Goal: Task Accomplishment & Management: Manage account settings

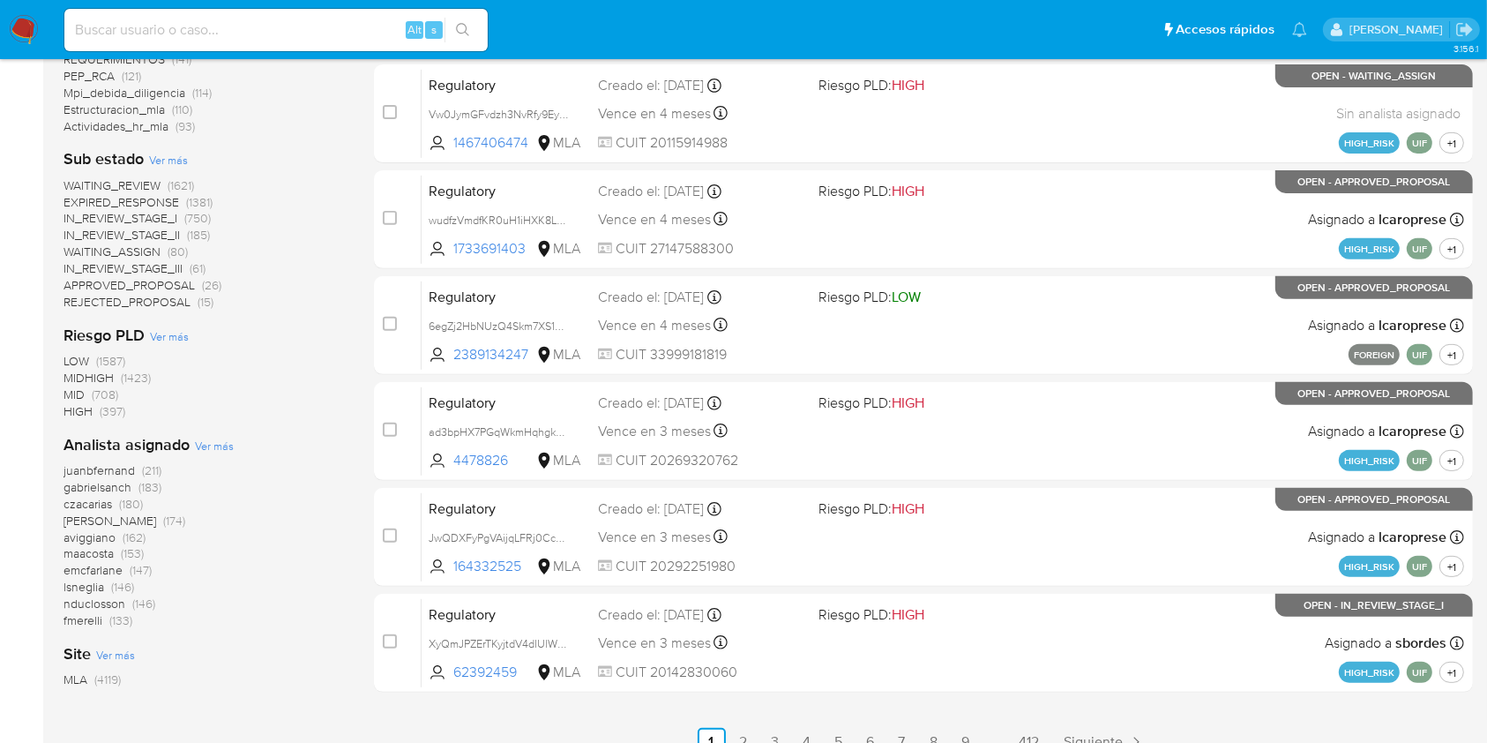
scroll to position [665, 0]
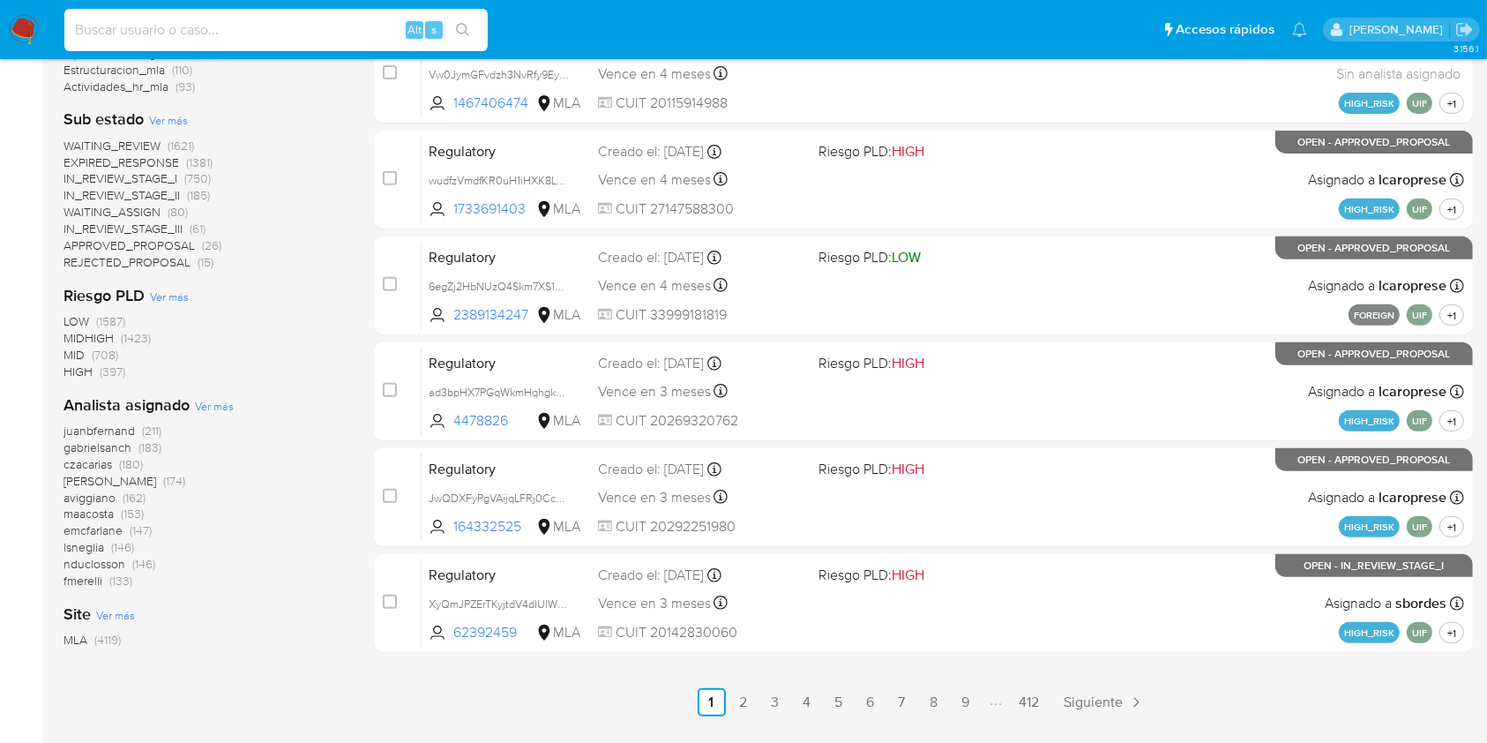
click at [312, 24] on input at bounding box center [275, 30] width 423 height 23
paste input "1Gww7bl1ZMnewWlpOG2iHvhf"
type input "1Gww7bl1ZMnewWlpOG2iHvhf"
click at [452, 43] on div "1Gww7bl1ZMnewWlpOG2iHvhf Alt s" at bounding box center [275, 30] width 423 height 42
click at [460, 34] on icon "search-icon" at bounding box center [463, 30] width 14 height 14
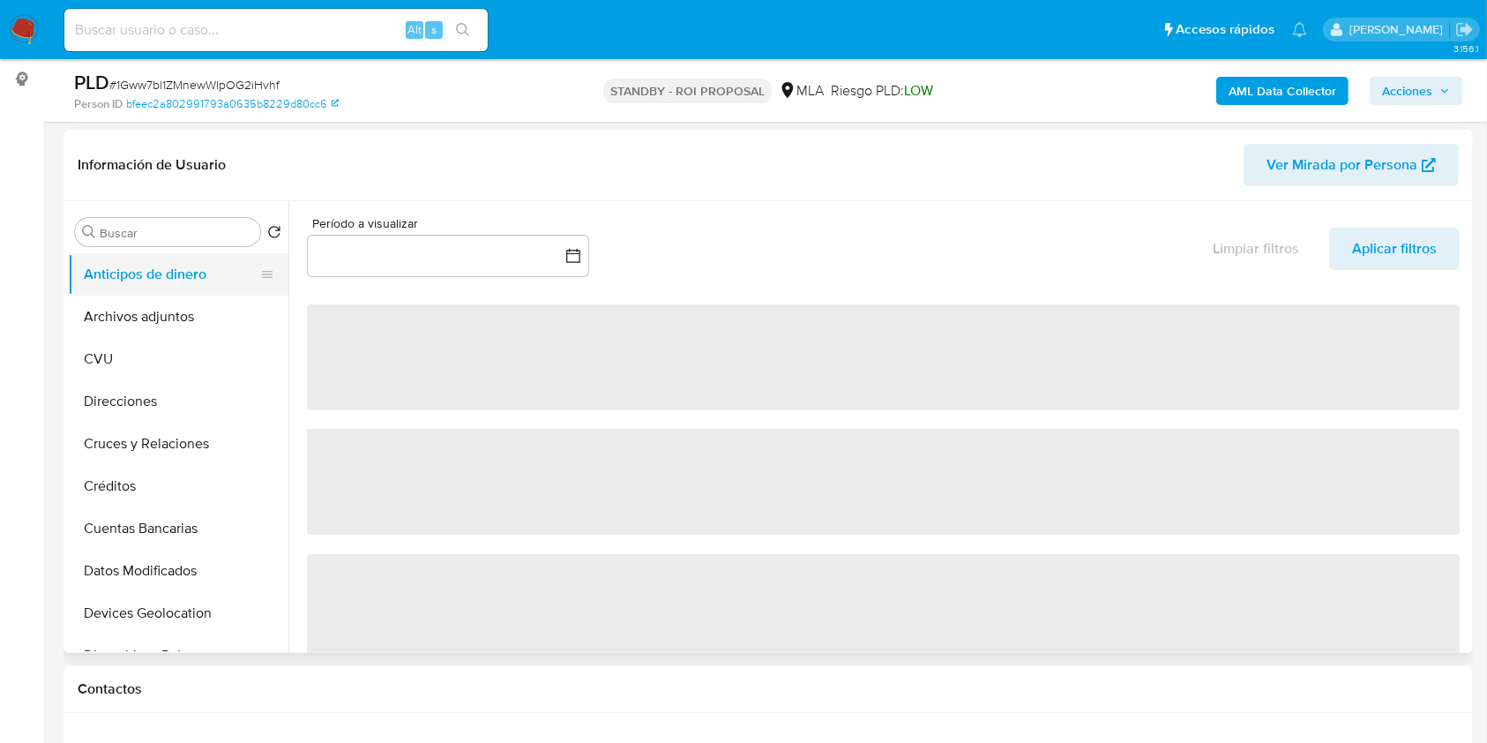
scroll to position [235, 0]
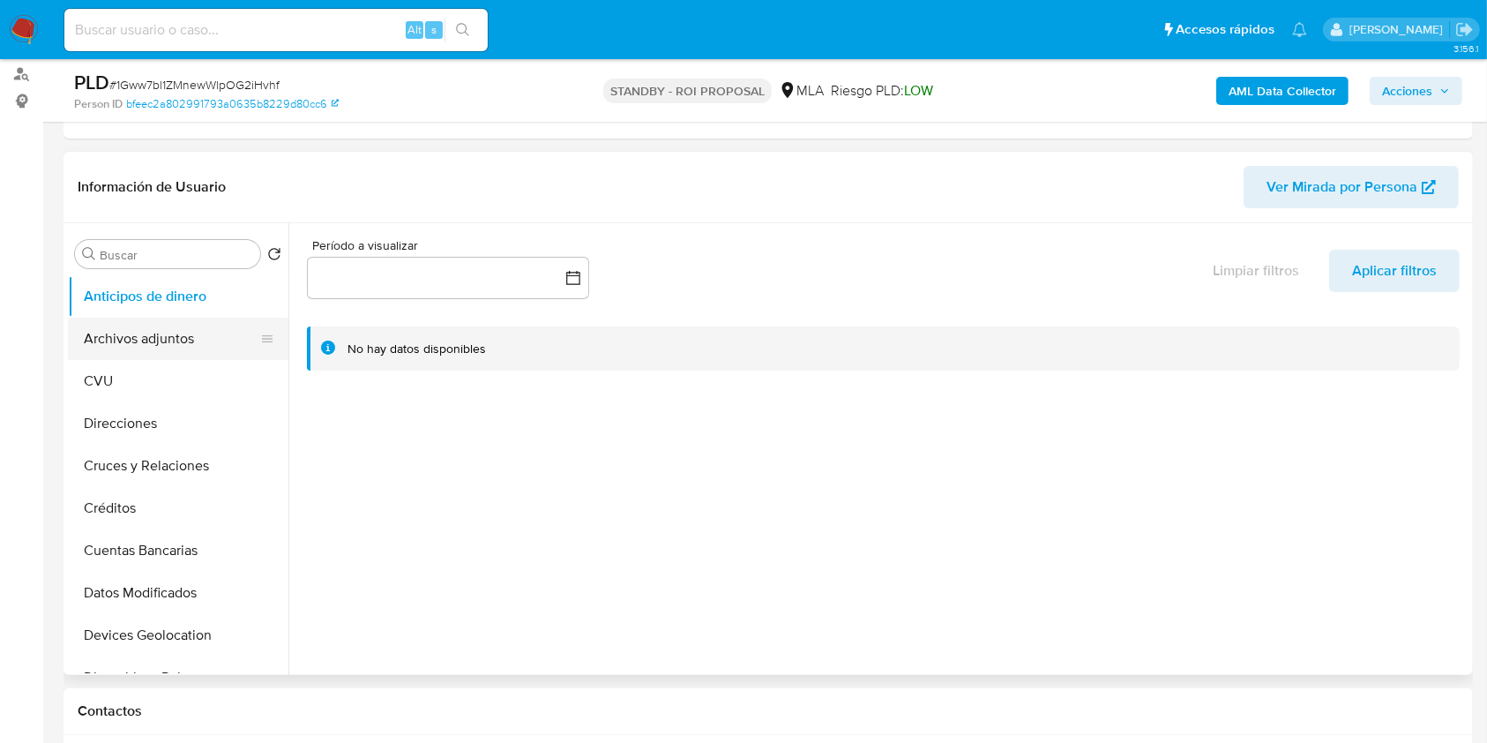
click at [187, 333] on button "Archivos adjuntos" at bounding box center [171, 339] width 206 height 42
select select "10"
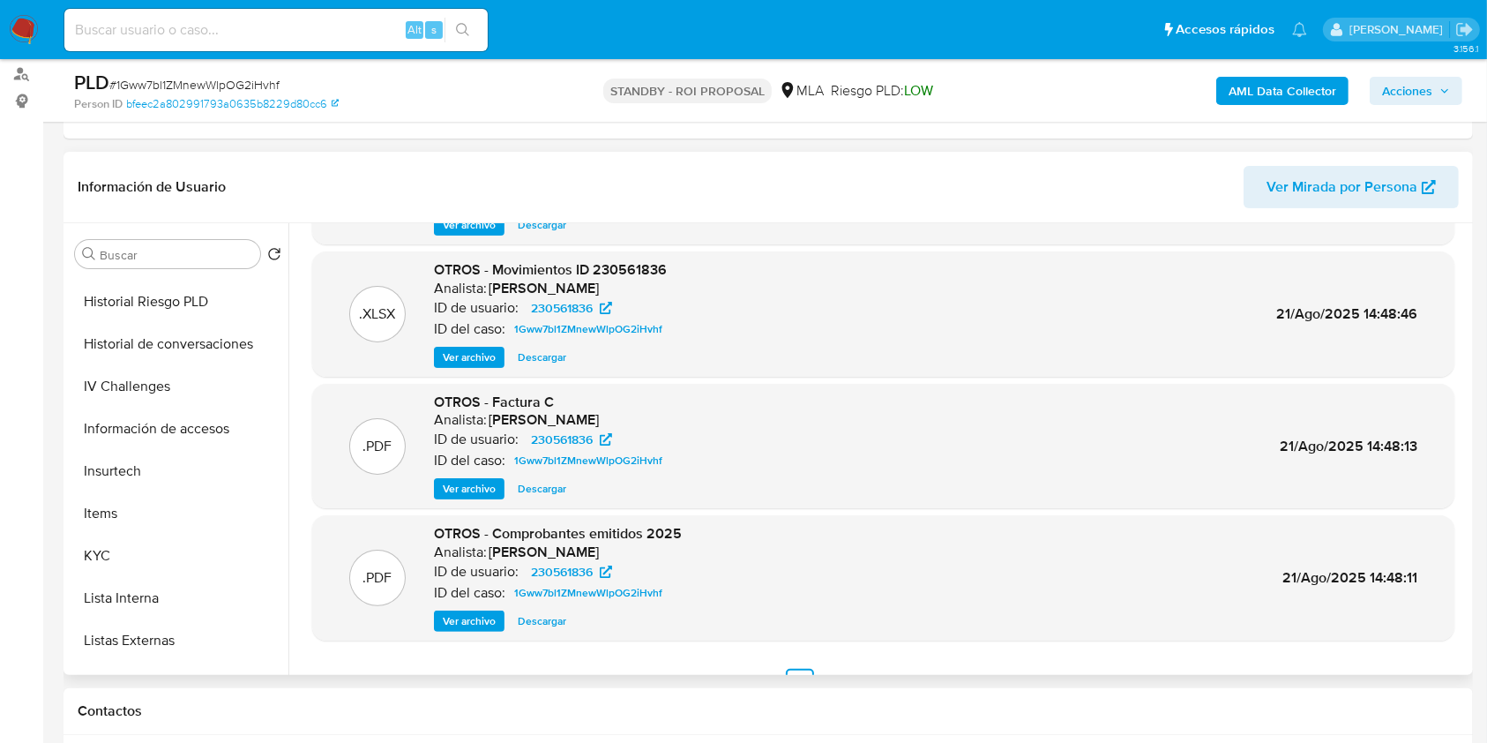
scroll to position [148, 0]
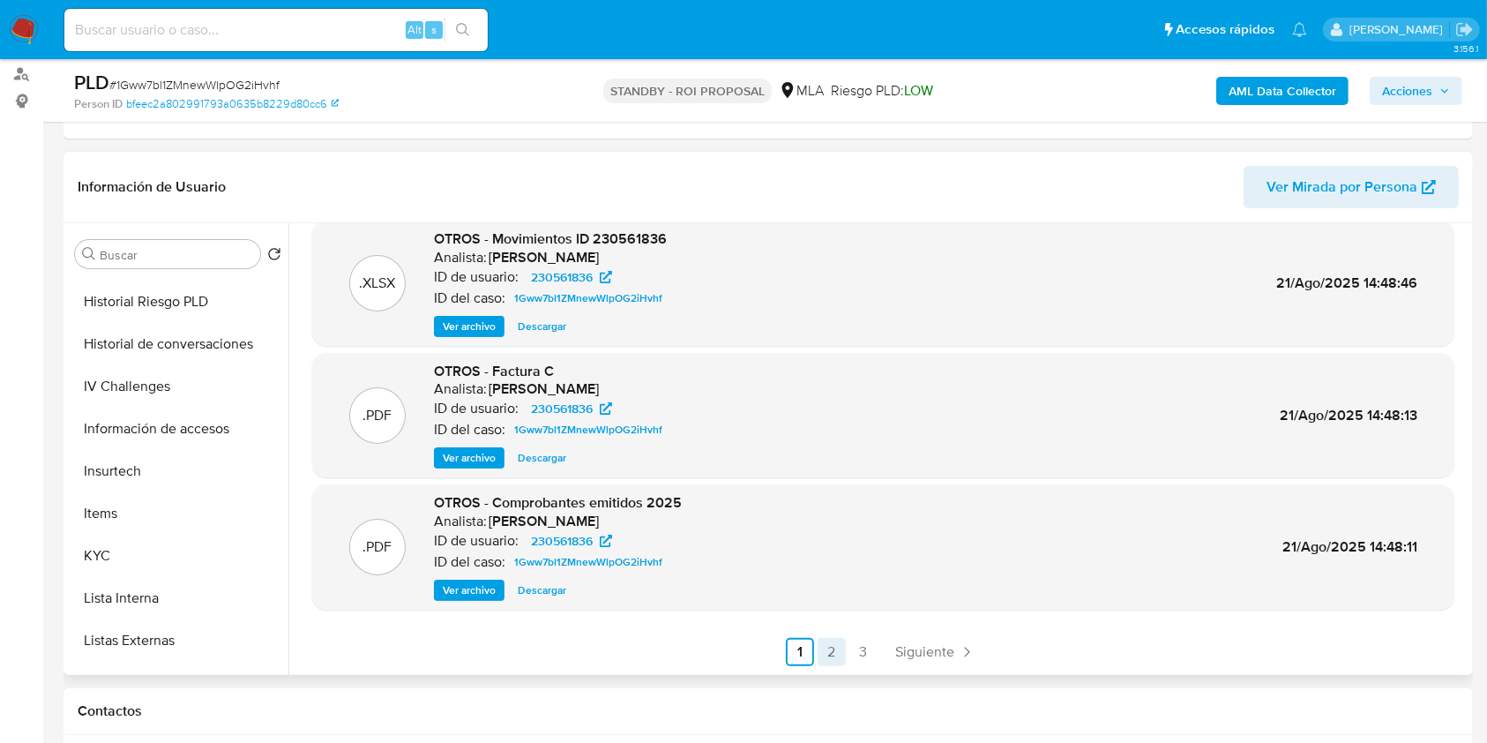
click at [829, 642] on link "2" at bounding box center [832, 652] width 28 height 28
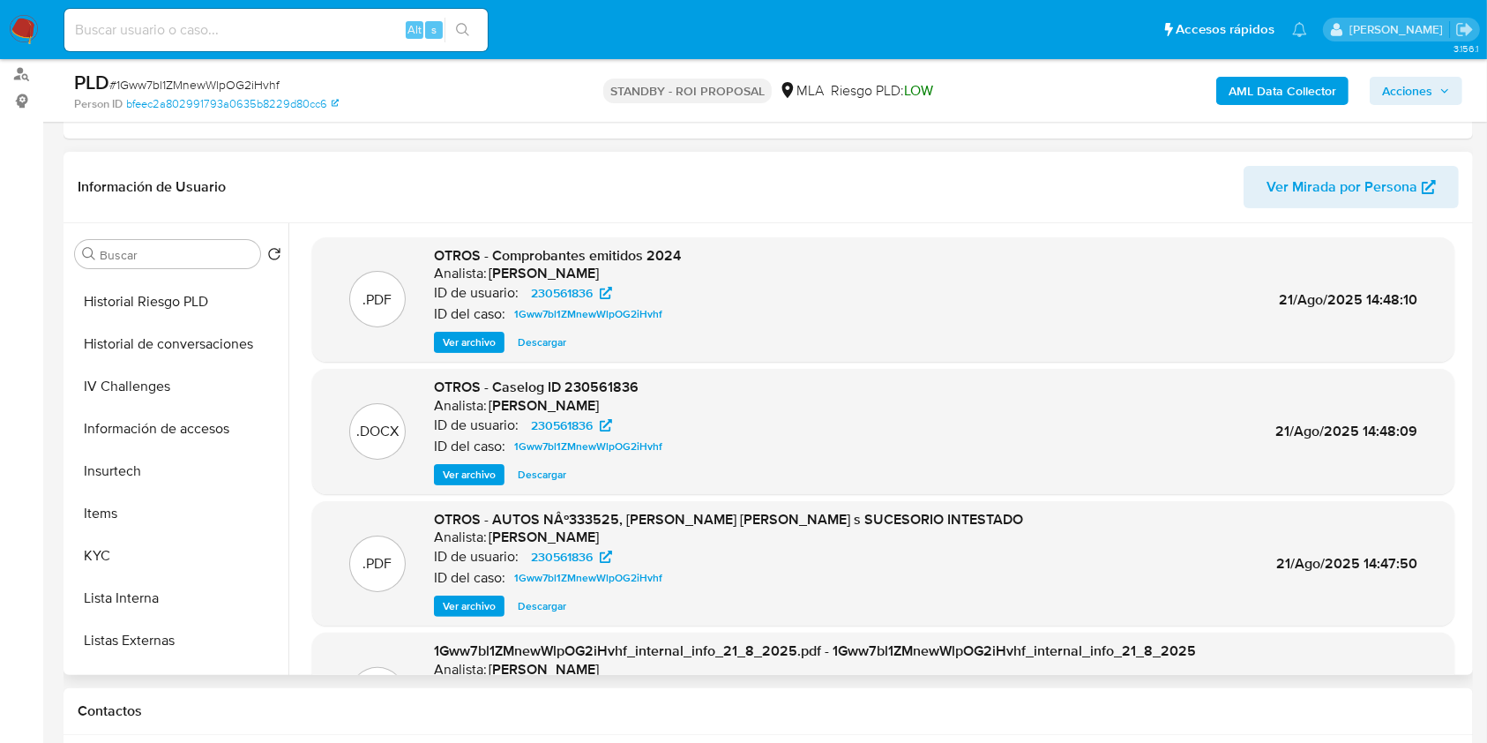
click at [534, 483] on span "Descargar" at bounding box center [542, 475] width 49 height 18
click at [183, 45] on div "Alt s" at bounding box center [275, 30] width 423 height 42
click at [181, 29] on input at bounding box center [275, 30] width 423 height 23
paste input "V3k5rxkfr8NDKYUj1S8shAlE"
type input "V3k5rxkfr8NDKYUj1S8shAlE"
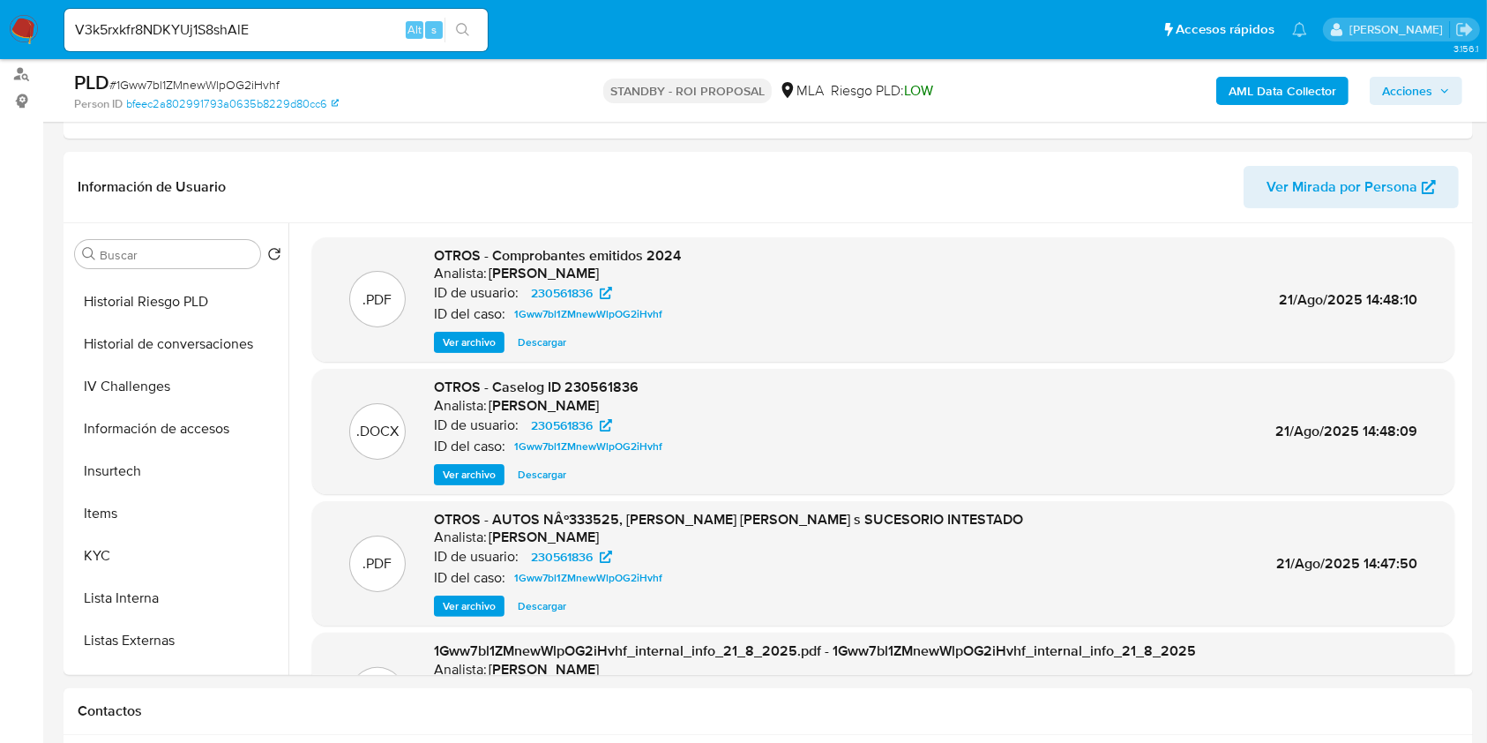
click at [467, 29] on icon "search-icon" at bounding box center [463, 30] width 14 height 14
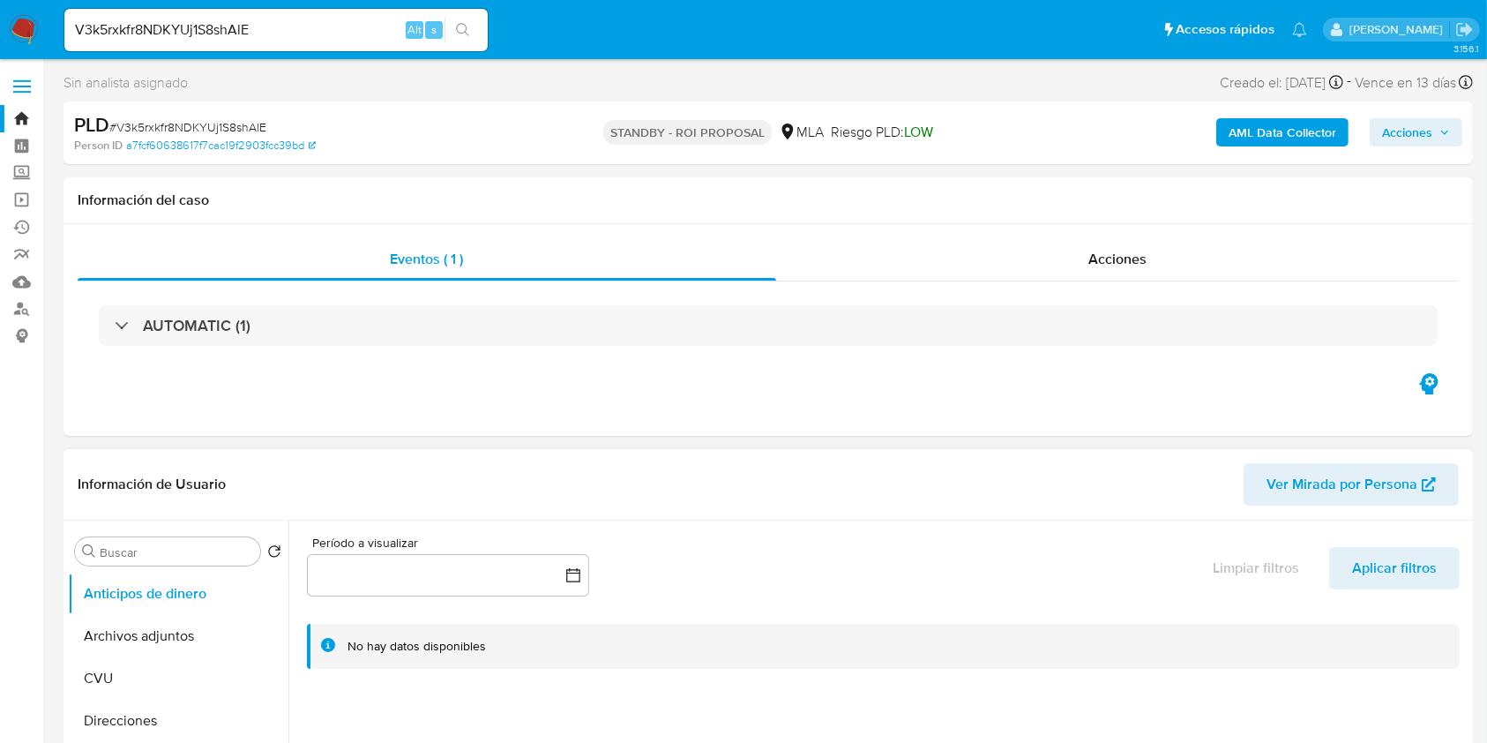
select select "10"
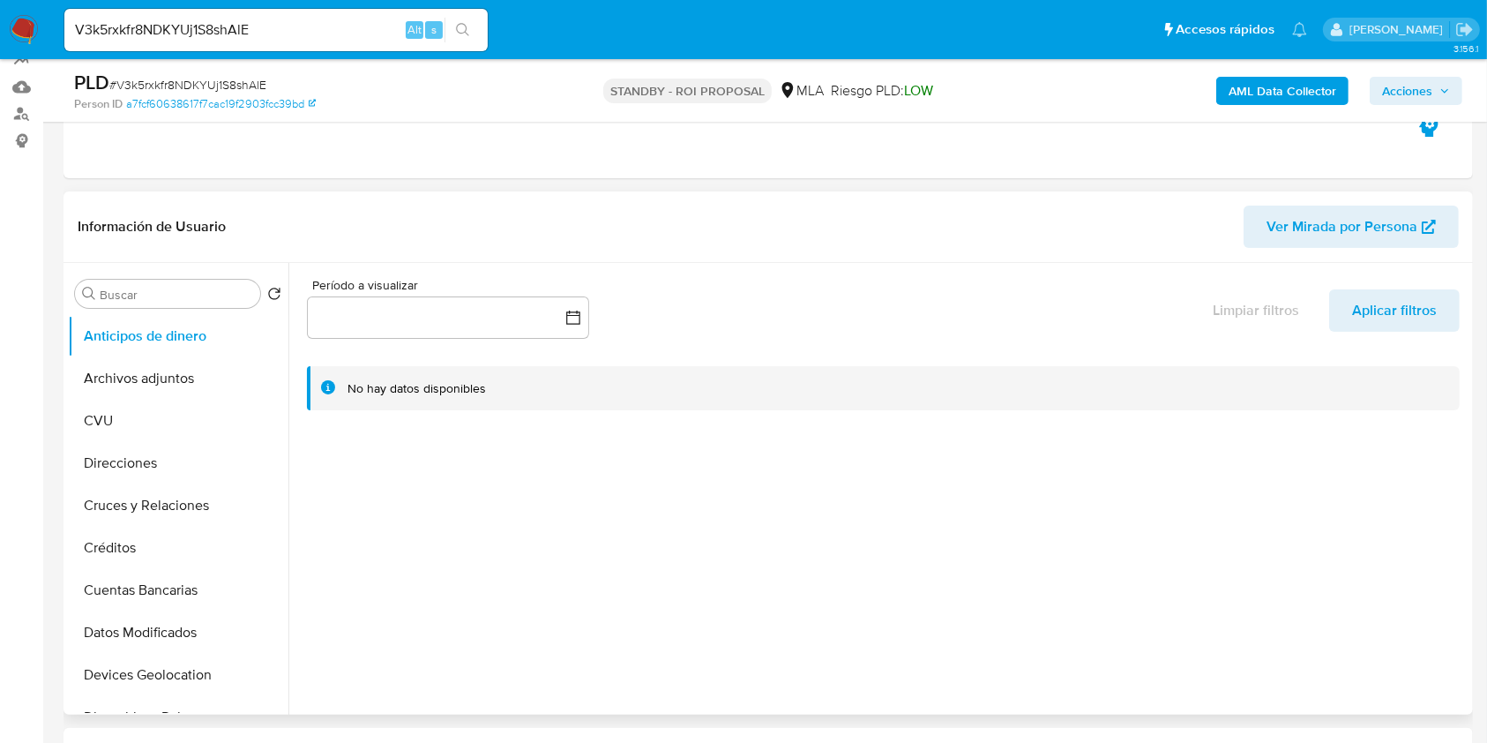
scroll to position [235, 0]
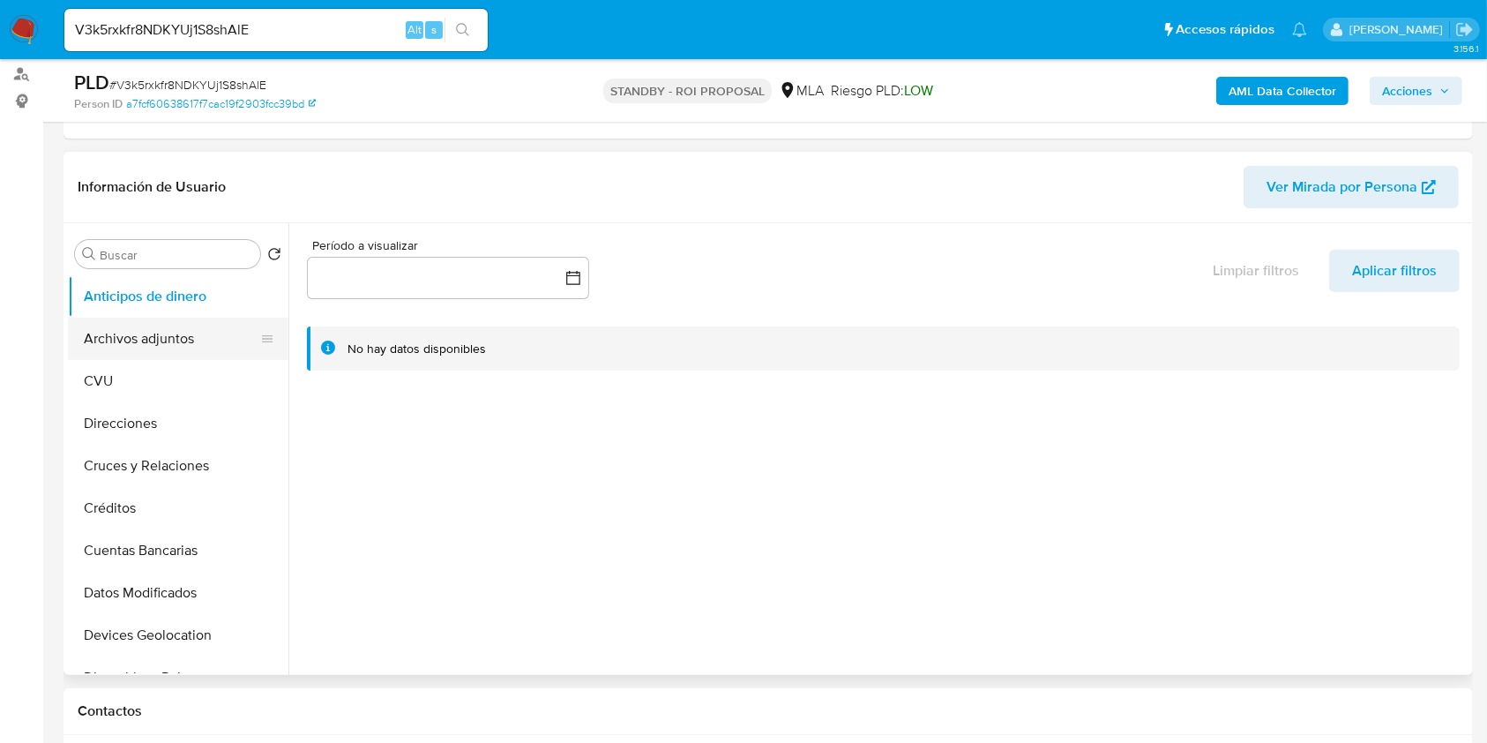
click at [147, 346] on button "Archivos adjuntos" at bounding box center [171, 339] width 206 height 42
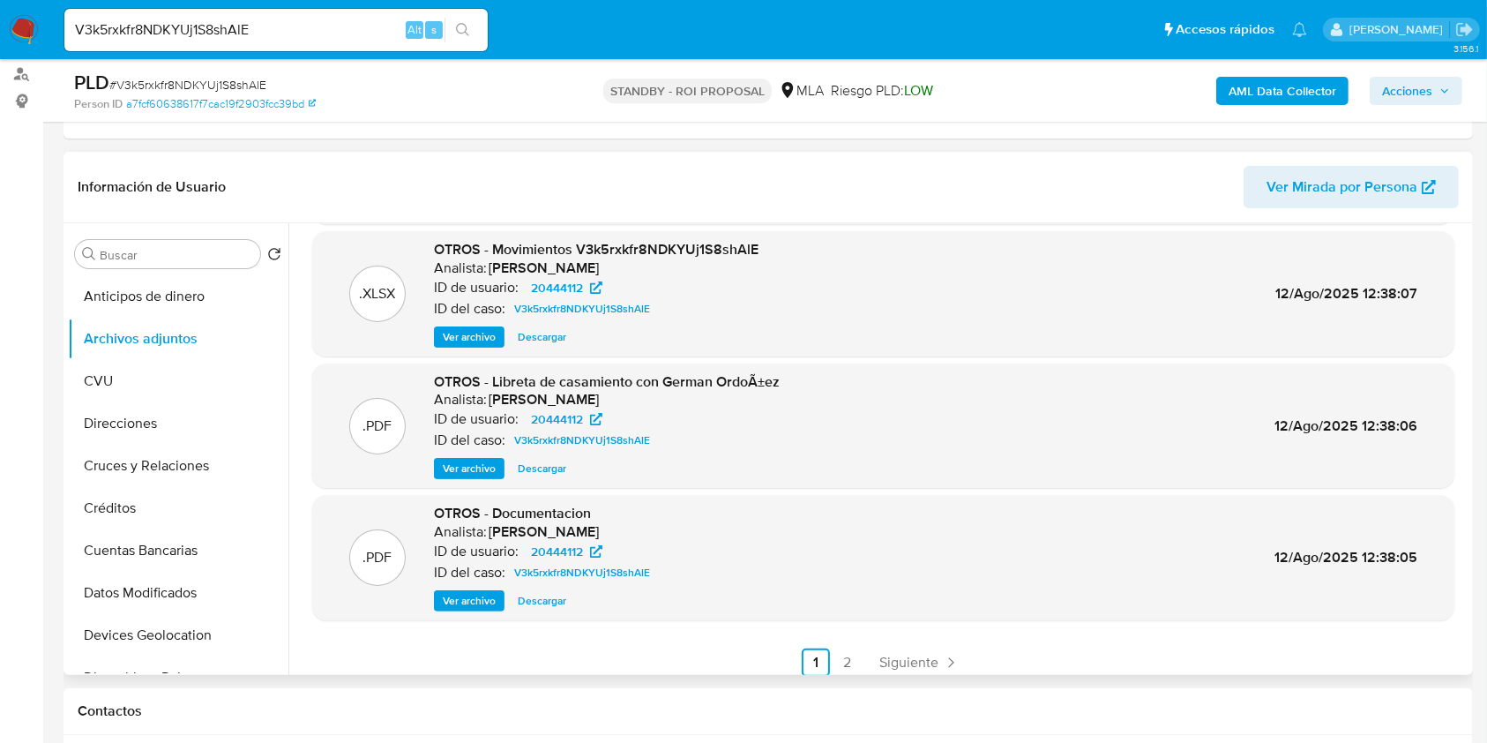
scroll to position [148, 0]
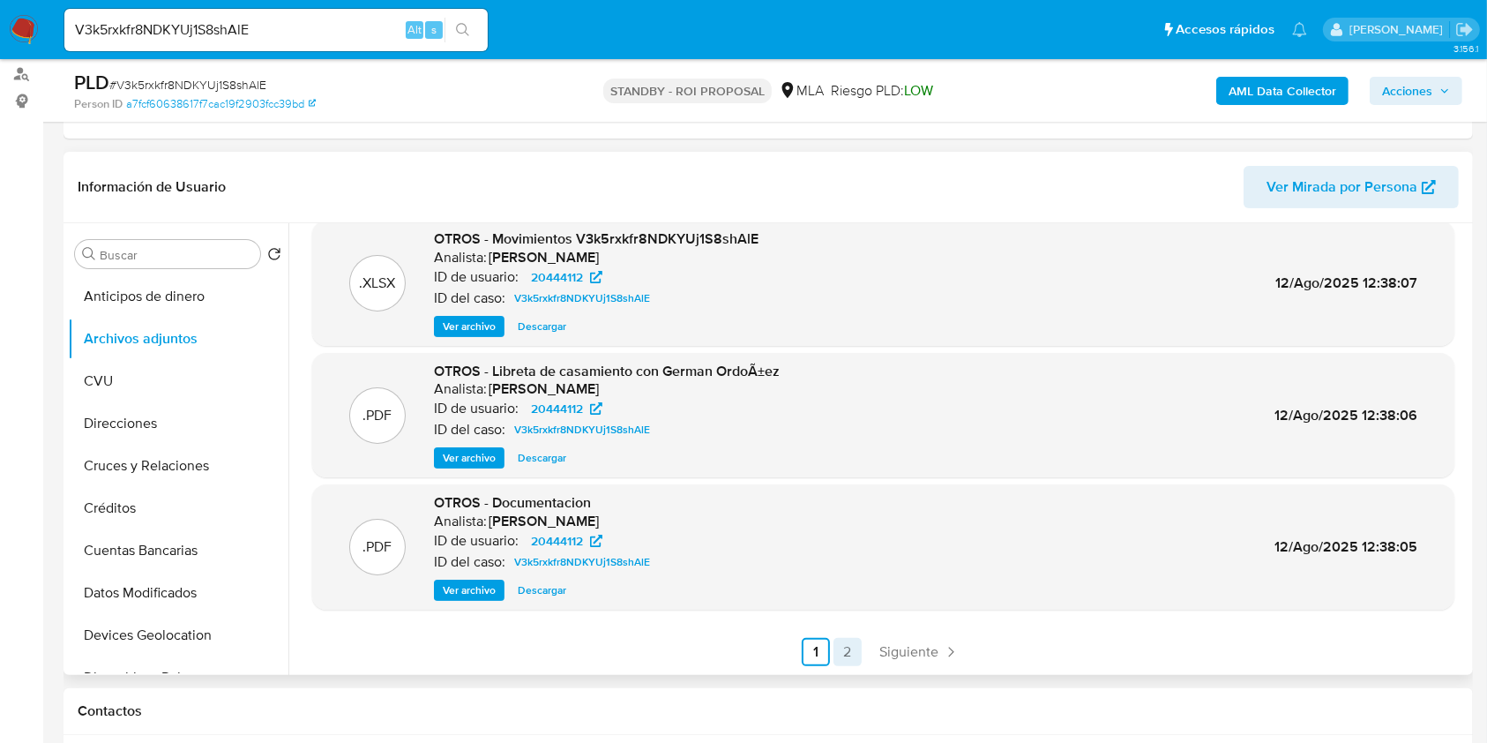
click at [839, 650] on link "2" at bounding box center [847, 652] width 28 height 28
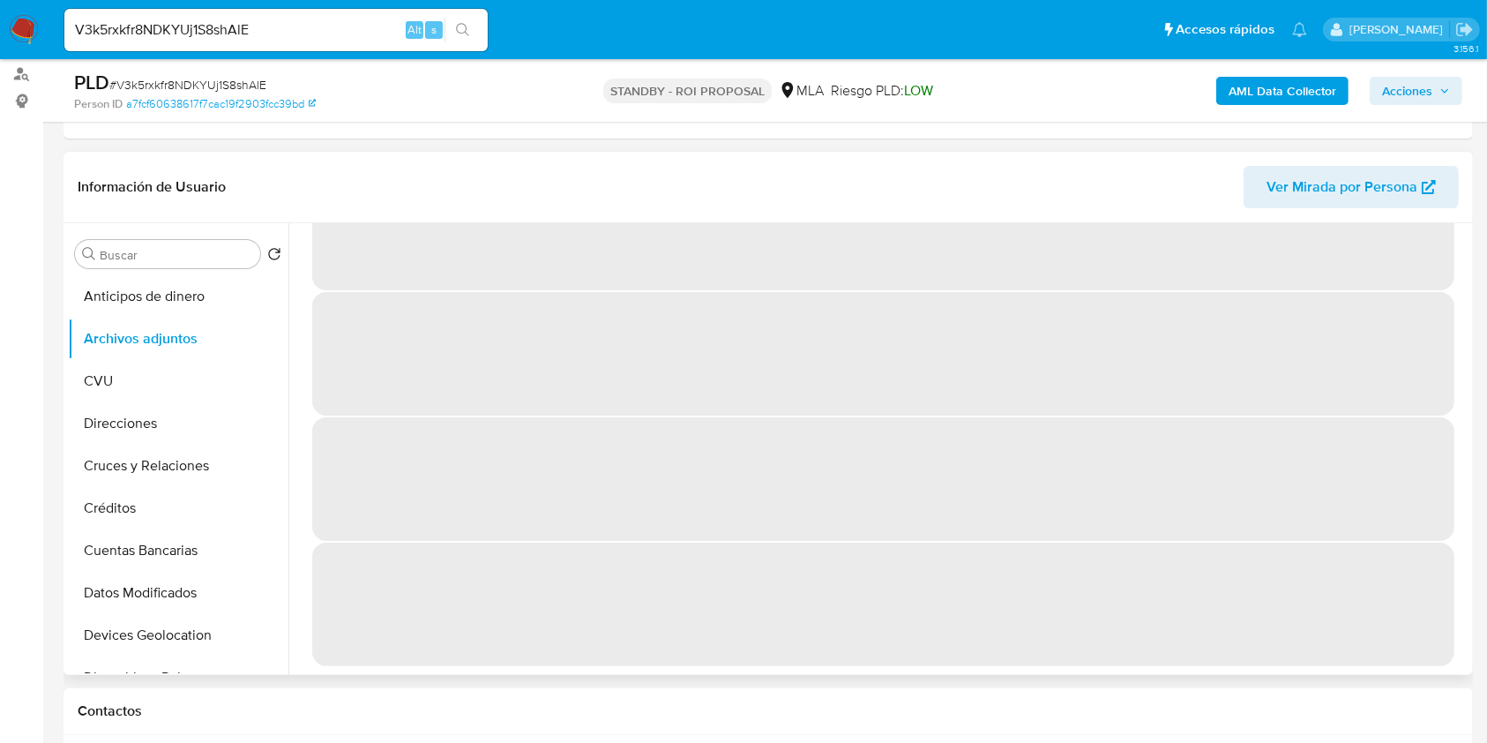
scroll to position [0, 0]
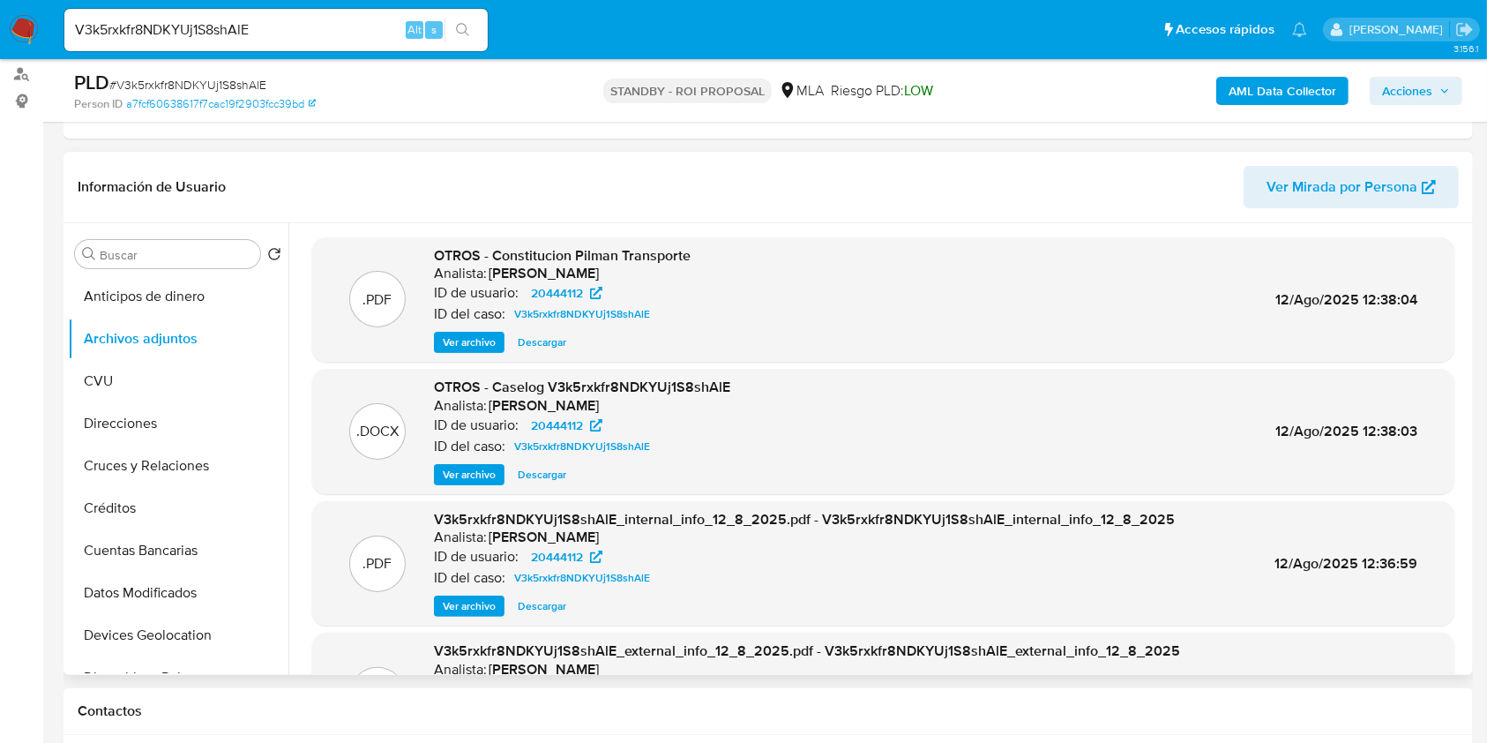
click at [531, 469] on span "Descargar" at bounding box center [542, 475] width 49 height 18
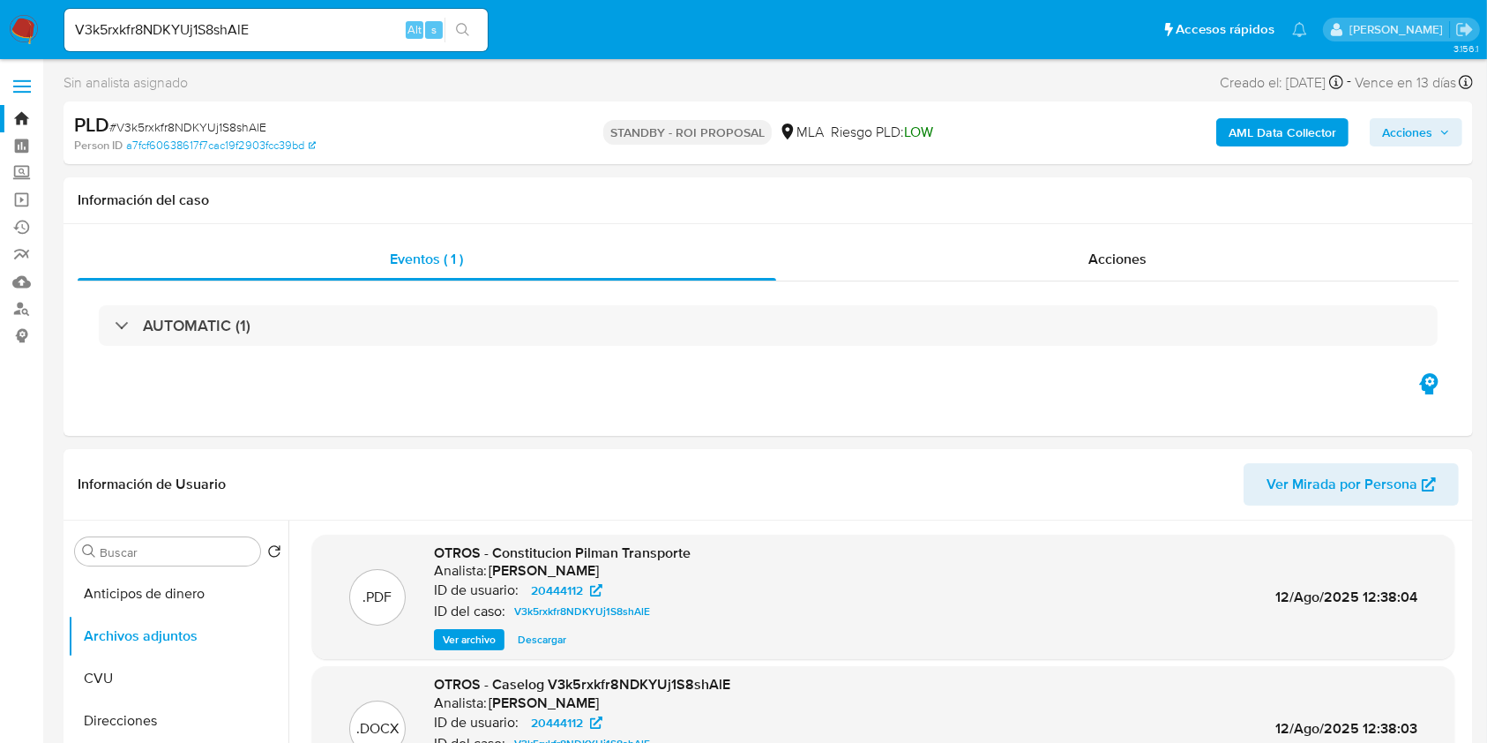
click at [19, 111] on link "Bandeja" at bounding box center [105, 118] width 210 height 27
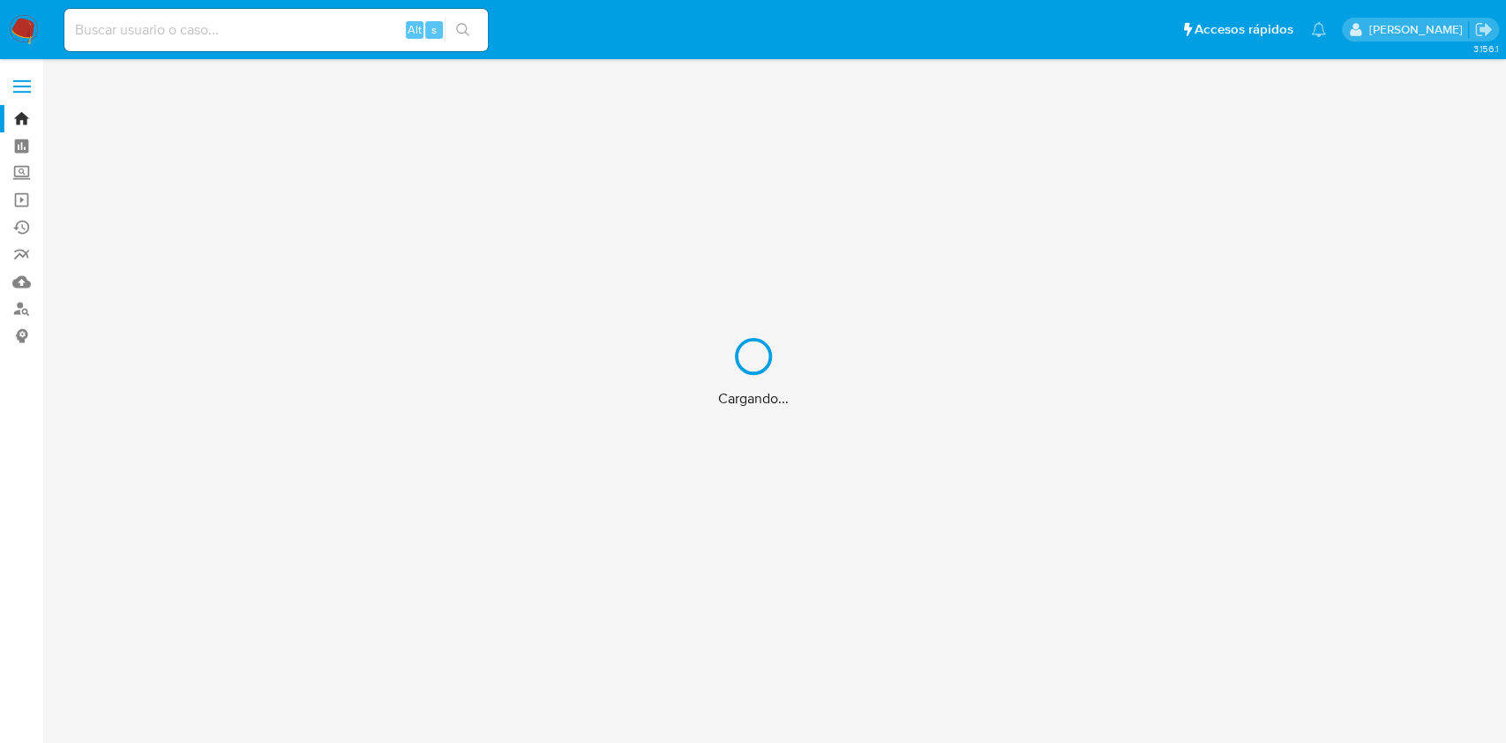
click at [230, 34] on div "Cargando..." at bounding box center [753, 371] width 1506 height 743
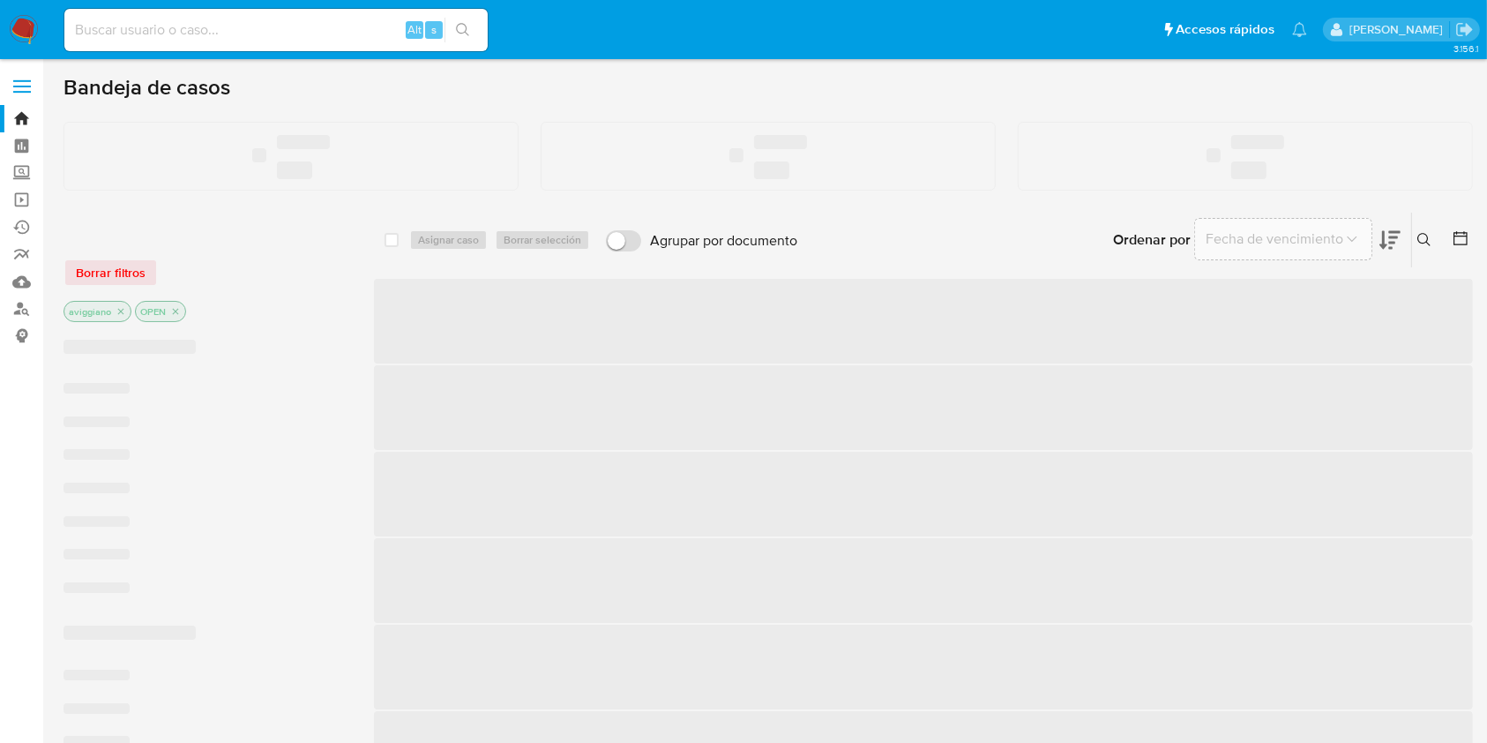
click at [237, 24] on input at bounding box center [275, 30] width 423 height 23
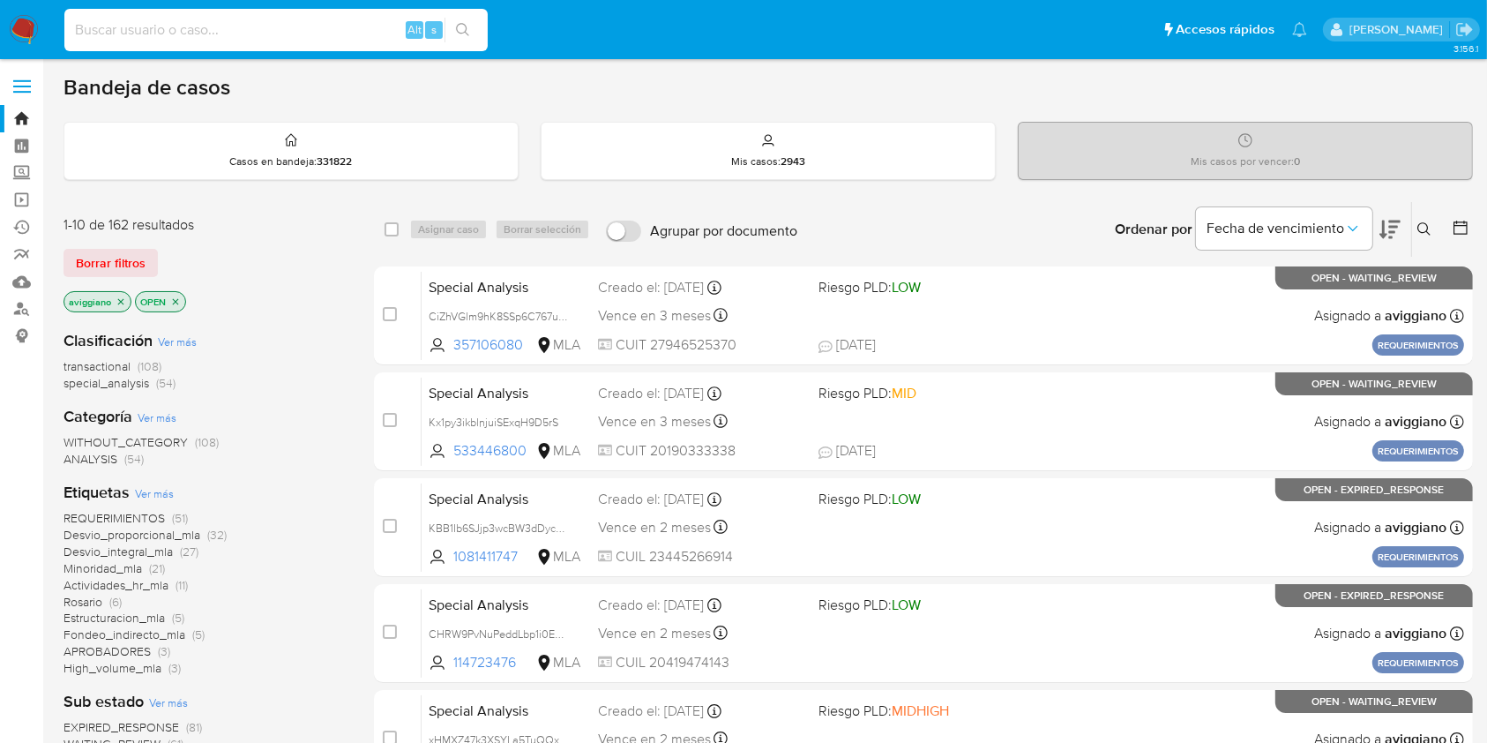
paste input "614842170"
type input "614842170"
click at [472, 41] on button "search-icon" at bounding box center [463, 30] width 36 height 25
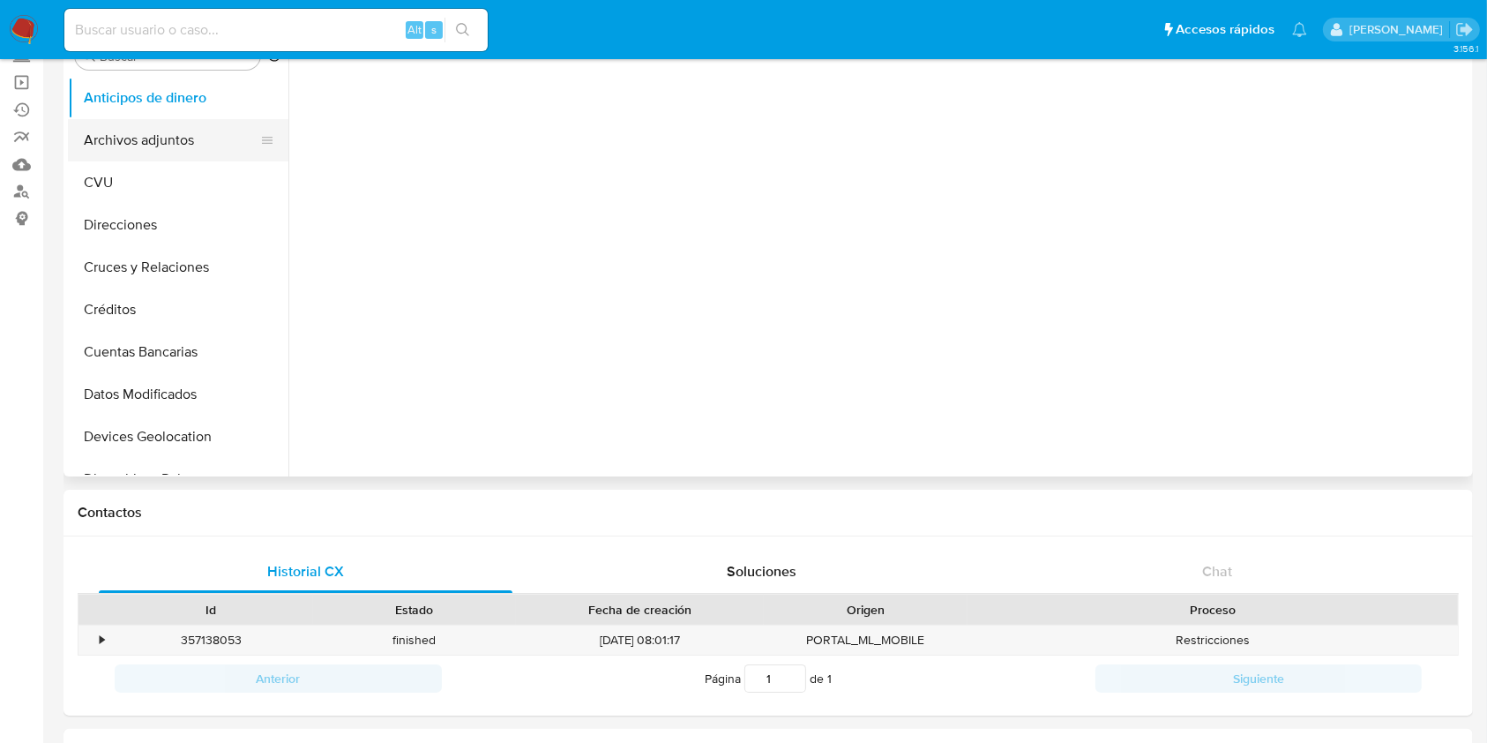
click at [183, 157] on button "Archivos adjuntos" at bounding box center [171, 140] width 206 height 42
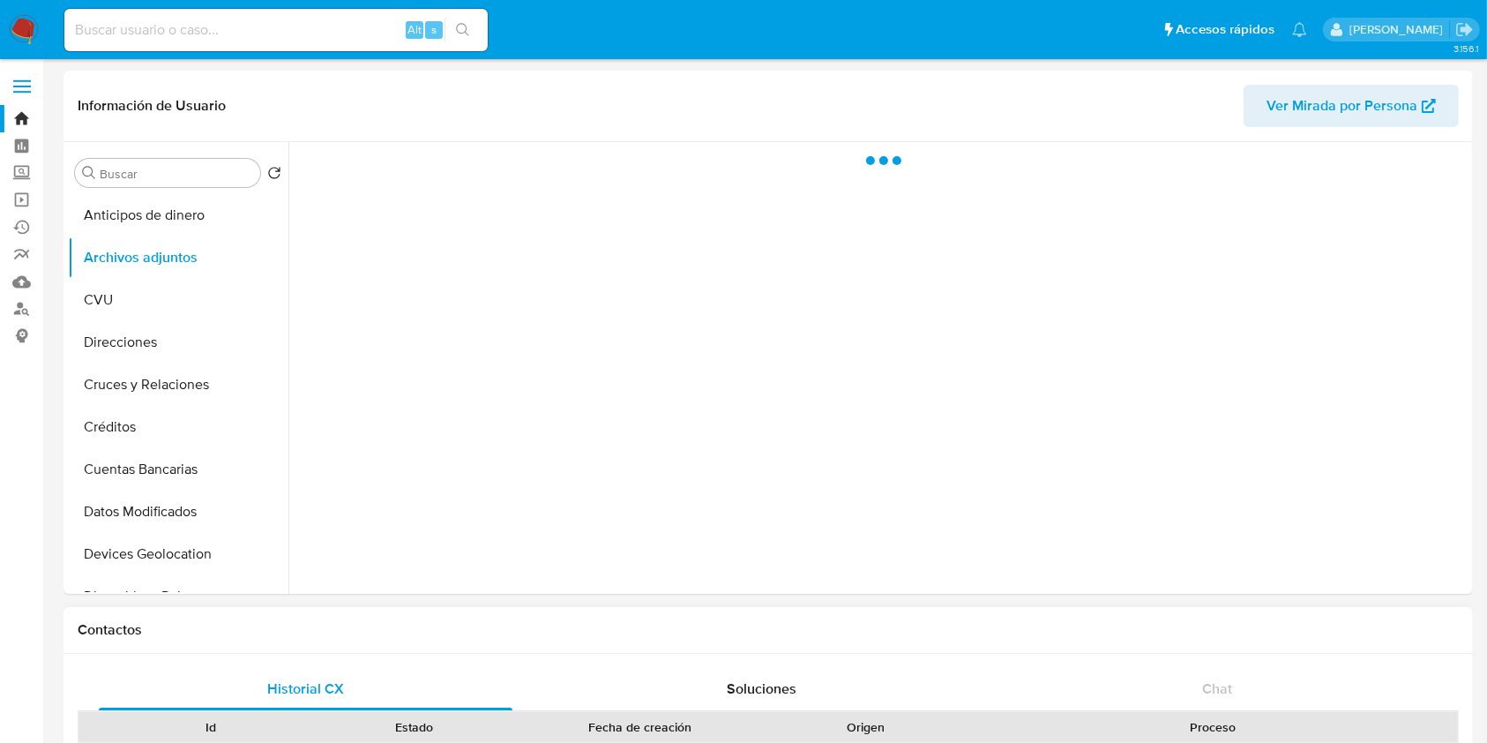
select select "10"
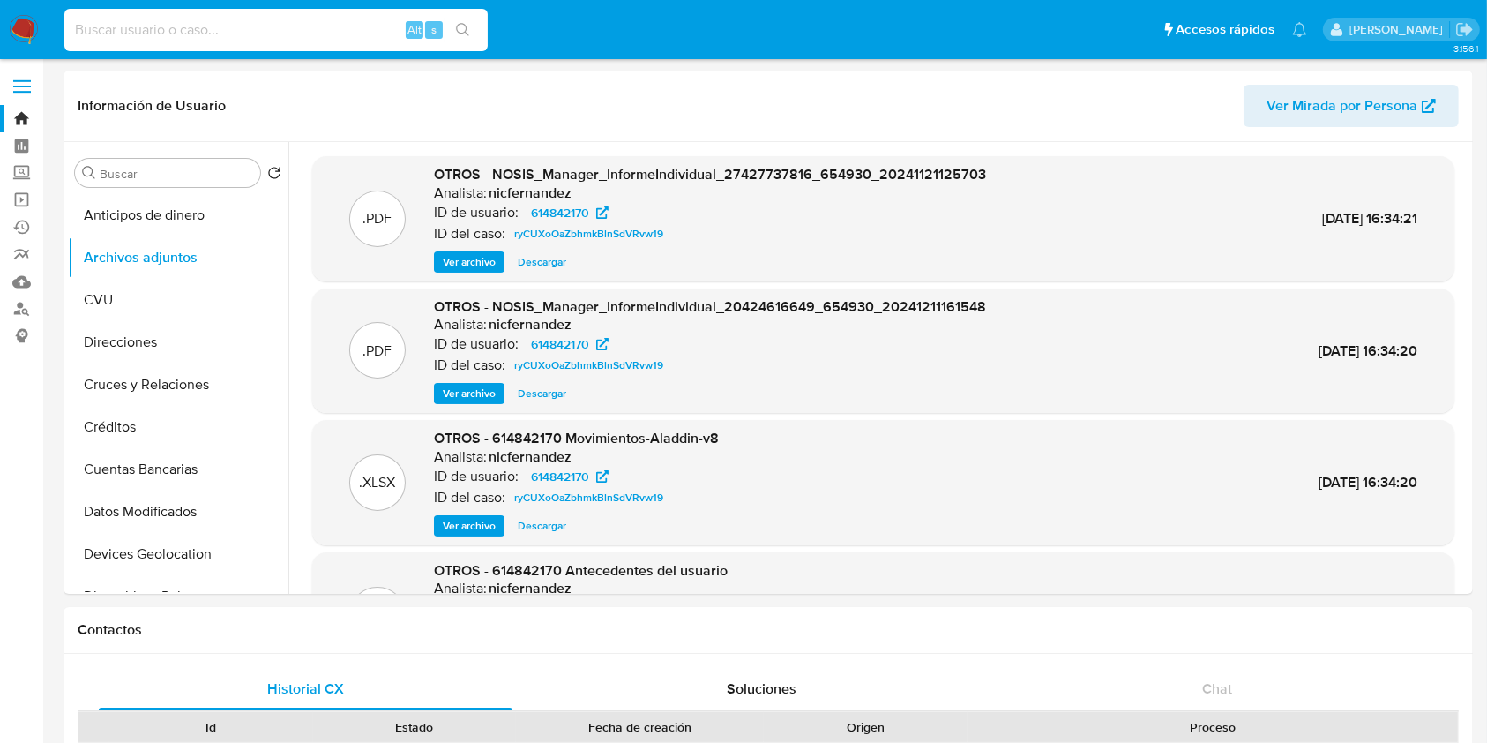
click at [269, 39] on input at bounding box center [275, 30] width 423 height 23
paste input "2098295968"
type input "2098295968"
click at [465, 26] on icon "search-icon" at bounding box center [463, 30] width 14 height 14
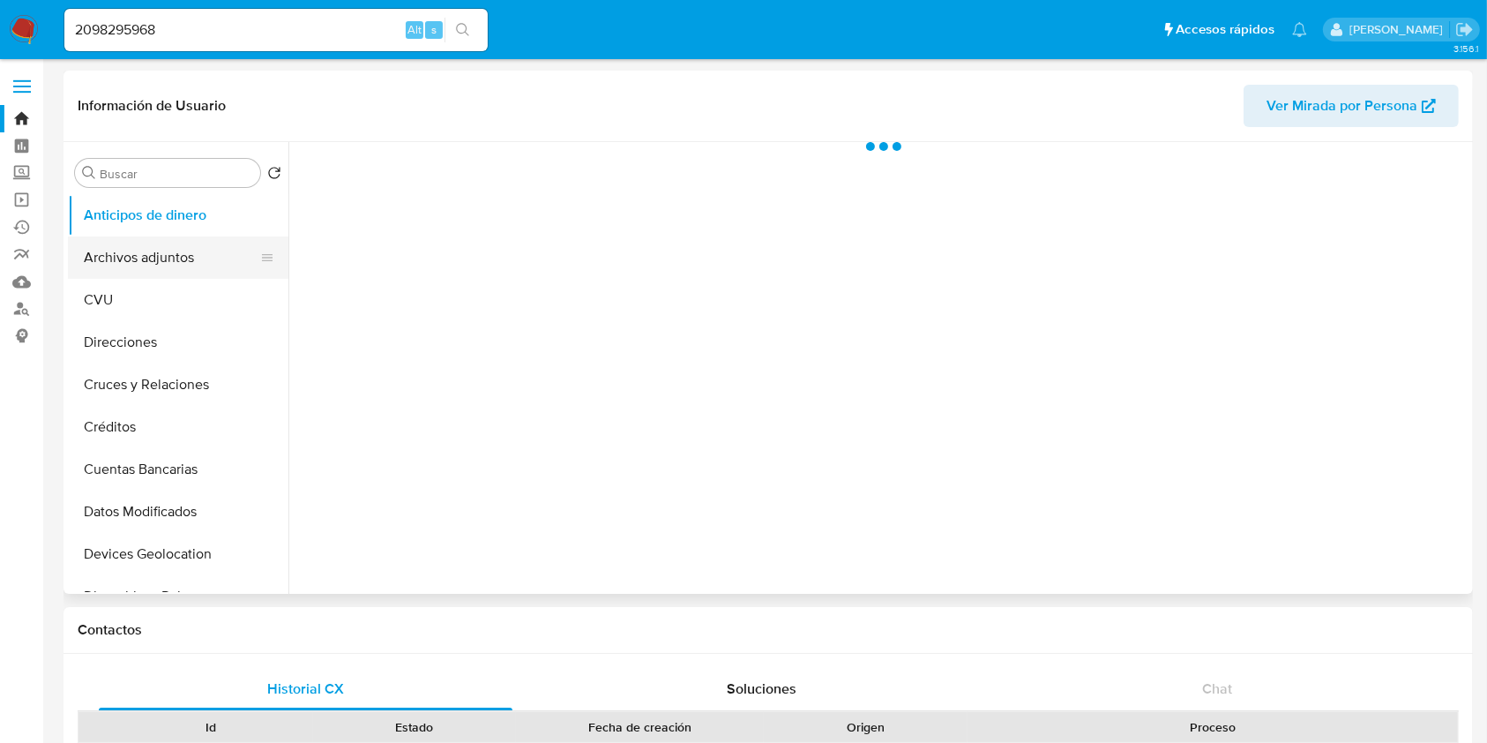
click at [164, 265] on button "Archivos adjuntos" at bounding box center [171, 257] width 206 height 42
select select "10"
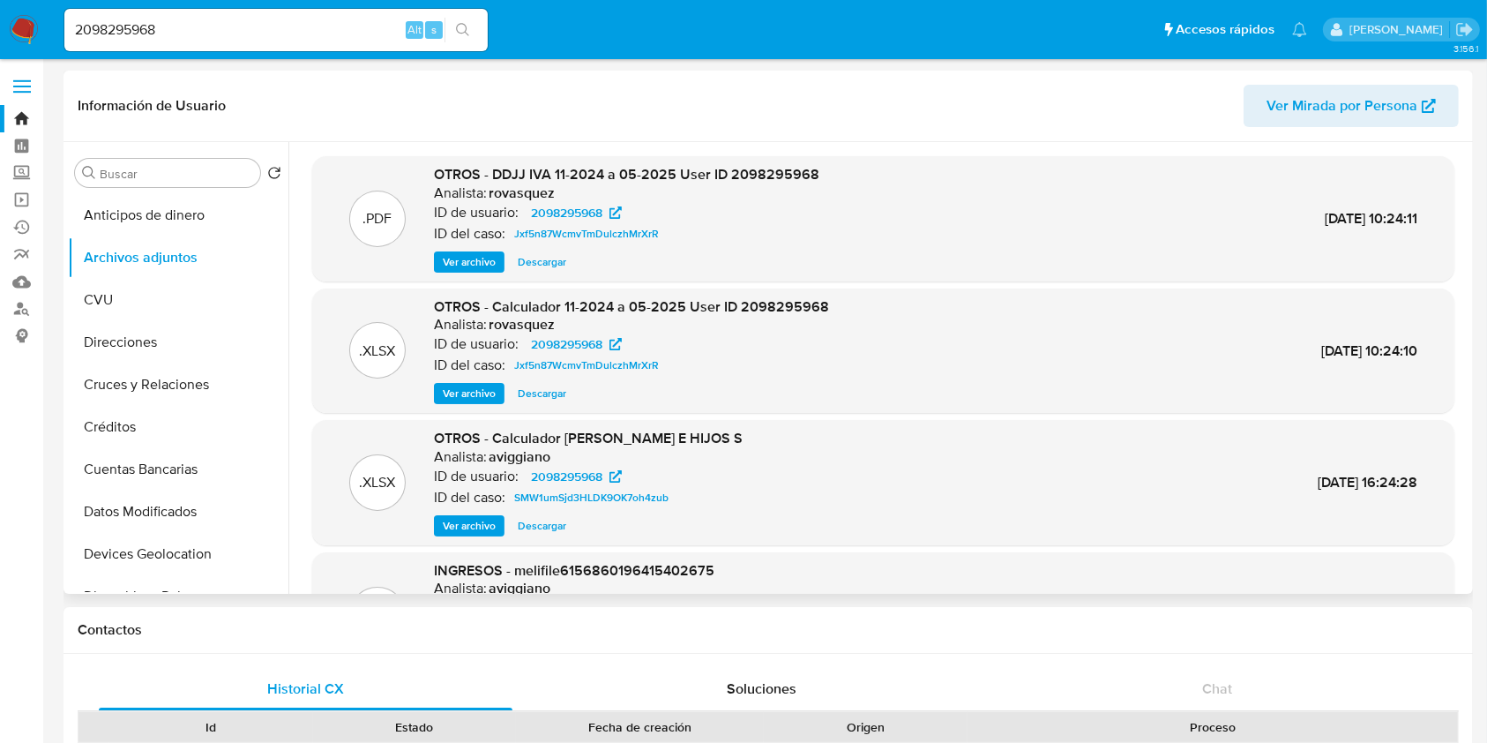
click at [489, 254] on span "Ver archivo" at bounding box center [469, 262] width 53 height 18
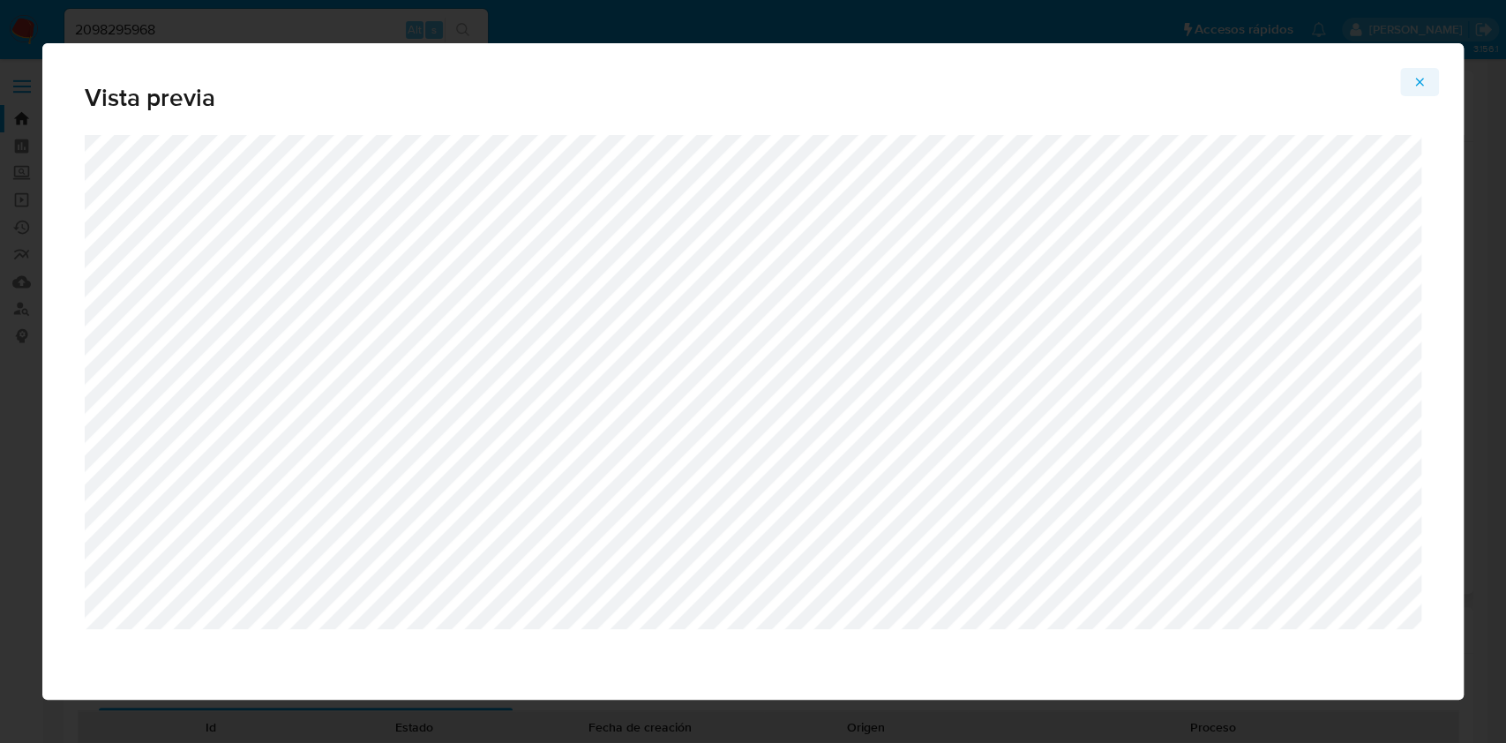
click at [1416, 78] on icon "Attachment preview" at bounding box center [1420, 82] width 8 height 8
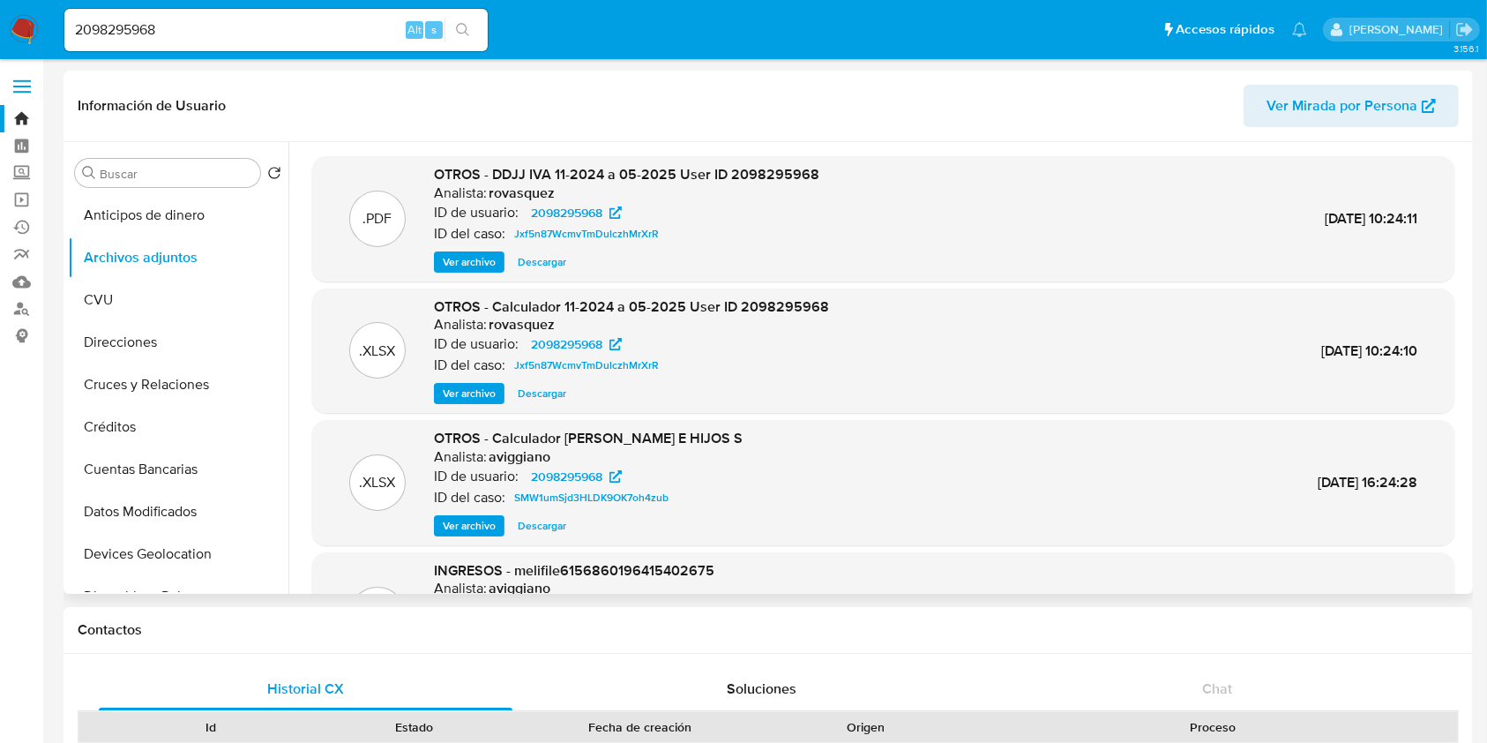
click at [487, 389] on span "Ver archivo" at bounding box center [469, 394] width 53 height 18
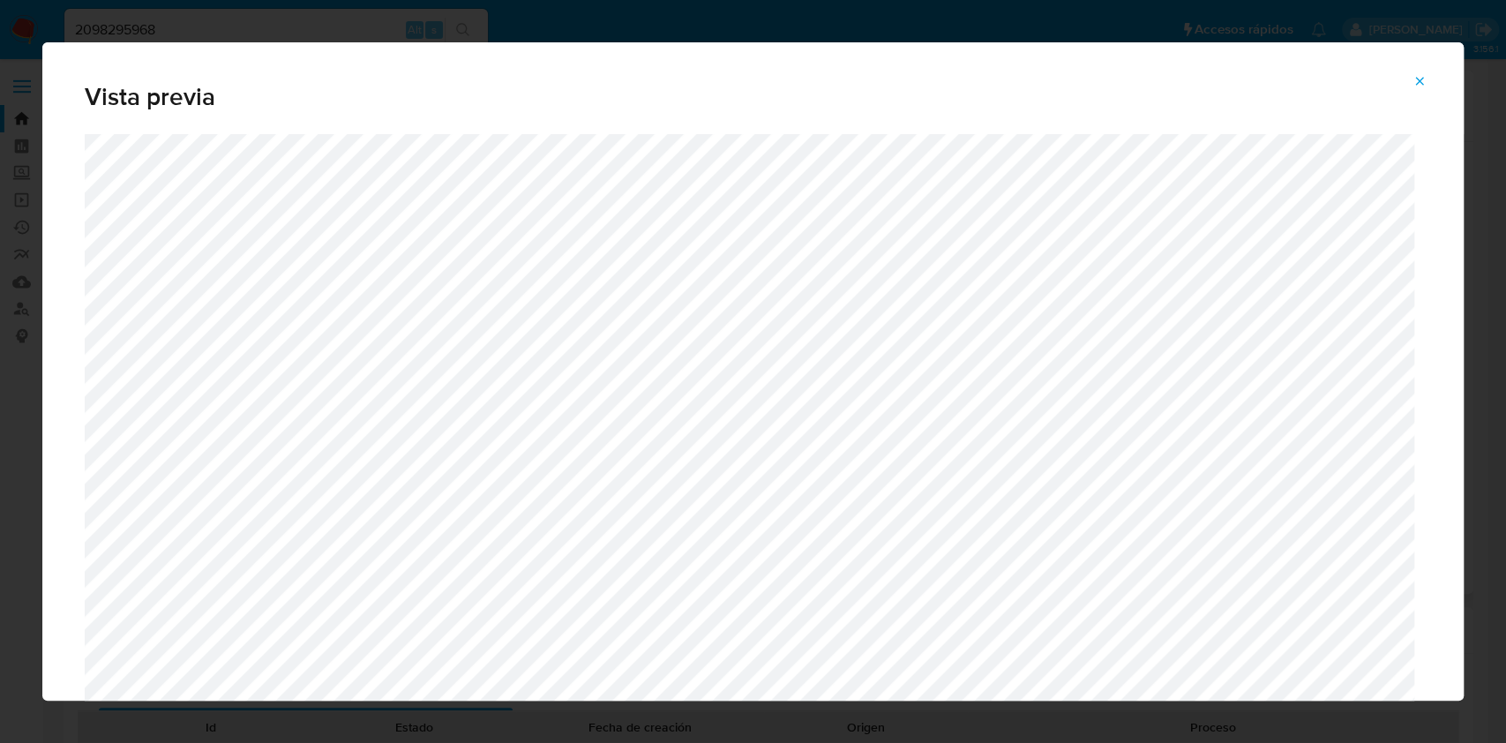
scroll to position [55, 0]
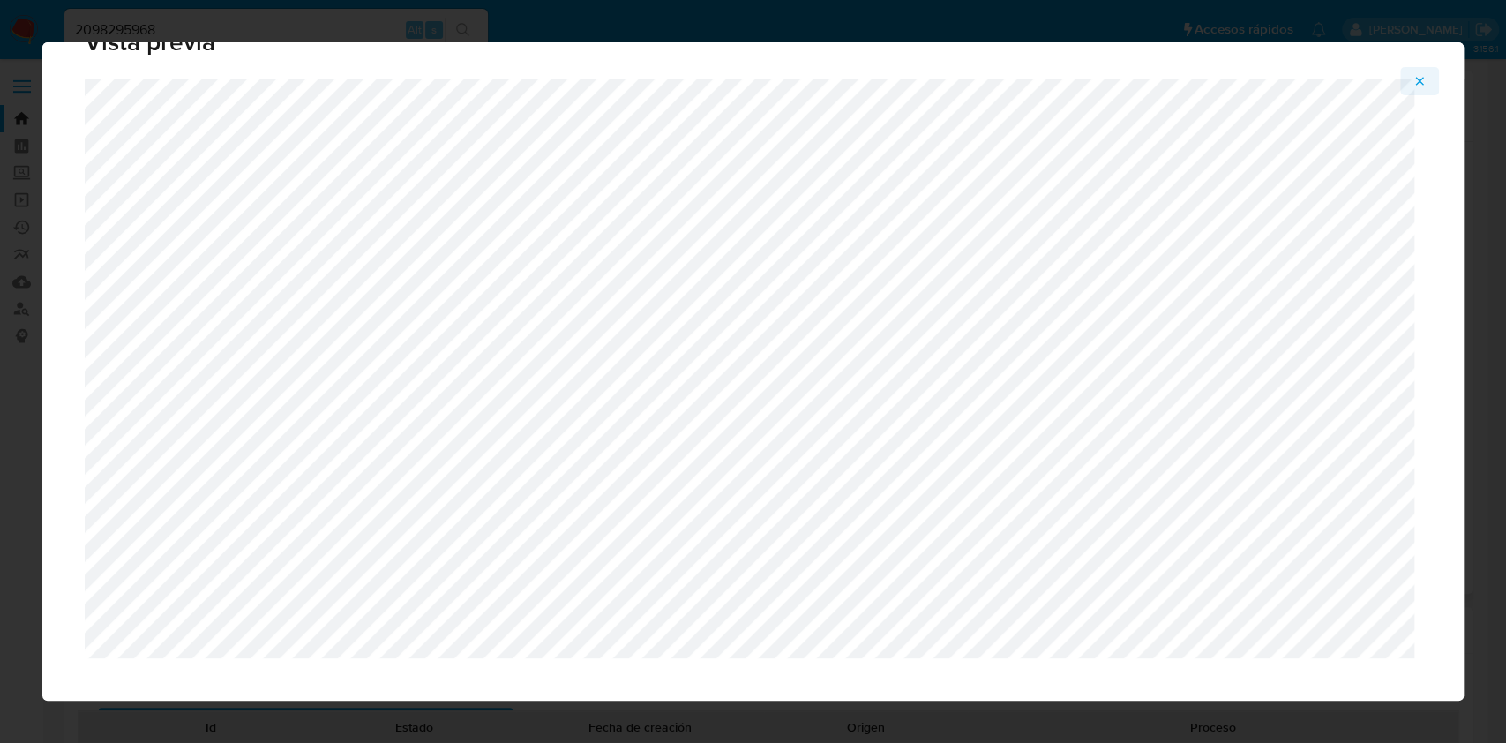
click at [1420, 81] on icon "Attachment preview" at bounding box center [1419, 81] width 14 height 14
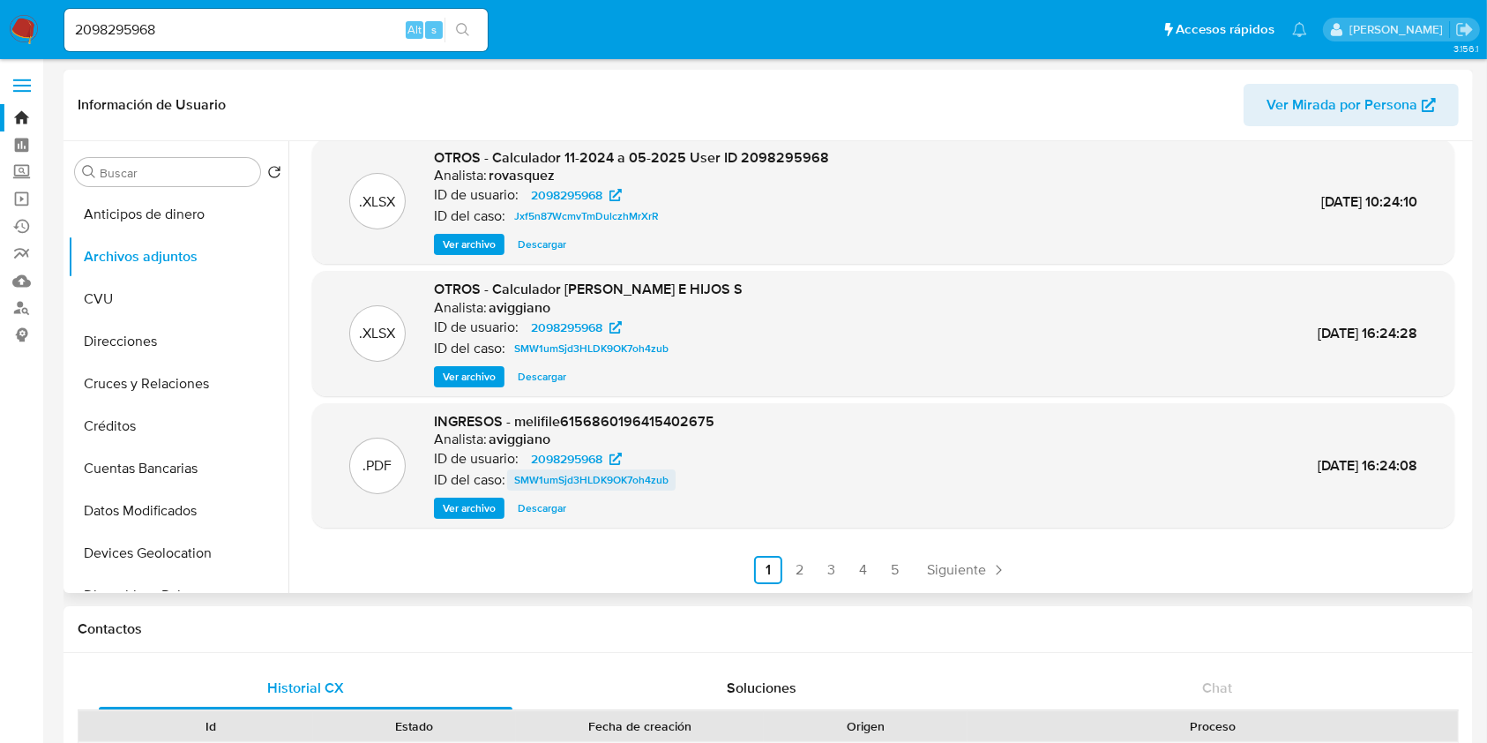
scroll to position [0, 0]
click at [781, 568] on ul "Anterior 1 2 3 4 5 Siguiente" at bounding box center [883, 571] width 1142 height 28
click at [786, 571] on link "2" at bounding box center [800, 571] width 28 height 28
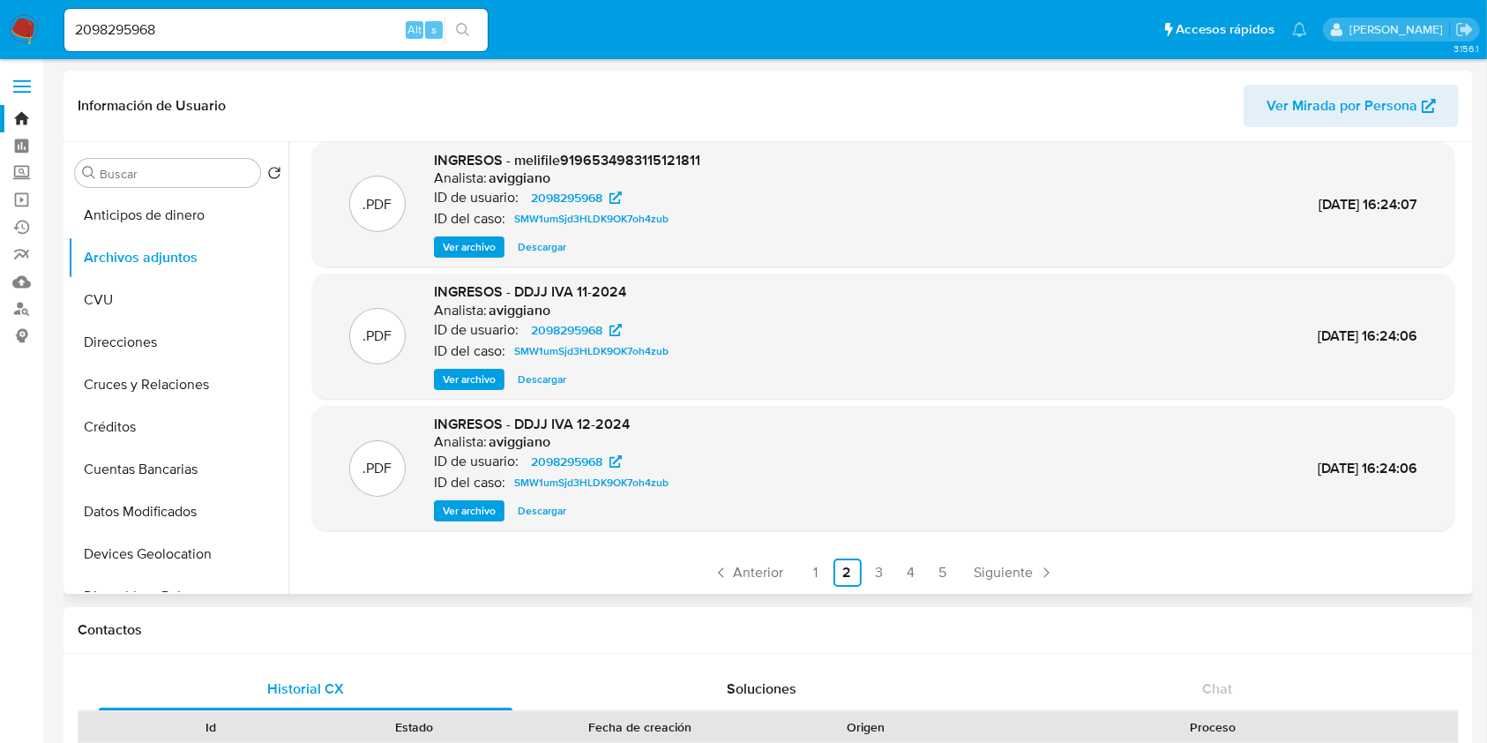
scroll to position [148, 0]
click at [865, 574] on link "3" at bounding box center [879, 571] width 28 height 28
click at [897, 569] on link "4" at bounding box center [911, 571] width 28 height 28
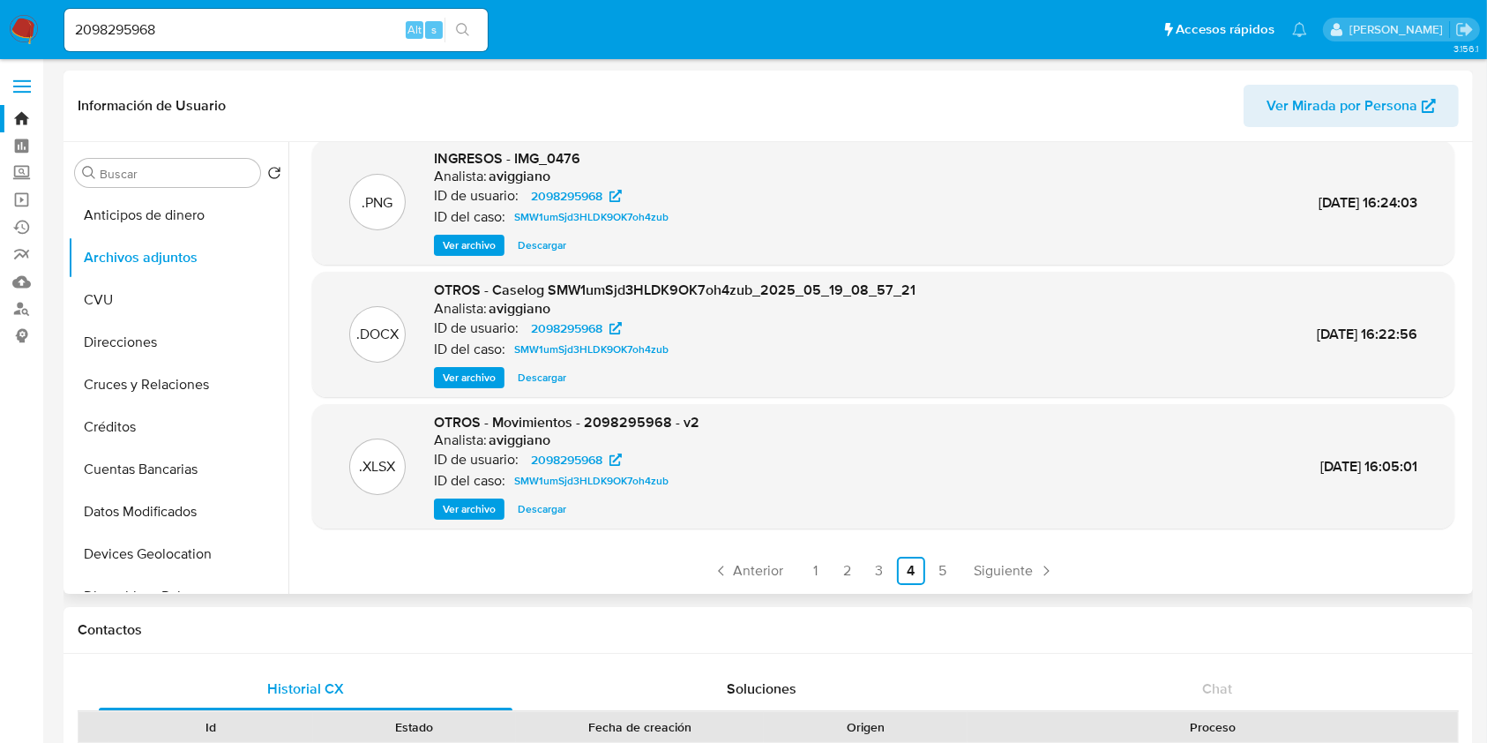
click at [474, 369] on span "Ver archivo" at bounding box center [469, 378] width 53 height 18
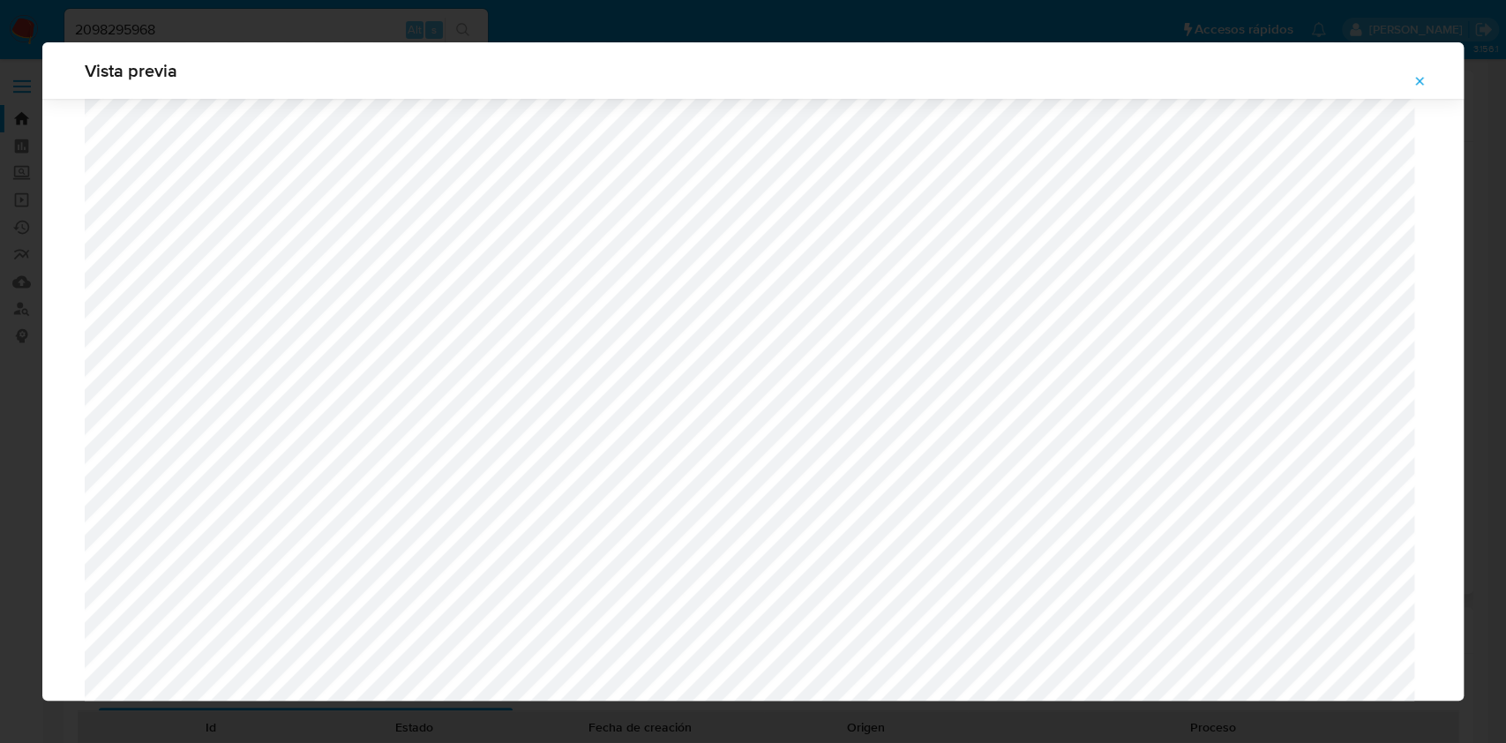
scroll to position [1023, 0]
click at [1418, 80] on icon "Attachment preview" at bounding box center [1420, 81] width 8 height 8
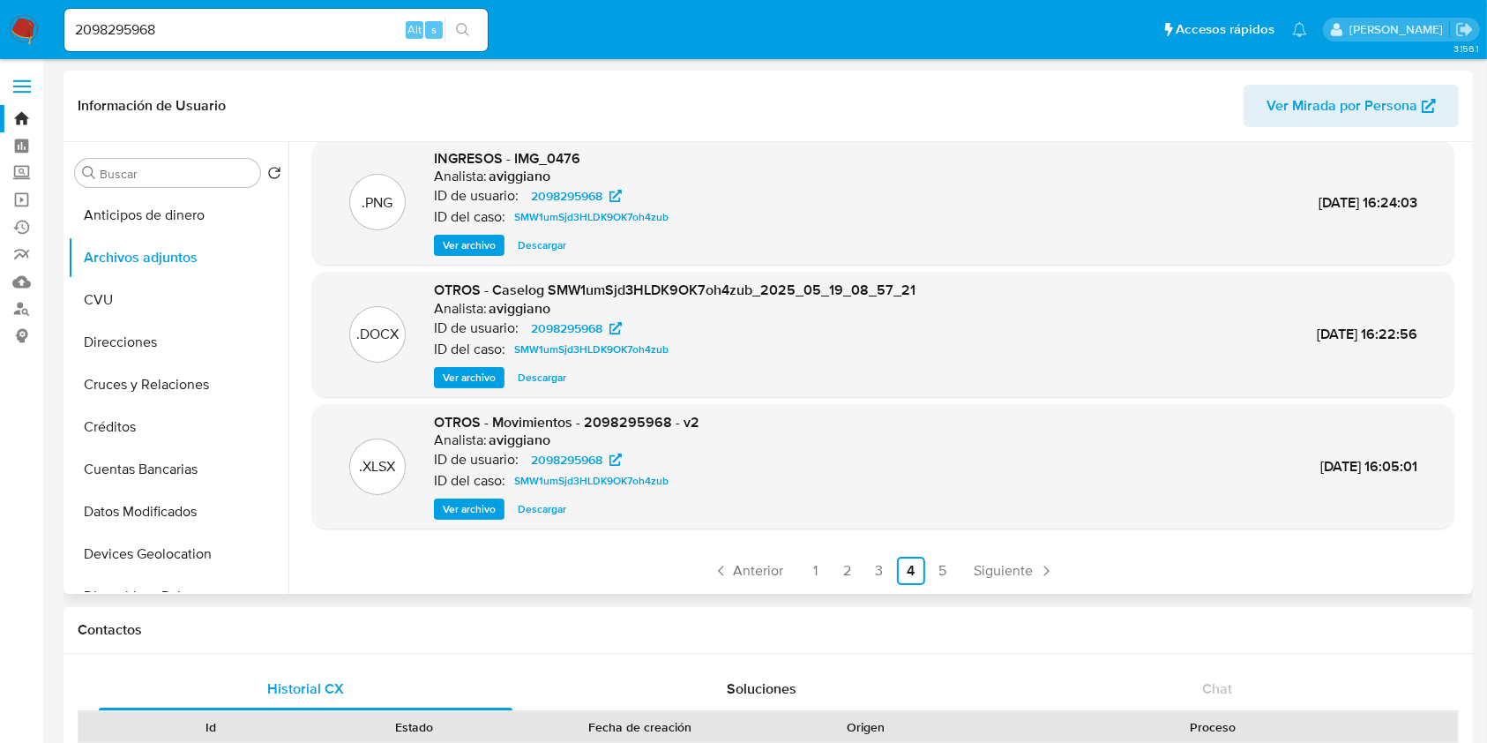
scroll to position [353, 0]
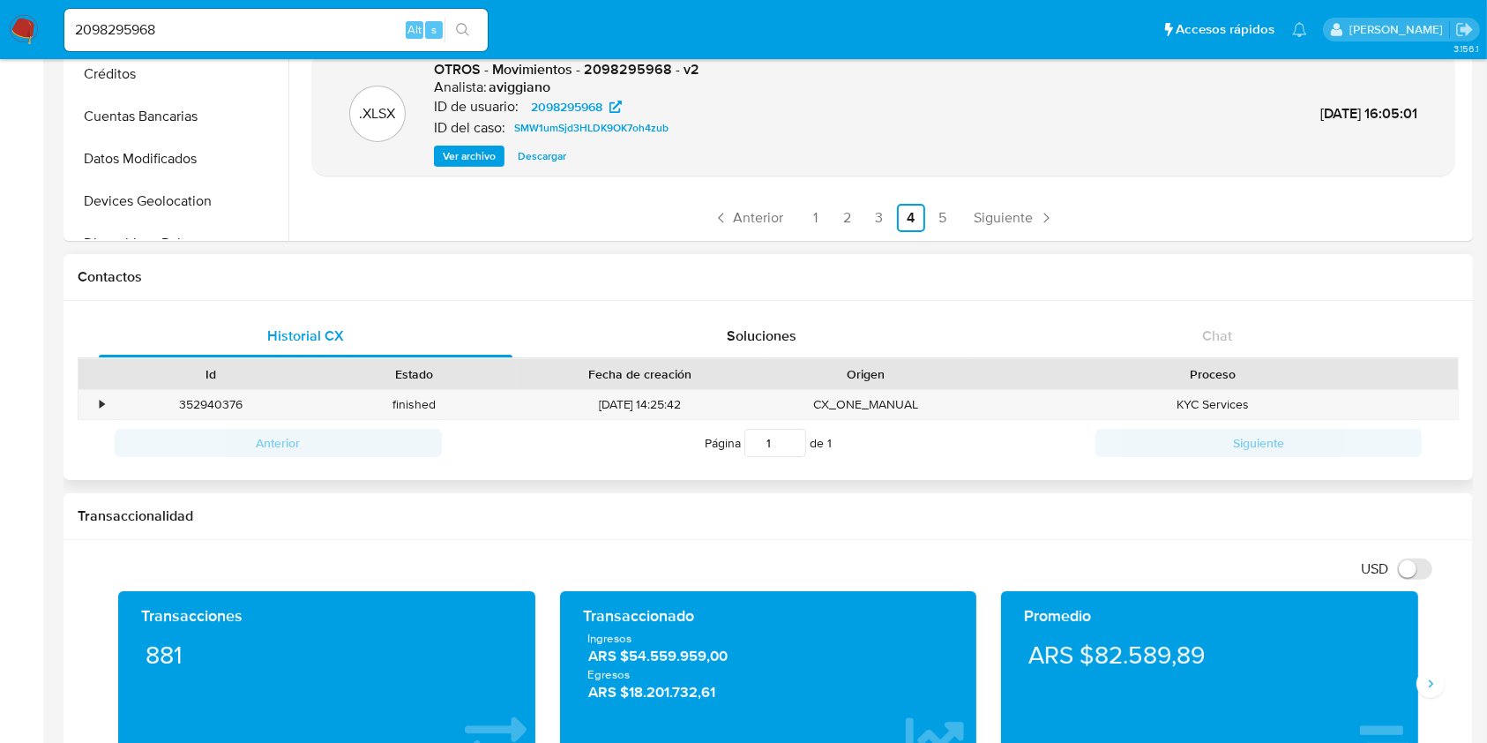
click at [71, 414] on div "Historial CX Soluciones Chat Id Estado Fecha de creación Origen Proceso • 35294…" at bounding box center [768, 390] width 1409 height 179
click at [95, 404] on div "•" at bounding box center [93, 404] width 31 height 29
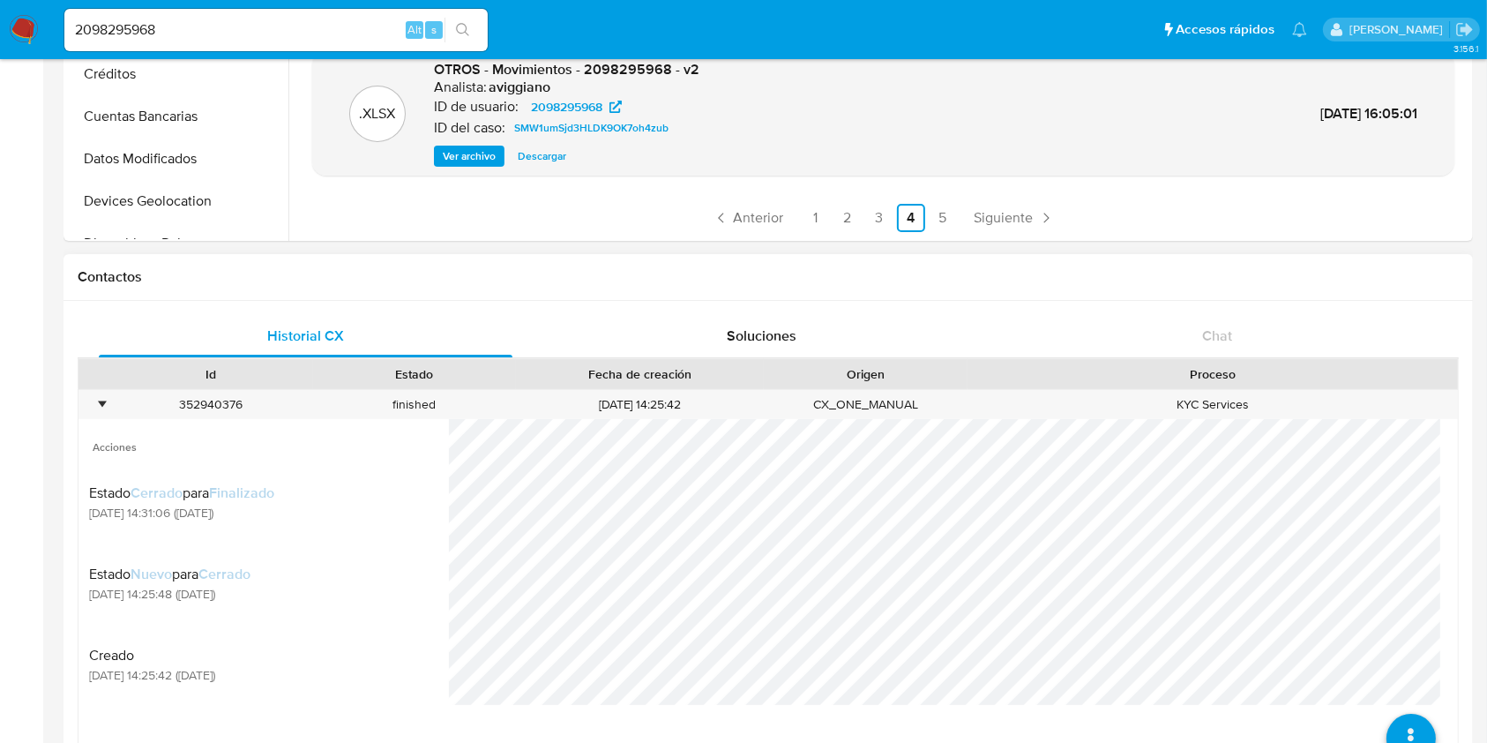
scroll to position [12, 0]
click at [1386, 691] on icon at bounding box center [1410, 676] width 49 height 49
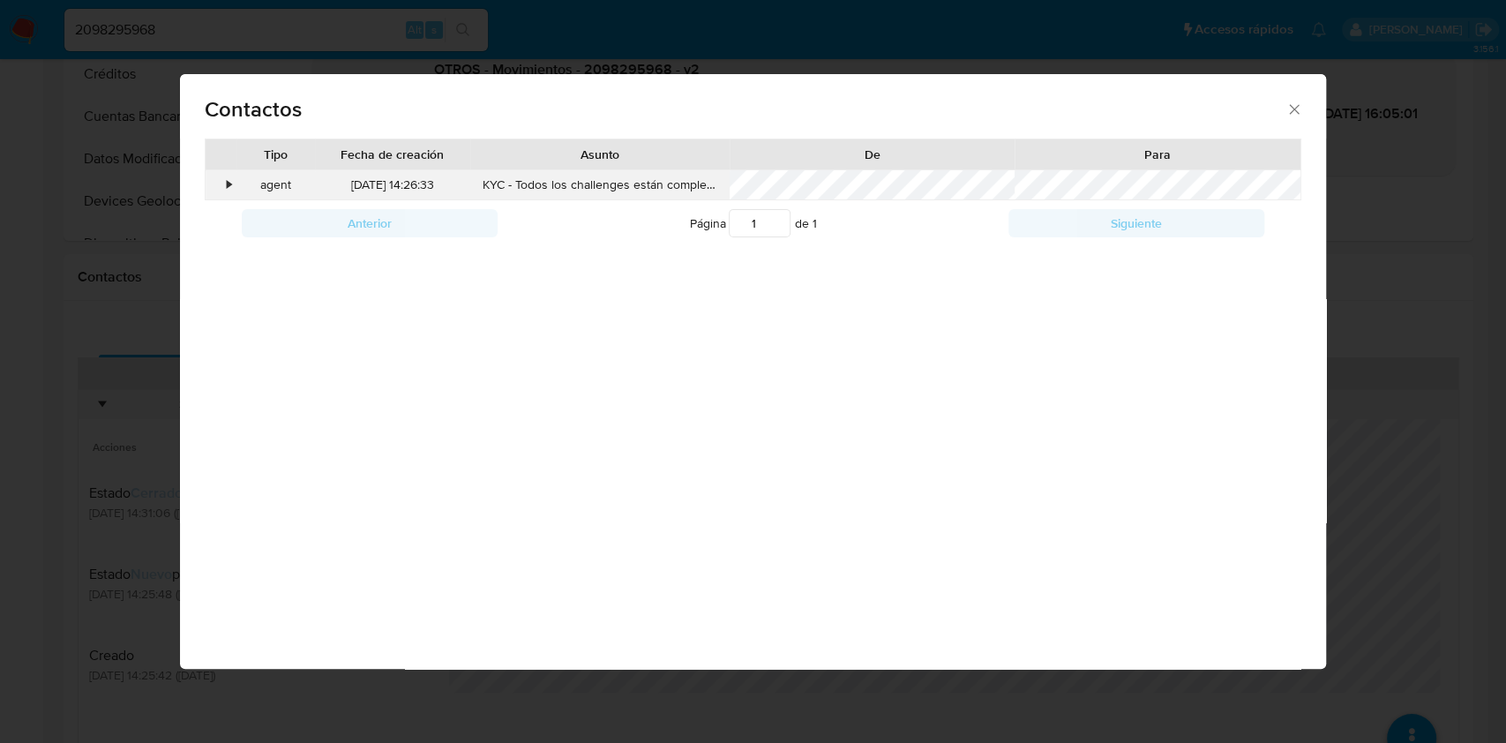
click at [228, 186] on div "•" at bounding box center [229, 185] width 4 height 18
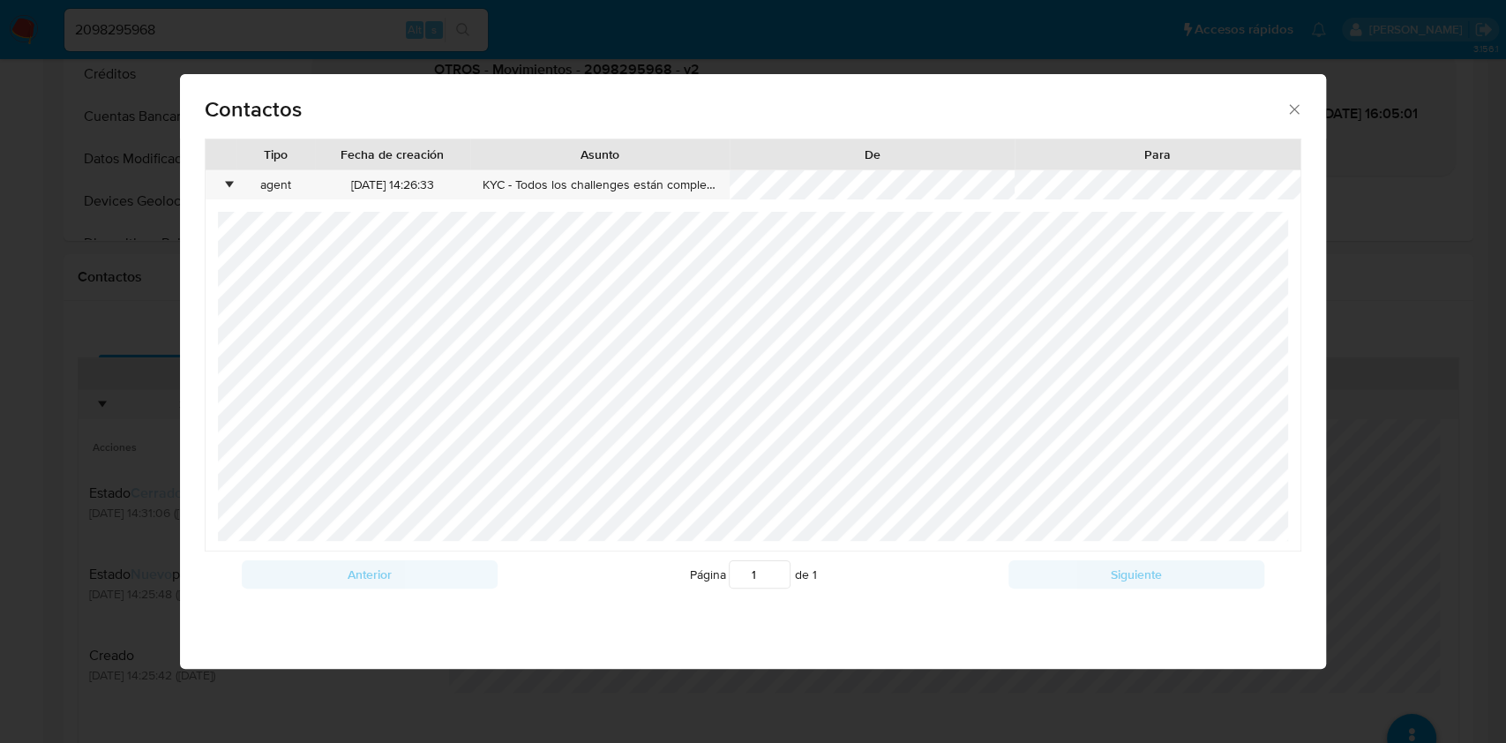
click at [1288, 115] on icon "close" at bounding box center [1294, 110] width 18 height 18
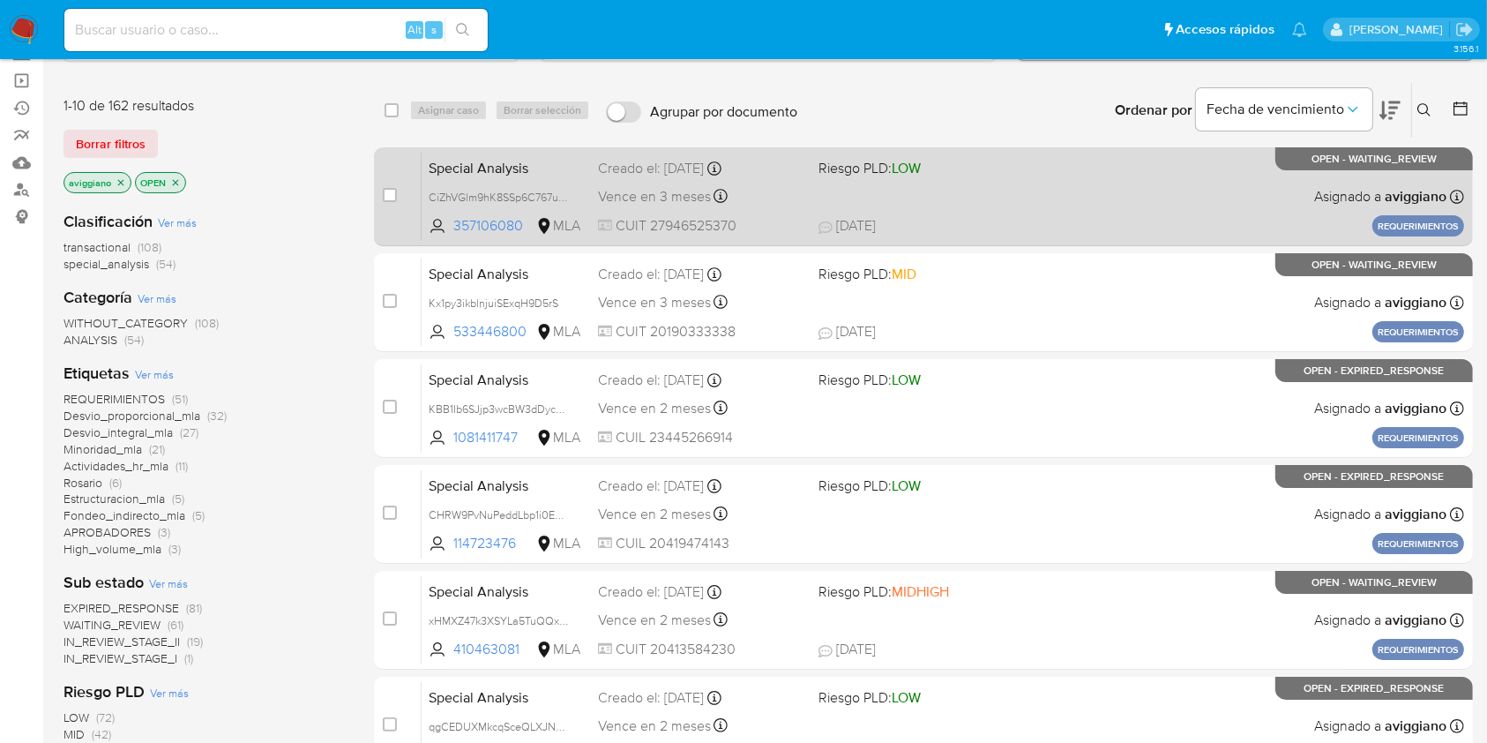
scroll to position [117, 0]
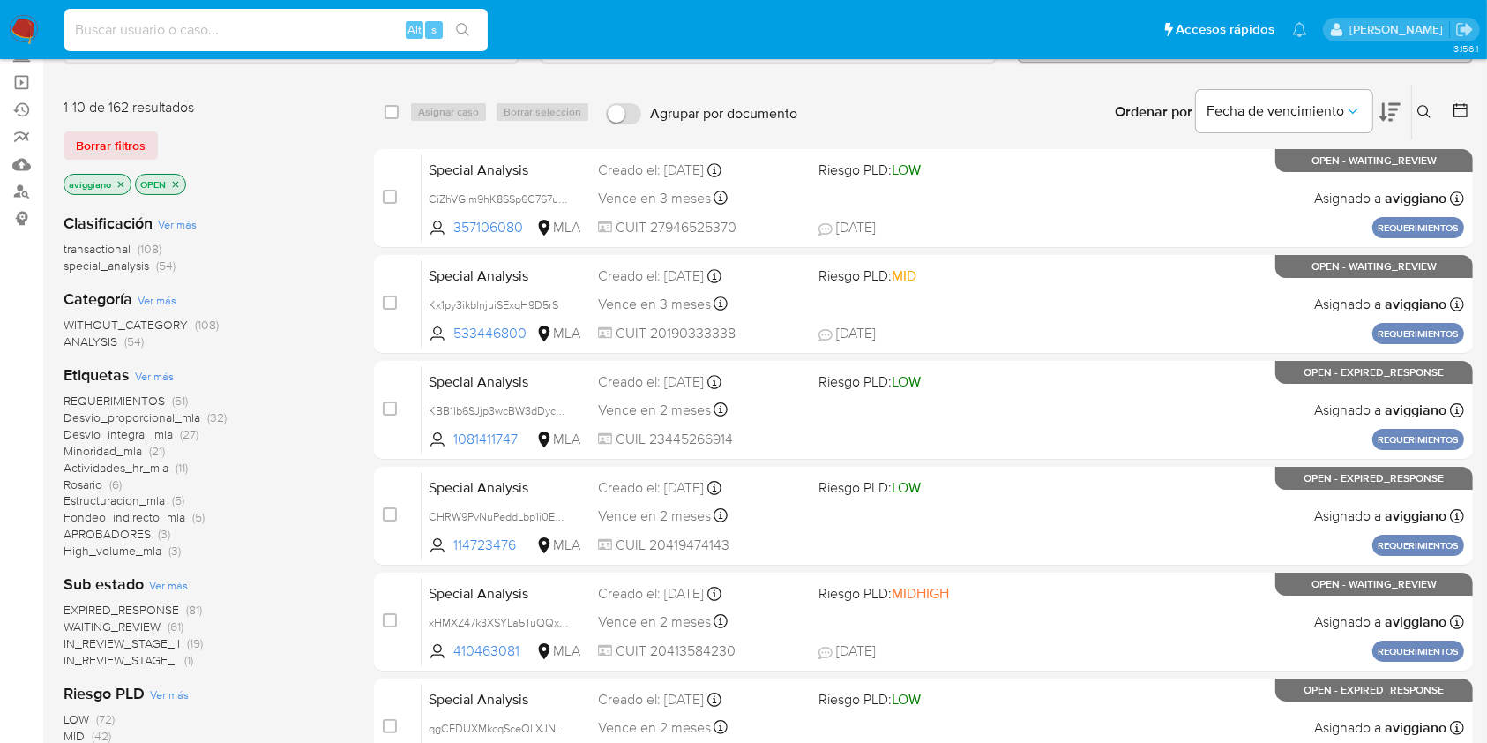
drag, startPoint x: 241, startPoint y: 12, endPoint x: 177, endPoint y: 30, distance: 65.9
paste input "NwFyyOk39xIKJPo6NWI8Iaow"
type input "NwFyyOk39xIKJPo6NWI8Iaow"
click at [451, 32] on button "search-icon" at bounding box center [463, 30] width 36 height 25
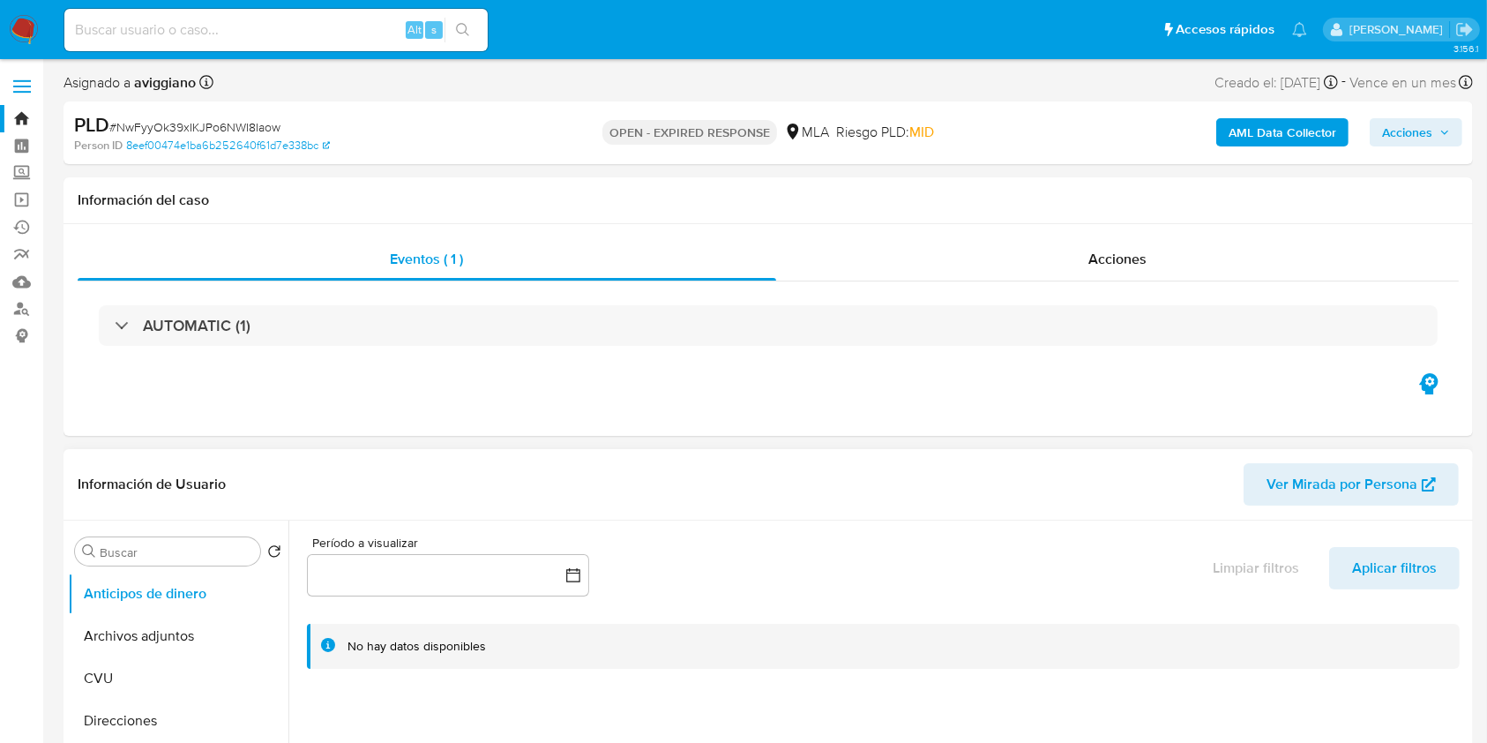
select select "10"
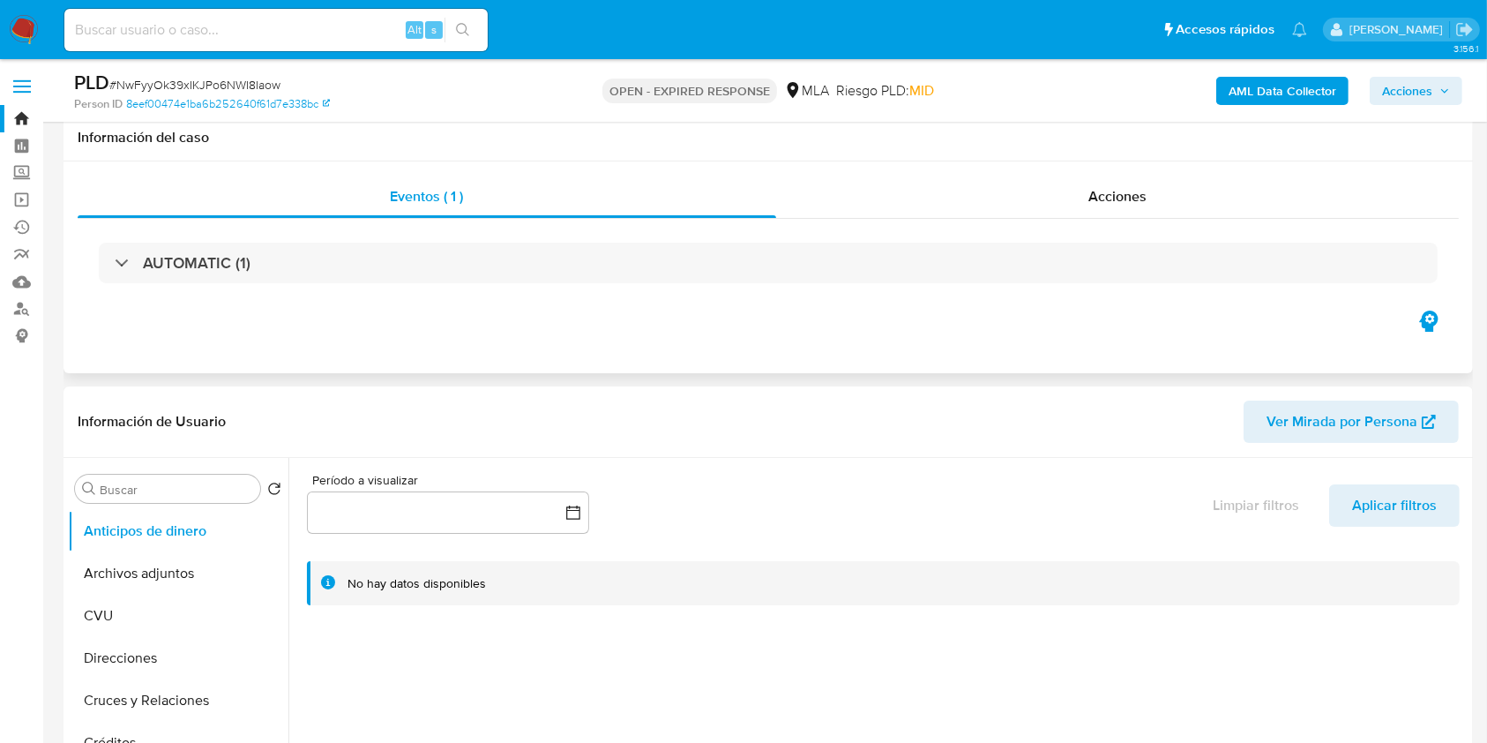
scroll to position [353, 0]
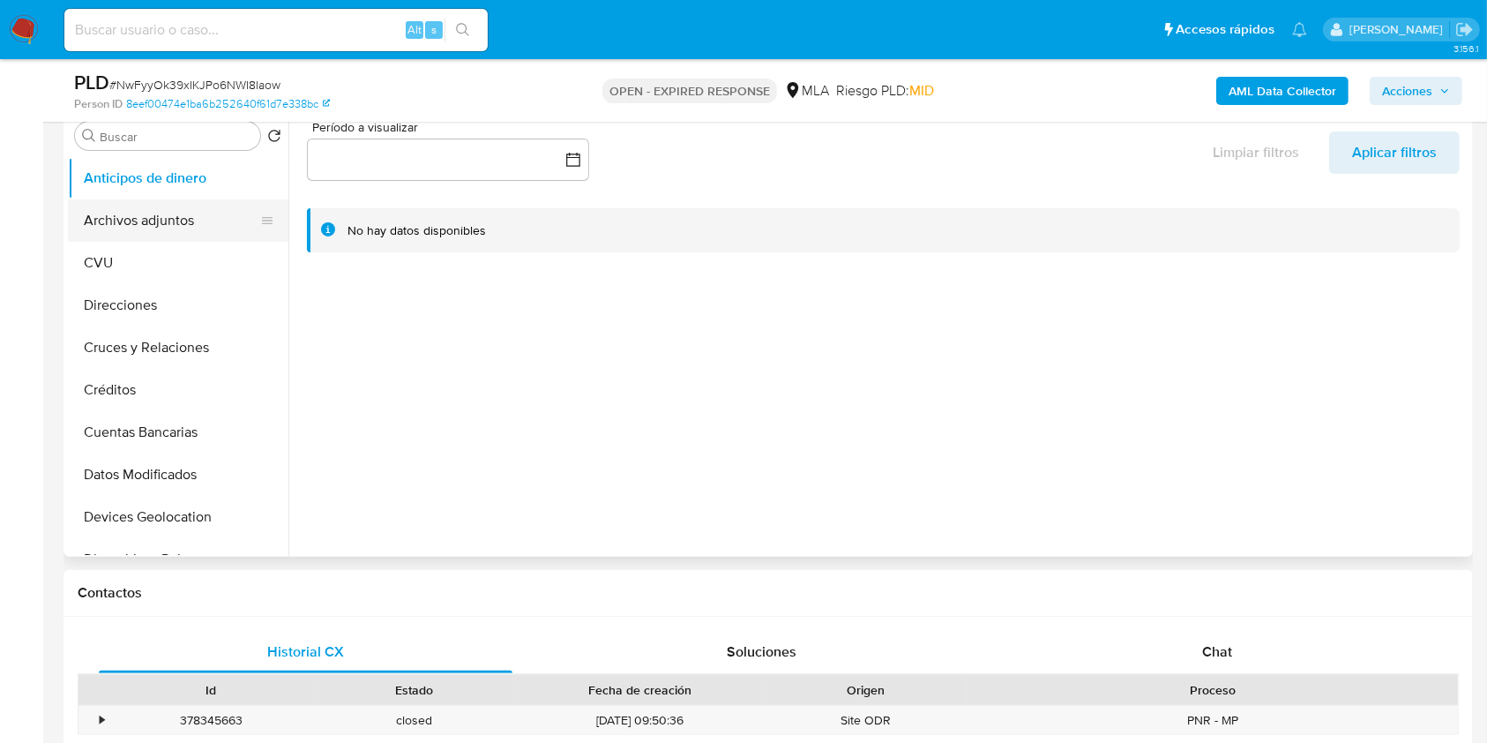
click at [169, 213] on button "Archivos adjuntos" at bounding box center [171, 220] width 206 height 42
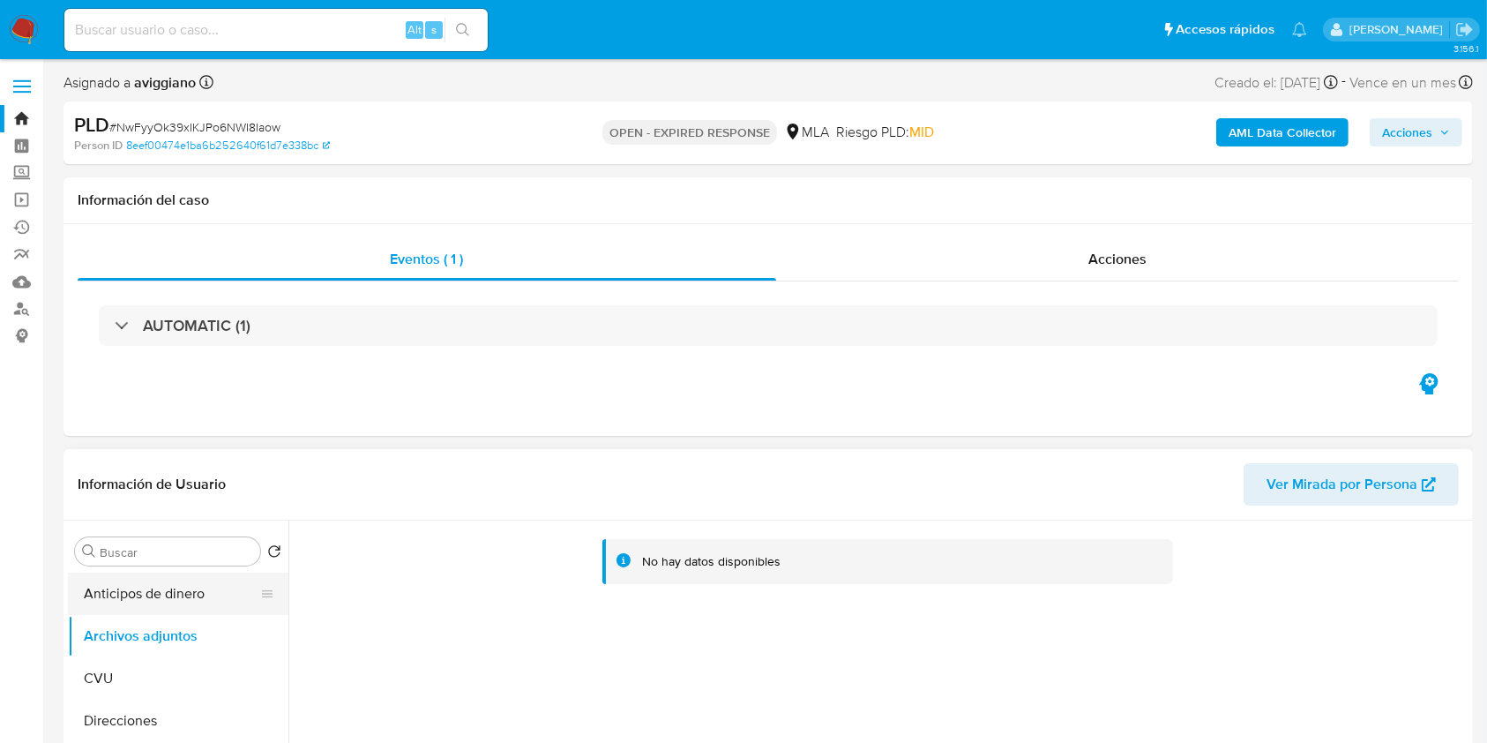
scroll to position [235, 0]
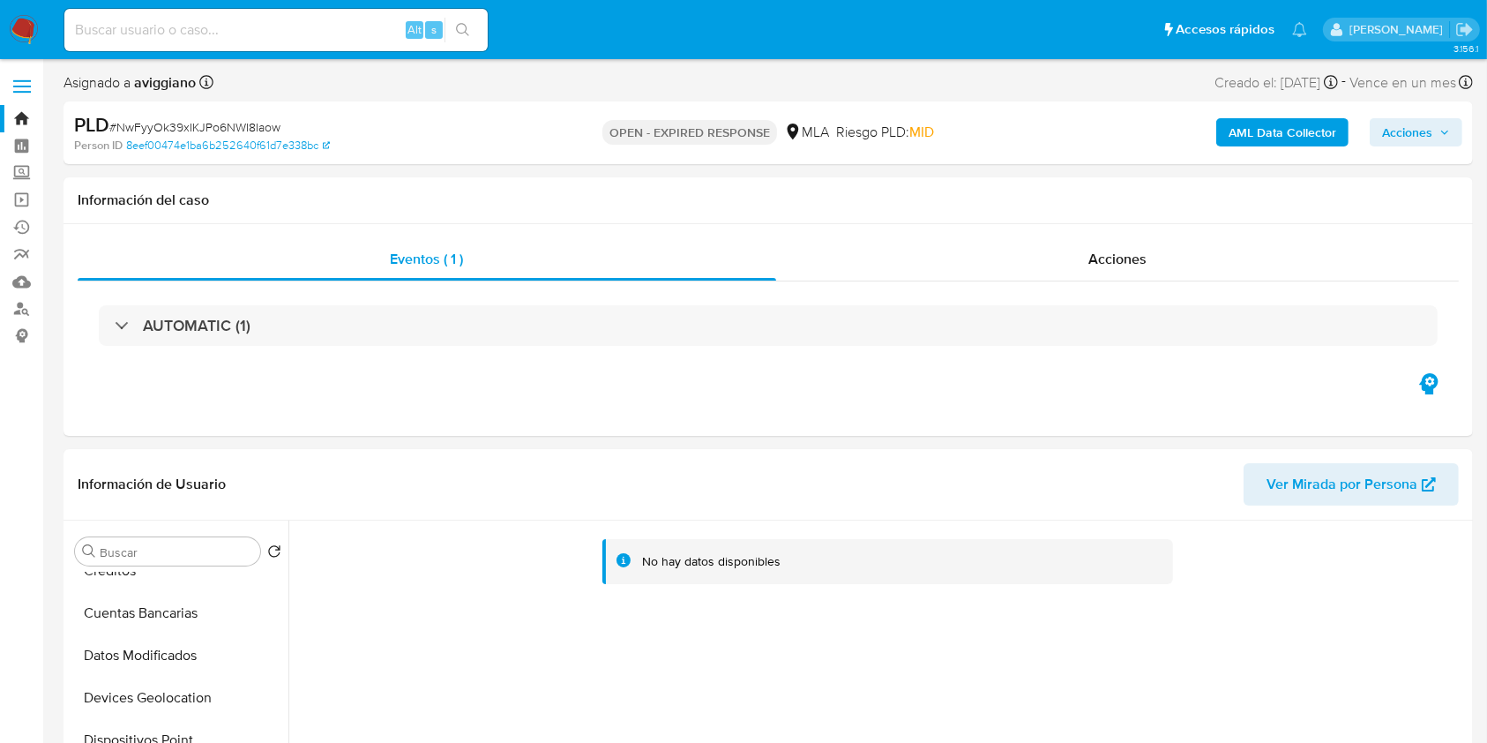
click at [1284, 112] on div "AML Data Collector Acciones" at bounding box center [1234, 132] width 458 height 41
click at [1276, 132] on b "AML Data Collector" at bounding box center [1283, 132] width 108 height 28
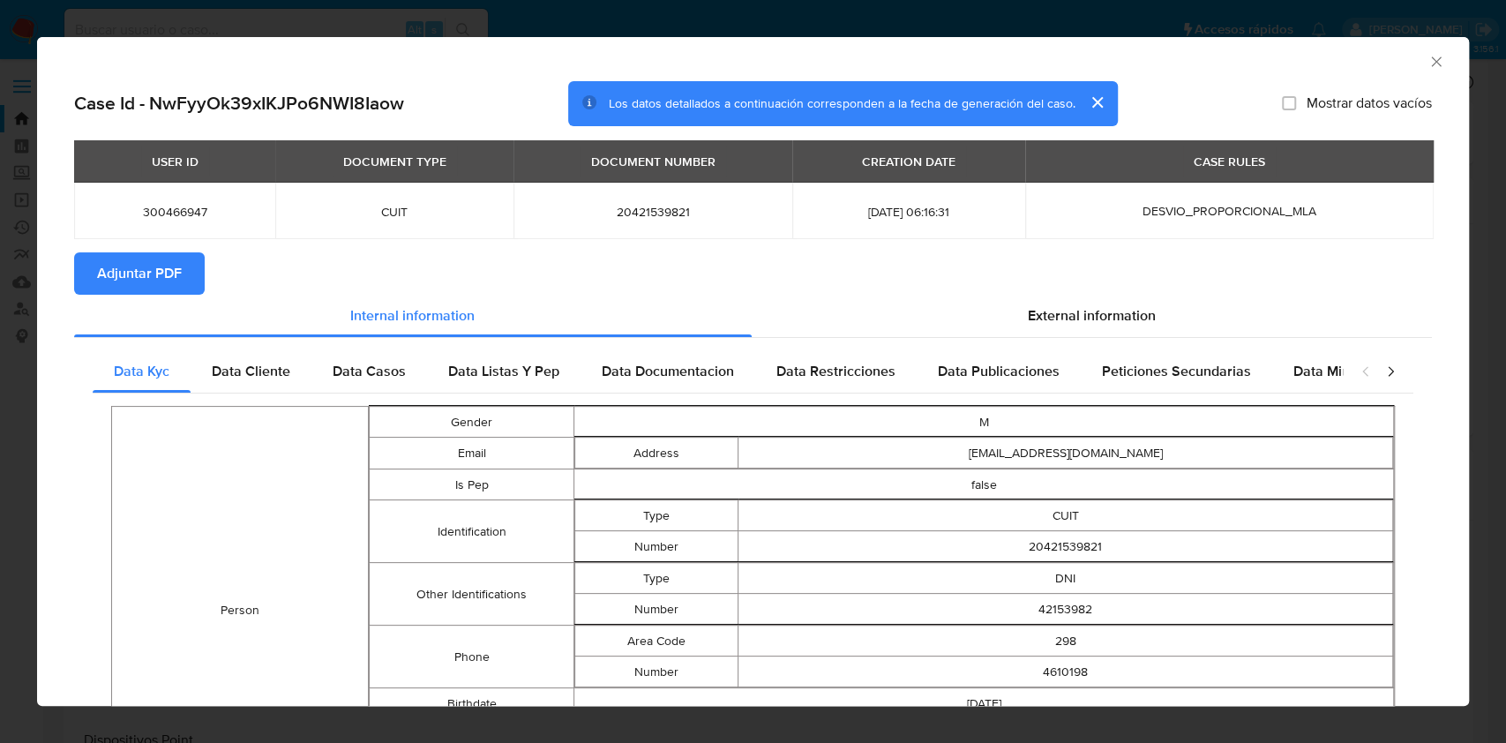
click at [138, 273] on span "Adjuntar PDF" at bounding box center [139, 273] width 85 height 39
click at [1427, 66] on icon "Cerrar ventana" at bounding box center [1436, 62] width 18 height 18
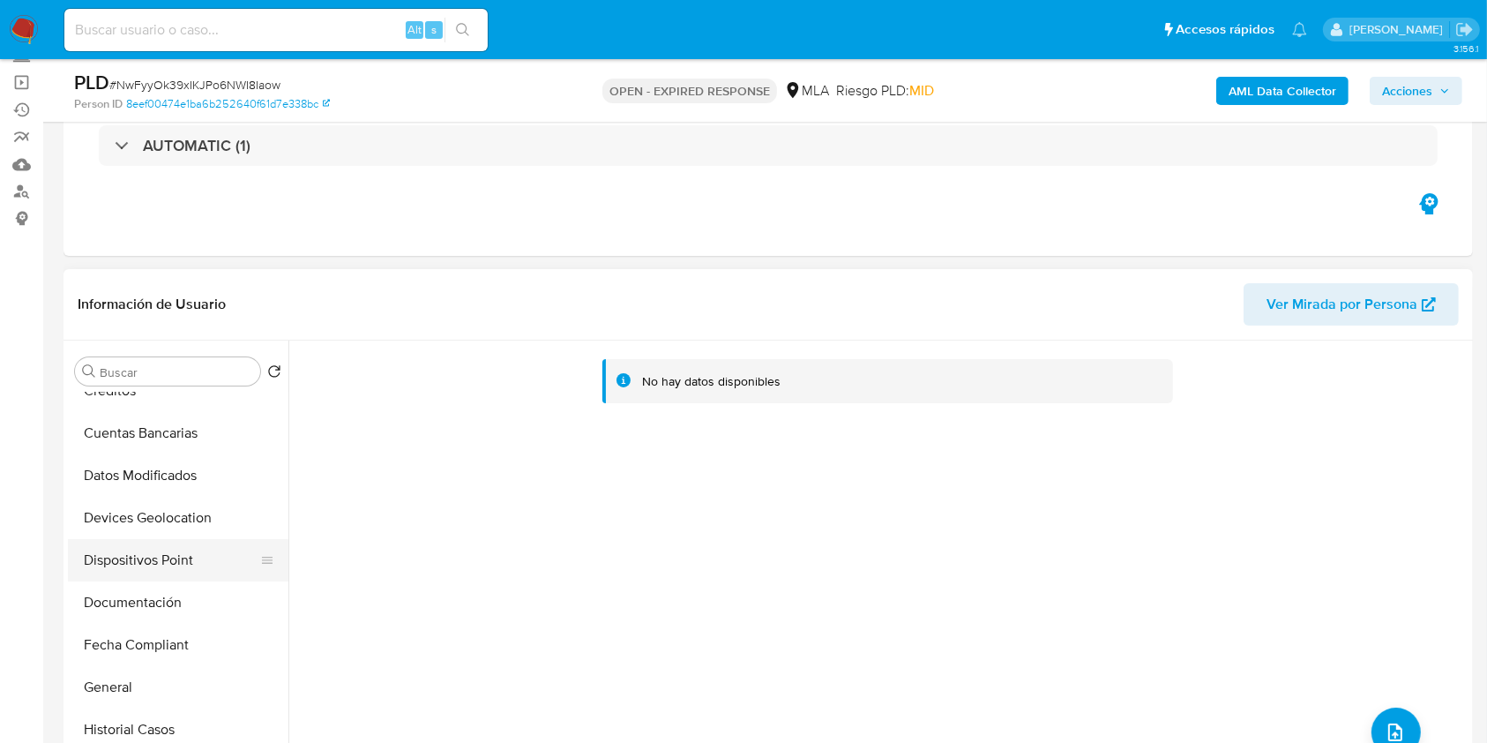
scroll to position [0, 0]
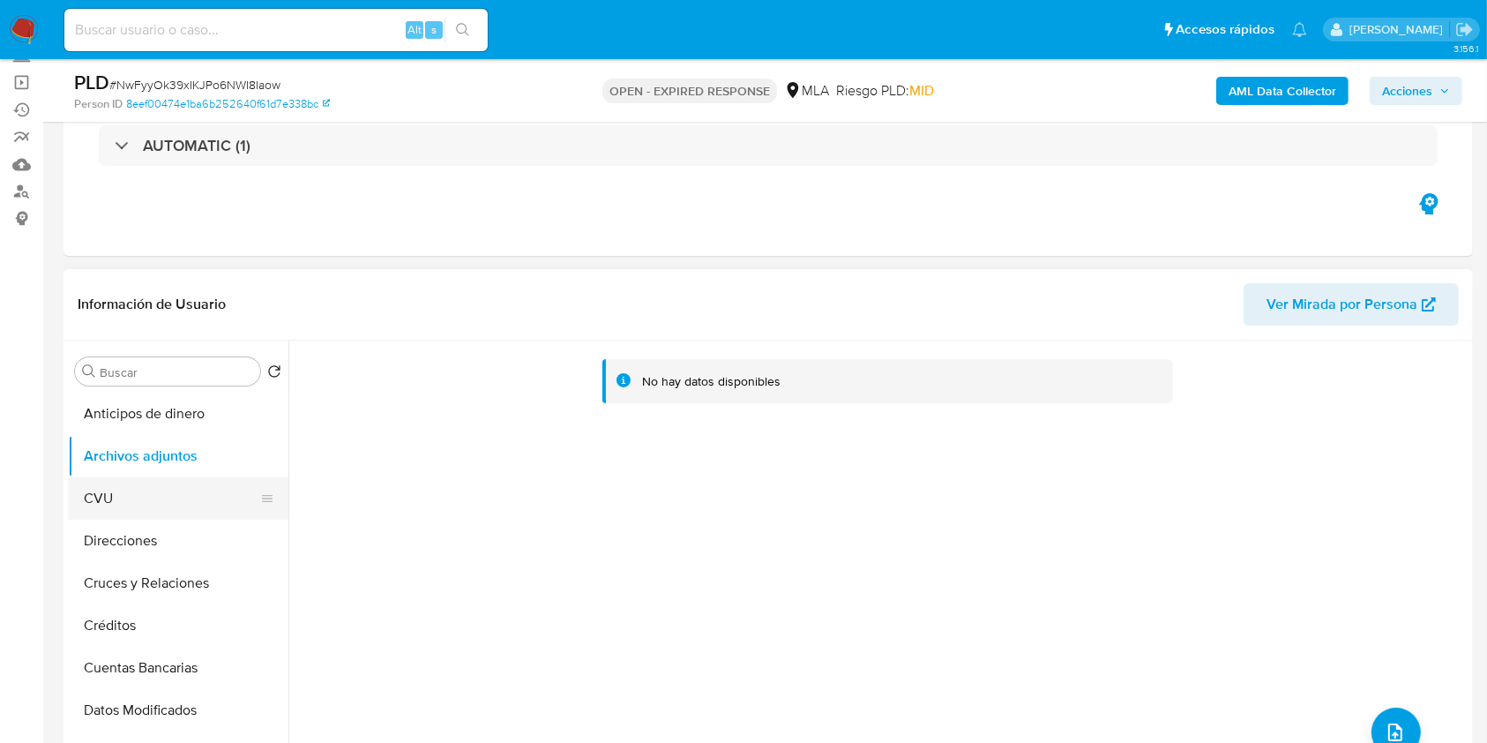
click at [148, 478] on button "CVU" at bounding box center [171, 498] width 206 height 42
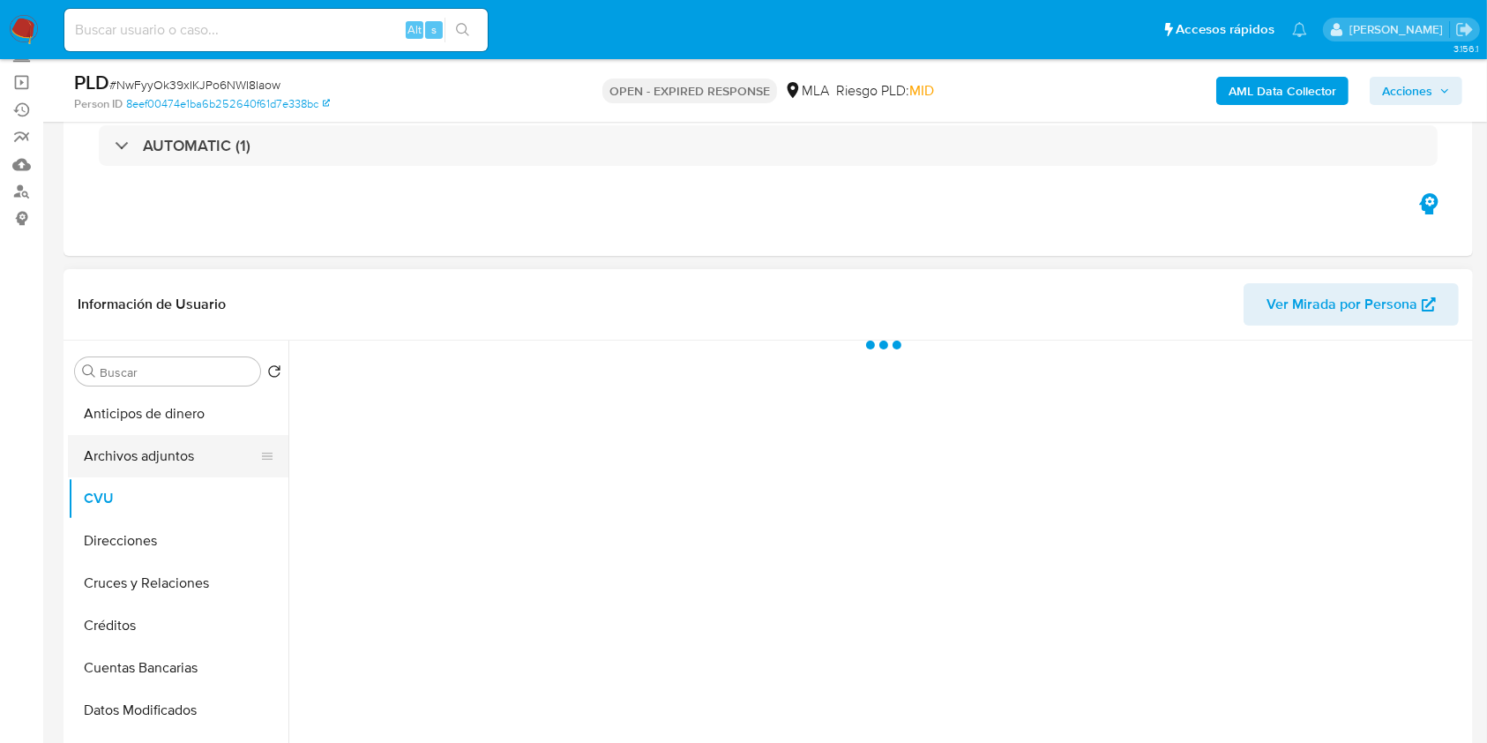
click at [147, 459] on button "Archivos adjuntos" at bounding box center [171, 456] width 206 height 42
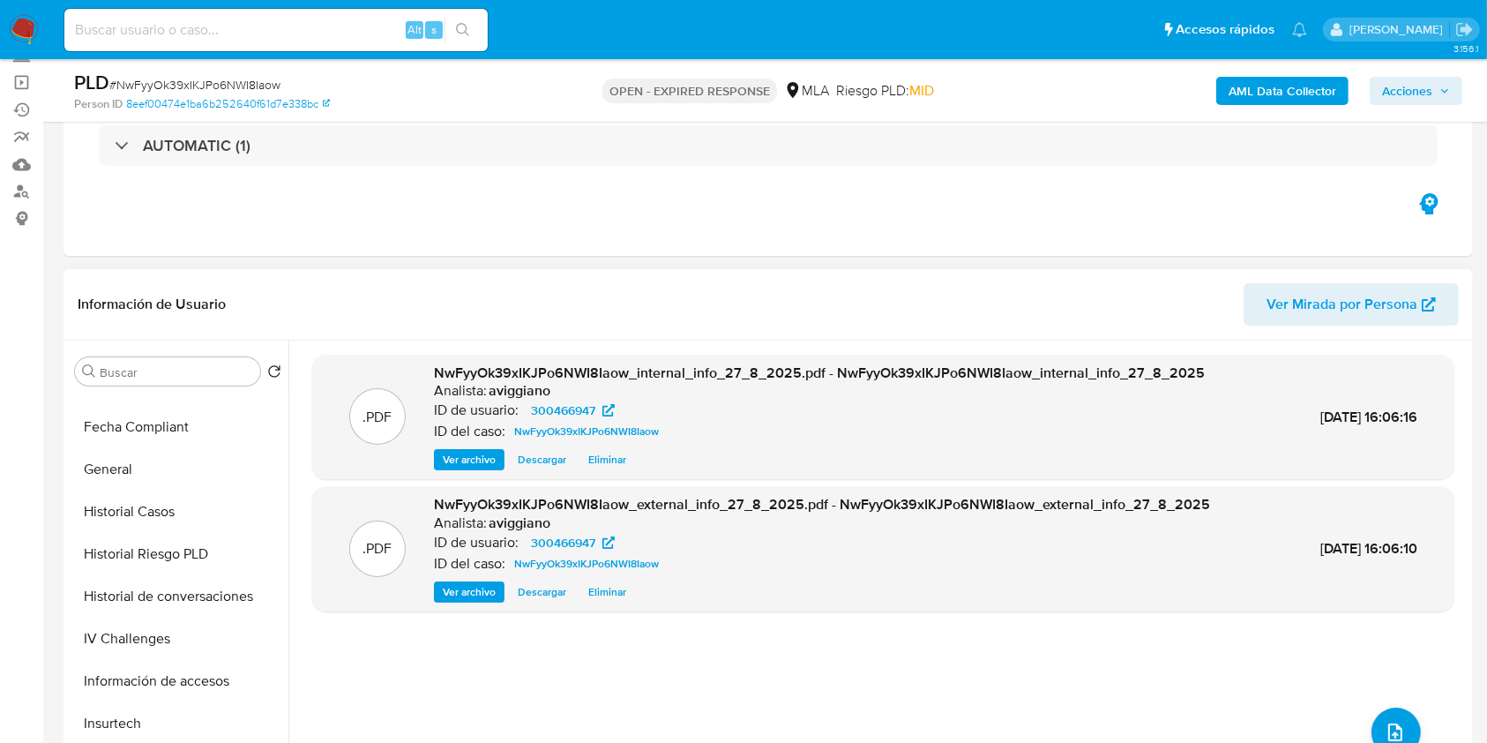
scroll to position [706, 0]
click at [103, 557] on button "KYC" at bounding box center [171, 555] width 206 height 42
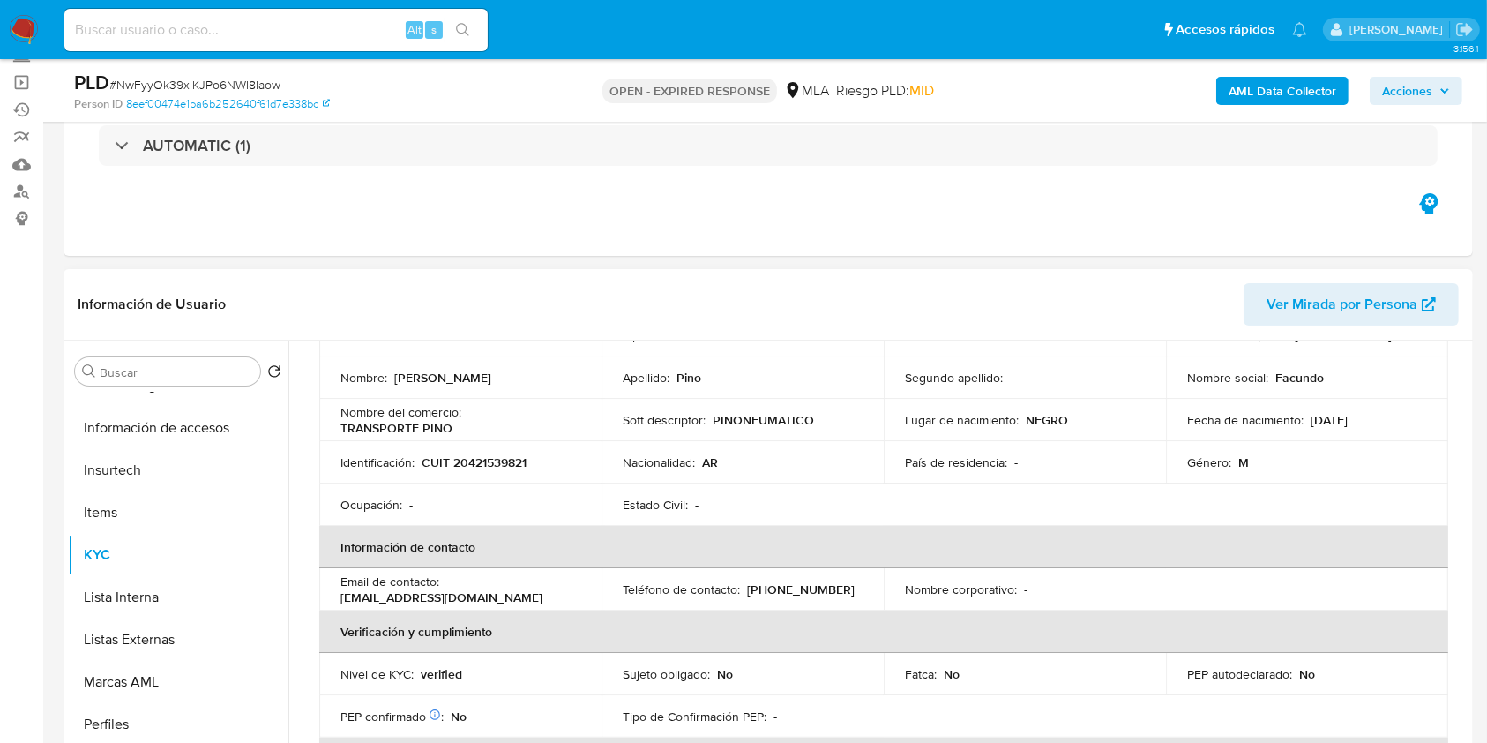
scroll to position [117, 0]
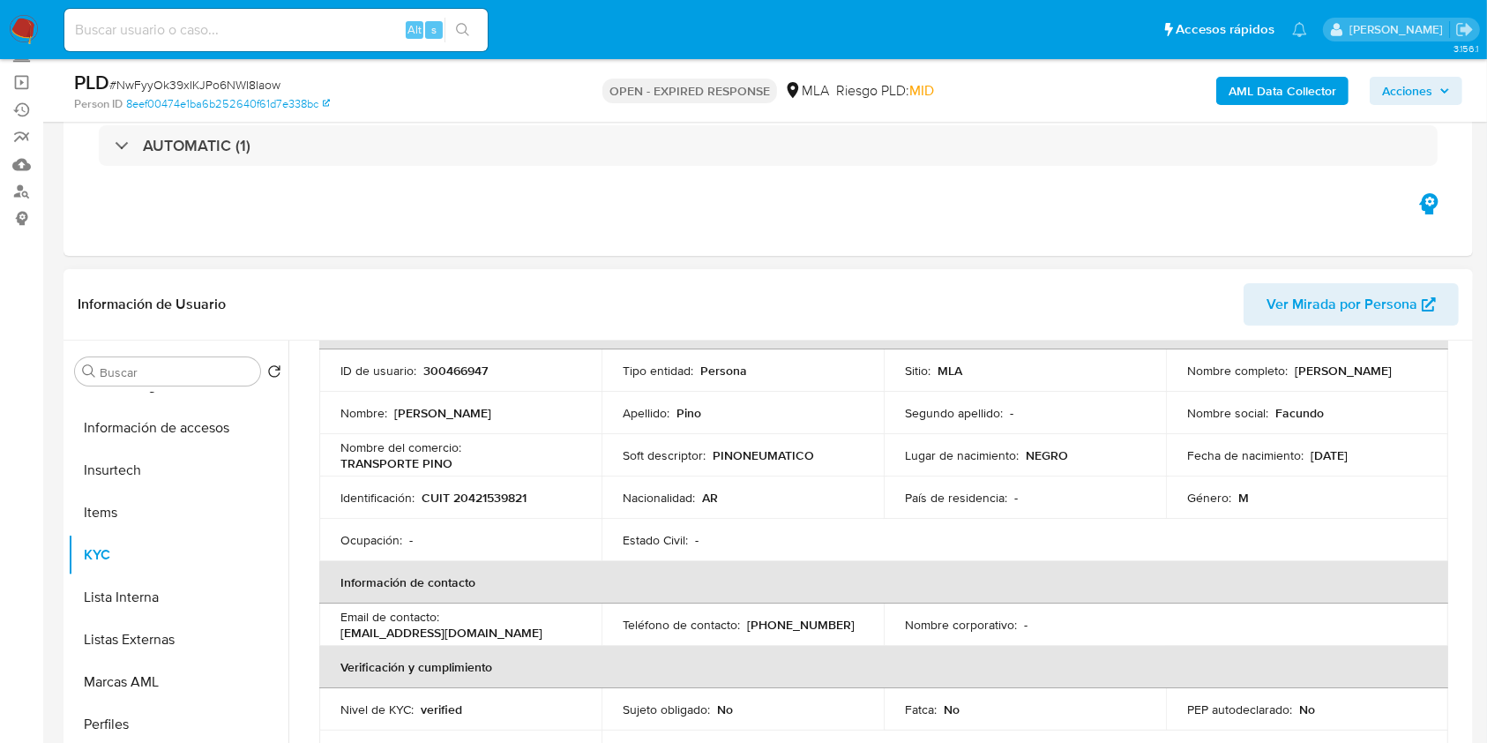
click at [497, 498] on p "CUIT 20421539821" at bounding box center [474, 497] width 105 height 16
copy p "20421539821"
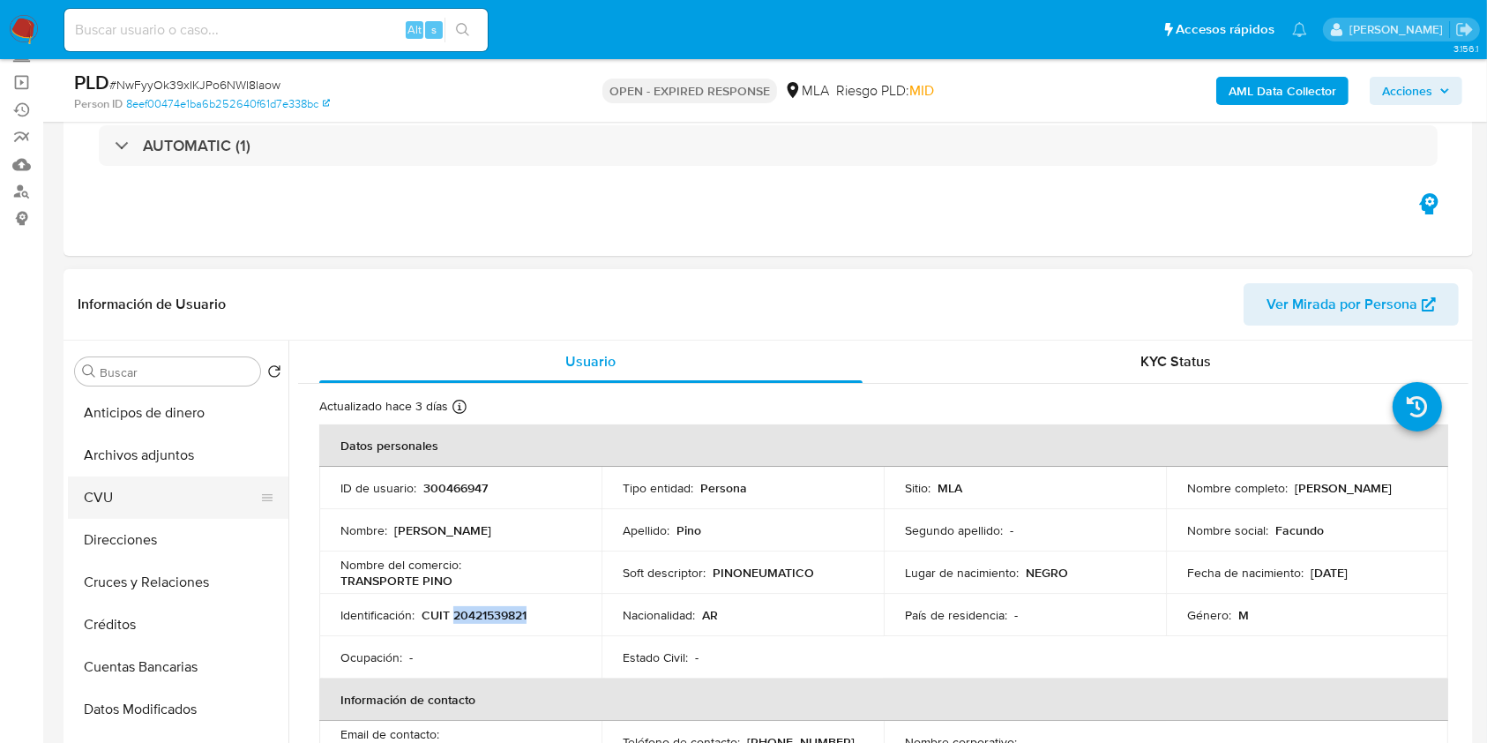
scroll to position [0, 0]
click at [205, 461] on button "Archivos adjuntos" at bounding box center [171, 456] width 206 height 42
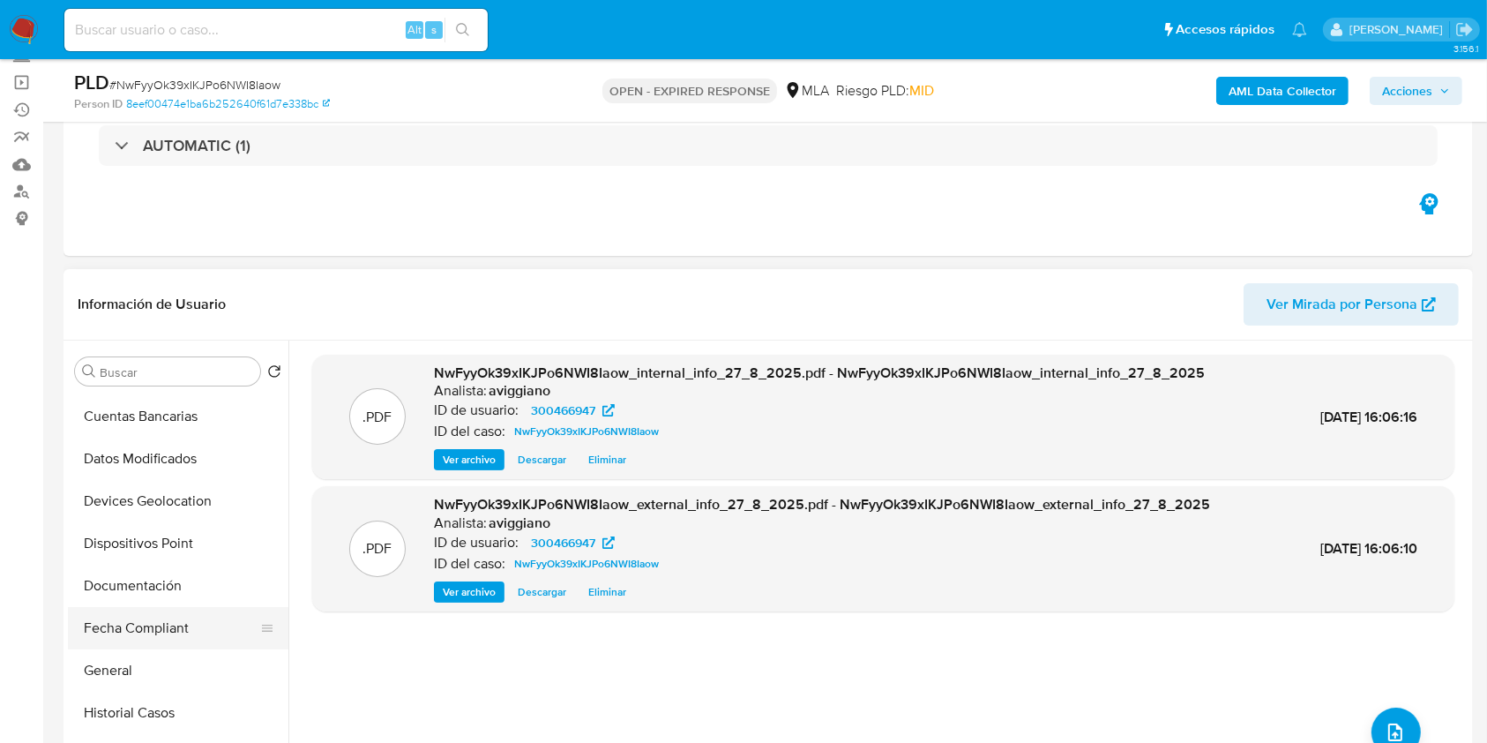
scroll to position [353, 0]
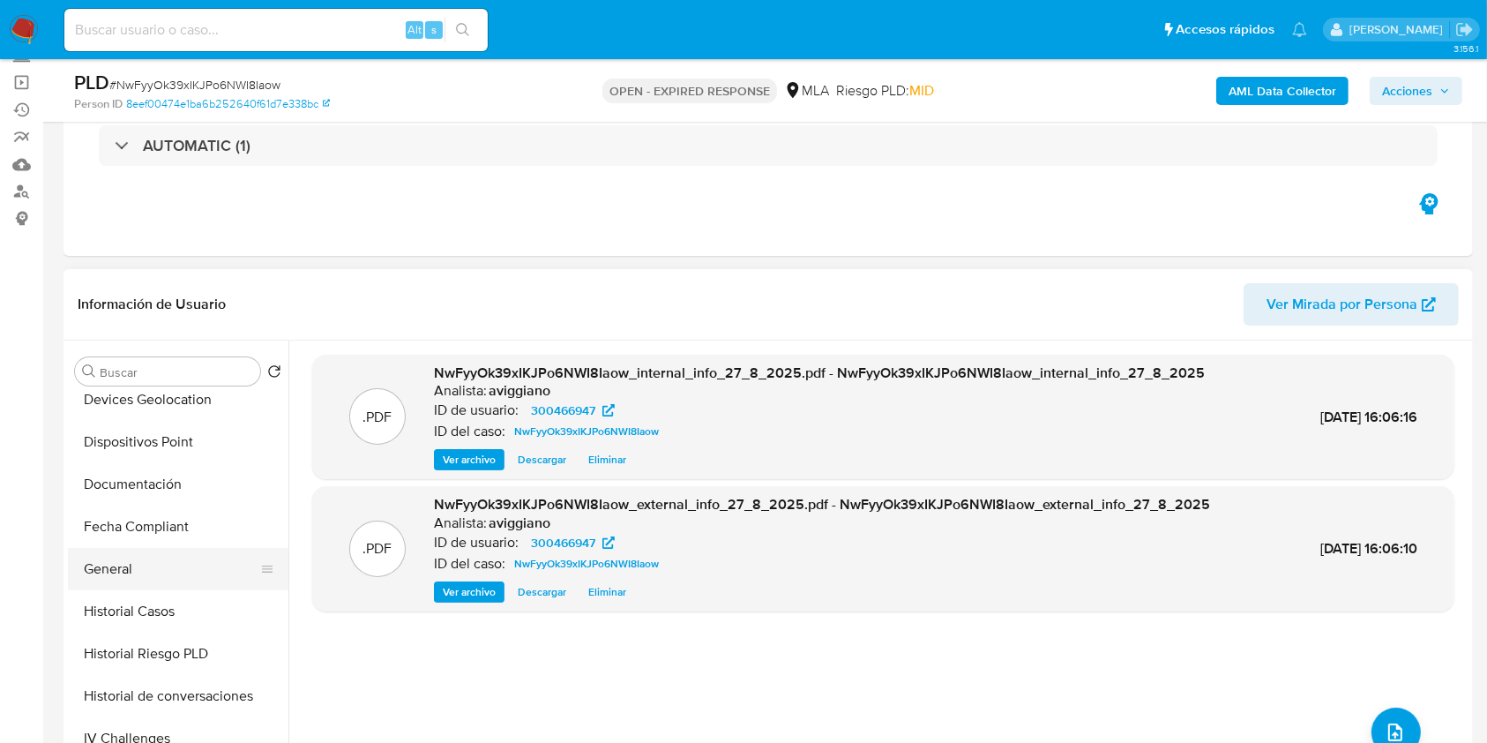
click at [141, 563] on button "General" at bounding box center [171, 569] width 206 height 42
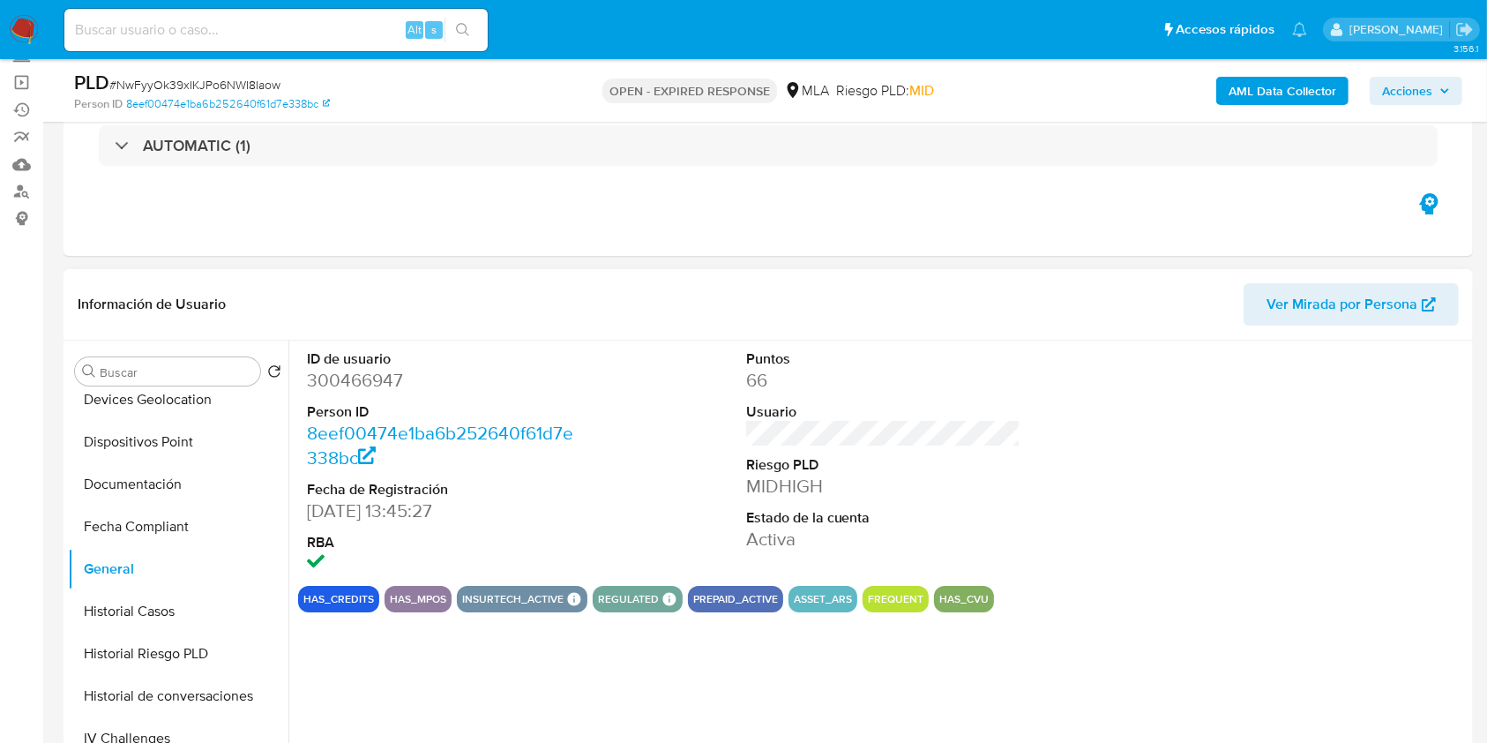
click at [335, 372] on dd "300466947" at bounding box center [444, 380] width 275 height 25
click at [336, 373] on dd "300466947" at bounding box center [444, 380] width 275 height 25
copy dd "300466947"
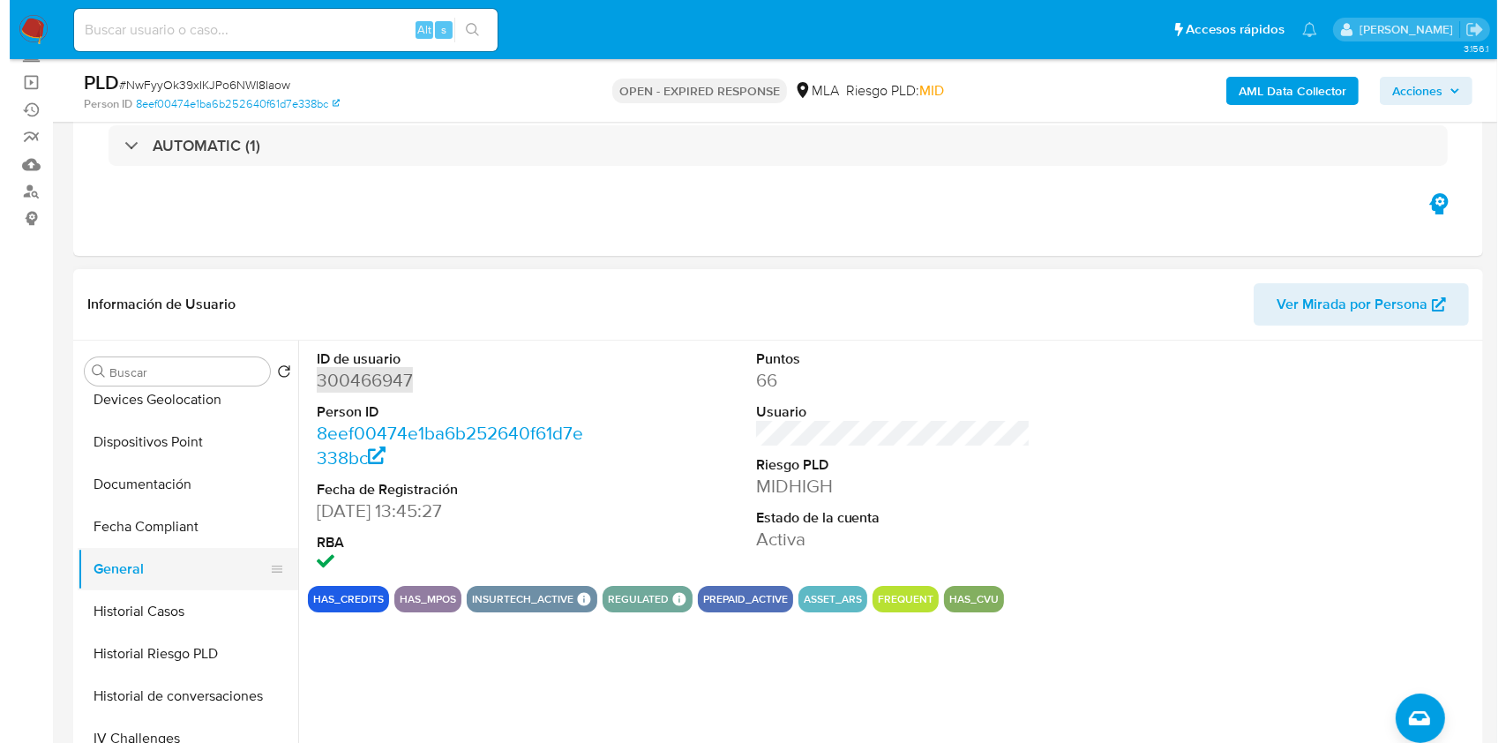
scroll to position [0, 0]
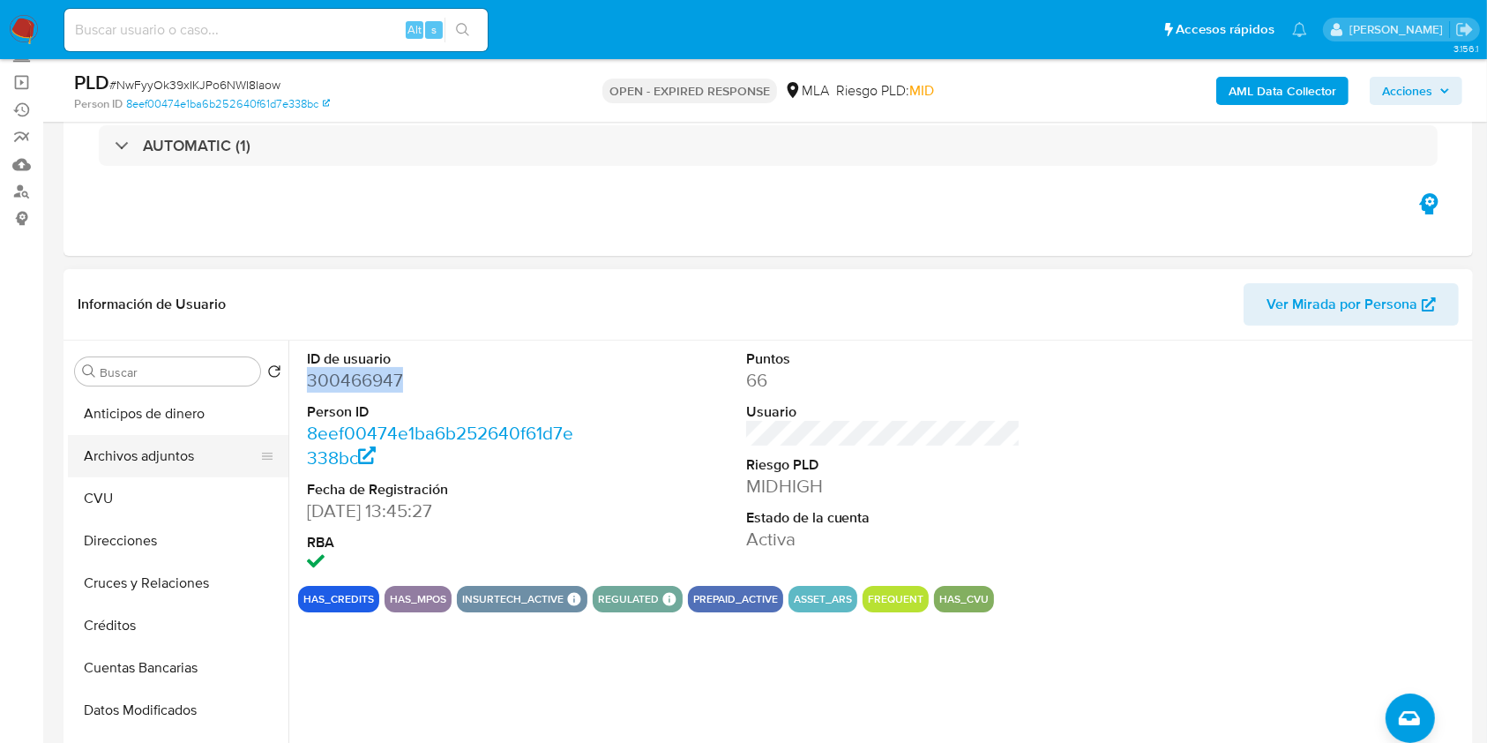
click at [159, 459] on button "Archivos adjuntos" at bounding box center [171, 456] width 206 height 42
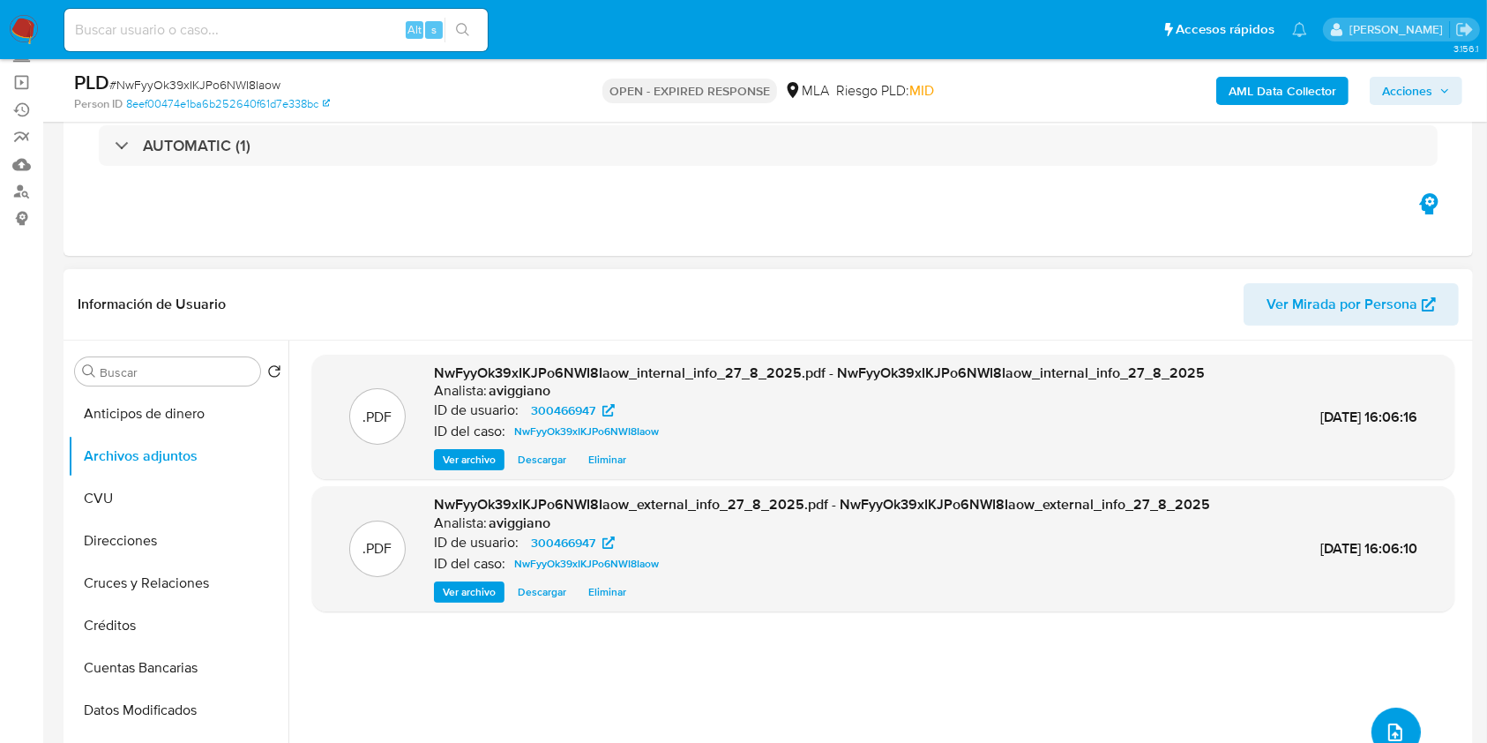
click at [1393, 716] on button "upload-file" at bounding box center [1395, 731] width 49 height 49
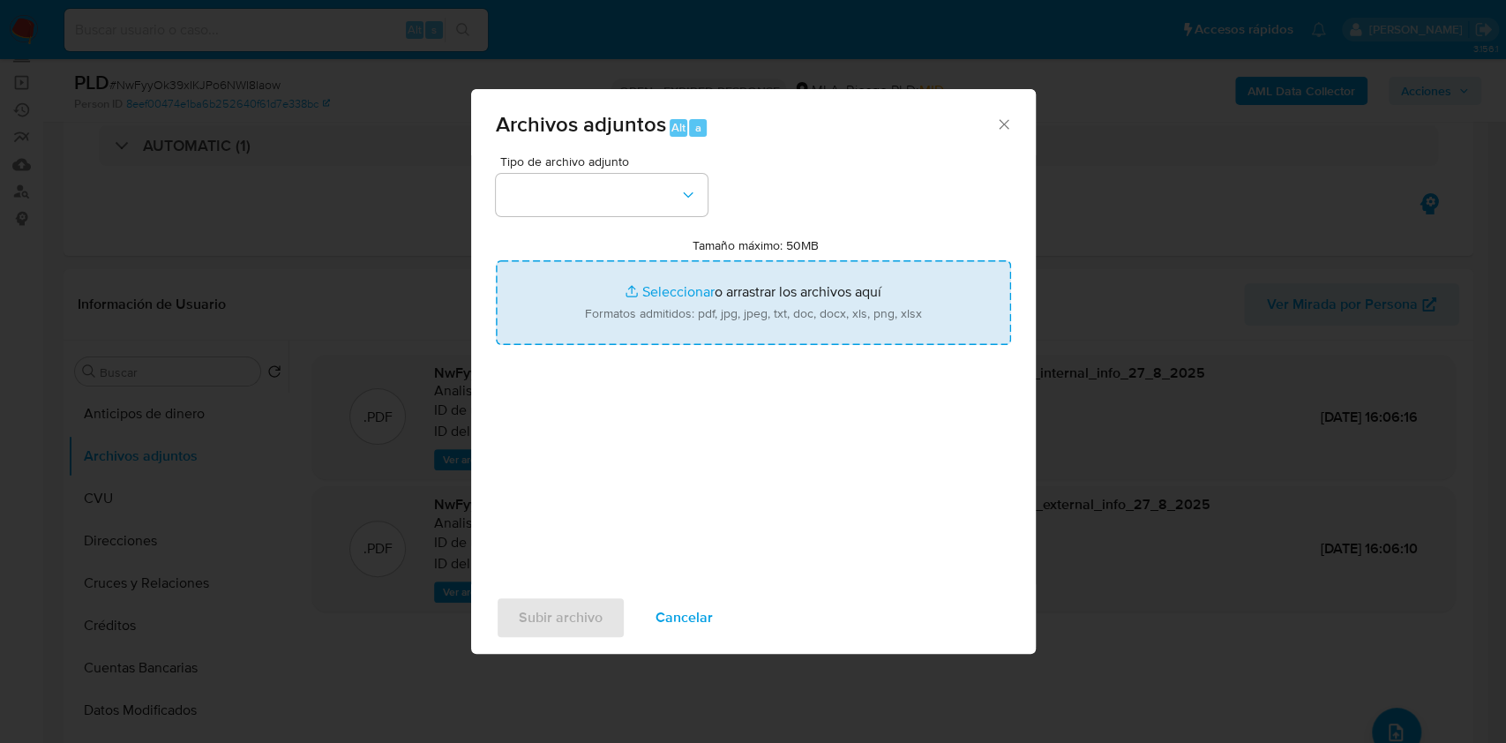
click at [874, 316] on input "Tamaño máximo: 50MB Seleccionar archivos" at bounding box center [753, 302] width 515 height 85
type input "C:\fakepath\Nosis - 300466947.pdf"
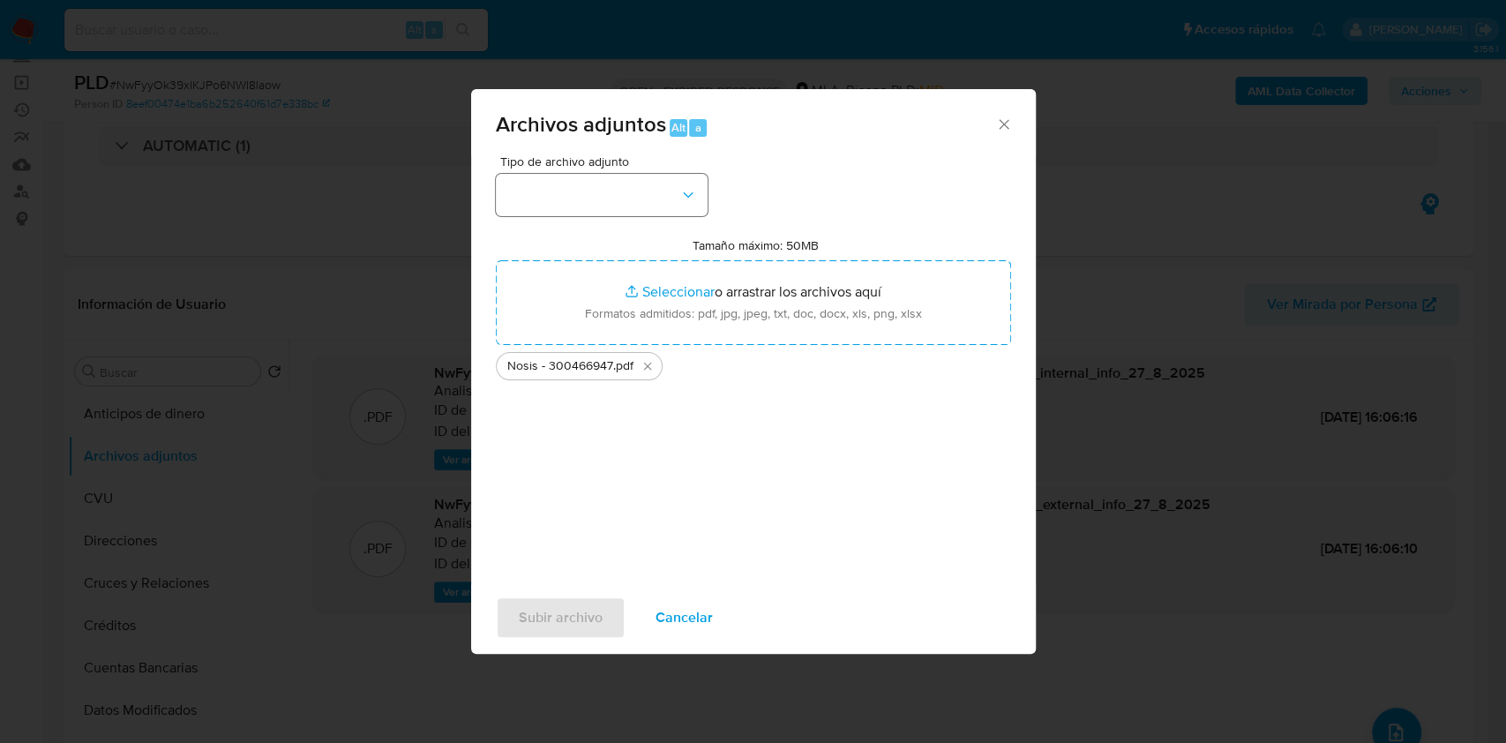
drag, startPoint x: 642, startPoint y: 220, endPoint x: 641, endPoint y: 205, distance: 14.1
click at [642, 218] on div "Tipo de archivo adjunto Tamaño máximo: 50MB Seleccionar archivos Seleccionar o …" at bounding box center [753, 363] width 515 height 416
click at [640, 195] on button "button" at bounding box center [602, 195] width 212 height 42
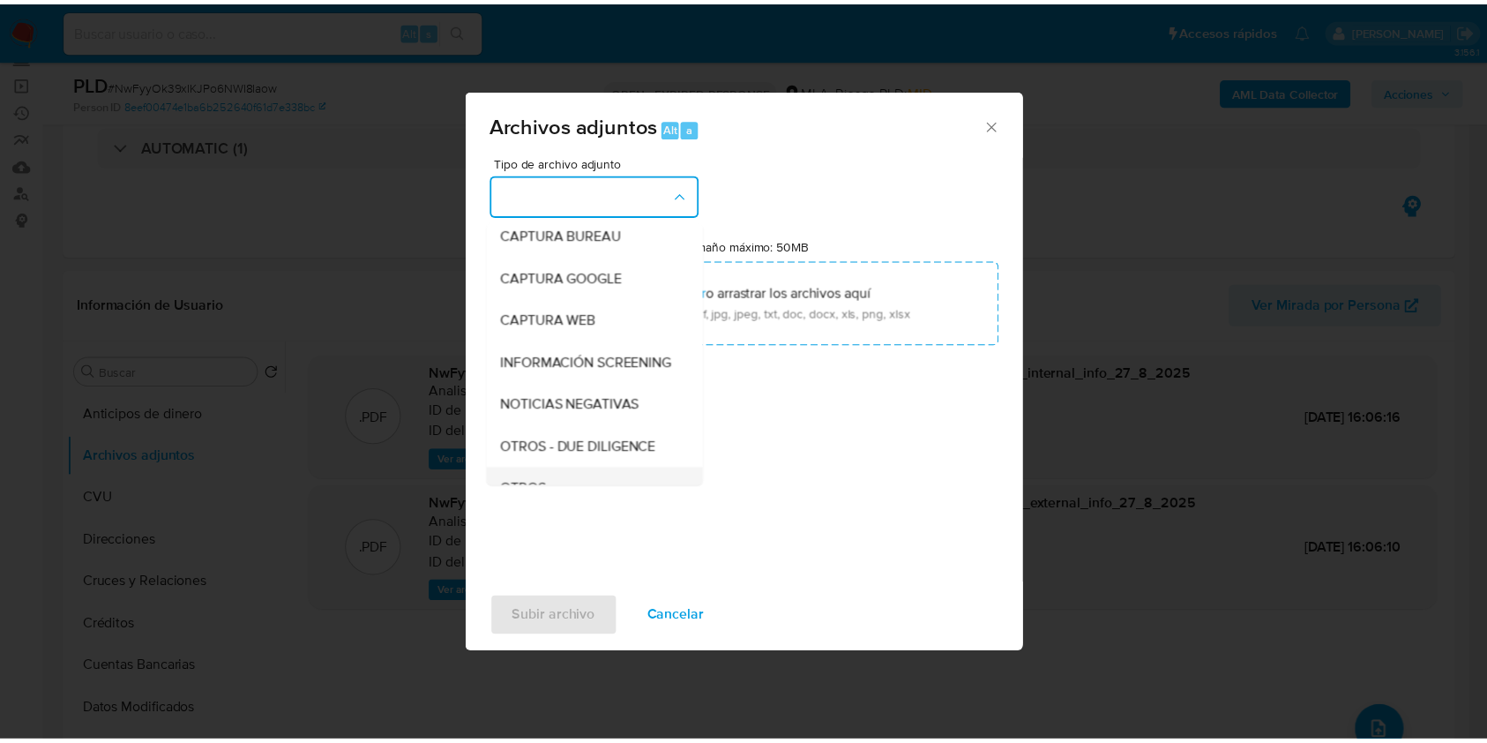
scroll to position [235, 0]
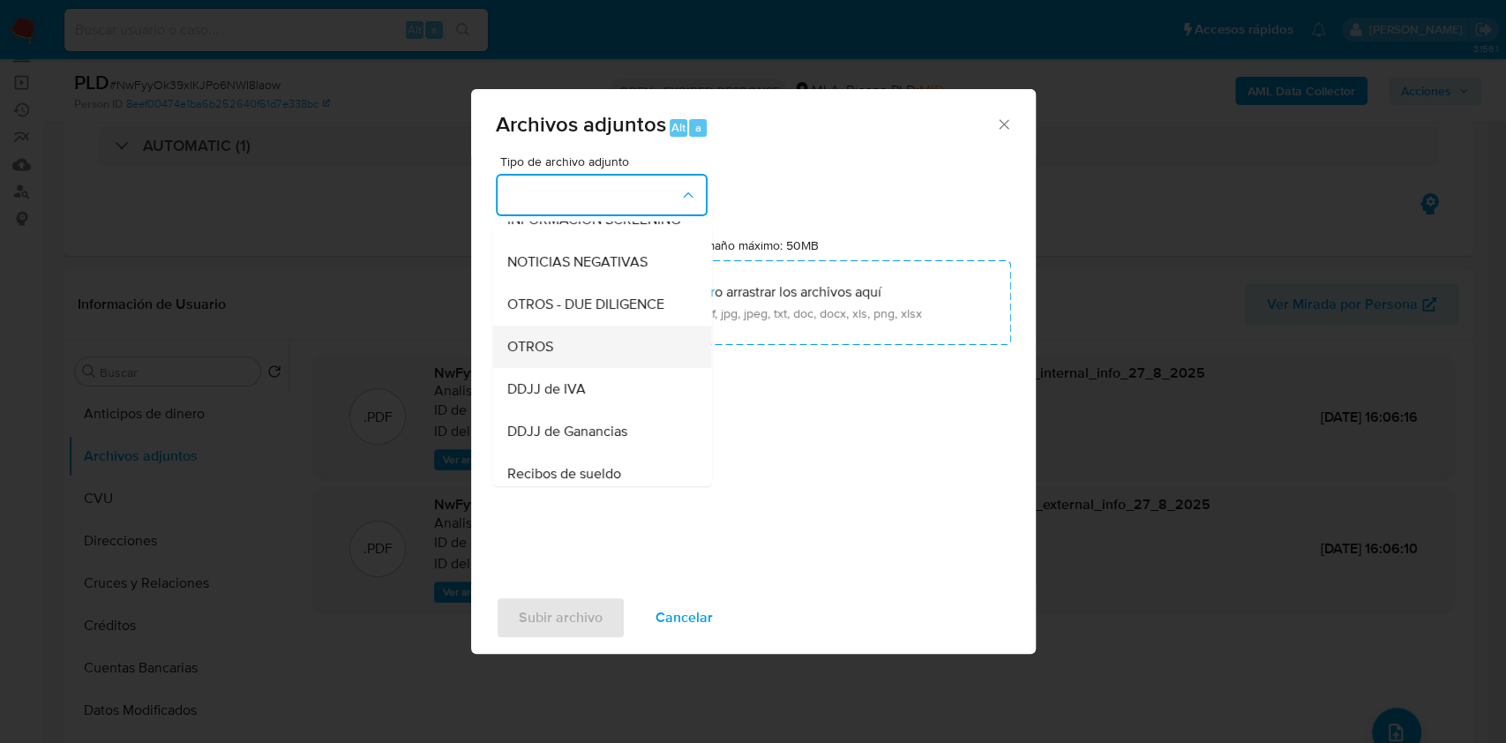
click at [550, 368] on div "OTROS" at bounding box center [596, 346] width 180 height 42
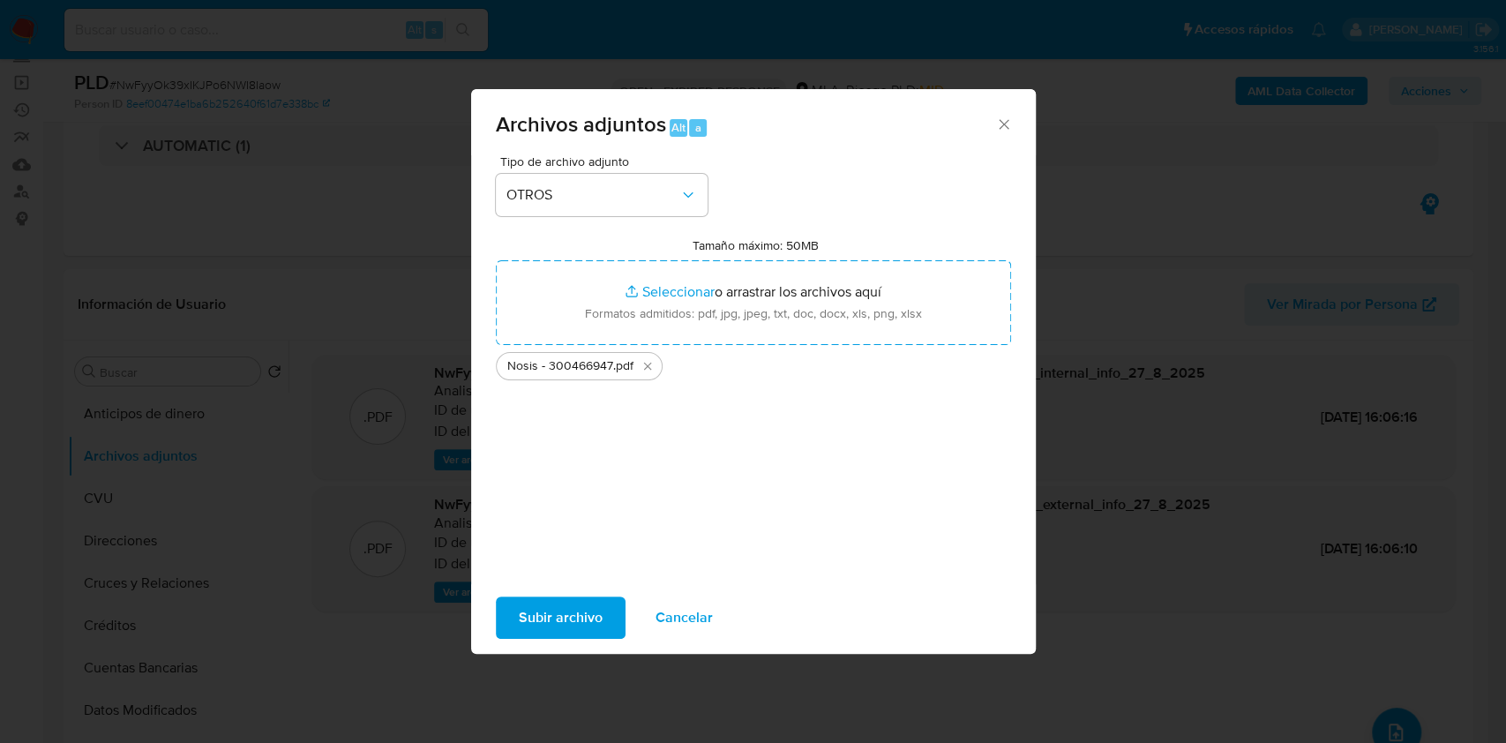
click at [561, 601] on span "Subir archivo" at bounding box center [561, 617] width 84 height 39
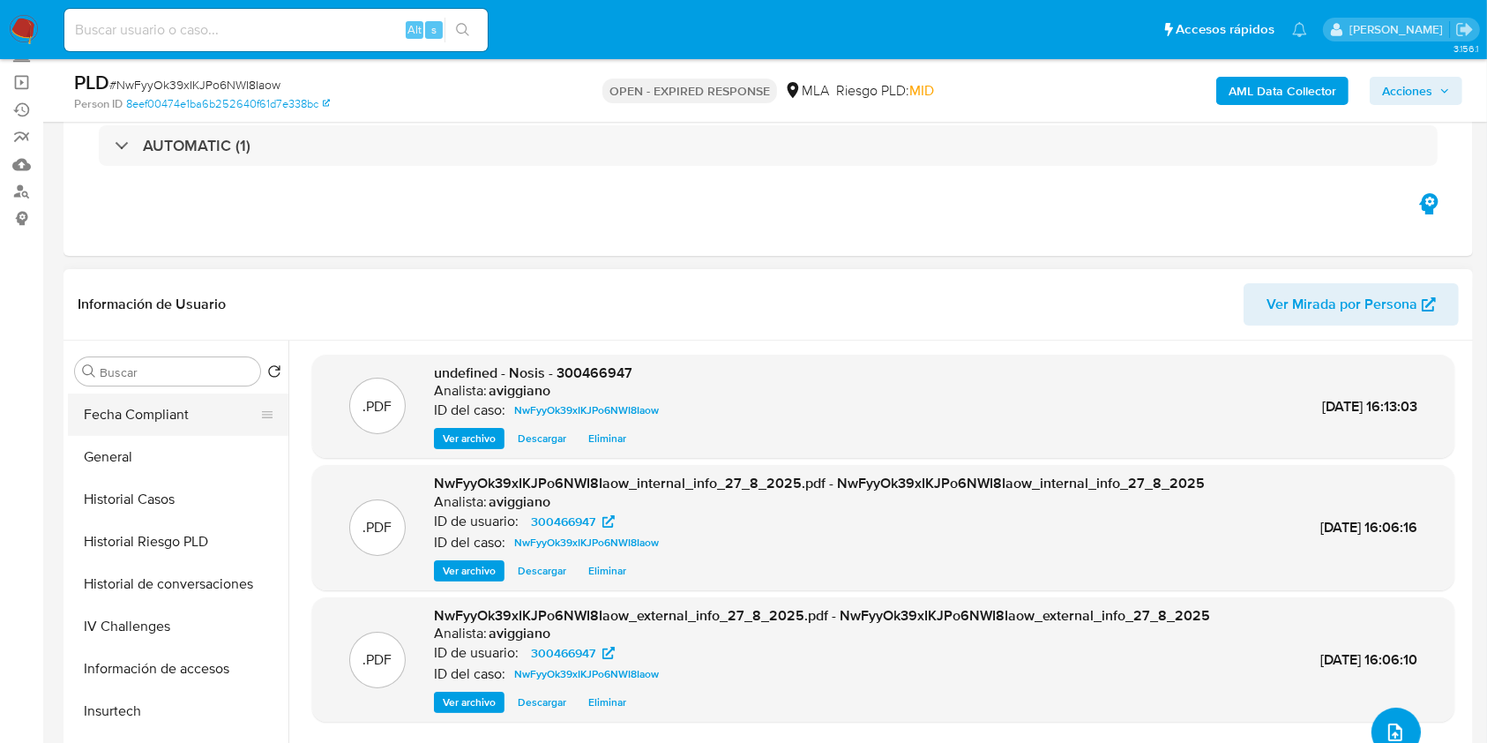
scroll to position [353, 0]
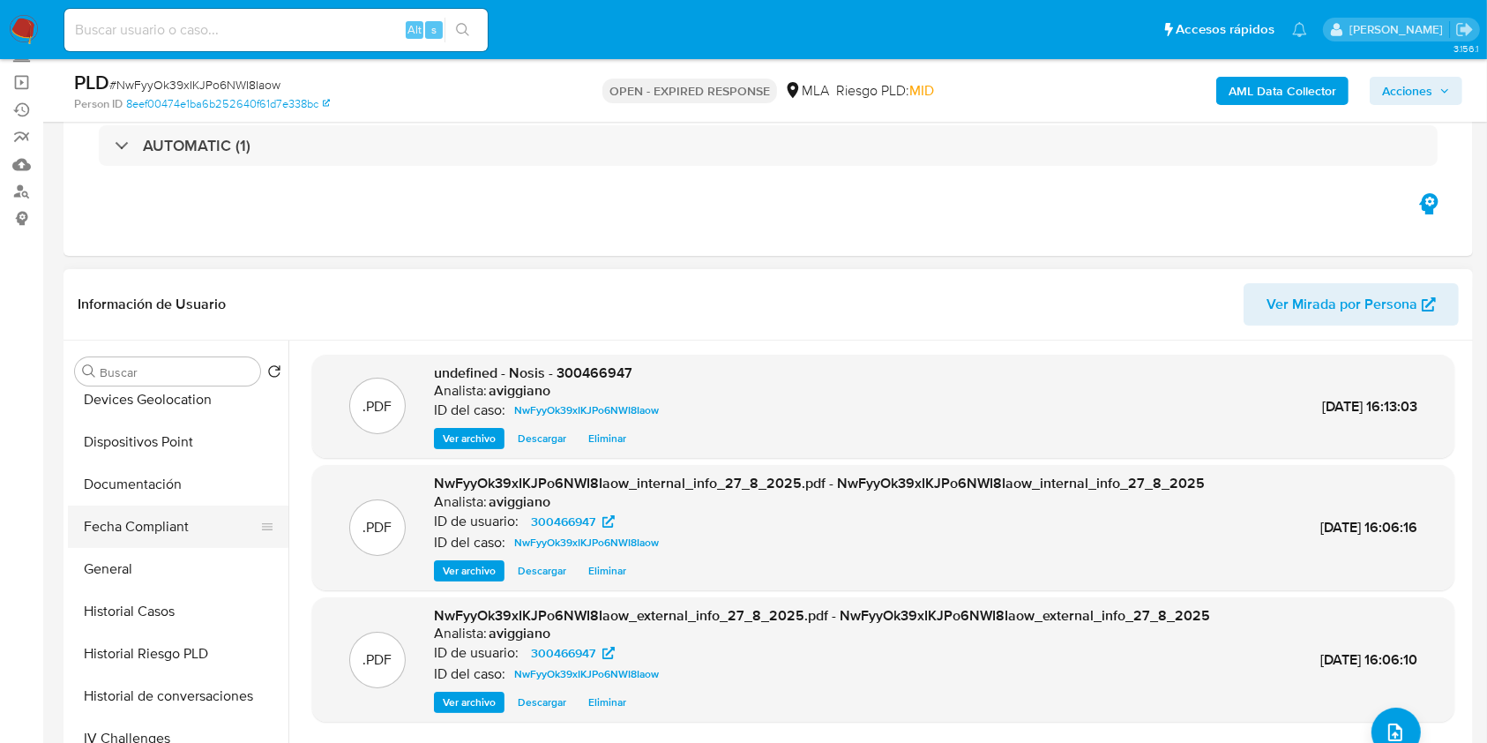
drag, startPoint x: 149, startPoint y: 523, endPoint x: 141, endPoint y: 543, distance: 21.8
click at [148, 531] on button "Fecha Compliant" at bounding box center [171, 526] width 206 height 42
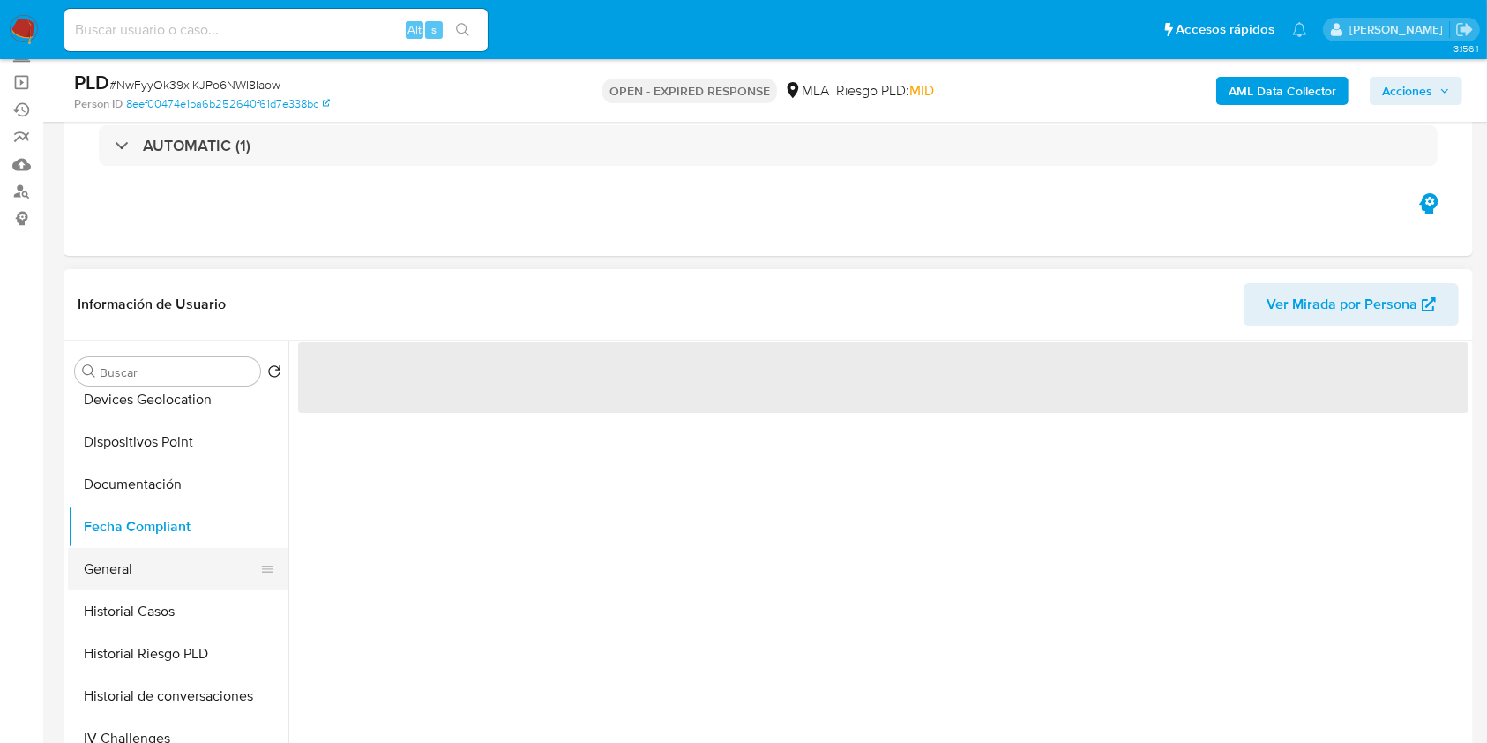
click at [123, 572] on button "General" at bounding box center [171, 569] width 206 height 42
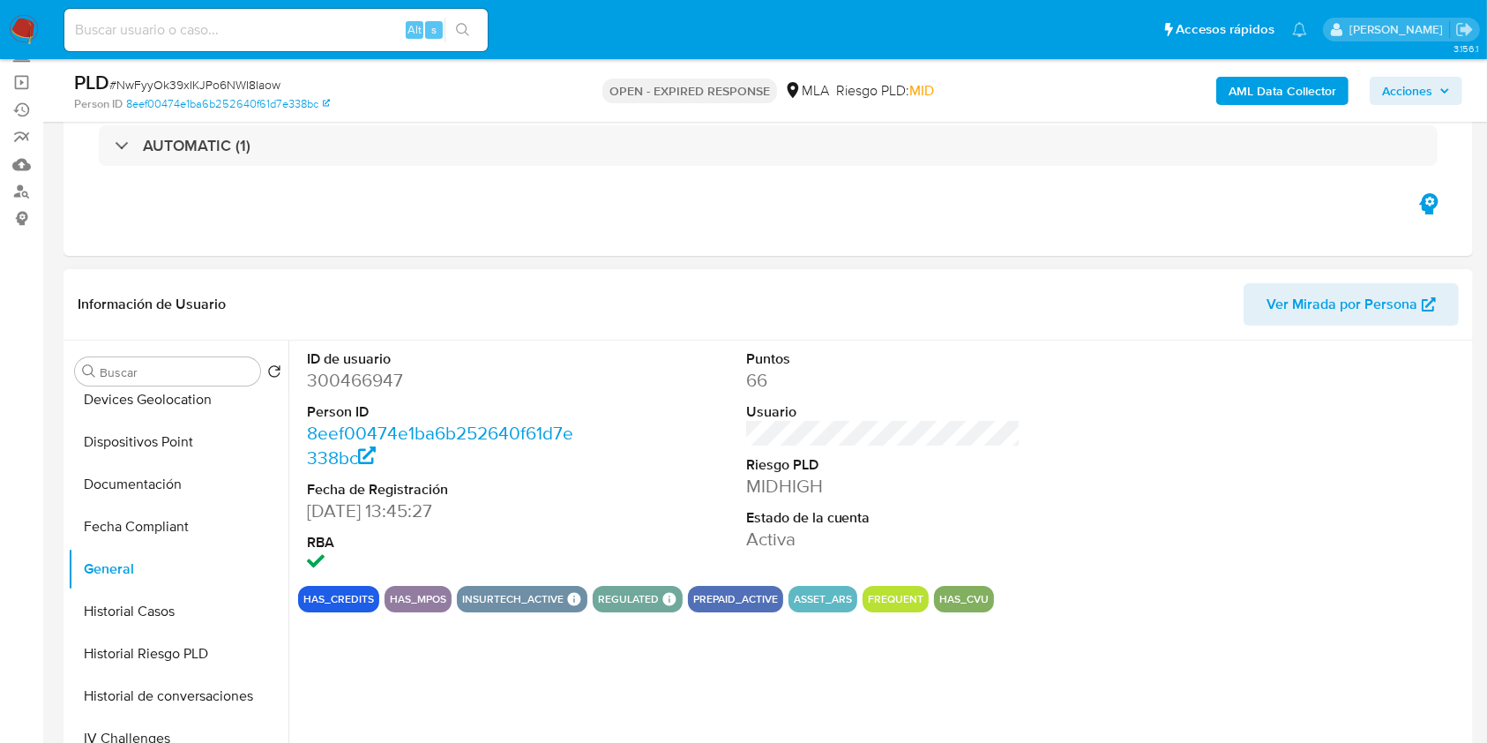
click at [358, 385] on dd "300466947" at bounding box center [444, 380] width 275 height 25
copy dd "300466947"
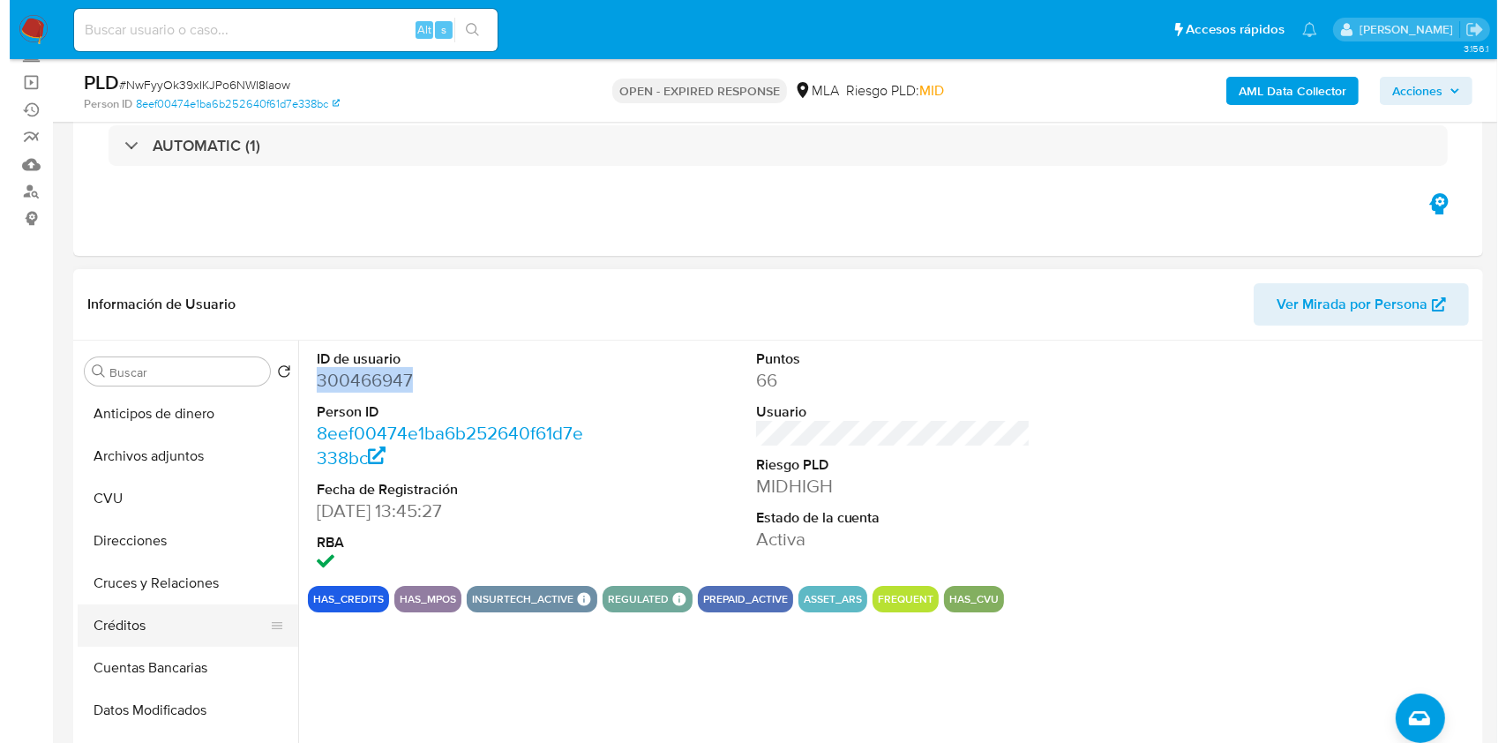
scroll to position [0, 0]
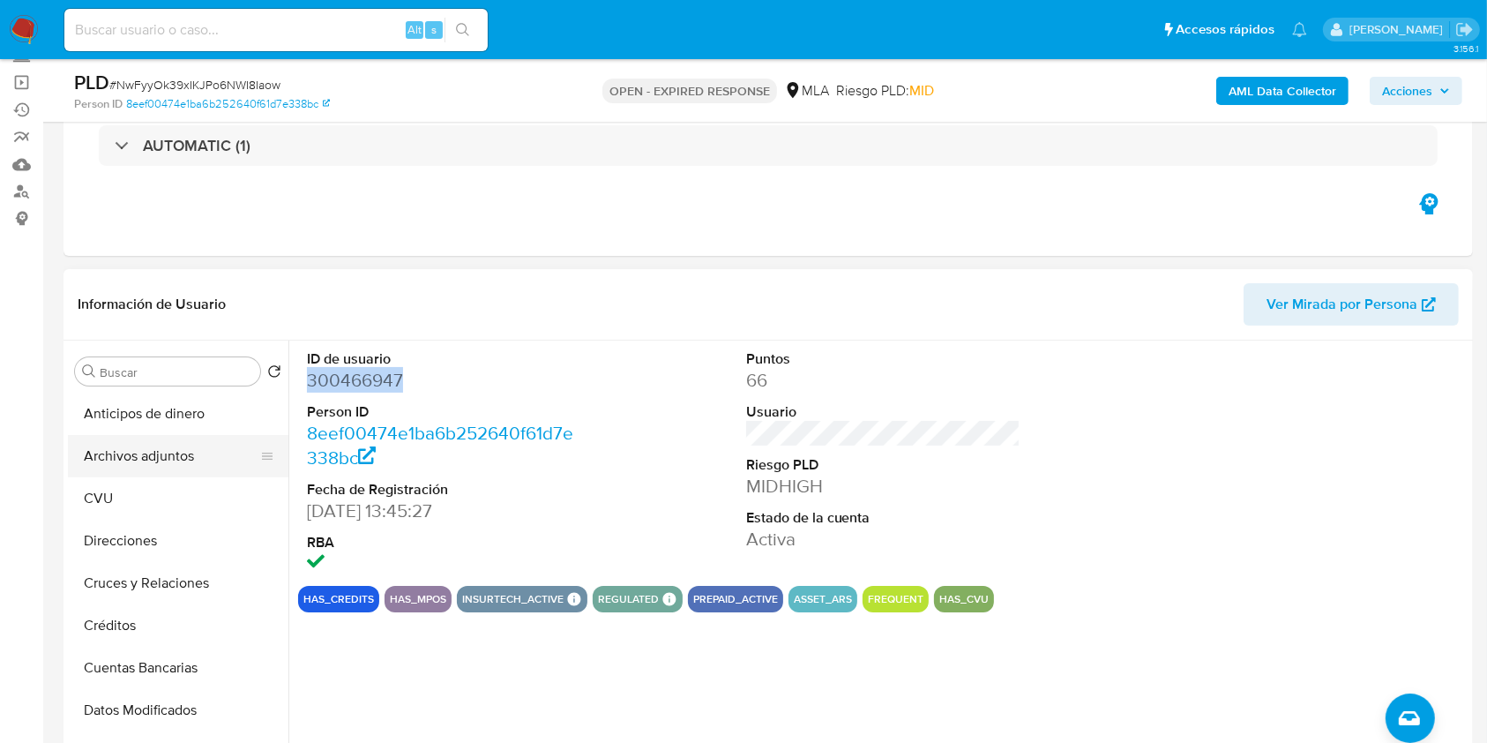
click at [176, 472] on button "Archivos adjuntos" at bounding box center [171, 456] width 206 height 42
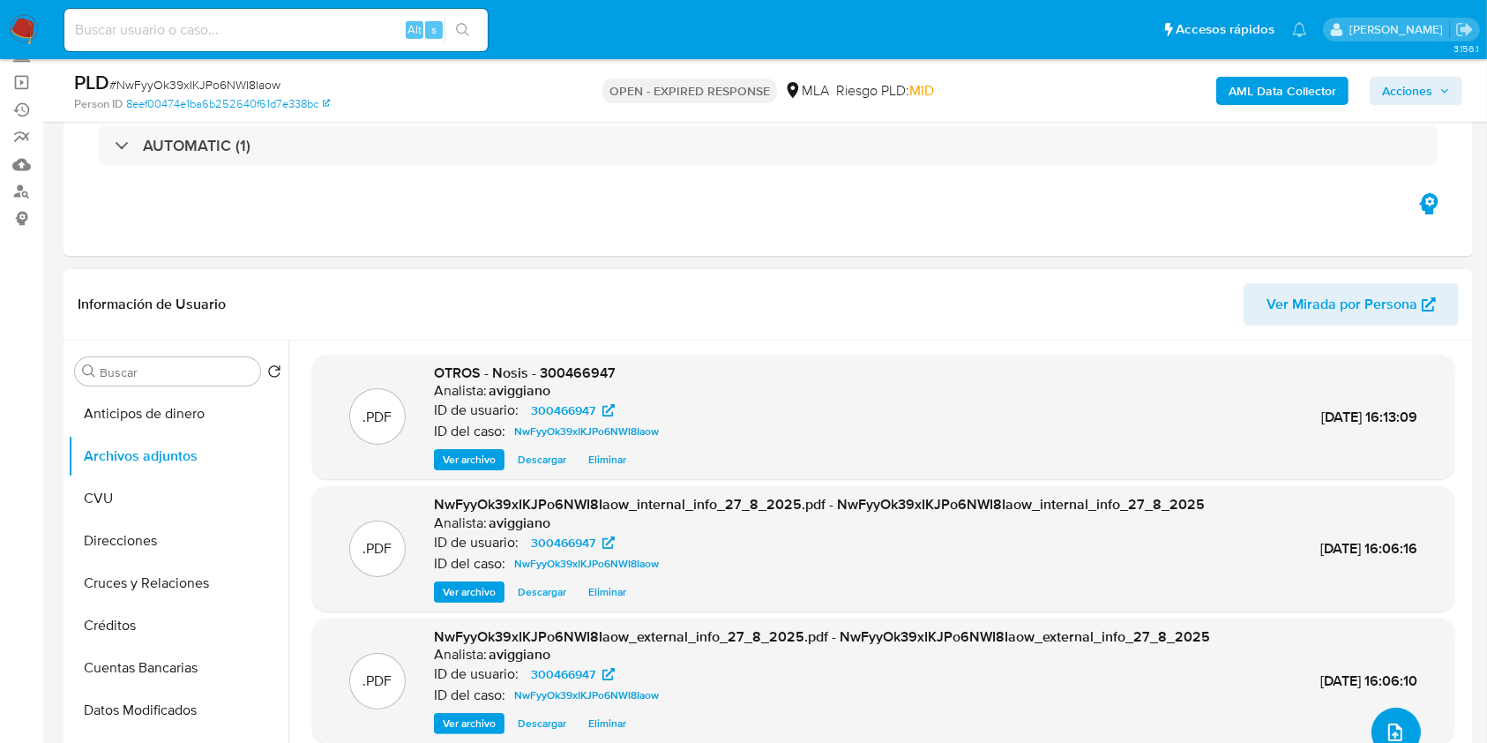
click at [1392, 723] on icon "upload-file" at bounding box center [1395, 731] width 21 height 21
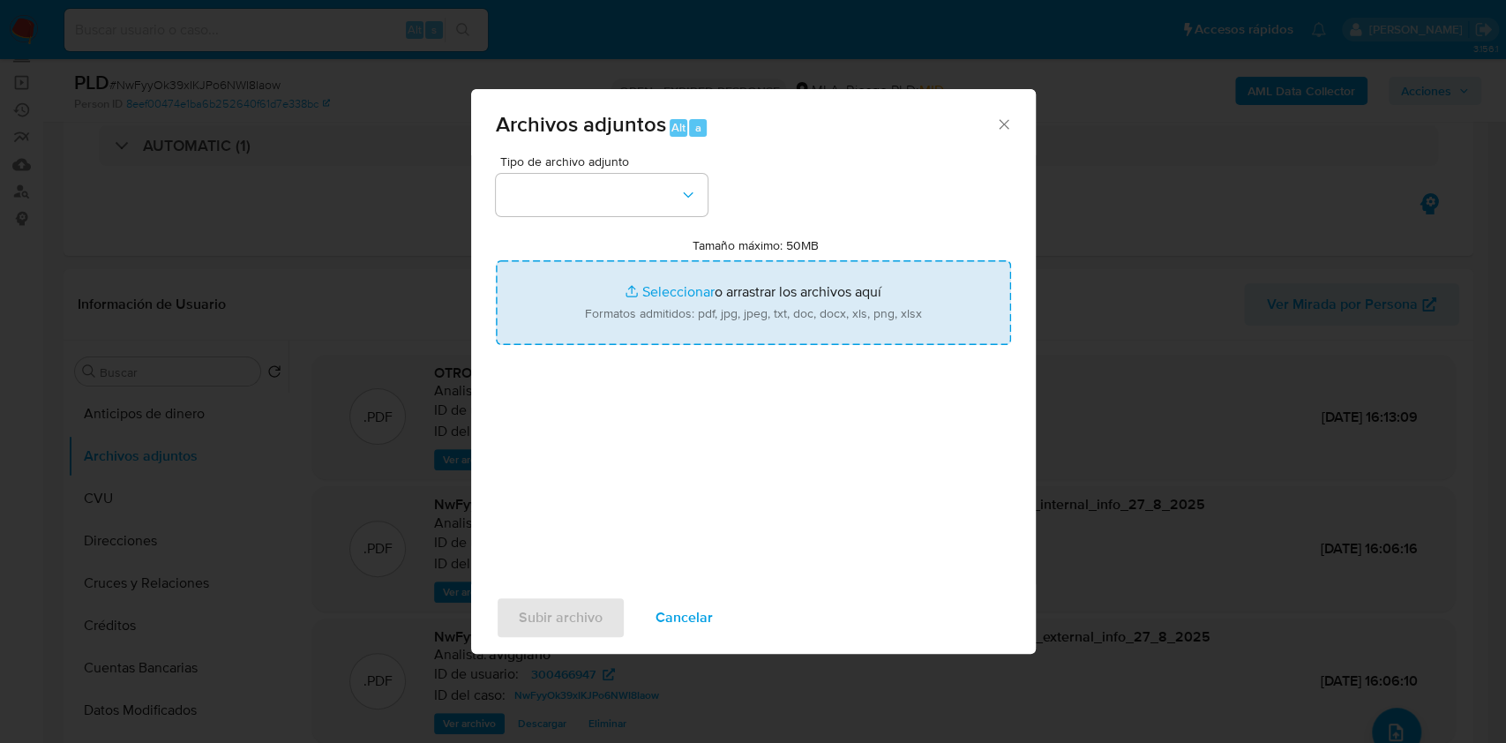
click at [870, 302] on input "Tamaño máximo: 50MB Seleccionar archivos" at bounding box center [753, 302] width 515 height 85
type input "C:\fakepath\Movimientos-Aladdin-v10_1 - 300466947.xlsx"
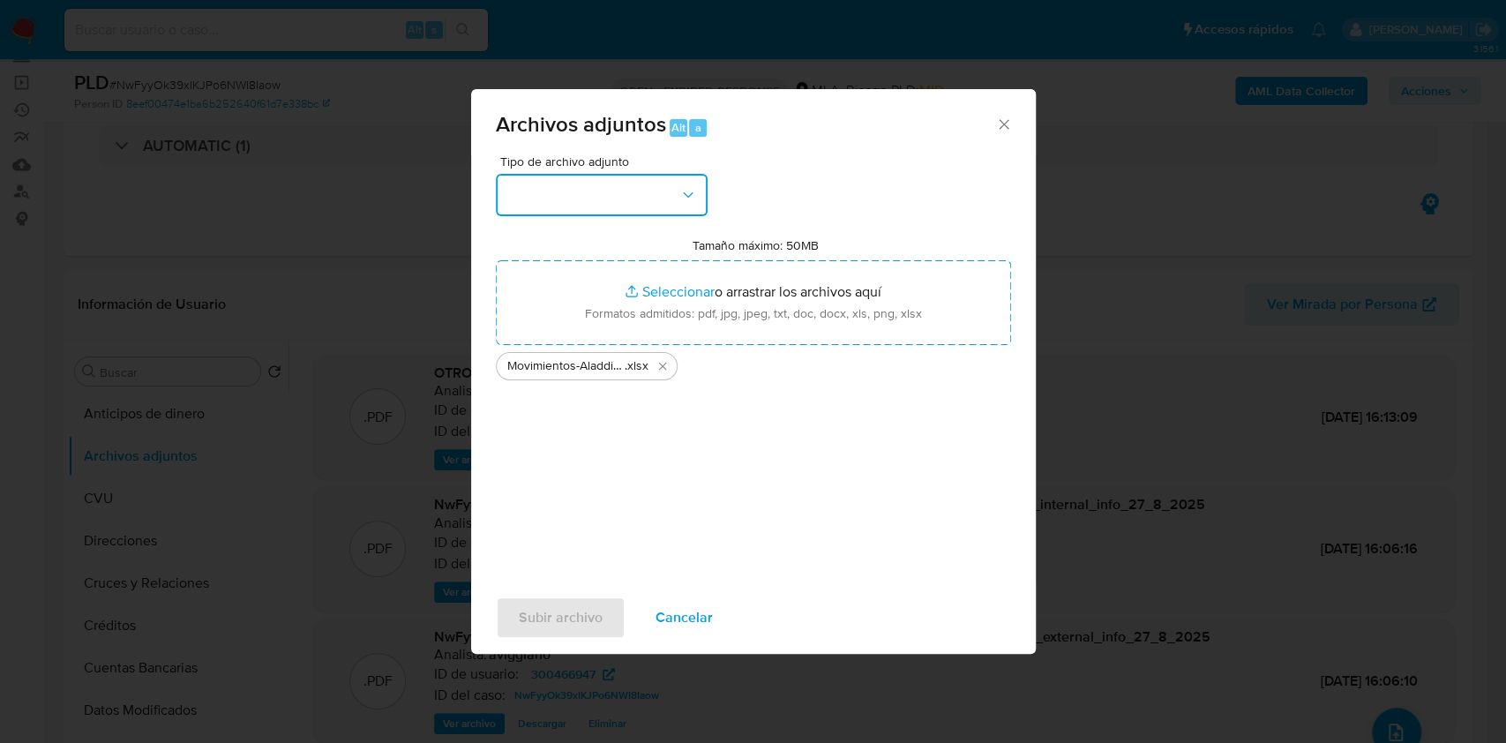
click at [619, 176] on button "button" at bounding box center [602, 195] width 212 height 42
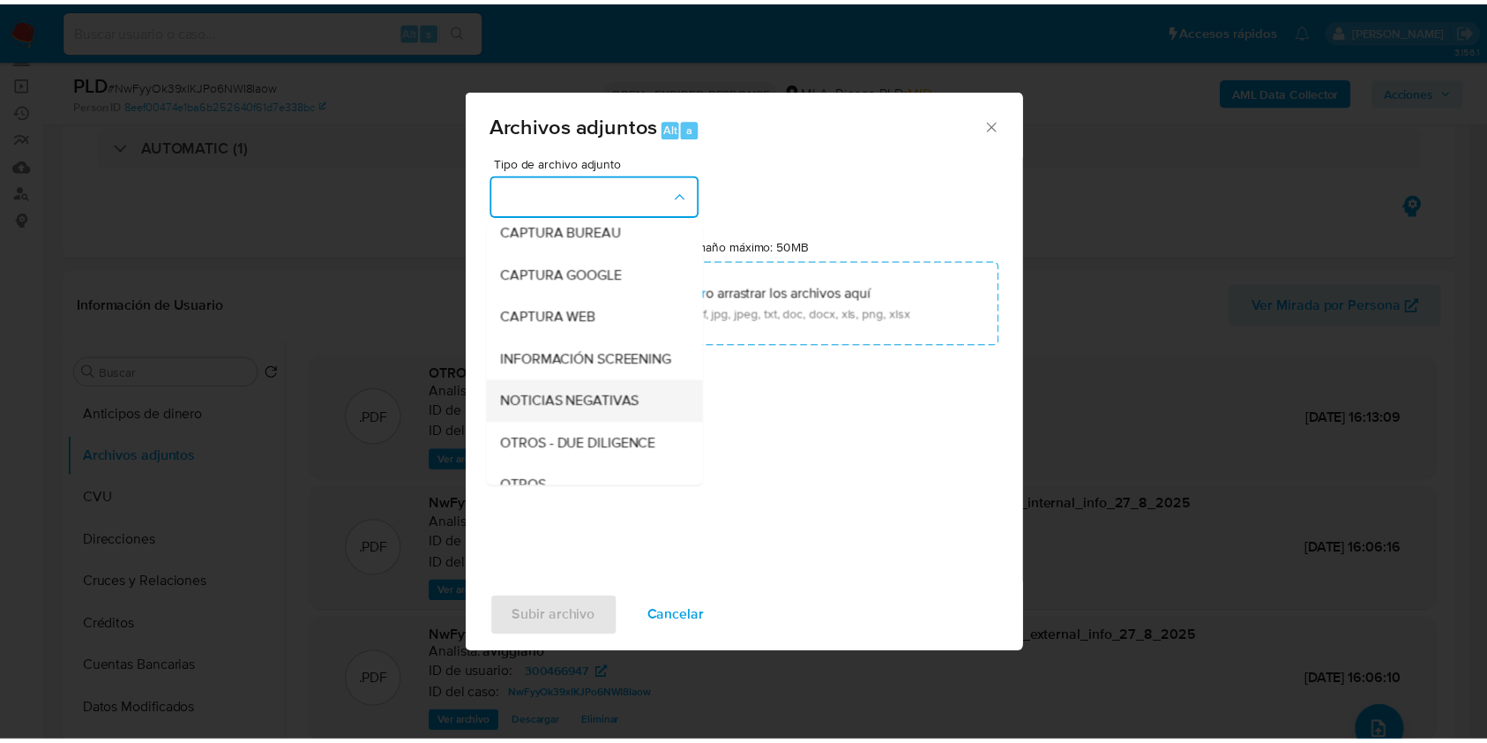
scroll to position [235, 0]
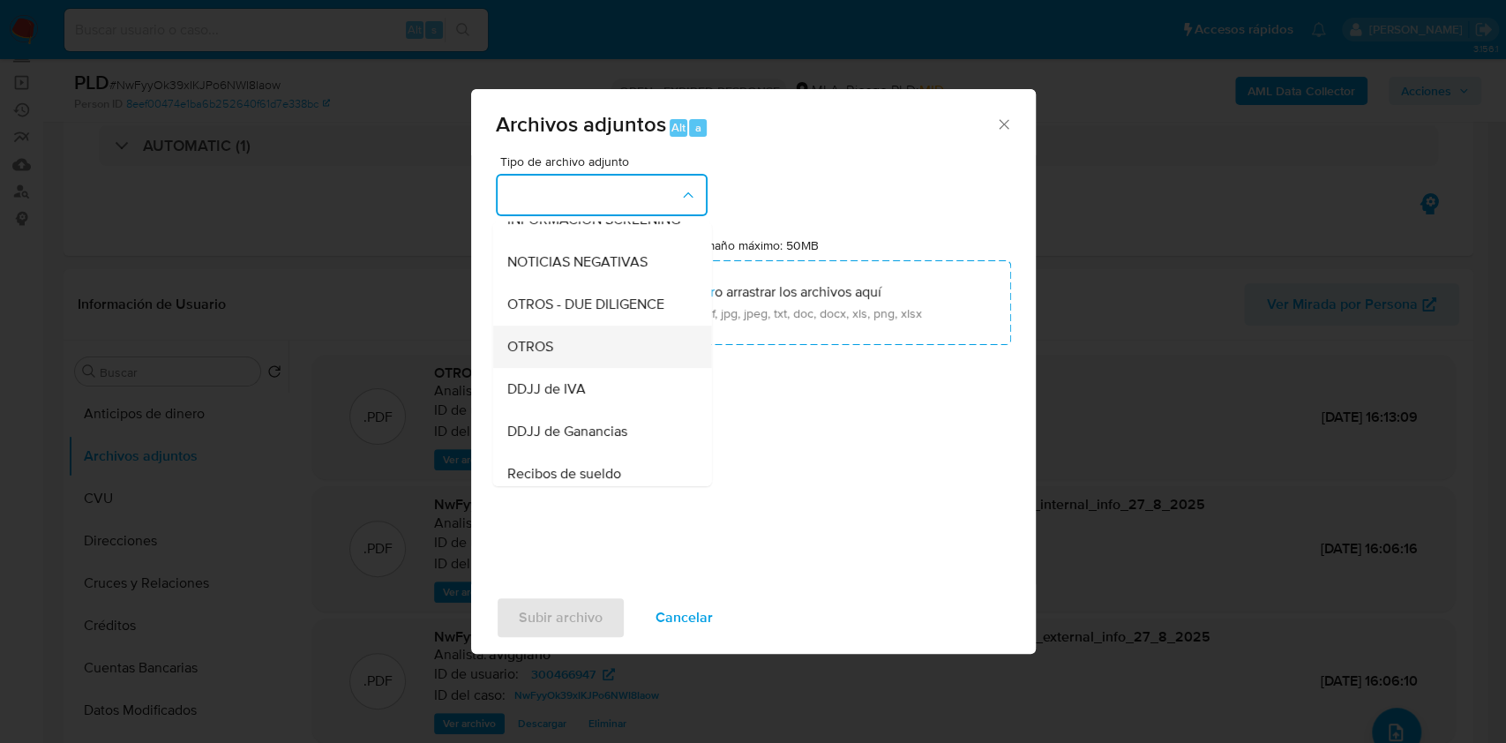
click at [544, 350] on div "OTROS" at bounding box center [596, 346] width 180 height 42
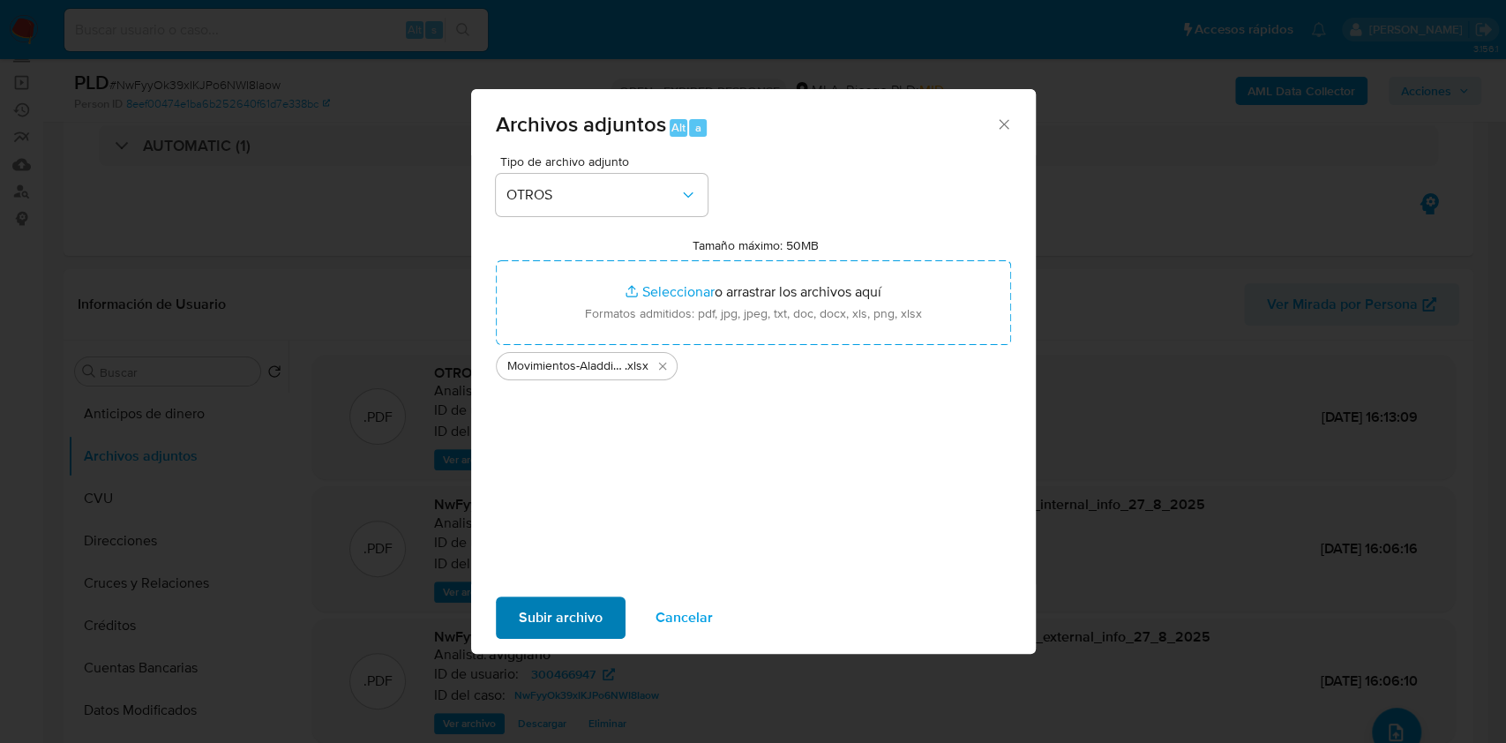
drag, startPoint x: 526, startPoint y: 580, endPoint x: 538, endPoint y: 604, distance: 26.8
click at [527, 581] on div "Tipo de archivo adjunto OTROS Tamaño máximo: 50MB Seleccionar archivos Seleccio…" at bounding box center [753, 369] width 564 height 429
click at [542, 622] on span "Subir archivo" at bounding box center [561, 617] width 84 height 39
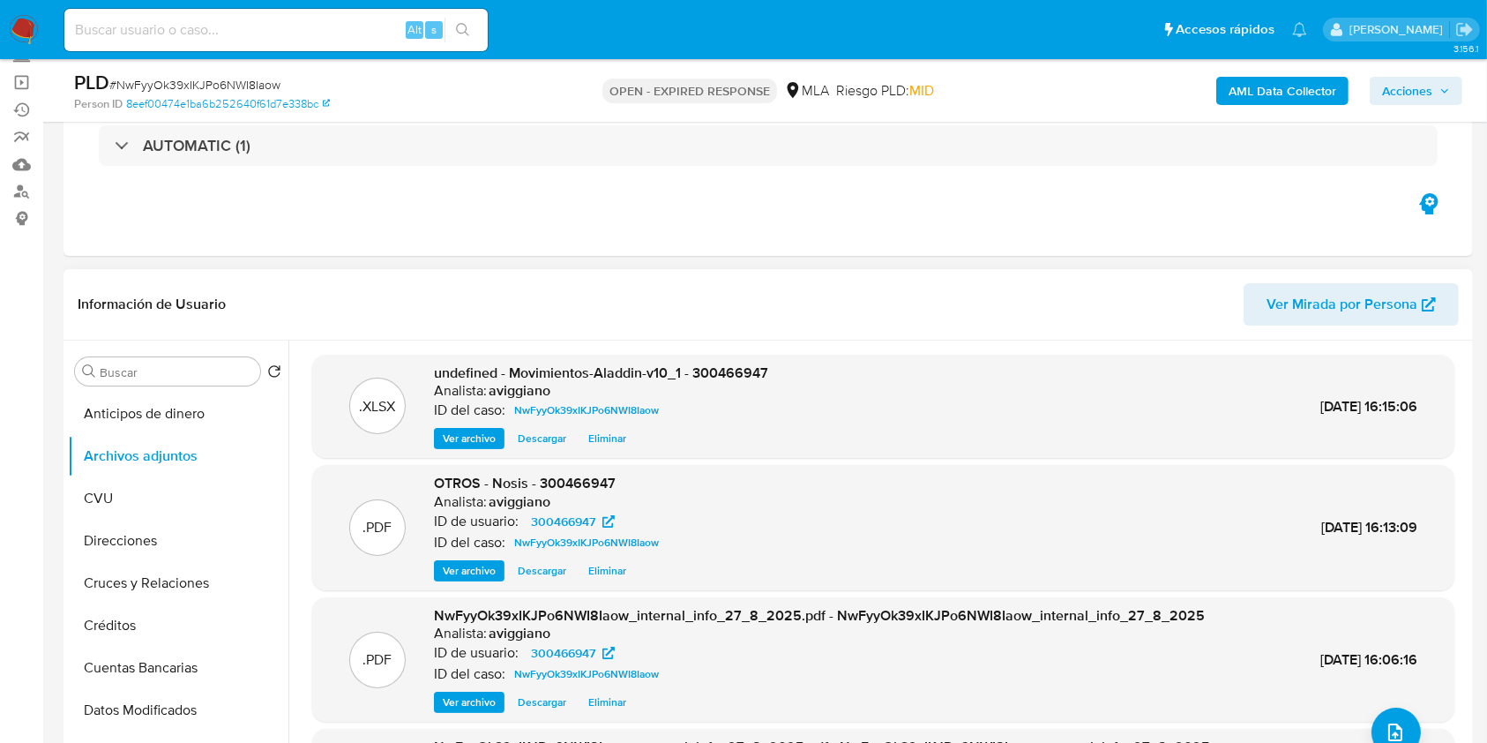
click at [719, 356] on div ".XLSX undefined - Movimientos-Aladdin-v10_1 - 300466947 Analista: aviggiano ID …" at bounding box center [883, 407] width 1142 height 104
copy span "300466947"
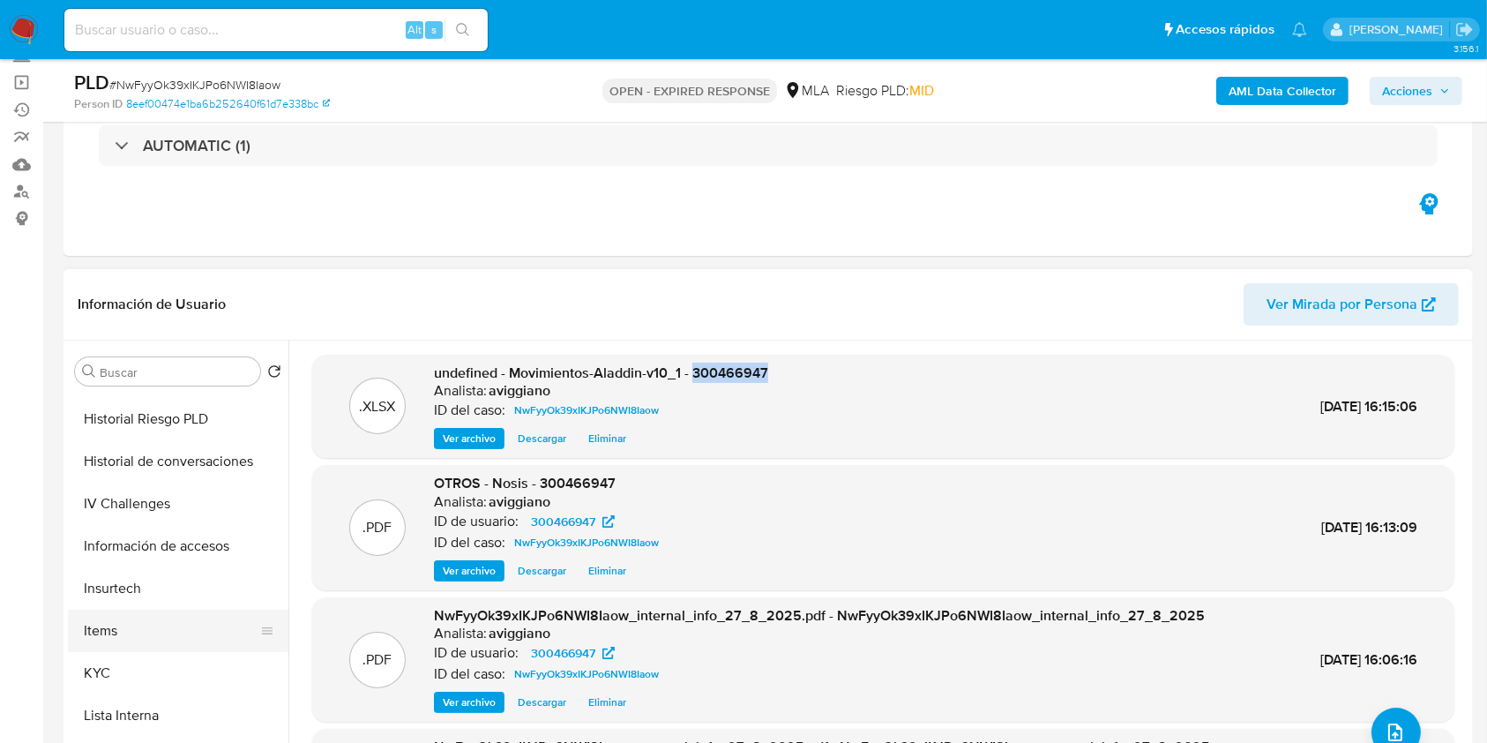
scroll to position [706, 0]
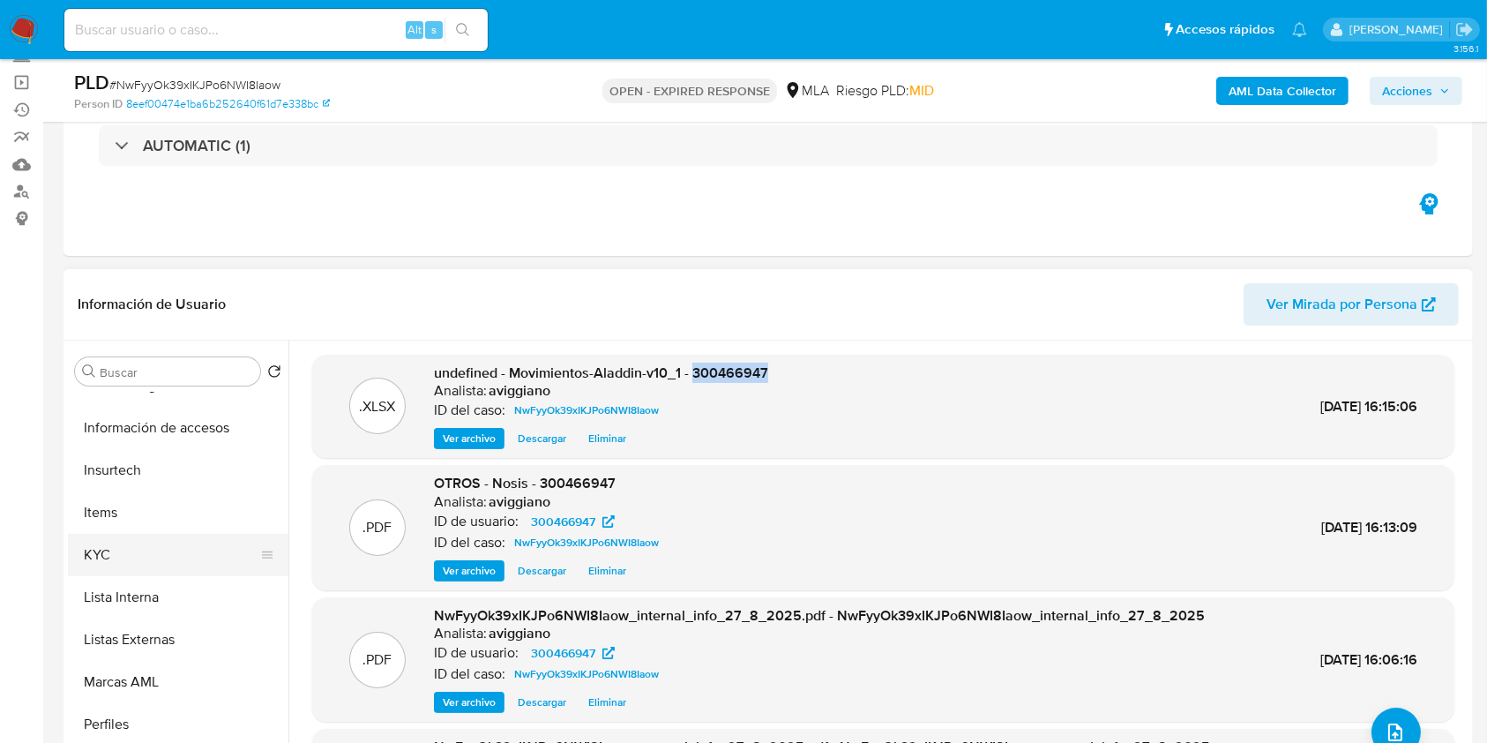
click at [155, 542] on button "KYC" at bounding box center [171, 555] width 206 height 42
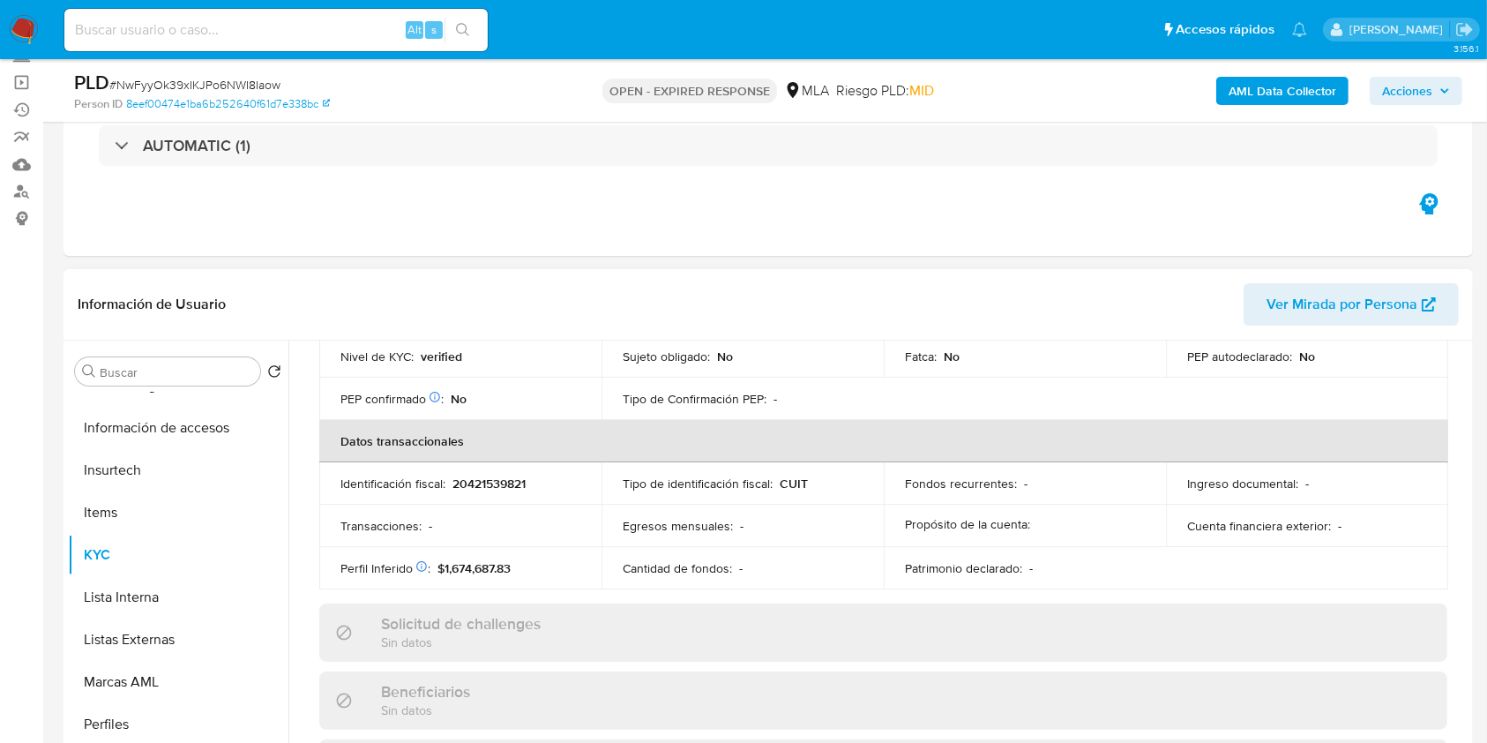
scroll to position [353, 0]
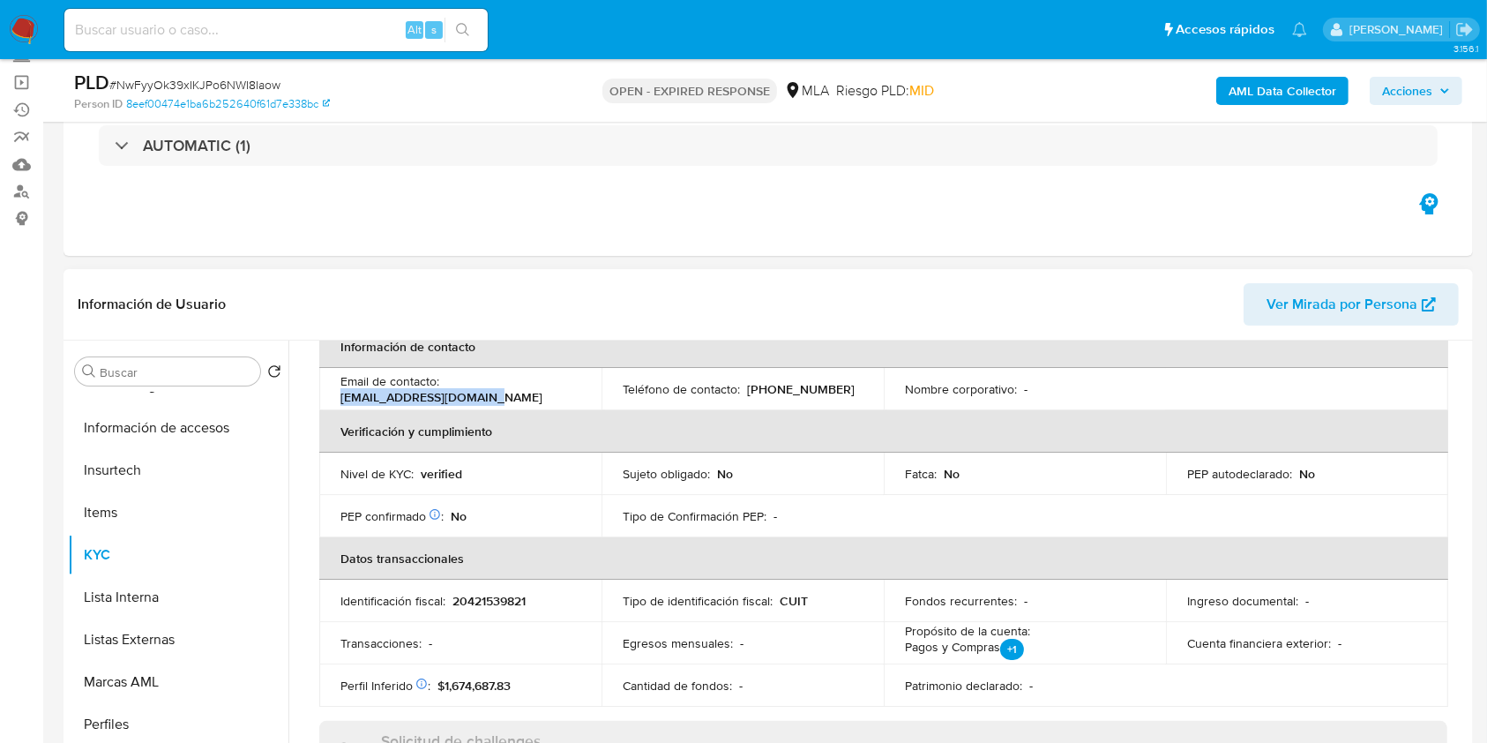
drag, startPoint x: 340, startPoint y: 394, endPoint x: 503, endPoint y: 399, distance: 163.2
click at [503, 399] on div "Email de contacto : facupino99.fp@gmail.com" at bounding box center [460, 389] width 240 height 32
copy p "facupino99.fp@gmail.com"
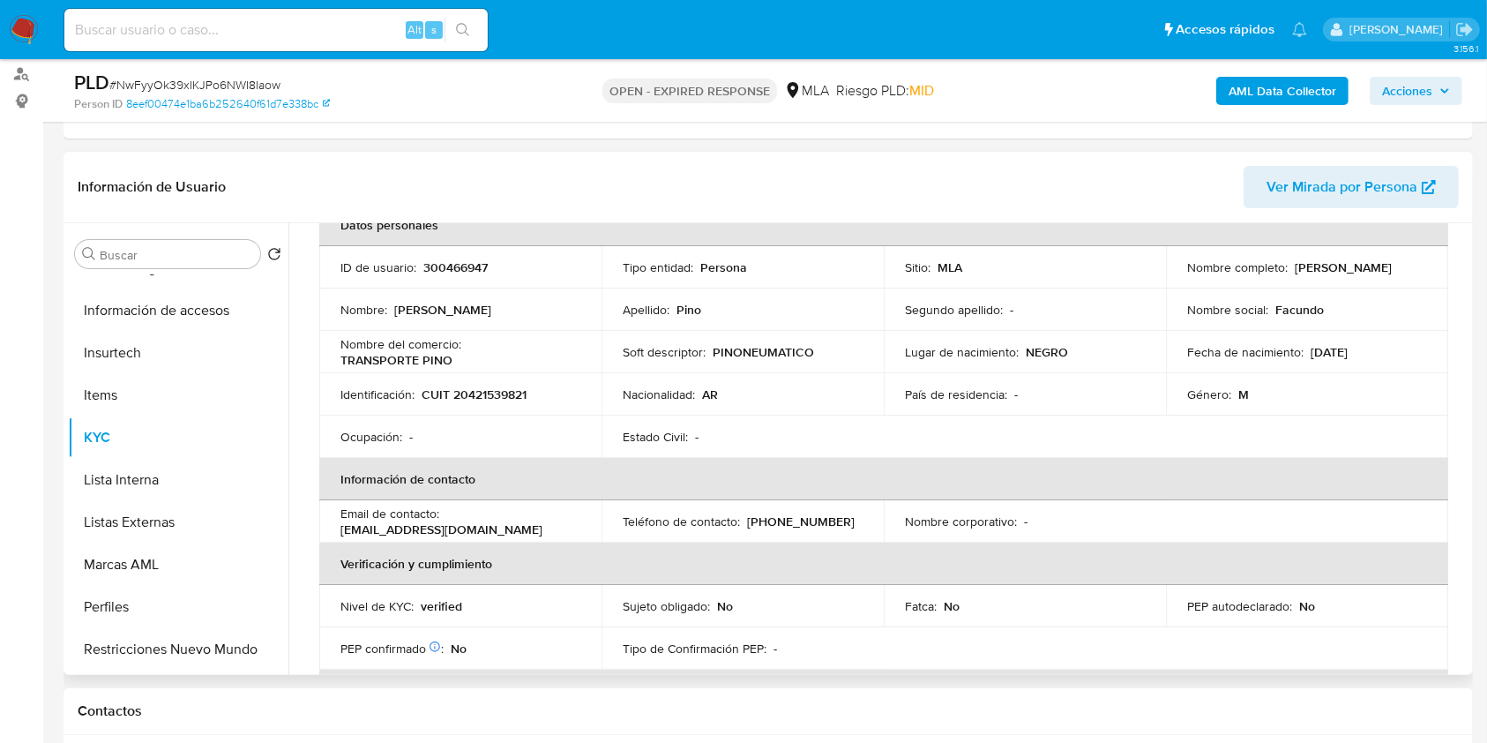
scroll to position [0, 0]
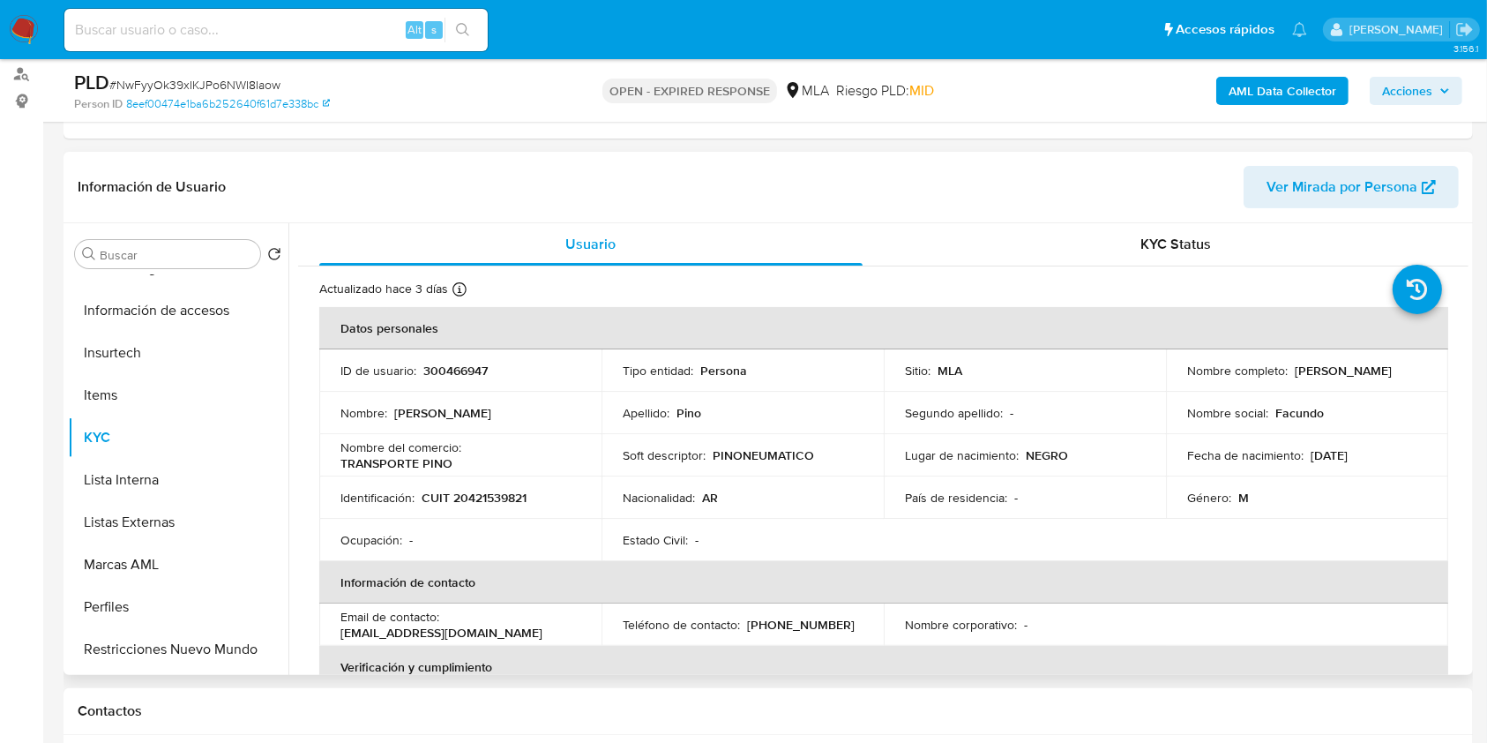
drag, startPoint x: 1289, startPoint y: 367, endPoint x: 1405, endPoint y: 364, distance: 116.4
click at [1392, 364] on p "Facundo Agustin Pino" at bounding box center [1343, 370] width 97 height 16
drag, startPoint x: 1290, startPoint y: 363, endPoint x: 1411, endPoint y: 362, distance: 120.8
click at [1411, 362] on div "Nombre completo : Facundo Agustin Pino" at bounding box center [1307, 370] width 240 height 16
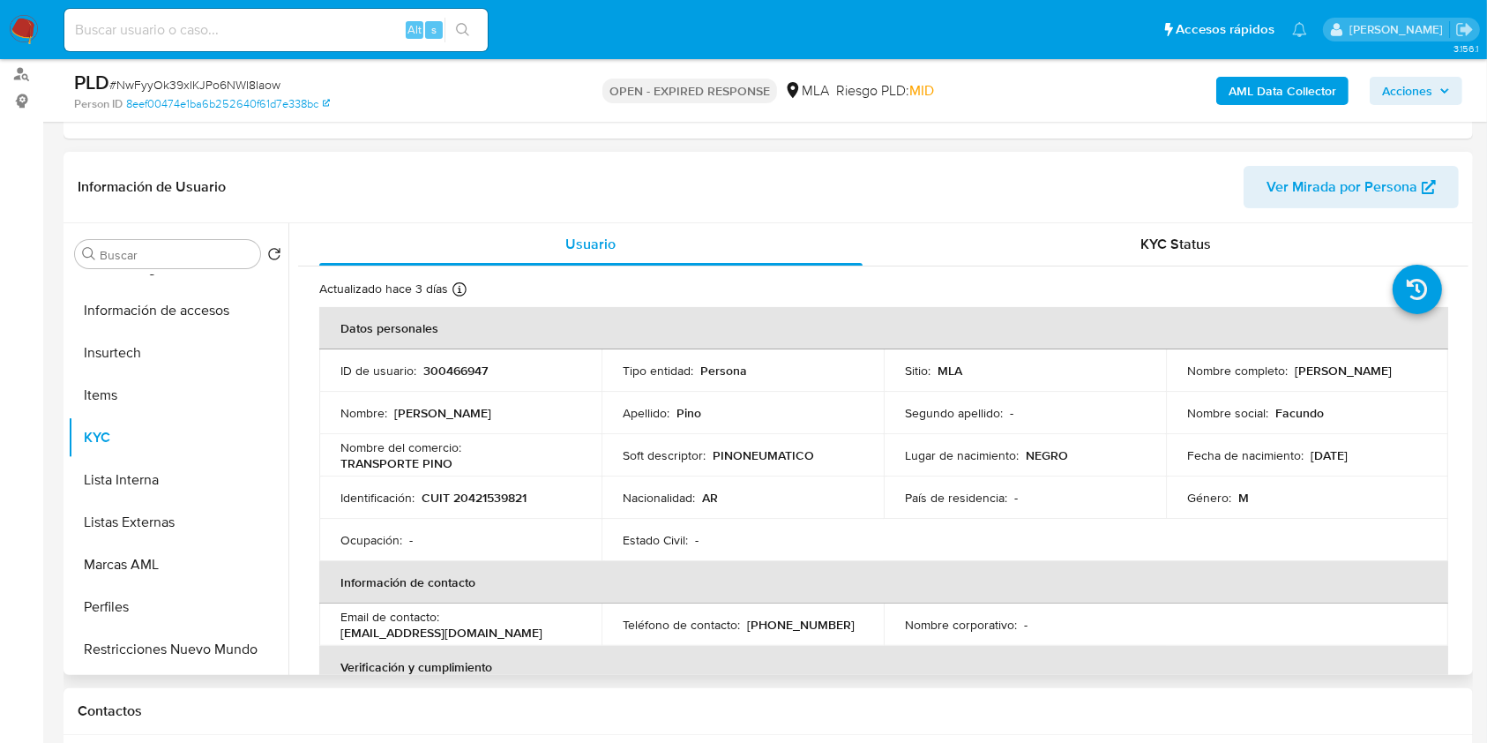
copy p "Facundo Agustin Pino"
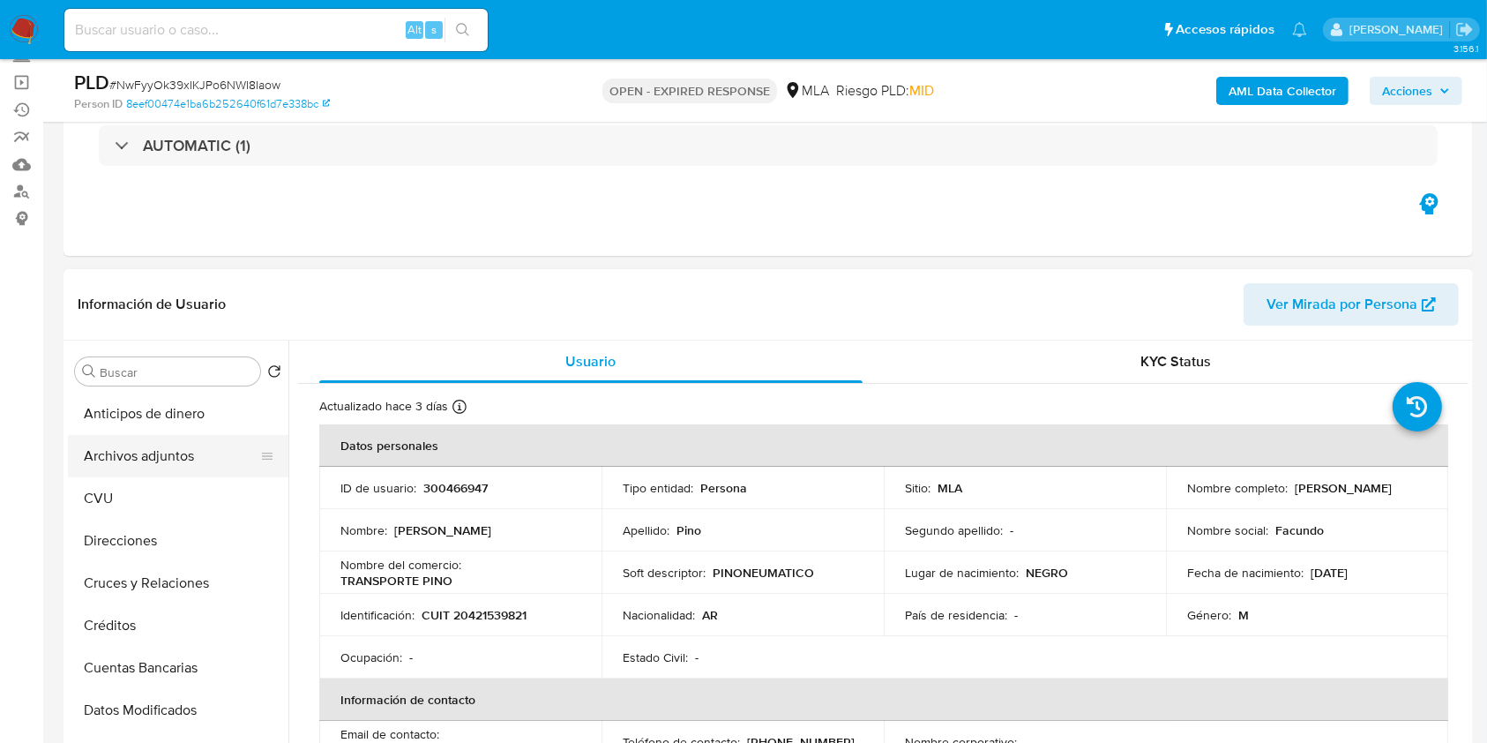
click at [162, 443] on button "Archivos adjuntos" at bounding box center [171, 456] width 206 height 42
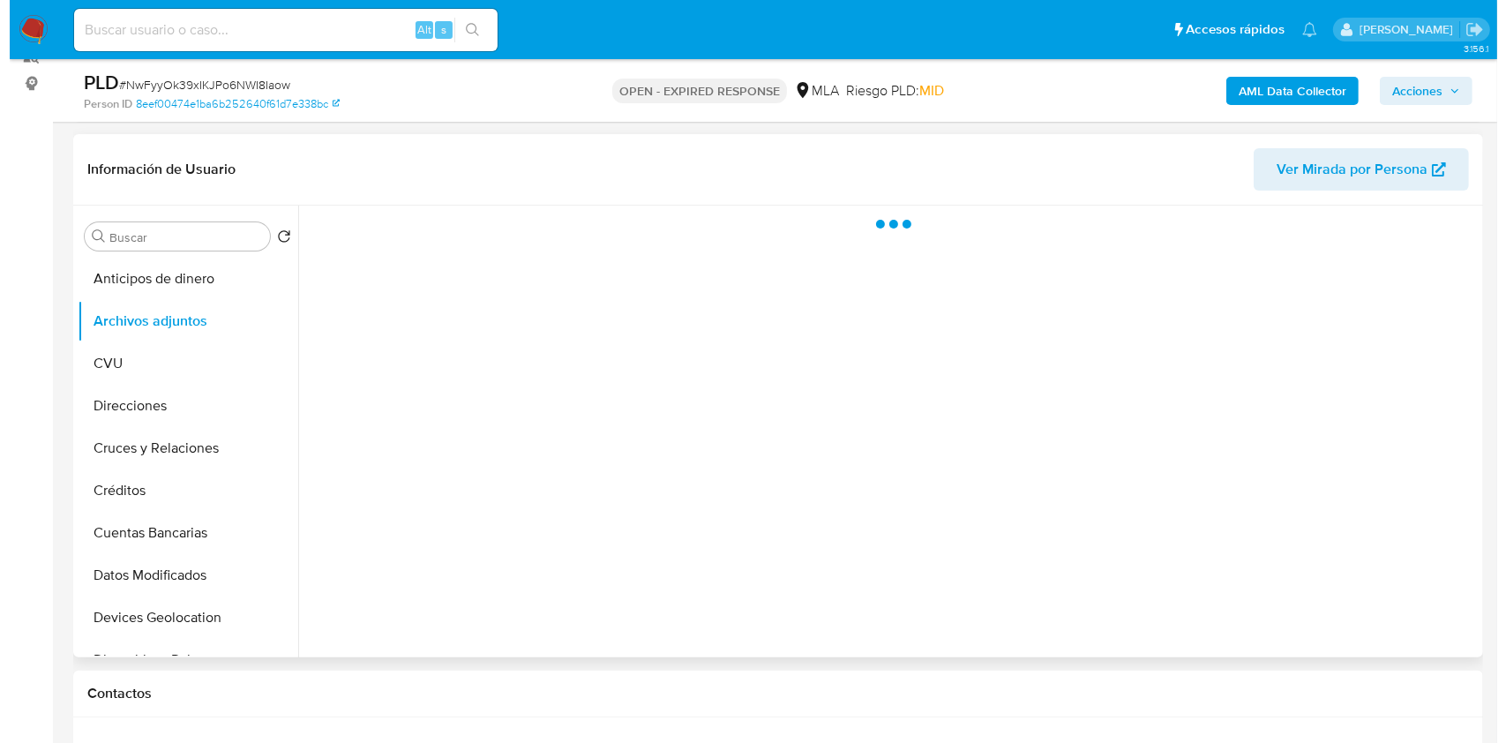
scroll to position [353, 0]
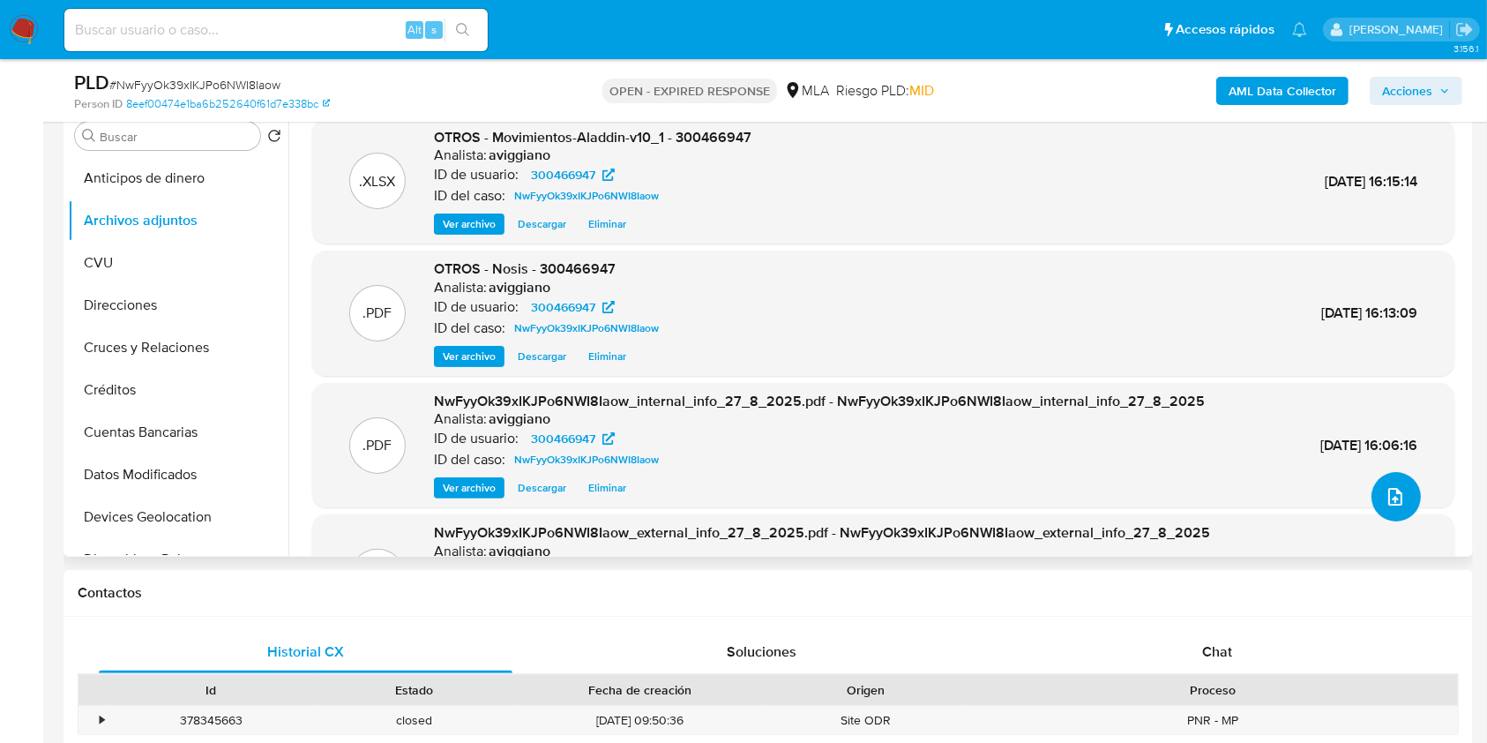
click at [1388, 506] on button "upload-file" at bounding box center [1395, 496] width 49 height 49
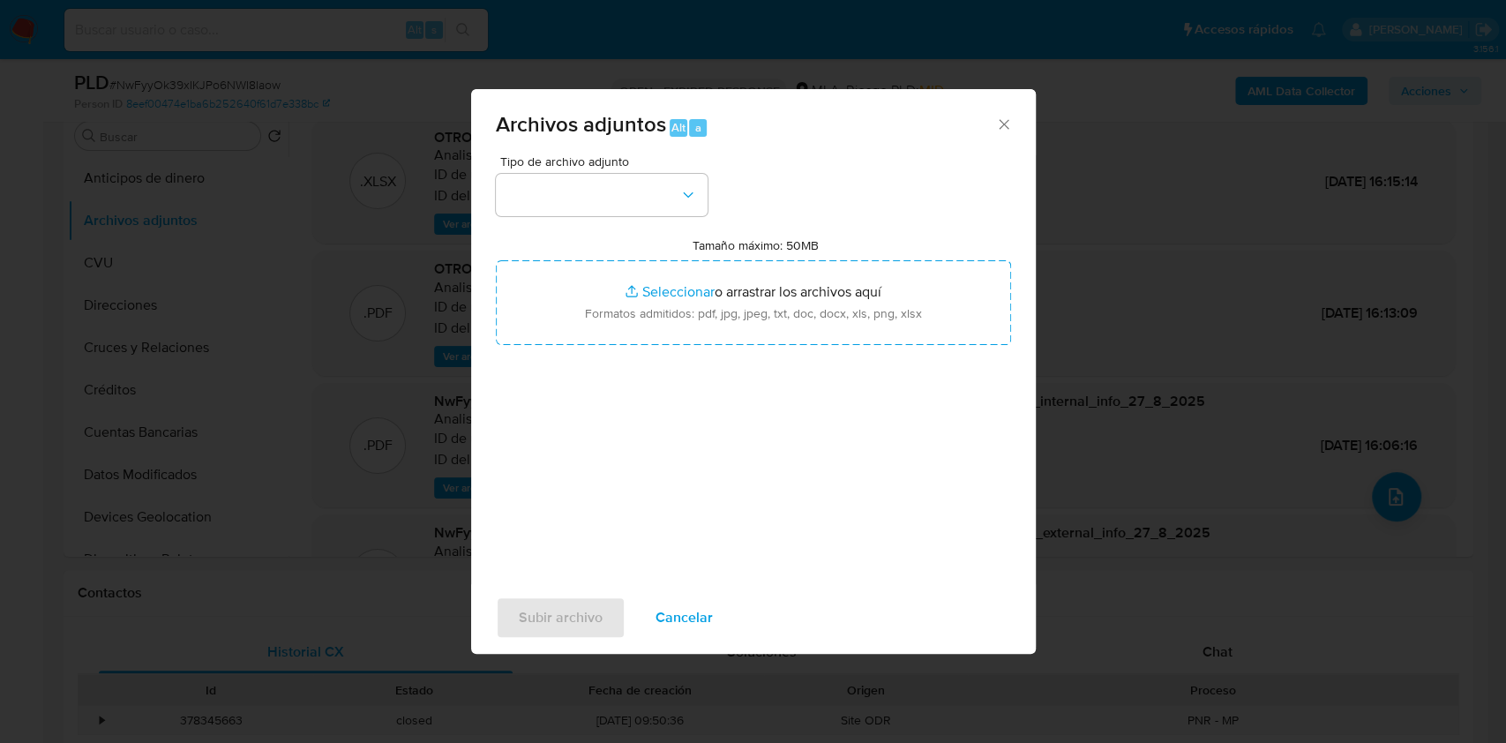
click at [893, 362] on div "Tipo de archivo adjunto Tamaño máximo: 50MB Seleccionar archivos Seleccionar o …" at bounding box center [753, 363] width 515 height 416
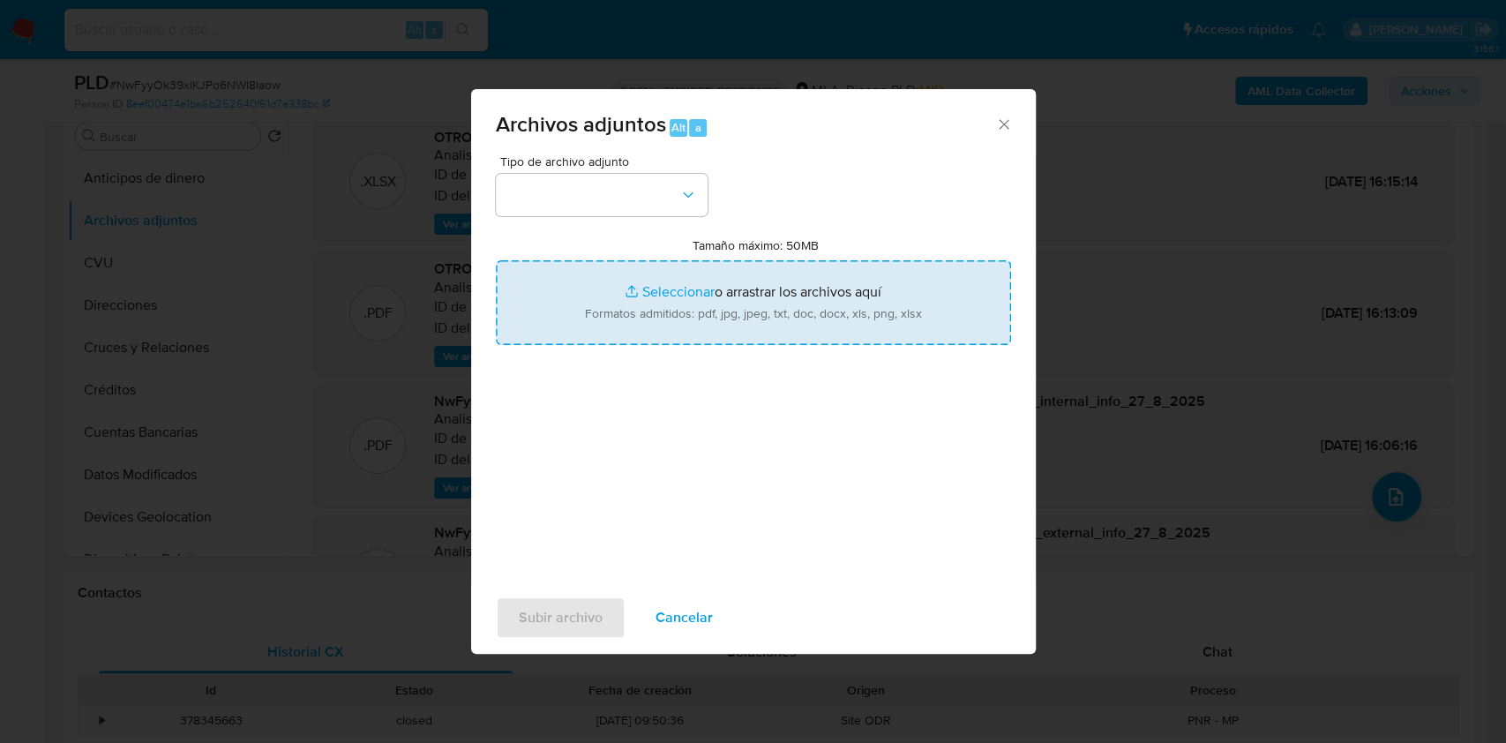
click at [895, 321] on input "Tamaño máximo: 50MB Seleccionar archivos" at bounding box center [753, 302] width 515 height 85
type input "C:\fakepath\Caselog NwFyyOk39xIKJPo6NWI8Iaow_2025_07_18_00_58_27.docx"
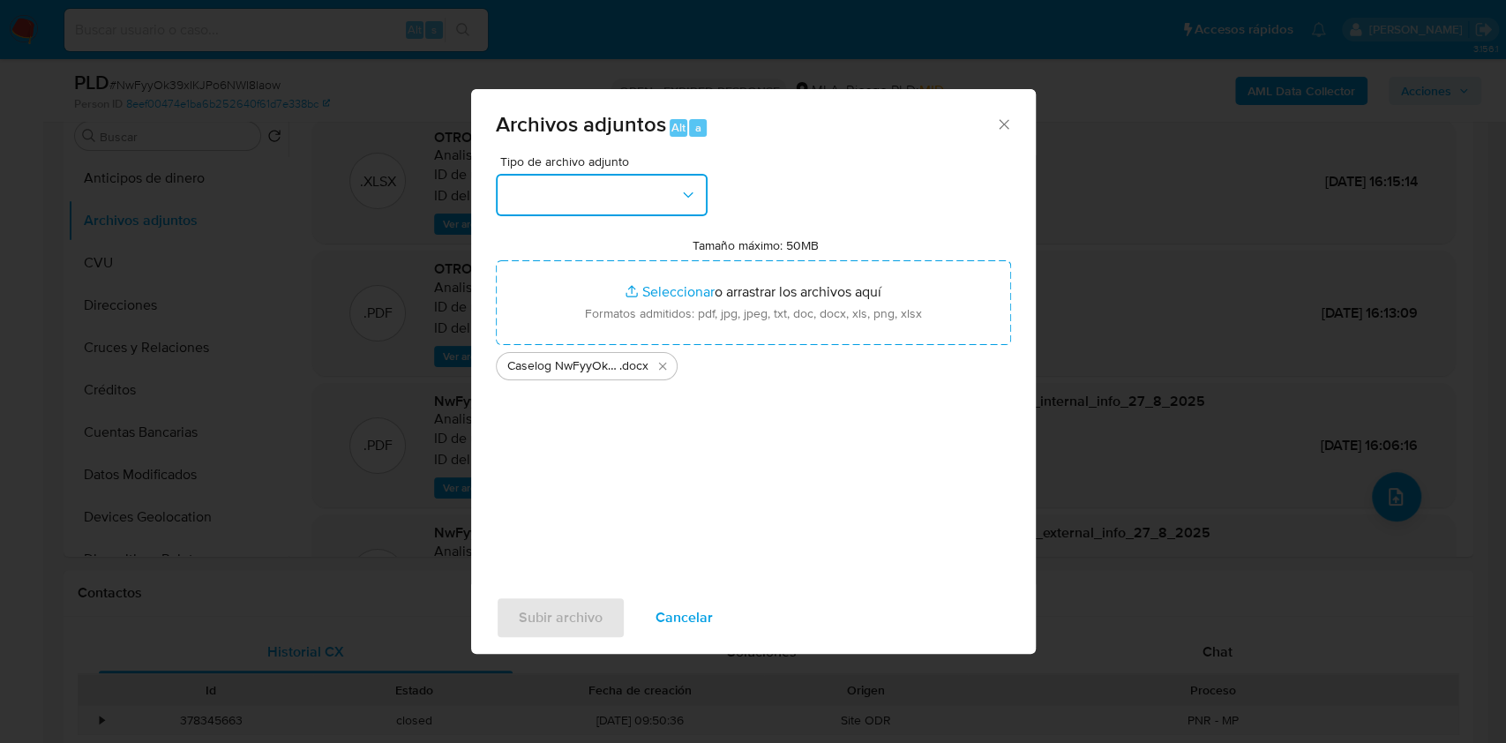
click at [630, 199] on button "button" at bounding box center [602, 195] width 212 height 42
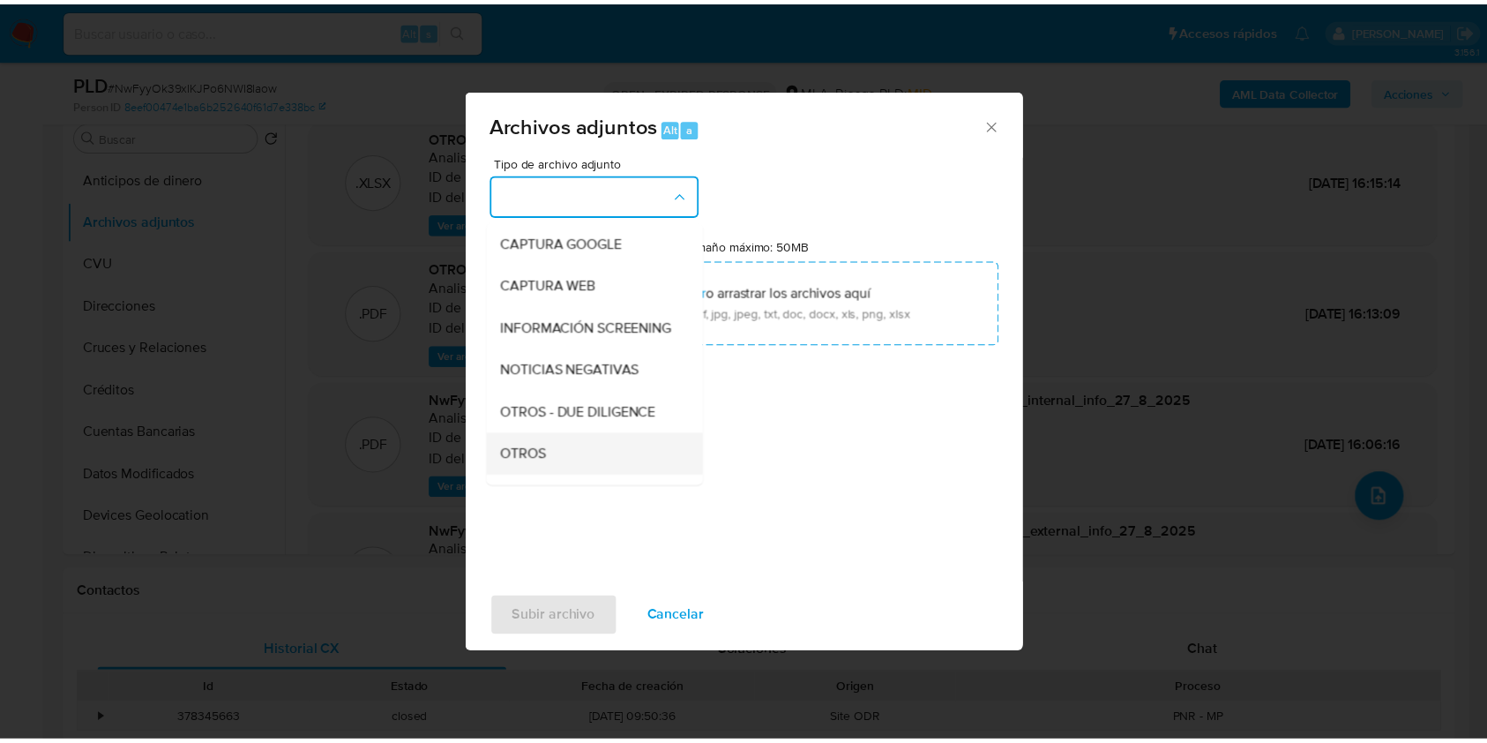
scroll to position [235, 0]
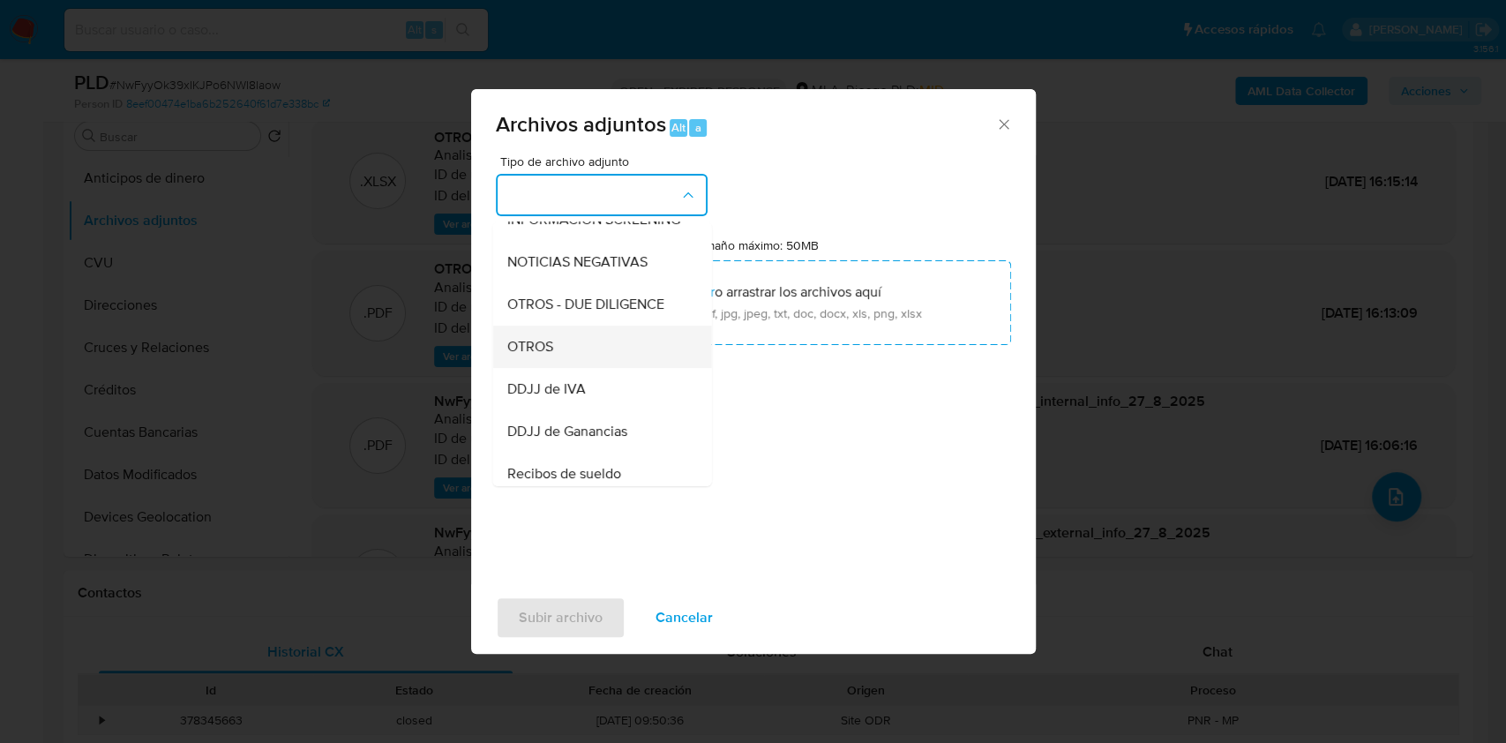
click at [557, 355] on div "OTROS" at bounding box center [596, 346] width 180 height 42
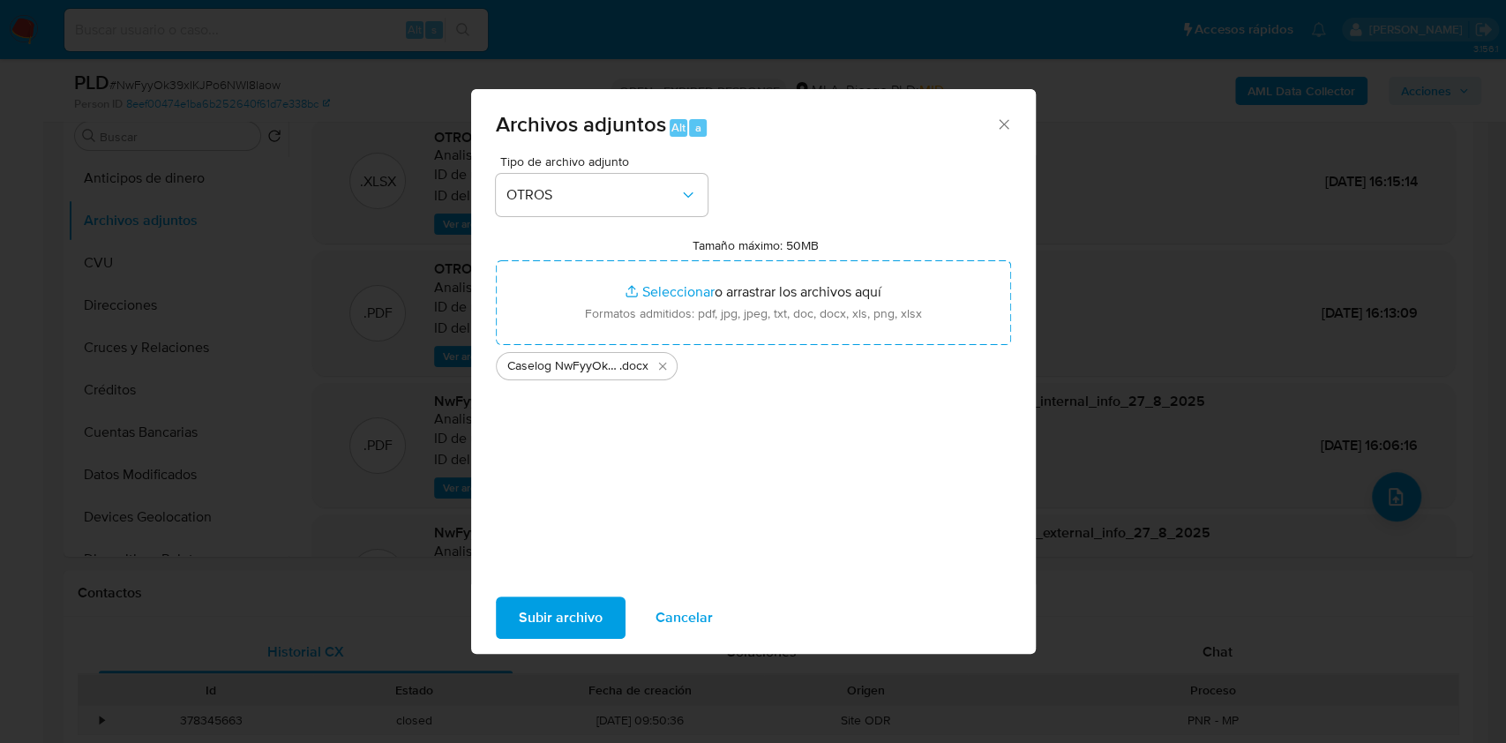
click at [564, 601] on span "Subir archivo" at bounding box center [561, 617] width 84 height 39
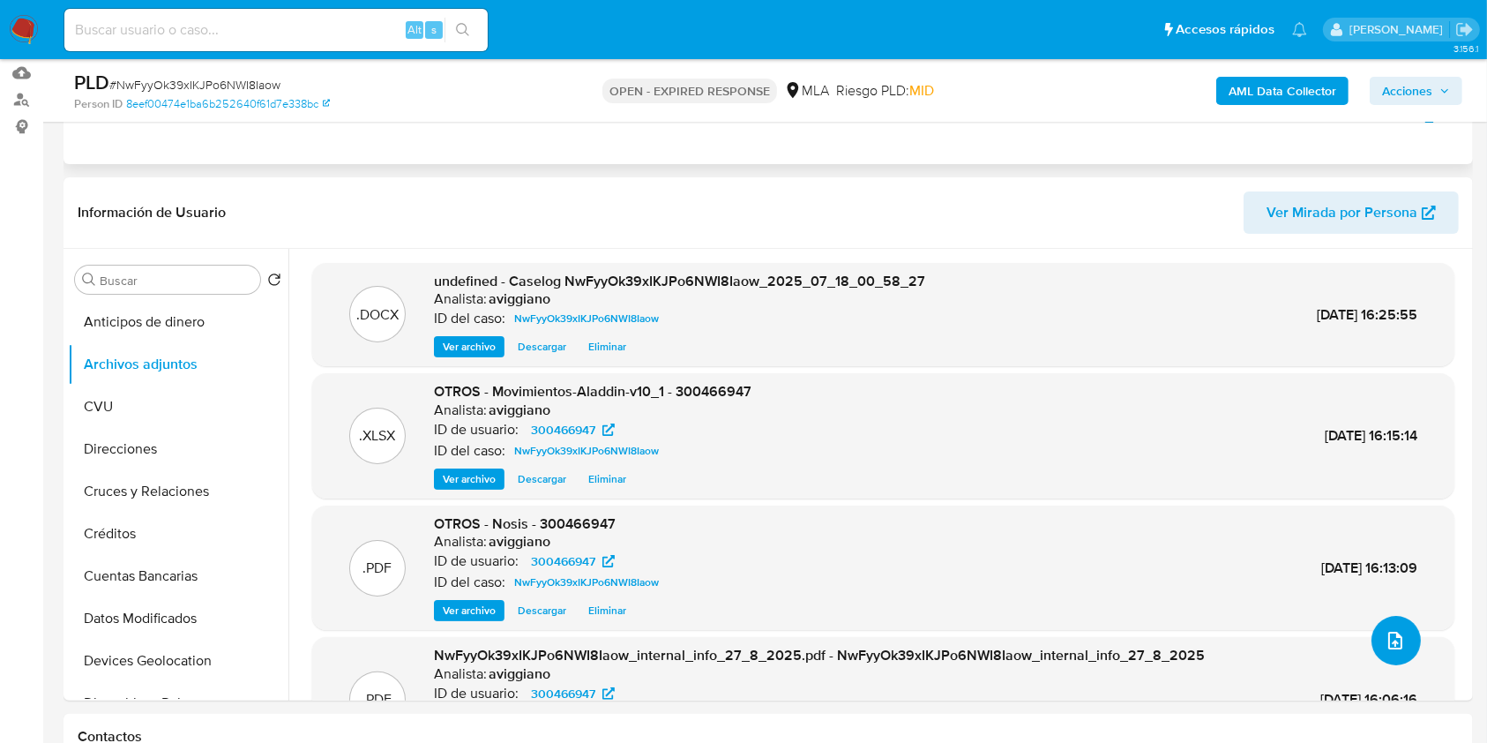
scroll to position [0, 0]
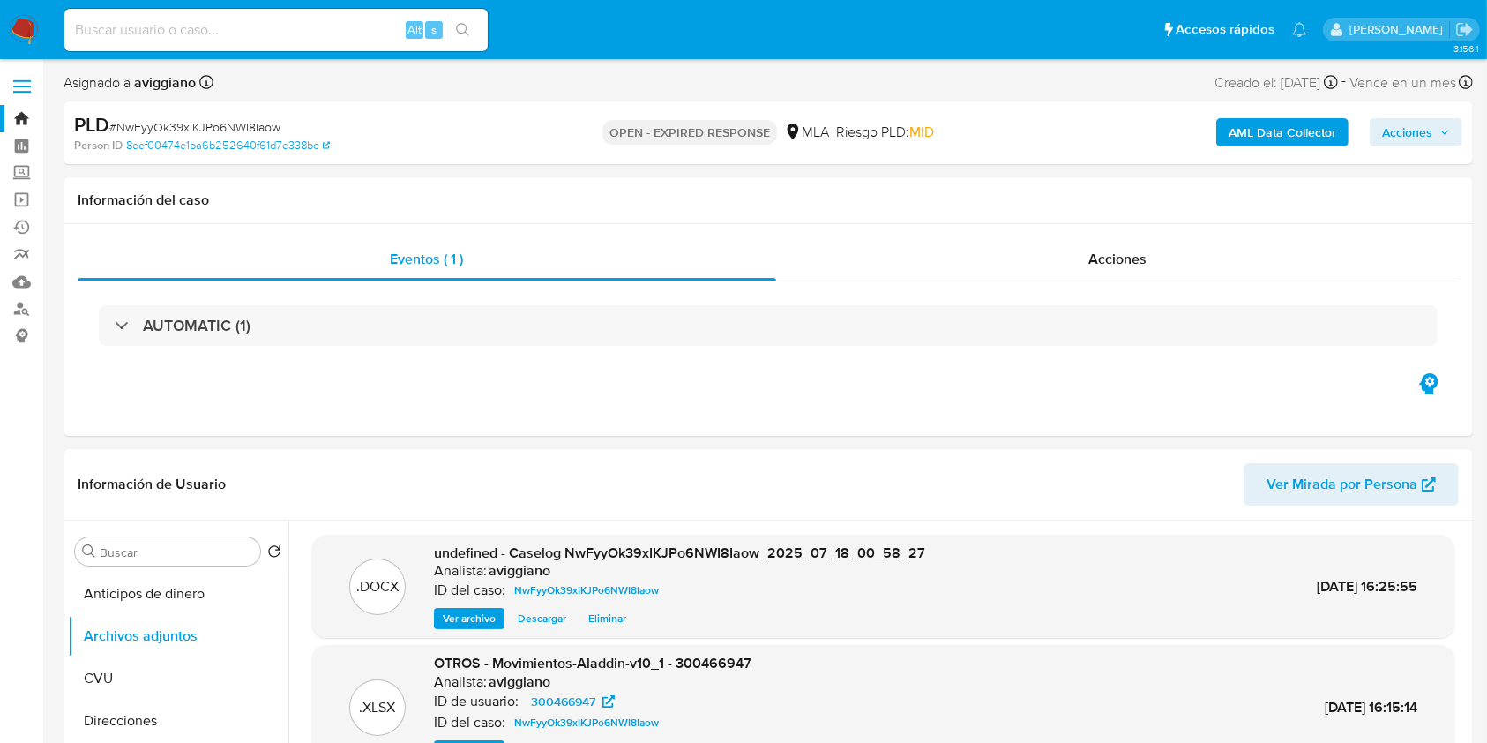
click at [1453, 125] on button "Acciones" at bounding box center [1416, 132] width 93 height 28
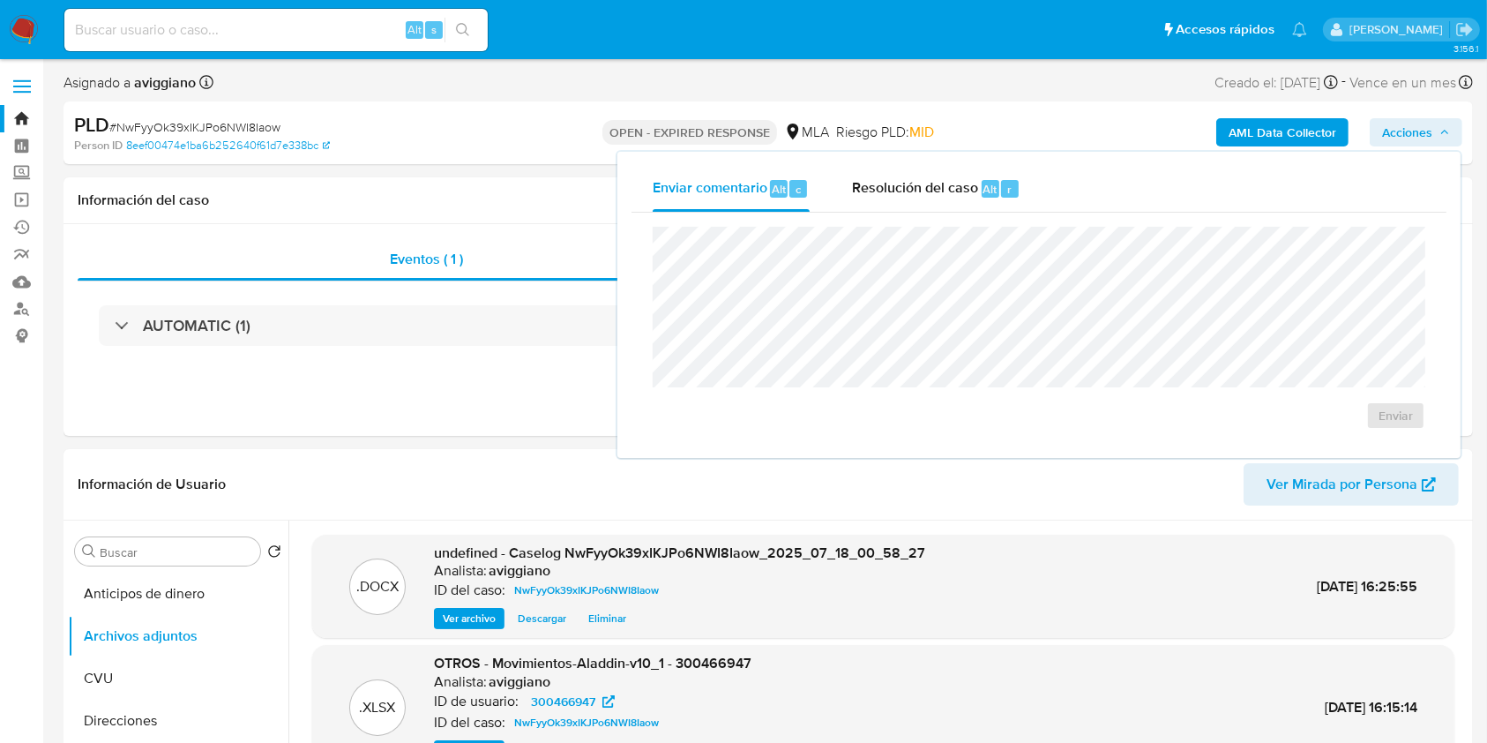
click at [956, 161] on div "Enviar comentario Alt c Resolución del caso Alt r Enviar" at bounding box center [1038, 305] width 843 height 306
click at [955, 172] on div "Resolución del caso Alt r" at bounding box center [936, 189] width 168 height 46
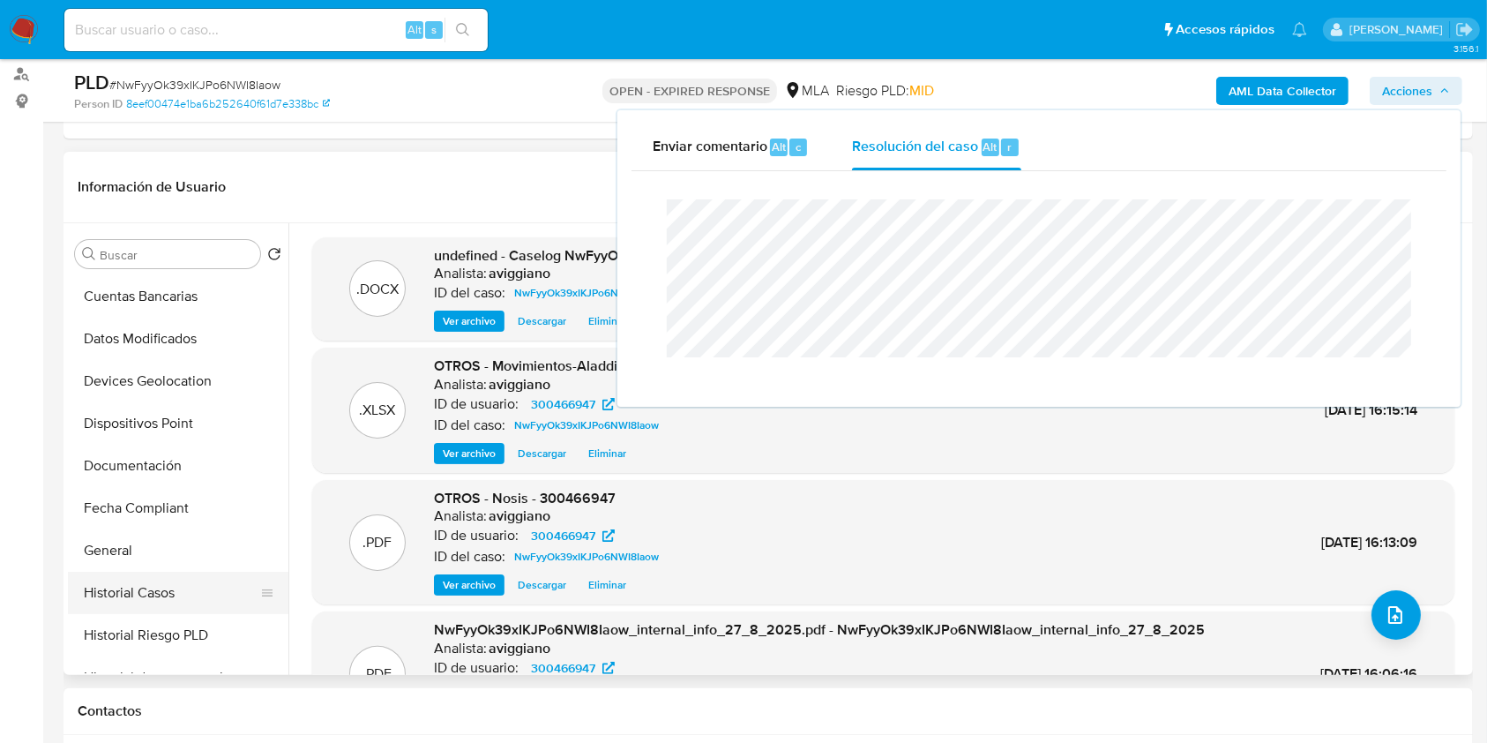
scroll to position [353, 0]
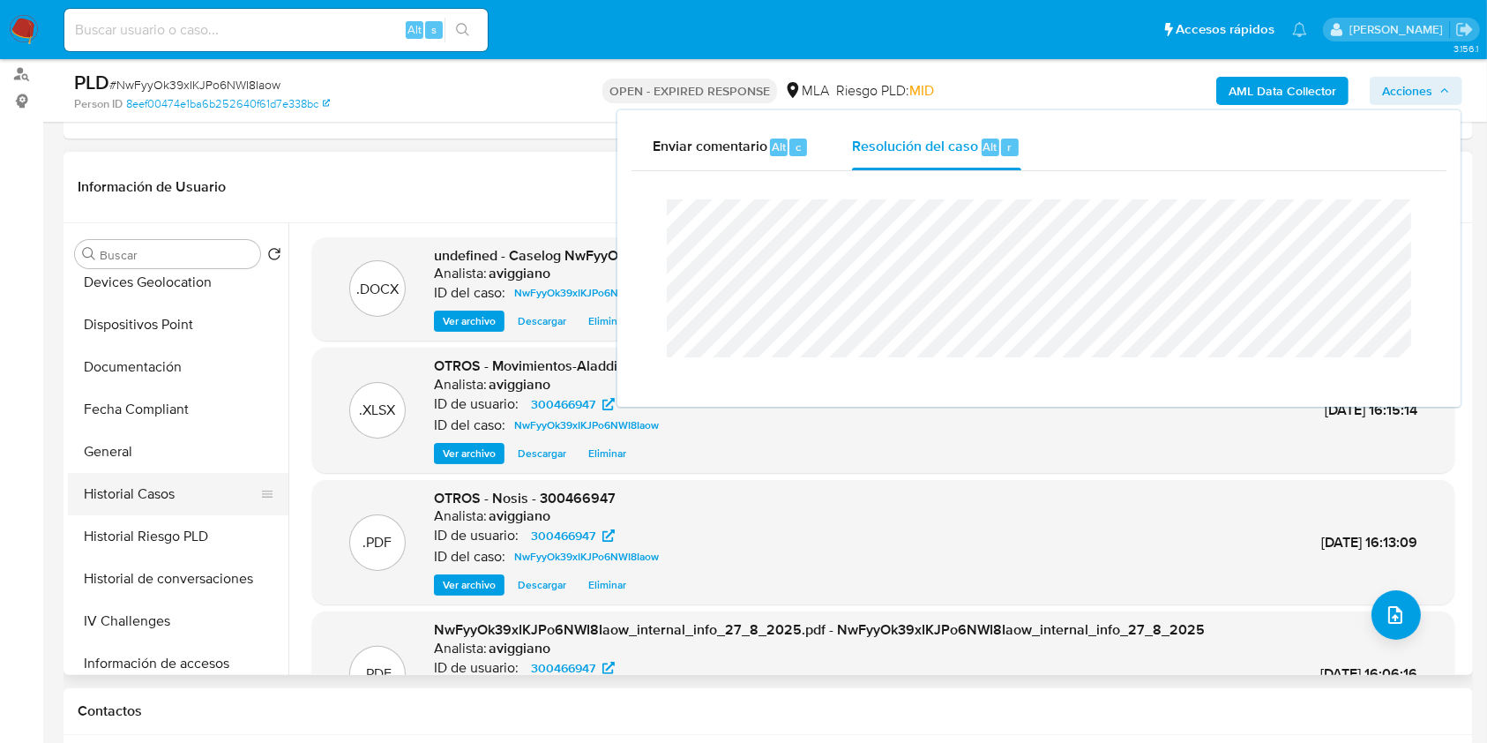
click at [163, 476] on button "Historial Casos" at bounding box center [171, 494] width 206 height 42
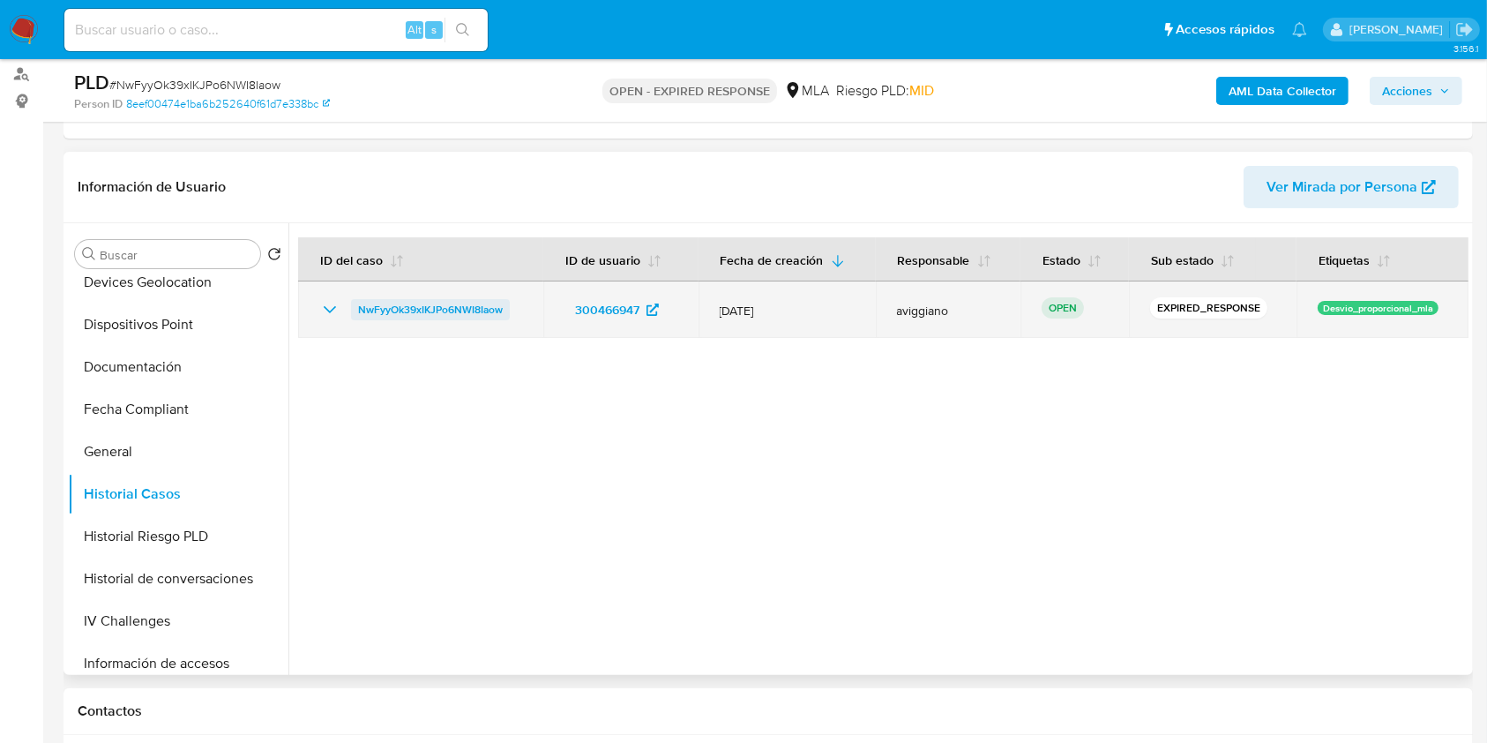
drag, startPoint x: 523, startPoint y: 311, endPoint x: 353, endPoint y: 313, distance: 170.2
click at [353, 313] on td "NwFyyOk39xIKJPo6NWI8Iaow" at bounding box center [420, 309] width 245 height 56
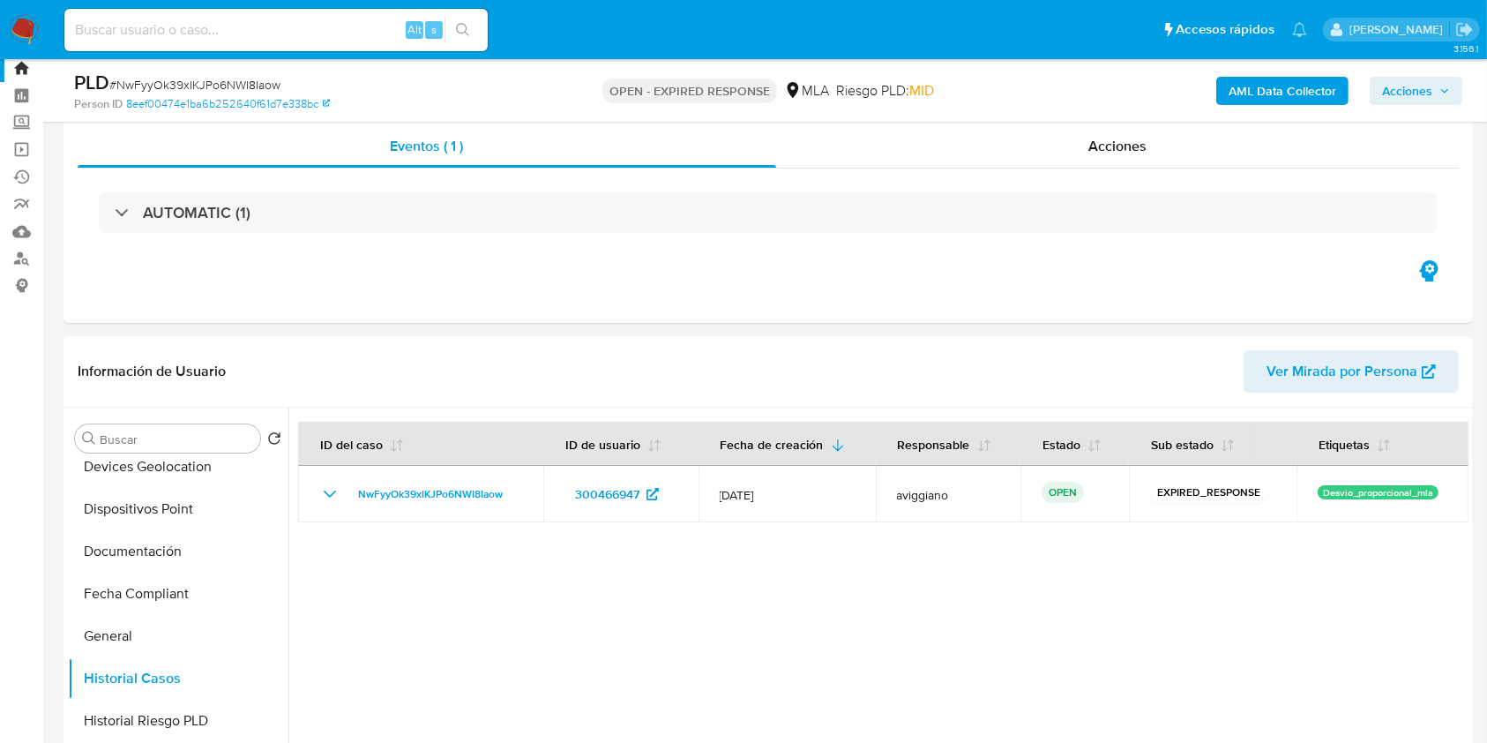
scroll to position [0, 0]
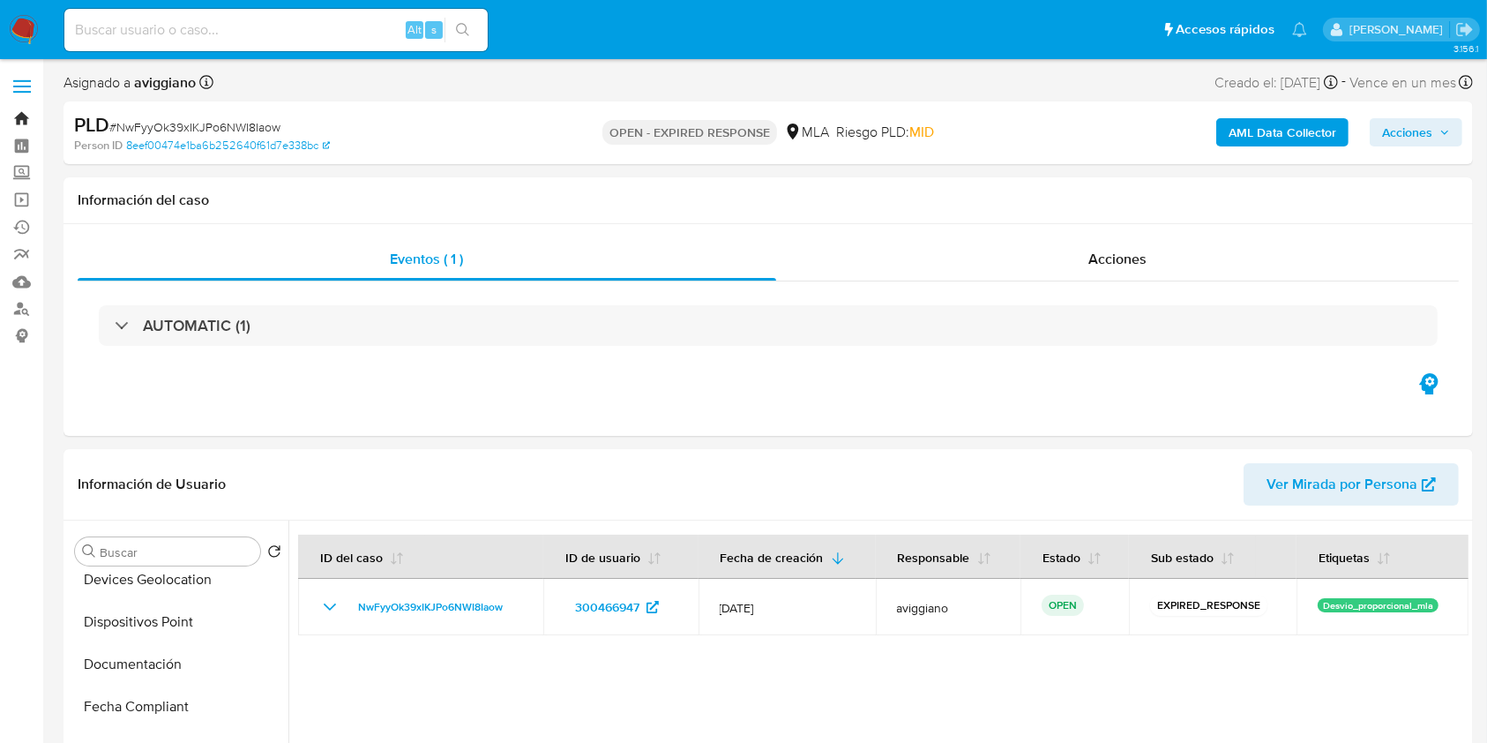
click at [25, 116] on link "Bandeja" at bounding box center [105, 118] width 210 height 27
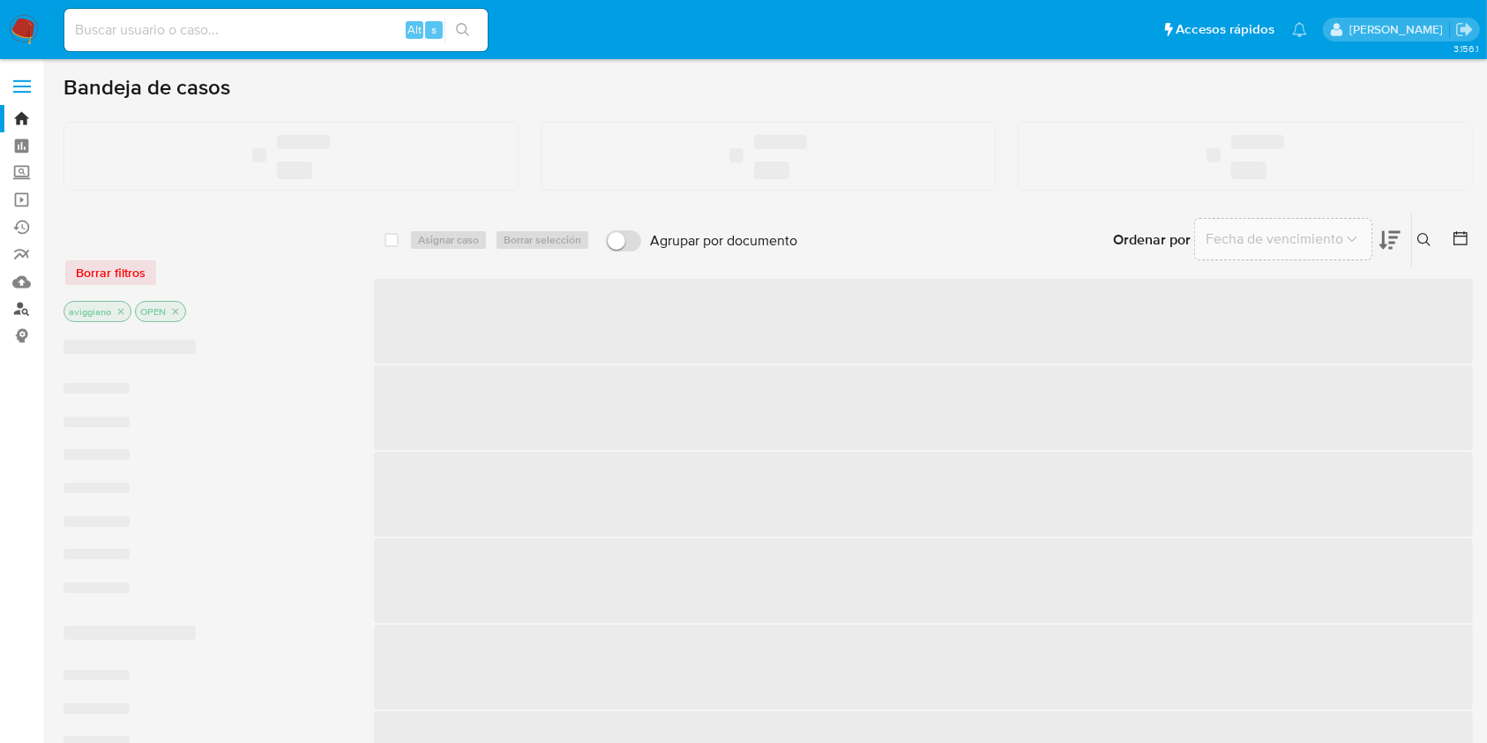
click at [25, 306] on link "Buscador de personas" at bounding box center [105, 308] width 210 height 27
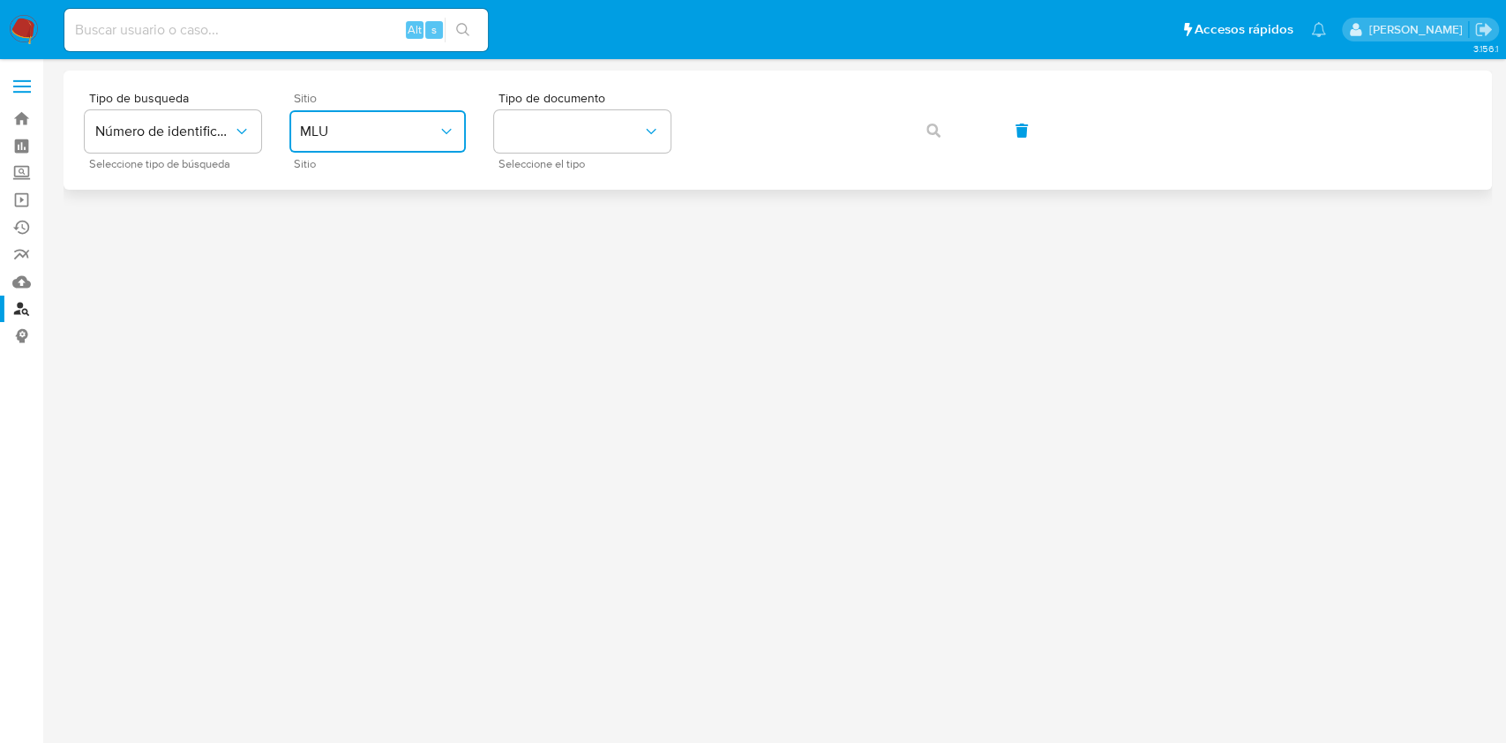
click at [399, 113] on button "MLU" at bounding box center [377, 131] width 176 height 42
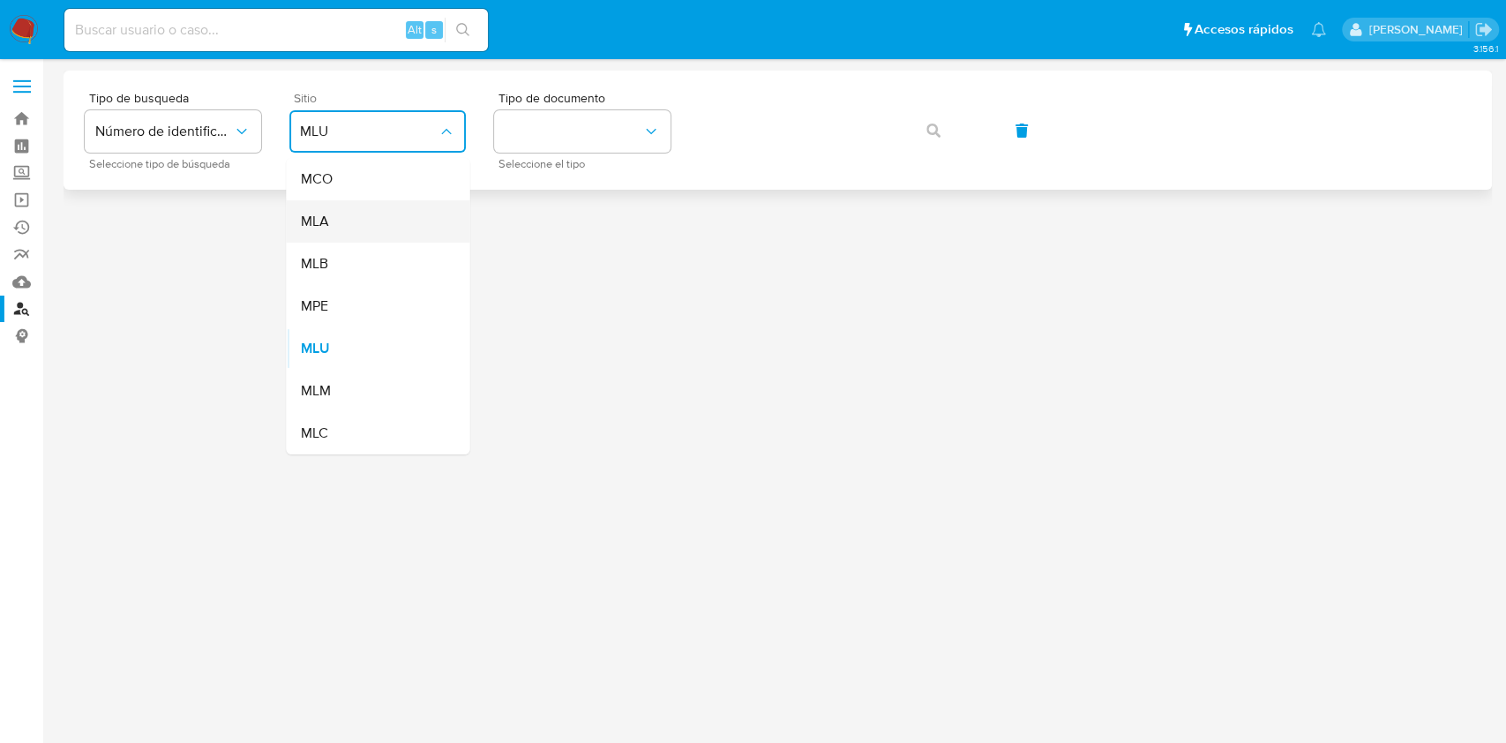
click at [390, 208] on div "MLA" at bounding box center [372, 221] width 145 height 42
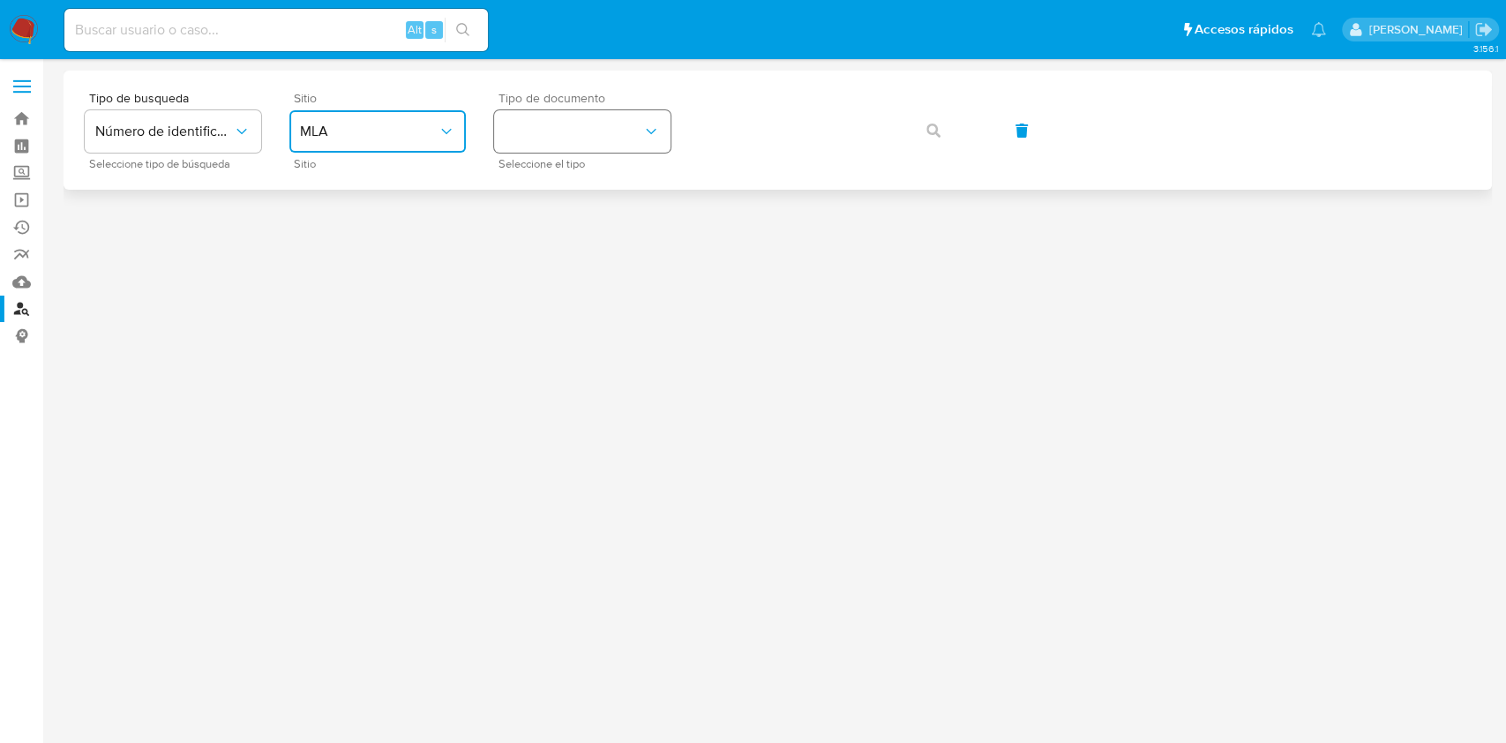
click at [543, 120] on button "identificationType" at bounding box center [582, 131] width 176 height 42
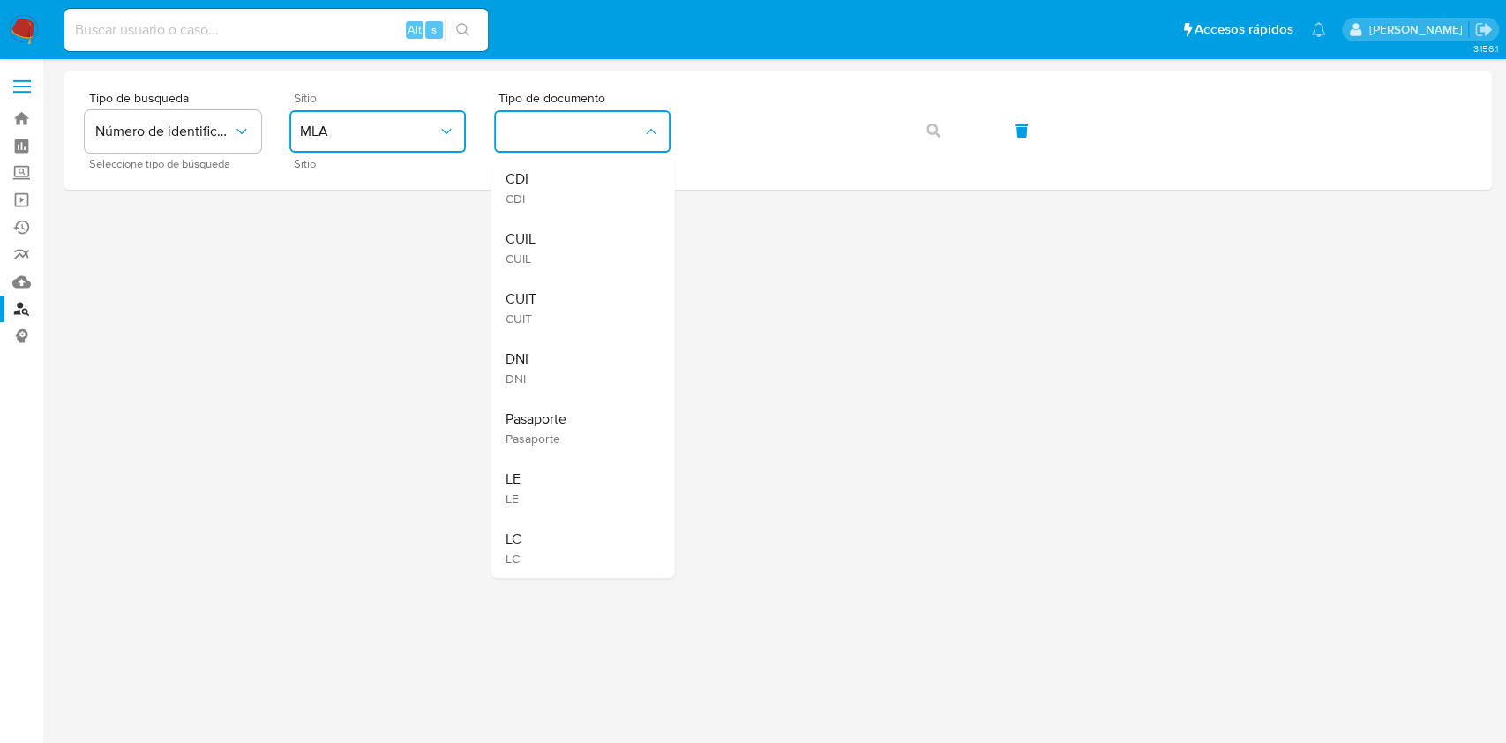
drag, startPoint x: 539, startPoint y: 280, endPoint x: 557, endPoint y: 275, distance: 18.4
click at [538, 283] on div "CUIT CUIT" at bounding box center [576, 308] width 145 height 60
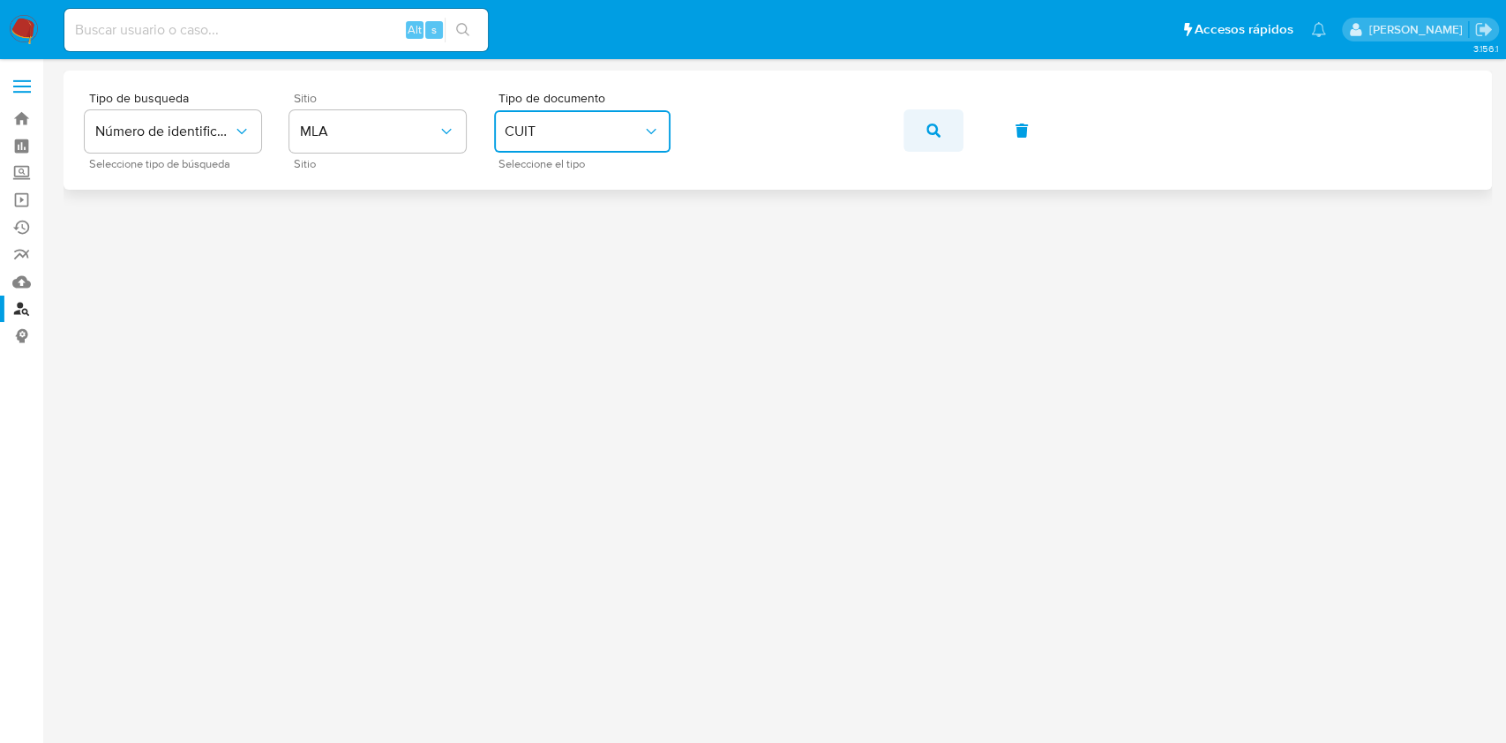
click at [916, 117] on button "button" at bounding box center [933, 130] width 60 height 42
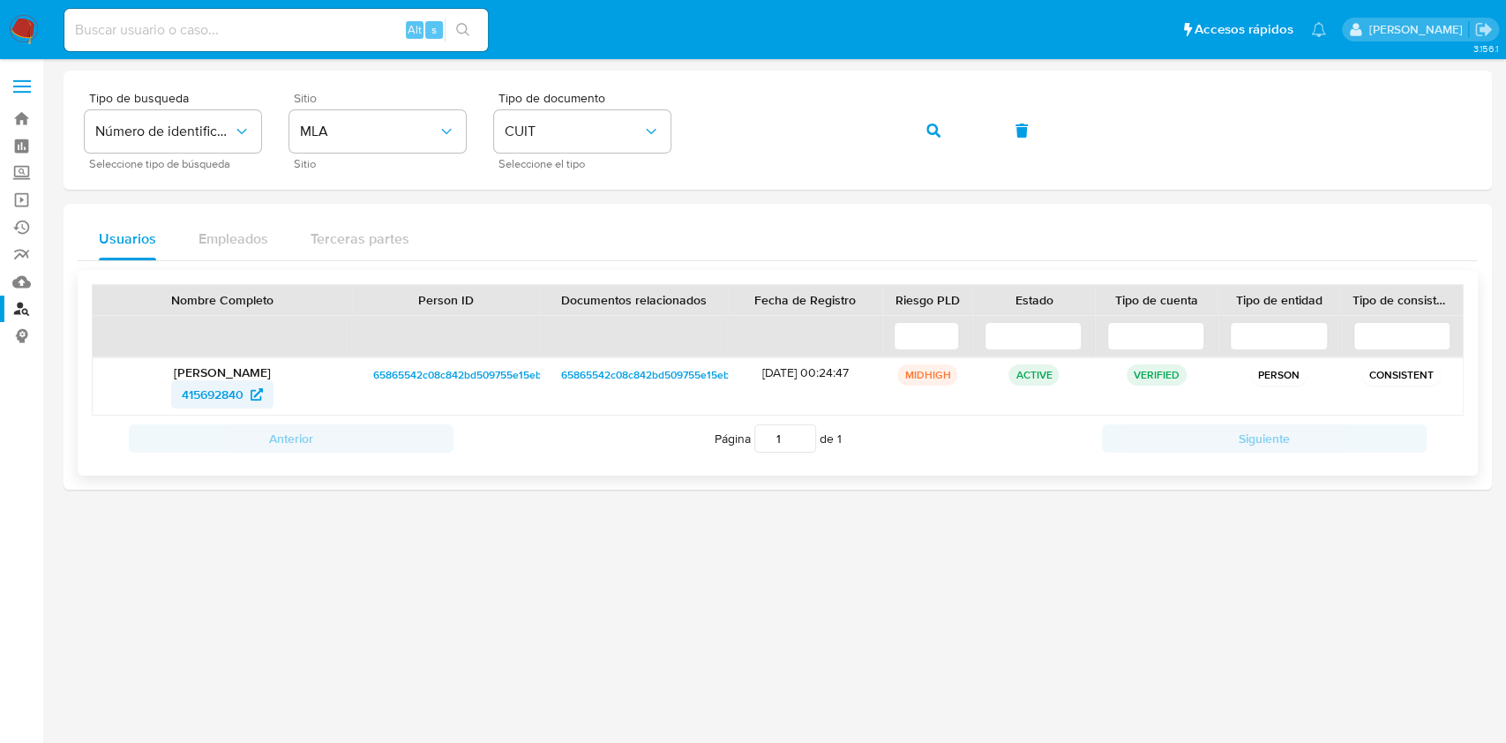
click at [191, 394] on span "415692840" at bounding box center [213, 394] width 62 height 28
click at [913, 123] on button "button" at bounding box center [933, 130] width 60 height 42
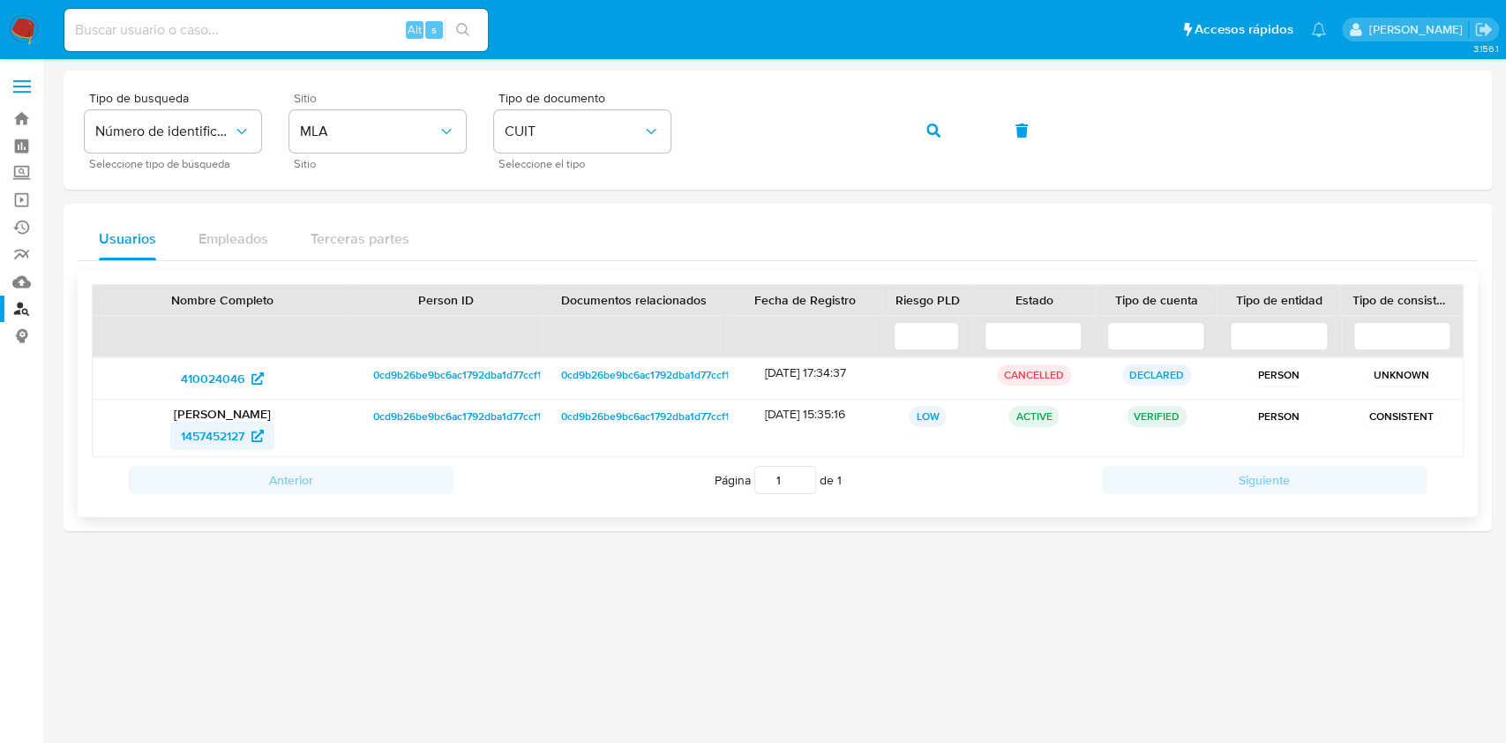
click at [208, 435] on span "1457452127" at bounding box center [213, 436] width 64 height 28
click at [18, 120] on link "Bandeja" at bounding box center [105, 118] width 210 height 27
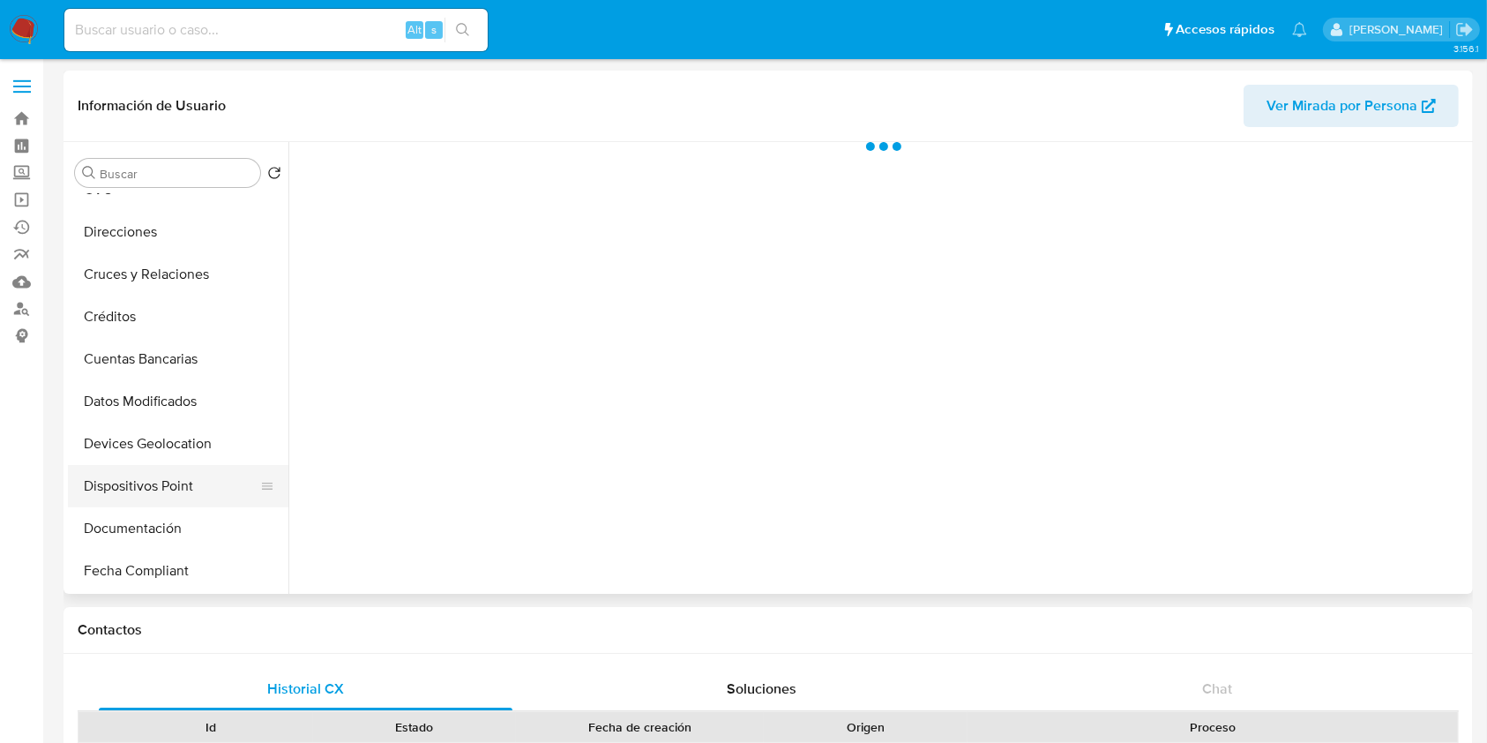
scroll to position [235, 0]
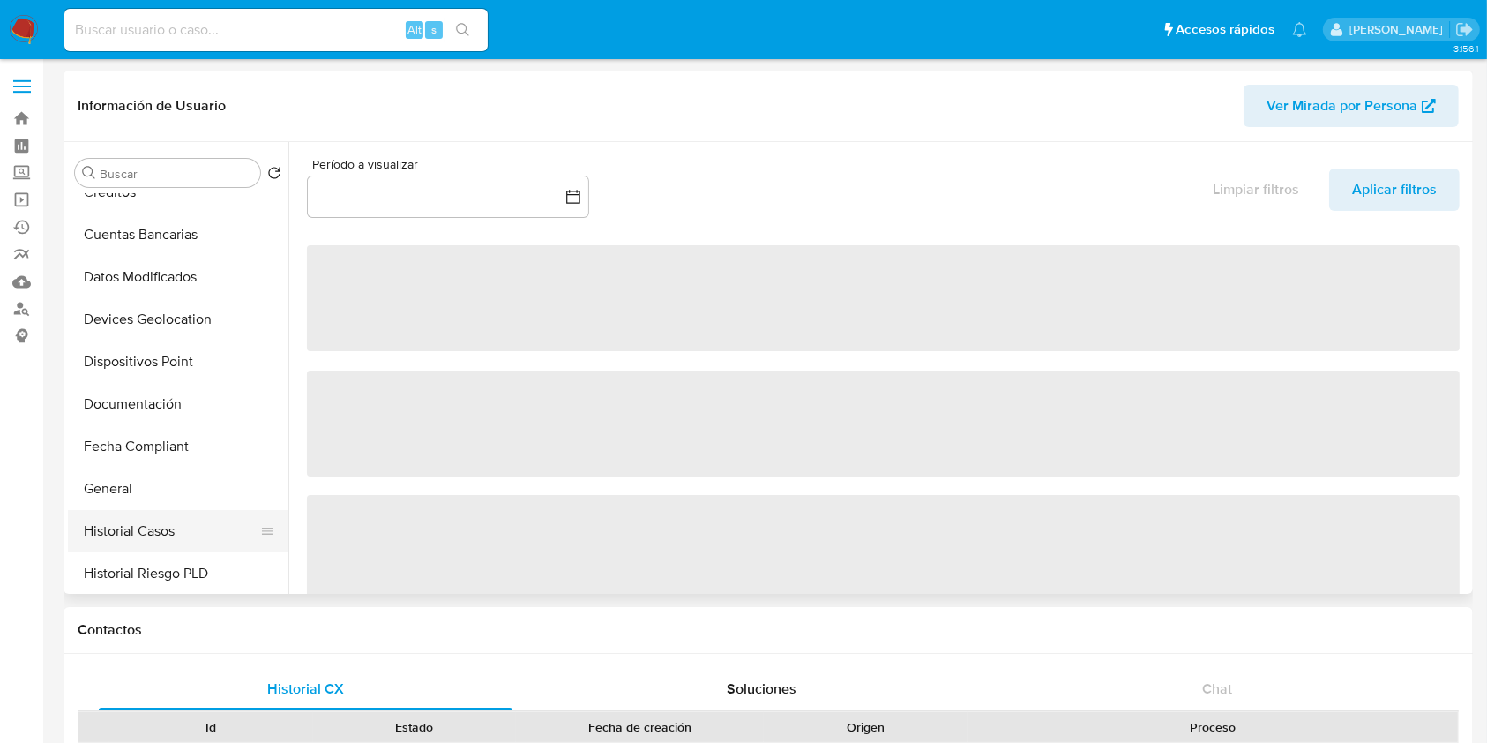
select select "10"
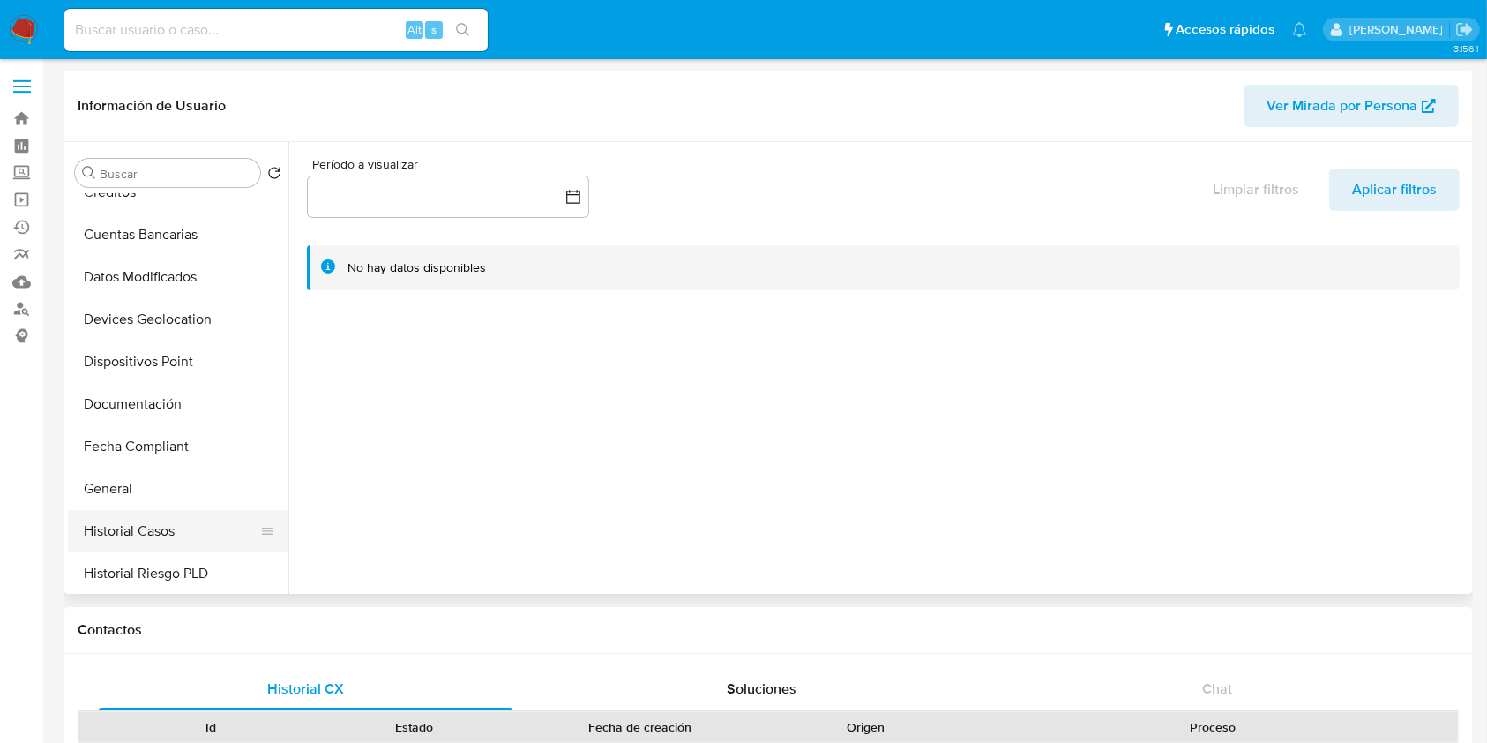
click at [145, 517] on button "Historial Casos" at bounding box center [171, 531] width 206 height 42
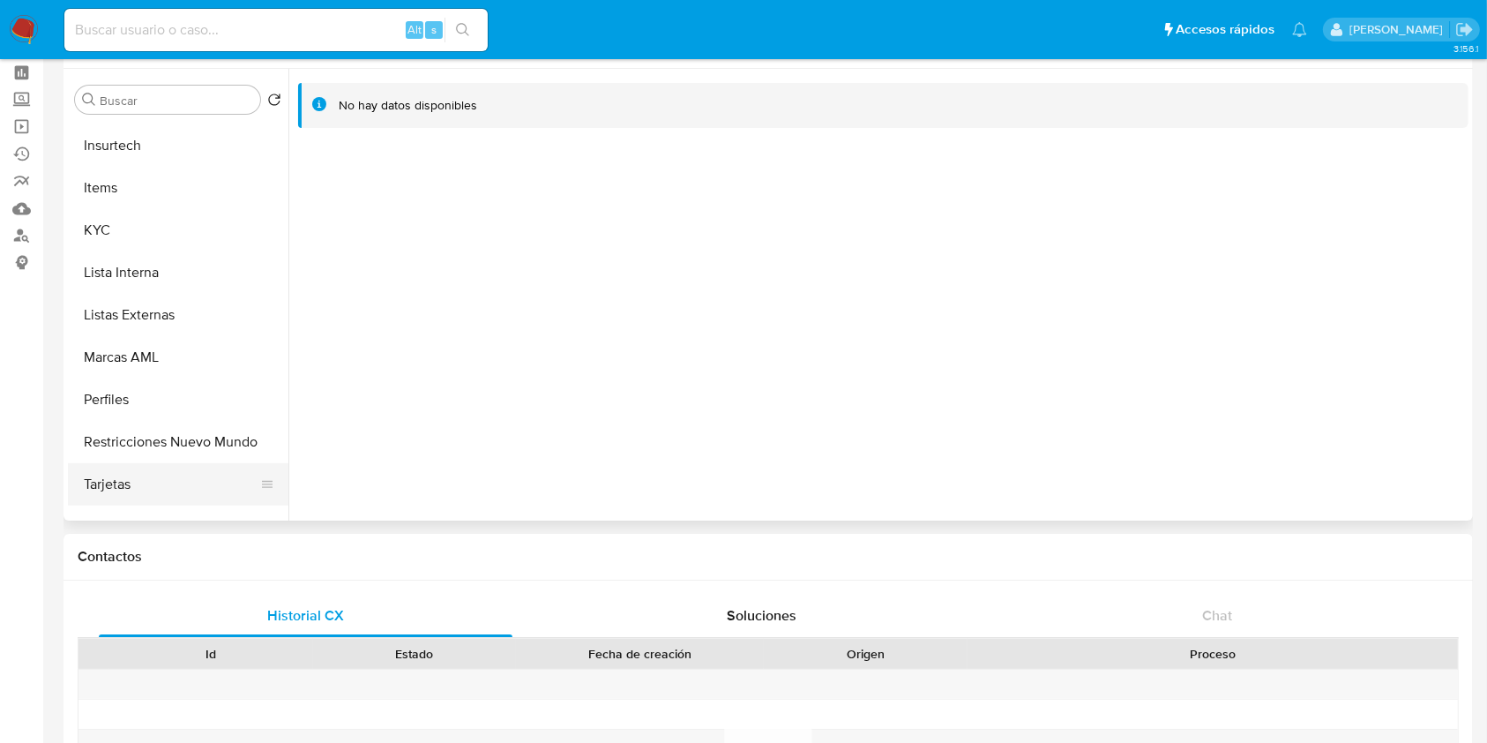
scroll to position [830, 0]
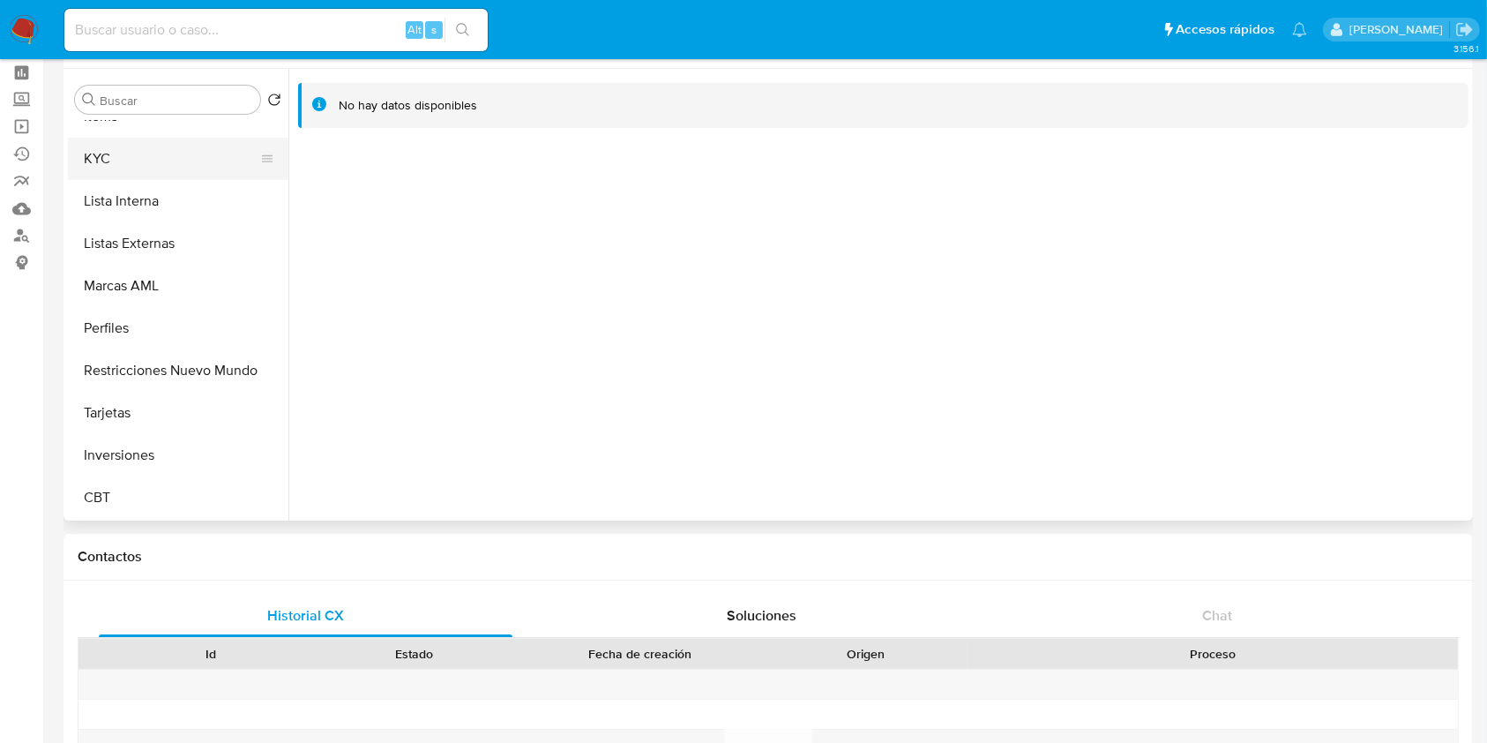
click at [168, 169] on button "KYC" at bounding box center [171, 159] width 206 height 42
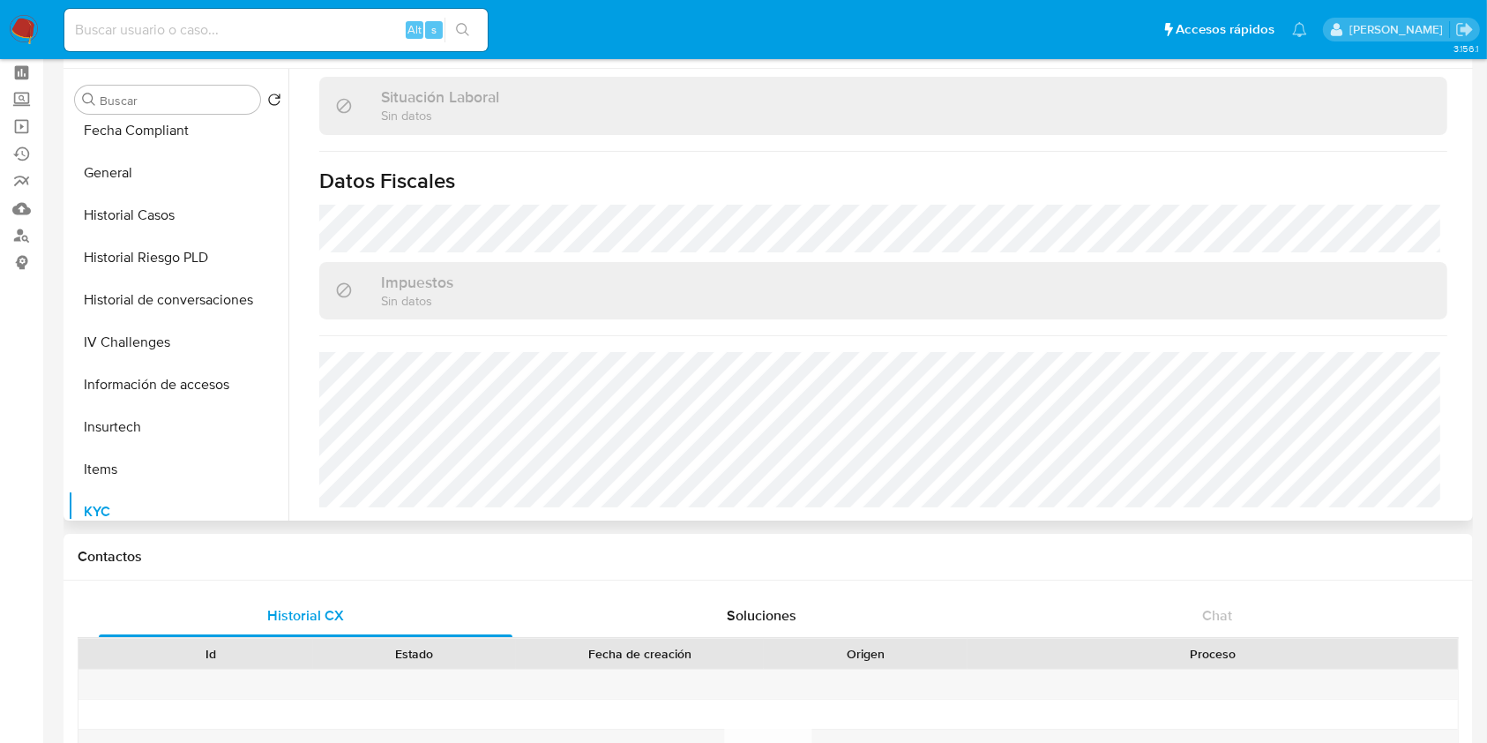
scroll to position [360, 0]
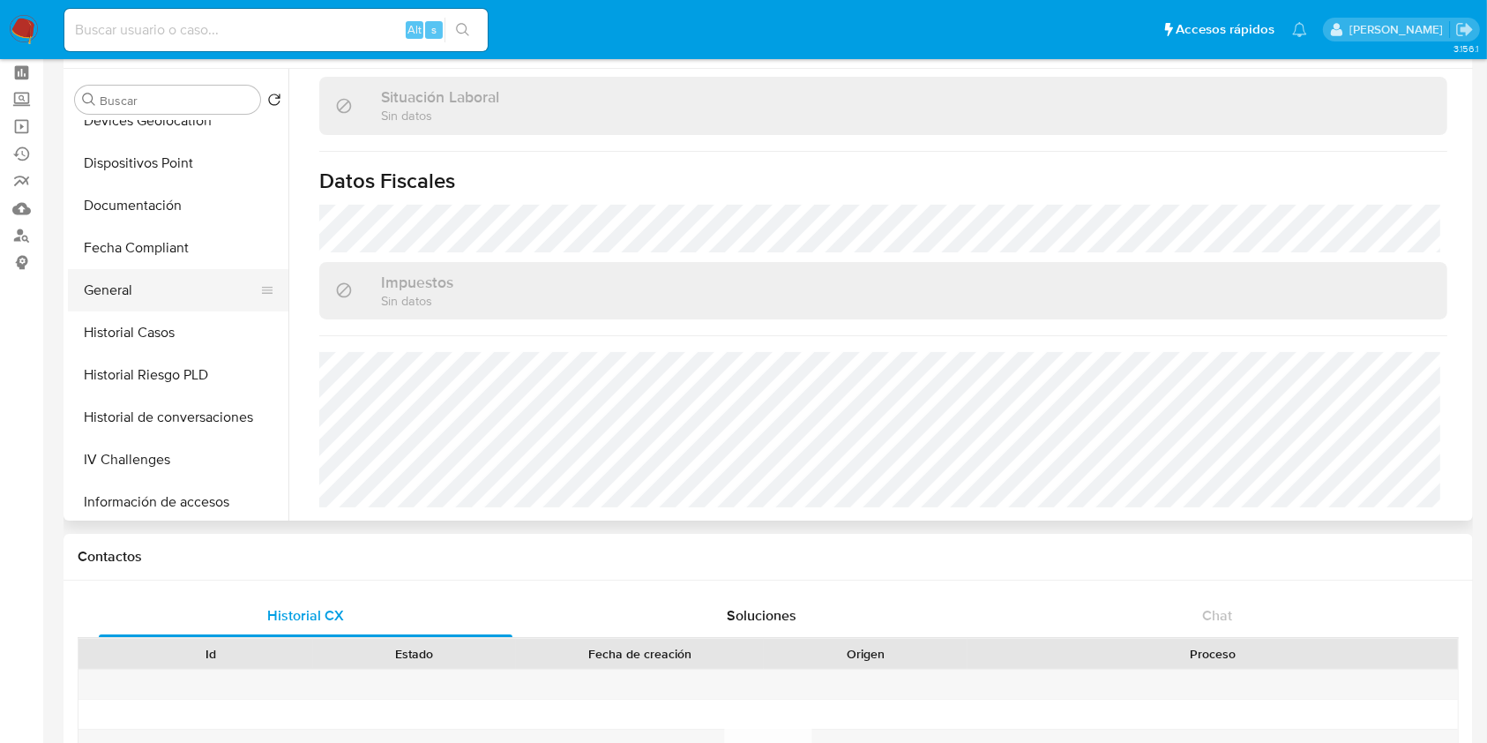
click at [134, 307] on button "General" at bounding box center [171, 290] width 206 height 42
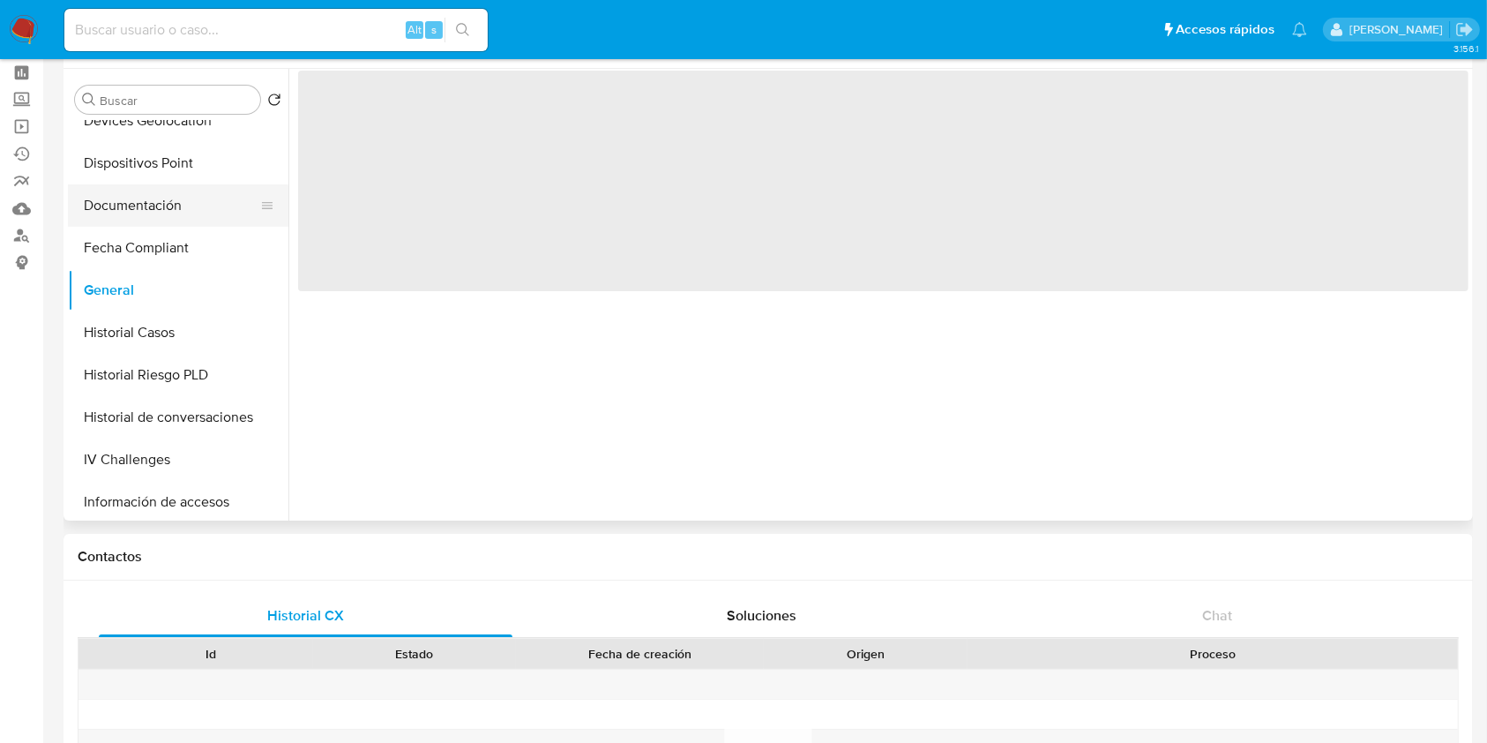
click at [137, 214] on button "Documentación" at bounding box center [171, 205] width 206 height 42
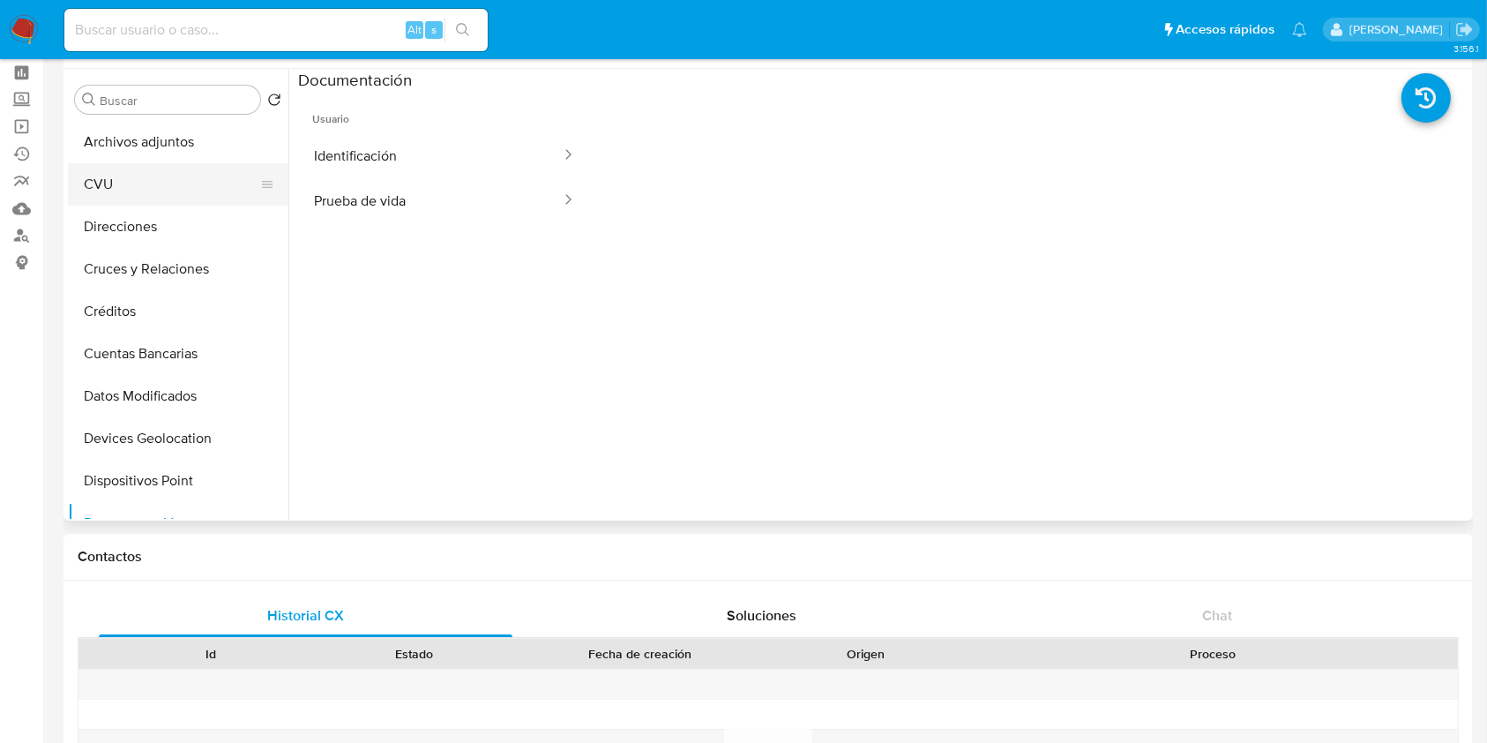
scroll to position [7, 0]
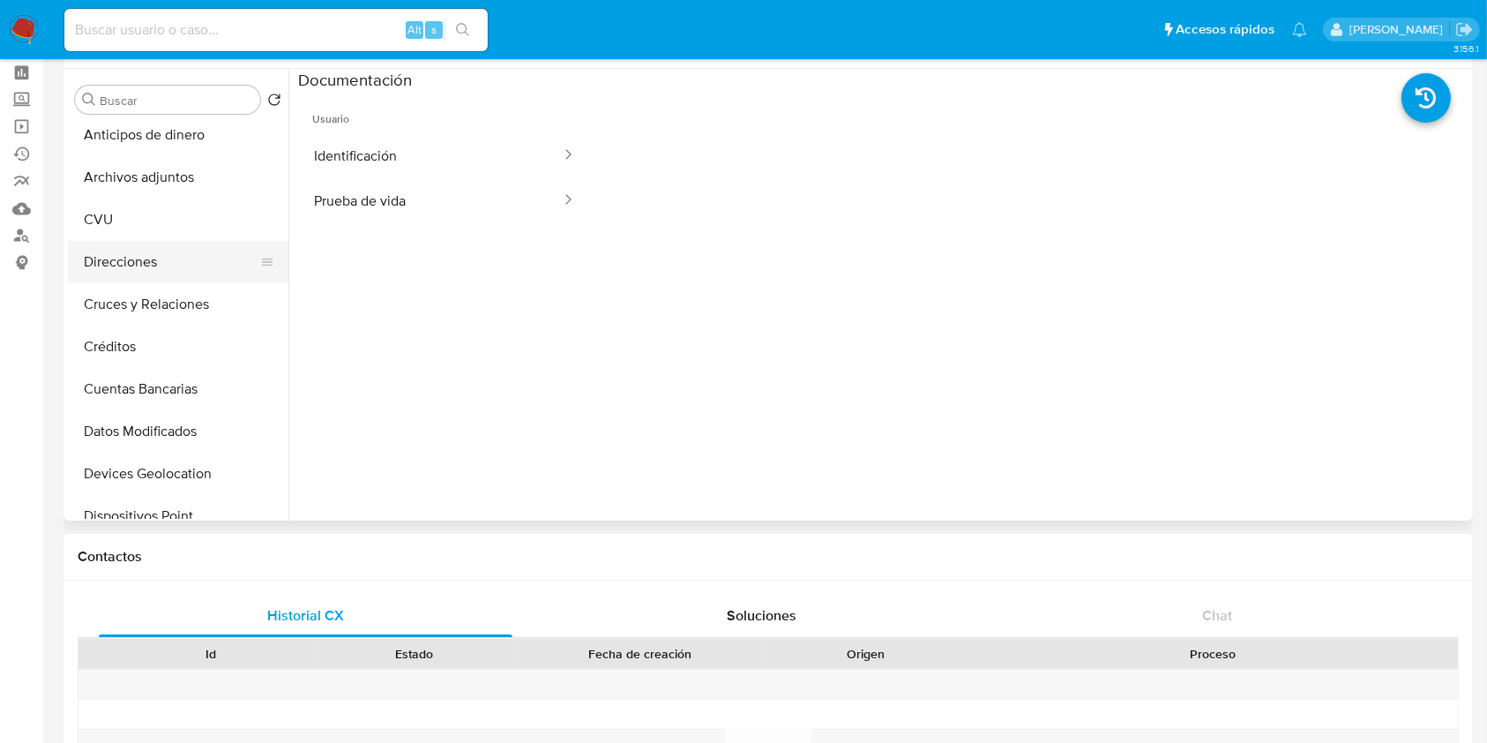
click at [146, 244] on button "Direcciones" at bounding box center [171, 262] width 206 height 42
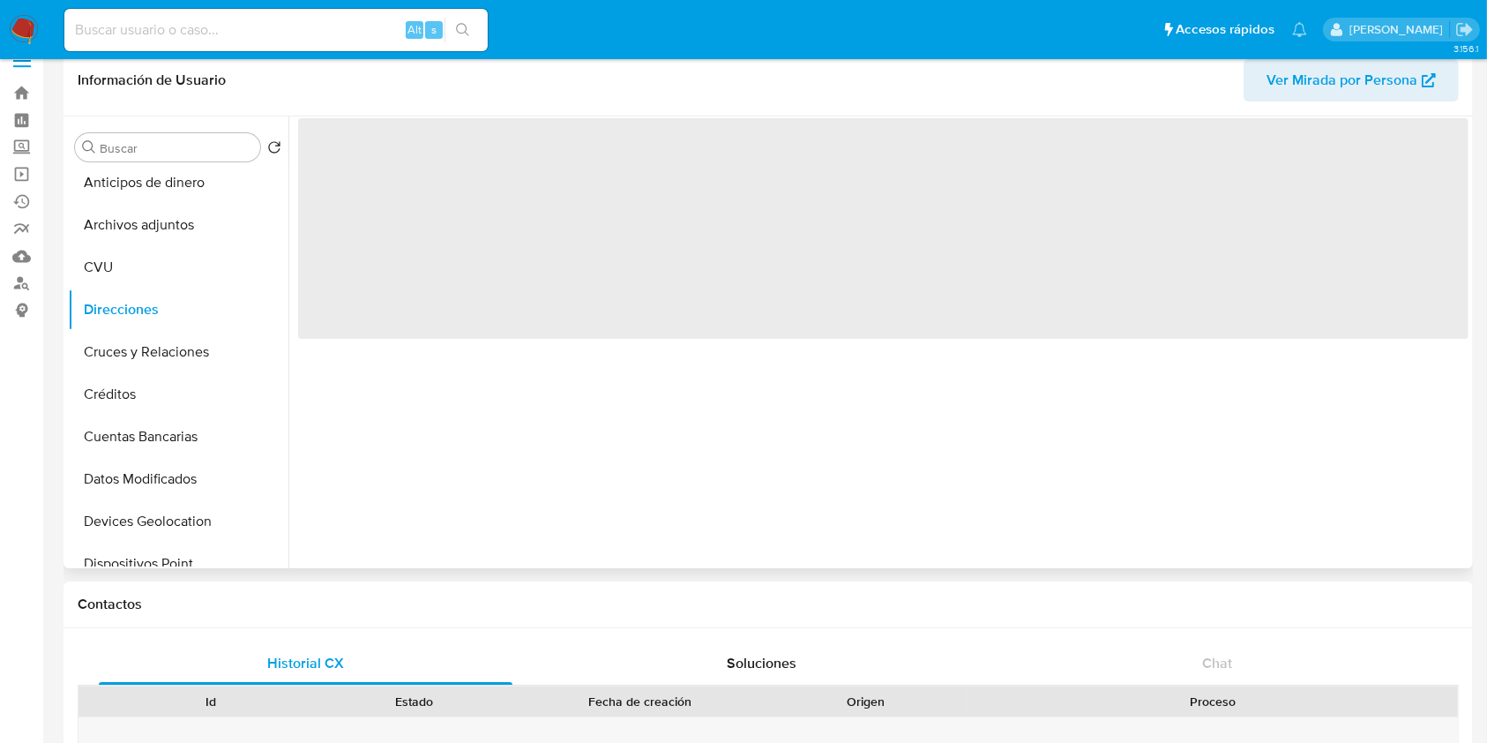
scroll to position [0, 0]
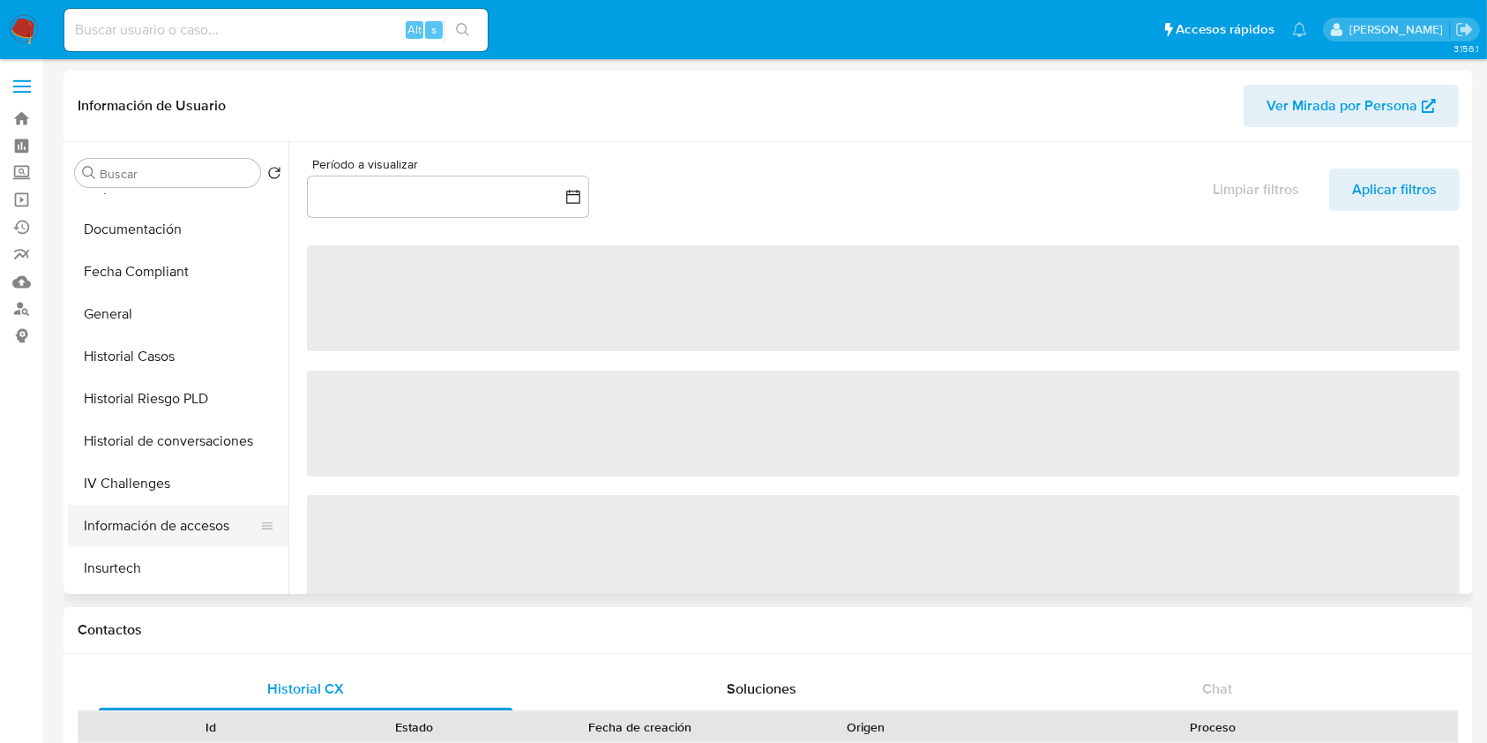
select select "10"
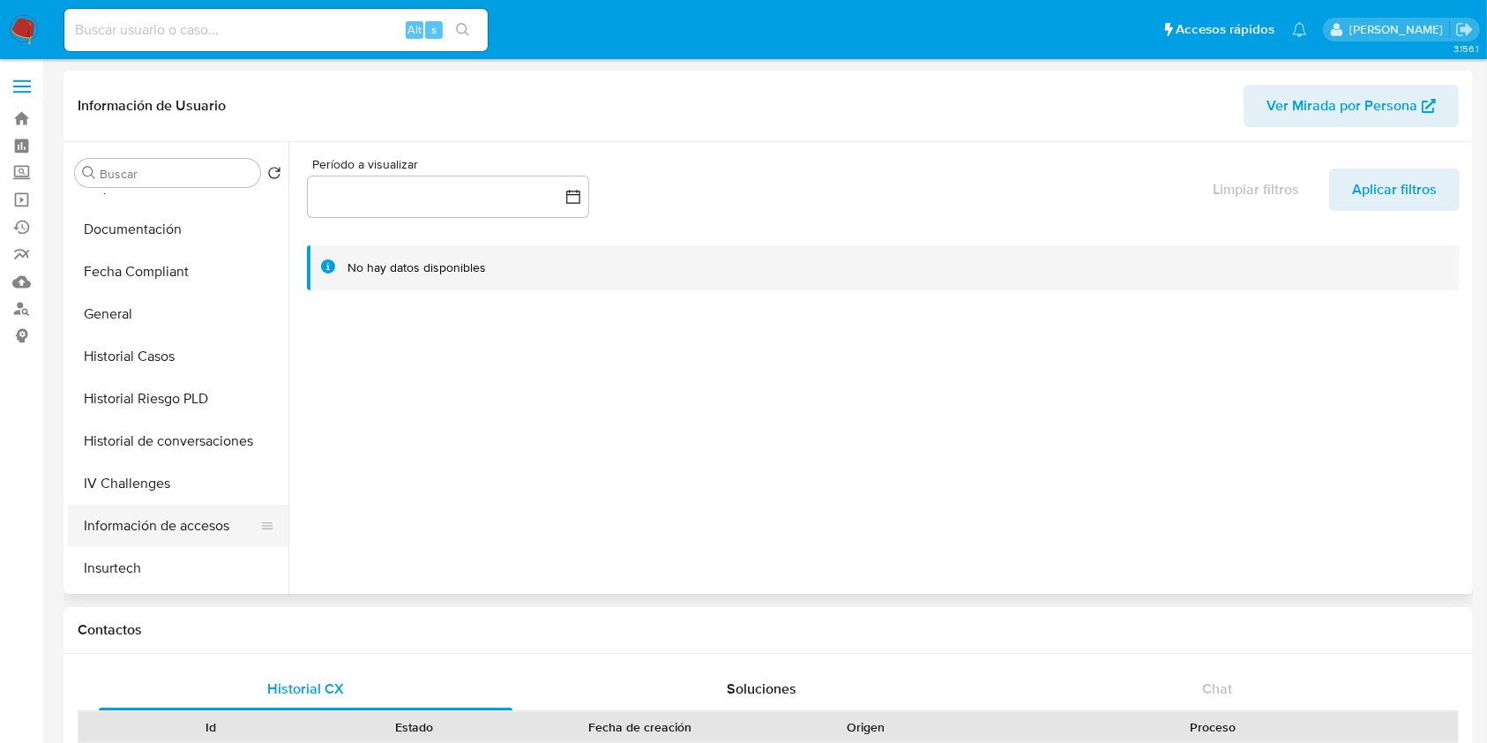
scroll to position [823, 0]
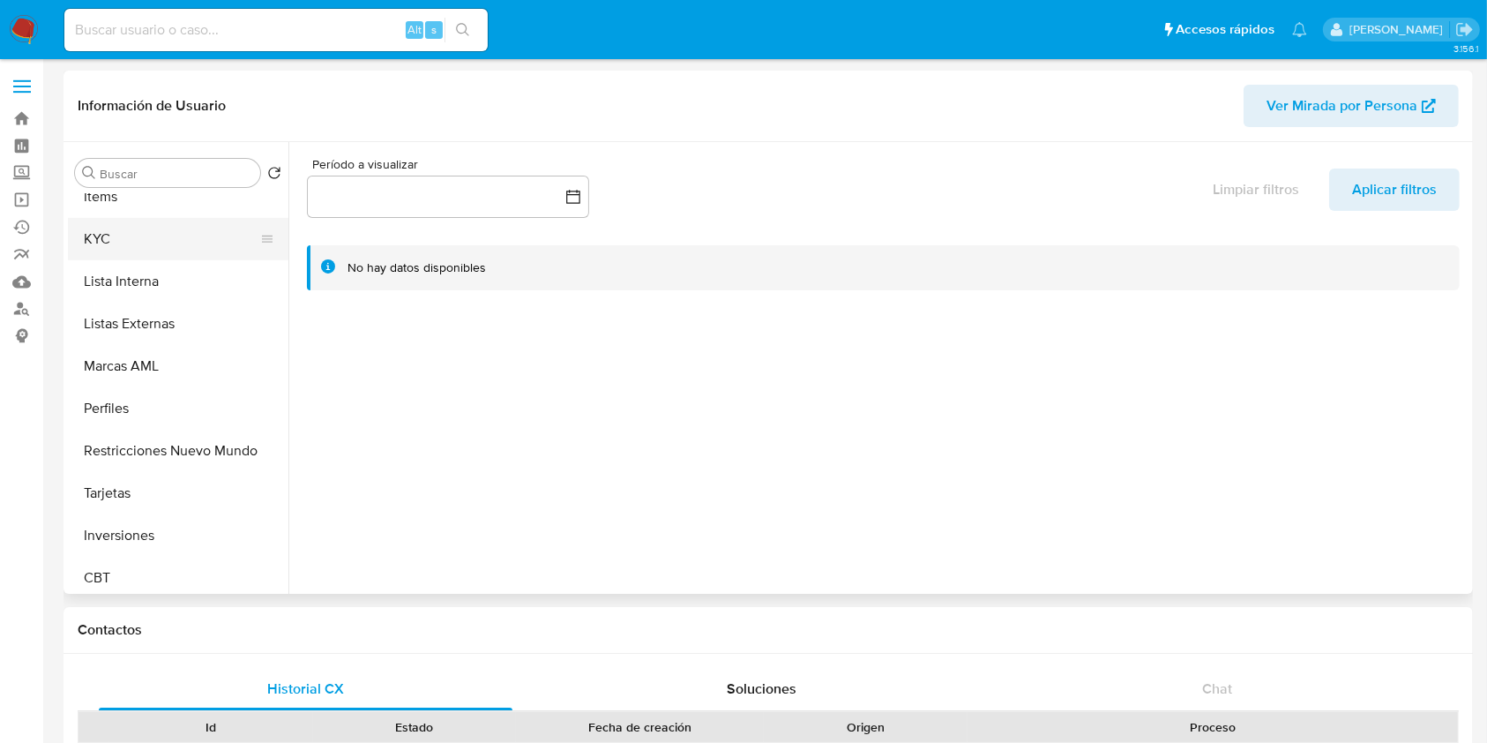
click at [161, 243] on button "KYC" at bounding box center [171, 239] width 206 height 42
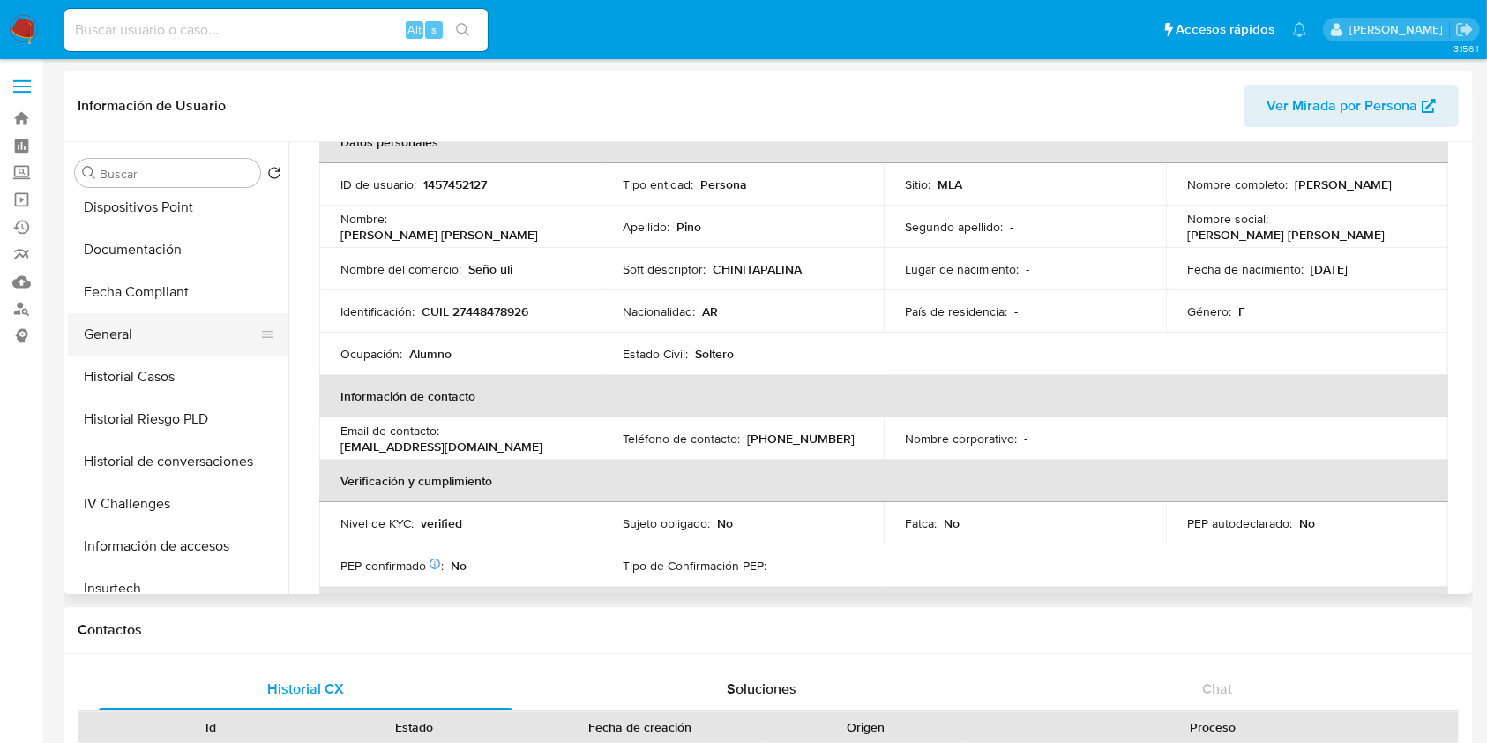
scroll to position [353, 0]
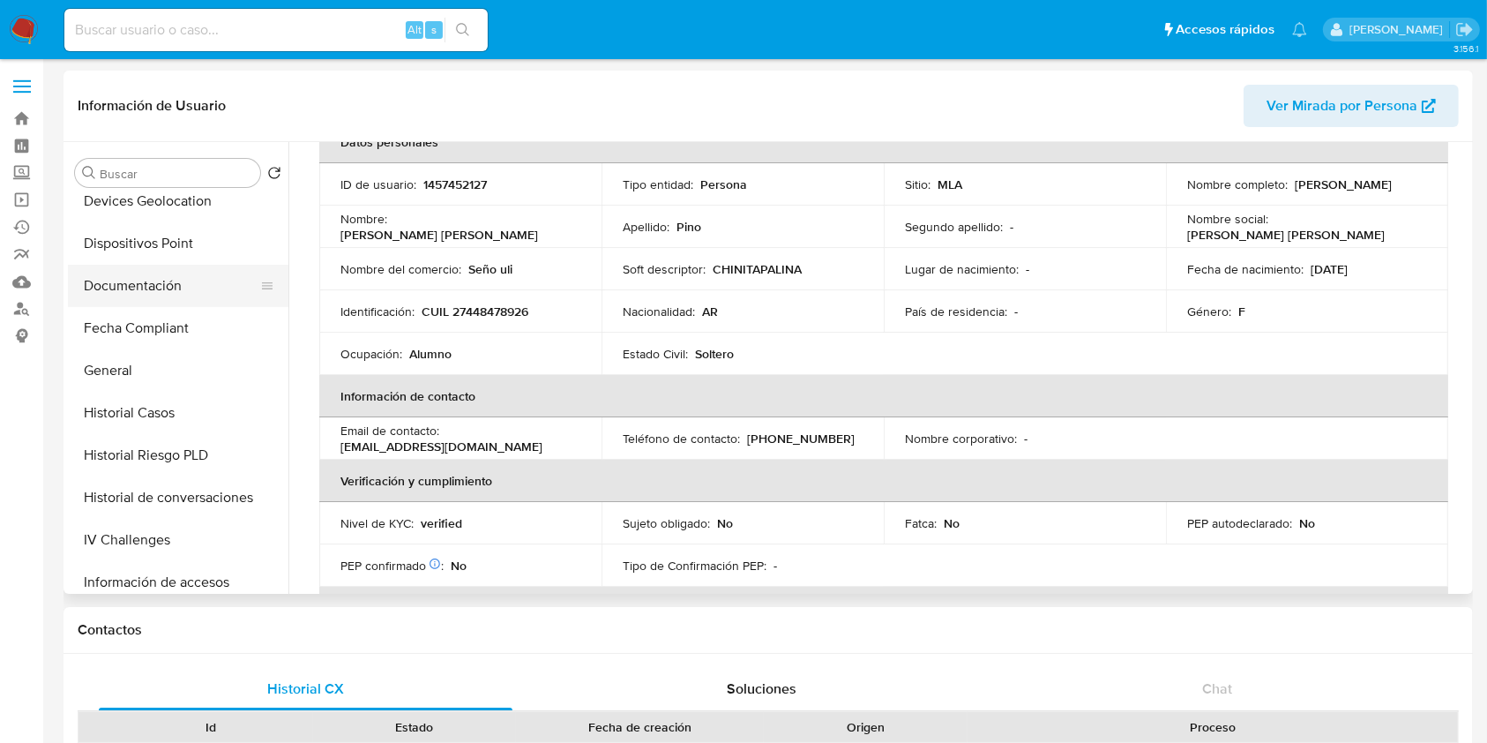
click at [153, 280] on button "Documentación" at bounding box center [171, 286] width 206 height 42
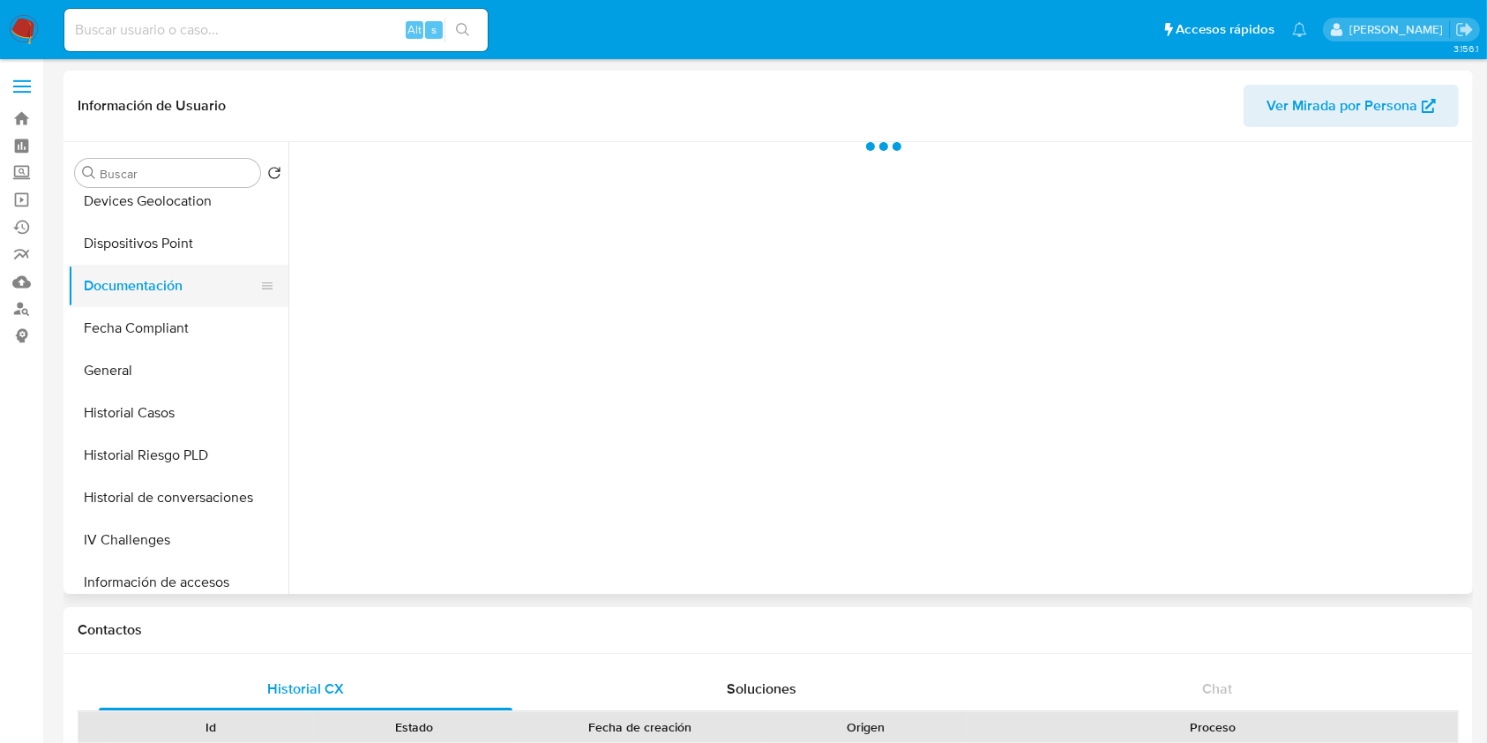
scroll to position [0, 0]
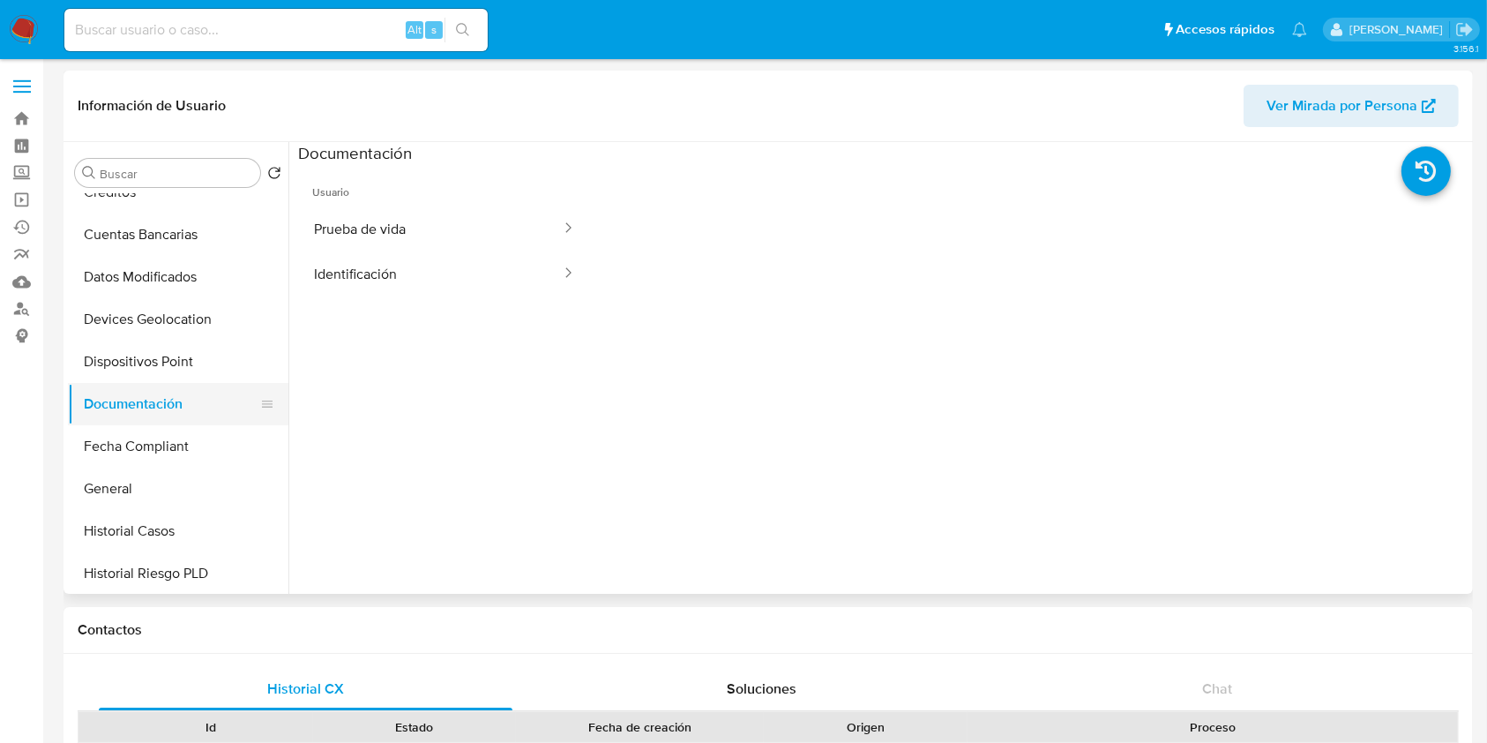
click at [153, 280] on button "Datos Modificados" at bounding box center [178, 277] width 220 height 42
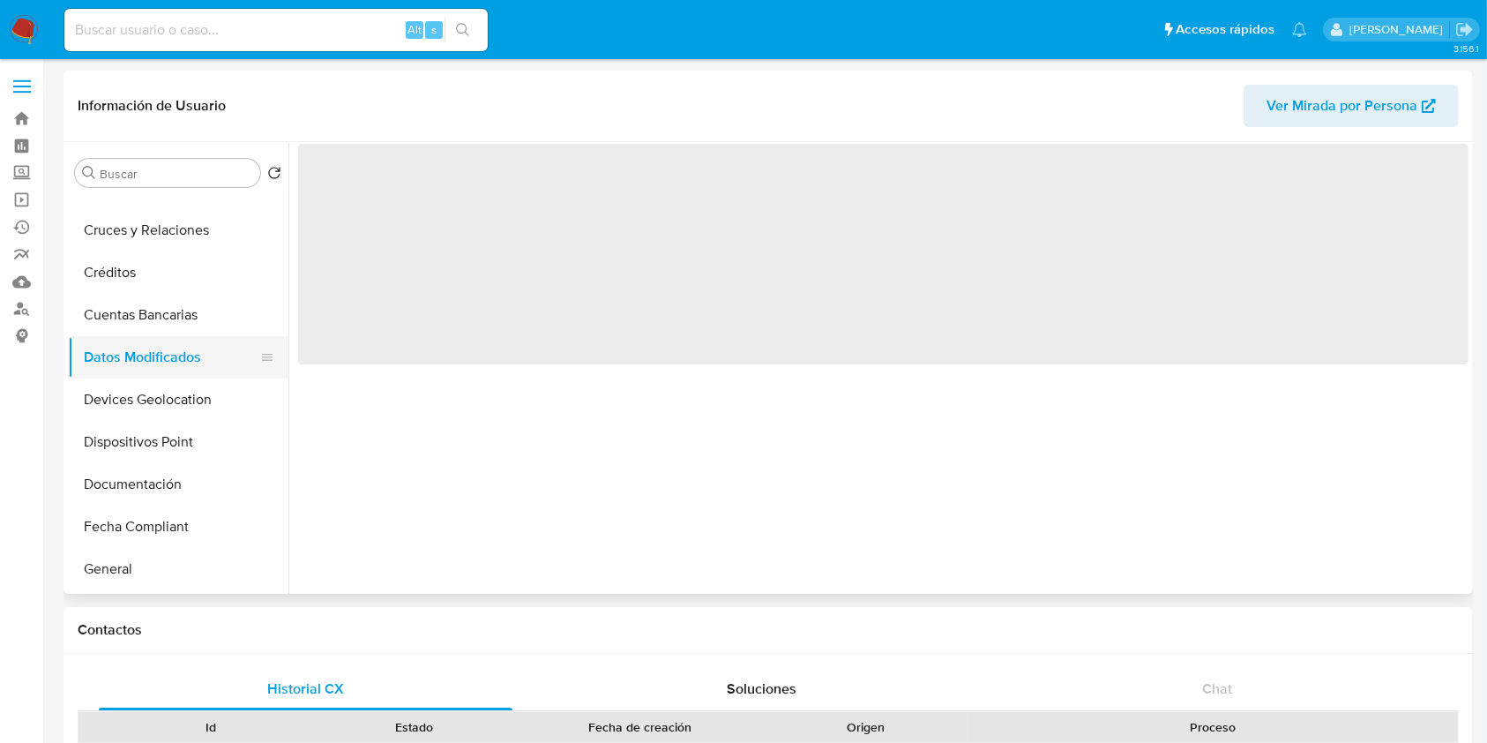
scroll to position [117, 0]
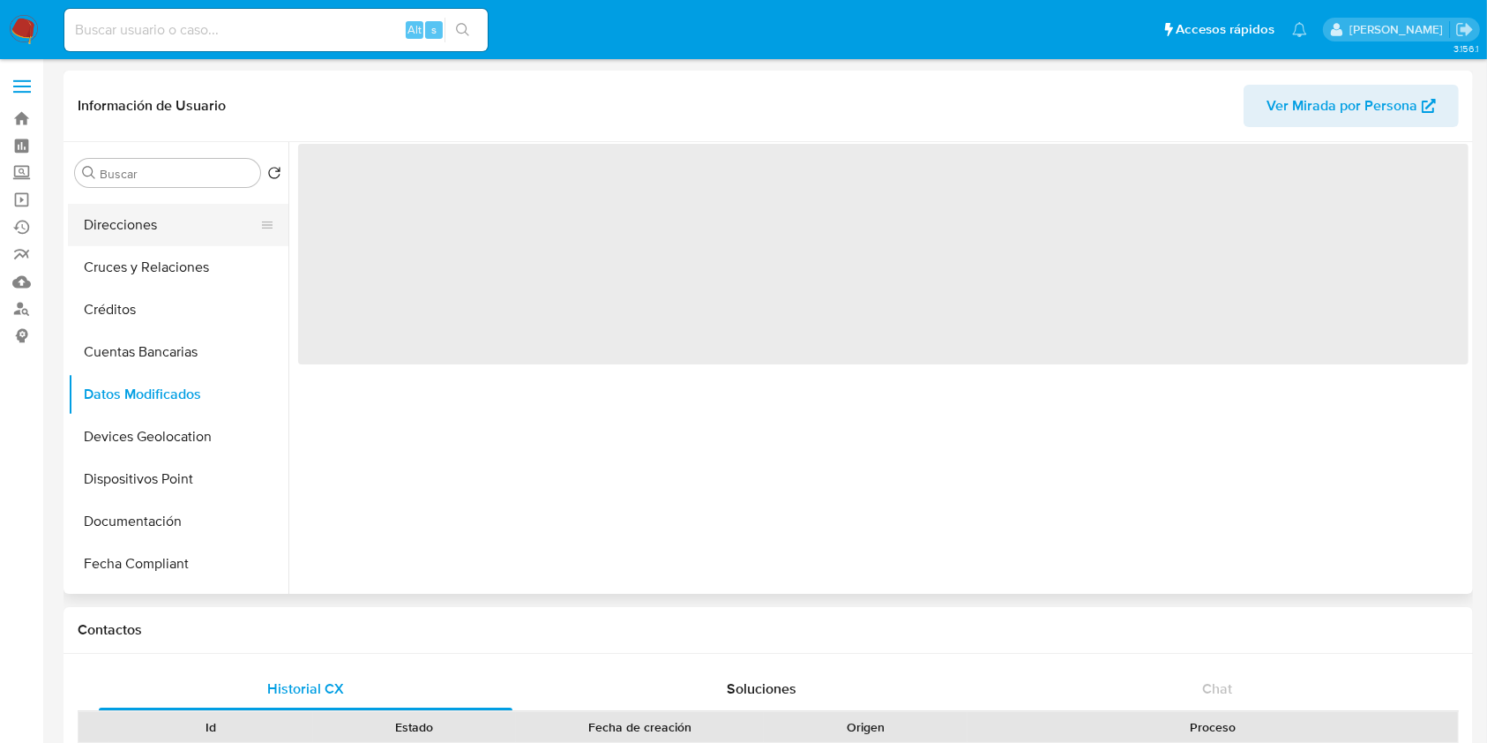
click at [153, 208] on button "Direcciones" at bounding box center [171, 225] width 206 height 42
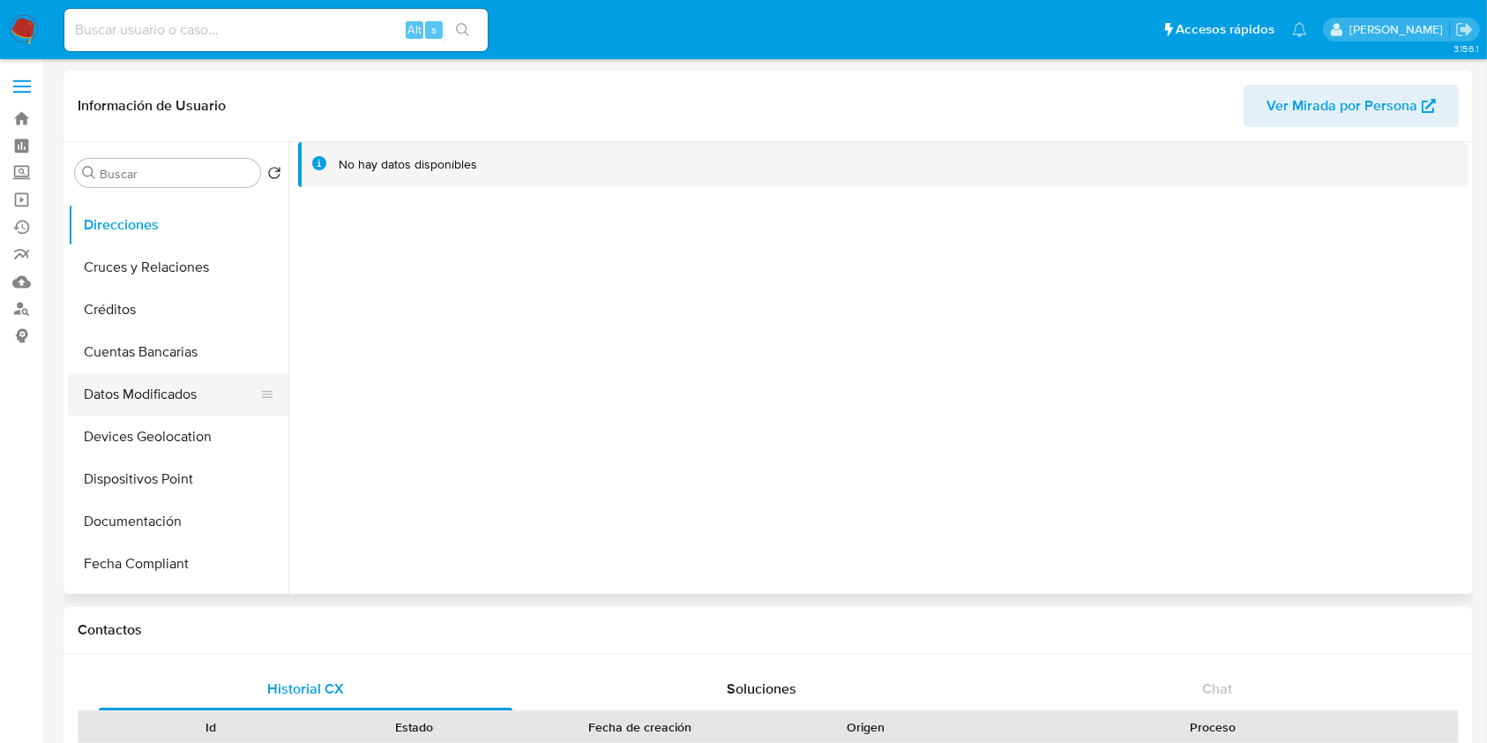
scroll to position [587, 0]
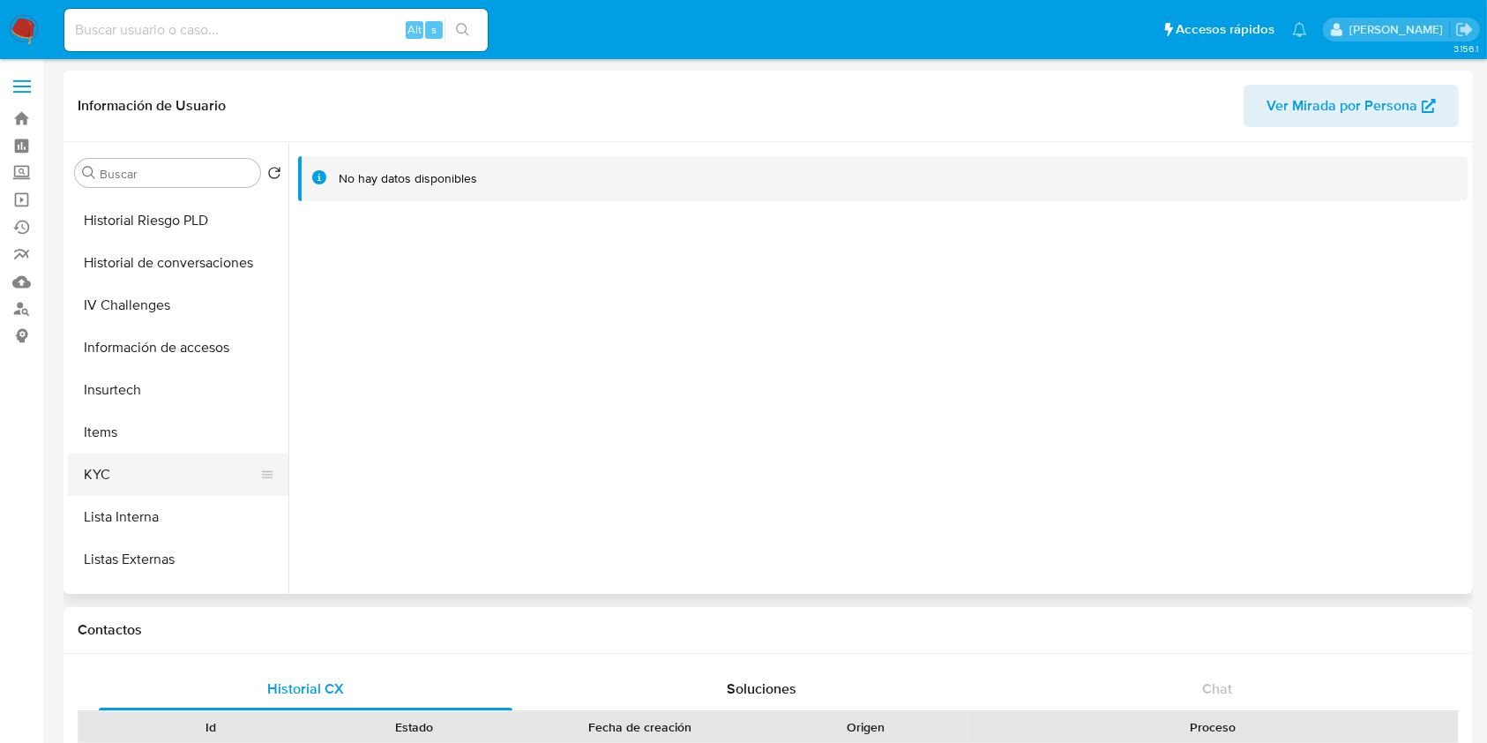
click at [167, 481] on button "KYC" at bounding box center [171, 474] width 206 height 42
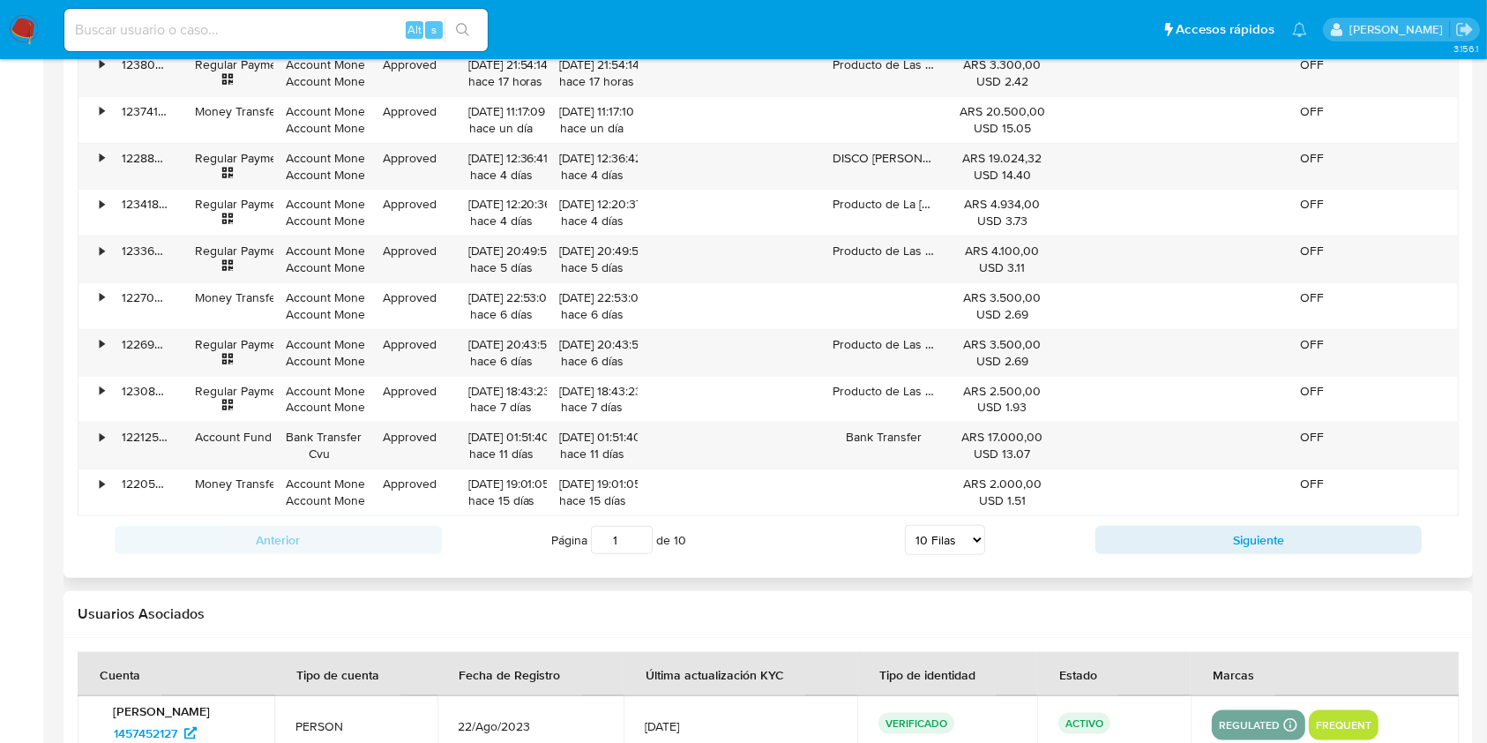
scroll to position [1881, 0]
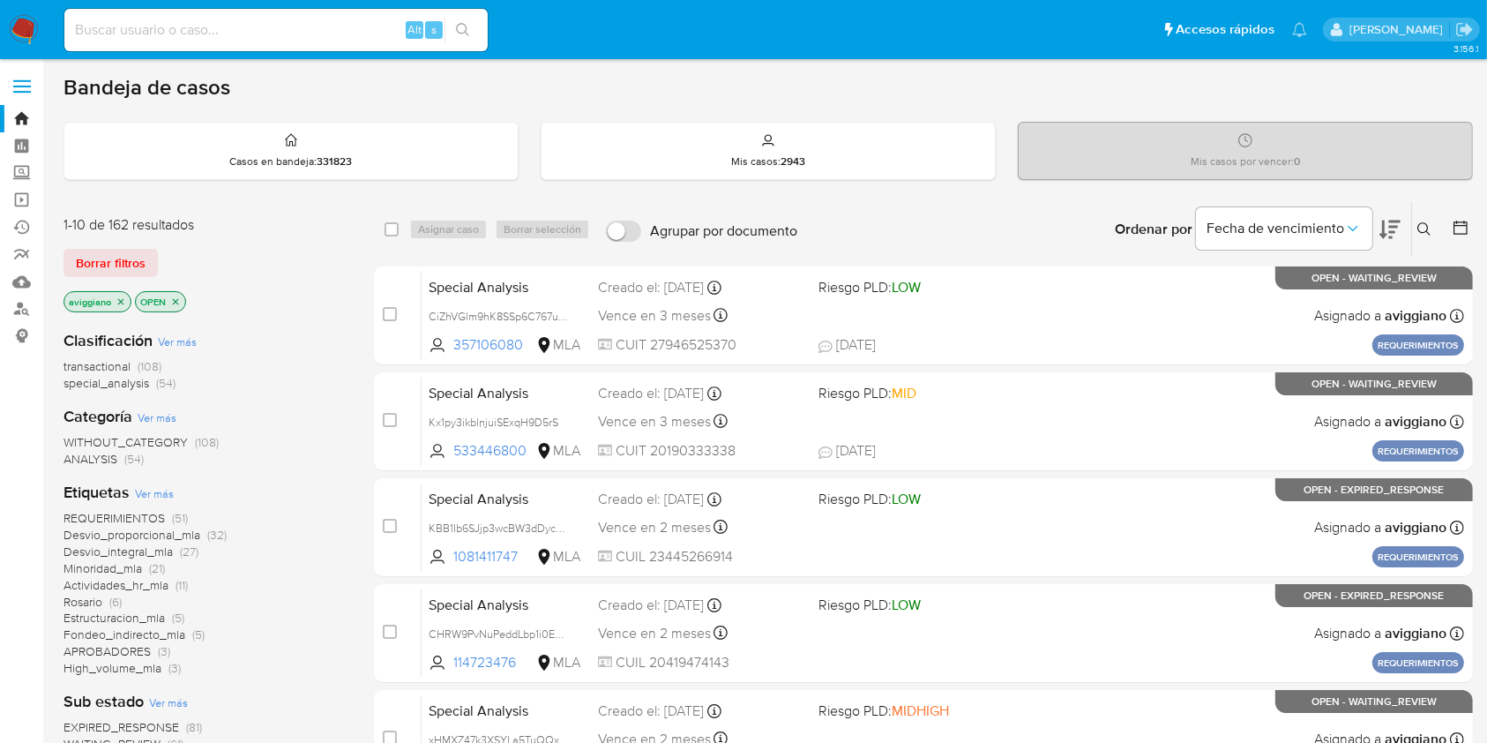
click at [1429, 224] on icon at bounding box center [1424, 229] width 14 height 14
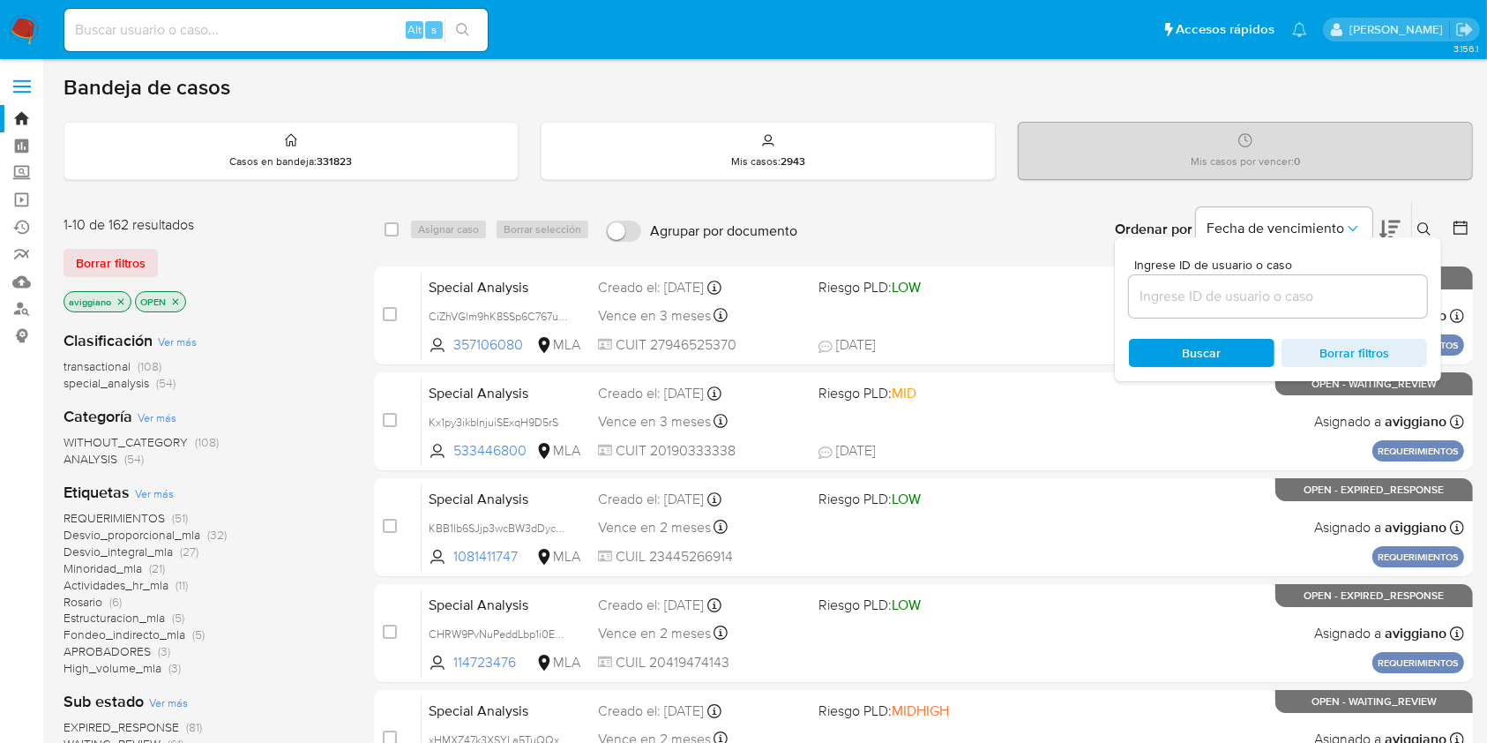
click at [1359, 304] on input at bounding box center [1278, 296] width 298 height 23
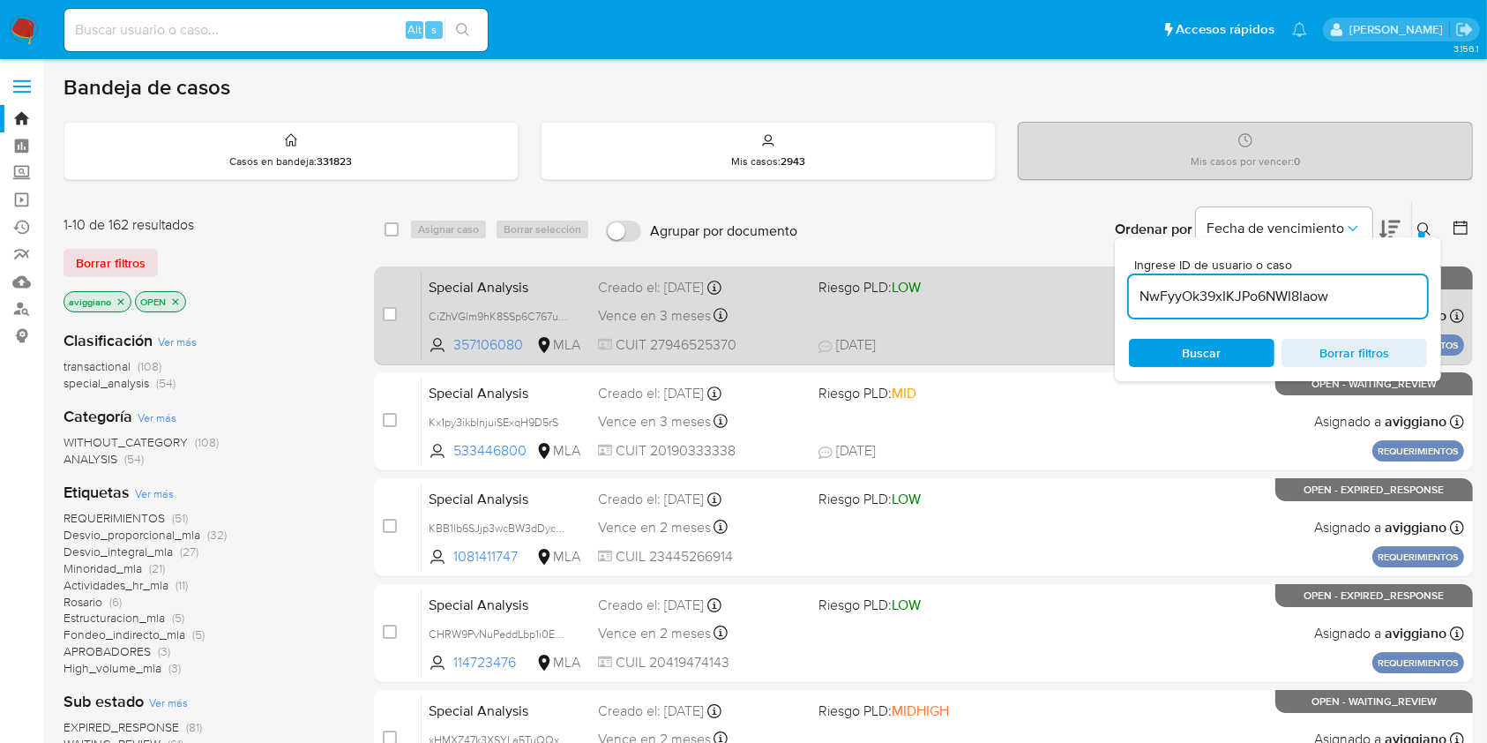
type input "NwFyyOk39xIKJPo6NWI8Iaow"
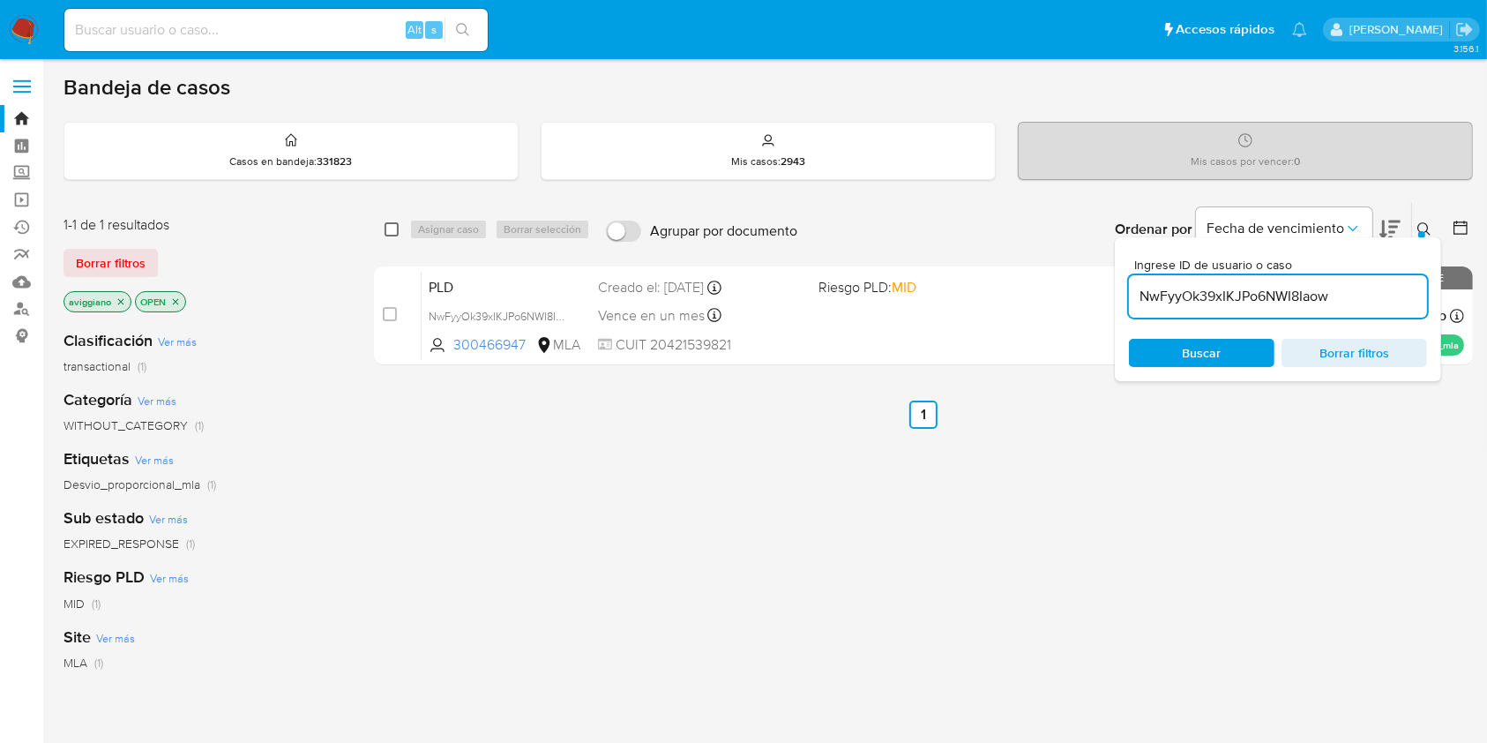
click at [395, 222] on input "checkbox" at bounding box center [392, 229] width 14 height 14
checkbox input "true"
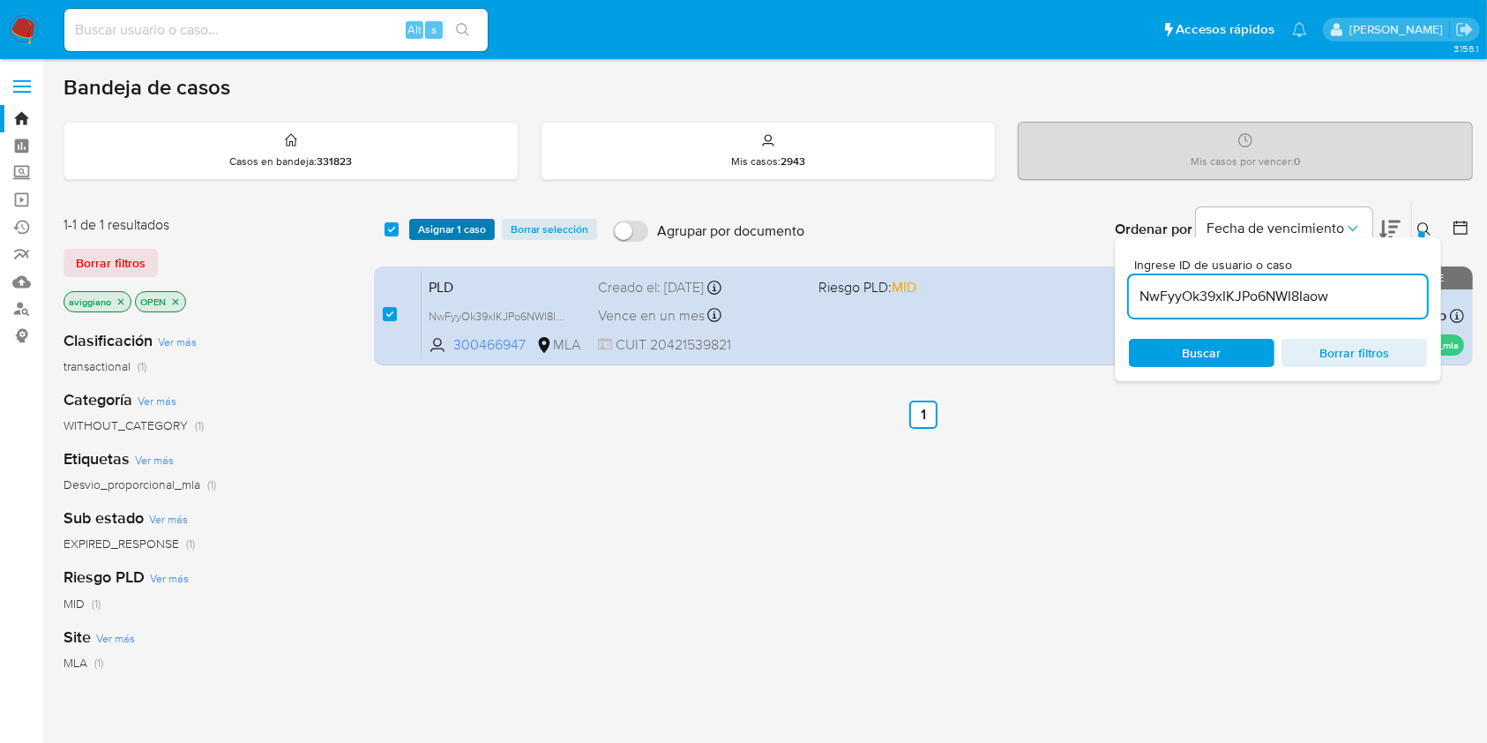
click at [431, 220] on span "Asignar 1 caso" at bounding box center [452, 229] width 68 height 18
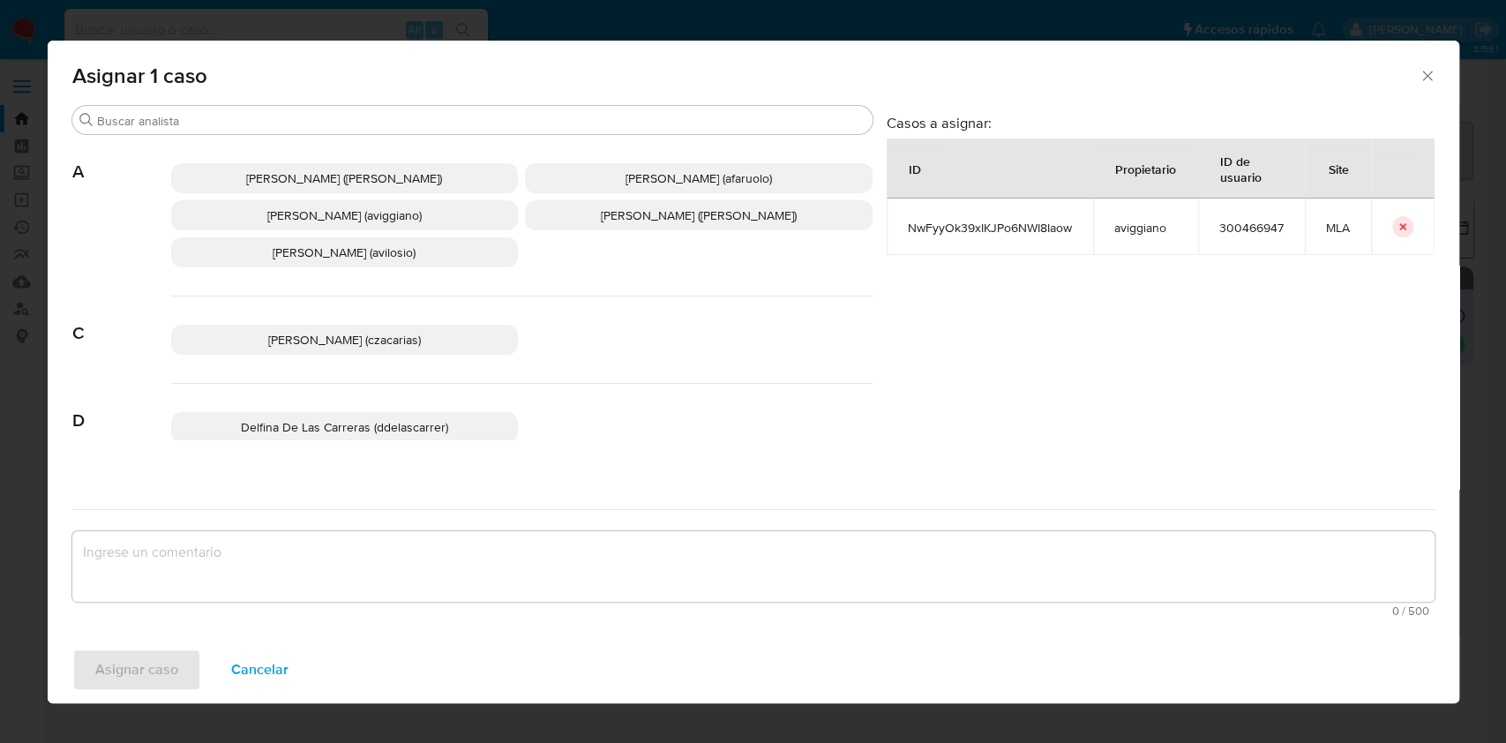
click at [391, 195] on div "Abril Karina Medzovich (amedzovich) Agostina Dinora Faruolo (afaruolo) Agustina…" at bounding box center [521, 215] width 701 height 161
click at [387, 213] on span "Agustina Belen Viggiano (aviggiano)" at bounding box center [344, 215] width 154 height 18
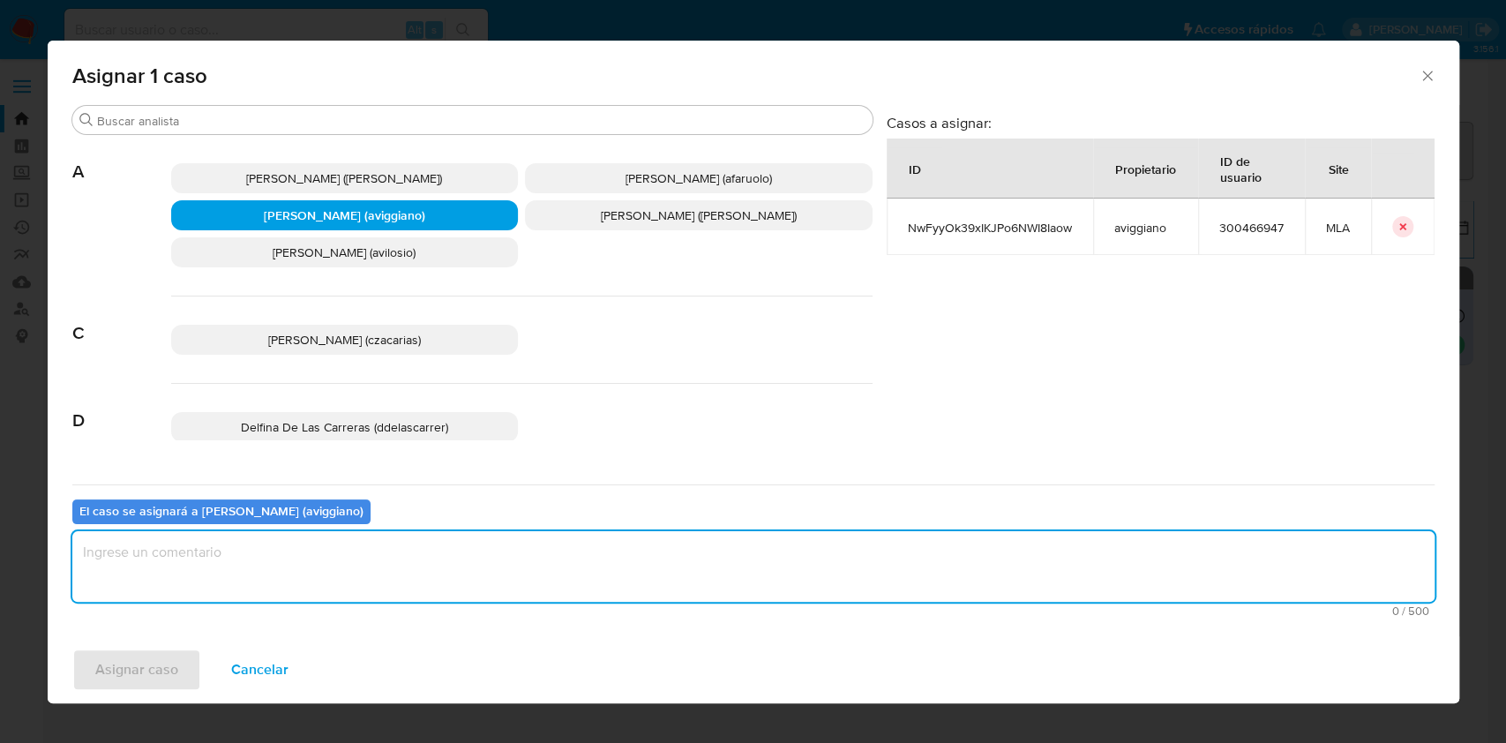
click at [238, 556] on textarea "assign-modal" at bounding box center [753, 566] width 1362 height 71
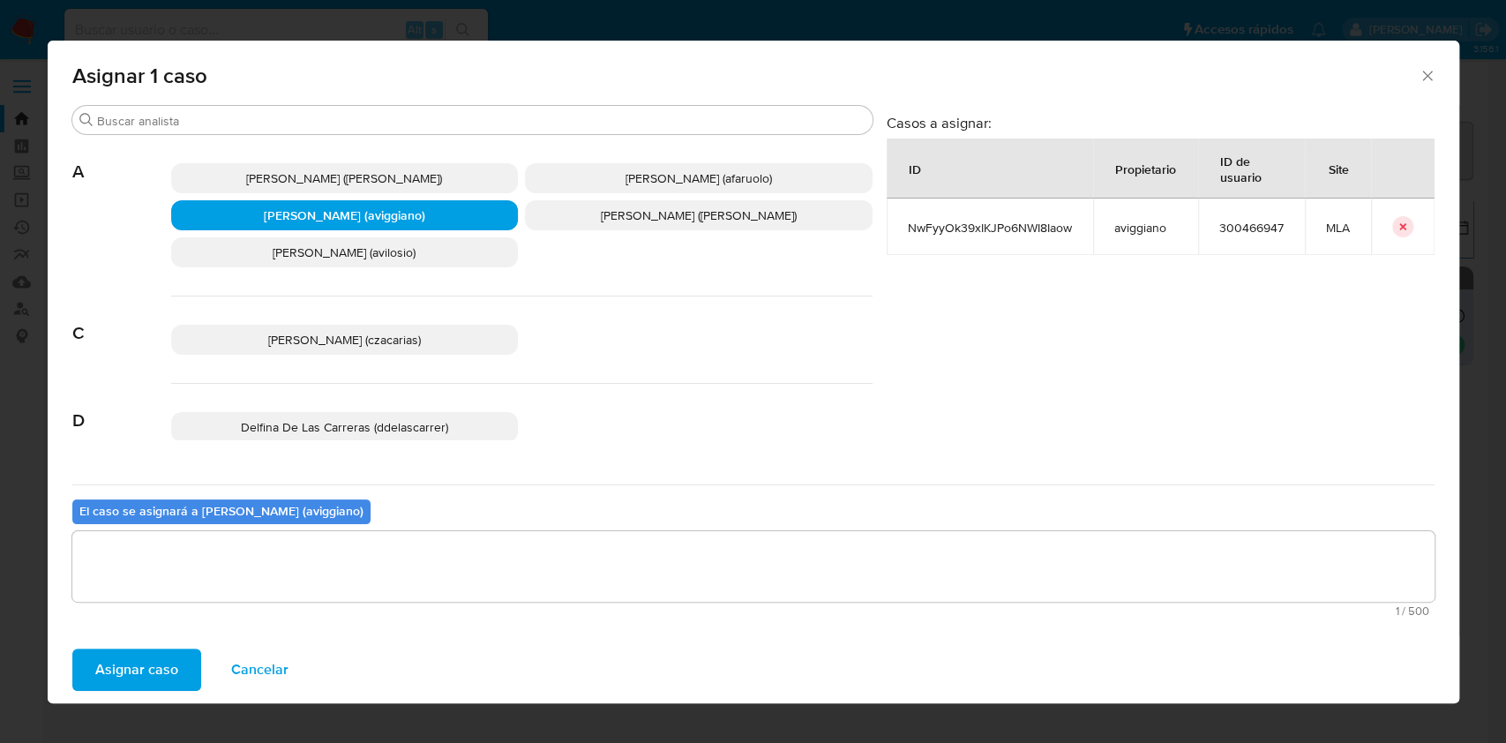
click at [141, 667] on span "Asignar caso" at bounding box center [136, 669] width 83 height 39
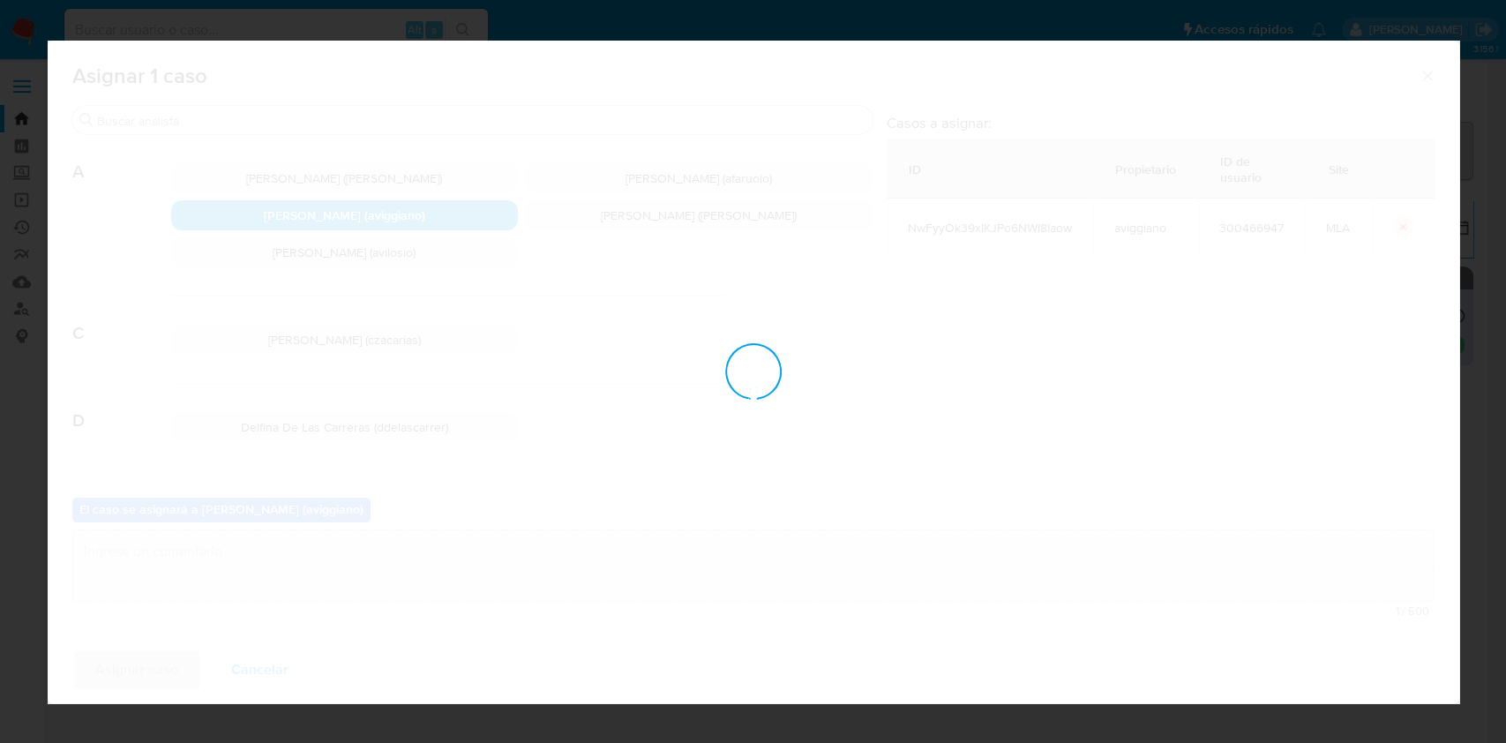
checkbox input "false"
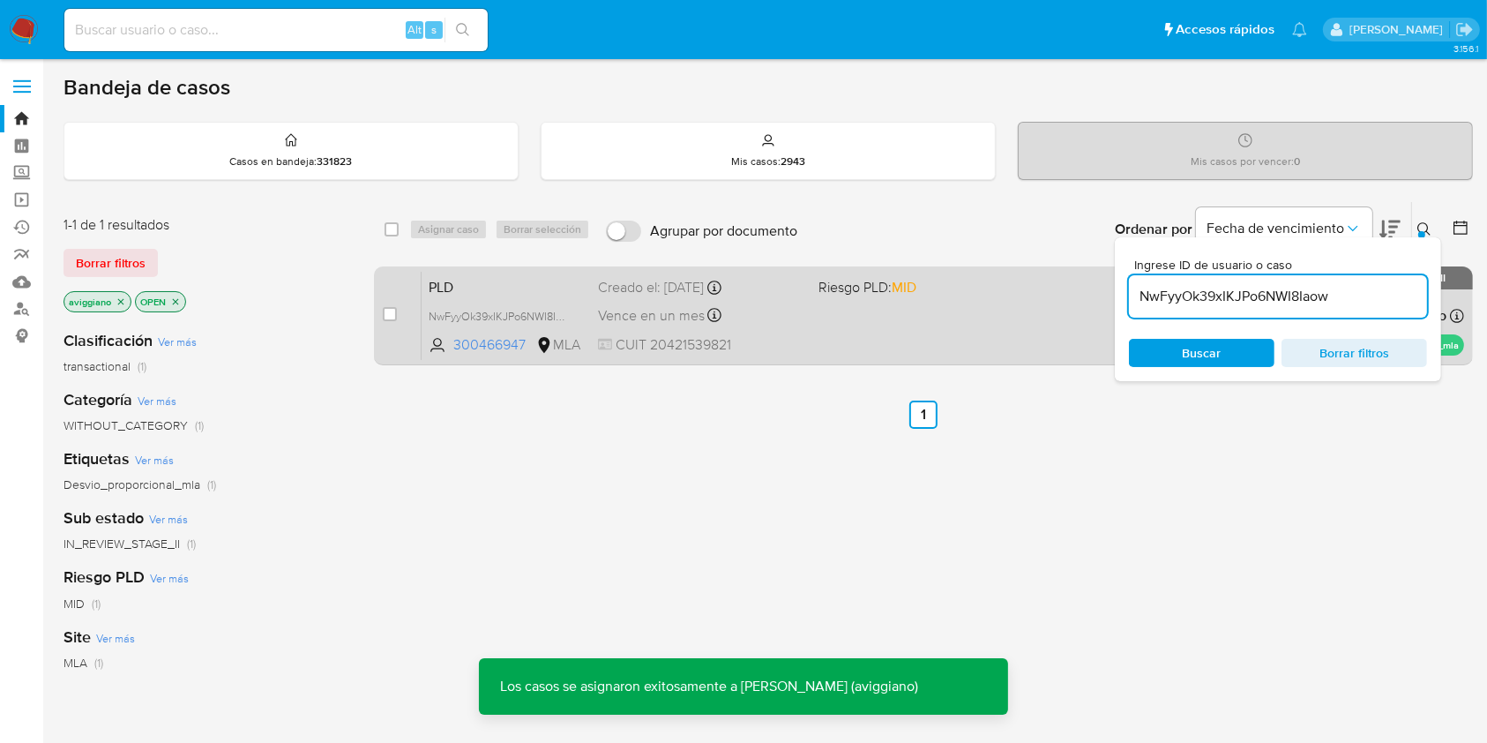
click at [967, 333] on div "PLD NwFyyOk39xIKJPo6NWI8Iaow 300466947 MLA Riesgo PLD: MID Creado el: 12/07/202…" at bounding box center [943, 315] width 1042 height 89
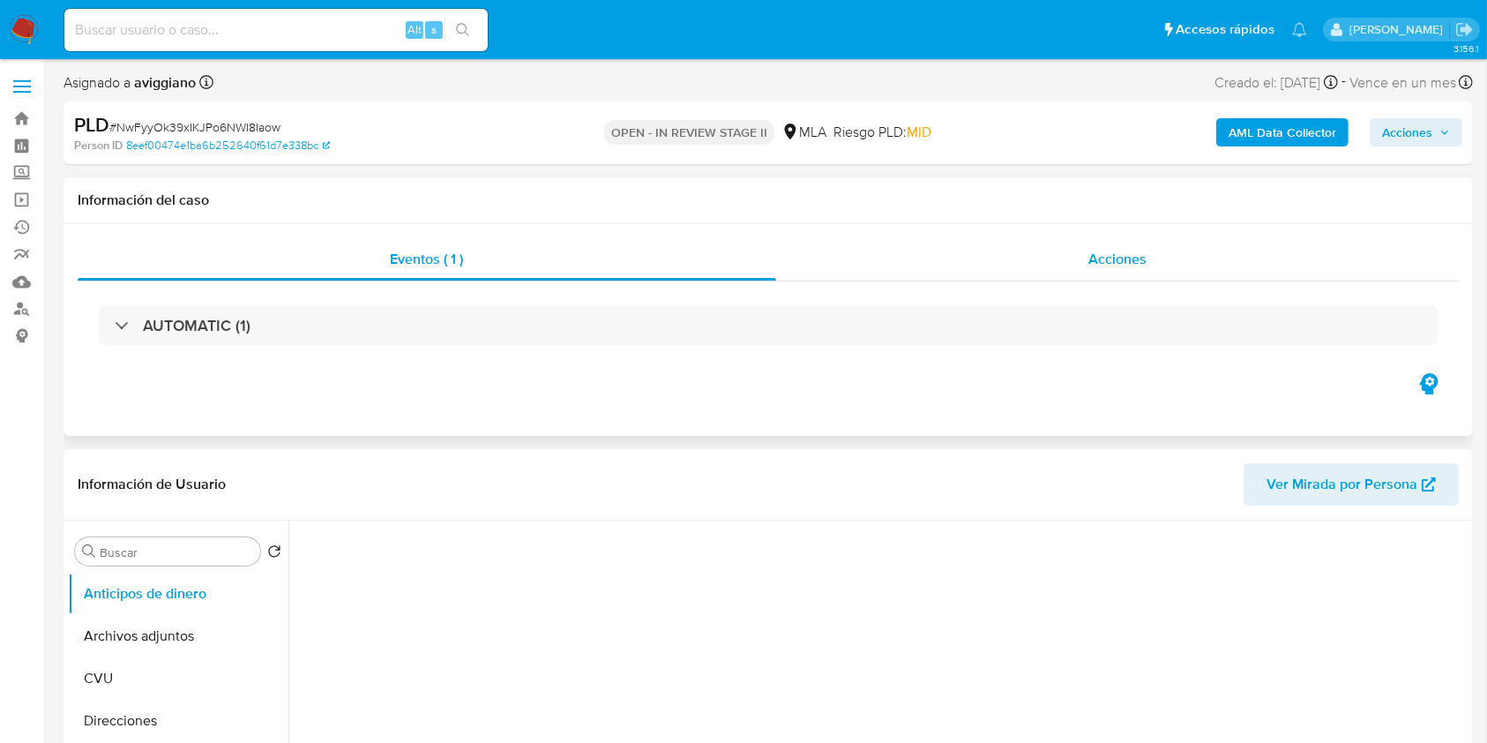
scroll to position [235, 0]
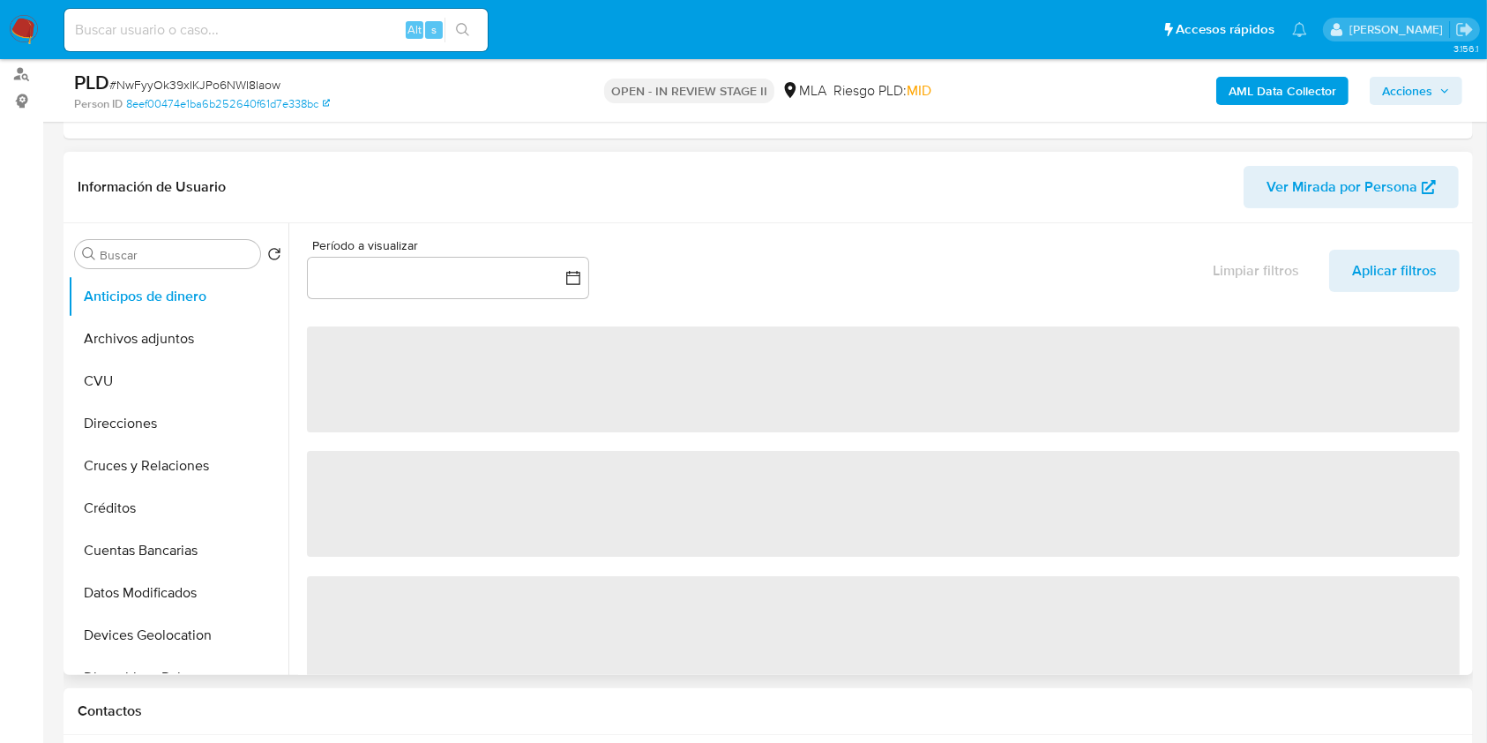
select select "10"
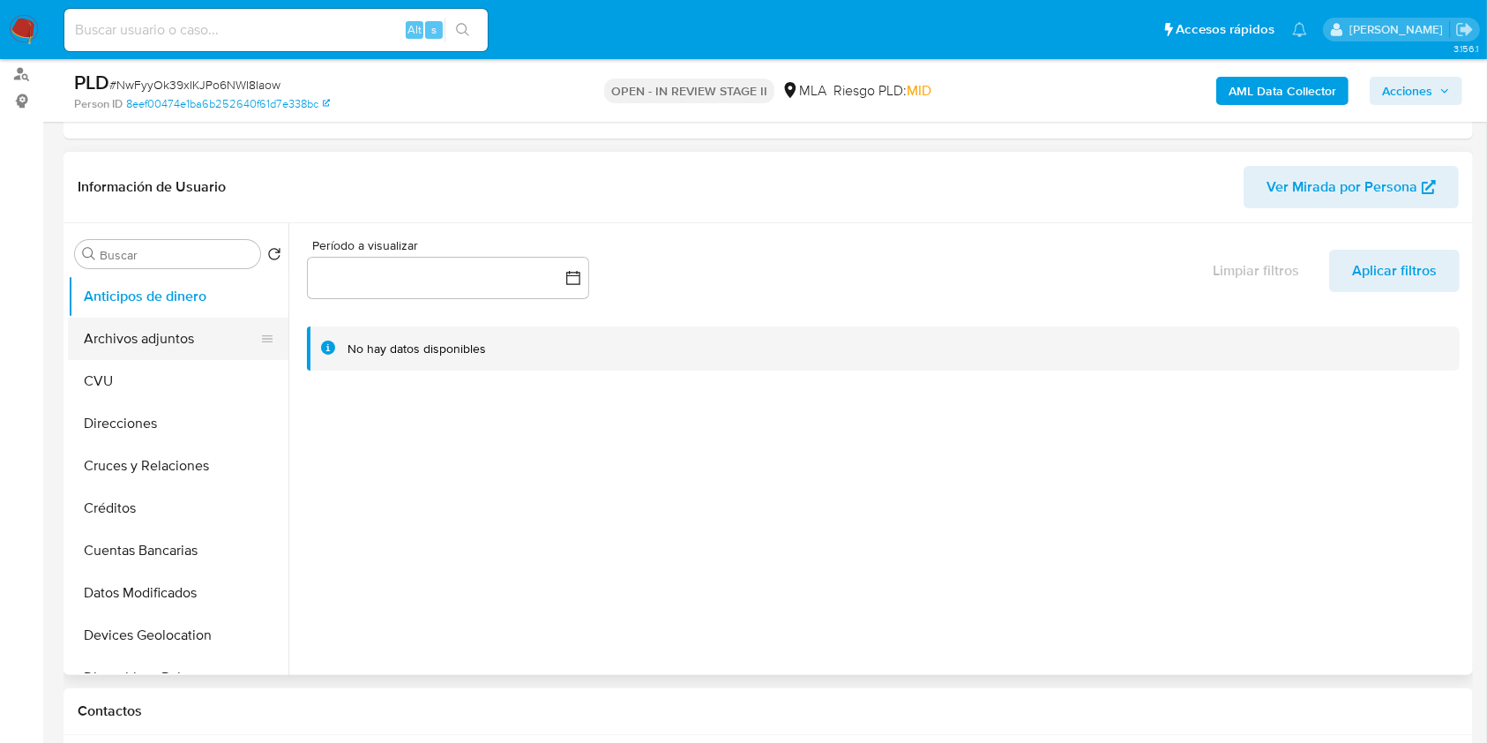
click at [101, 333] on button "Archivos adjuntos" at bounding box center [171, 339] width 206 height 42
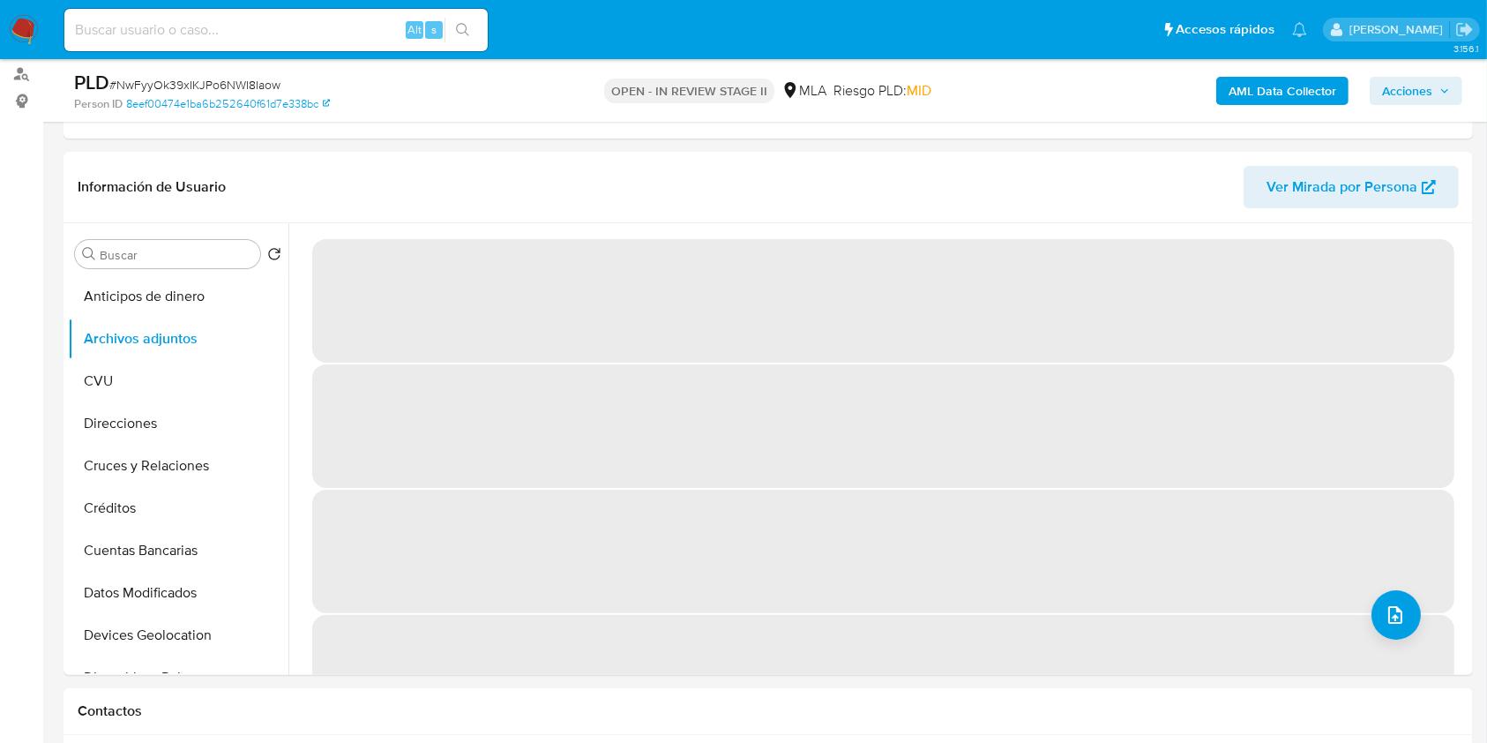
click at [1434, 85] on span "Acciones" at bounding box center [1416, 90] width 68 height 25
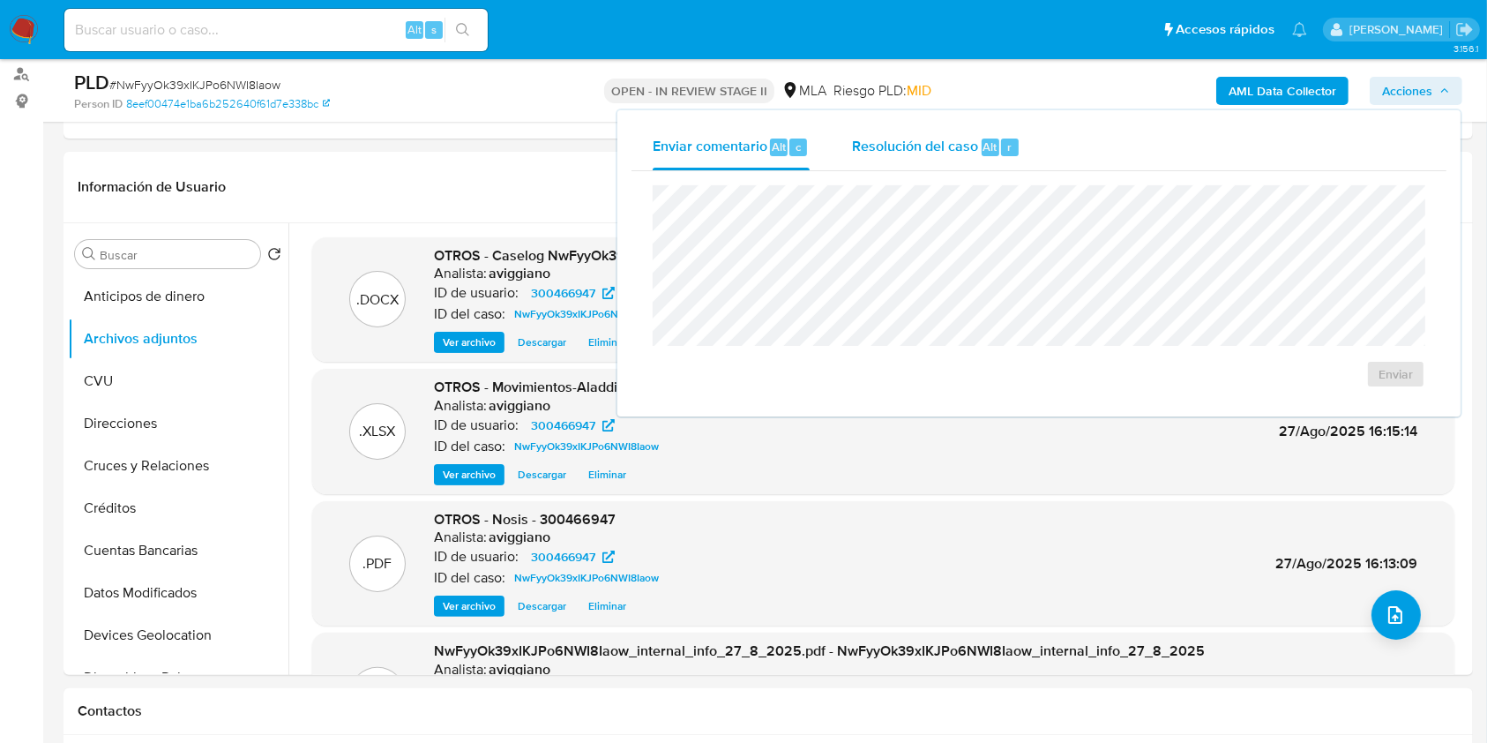
click at [951, 141] on span "Resolución del caso" at bounding box center [915, 146] width 126 height 20
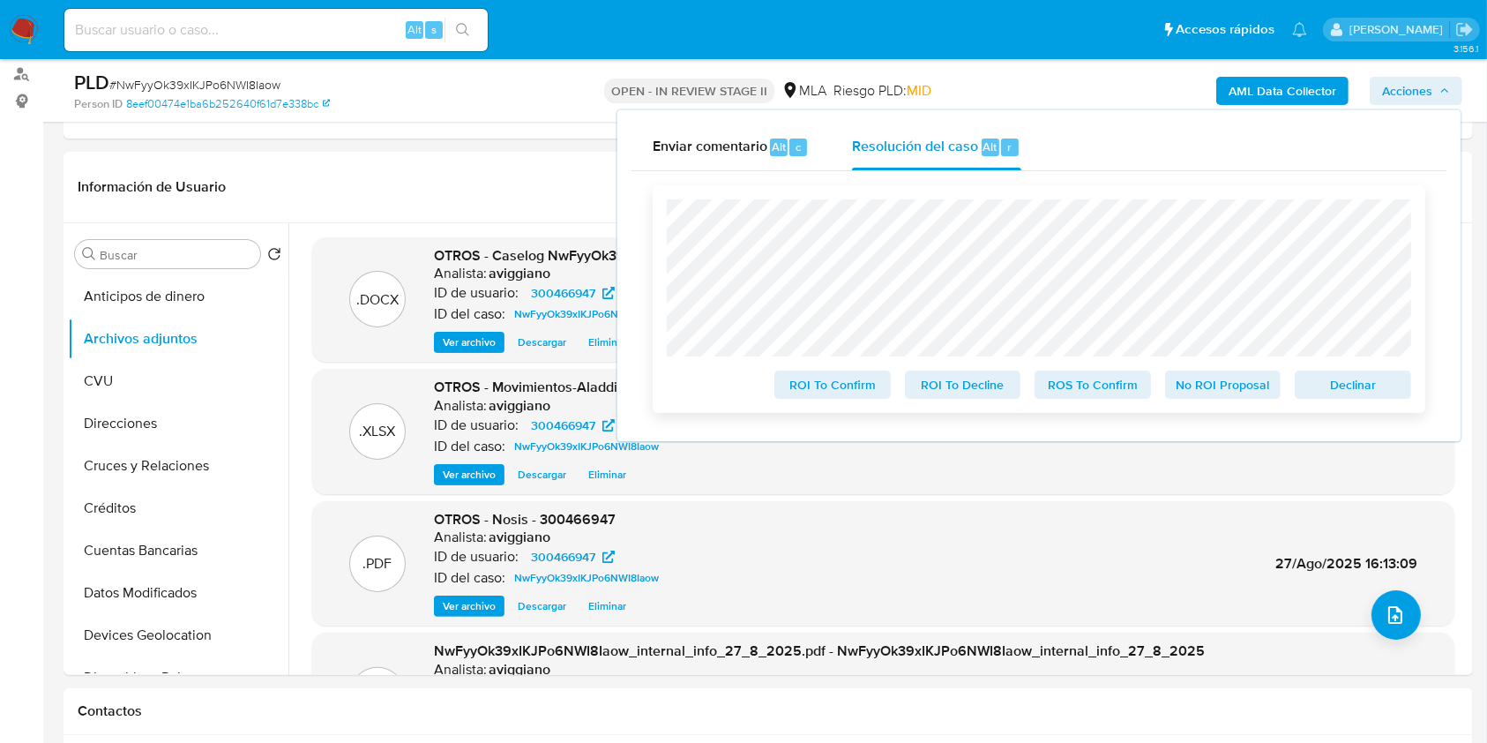
click at [1321, 377] on span "Declinar" at bounding box center [1353, 384] width 92 height 25
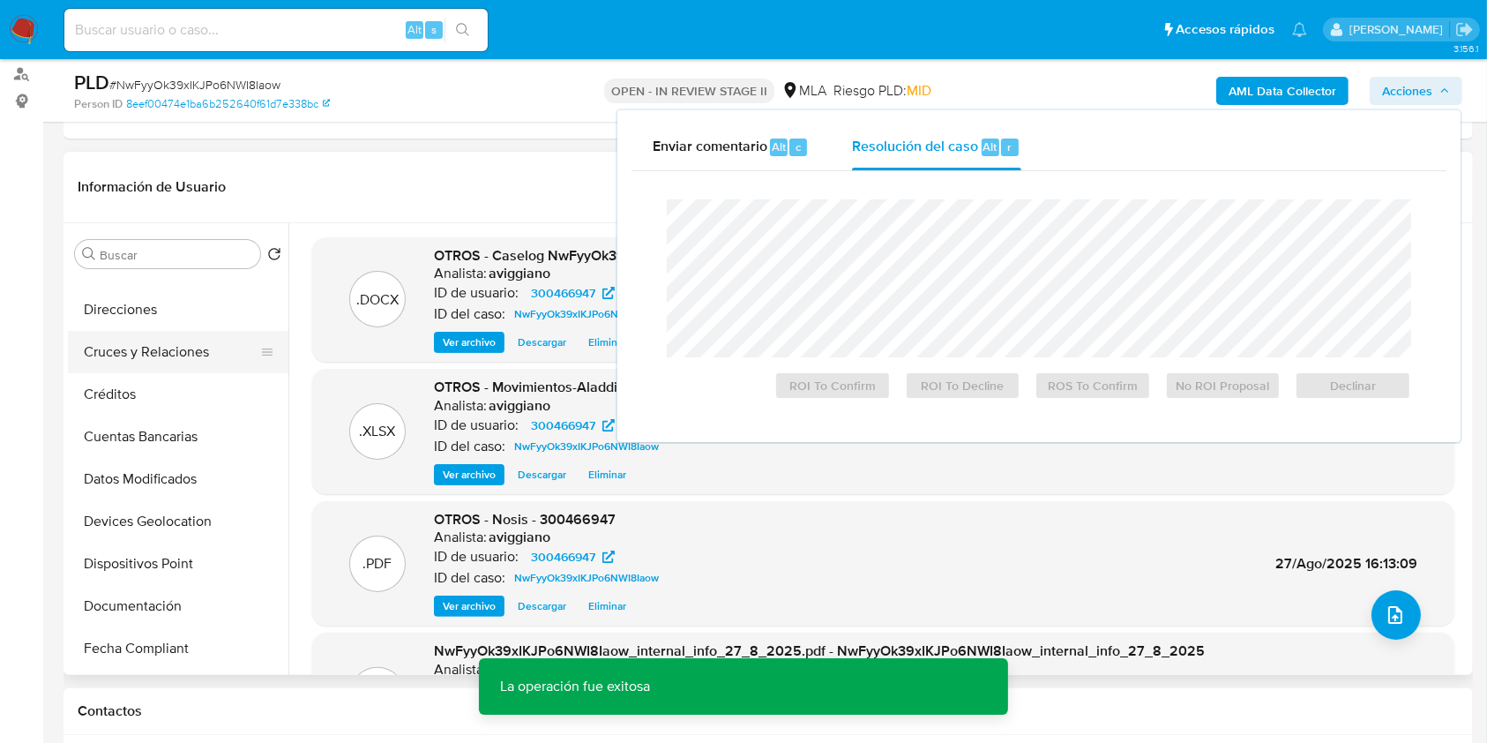
scroll to position [353, 0]
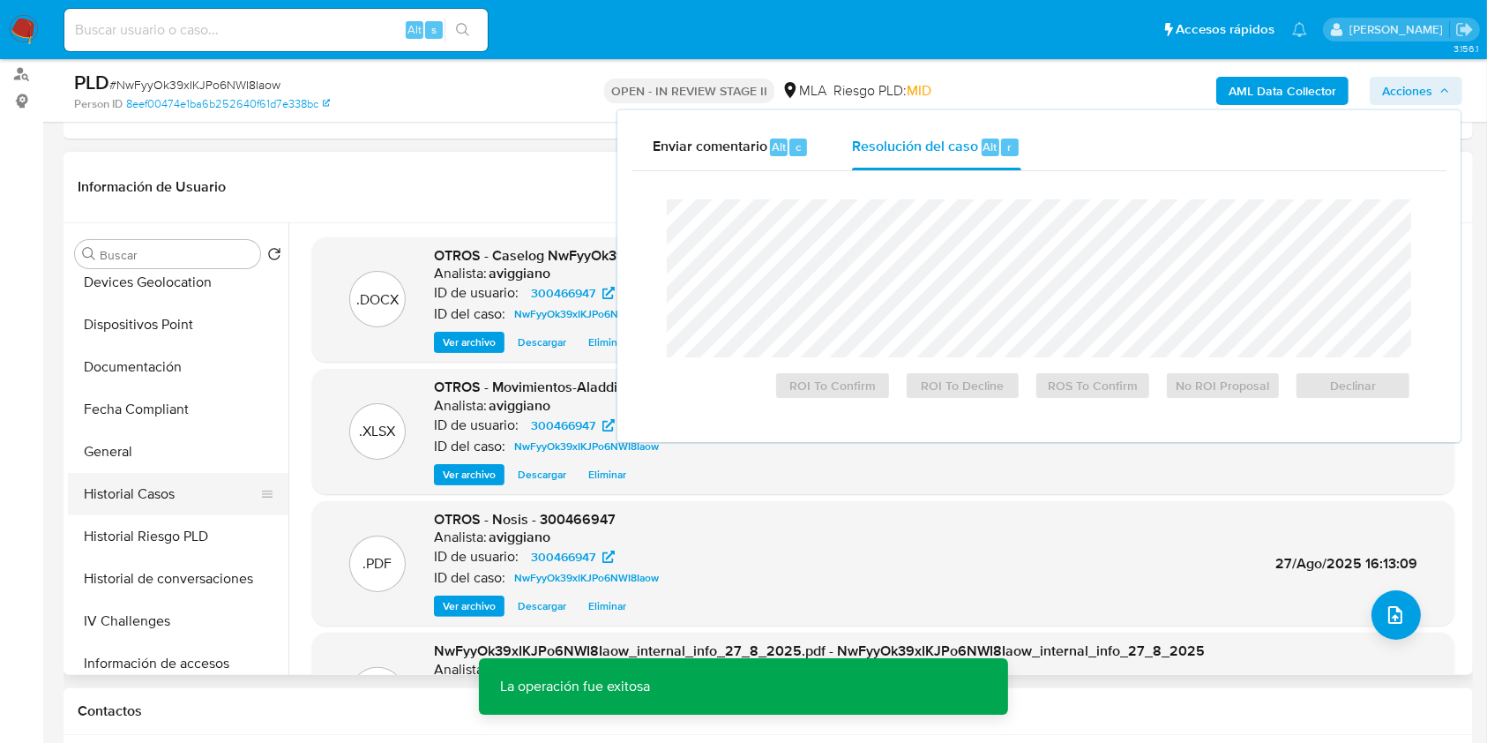
click at [132, 478] on button "Historial Casos" at bounding box center [171, 494] width 206 height 42
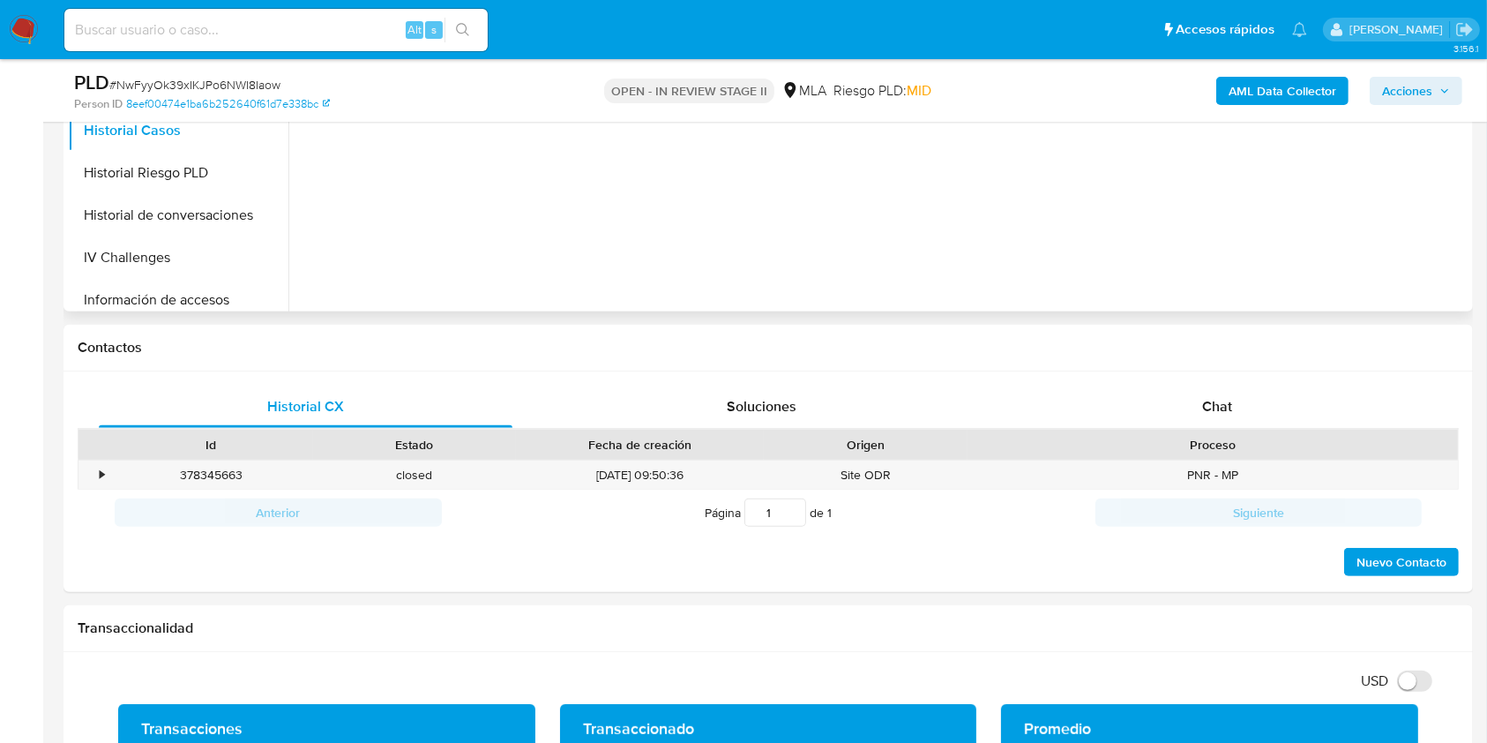
scroll to position [823, 0]
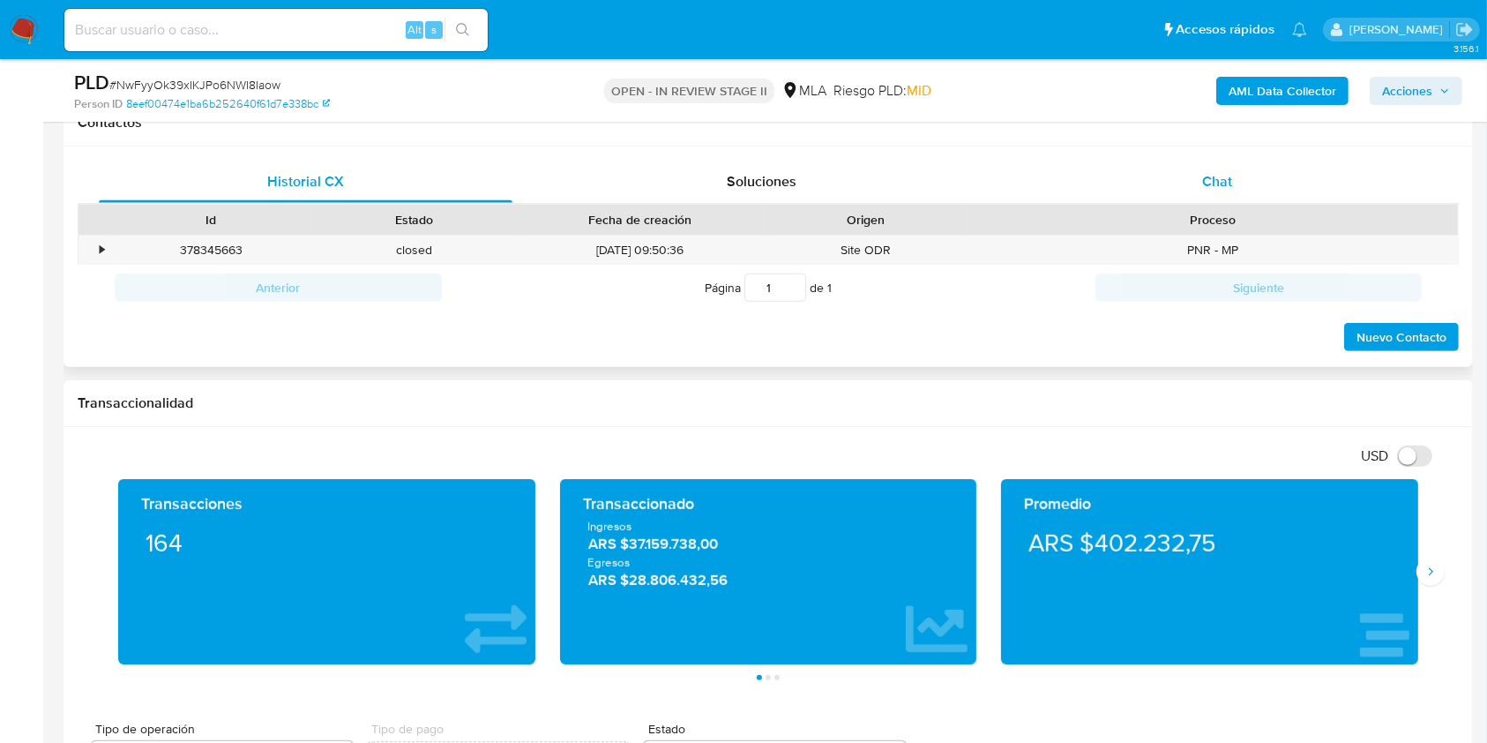
click at [1258, 183] on div "Chat" at bounding box center [1218, 182] width 414 height 42
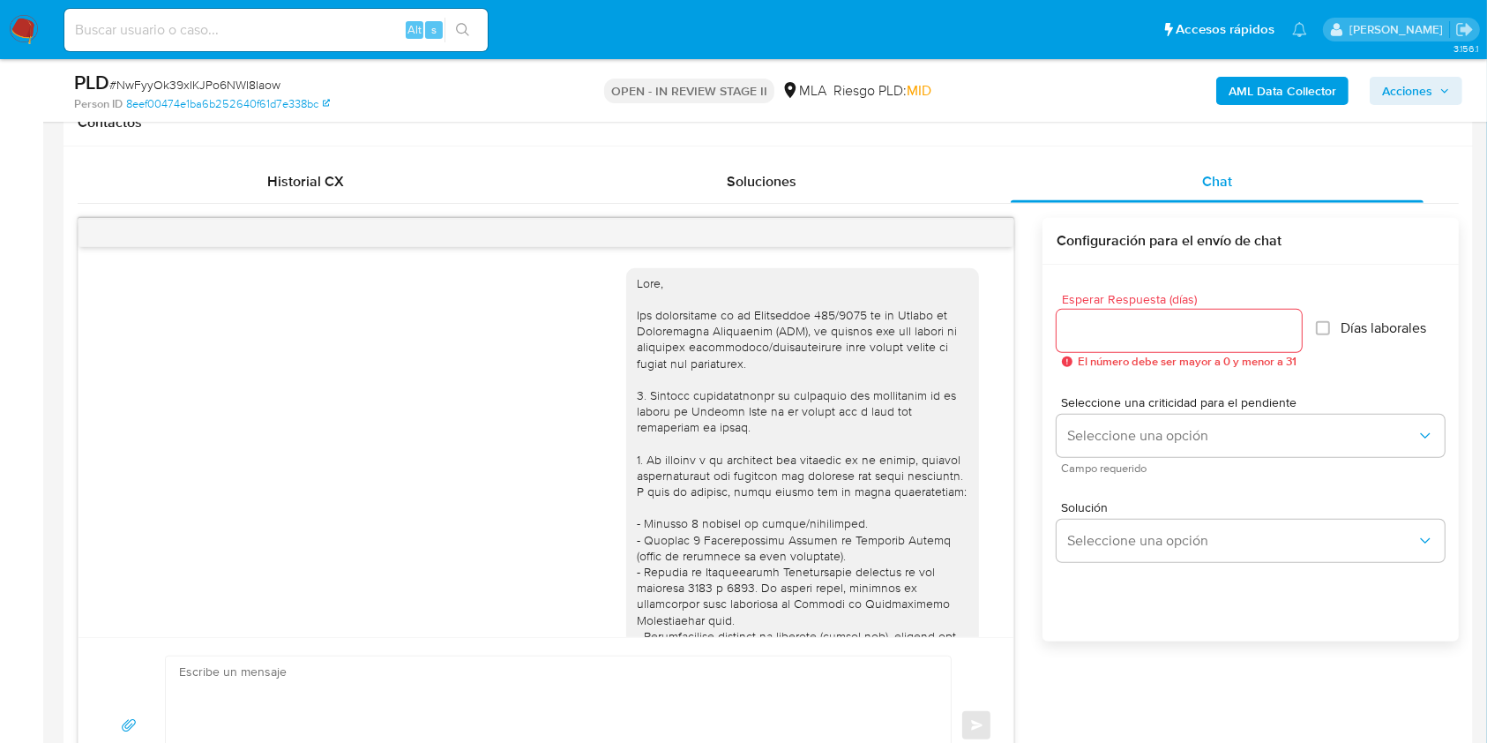
scroll to position [997, 0]
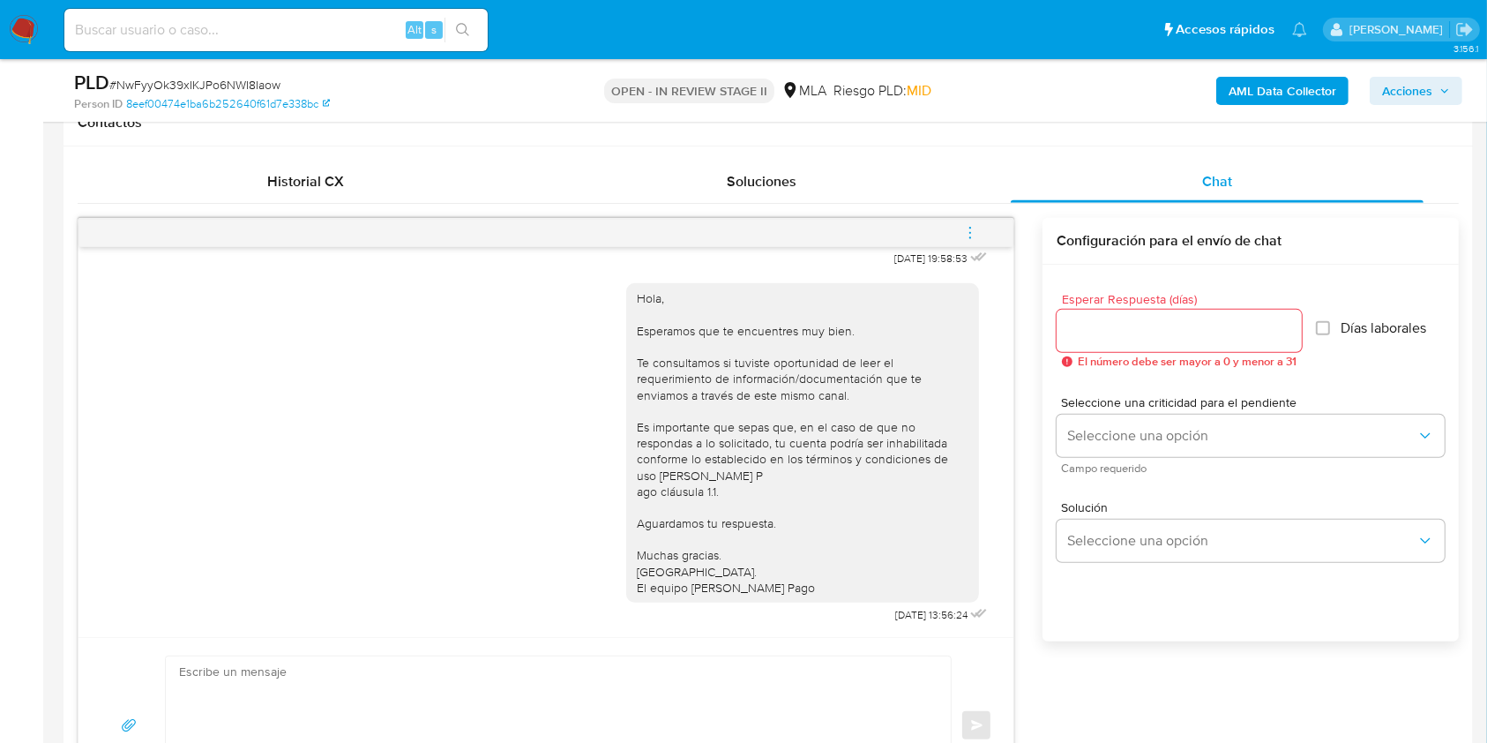
click at [981, 233] on button "menu-action" at bounding box center [970, 233] width 58 height 42
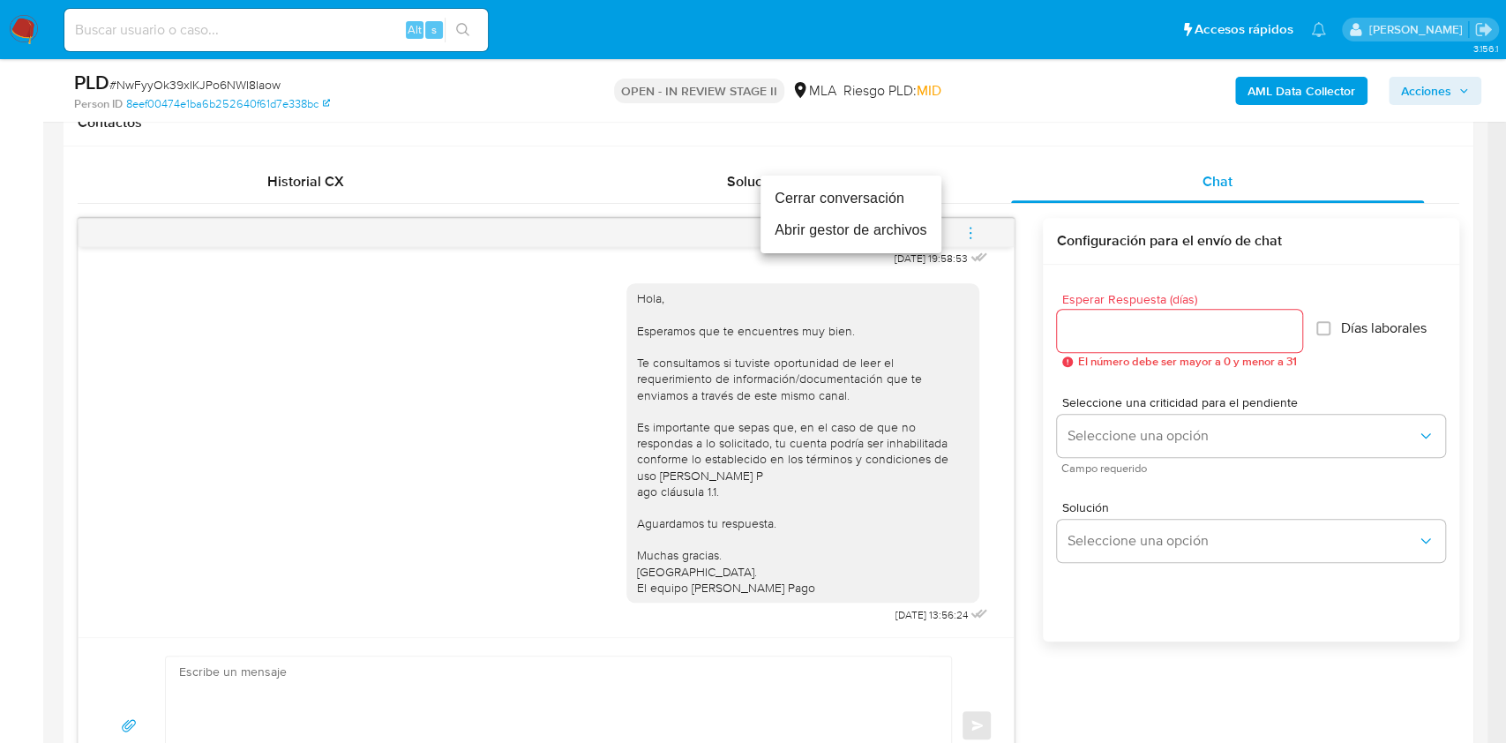
click at [846, 199] on li "Cerrar conversación" at bounding box center [850, 199] width 181 height 32
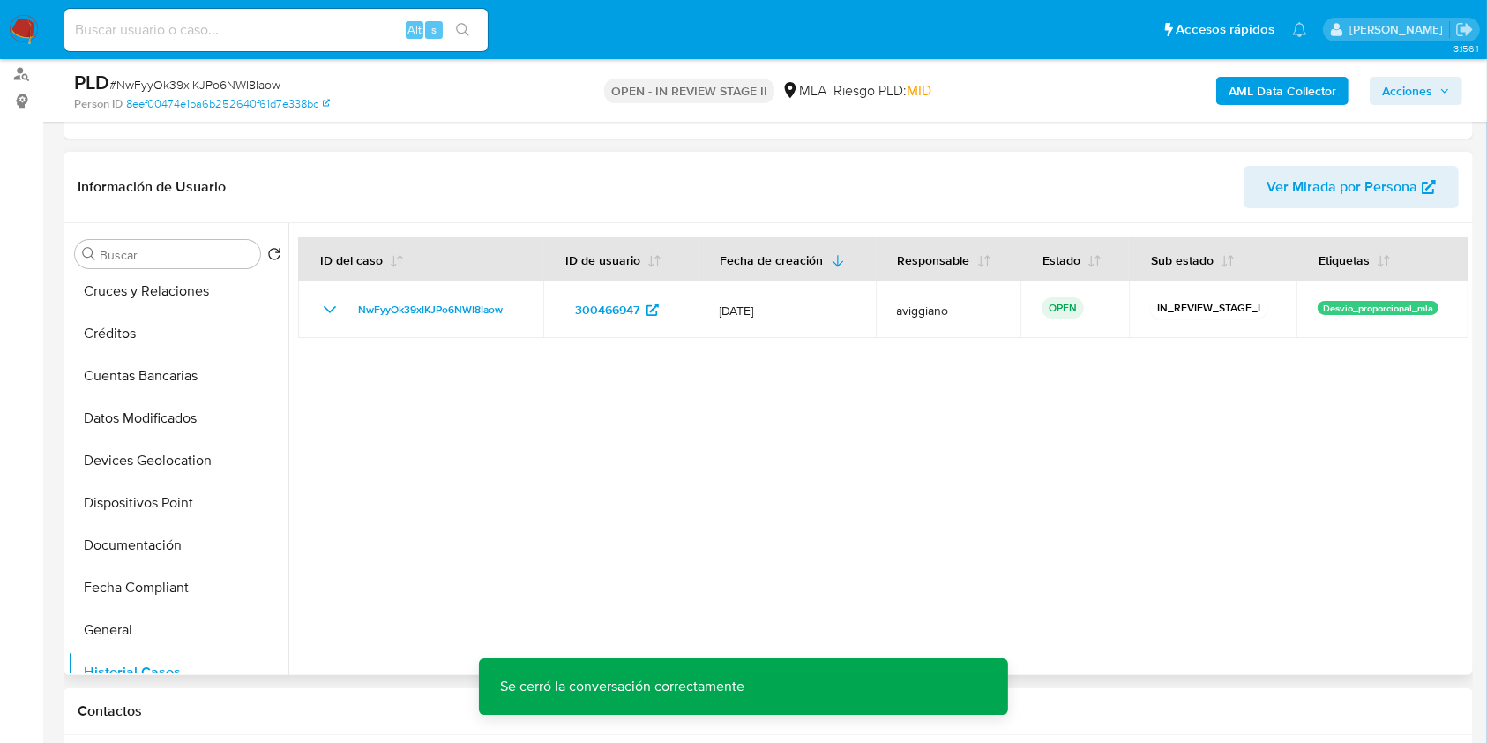
scroll to position [0, 0]
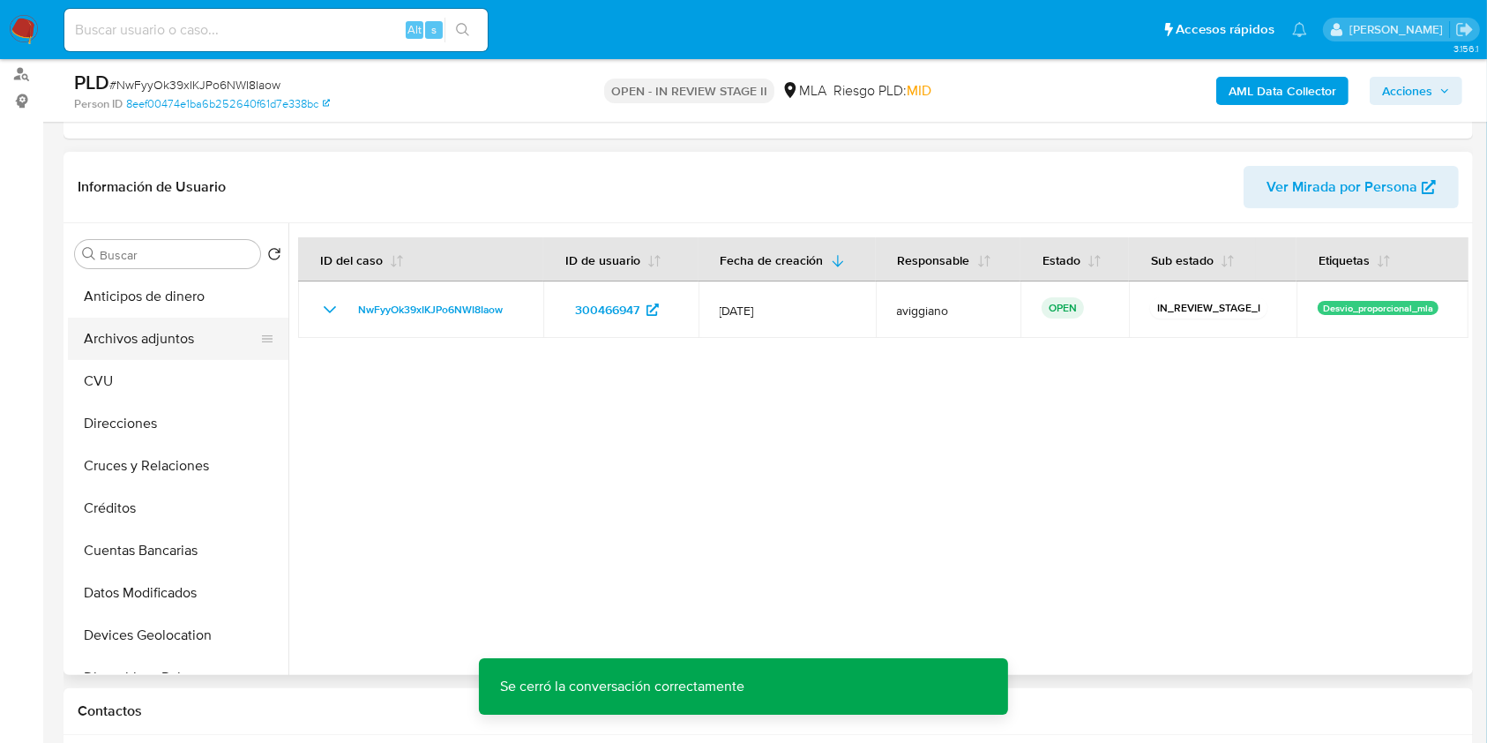
click at [169, 344] on button "Archivos adjuntos" at bounding box center [171, 339] width 206 height 42
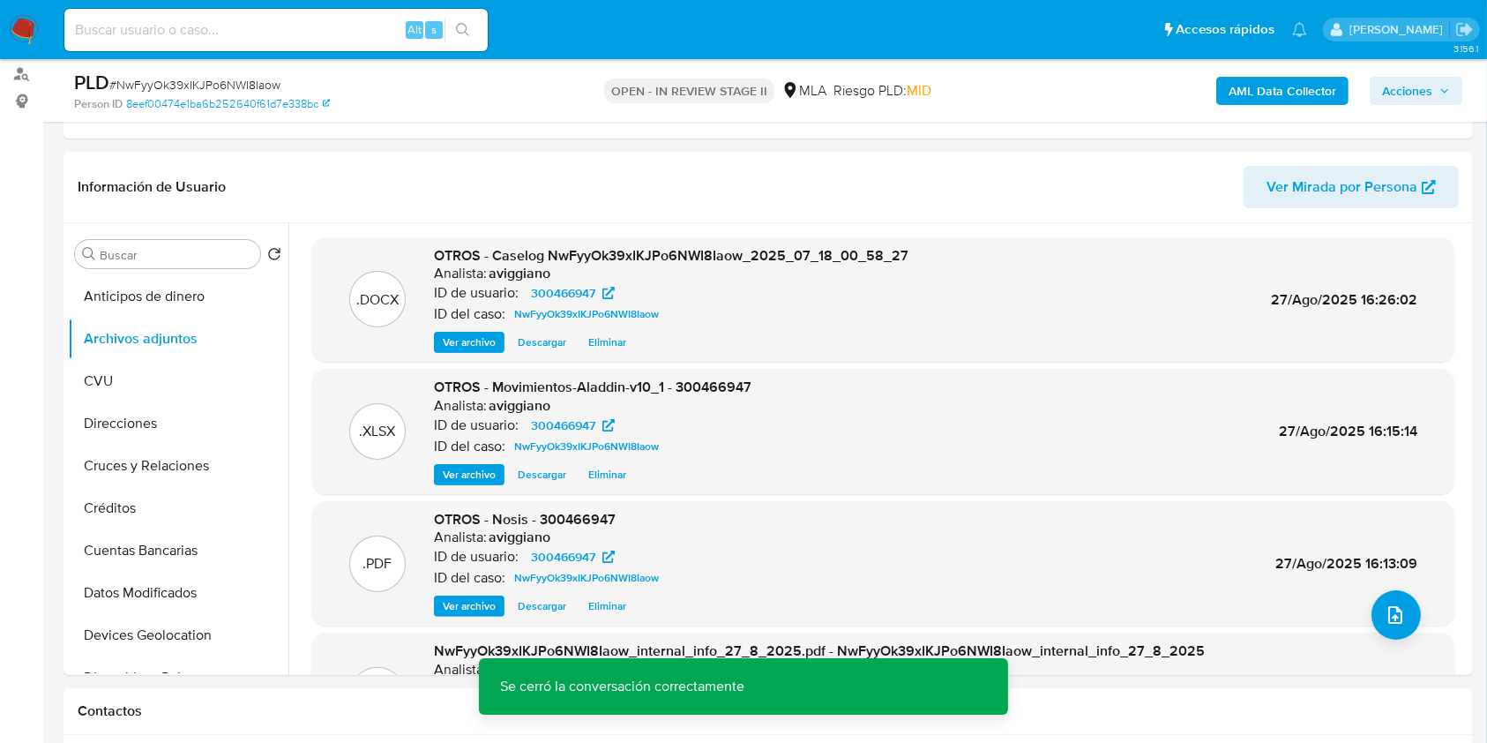
click at [1405, 84] on span "Acciones" at bounding box center [1407, 91] width 50 height 28
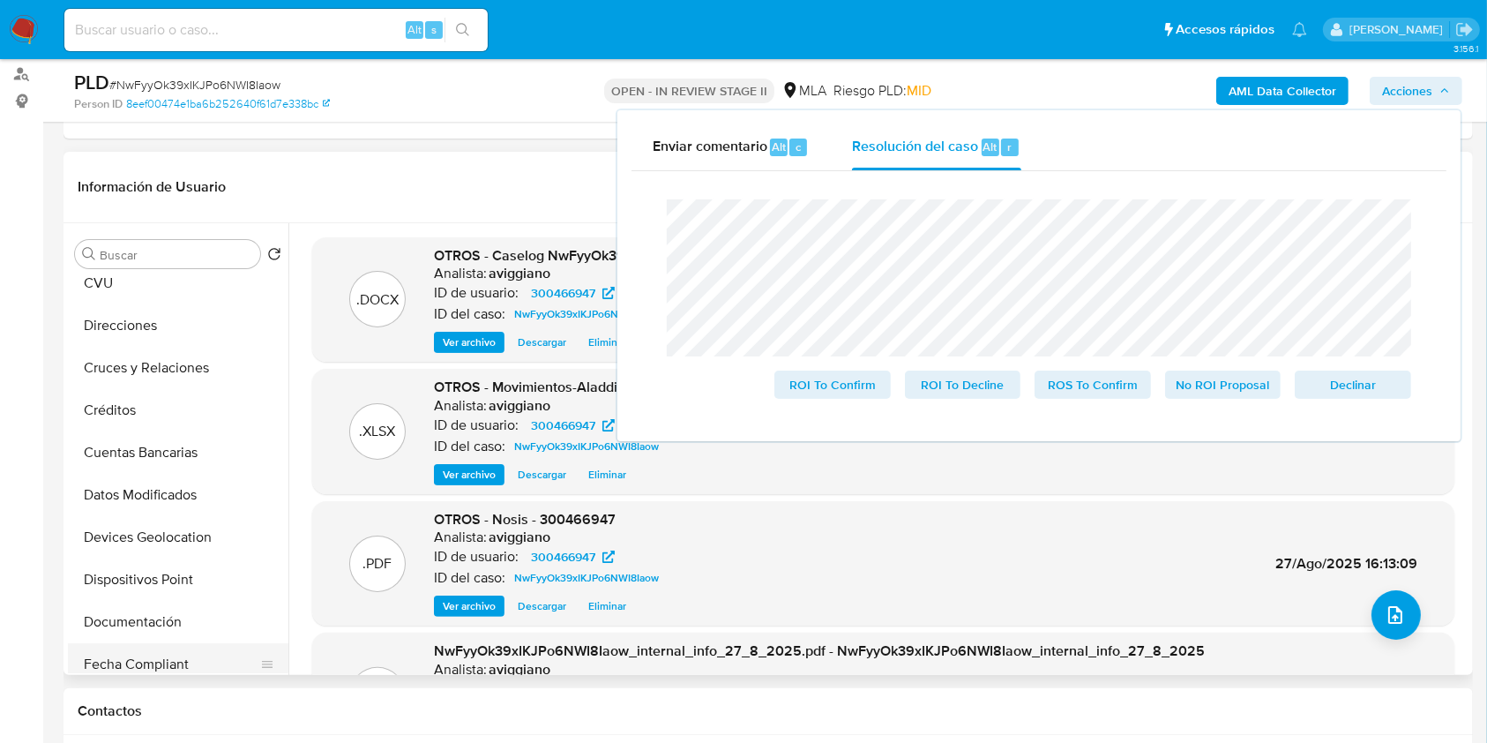
scroll to position [235, 0]
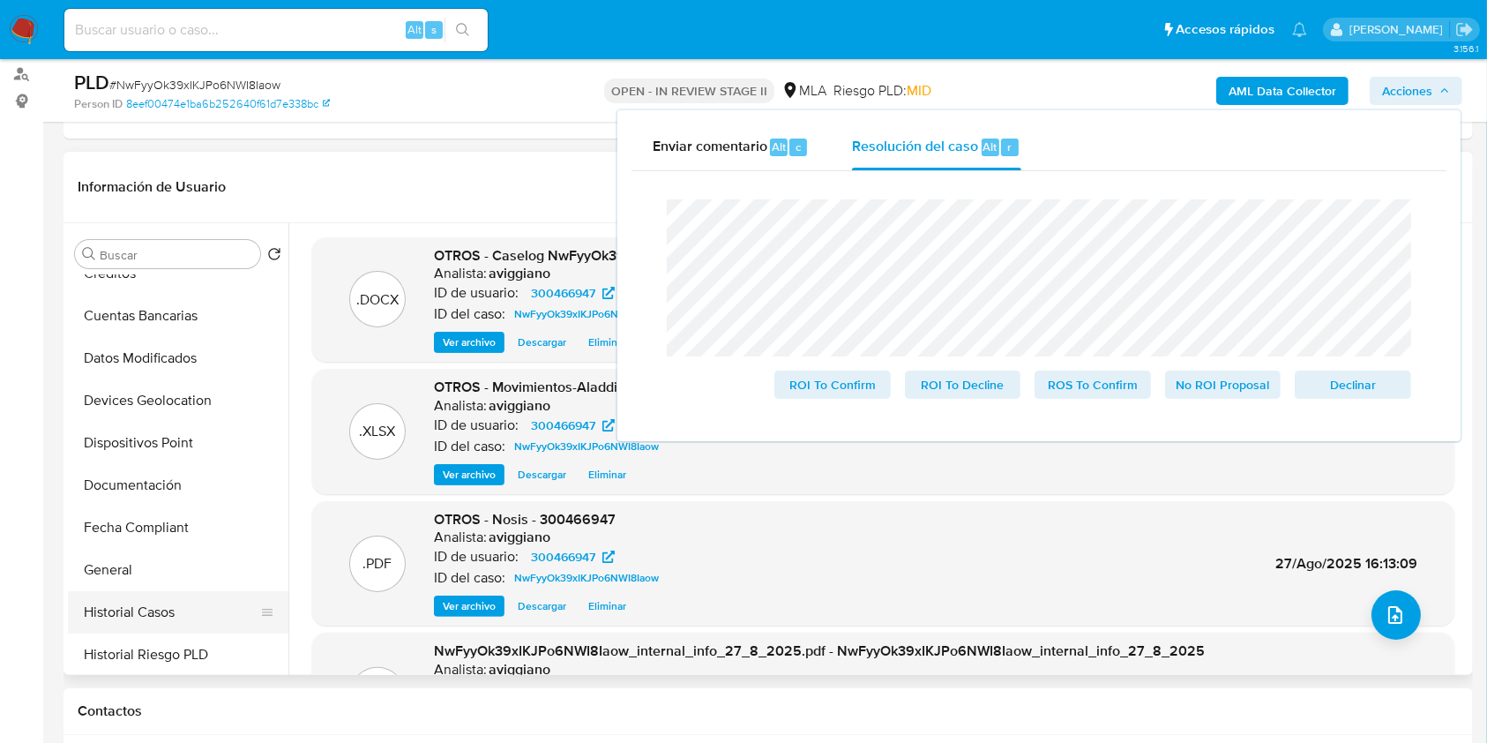
click at [122, 614] on button "Historial Casos" at bounding box center [171, 612] width 206 height 42
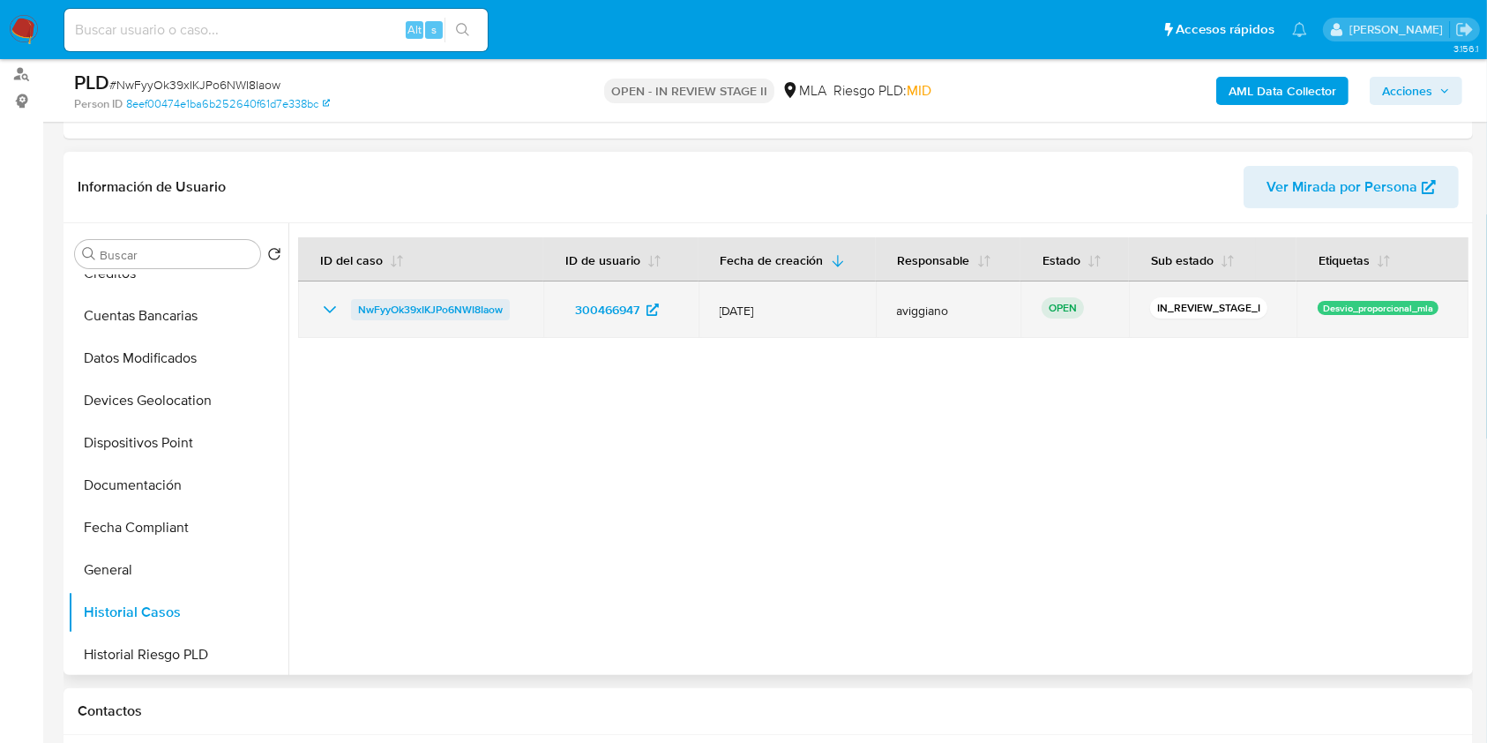
click at [441, 311] on span "NwFyyOk39xIKJPo6NWI8Iaow" at bounding box center [430, 309] width 145 height 21
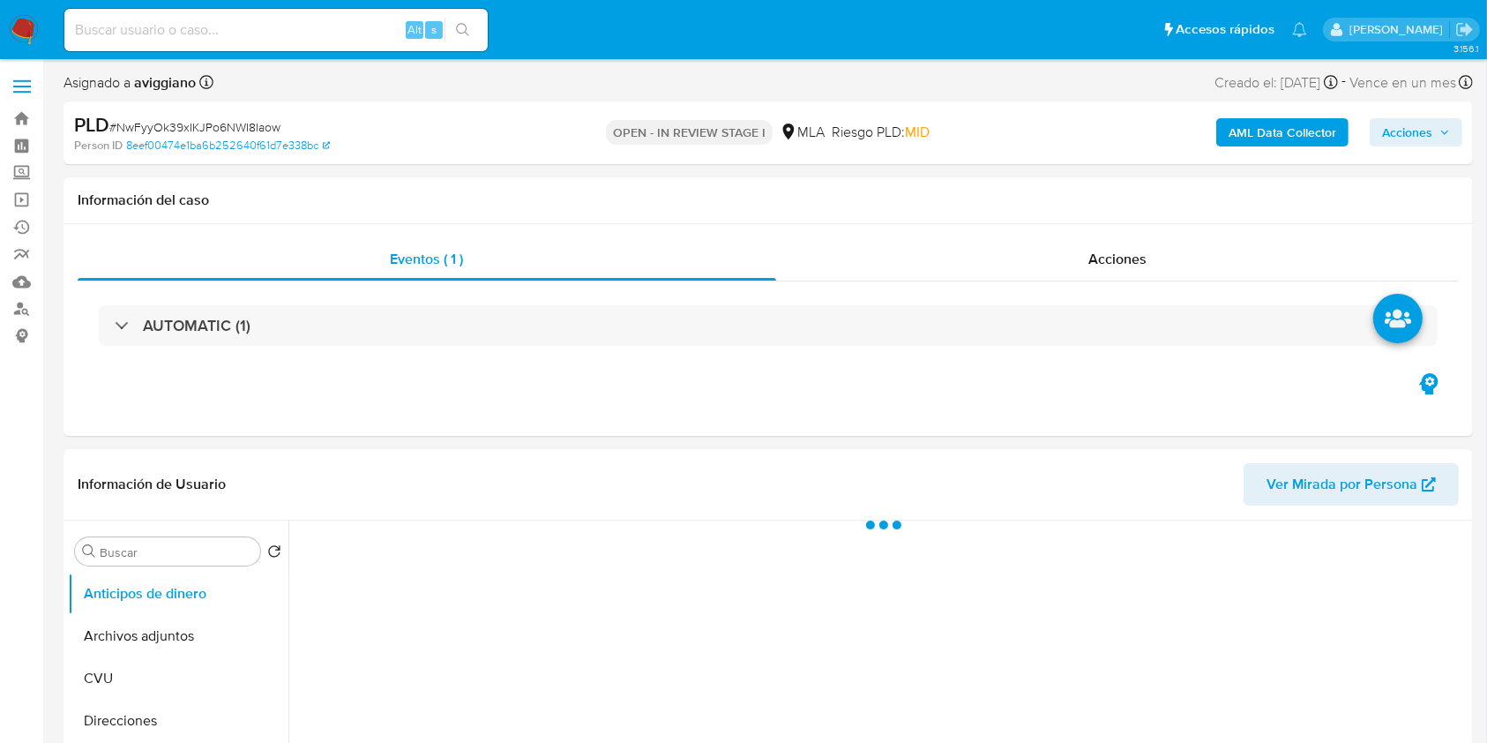
select select "10"
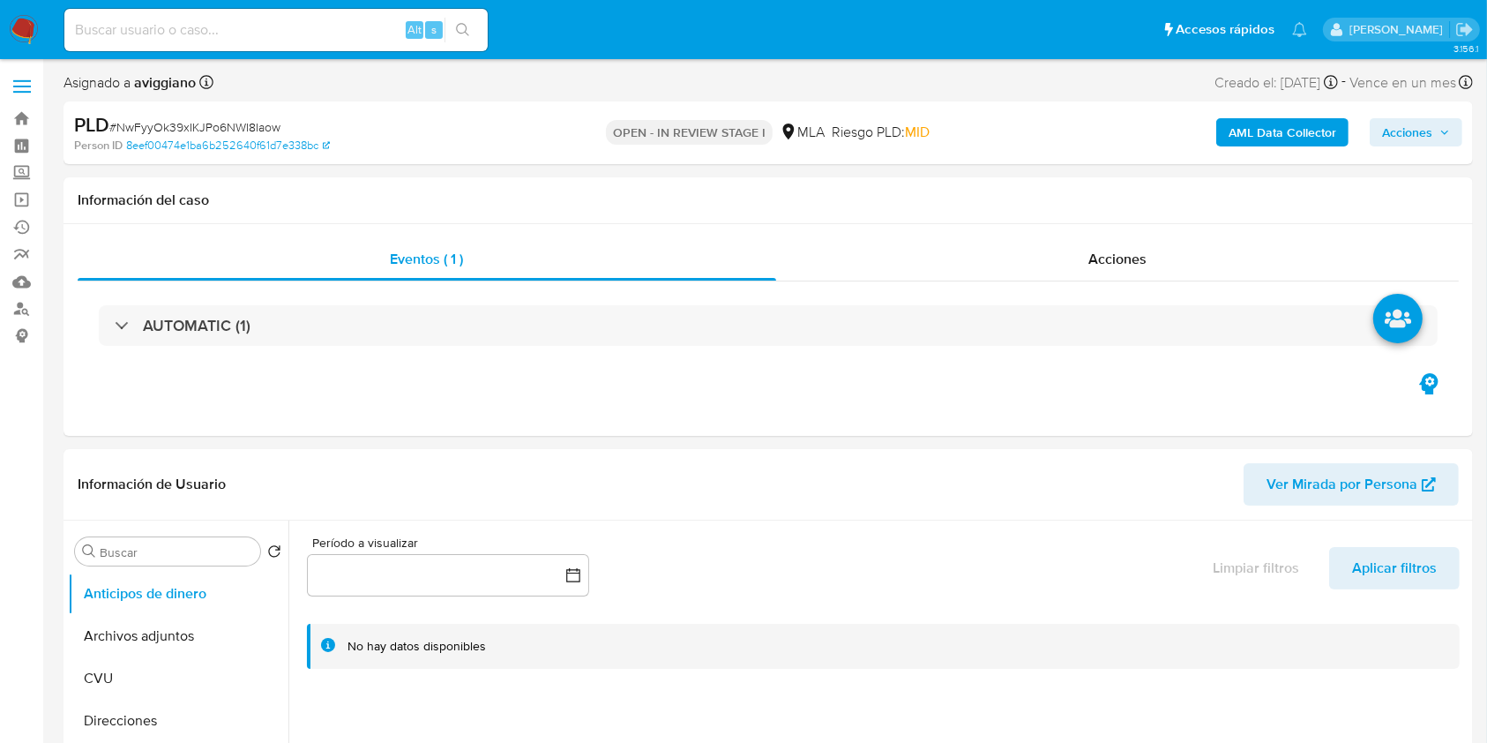
click at [1402, 138] on span "Acciones" at bounding box center [1407, 132] width 50 height 28
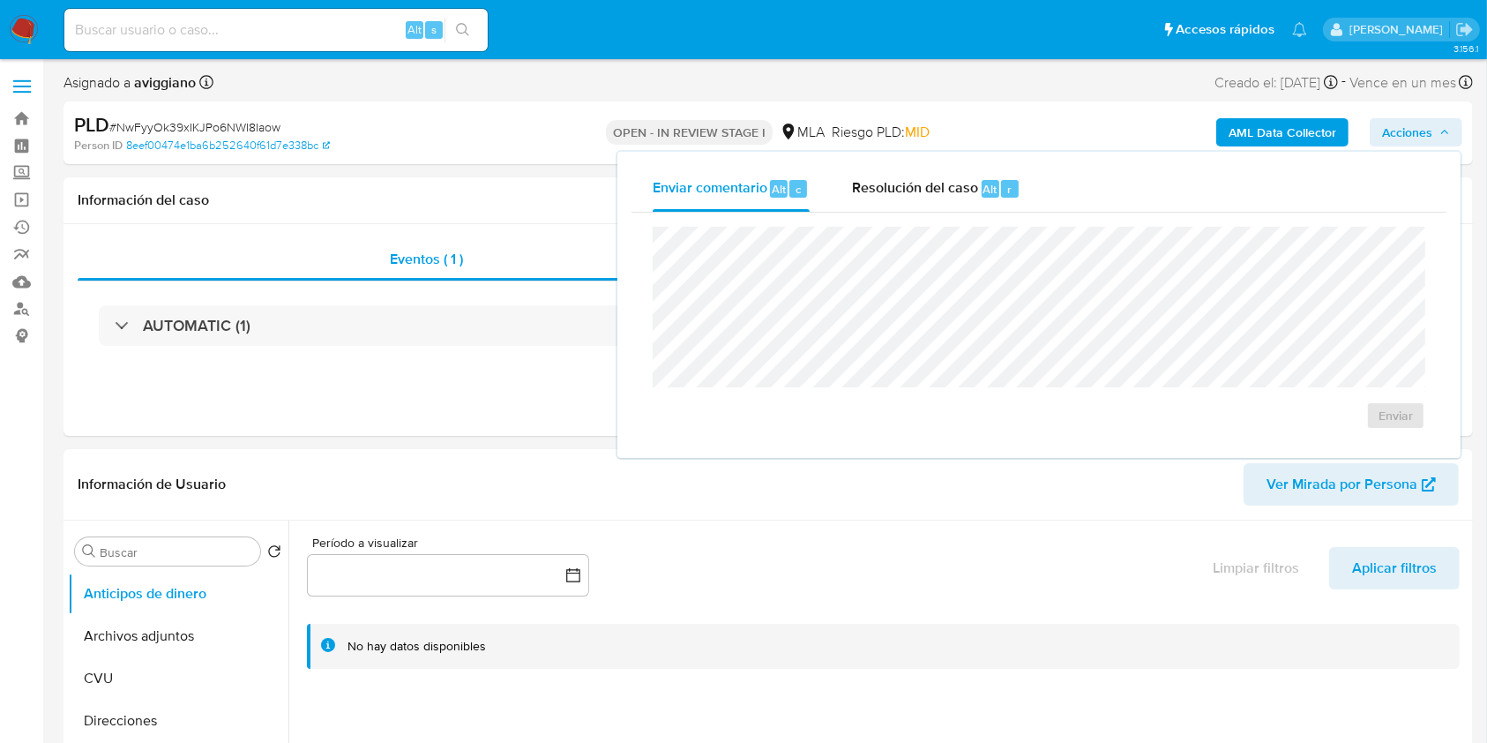
drag, startPoint x: 883, startPoint y: 201, endPoint x: 861, endPoint y: 220, distance: 29.4
click at [880, 203] on div "Resolución del caso Alt r" at bounding box center [936, 189] width 168 height 46
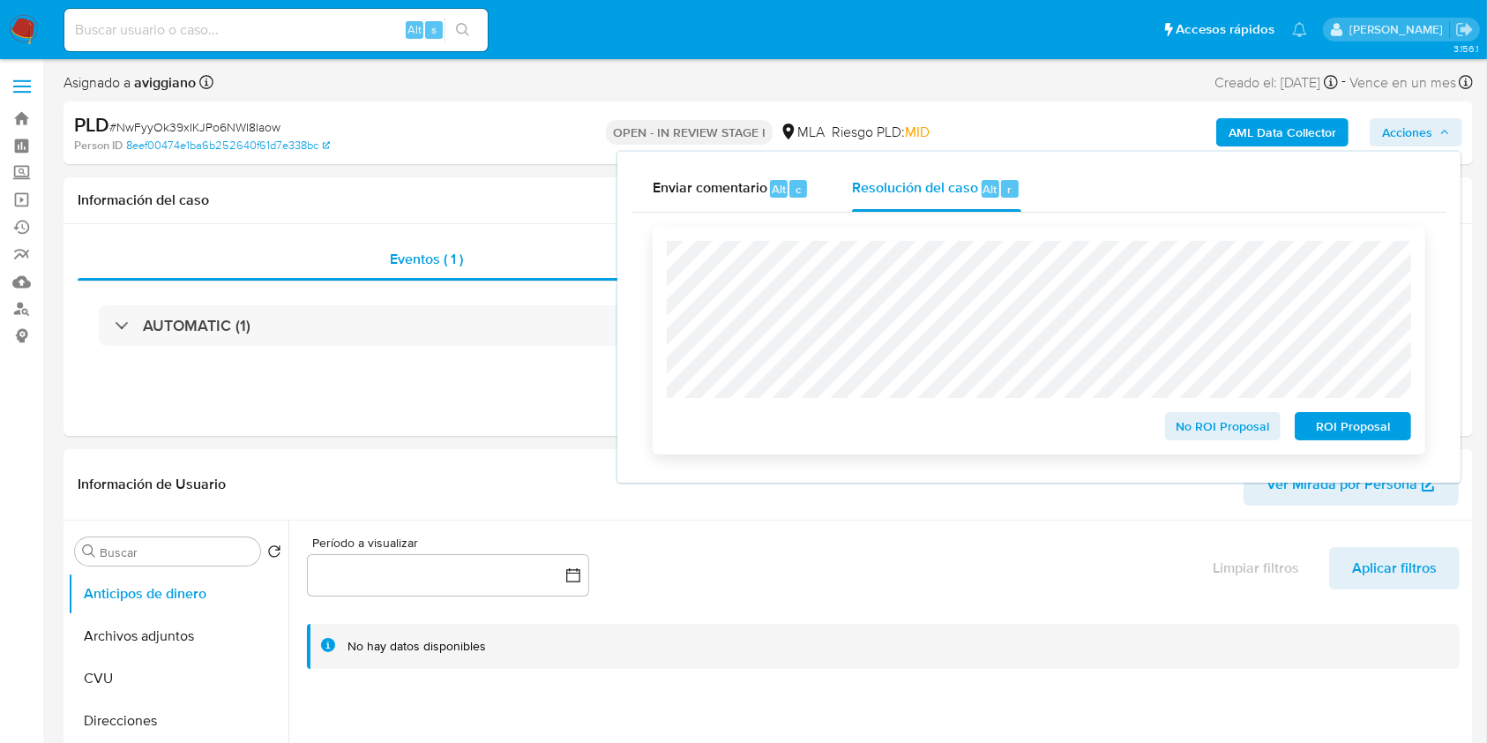
click at [1204, 430] on span "No ROI Proposal" at bounding box center [1223, 426] width 92 height 25
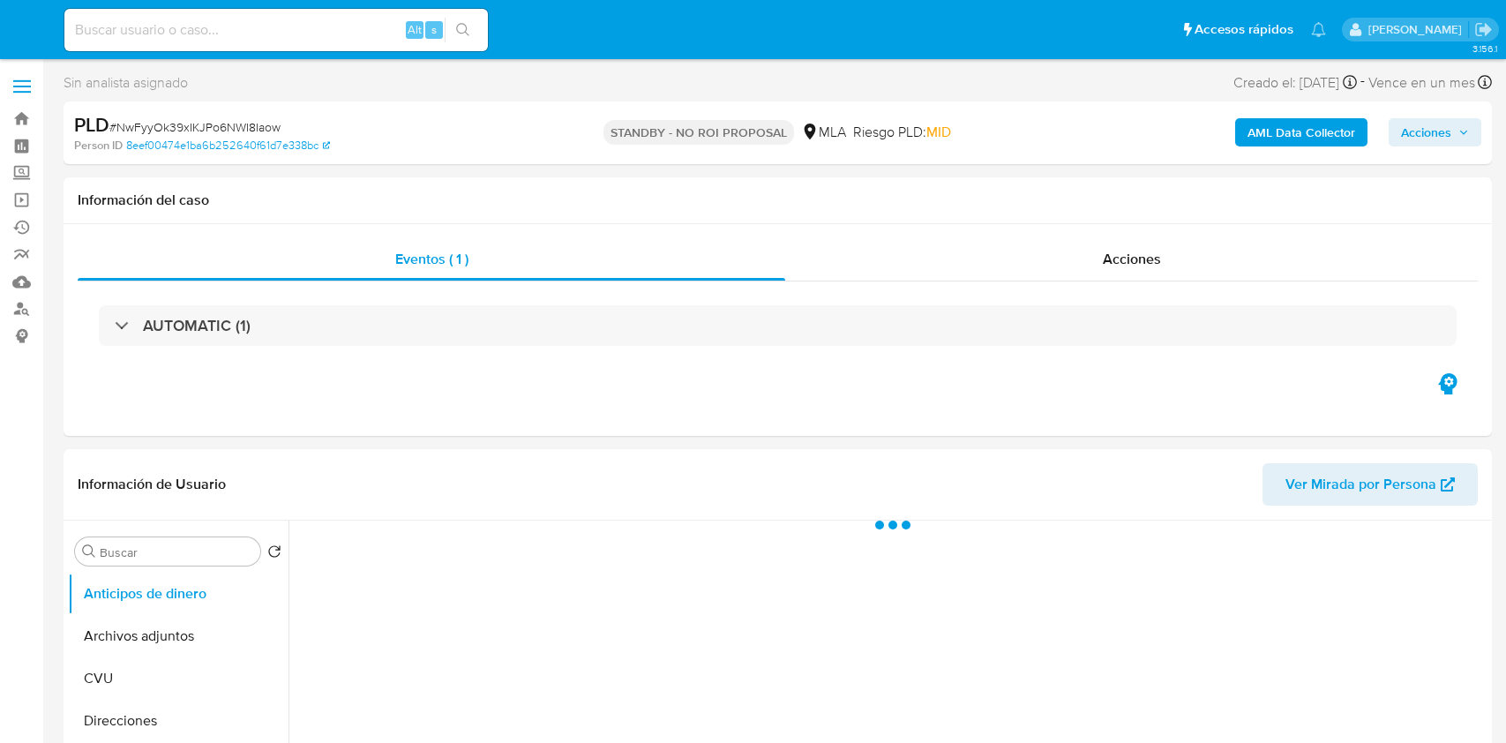
select select "10"
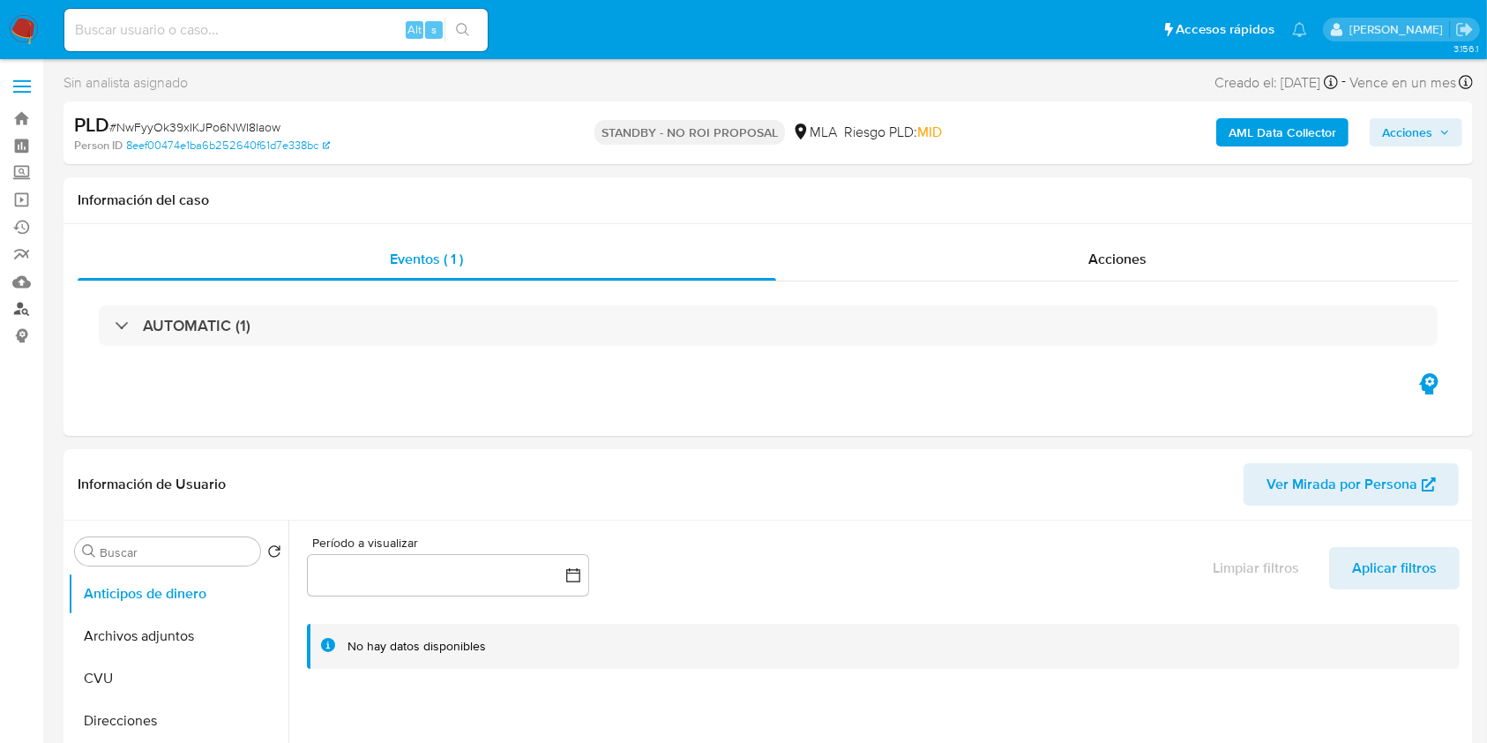
click at [14, 310] on link "Buscador de personas" at bounding box center [105, 308] width 210 height 27
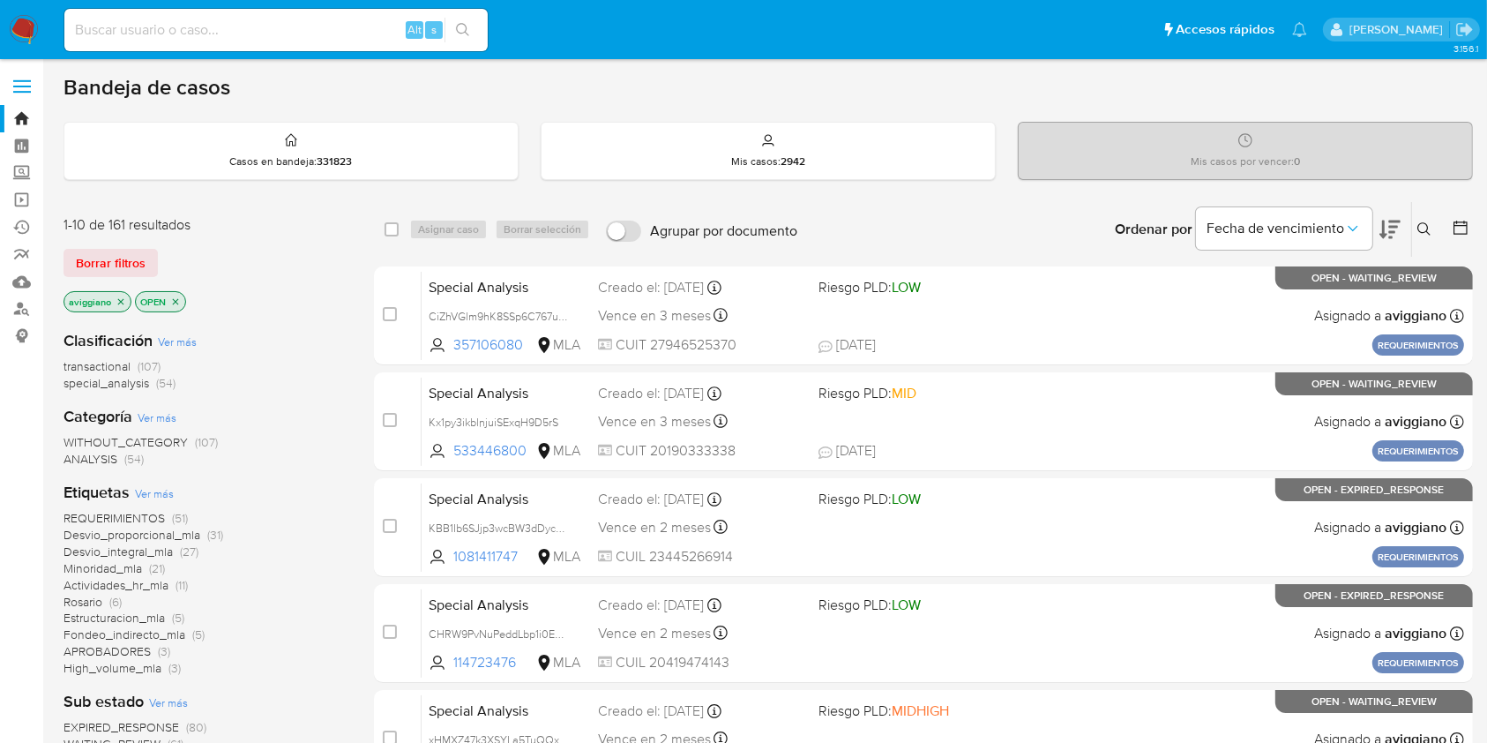
click at [123, 296] on icon "close-filter" at bounding box center [121, 301] width 11 height 11
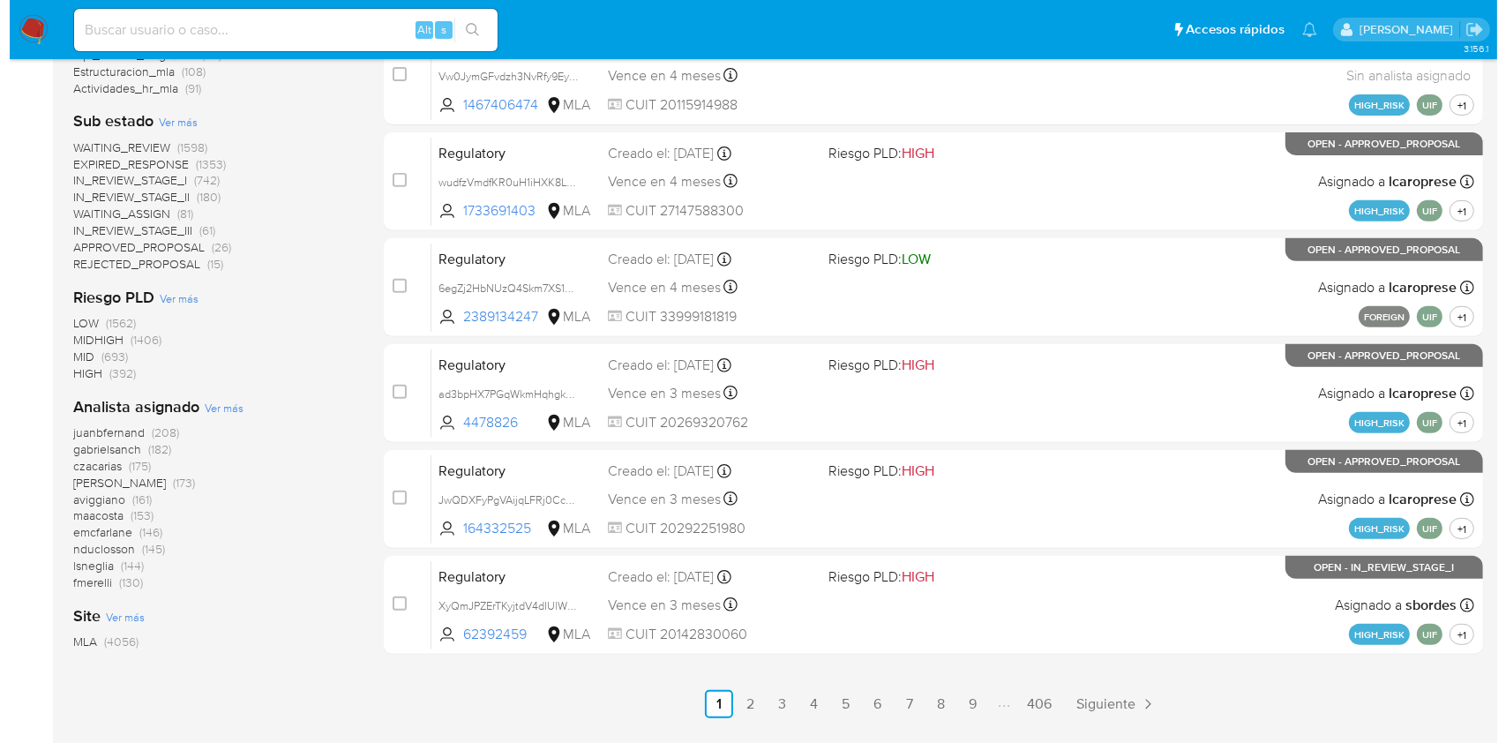
scroll to position [665, 0]
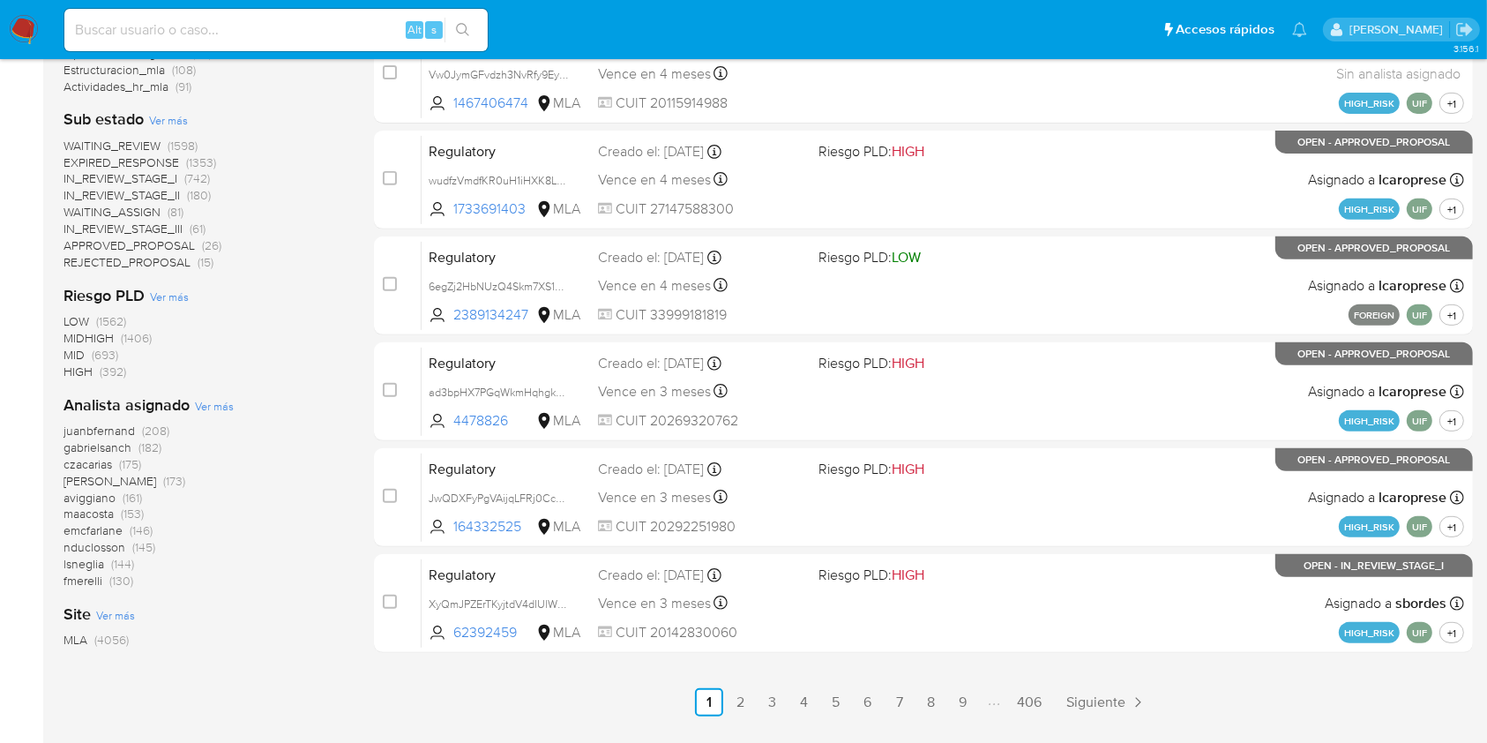
click at [208, 408] on span "Ver más" at bounding box center [214, 406] width 39 height 16
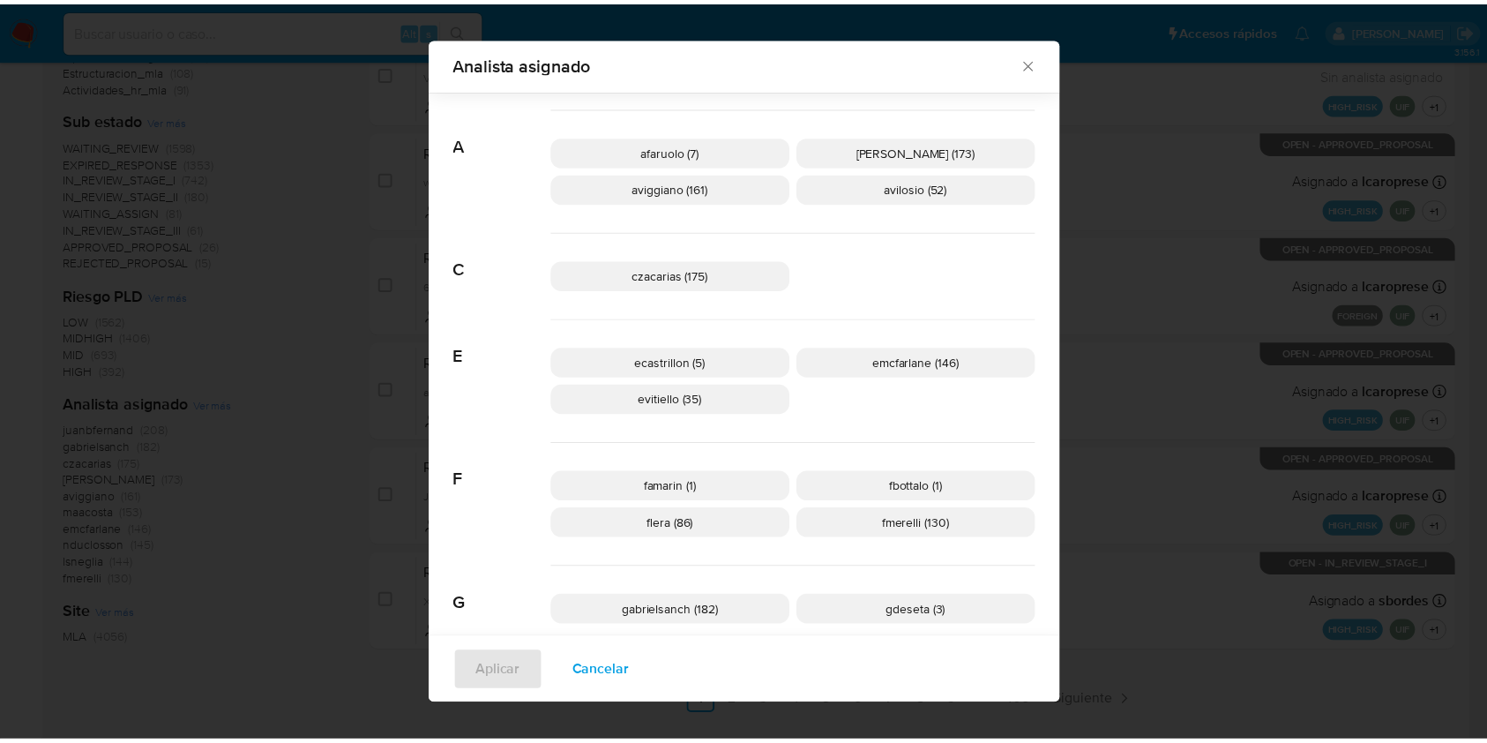
scroll to position [222, 0]
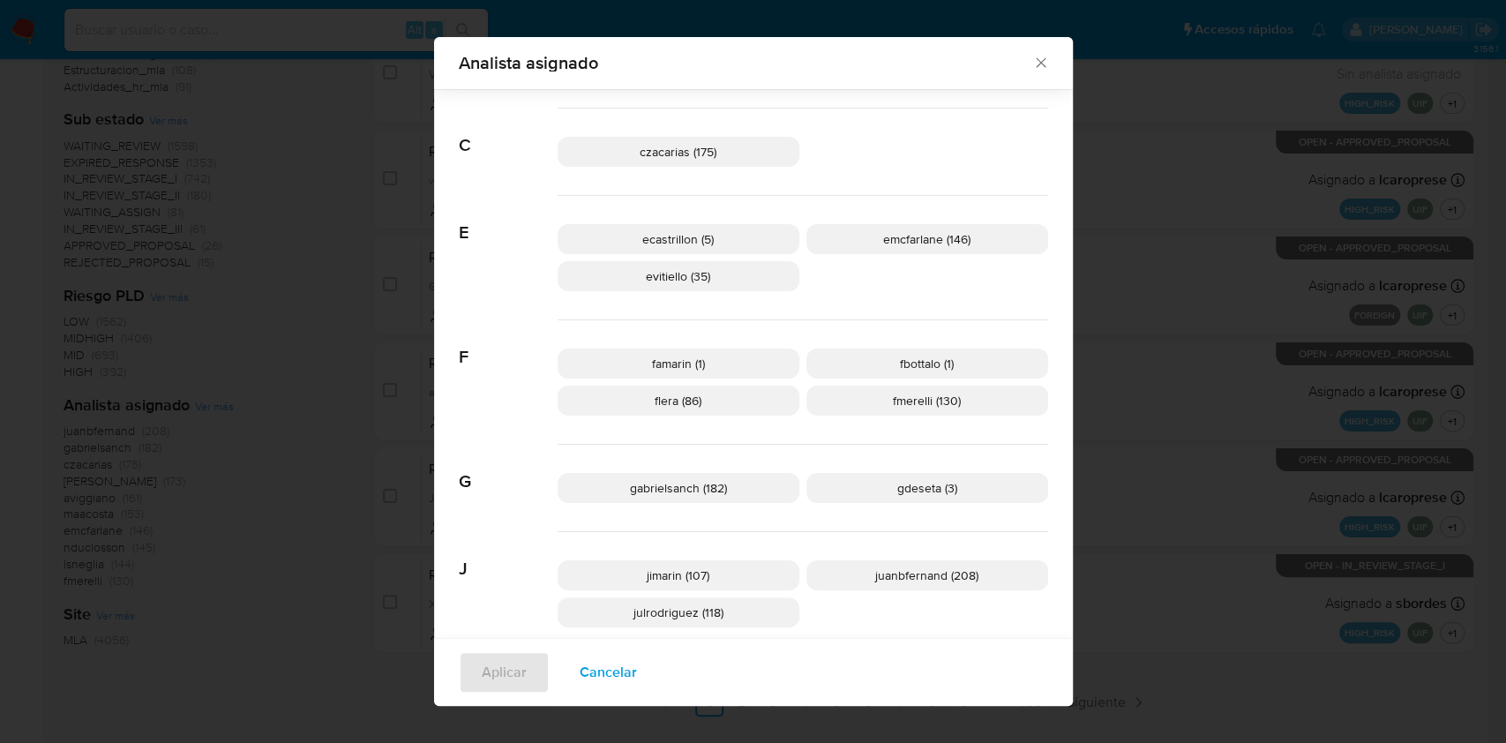
click at [1032, 63] on icon "Cerrar" at bounding box center [1041, 63] width 18 height 18
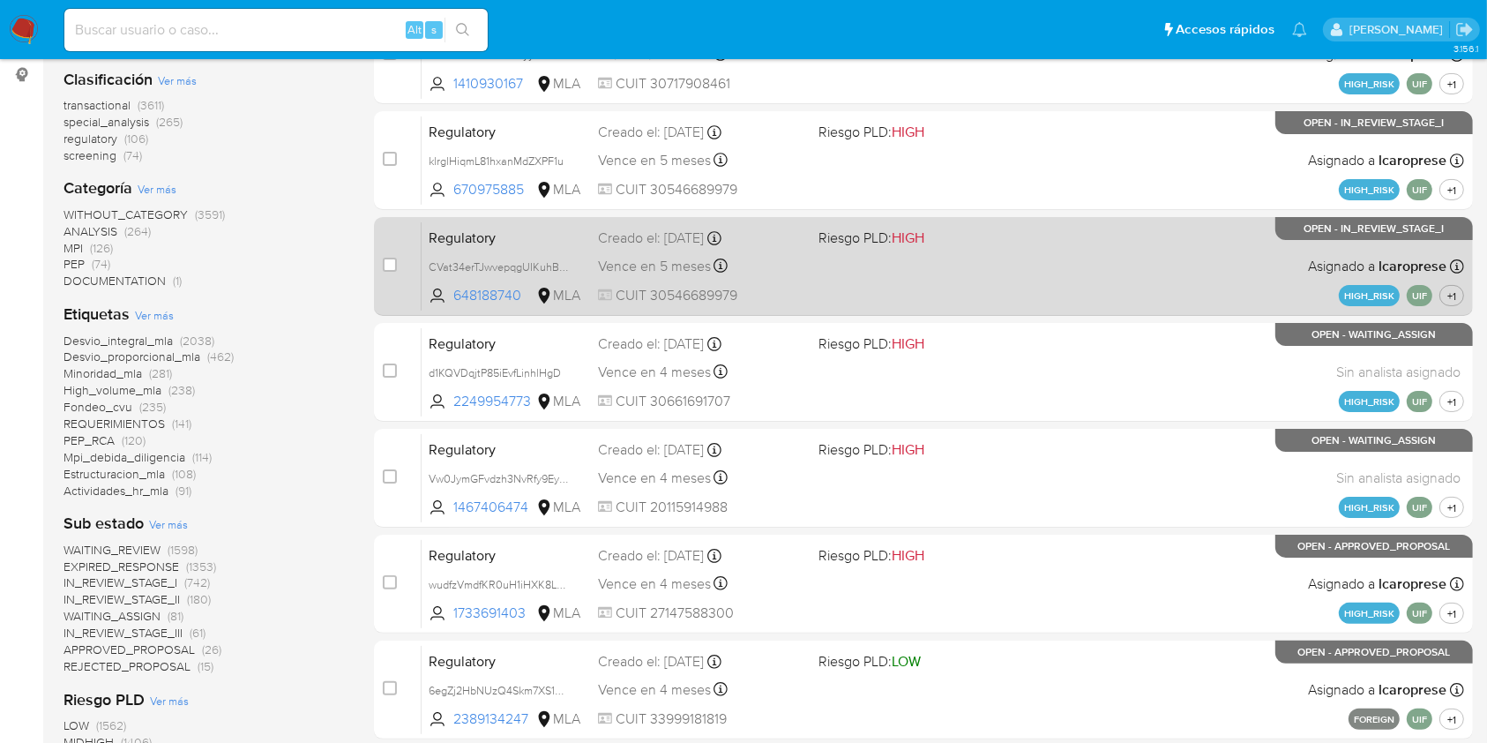
scroll to position [0, 0]
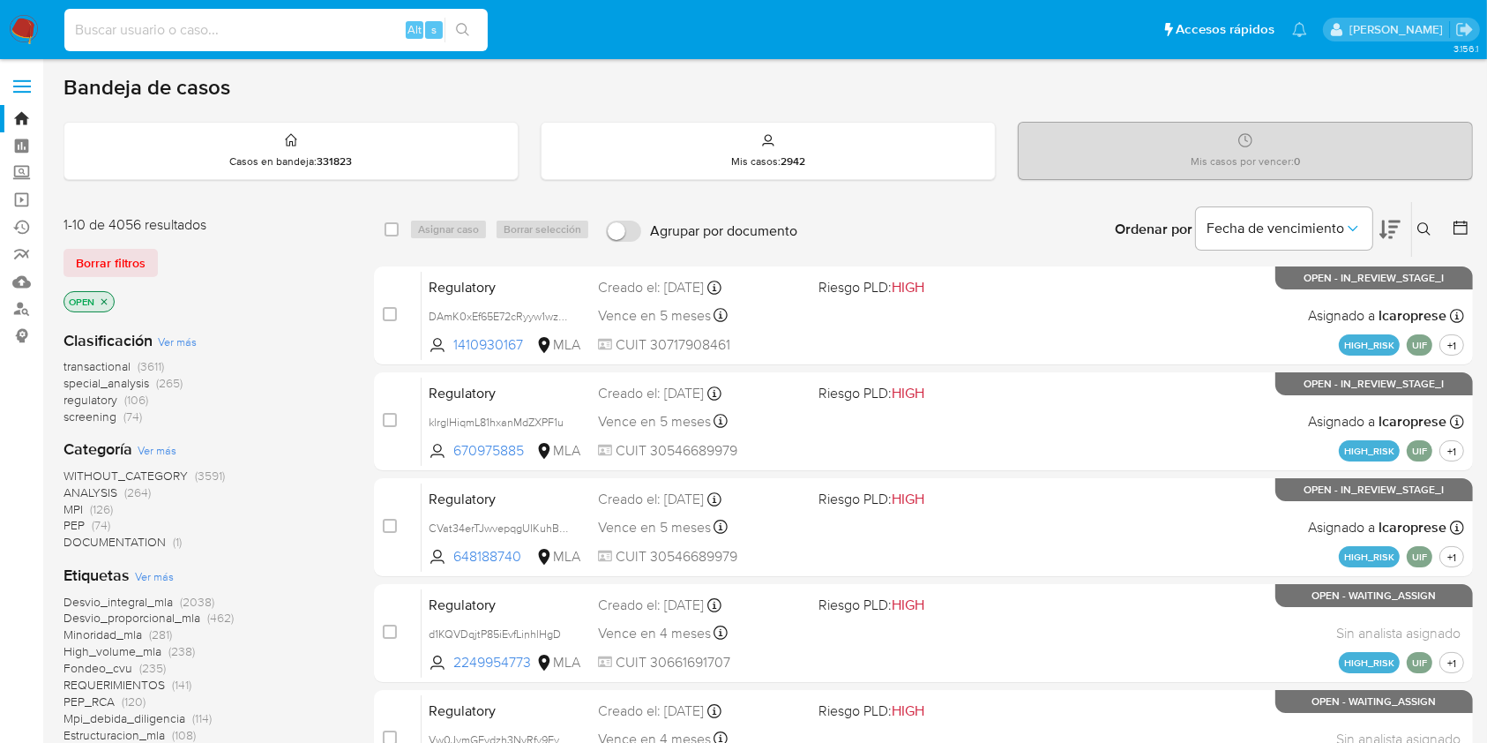
click at [217, 20] on input at bounding box center [275, 30] width 423 height 23
paste input "lUryh7sYoRpGhP2wwqeb4w7C"
type input "lUryh7sYoRpGhP2wwqeb4w7C"
click at [480, 31] on button "search-icon" at bounding box center [463, 30] width 36 height 25
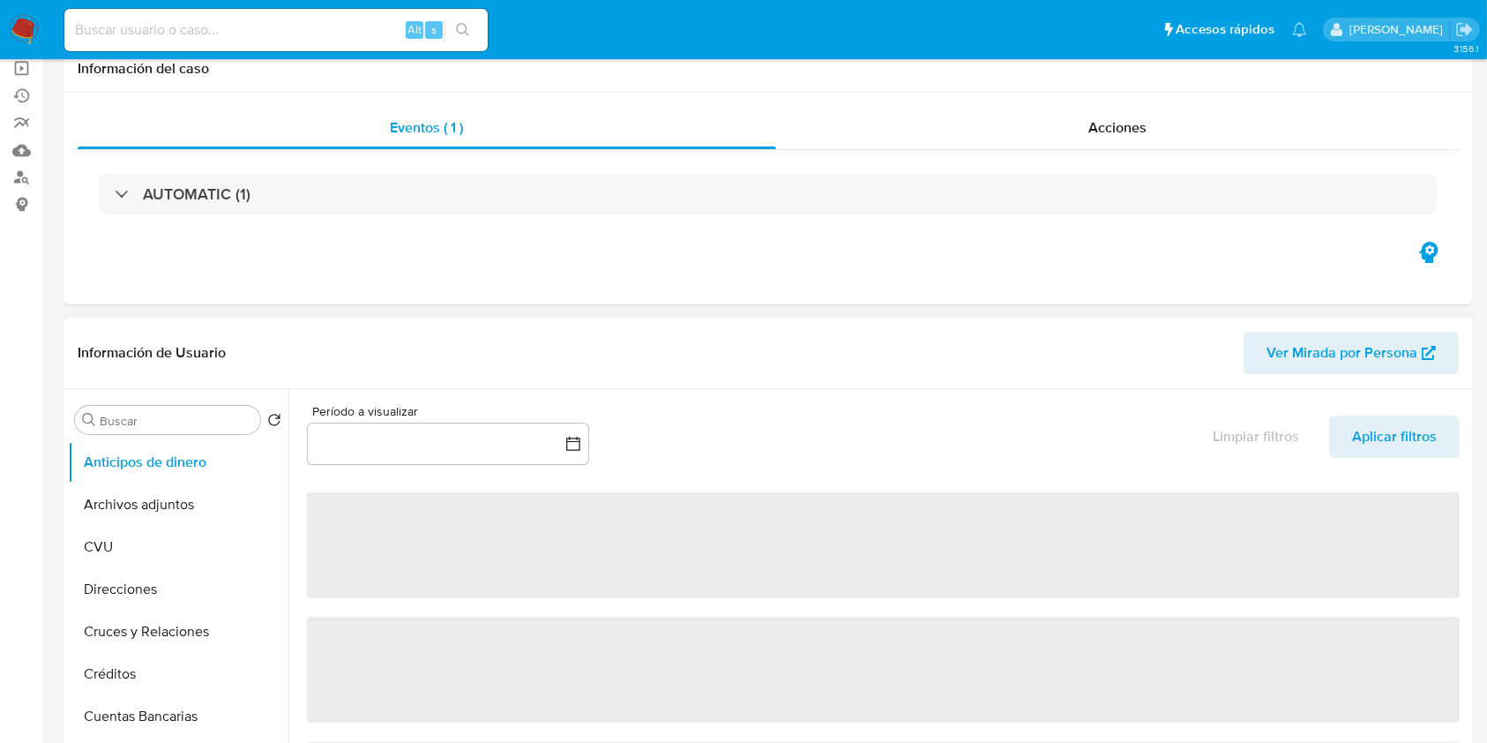
select select "10"
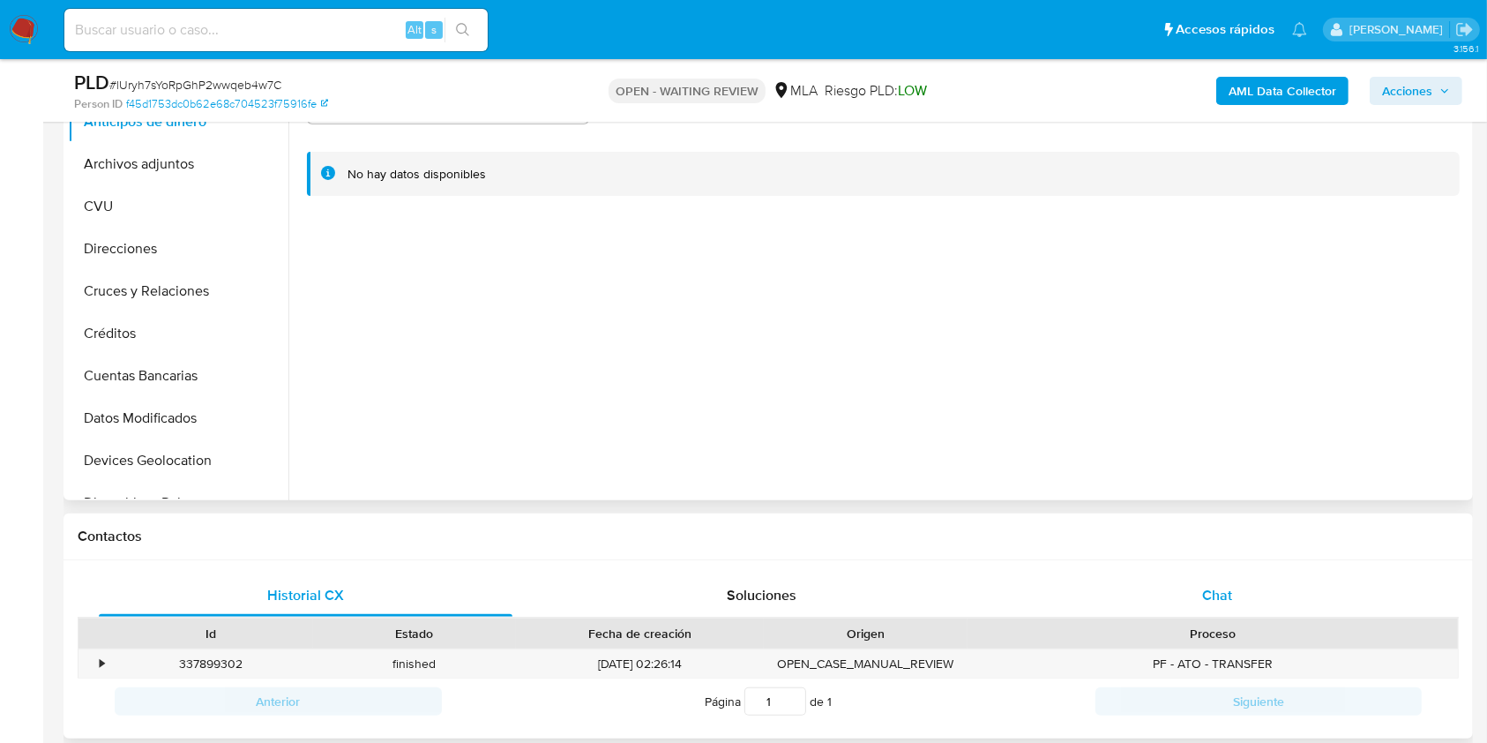
scroll to position [587, 0]
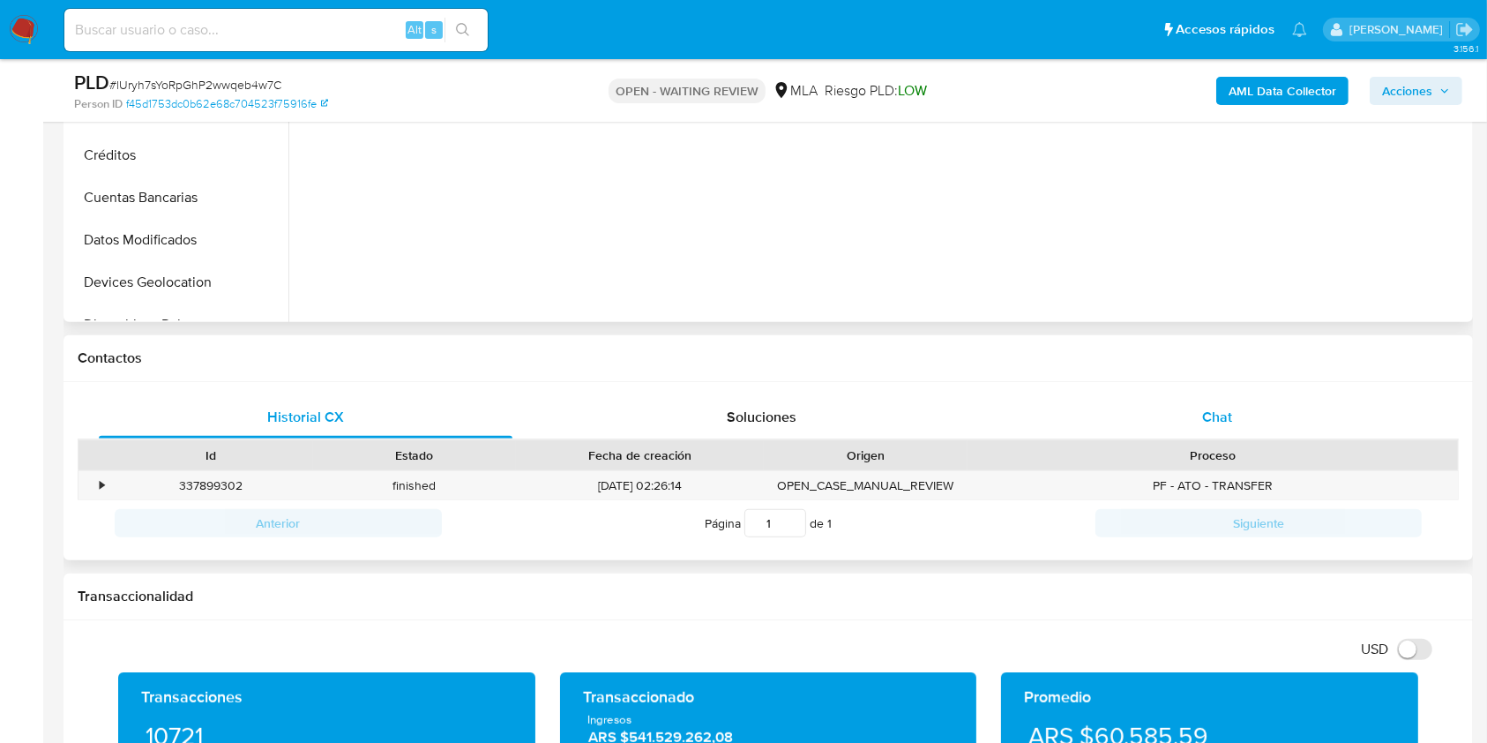
click at [1187, 422] on div "Chat" at bounding box center [1218, 417] width 414 height 42
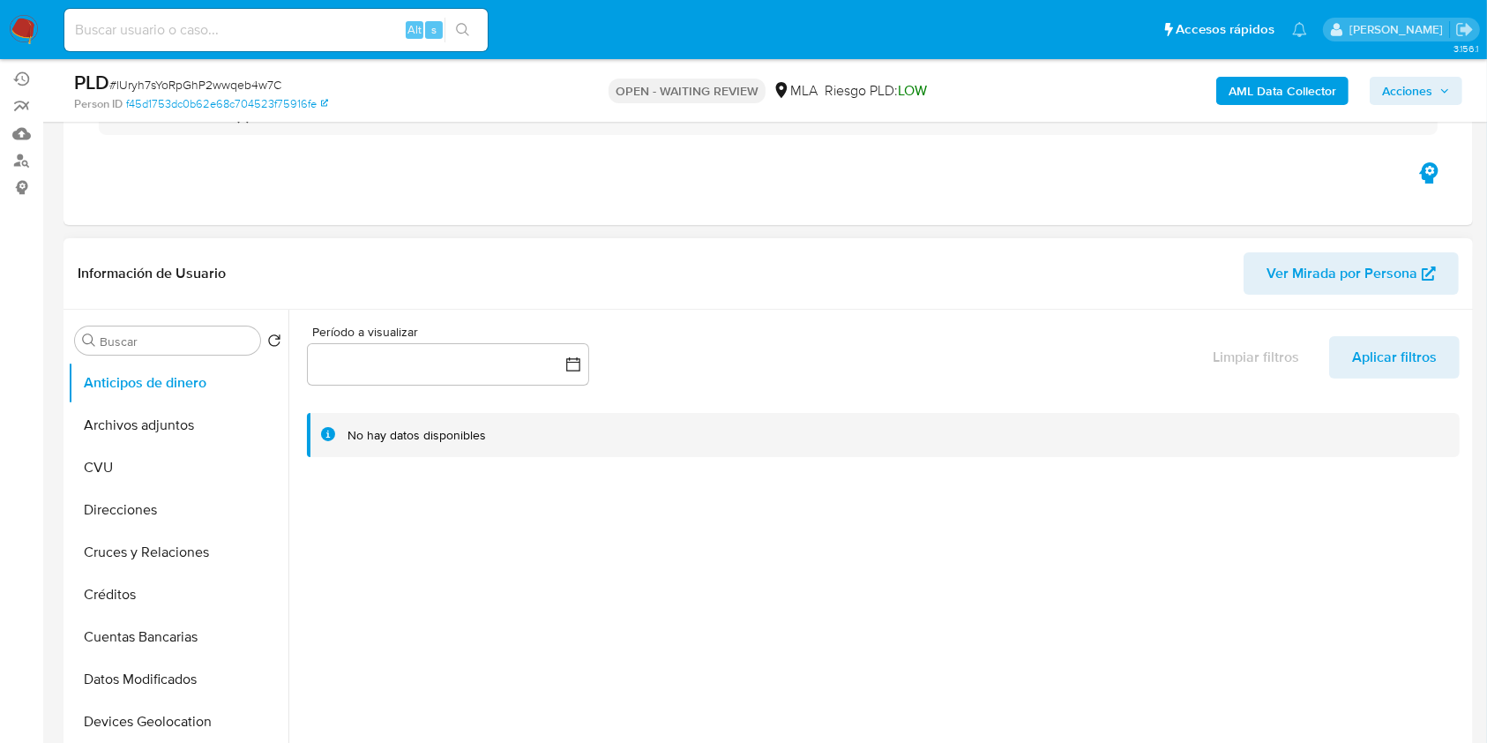
scroll to position [117, 0]
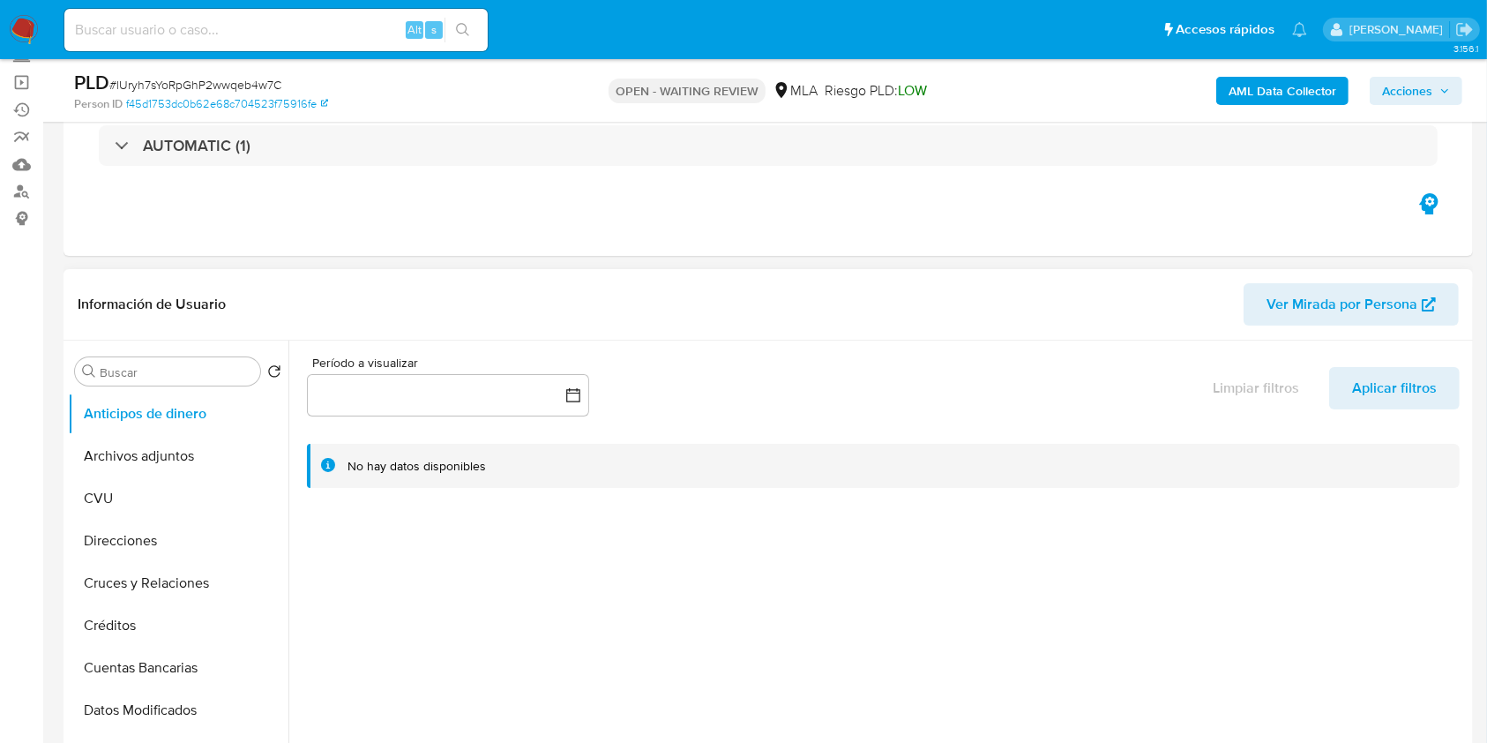
click at [1248, 77] on b "AML Data Collector" at bounding box center [1283, 91] width 108 height 28
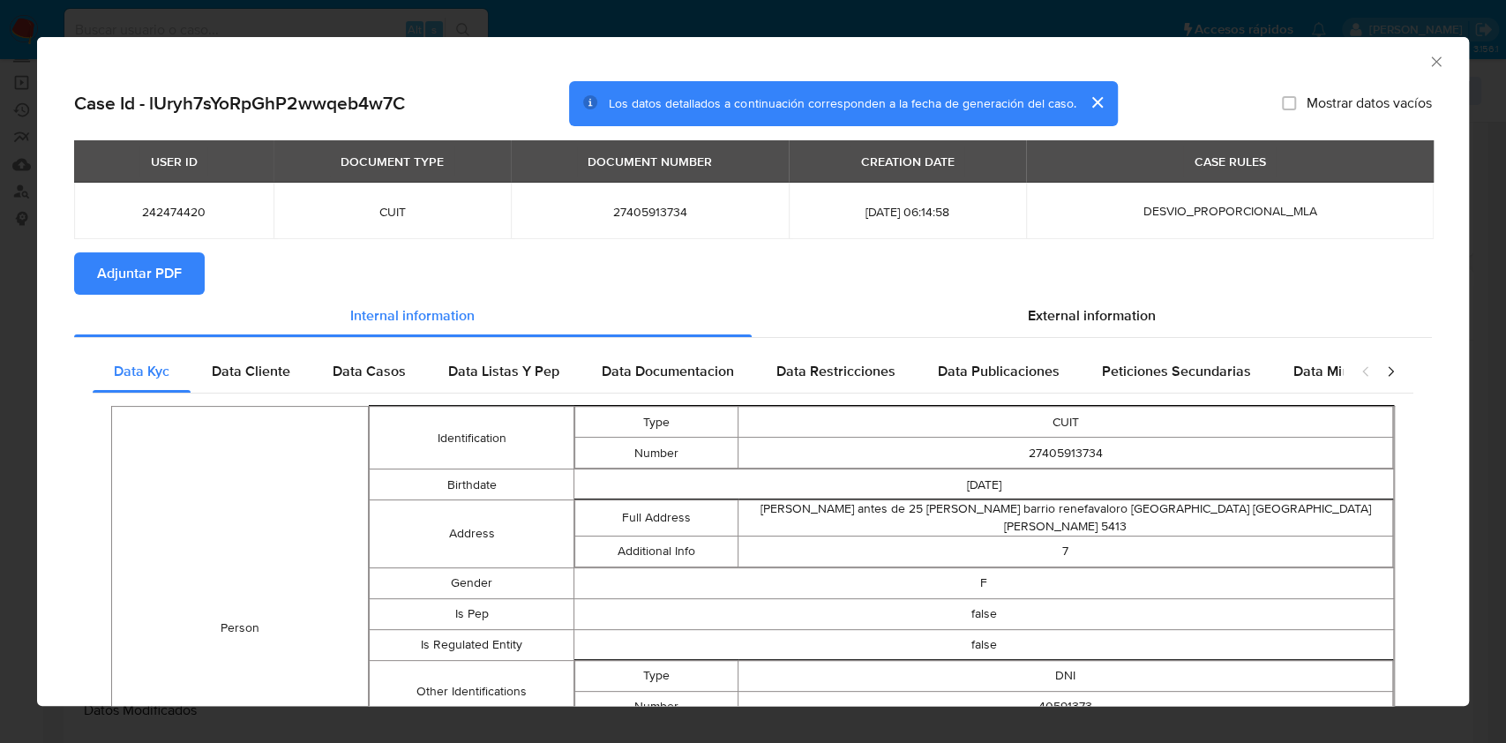
click at [1427, 64] on icon "Cerrar ventana" at bounding box center [1436, 62] width 18 height 18
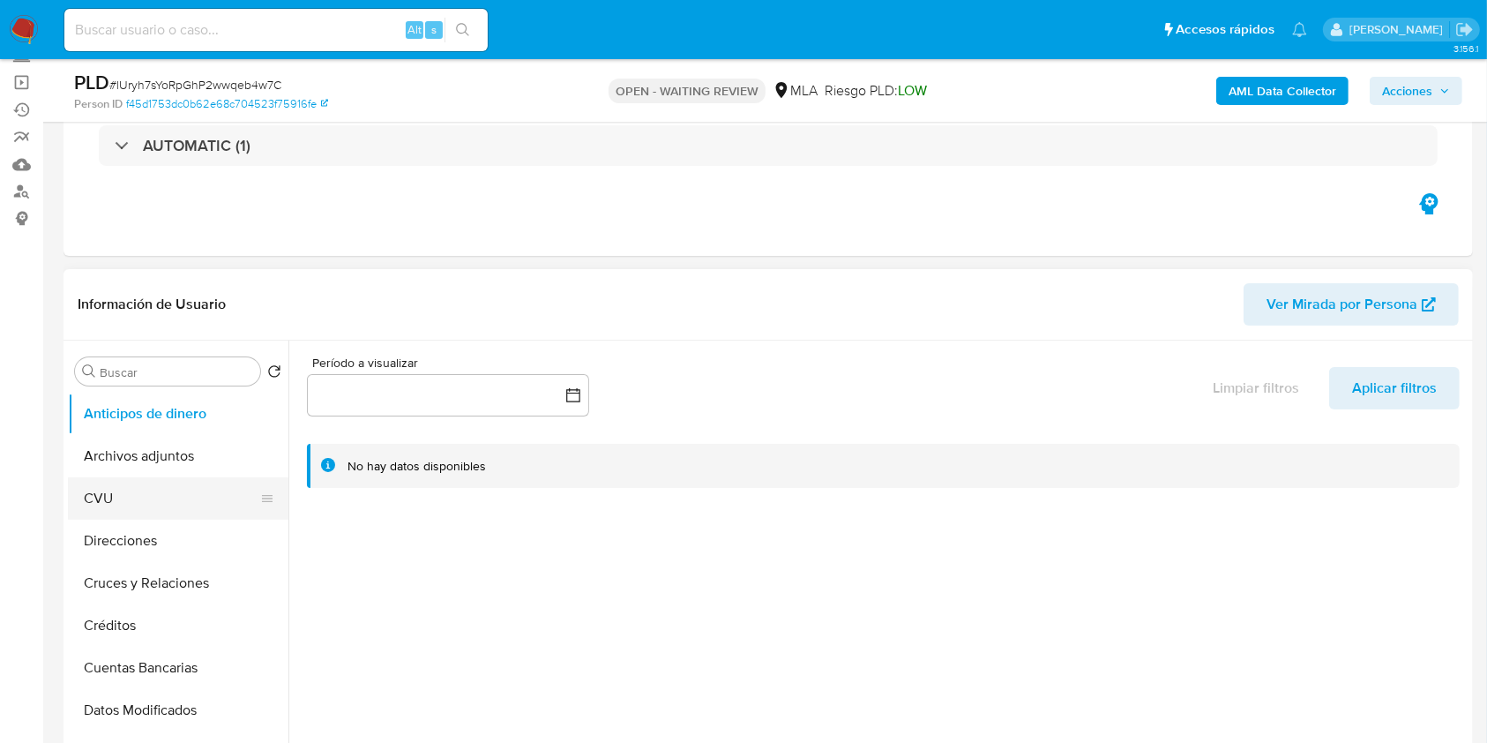
click at [142, 477] on button "CVU" at bounding box center [171, 498] width 206 height 42
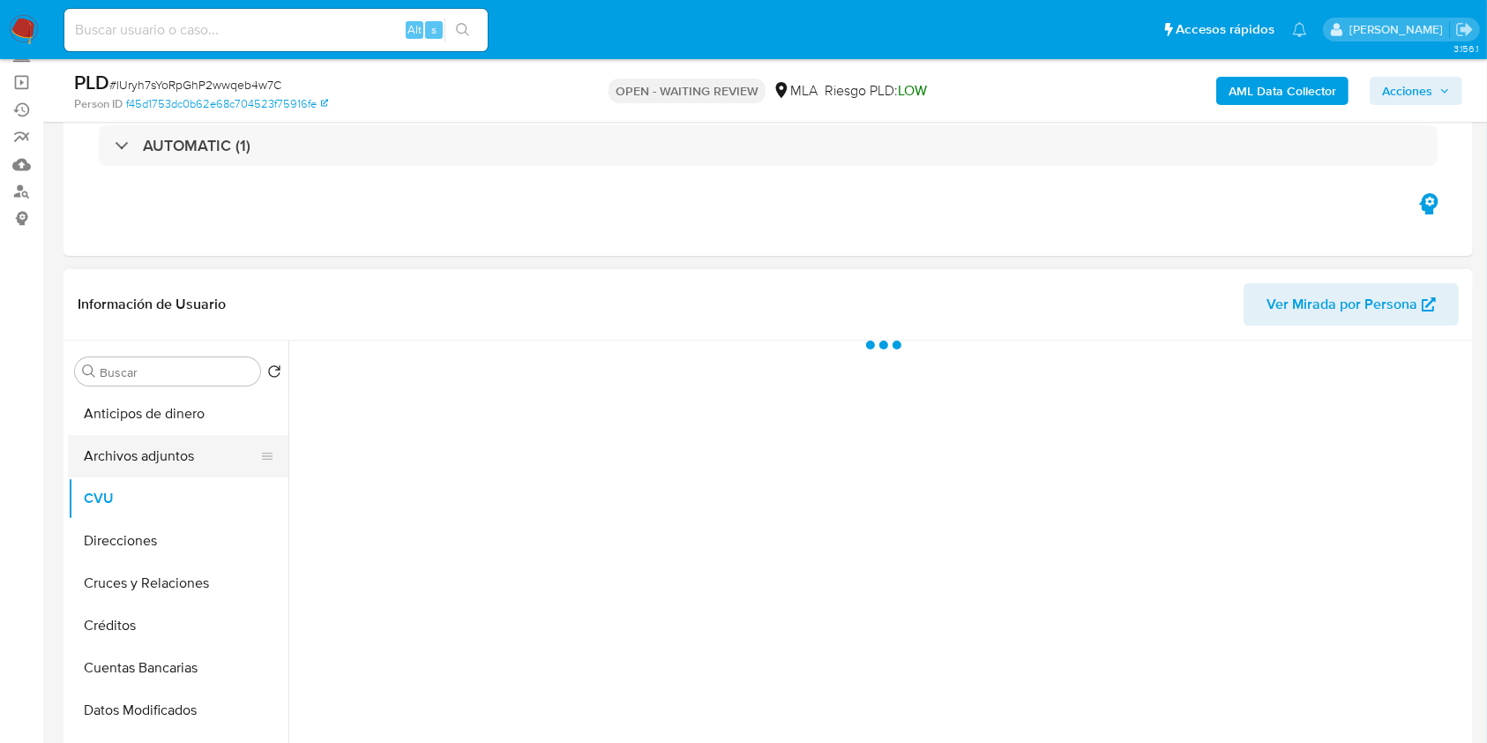
click at [133, 439] on button "Archivos adjuntos" at bounding box center [171, 456] width 206 height 42
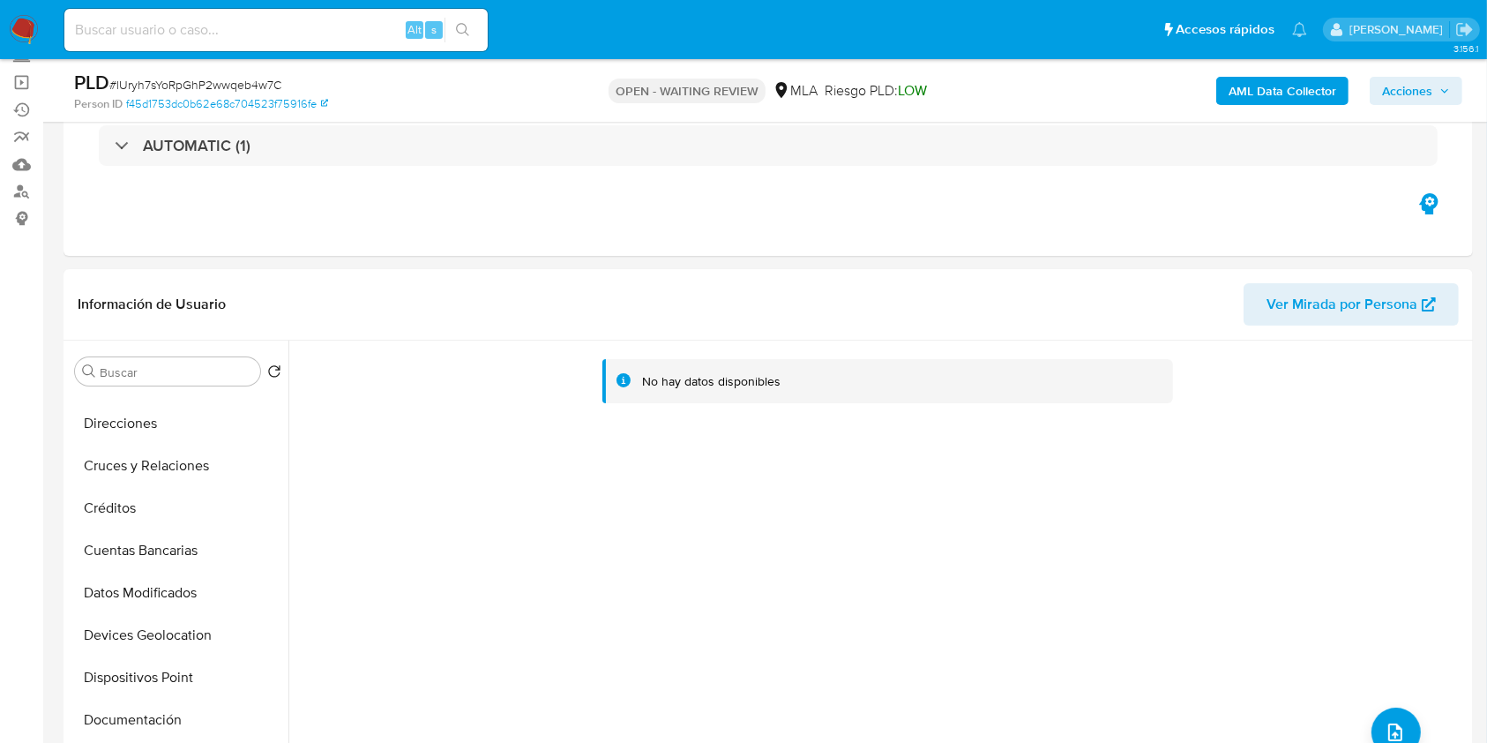
click at [1301, 80] on b "AML Data Collector" at bounding box center [1283, 91] width 108 height 28
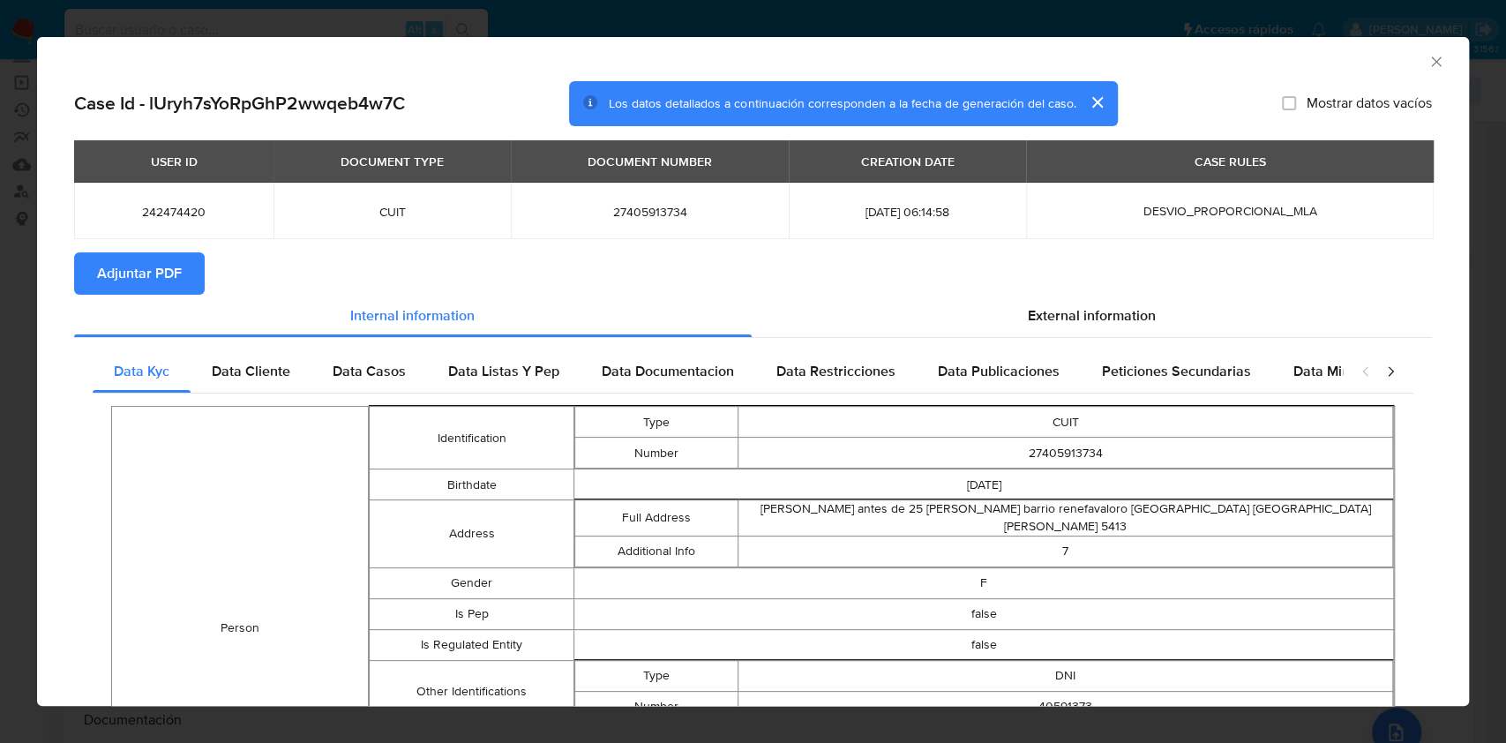
click at [147, 273] on span "Adjuntar PDF" at bounding box center [139, 273] width 85 height 39
click at [1427, 65] on icon "Cerrar ventana" at bounding box center [1436, 62] width 18 height 18
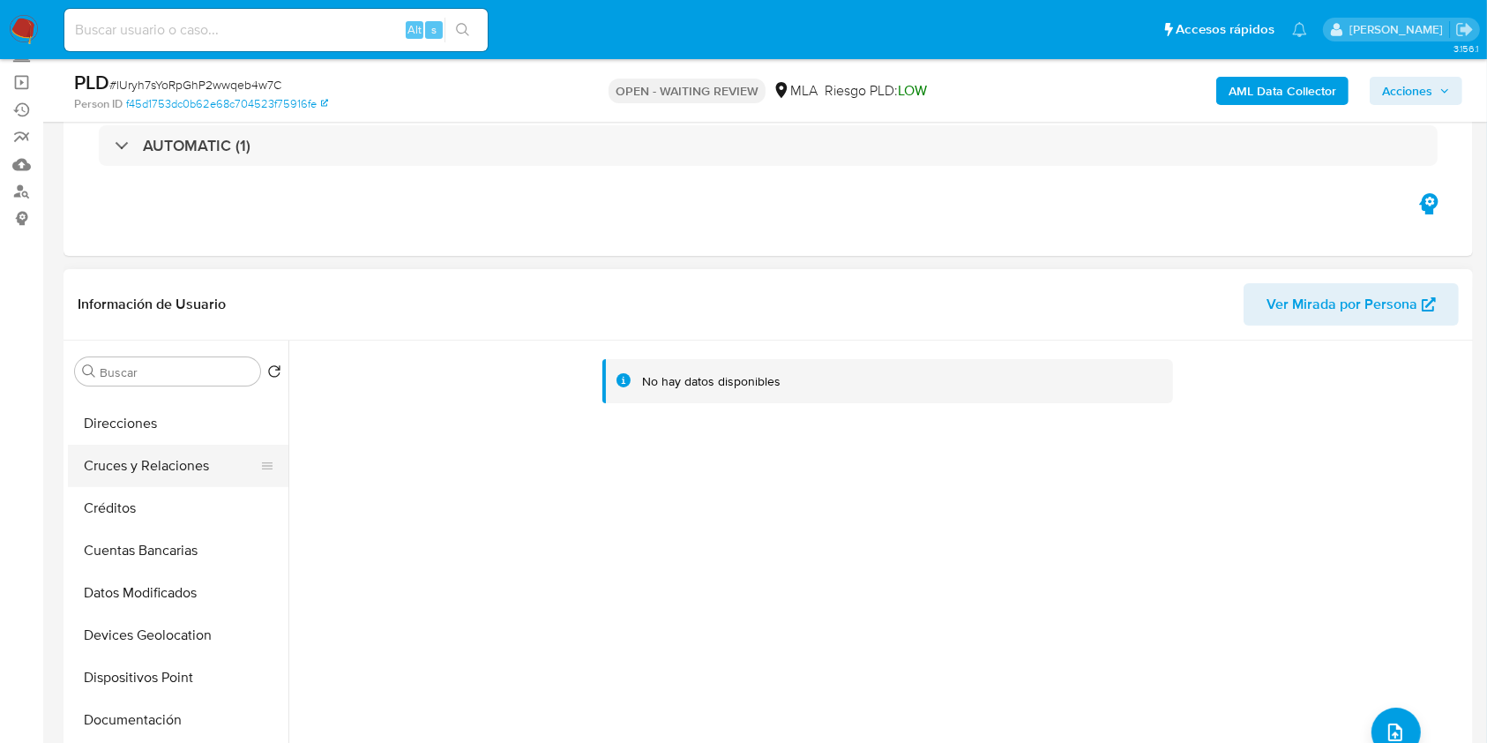
scroll to position [0, 0]
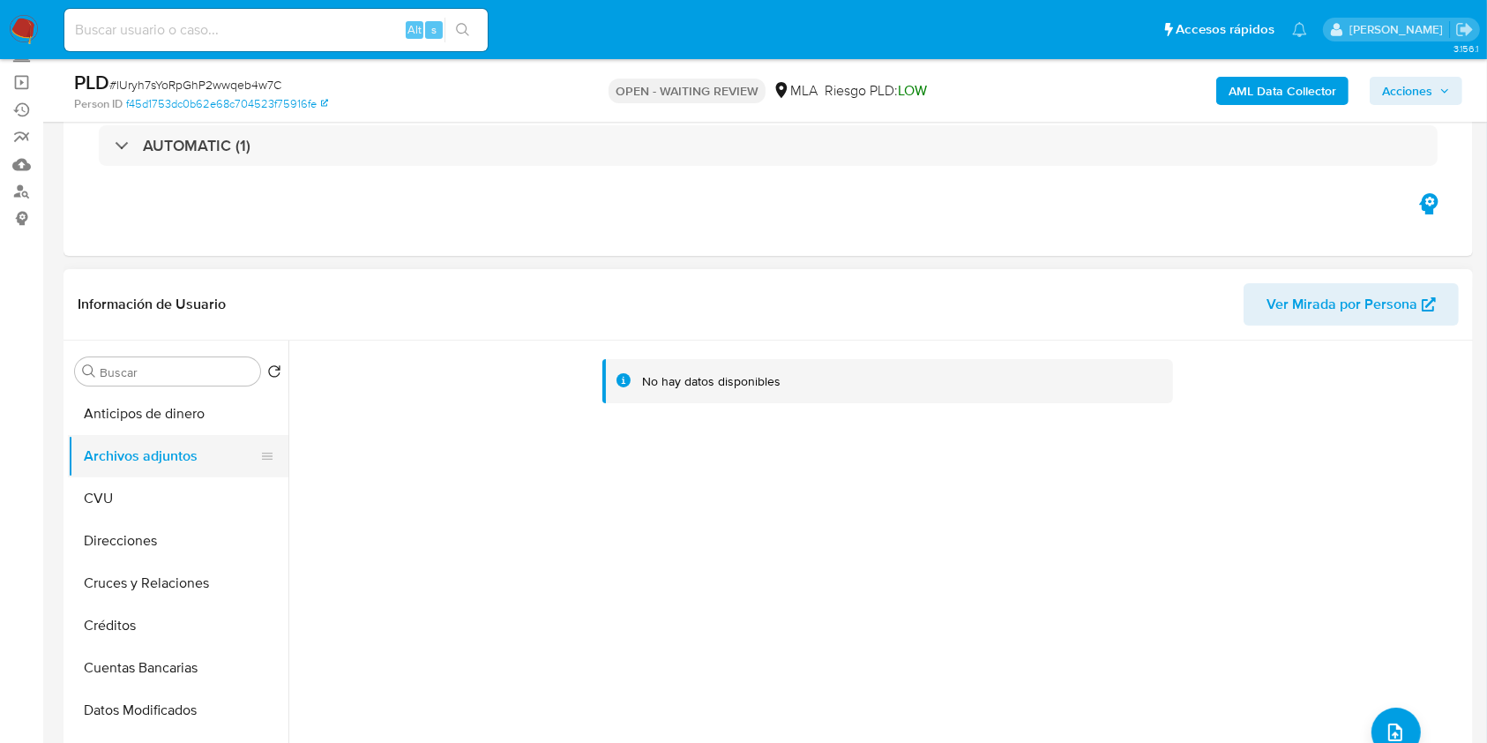
click at [153, 470] on button "Archivos adjuntos" at bounding box center [171, 456] width 206 height 42
drag, startPoint x: 137, startPoint y: 555, endPoint x: 151, endPoint y: 518, distance: 39.6
click at [136, 550] on button "Direcciones" at bounding box center [178, 540] width 220 height 42
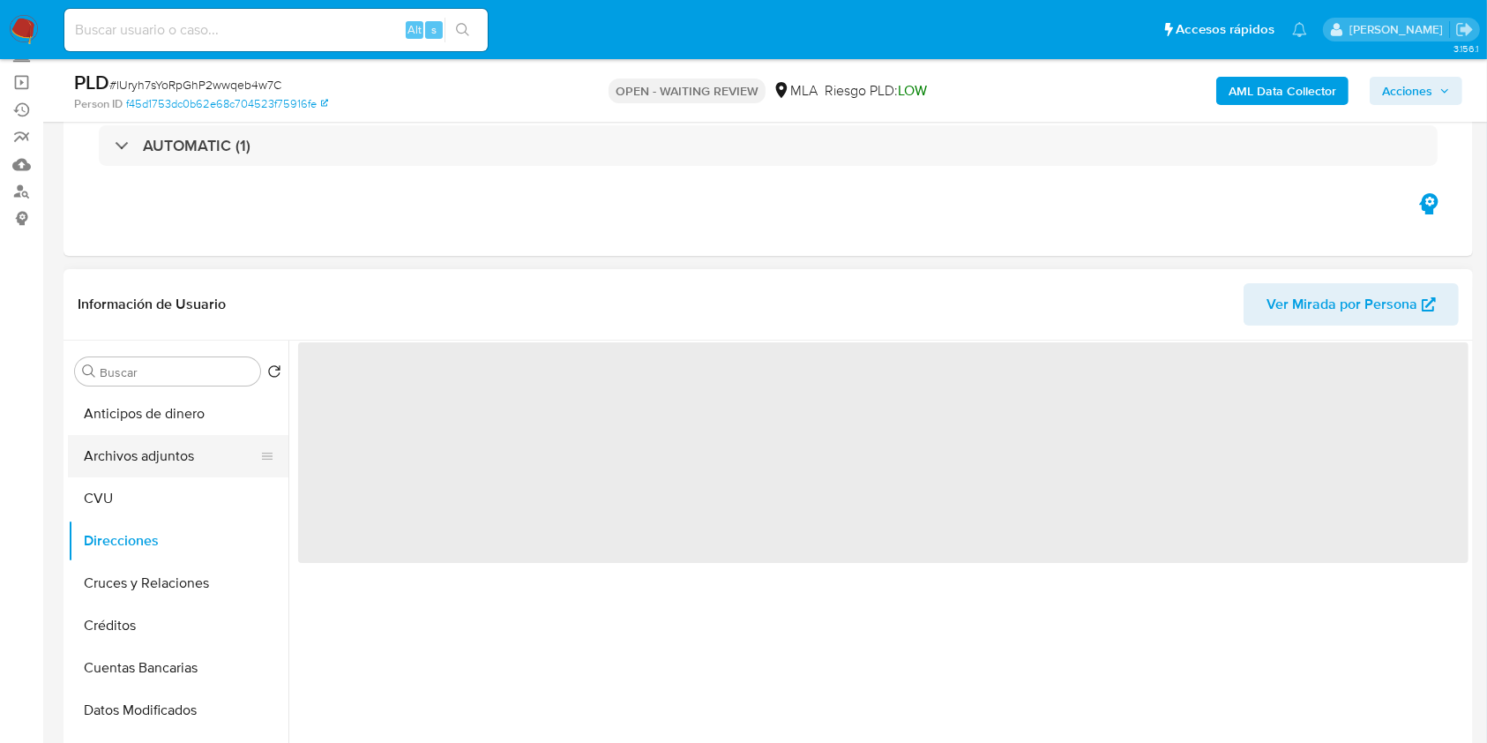
click at [163, 449] on button "Archivos adjuntos" at bounding box center [171, 456] width 206 height 42
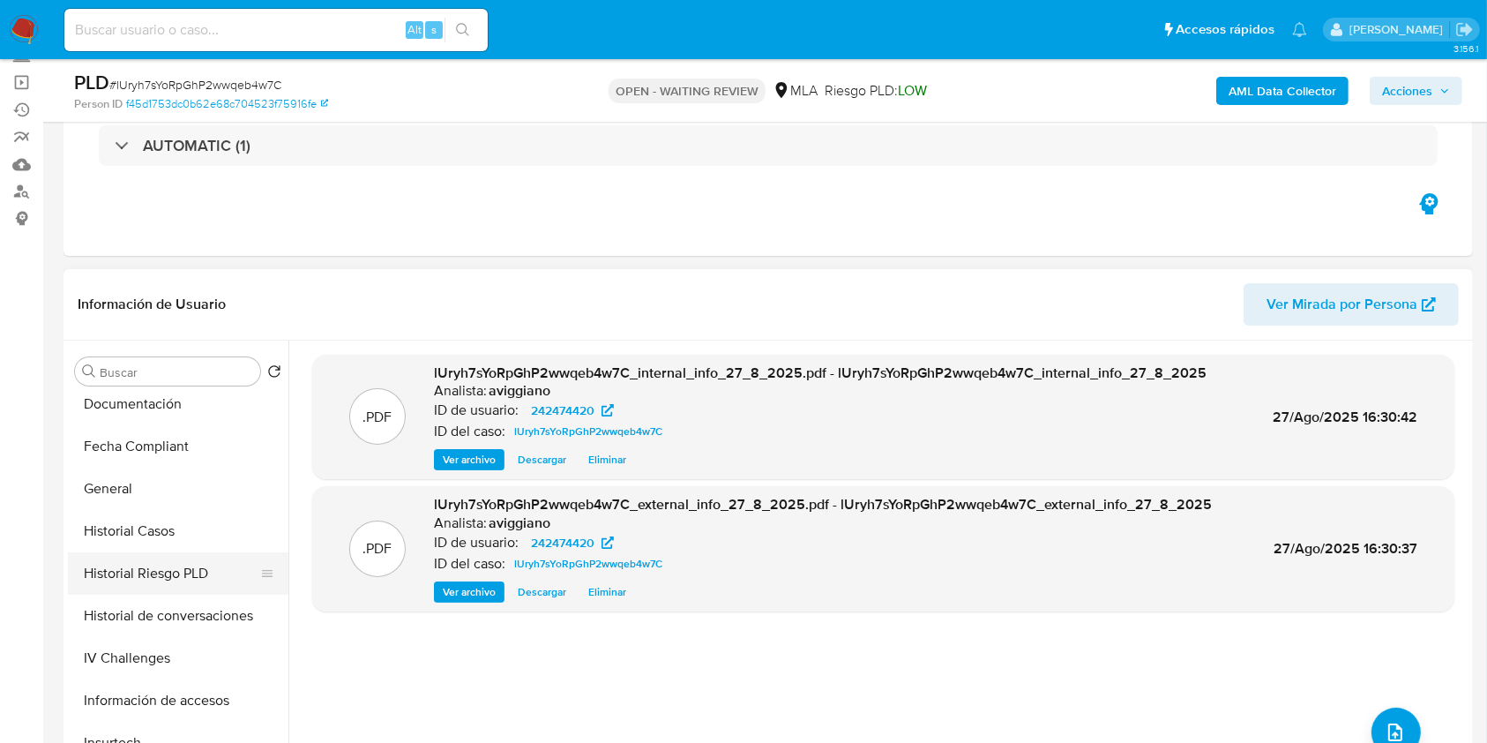
scroll to position [470, 0]
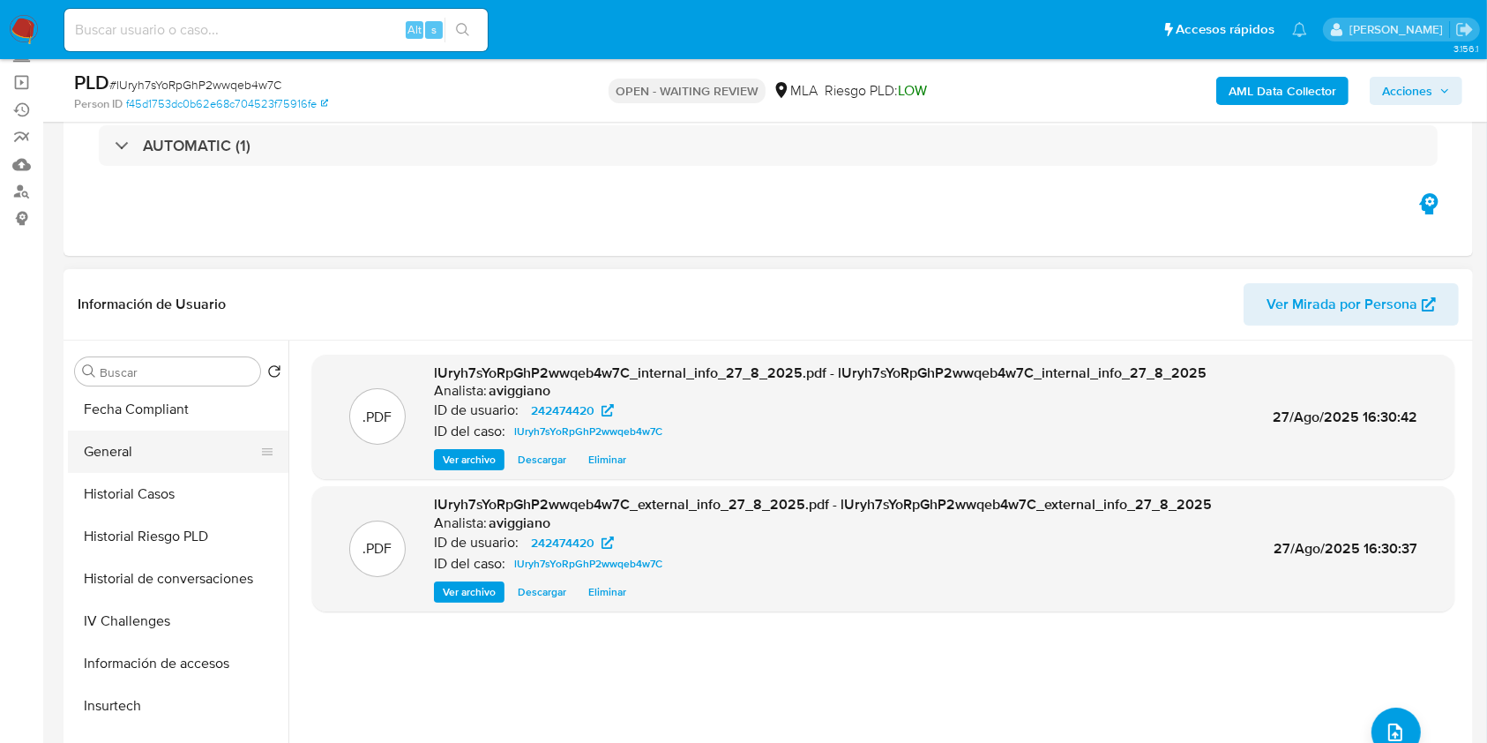
click at [172, 438] on button "General" at bounding box center [171, 451] width 206 height 42
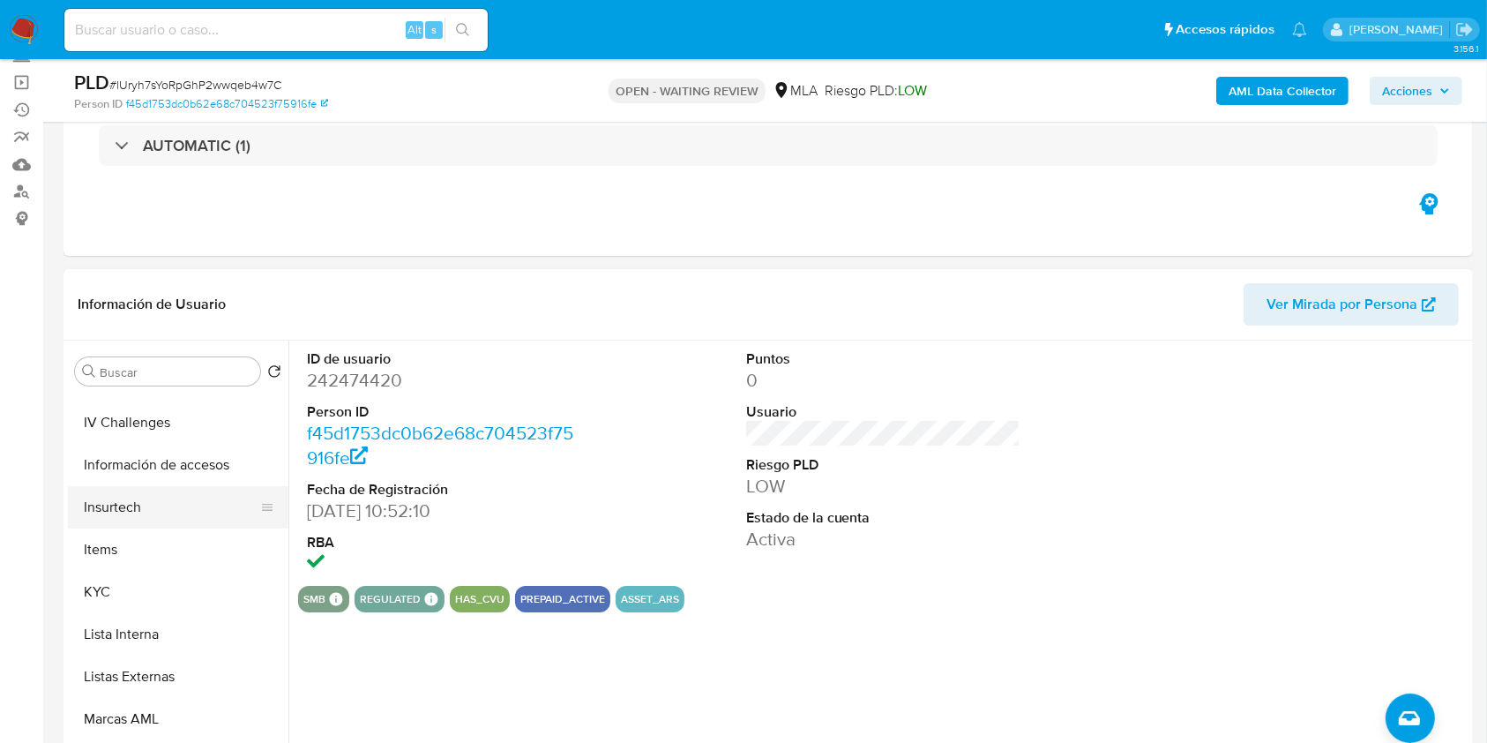
scroll to position [706, 0]
click at [344, 377] on dd "242474420" at bounding box center [444, 380] width 275 height 25
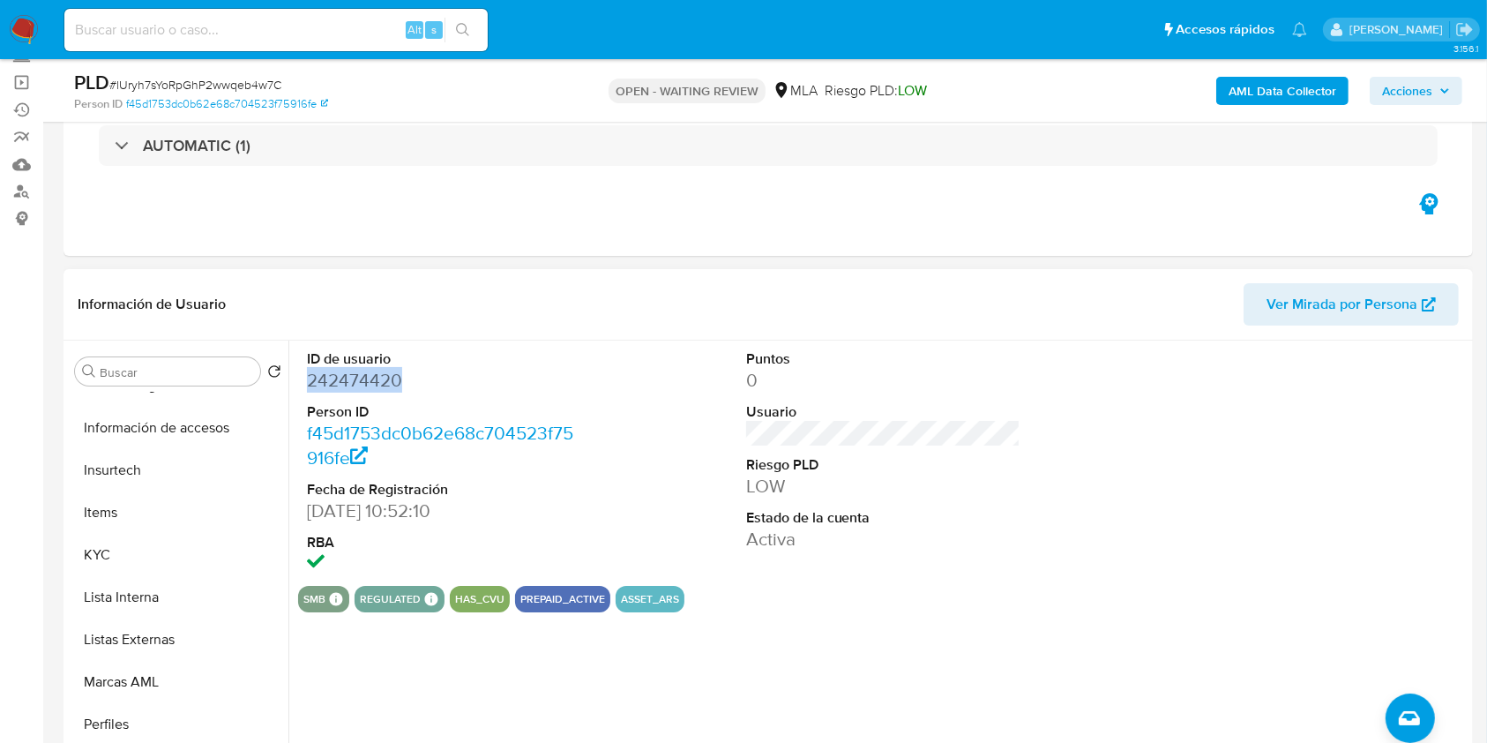
click at [344, 377] on dd "242474420" at bounding box center [444, 380] width 275 height 25
drag, startPoint x: 344, startPoint y: 377, endPoint x: 140, endPoint y: 548, distance: 265.5
click at [140, 548] on button "KYC" at bounding box center [171, 555] width 206 height 42
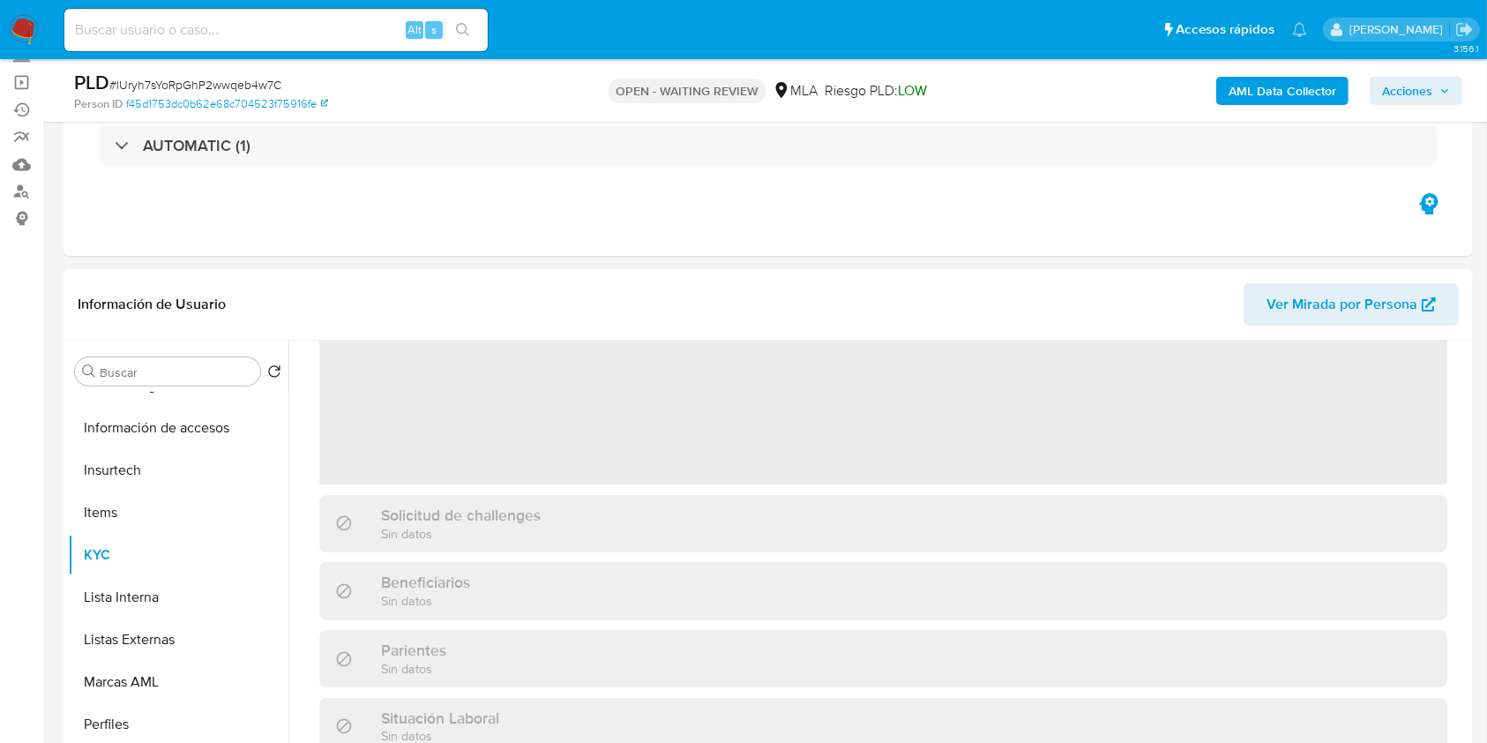
scroll to position [235, 0]
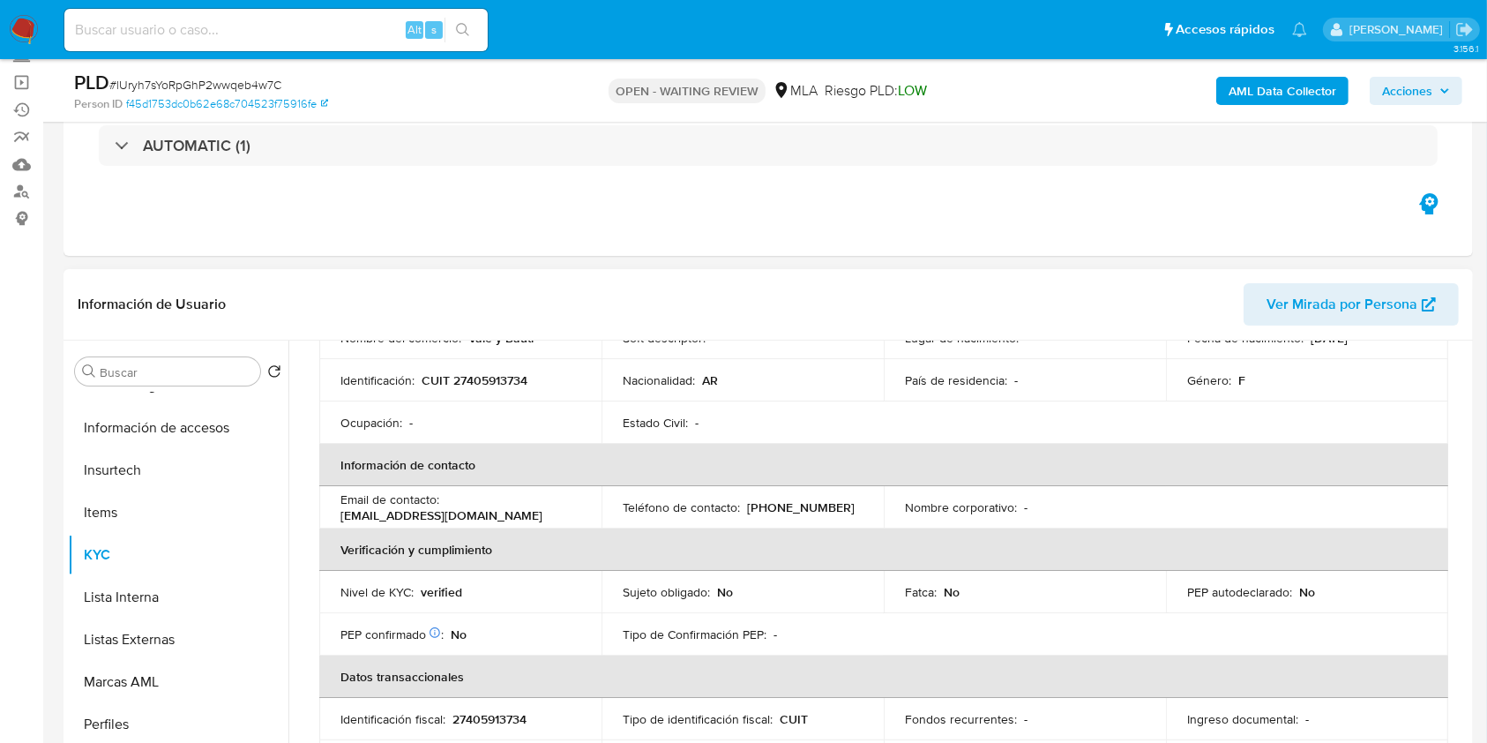
click at [506, 372] on p "CUIT 27405913734" at bounding box center [475, 380] width 106 height 16
drag, startPoint x: 506, startPoint y: 370, endPoint x: 466, endPoint y: 374, distance: 40.8
click at [466, 374] on p "CUIT 27405913734" at bounding box center [475, 380] width 106 height 16
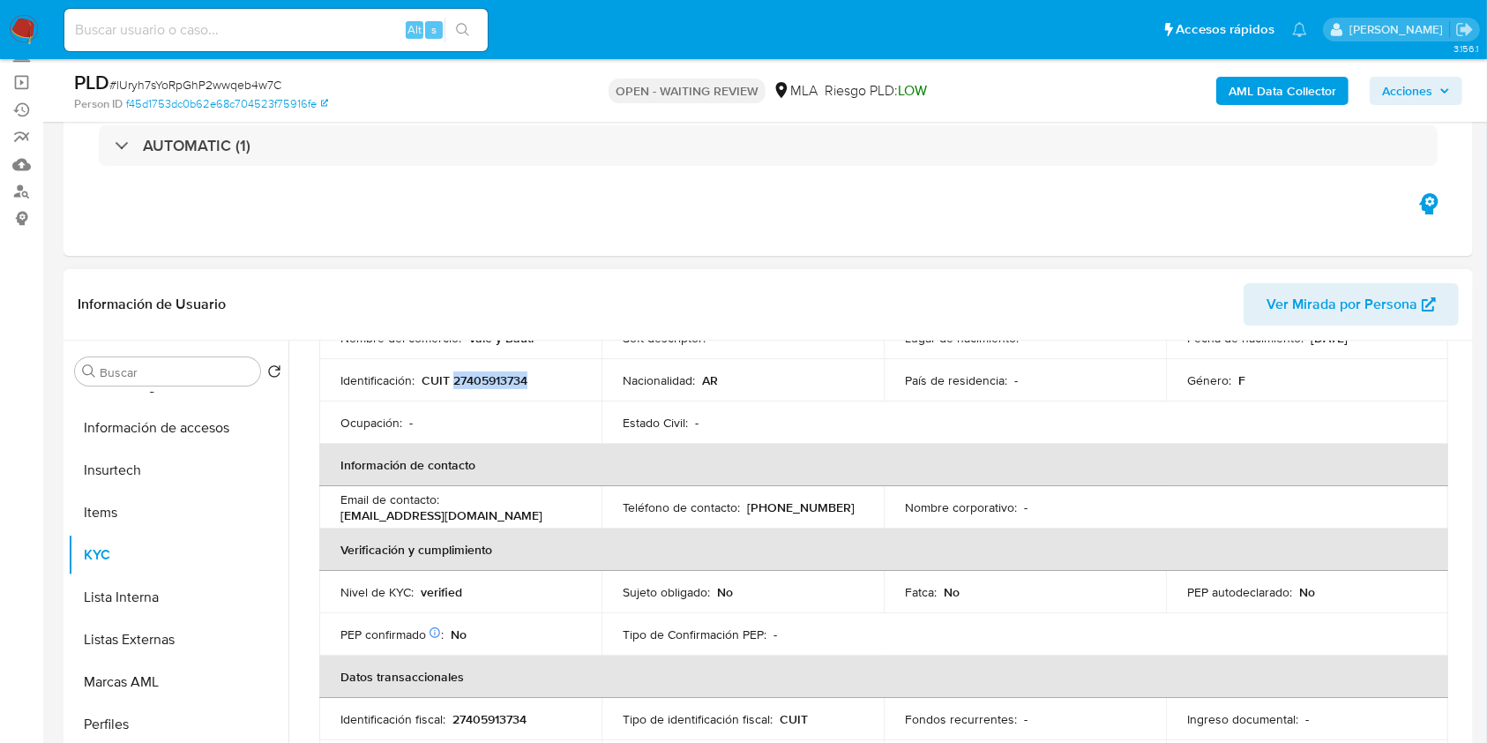
copy p "27405913734"
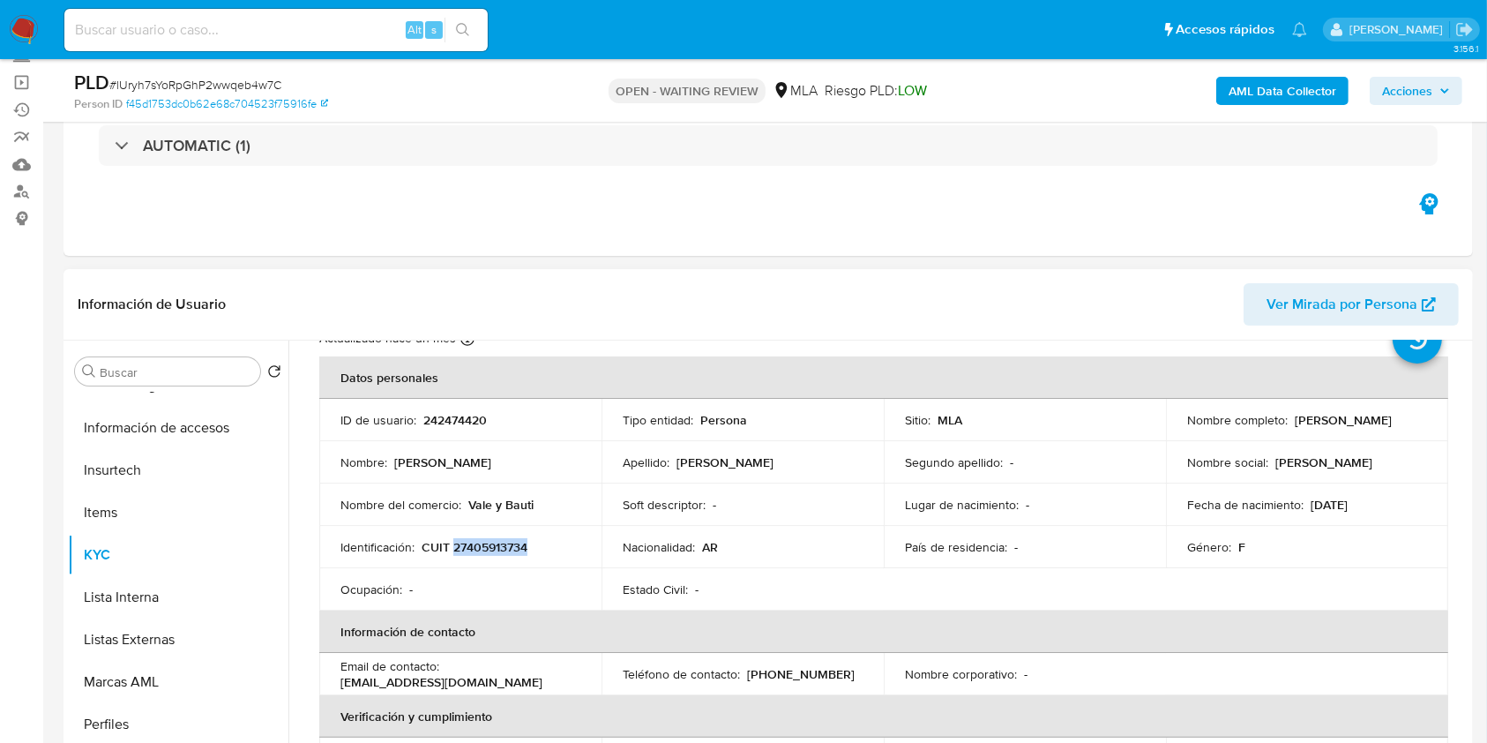
scroll to position [0, 0]
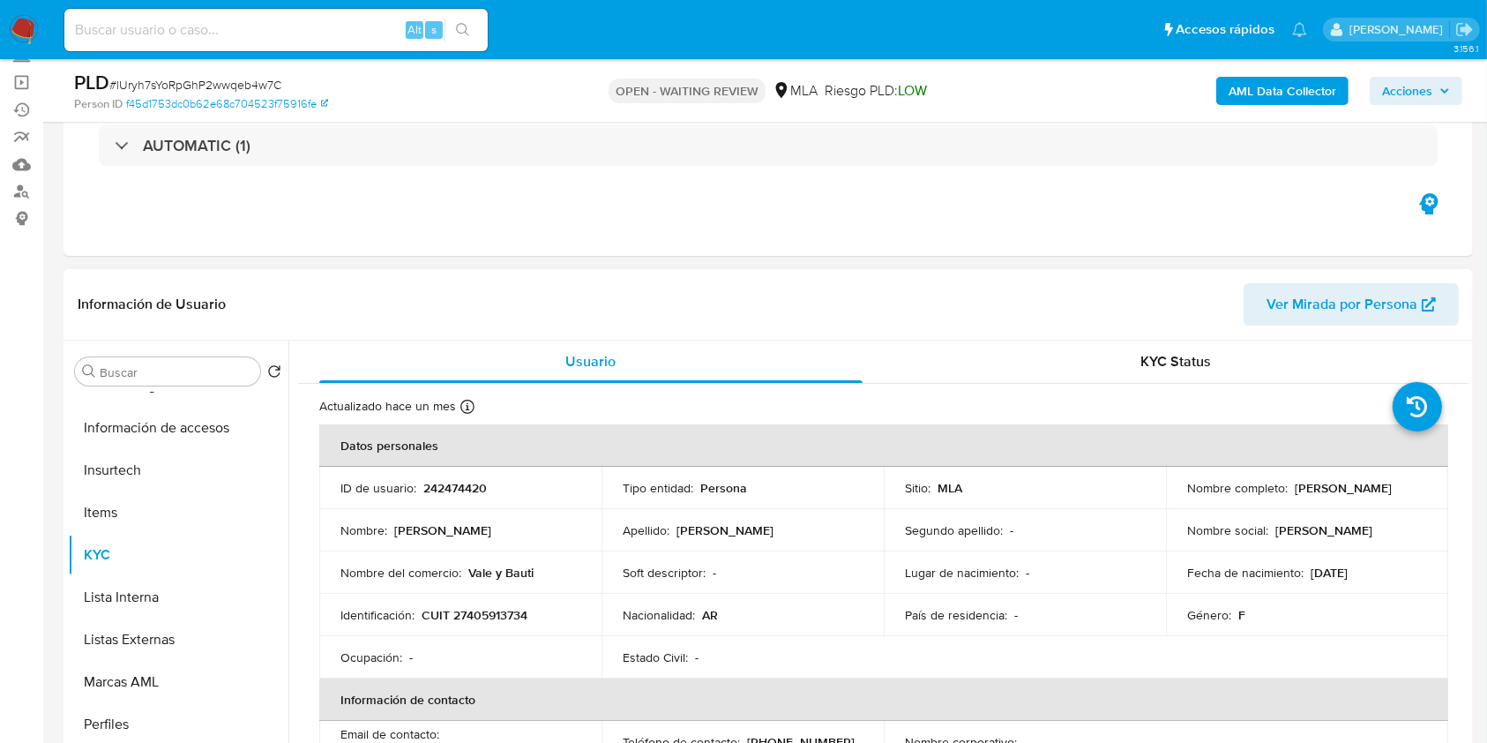
click at [423, 494] on p "242474420" at bounding box center [455, 488] width 64 height 16
copy p "242474420"
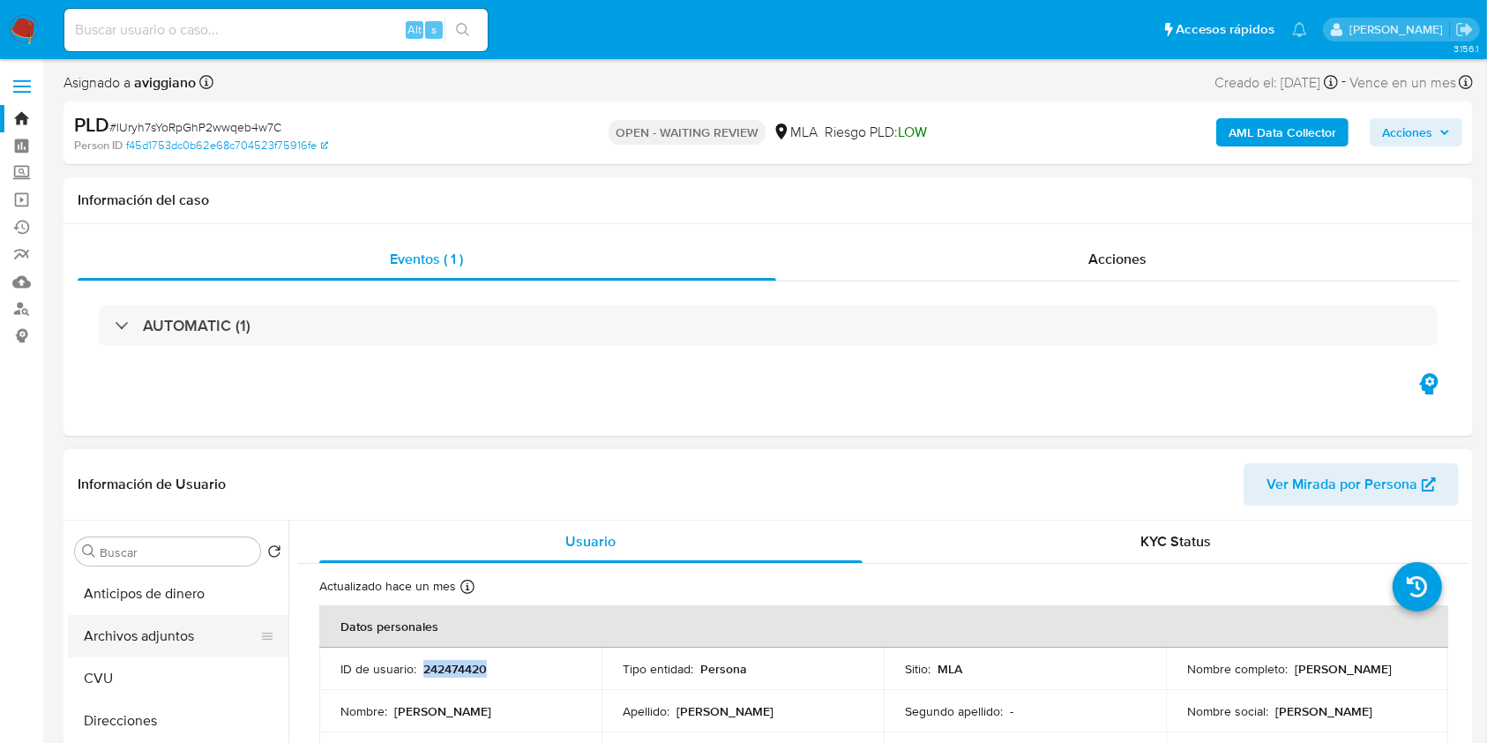
click at [141, 644] on button "Archivos adjuntos" at bounding box center [171, 636] width 206 height 42
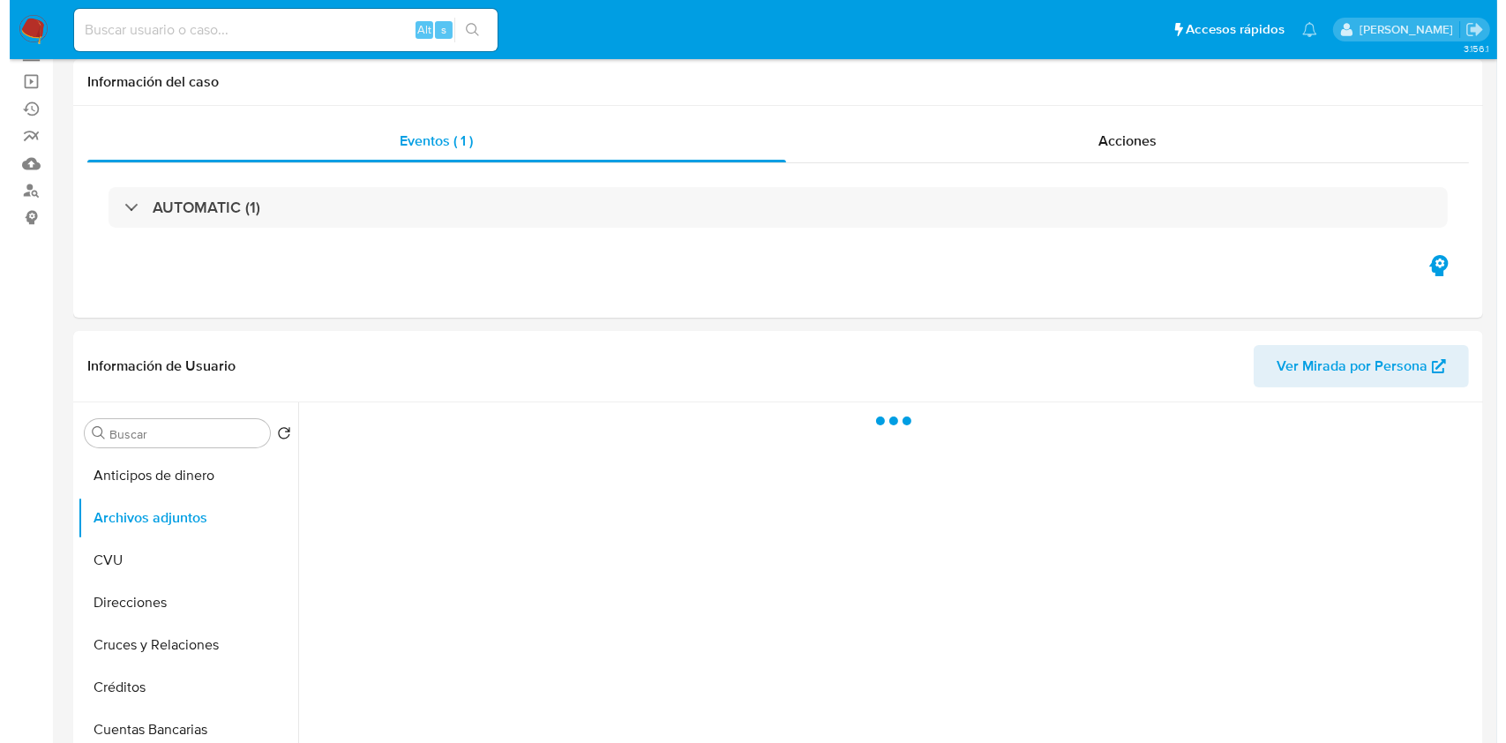
scroll to position [235, 0]
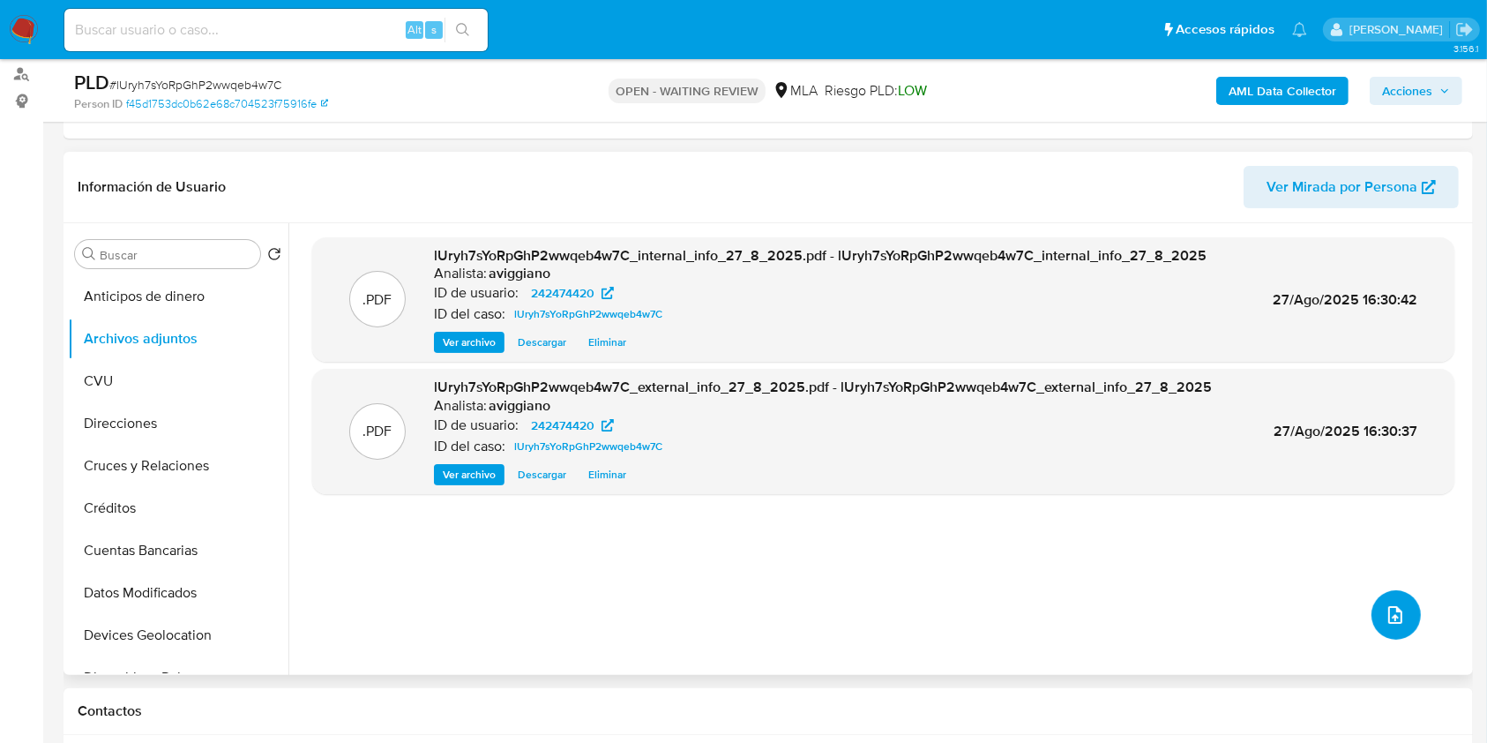
click at [1389, 606] on icon "upload-file" at bounding box center [1395, 615] width 14 height 18
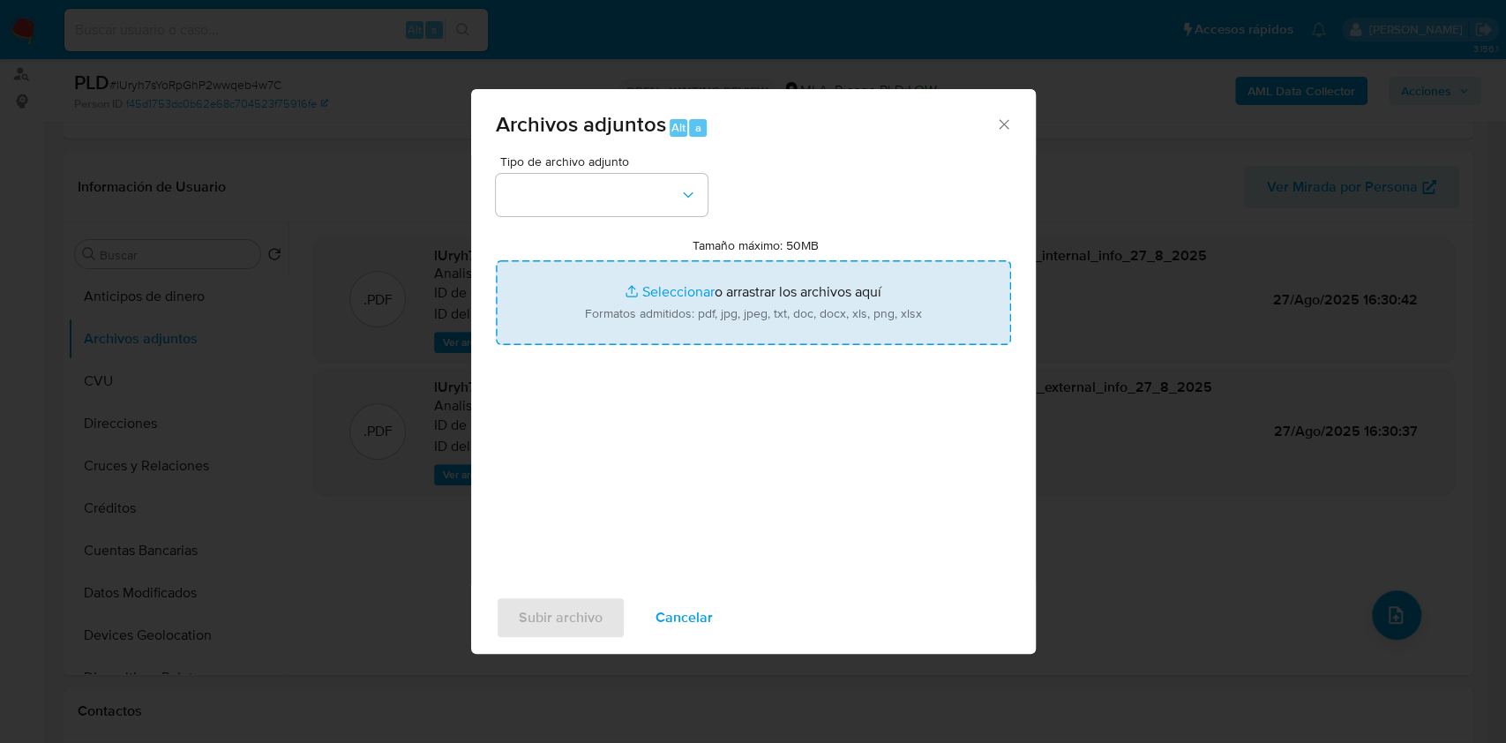
click at [813, 298] on input "Tamaño máximo: 50MB Seleccionar archivos" at bounding box center [753, 302] width 515 height 85
type input "C:\fakepath\Nosis - 242474420.pdf"
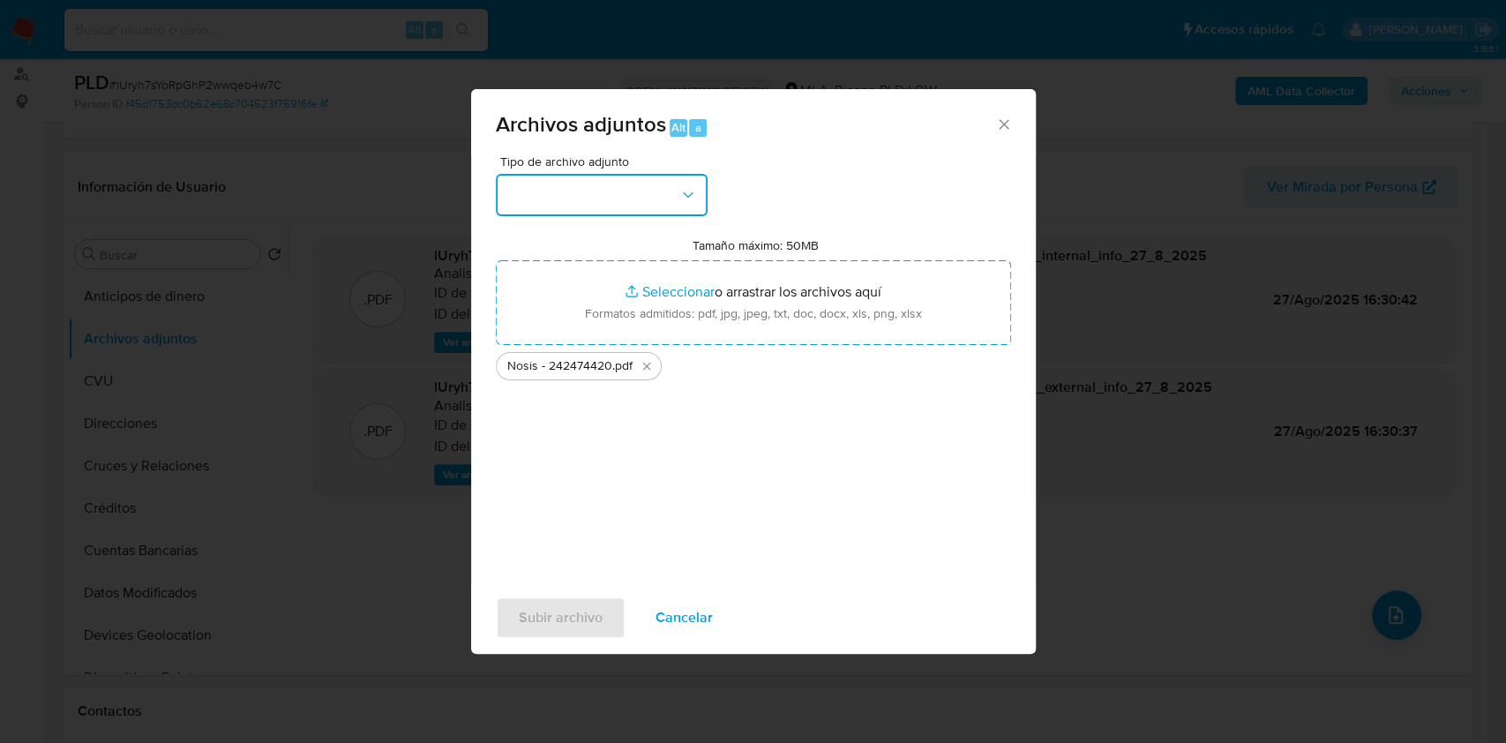
click at [538, 197] on button "button" at bounding box center [602, 195] width 212 height 42
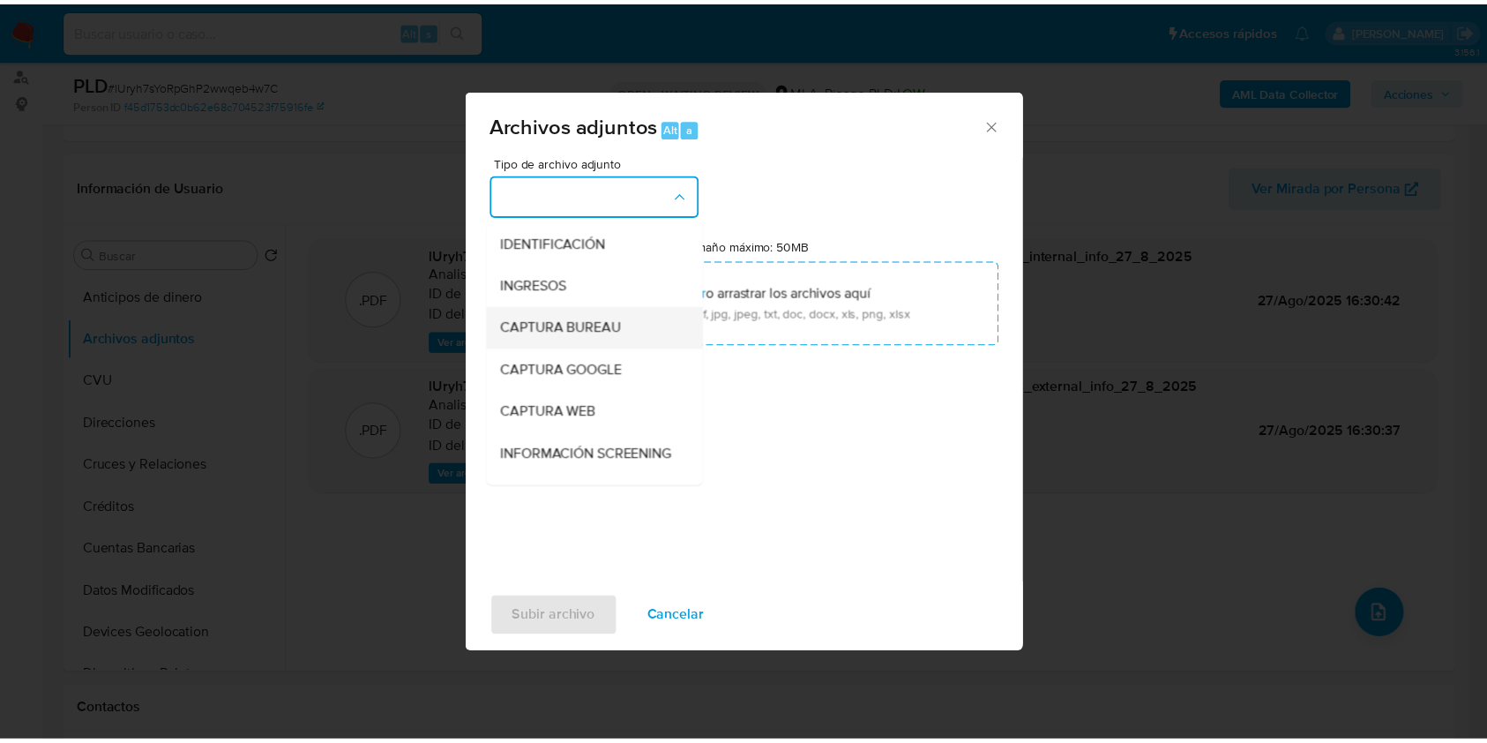
scroll to position [117, 0]
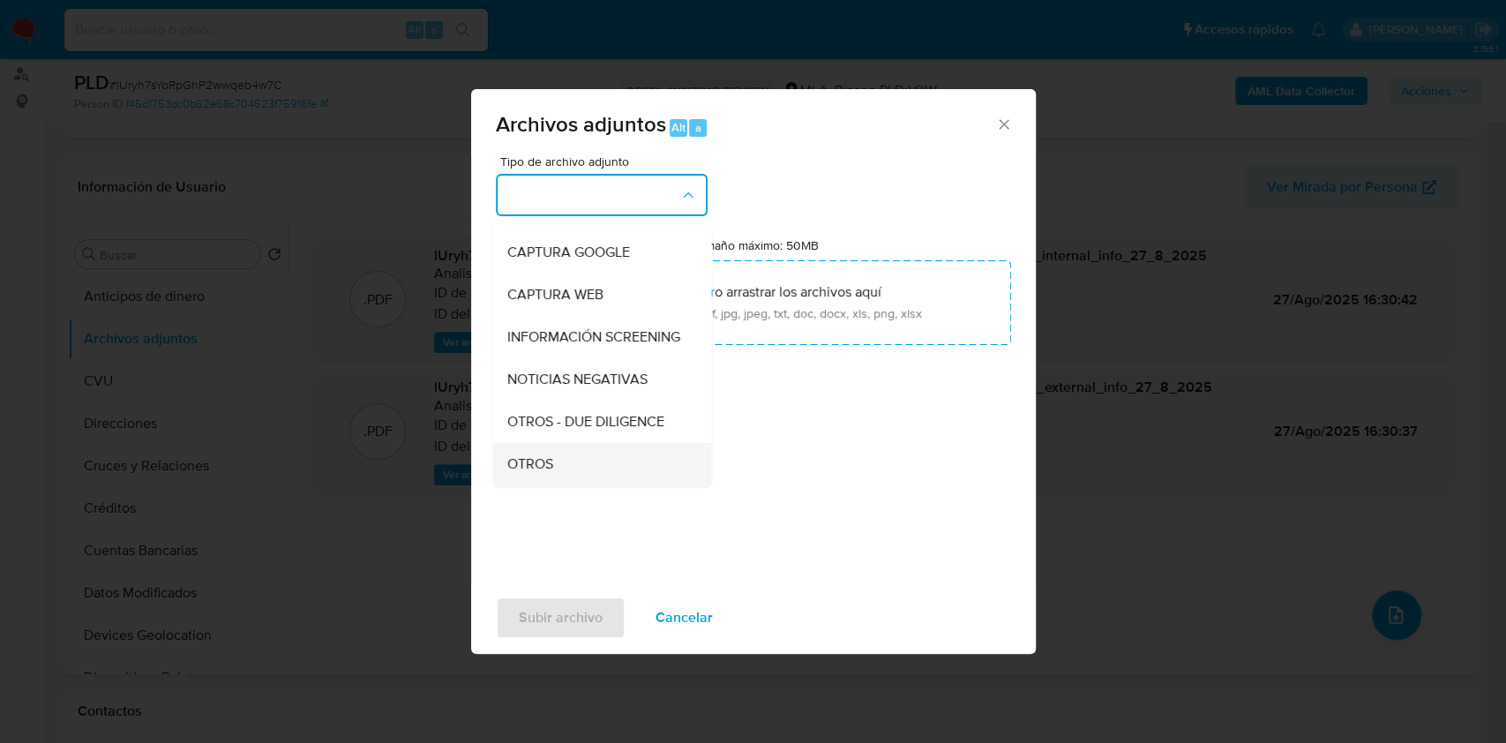
click at [524, 473] on span "OTROS" at bounding box center [529, 464] width 46 height 18
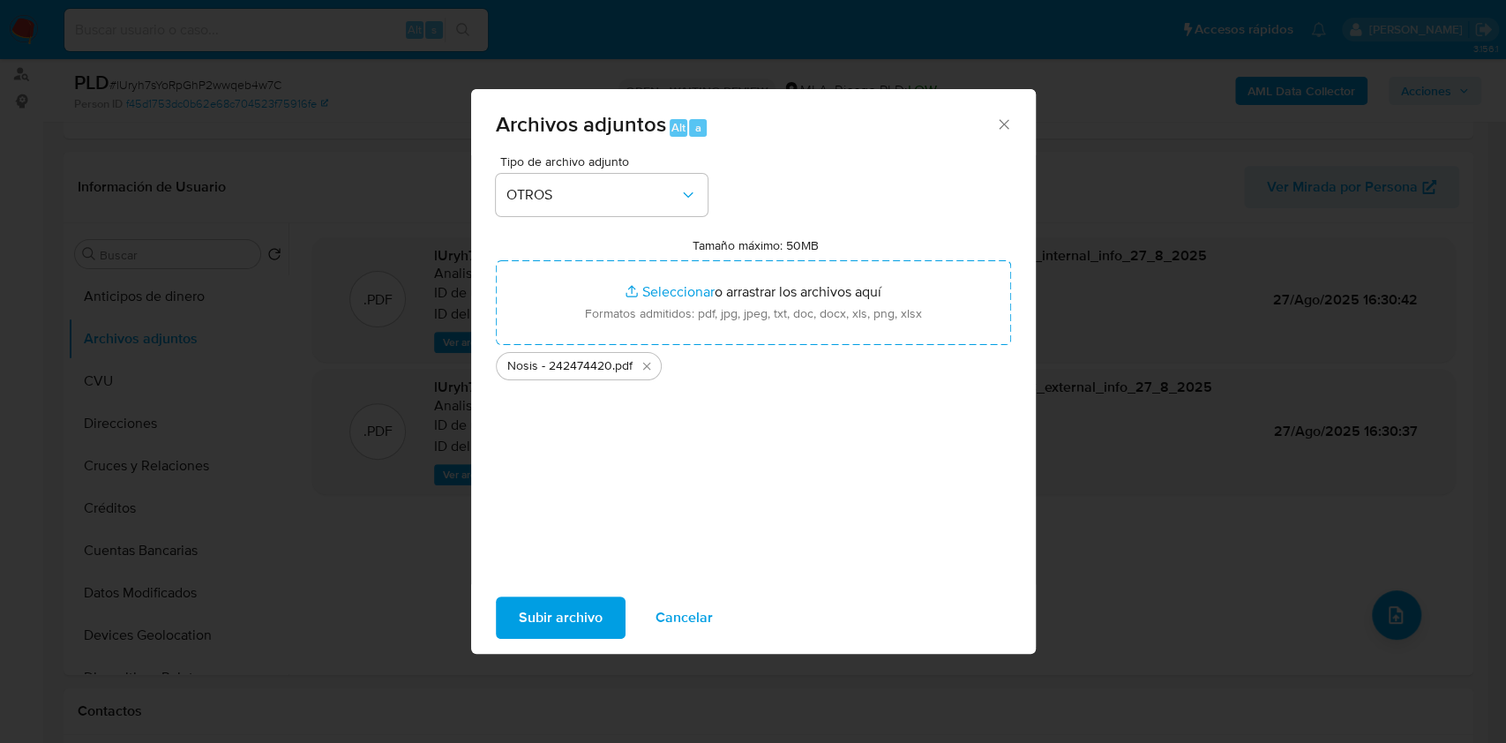
click at [557, 627] on span "Subir archivo" at bounding box center [561, 617] width 84 height 39
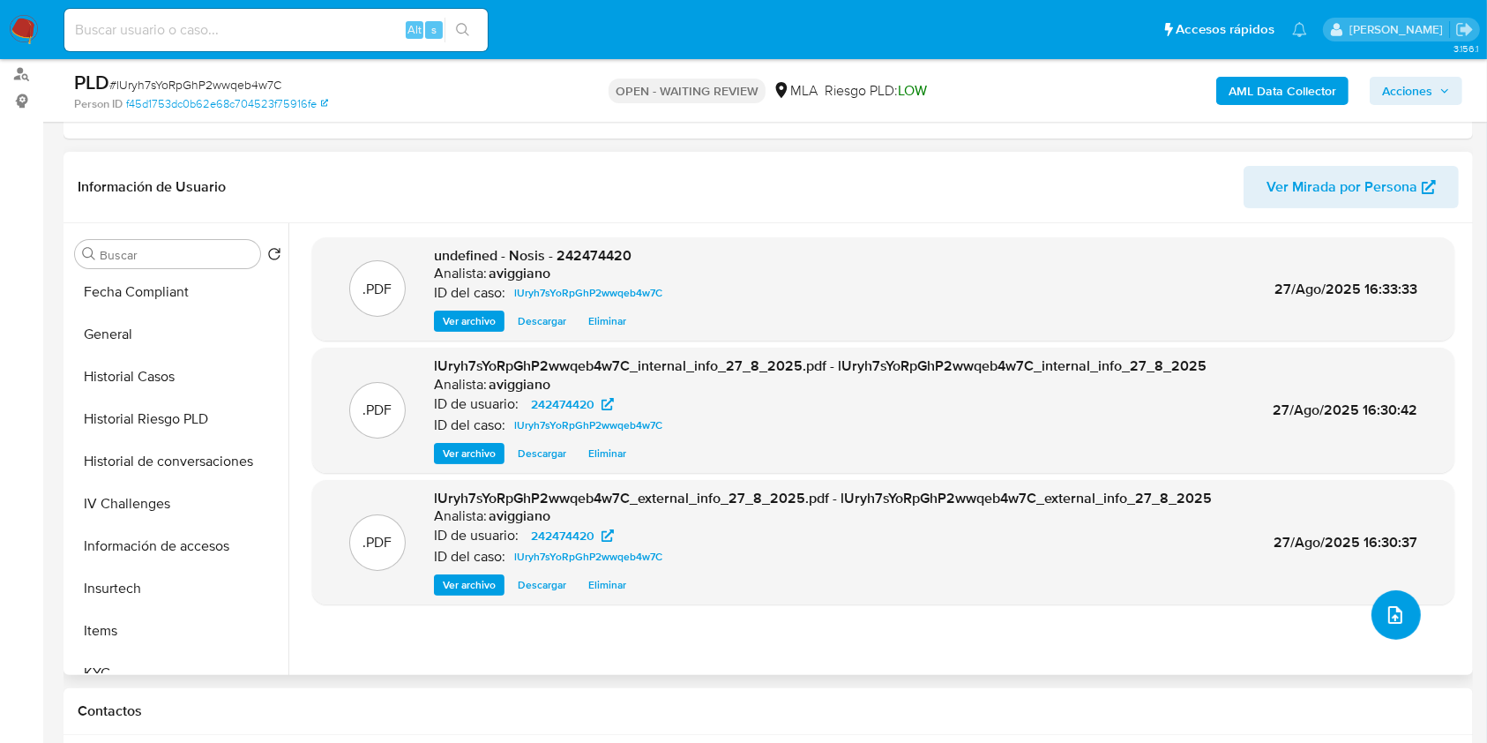
scroll to position [706, 0]
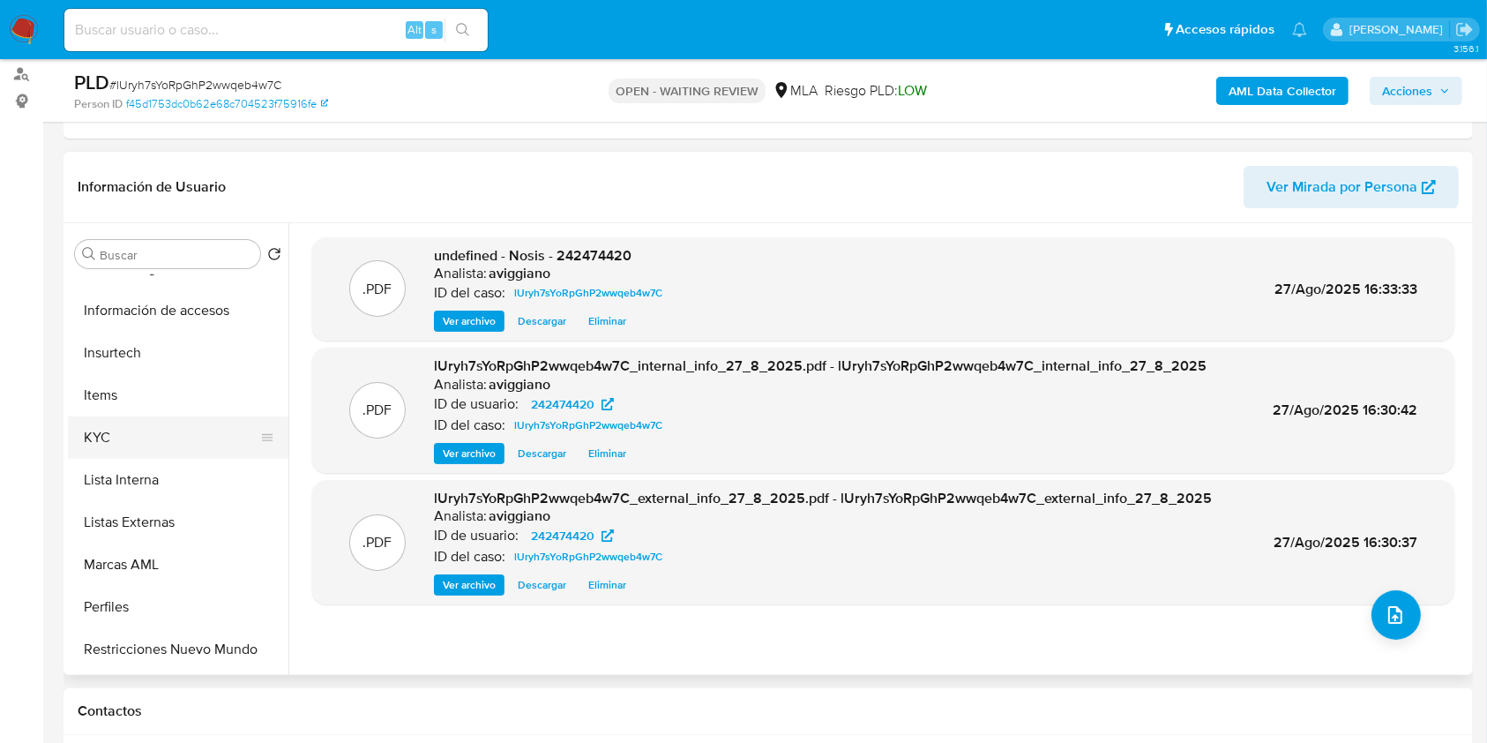
click at [148, 441] on button "KYC" at bounding box center [171, 437] width 206 height 42
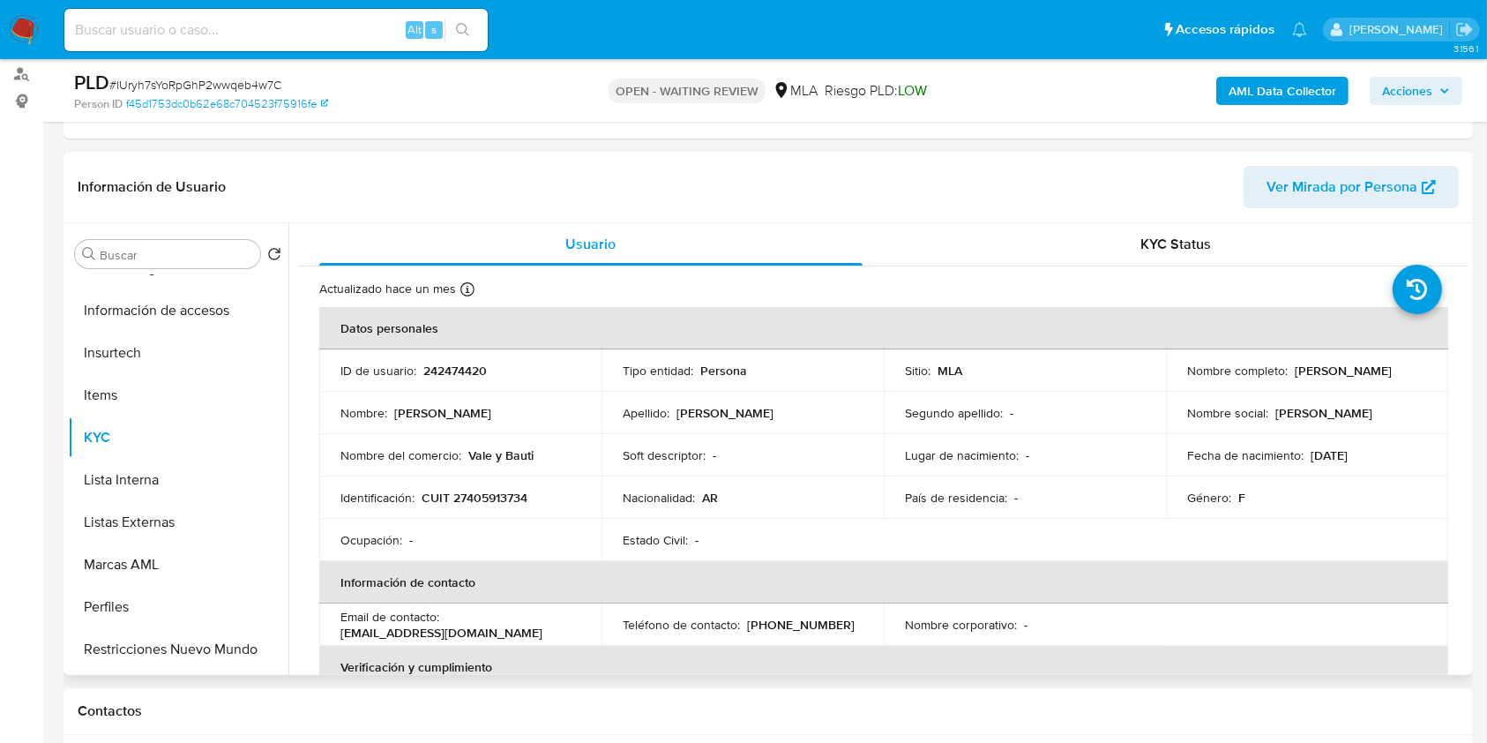
click at [451, 362] on p "242474420" at bounding box center [455, 370] width 64 height 16
copy p "242474420"
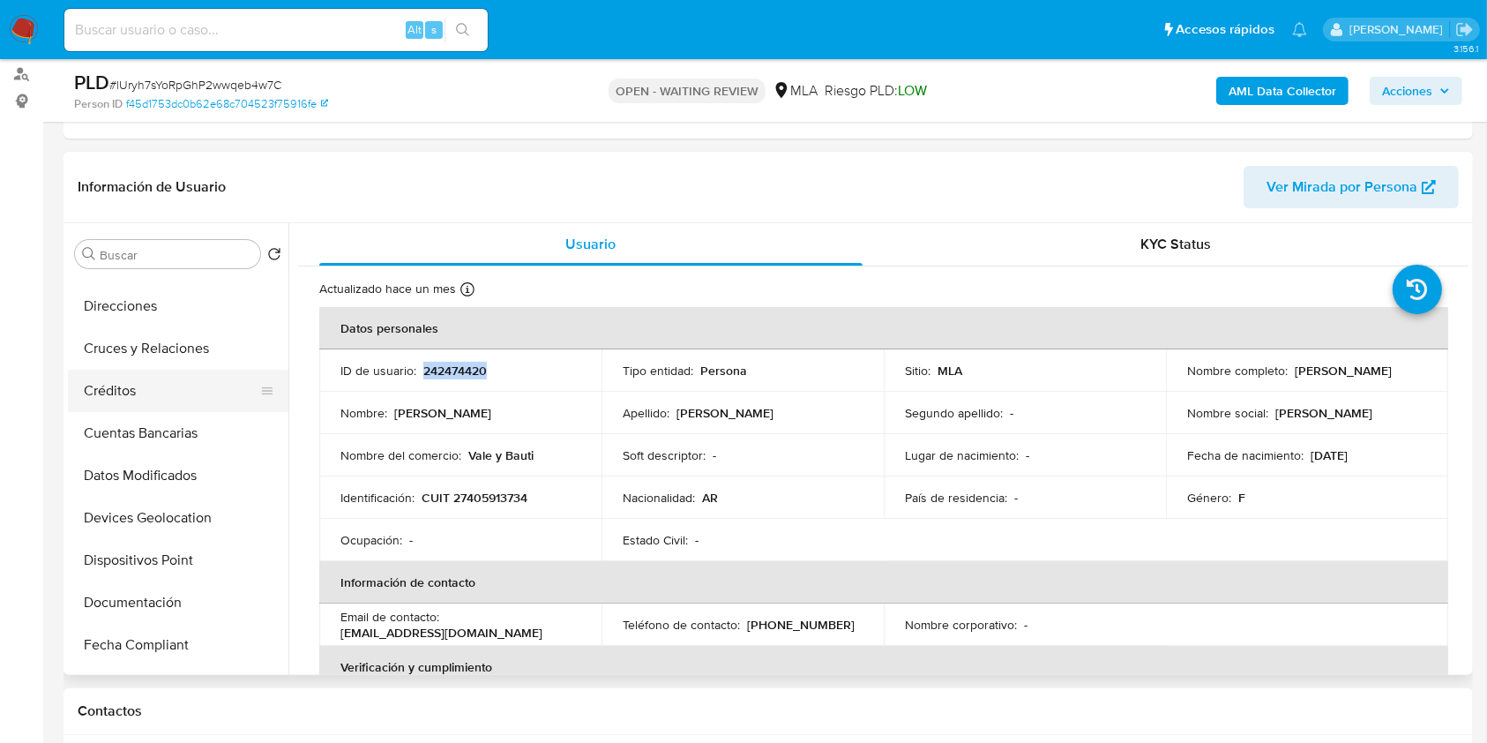
drag, startPoint x: 209, startPoint y: 456, endPoint x: 106, endPoint y: 377, distance: 129.7
click at [101, 368] on ul "Anticipos de dinero Archivos adjuntos CVU Direcciones Cruces y Relaciones Crédi…" at bounding box center [178, 474] width 220 height 398
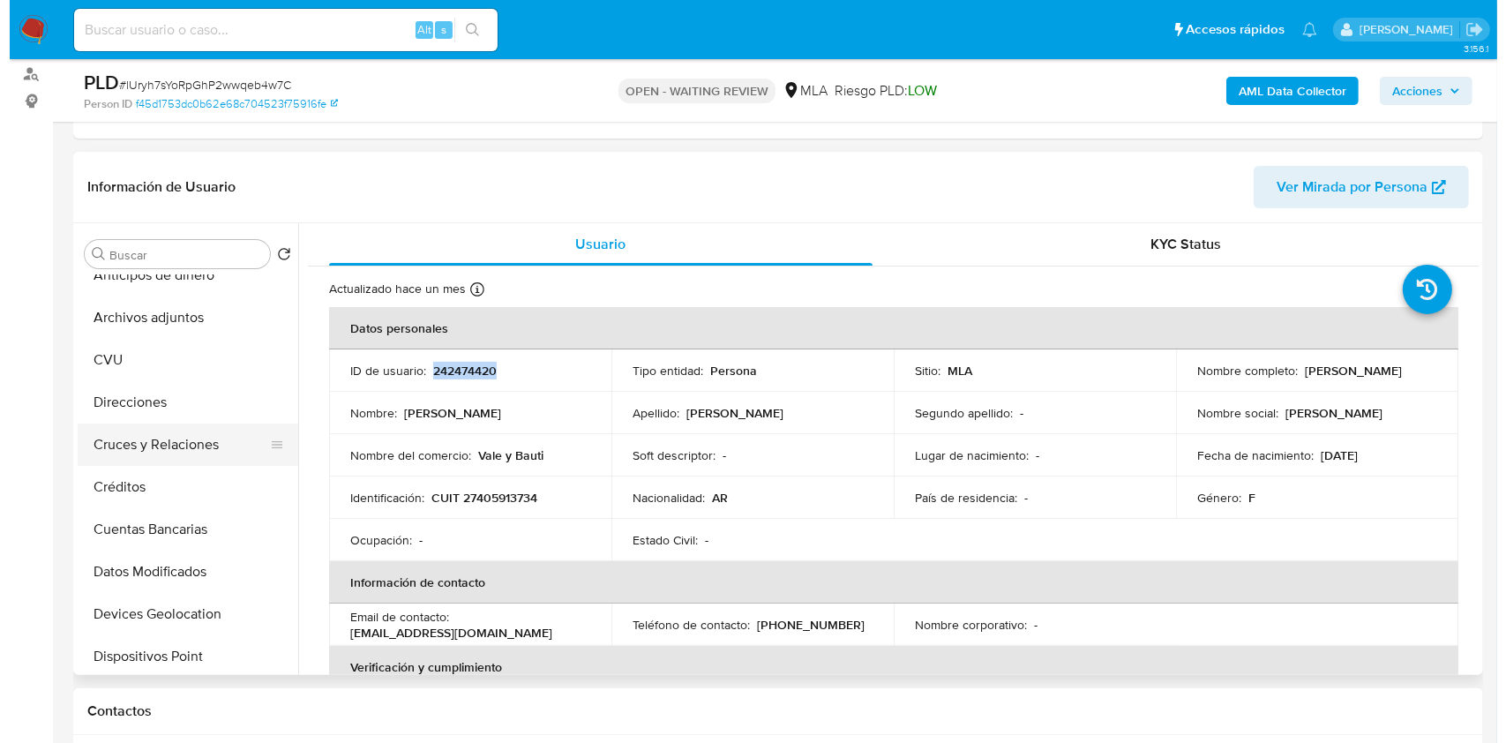
scroll to position [0, 0]
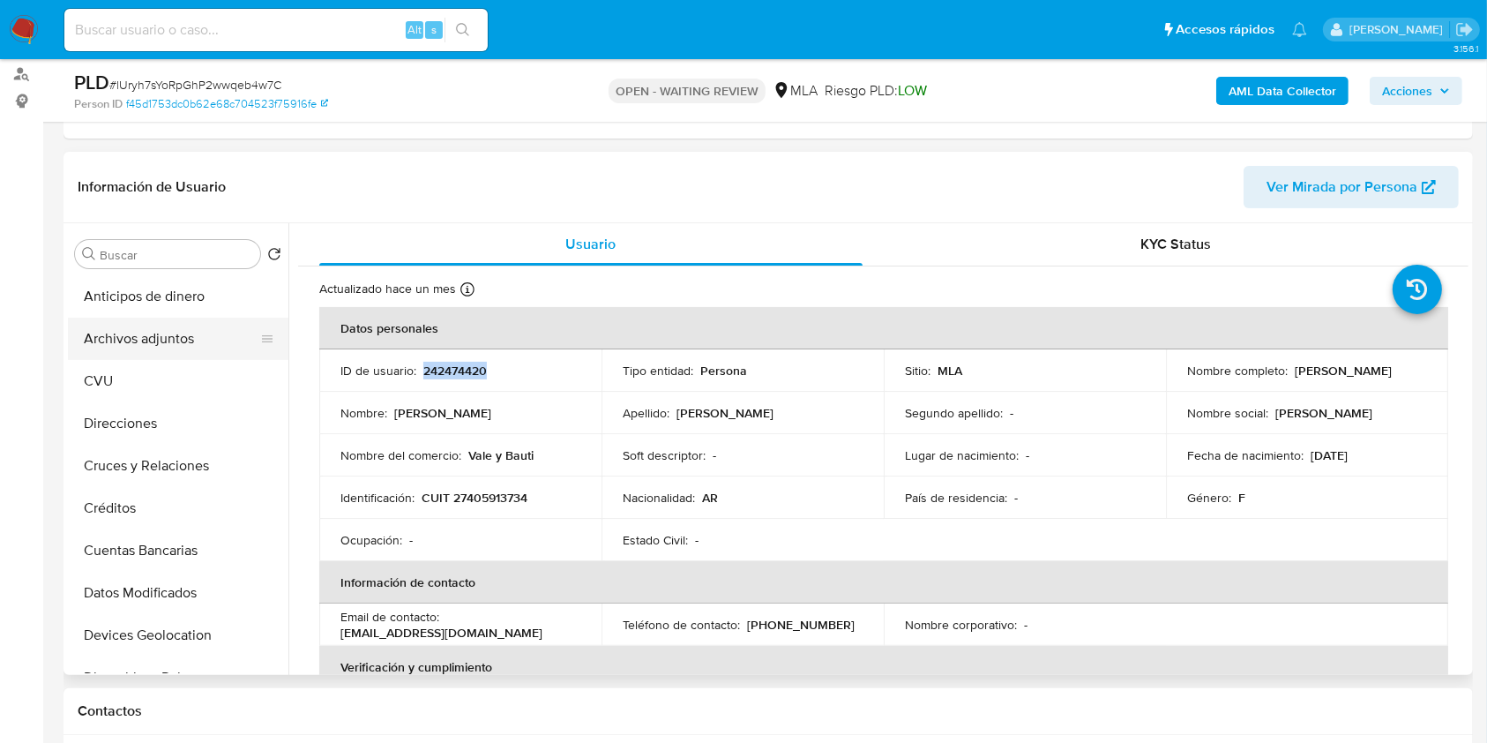
click at [164, 321] on button "Archivos adjuntos" at bounding box center [171, 339] width 206 height 42
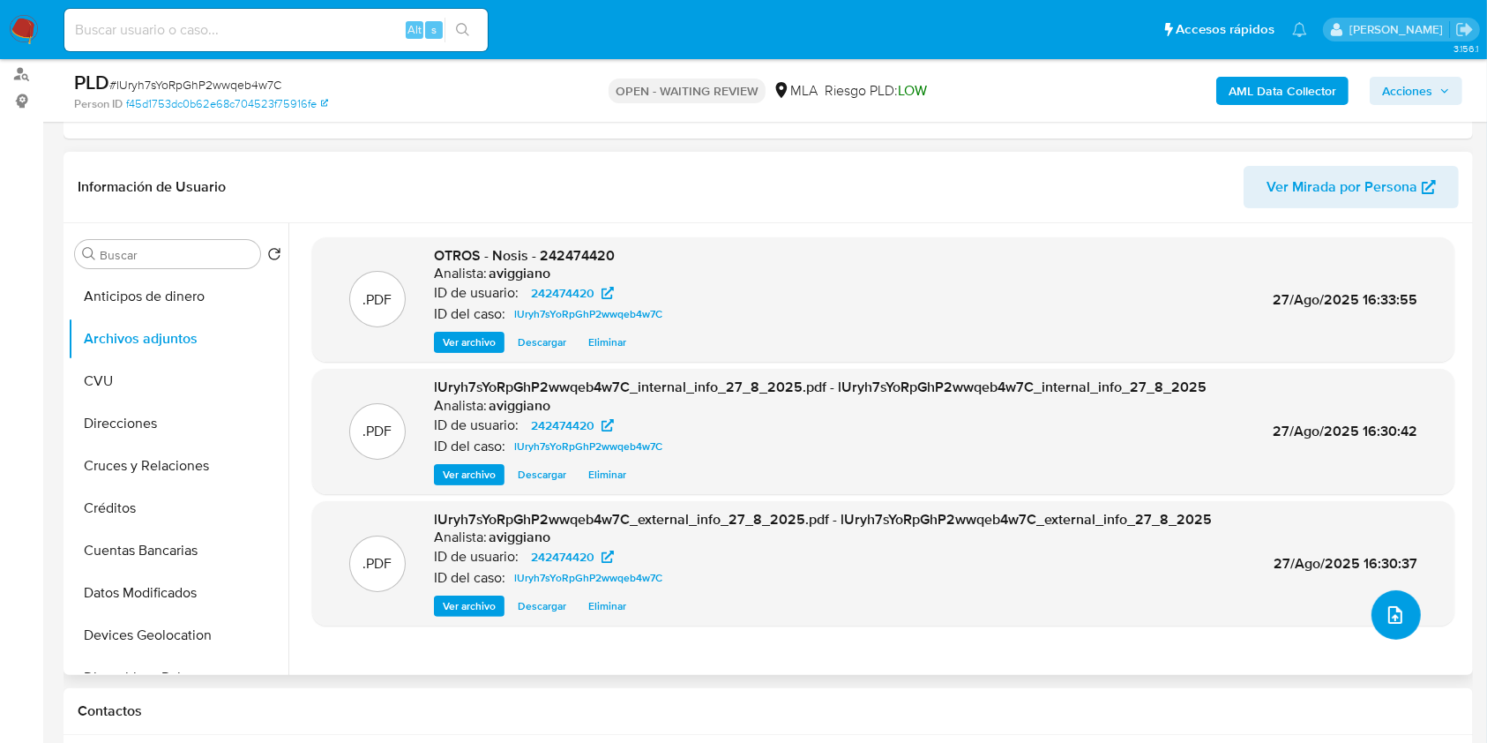
click at [1385, 613] on icon "upload-file" at bounding box center [1395, 614] width 21 height 21
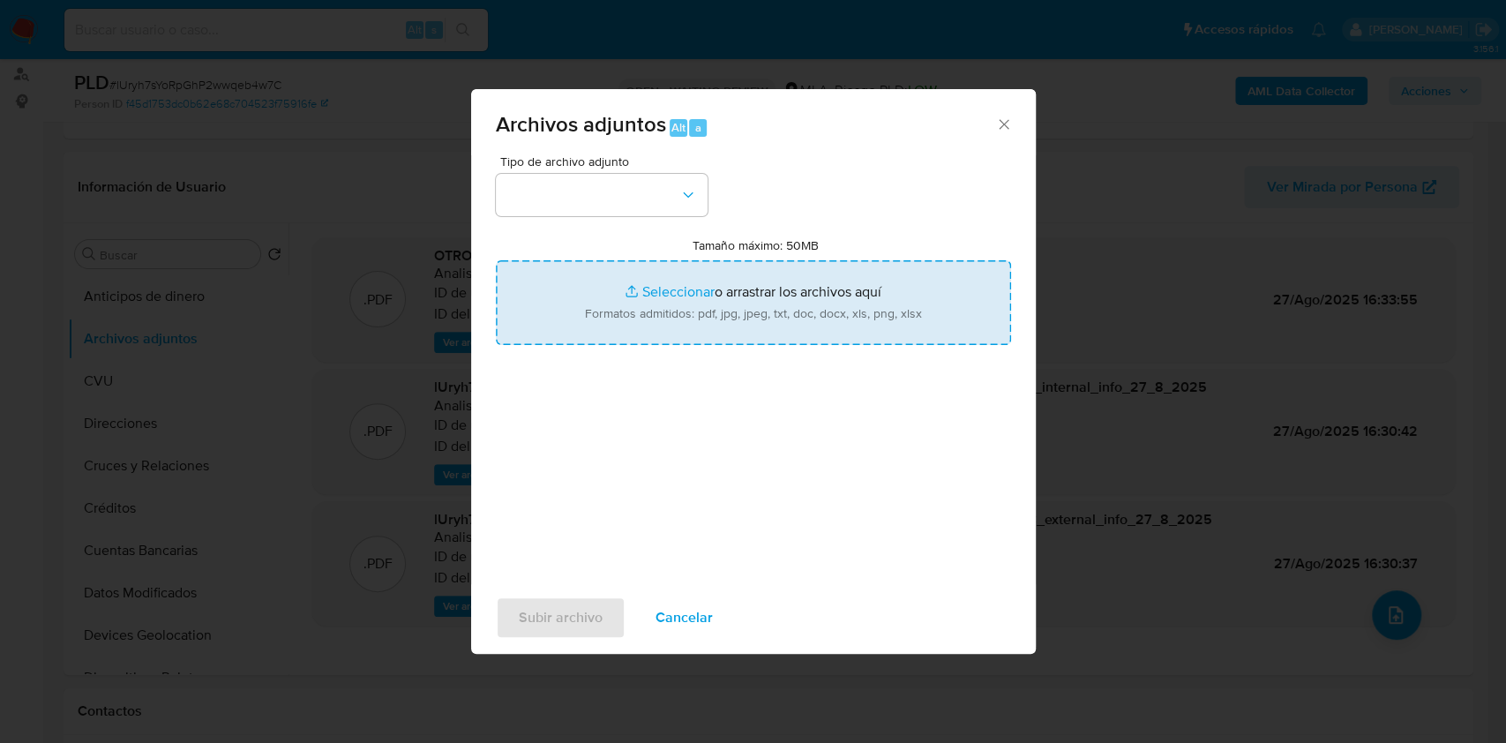
click at [799, 288] on input "Tamaño máximo: 50MB Seleccionar archivos" at bounding box center [753, 302] width 515 height 85
type input "C:\fakepath\Movimientos-Aladdin-v10_1 - 242474420.xlsx"
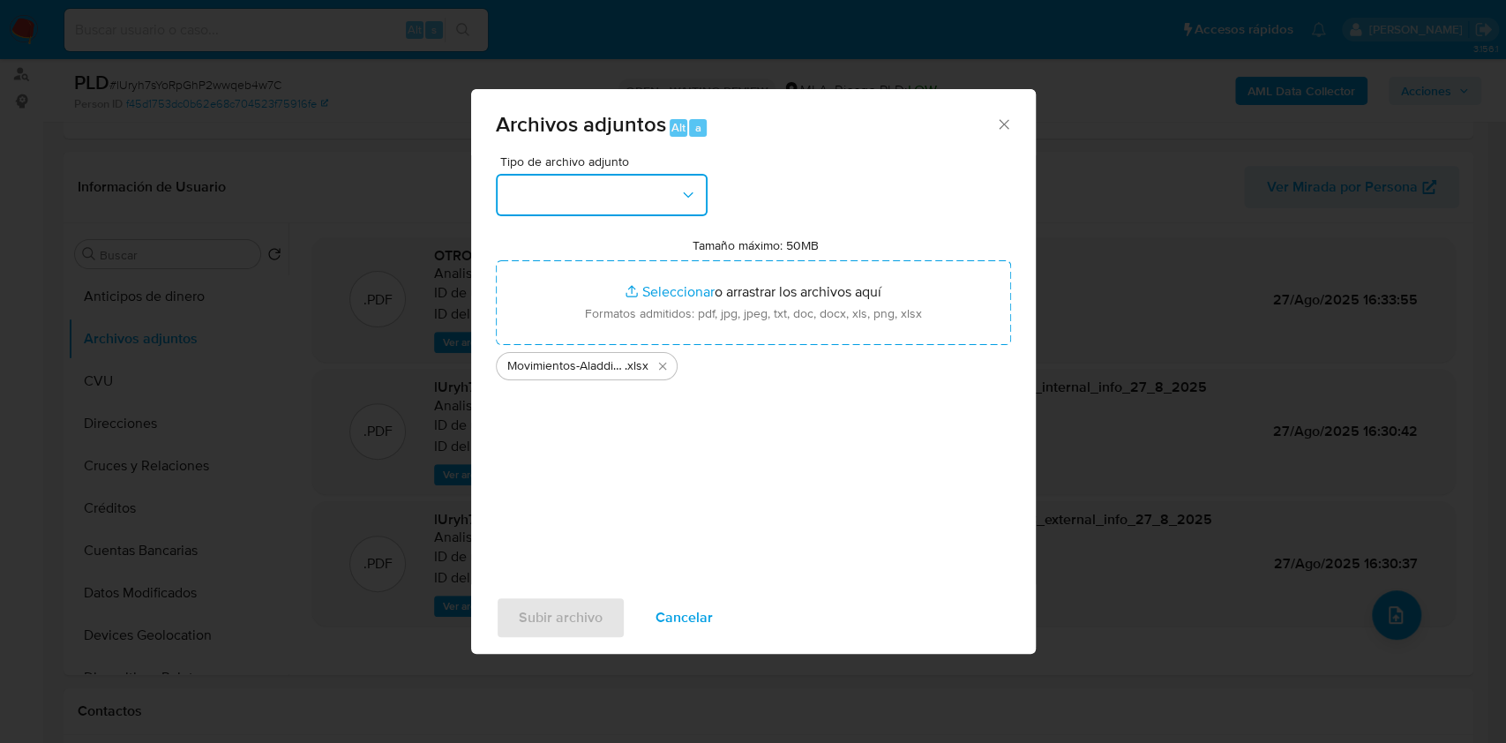
click at [573, 179] on button "button" at bounding box center [602, 195] width 212 height 42
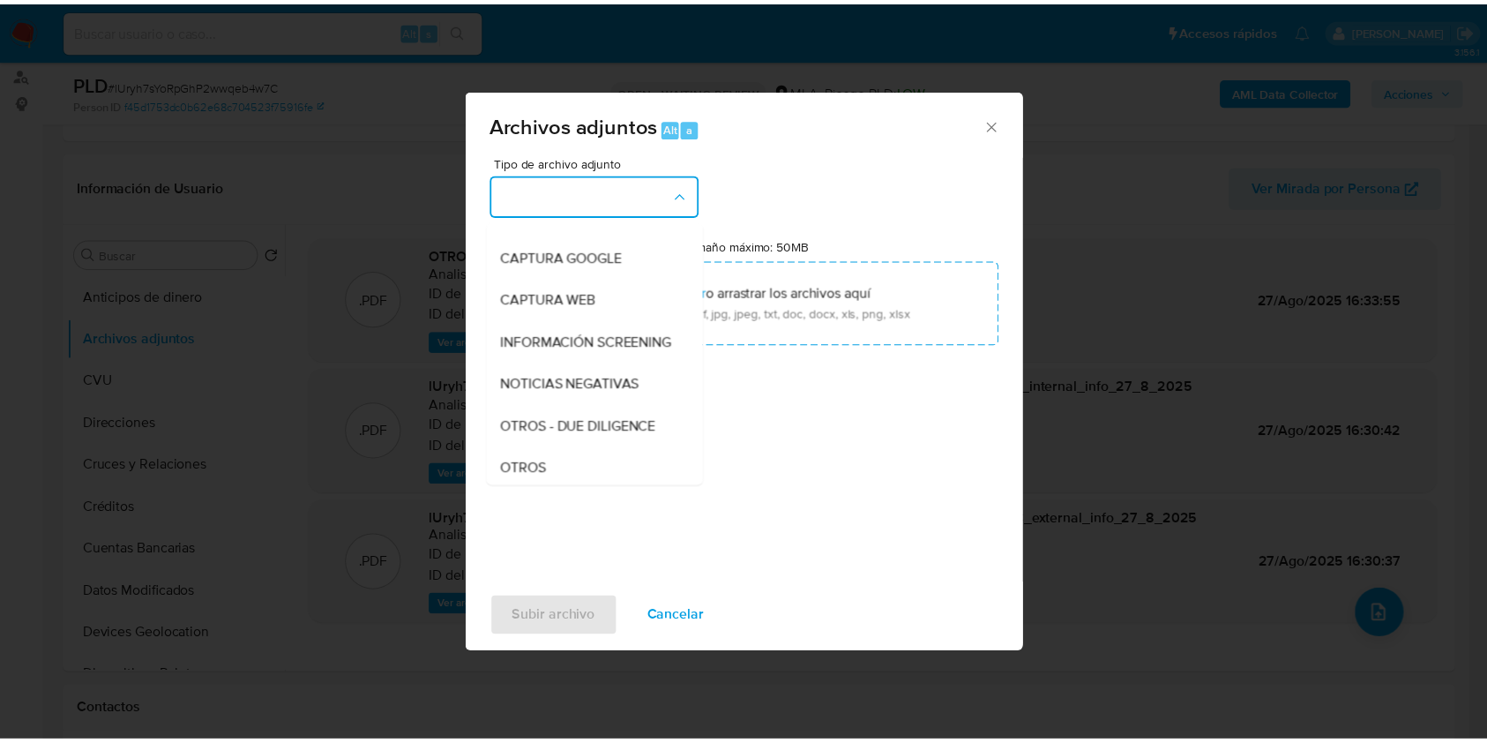
scroll to position [353, 0]
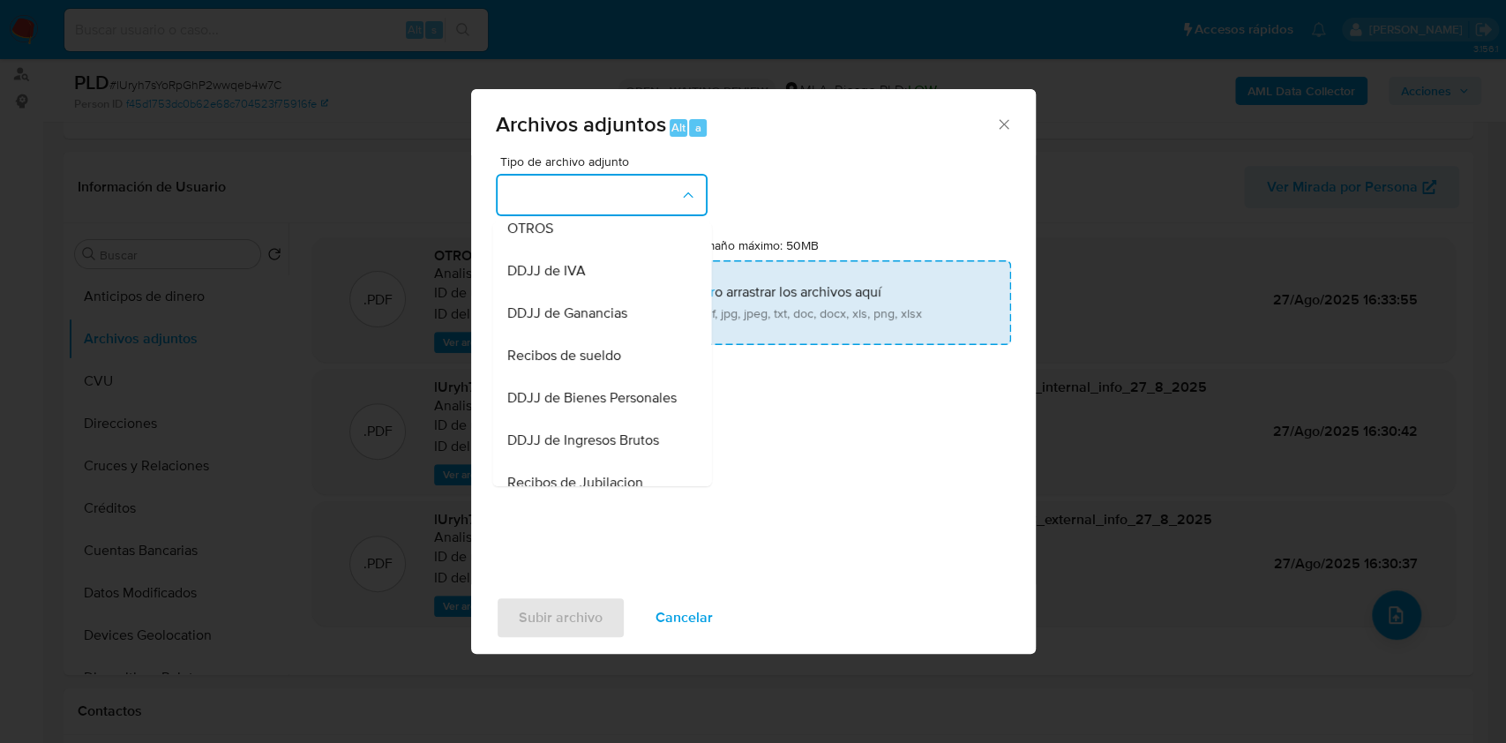
drag, startPoint x: 547, startPoint y: 240, endPoint x: 549, endPoint y: 283, distance: 43.3
click at [546, 237] on span "OTROS" at bounding box center [529, 229] width 46 height 18
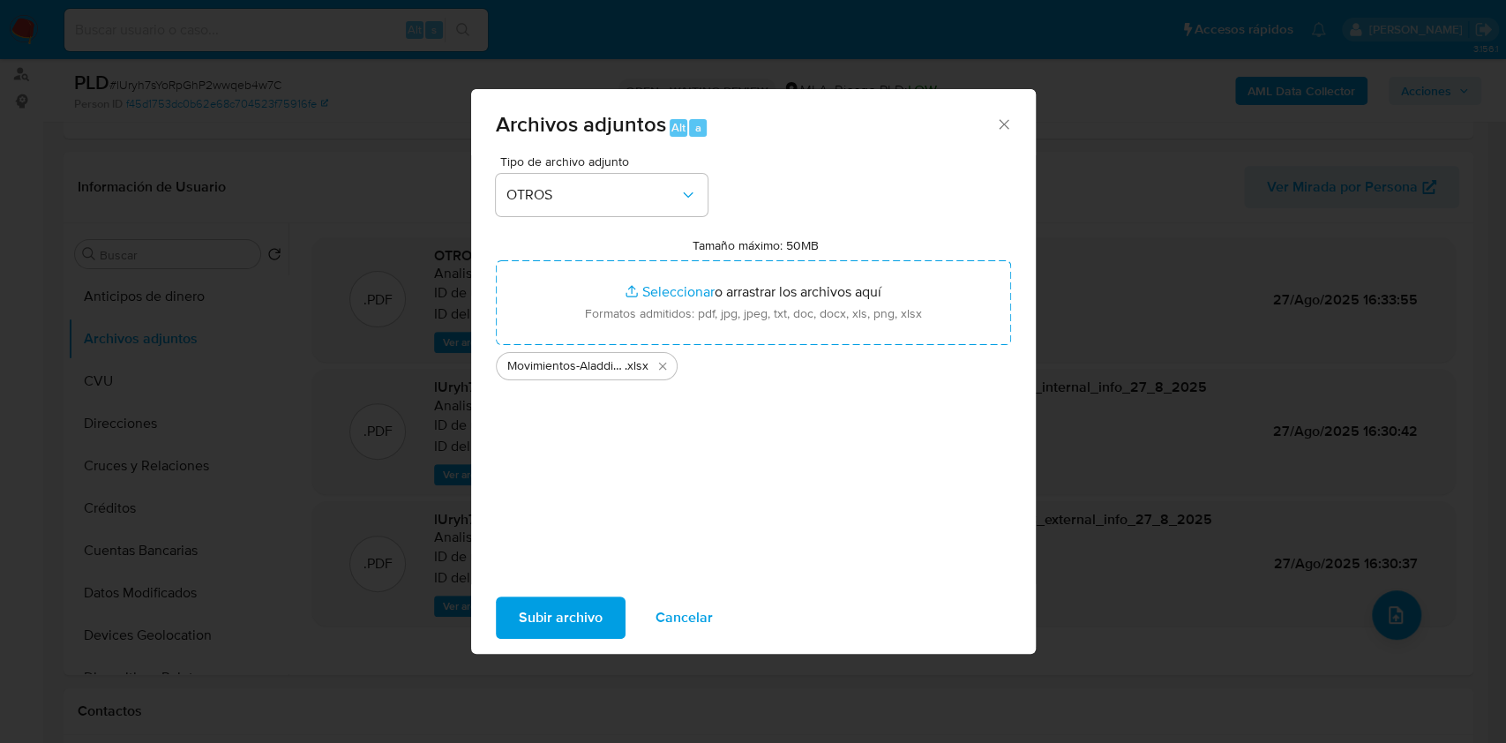
click at [571, 624] on span "Subir archivo" at bounding box center [561, 617] width 84 height 39
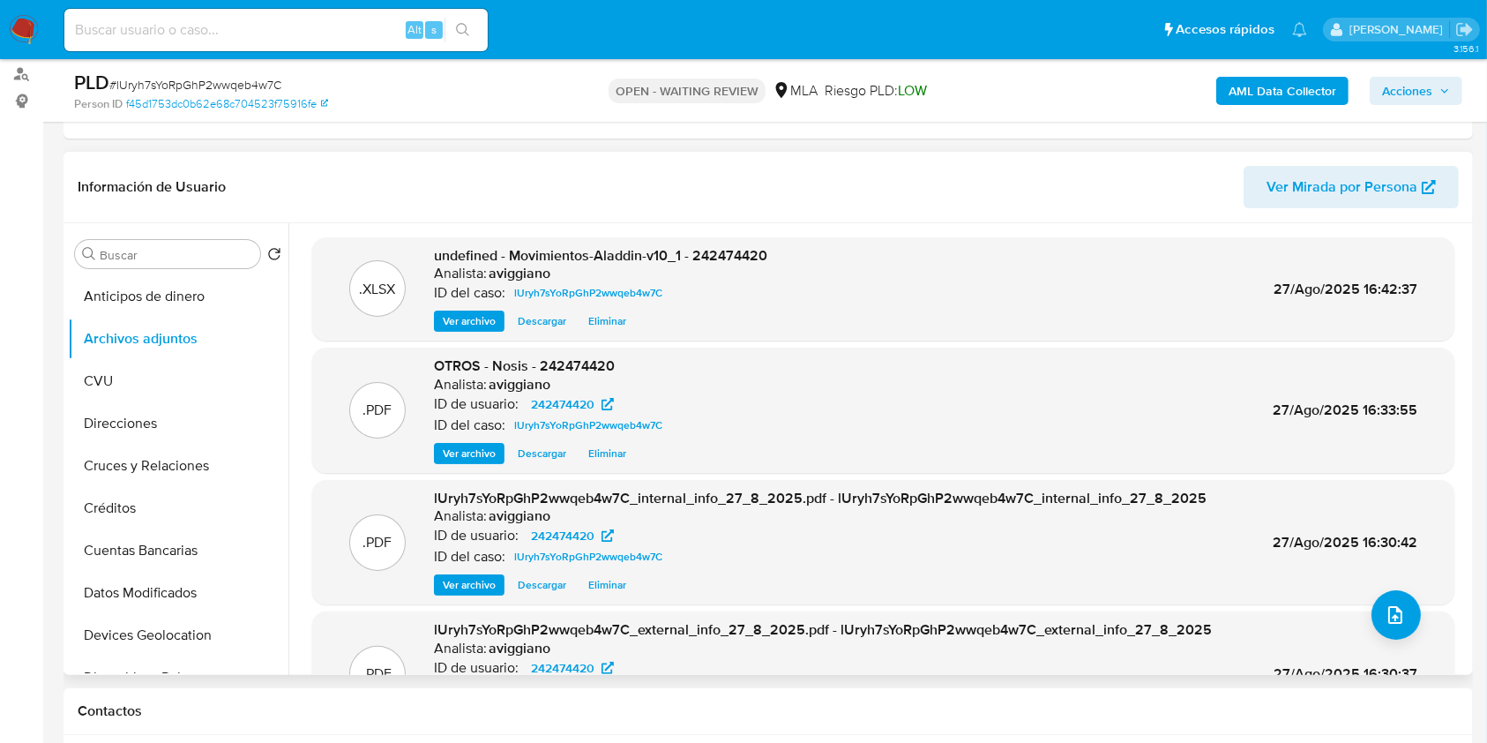
click at [750, 255] on span "undefined - Movimientos-Aladdin-v10_1 - 242474420" at bounding box center [600, 255] width 333 height 20
copy span "242474420"
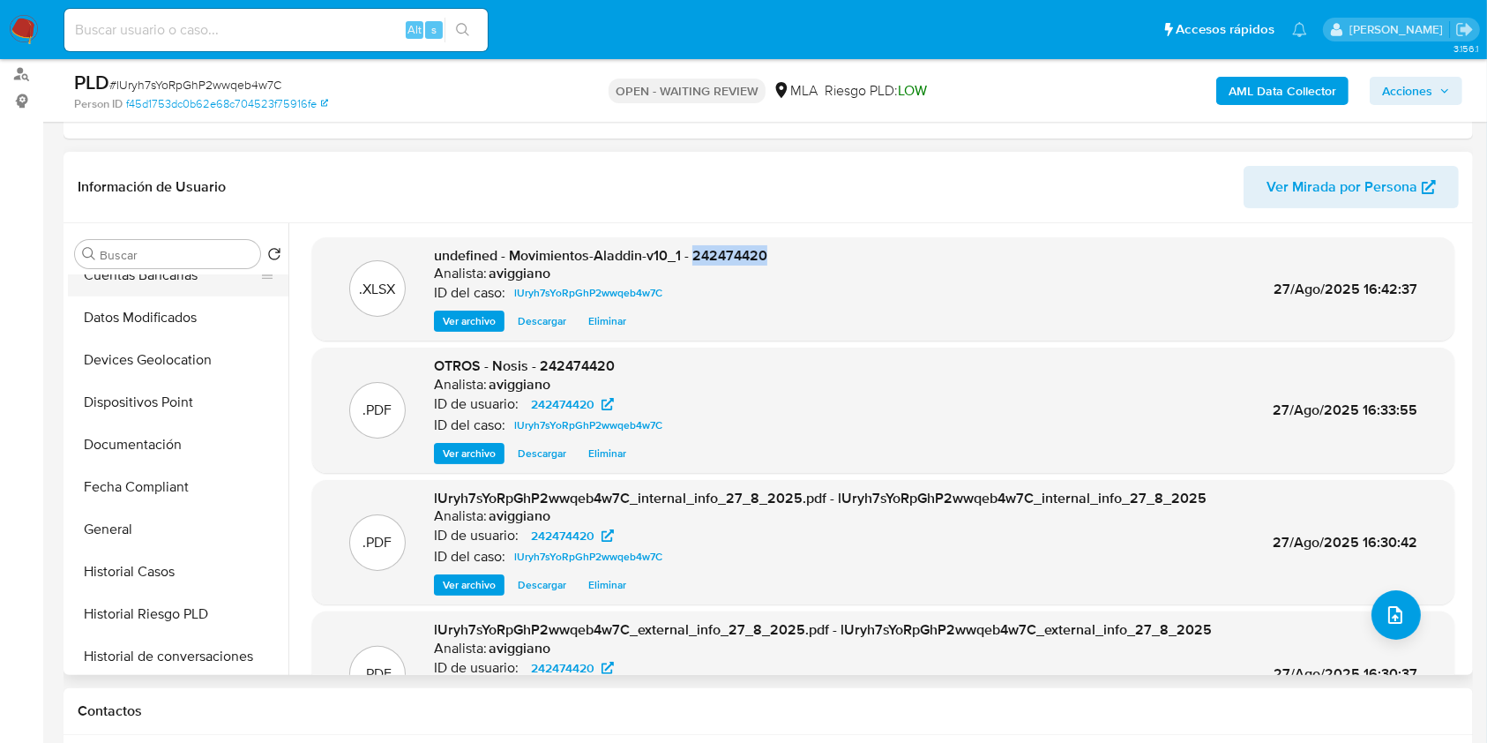
scroll to position [587, 0]
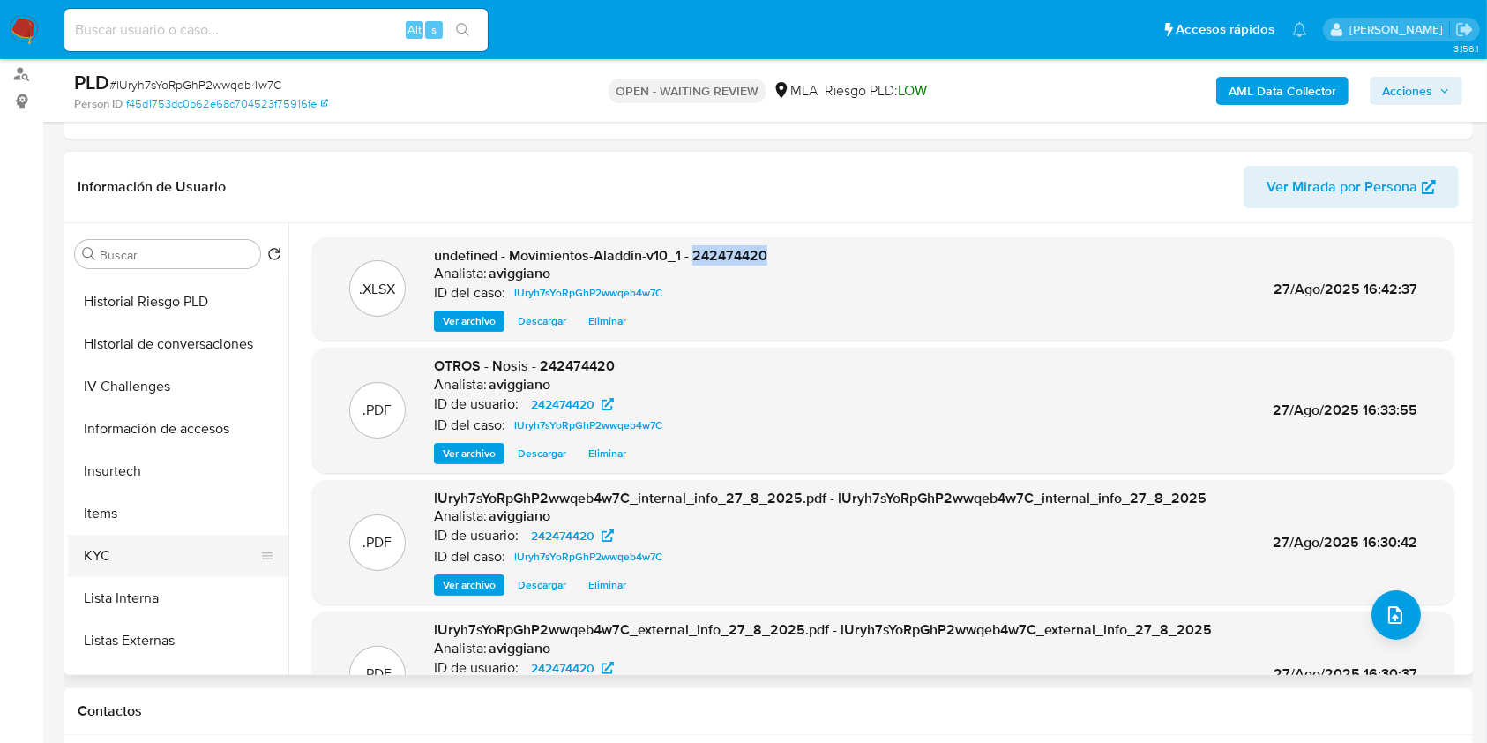
click at [140, 549] on button "KYC" at bounding box center [171, 555] width 206 height 42
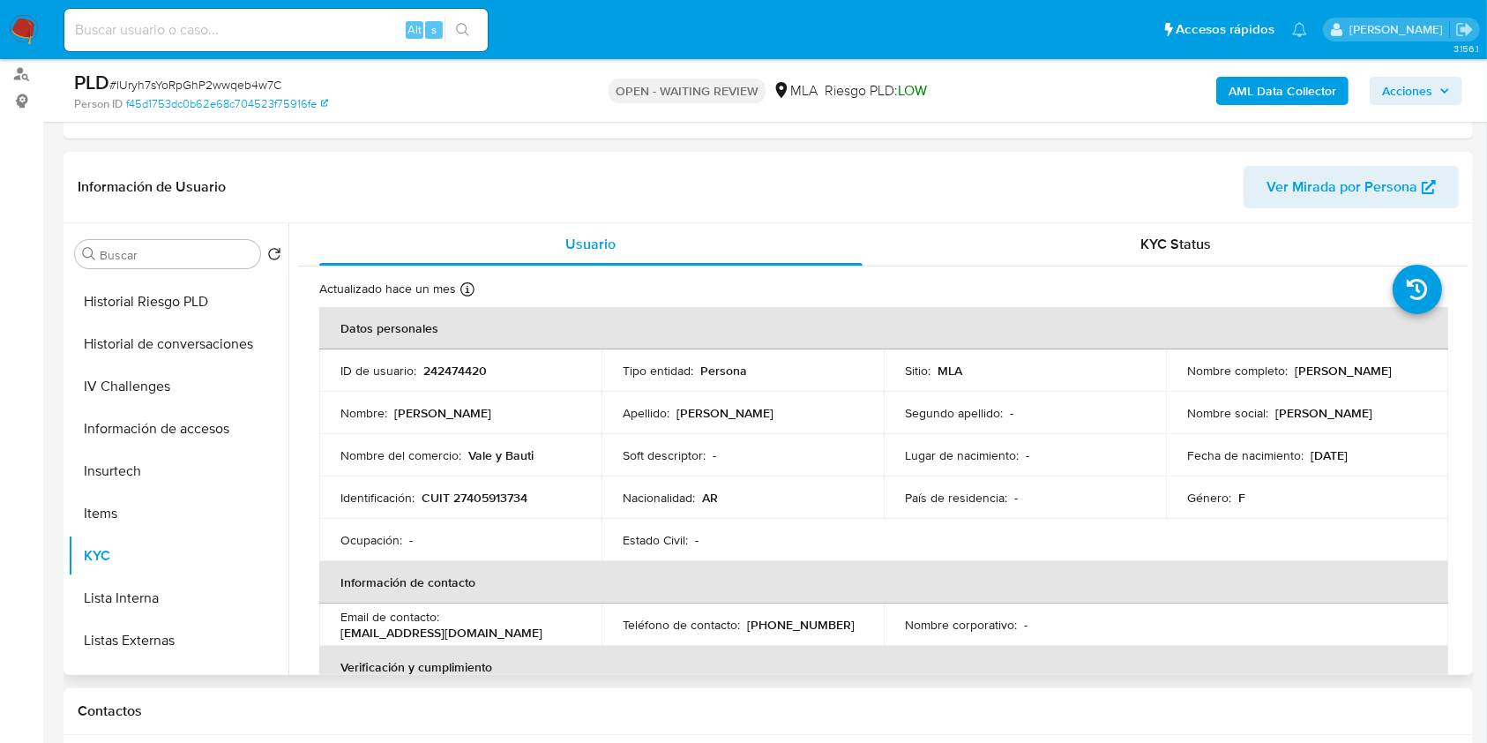
click at [466, 503] on p "CUIT 27405913734" at bounding box center [475, 497] width 106 height 16
copy p "27405913734"
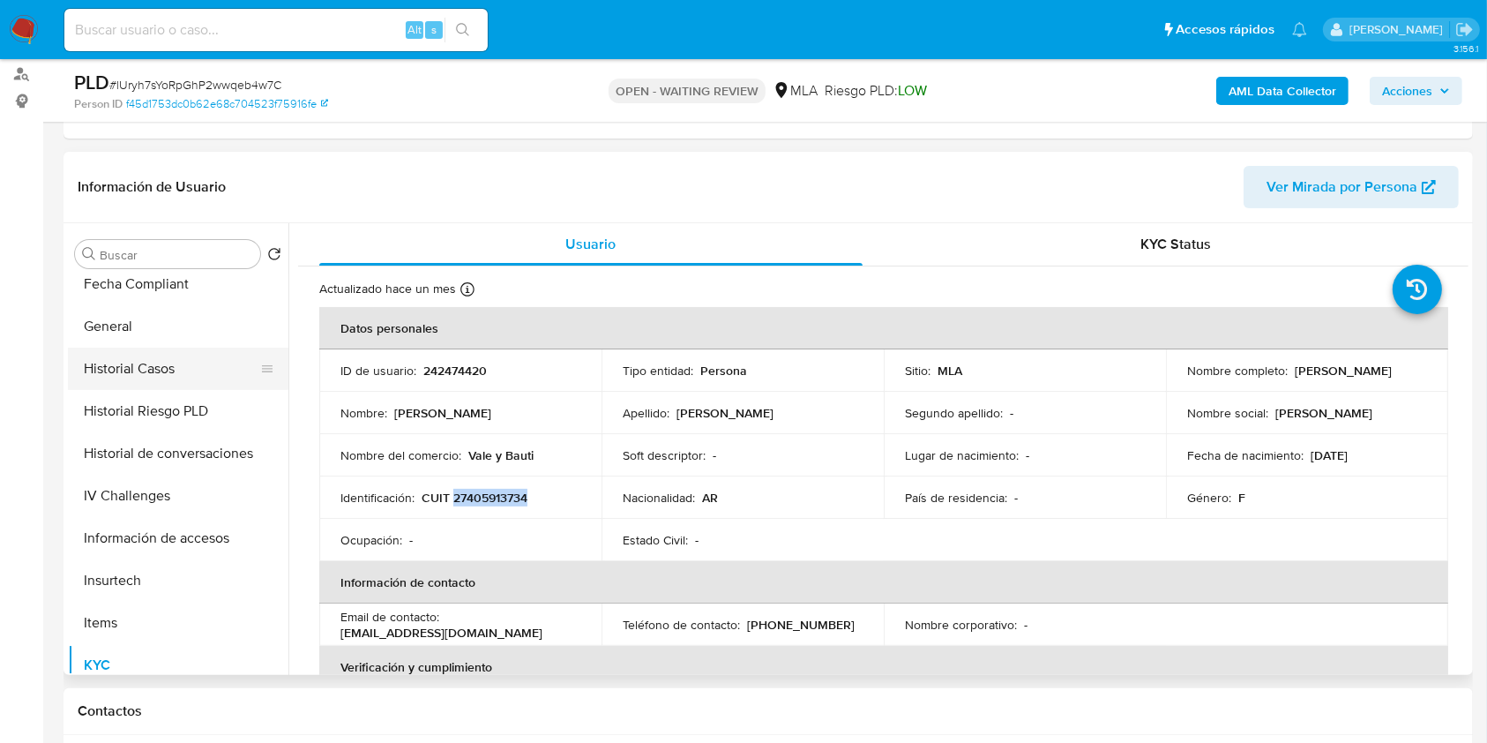
scroll to position [353, 0]
click at [122, 385] on button "Documentación" at bounding box center [171, 367] width 206 height 42
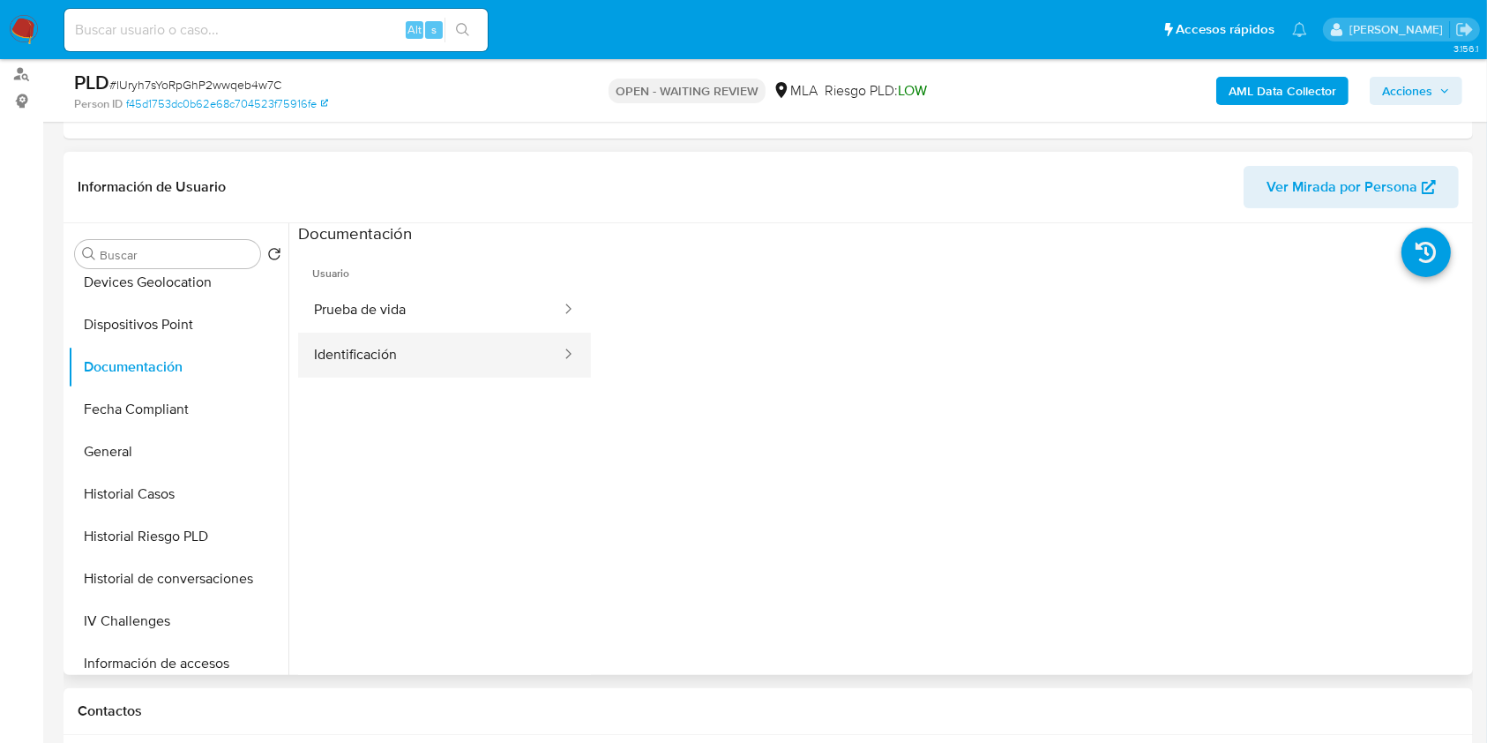
click at [324, 358] on button "Identificación" at bounding box center [430, 355] width 265 height 45
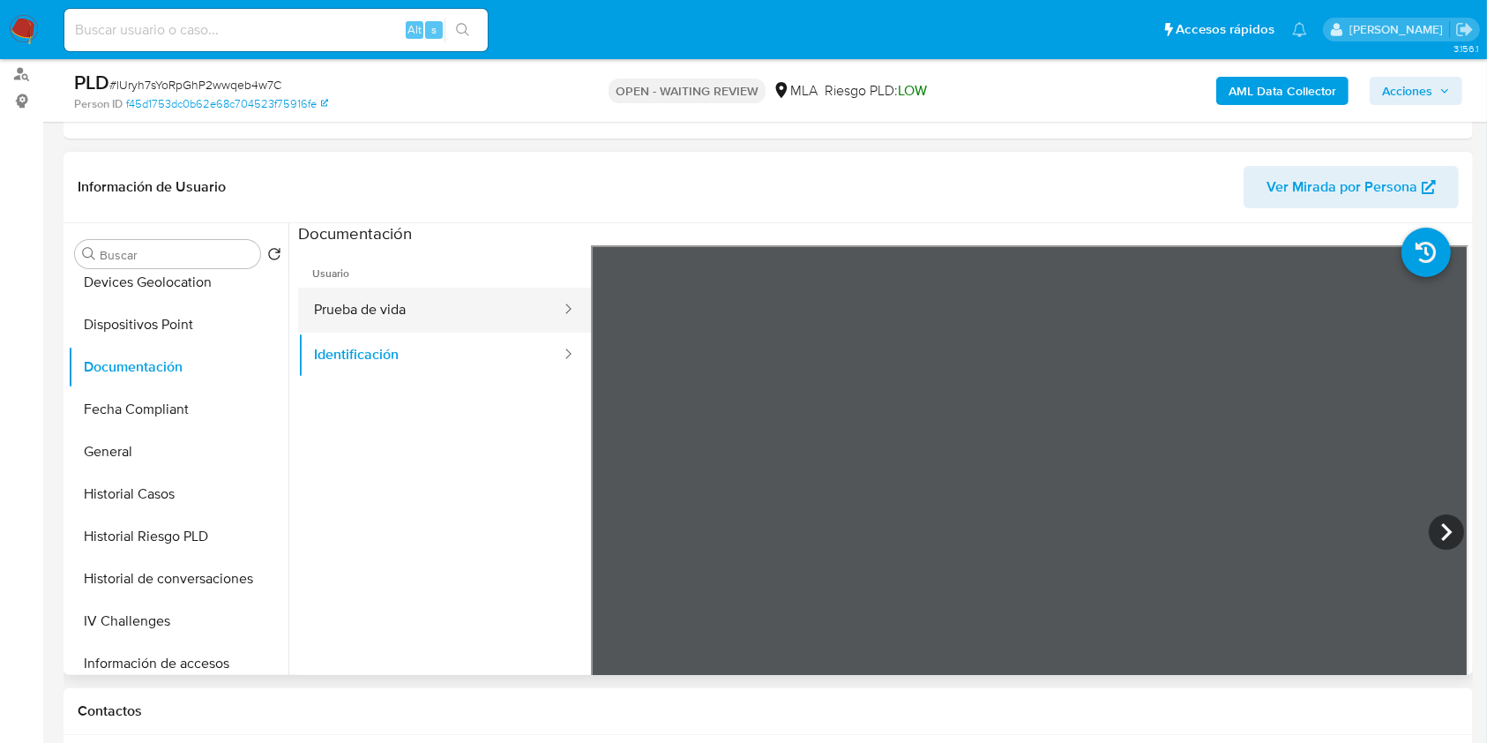
click at [455, 307] on button "Prueba de vida" at bounding box center [430, 310] width 265 height 45
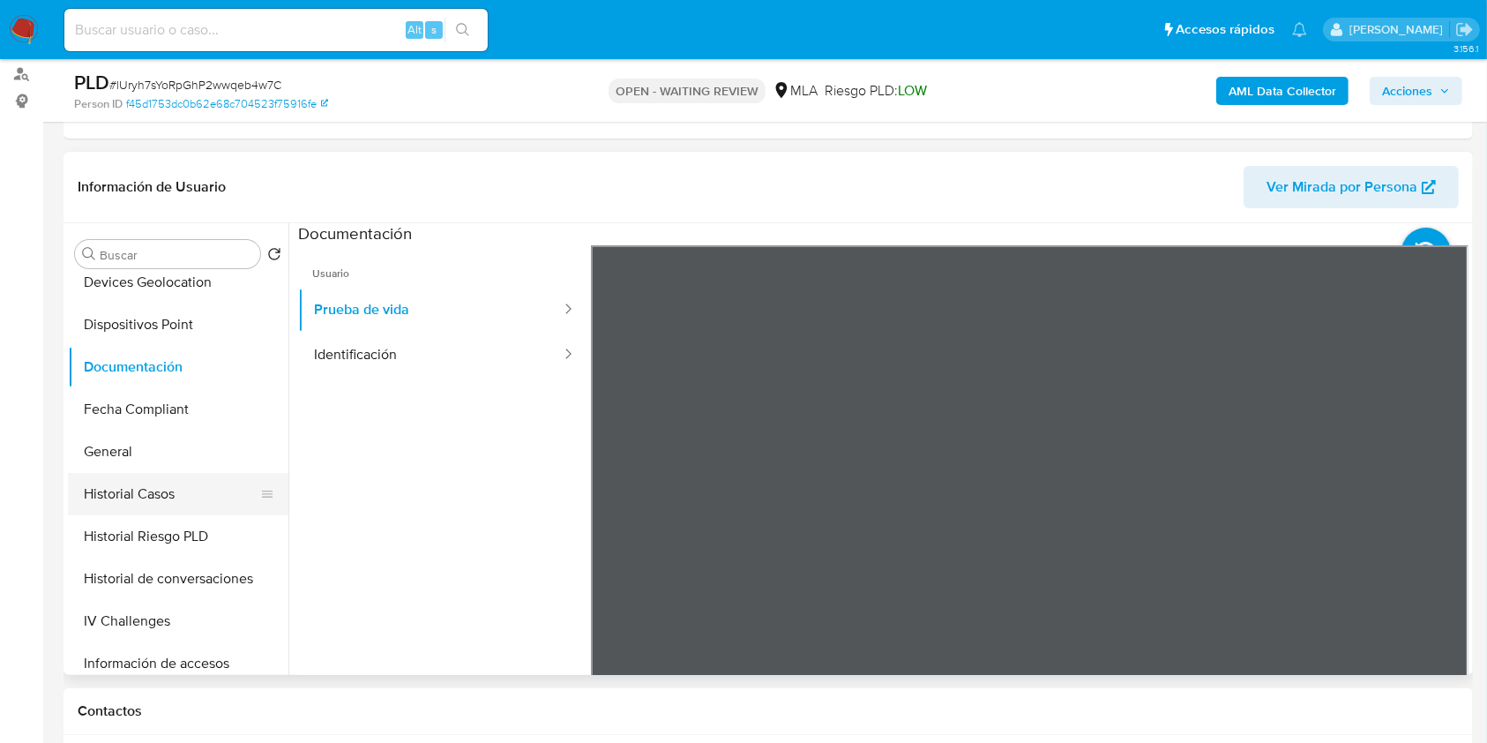
scroll to position [706, 0]
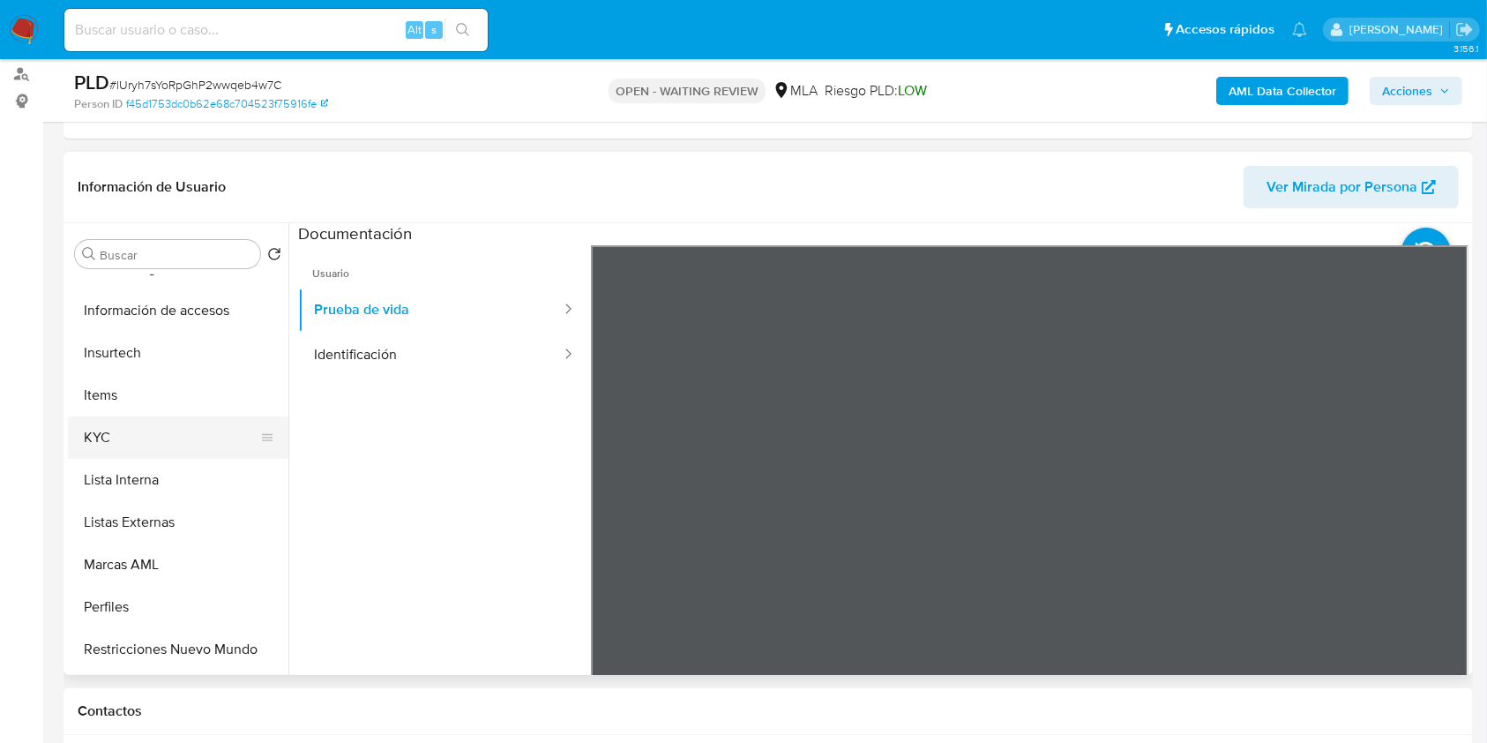
click at [134, 434] on button "KYC" at bounding box center [171, 437] width 206 height 42
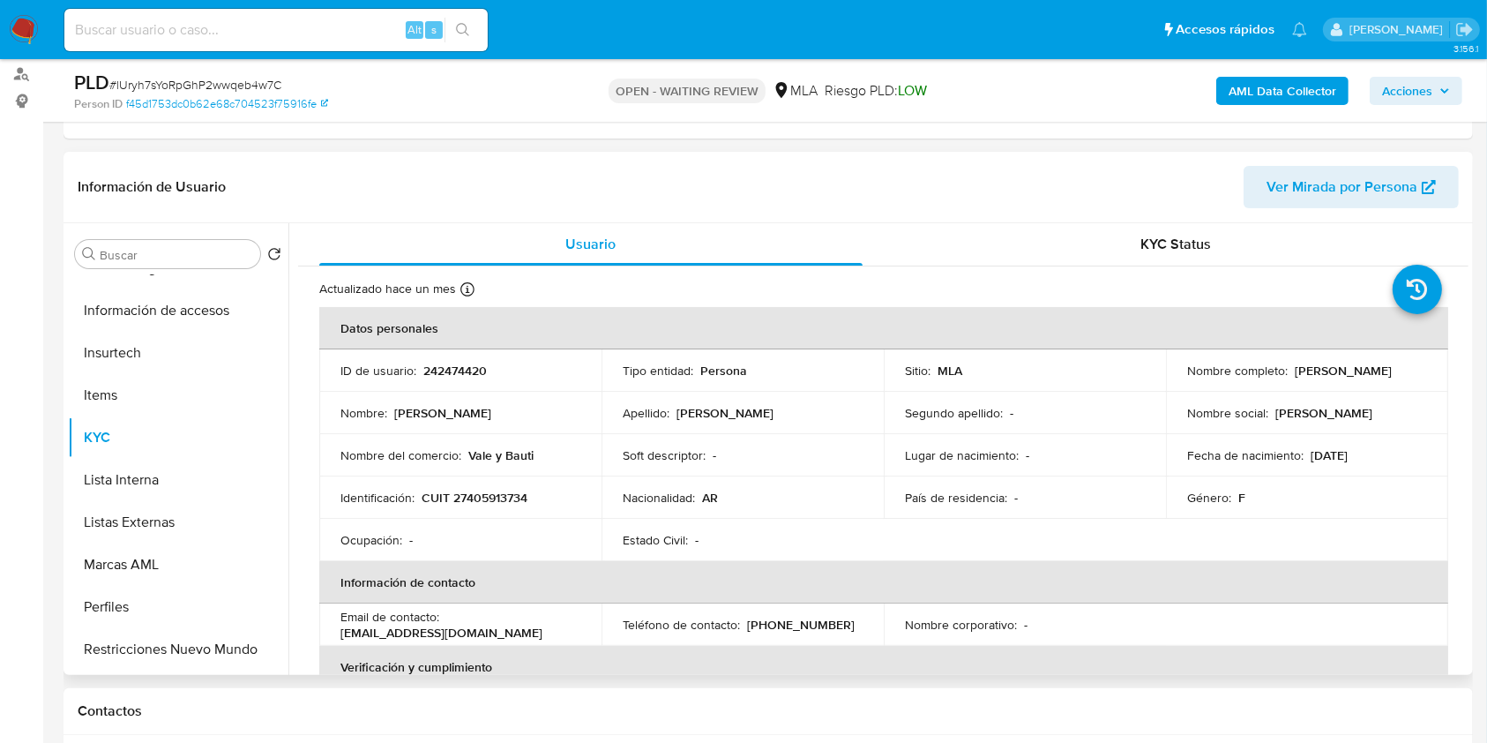
click at [474, 506] on td "Identificación : CUIT 27405913734" at bounding box center [460, 497] width 282 height 42
click at [474, 505] on td "Identificación : CUIT 27405913734" at bounding box center [460, 497] width 282 height 42
click at [478, 497] on p "CUIT 27405913734" at bounding box center [475, 497] width 106 height 16
copy p "27405913734"
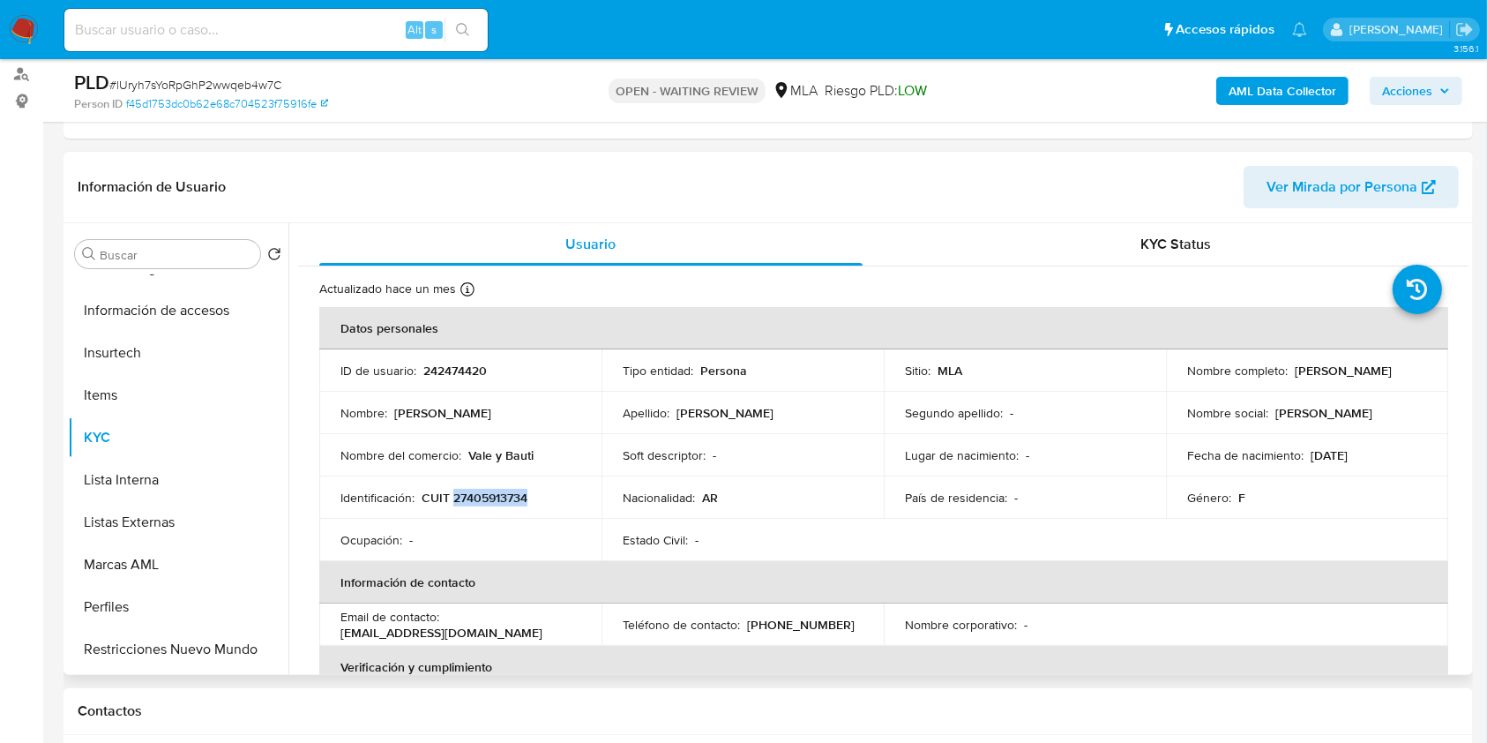
drag, startPoint x: 1291, startPoint y: 370, endPoint x: 1409, endPoint y: 360, distance: 118.6
click at [1409, 360] on td "Nombre completo : Micaela Belén Lepez" at bounding box center [1307, 370] width 282 height 42
copy p "Micaela Belén Lepez"
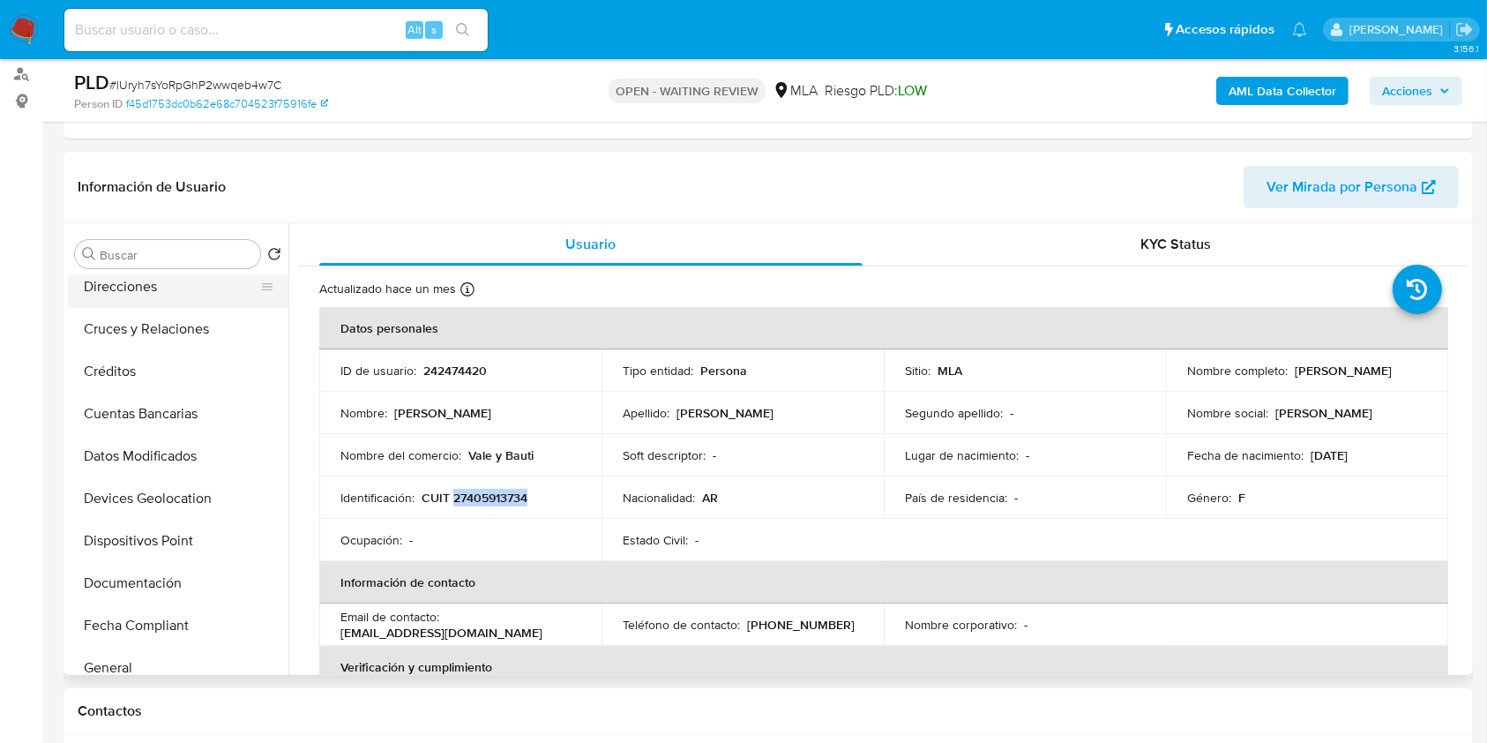
scroll to position [0, 0]
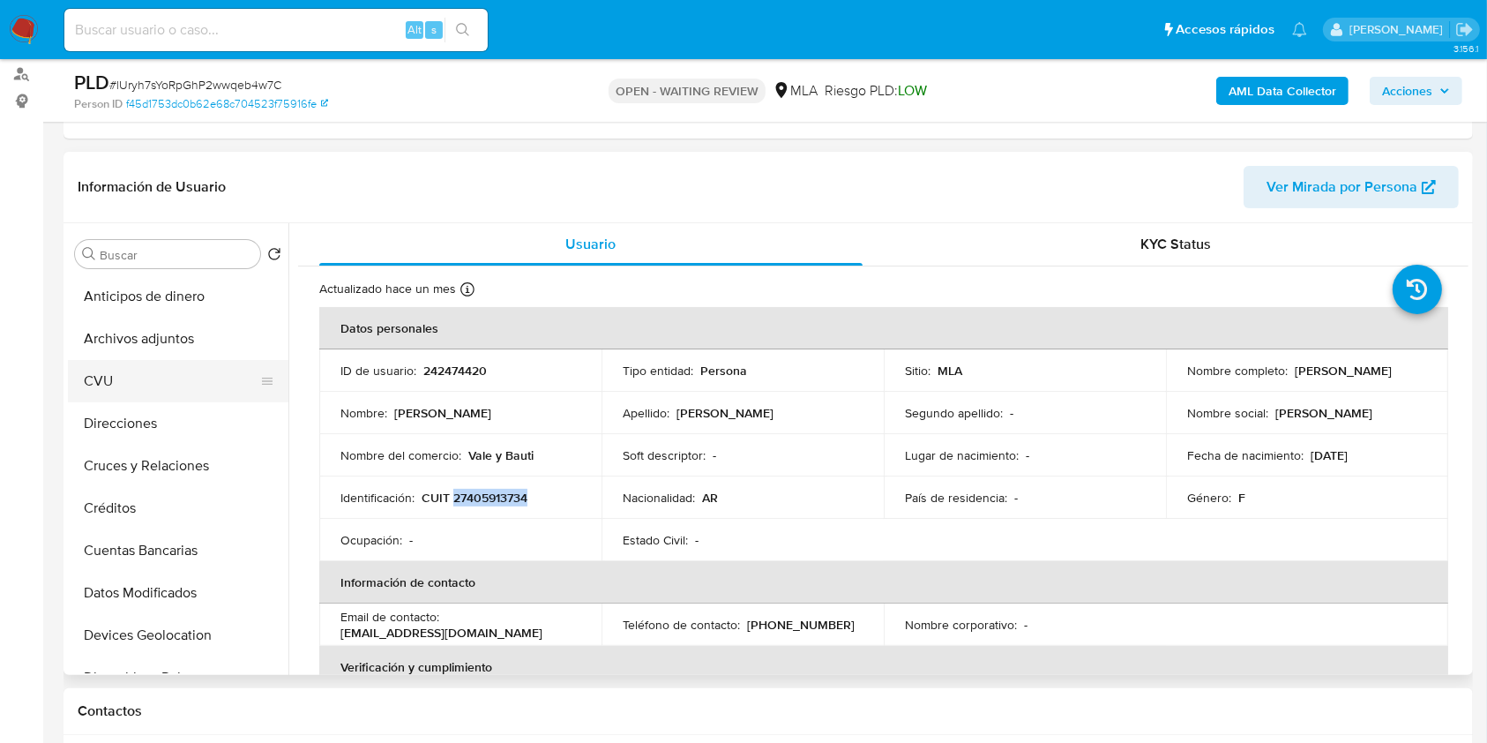
click at [141, 375] on button "CVU" at bounding box center [171, 381] width 206 height 42
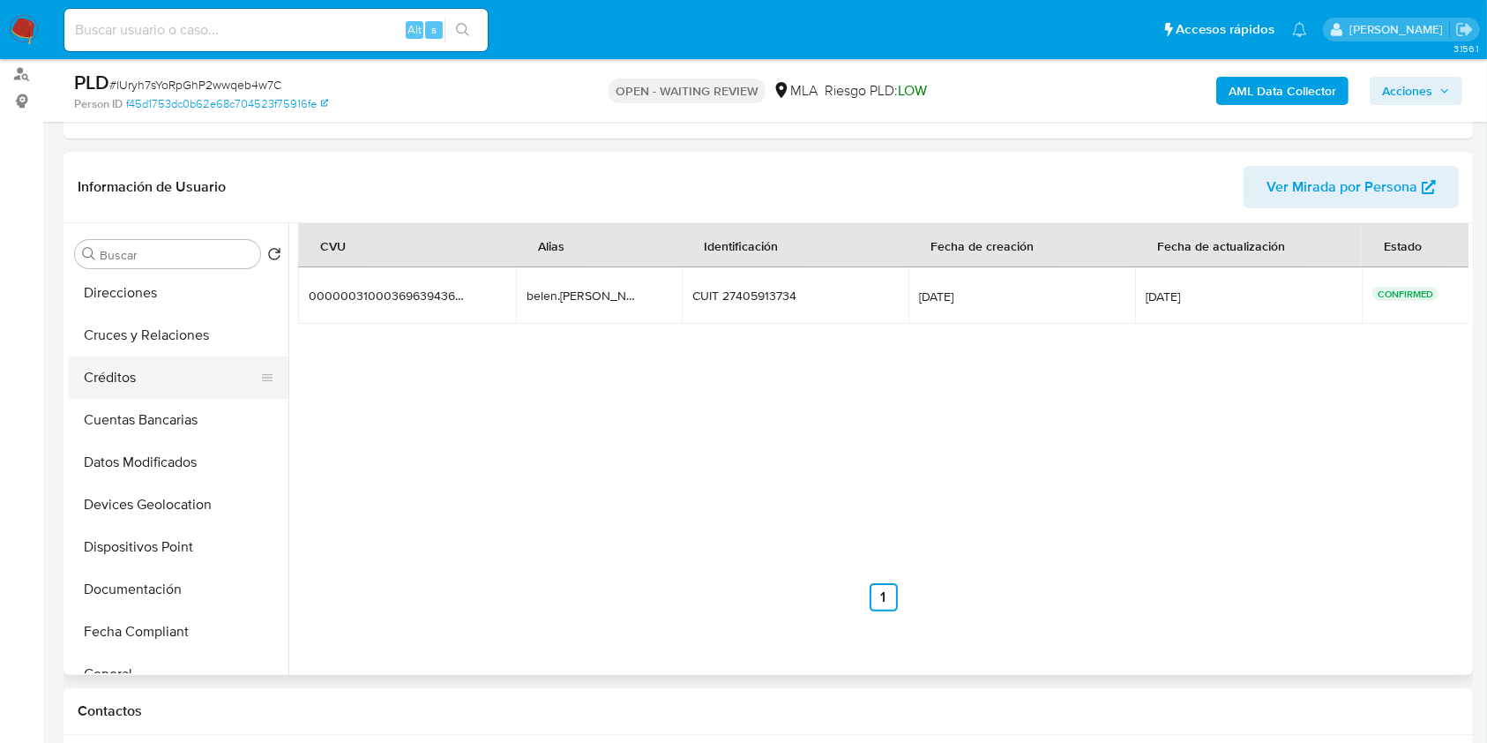
scroll to position [235, 0]
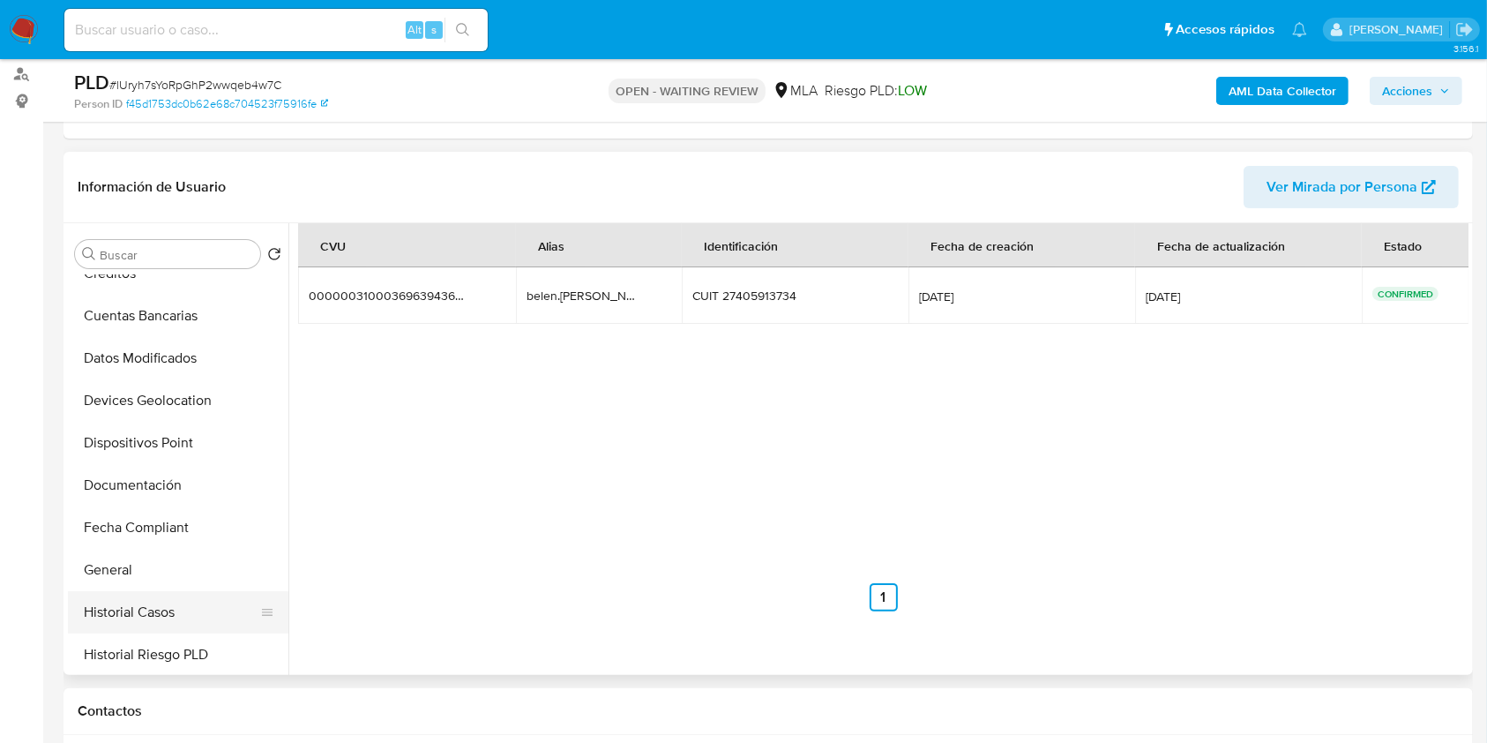
click at [122, 601] on button "Historial Casos" at bounding box center [171, 612] width 206 height 42
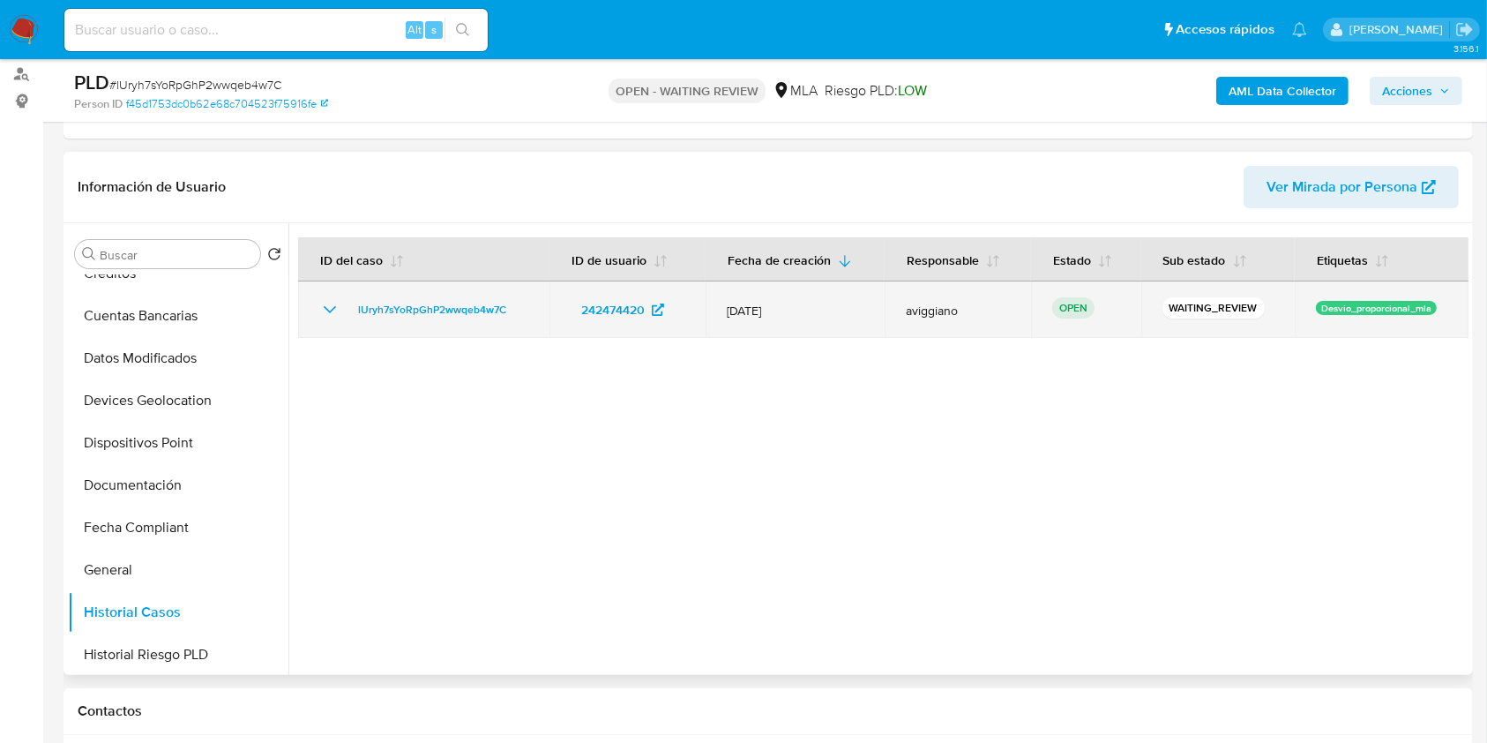
drag, startPoint x: 526, startPoint y: 307, endPoint x: 347, endPoint y: 303, distance: 178.2
click at [347, 303] on td "lUryh7sYoRpGhP2wwqeb4w7C" at bounding box center [423, 309] width 251 height 56
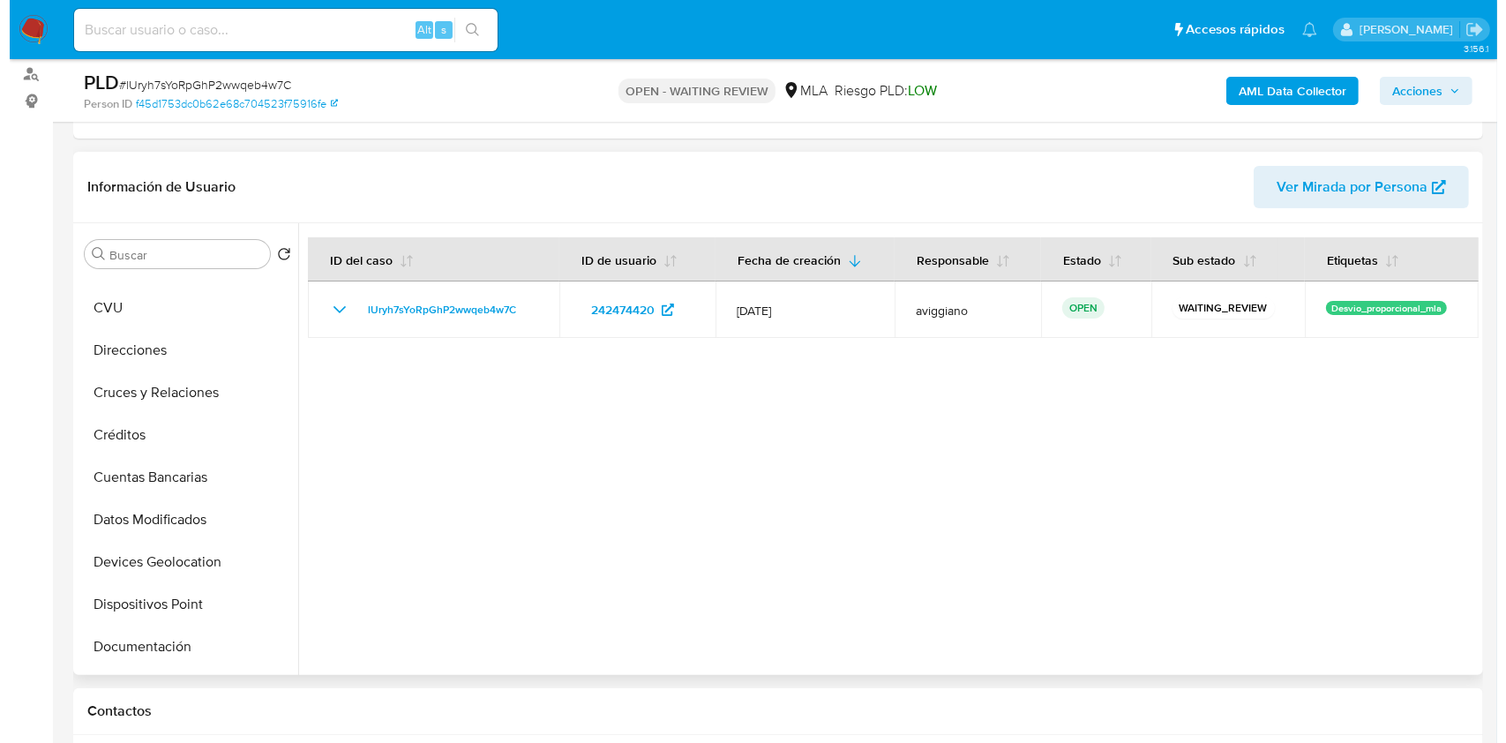
scroll to position [0, 0]
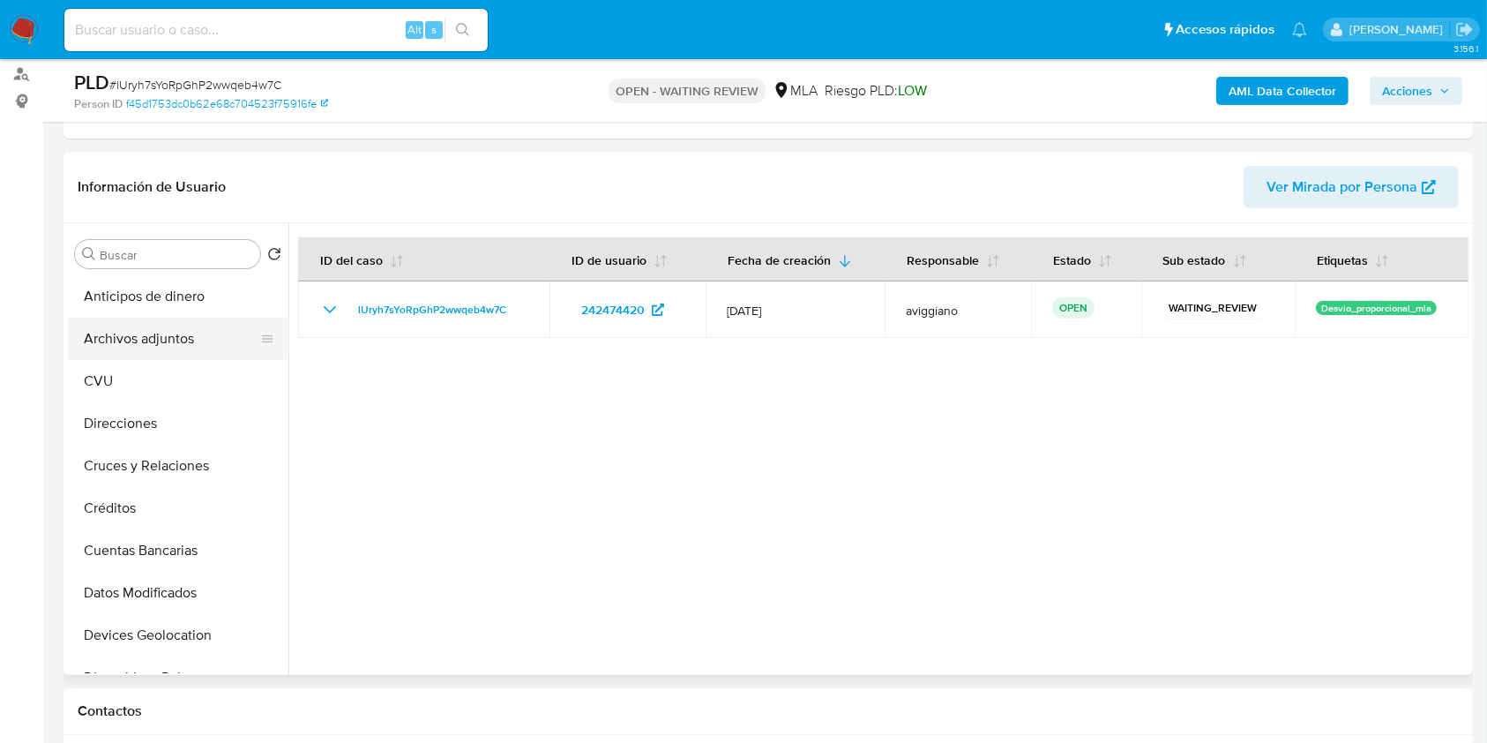
drag, startPoint x: 187, startPoint y: 341, endPoint x: 212, endPoint y: 349, distance: 25.9
click at [186, 341] on button "Archivos adjuntos" at bounding box center [171, 339] width 206 height 42
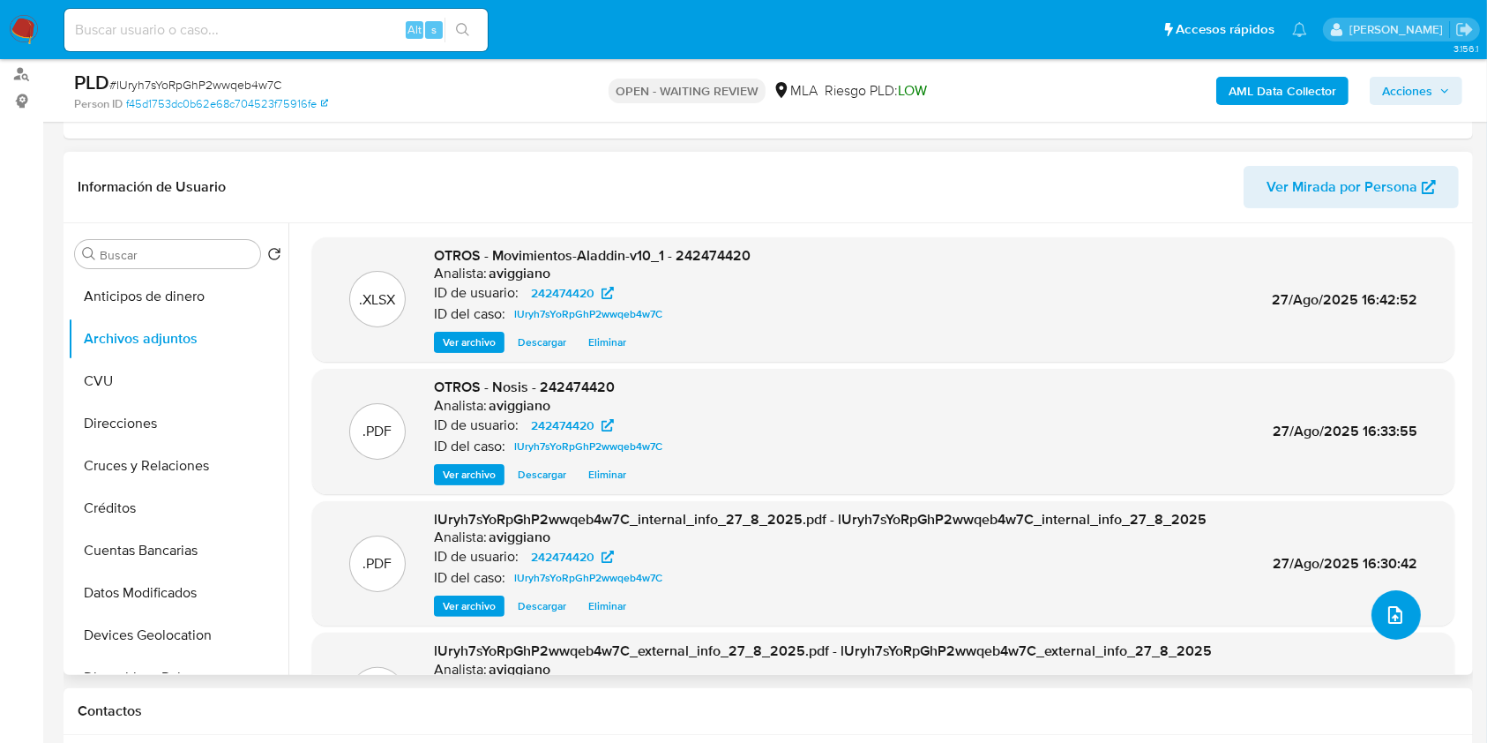
click at [1402, 615] on button "upload-file" at bounding box center [1395, 614] width 49 height 49
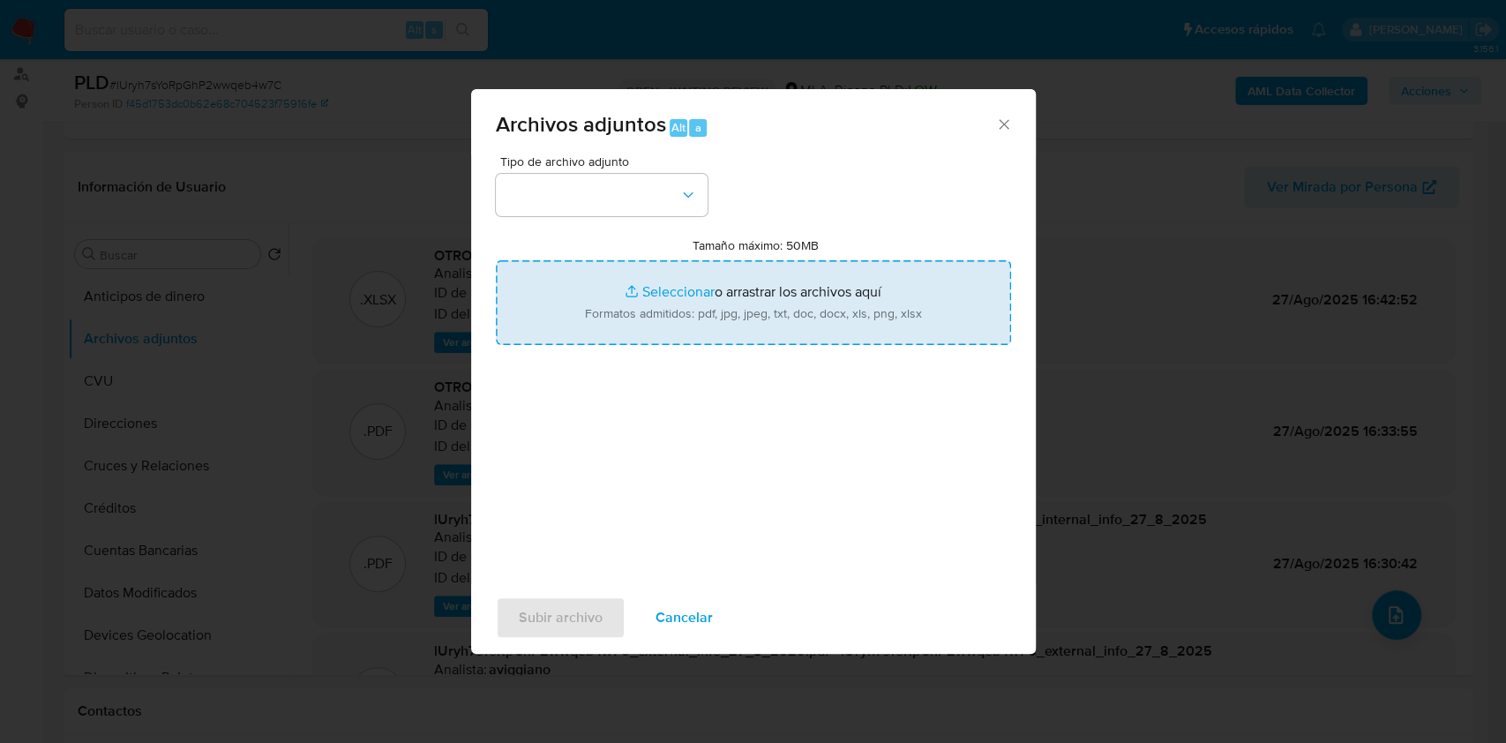
click at [885, 310] on input "Tamaño máximo: 50MB Seleccionar archivos" at bounding box center [753, 302] width 515 height 85
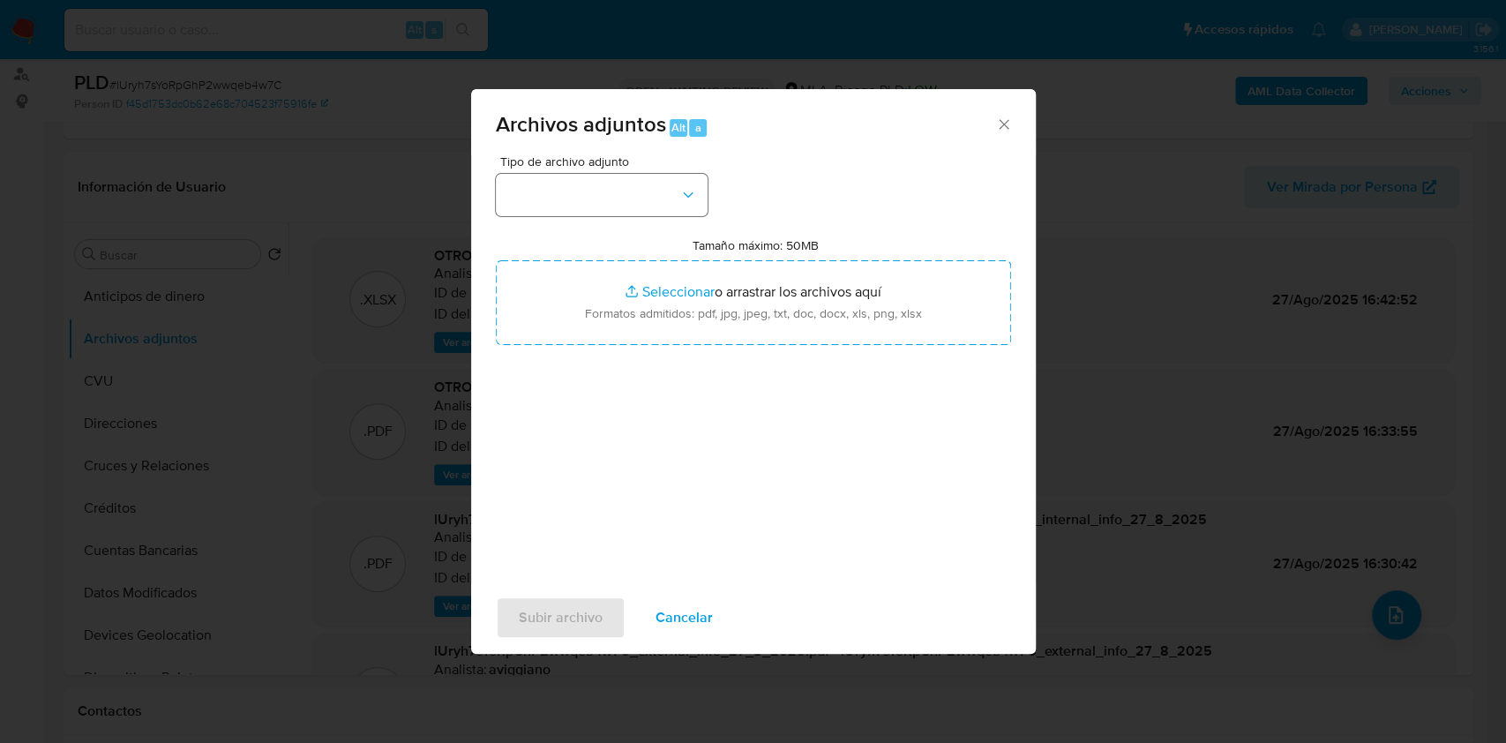
type input "C:\fakepath\Caselog lUryh7sYoRpGhP2wwqeb4w7C_2025_07_17_18_41_31.docx"
click at [690, 198] on icon "button" at bounding box center [688, 195] width 18 height 18
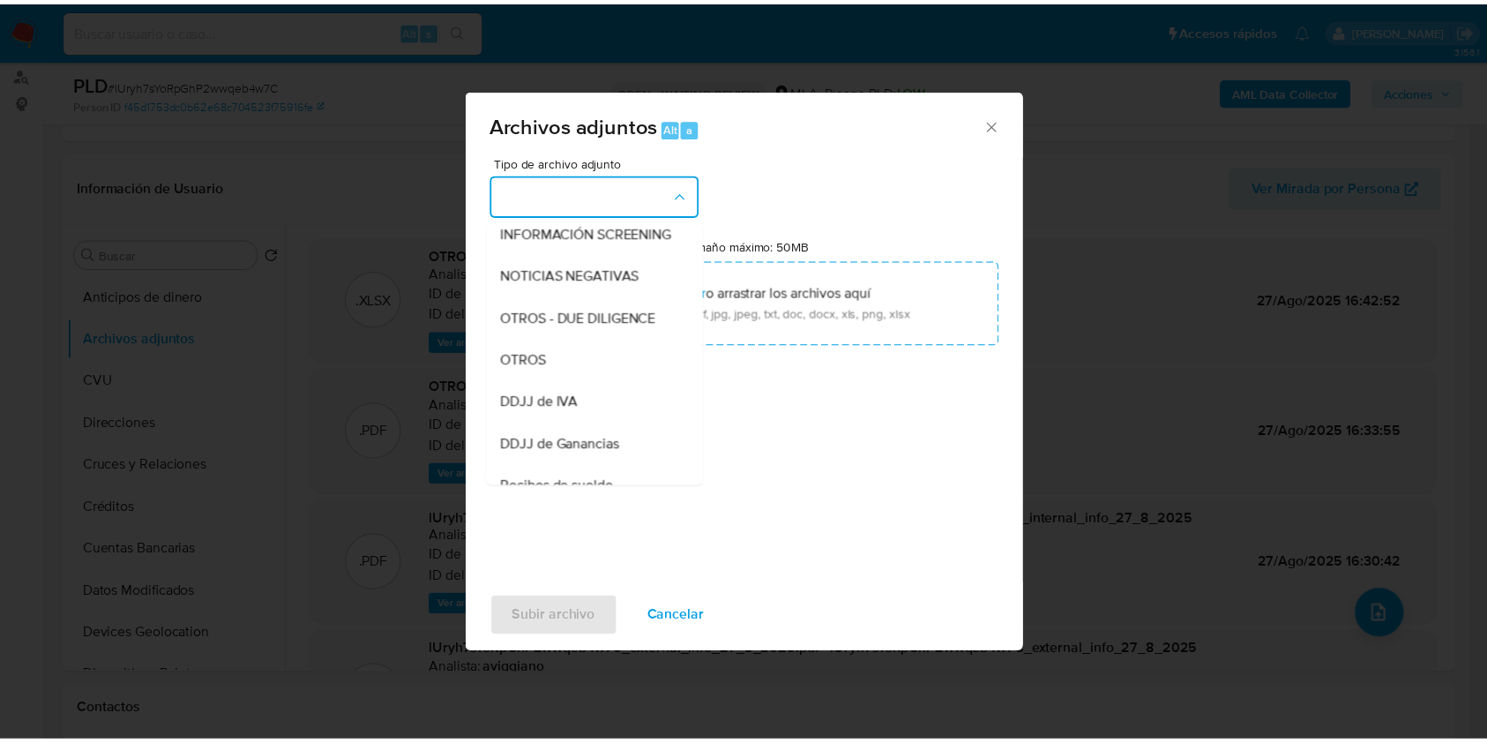
scroll to position [353, 0]
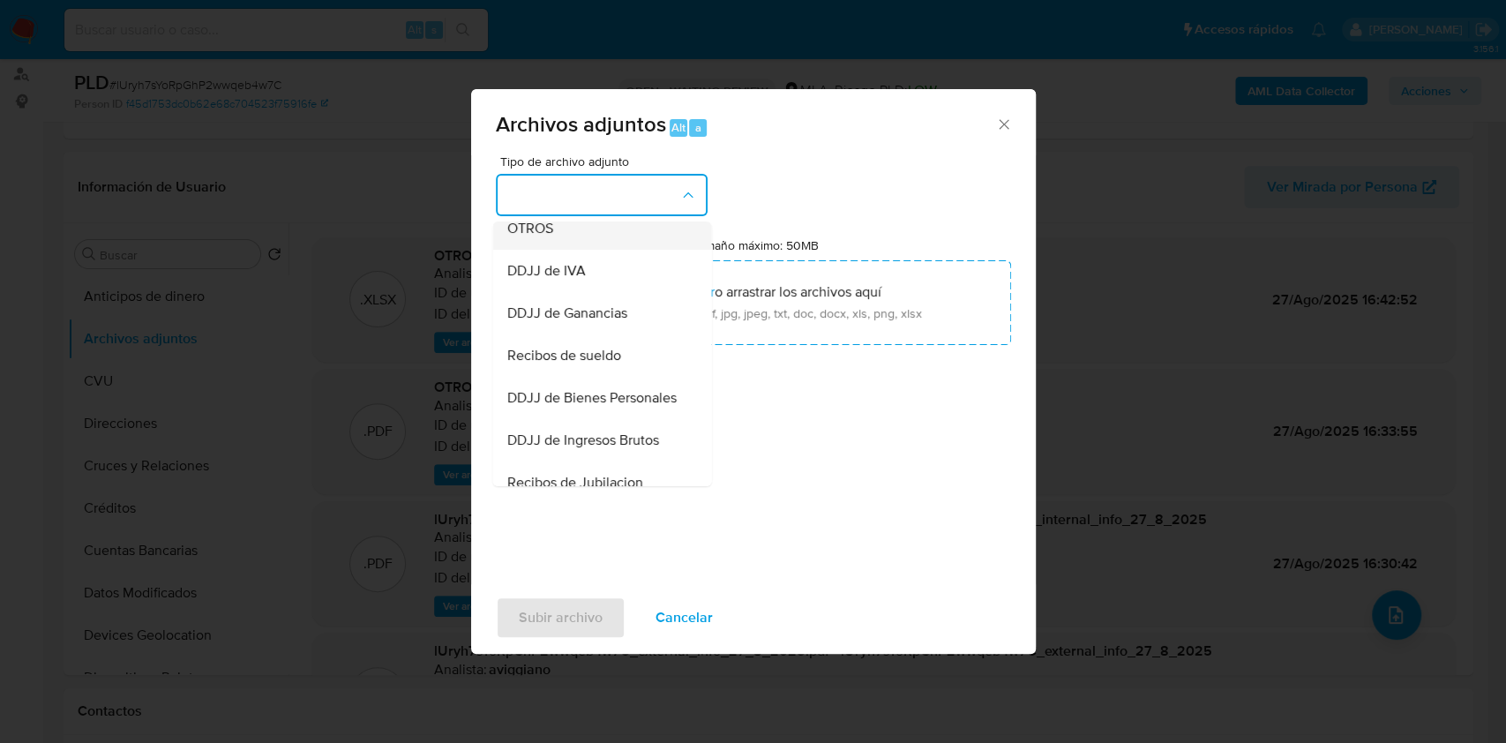
click at [561, 243] on div "OTROS" at bounding box center [596, 228] width 180 height 42
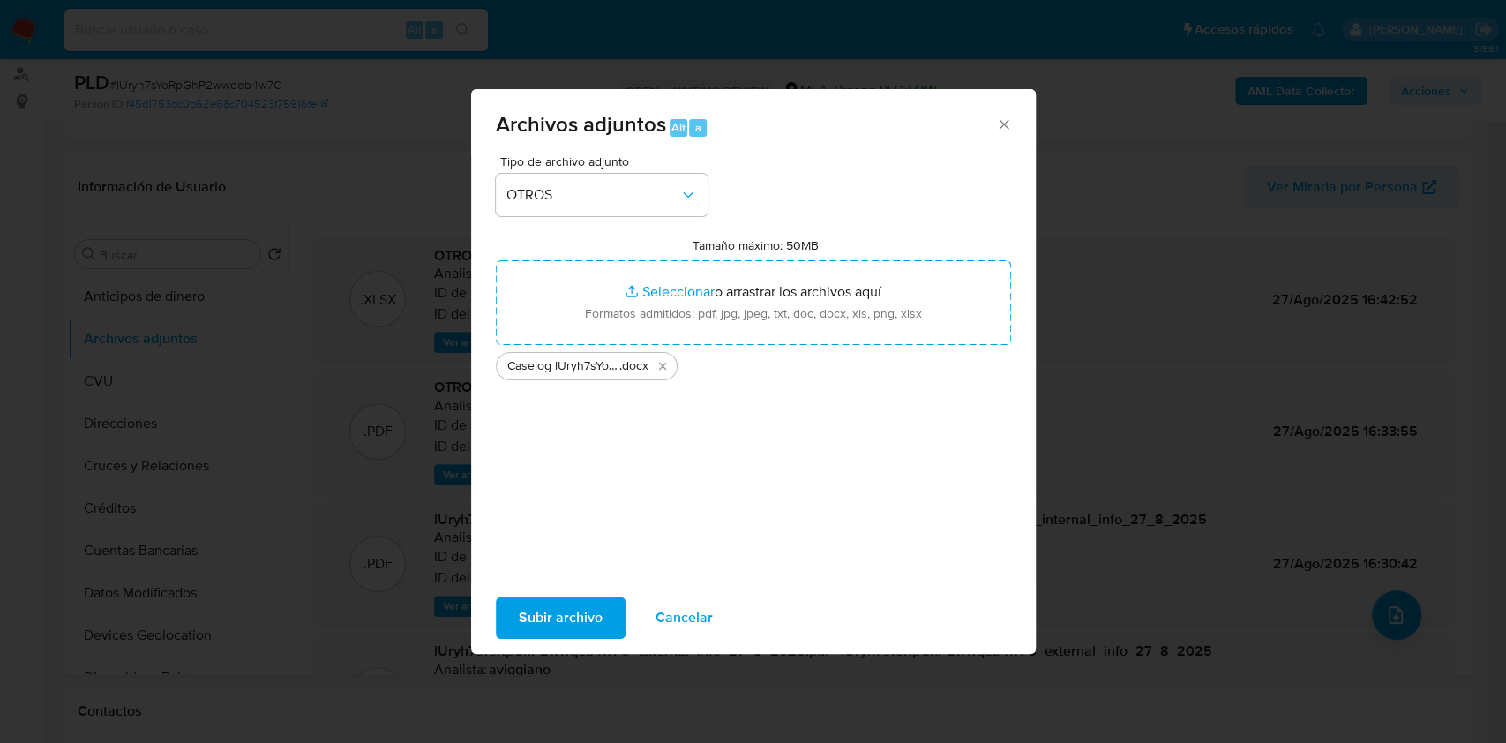
click at [571, 609] on span "Subir archivo" at bounding box center [561, 617] width 84 height 39
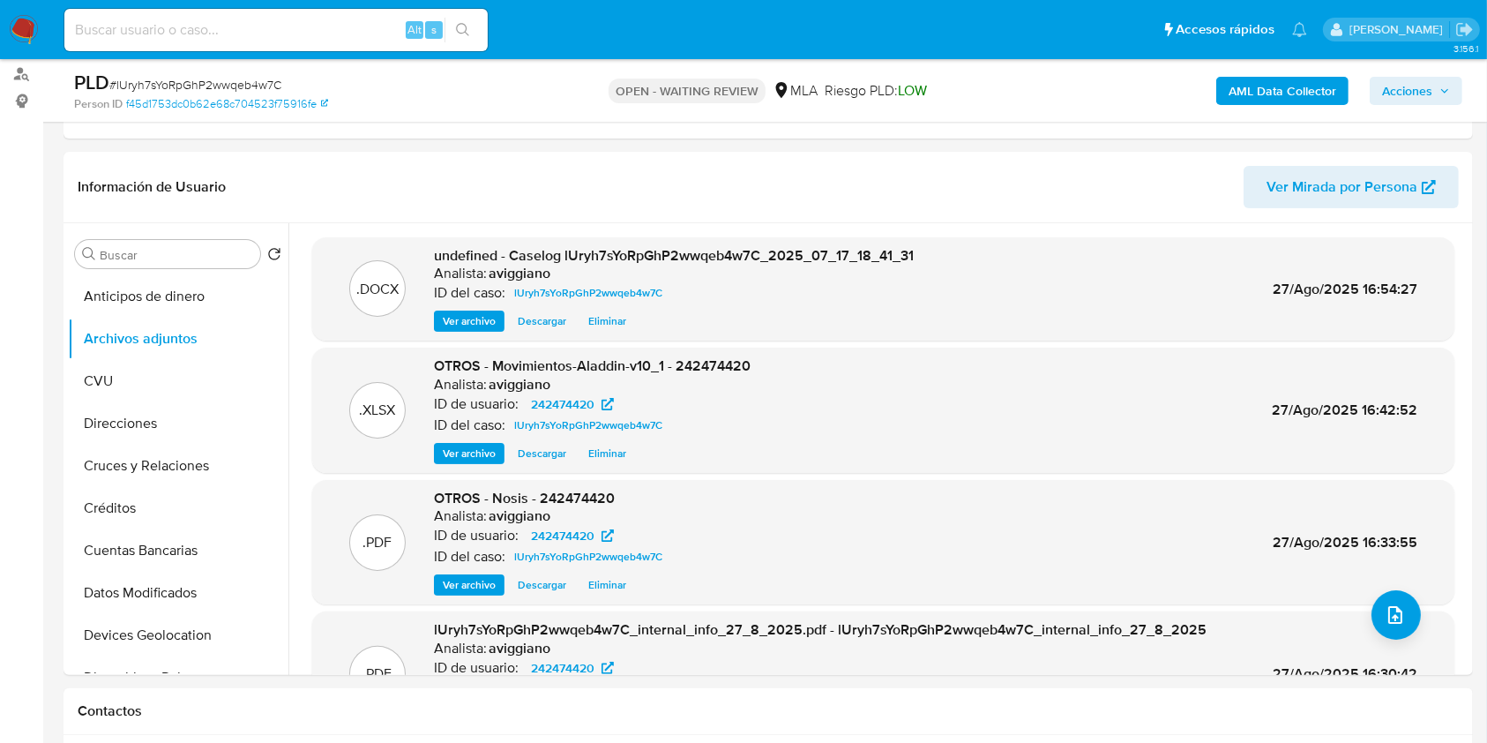
click at [1416, 86] on span "Acciones" at bounding box center [1407, 91] width 50 height 28
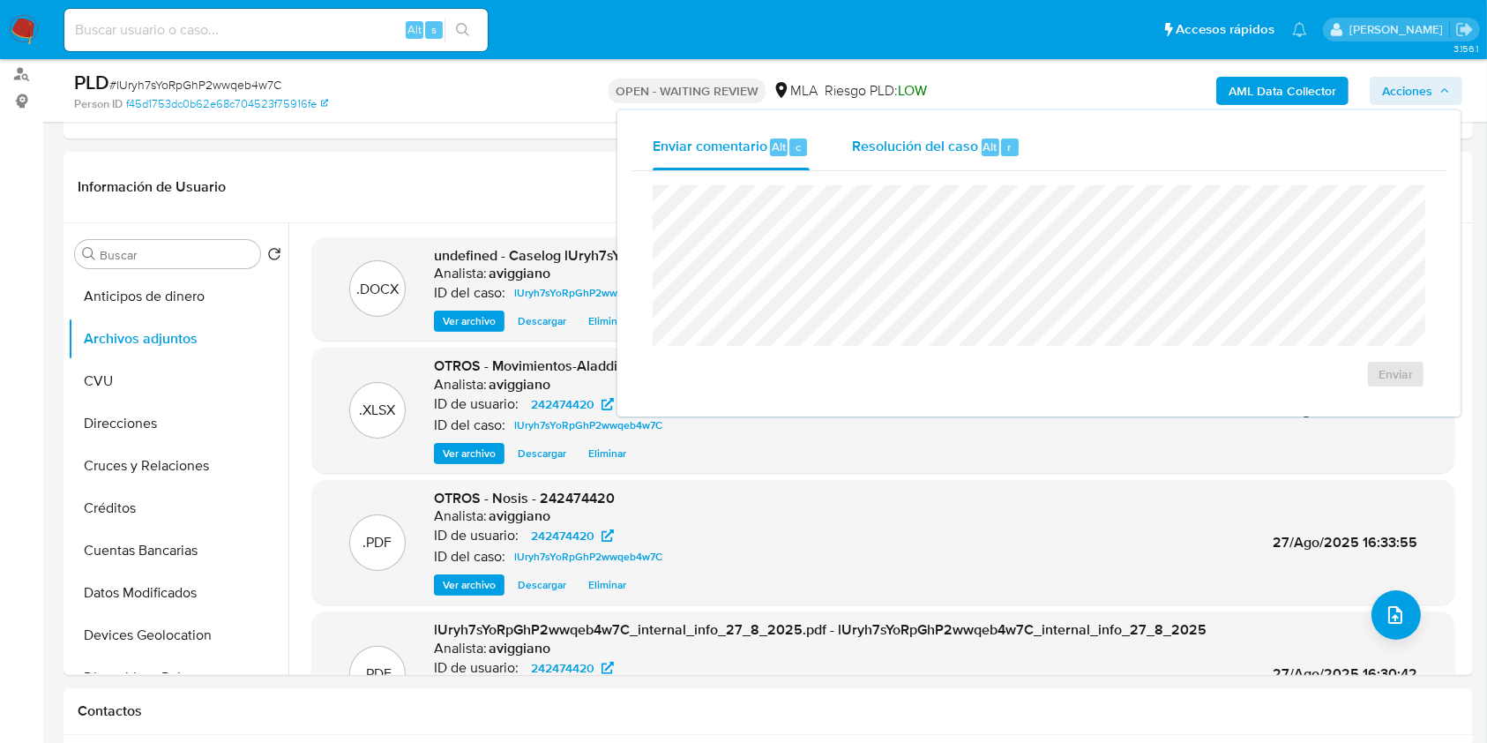
click at [924, 145] on span "Resolución del caso" at bounding box center [915, 146] width 126 height 20
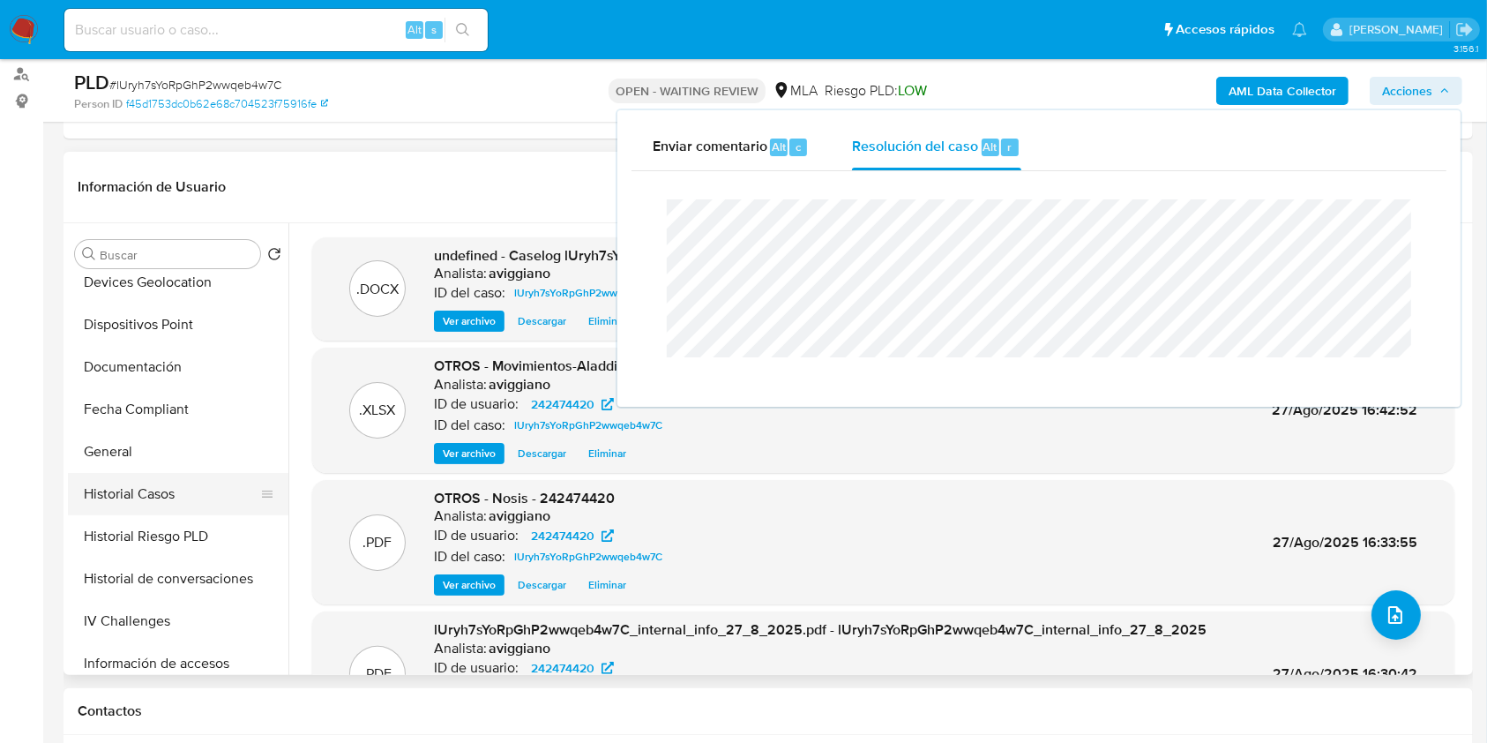
click at [153, 489] on button "Historial Casos" at bounding box center [171, 494] width 206 height 42
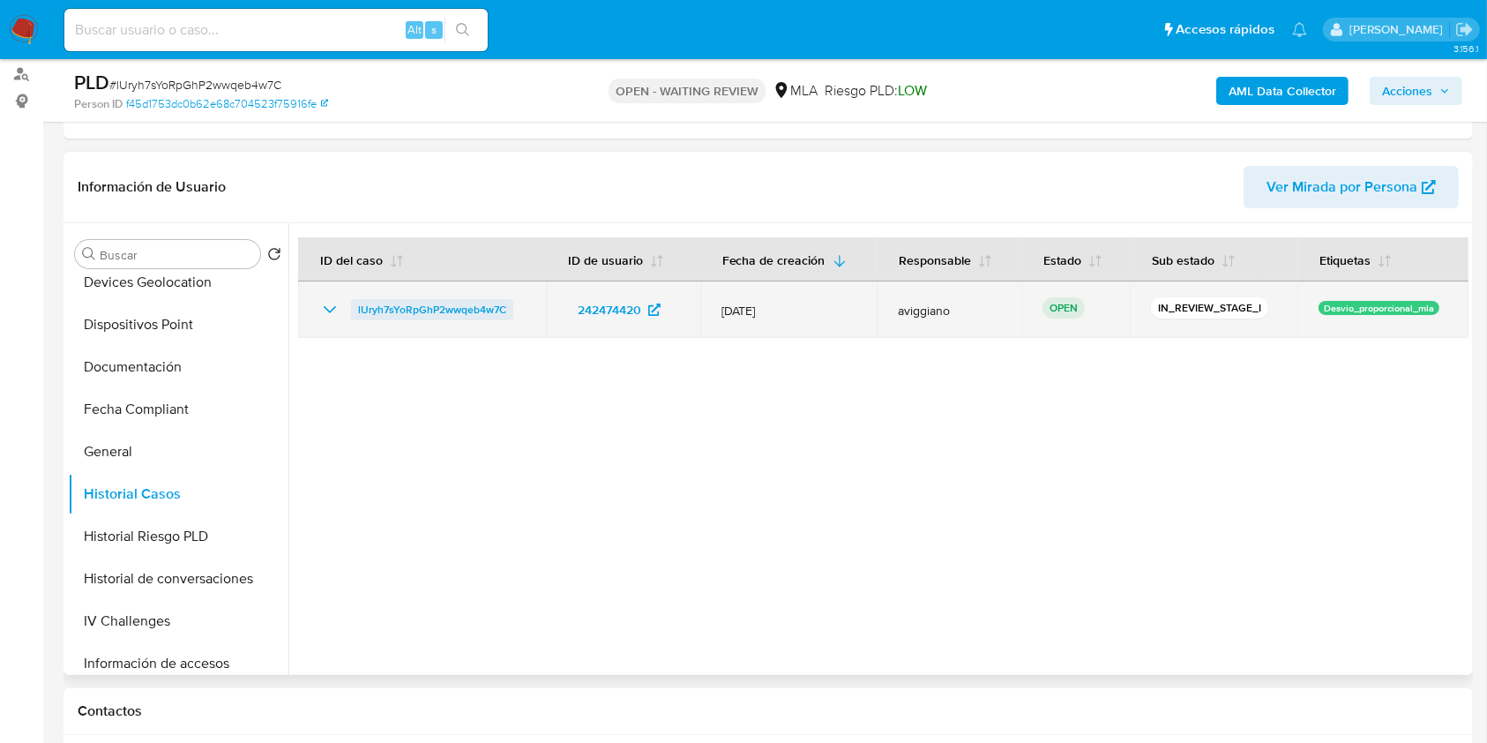
click at [452, 317] on span "lUryh7sYoRpGhP2wwqeb4w7C" at bounding box center [432, 309] width 148 height 21
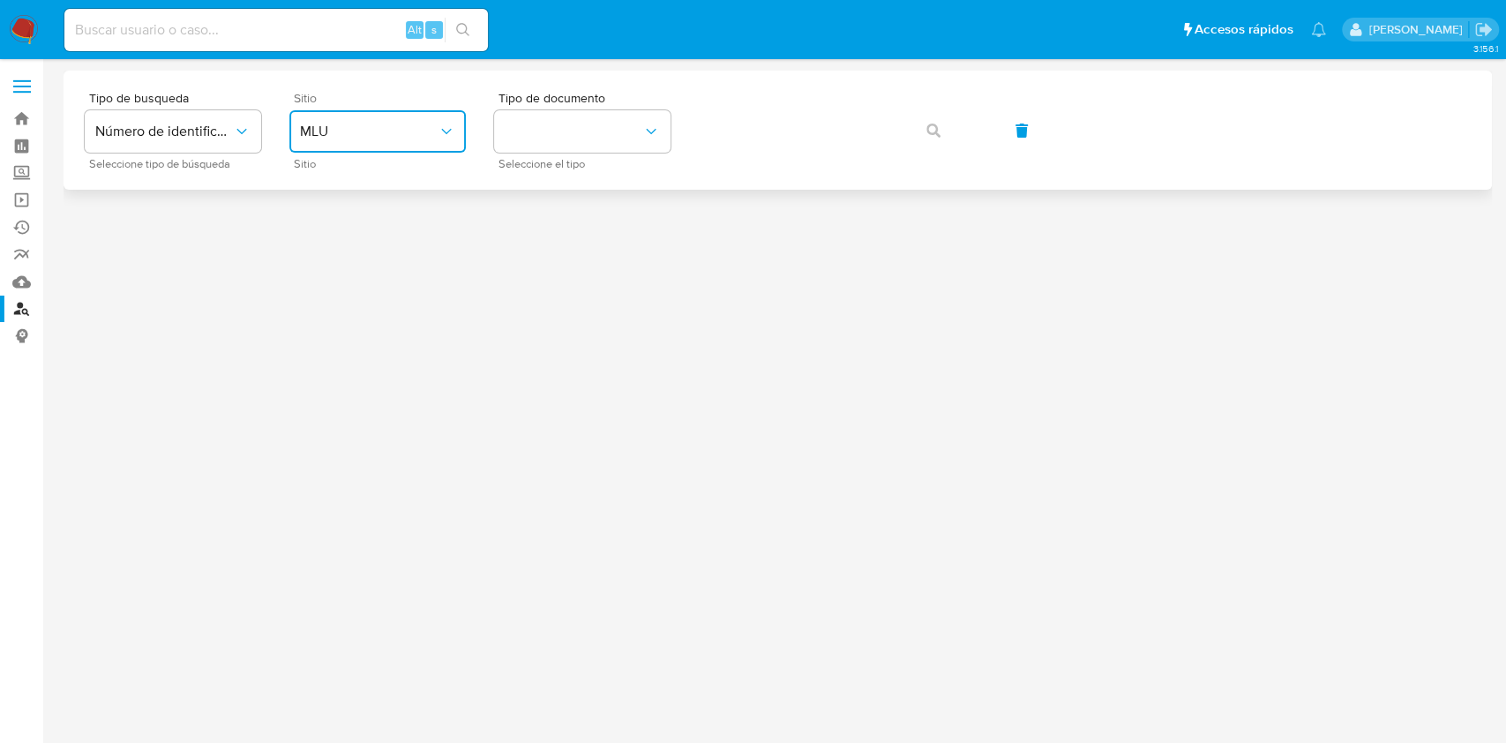
click at [403, 140] on button "MLU" at bounding box center [377, 131] width 176 height 42
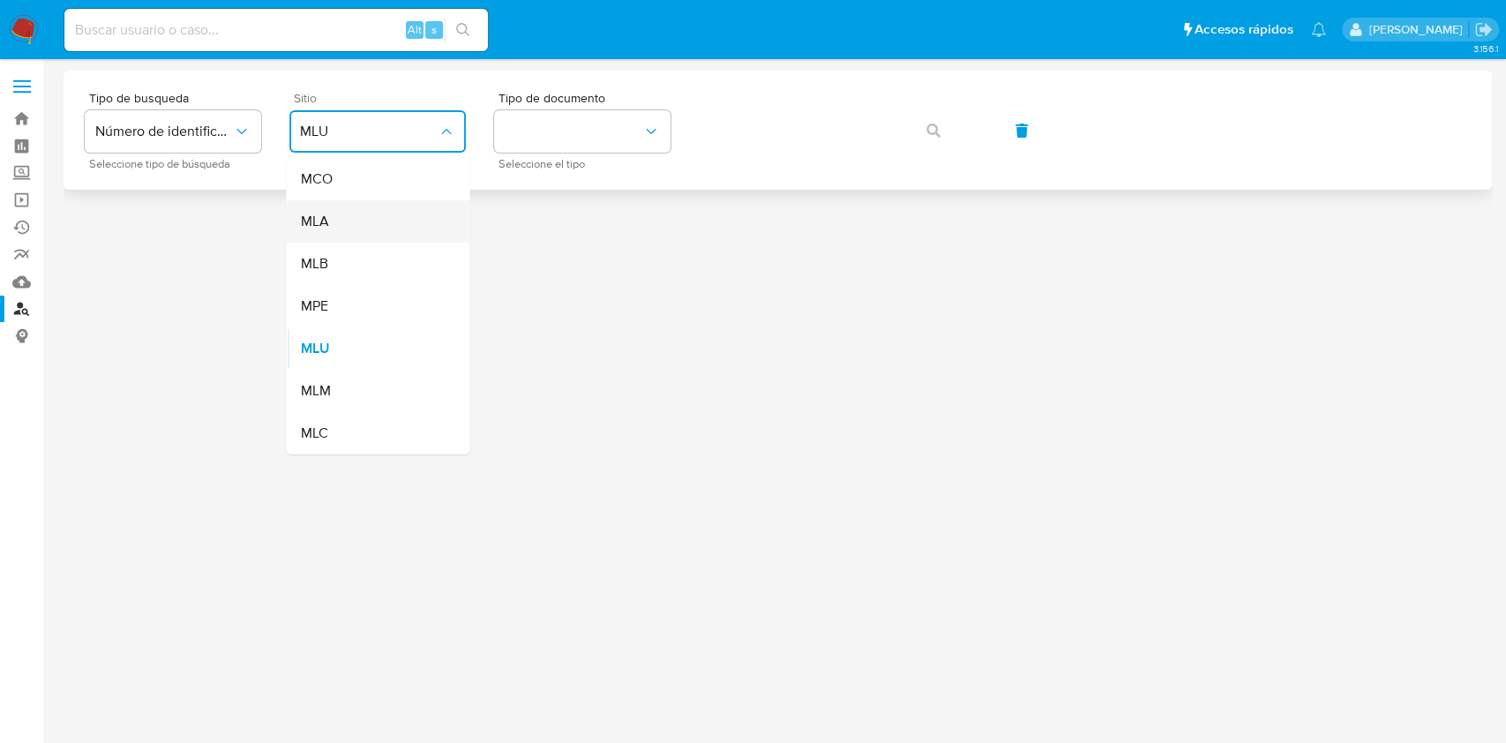
click at [356, 215] on div "MLA" at bounding box center [372, 221] width 145 height 42
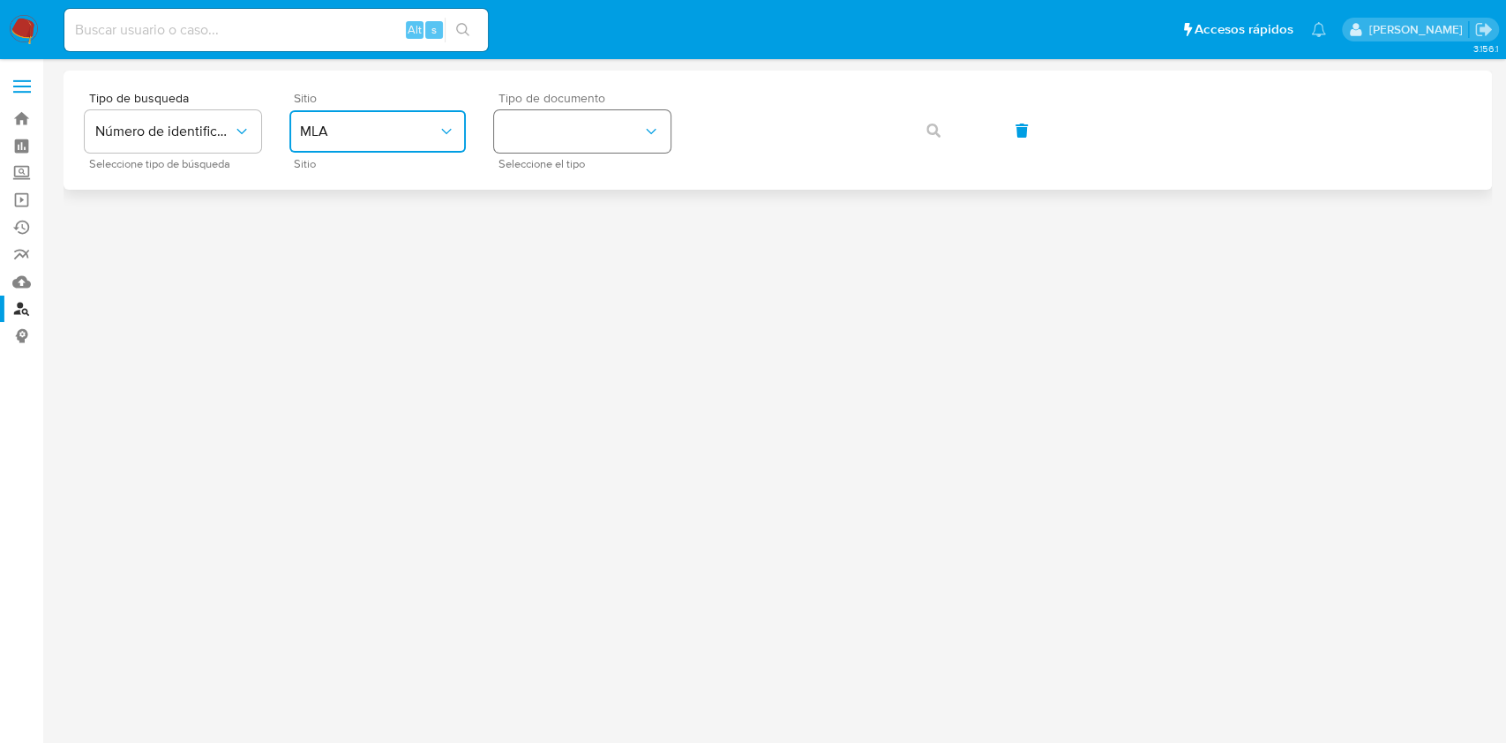
click at [554, 123] on button "identificationType" at bounding box center [582, 131] width 176 height 42
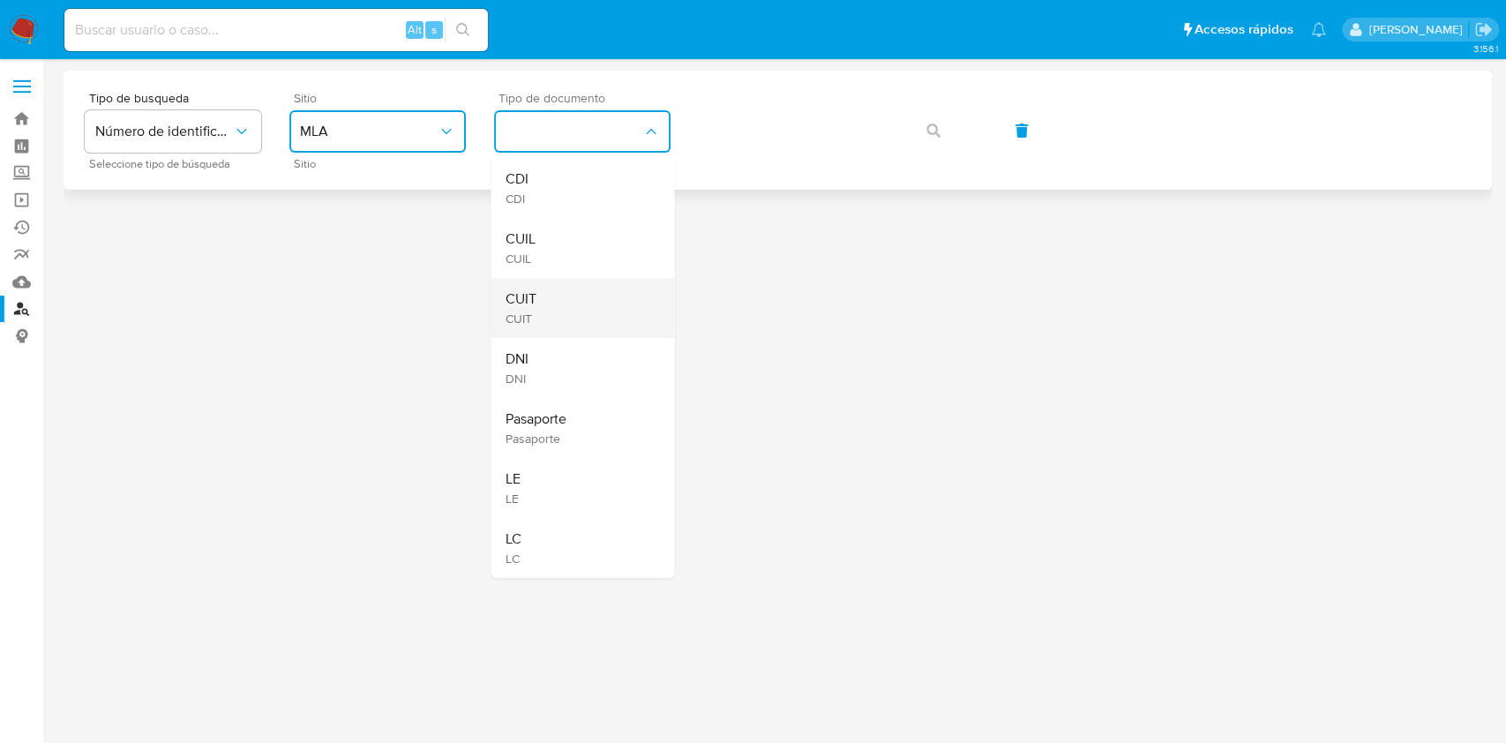
click at [571, 288] on div "CUIT CUIT" at bounding box center [576, 308] width 145 height 60
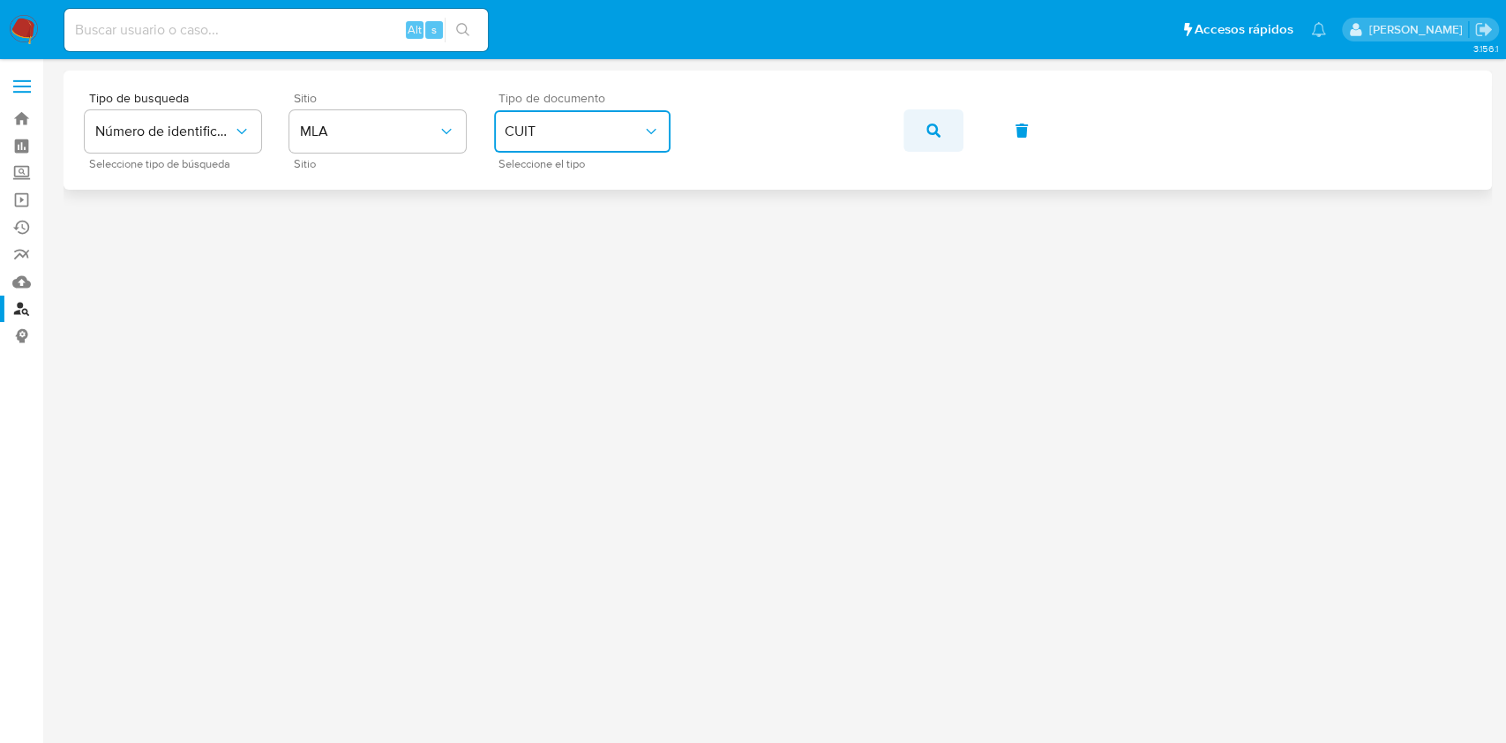
click at [926, 124] on icon "button" at bounding box center [933, 130] width 14 height 14
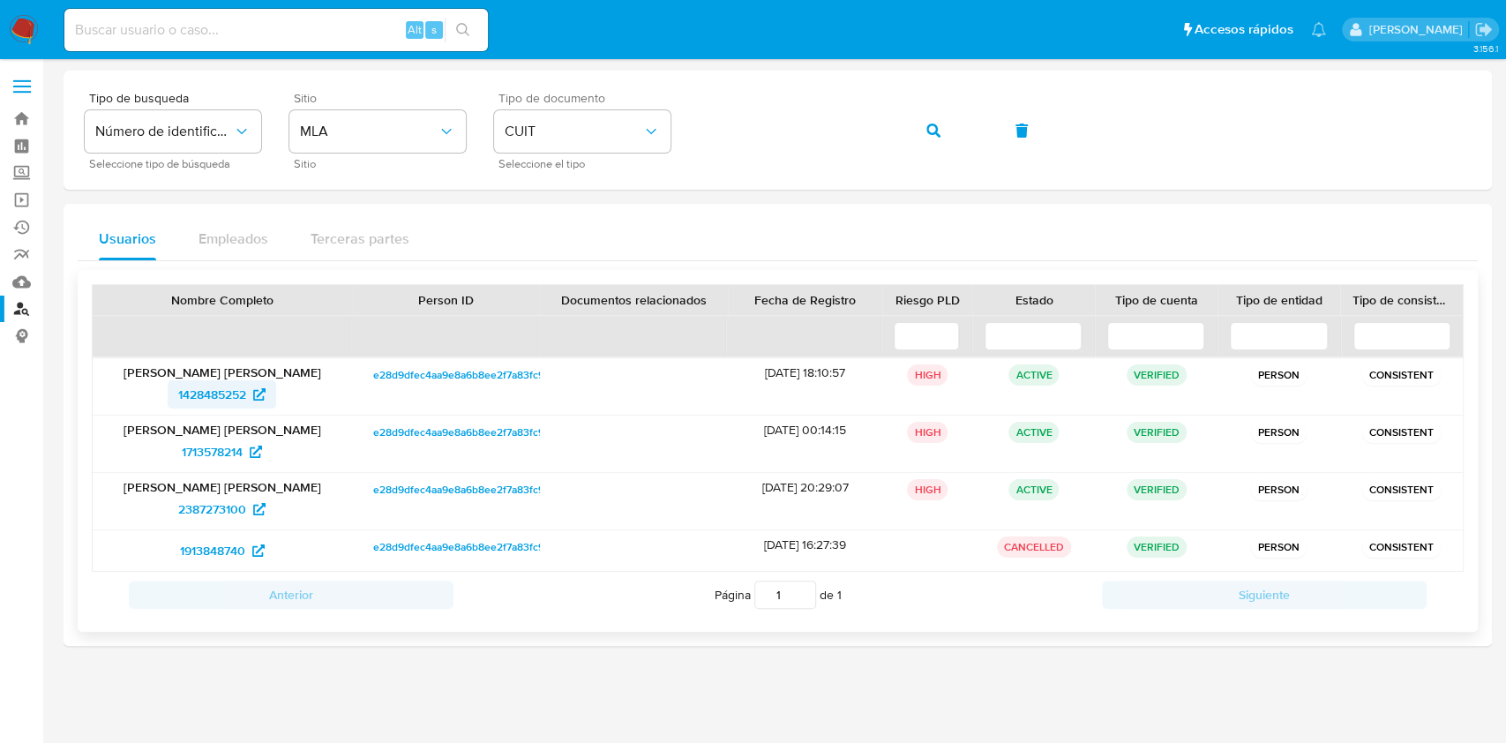
click at [215, 400] on span "1428485252" at bounding box center [212, 394] width 68 height 28
click at [945, 102] on div "Tipo de busqueda Número de identificación Seleccione tipo de búsqueda Sitio MLA…" at bounding box center [778, 130] width 1386 height 77
drag, startPoint x: 922, startPoint y: 137, endPoint x: 917, endPoint y: 146, distance: 10.7
click at [922, 138] on button "button" at bounding box center [933, 130] width 60 height 42
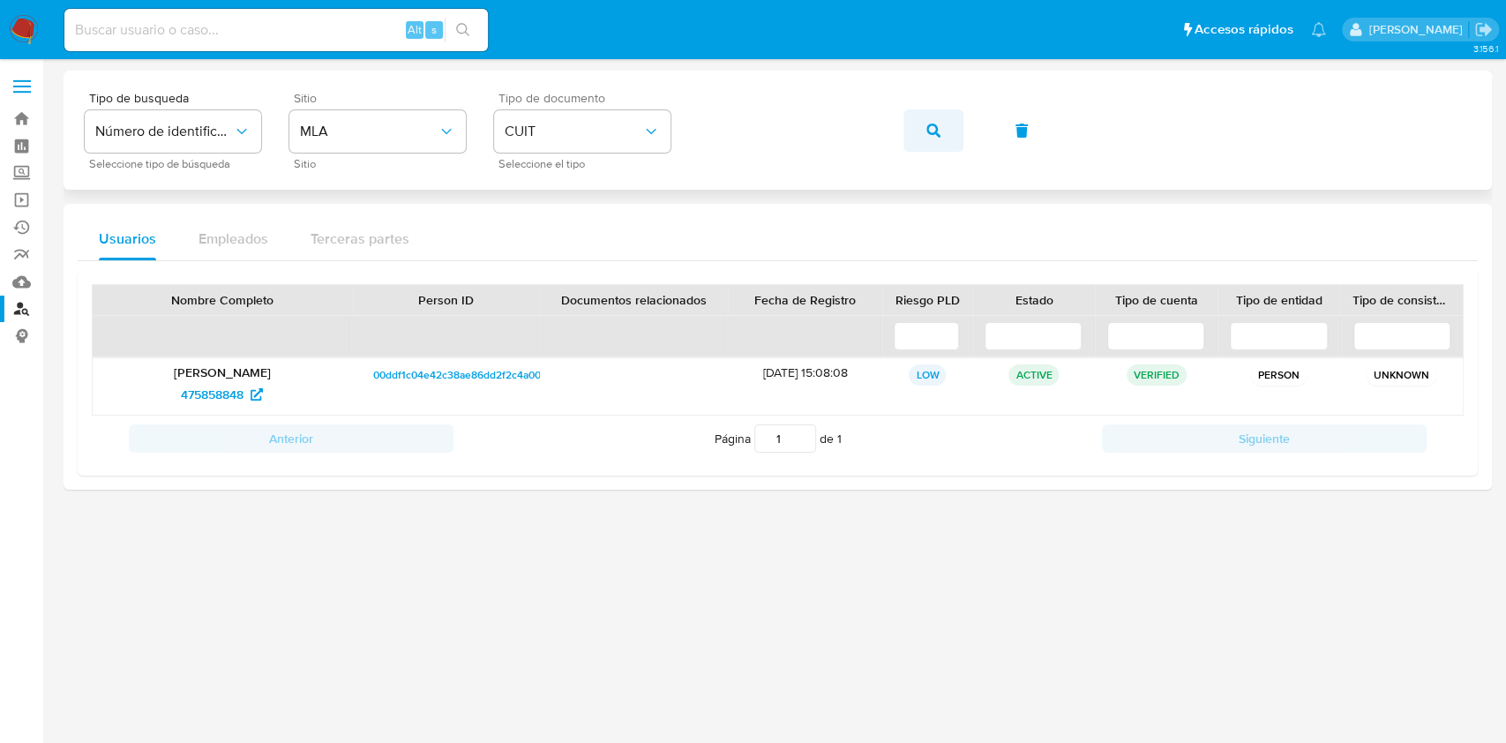
click at [960, 134] on button "button" at bounding box center [933, 130] width 60 height 42
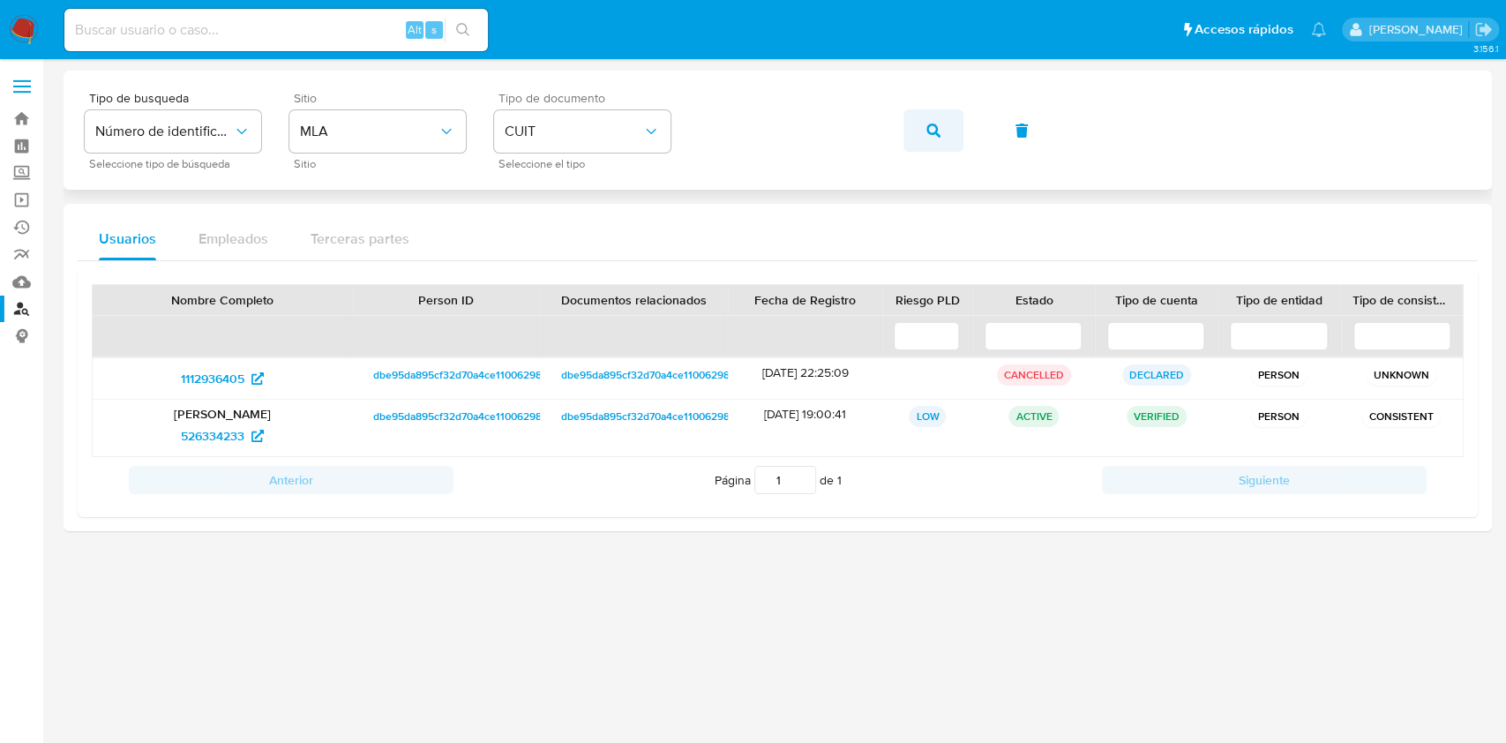
click at [916, 124] on button "button" at bounding box center [933, 130] width 60 height 42
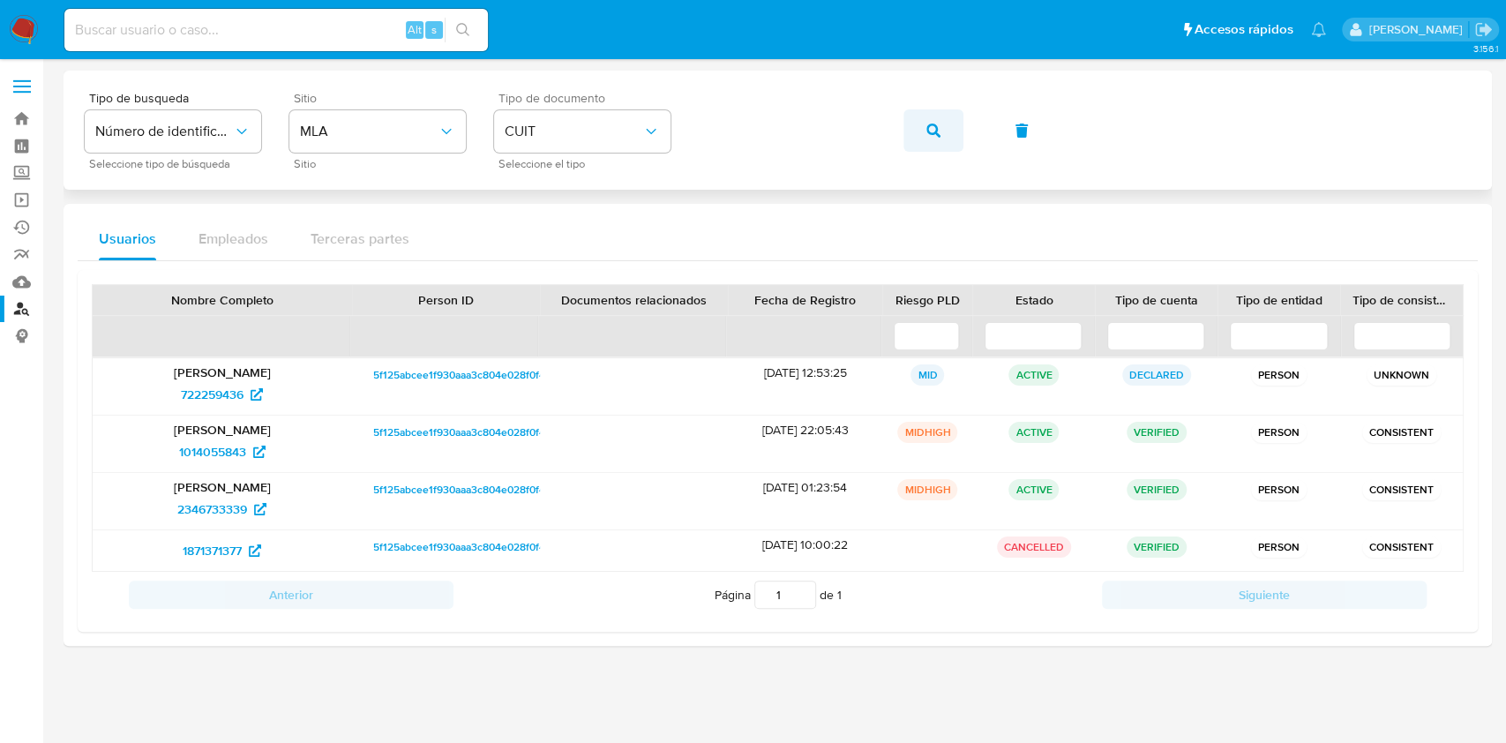
click at [923, 131] on button "button" at bounding box center [933, 130] width 60 height 42
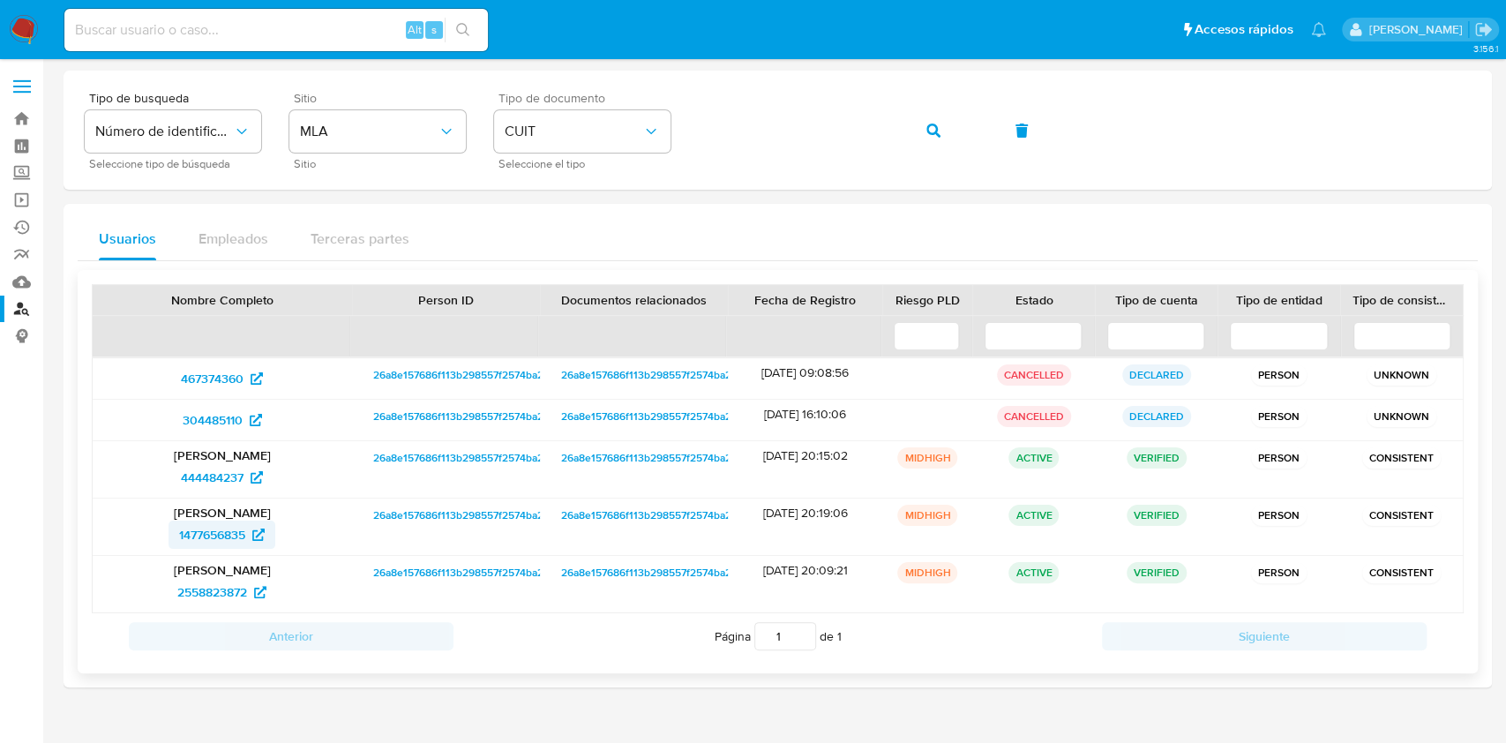
click at [186, 545] on span "1477656835" at bounding box center [212, 534] width 66 height 28
click at [945, 138] on button "button" at bounding box center [933, 130] width 60 height 42
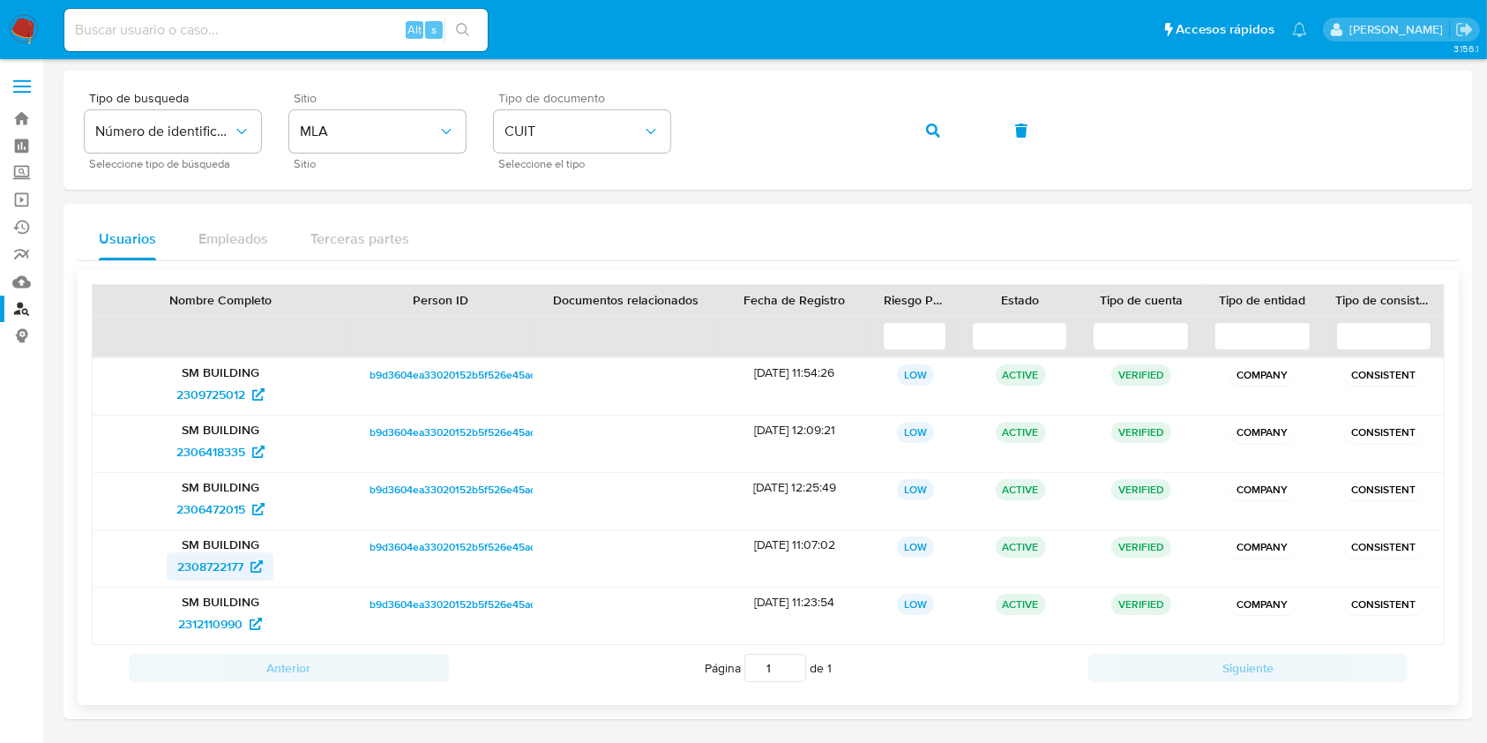
click at [196, 570] on span "2308722177" at bounding box center [210, 566] width 66 height 28
click at [938, 139] on span "button" at bounding box center [933, 130] width 14 height 39
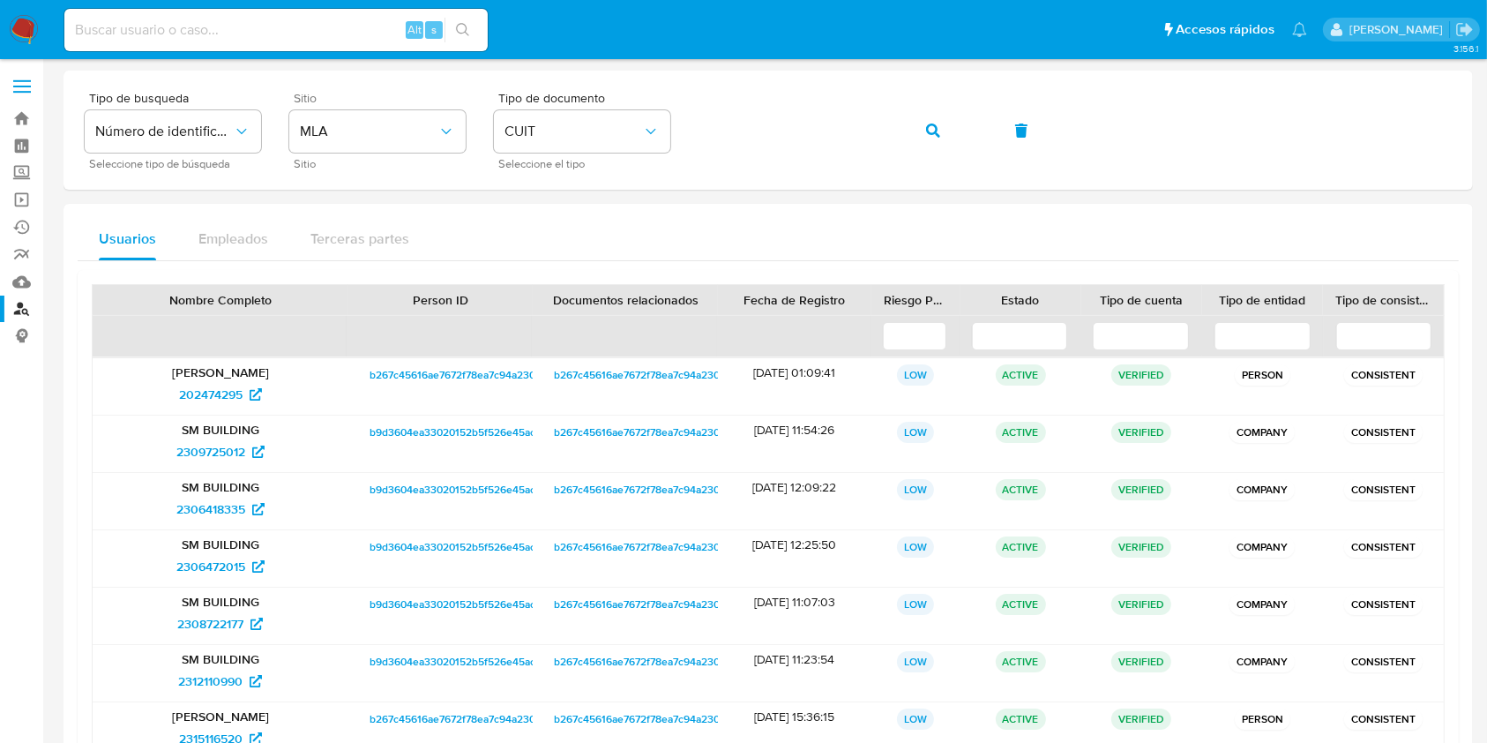
click at [698, 132] on div "Tipo de busqueda Número de identificación Seleccione tipo de búsqueda Sitio MLA…" at bounding box center [768, 130] width 1367 height 77
click at [915, 130] on button "button" at bounding box center [933, 130] width 60 height 42
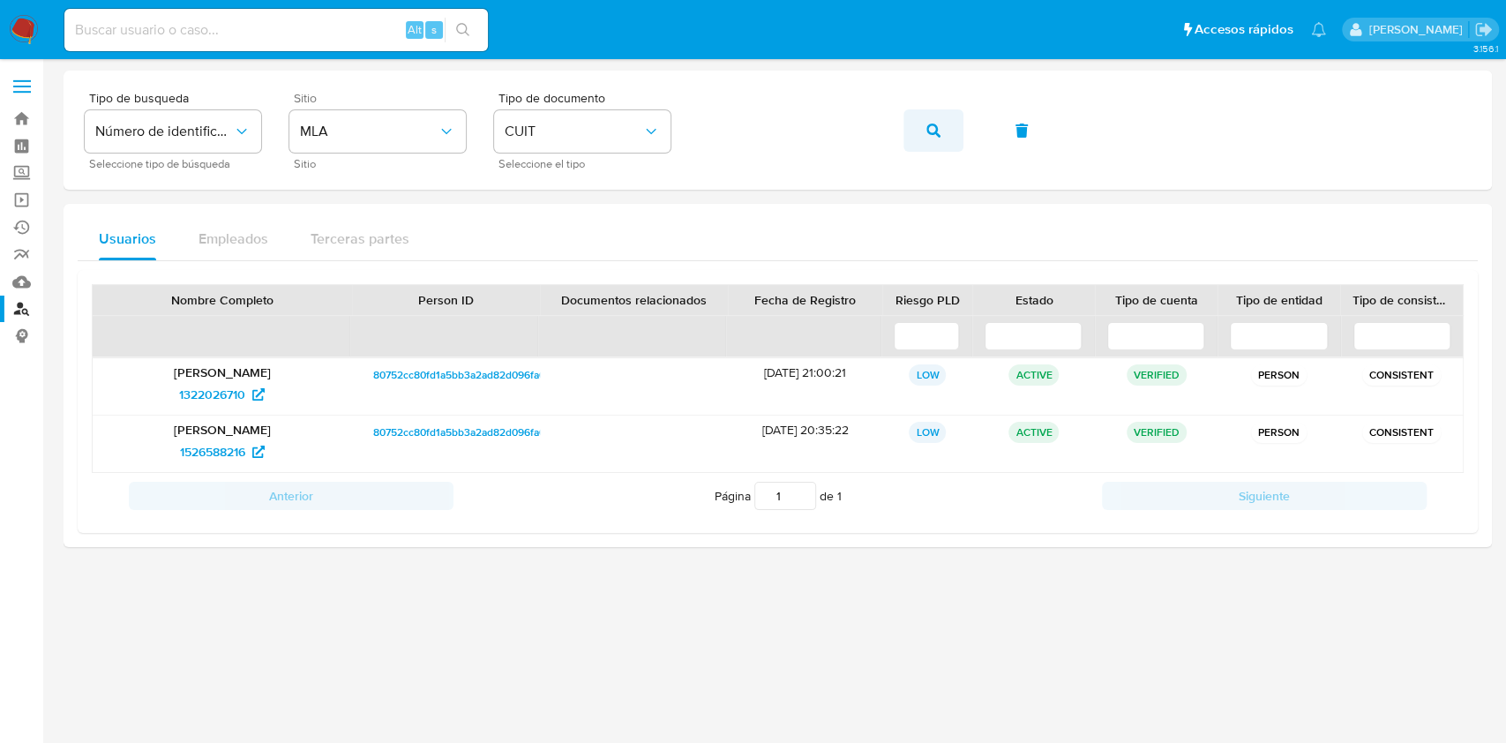
click at [904, 138] on button "button" at bounding box center [933, 130] width 60 height 42
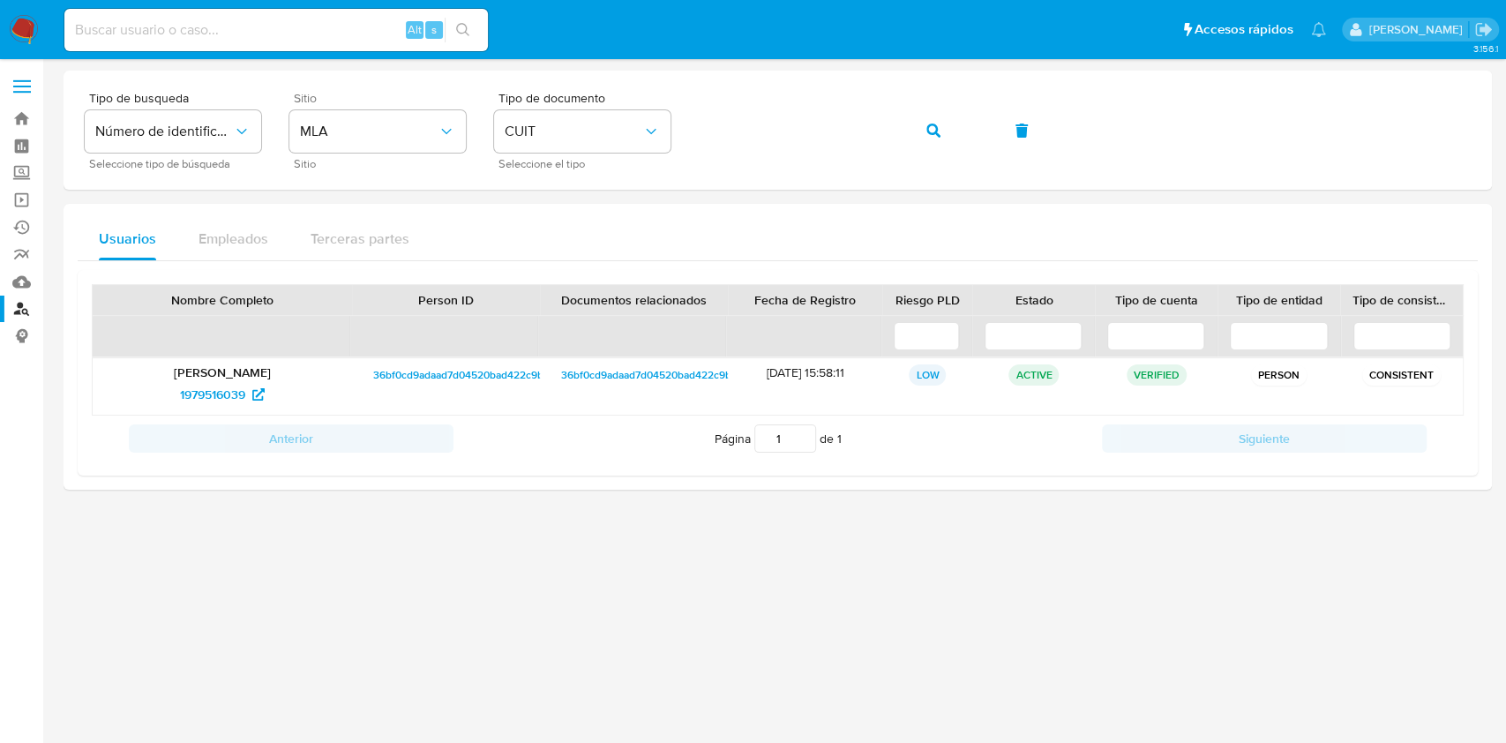
click at [828, 102] on div "Tipo de busqueda Número de identificación Seleccione tipo de búsqueda Sitio MLA…" at bounding box center [778, 130] width 1386 height 77
click at [891, 139] on div "Tipo de busqueda Número de identificación Seleccione tipo de búsqueda Sitio MLA…" at bounding box center [778, 130] width 1386 height 77
click at [931, 135] on icon "button" at bounding box center [933, 130] width 14 height 14
click at [926, 138] on span "button" at bounding box center [933, 130] width 14 height 39
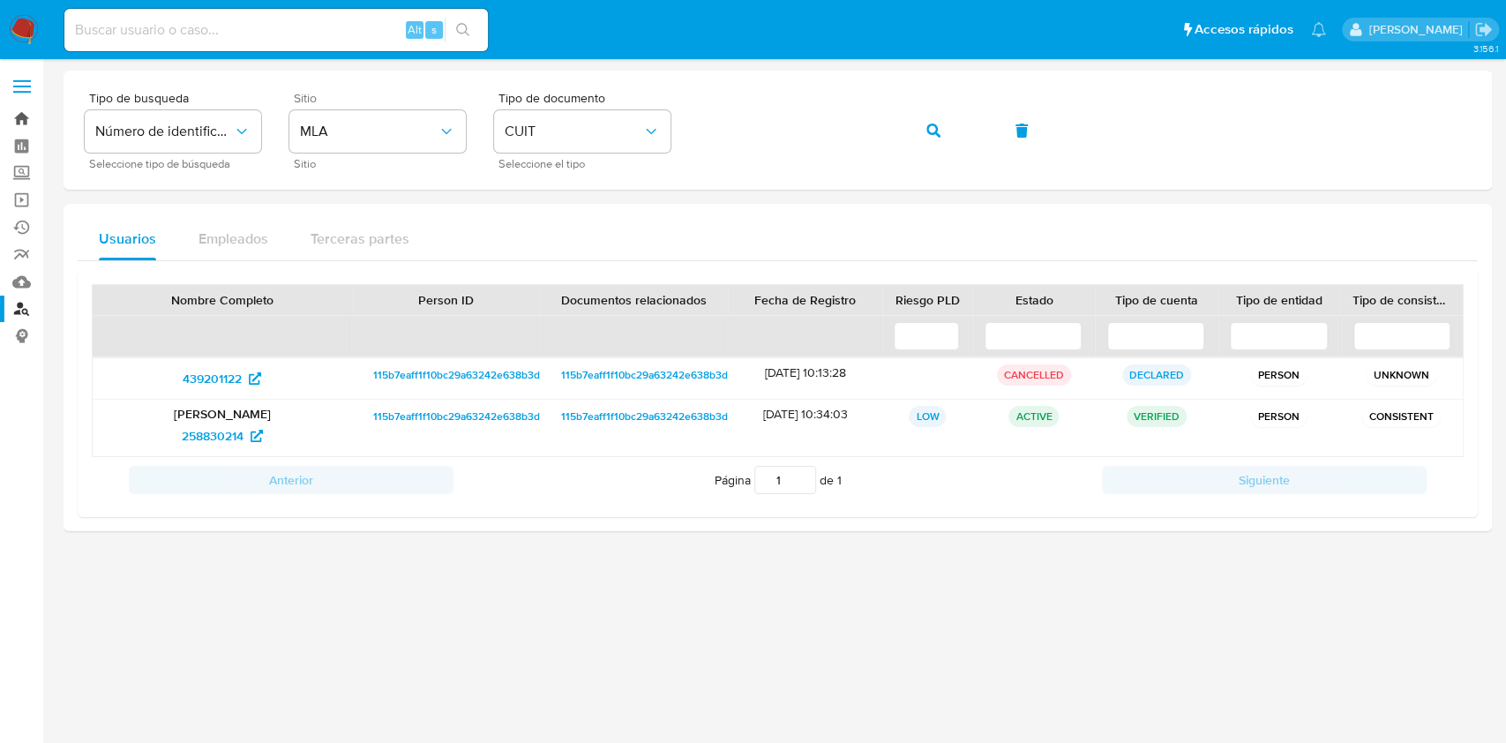
click at [20, 117] on link "Bandeja" at bounding box center [105, 118] width 210 height 27
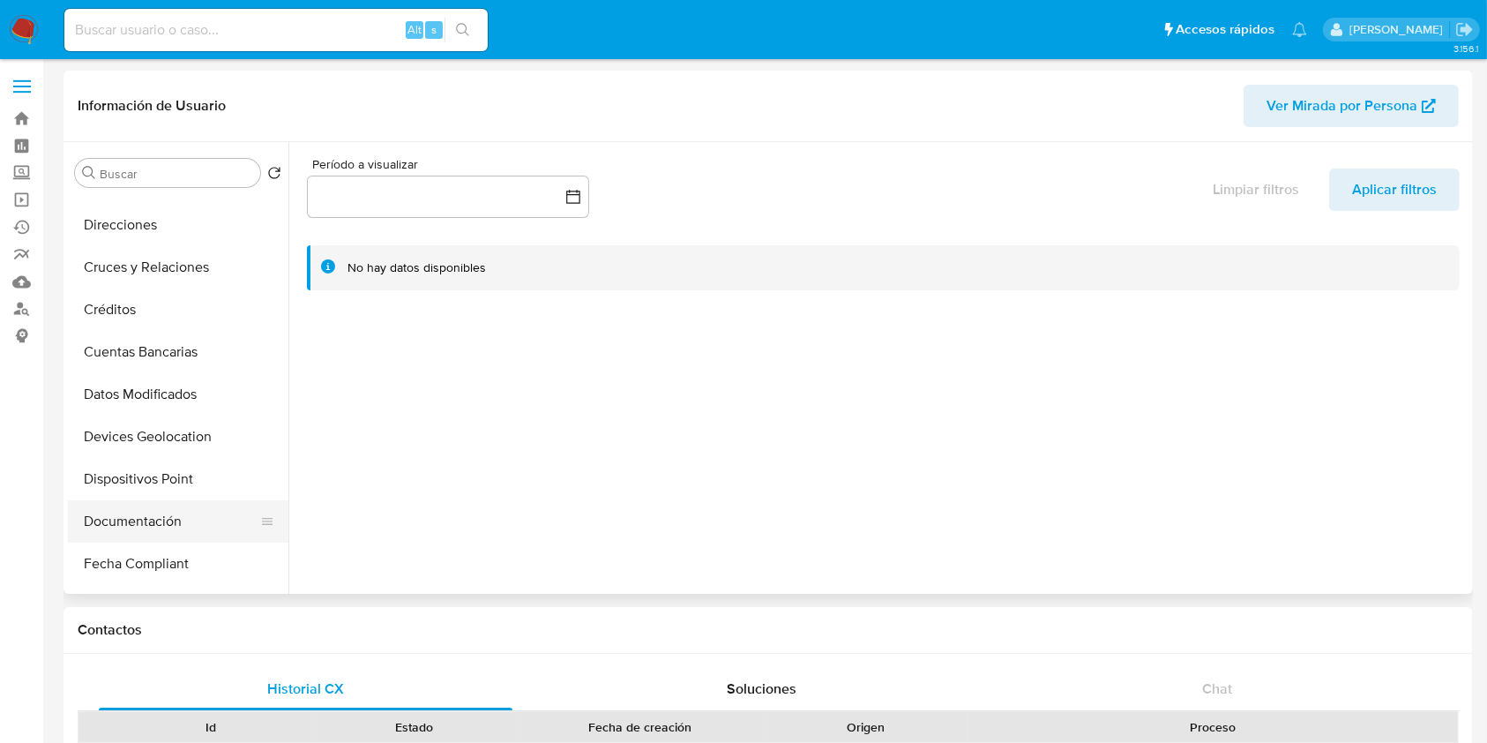
click at [161, 530] on button "Documentación" at bounding box center [171, 521] width 206 height 42
select select "10"
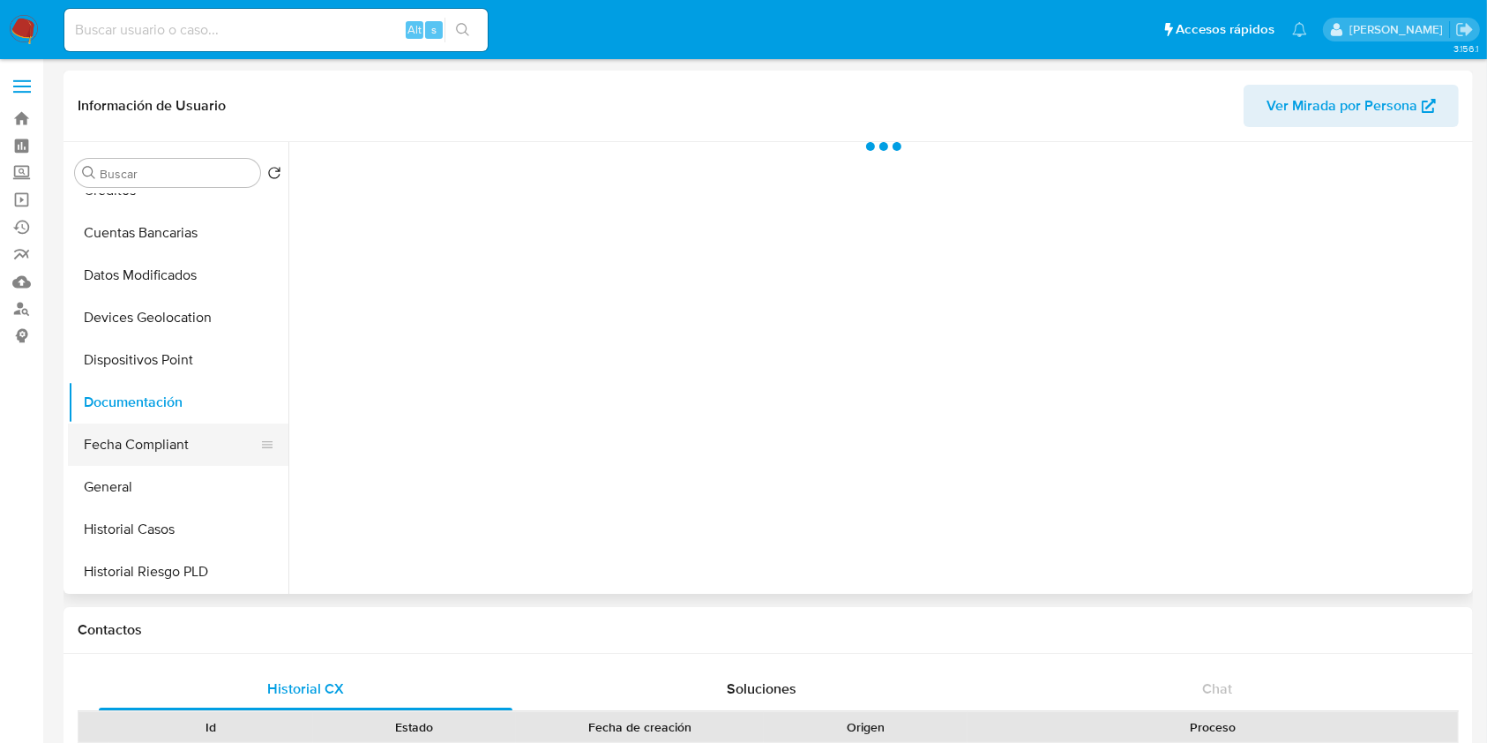
scroll to position [353, 0]
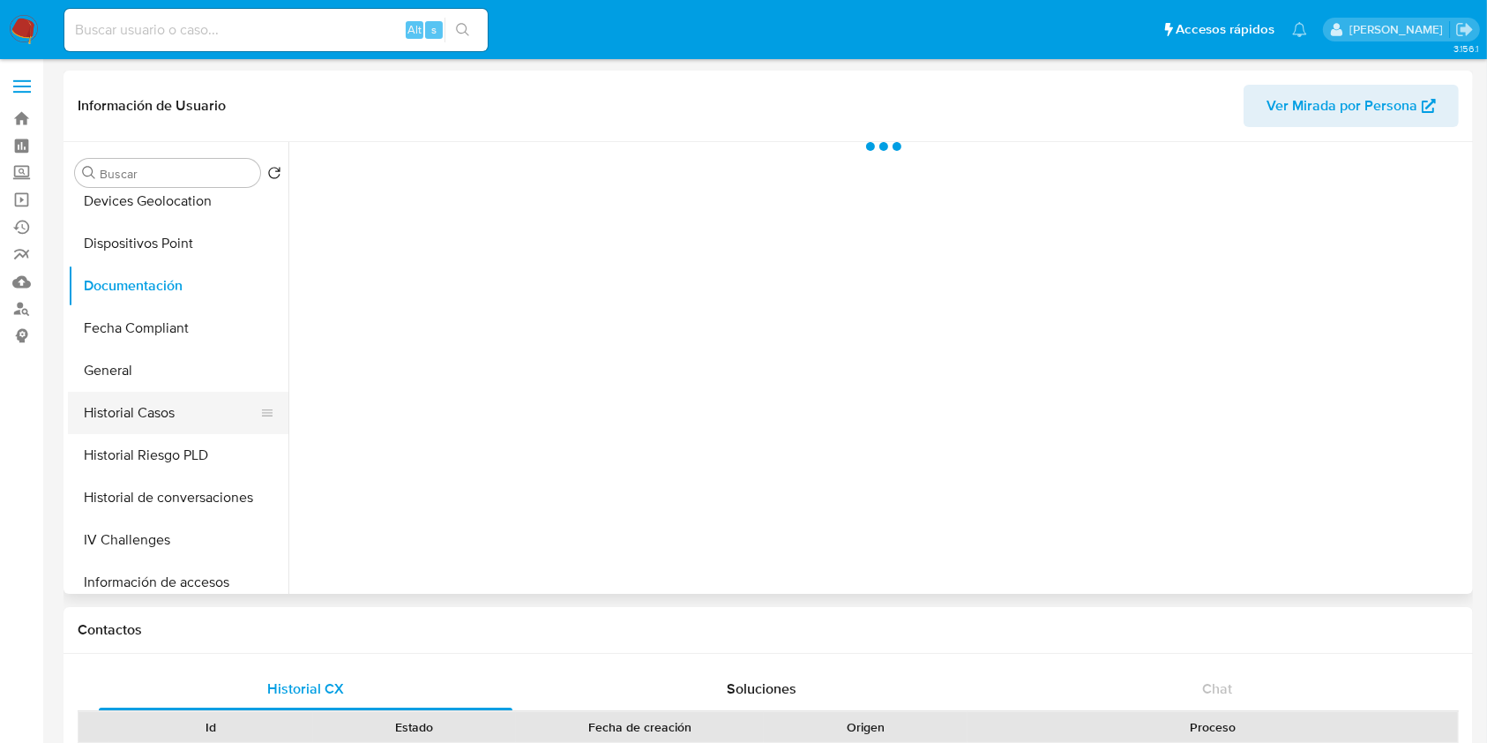
click at [161, 403] on button "Historial Casos" at bounding box center [171, 413] width 206 height 42
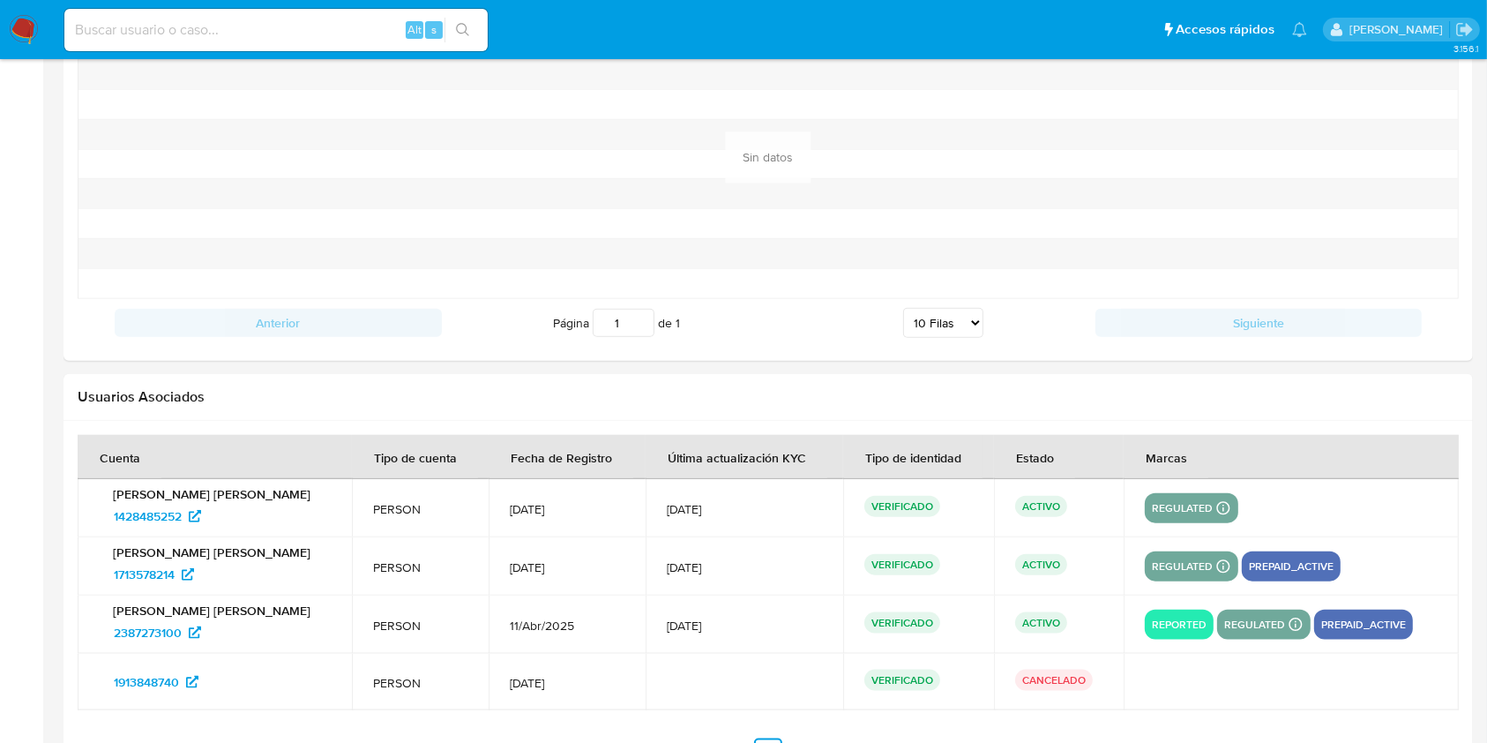
scroll to position [1961, 0]
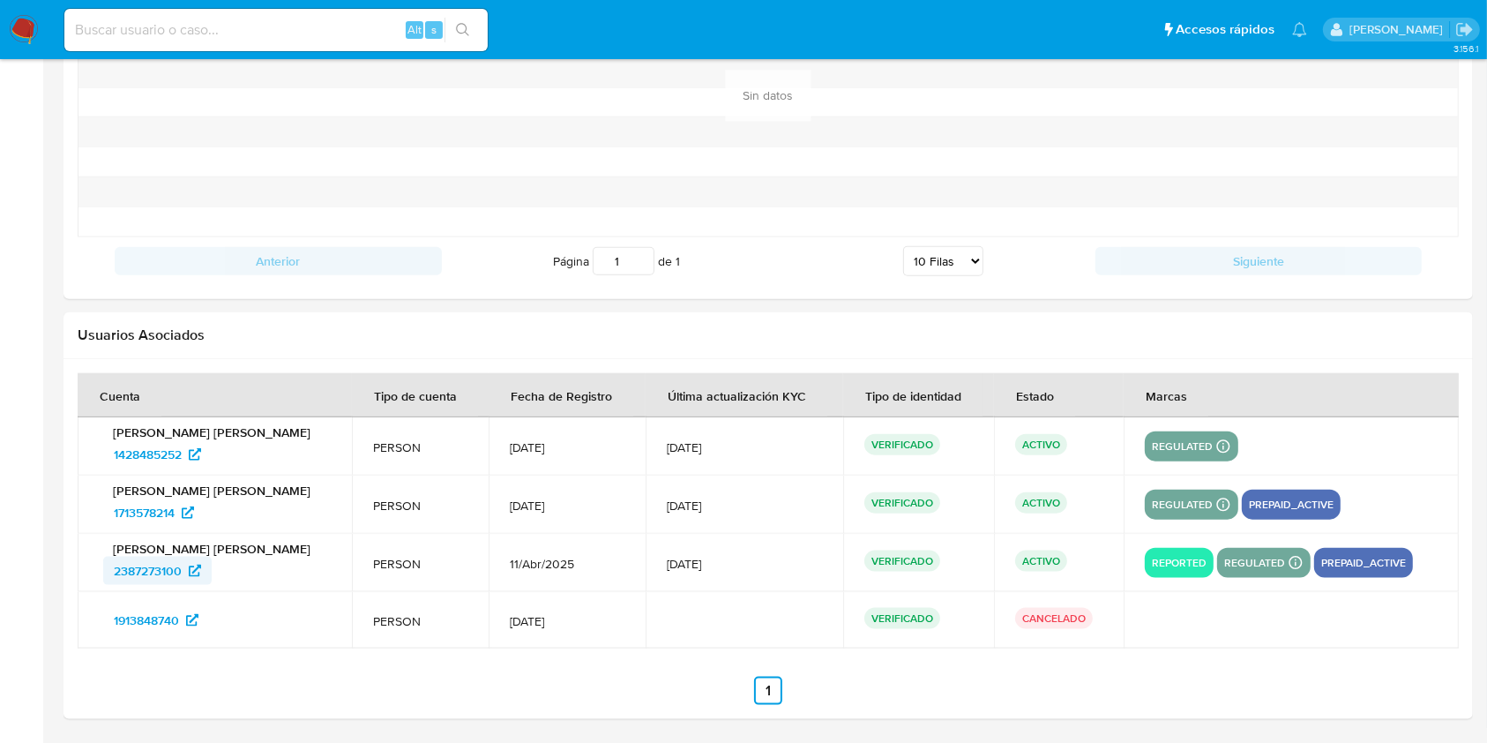
click at [154, 577] on span "2387273100" at bounding box center [148, 571] width 68 height 28
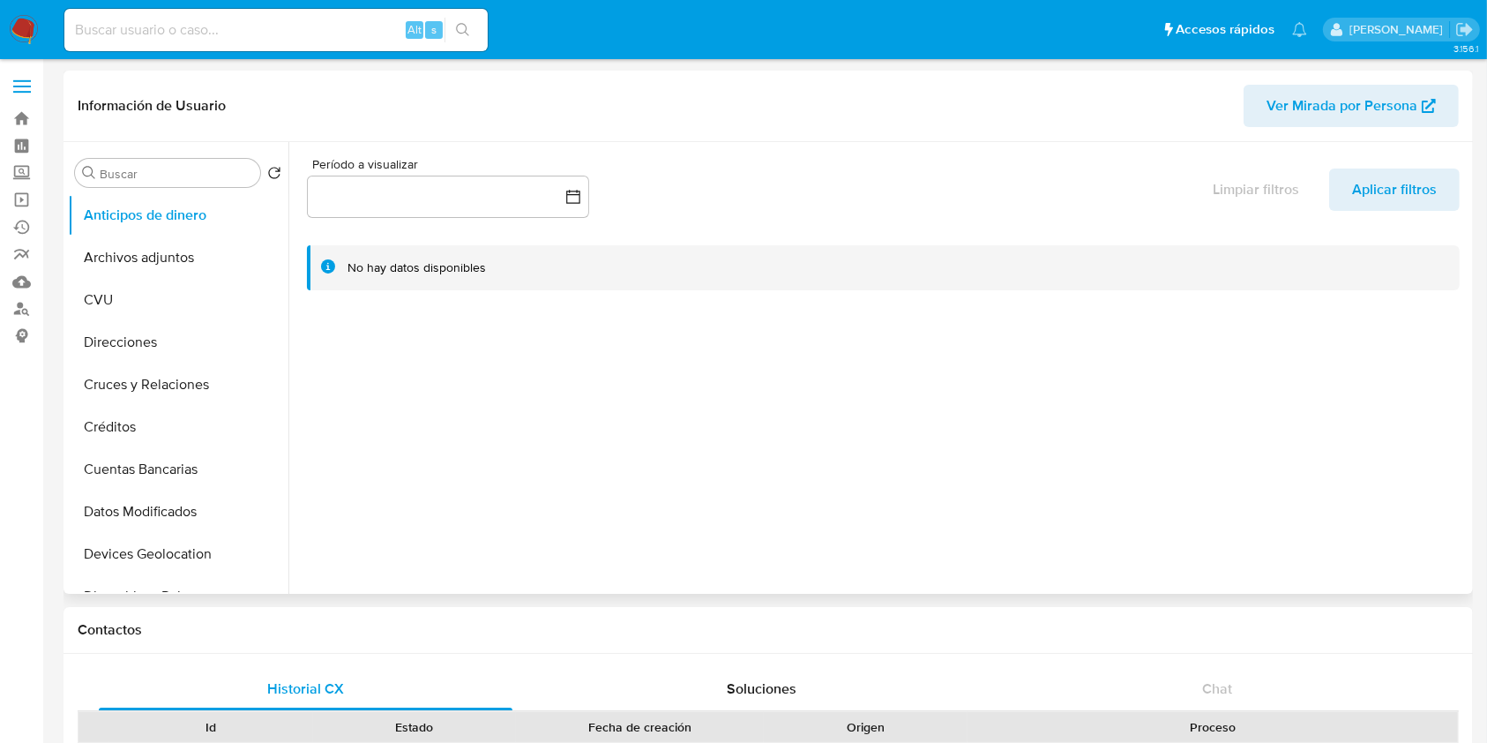
select select "10"
click at [110, 250] on button "Archivos adjuntos" at bounding box center [171, 257] width 206 height 42
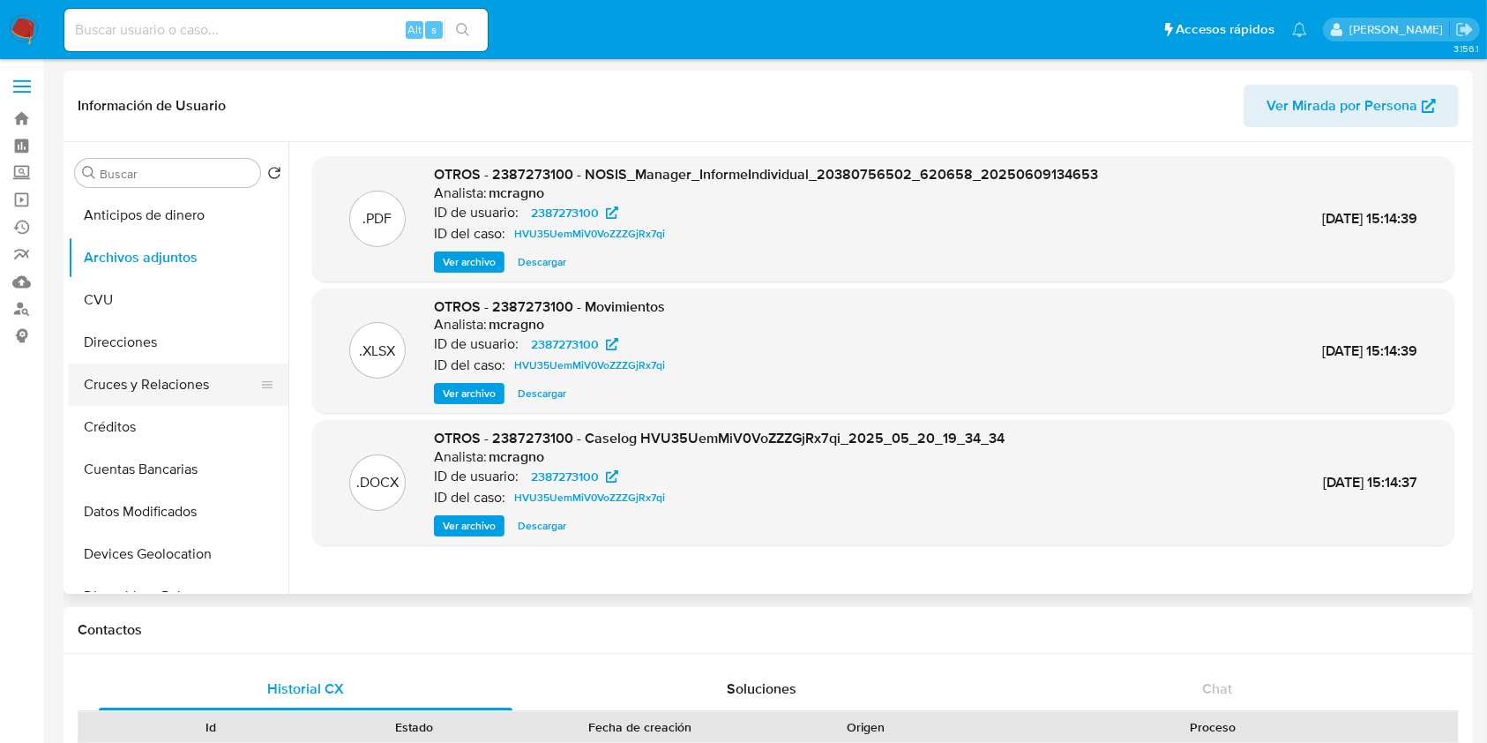
scroll to position [235, 0]
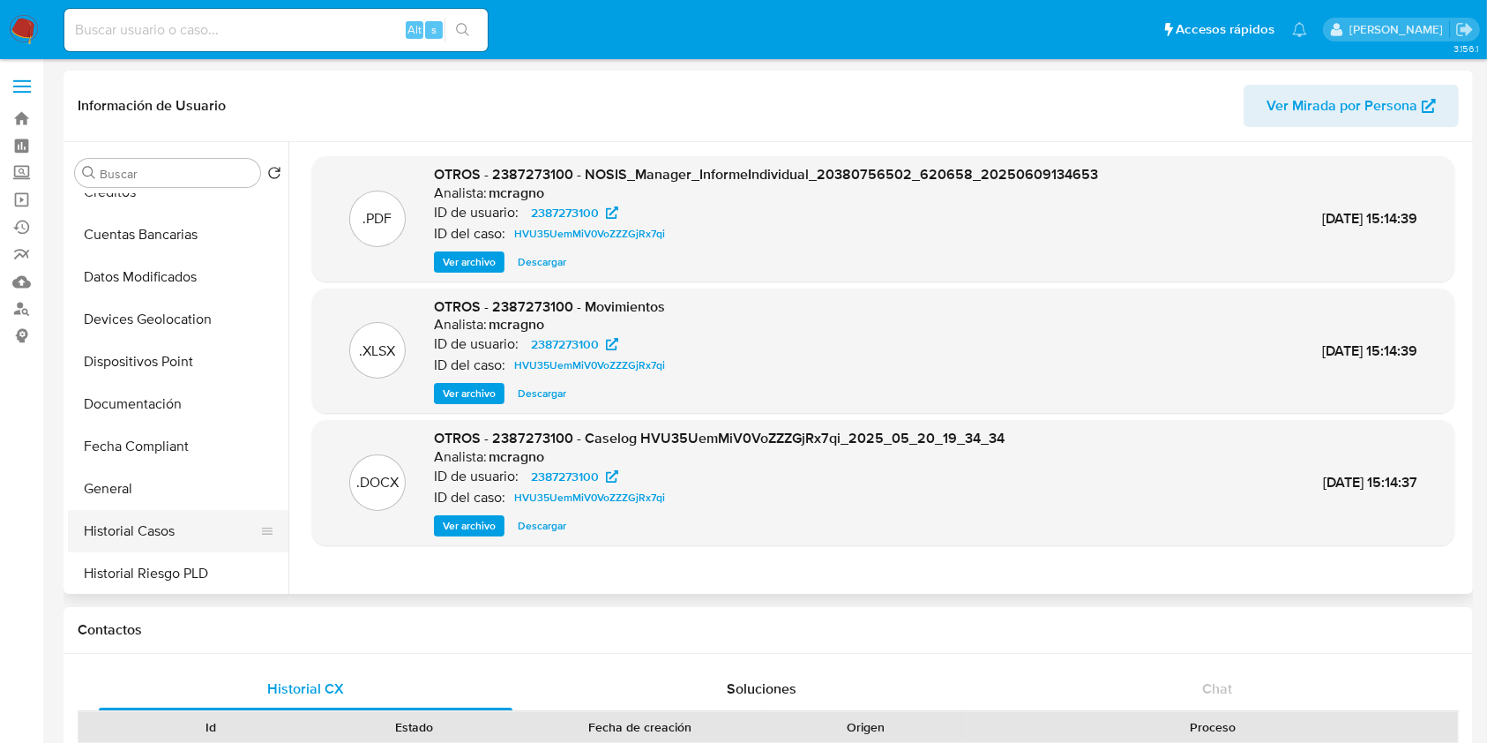
click at [127, 521] on button "Historial Casos" at bounding box center [171, 531] width 206 height 42
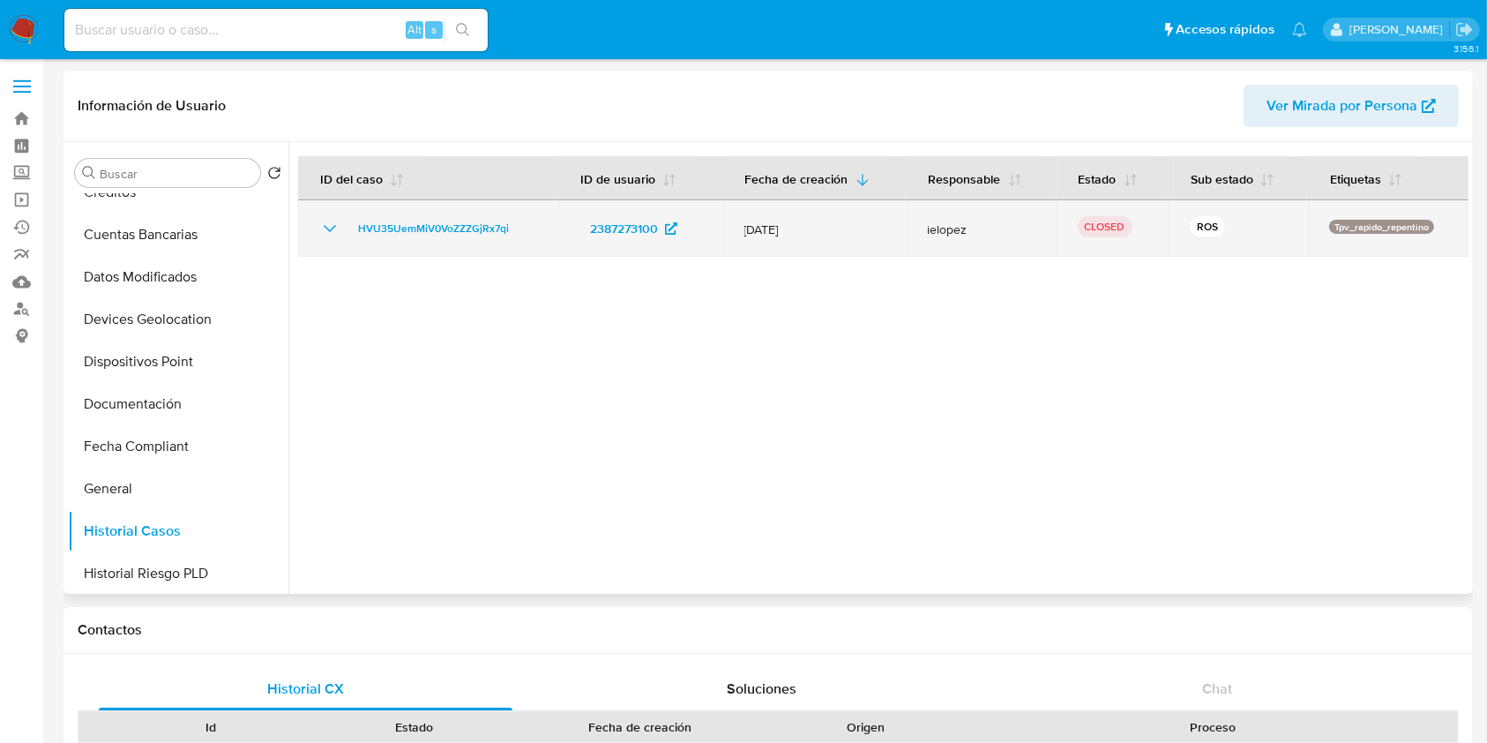
click at [324, 232] on icon "Mostrar/Ocultar" at bounding box center [329, 228] width 21 height 21
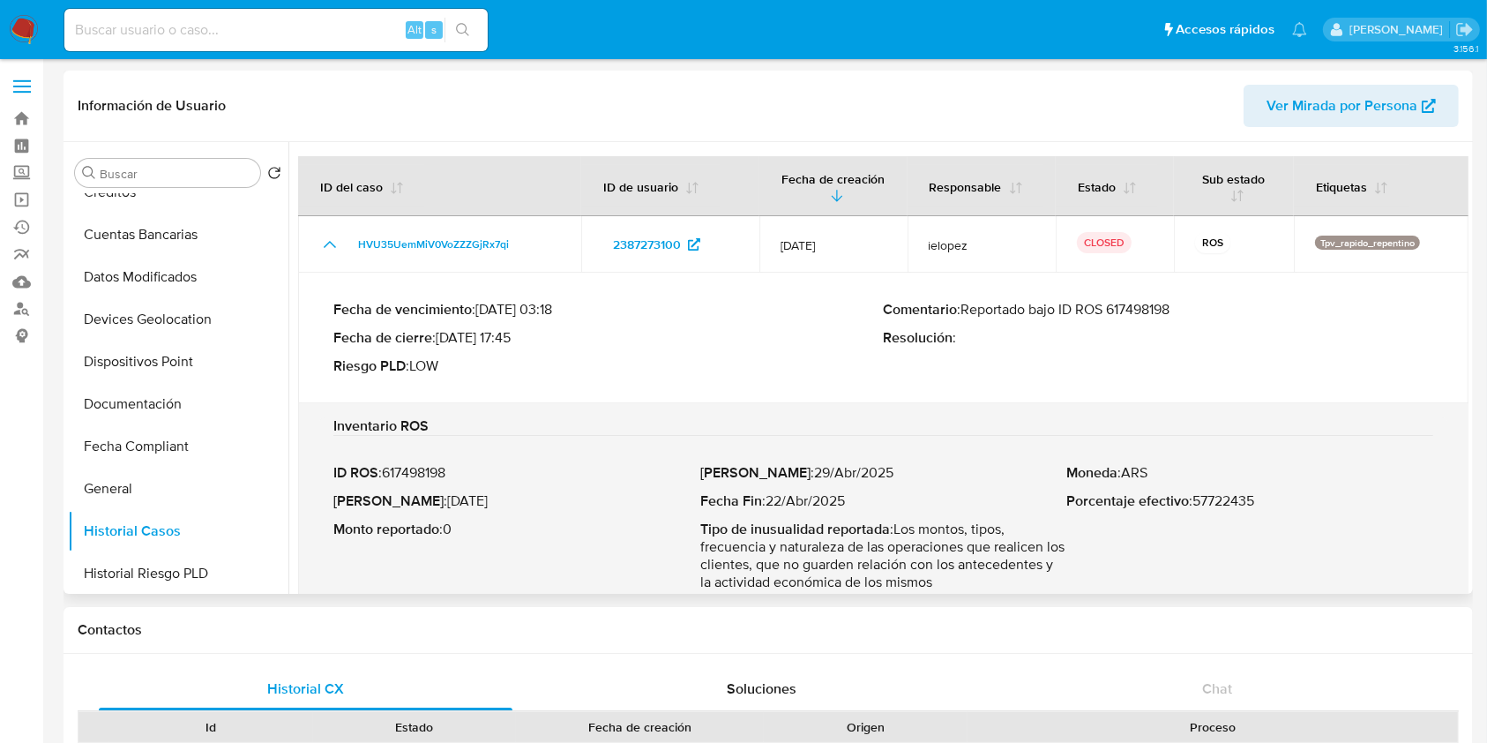
drag, startPoint x: 965, startPoint y: 314, endPoint x: 1190, endPoint y: 314, distance: 224.9
click at [1190, 314] on p "Comentario : Reportado bajo ID ROS 617498198" at bounding box center [1159, 310] width 550 height 18
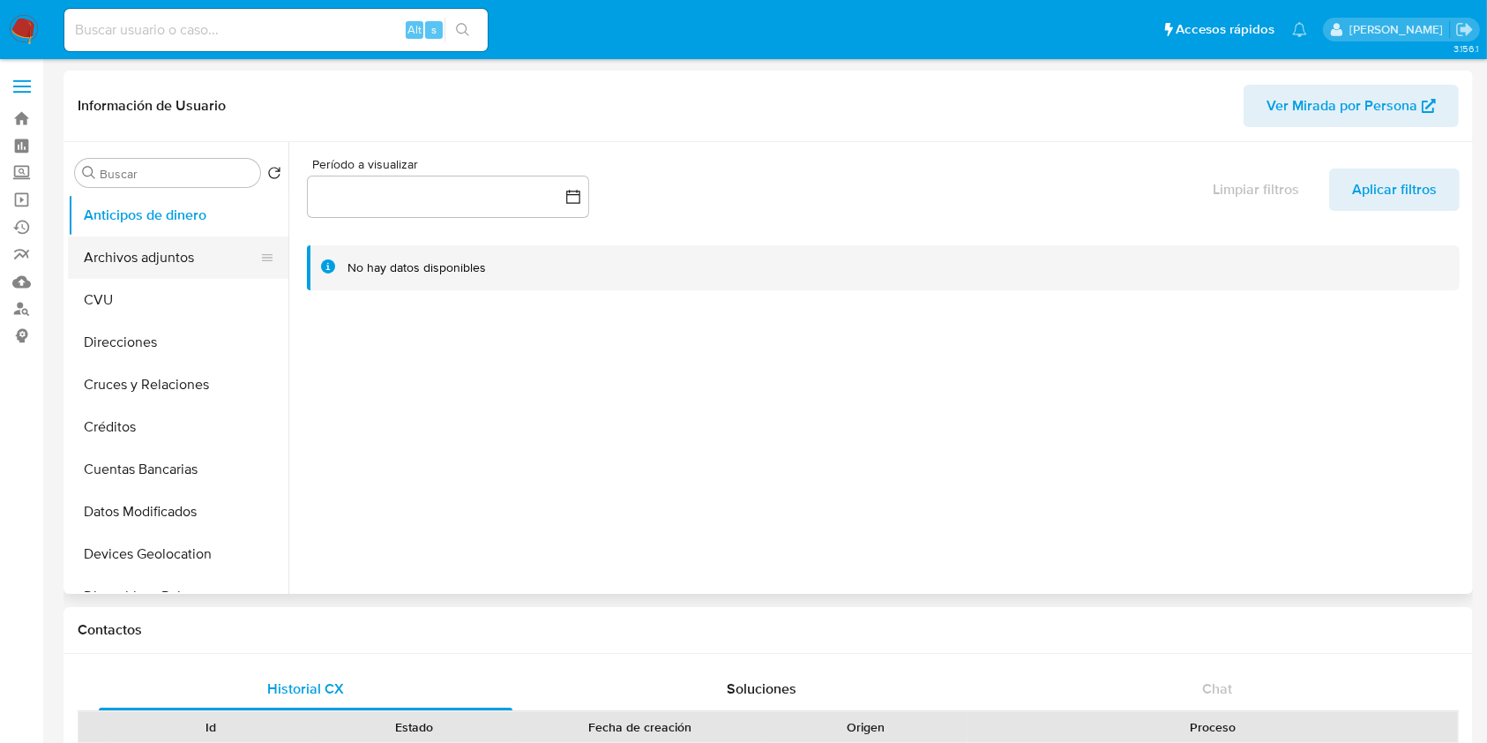
select select "10"
click at [169, 263] on button "Archivos adjuntos" at bounding box center [171, 257] width 206 height 42
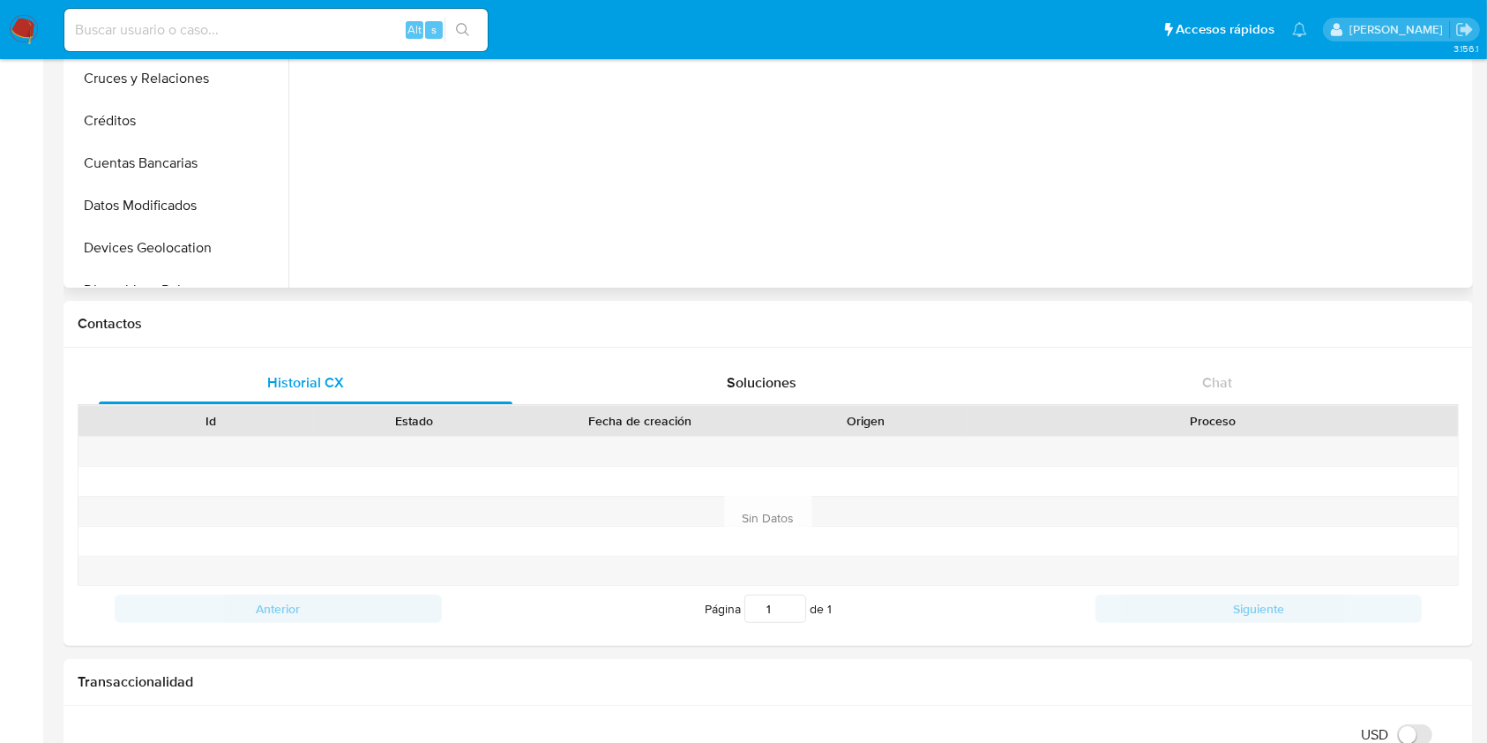
scroll to position [303, 0]
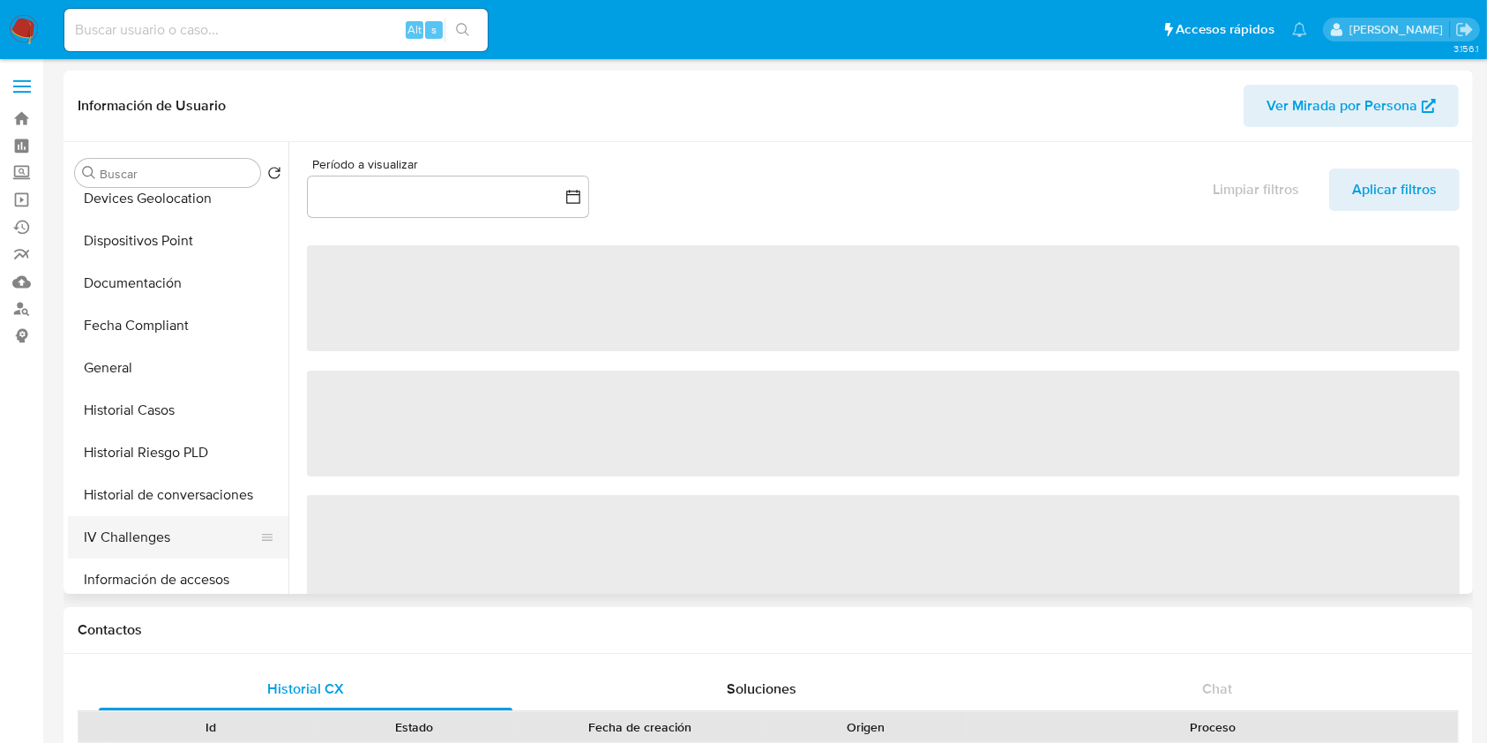
scroll to position [470, 0]
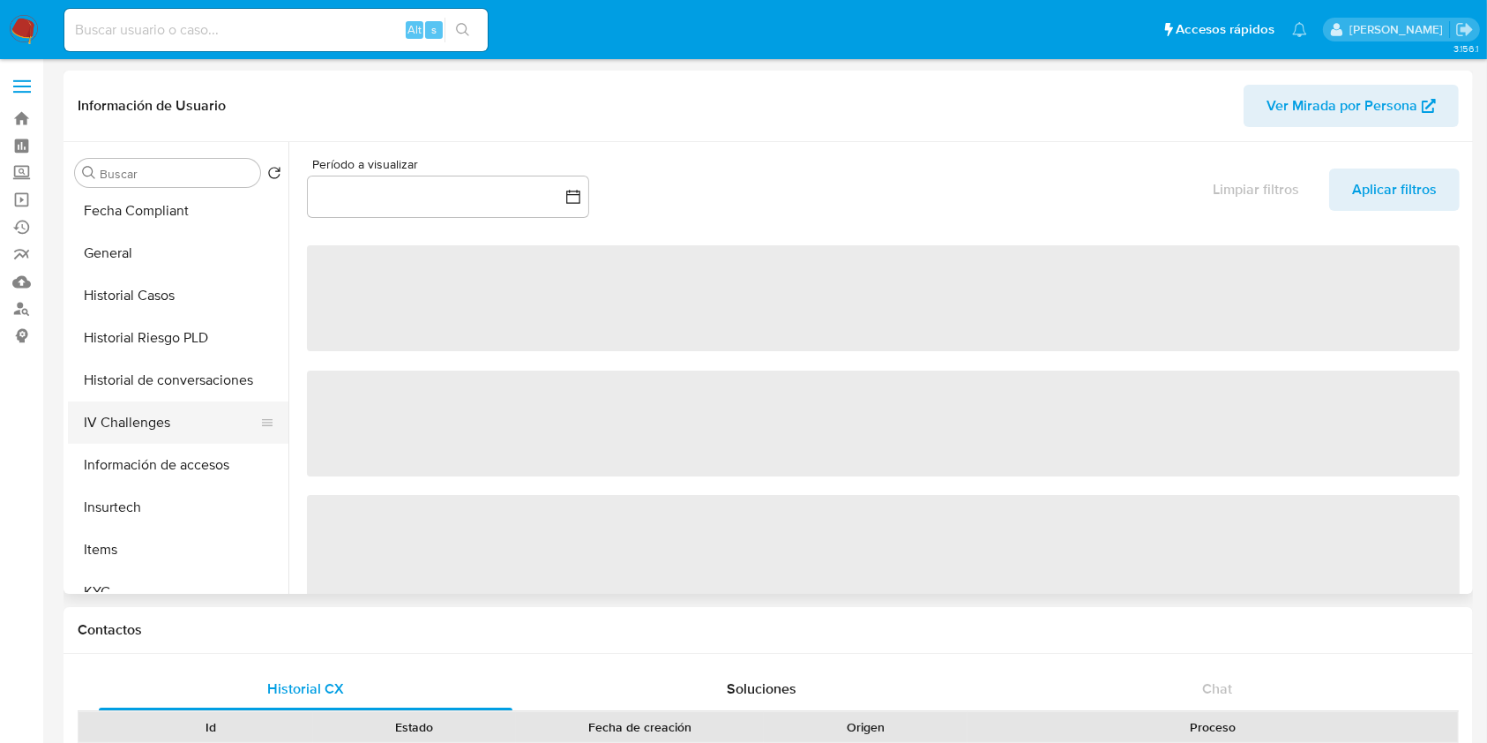
select select "10"
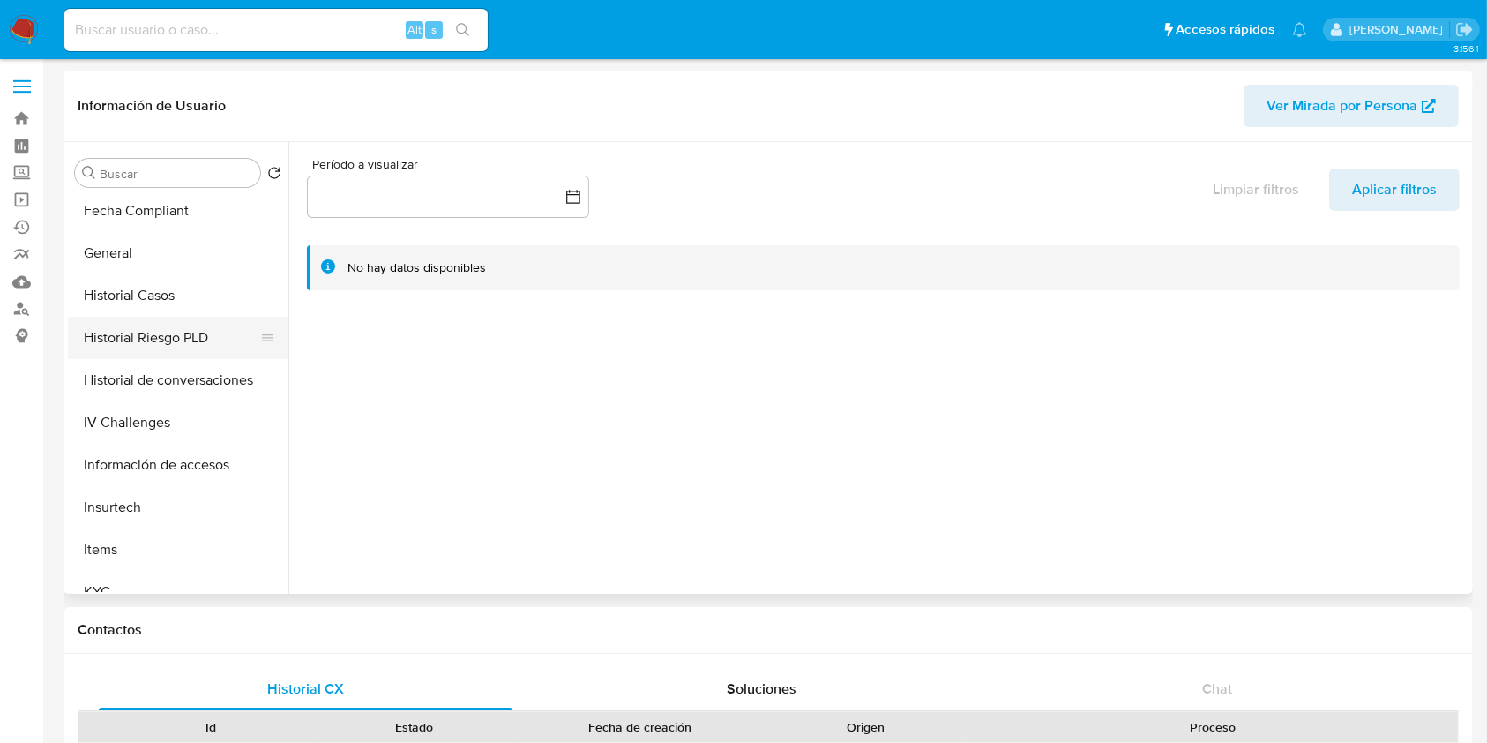
click at [131, 328] on button "Historial Riesgo PLD" at bounding box center [171, 338] width 206 height 42
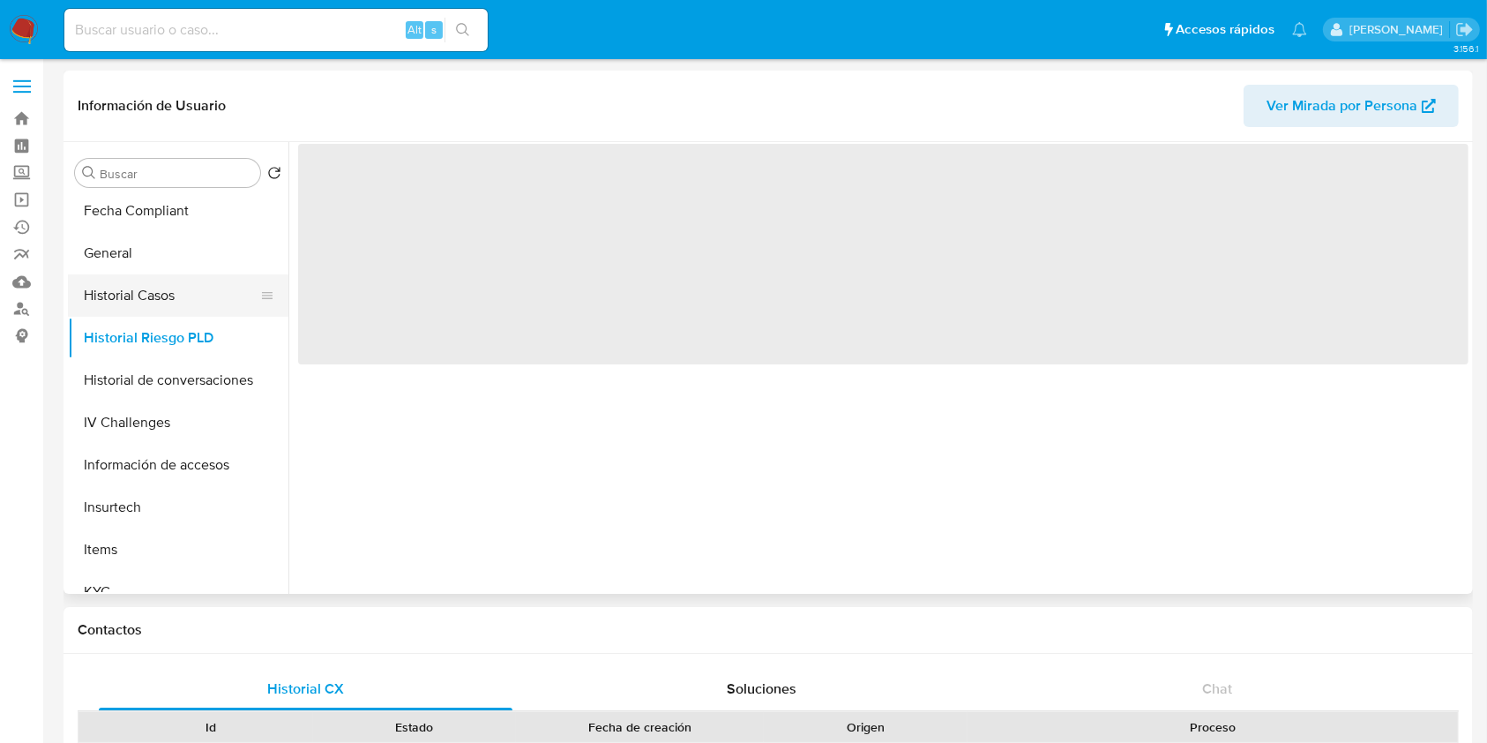
click at [129, 296] on button "Historial Casos" at bounding box center [171, 295] width 206 height 42
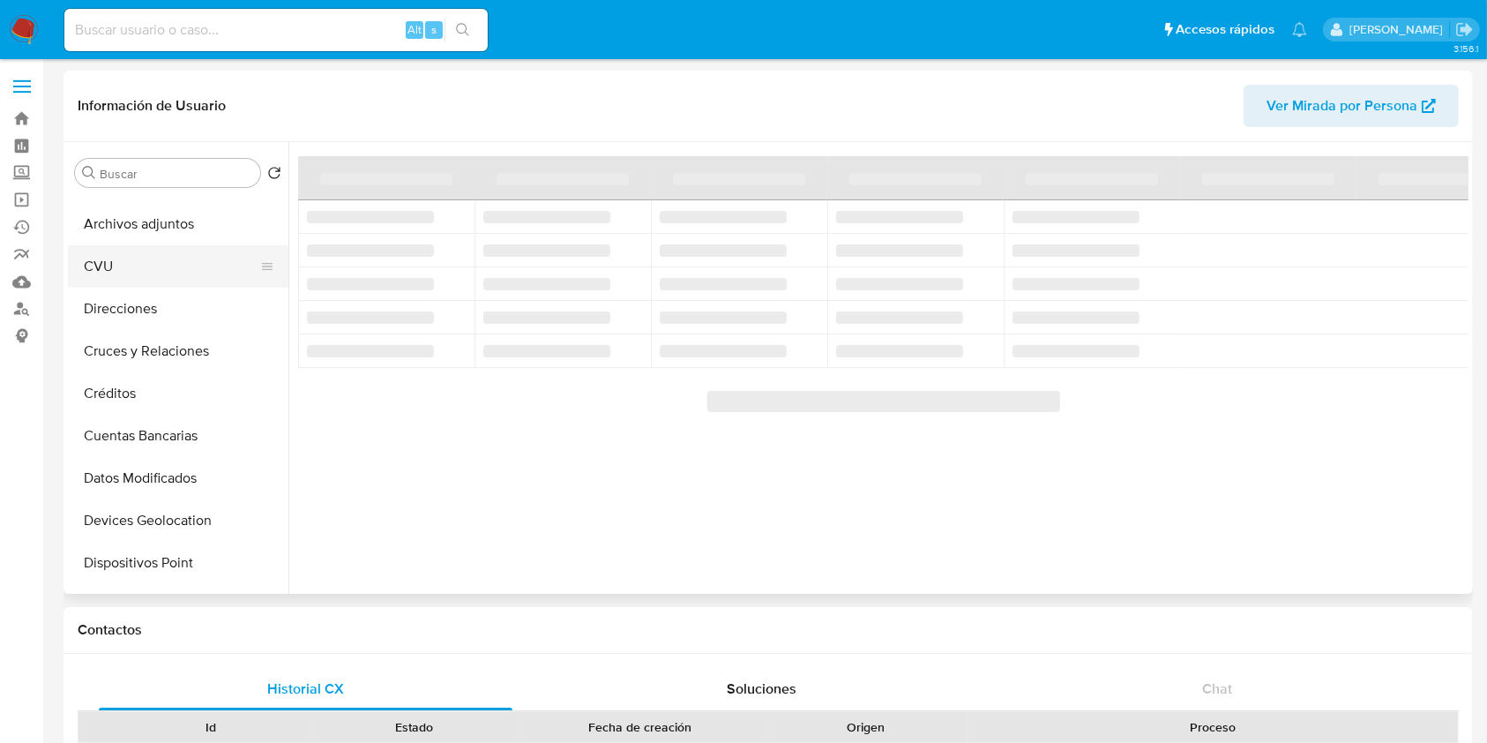
scroll to position [0, 0]
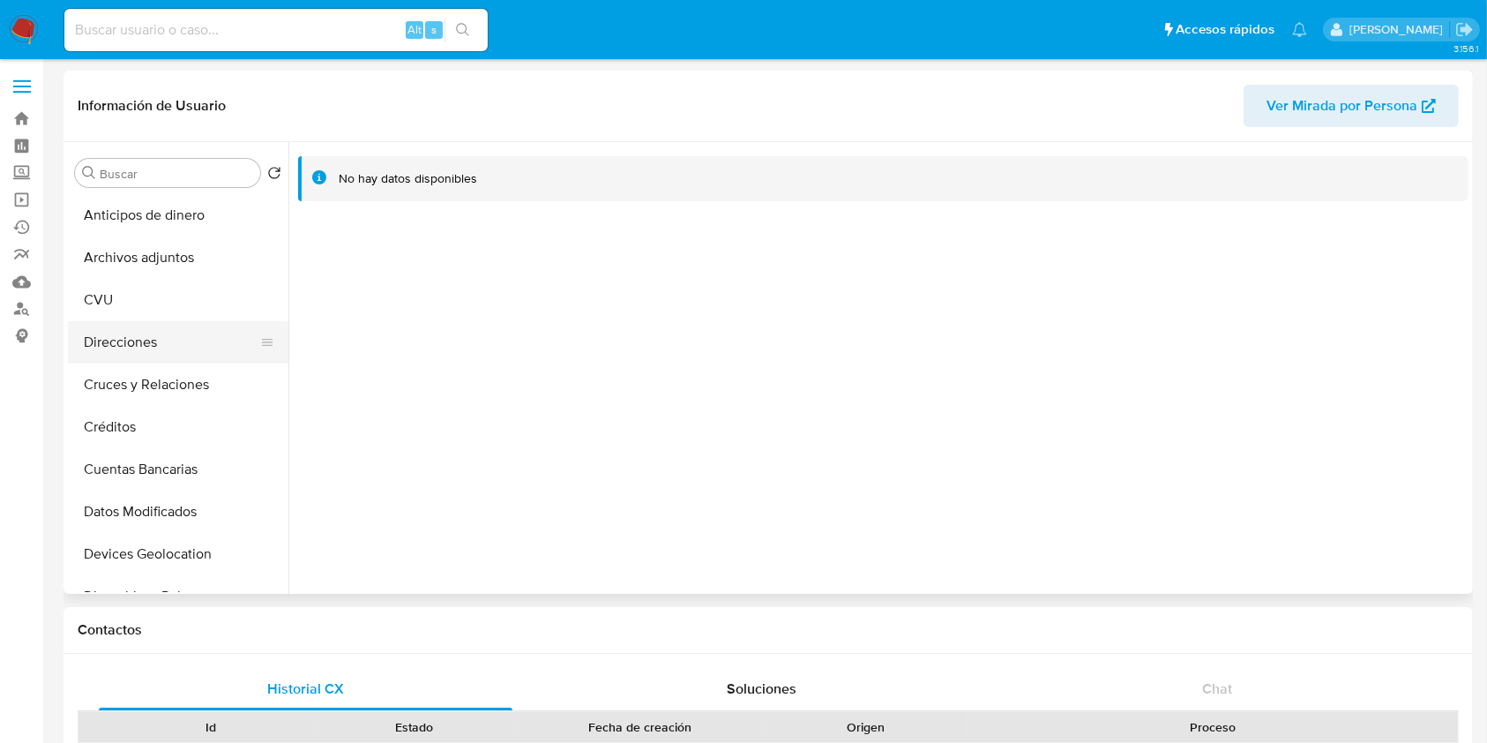
click at [188, 334] on button "Direcciones" at bounding box center [171, 342] width 206 height 42
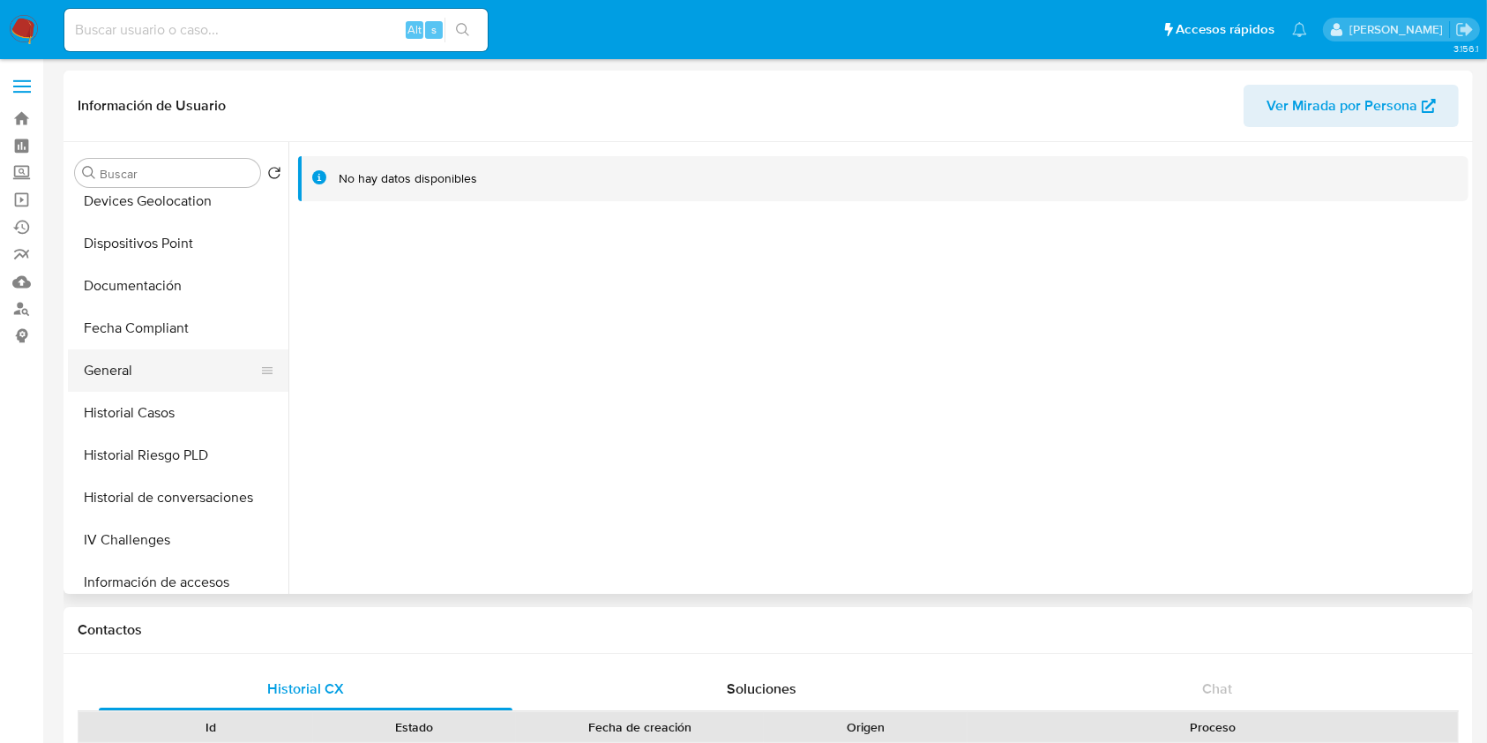
scroll to position [235, 0]
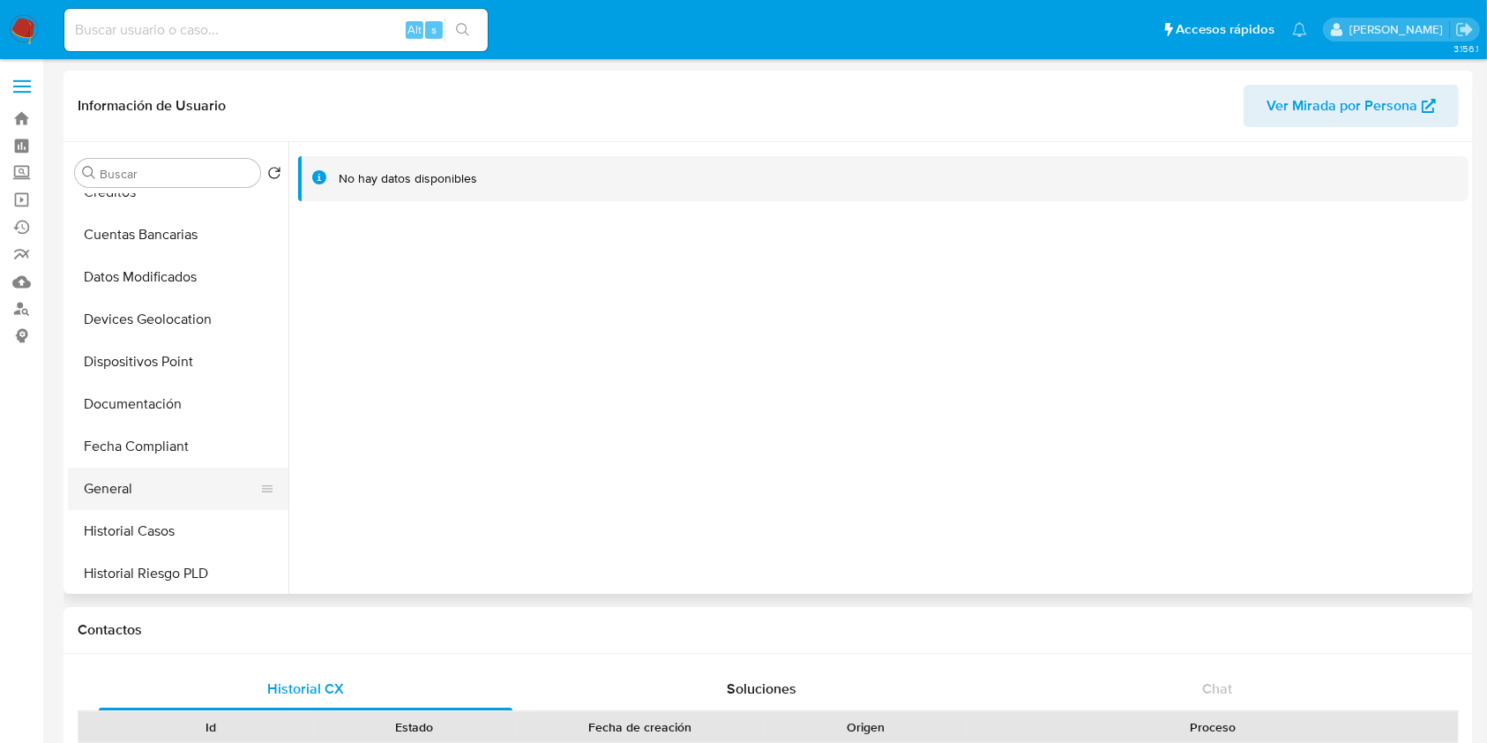
click at [190, 370] on button "Dispositivos Point" at bounding box center [178, 361] width 220 height 42
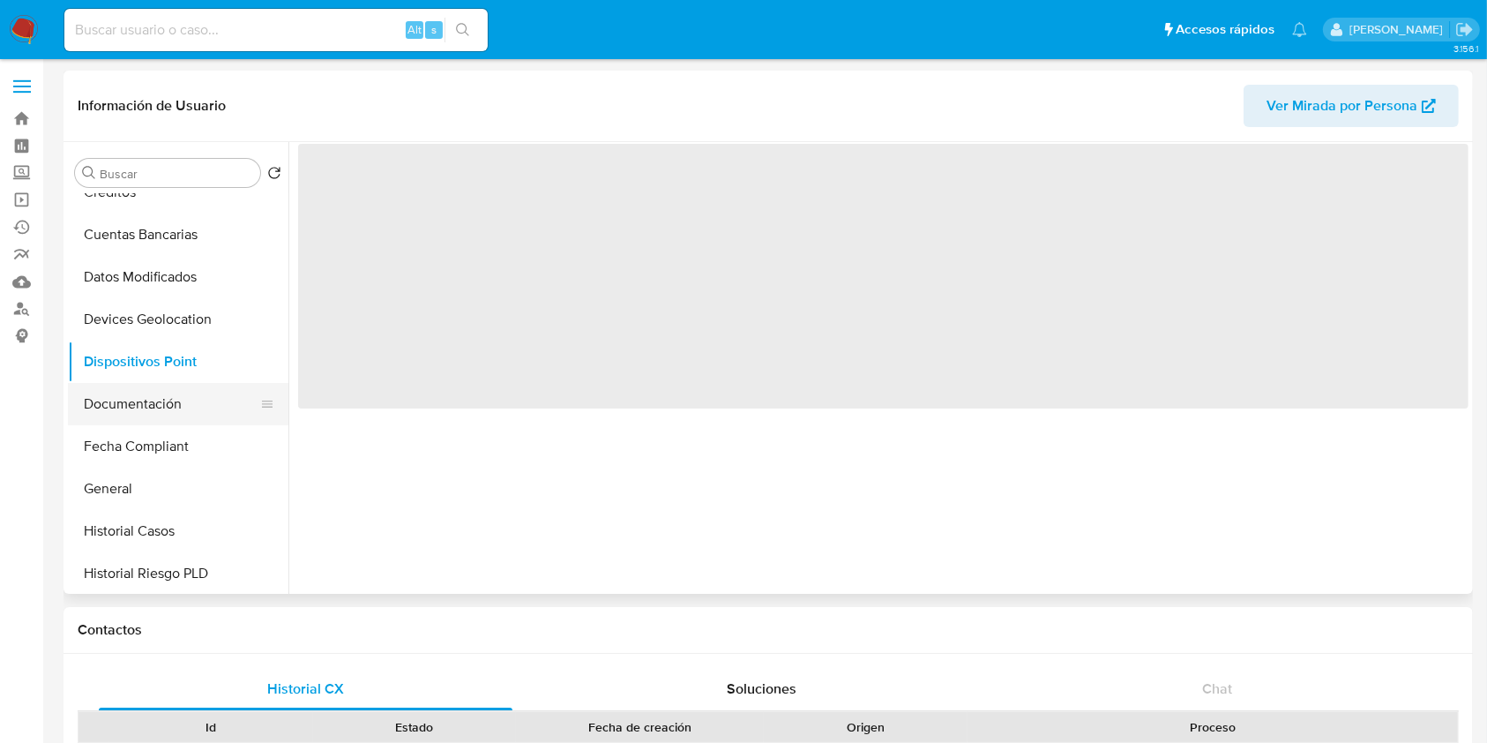
click at [176, 409] on button "Documentación" at bounding box center [171, 404] width 206 height 42
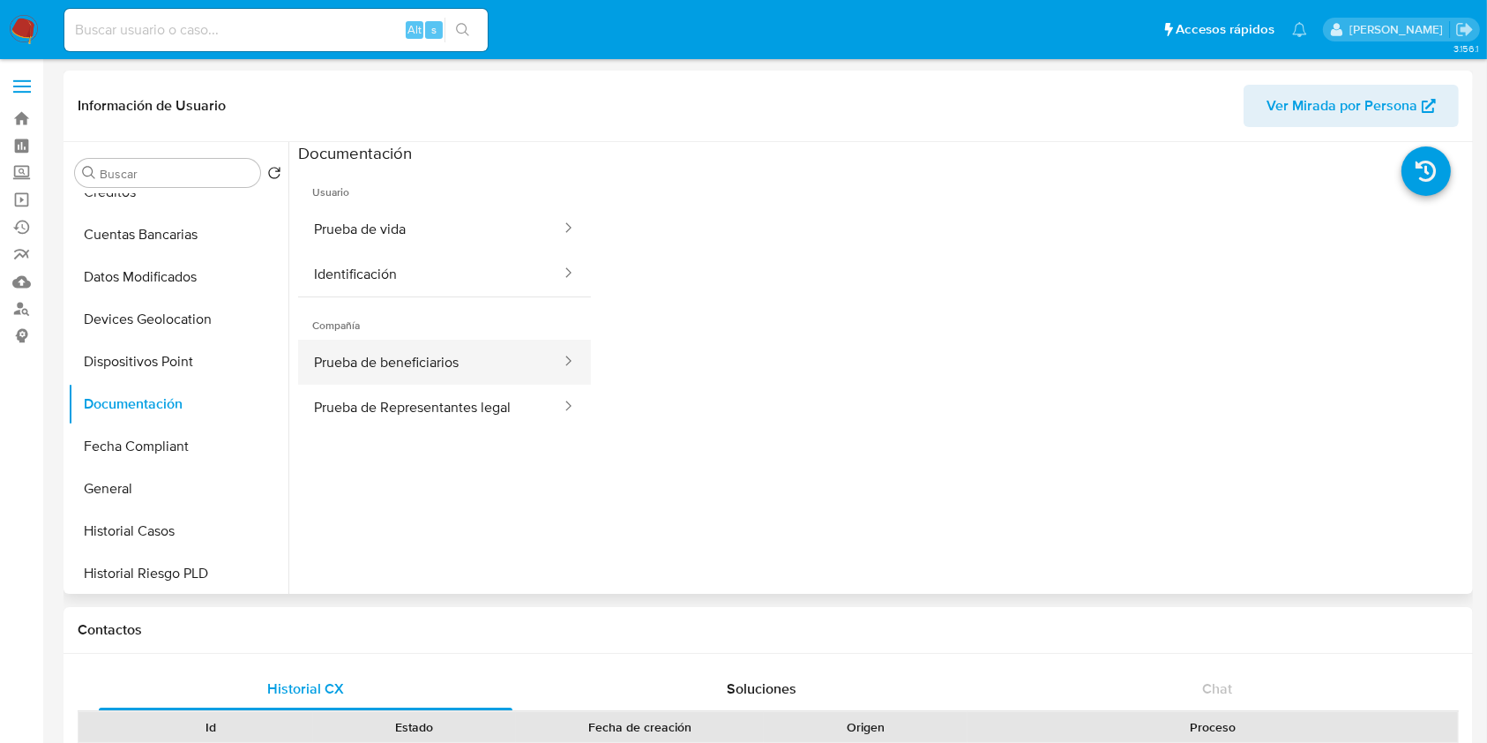
click at [482, 359] on button "Prueba de beneficiarios" at bounding box center [430, 362] width 265 height 45
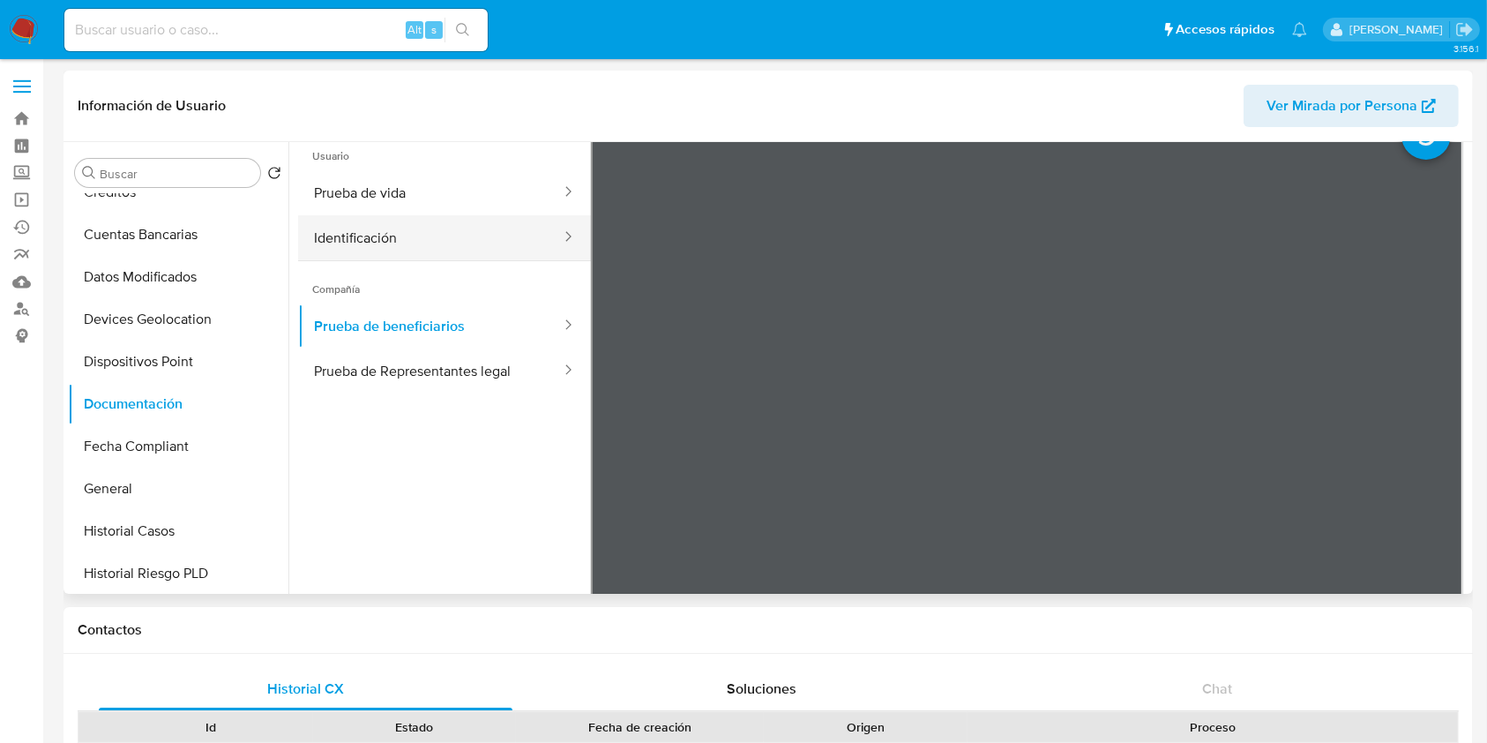
scroll to position [0, 0]
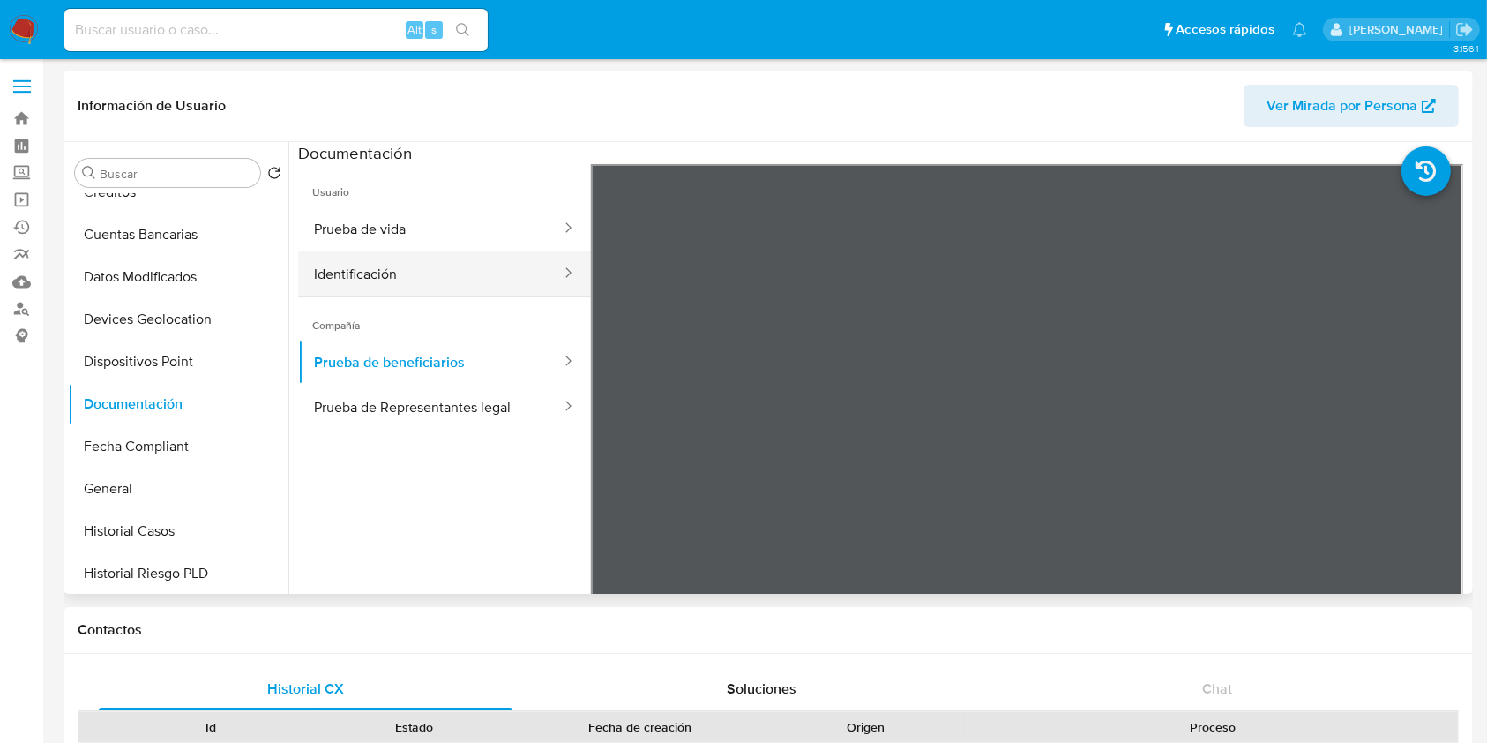
click at [402, 251] on button "Identificación" at bounding box center [430, 273] width 265 height 45
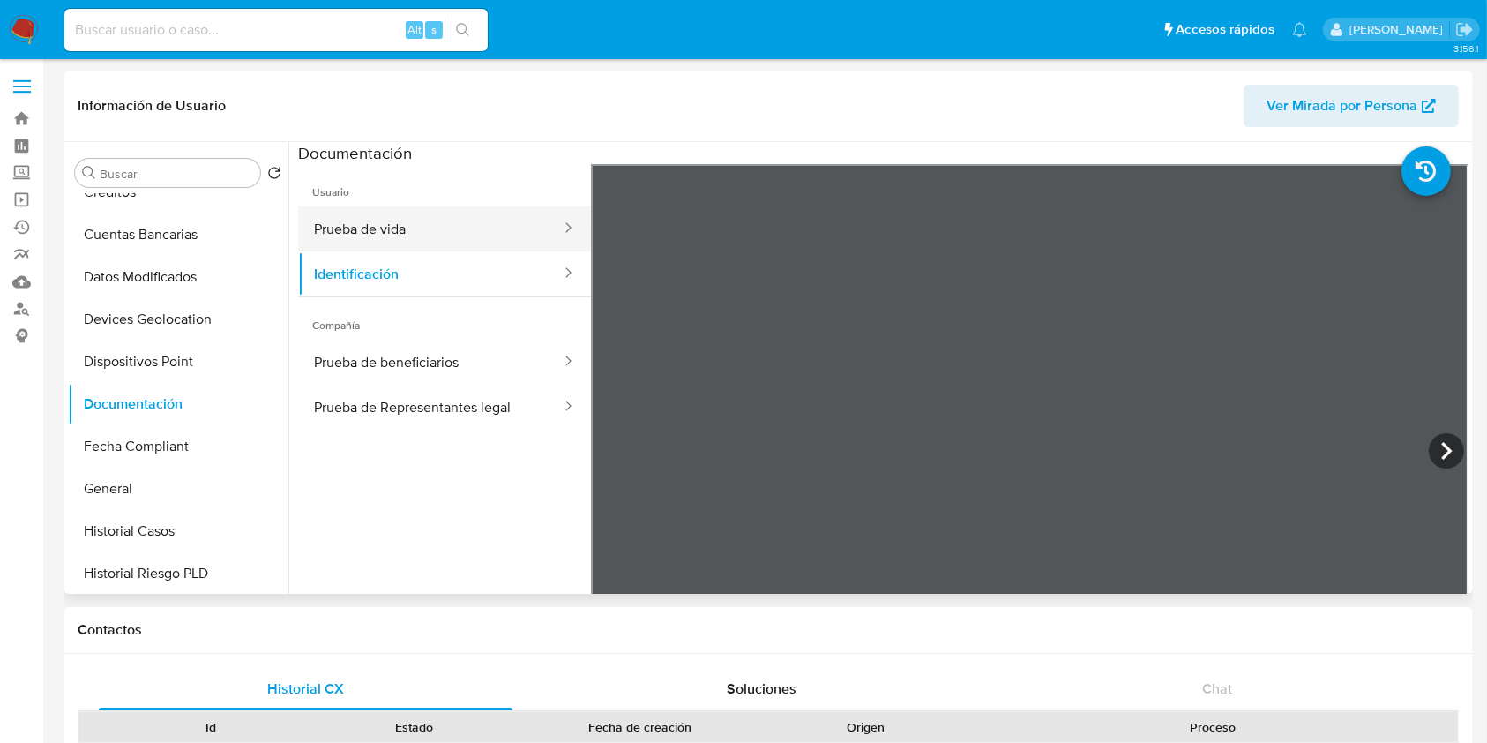
click at [349, 238] on button "Prueba de vida" at bounding box center [430, 228] width 265 height 45
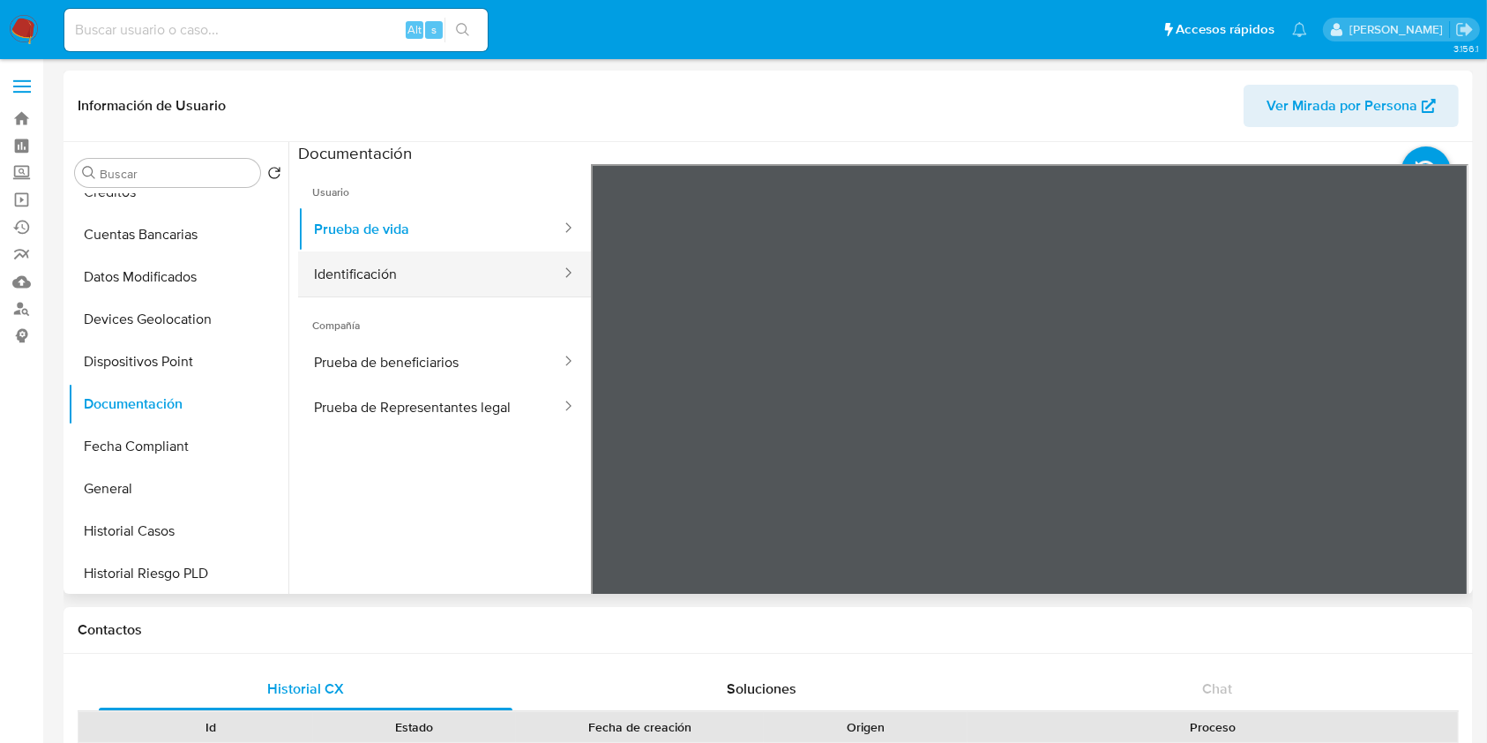
click at [439, 259] on button "Identificación" at bounding box center [430, 273] width 265 height 45
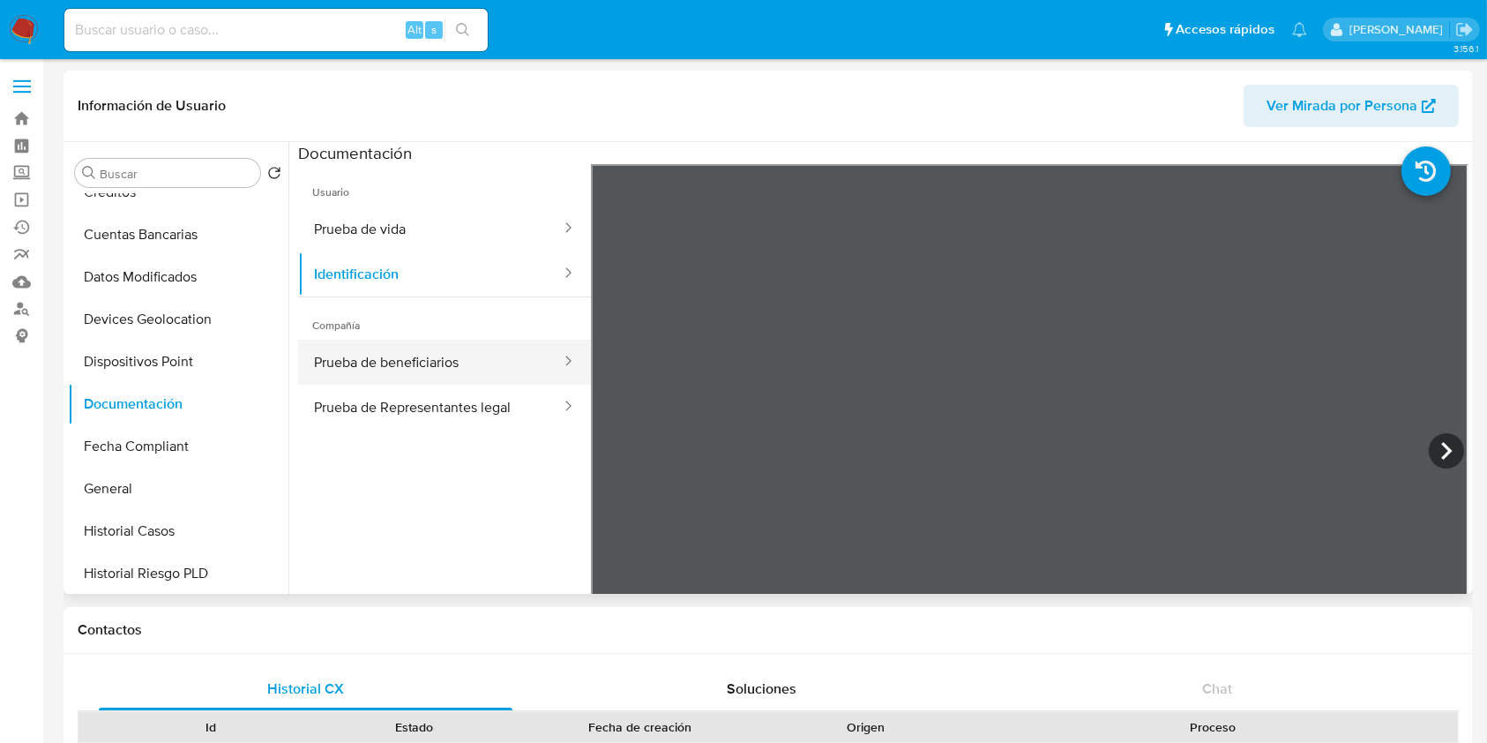
click at [344, 364] on button "Prueba de beneficiarios" at bounding box center [430, 362] width 265 height 45
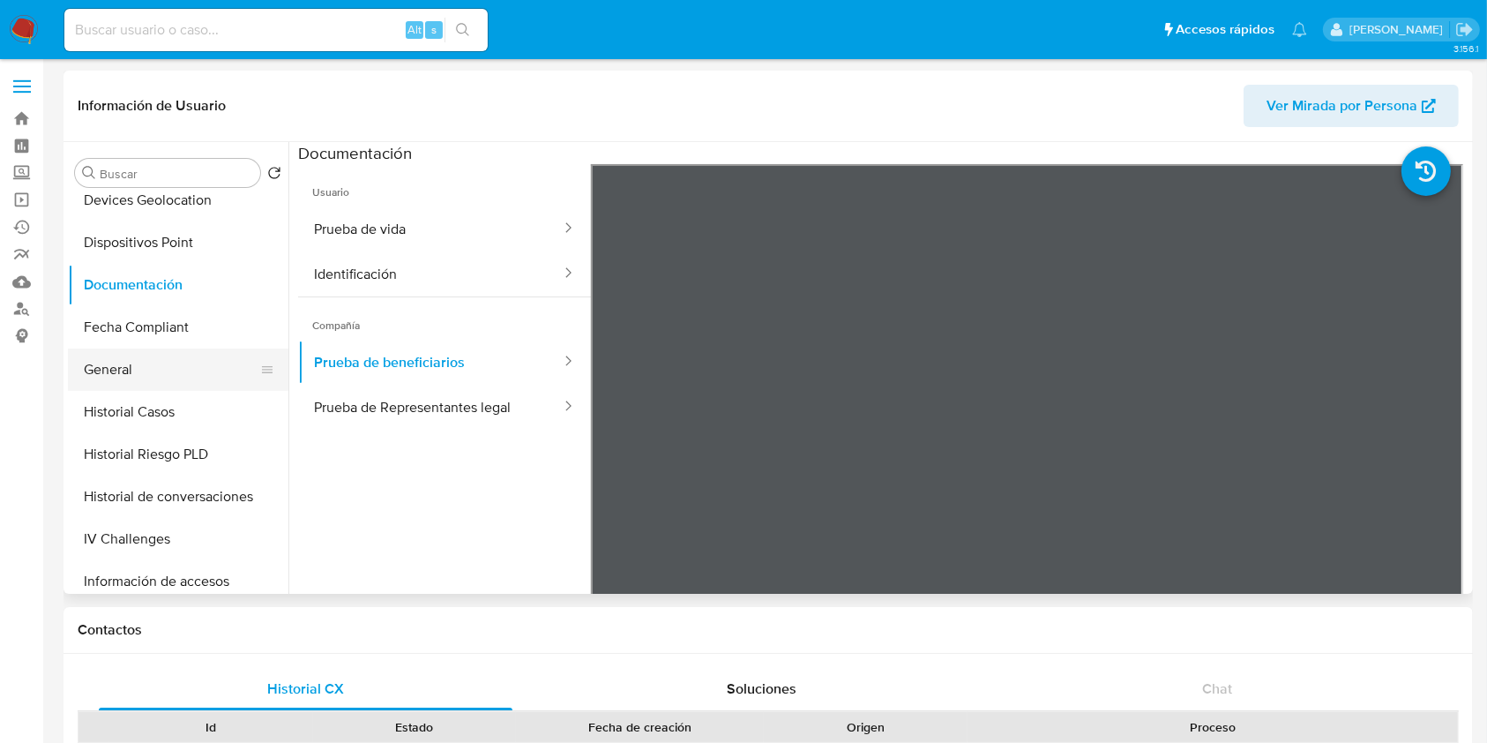
scroll to position [470, 0]
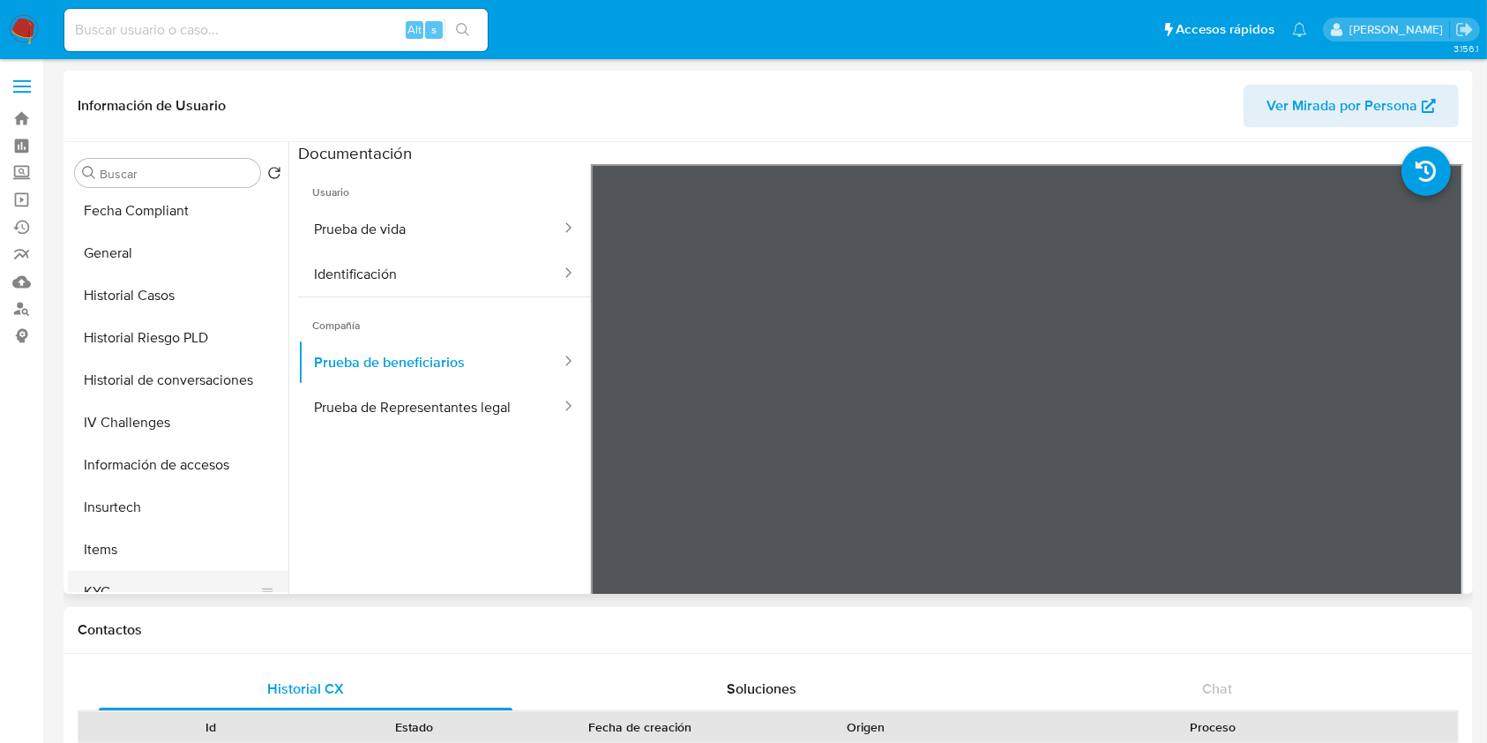
click at [125, 591] on button "KYC" at bounding box center [171, 592] width 206 height 42
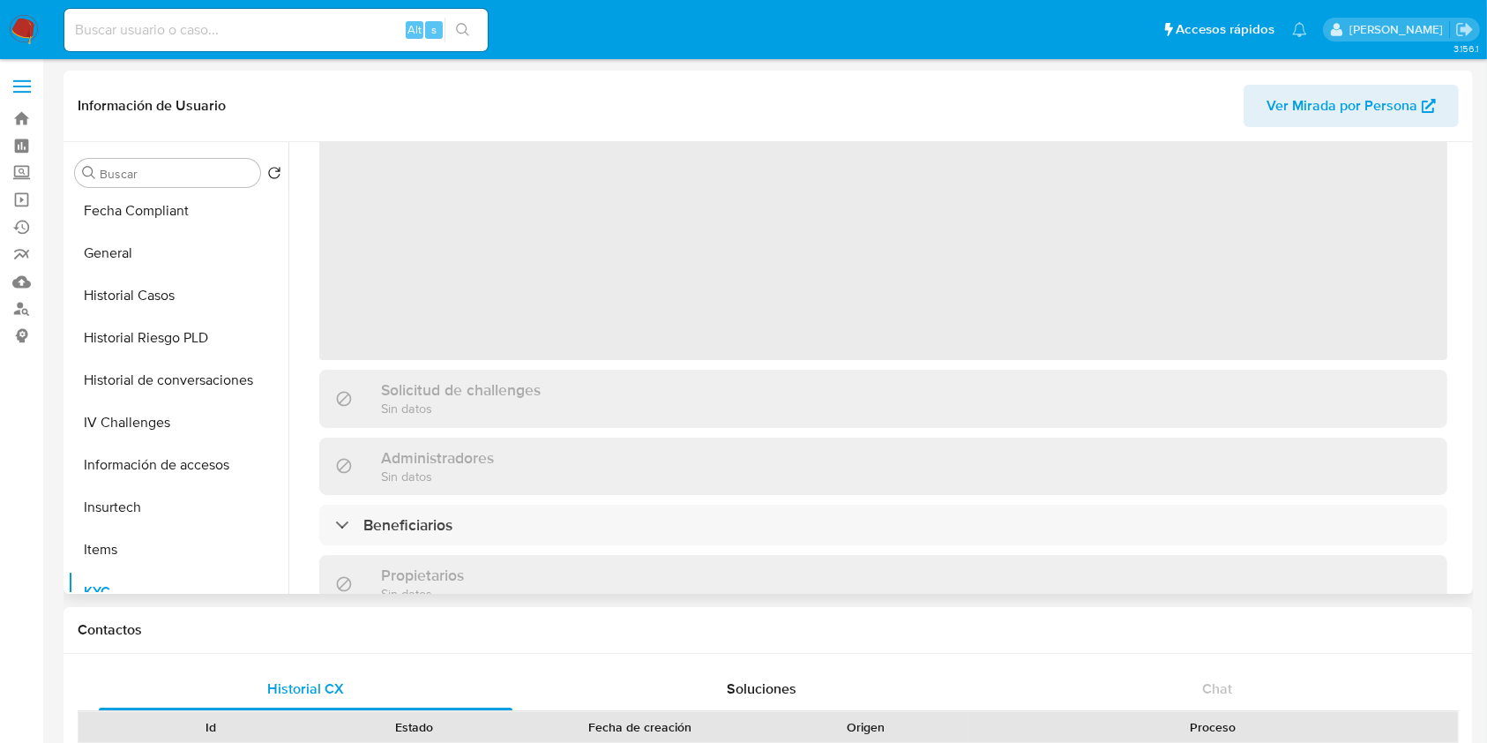
scroll to position [353, 0]
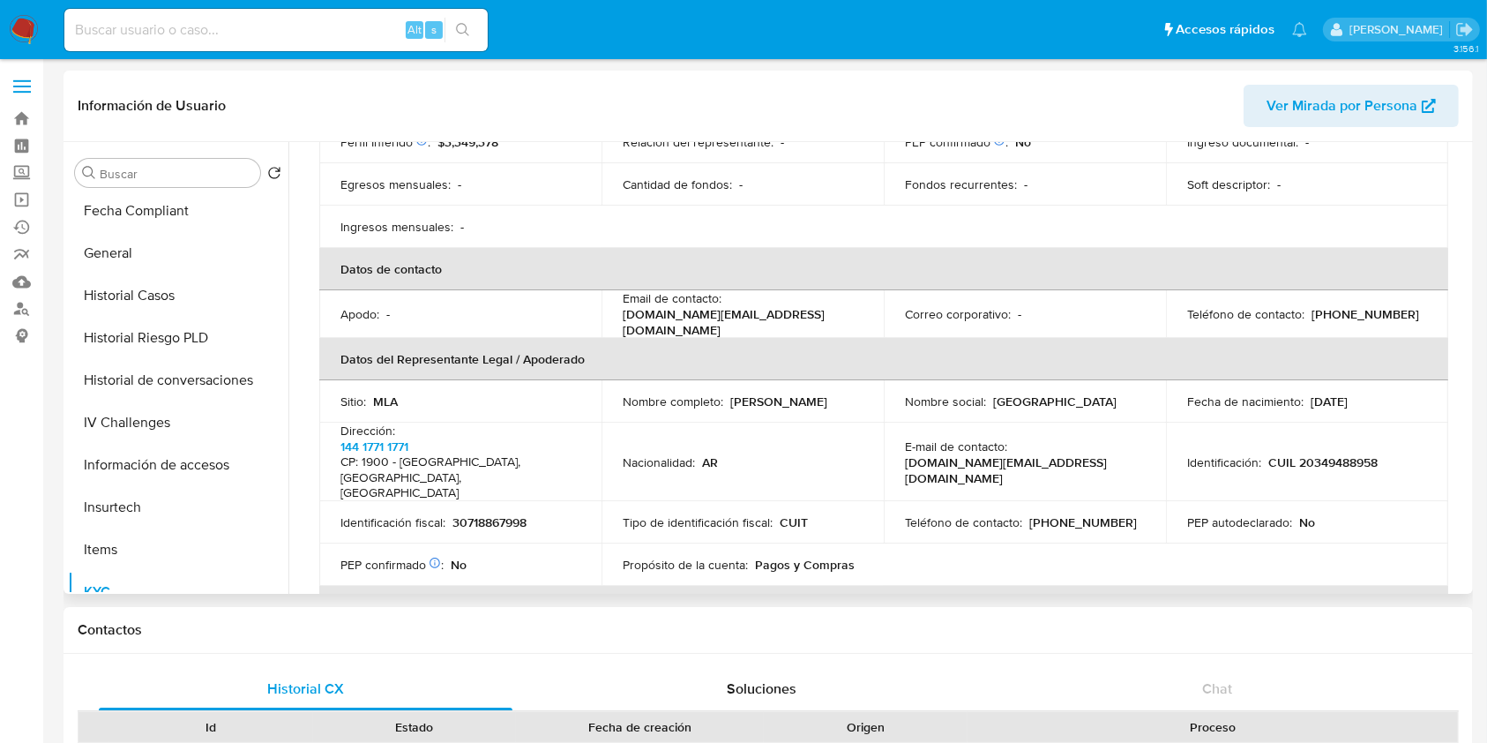
click at [490, 514] on p "30718867998" at bounding box center [489, 522] width 74 height 16
drag, startPoint x: 490, startPoint y: 482, endPoint x: 964, endPoint y: 434, distance: 476.1
click at [964, 454] on p "4smbuilding.sa@gmail.com" at bounding box center [1021, 470] width 233 height 32
click at [1322, 454] on p "CUIL 20349488958" at bounding box center [1322, 462] width 109 height 16
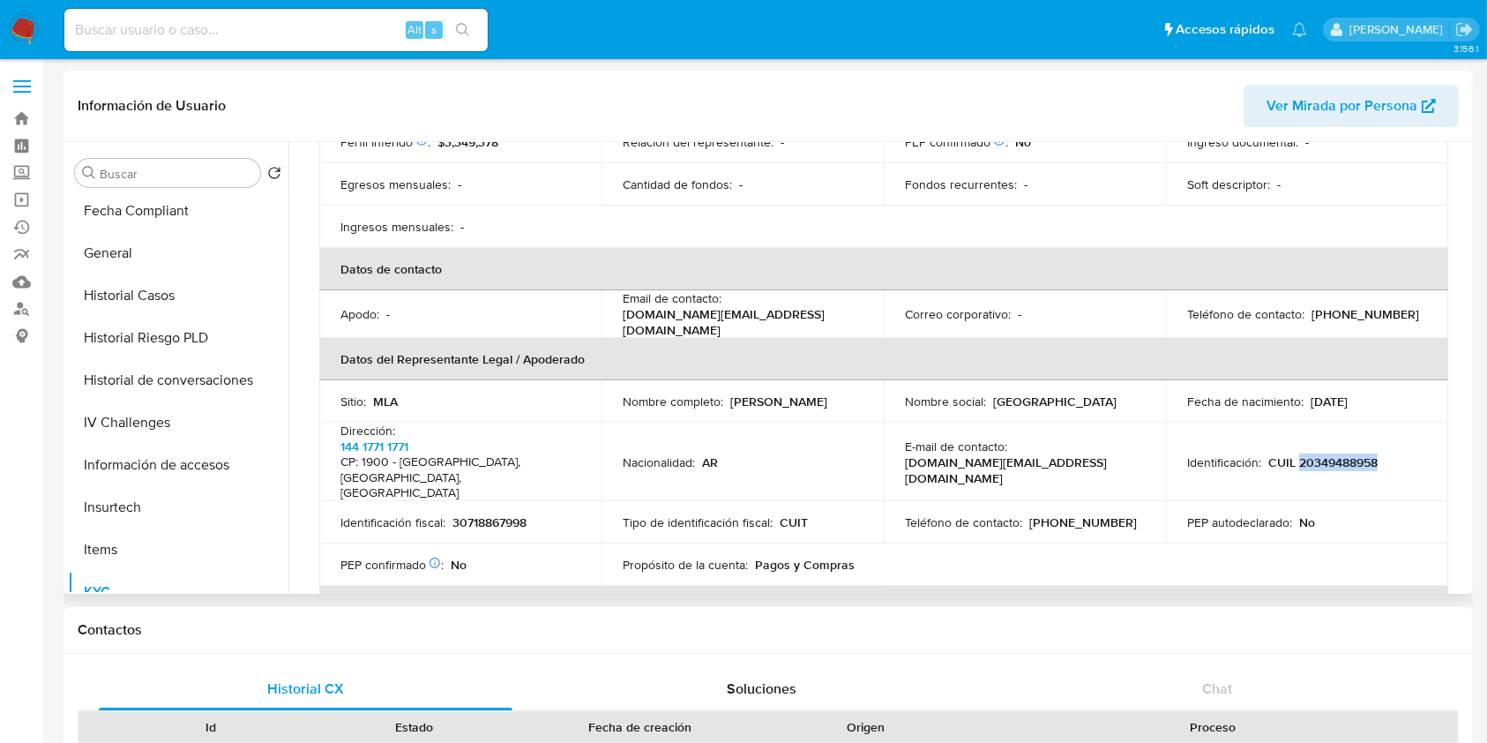
click at [1322, 454] on p "CUIL 20349488958" at bounding box center [1322, 462] width 109 height 16
copy p "20349488958"
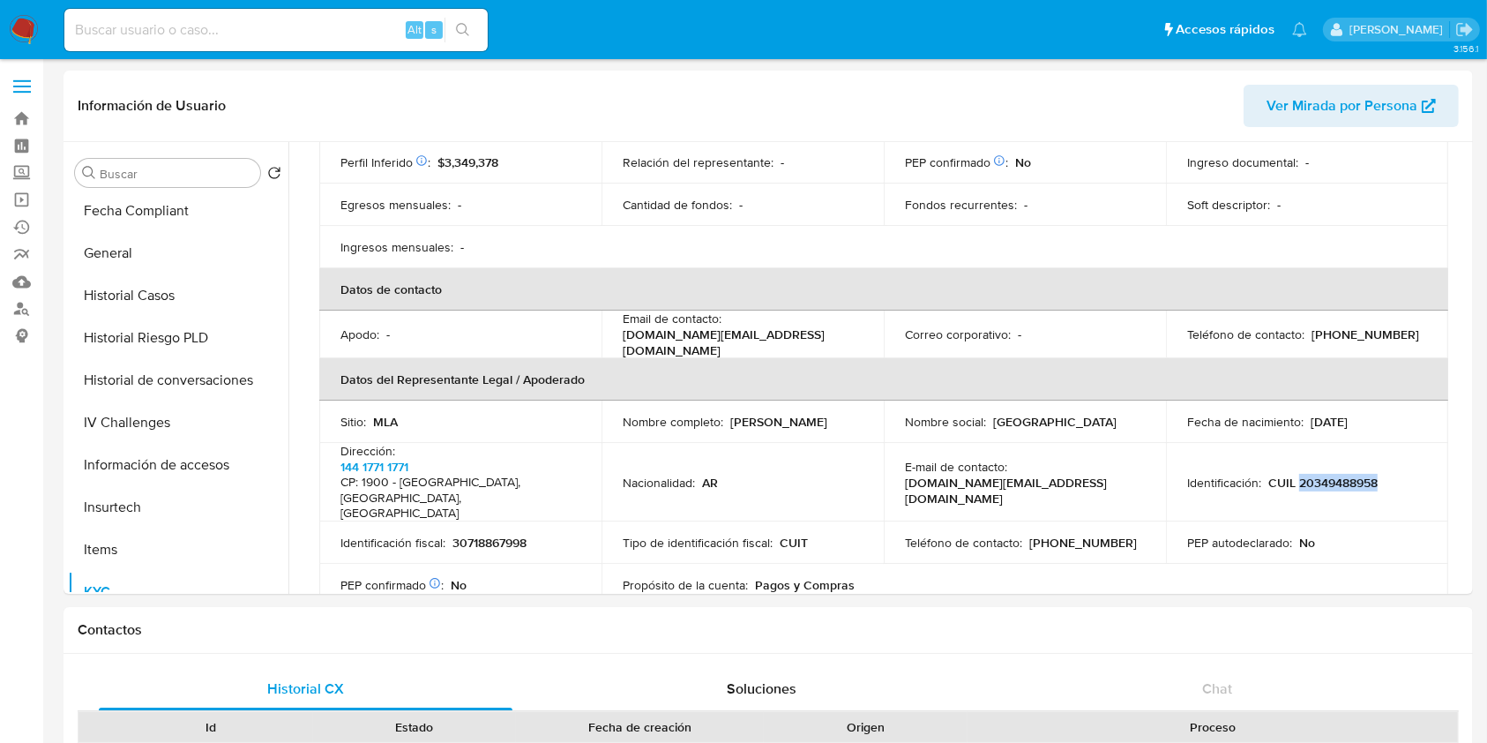
scroll to position [332, 0]
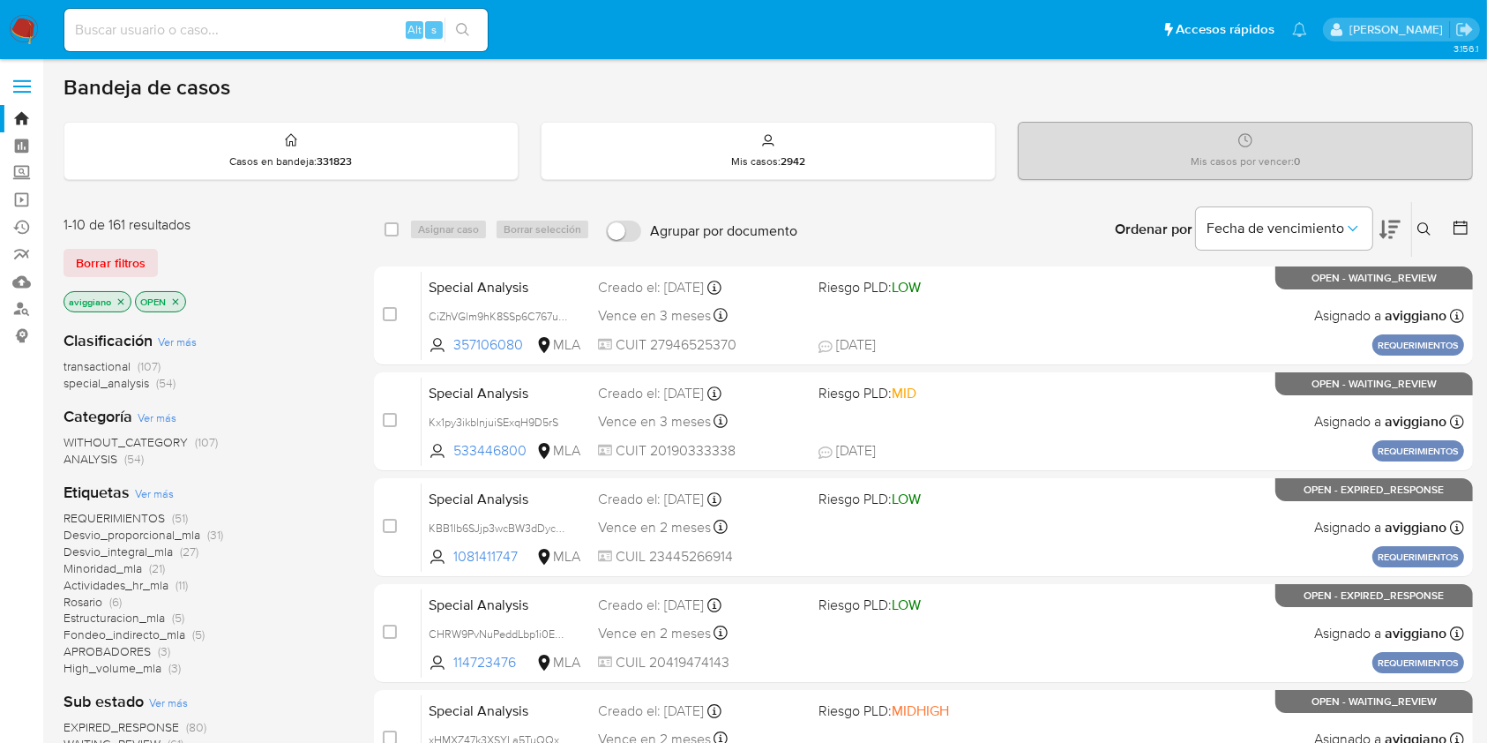
click at [1425, 221] on div "Ingrese ID de usuario o caso Buscar Borrar filtros" at bounding box center [1426, 229] width 30 height 55
click at [1419, 228] on icon at bounding box center [1424, 229] width 14 height 14
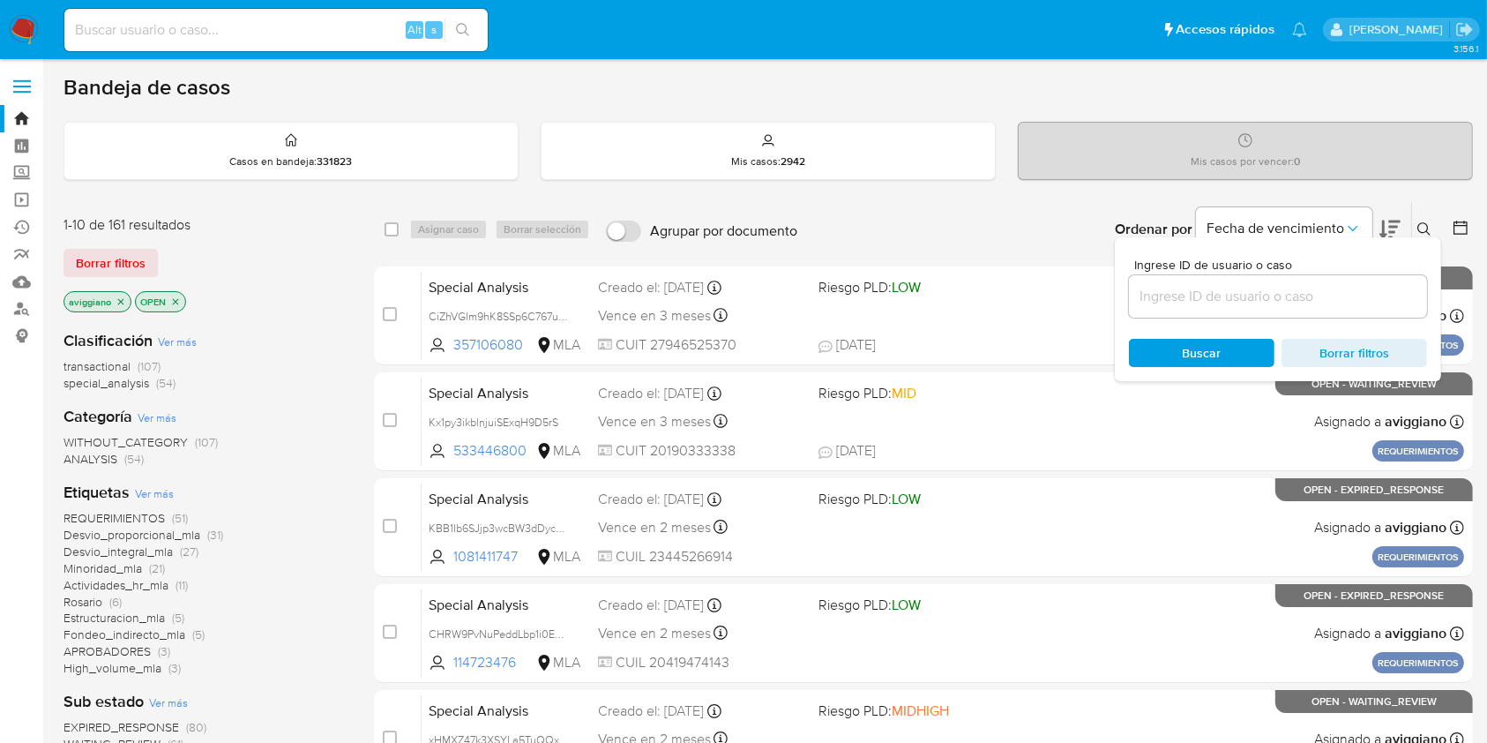
click at [1306, 298] on input at bounding box center [1278, 296] width 298 height 23
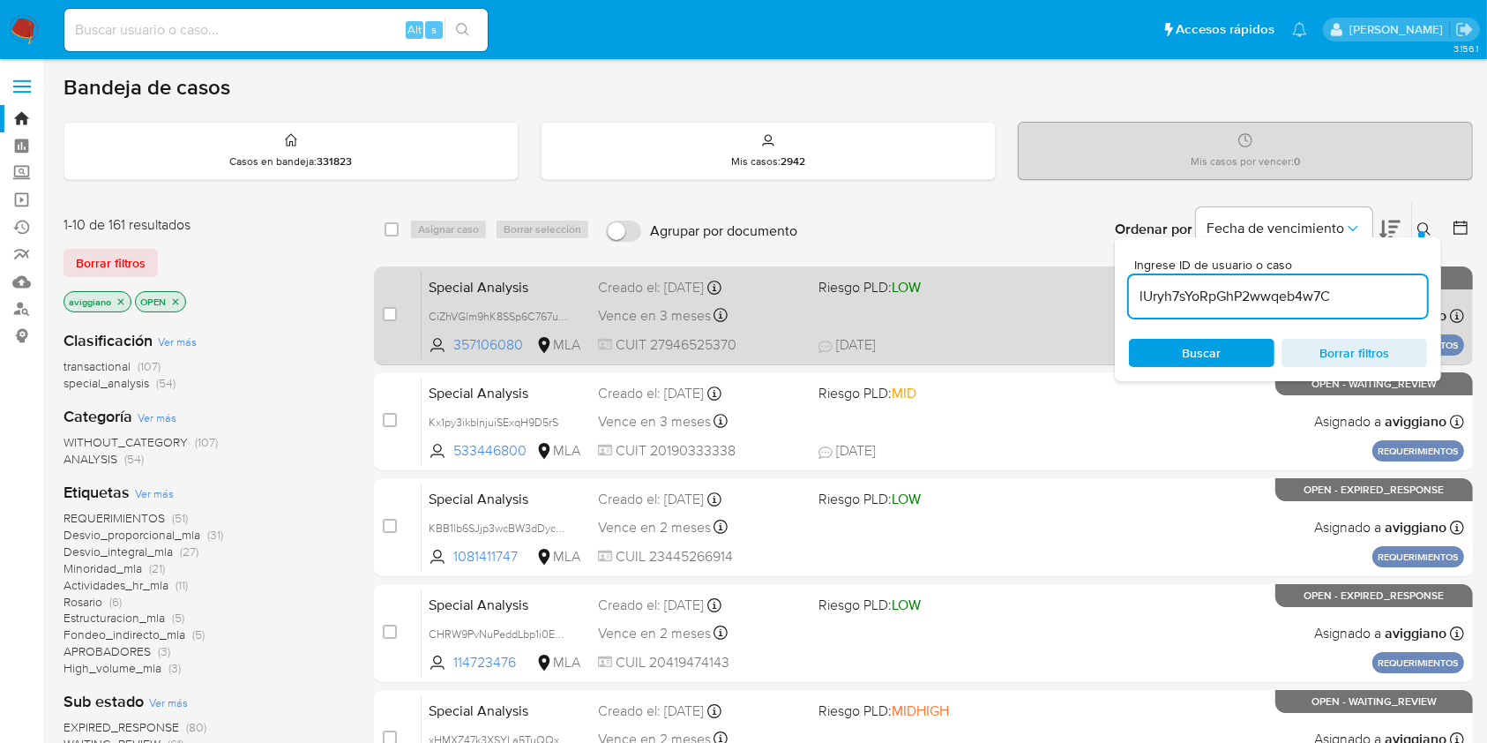
type input "lUryh7sYoRpGhP2wwqeb4w7C"
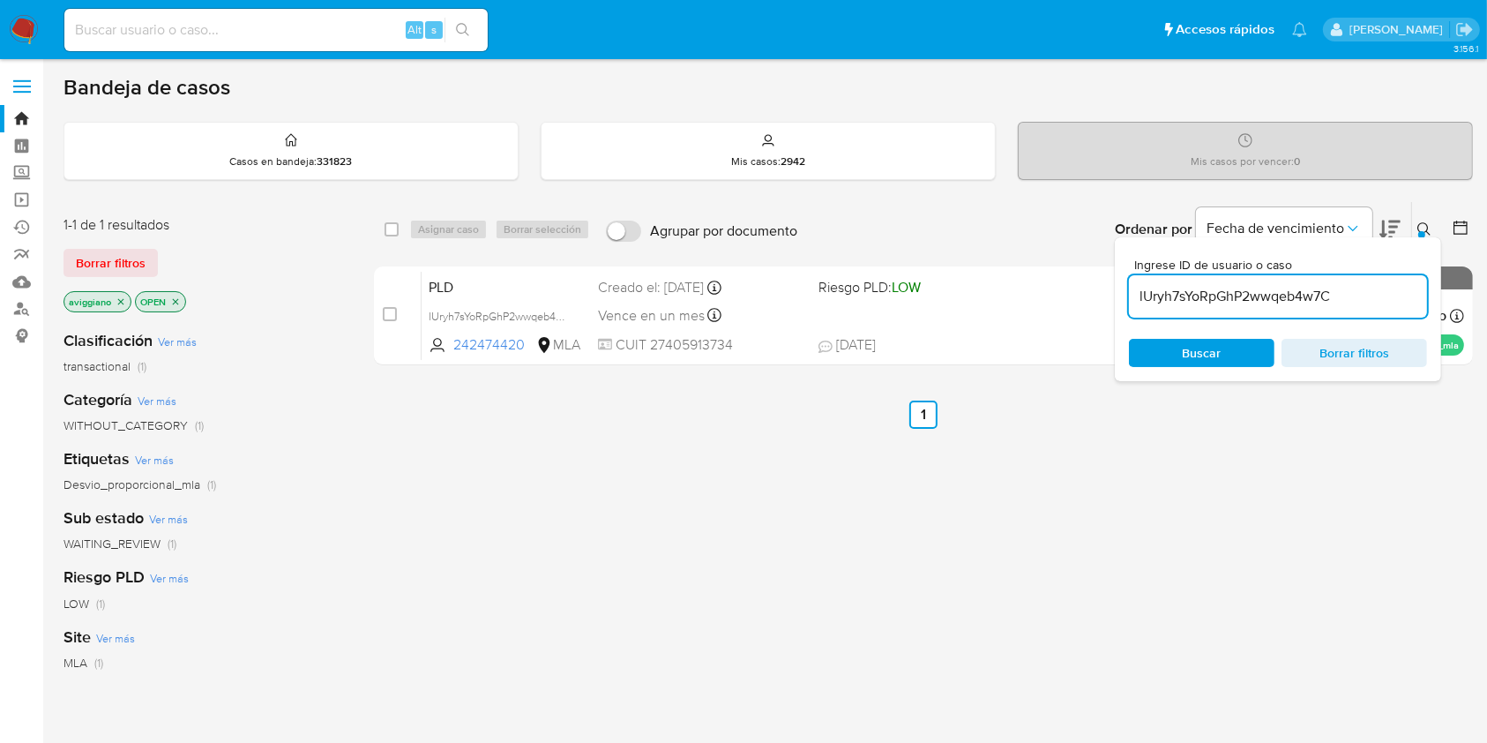
drag, startPoint x: 398, startPoint y: 228, endPoint x: 415, endPoint y: 218, distance: 20.6
click at [397, 228] on input "checkbox" at bounding box center [392, 229] width 14 height 14
checkbox input "true"
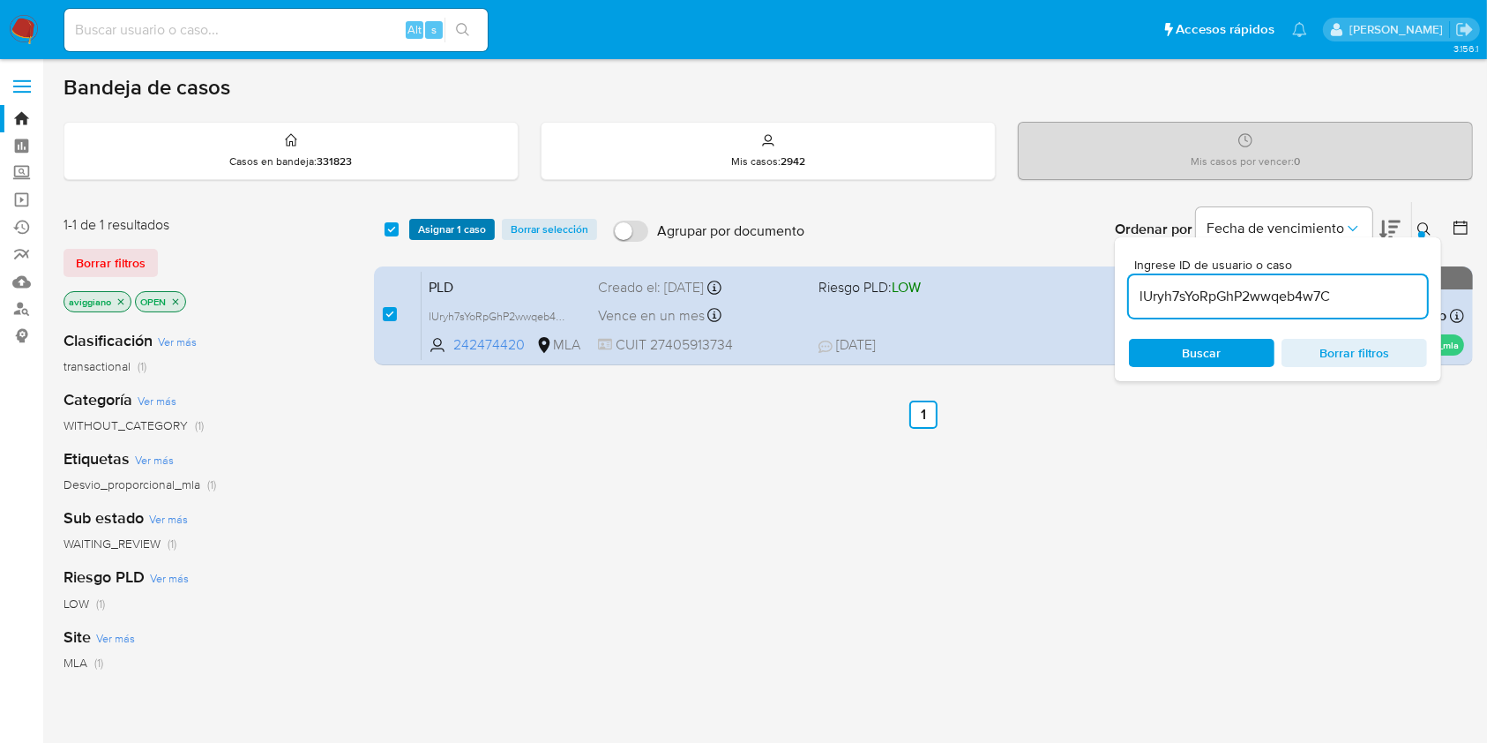
click at [418, 220] on span "Asignar 1 caso" at bounding box center [452, 229] width 68 height 18
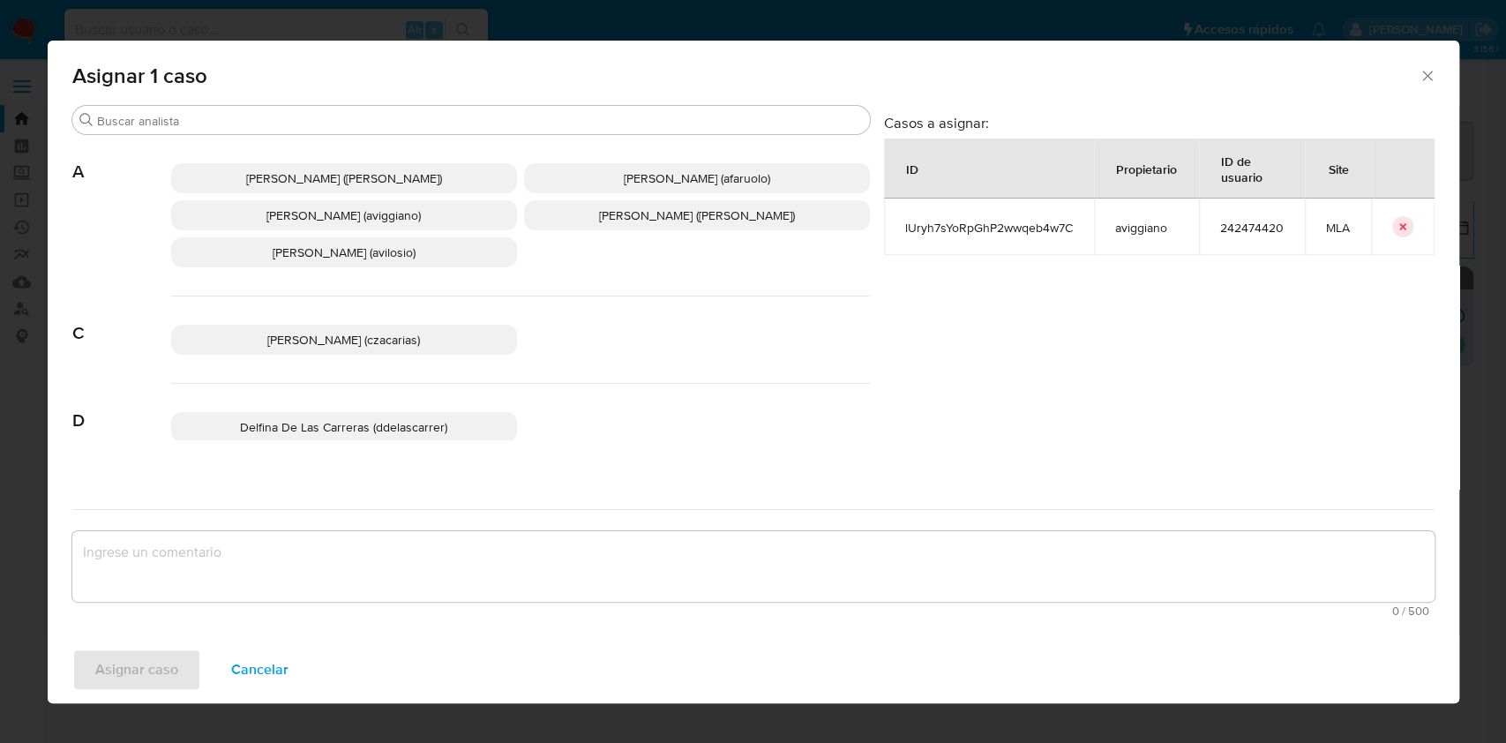
click at [415, 218] on span "[PERSON_NAME] (aviggiano)" at bounding box center [343, 215] width 154 height 18
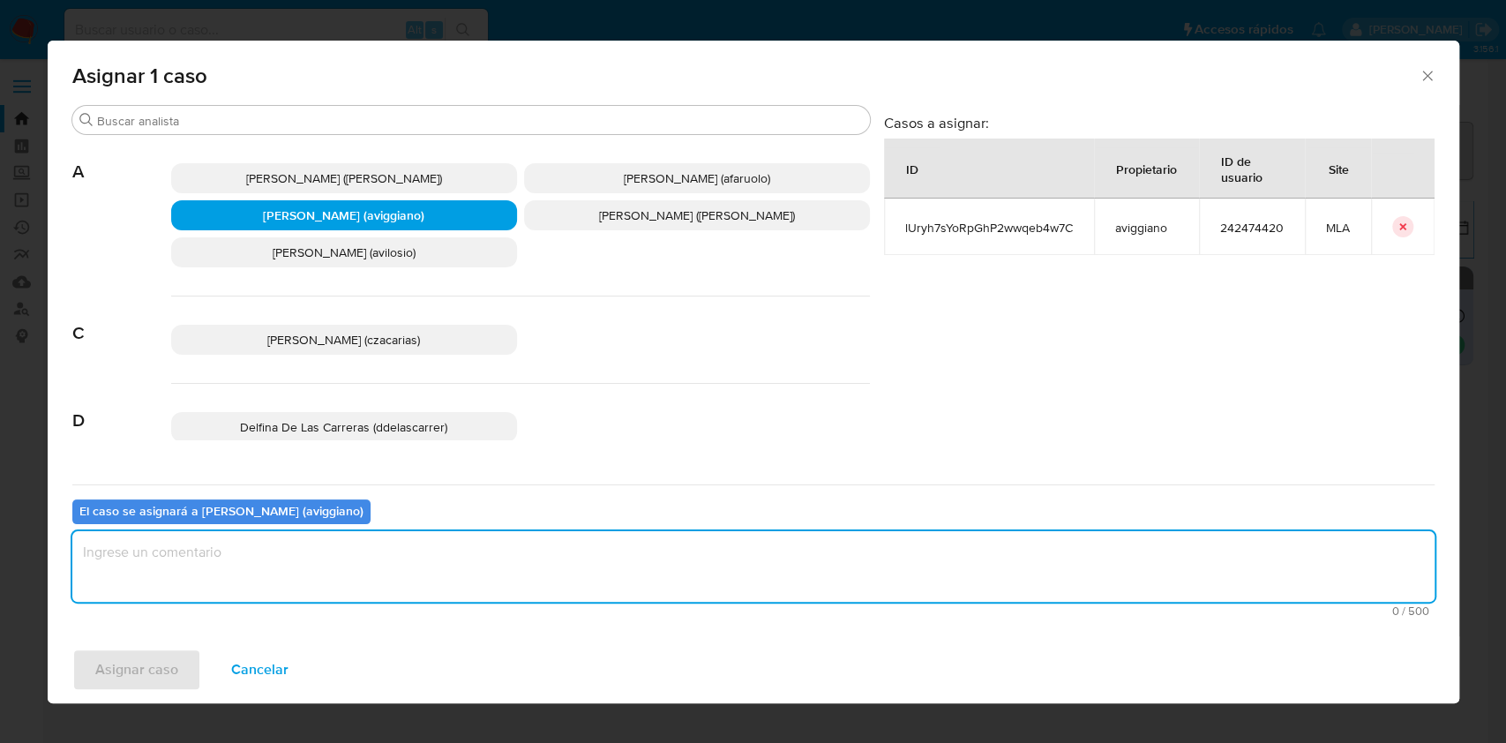
click at [407, 561] on textarea "assign-modal" at bounding box center [753, 566] width 1362 height 71
click at [129, 669] on span "Asignar caso" at bounding box center [136, 669] width 83 height 39
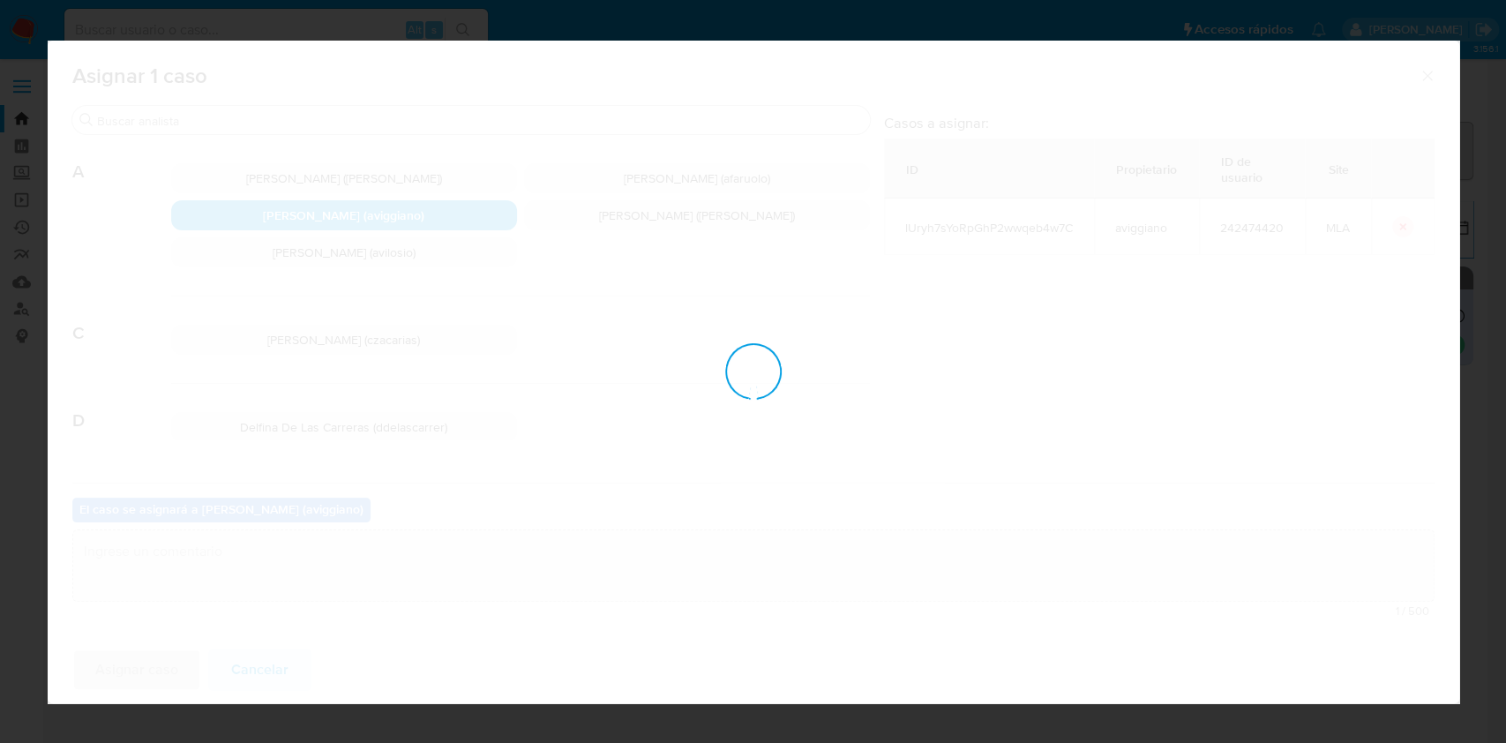
checkbox input "false"
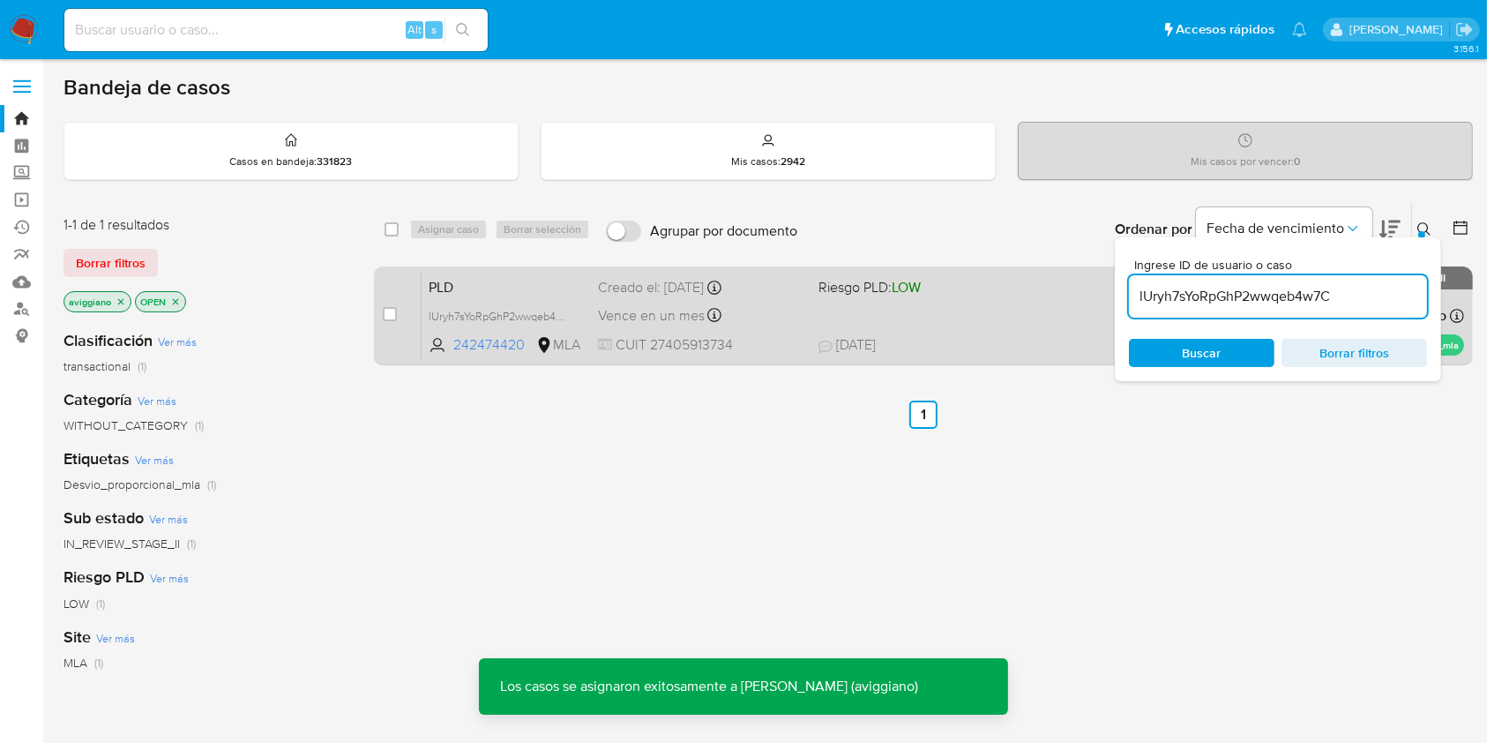
click at [827, 324] on div "PLD lUryh7sYoRpGhP2wwqeb4w7C 242474420 MLA Riesgo PLD: LOW Creado el: 12/07/202…" at bounding box center [943, 315] width 1042 height 89
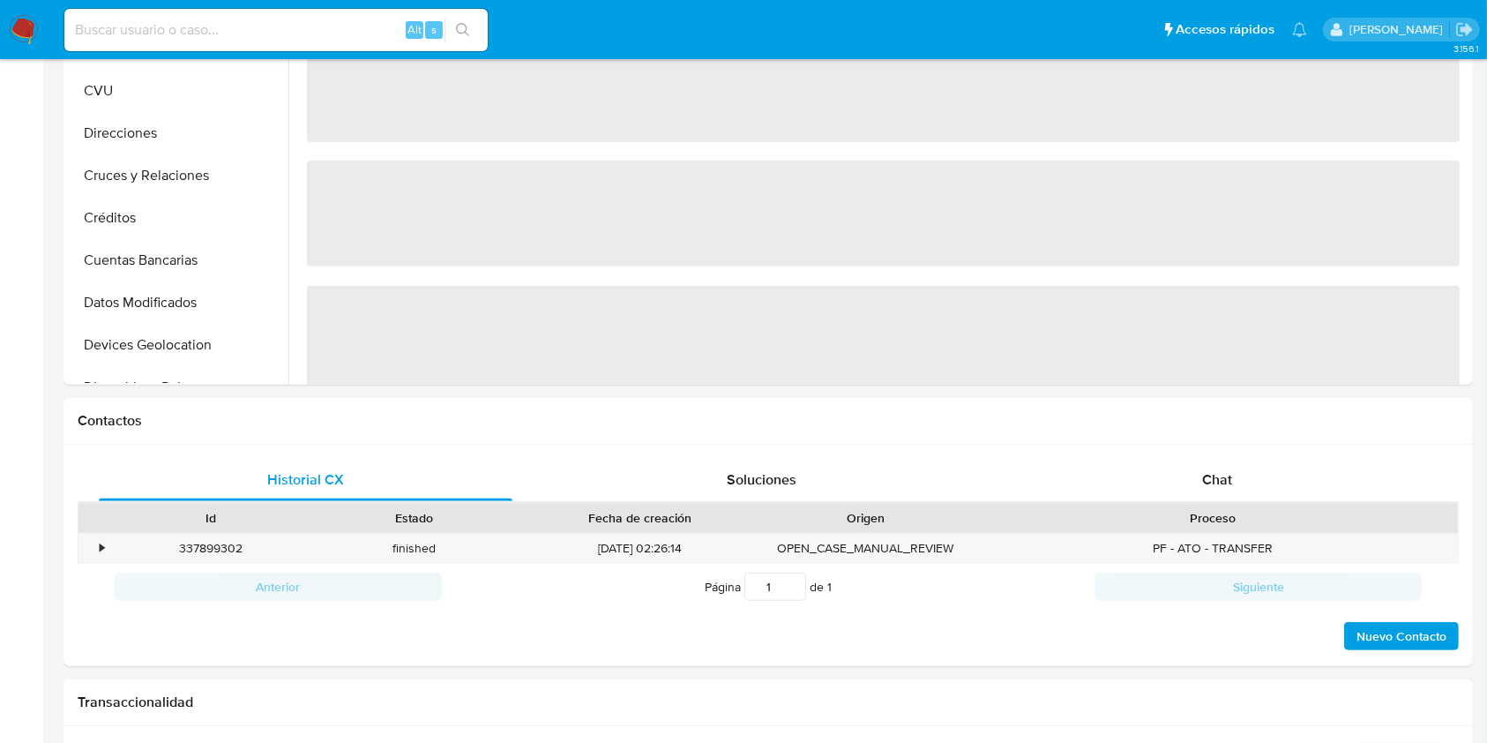
select select "10"
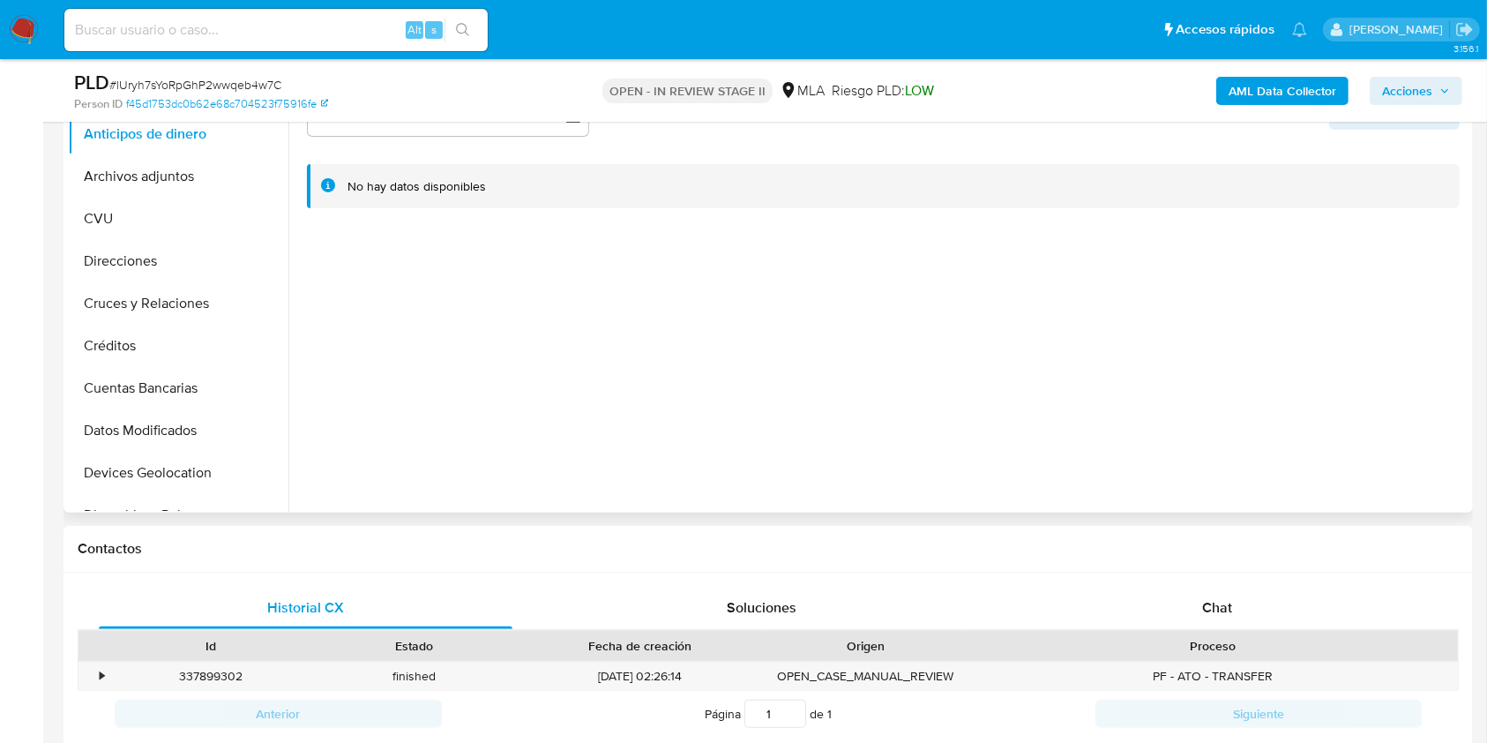
scroll to position [235, 0]
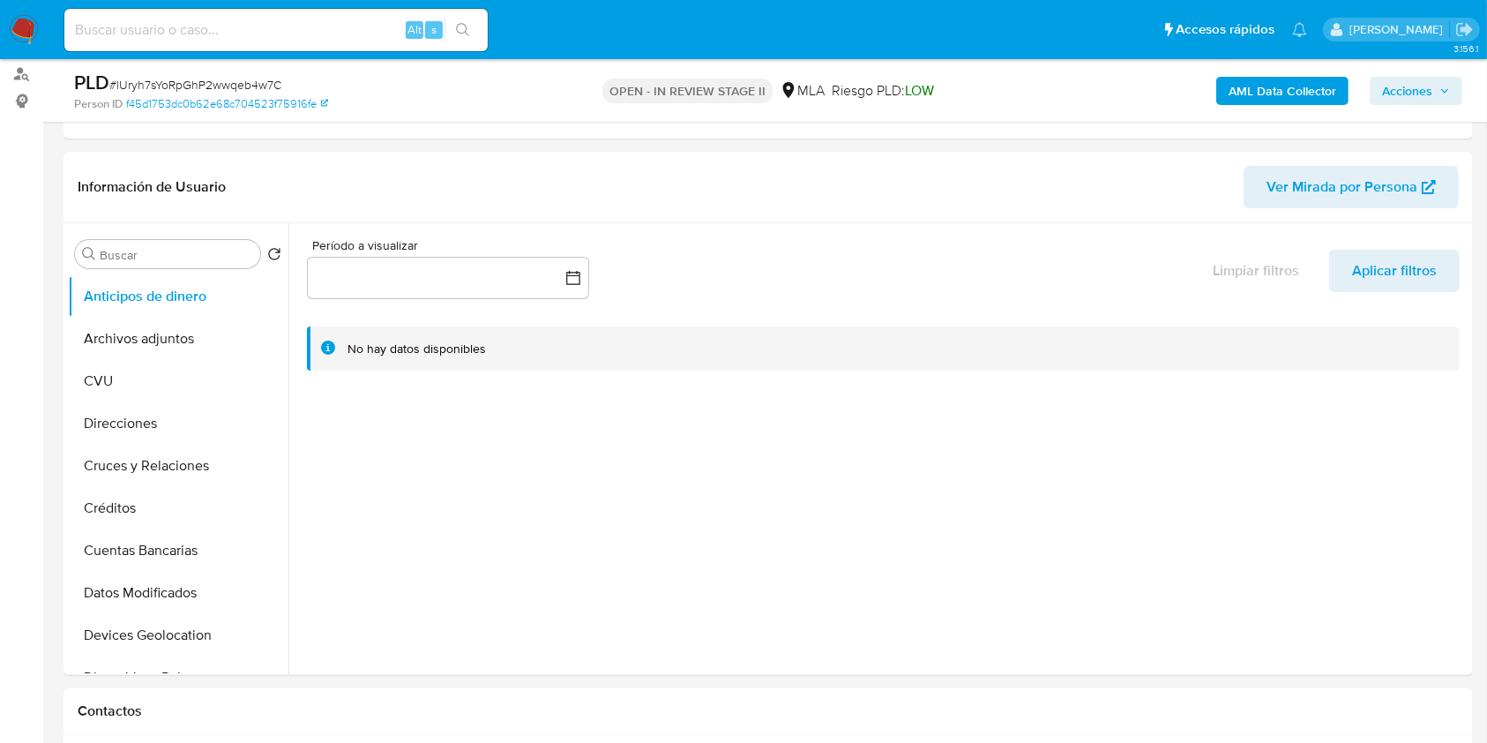
click at [1419, 95] on span "Acciones" at bounding box center [1407, 91] width 50 height 28
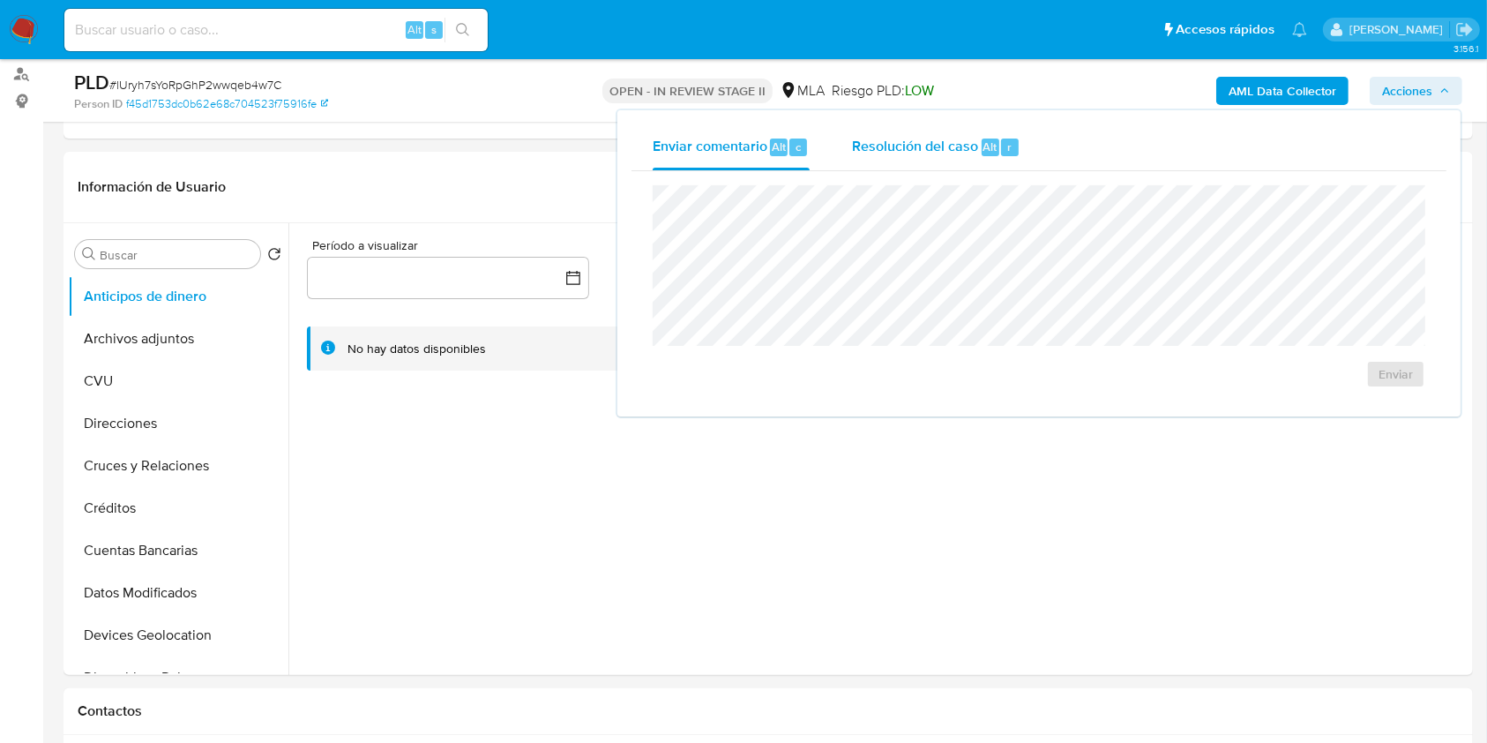
click at [994, 149] on span "Alt" at bounding box center [990, 146] width 14 height 17
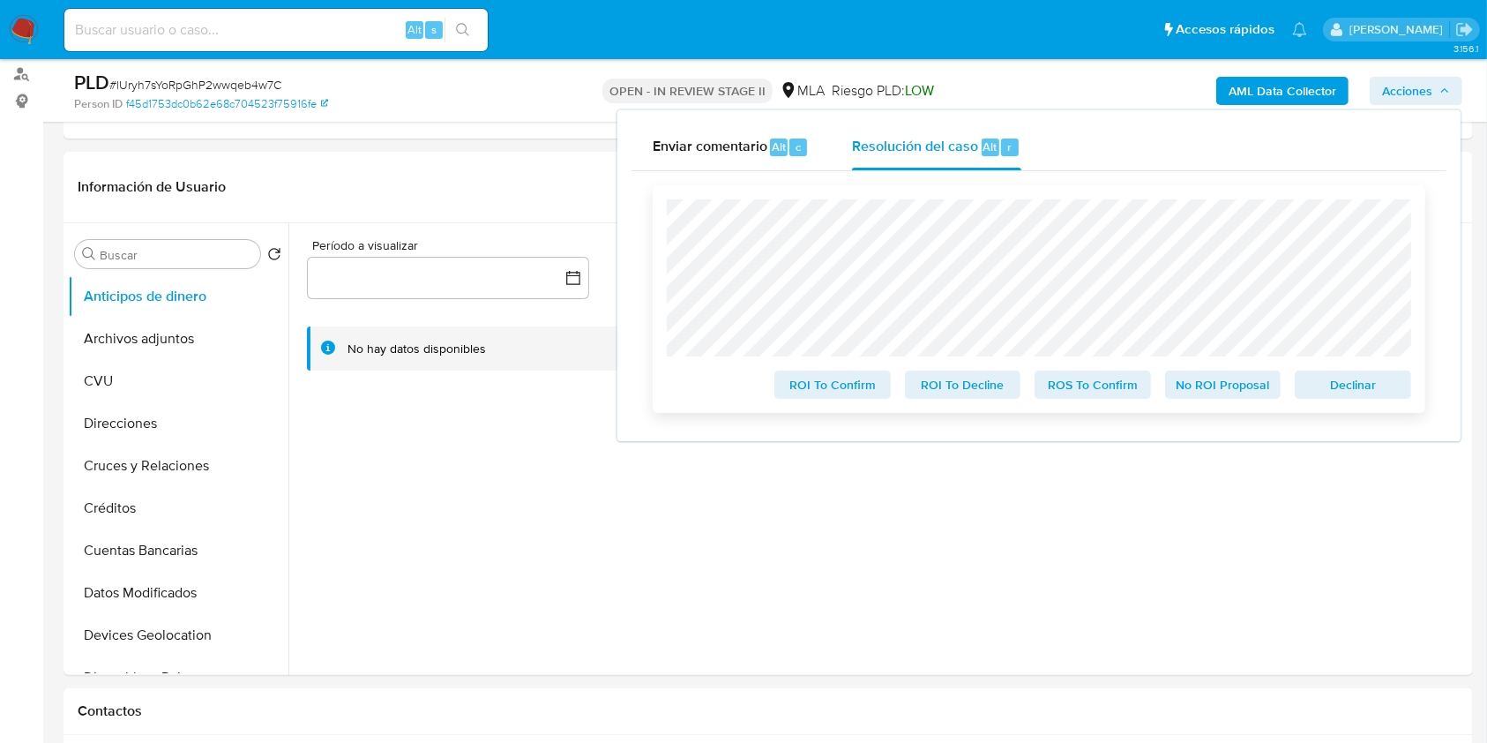
click at [1356, 374] on span "Declinar" at bounding box center [1353, 384] width 92 height 25
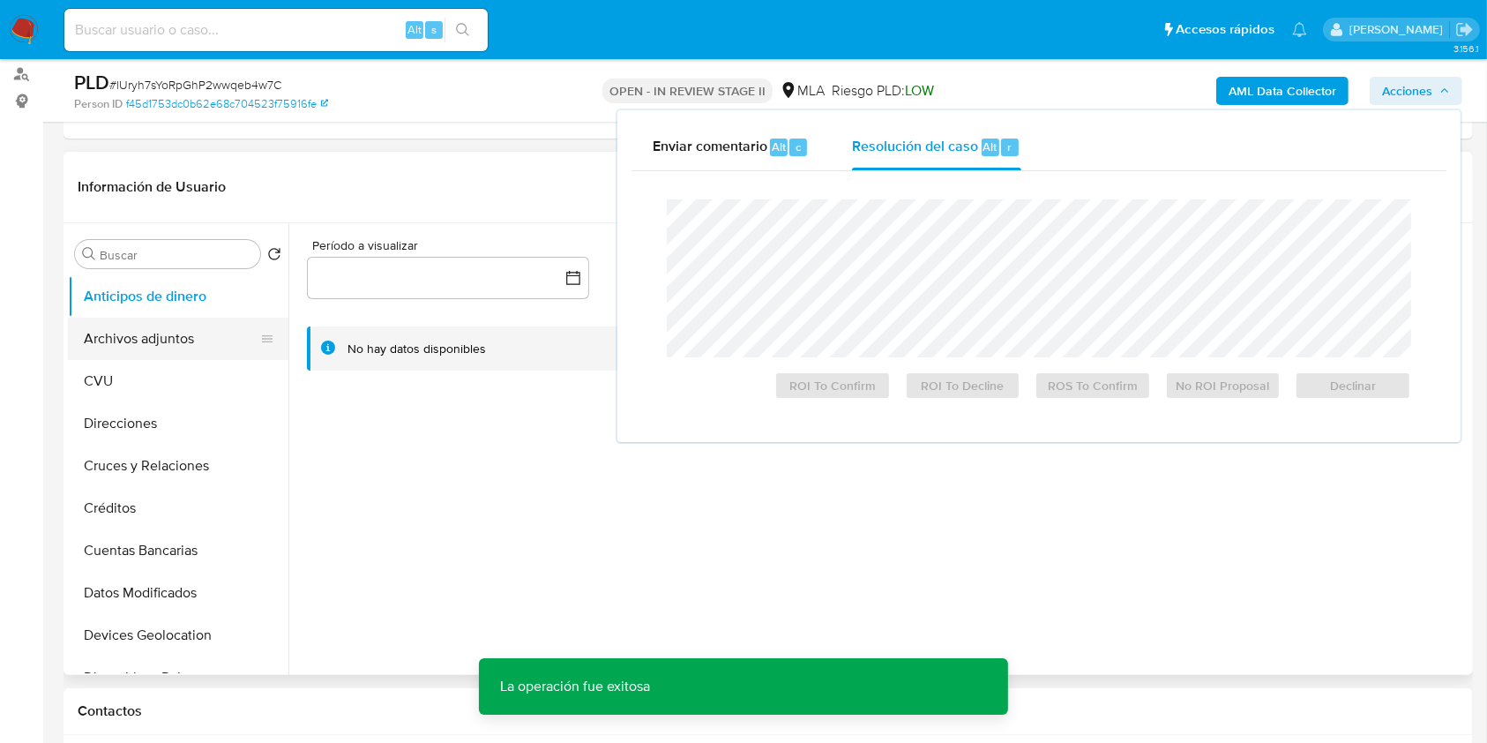
click at [172, 335] on button "Archivos adjuntos" at bounding box center [171, 339] width 206 height 42
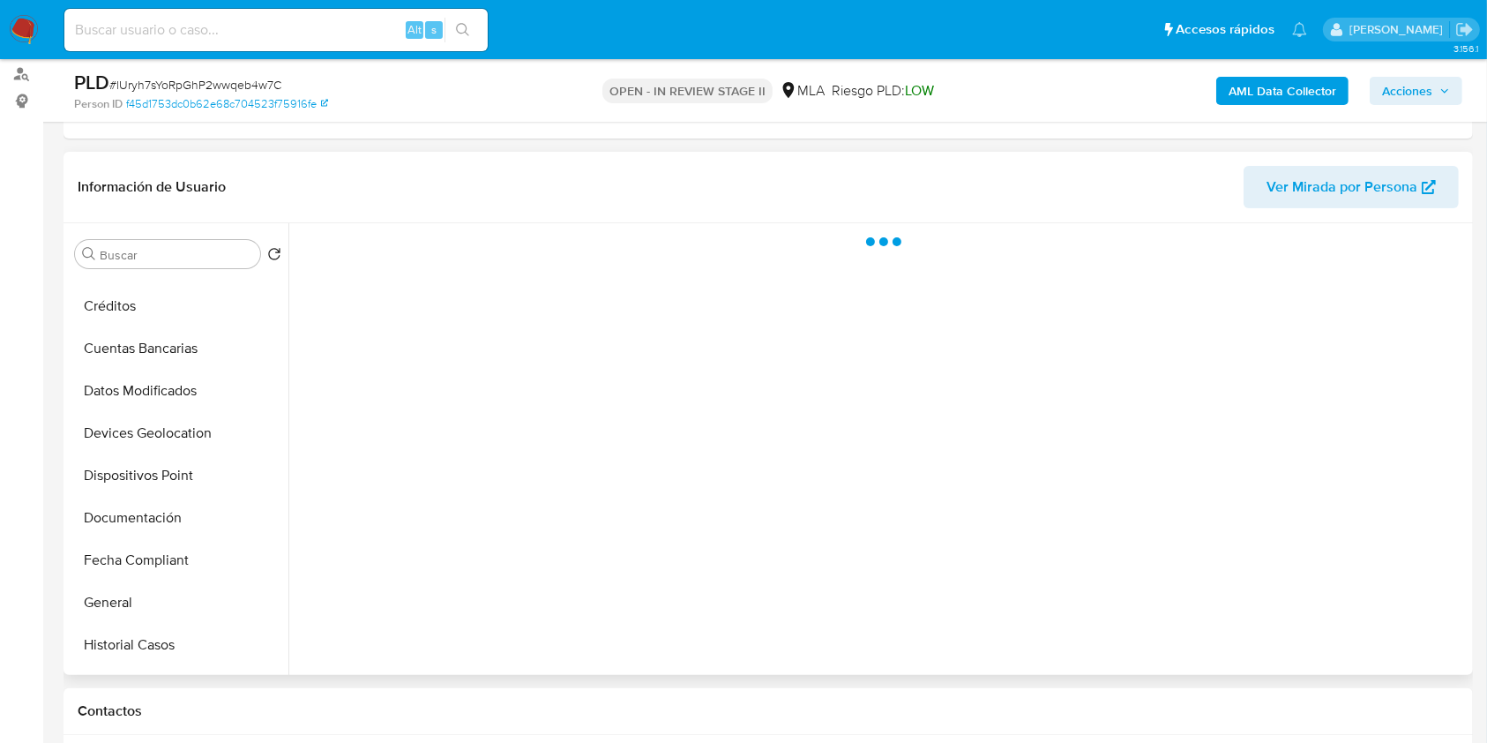
scroll to position [353, 0]
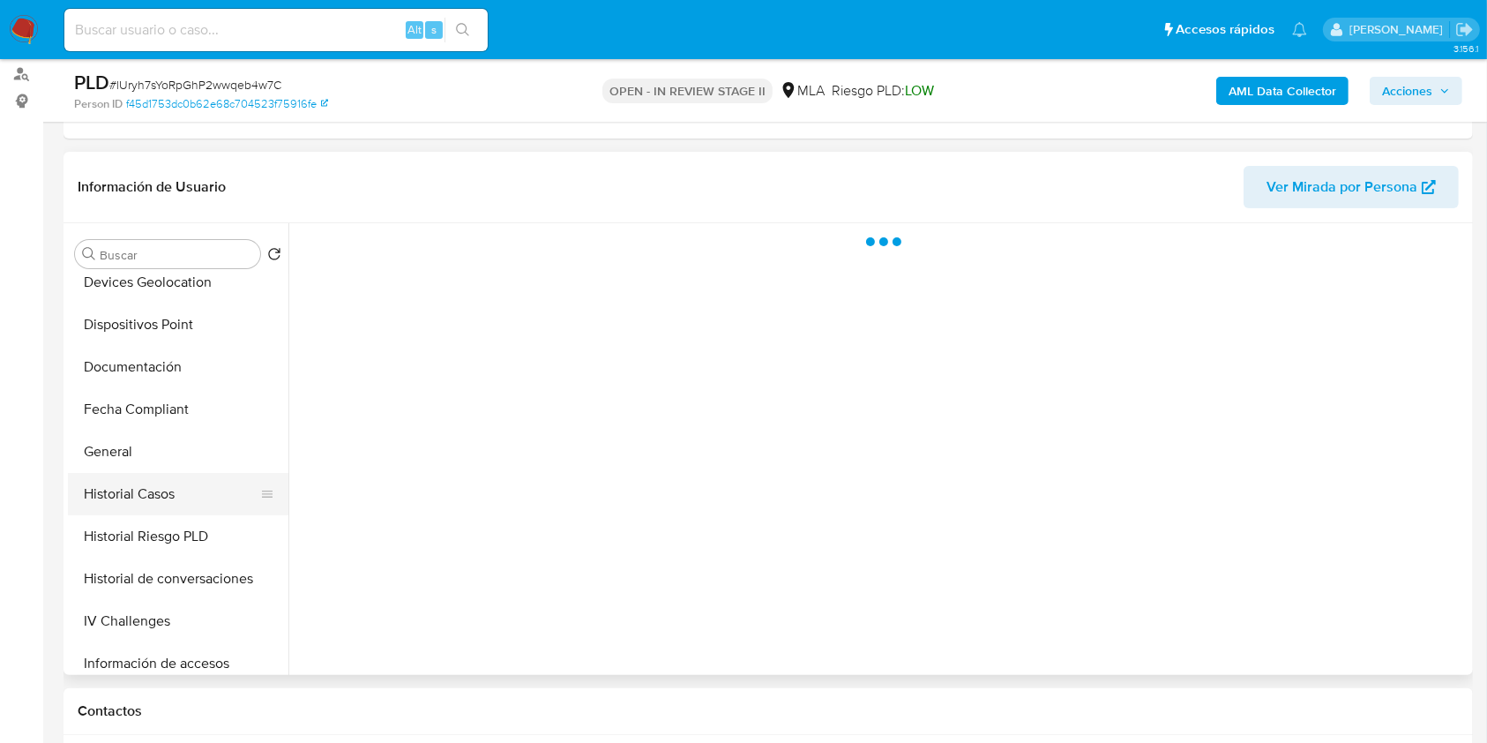
click at [166, 497] on button "Historial Casos" at bounding box center [171, 494] width 206 height 42
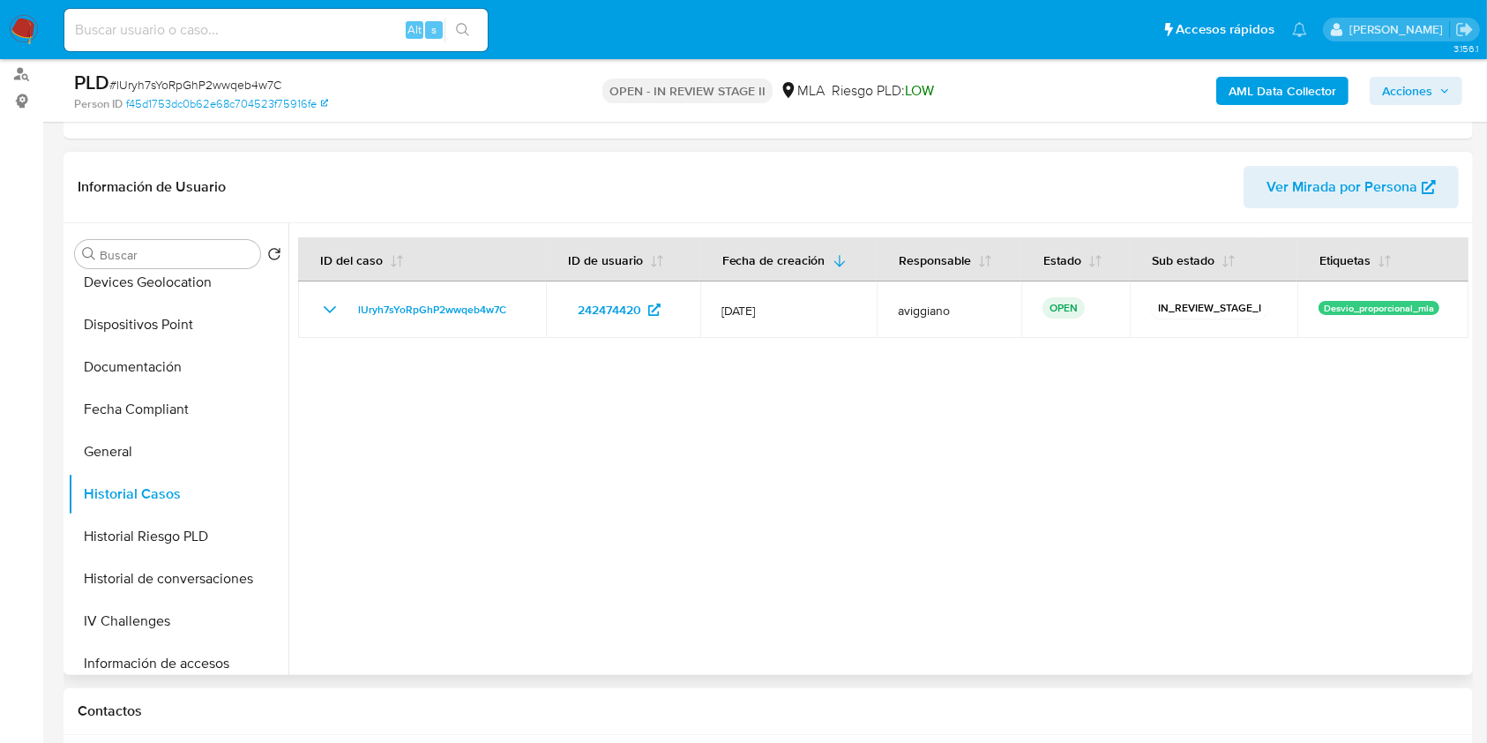
scroll to position [706, 0]
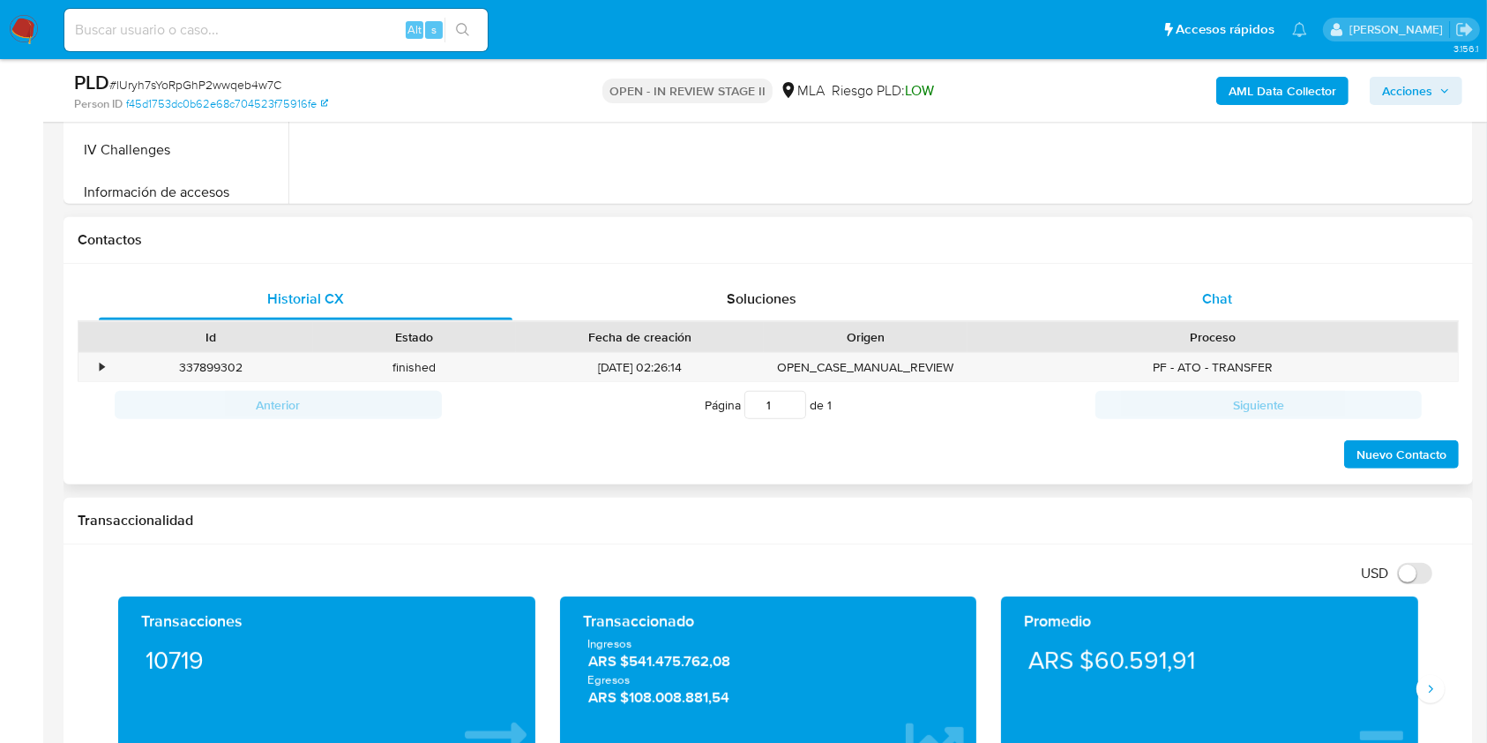
click at [1228, 318] on div "Chat" at bounding box center [1218, 299] width 414 height 42
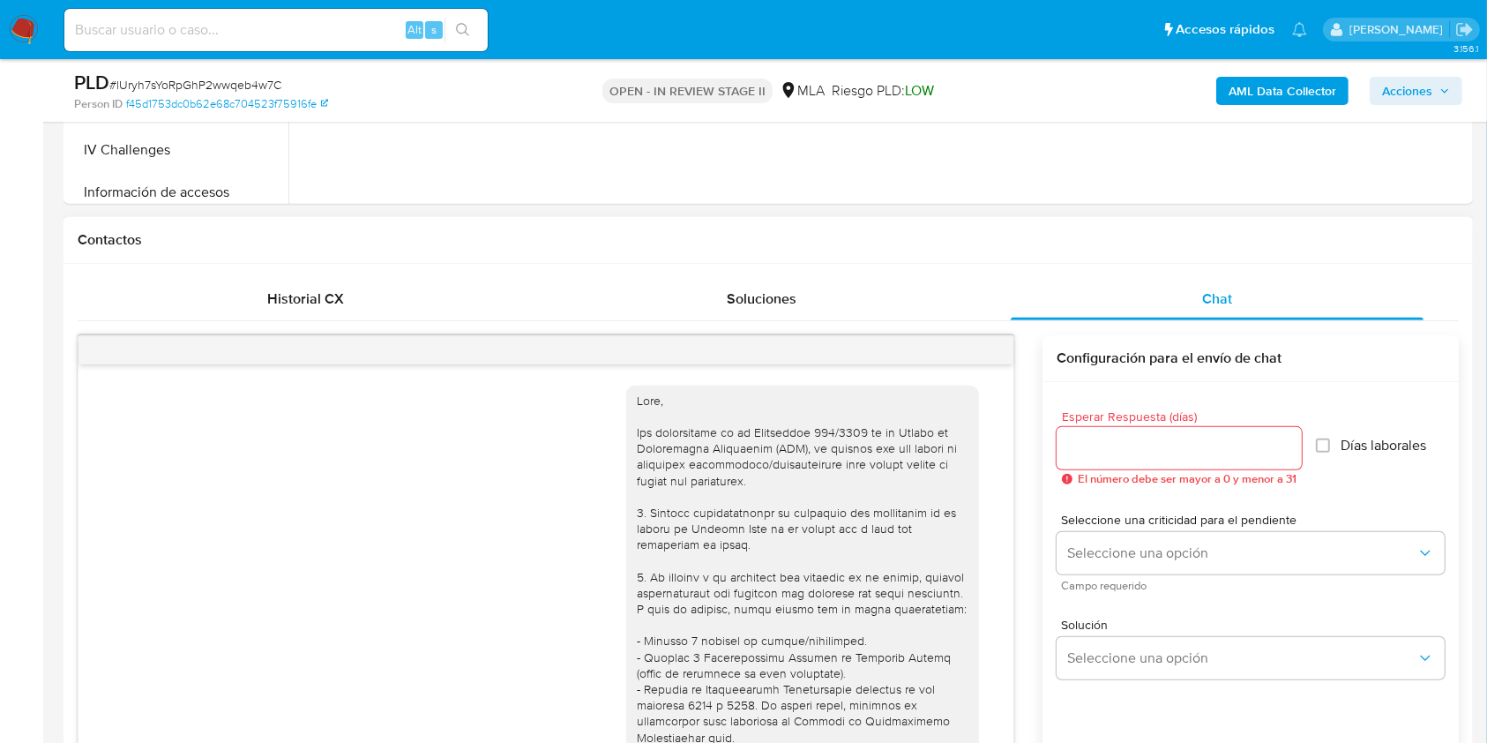
scroll to position [1082, 0]
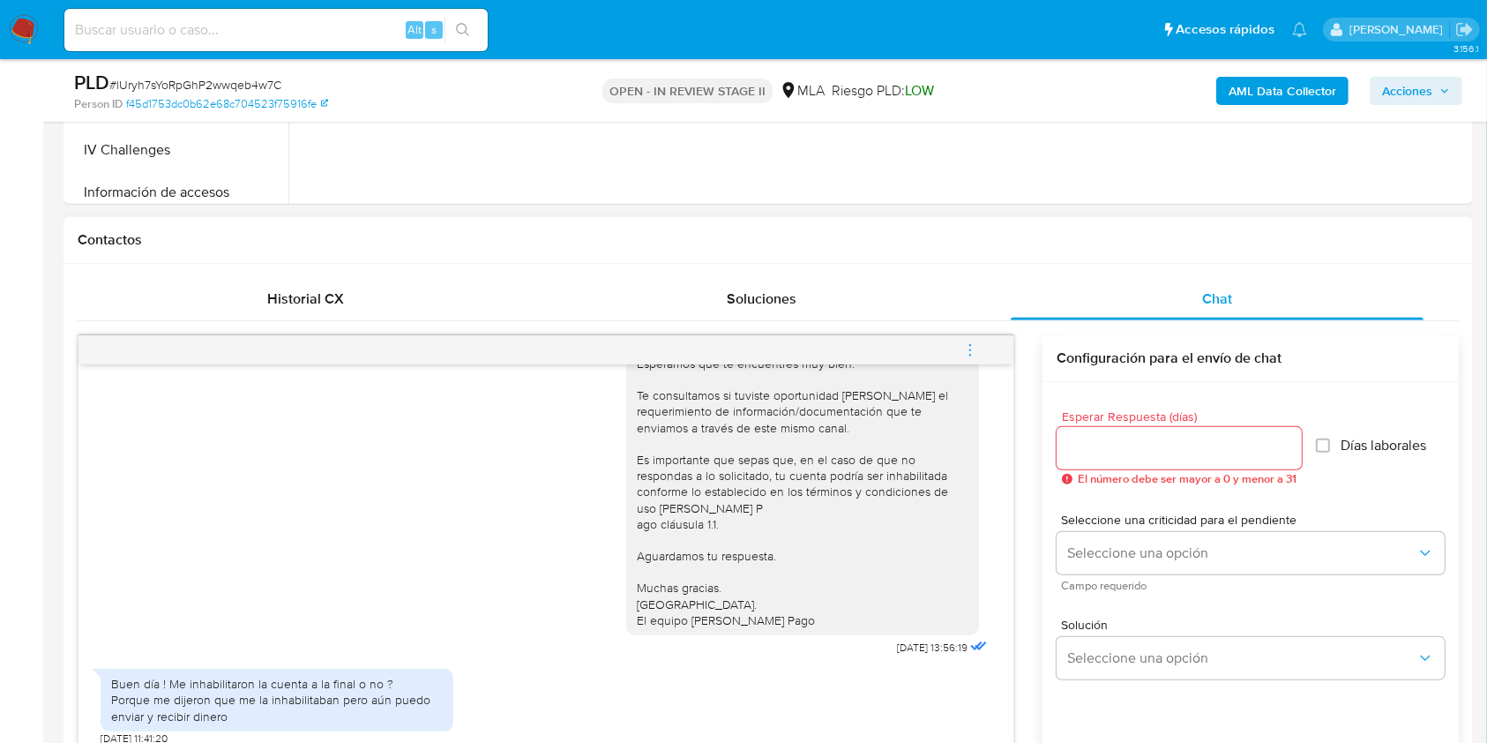
click at [979, 352] on button "menu-action" at bounding box center [970, 350] width 58 height 42
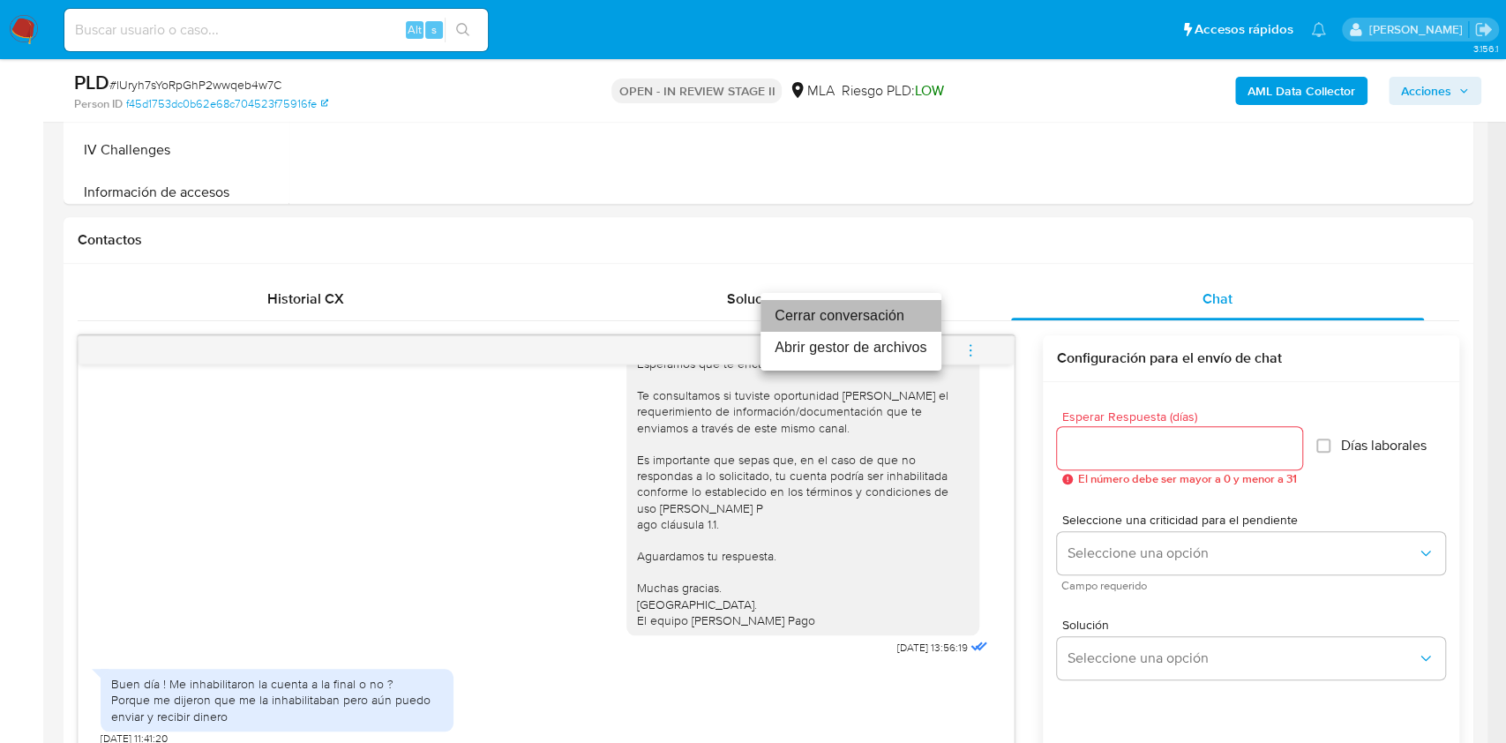
click at [813, 312] on li "Cerrar conversación" at bounding box center [850, 316] width 181 height 32
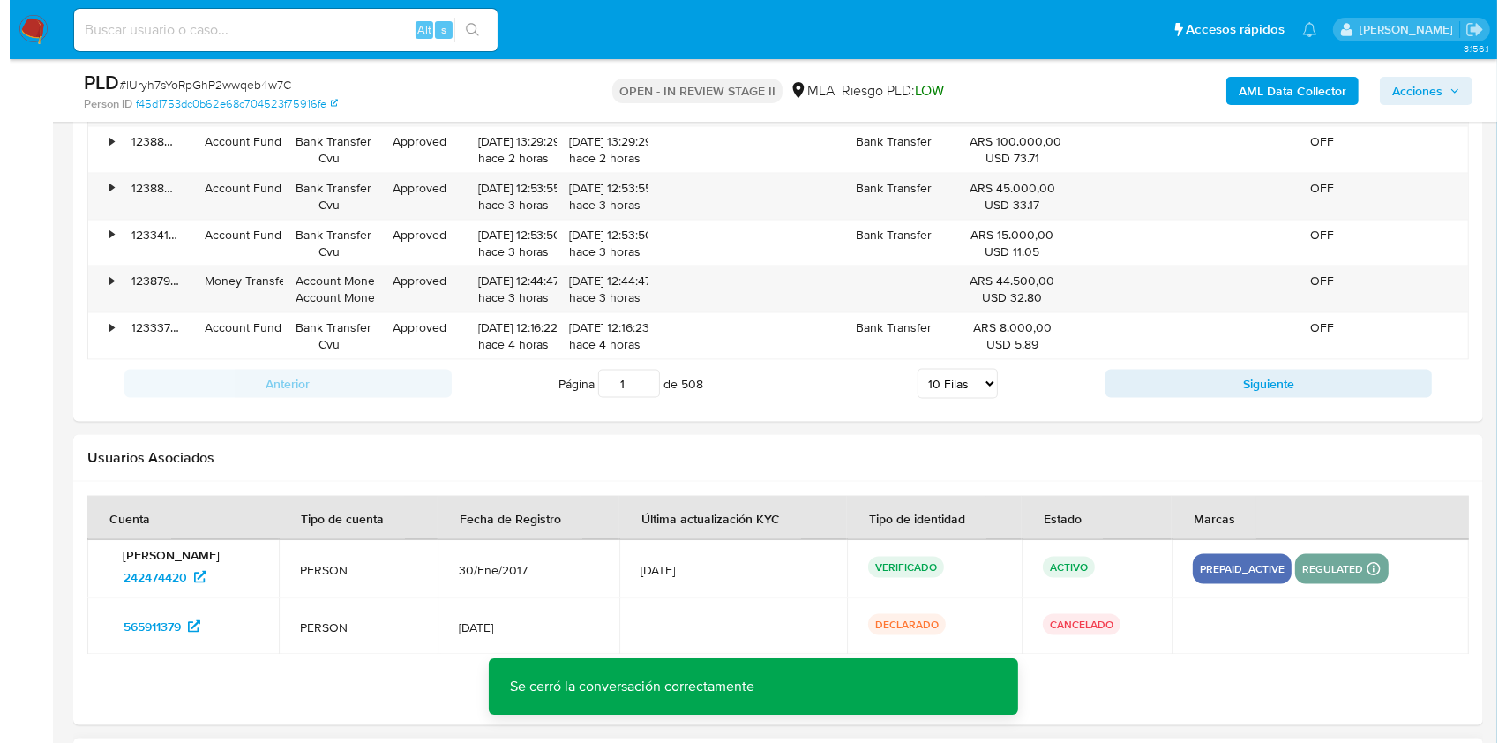
scroll to position [3158, 0]
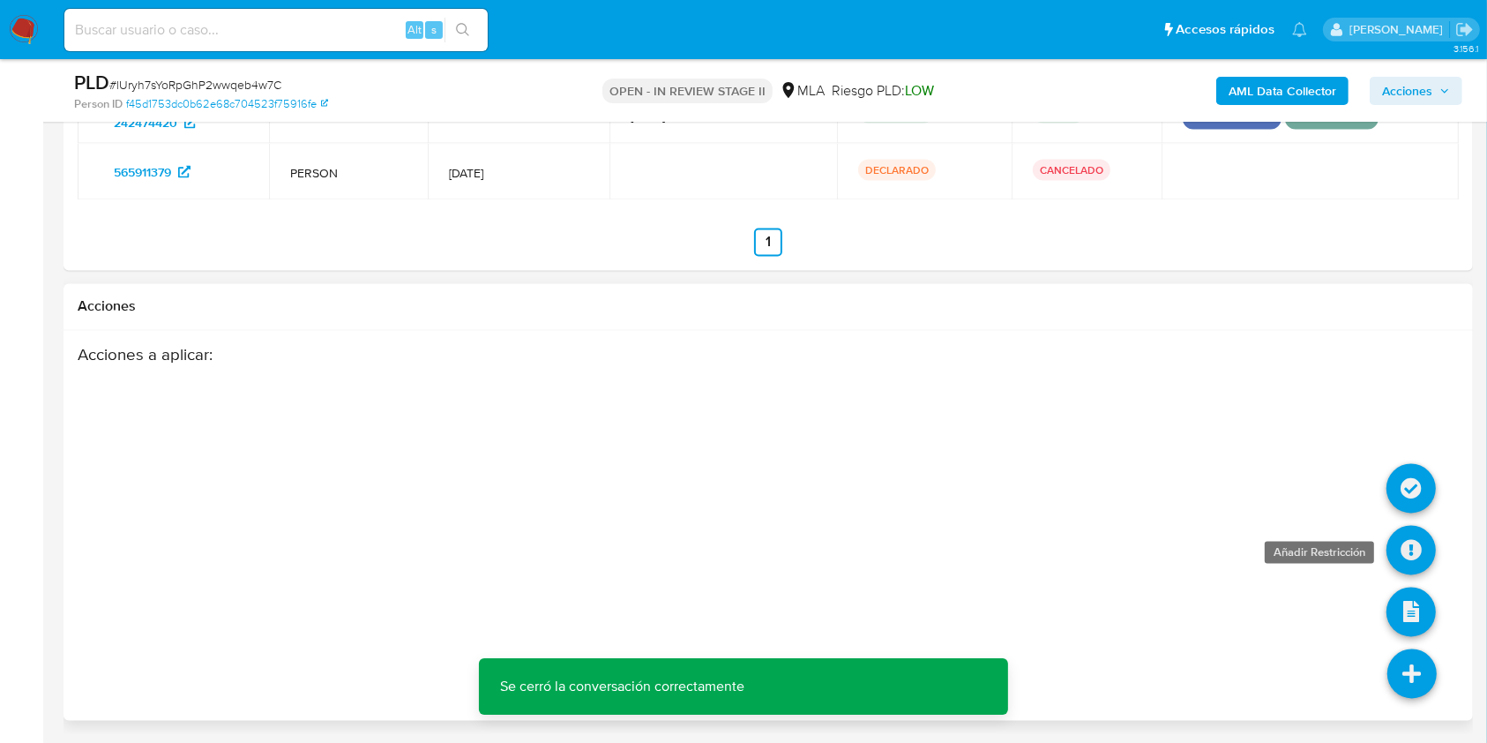
click at [1411, 569] on icon at bounding box center [1410, 550] width 49 height 49
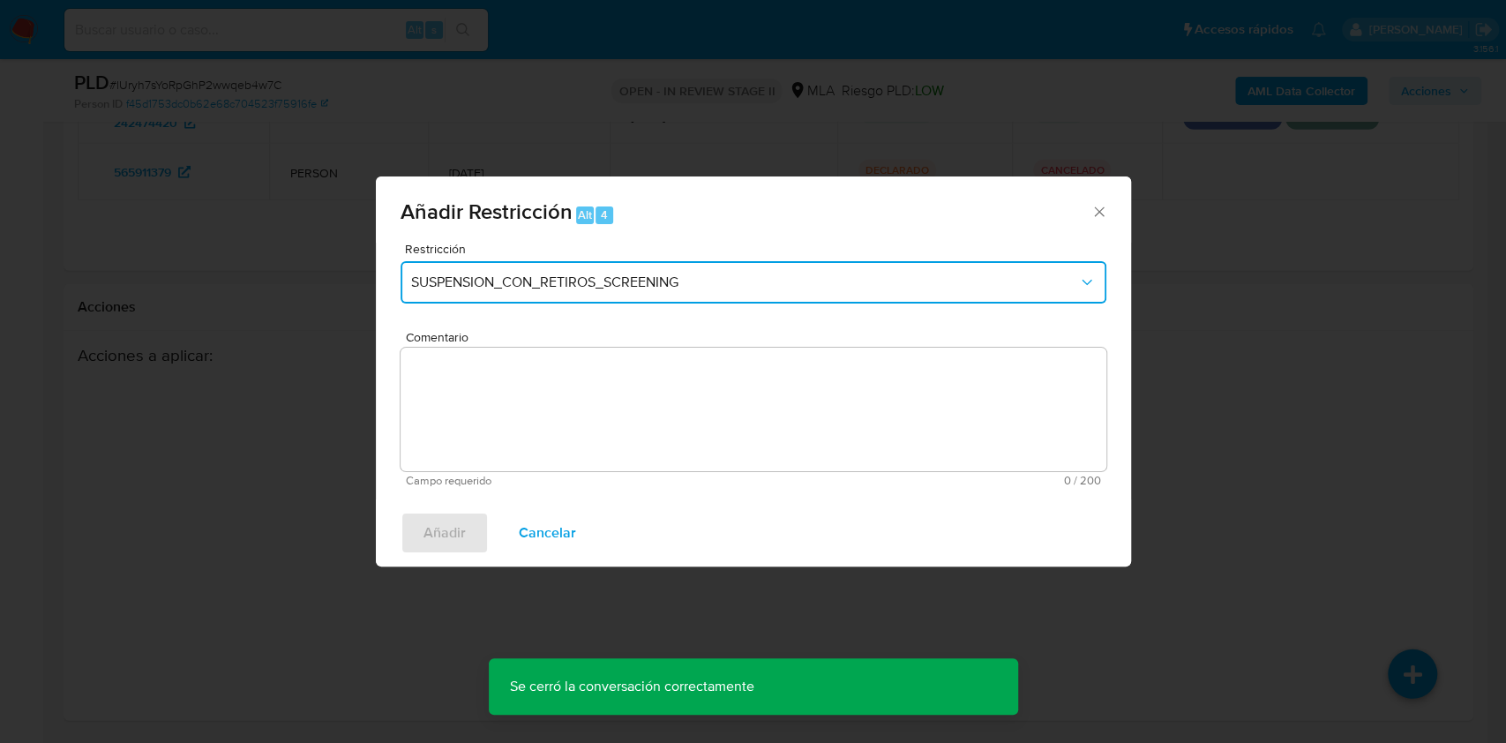
click at [420, 265] on button "SUSPENSION_CON_RETIROS_SCREENING" at bounding box center [753, 282] width 706 height 42
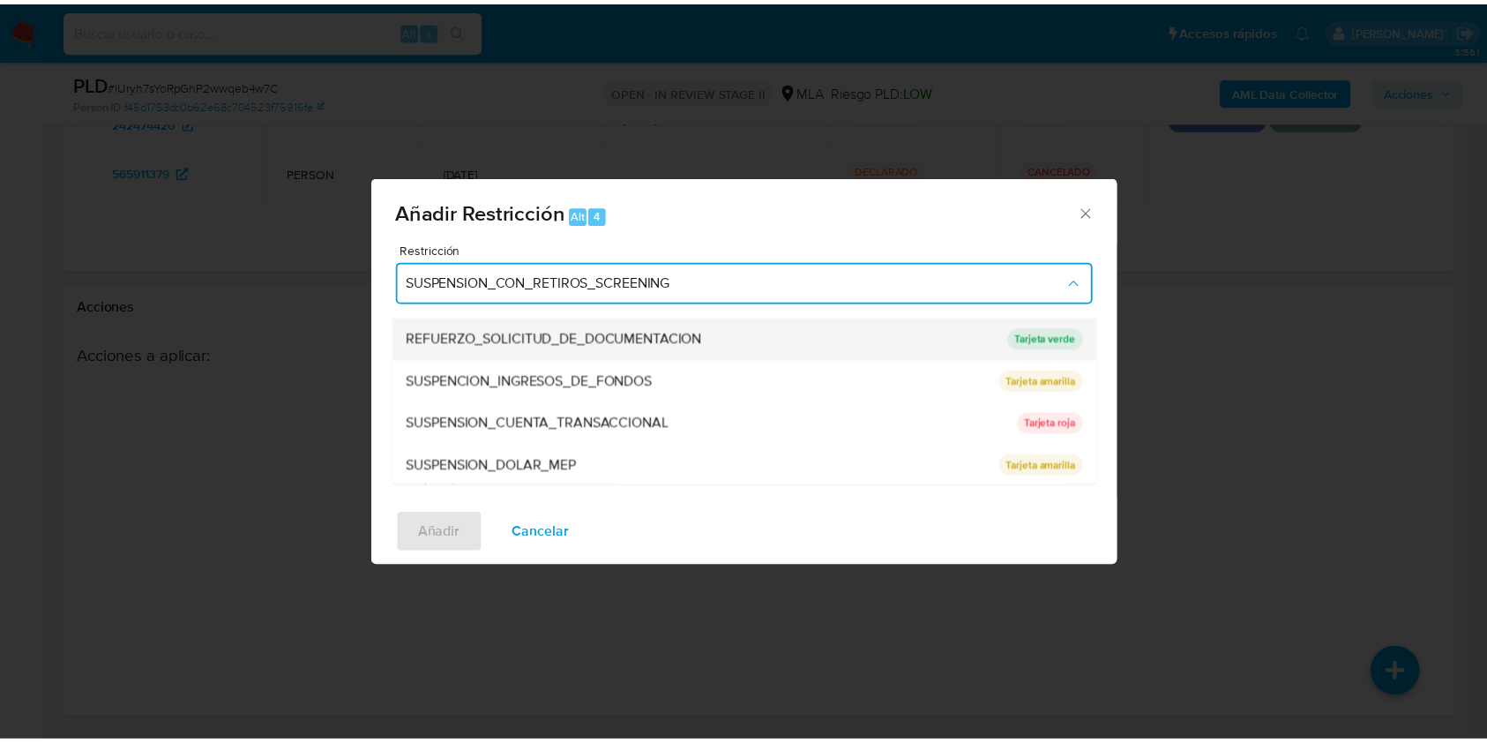
scroll to position [374, 0]
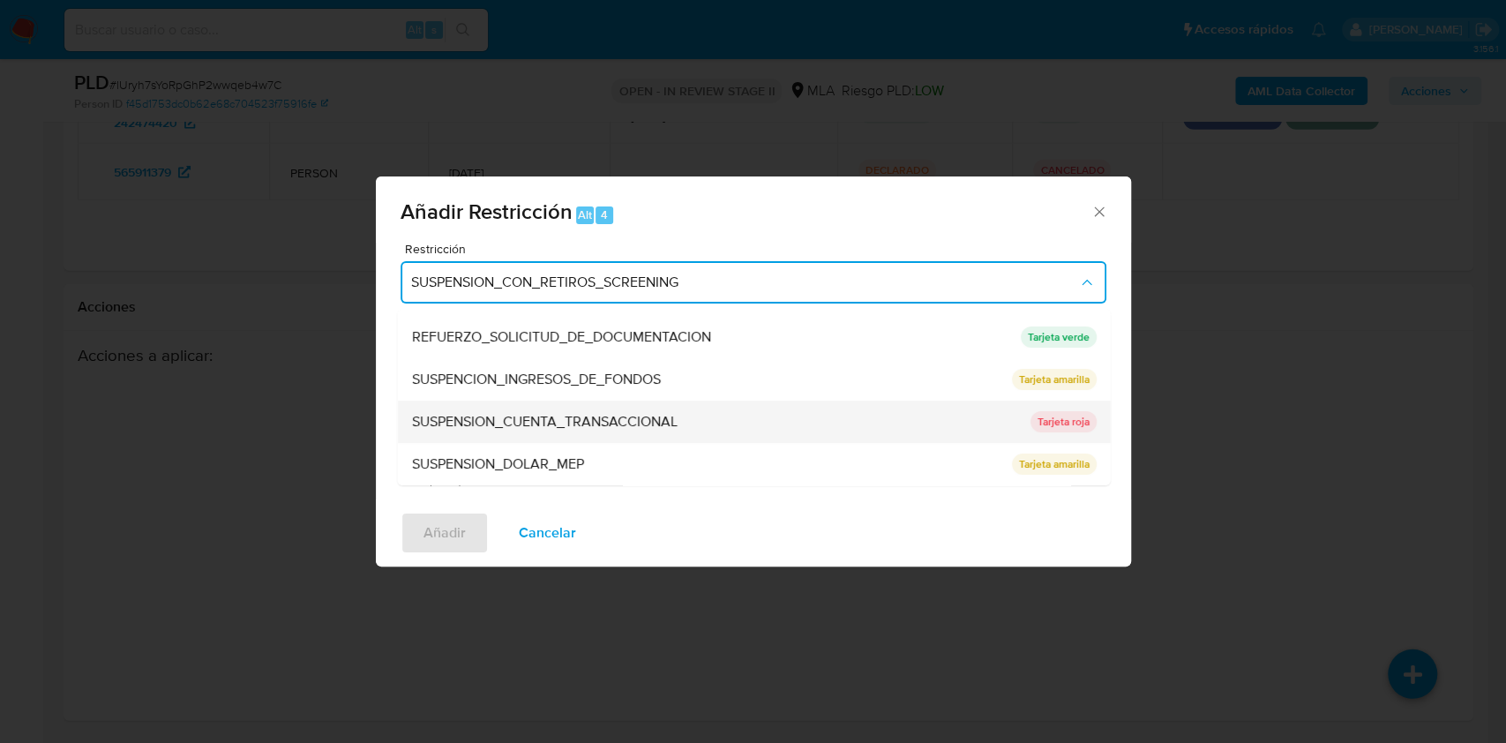
click at [542, 428] on span "SUSPENSION_CUENTA_TRANSACCIONAL" at bounding box center [543, 422] width 265 height 18
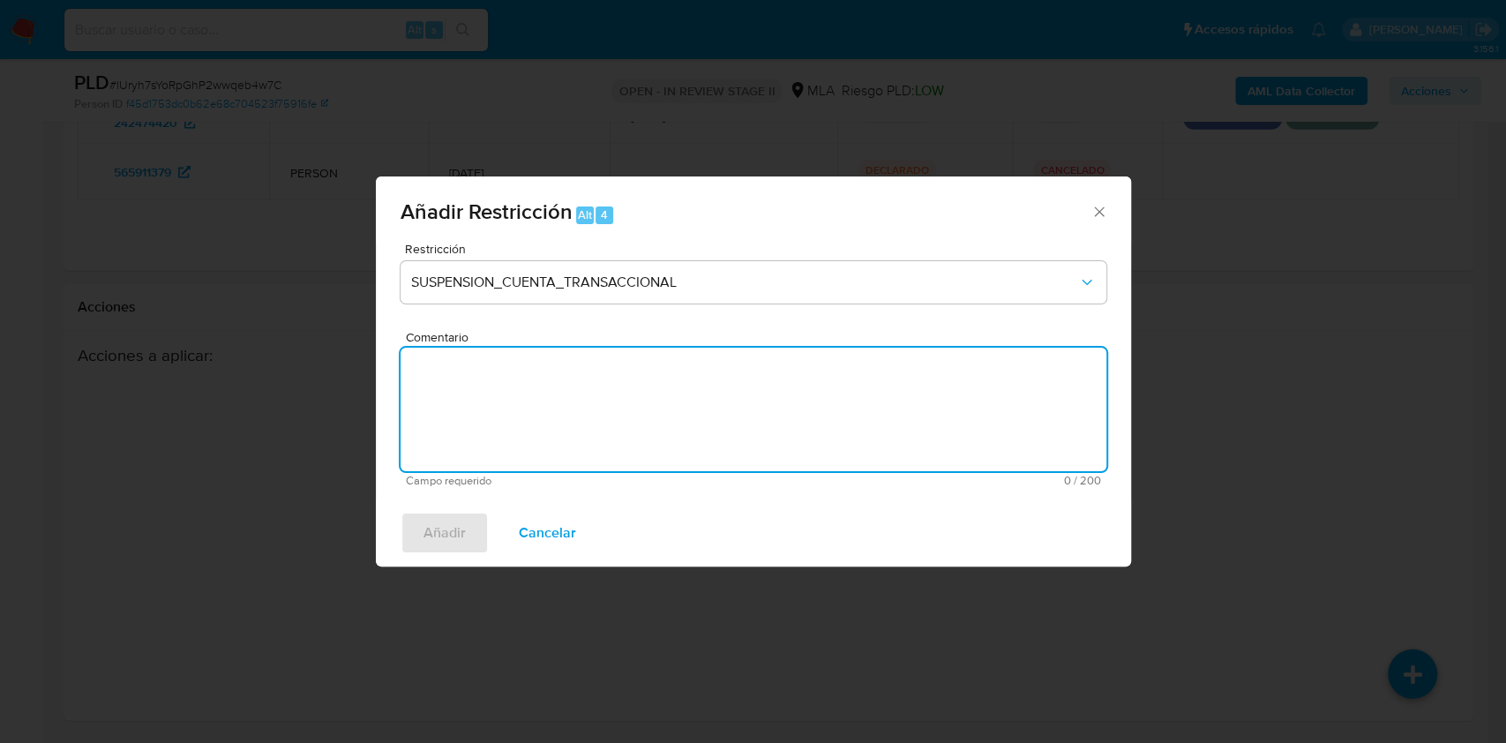
click at [534, 425] on textarea "Comentario" at bounding box center [753, 408] width 706 height 123
type textarea "AML"
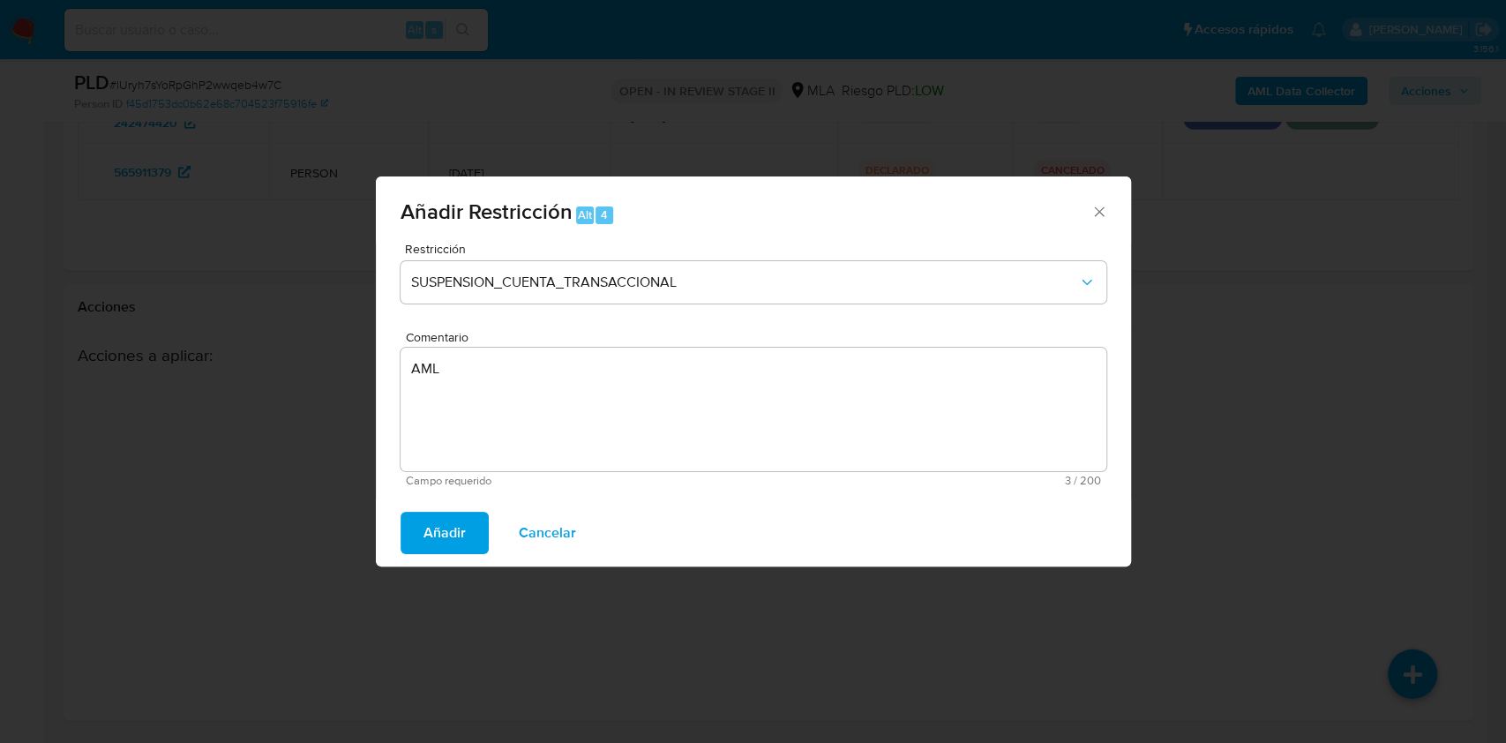
click at [471, 560] on div "Añadir Cancelar" at bounding box center [753, 532] width 755 height 67
click at [470, 546] on button "Añadir" at bounding box center [444, 533] width 88 height 42
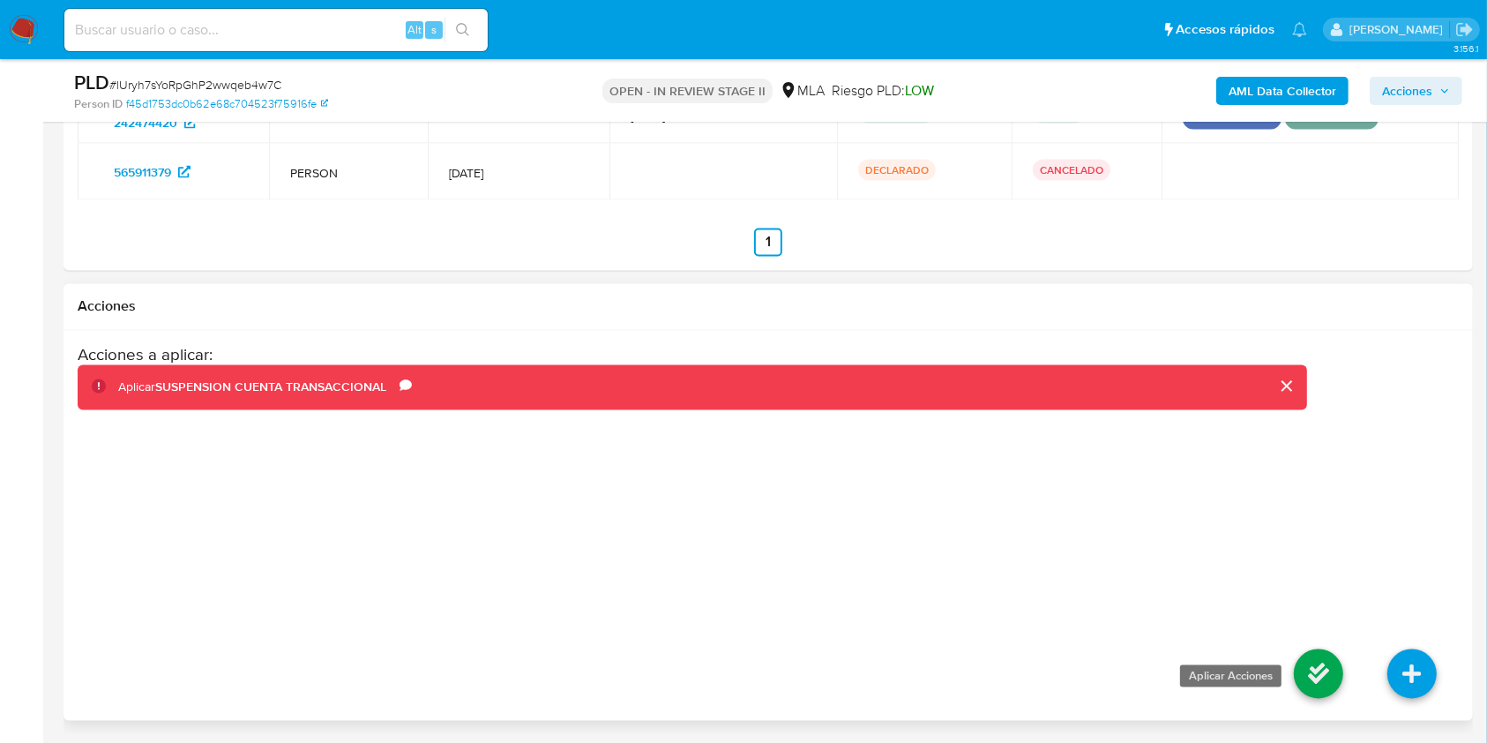
click at [1309, 679] on icon at bounding box center [1318, 673] width 49 height 49
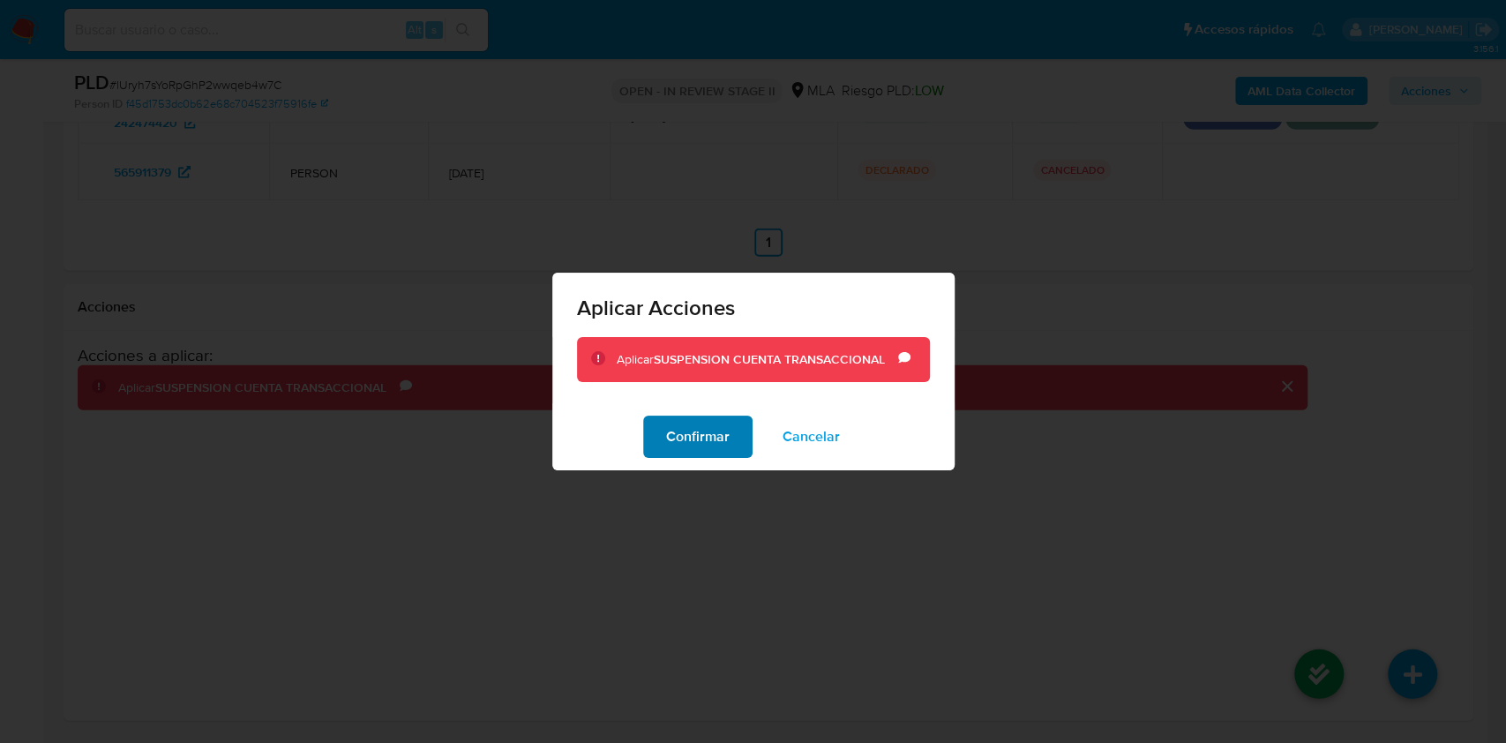
click at [672, 437] on span "Confirmar" at bounding box center [698, 436] width 64 height 39
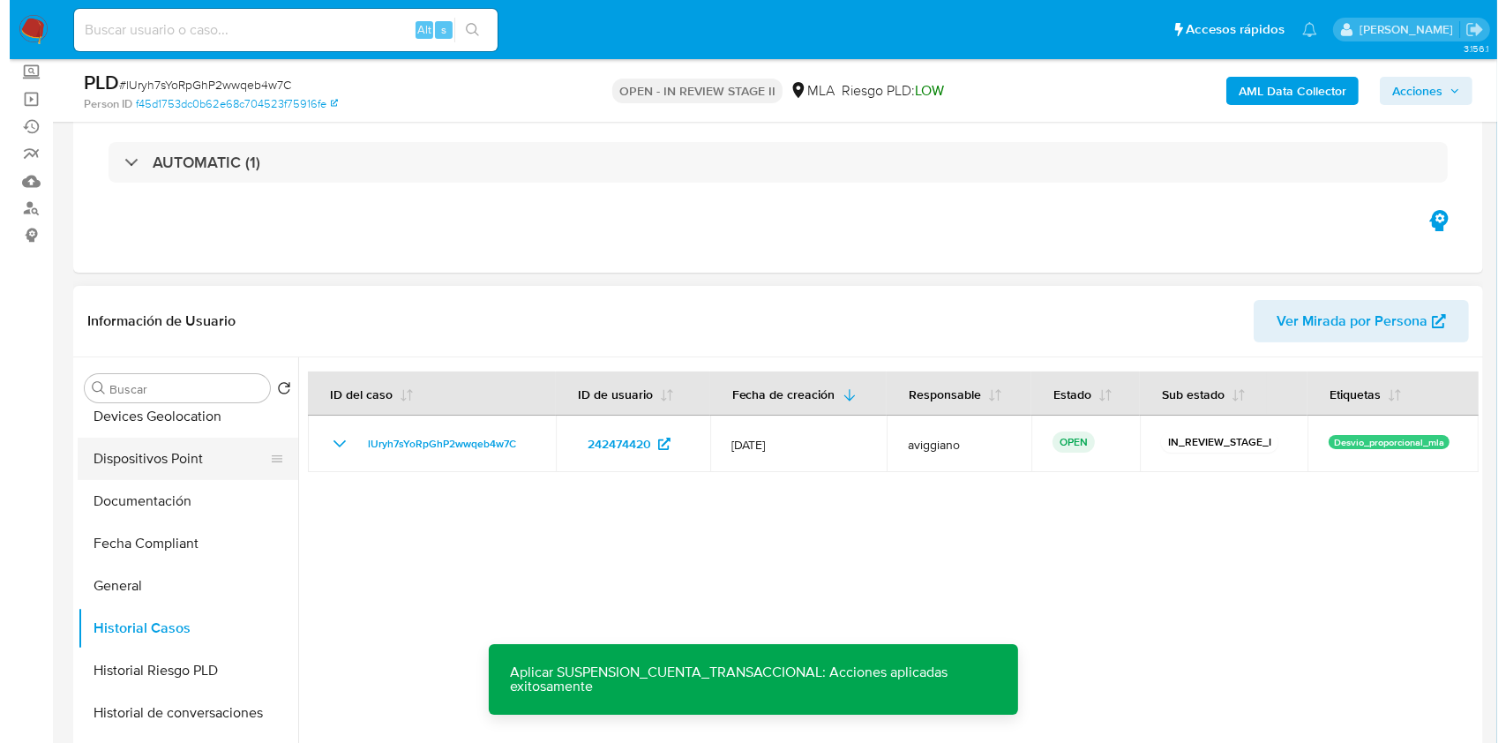
scroll to position [0, 0]
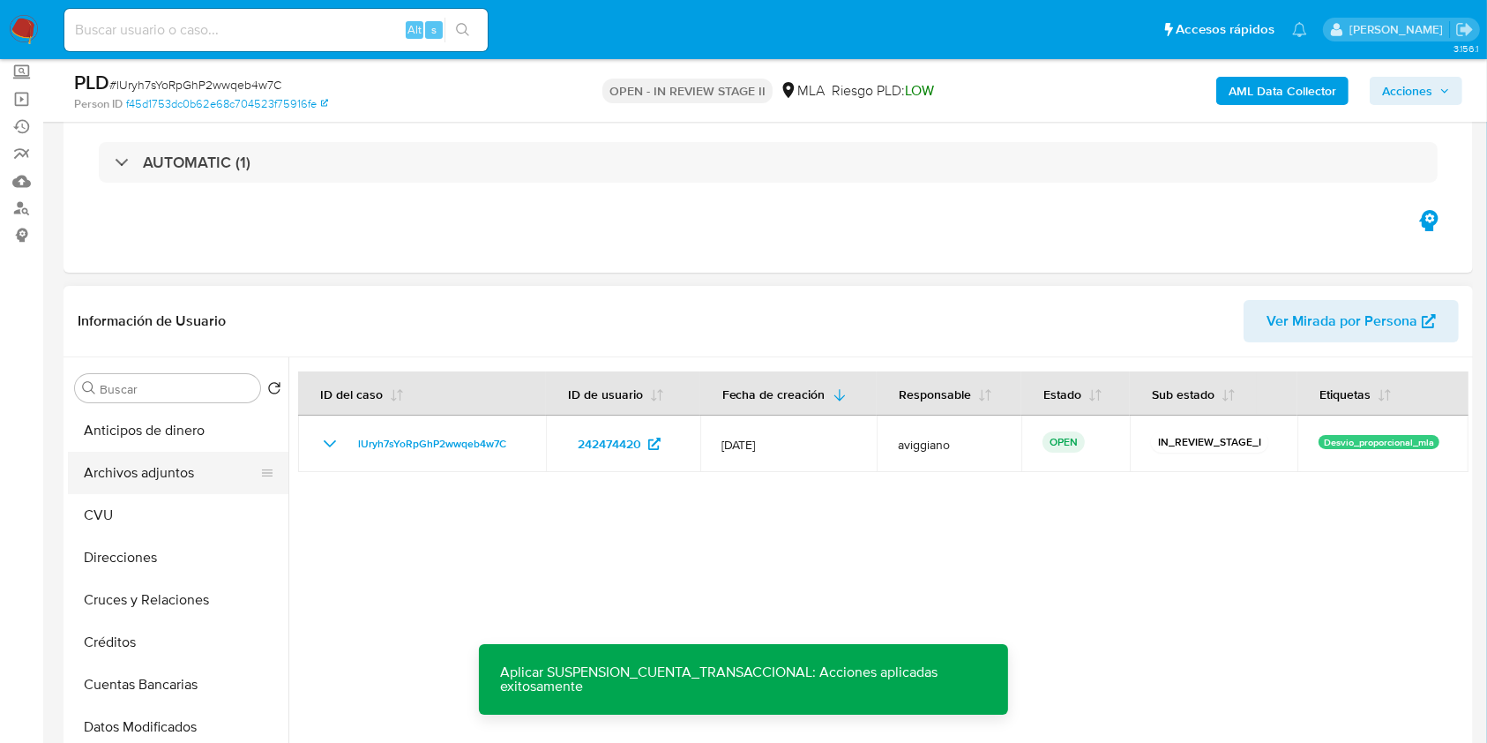
click at [168, 486] on button "Archivos adjuntos" at bounding box center [171, 473] width 206 height 42
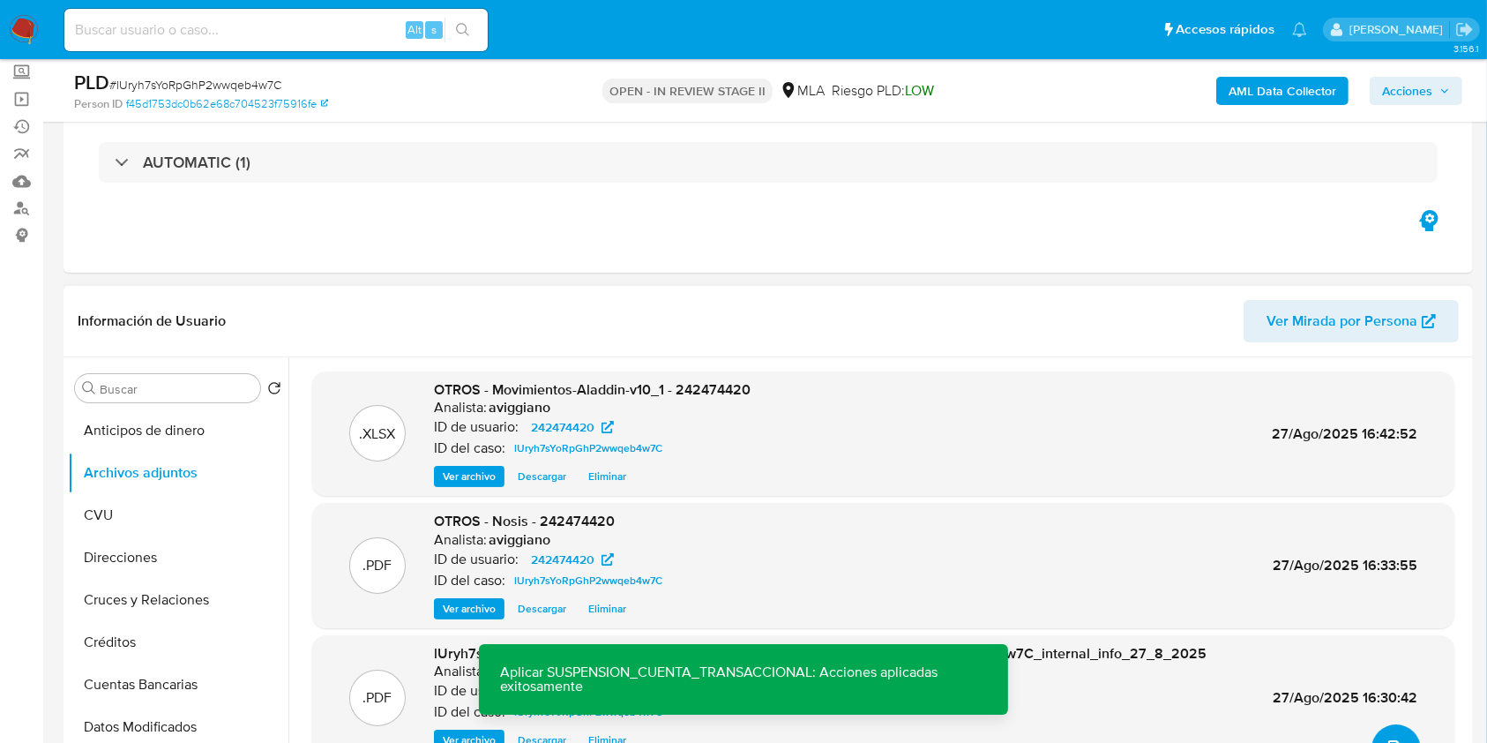
click at [1394, 731] on button "upload-file" at bounding box center [1395, 748] width 49 height 49
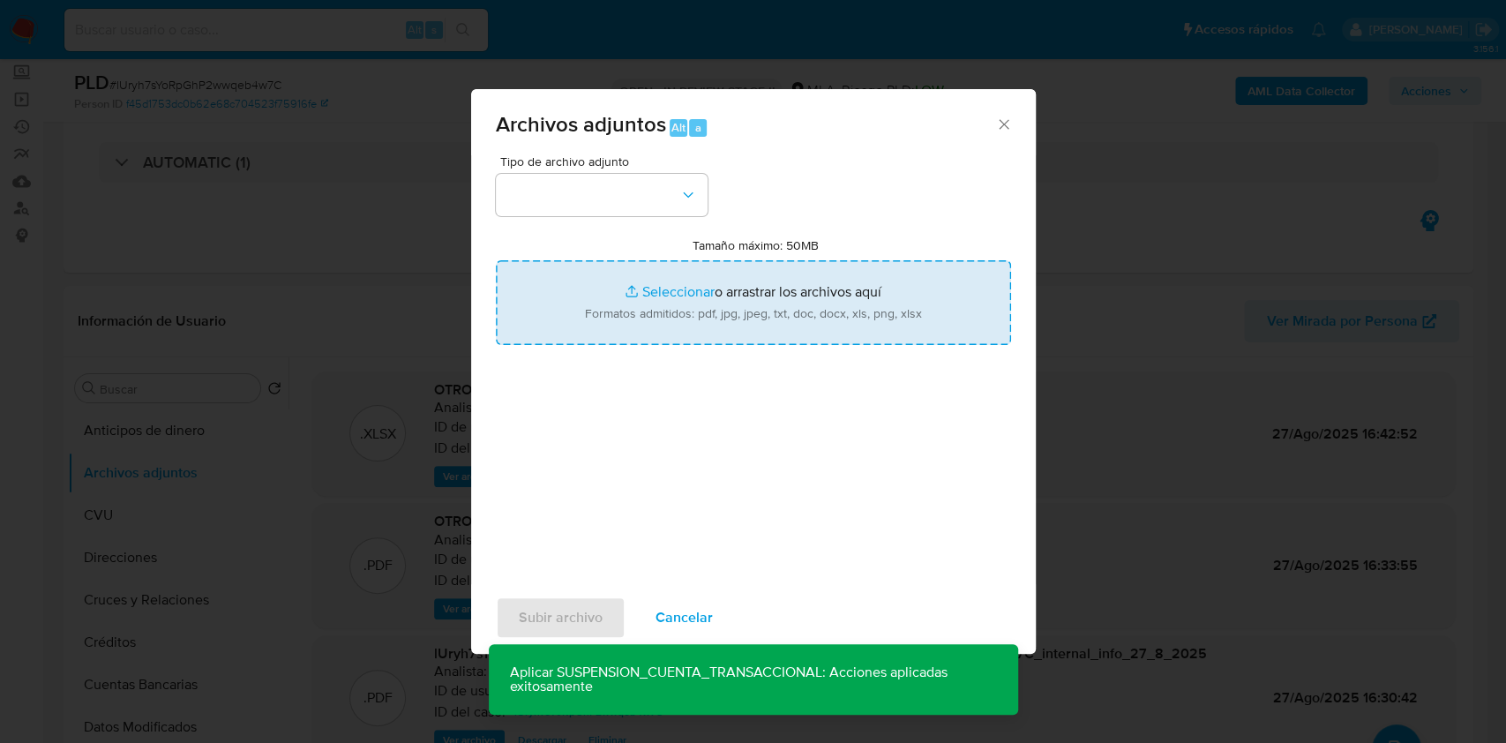
click at [685, 306] on input "Tamaño máximo: 50MB Seleccionar archivos" at bounding box center [753, 302] width 515 height 85
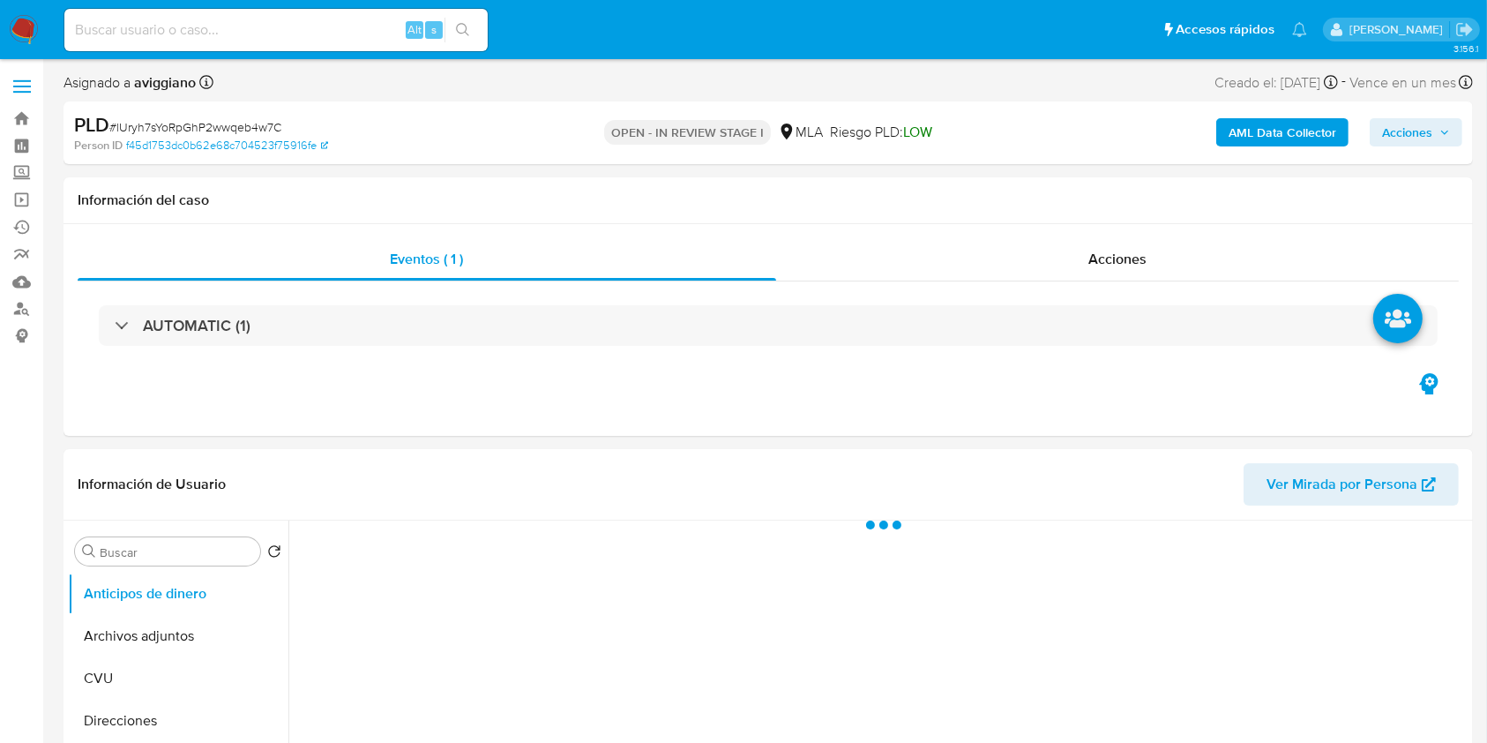
click at [1442, 147] on div "AML Data Collector Acciones" at bounding box center [1234, 132] width 458 height 41
click at [1438, 138] on span "Acciones" at bounding box center [1416, 132] width 68 height 25
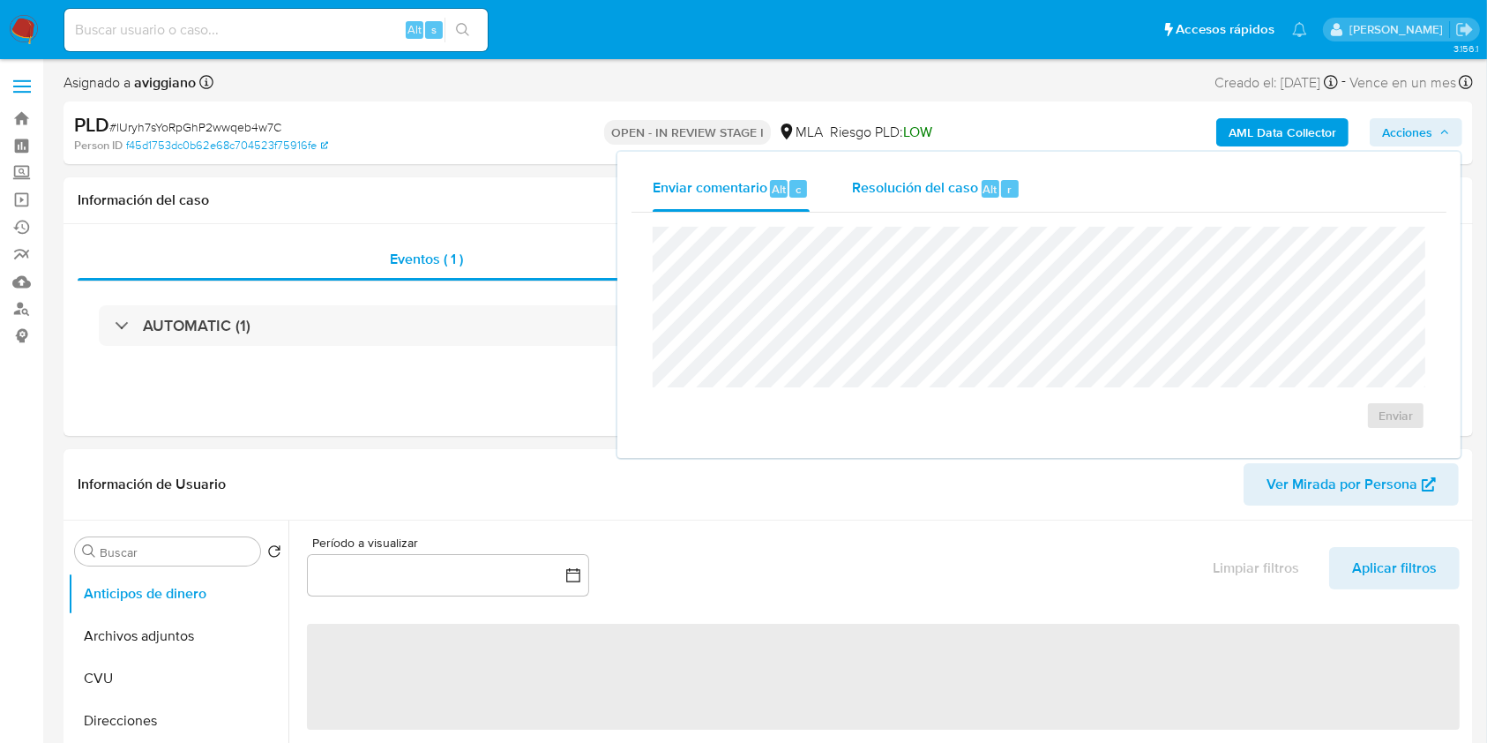
click at [931, 207] on div "Resolución del caso Alt r" at bounding box center [936, 189] width 168 height 46
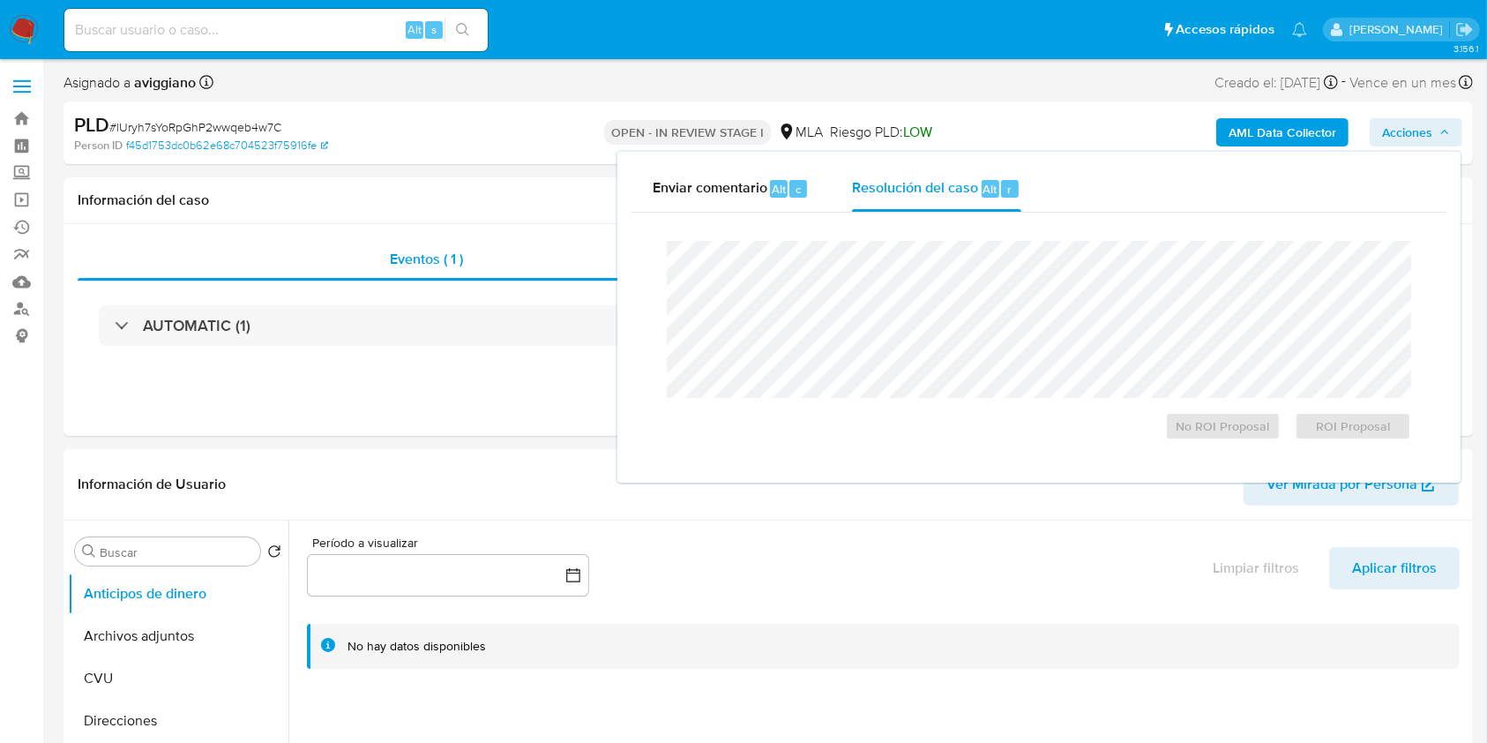
select select "10"
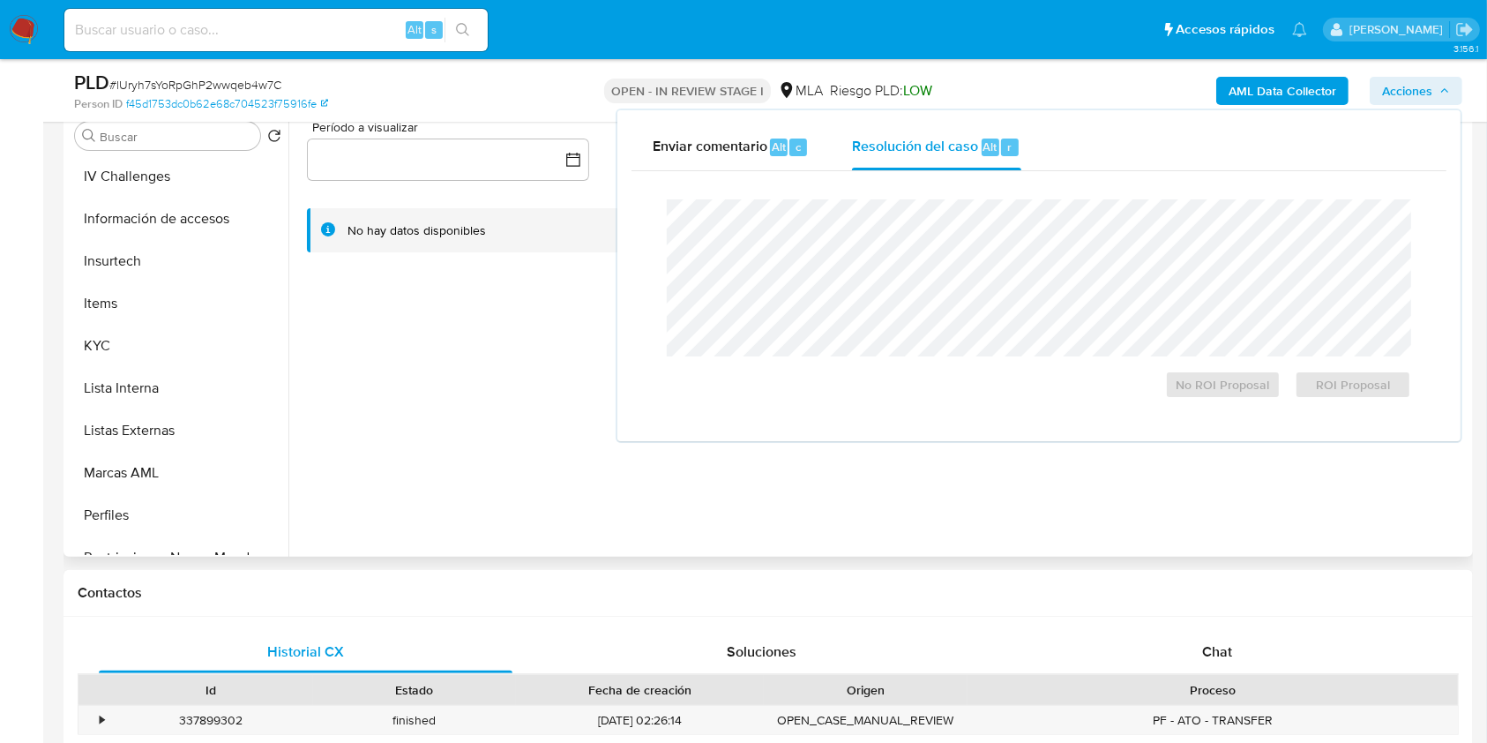
scroll to position [823, 0]
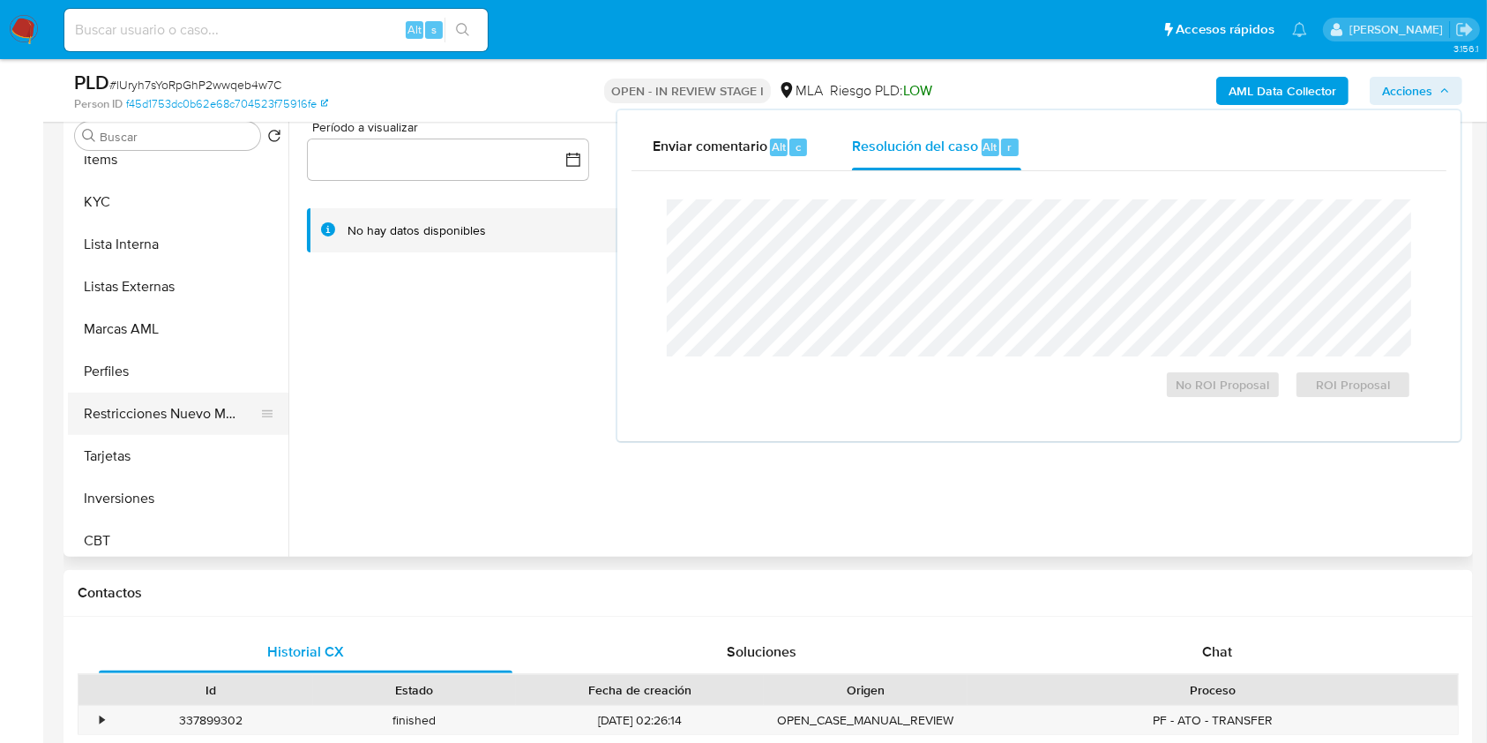
click at [184, 407] on button "Restricciones Nuevo Mundo" at bounding box center [171, 413] width 206 height 42
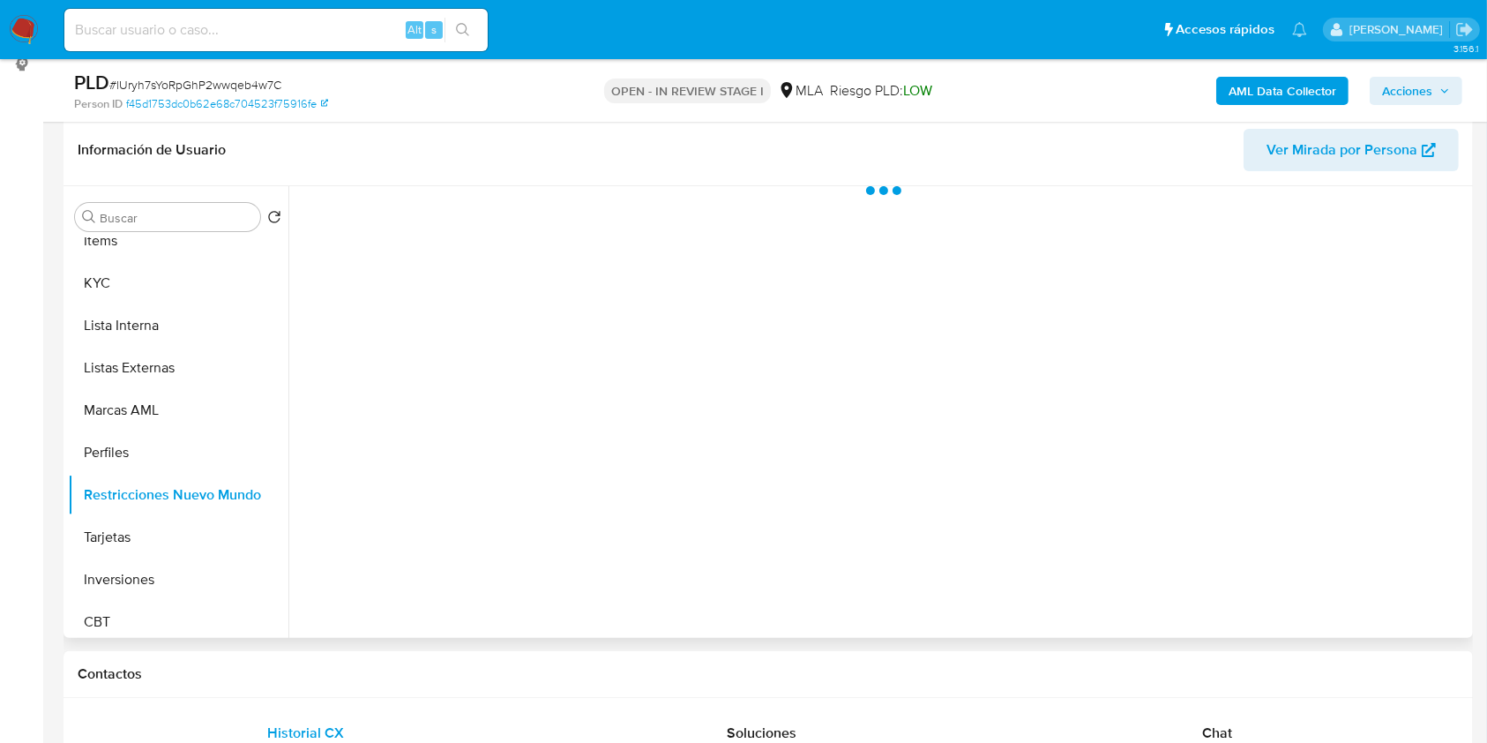
scroll to position [235, 0]
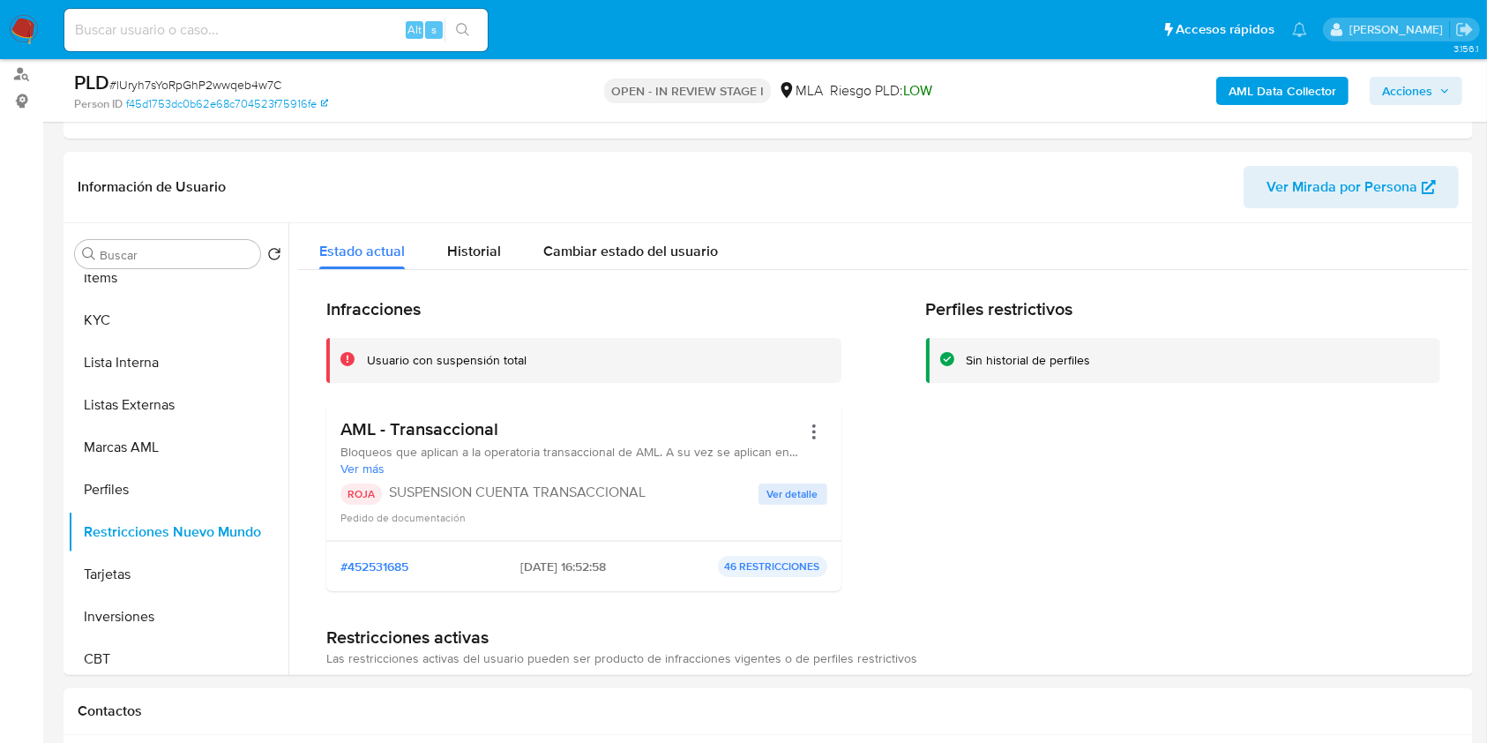
click at [1447, 93] on icon "button" at bounding box center [1444, 91] width 11 height 11
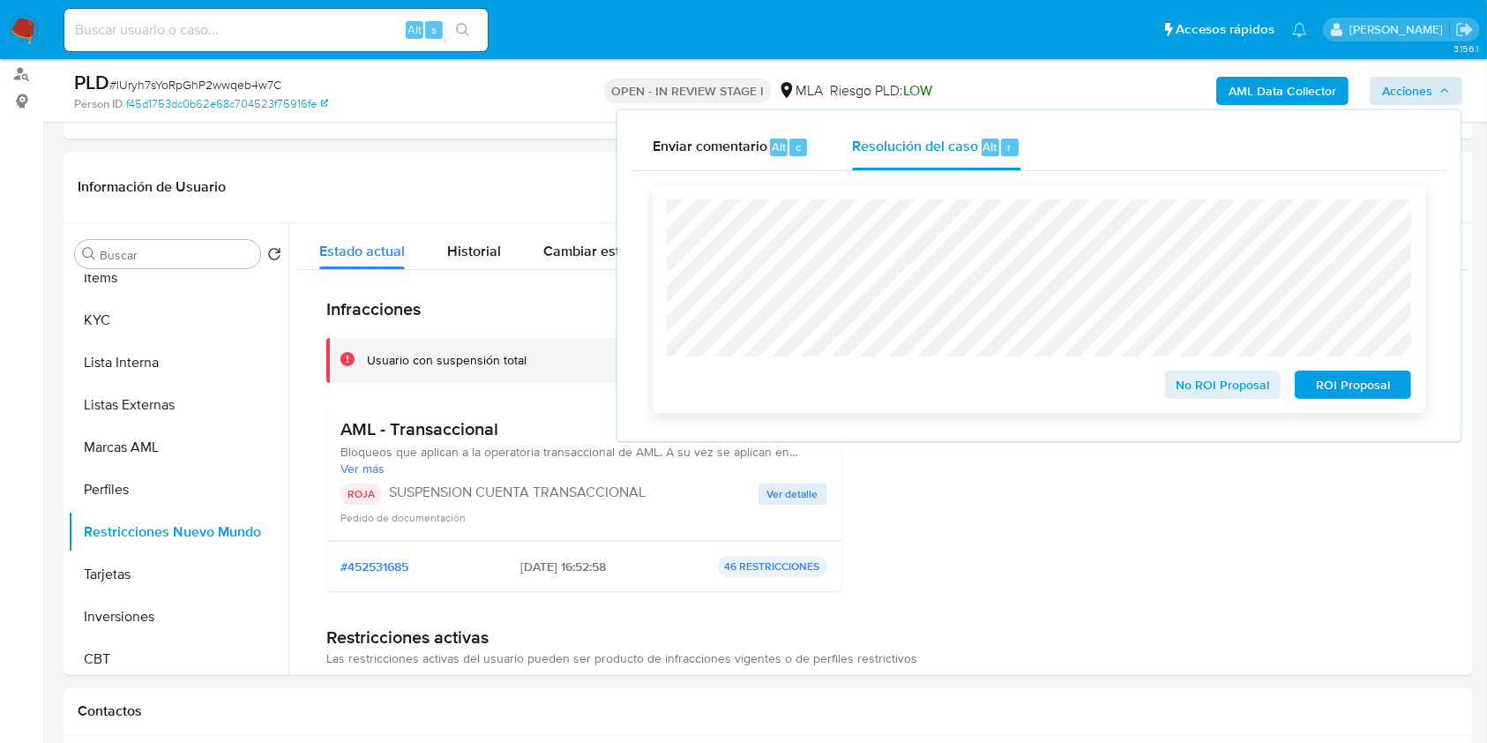
click at [1348, 384] on span "ROI Proposal" at bounding box center [1353, 384] width 92 height 25
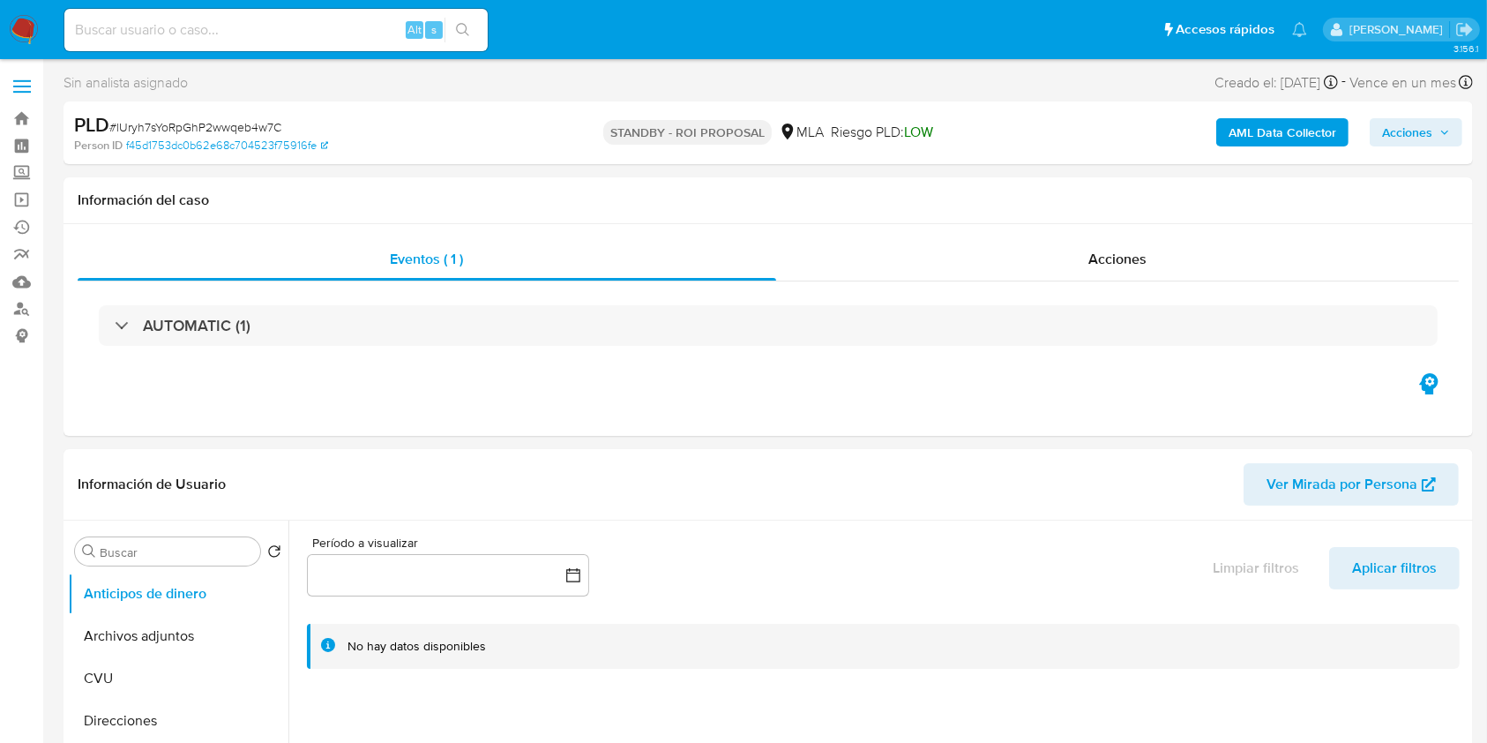
select select "10"
click at [25, 124] on link "Bandeja" at bounding box center [105, 118] width 210 height 27
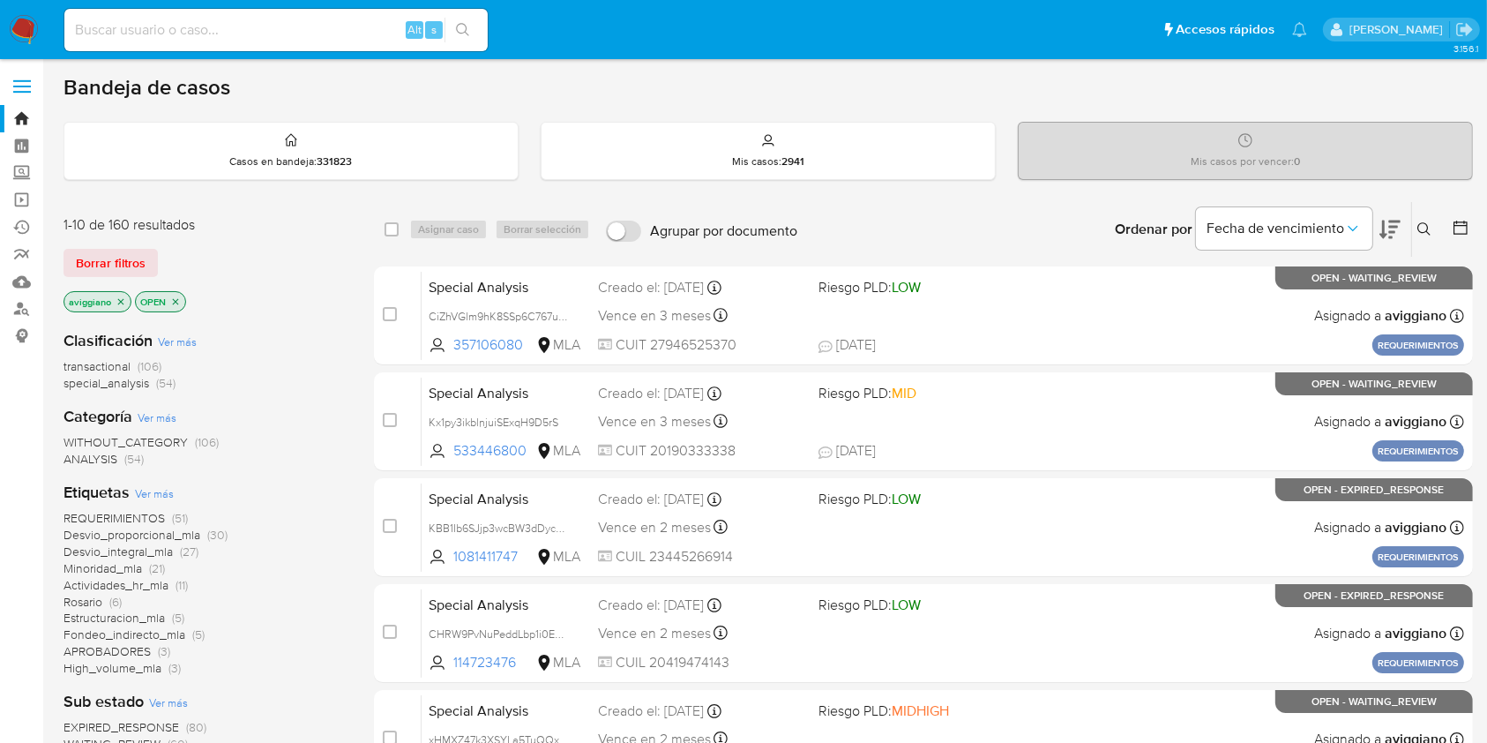
click at [118, 302] on icon "close-filter" at bounding box center [121, 301] width 6 height 6
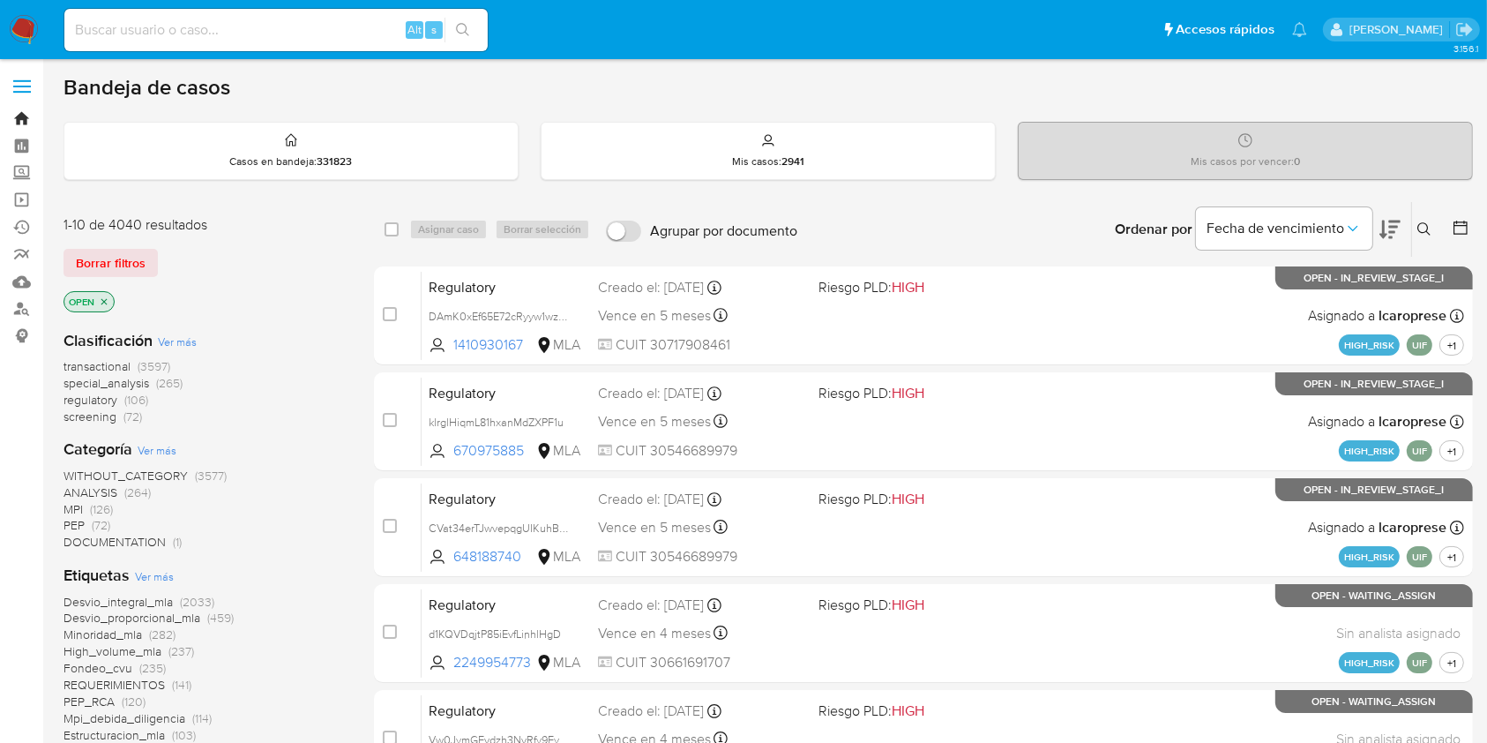
click at [24, 117] on link "Bandeja" at bounding box center [105, 118] width 210 height 27
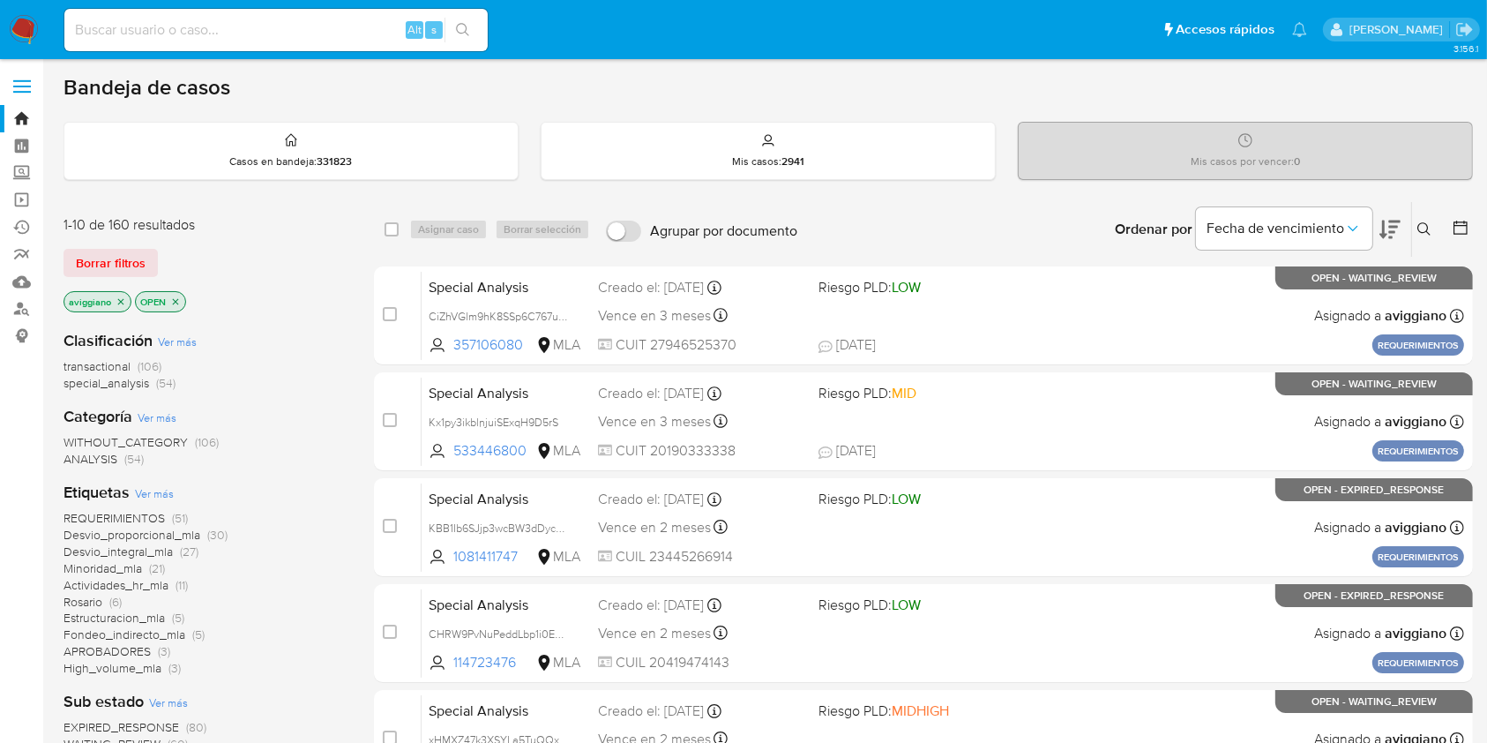
scroll to position [235, 0]
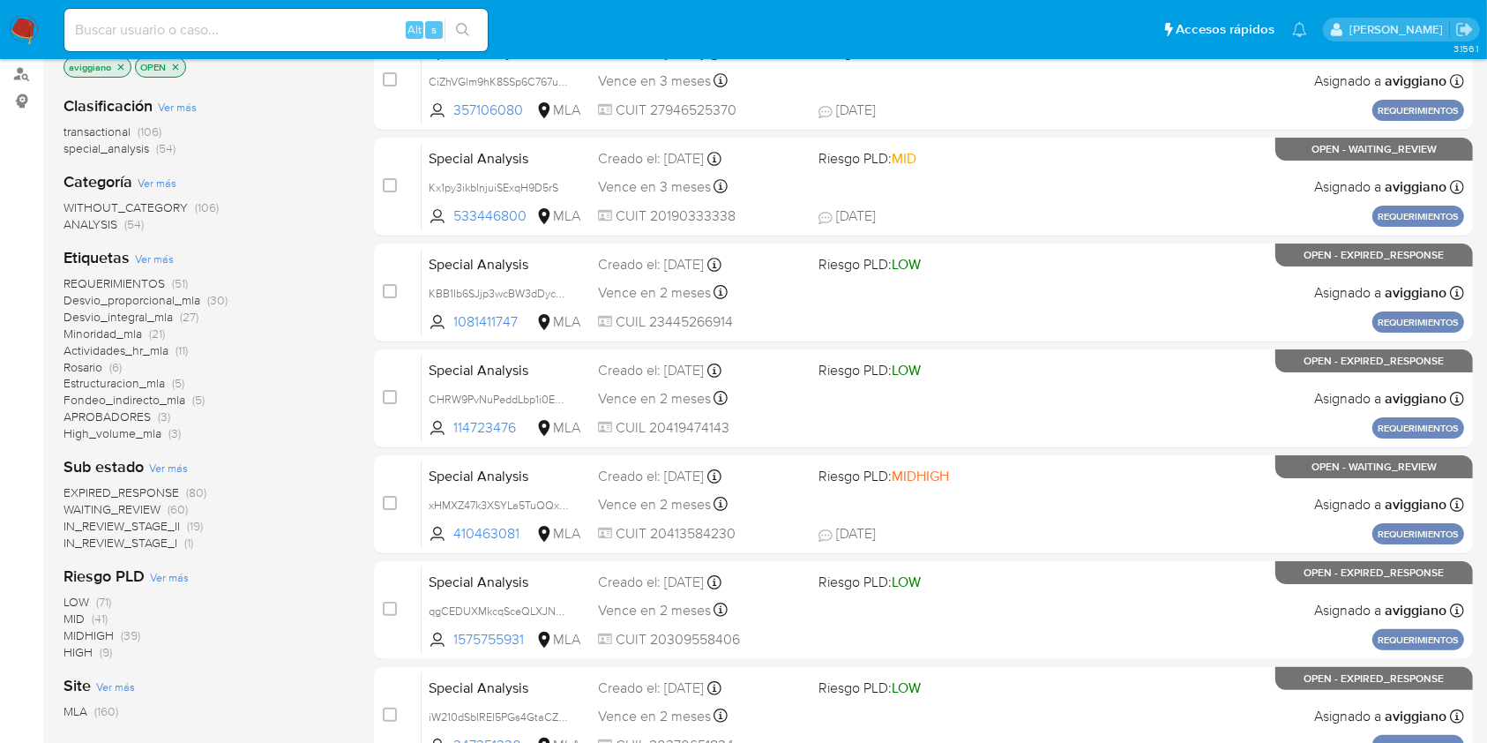
click at [122, 62] on icon "close-filter" at bounding box center [121, 67] width 11 height 11
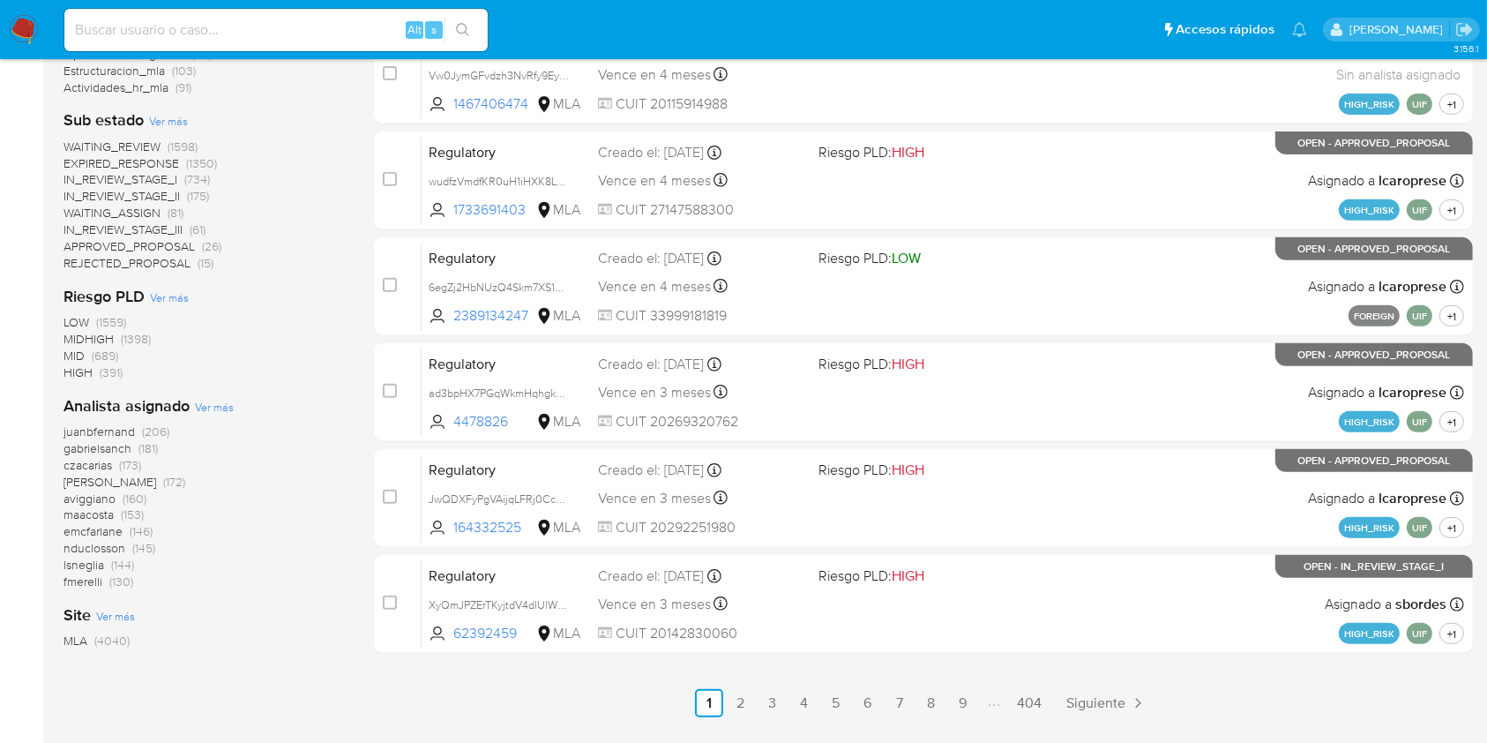
scroll to position [665, 0]
paste input "V3k5rxkfr8NDKYUj1S8shAlE"
type input "V3k5rxkfr8NDKYUj1S8shAlE"
click at [475, 25] on button "search-icon" at bounding box center [463, 30] width 36 height 25
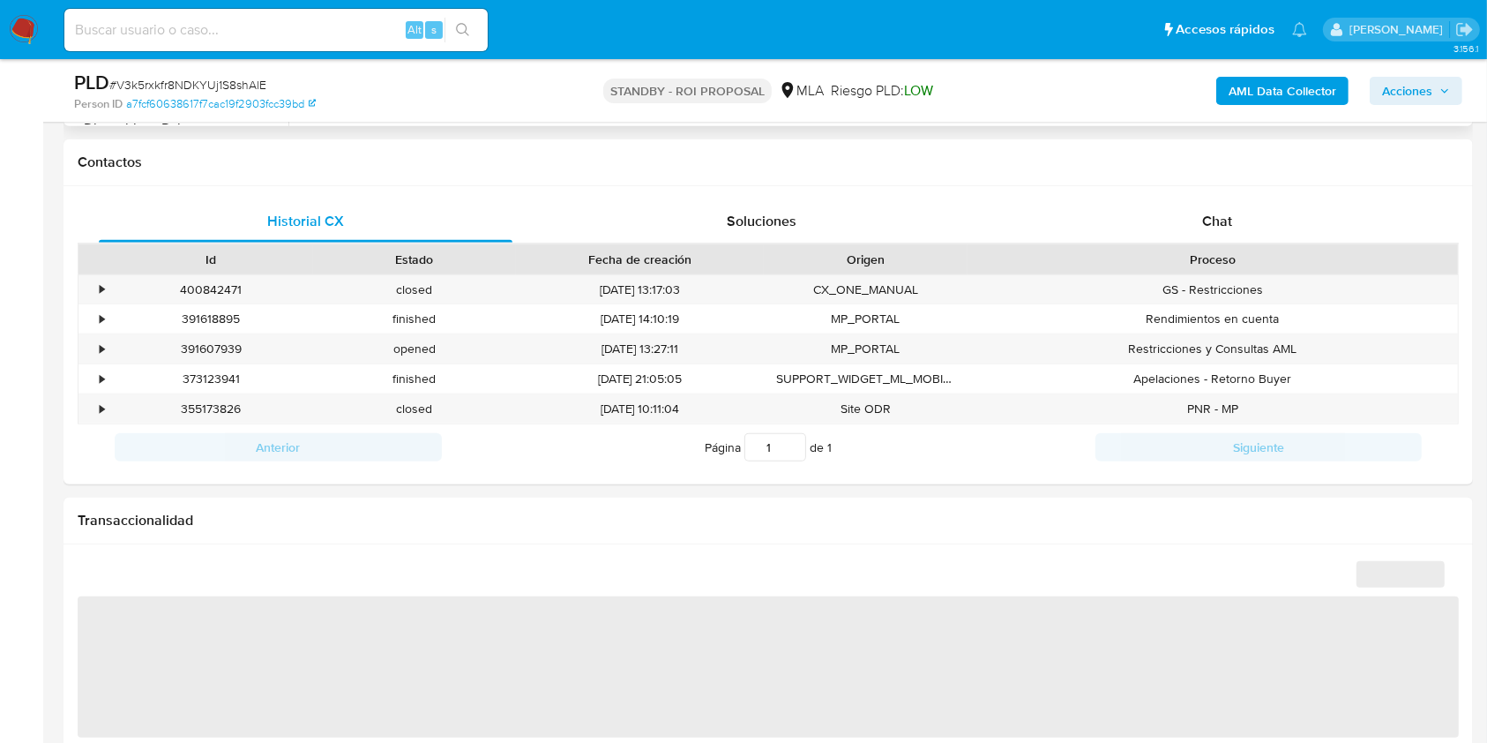
select select "10"
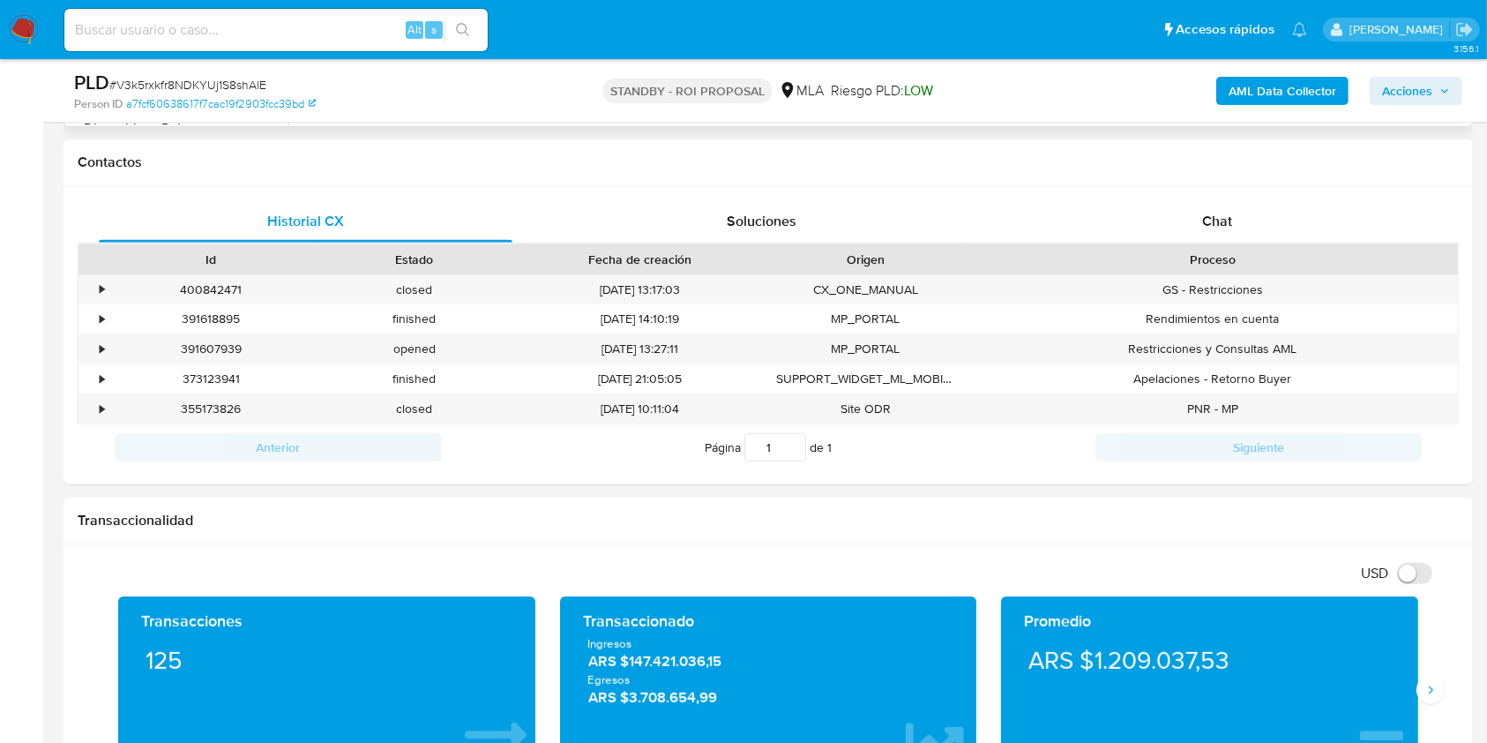
scroll to position [823, 0]
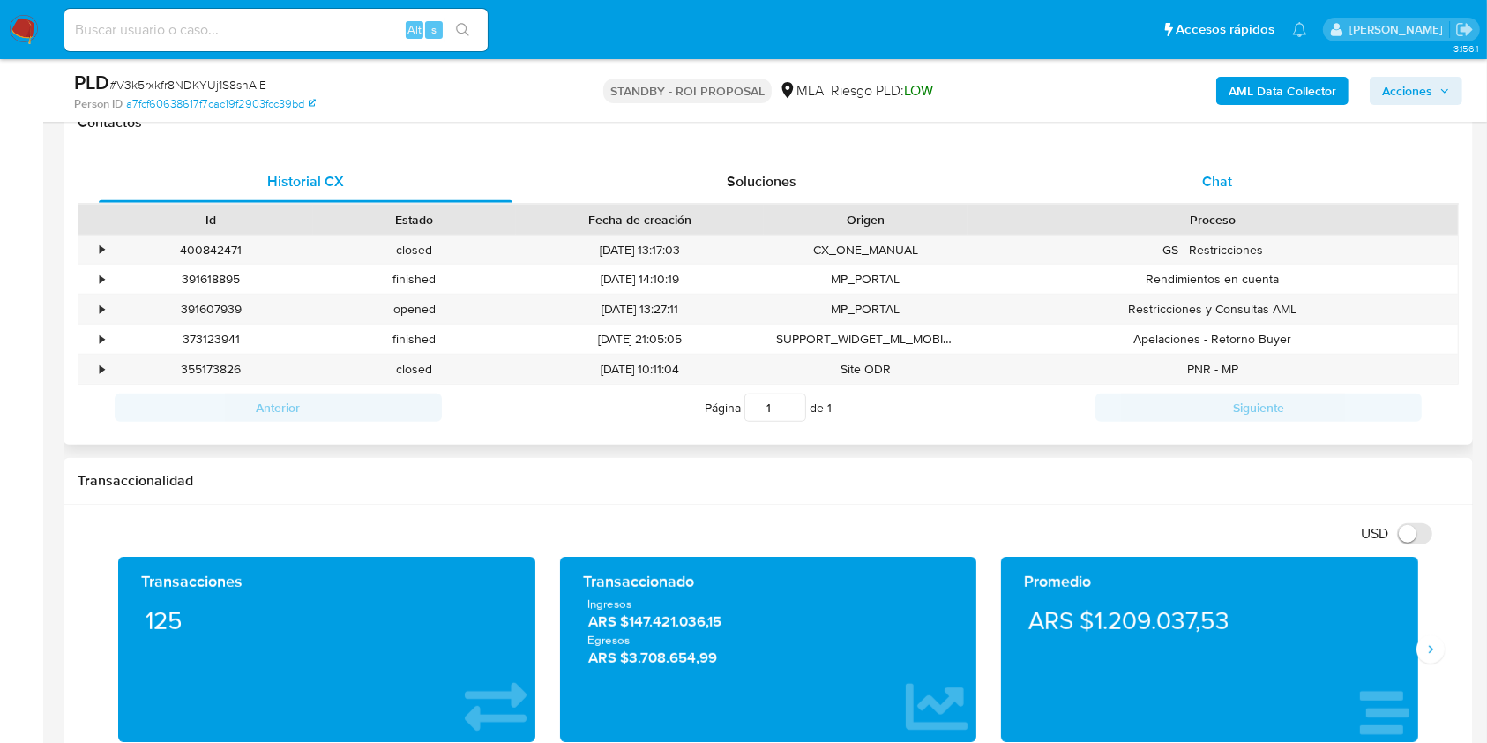
click at [1227, 164] on div "Chat" at bounding box center [1218, 182] width 414 height 42
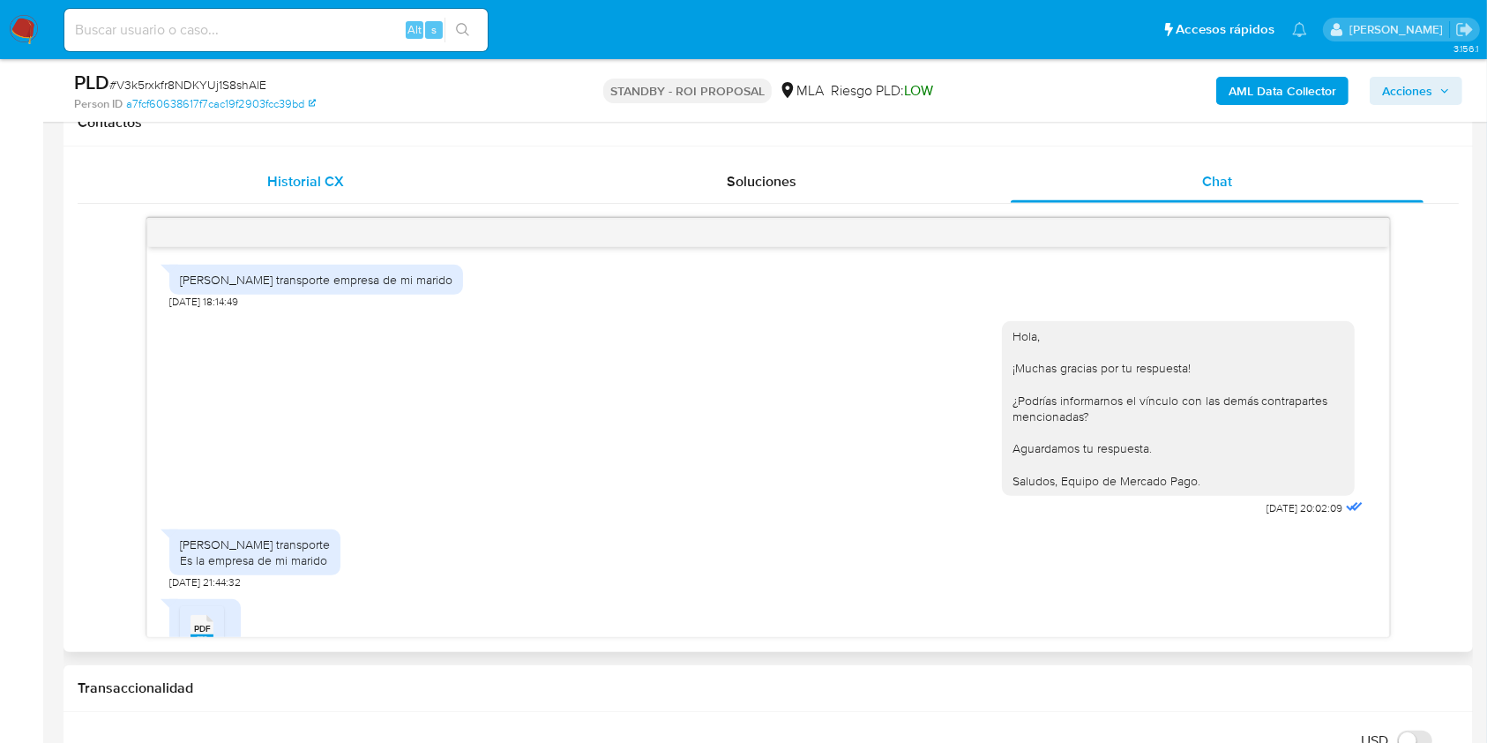
scroll to position [884, 0]
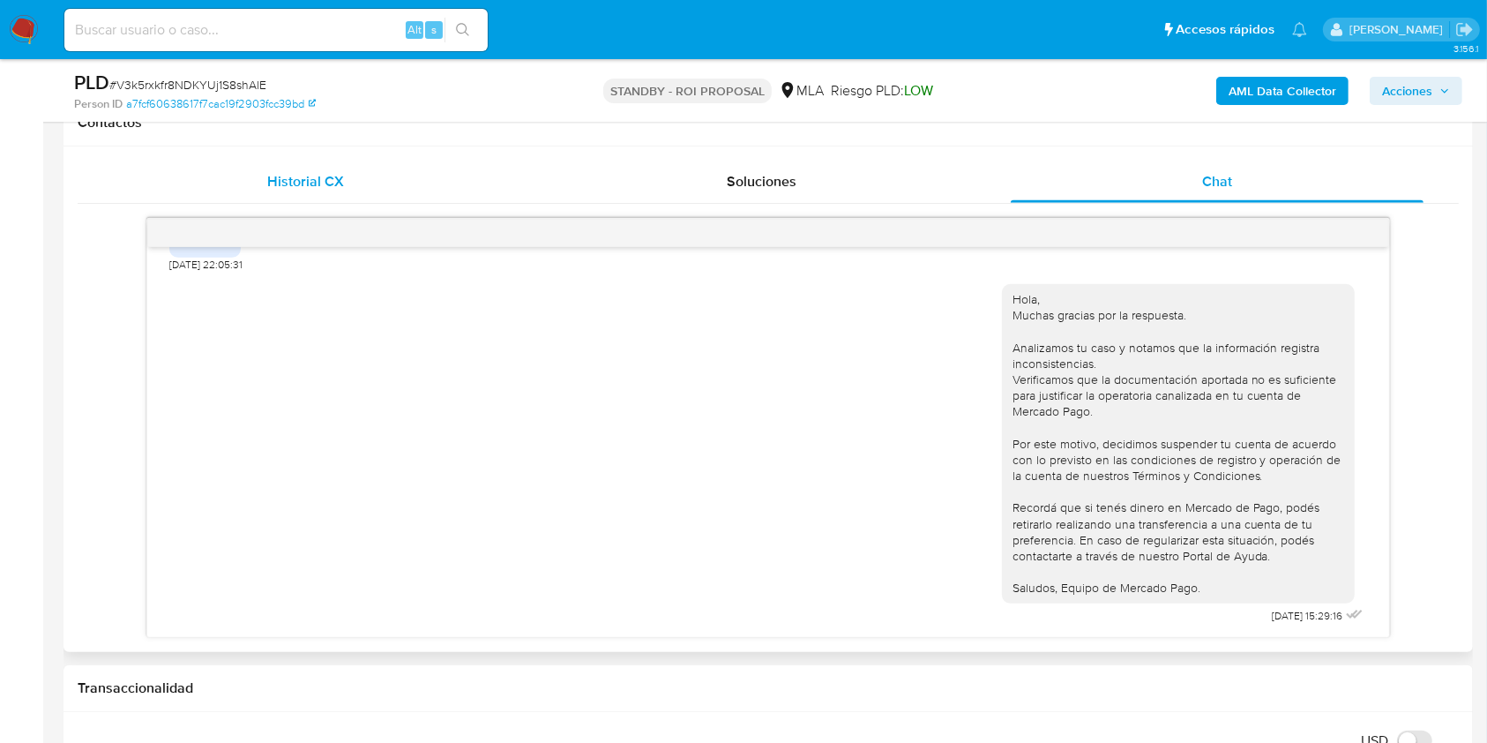
click at [310, 168] on div "Historial CX" at bounding box center [306, 182] width 414 height 42
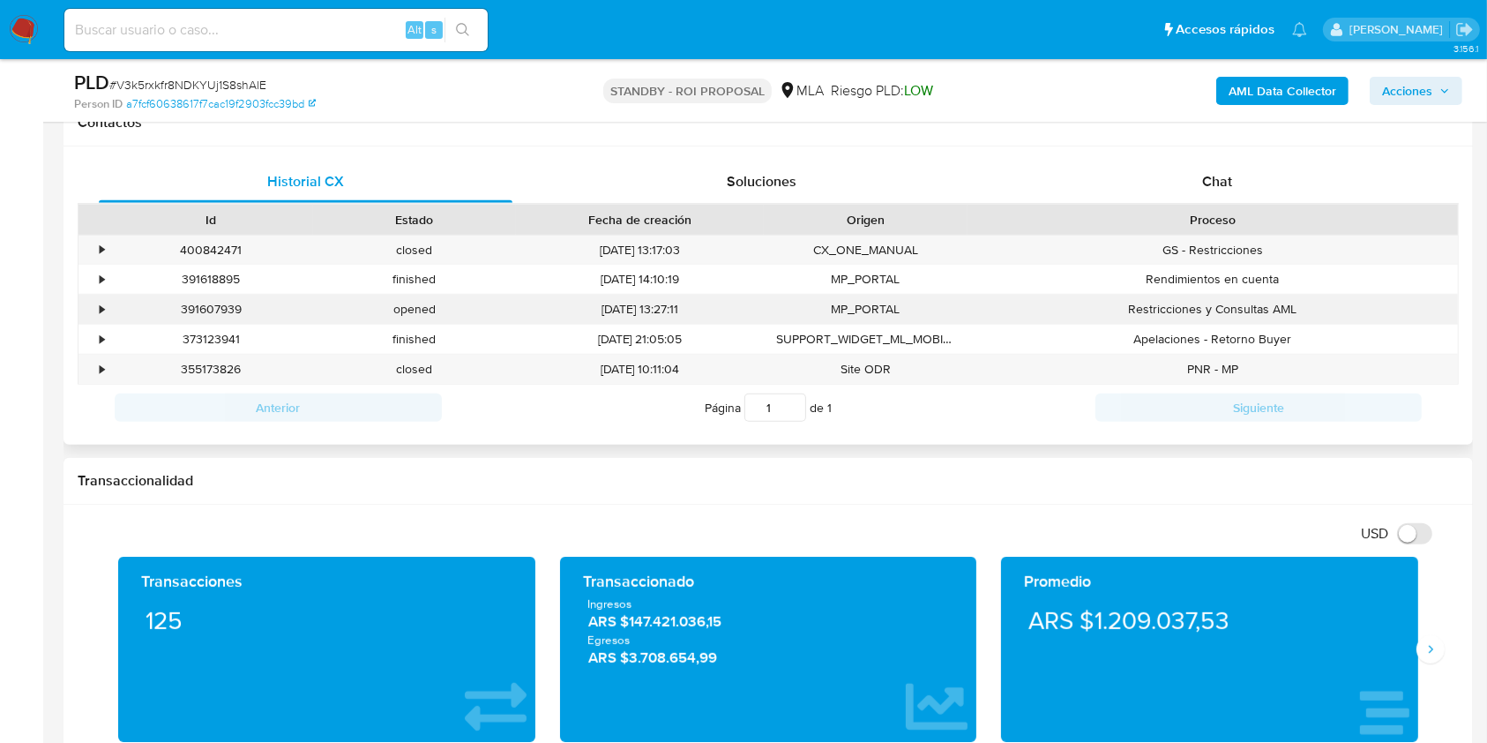
click at [181, 306] on div "391607939" at bounding box center [211, 309] width 204 height 29
copy div "391607939"
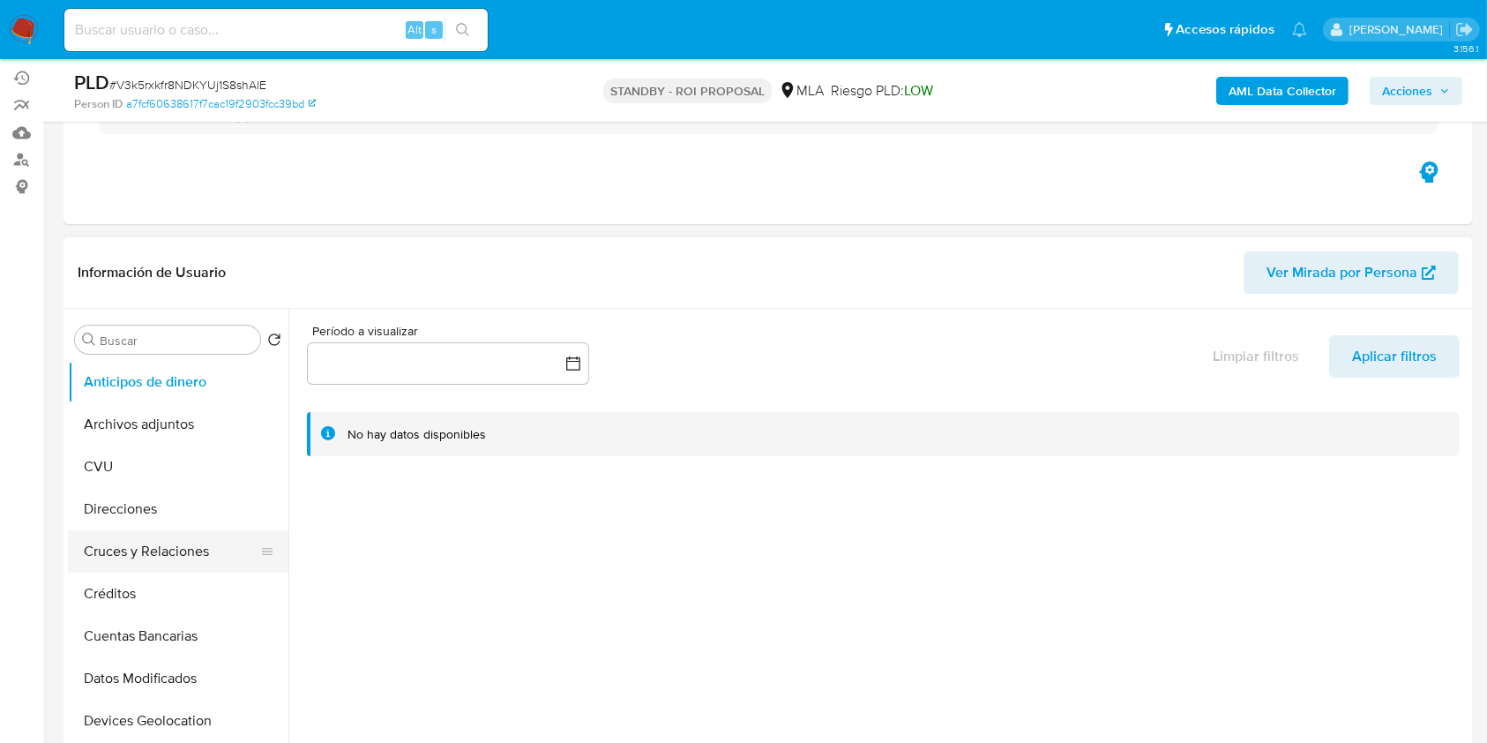
scroll to position [235, 0]
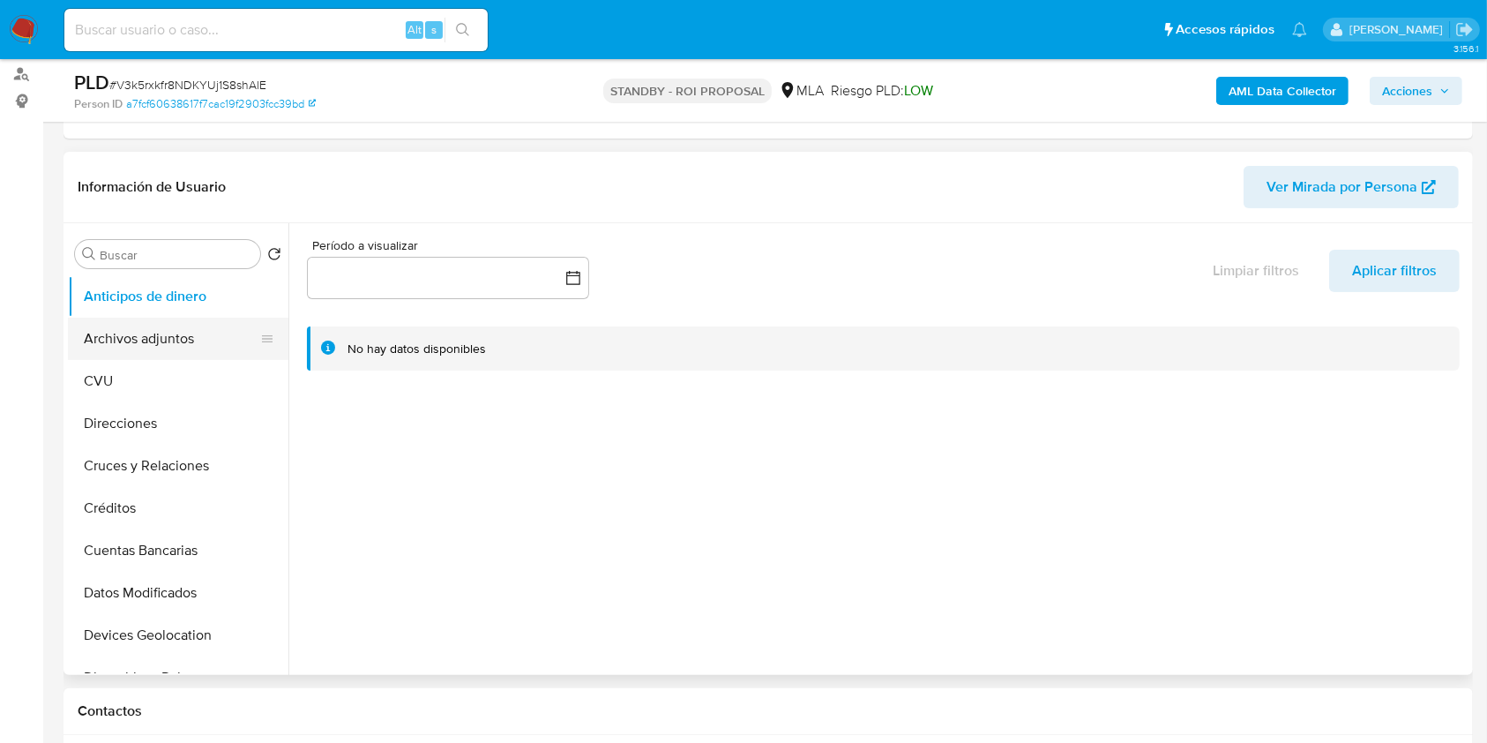
click at [184, 342] on button "Archivos adjuntos" at bounding box center [171, 339] width 206 height 42
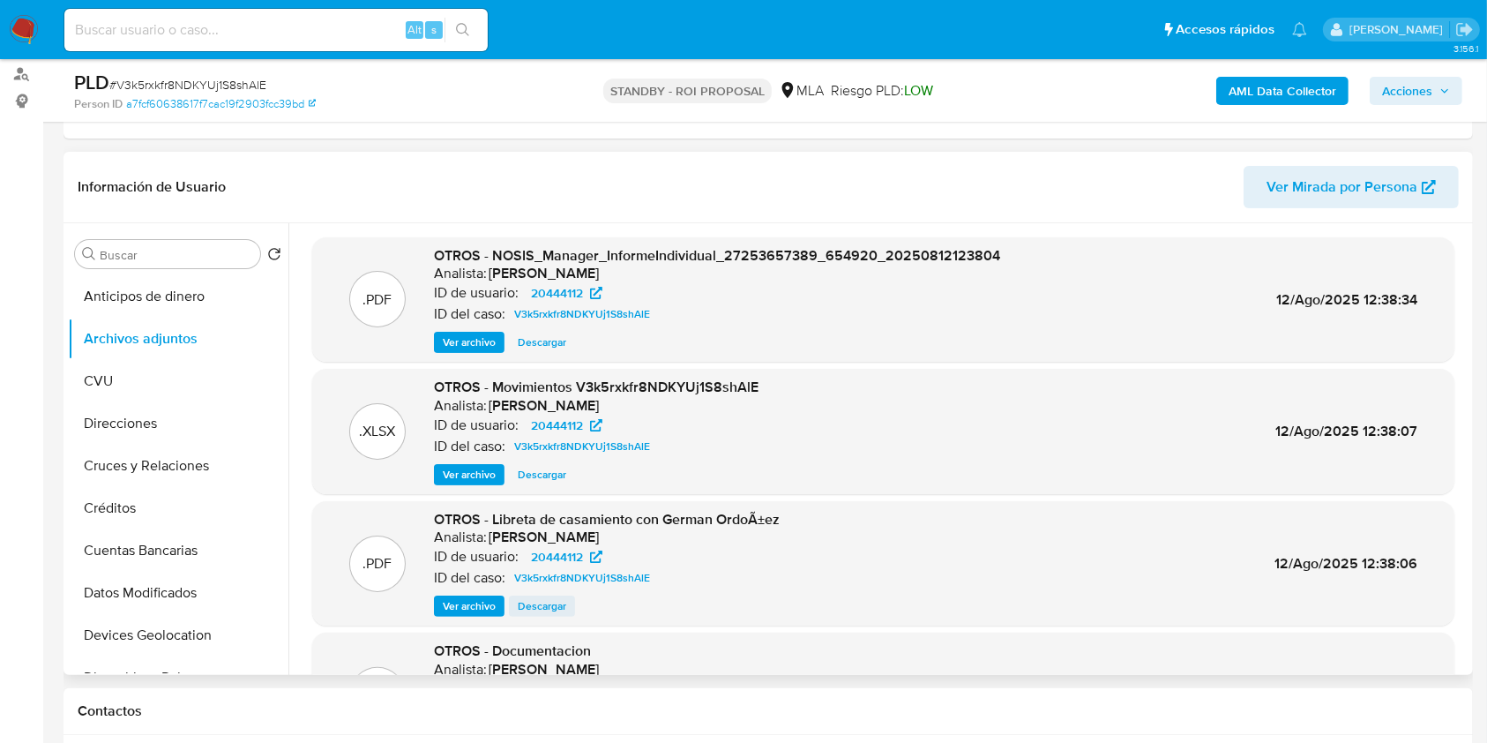
scroll to position [148, 0]
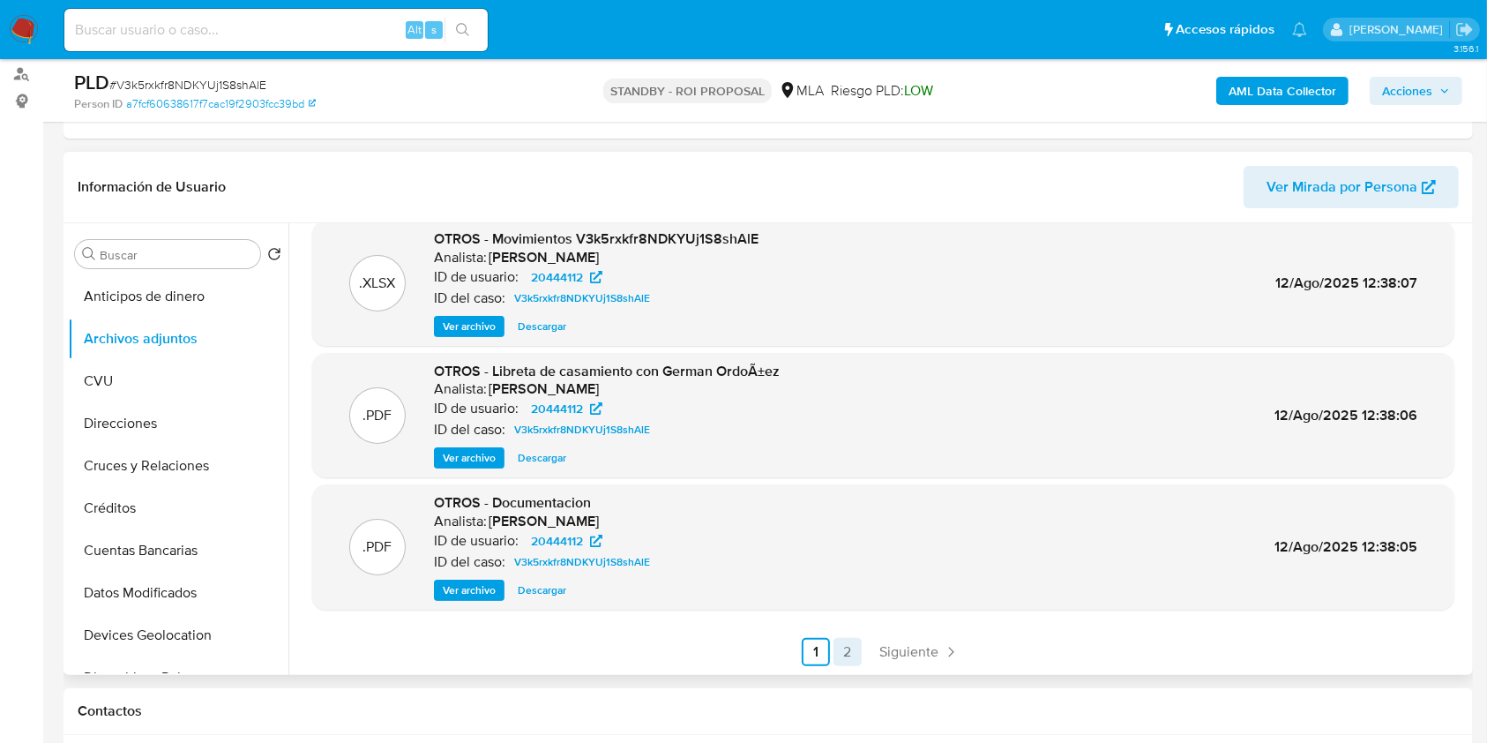
click at [835, 648] on link "2" at bounding box center [847, 652] width 28 height 28
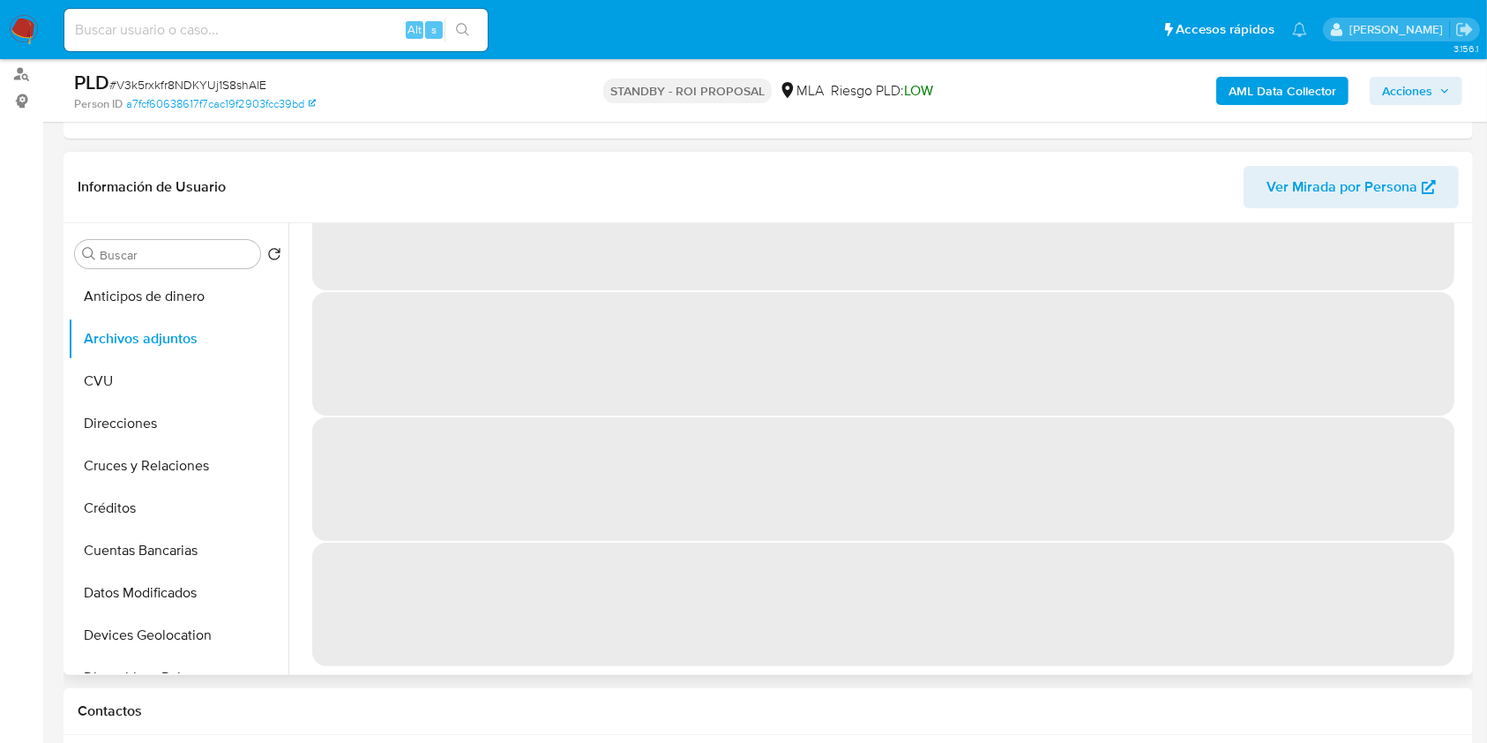
scroll to position [0, 0]
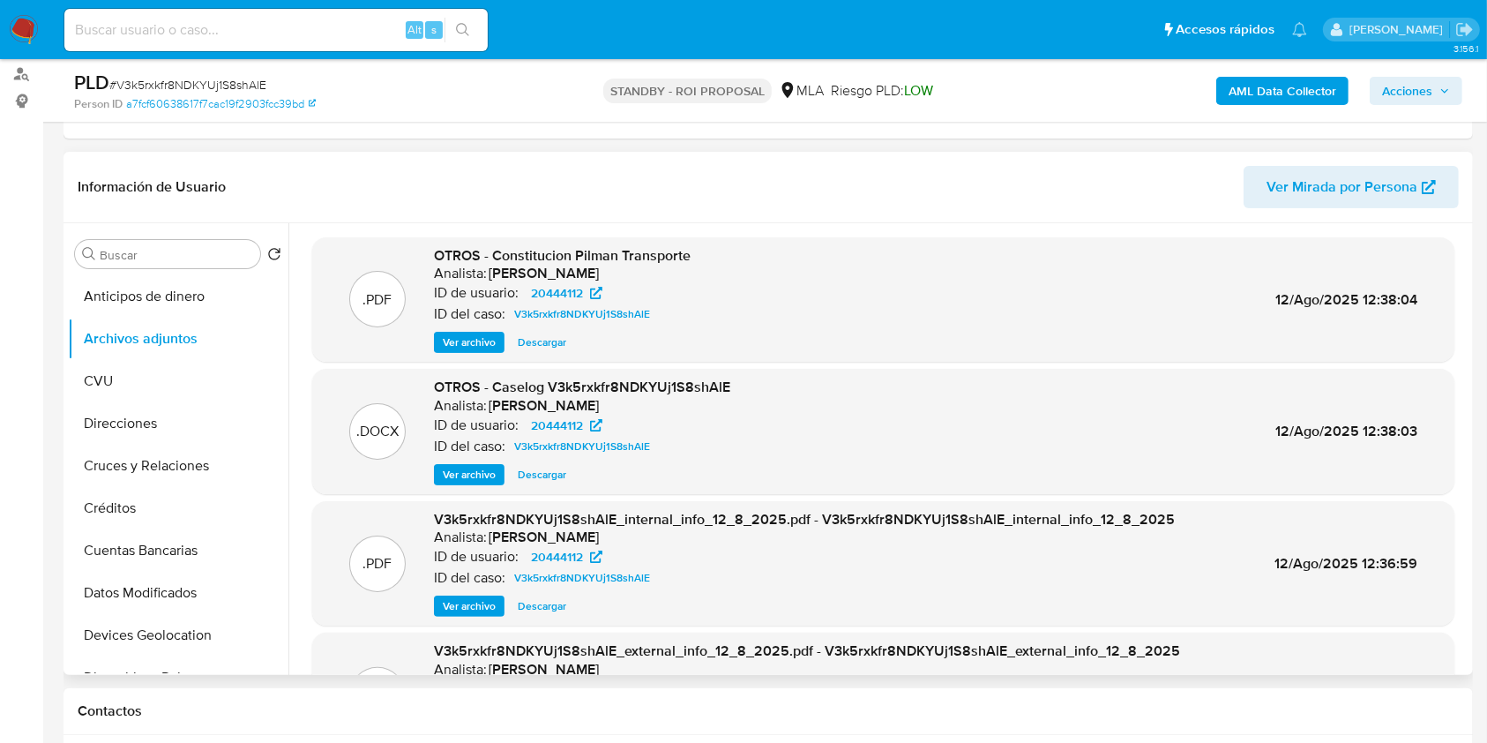
click at [489, 466] on span "Ver archivo" at bounding box center [469, 475] width 53 height 18
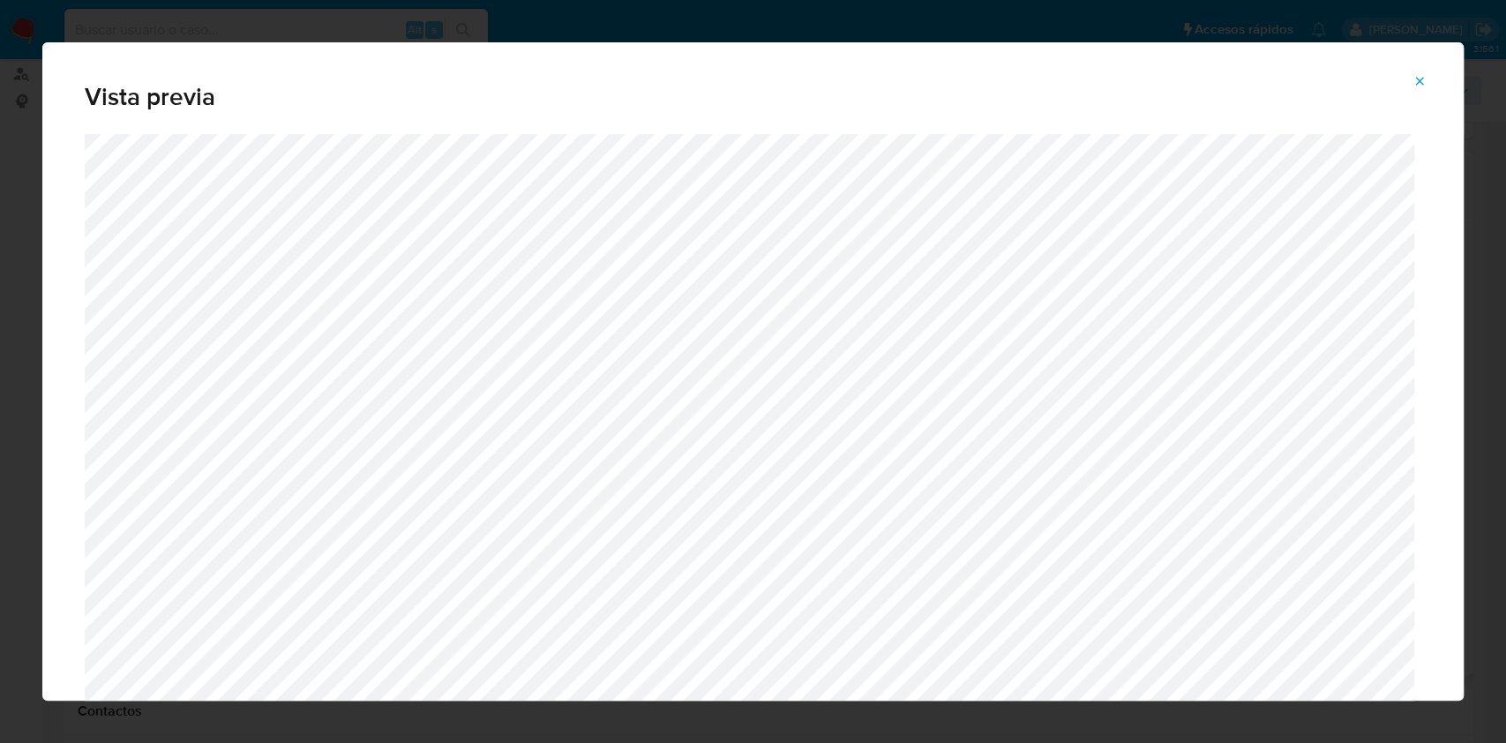
click at [1416, 78] on icon "Attachment preview" at bounding box center [1420, 81] width 8 height 8
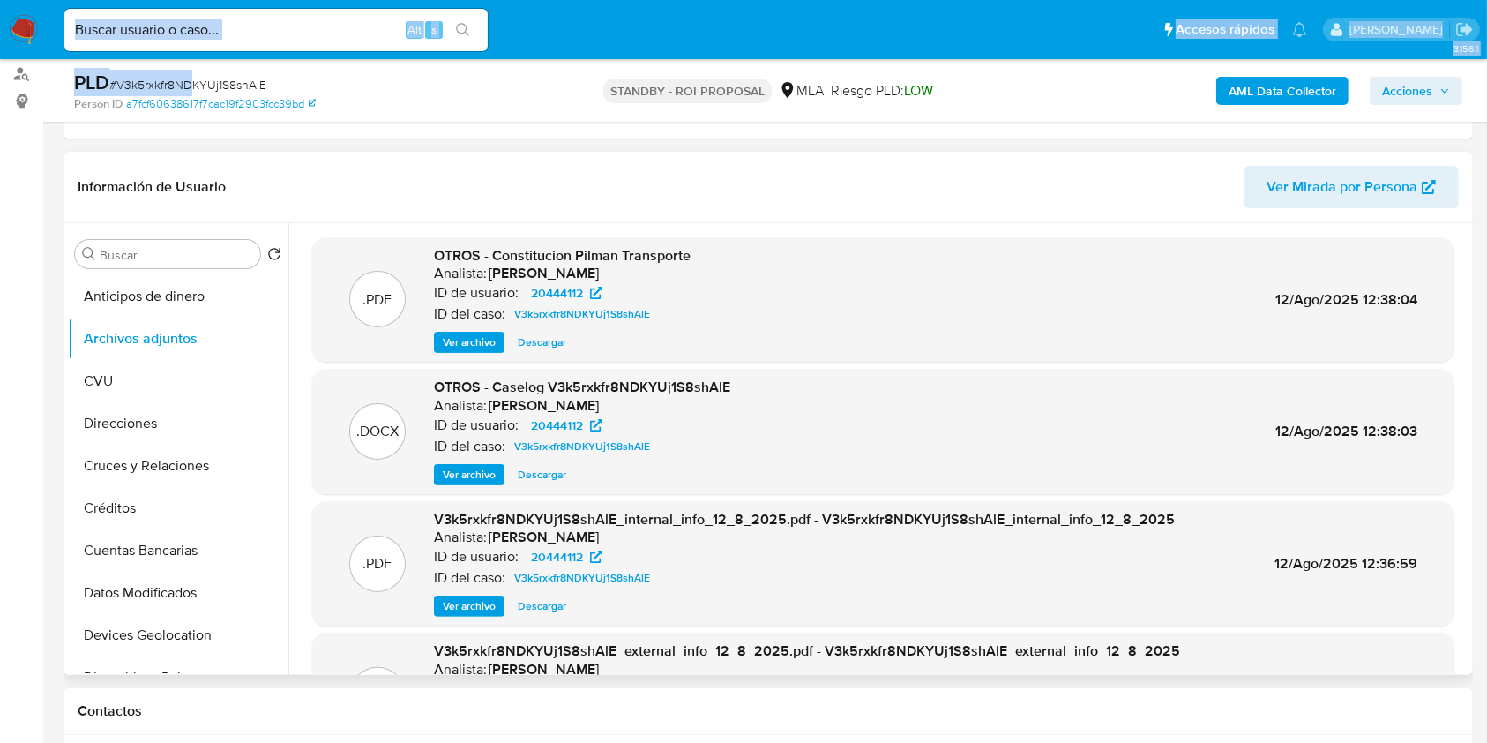
click at [191, 42] on div "Alt s" at bounding box center [275, 30] width 423 height 42
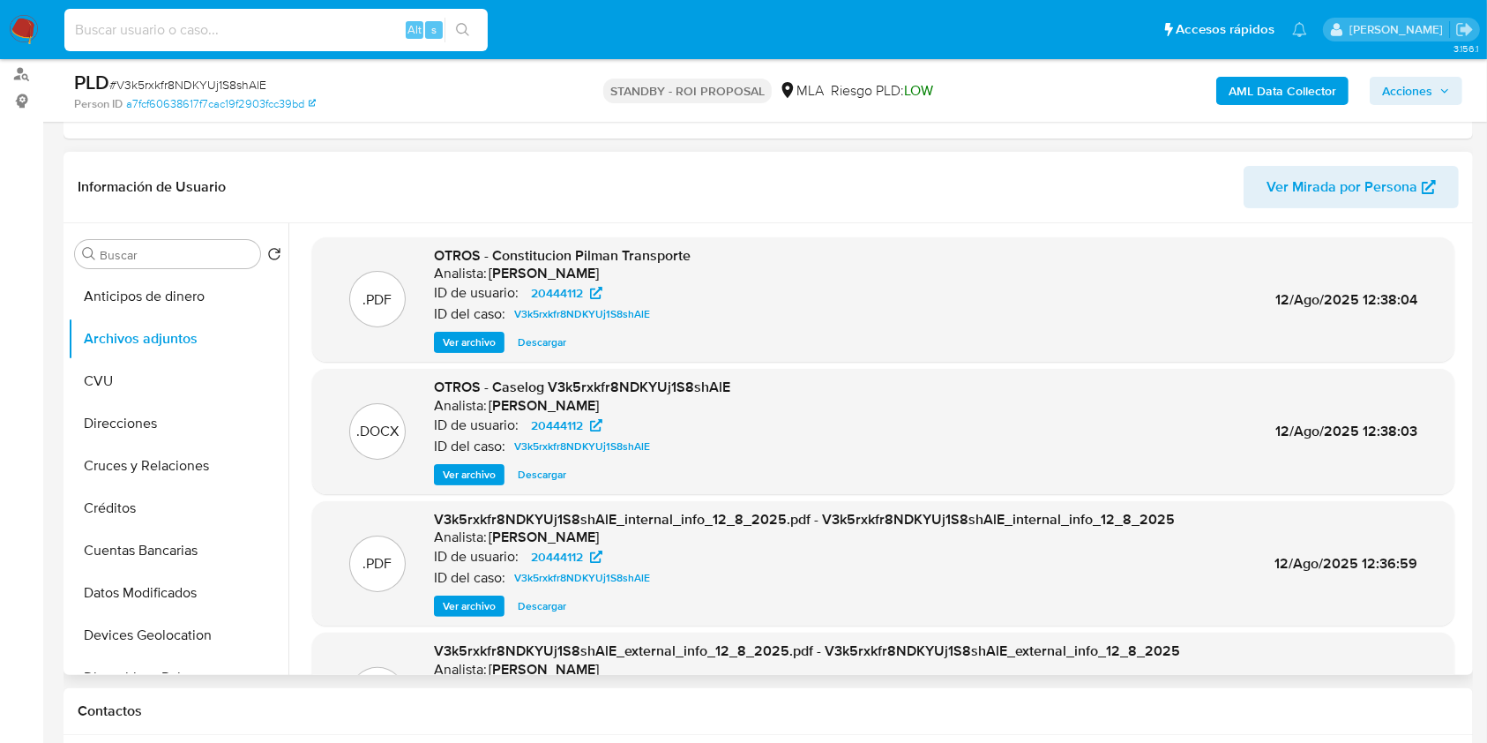
click at [192, 32] on input at bounding box center [275, 30] width 423 height 23
paste input "r8YZhZiishyncEyDl6XRGnJU"
type input "r8YZhZiishyncEyDl6XRGnJU"
click at [474, 18] on button "search-icon" at bounding box center [463, 30] width 36 height 25
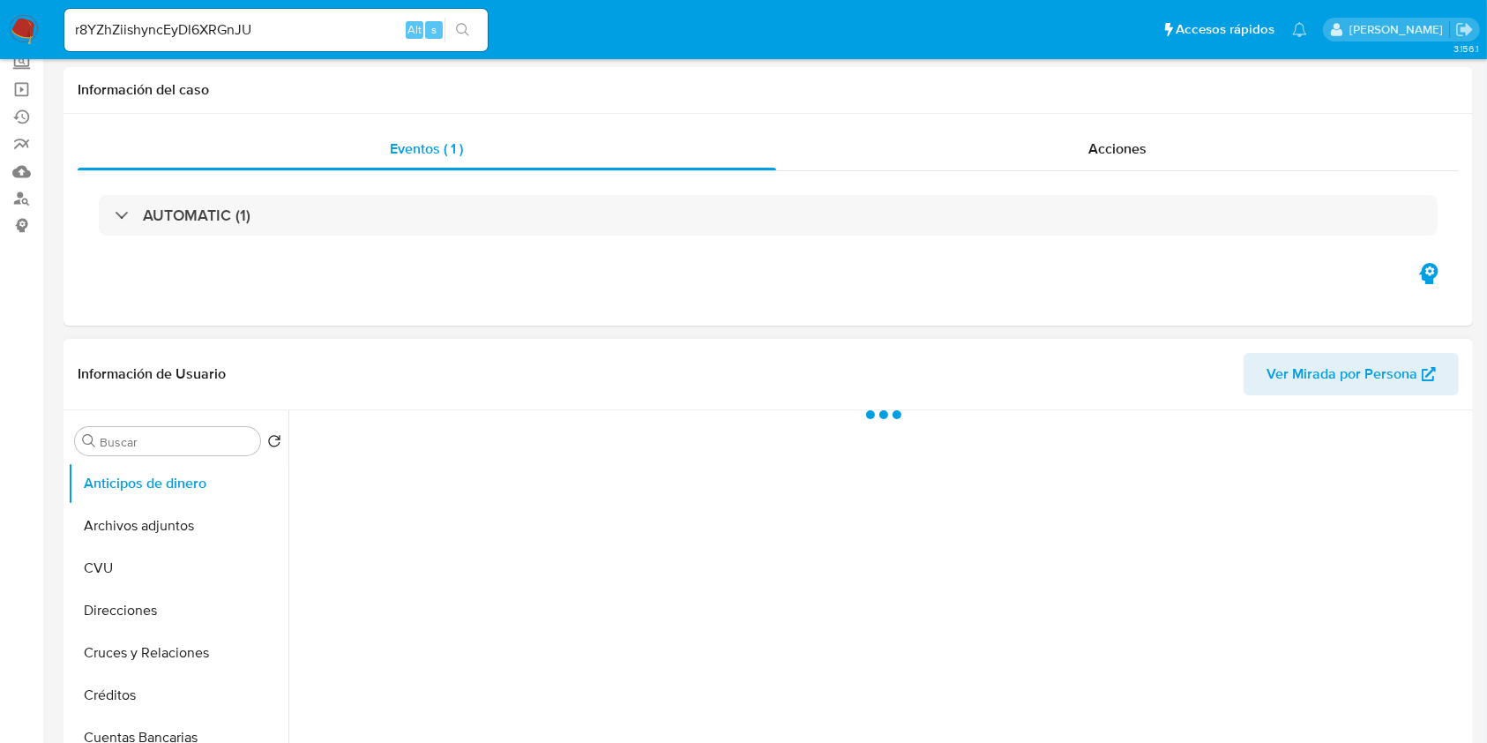
scroll to position [235, 0]
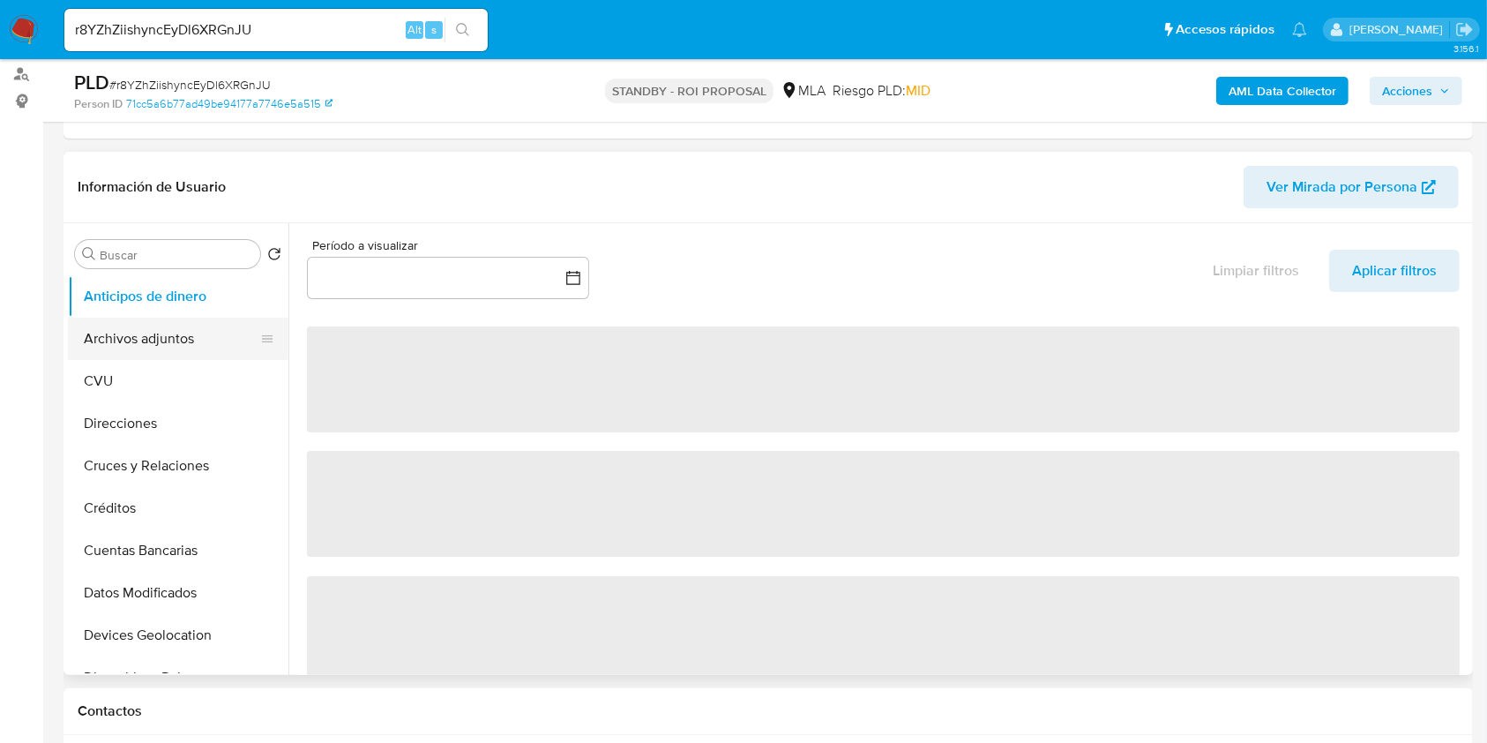
select select "10"
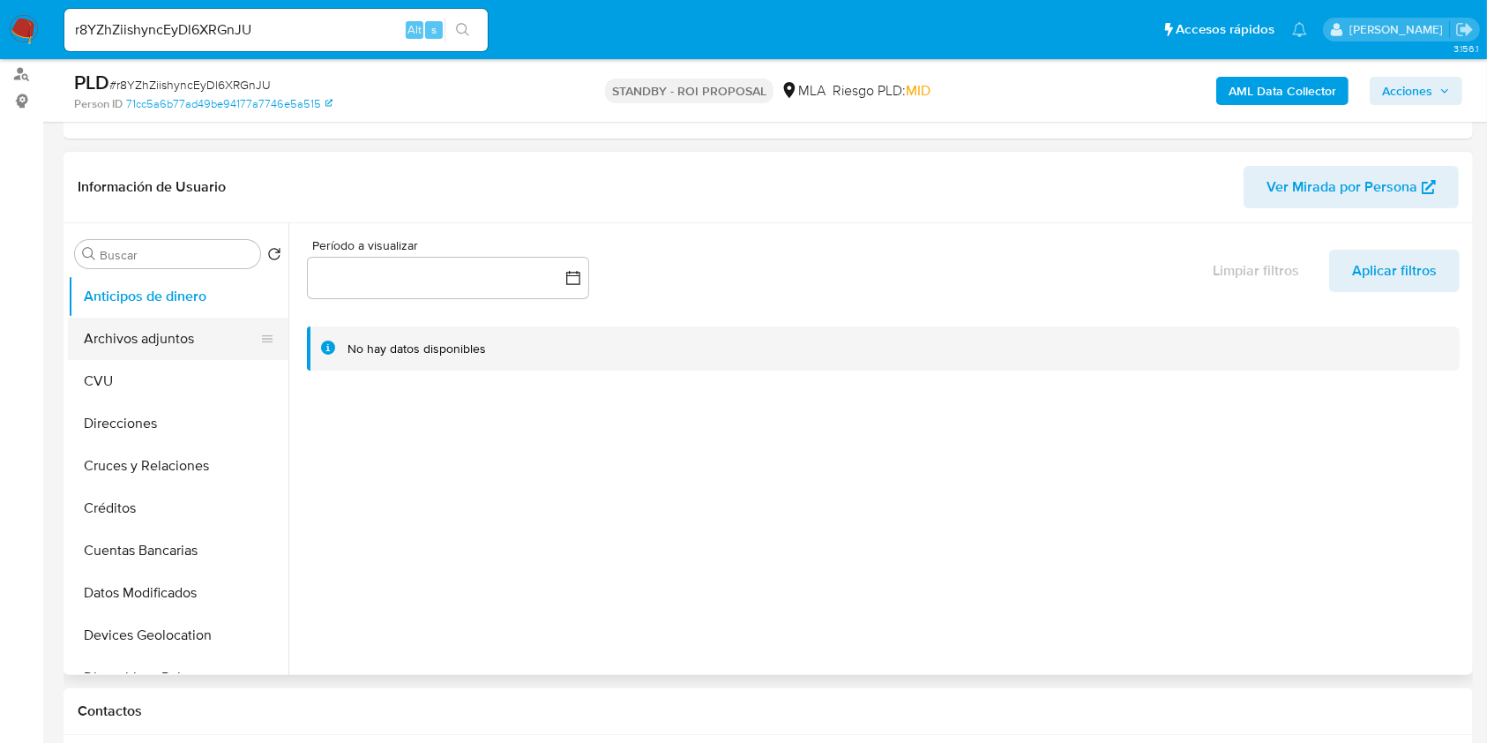
click at [161, 333] on button "Archivos adjuntos" at bounding box center [171, 339] width 206 height 42
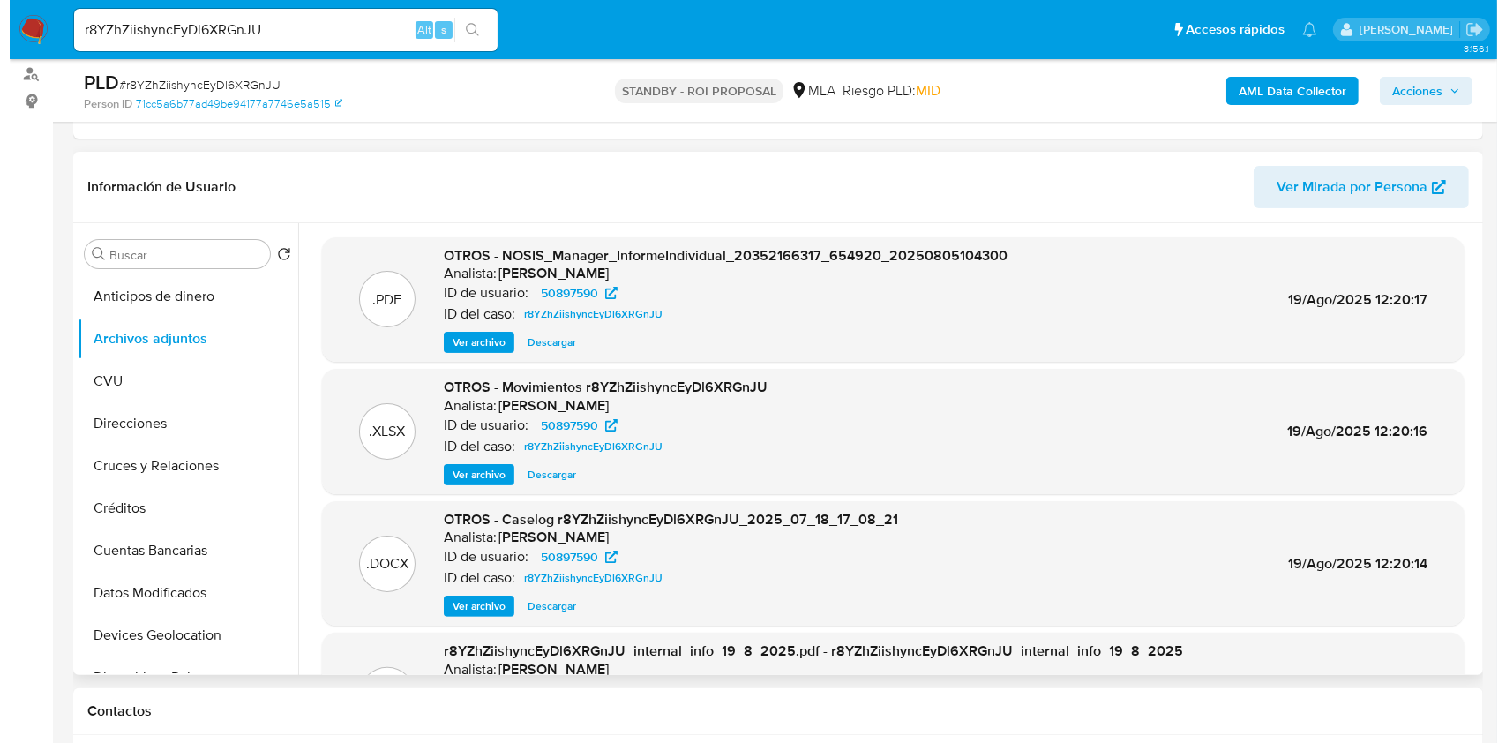
scroll to position [148, 0]
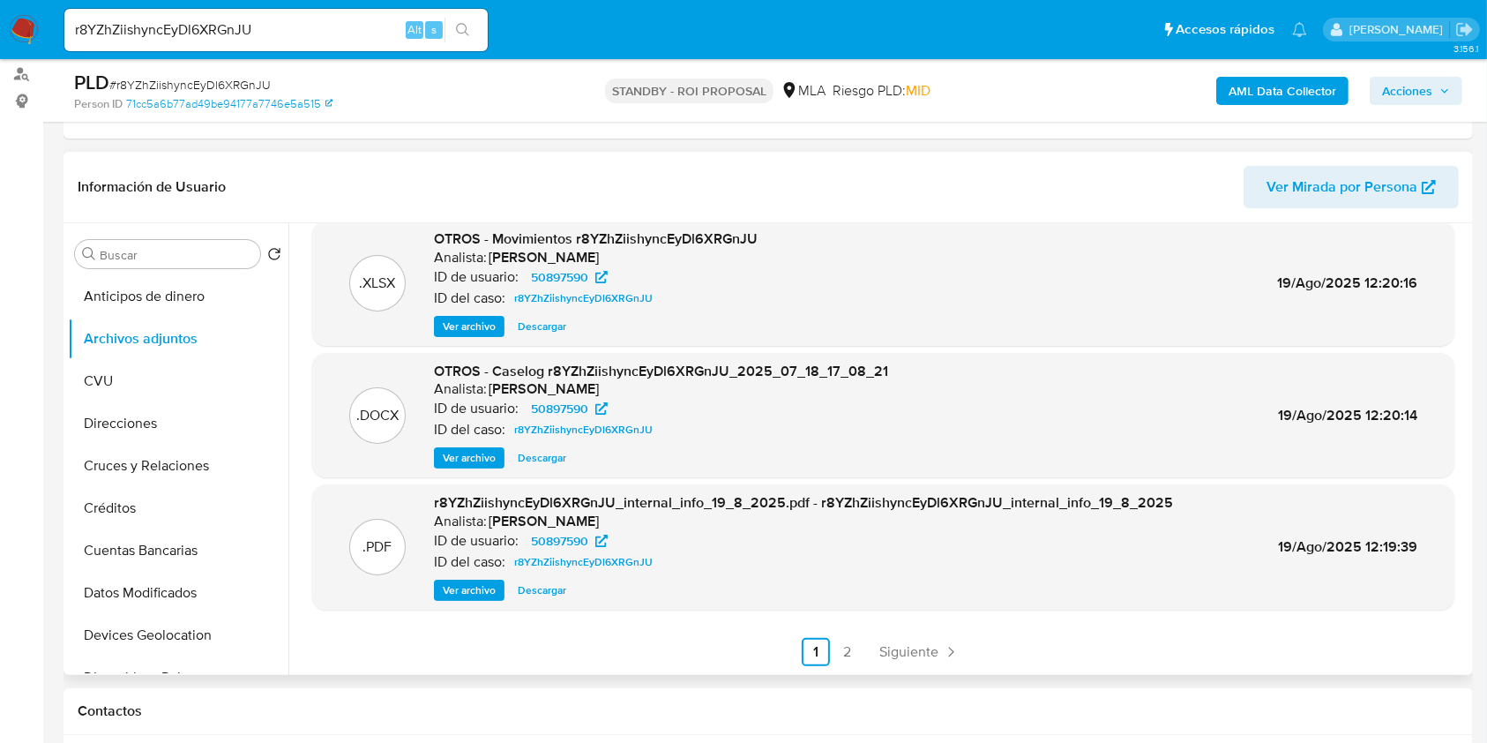
click at [459, 455] on span "Ver archivo" at bounding box center [469, 458] width 53 height 18
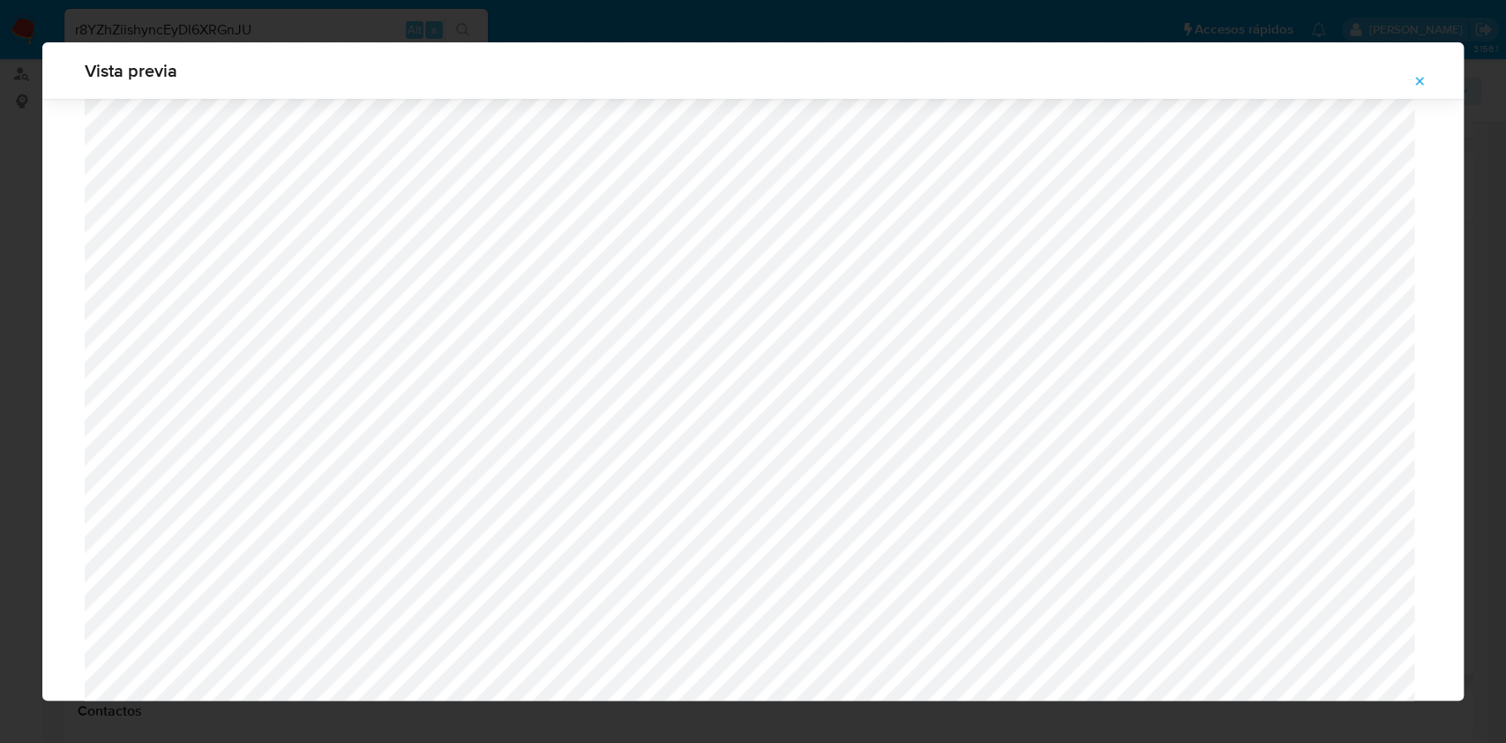
scroll to position [720, 0]
click at [1412, 81] on icon "Attachment preview" at bounding box center [1419, 81] width 14 height 14
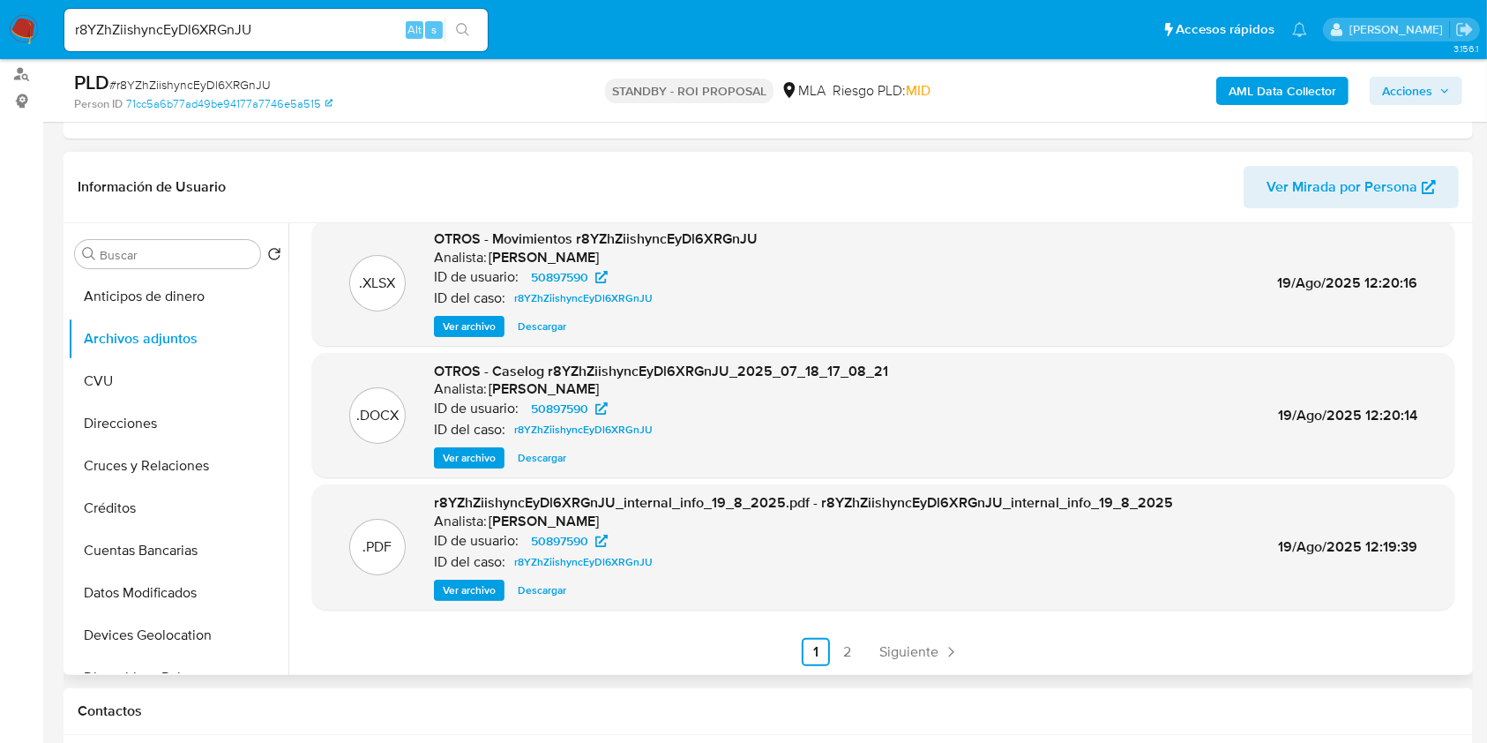
scroll to position [706, 0]
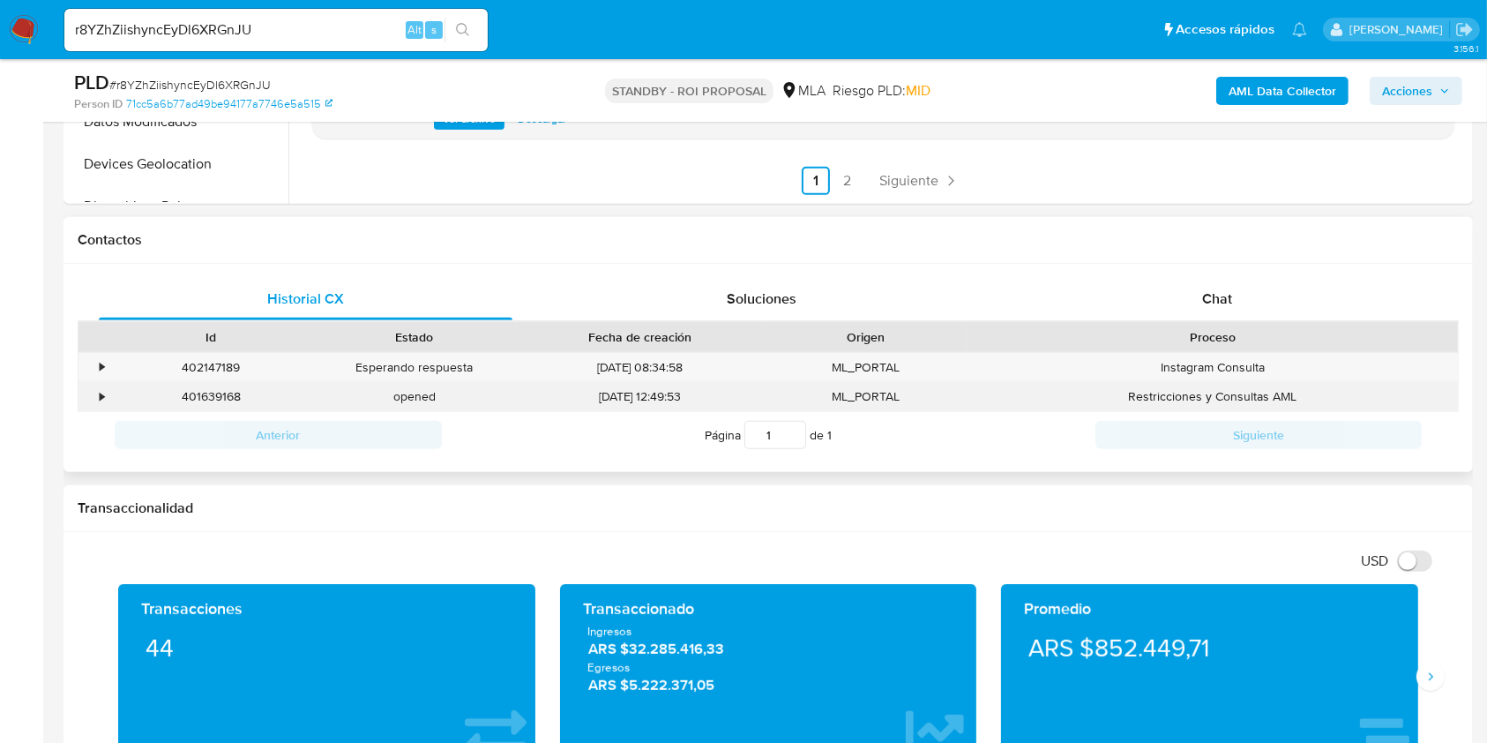
click at [186, 396] on div "401639168" at bounding box center [211, 396] width 204 height 29
copy div "401639168"
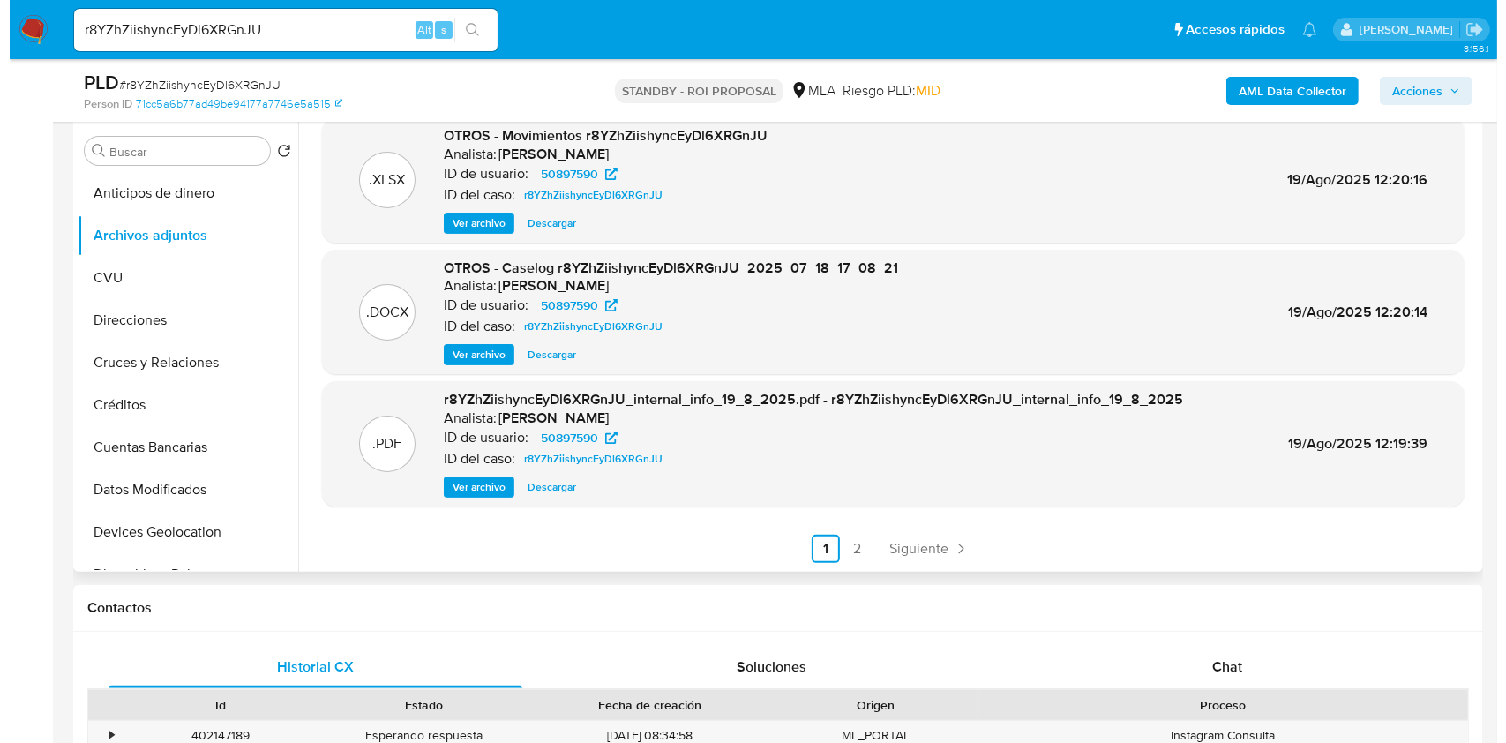
scroll to position [235, 0]
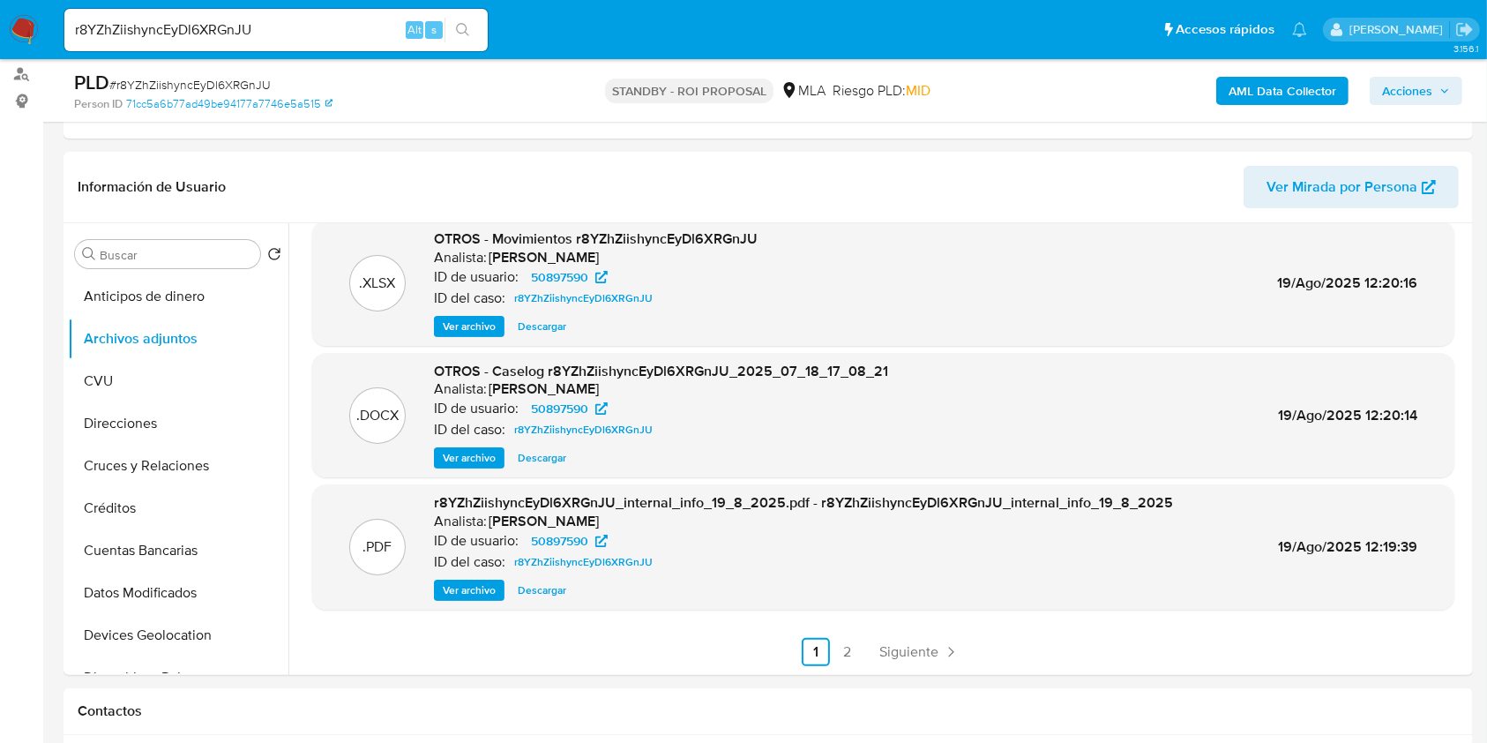
click at [473, 454] on span "Ver archivo" at bounding box center [469, 458] width 53 height 18
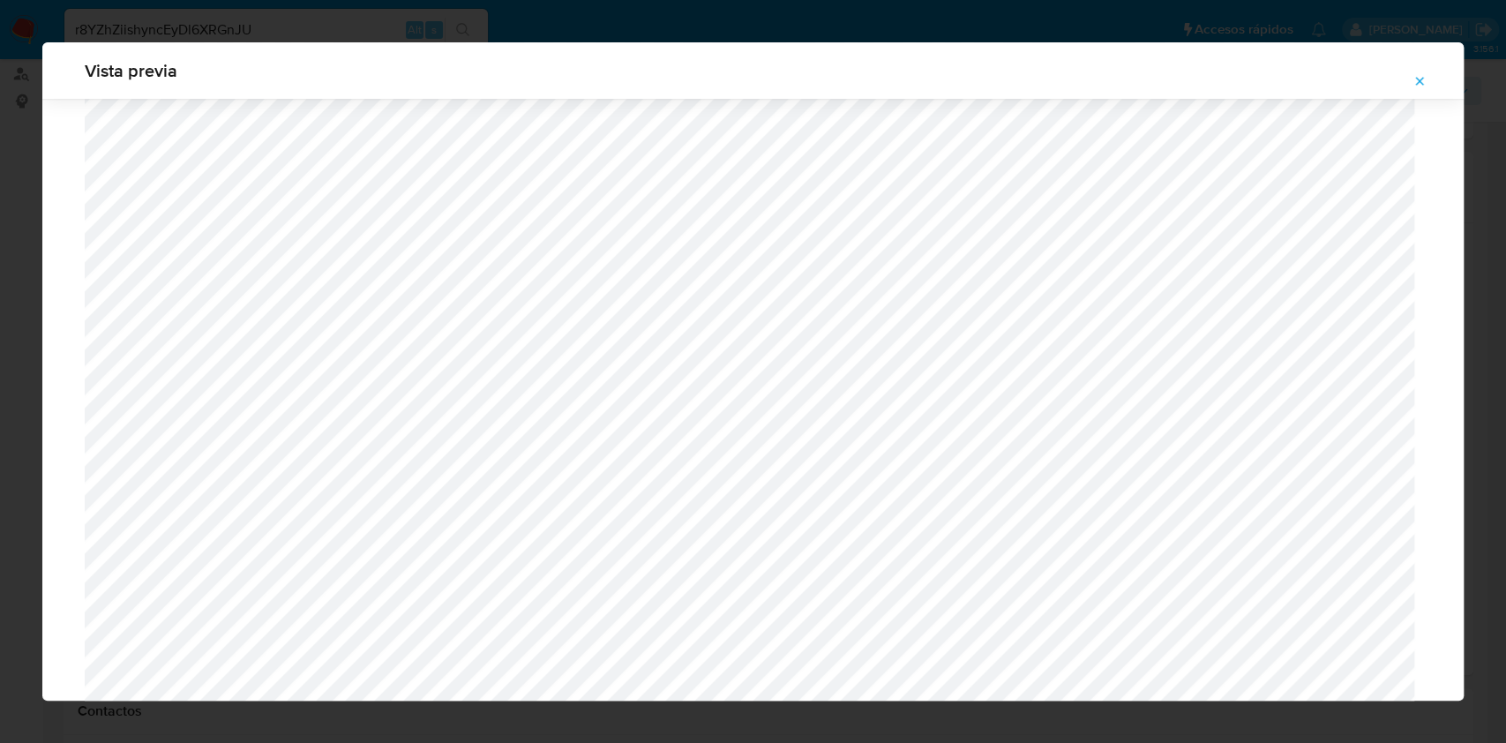
scroll to position [1140, 0]
click at [1416, 82] on icon "Attachment preview" at bounding box center [1419, 81] width 14 height 14
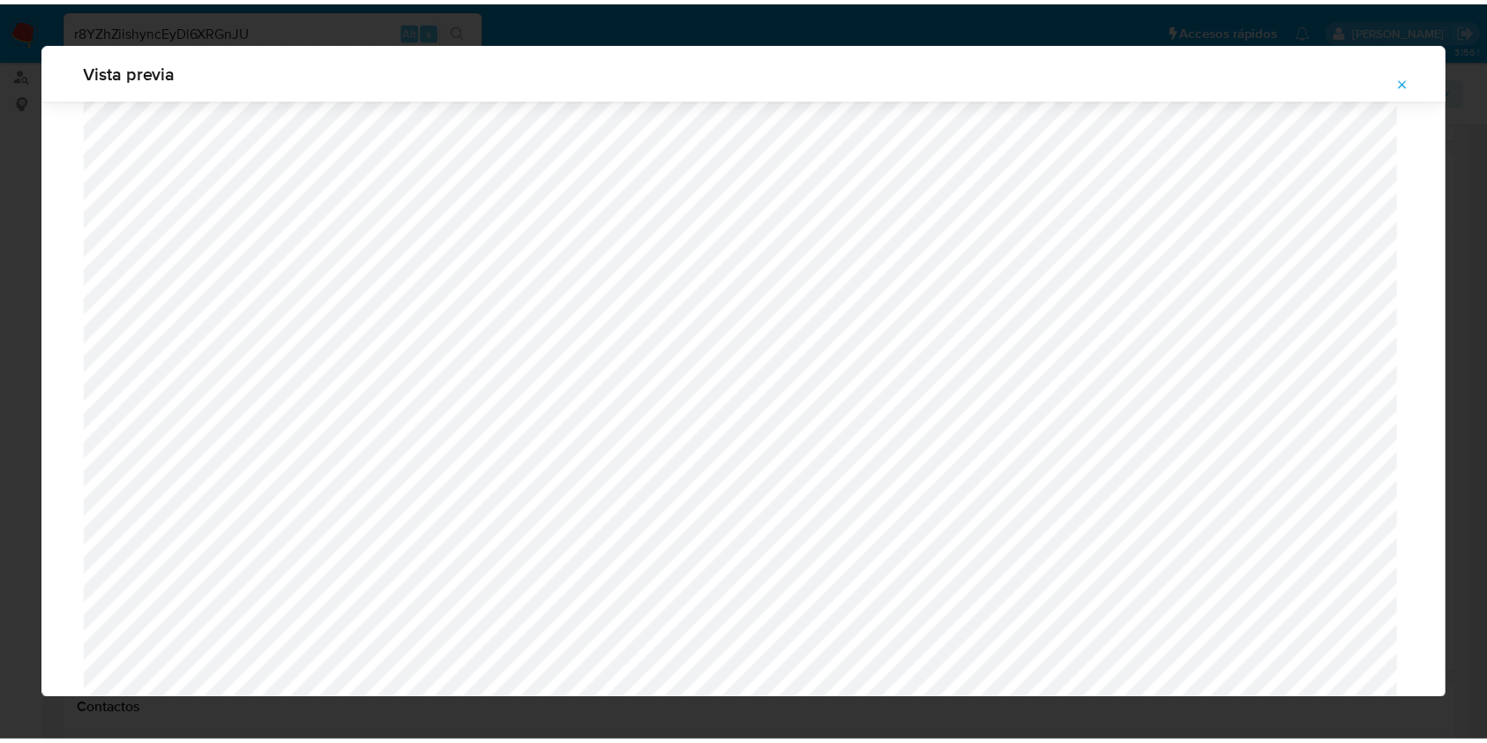
scroll to position [0, 0]
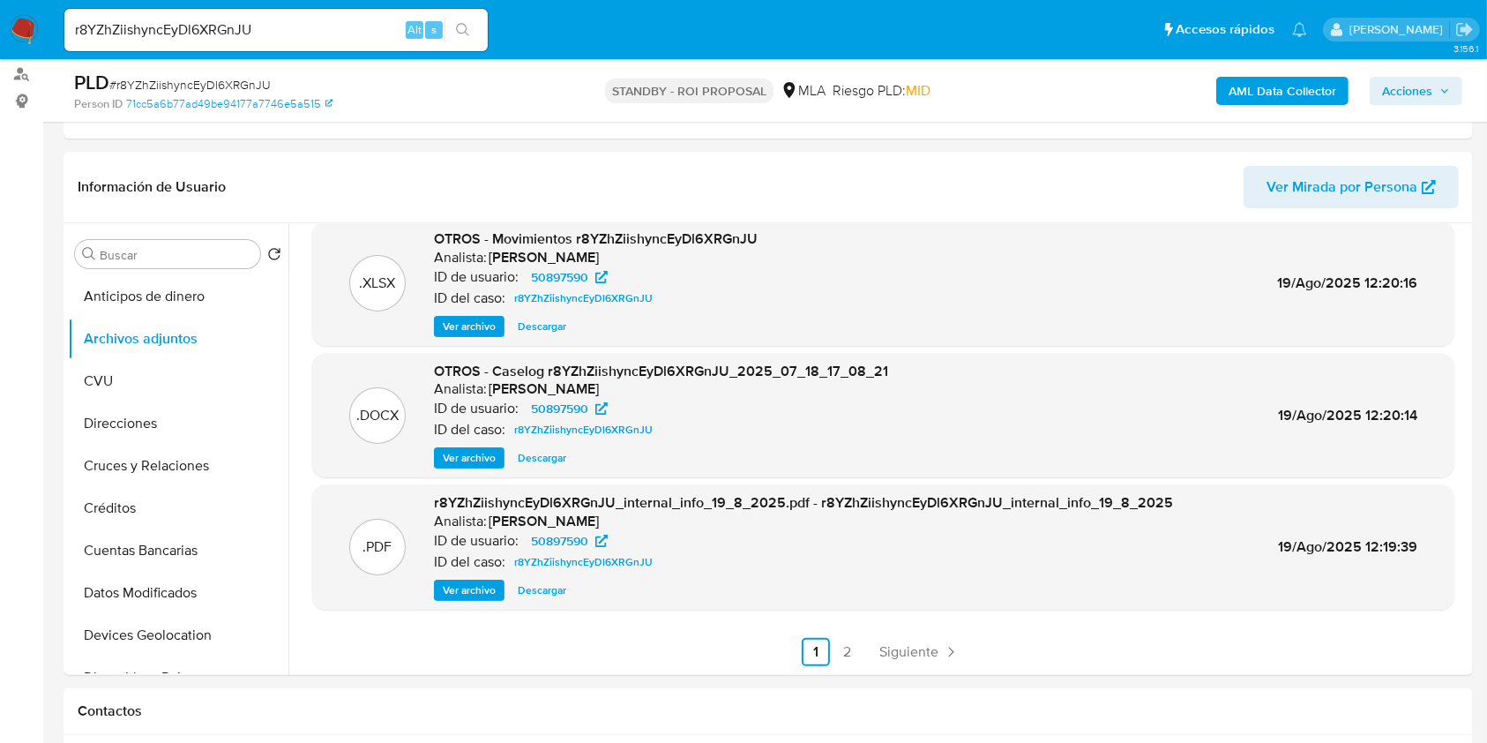
click at [313, 14] on div "r8YZhZiishyncEyDl6XRGnJU Alt s" at bounding box center [275, 30] width 423 height 42
click at [304, 29] on input "r8YZhZiishyncEyDl6XRGnJU" at bounding box center [275, 30] width 423 height 23
paste input "sdyjMPcEB5rBqHE1mx7xoNJv"
type input "sdyjMPcEB5rBqHE1mx7xoNJv"
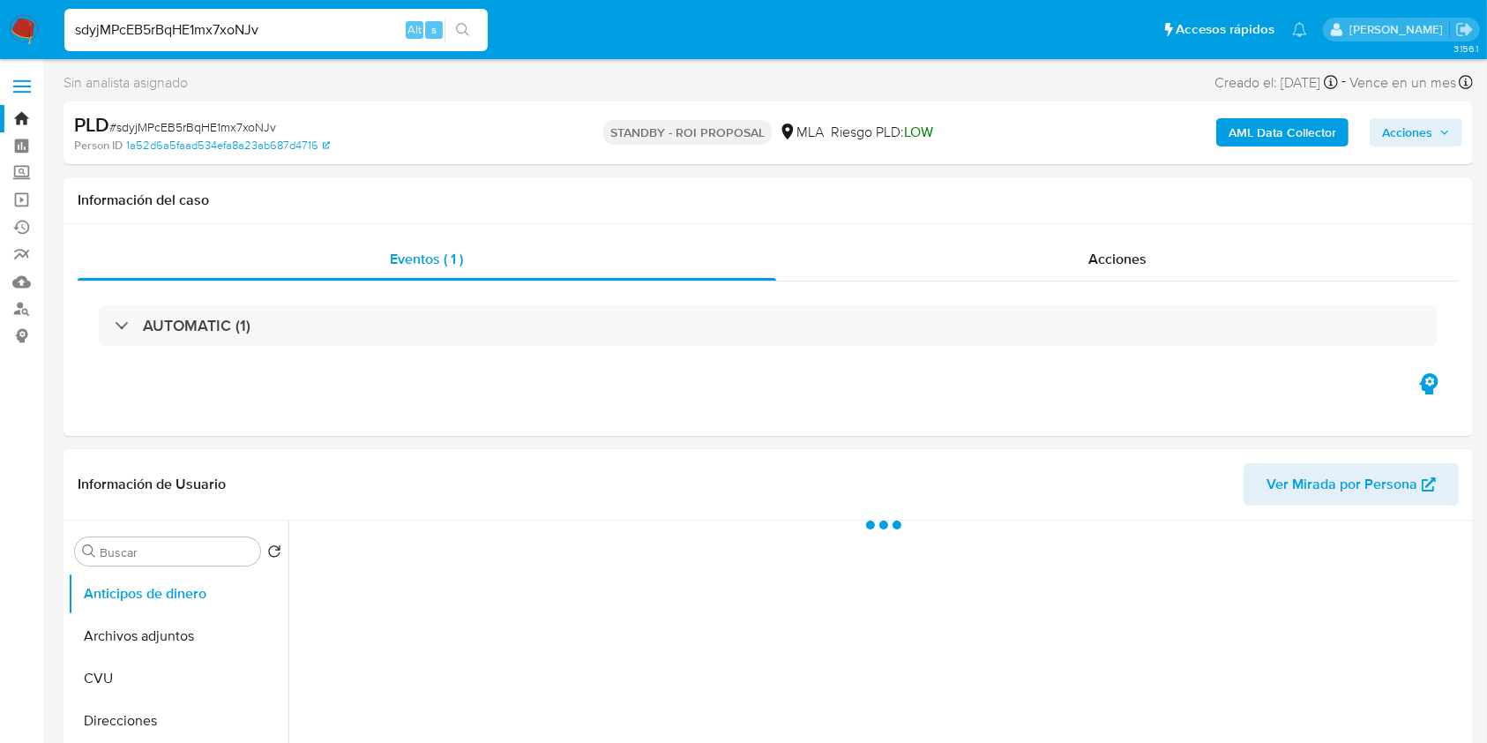
select select "10"
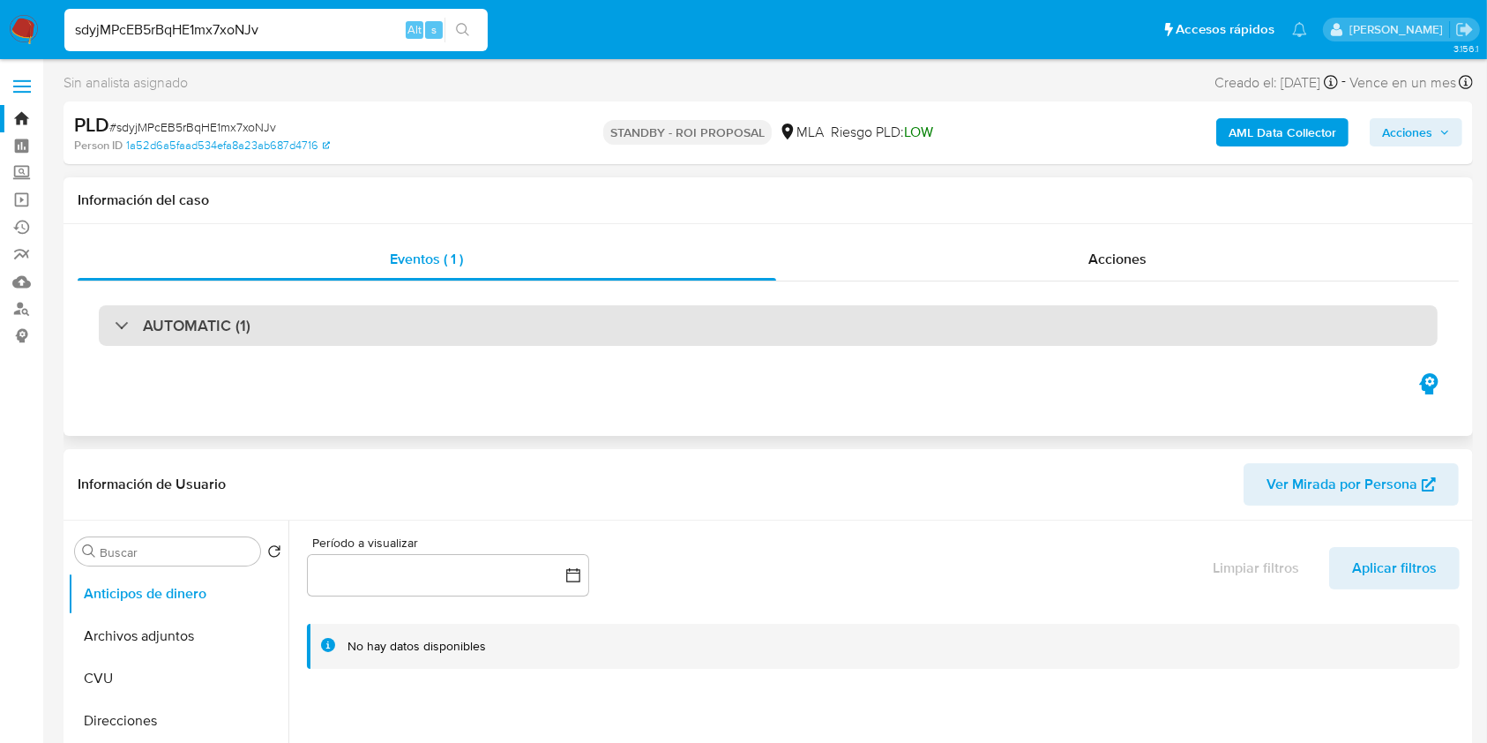
click at [831, 339] on div "AUTOMATIC (1)" at bounding box center [768, 325] width 1339 height 41
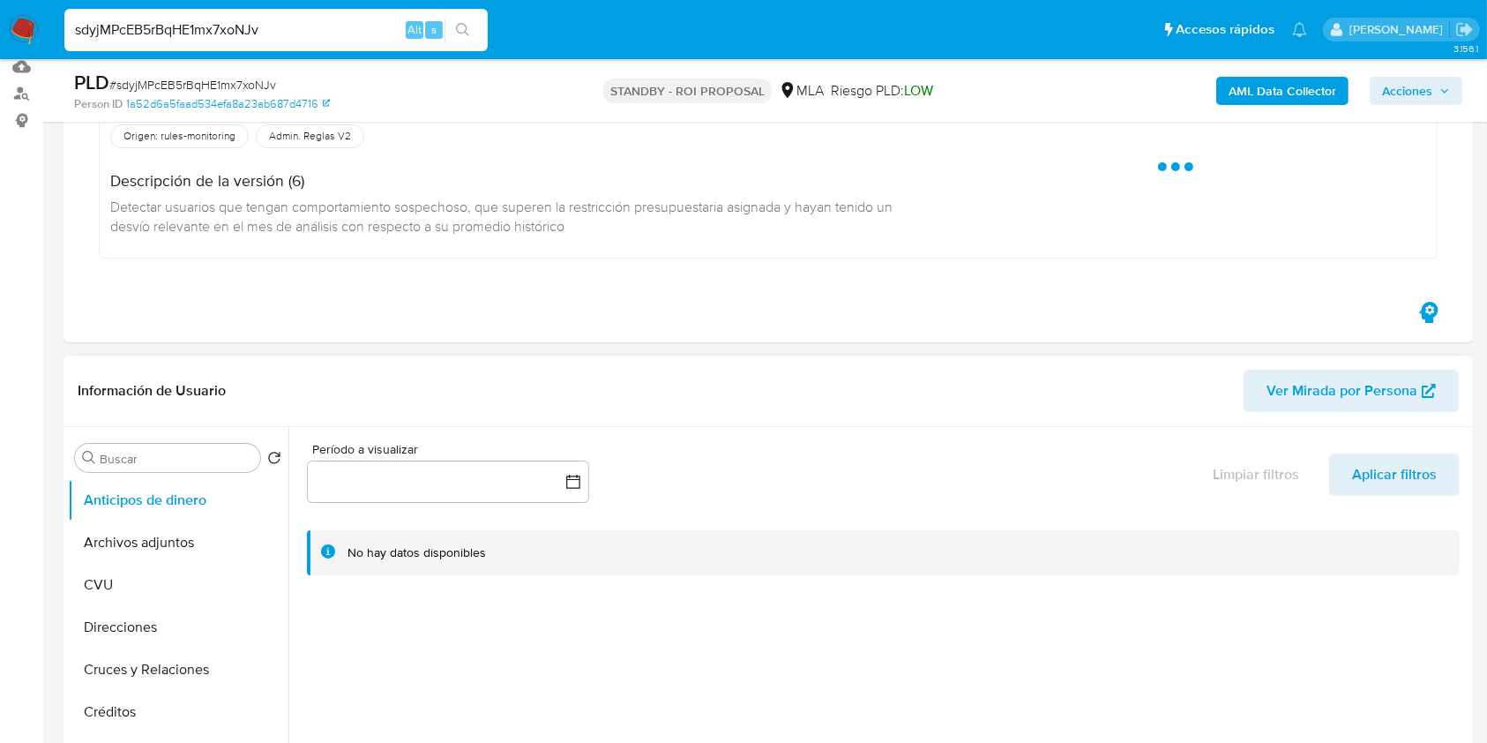
scroll to position [353, 0]
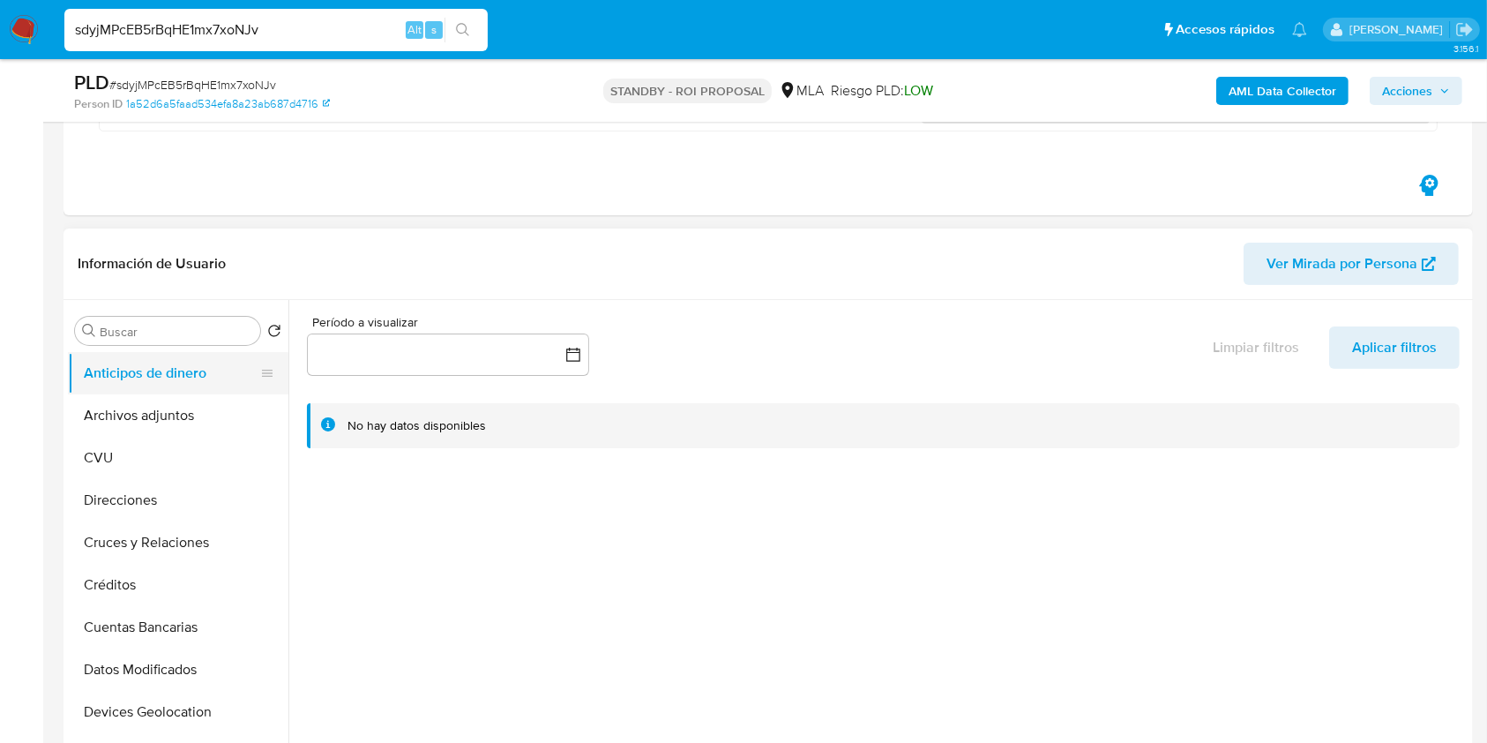
click at [153, 391] on button "Anticipos de dinero" at bounding box center [171, 373] width 206 height 42
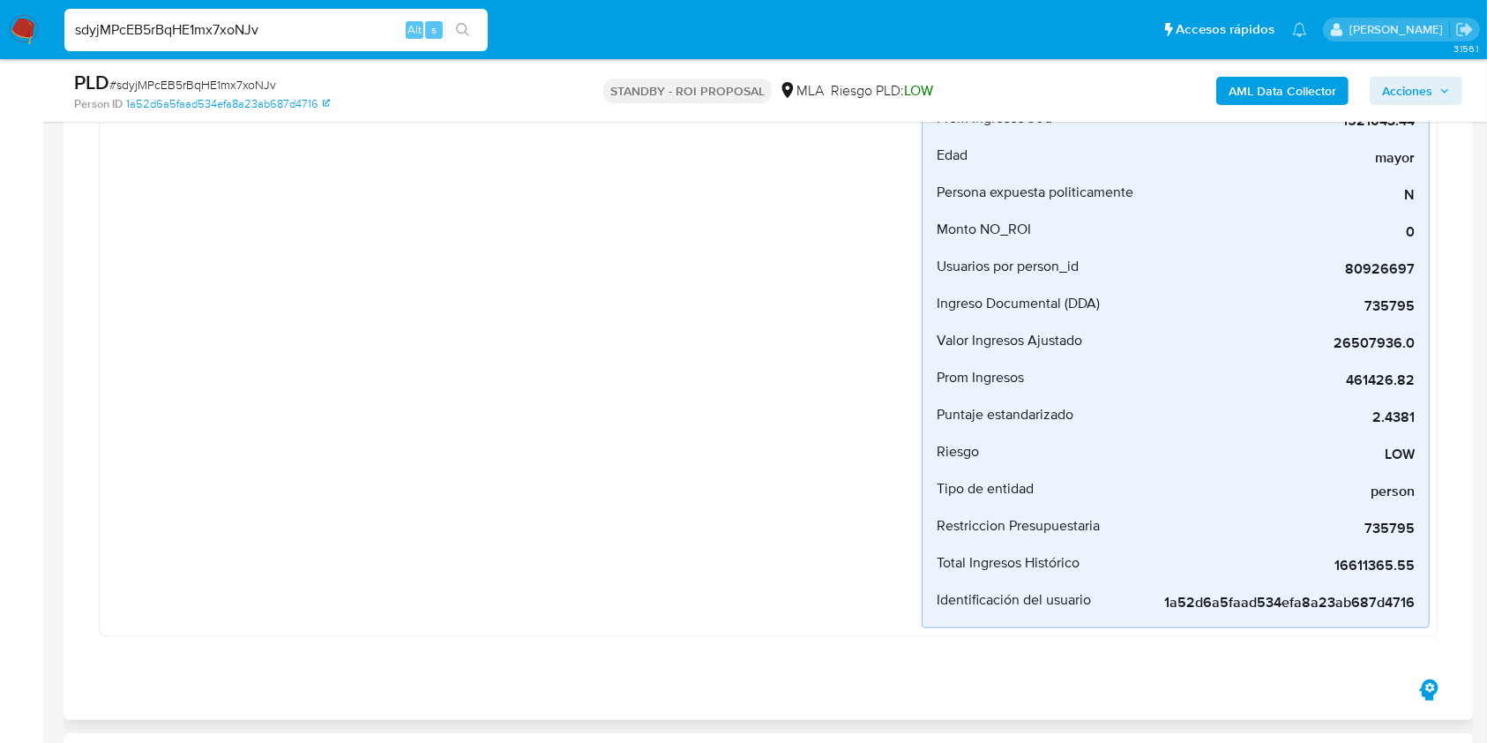
click at [157, 409] on div "Desvio_integral_mla Creado hace 2 meses Creado: 12/07/2025 03:29:01 Origen: rul…" at bounding box center [514, 286] width 815 height 683
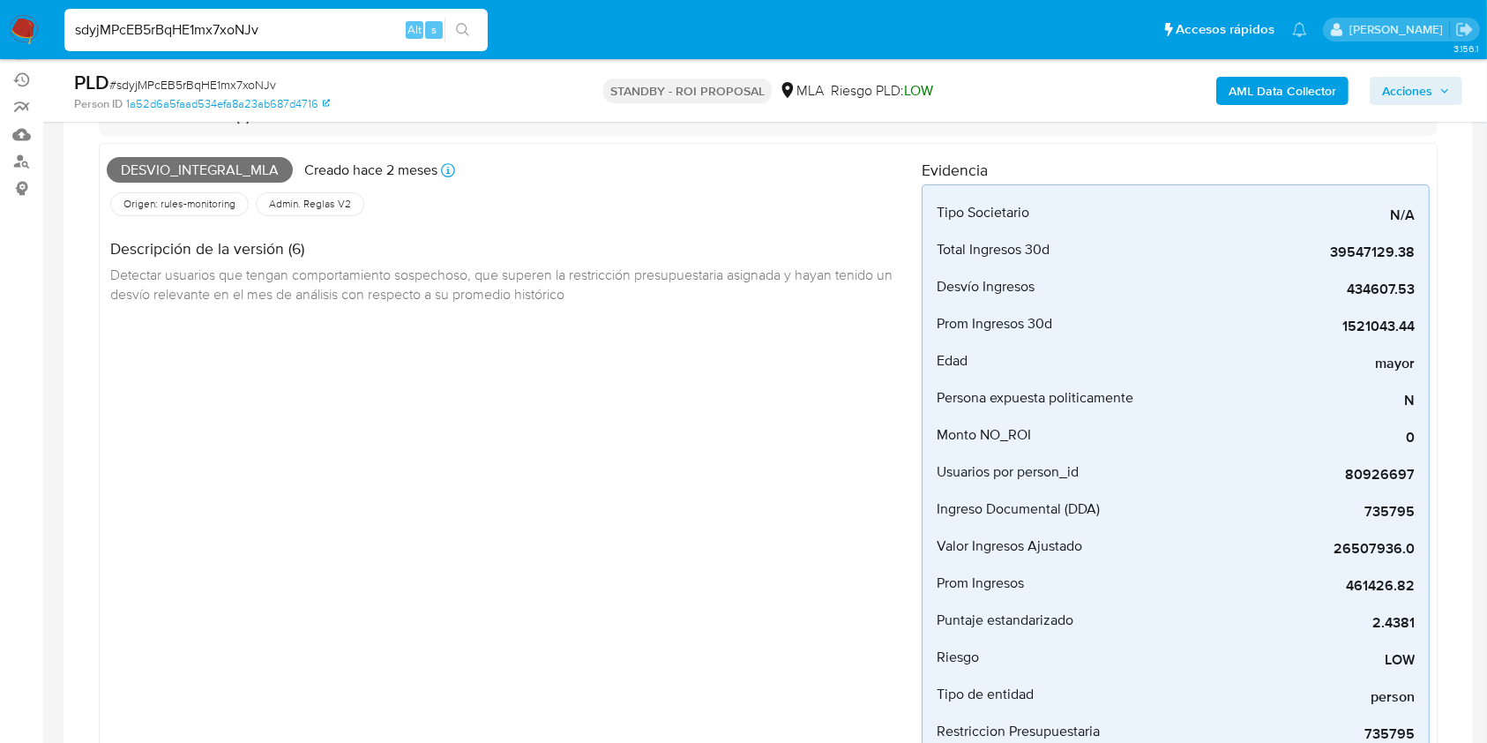
scroll to position [0, 0]
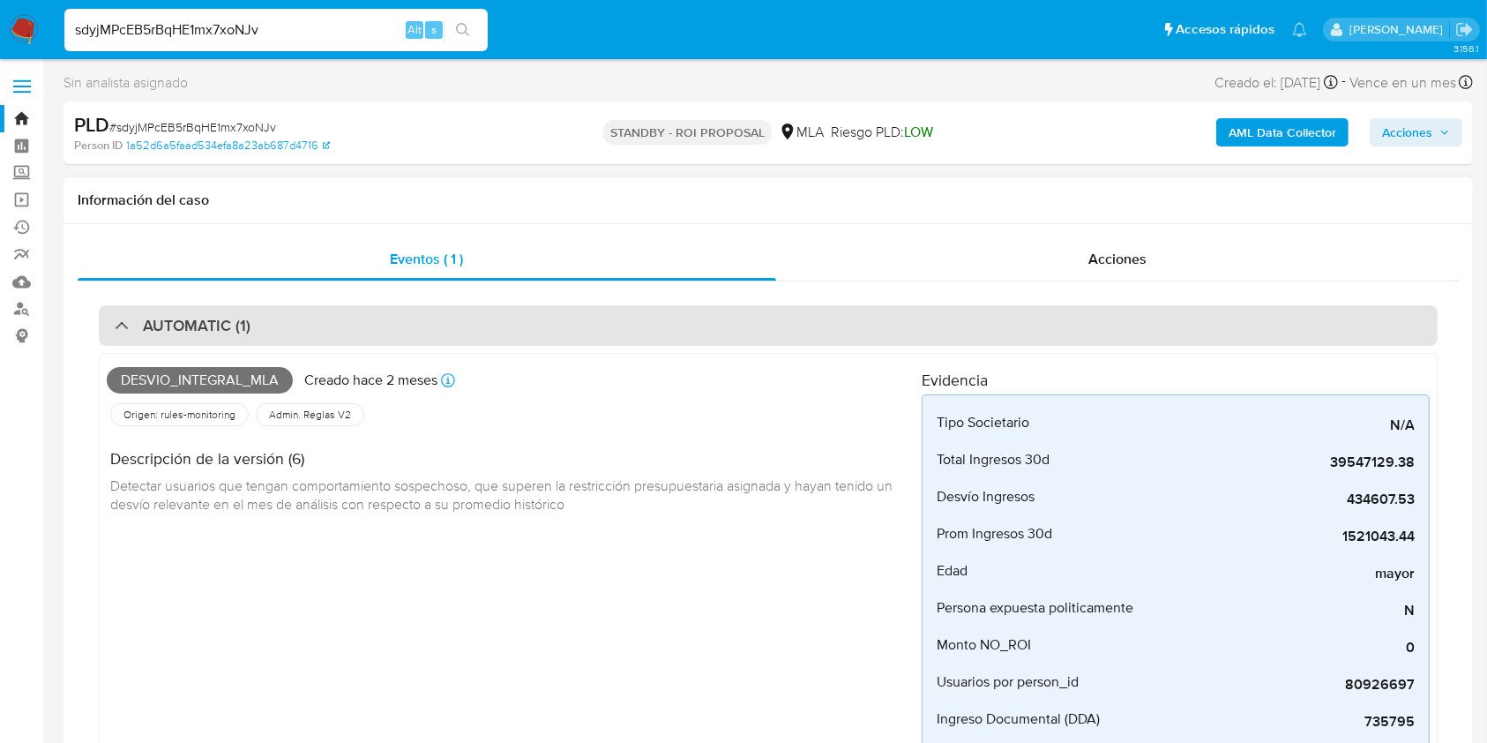
click at [198, 333] on h3 "AUTOMATIC (1)" at bounding box center [197, 325] width 108 height 19
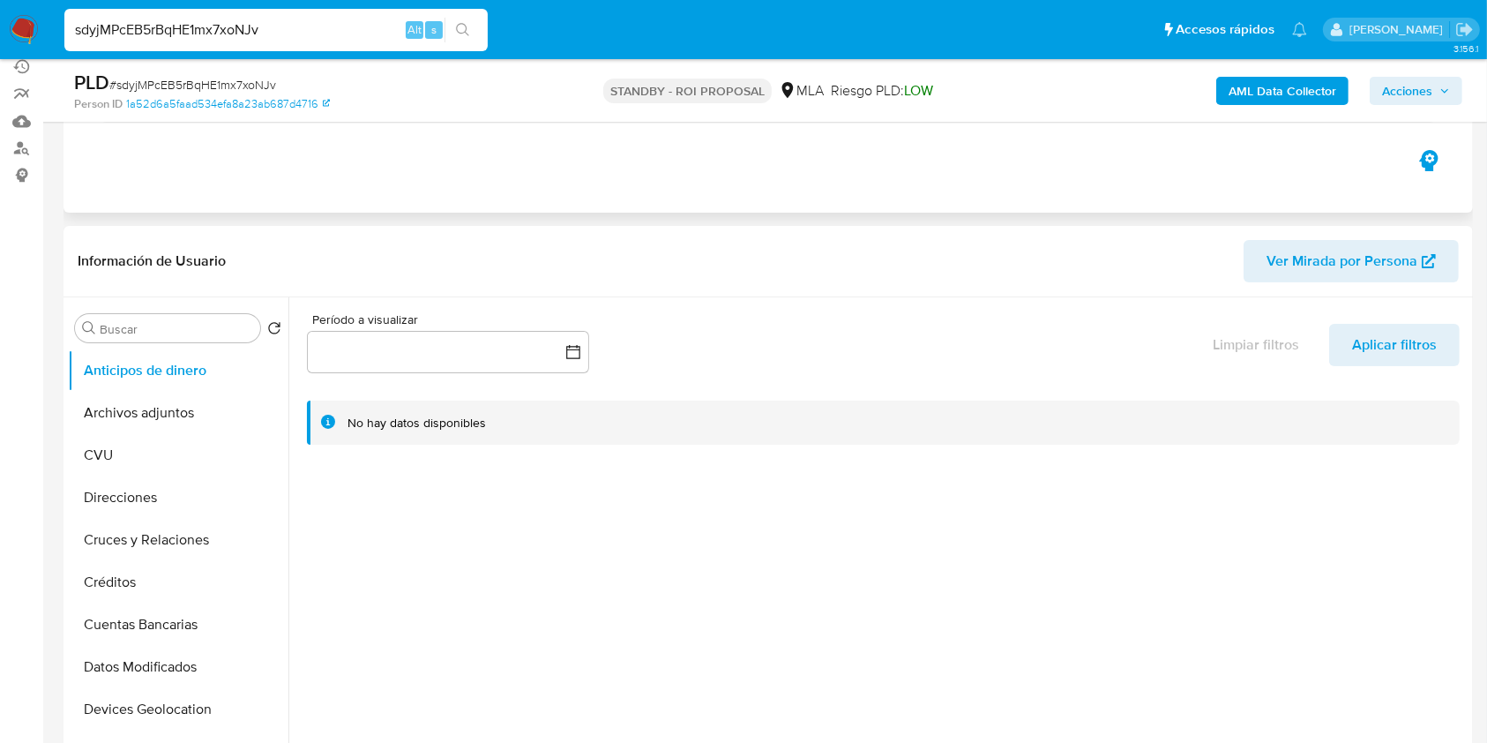
scroll to position [235, 0]
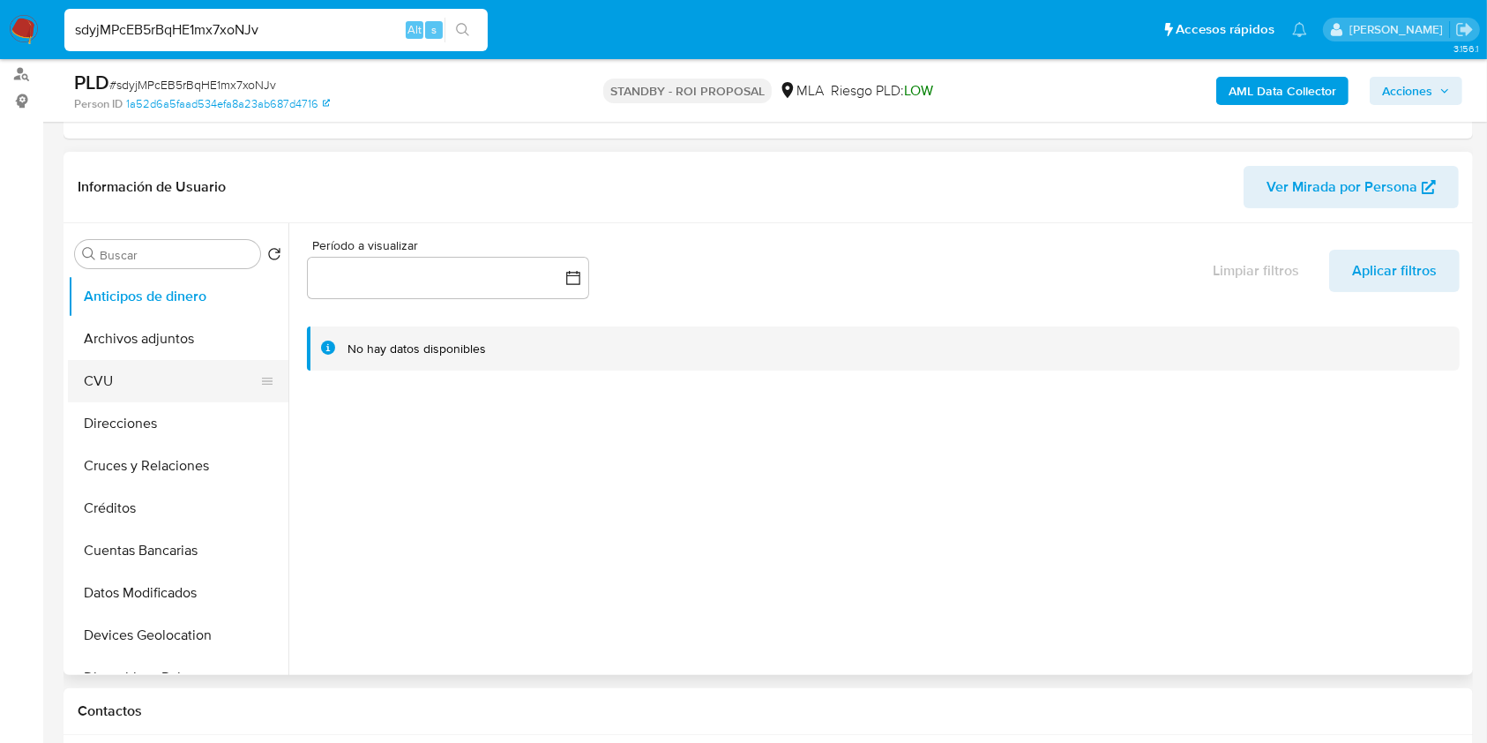
click at [172, 363] on button "CVU" at bounding box center [171, 381] width 206 height 42
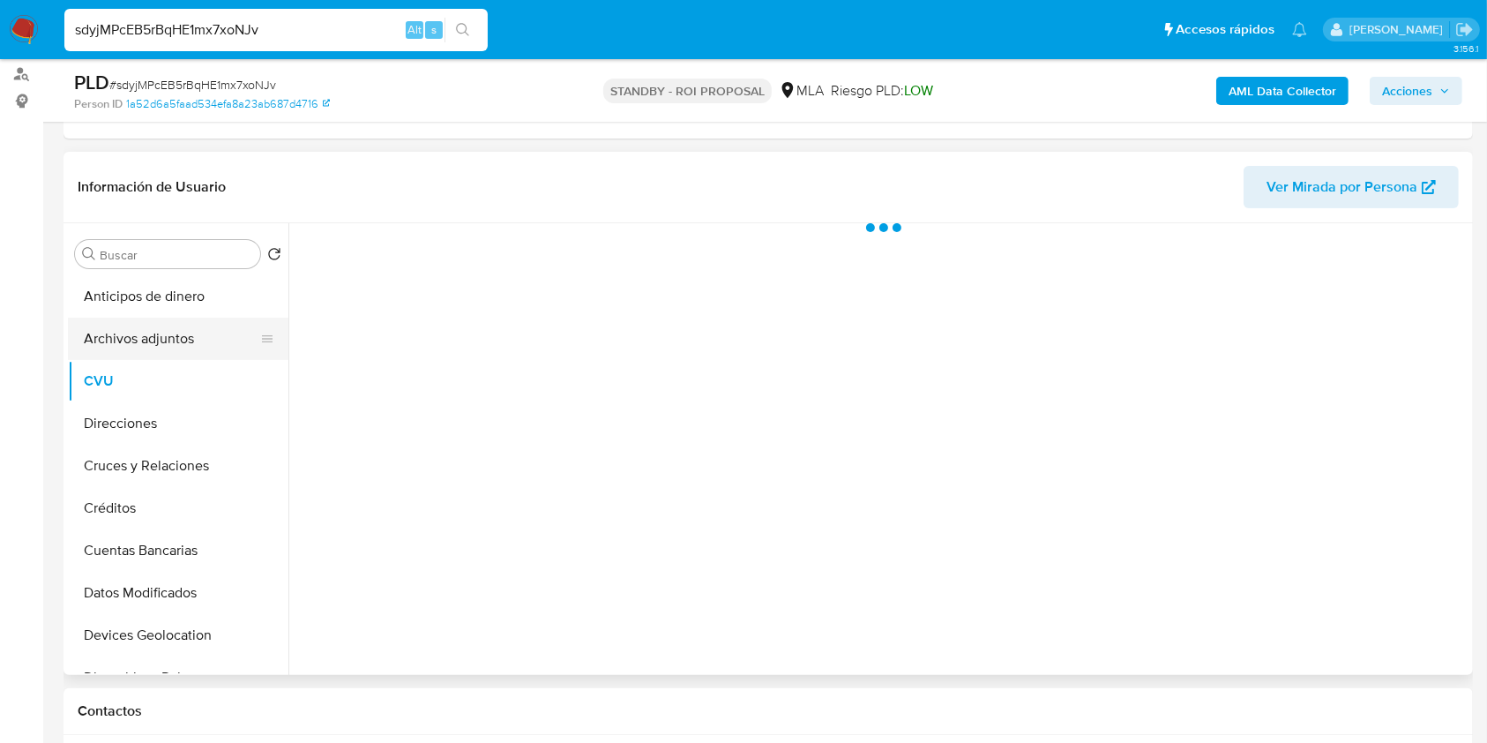
click at [177, 333] on button "Archivos adjuntos" at bounding box center [171, 339] width 206 height 42
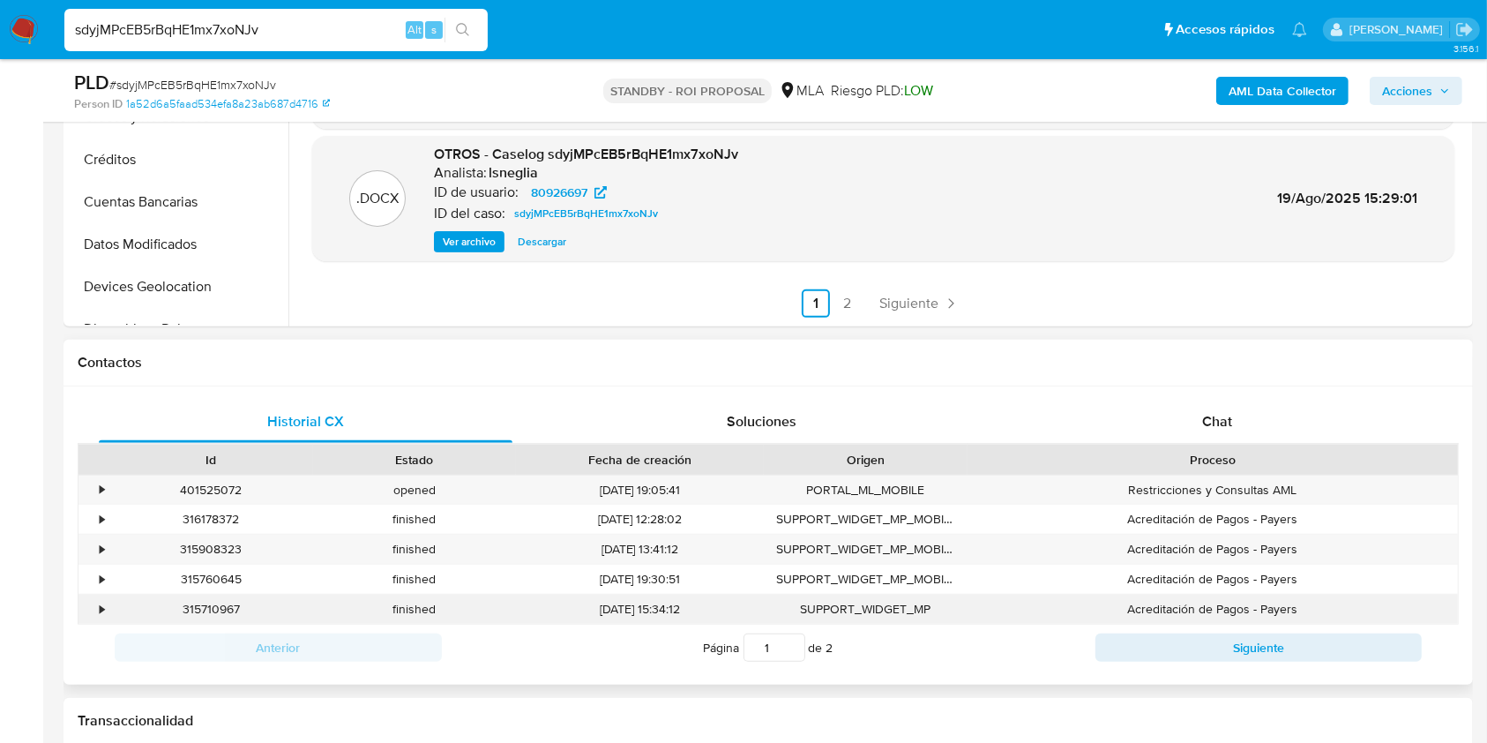
scroll to position [587, 0]
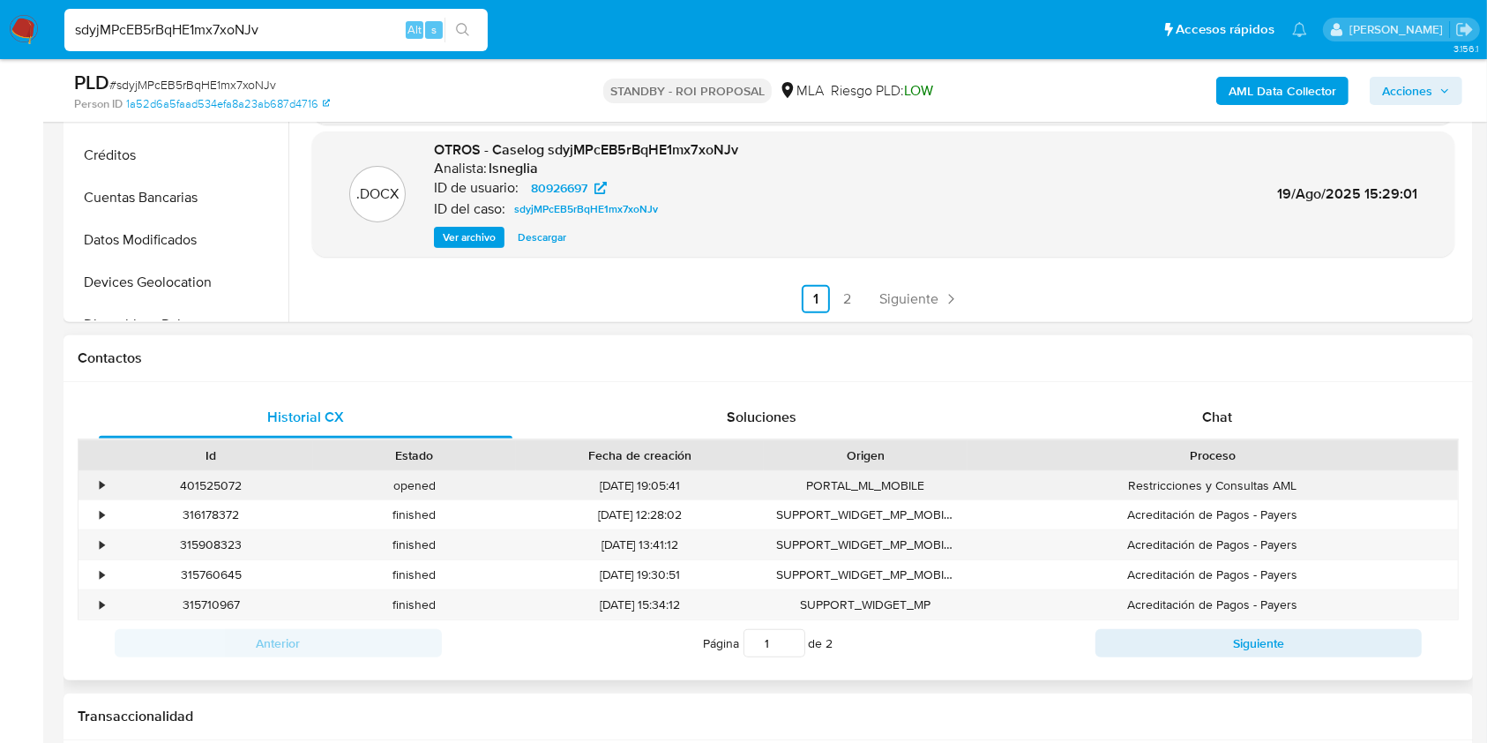
click at [201, 486] on div "401525072" at bounding box center [211, 485] width 204 height 29
copy div "401525072"
click at [334, 33] on input "sdyjMPcEB5rBqHE1mx7xoNJv" at bounding box center [275, 30] width 423 height 23
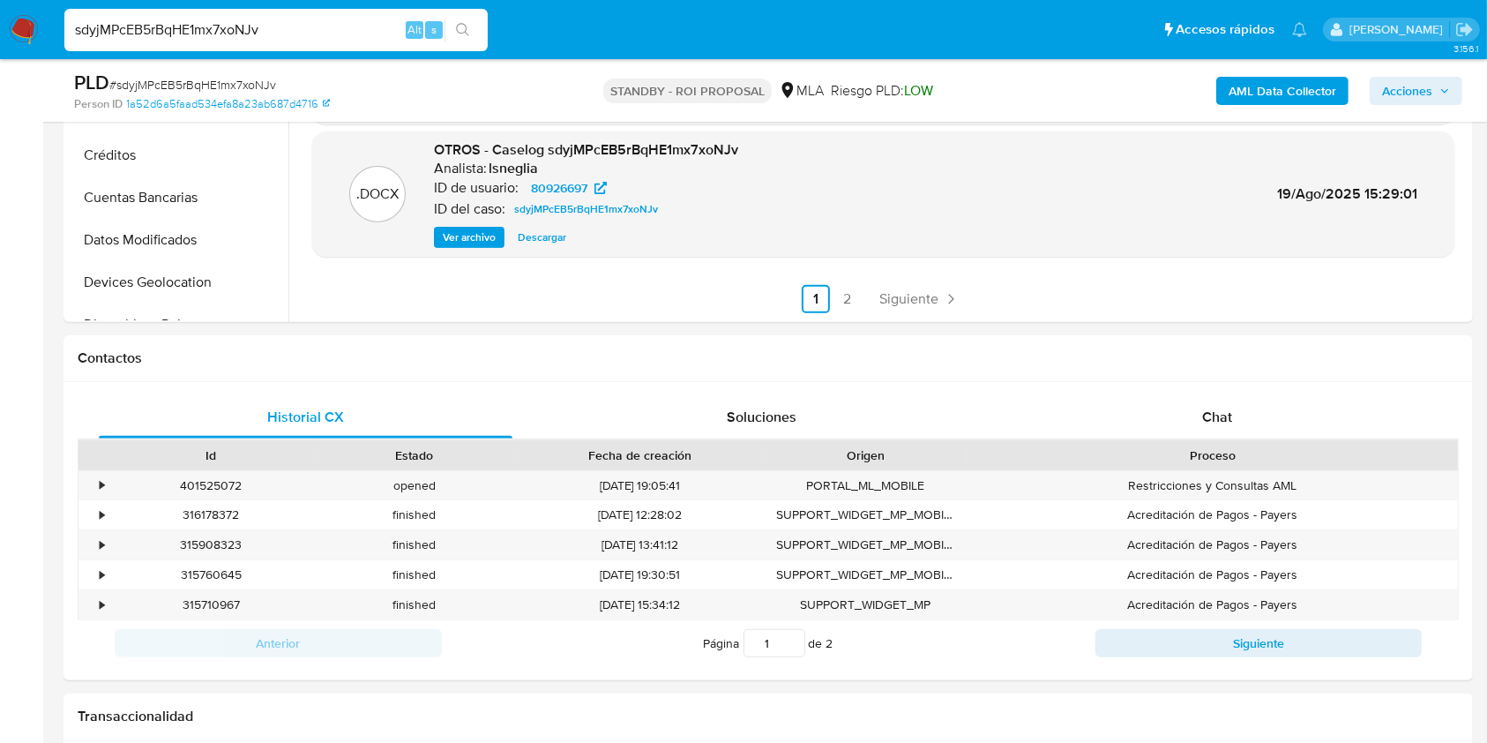
paste input "iUoAXPF1gL33fOhCWFib8Tls"
type input "iUoAXPF1gL33fOhCWFib8Tls"
click at [473, 39] on button "search-icon" at bounding box center [463, 30] width 36 height 25
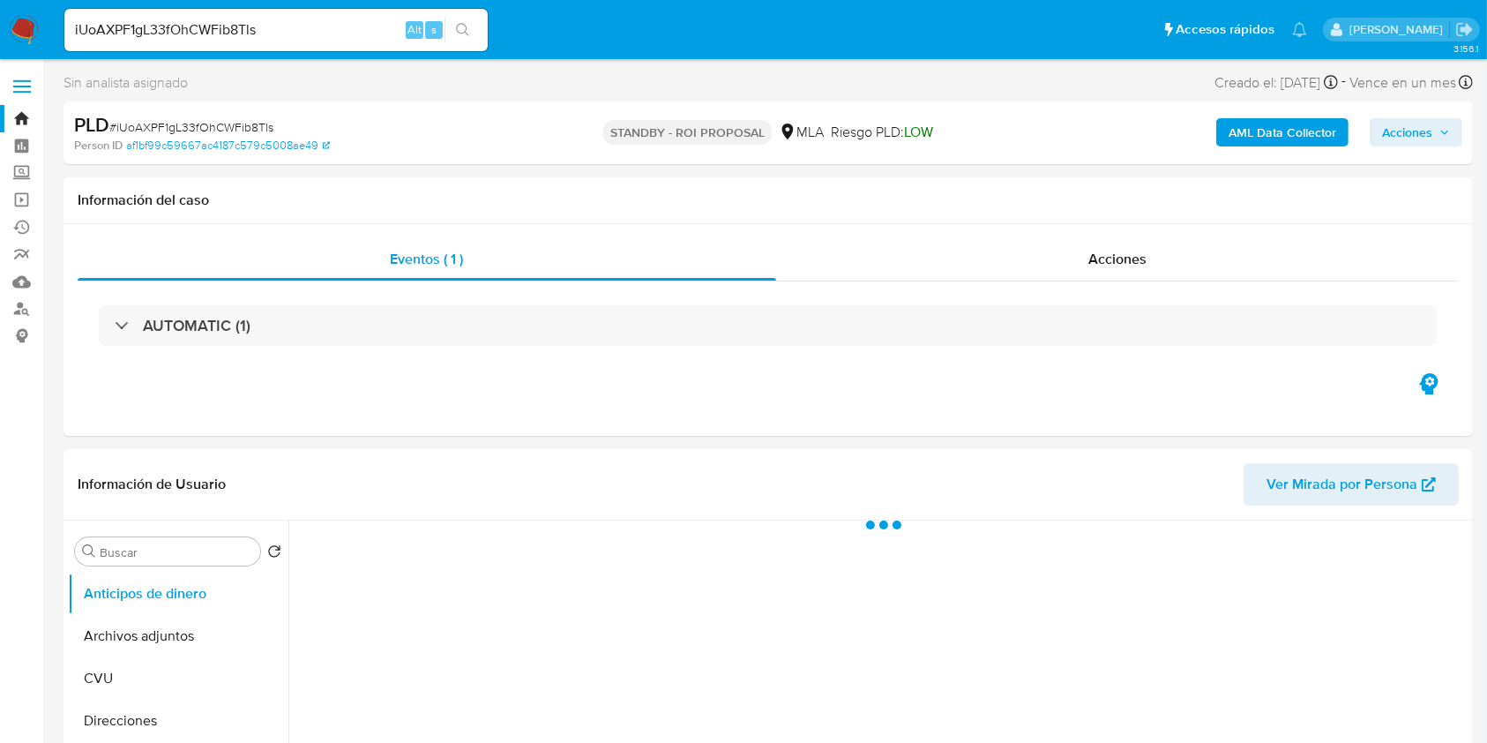
scroll to position [117, 0]
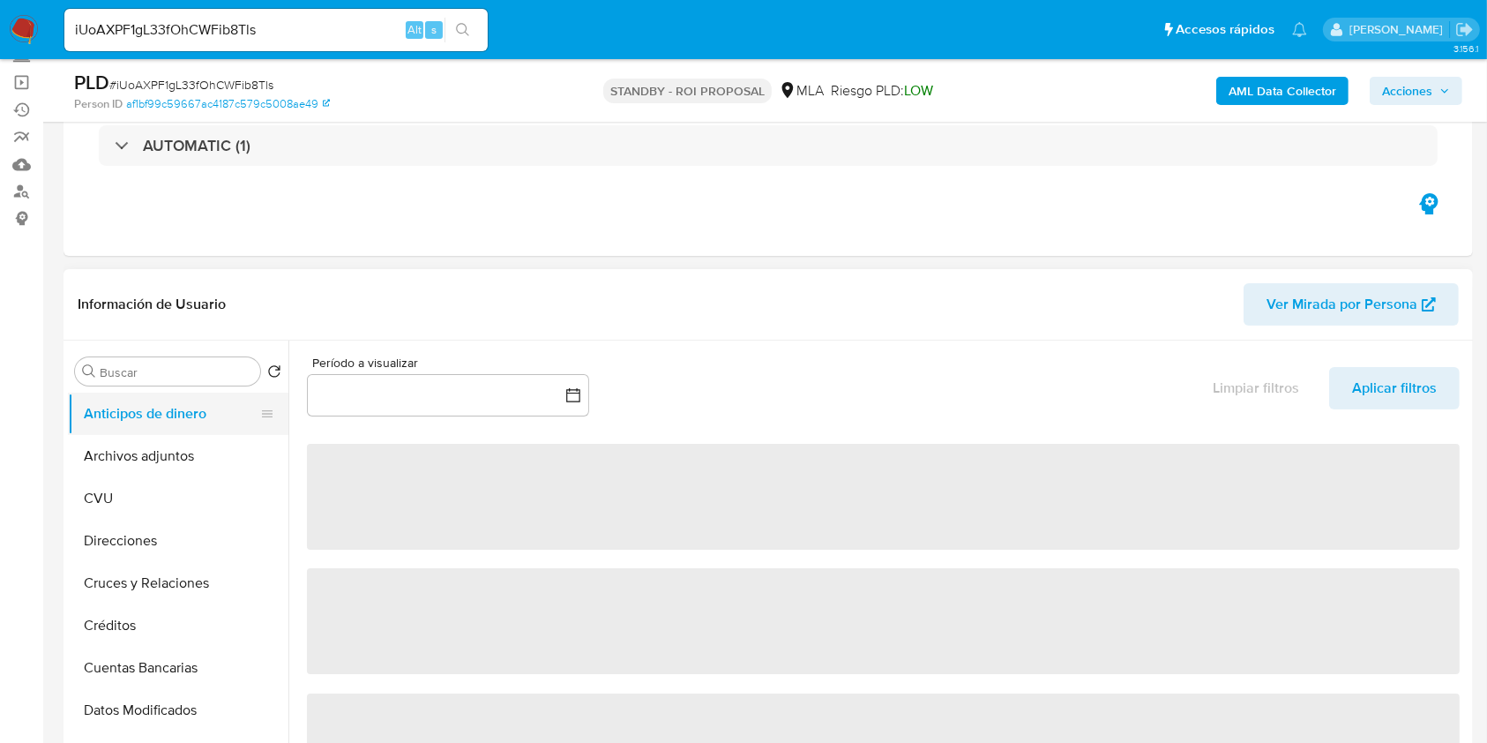
click at [151, 424] on button "Anticipos de dinero" at bounding box center [171, 413] width 206 height 42
select select "10"
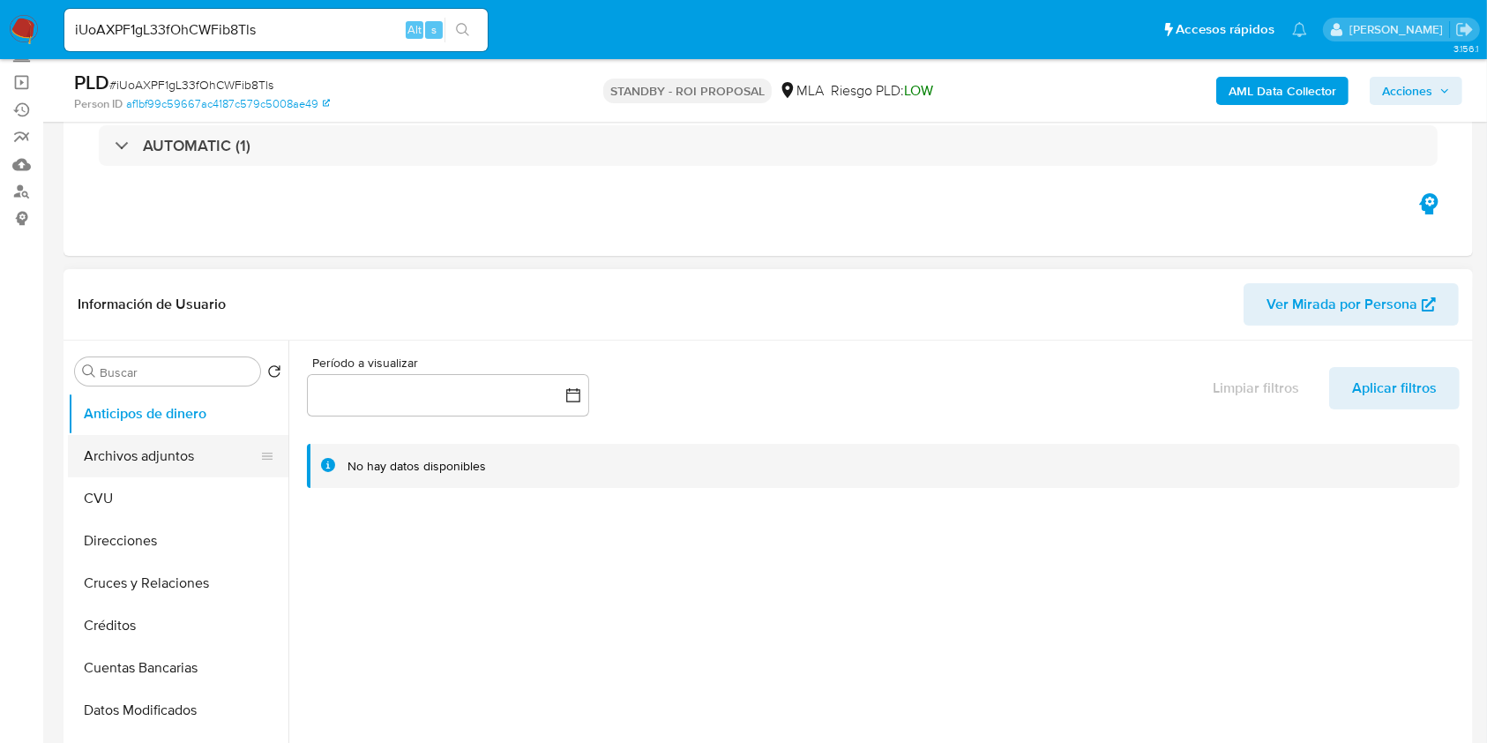
click at [144, 445] on button "Archivos adjuntos" at bounding box center [171, 456] width 206 height 42
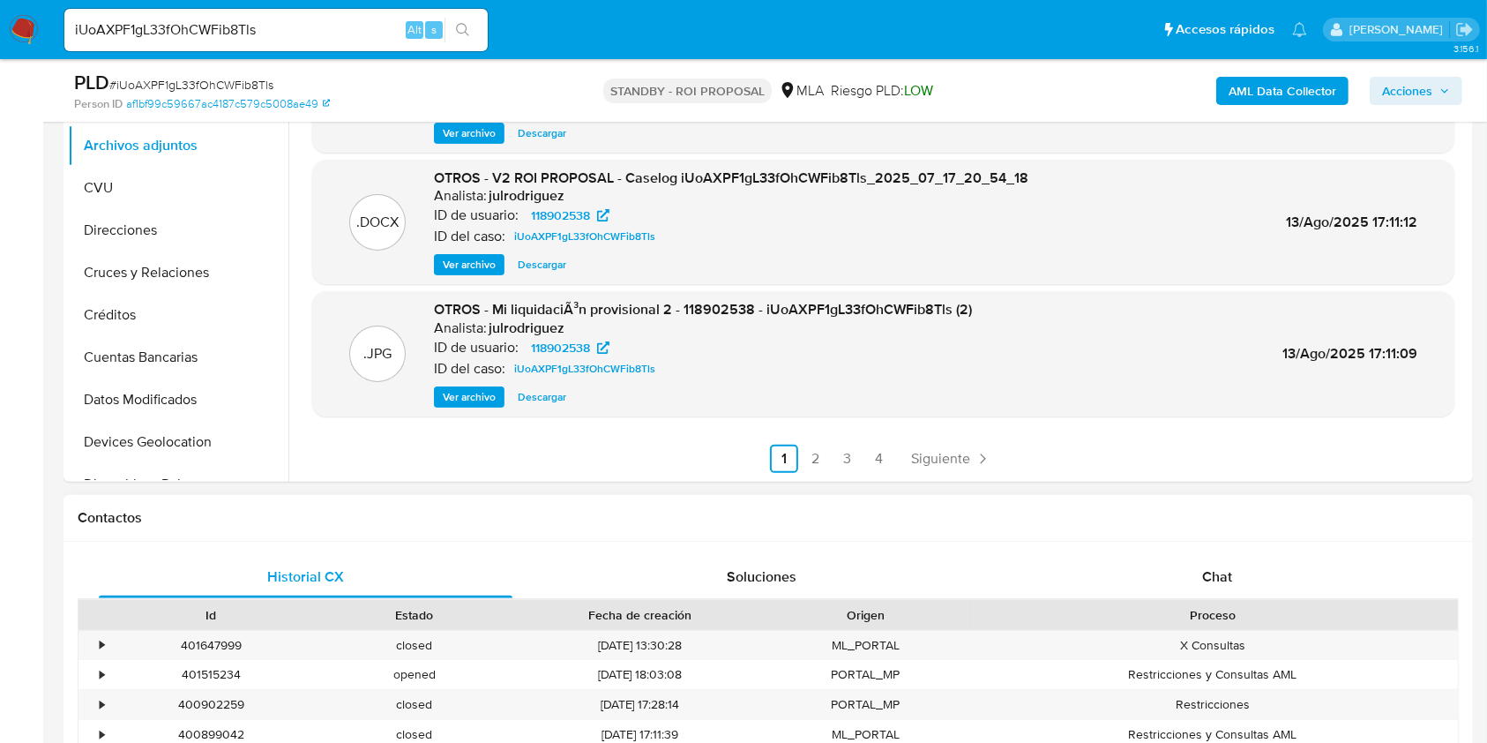
scroll to position [587, 0]
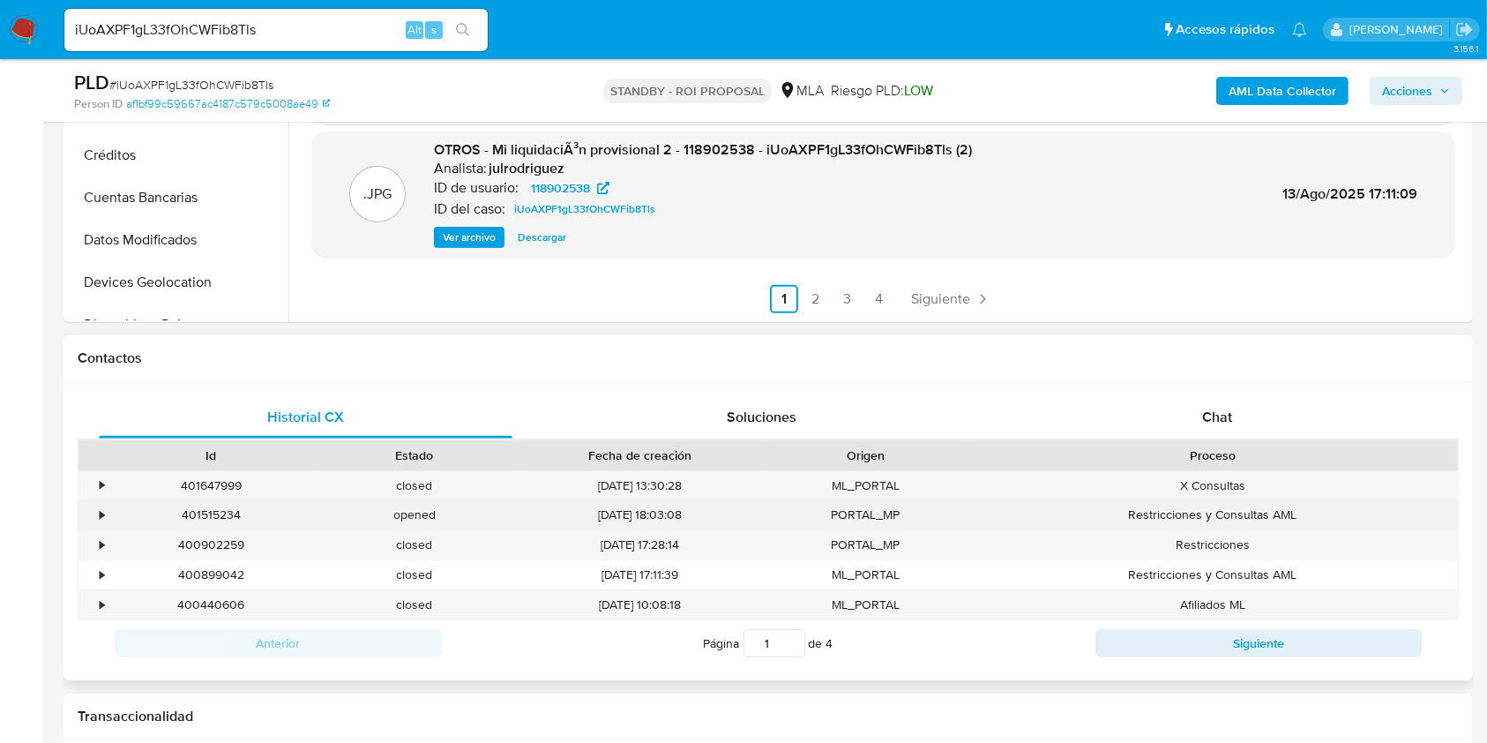
click at [198, 519] on div "401515234" at bounding box center [211, 514] width 204 height 29
copy div "401515234"
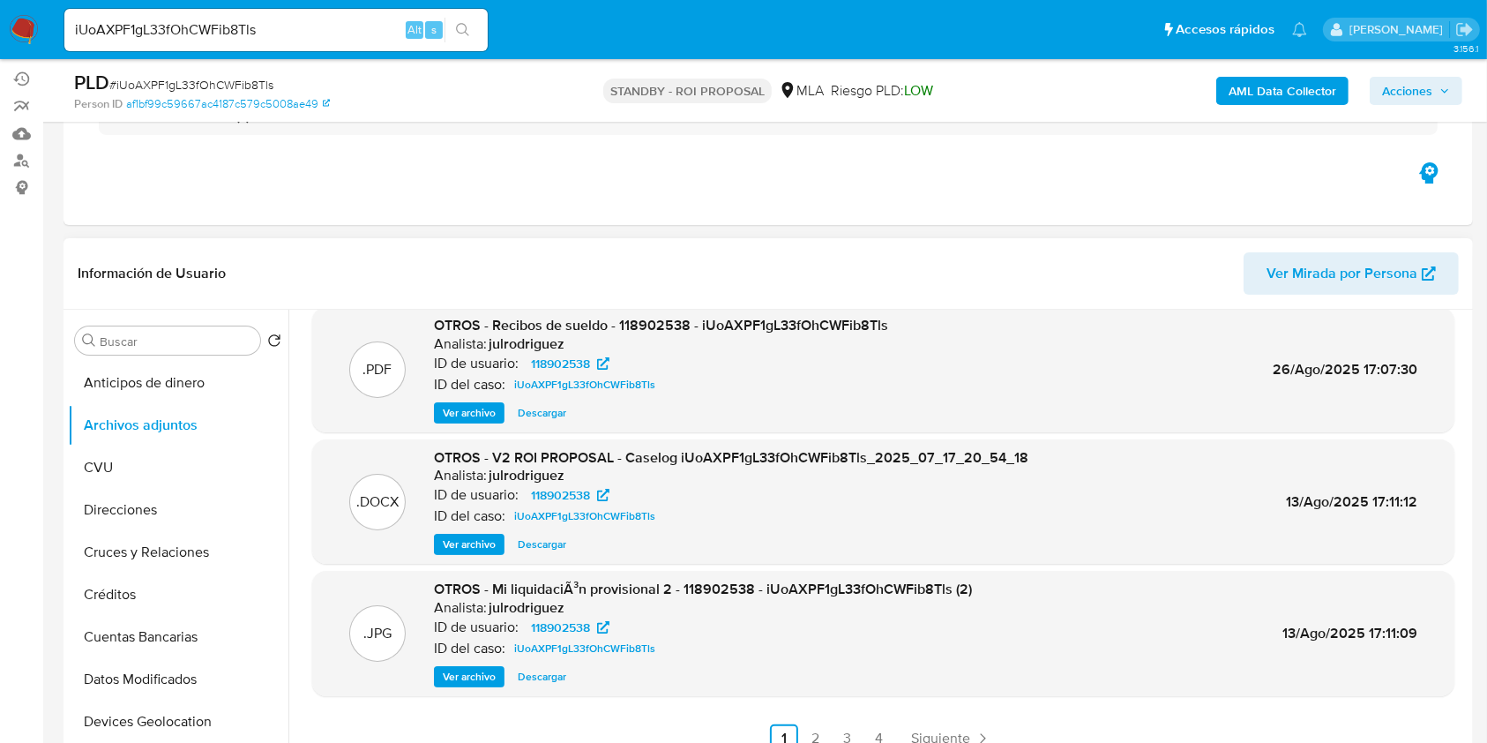
scroll to position [235, 0]
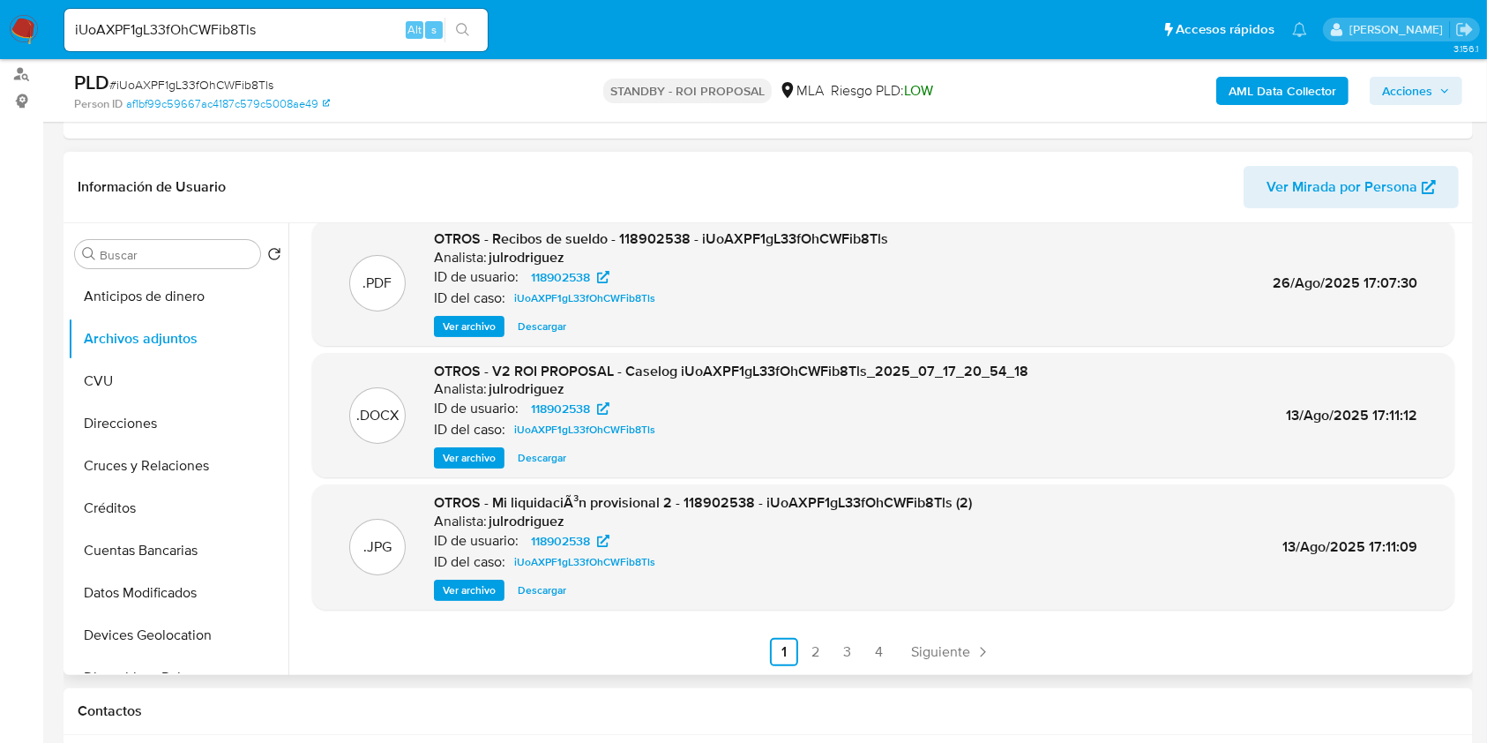
click at [487, 460] on span "Ver archivo" at bounding box center [469, 458] width 53 height 18
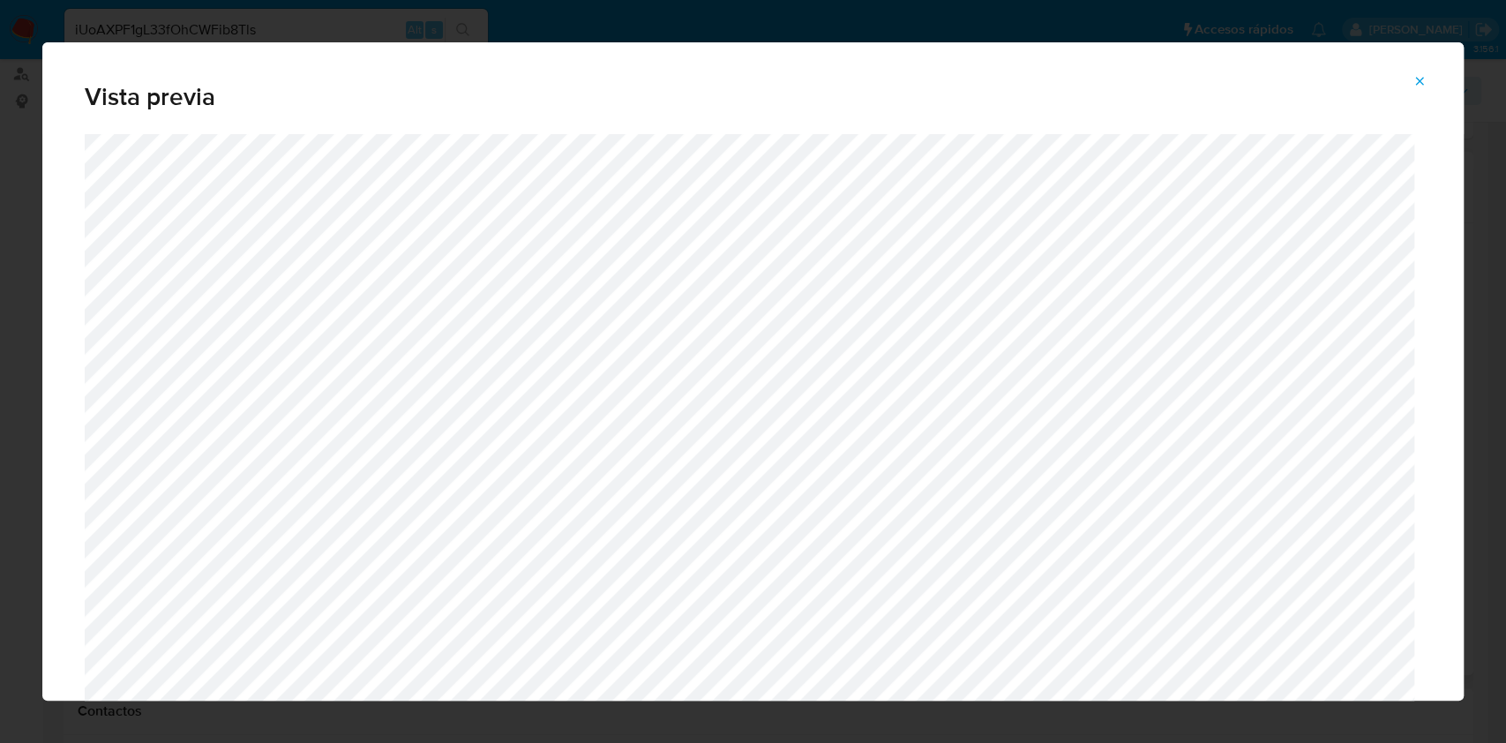
click at [1425, 79] on button "Attachment preview" at bounding box center [1419, 81] width 39 height 28
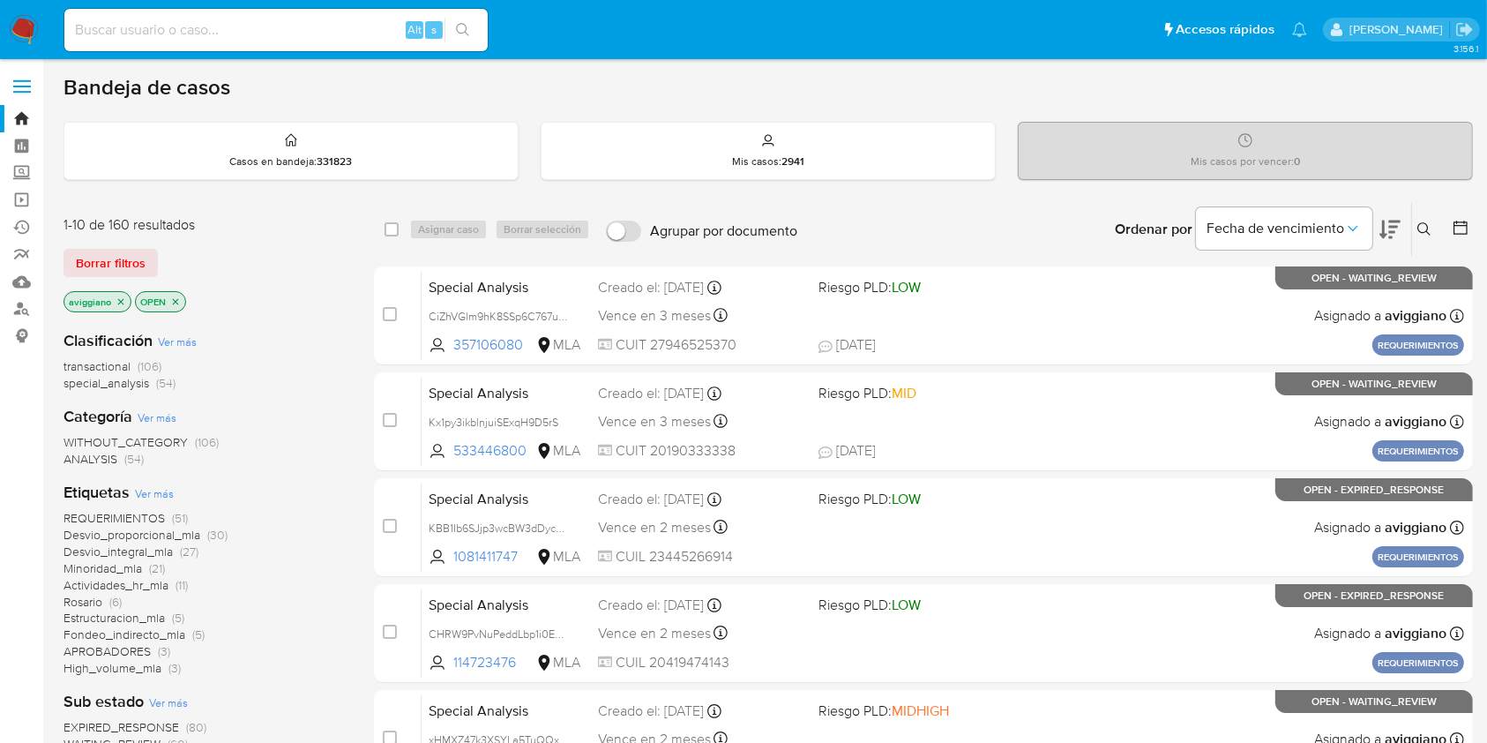
click at [1420, 233] on icon at bounding box center [1424, 229] width 14 height 14
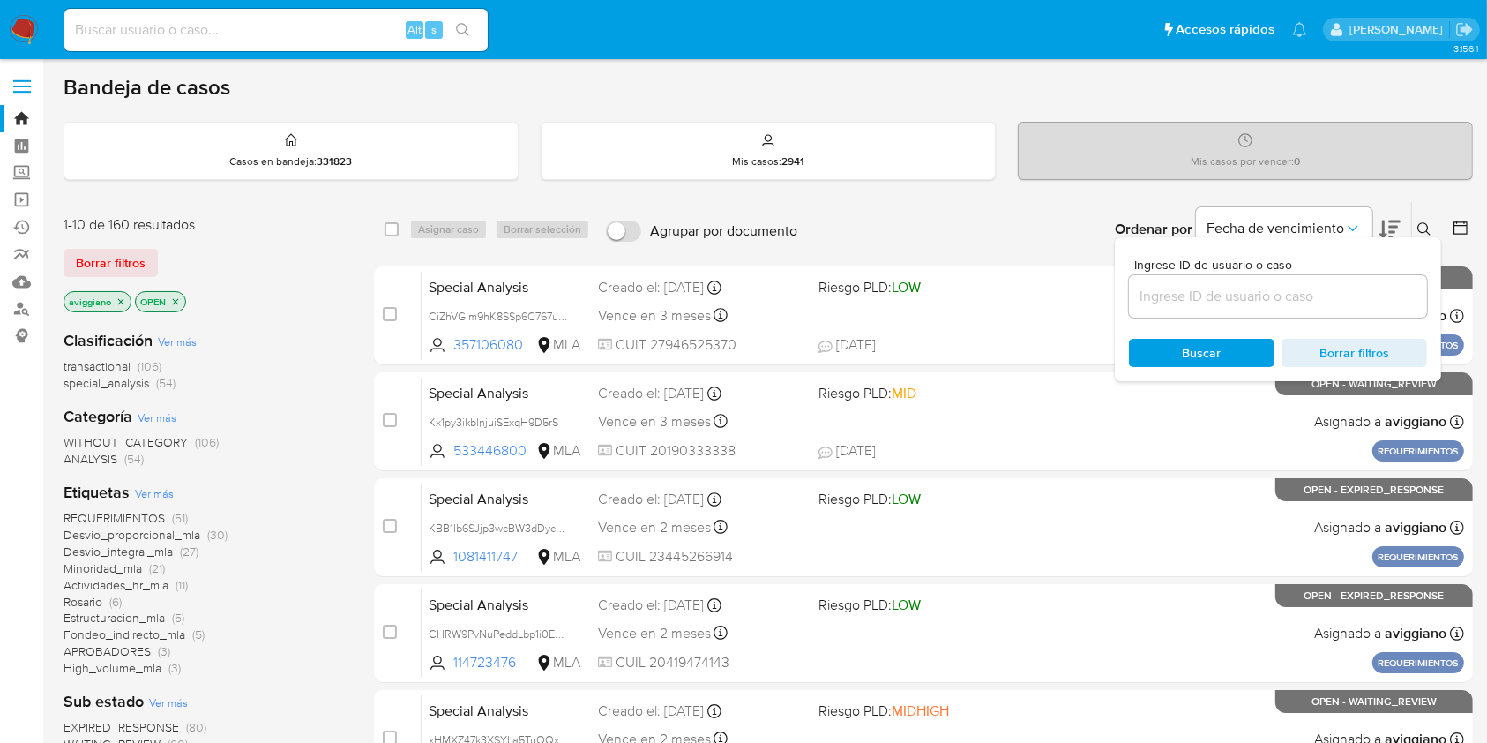
click at [1264, 299] on input at bounding box center [1278, 296] width 298 height 23
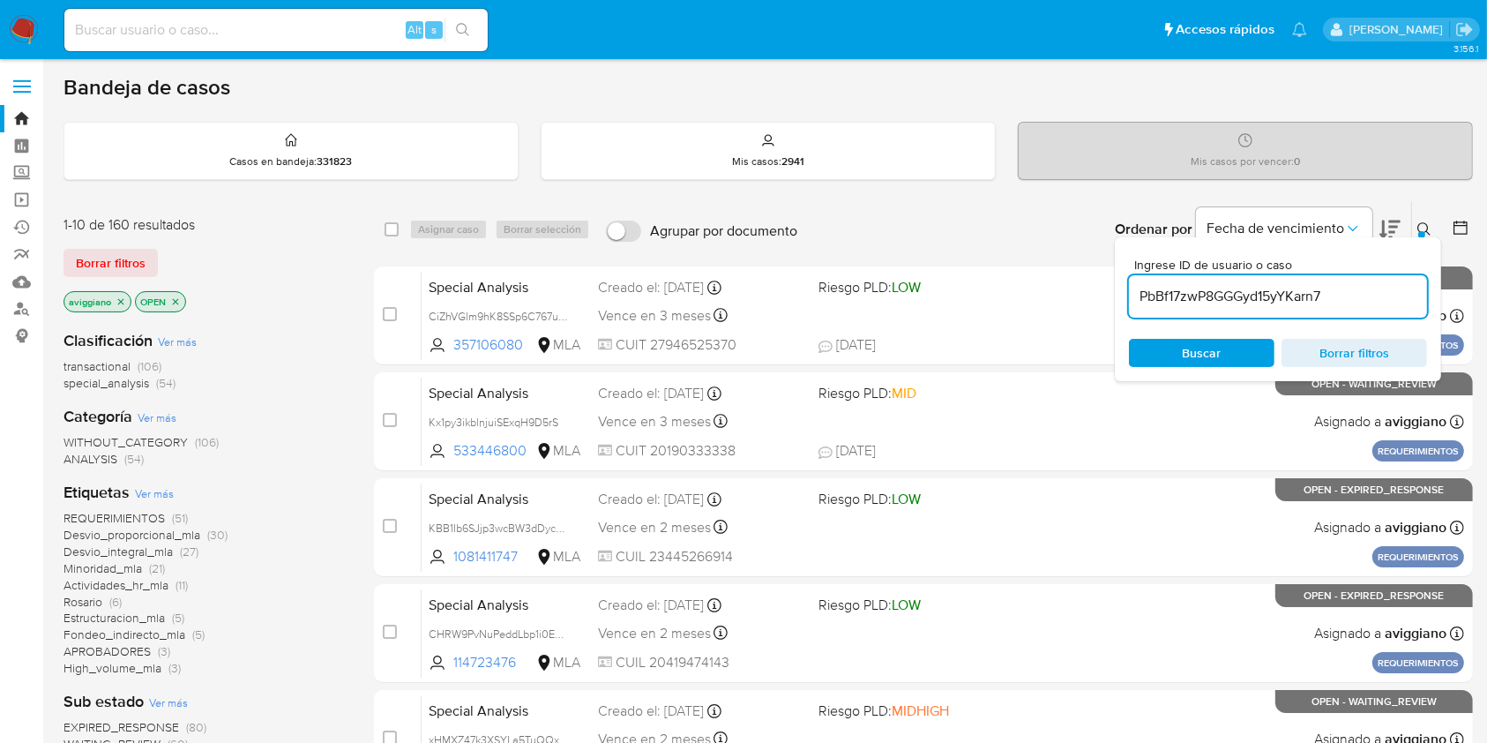
type input "PbBf17zwP8GGGyd15yYKarn7"
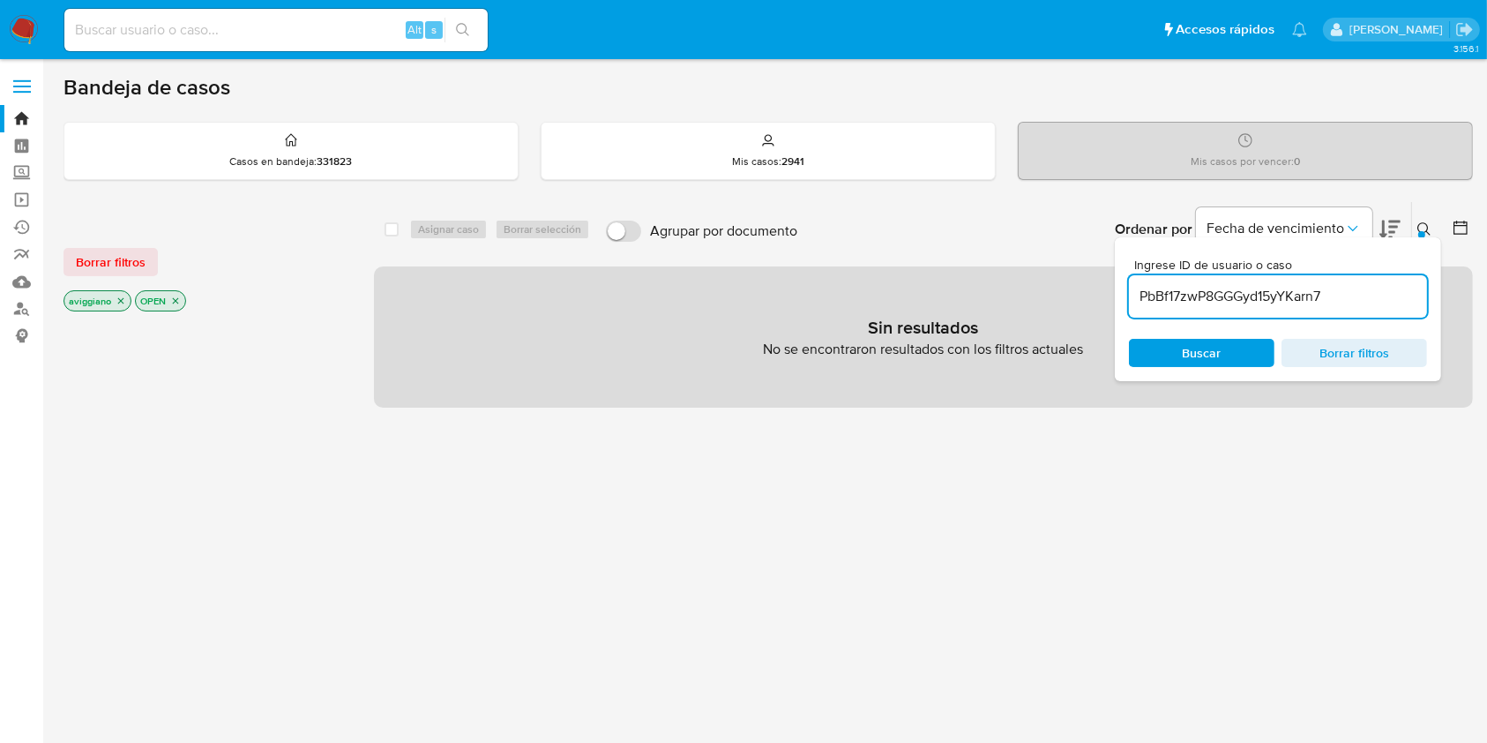
click at [120, 304] on icon "close-filter" at bounding box center [121, 300] width 11 height 11
click at [106, 302] on icon "close-filter" at bounding box center [104, 301] width 6 height 6
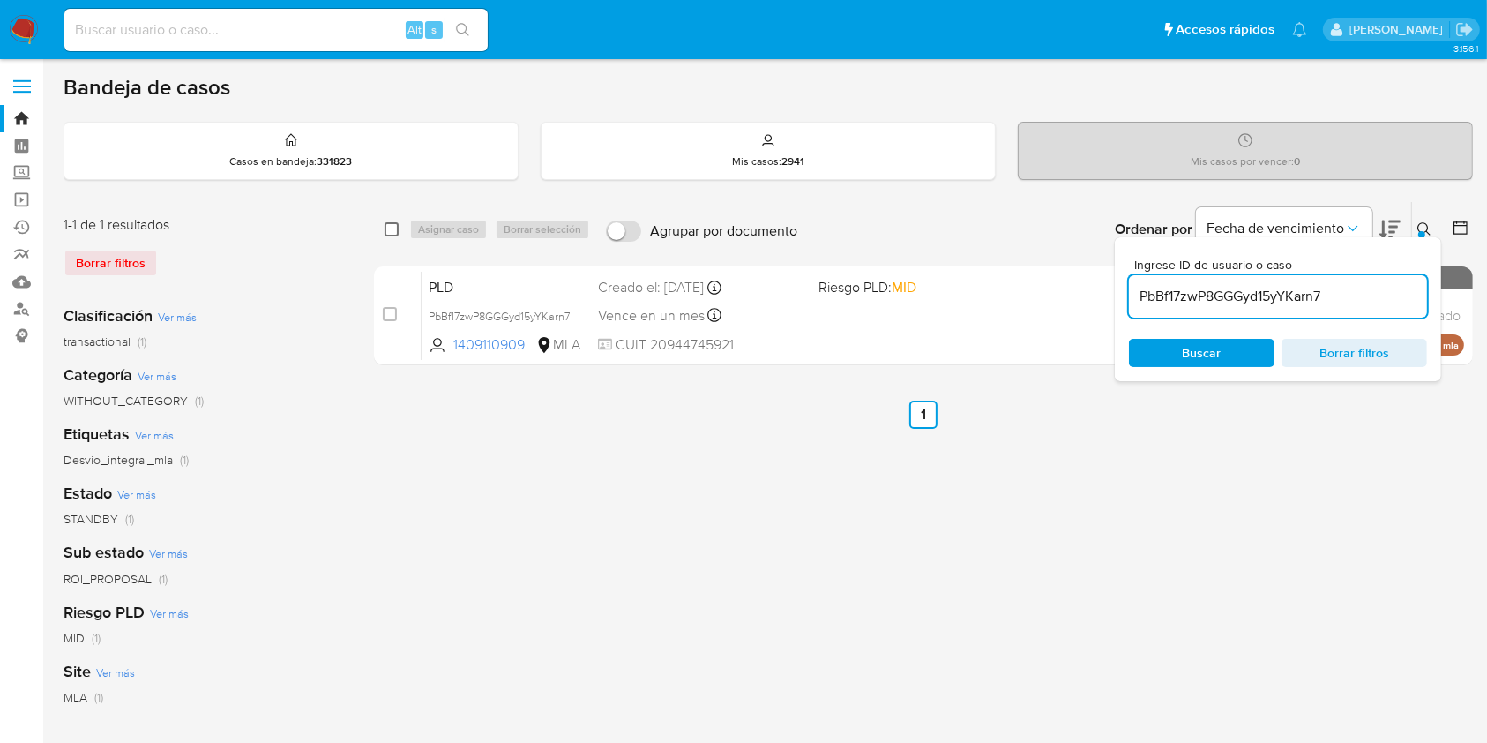
click at [391, 232] on input "checkbox" at bounding box center [392, 229] width 14 height 14
checkbox input "true"
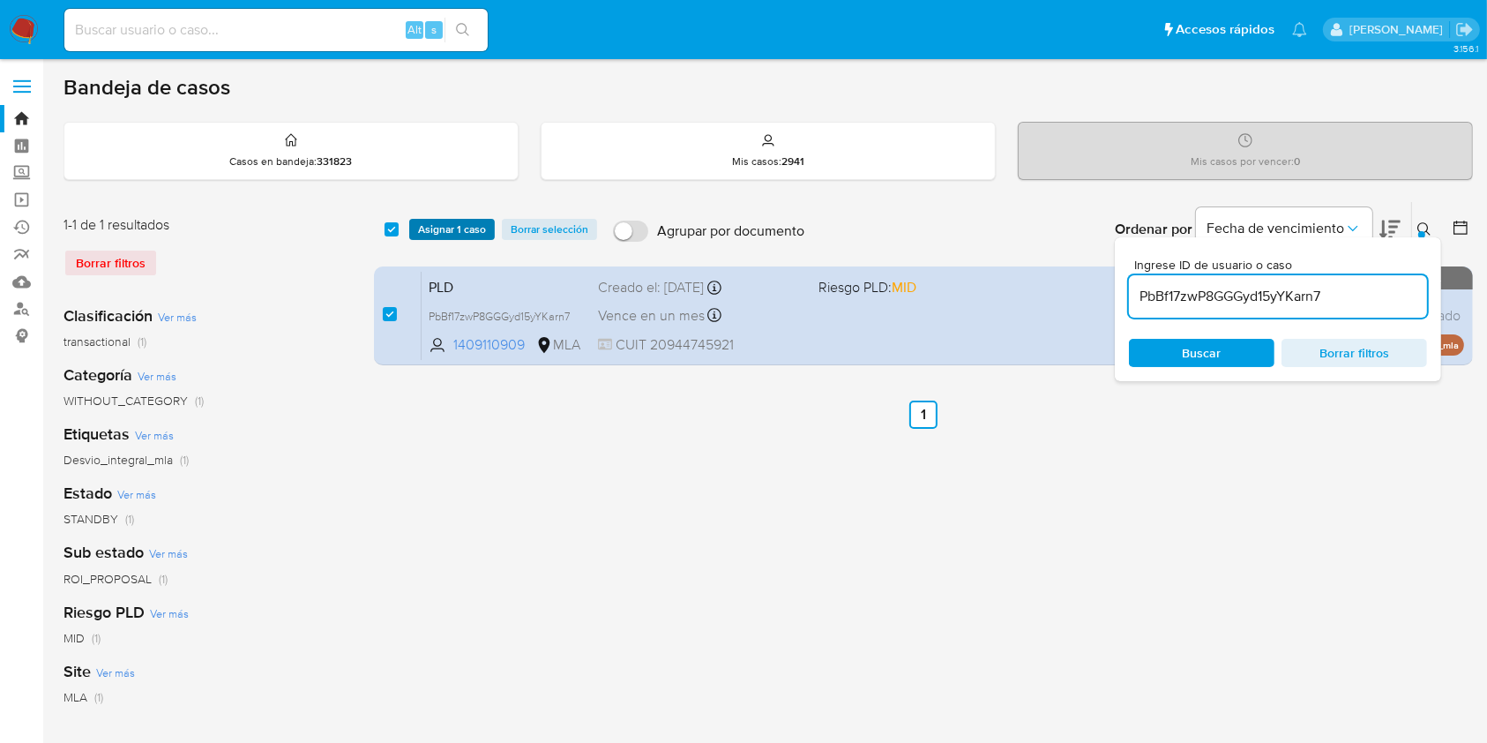
click at [455, 224] on span "Asignar 1 caso" at bounding box center [452, 229] width 68 height 18
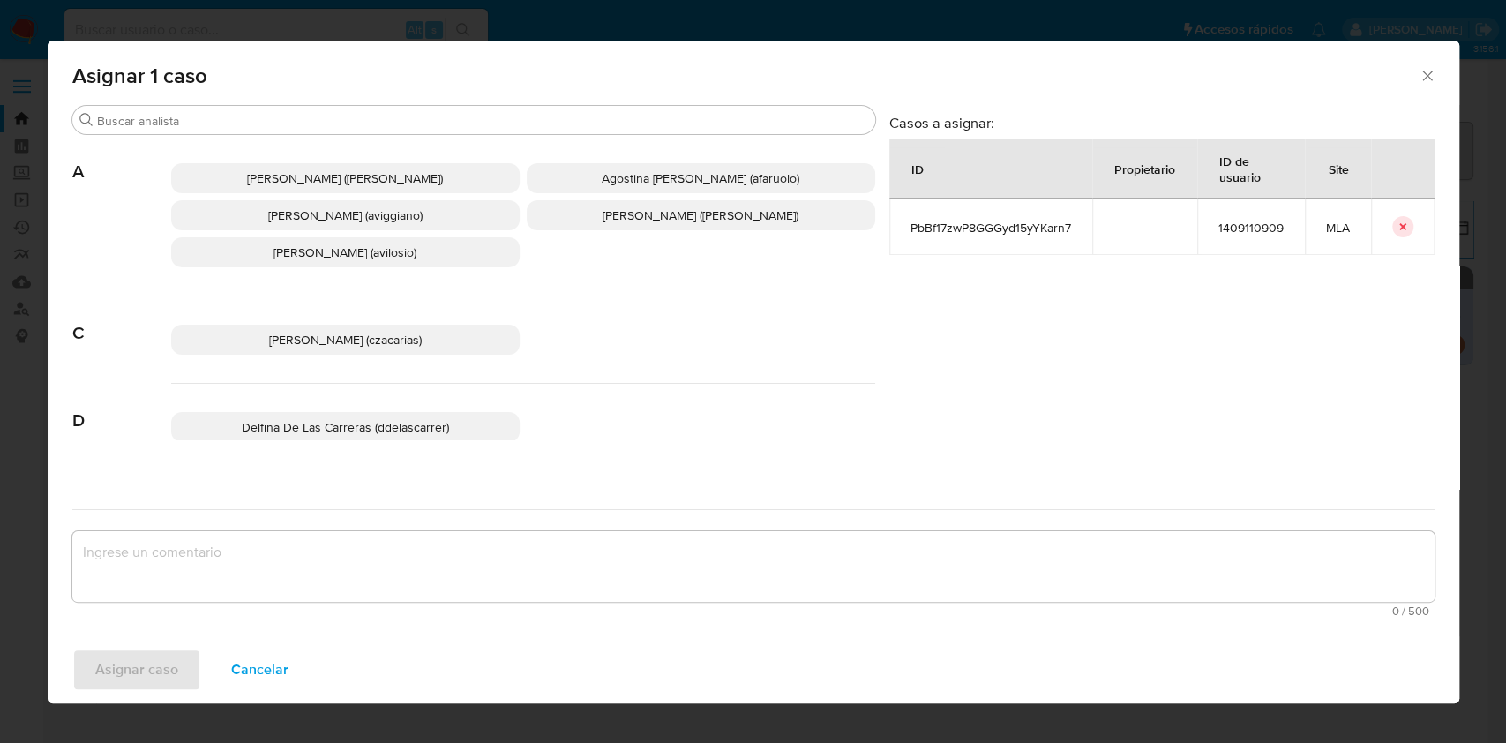
click at [375, 212] on span "Agustina Belen Viggiano (aviggiano)" at bounding box center [345, 215] width 154 height 18
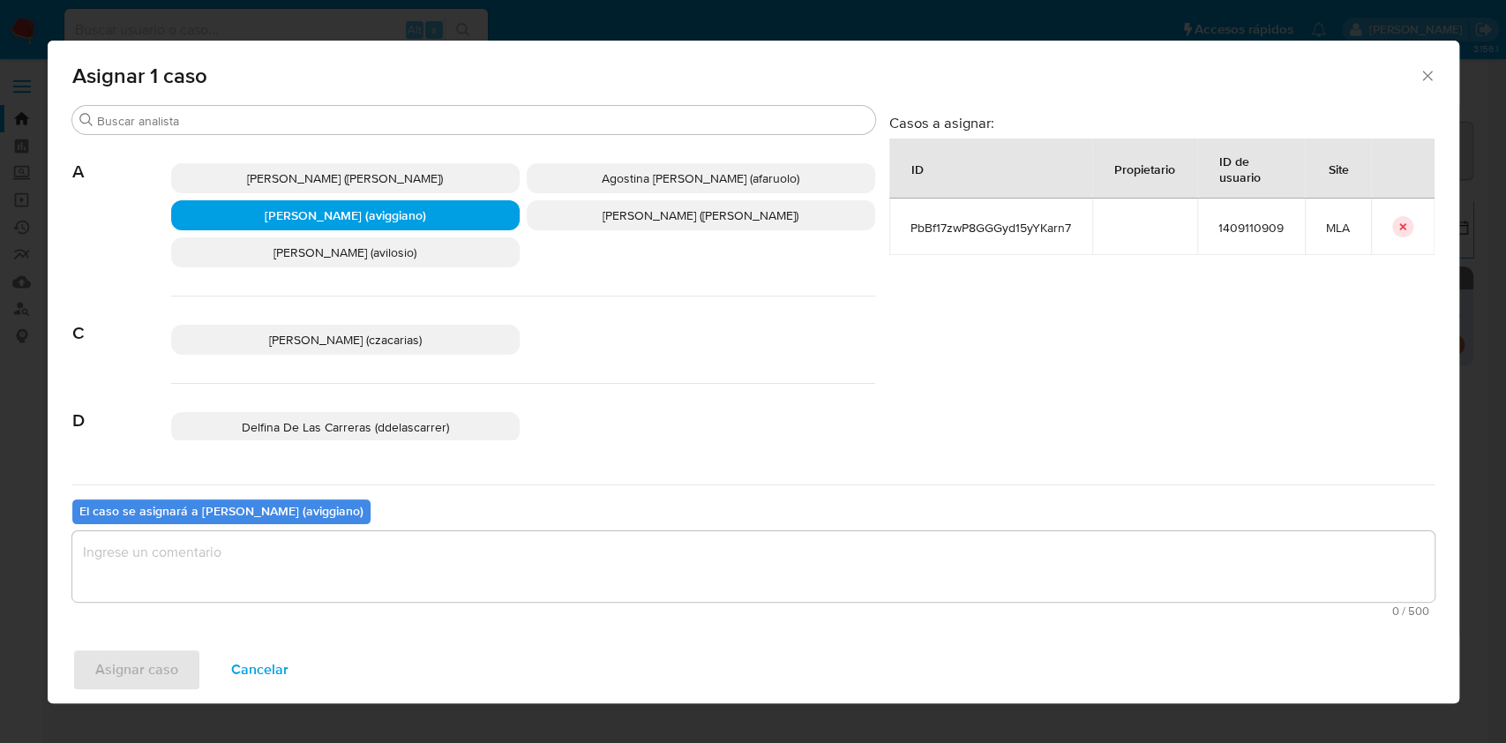
click at [316, 545] on textarea "assign-modal" at bounding box center [753, 566] width 1362 height 71
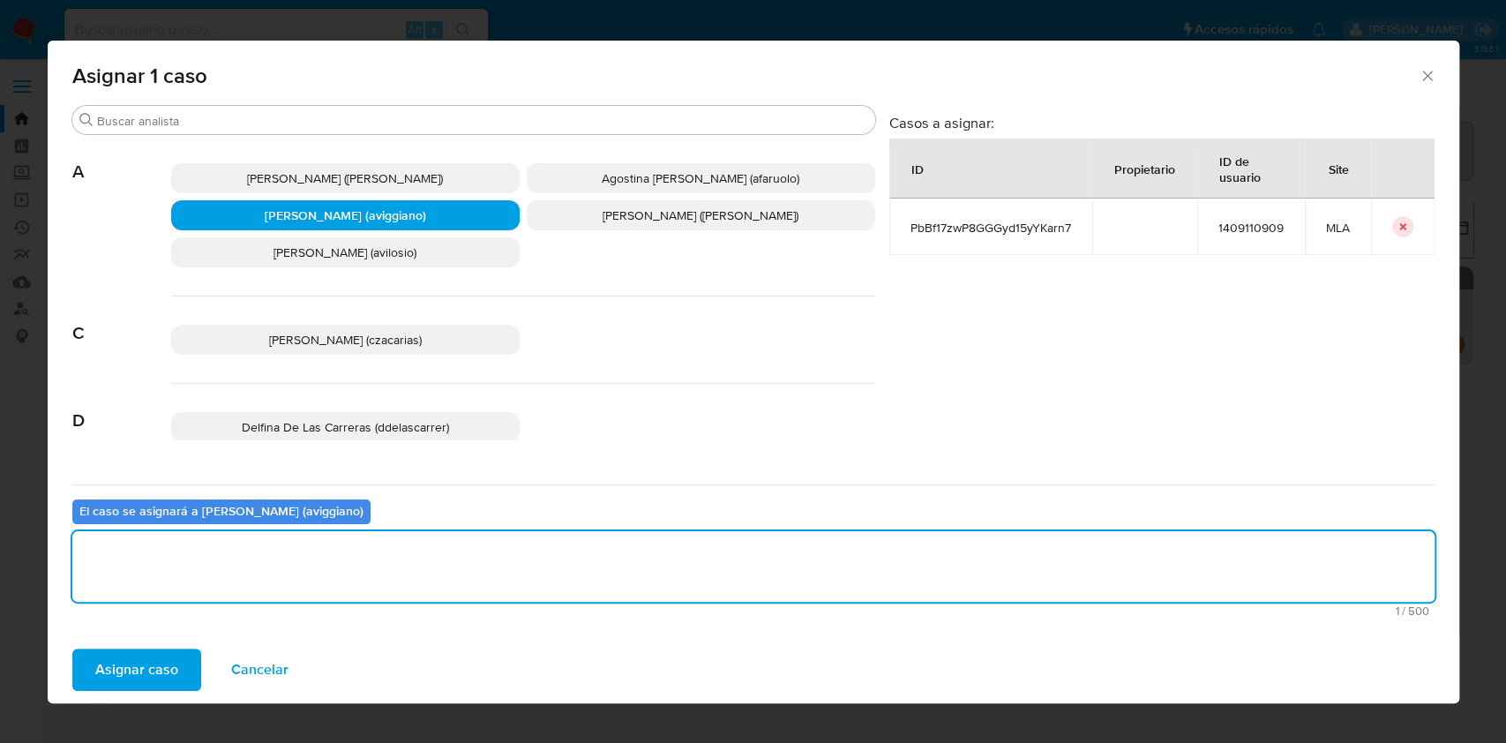
click at [152, 654] on span "Asignar caso" at bounding box center [136, 669] width 83 height 39
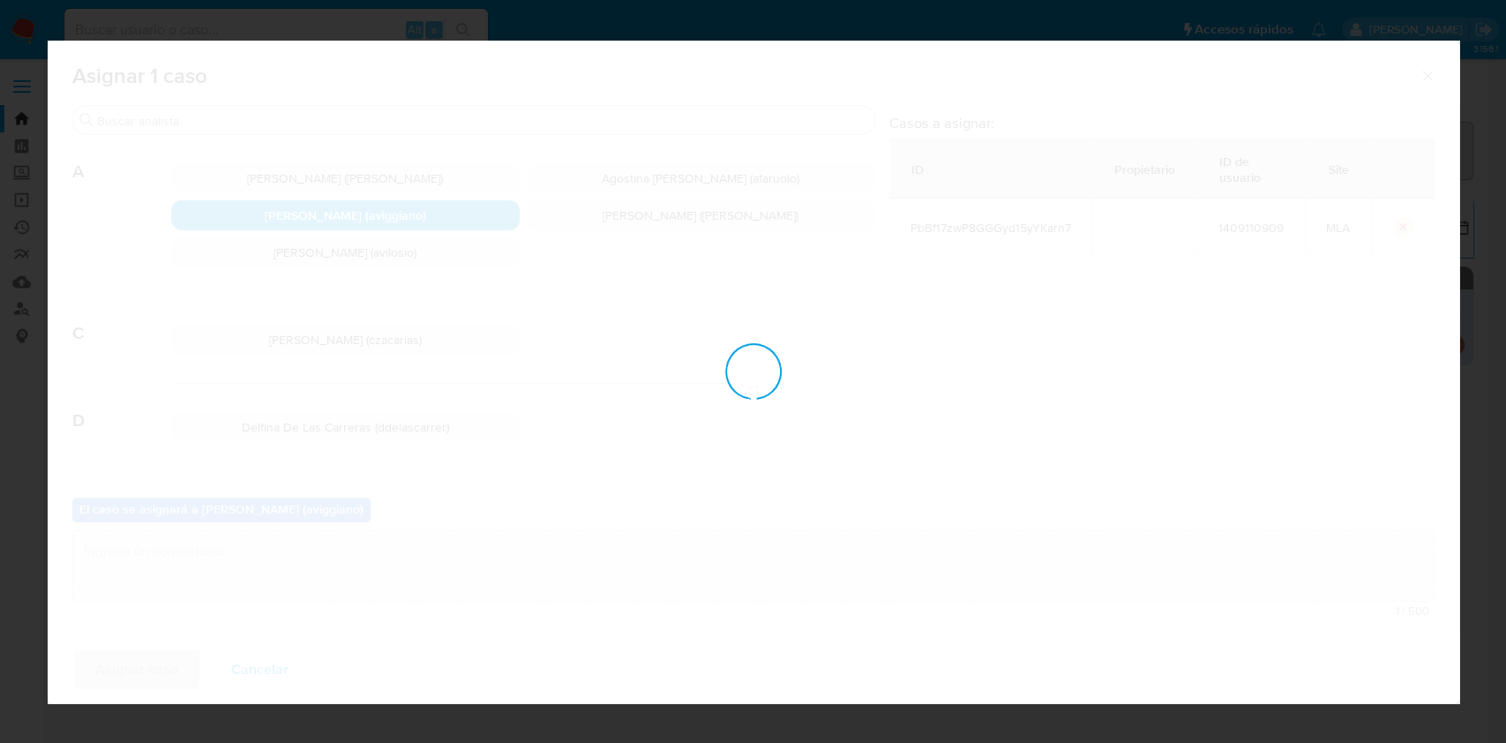
checkbox input "false"
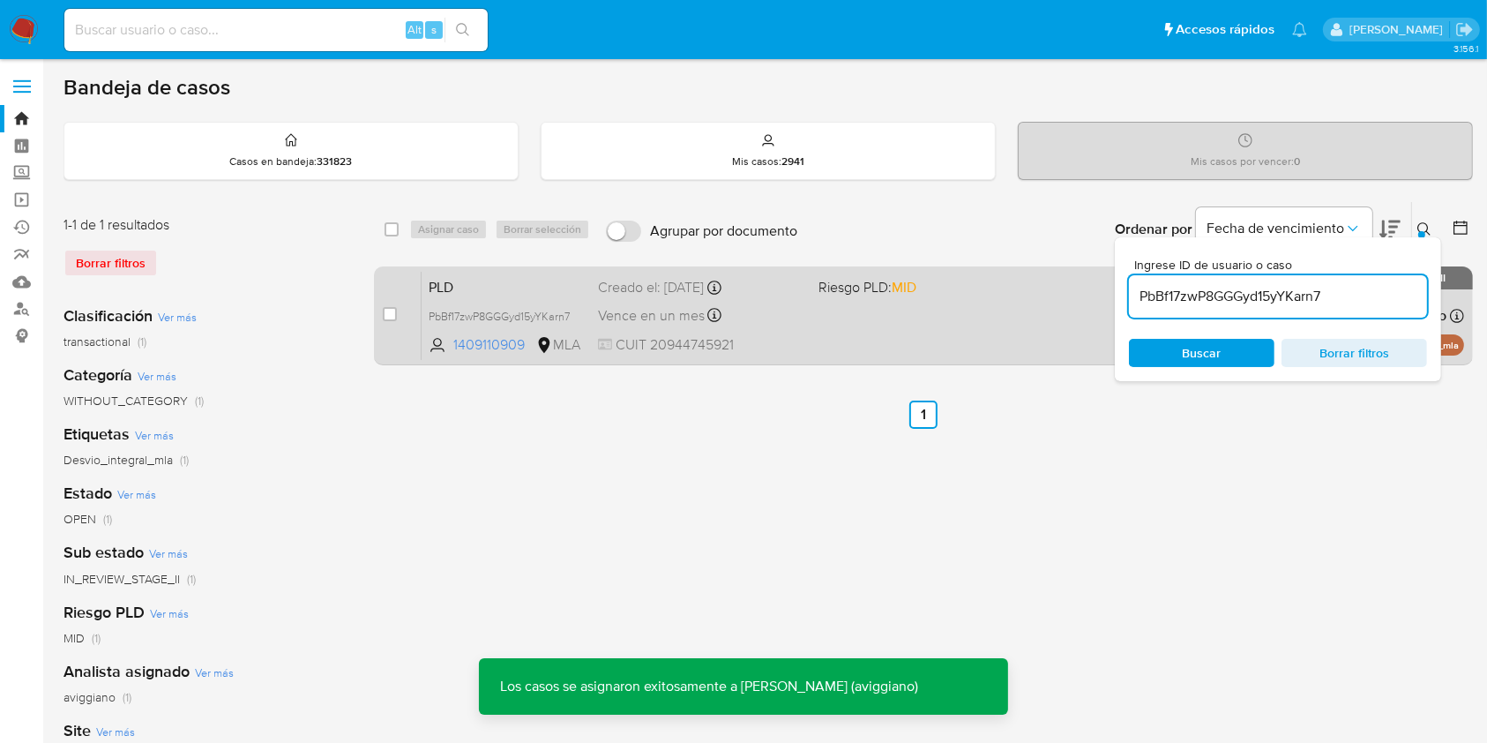
click at [938, 307] on div "PLD PbBf17zwP8GGGyd15yYKarn7 1409110909 MLA Riesgo PLD: MID Creado el: 12/07/20…" at bounding box center [943, 315] width 1042 height 89
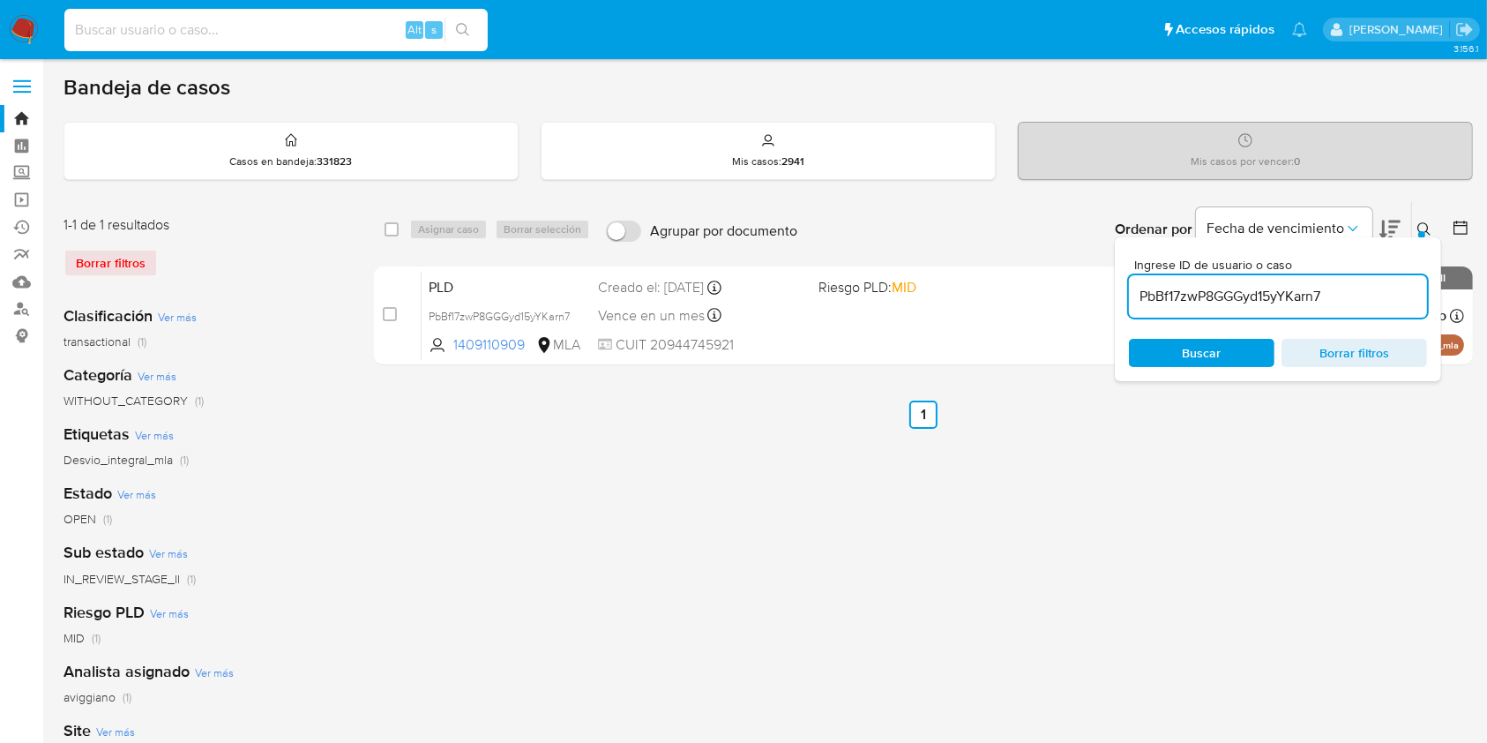
click at [166, 19] on input at bounding box center [275, 30] width 423 height 23
paste input "M0zWmjjvDzuKgj3g6STApaTN"
type input "M0zWmjjvDzuKgj3g6STApaTN"
click at [461, 28] on icon "search-icon" at bounding box center [463, 30] width 14 height 14
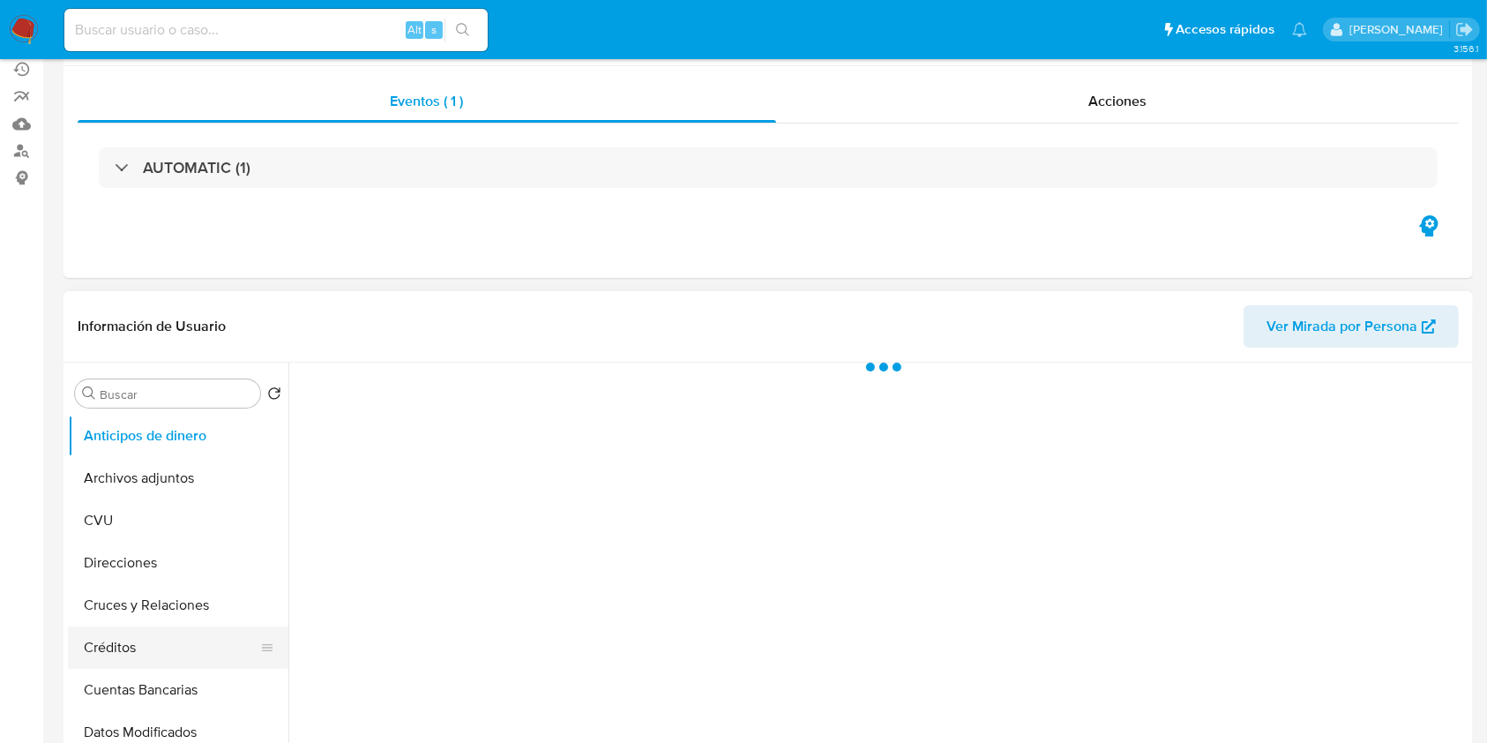
scroll to position [235, 0]
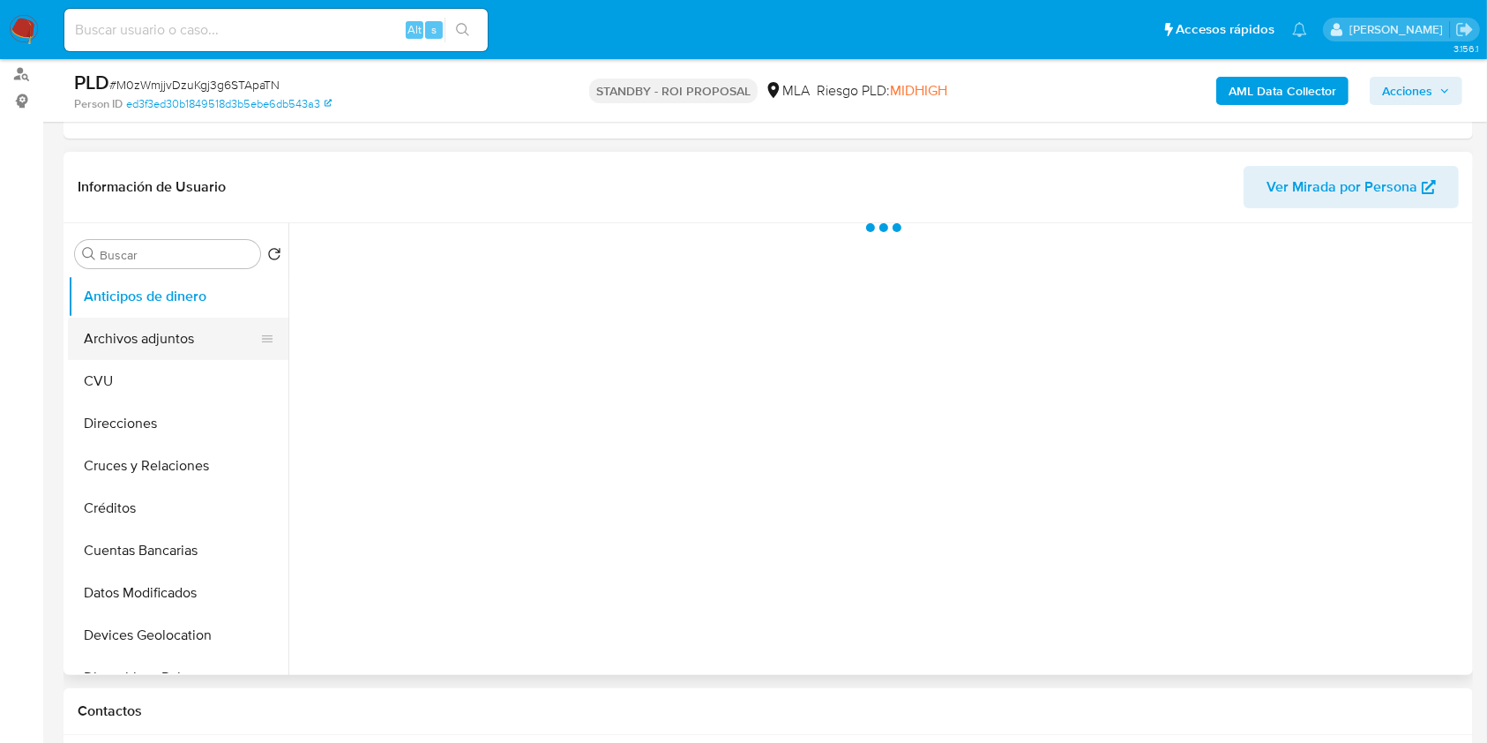
click at [181, 332] on button "Archivos adjuntos" at bounding box center [171, 339] width 206 height 42
select select "10"
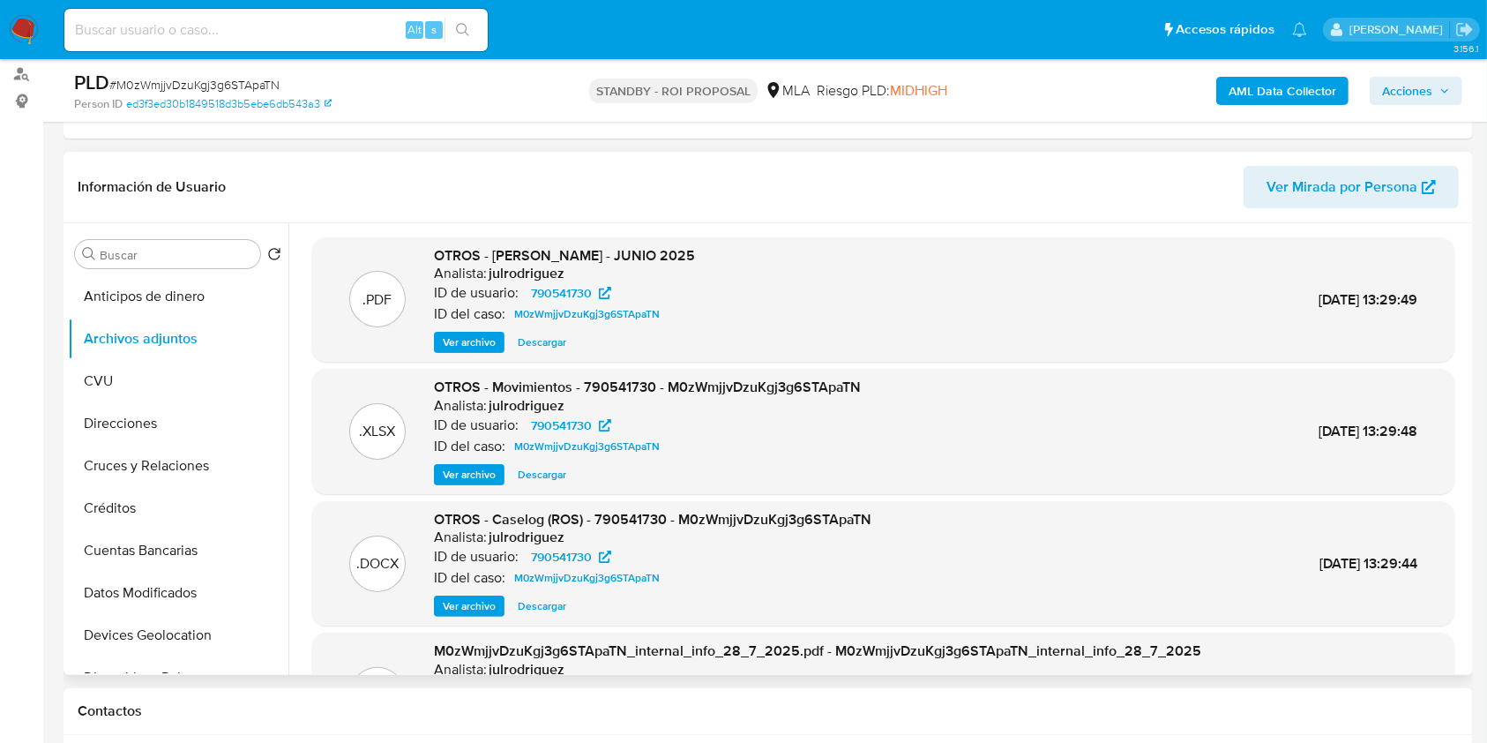
click at [536, 345] on span "Descargar" at bounding box center [542, 342] width 49 height 18
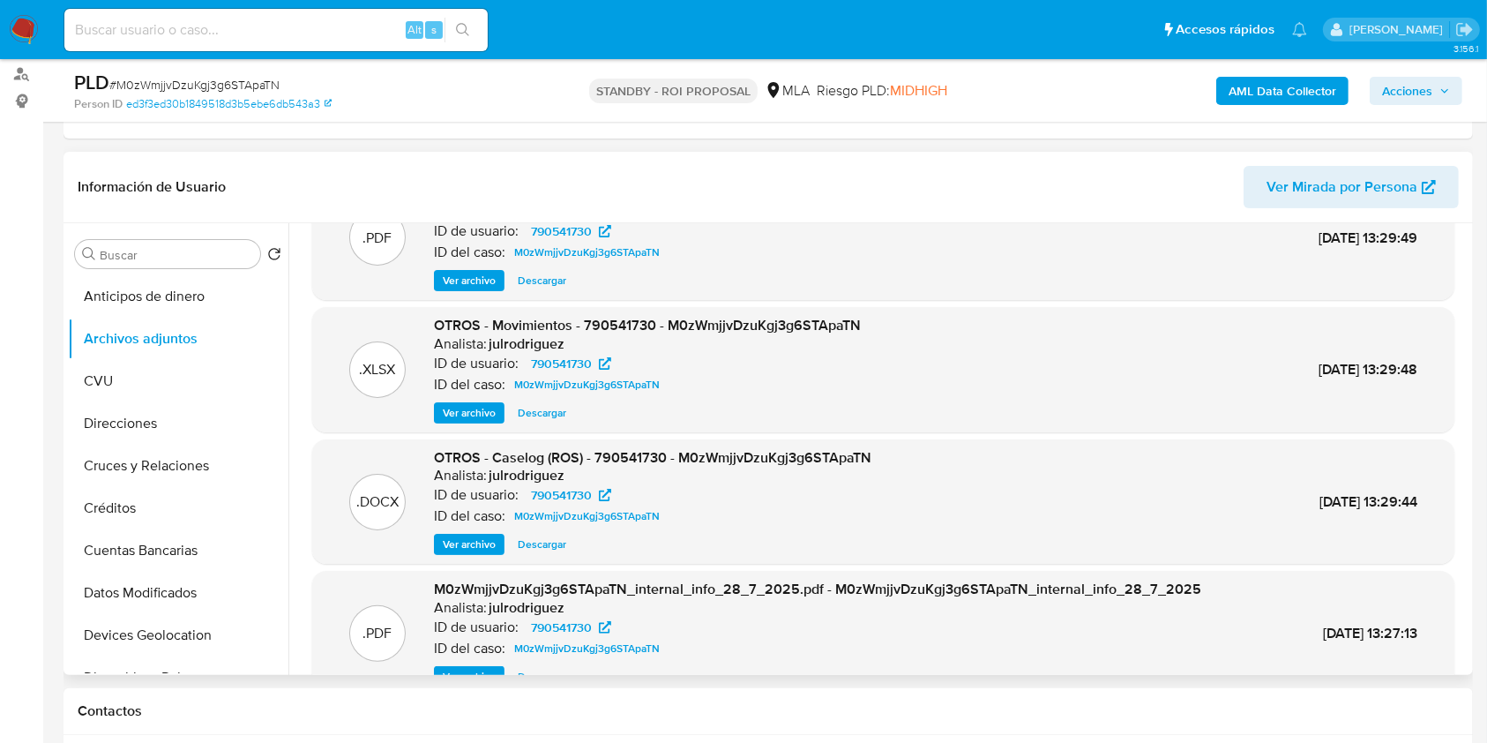
scroll to position [148, 0]
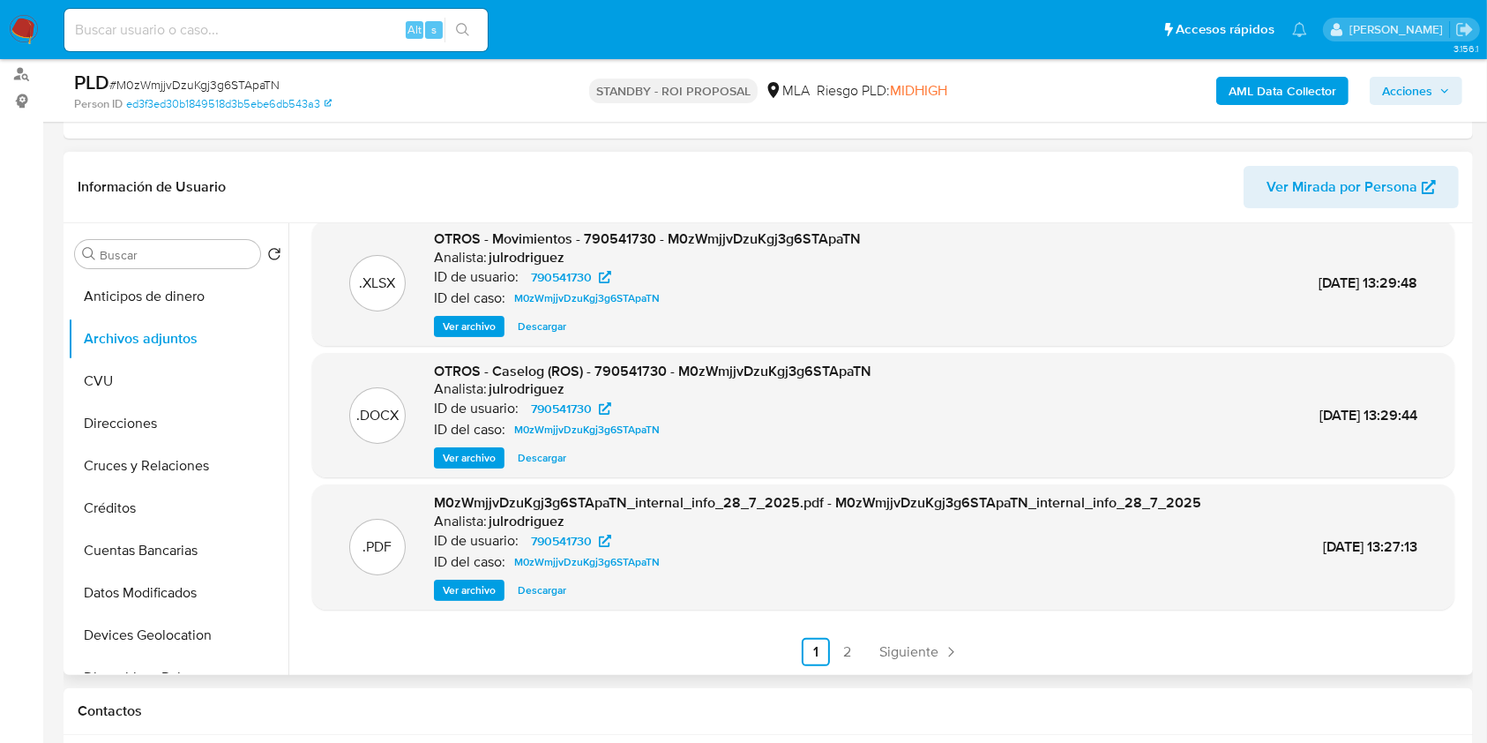
click at [508, 461] on div "Ver archivo Descargar" at bounding box center [652, 457] width 437 height 21
click at [543, 461] on span "Descargar" at bounding box center [542, 458] width 49 height 18
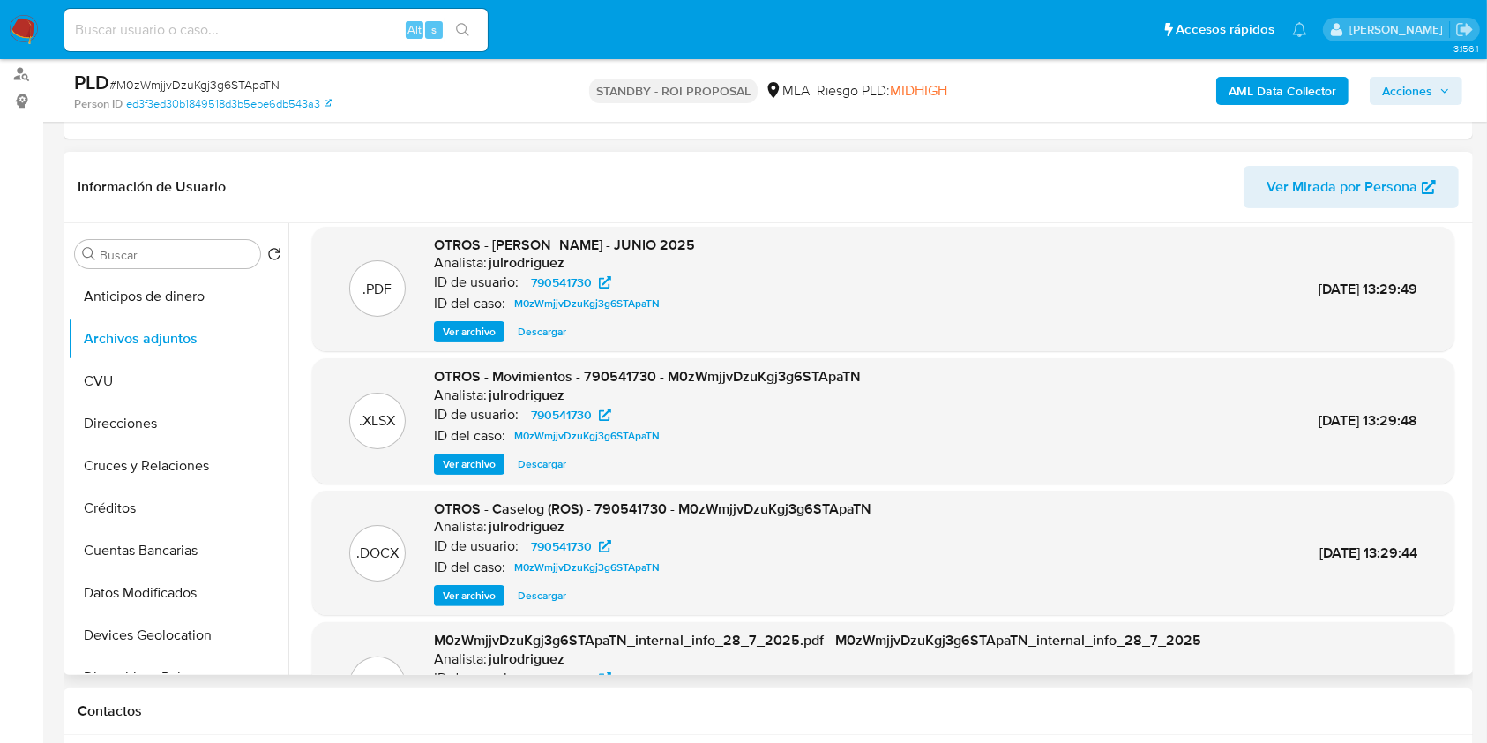
scroll to position [0, 0]
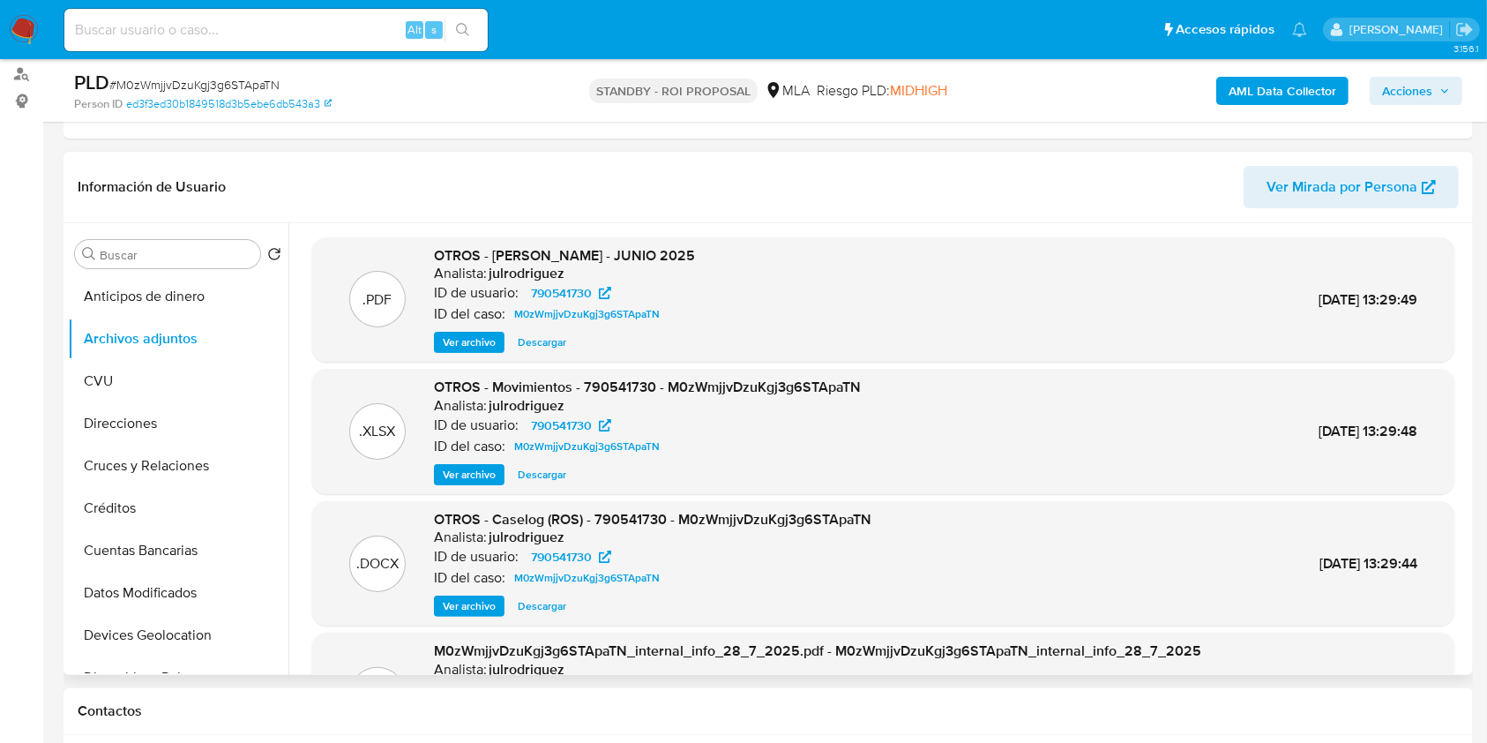
click at [532, 478] on span "Descargar" at bounding box center [542, 475] width 49 height 18
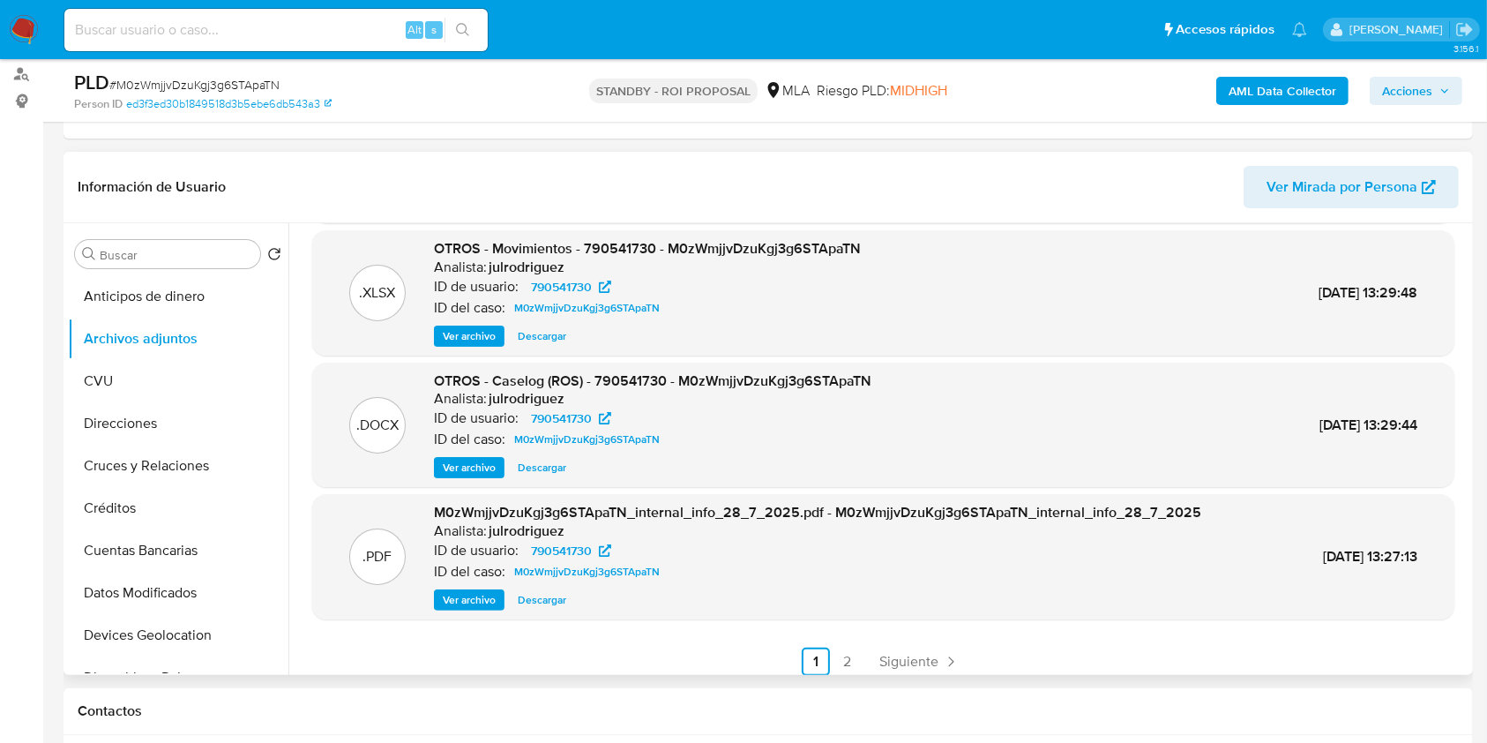
scroll to position [148, 0]
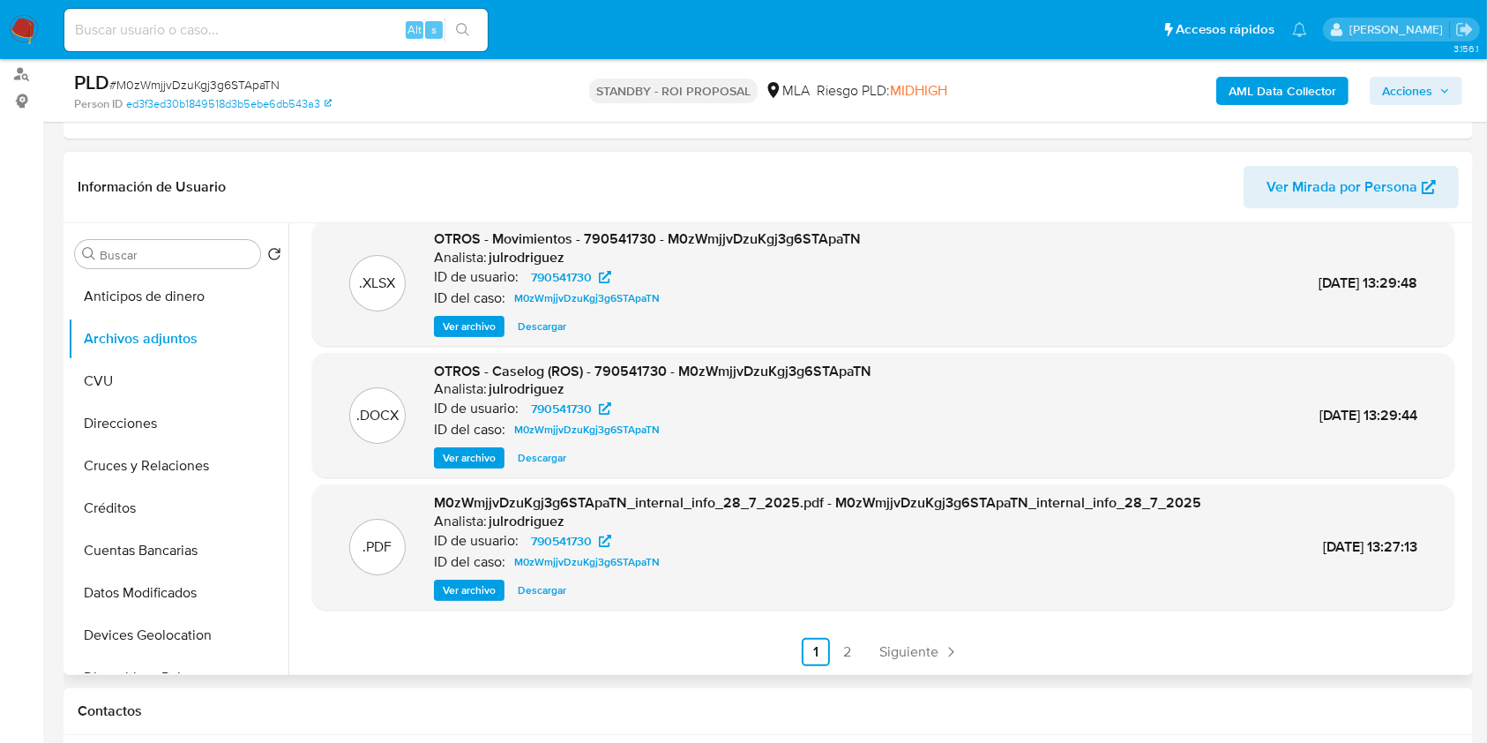
click at [851, 643] on link "2" at bounding box center [847, 652] width 28 height 28
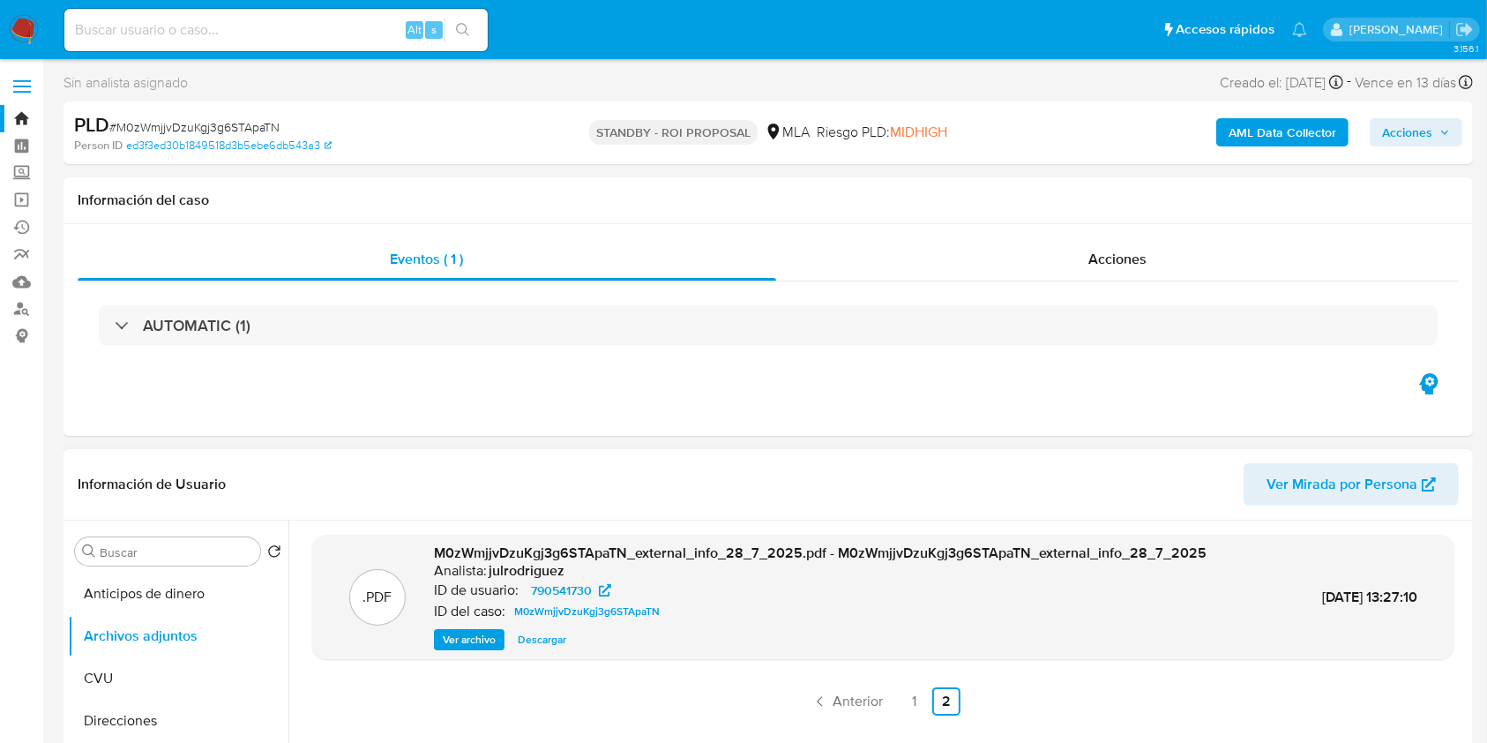
scroll to position [235, 0]
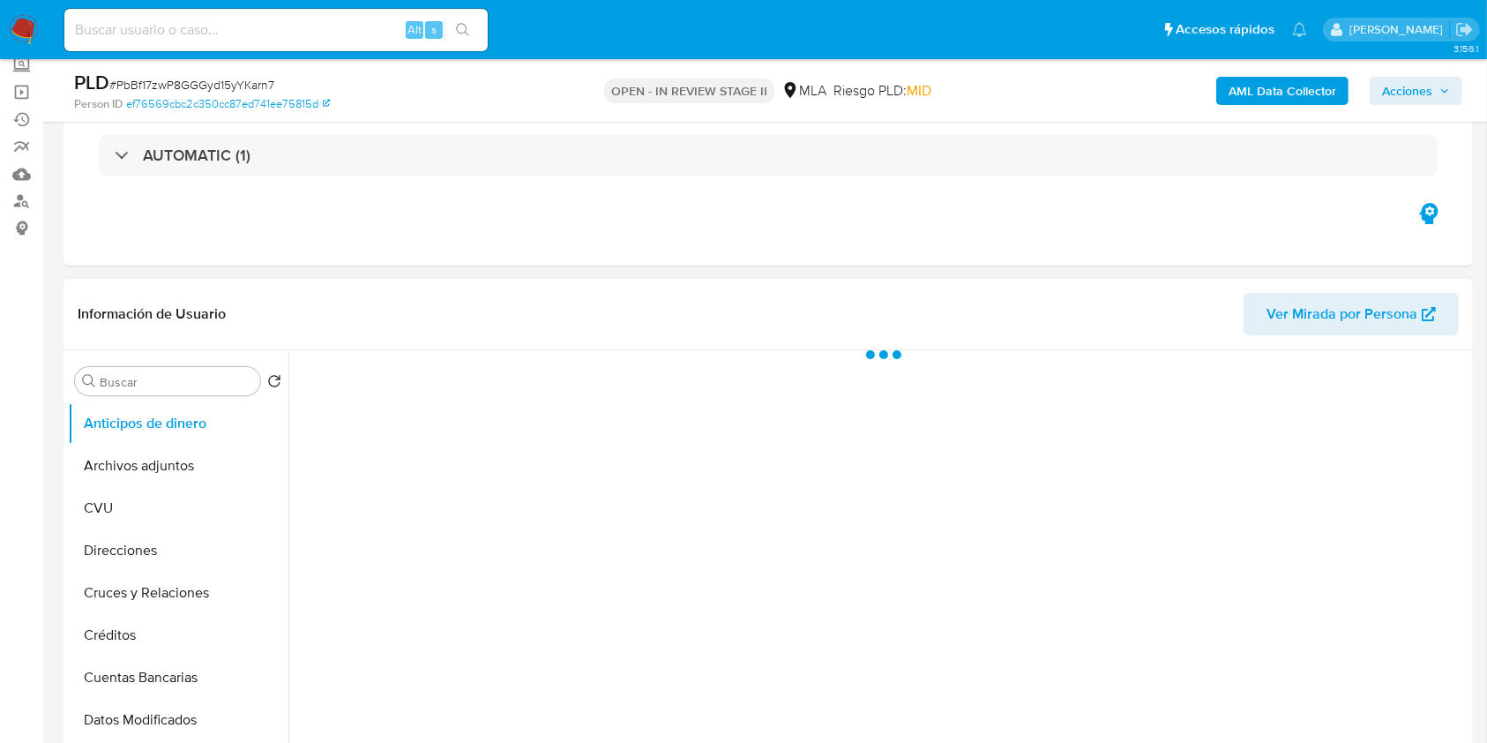
scroll to position [235, 0]
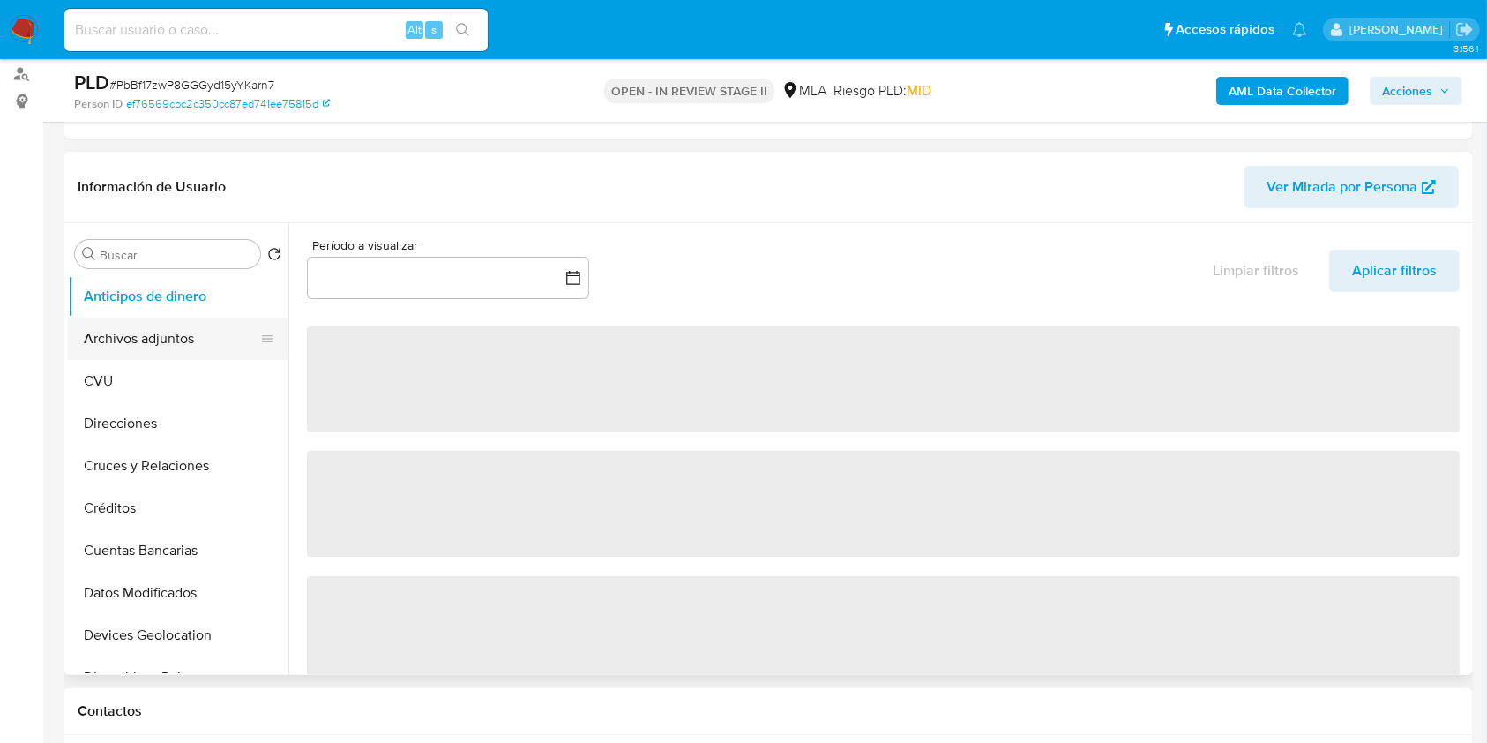
click at [165, 325] on button "Archivos adjuntos" at bounding box center [171, 339] width 206 height 42
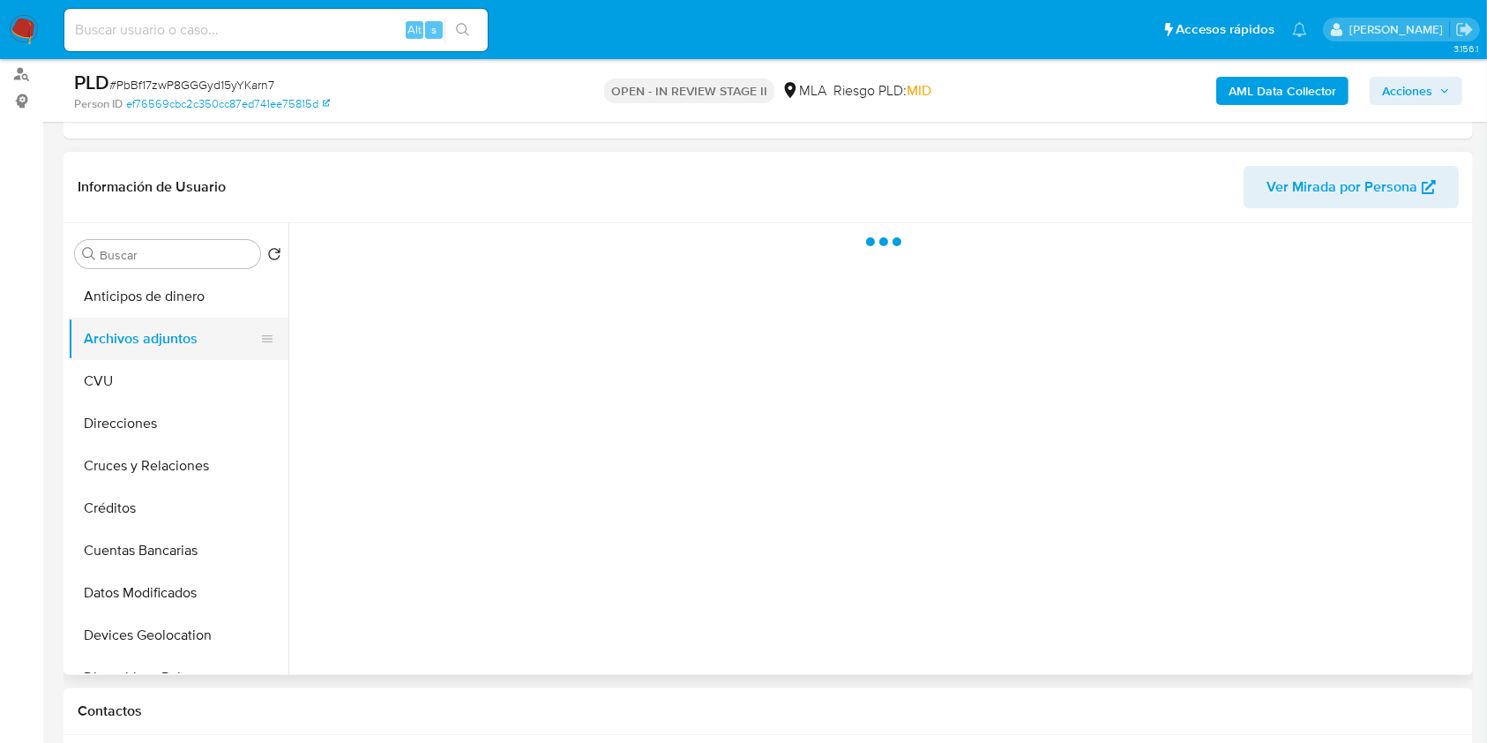
select select "10"
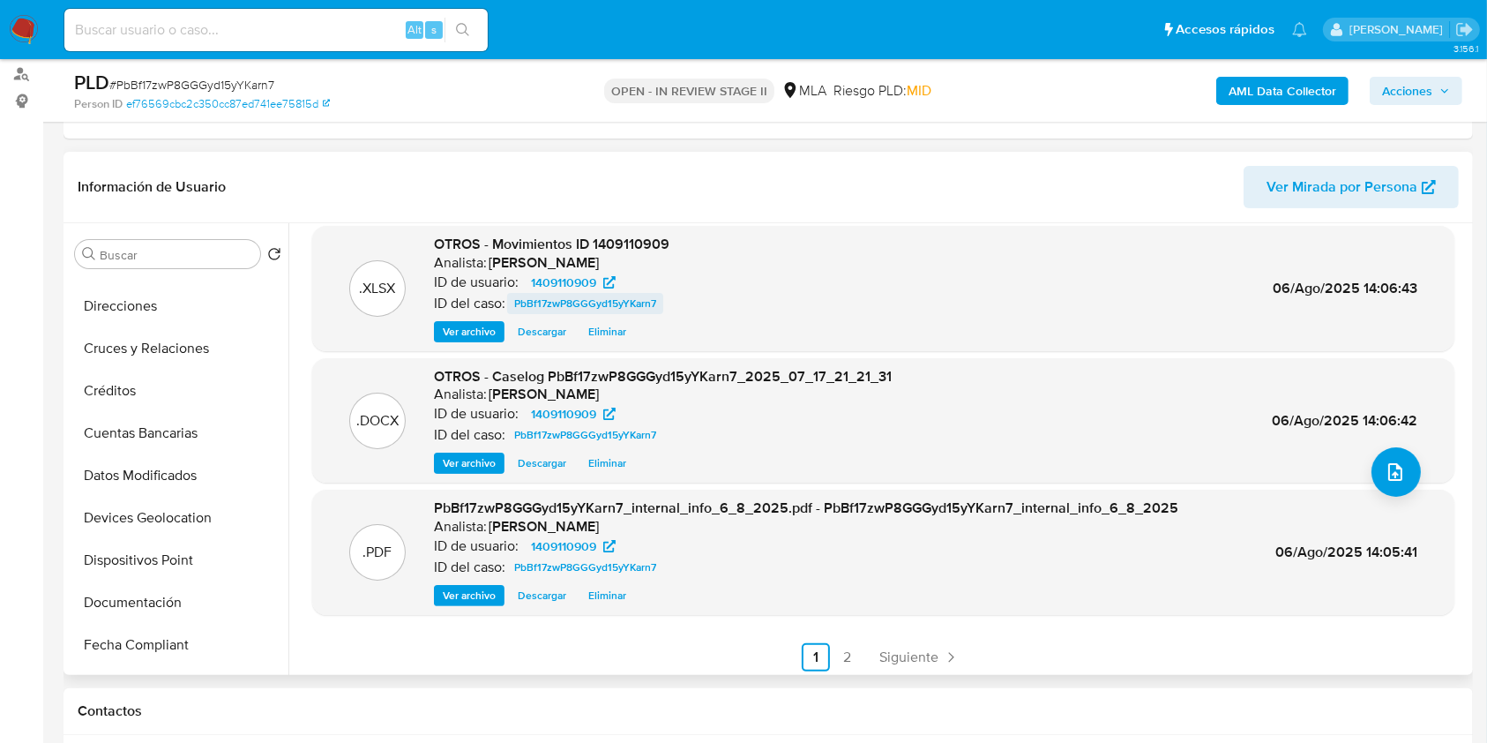
scroll to position [148, 0]
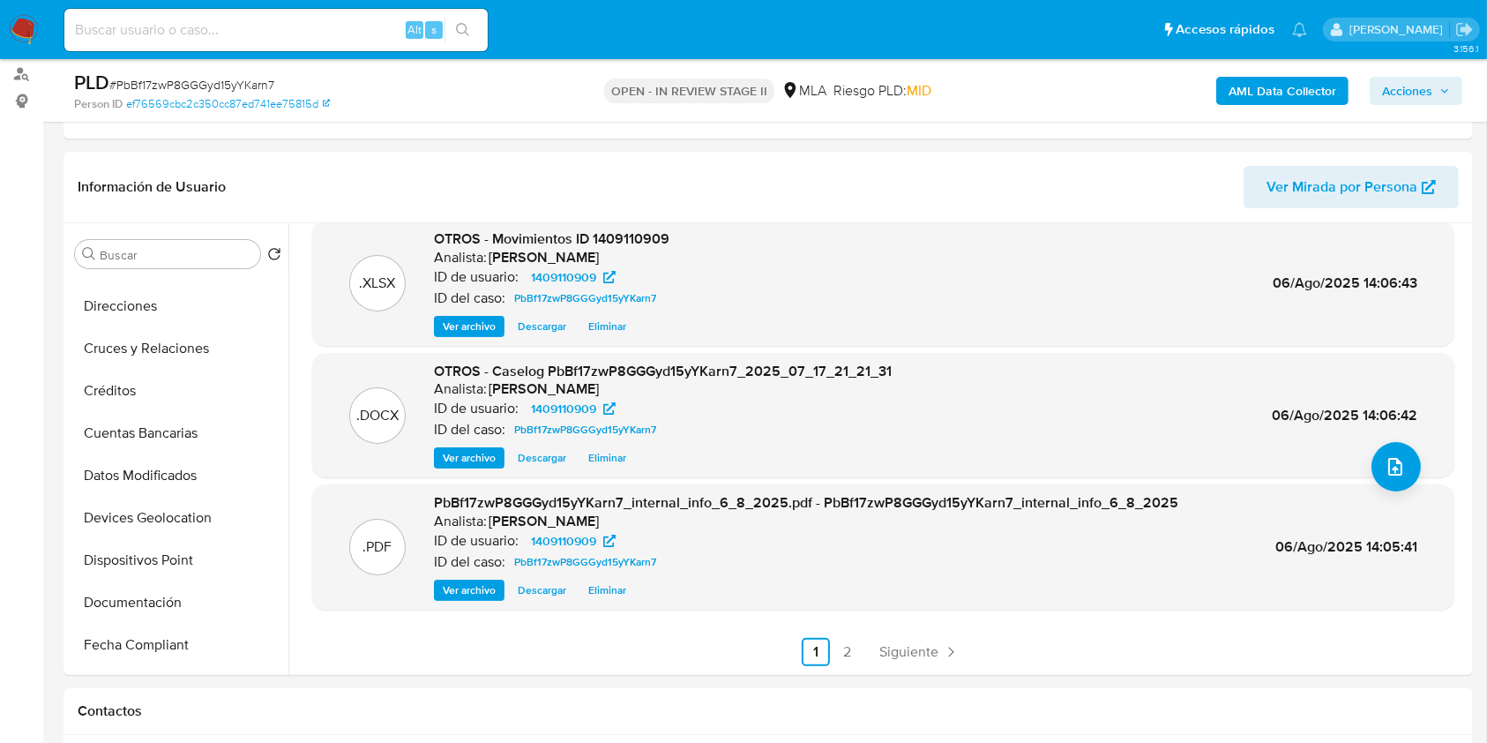
click at [1425, 101] on span "Acciones" at bounding box center [1407, 91] width 50 height 28
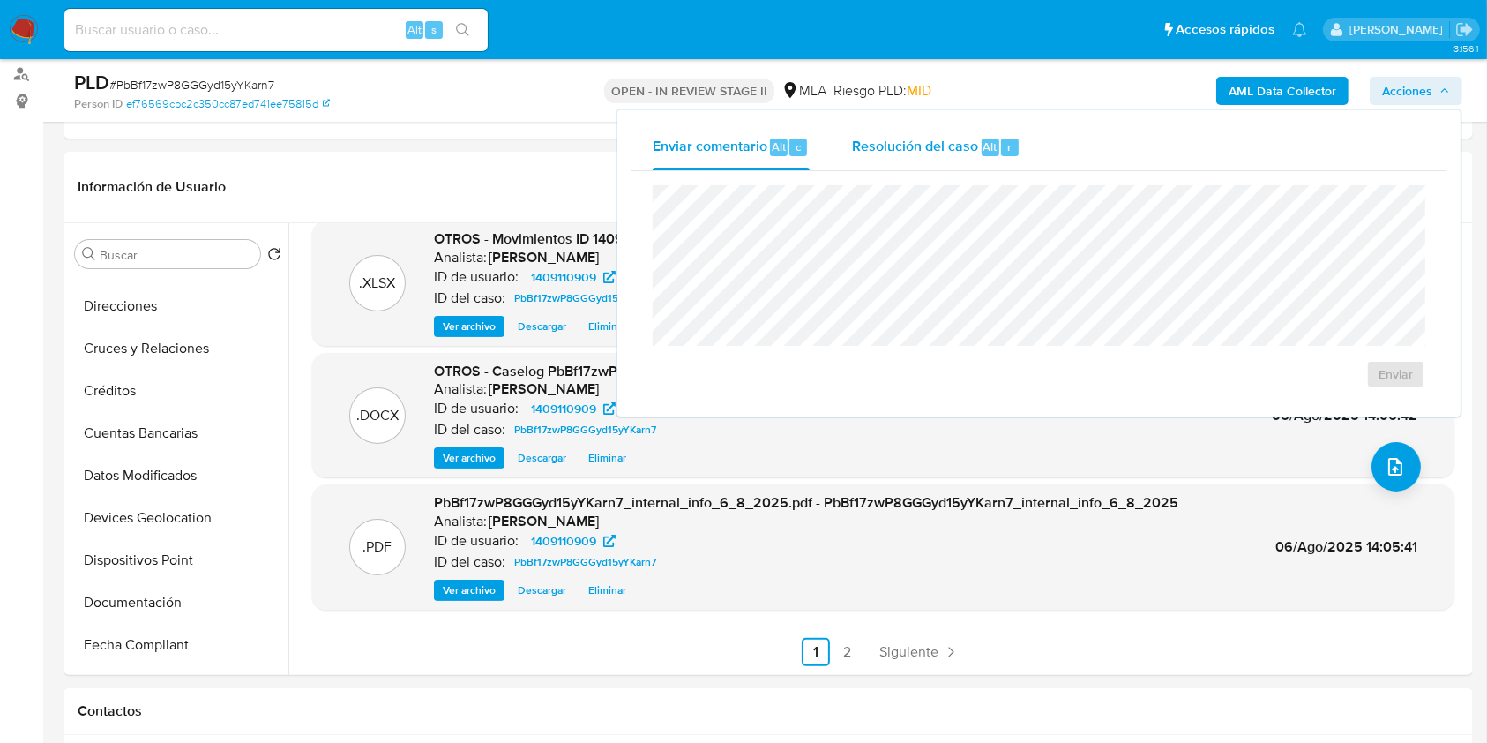
click at [908, 157] on div "Resolución del caso Alt r" at bounding box center [936, 147] width 168 height 46
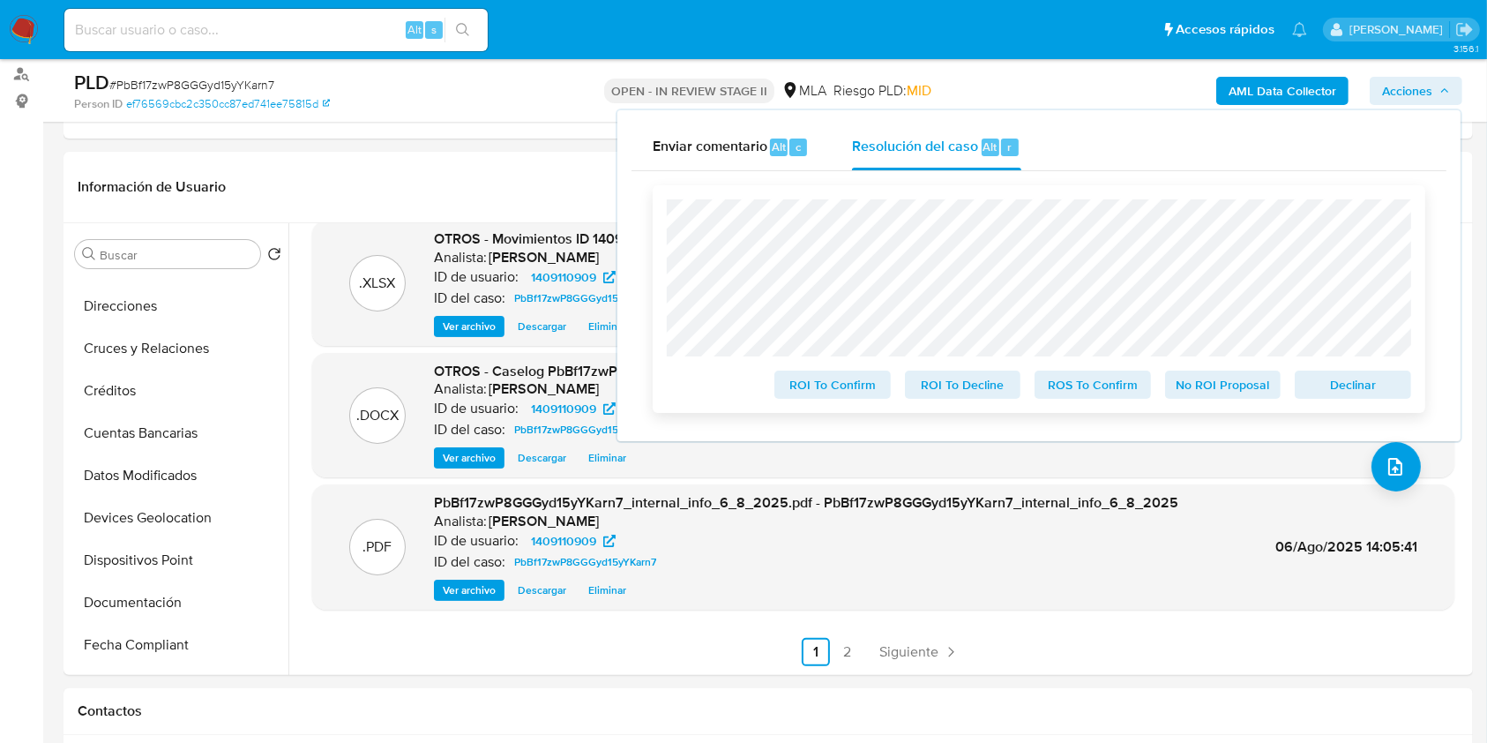
click at [1348, 392] on span "Declinar" at bounding box center [1353, 384] width 92 height 25
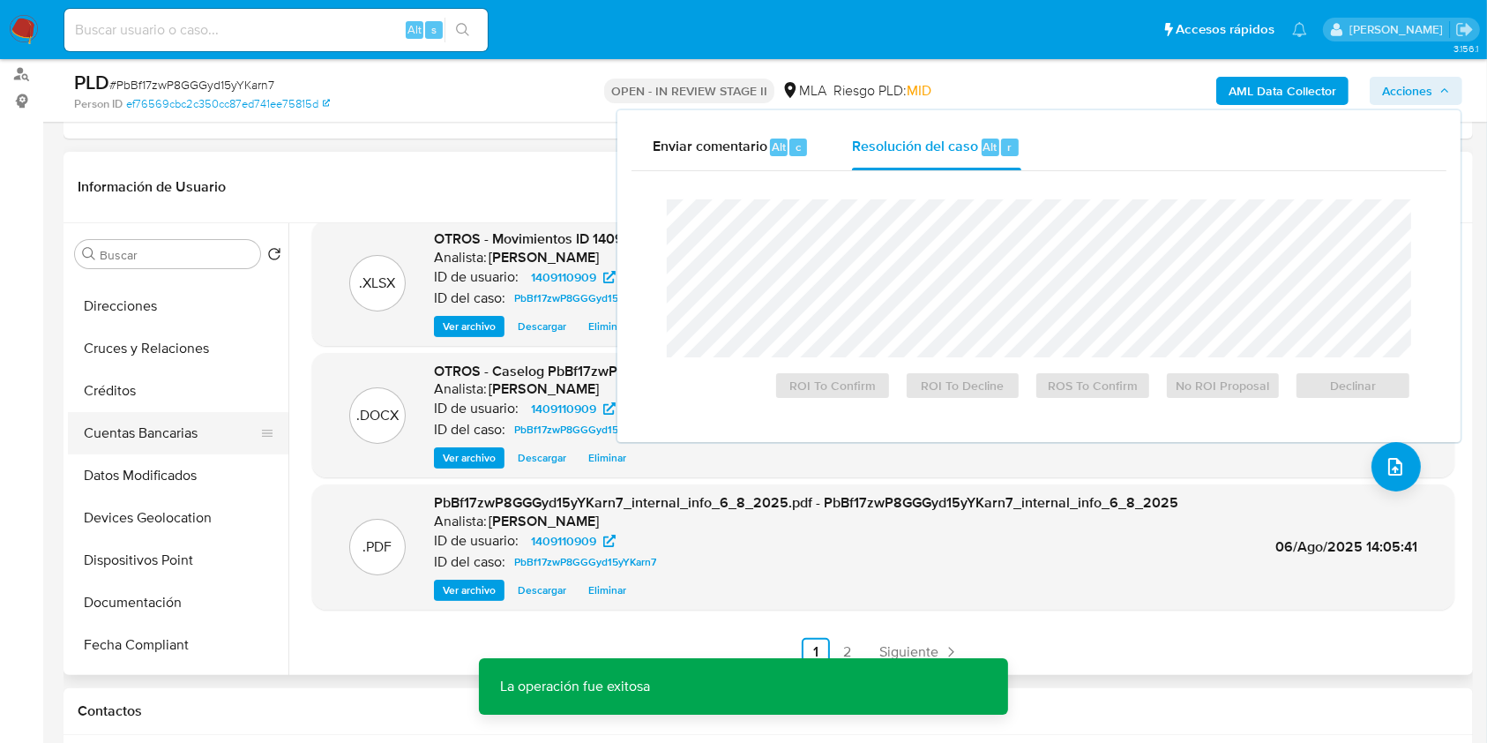
scroll to position [470, 0]
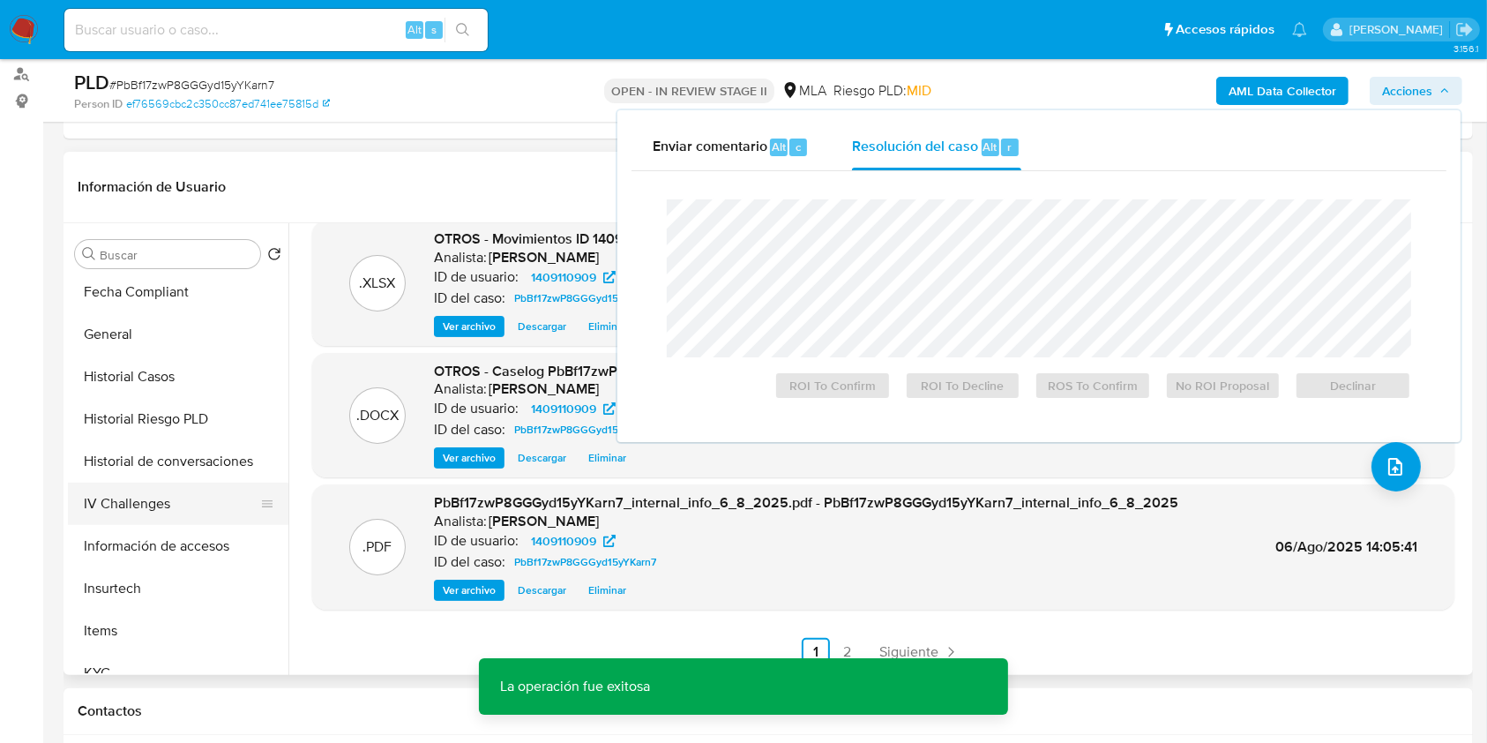
click at [158, 491] on button "IV Challenges" at bounding box center [171, 503] width 206 height 42
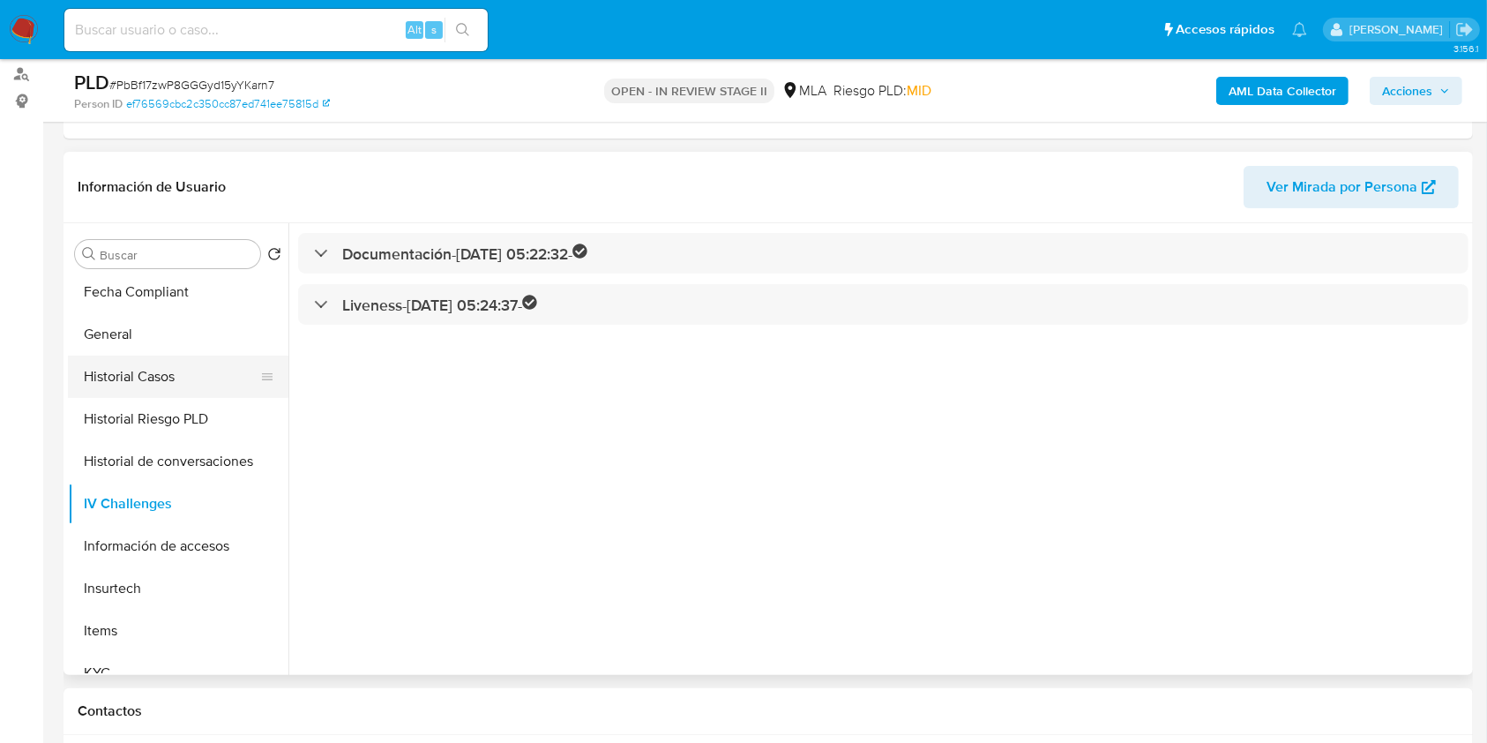
drag, startPoint x: 181, startPoint y: 357, endPoint x: 174, endPoint y: 370, distance: 15.0
click at [180, 357] on button "Historial Casos" at bounding box center [171, 376] width 206 height 42
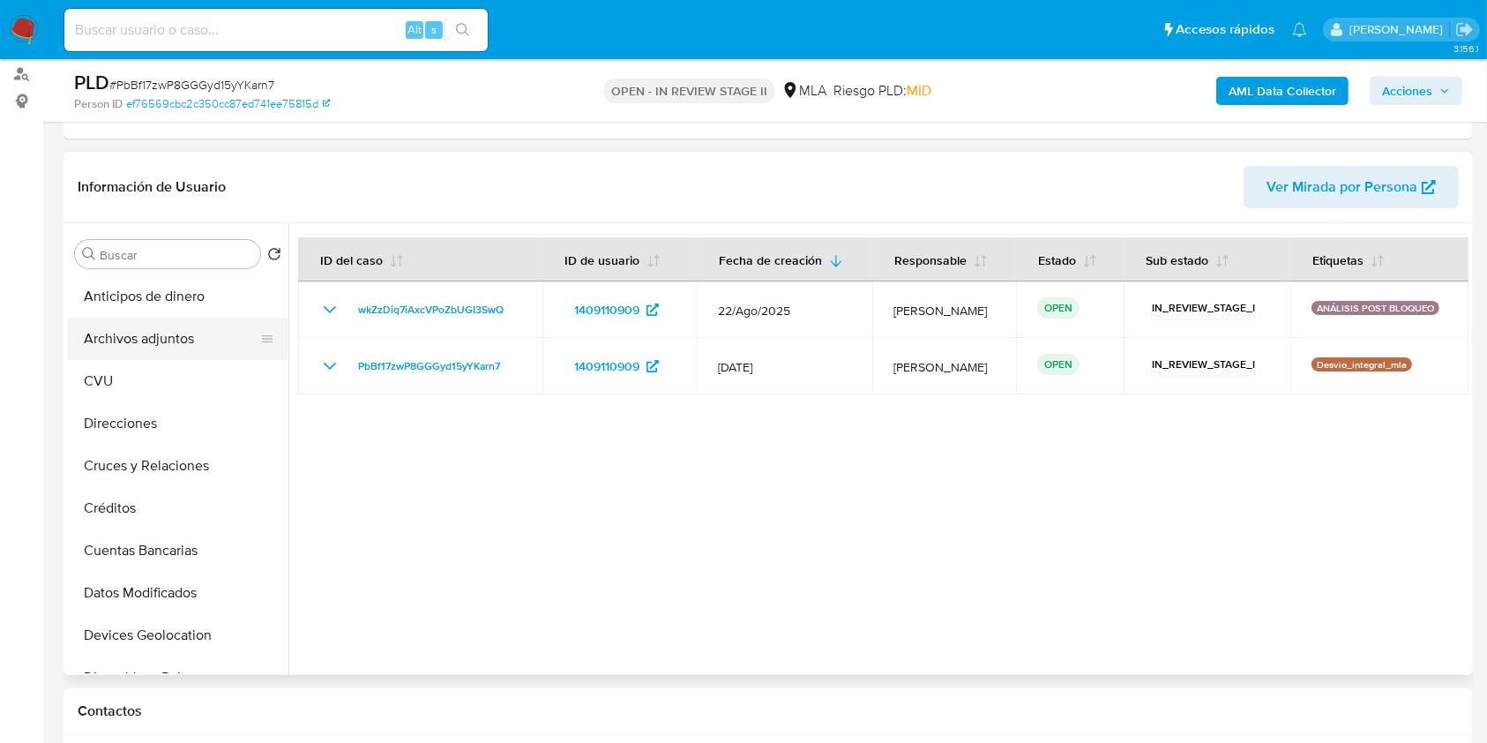
click at [148, 323] on button "Archivos adjuntos" at bounding box center [171, 339] width 206 height 42
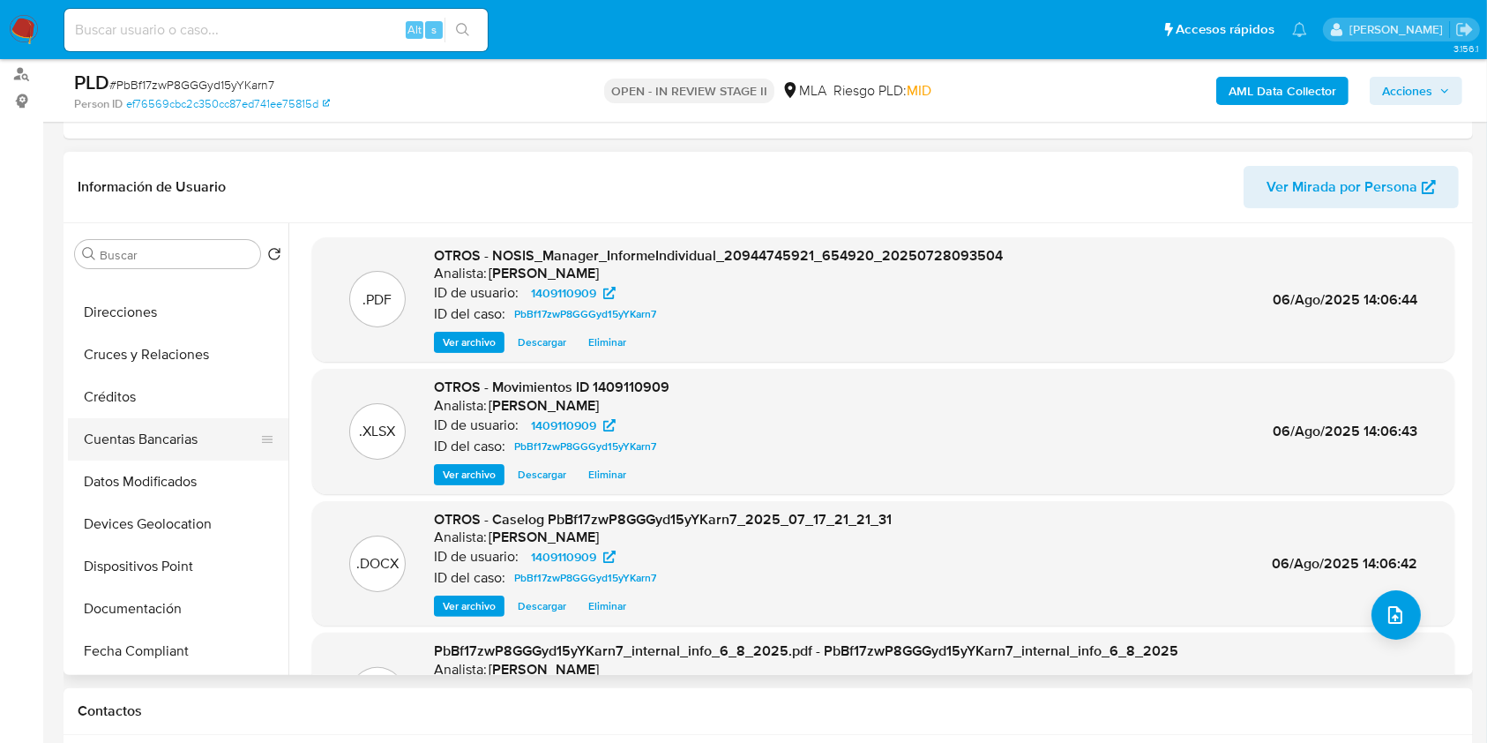
scroll to position [353, 0]
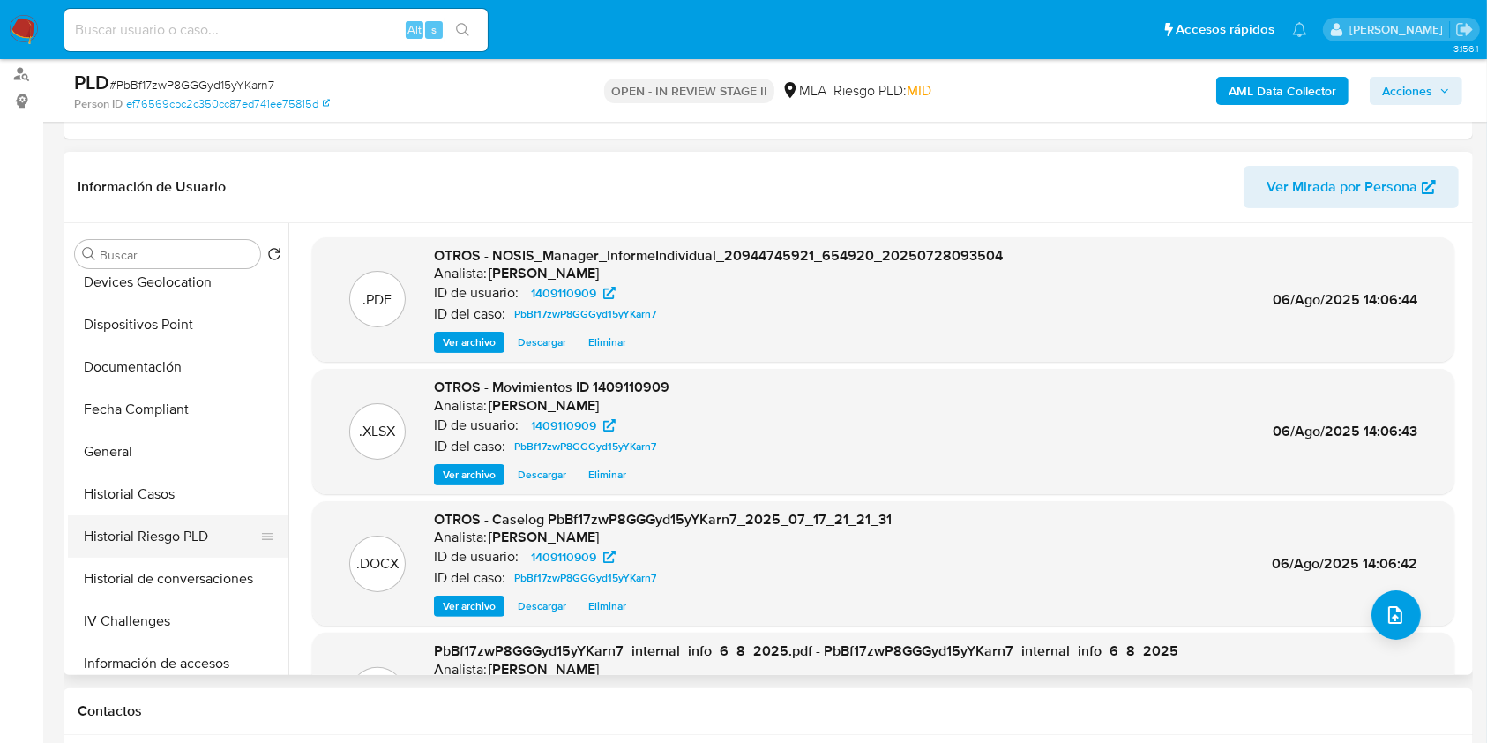
click at [186, 516] on button "Historial Riesgo PLD" at bounding box center [171, 536] width 206 height 42
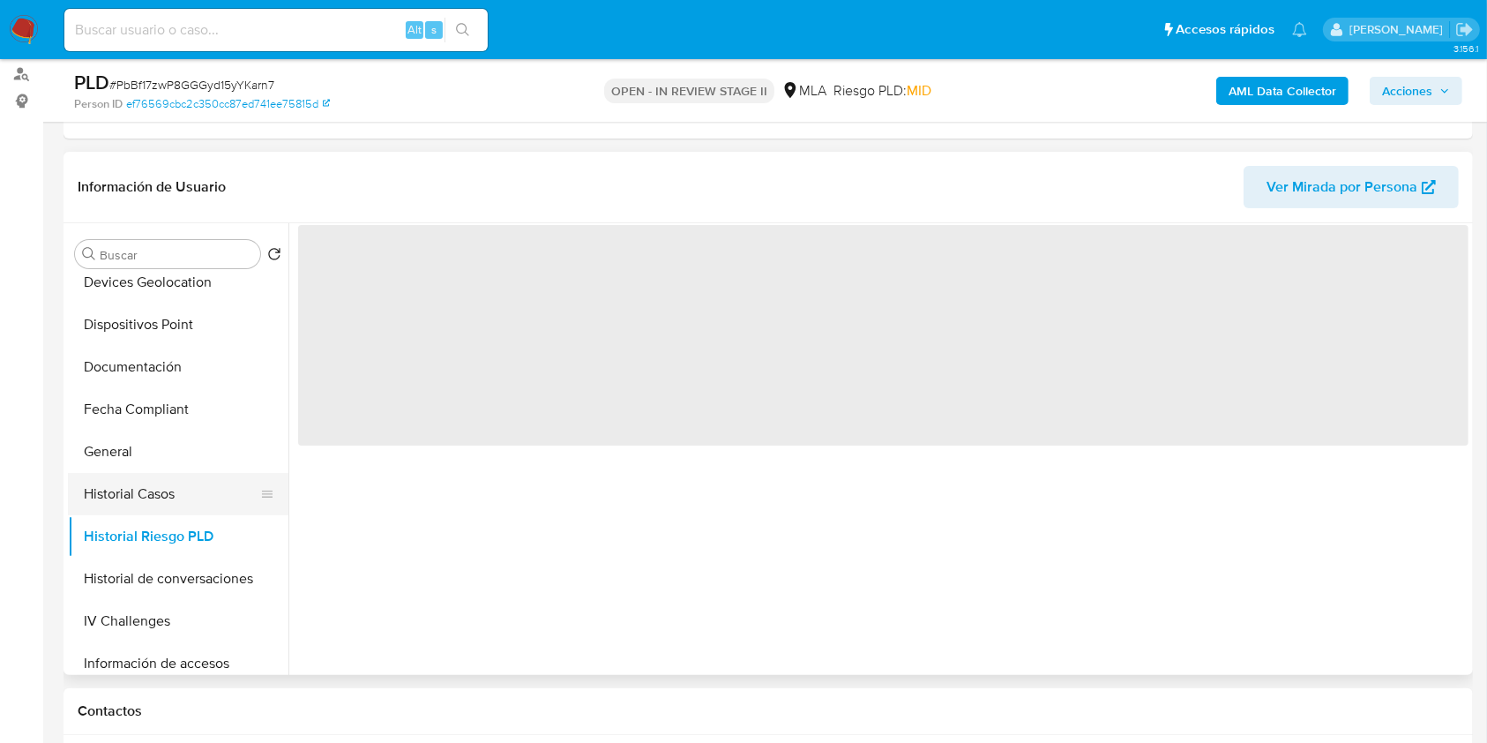
click at [170, 497] on button "Historial Casos" at bounding box center [171, 494] width 206 height 42
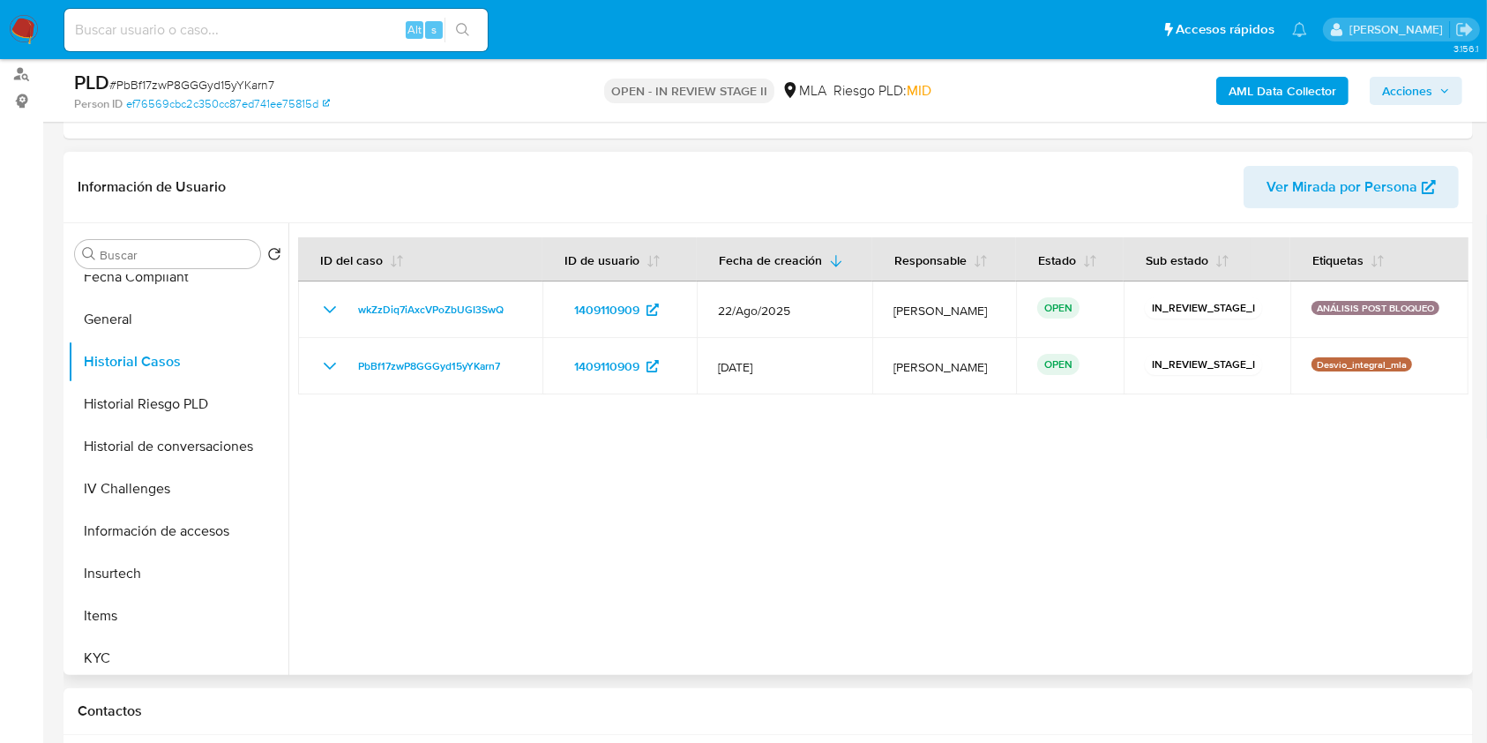
scroll to position [706, 0]
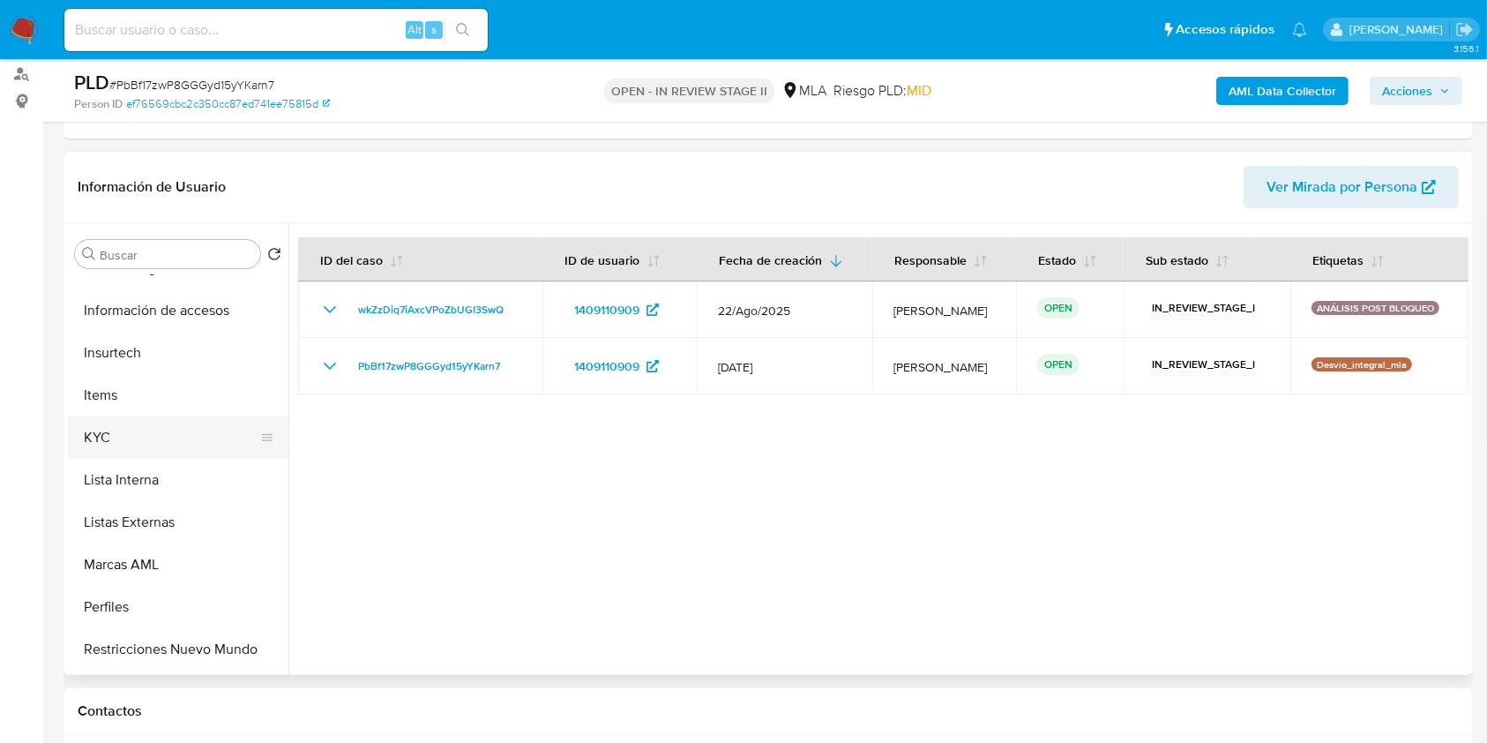
click at [144, 452] on button "KYC" at bounding box center [171, 437] width 206 height 42
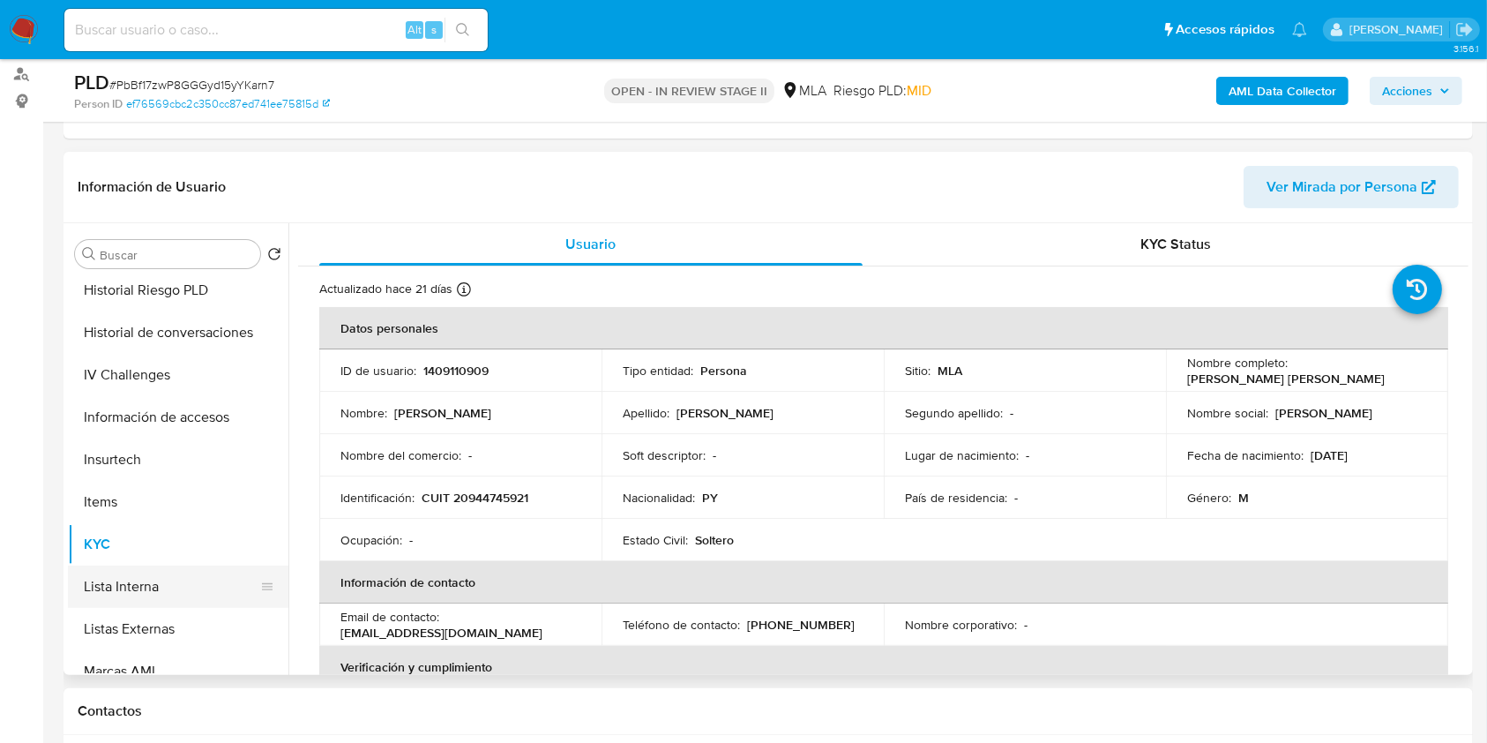
scroll to position [470, 0]
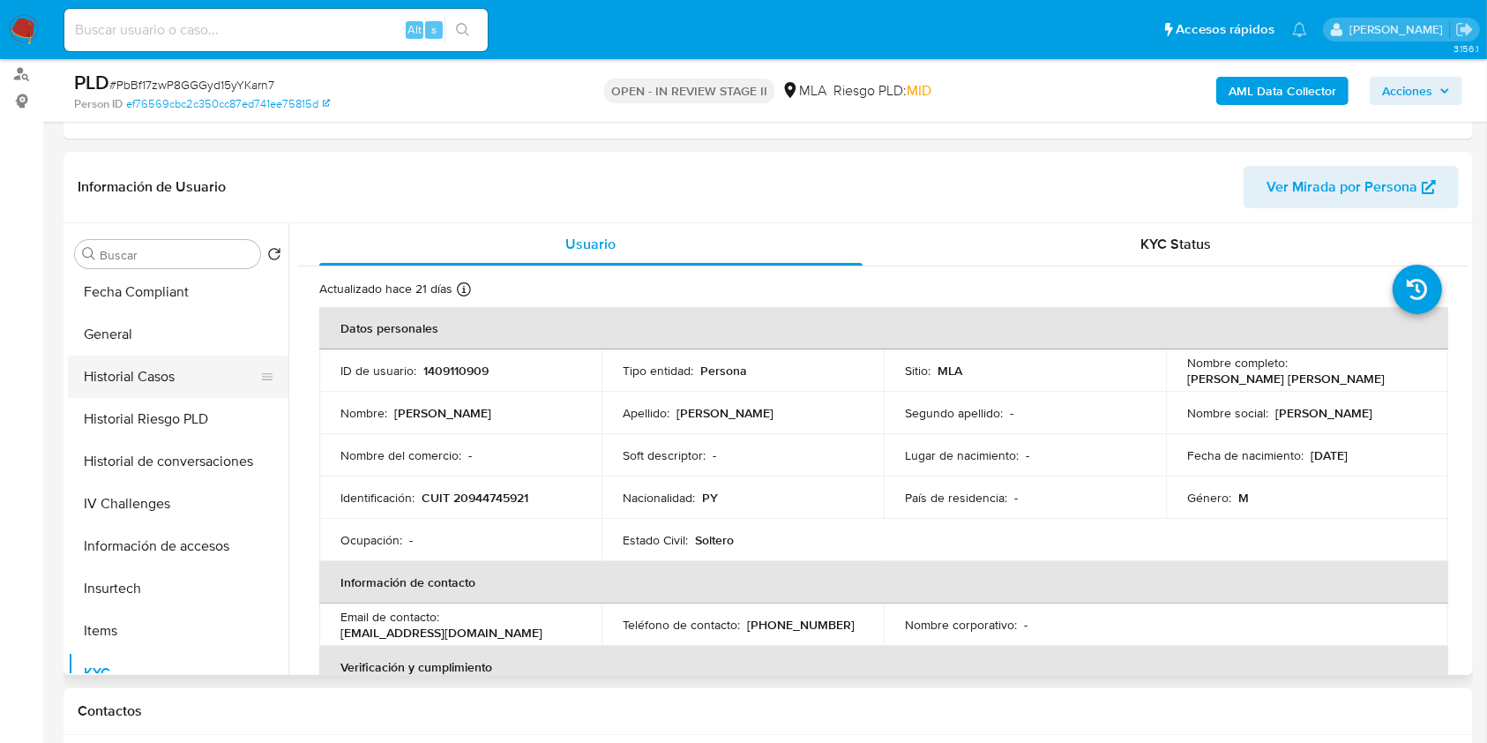
click at [158, 361] on button "Historial Casos" at bounding box center [171, 376] width 206 height 42
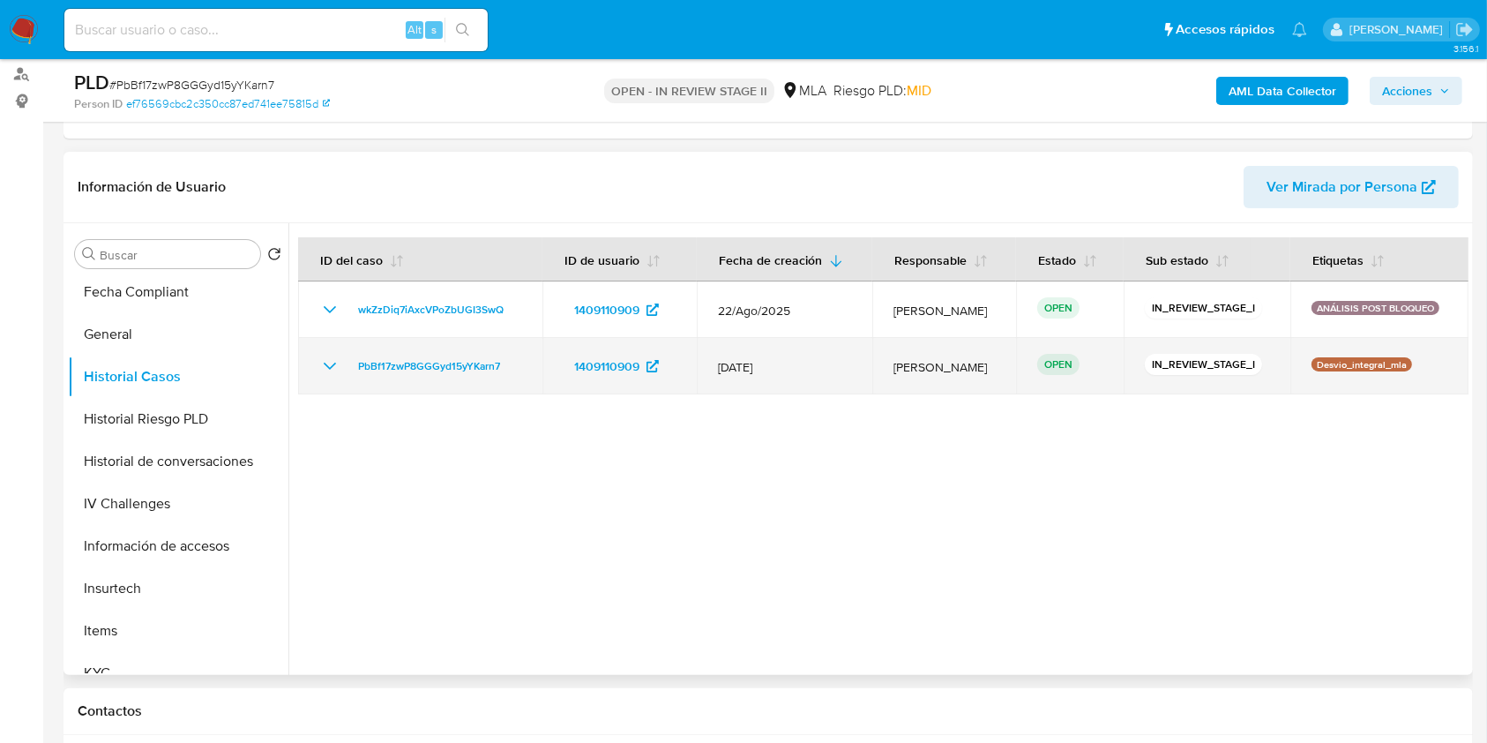
drag, startPoint x: 534, startPoint y: 356, endPoint x: 342, endPoint y: 356, distance: 192.3
click at [342, 356] on td "PbBf17zwP8GGGyd15yYKarn7" at bounding box center [420, 366] width 244 height 56
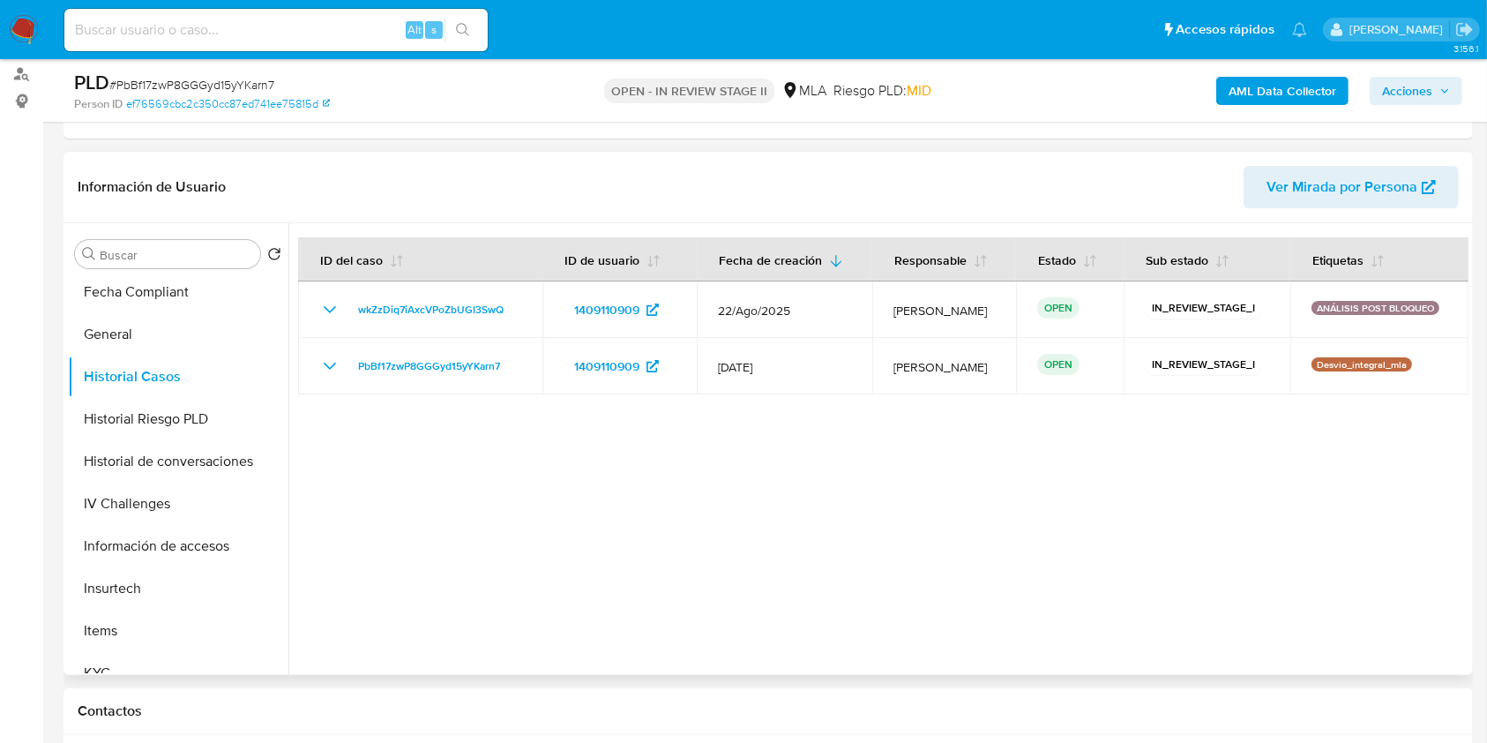
click at [841, 541] on div at bounding box center [878, 449] width 1180 height 452
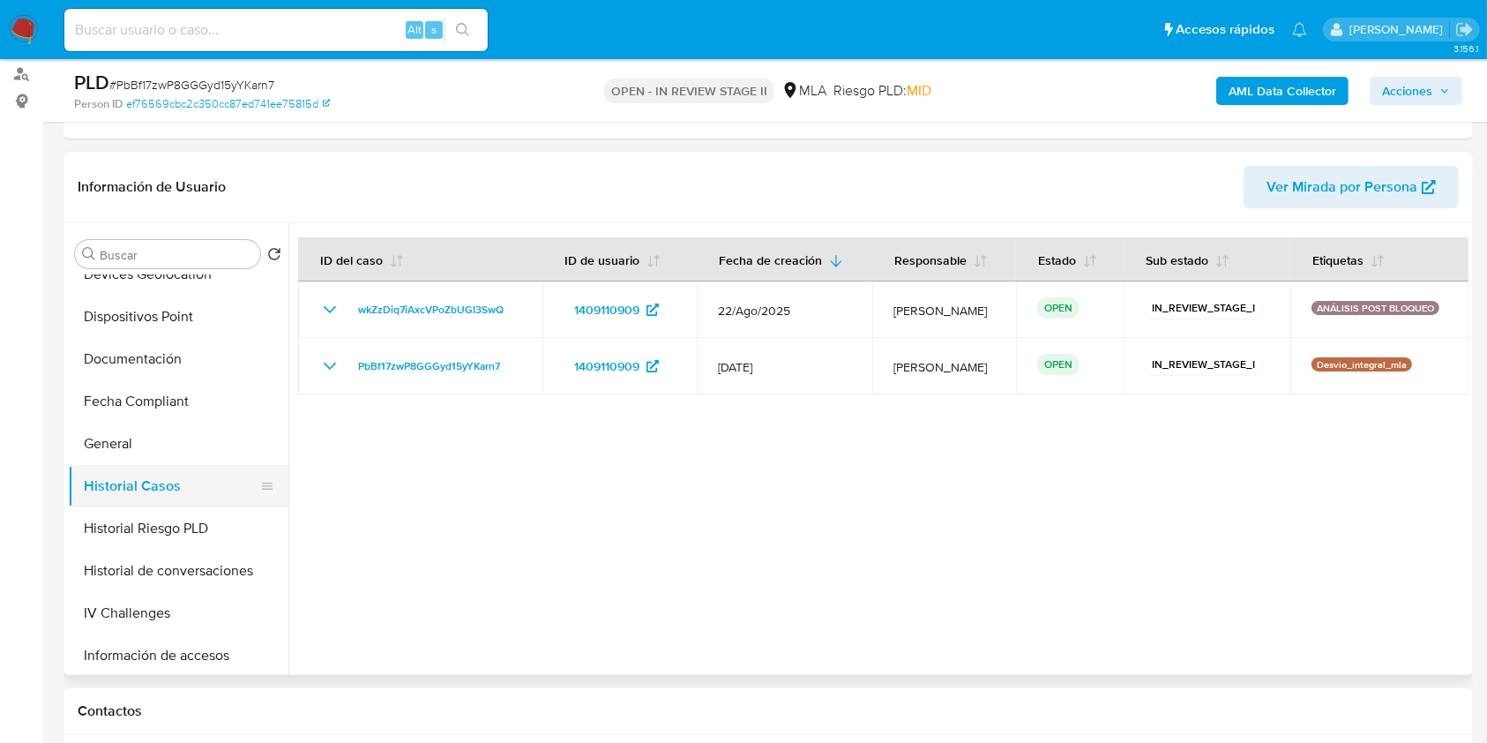
scroll to position [0, 0]
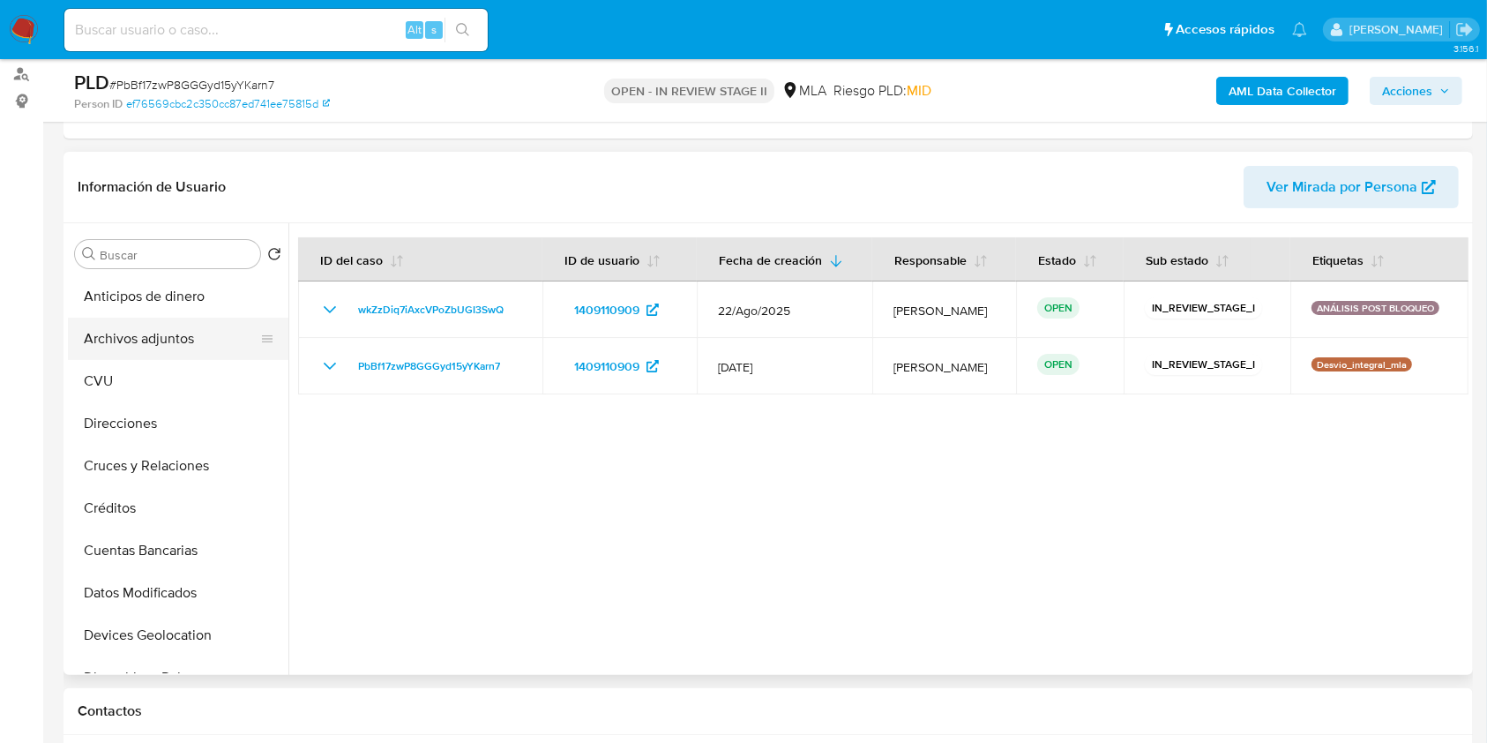
click at [171, 335] on button "Archivos adjuntos" at bounding box center [171, 339] width 206 height 42
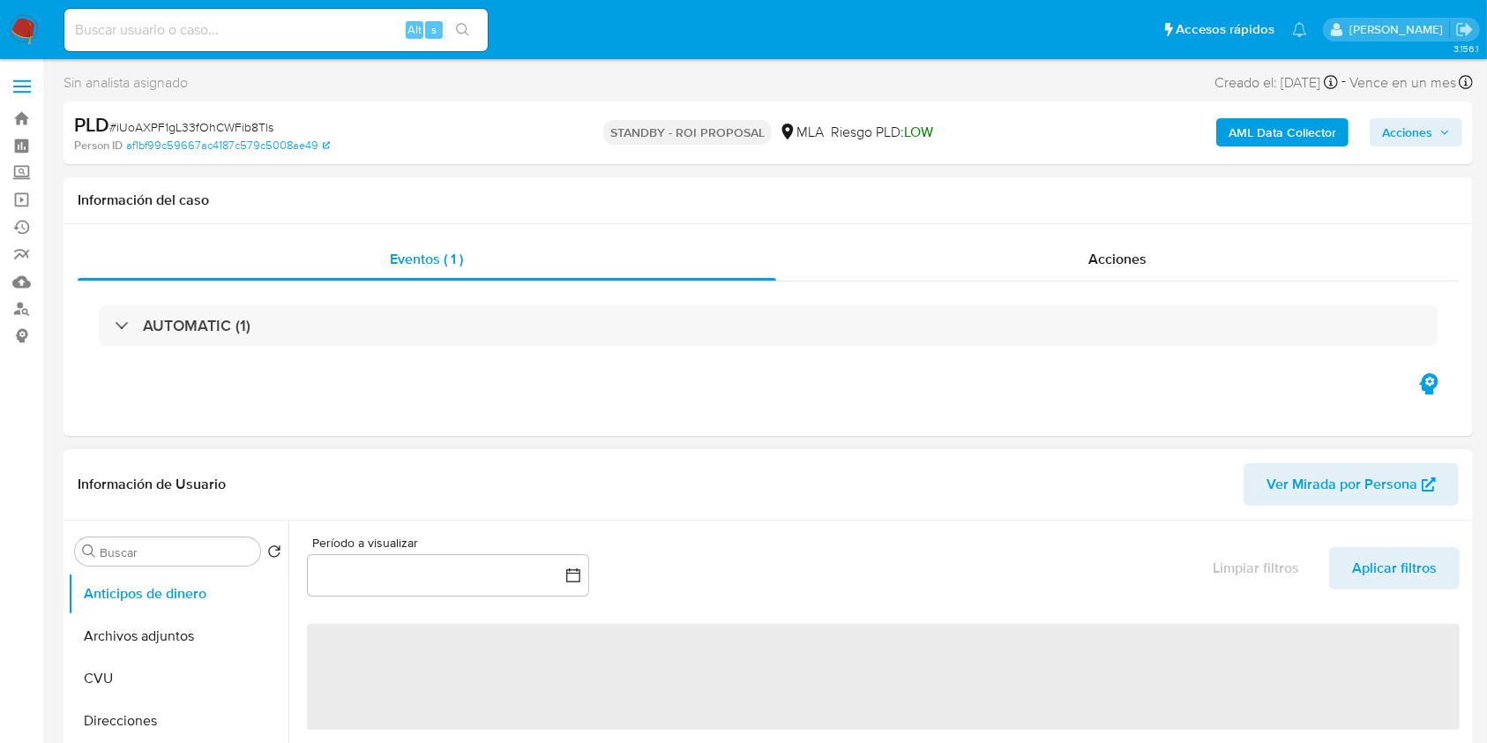
select select "10"
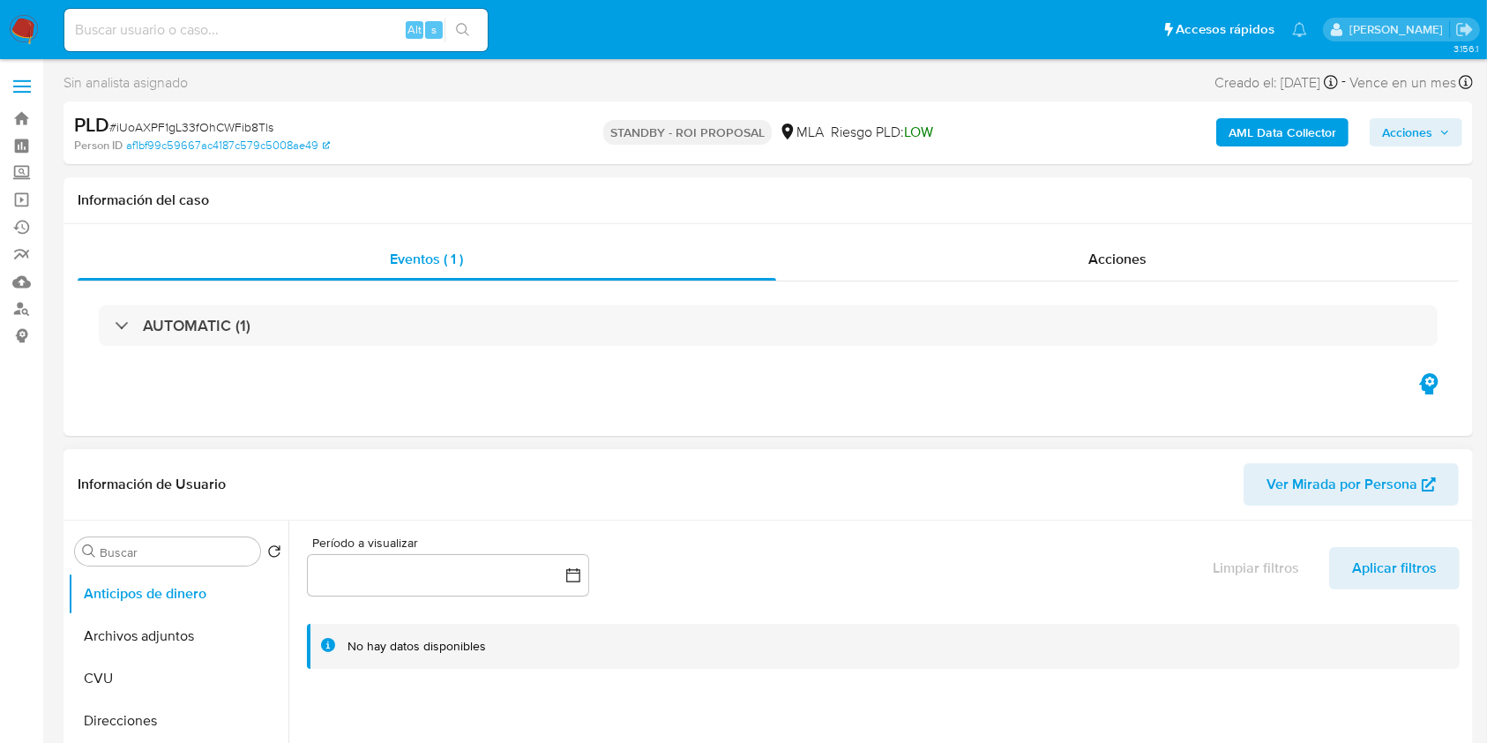
scroll to position [235, 0]
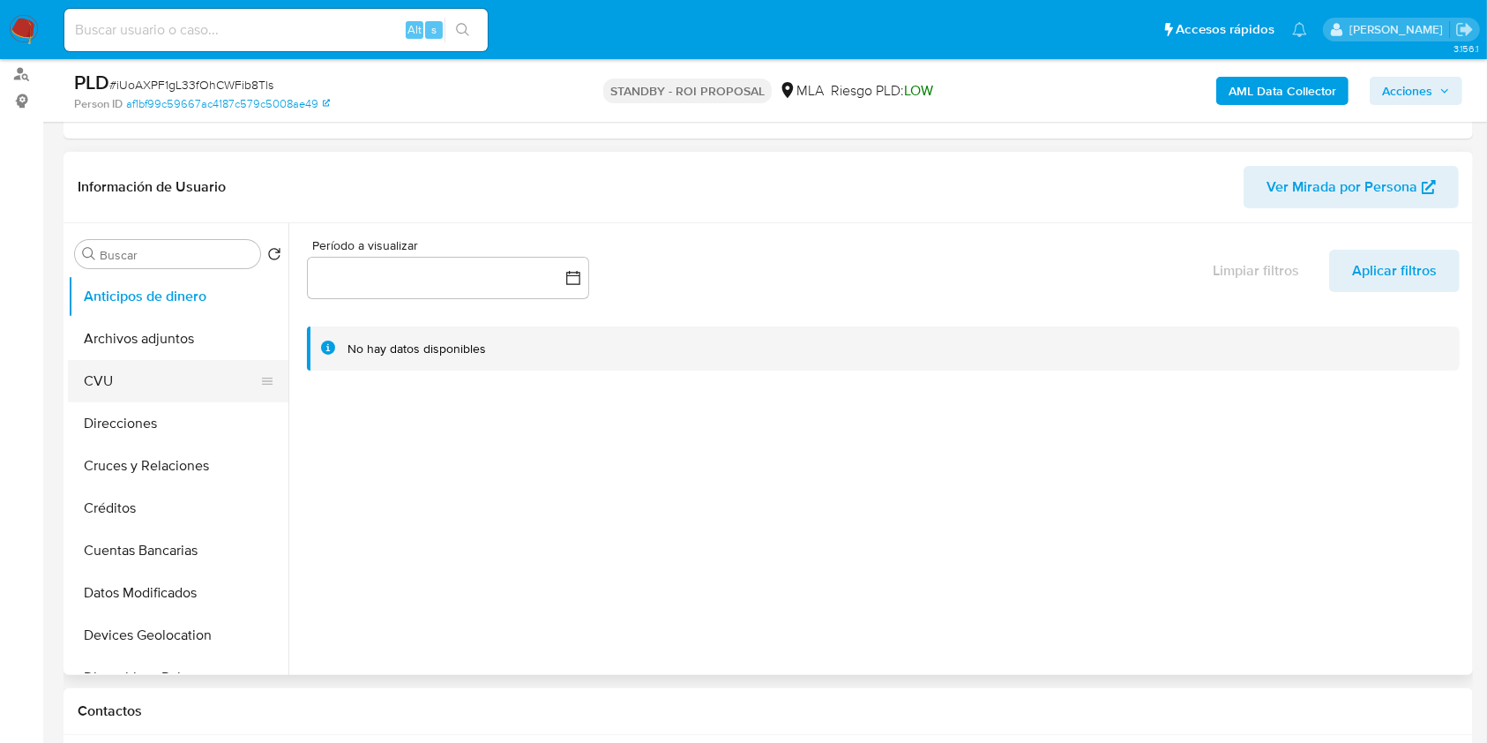
drag, startPoint x: 172, startPoint y: 363, endPoint x: 165, endPoint y: 331, distance: 33.4
click at [172, 362] on button "CVU" at bounding box center [178, 381] width 220 height 42
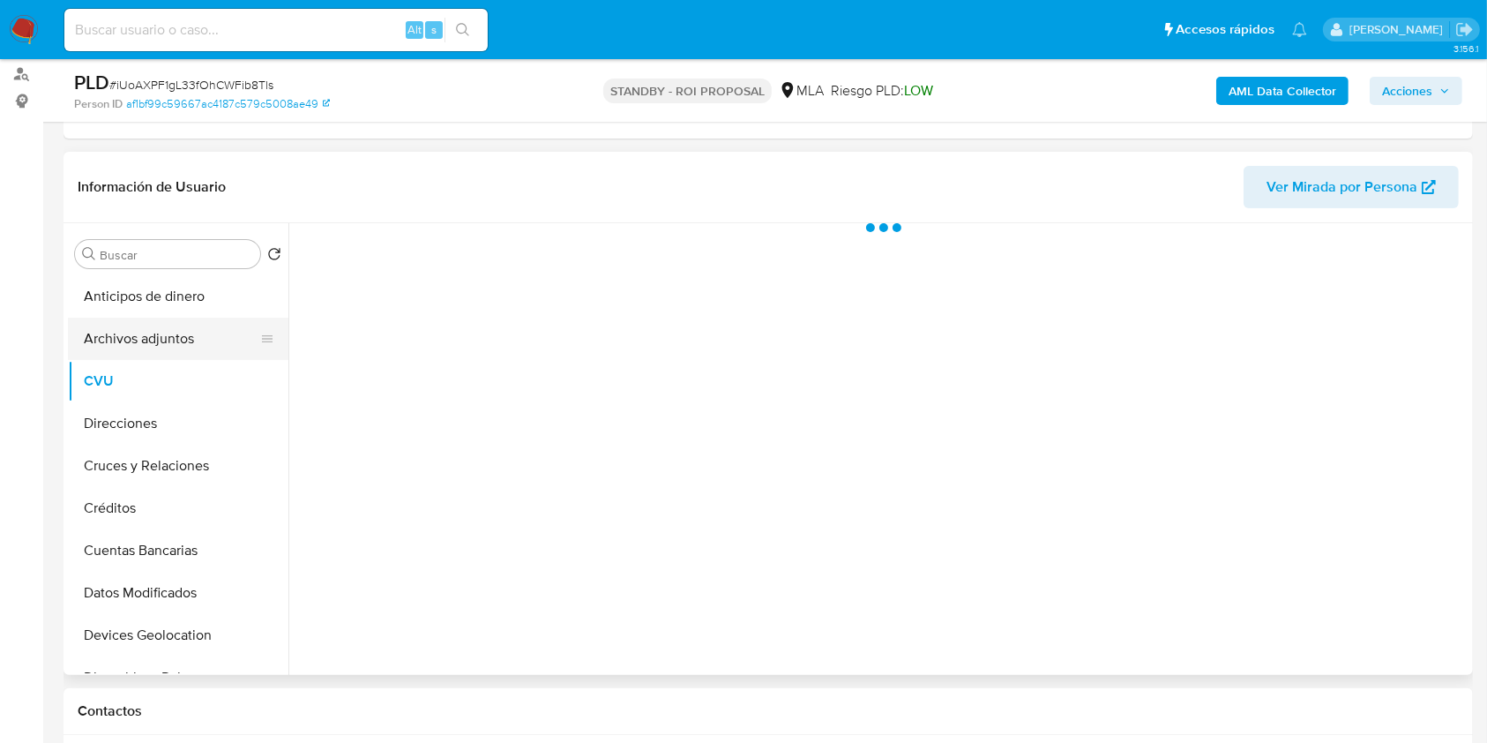
click at [165, 331] on button "Archivos adjuntos" at bounding box center [171, 339] width 206 height 42
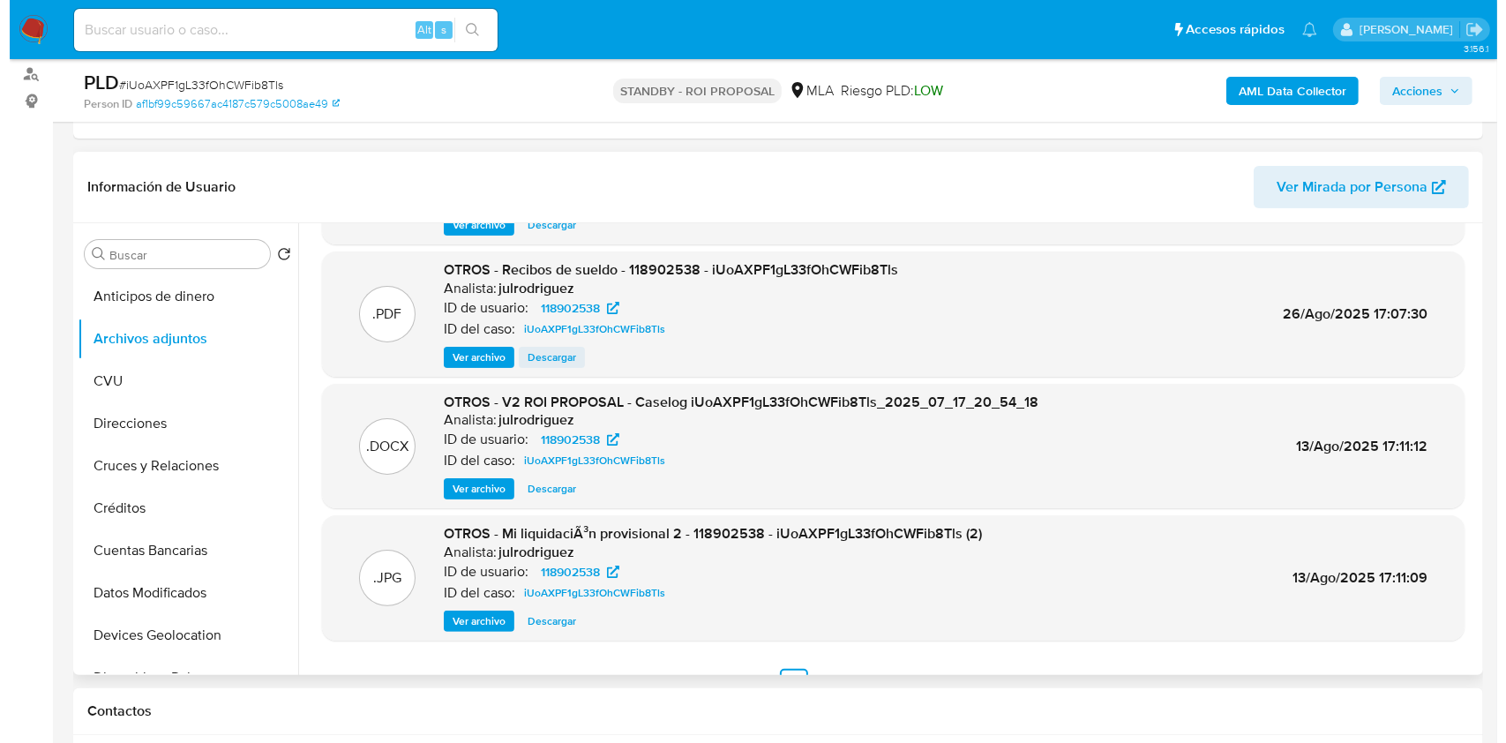
scroll to position [0, 0]
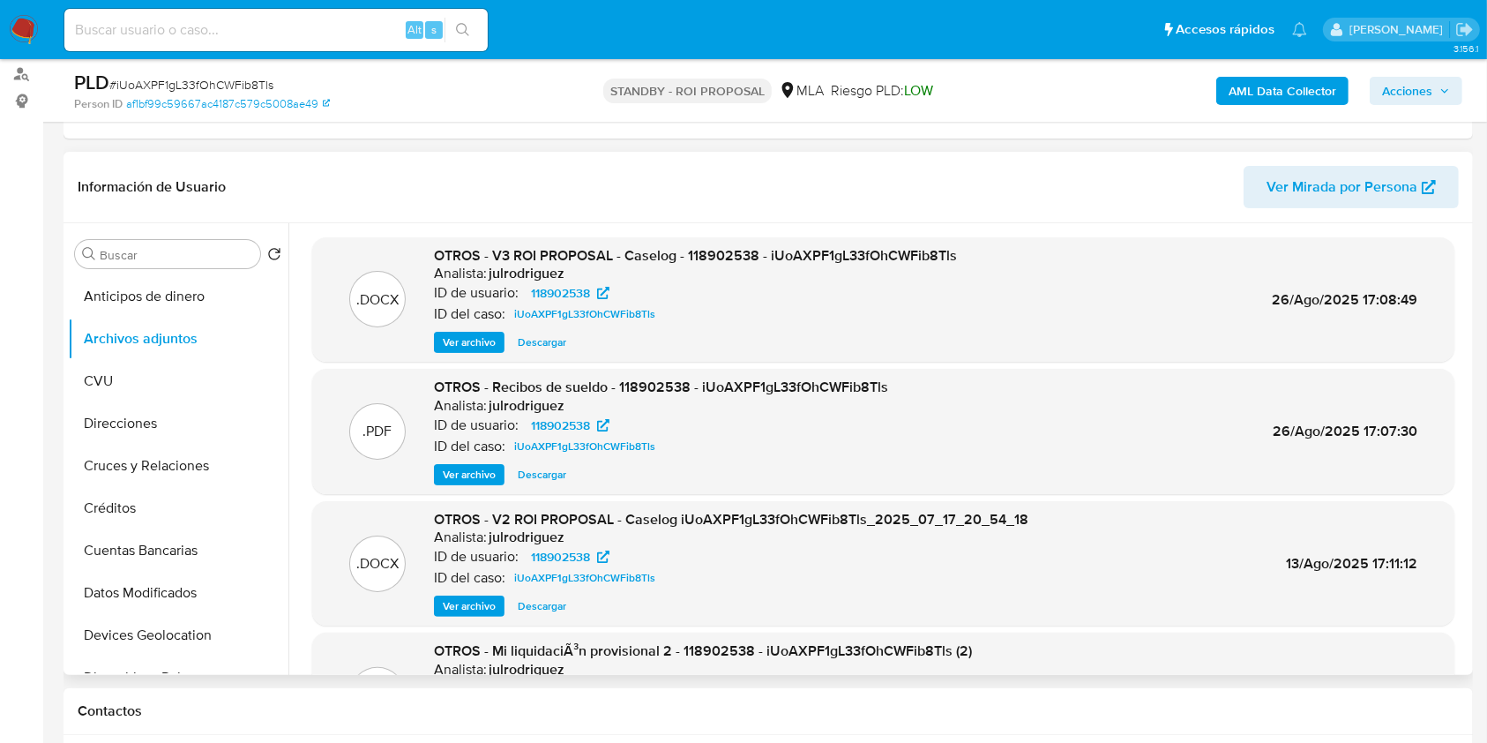
click at [498, 344] on button "Ver archivo" at bounding box center [469, 342] width 71 height 21
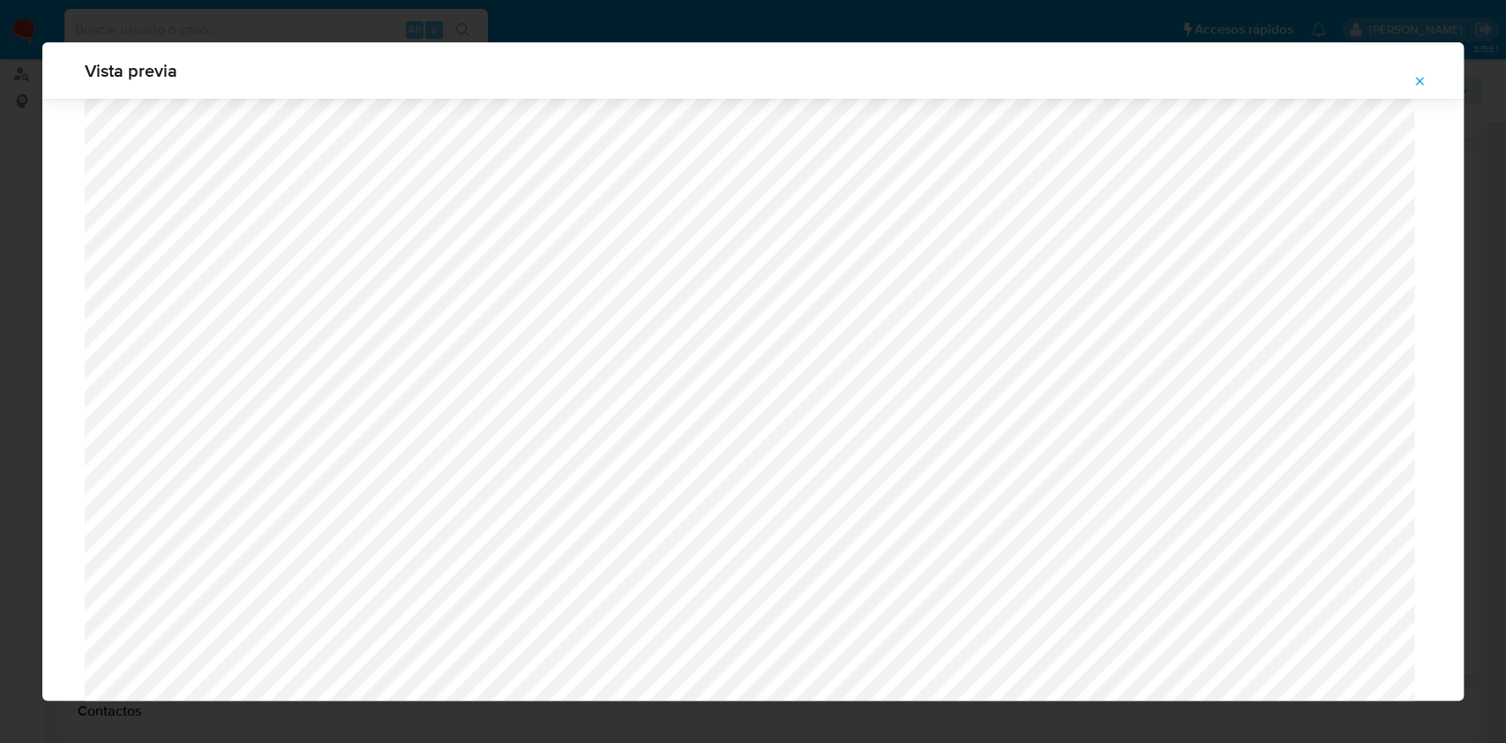
scroll to position [1023, 0]
click at [1423, 86] on icon "Attachment preview" at bounding box center [1419, 81] width 14 height 14
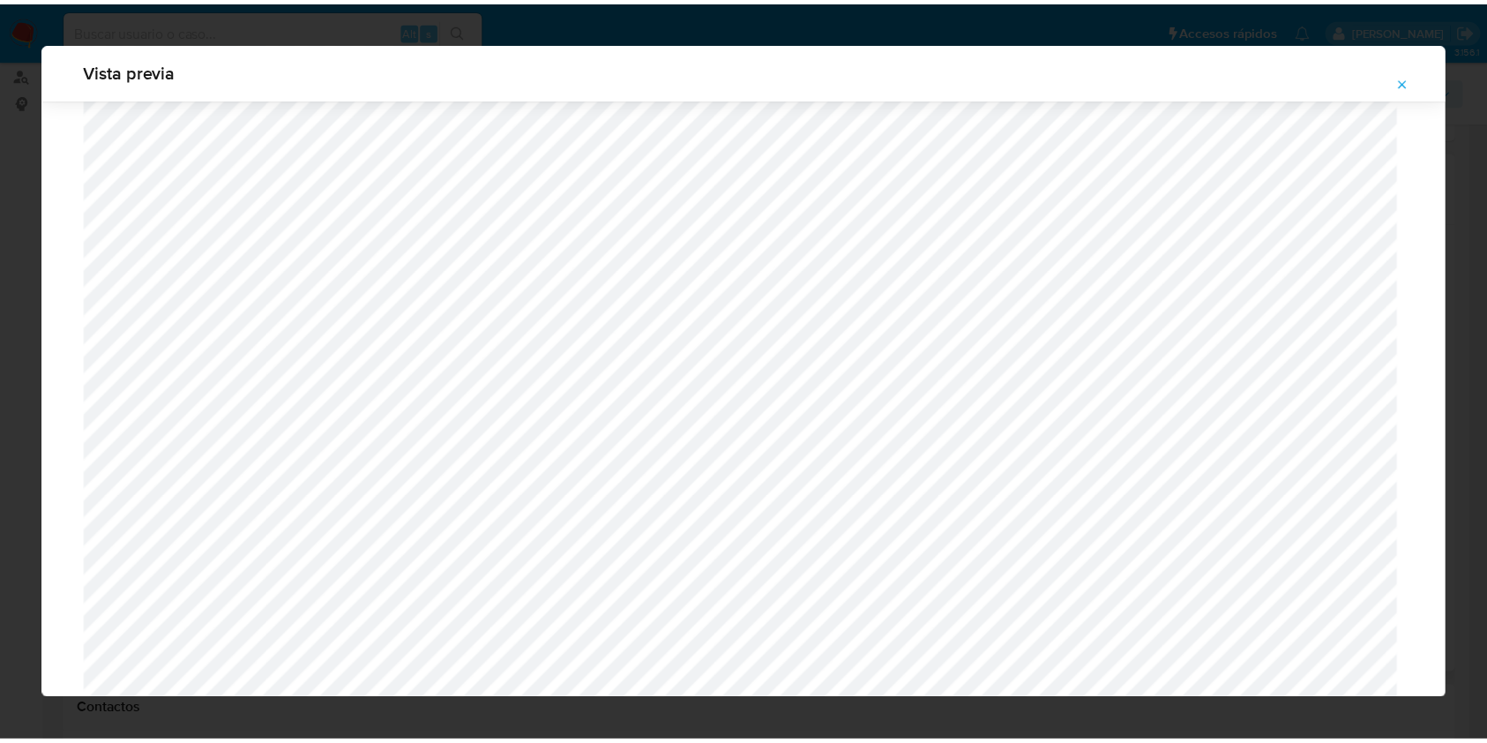
scroll to position [0, 0]
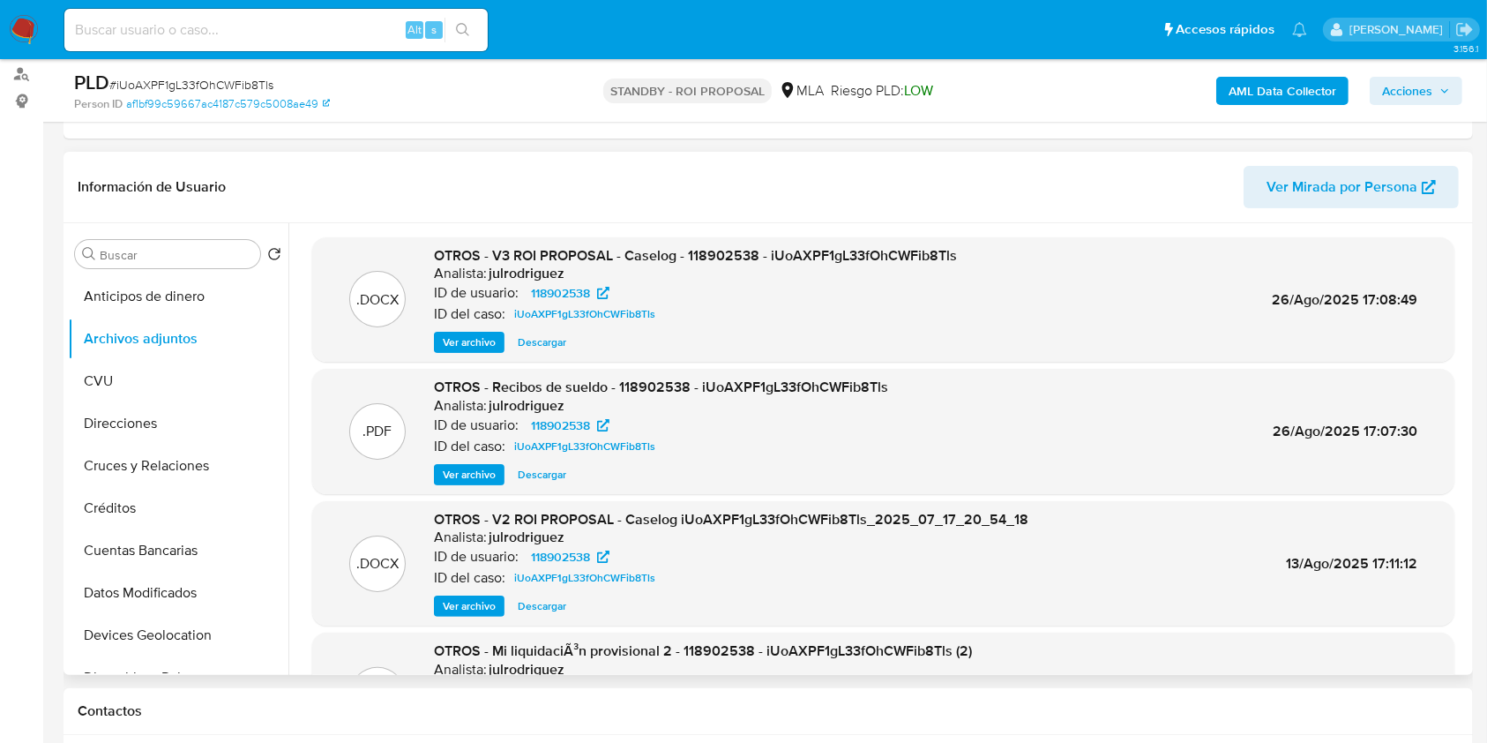
click at [193, 39] on input at bounding box center [275, 30] width 423 height 23
paste input "ObO3AioCgRNNhiT1AQaOJP4A"
type input "ObO3AioCgRNNhiT1AQaOJP4A"
click at [470, 37] on button "search-icon" at bounding box center [463, 30] width 36 height 25
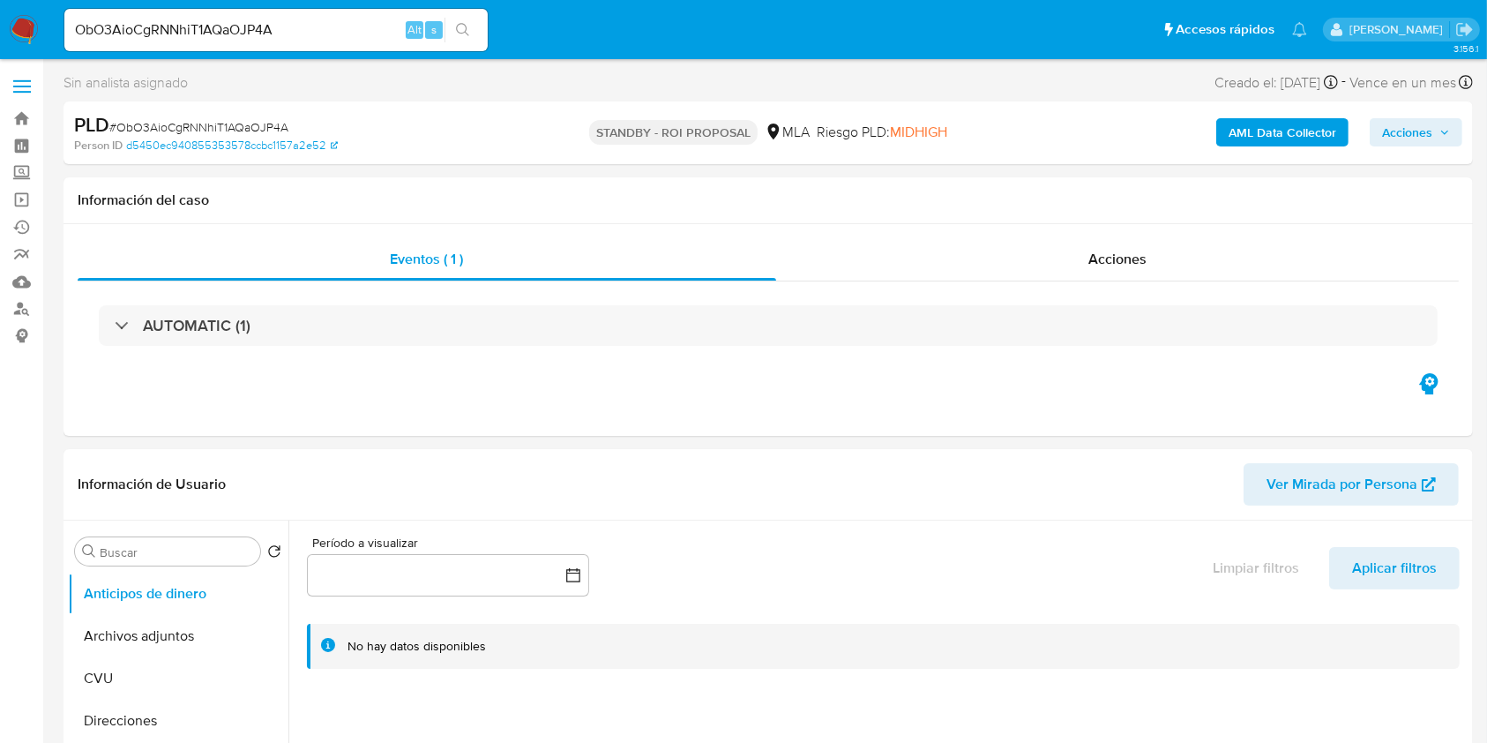
select select "10"
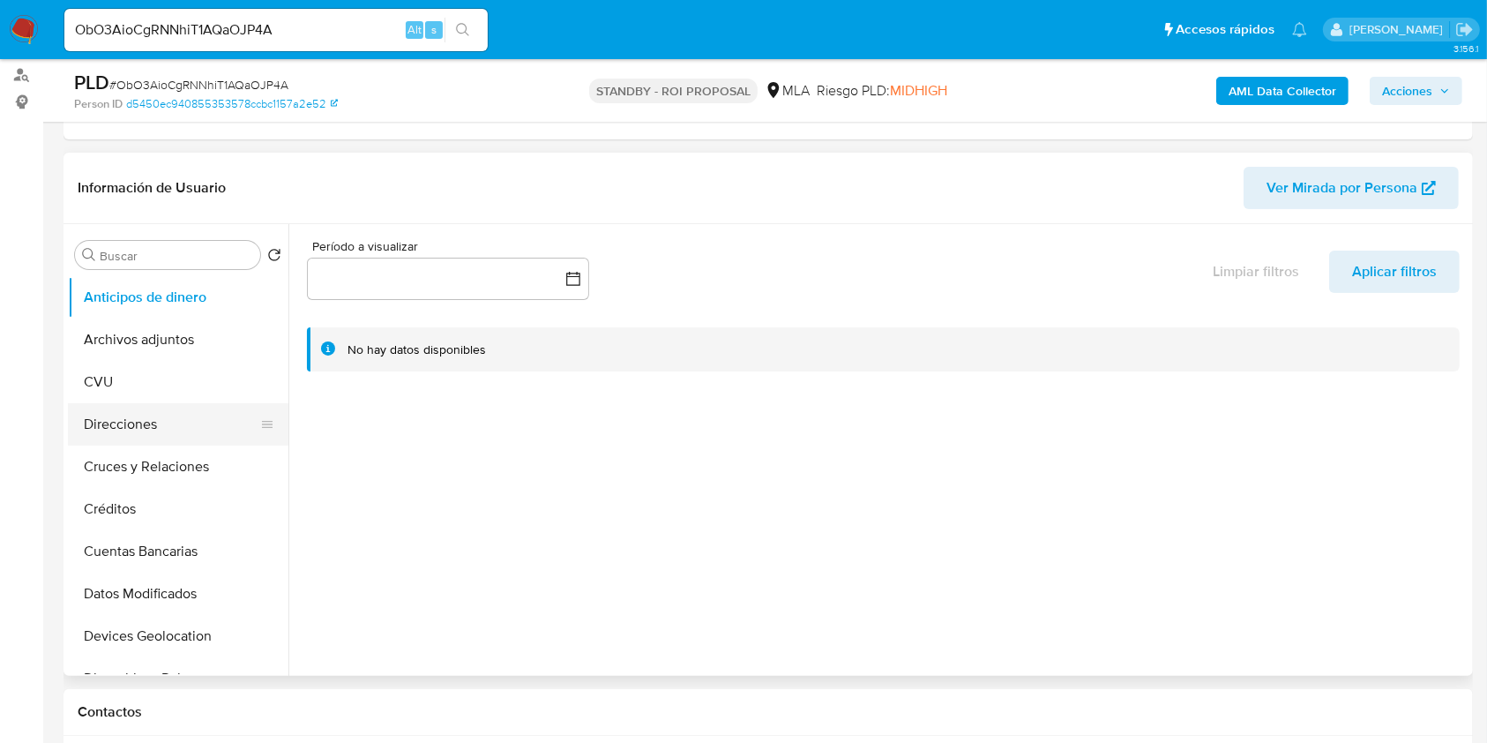
scroll to position [235, 0]
click at [126, 340] on button "Archivos adjuntos" at bounding box center [171, 339] width 206 height 42
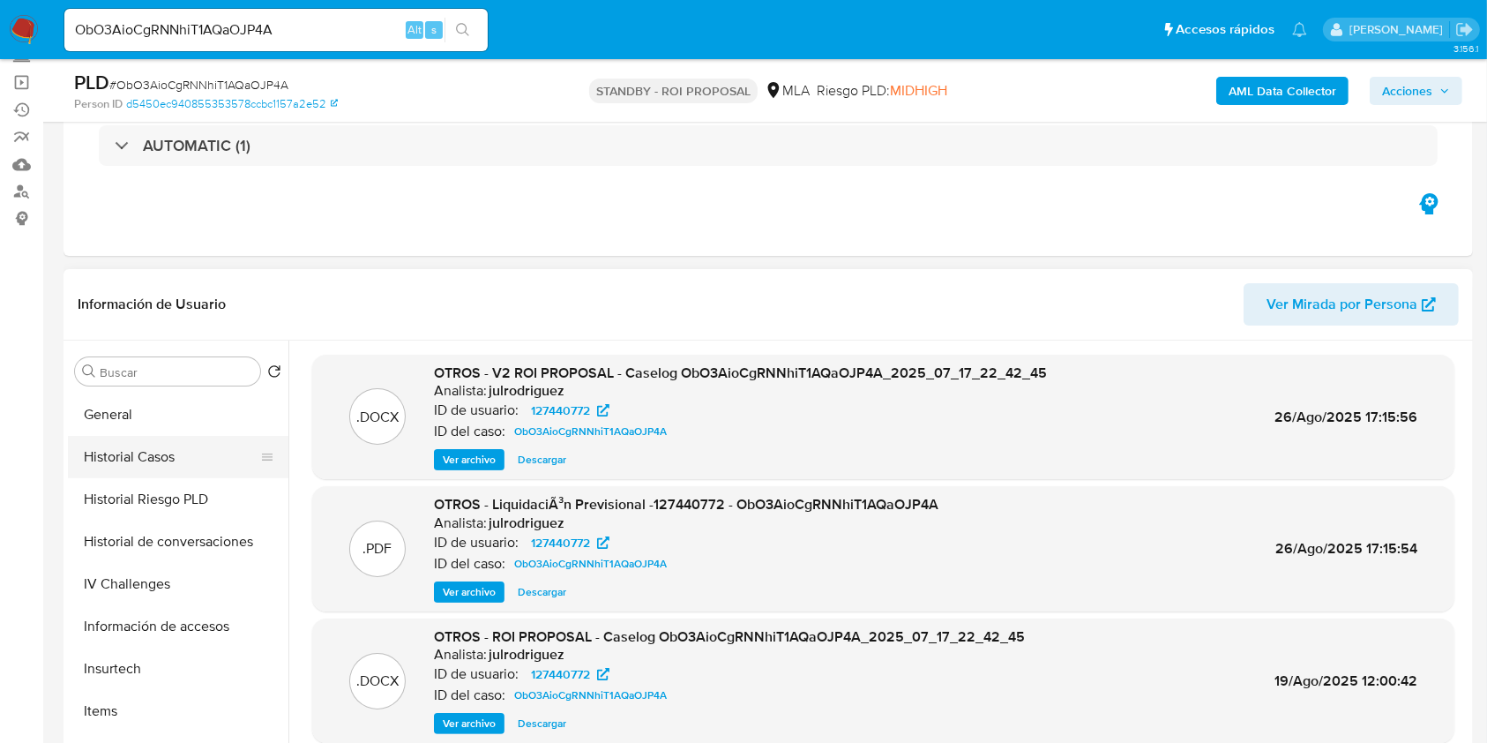
scroll to position [470, 0]
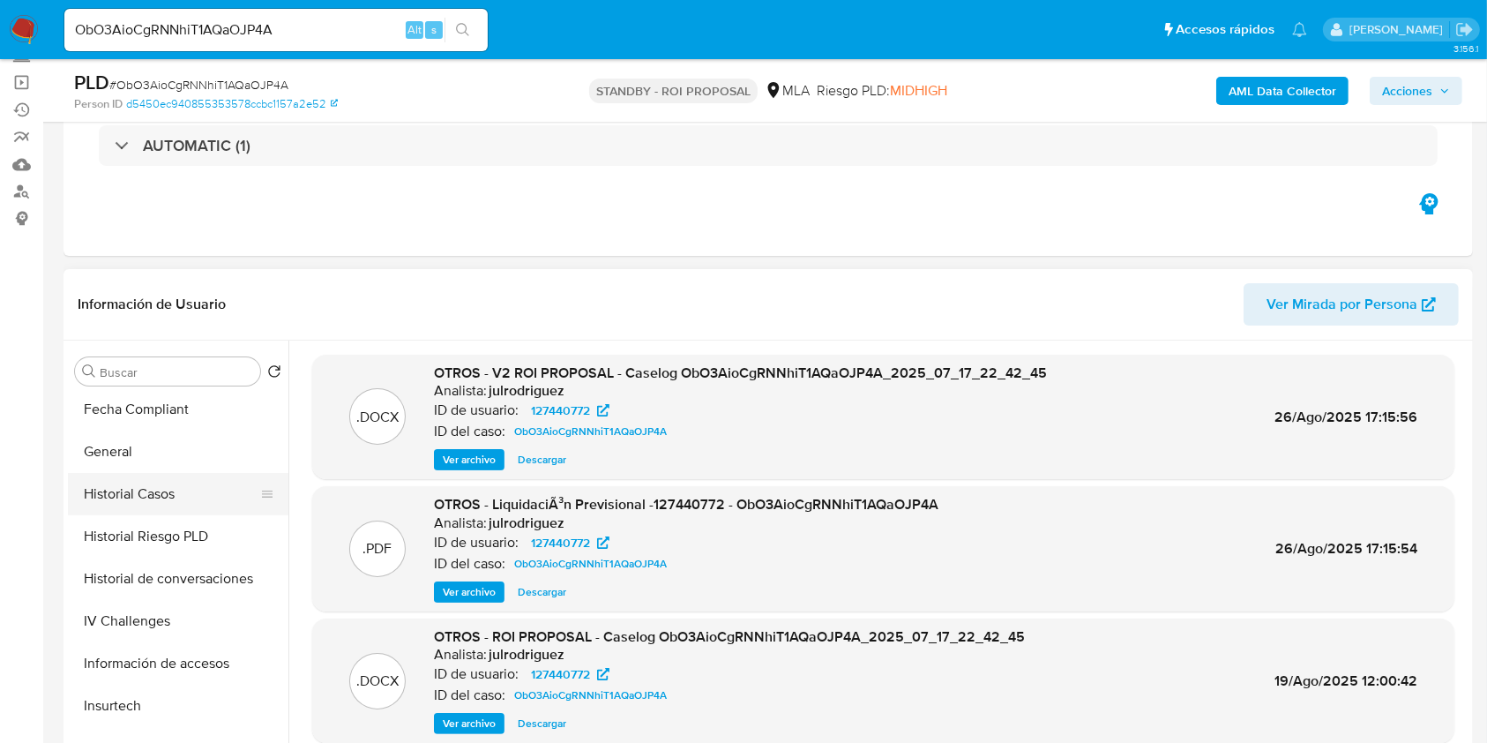
click at [161, 489] on button "Historial Casos" at bounding box center [171, 494] width 206 height 42
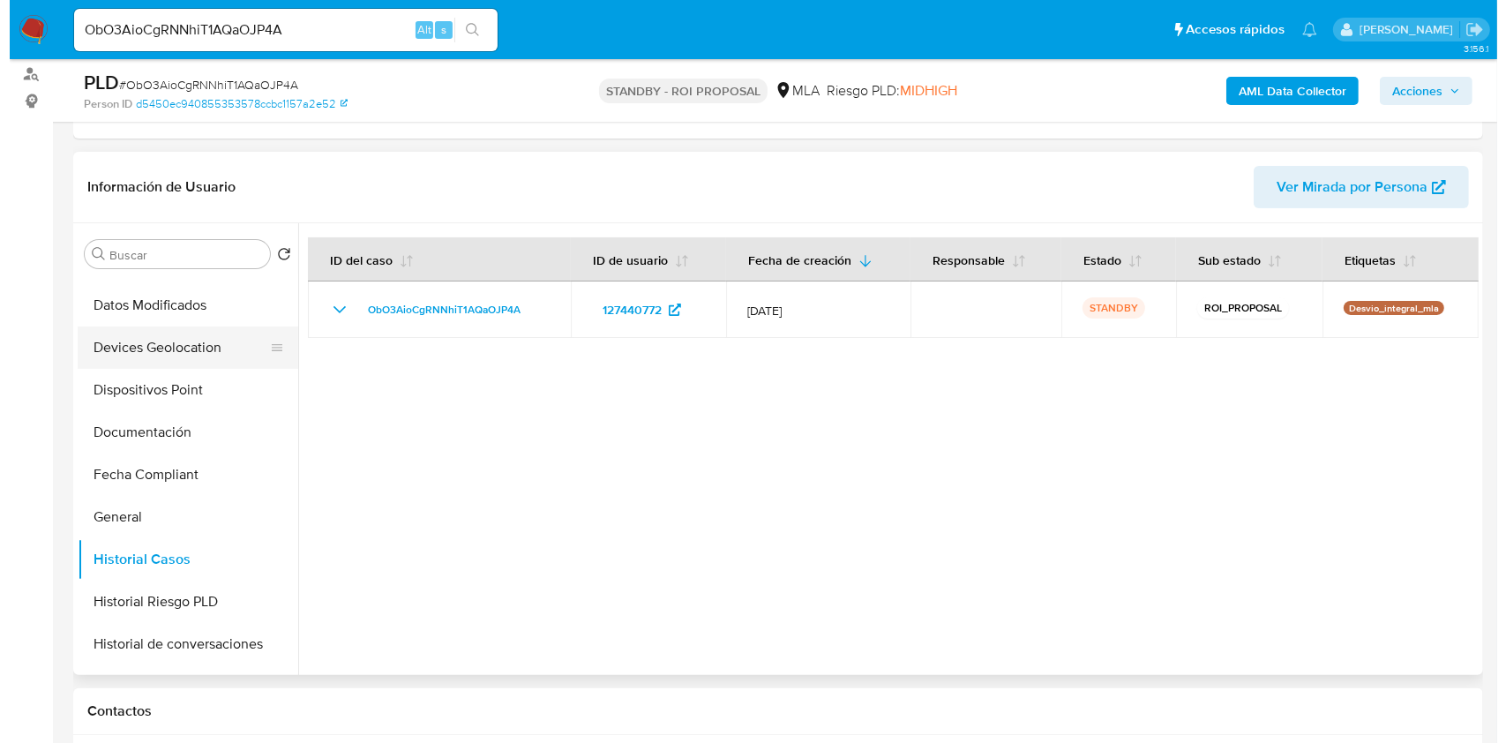
scroll to position [0, 0]
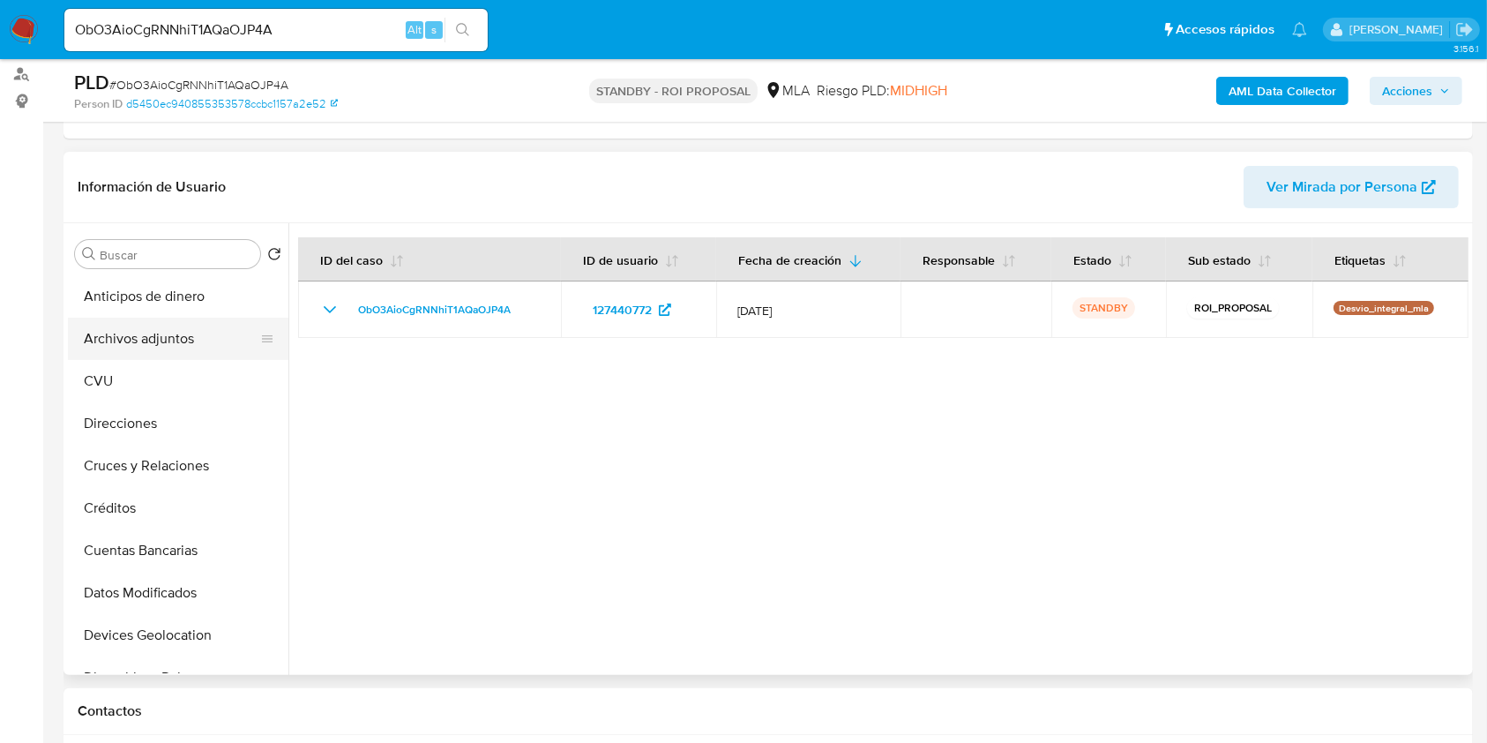
click at [125, 327] on button "Archivos adjuntos" at bounding box center [171, 339] width 206 height 42
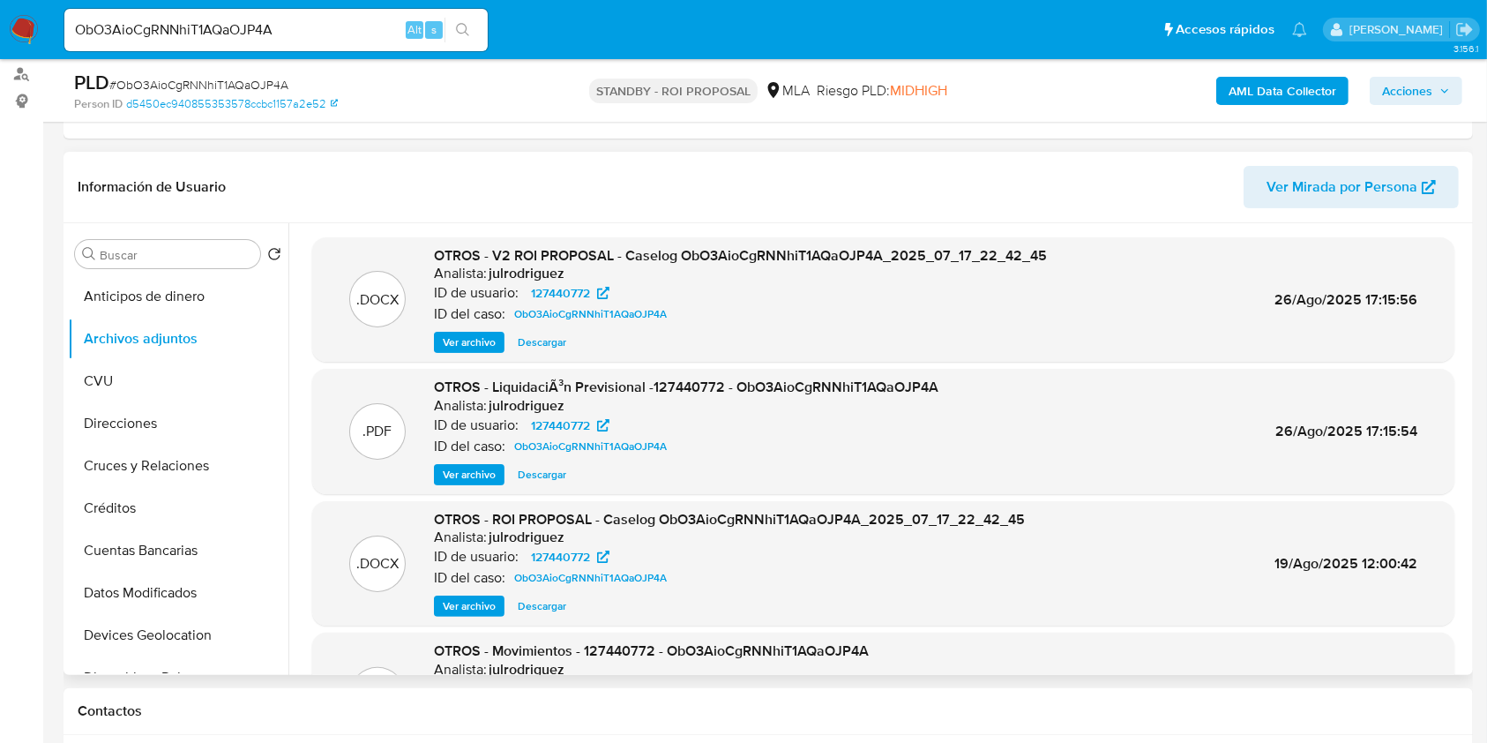
click at [571, 215] on div "Información de Usuario Ver Mirada por Persona" at bounding box center [768, 187] width 1409 height 71
click at [465, 342] on span "Ver archivo" at bounding box center [469, 342] width 53 height 18
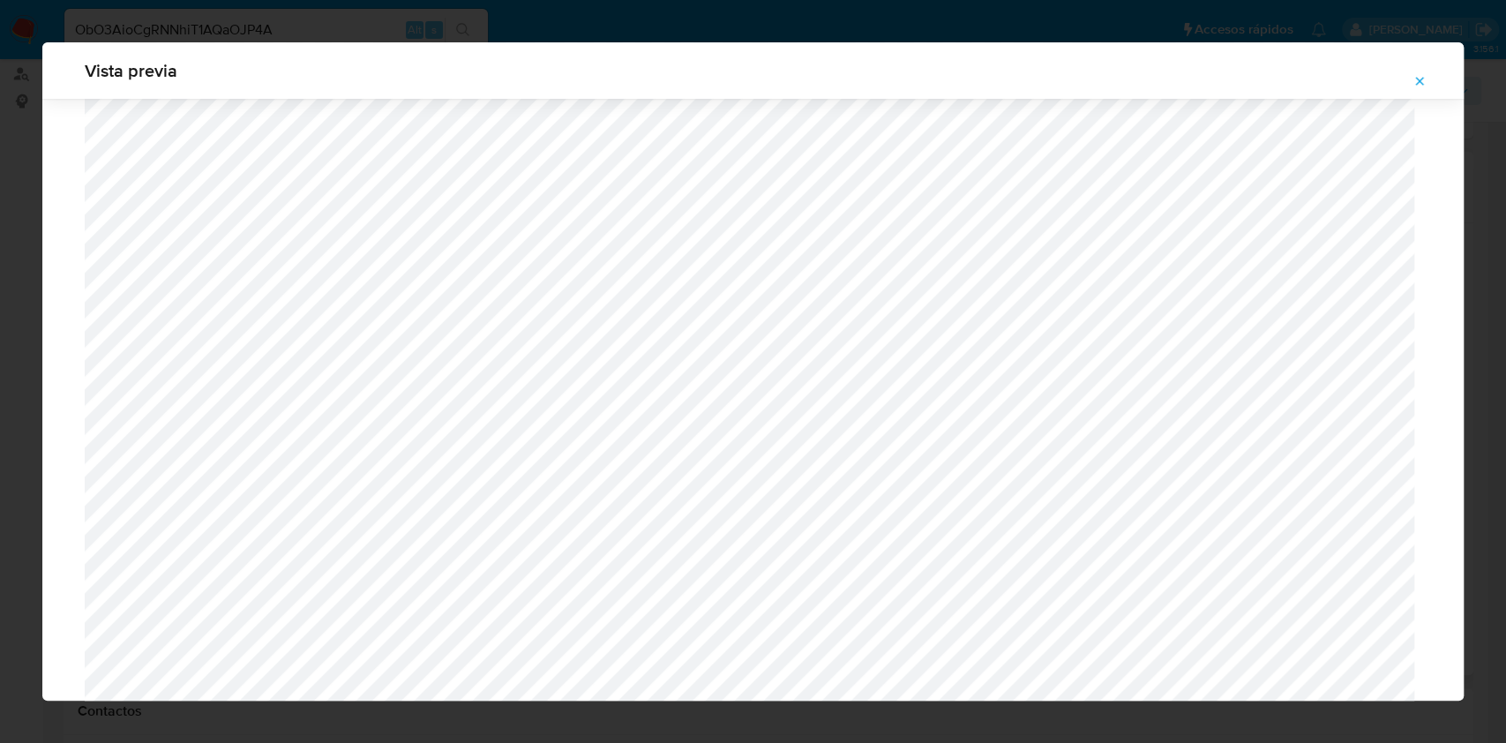
scroll to position [1258, 0]
click at [1425, 84] on icon "Attachment preview" at bounding box center [1419, 81] width 14 height 14
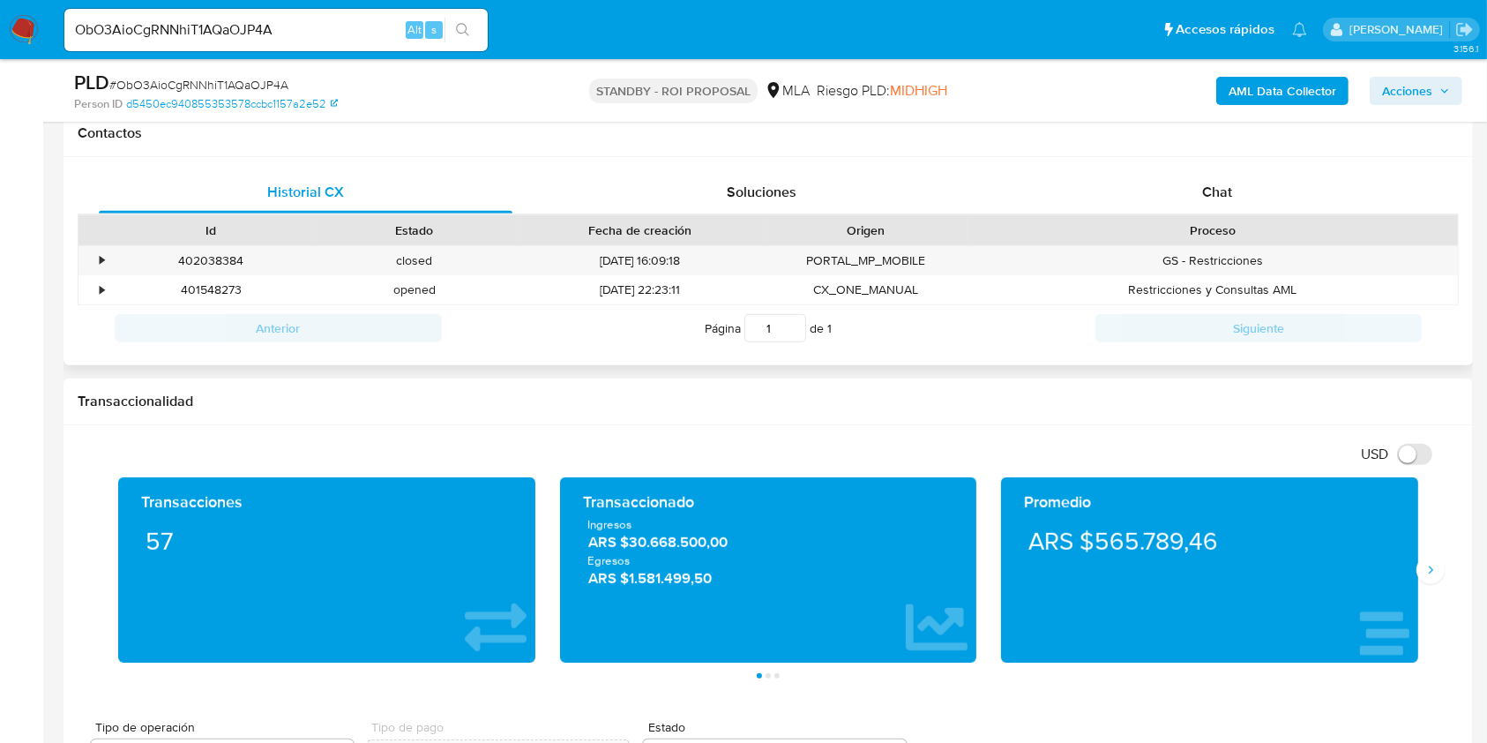
scroll to position [823, 0]
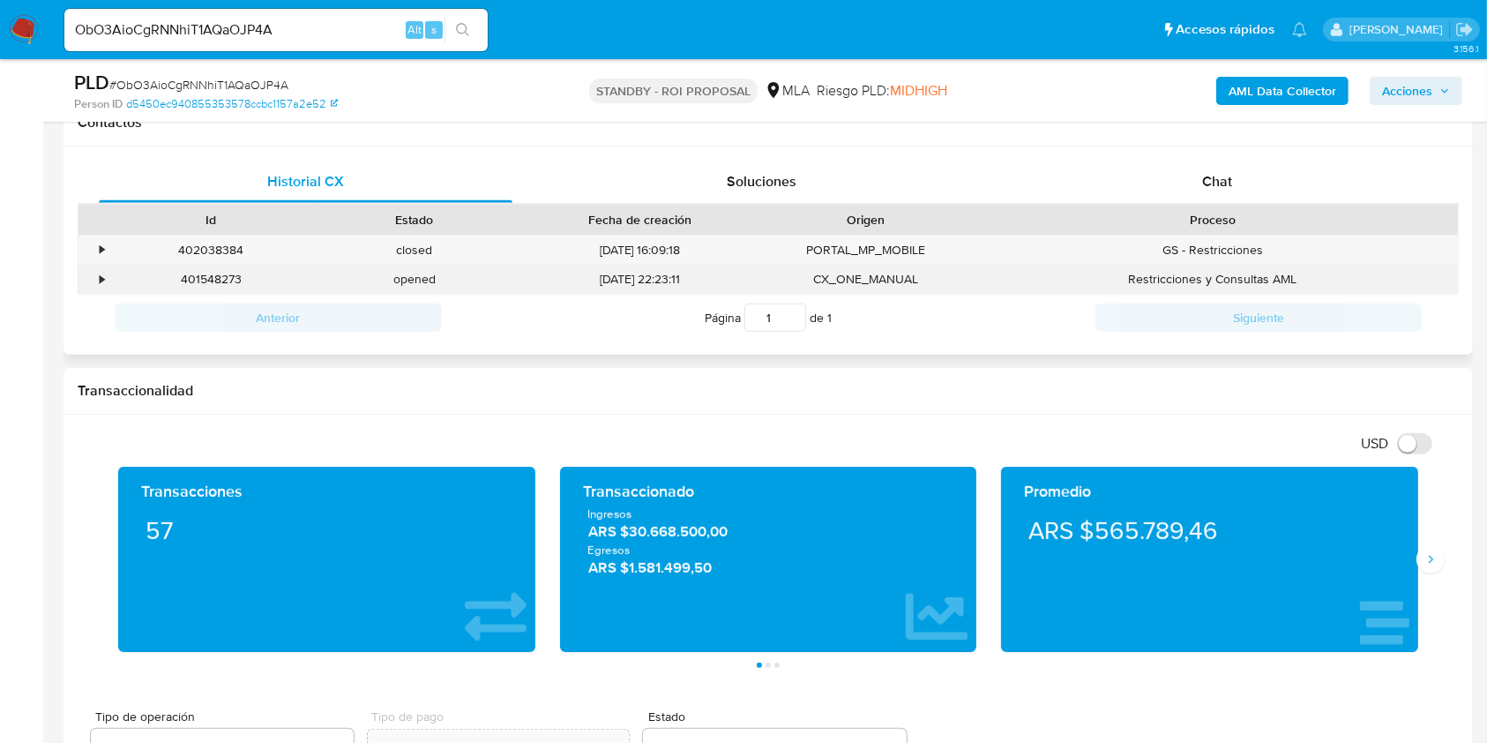
click at [213, 272] on div "401548273" at bounding box center [211, 279] width 204 height 29
copy div "401548273"
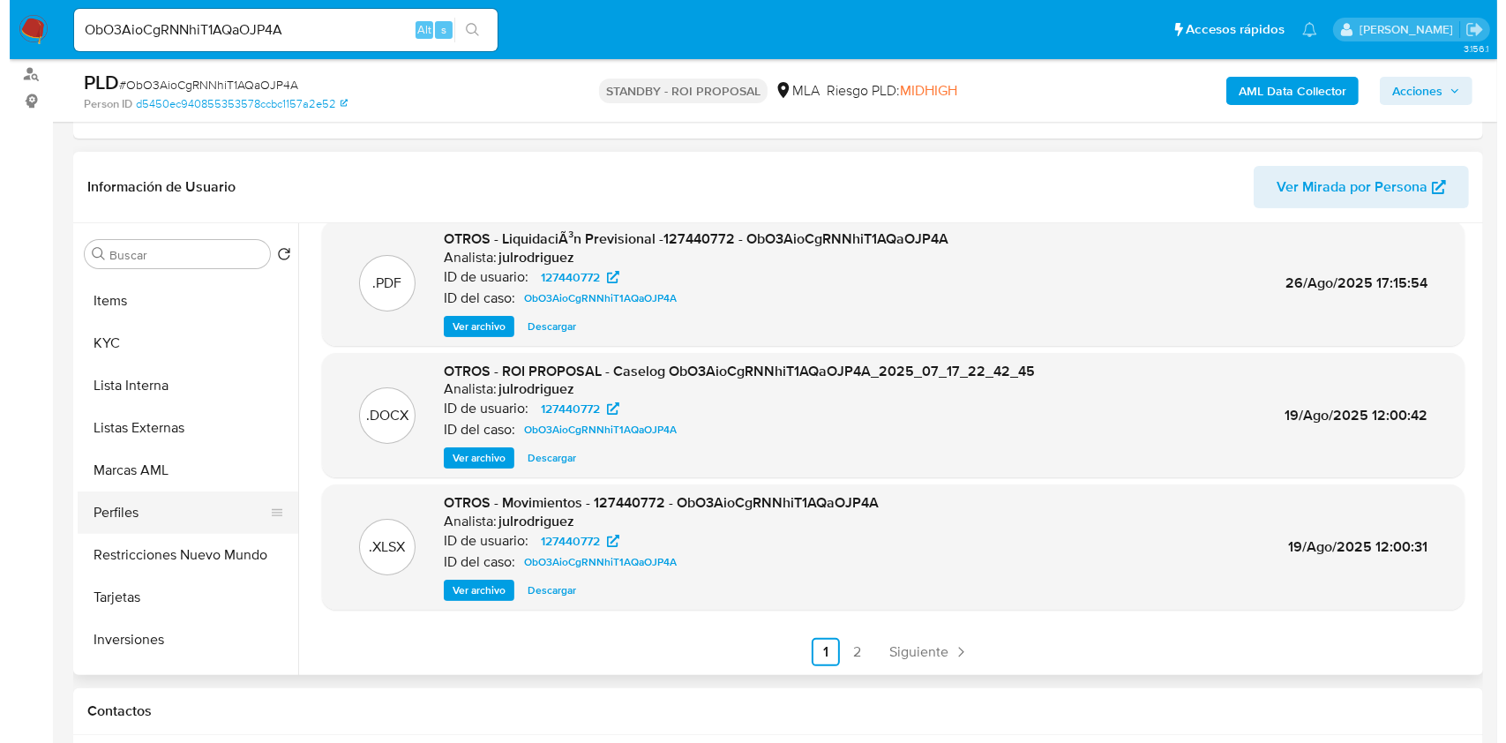
scroll to position [713, 0]
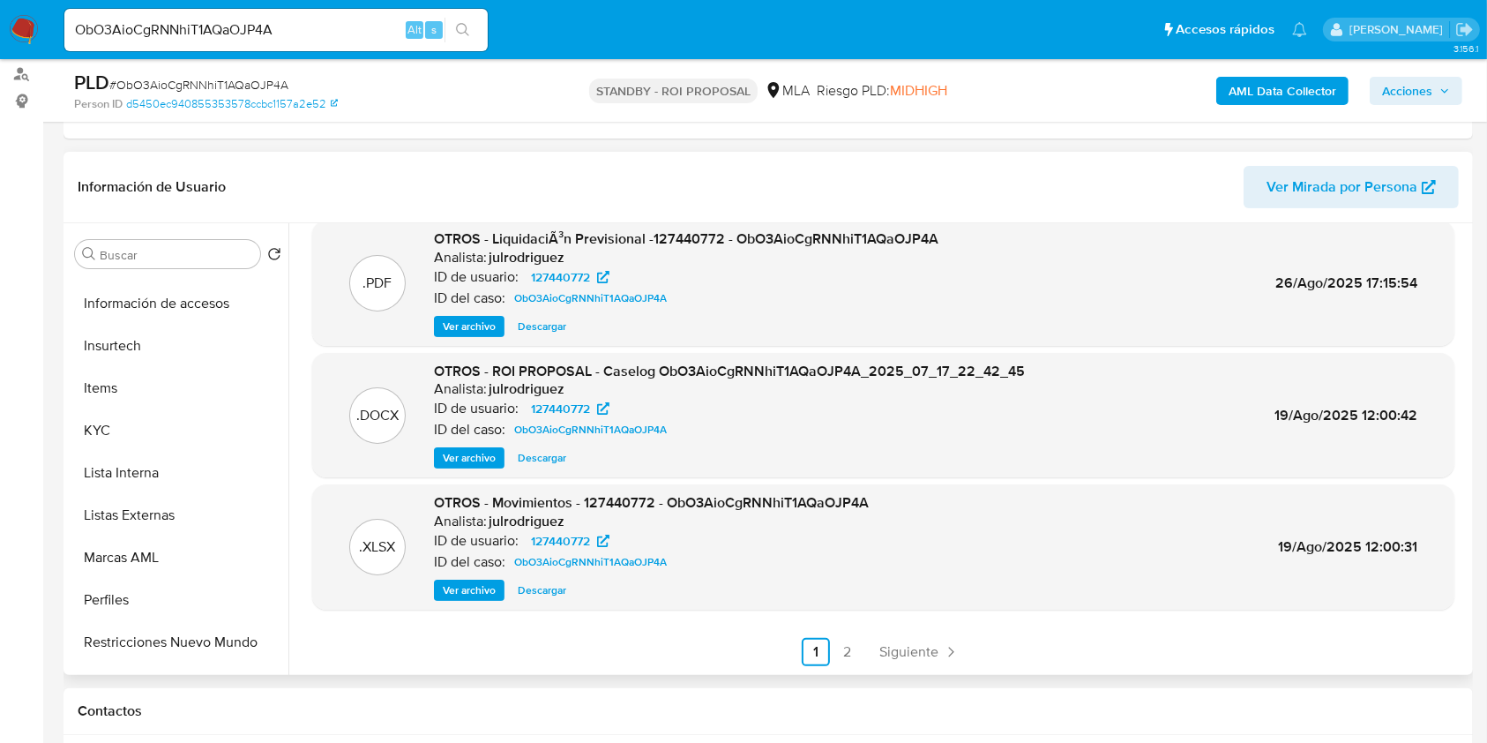
click at [466, 475] on div ".DOCX OTROS - ROI PROPOSAL - Caselog ObO3AioCgRNNhiT1AQaOJP4A_2025_07_17_22_42_…" at bounding box center [883, 415] width 1142 height 125
click at [459, 462] on span "Ver archivo" at bounding box center [469, 458] width 53 height 18
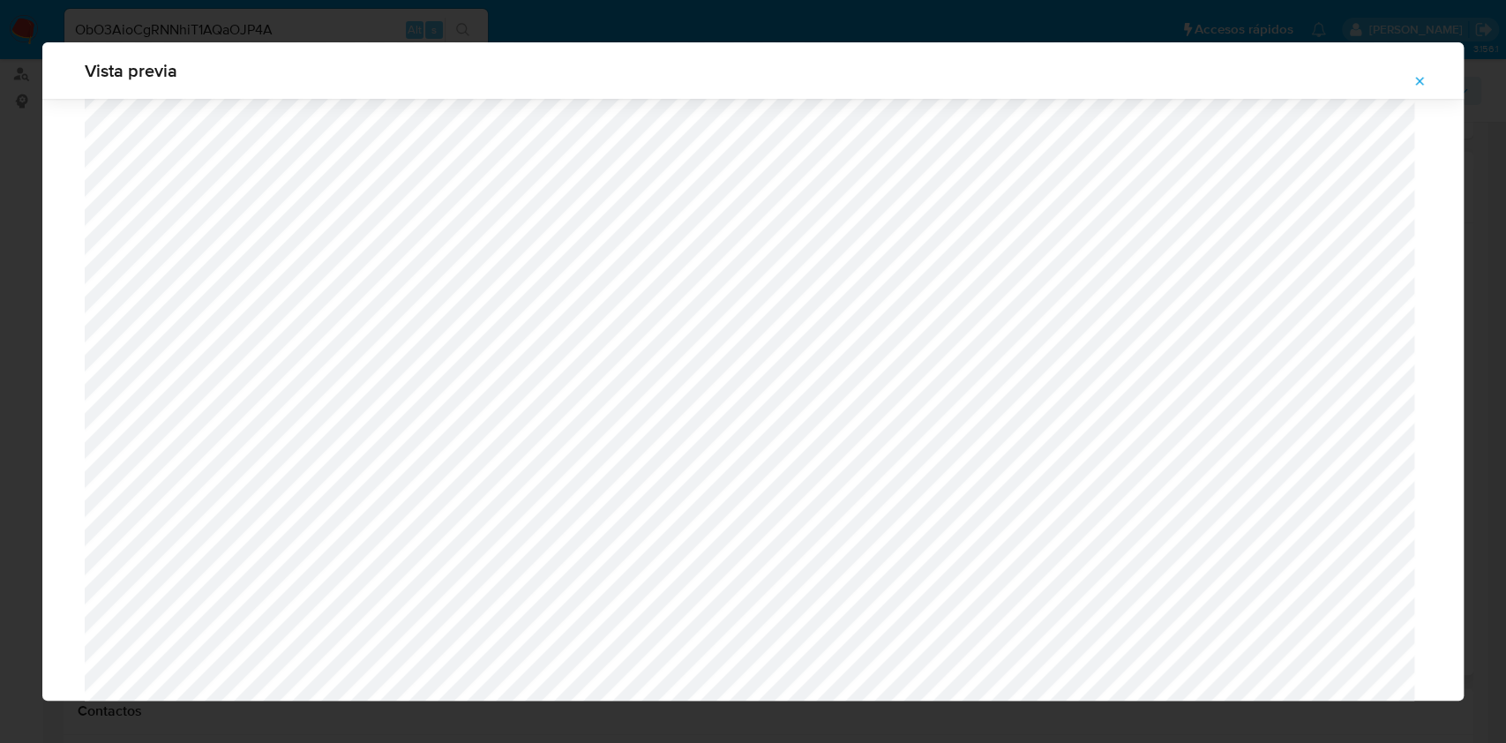
scroll to position [1332, 0]
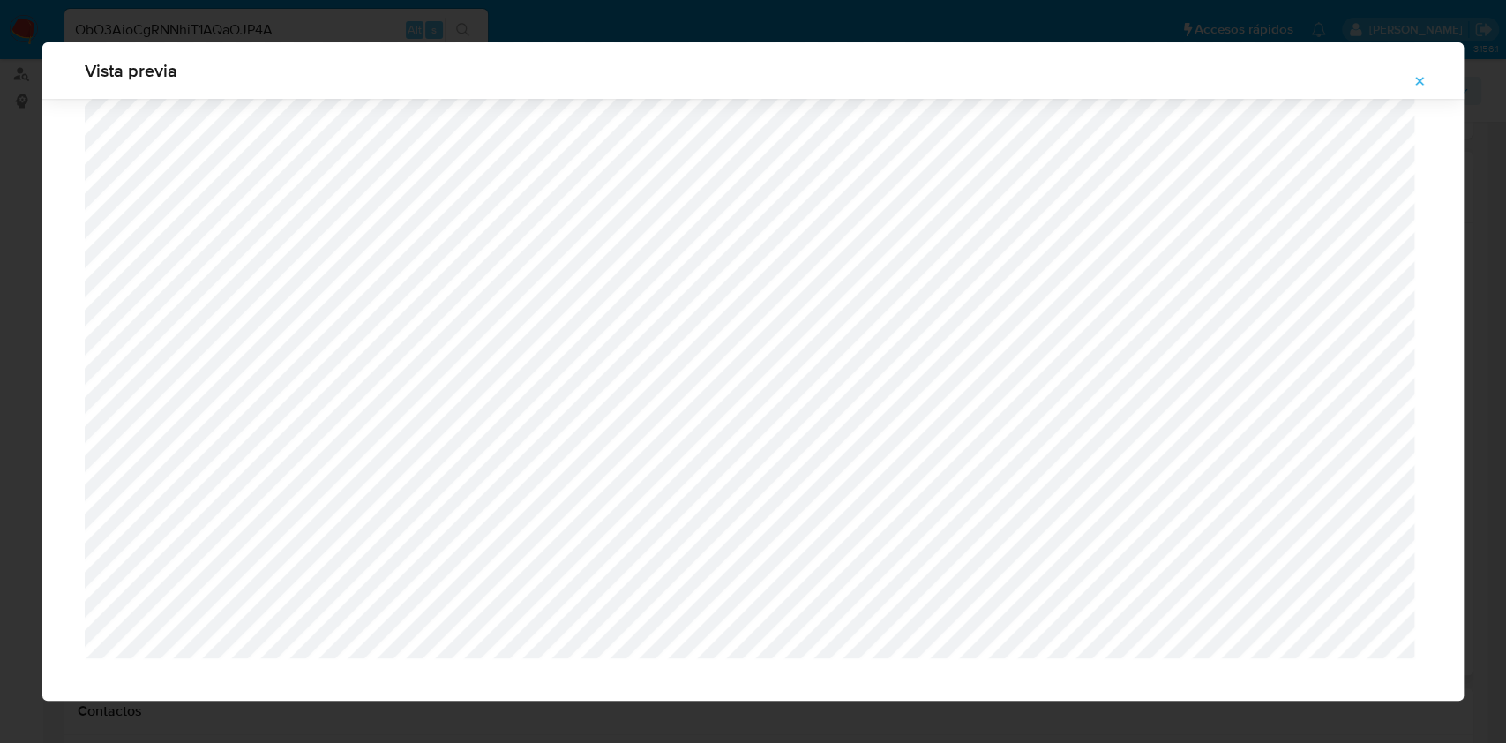
click at [1433, 73] on button "Attachment preview" at bounding box center [1419, 81] width 39 height 28
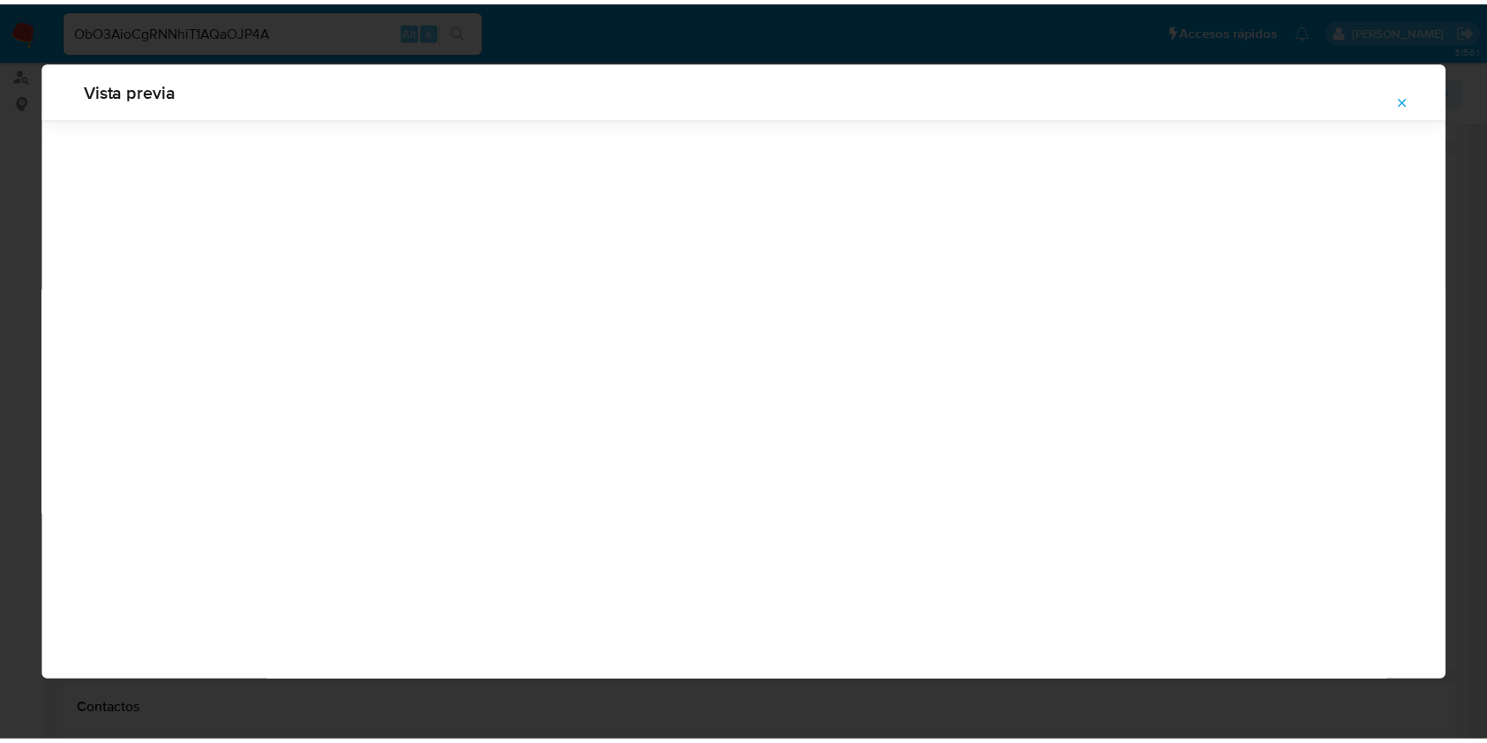
scroll to position [0, 0]
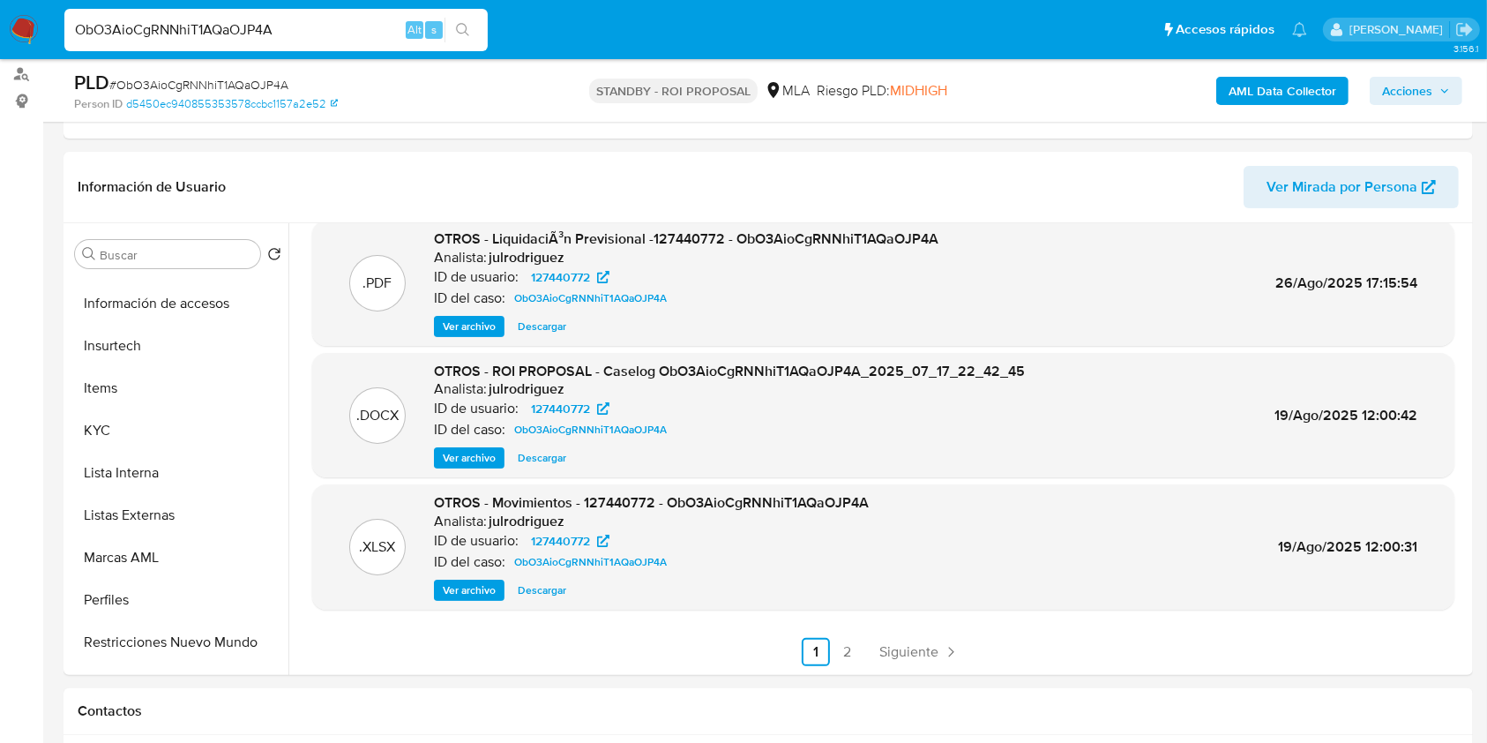
click at [329, 28] on input "ObO3AioCgRNNhiT1AQaOJP4A" at bounding box center [275, 30] width 423 height 23
click at [328, 28] on input "ObO3AioCgRNNhiT1AQaOJP4A" at bounding box center [275, 30] width 423 height 23
paste input "FDZ3XK7aqD20Rx1Rl25qgLc0"
type input "FDZ3XK7aqD20Rx1Rl25qgLc0"
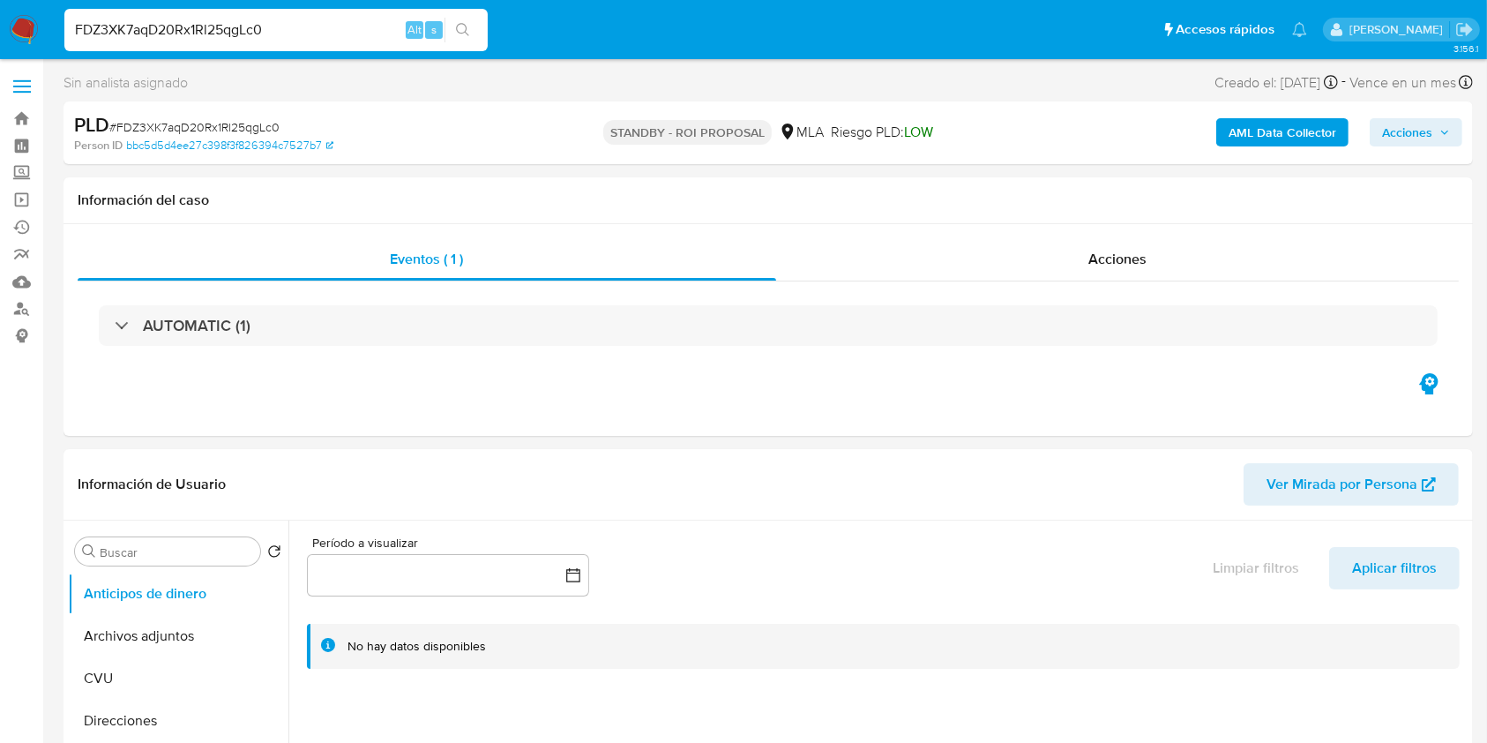
select select "10"
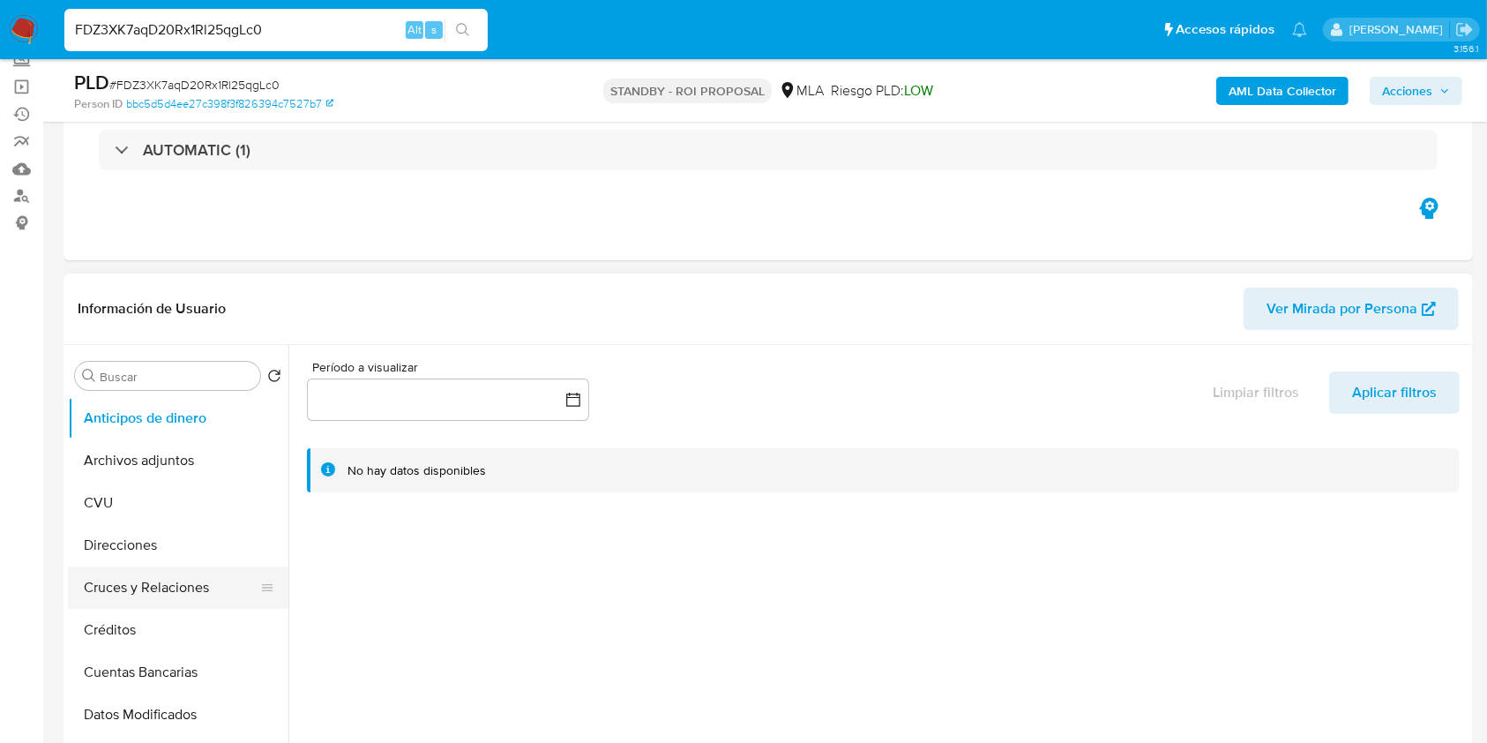
scroll to position [353, 0]
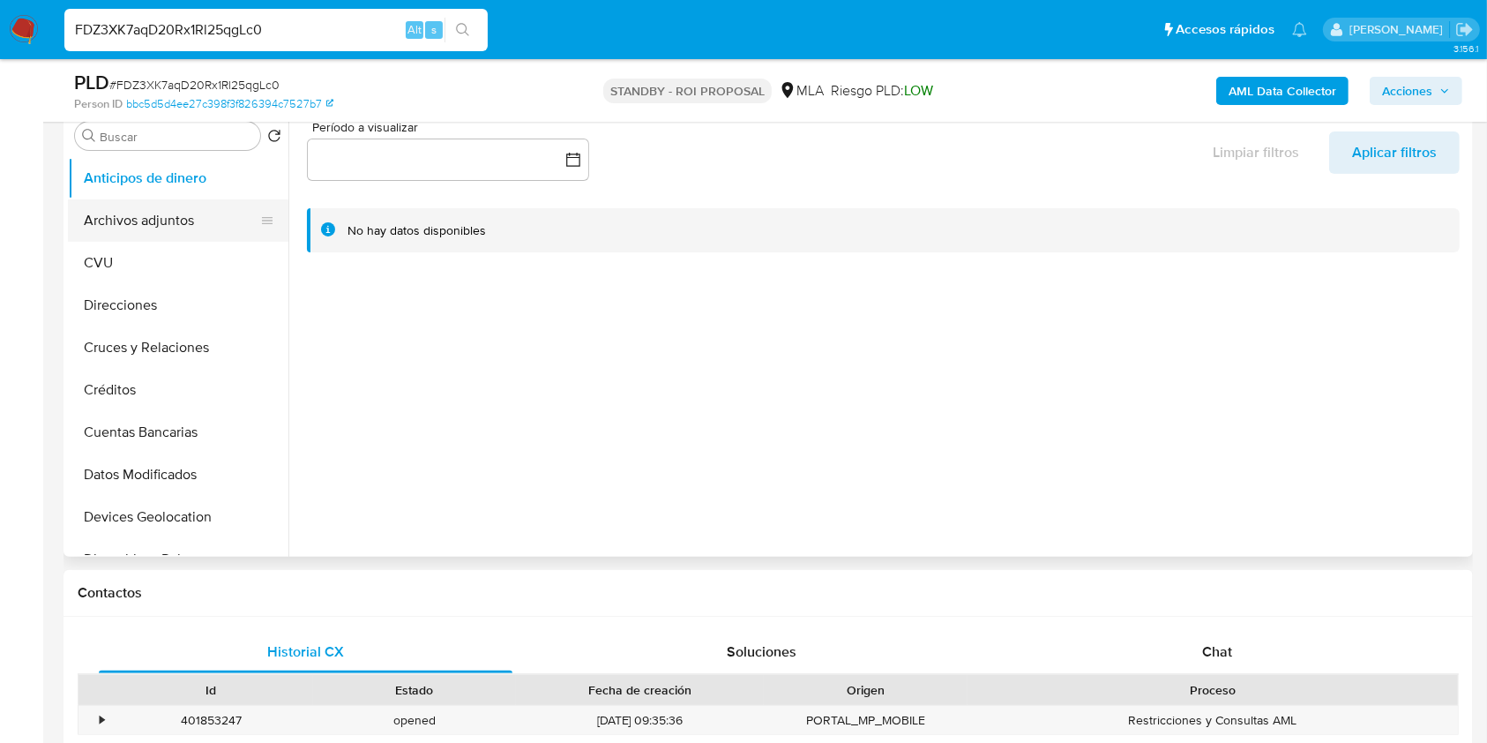
click at [192, 228] on button "Archivos adjuntos" at bounding box center [171, 220] width 206 height 42
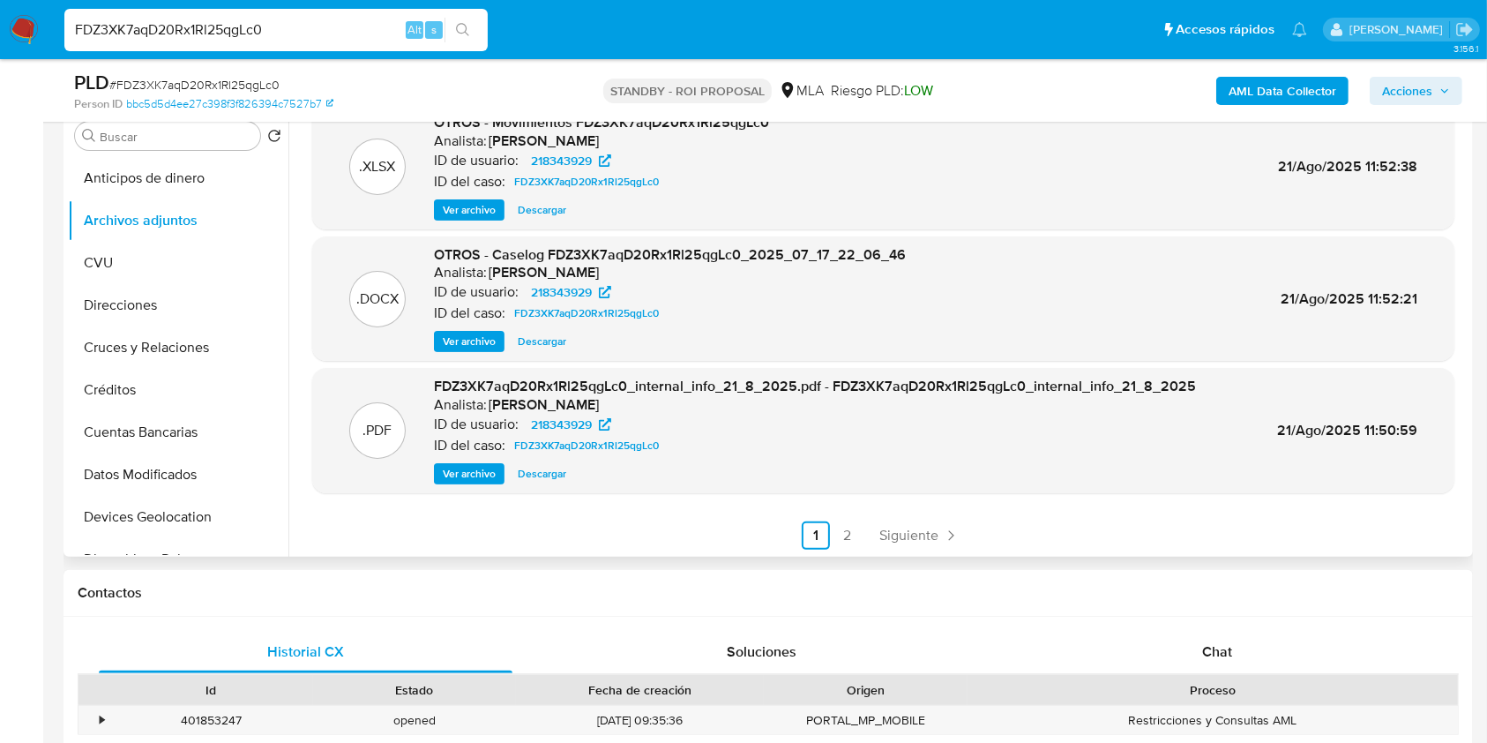
scroll to position [148, 0]
click at [1244, 648] on div "Chat" at bounding box center [1218, 652] width 414 height 42
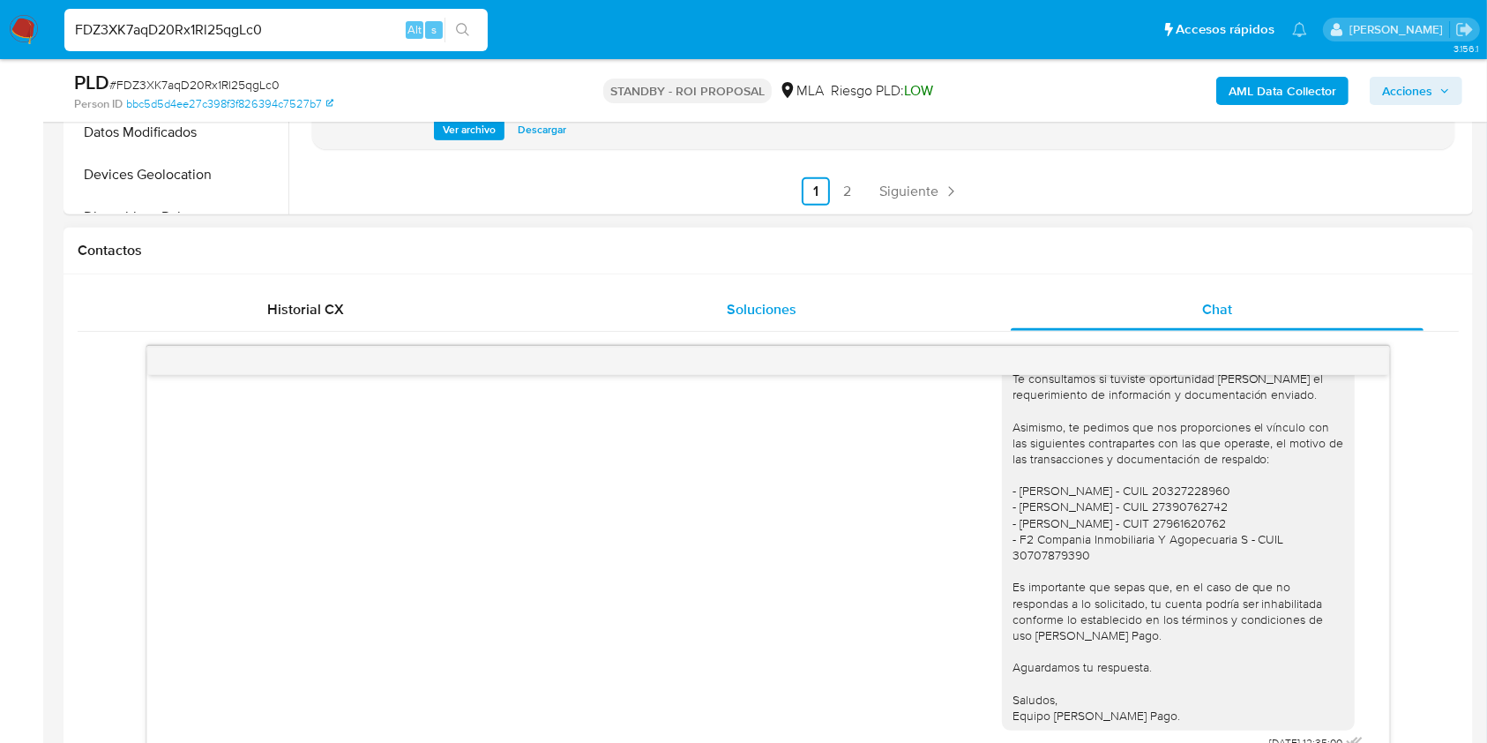
scroll to position [706, 0]
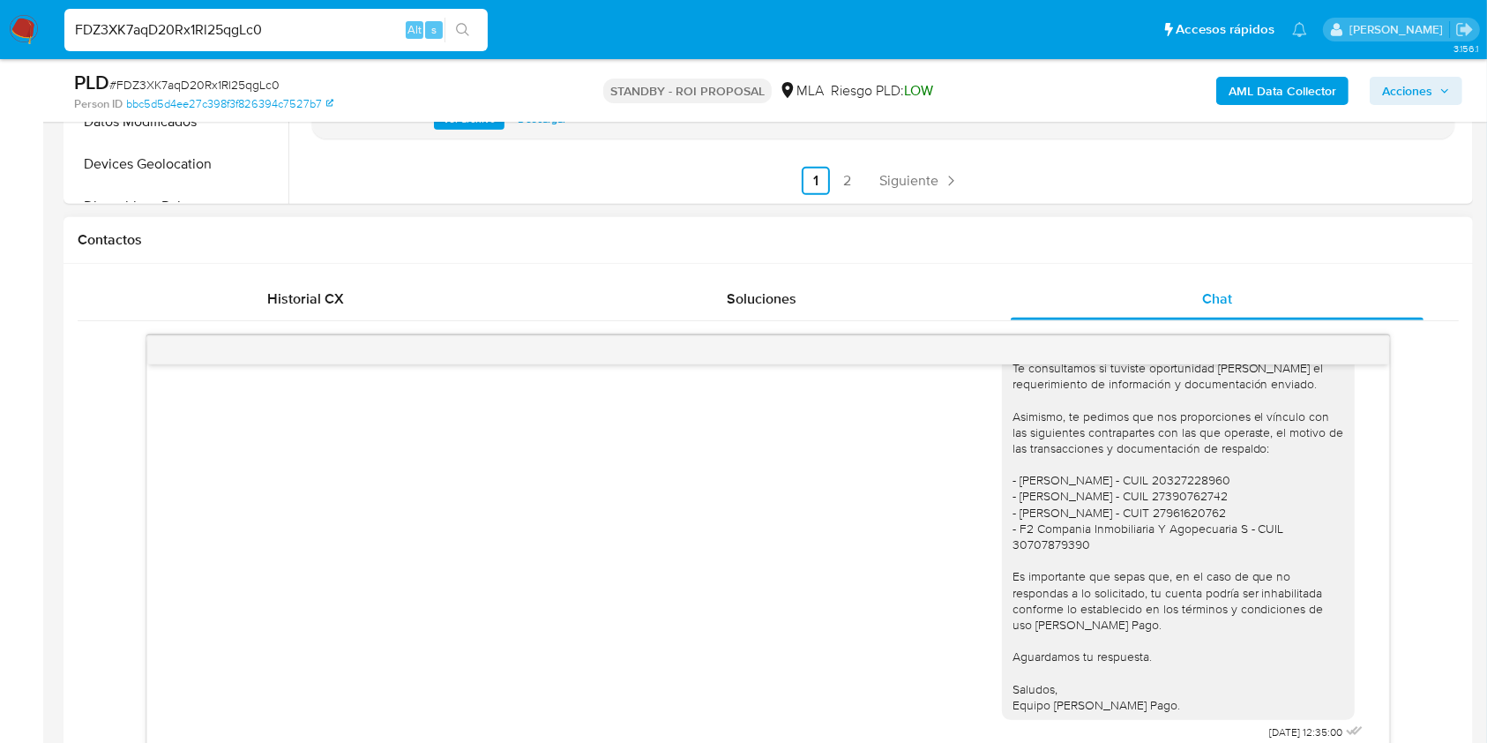
click at [275, 324] on div "17/07/2025 19:58:10 Hola, Esperamos que te encuentres muy bien. Te consultamos …" at bounding box center [768, 538] width 1381 height 434
click at [275, 311] on div "Historial CX" at bounding box center [306, 299] width 414 height 42
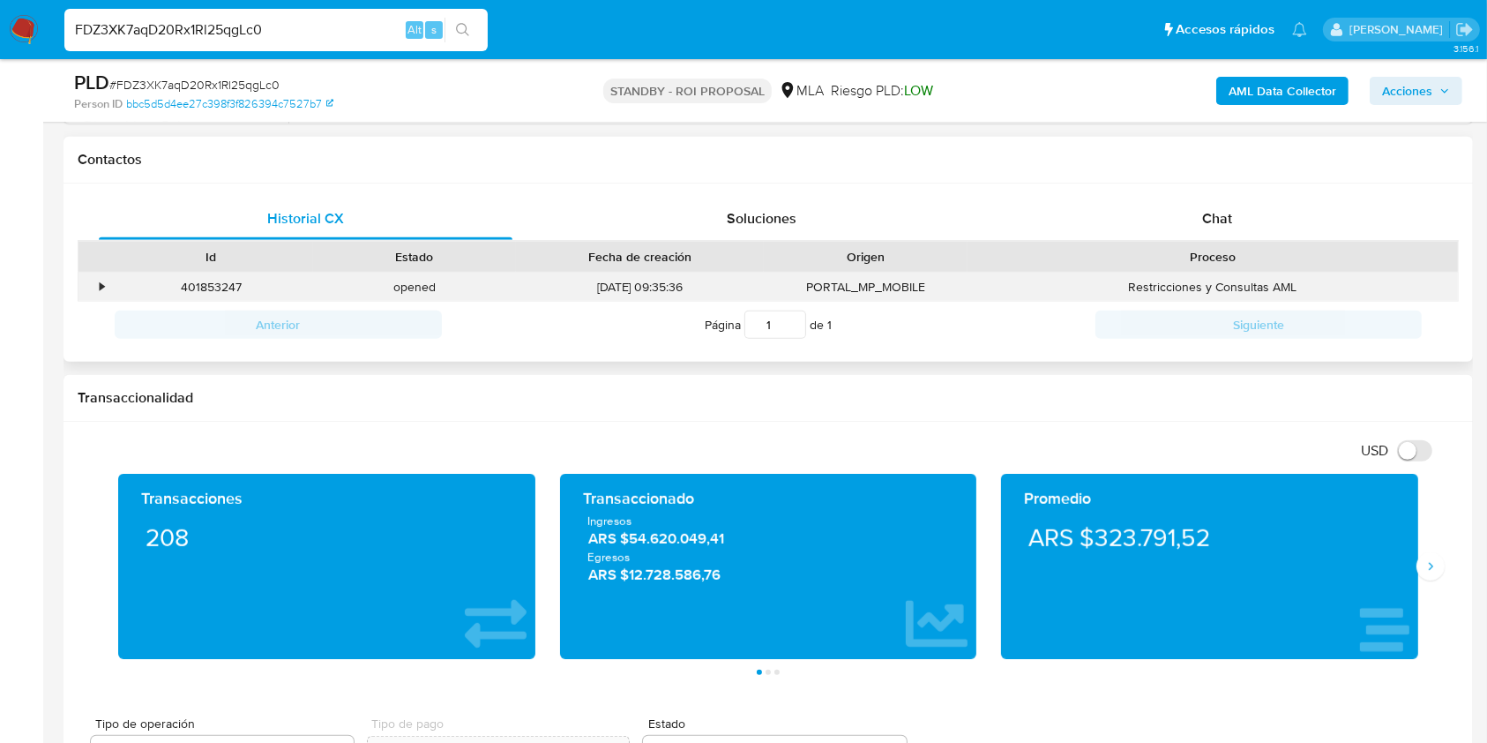
scroll to position [823, 0]
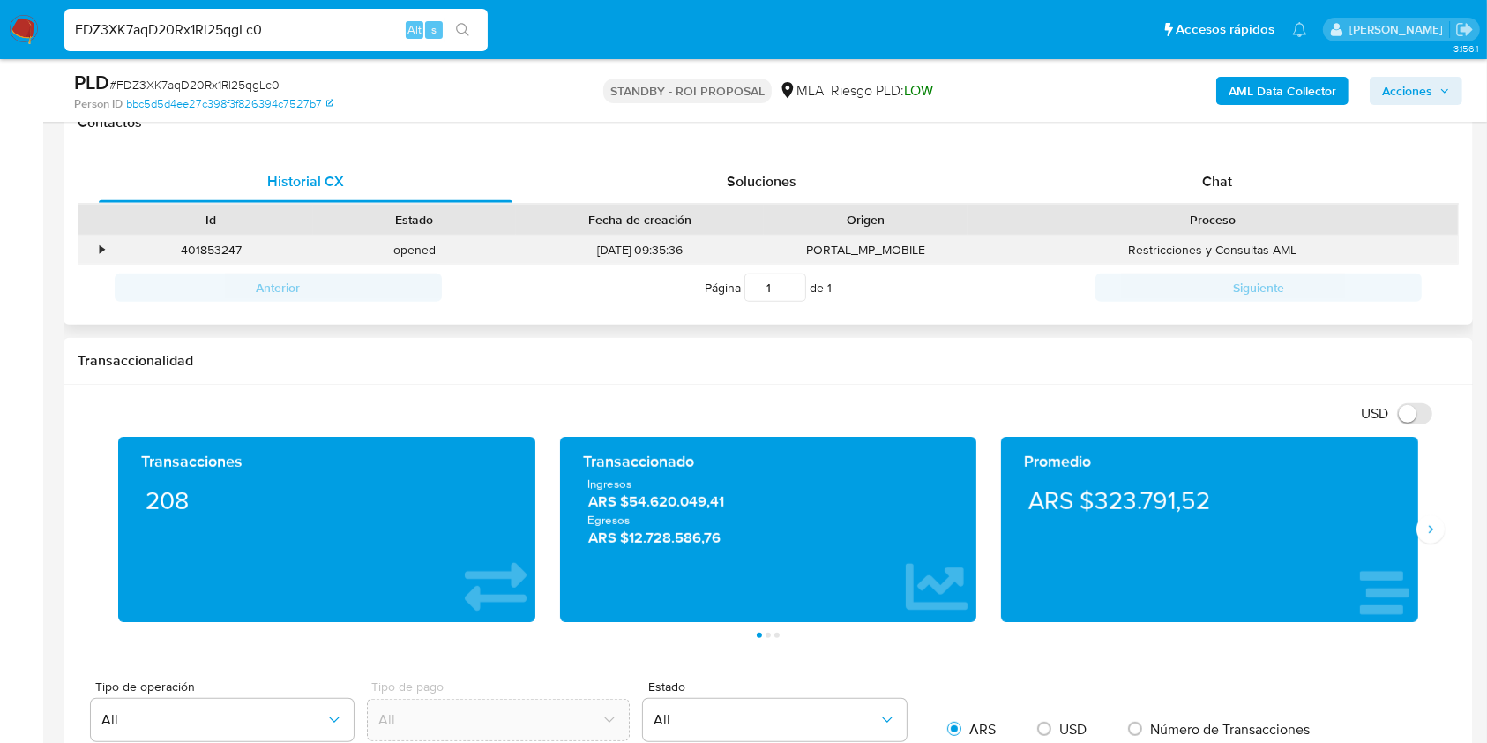
click at [93, 247] on div "•" at bounding box center [93, 249] width 31 height 29
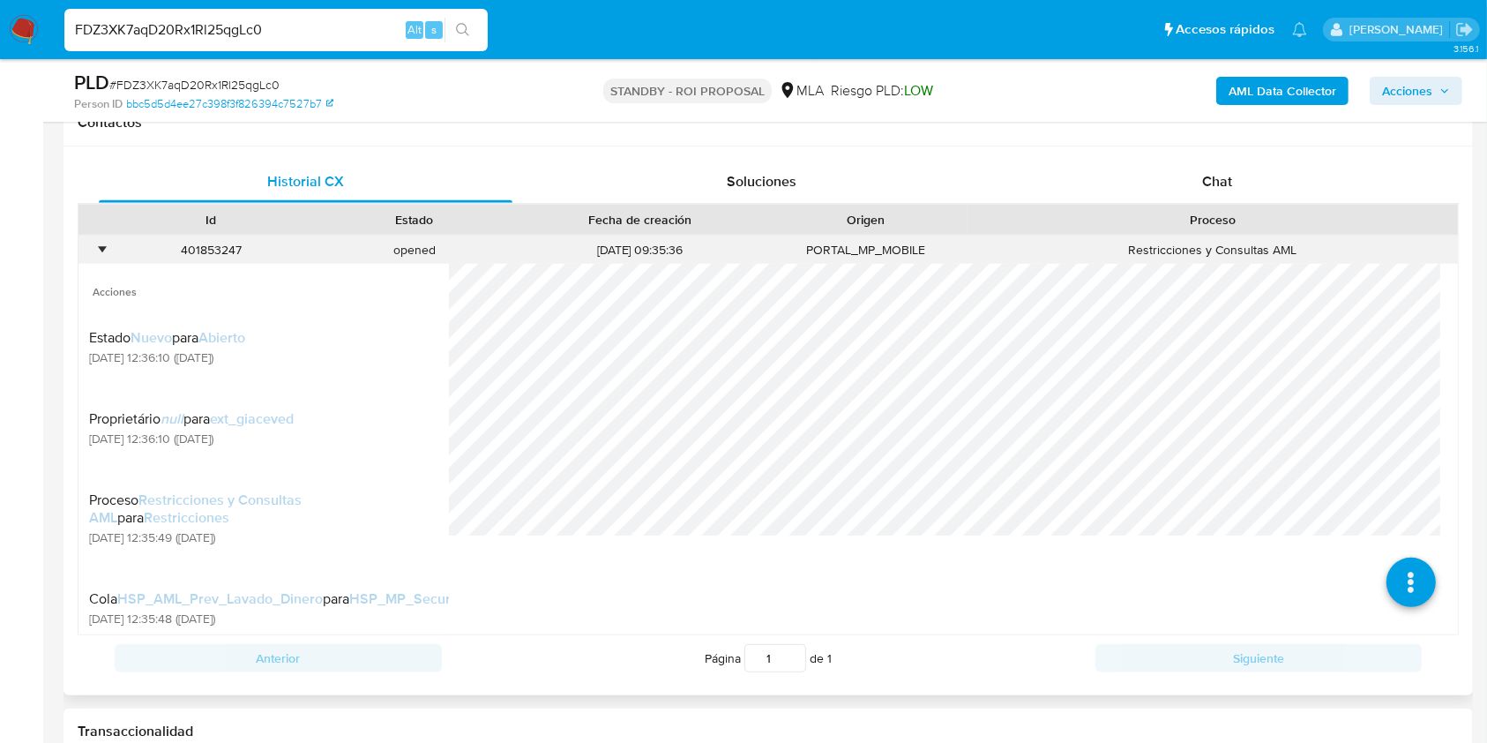
click at [131, 236] on div "401853247" at bounding box center [211, 249] width 204 height 29
click at [181, 240] on div "401853247" at bounding box center [211, 249] width 204 height 29
copy div "401853247"
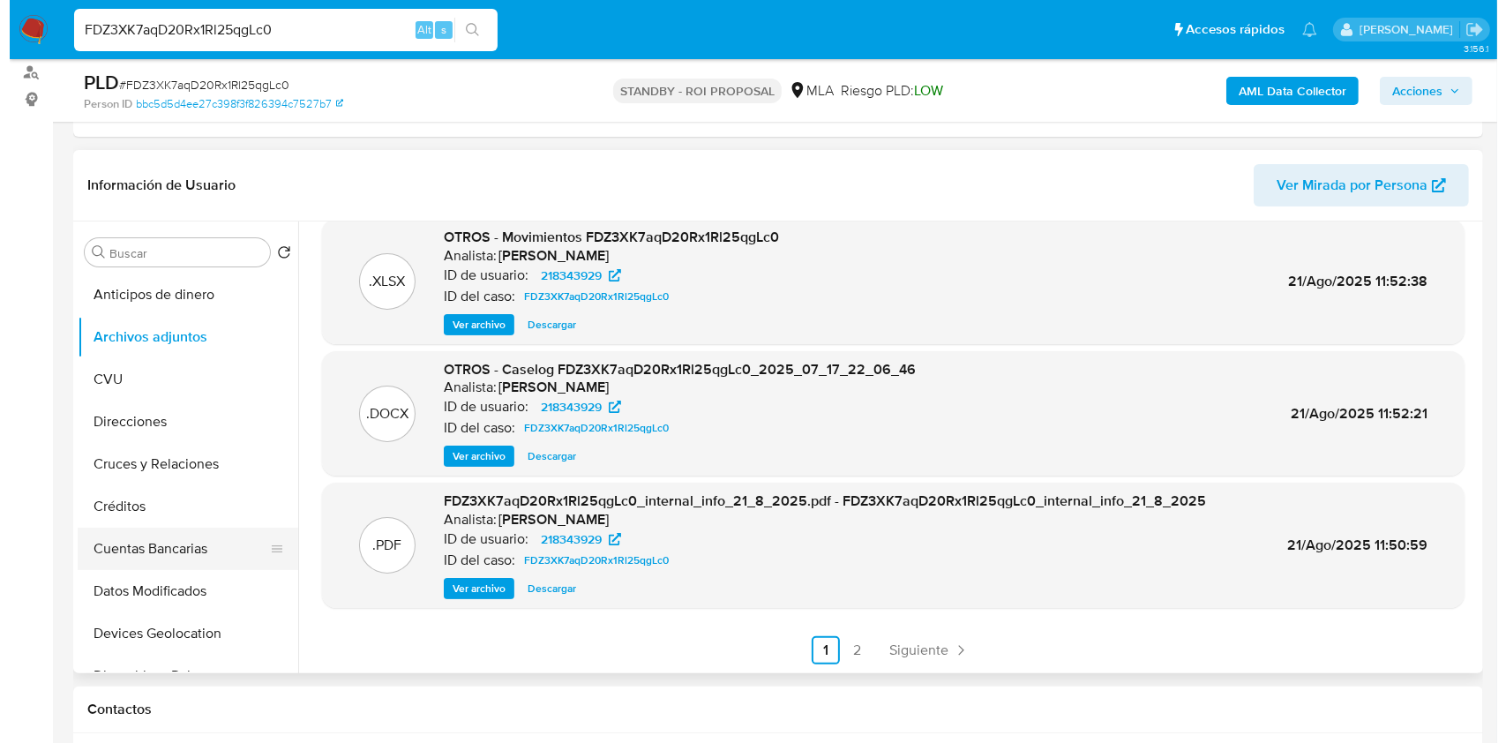
scroll to position [235, 0]
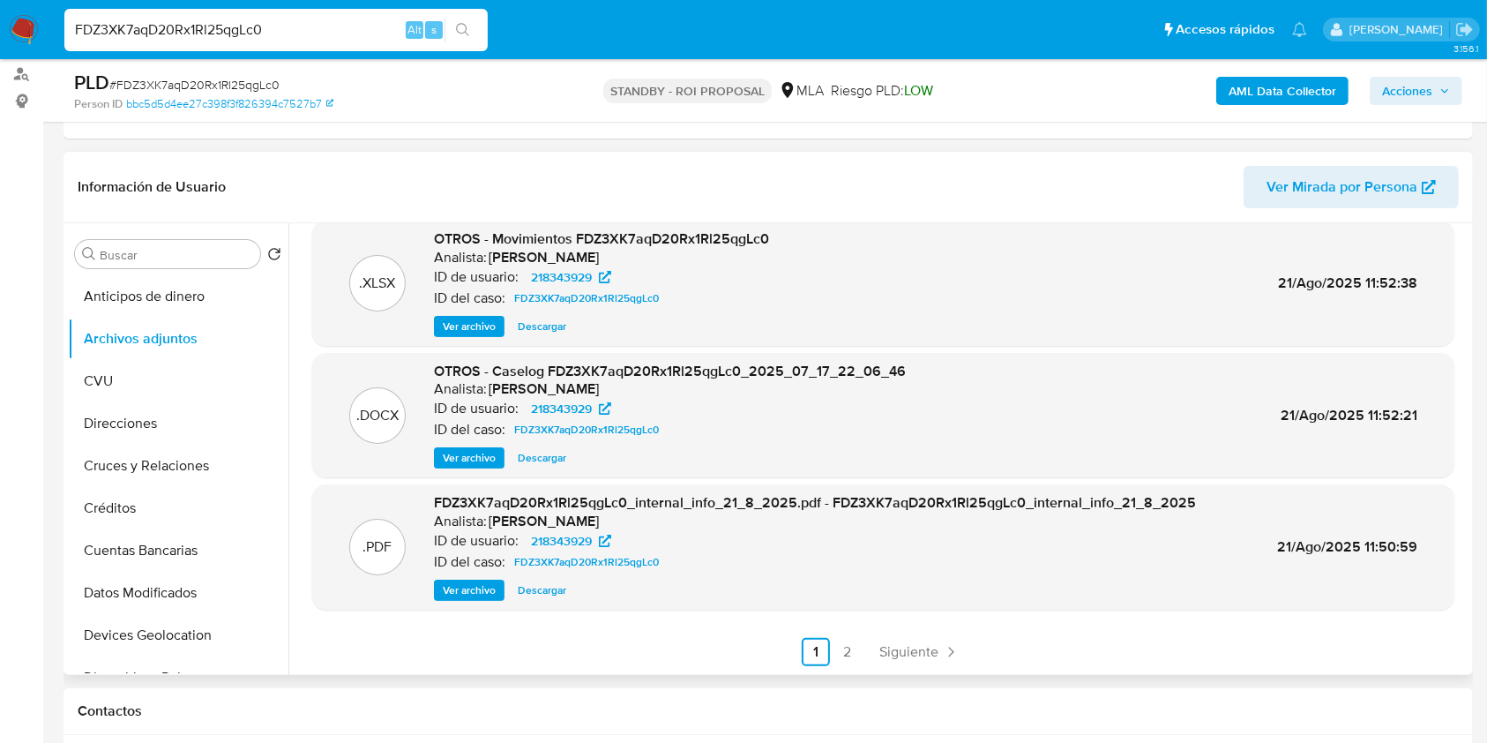
click at [469, 455] on span "Ver archivo" at bounding box center [469, 458] width 53 height 18
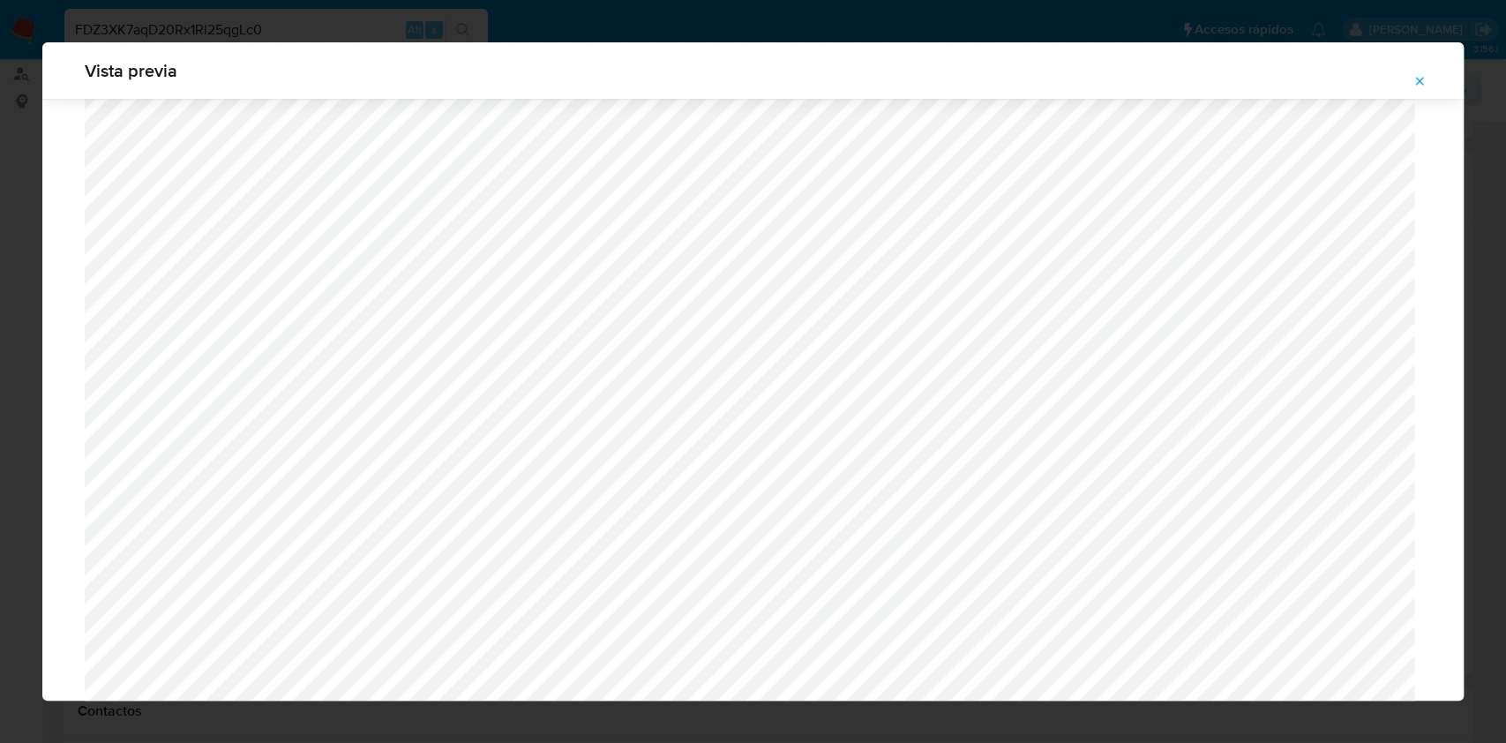
scroll to position [1729, 0]
click at [1422, 78] on icon "Attachment preview" at bounding box center [1420, 81] width 8 height 8
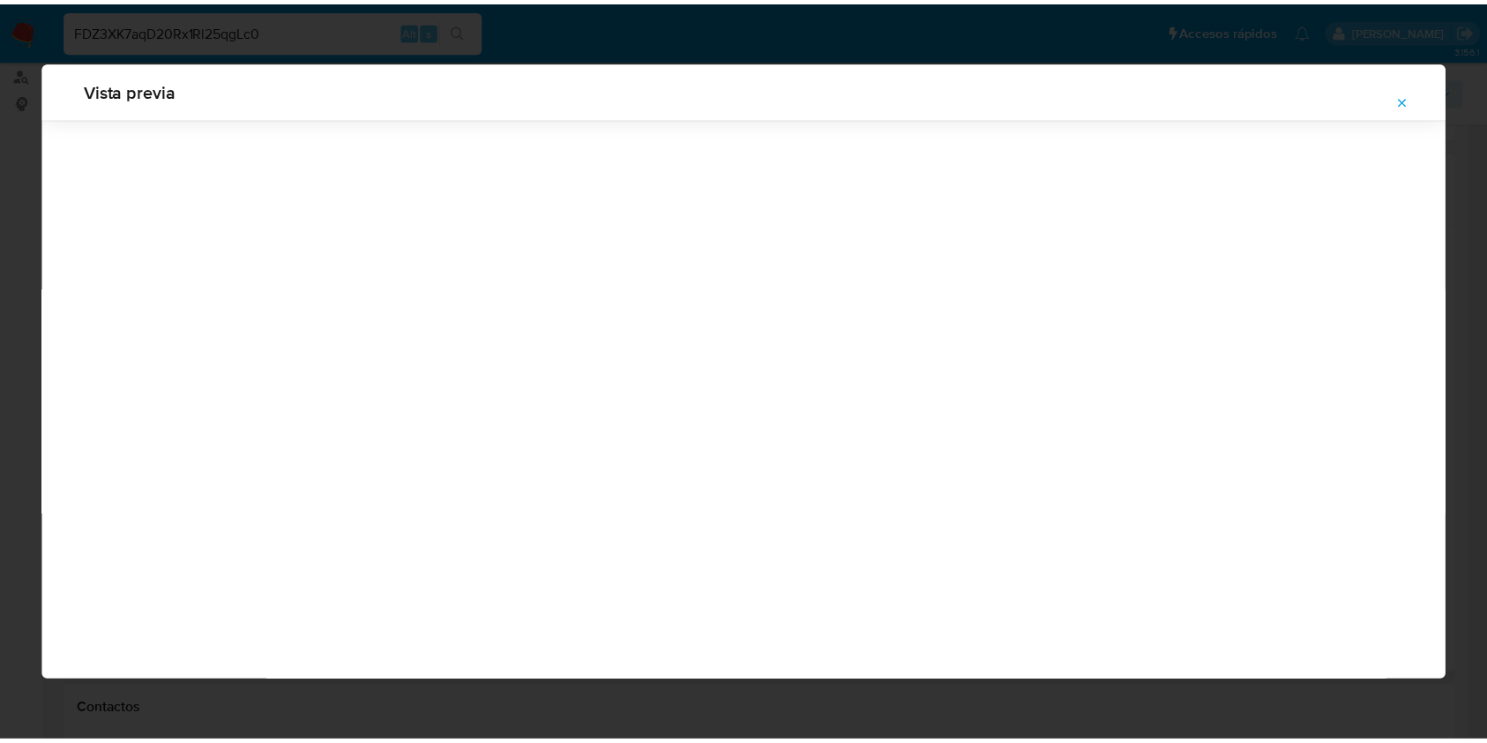
scroll to position [0, 0]
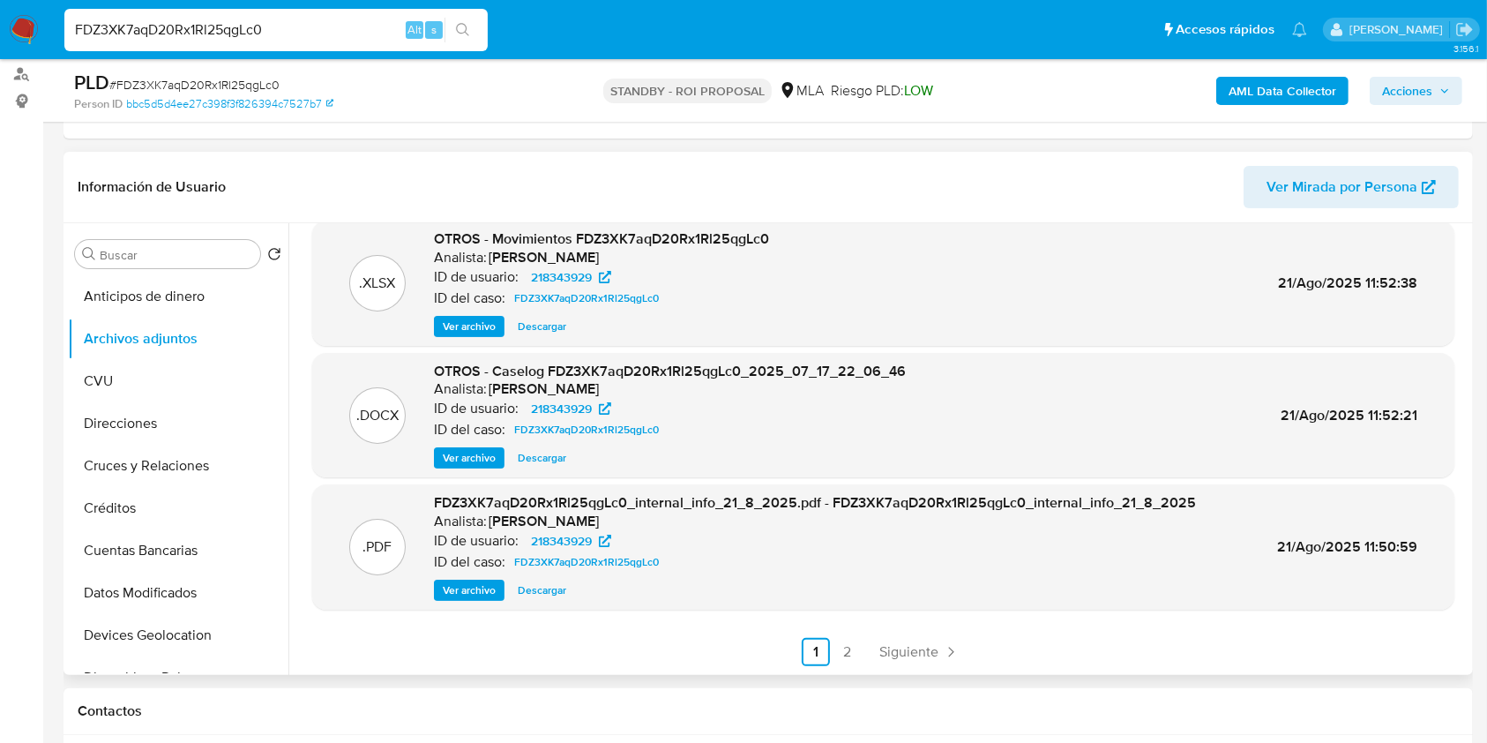
drag, startPoint x: 223, startPoint y: 19, endPoint x: 14, endPoint y: 2, distance: 209.7
click at [18, 4] on nav "Pausado Ver notificaciones FDZ3XK7aqD20Rx1Rl25qgLc0 Alt s Accesos rápidos Presi…" at bounding box center [743, 29] width 1487 height 59
paste input "bvl1gg4DLMD8XnwXfzpDsKI"
type input "Fbvl1gg4DLMD8XnwXfzpDsKI"
drag, startPoint x: 445, startPoint y: 30, endPoint x: 456, endPoint y: 32, distance: 10.7
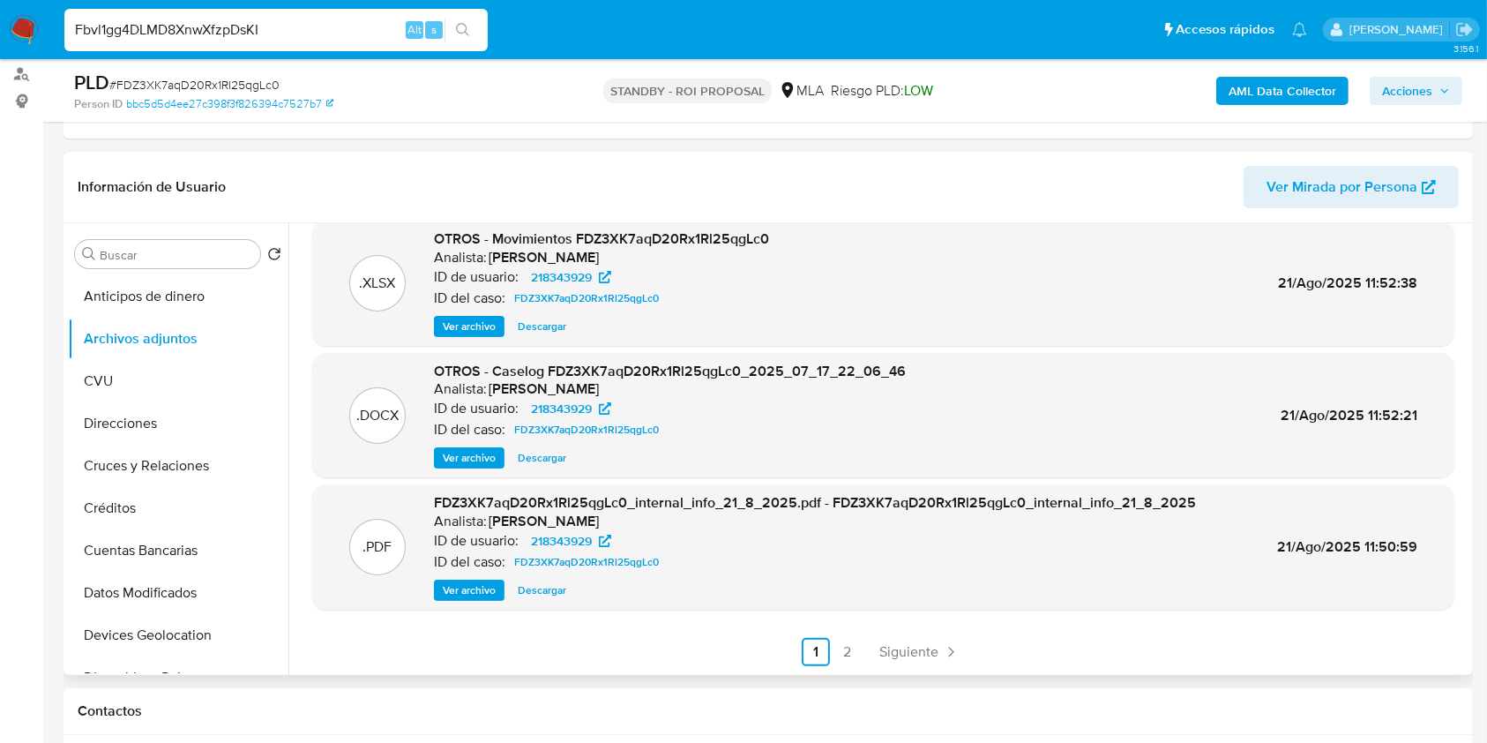
click at [445, 31] on button "search-icon" at bounding box center [463, 30] width 36 height 25
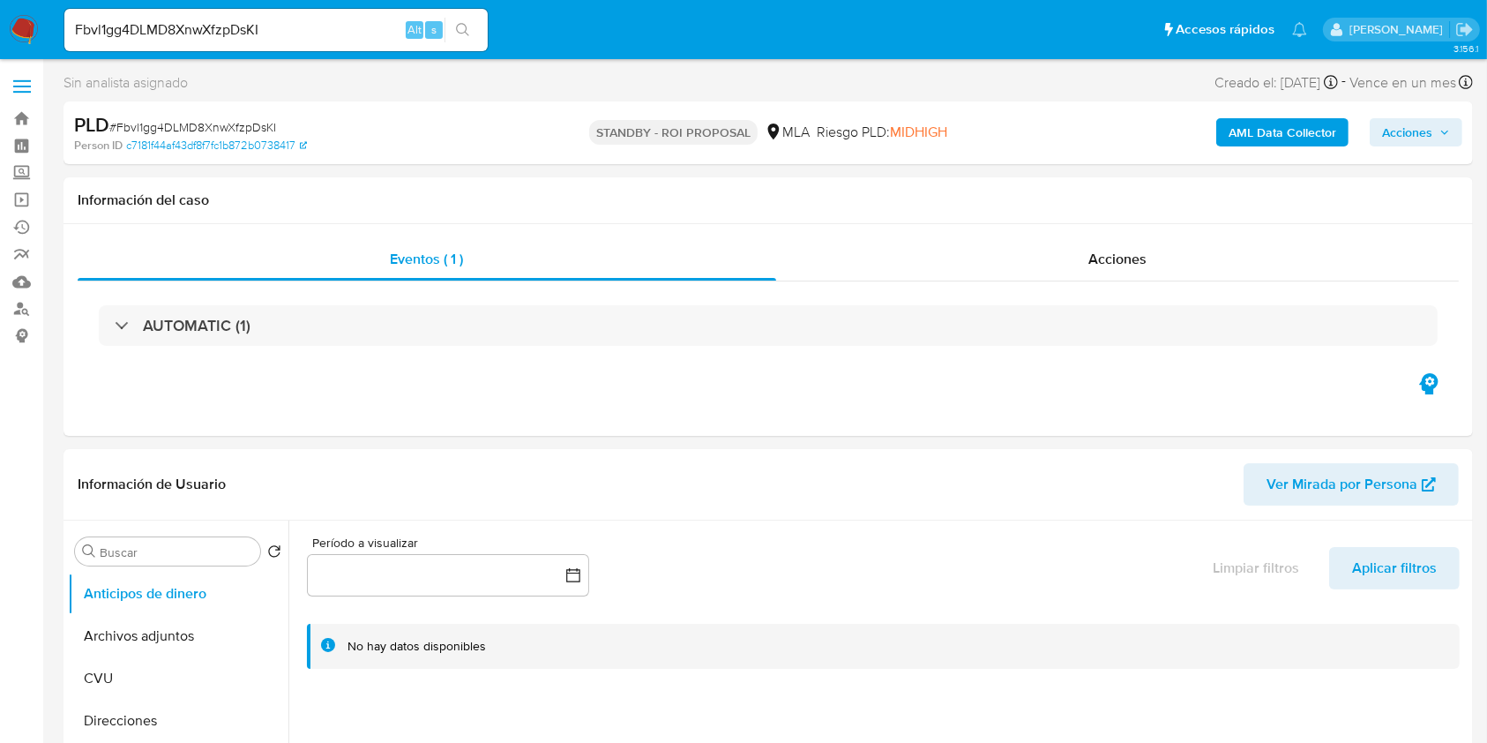
select select "10"
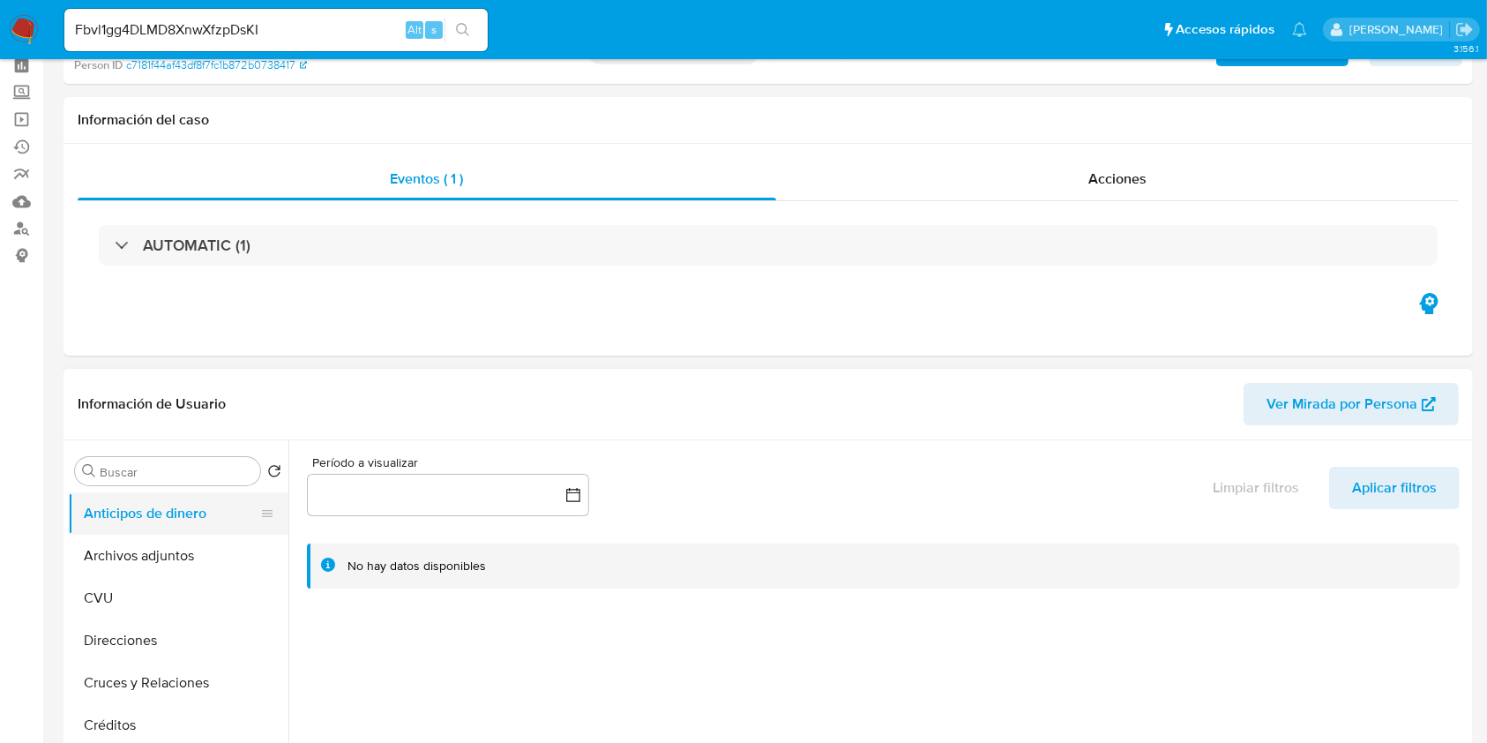
scroll to position [117, 0]
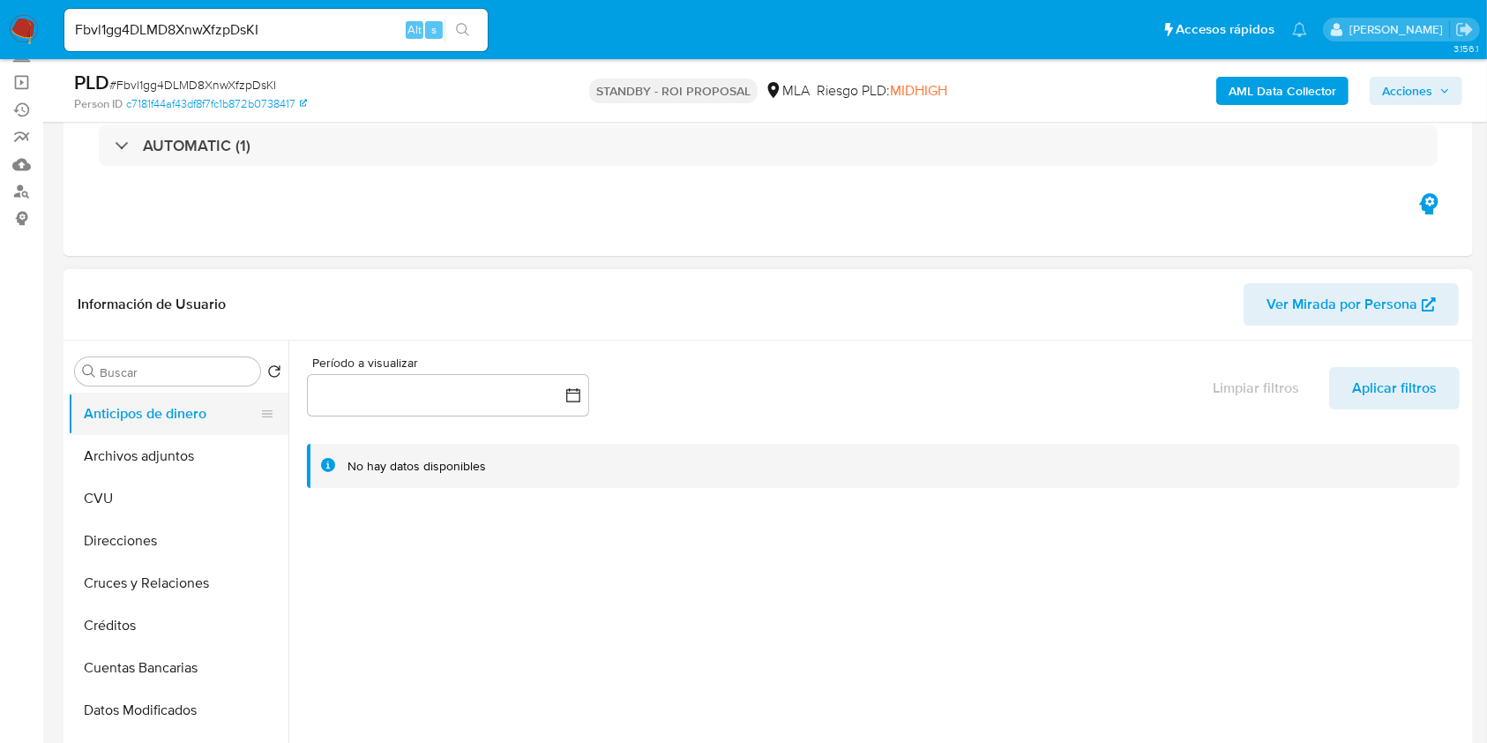
click at [174, 427] on button "Anticipos de dinero" at bounding box center [171, 413] width 206 height 42
click at [166, 448] on button "Archivos adjuntos" at bounding box center [171, 456] width 206 height 42
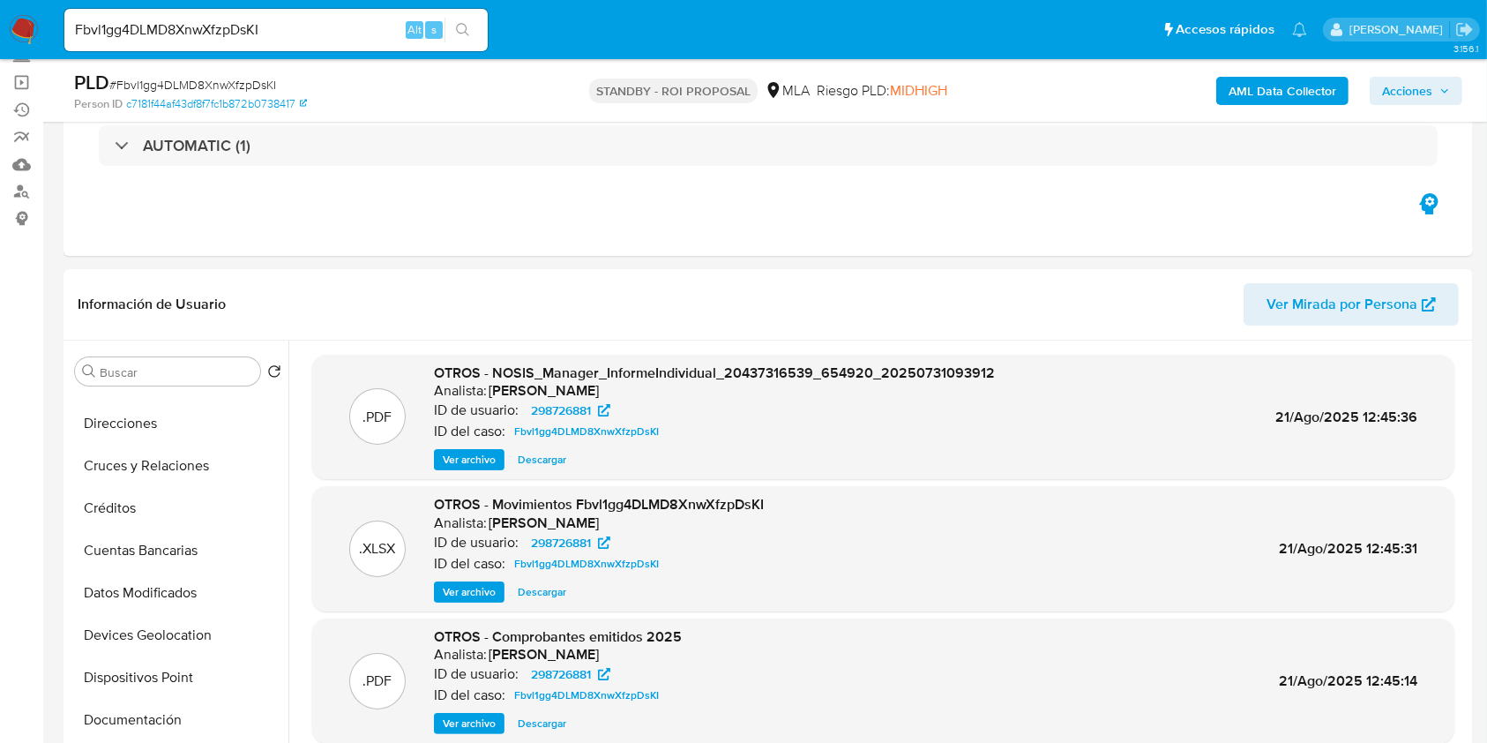
click at [170, 25] on input "Fbvl1gg4DLMD8XnwXfzpDsKI" at bounding box center [275, 30] width 423 height 23
click at [170, 24] on input "Fbvl1gg4DLMD8XnwXfzpDsKI" at bounding box center [275, 30] width 423 height 23
paste input "9nozTF3XmQG66c95rLNummUW"
type input "9nozTF3XmQG66c95rLNummUW"
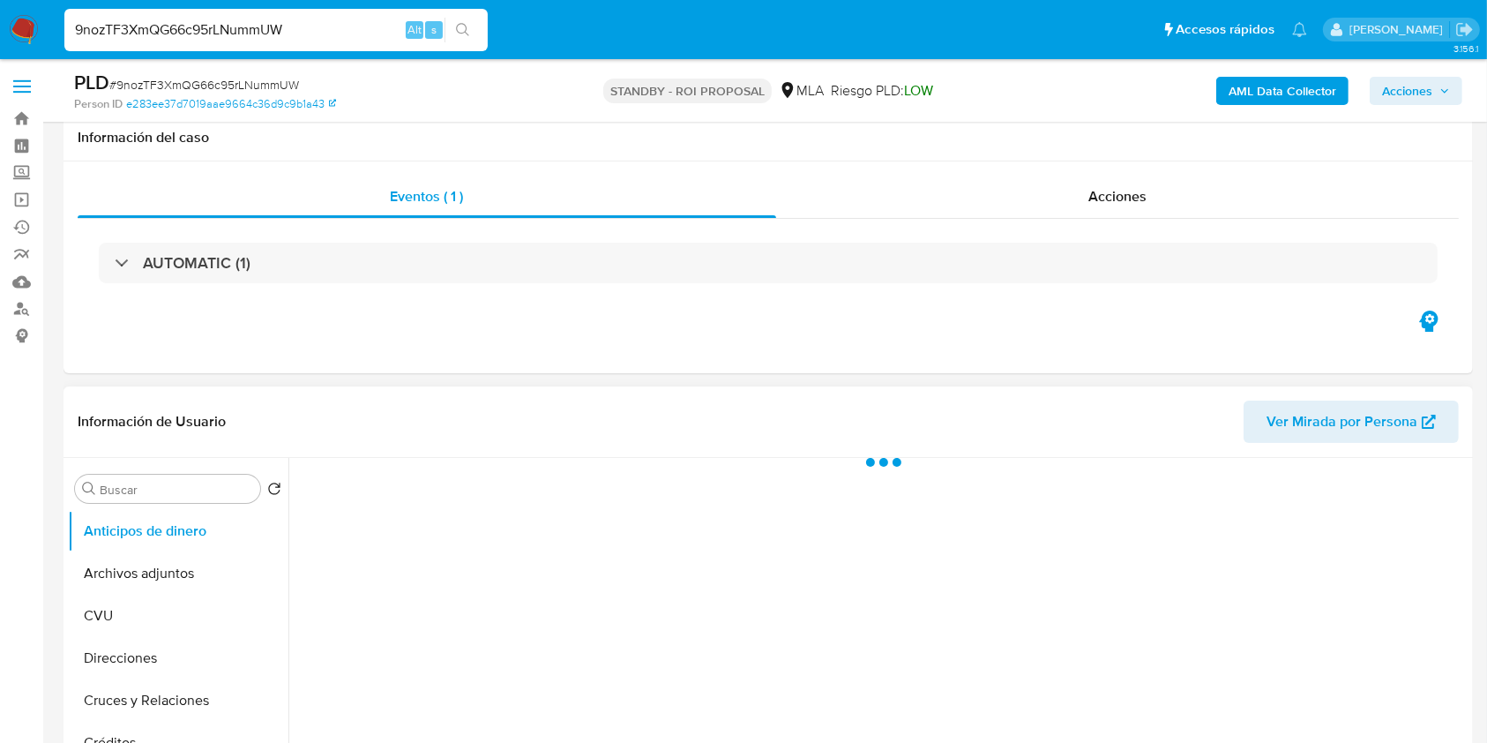
scroll to position [235, 0]
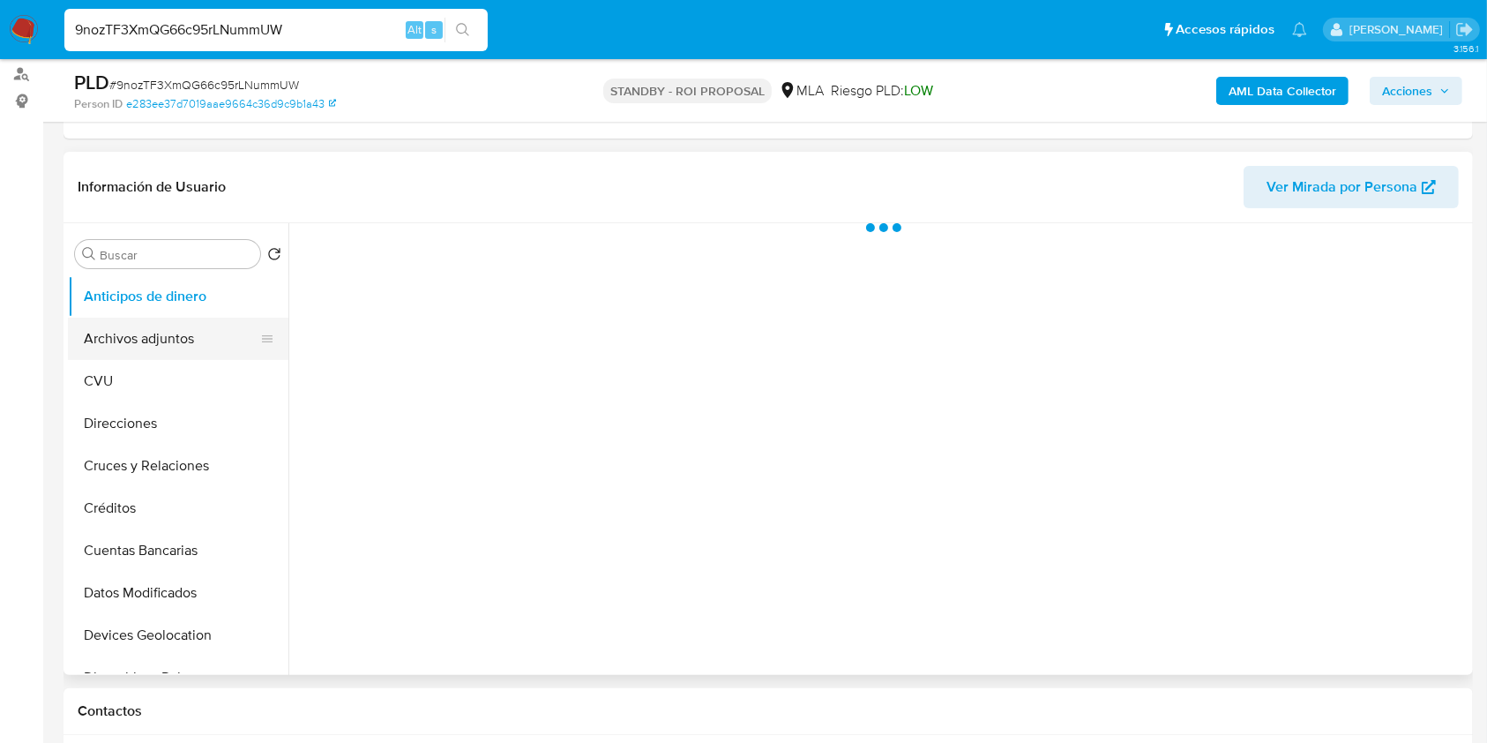
click at [163, 347] on button "Archivos adjuntos" at bounding box center [171, 339] width 206 height 42
select select "10"
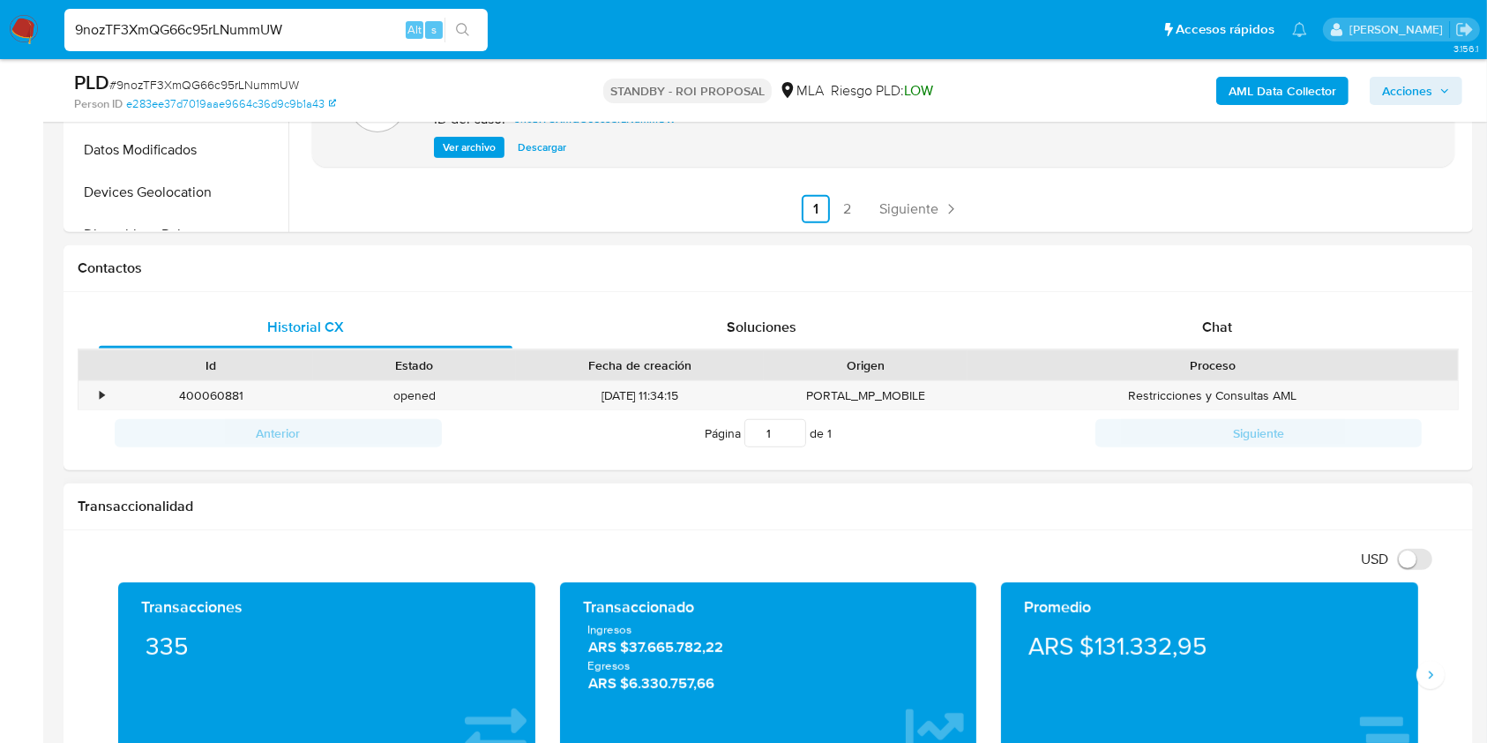
scroll to position [706, 0]
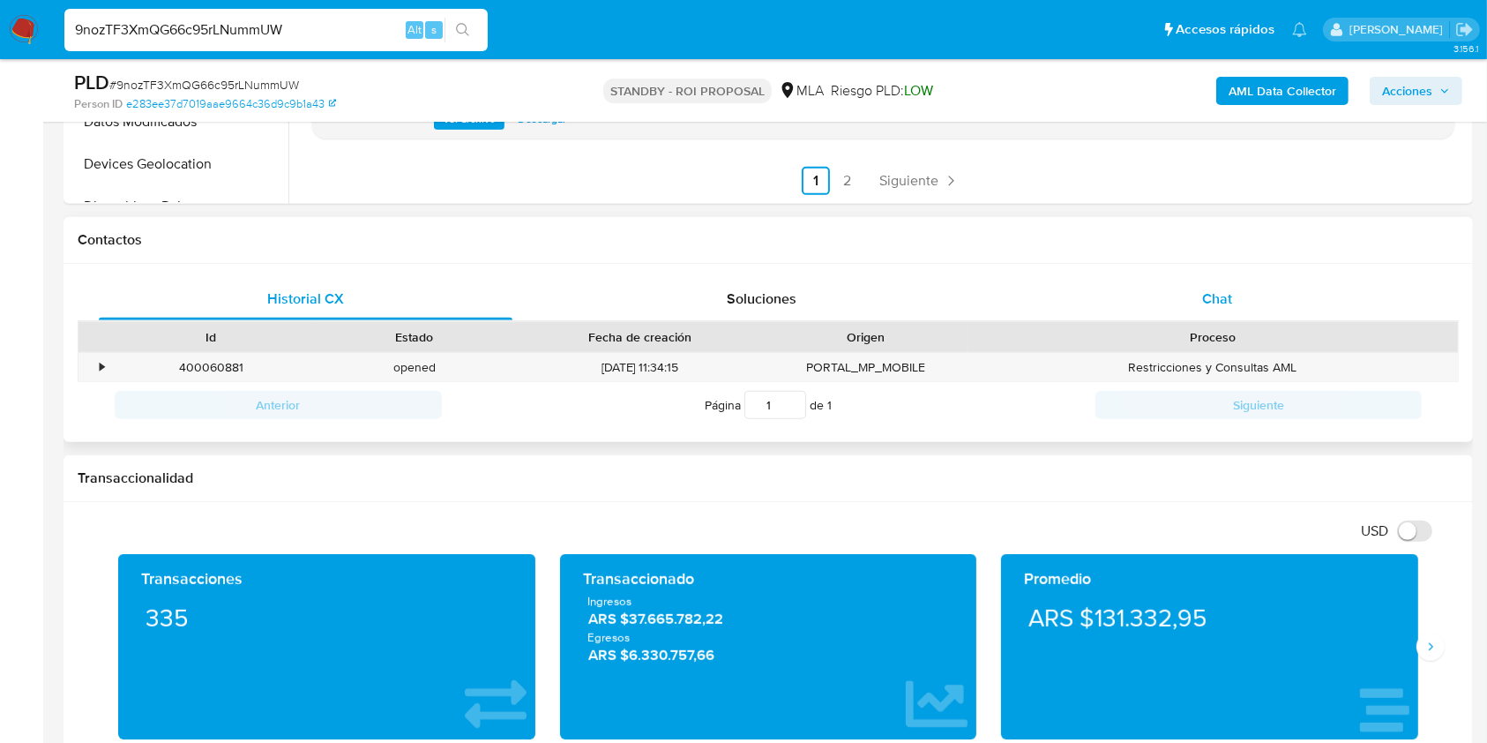
click at [1115, 310] on div "Chat" at bounding box center [1218, 299] width 414 height 42
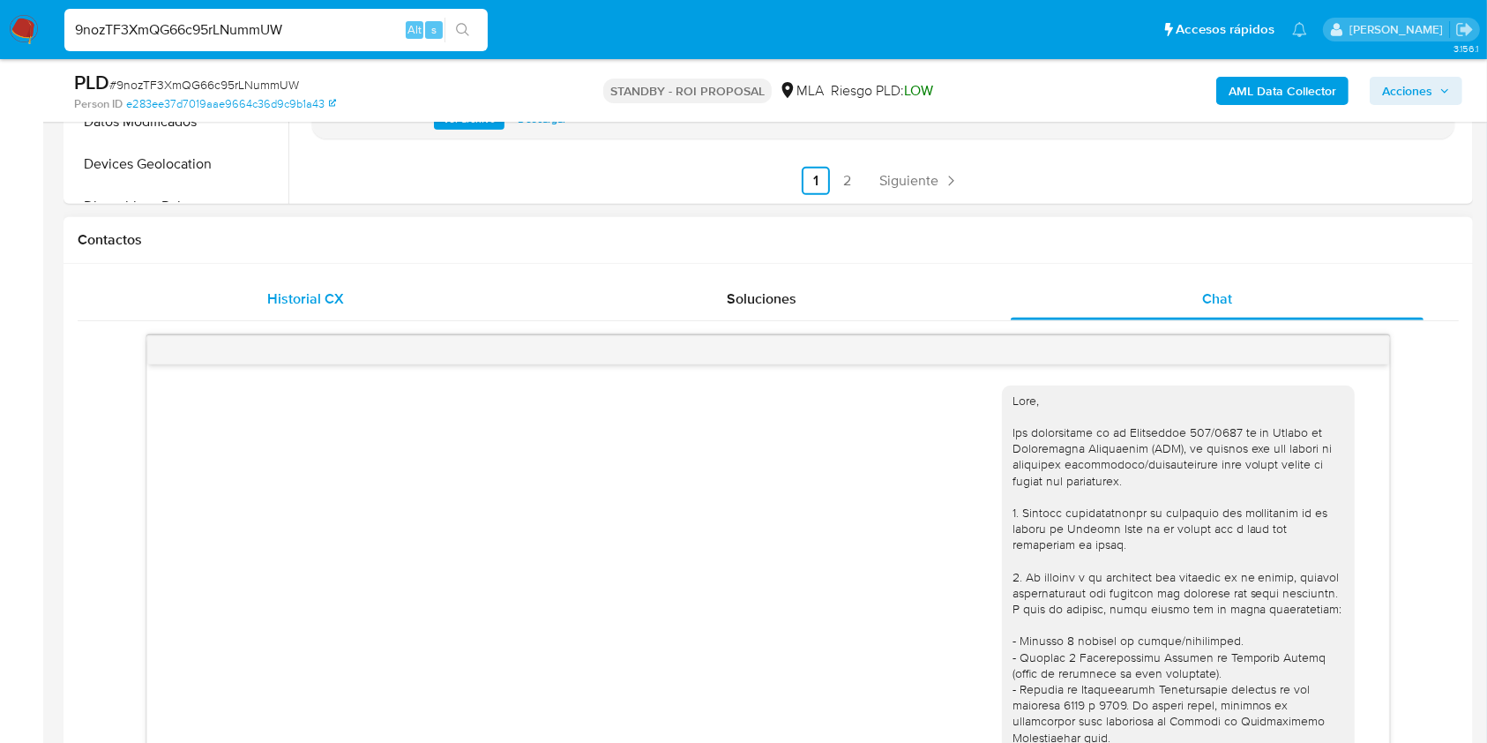
scroll to position [1293, 0]
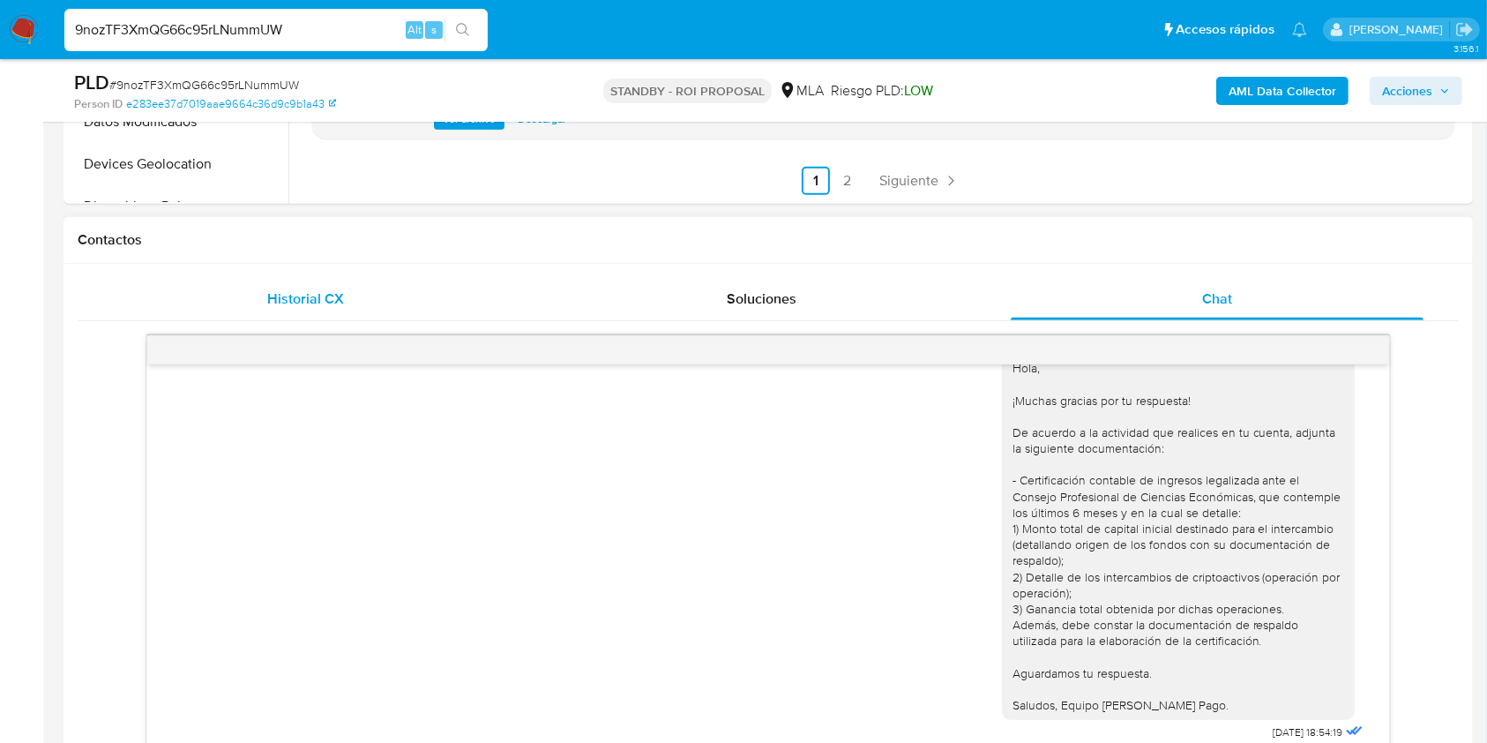
click at [303, 270] on div "Historial CX Soluciones Chat Id Estado Fecha de creación Origen Proceso • 40006…" at bounding box center [768, 516] width 1409 height 505
click at [295, 289] on span "Historial CX" at bounding box center [305, 298] width 77 height 20
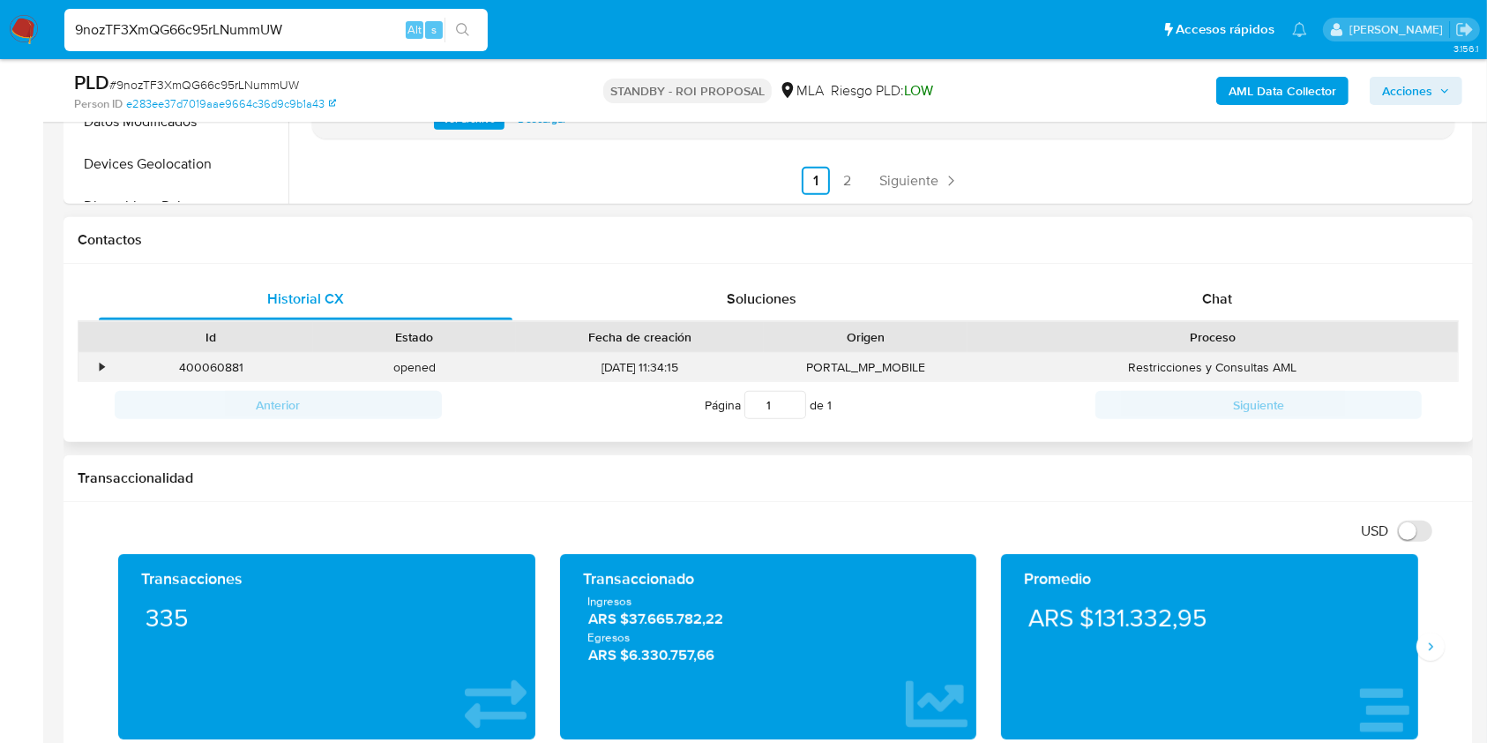
click at [201, 363] on div "400060881" at bounding box center [211, 367] width 204 height 29
copy div "400060881"
click at [1112, 272] on div "Historial CX Soluciones Chat Id Estado Fecha de creación Origen Proceso • 40006…" at bounding box center [768, 353] width 1409 height 179
click at [1120, 304] on div "Chat" at bounding box center [1218, 299] width 414 height 42
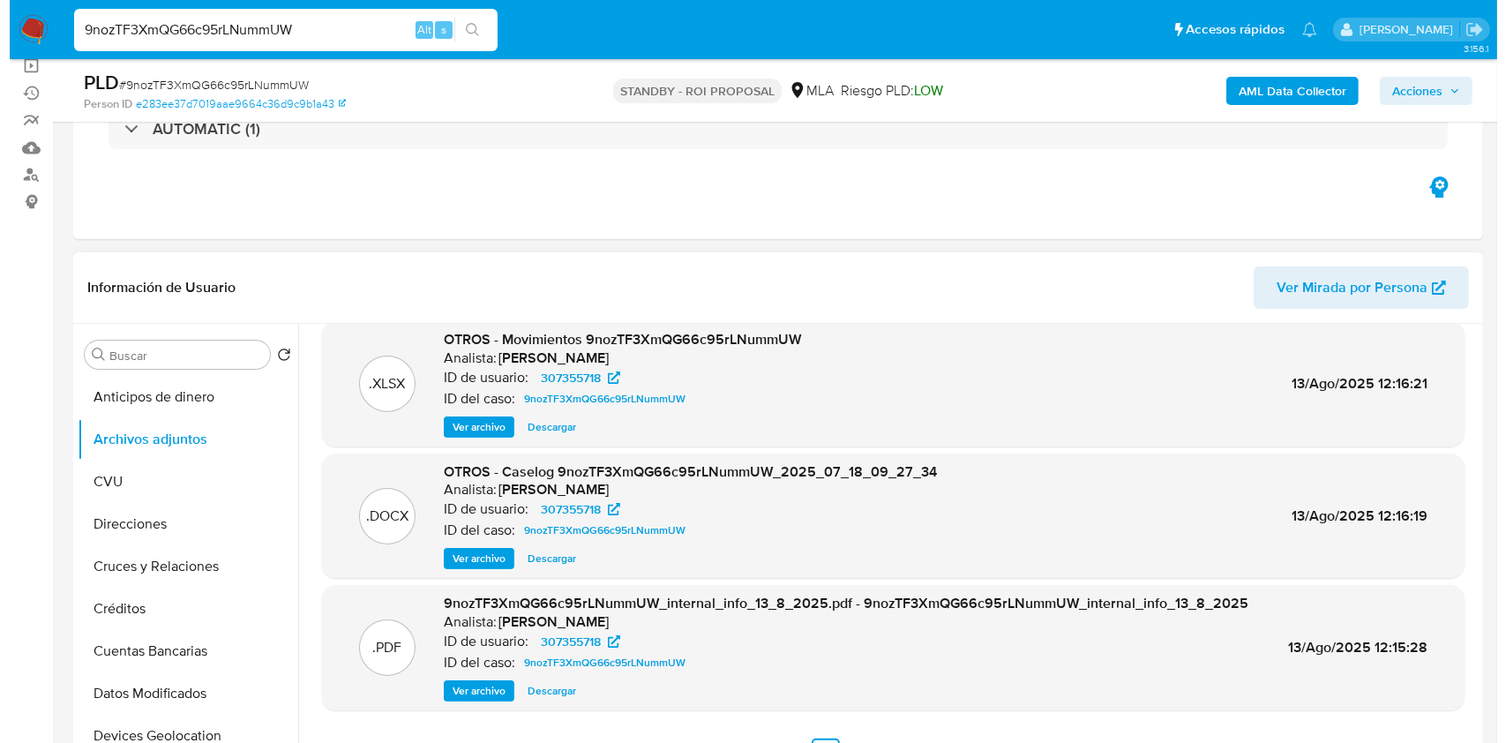
scroll to position [235, 0]
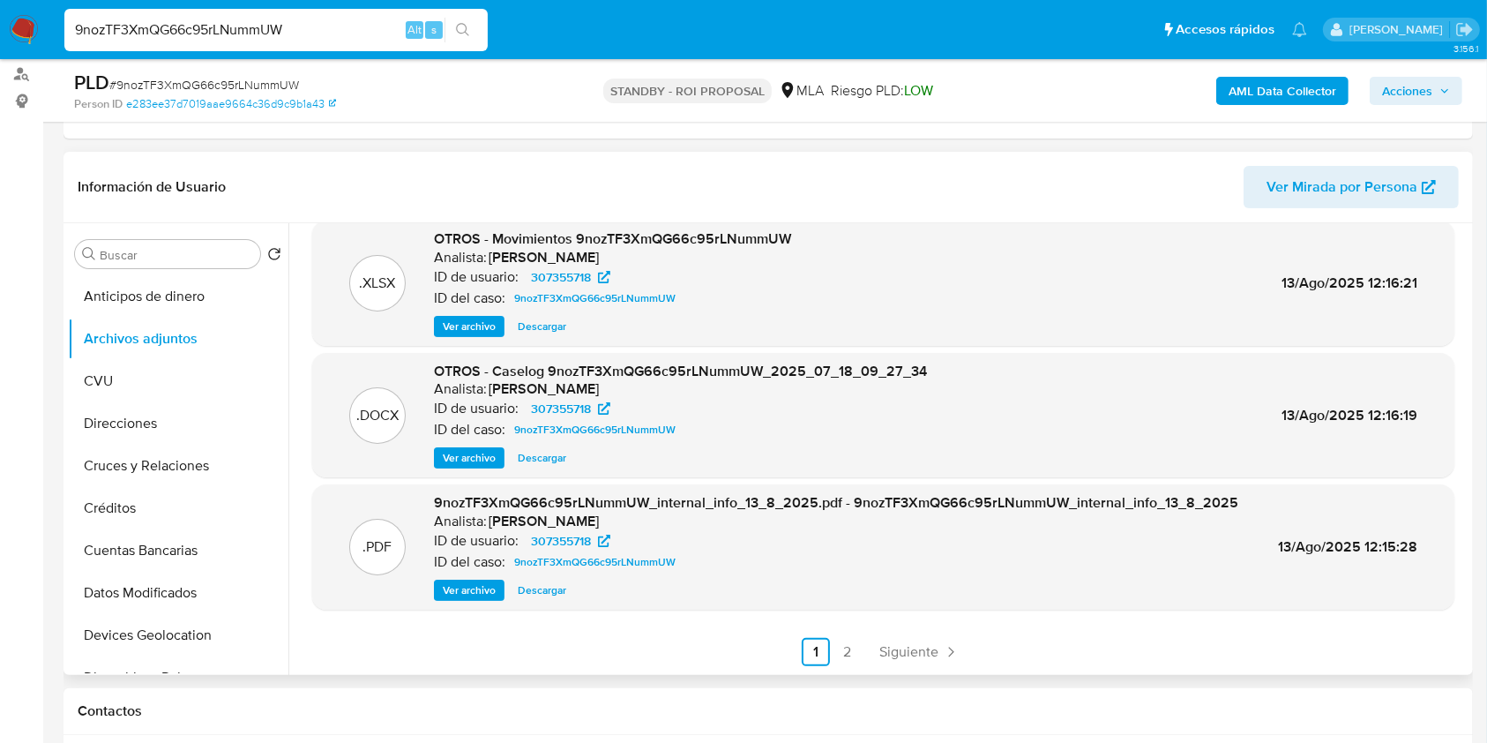
click at [480, 460] on span "Ver archivo" at bounding box center [469, 458] width 53 height 18
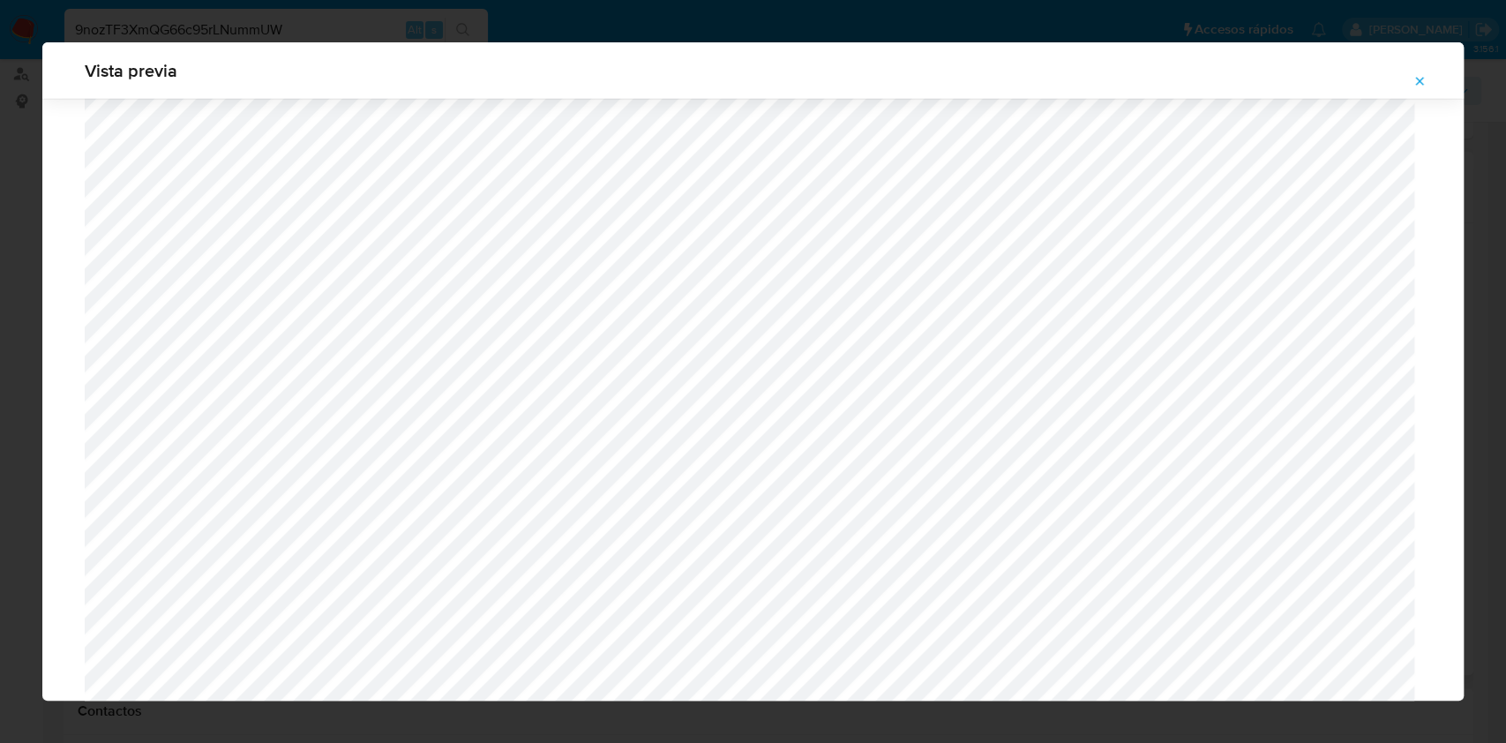
scroll to position [3262, 0]
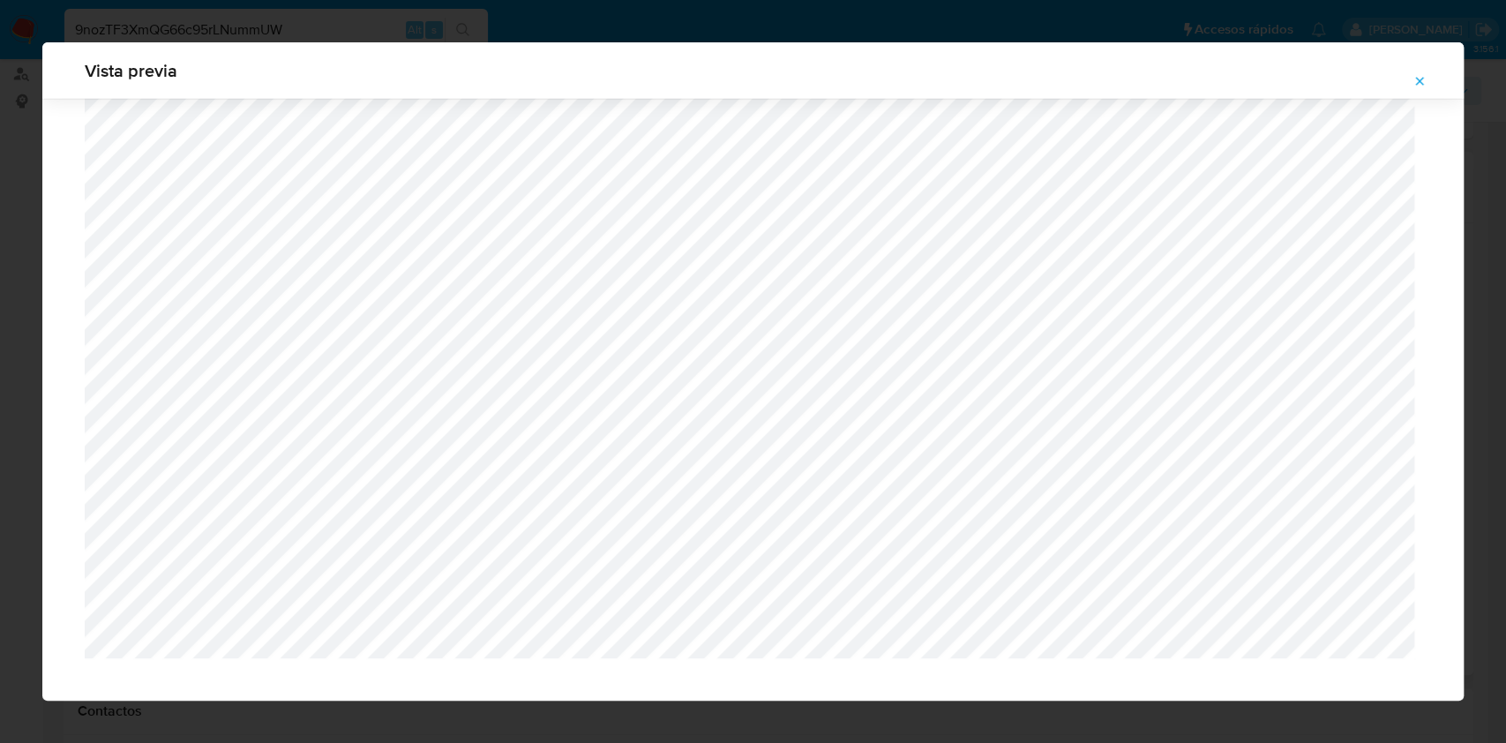
click at [1416, 96] on div "Vista previa" at bounding box center [752, 70] width 1421 height 56
click at [1415, 85] on icon "Attachment preview" at bounding box center [1419, 81] width 14 height 14
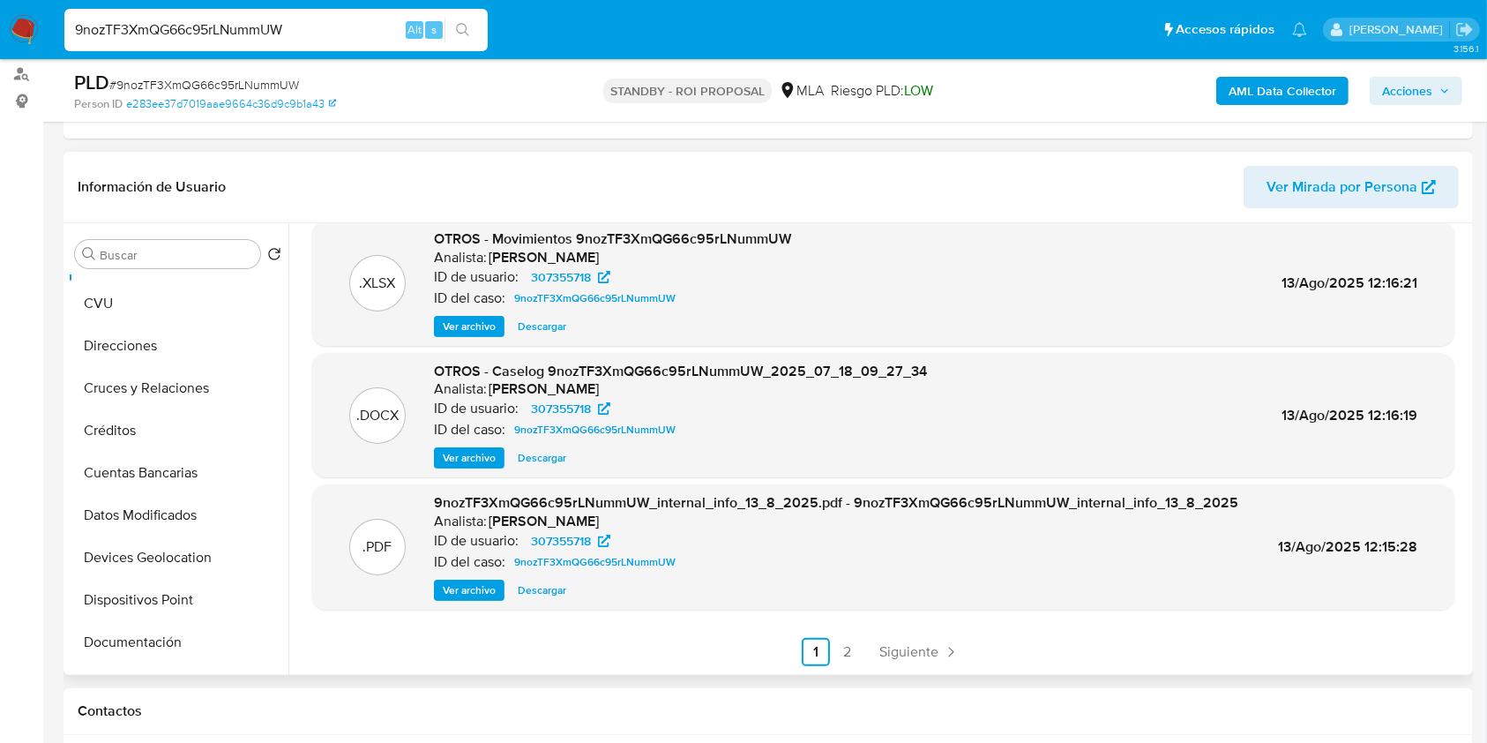
scroll to position [353, 0]
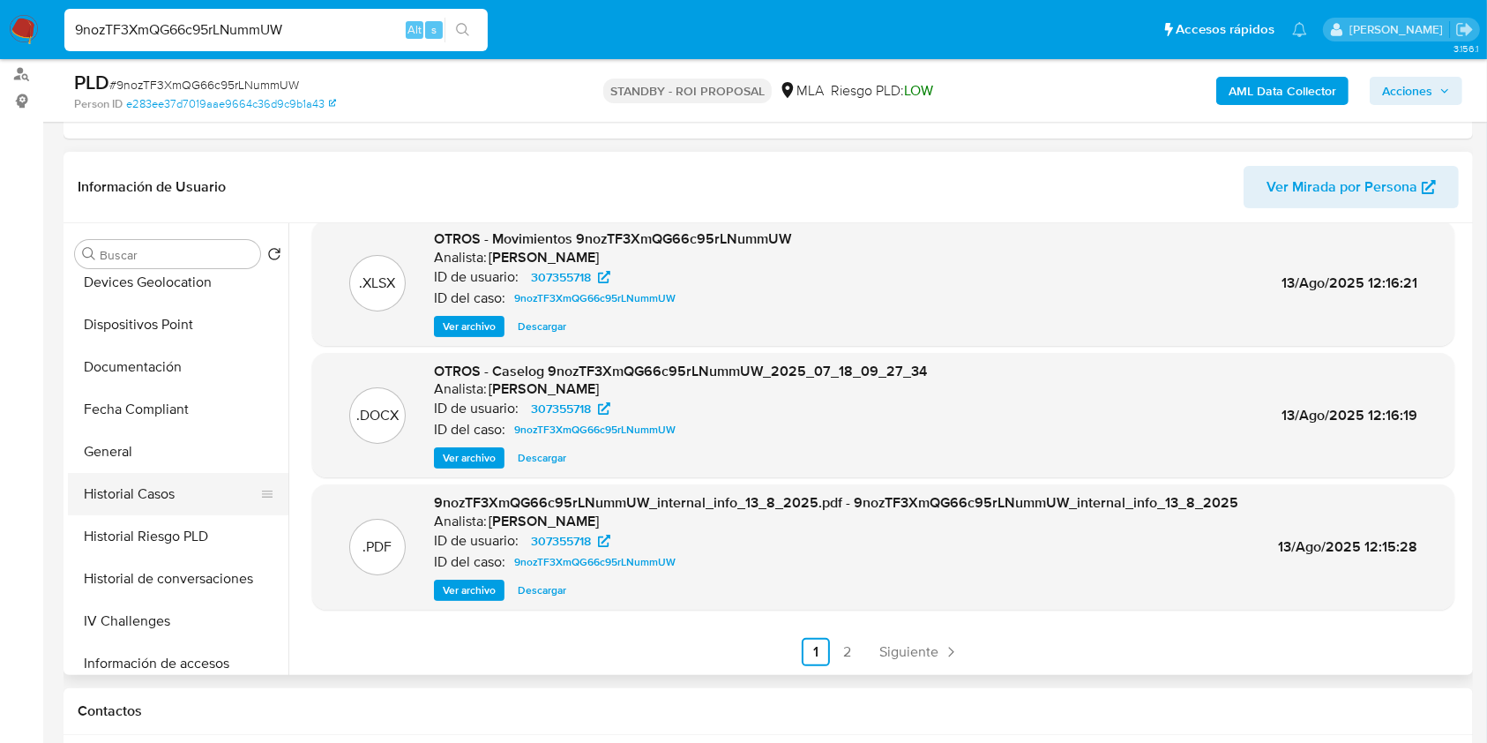
click at [168, 497] on button "Historial Casos" at bounding box center [171, 494] width 206 height 42
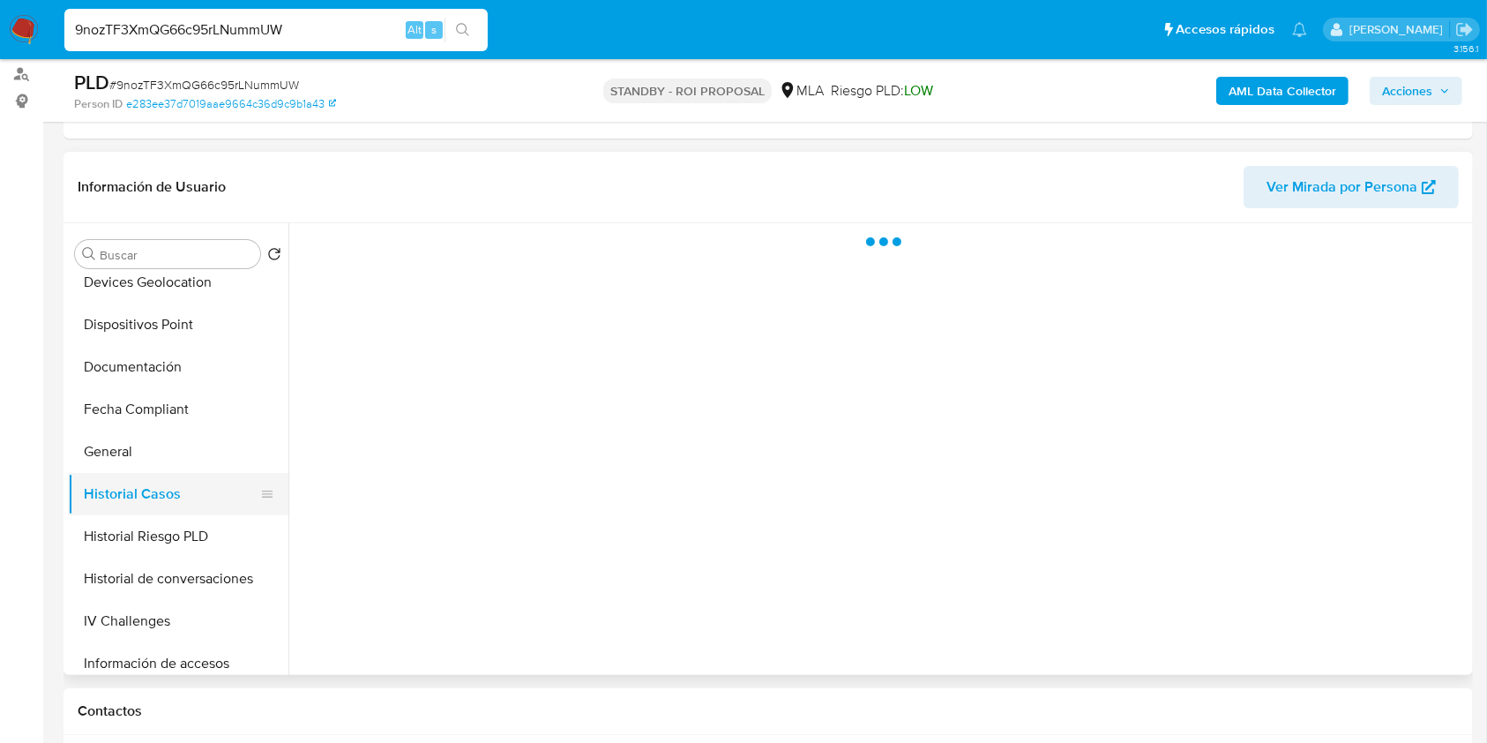
scroll to position [0, 0]
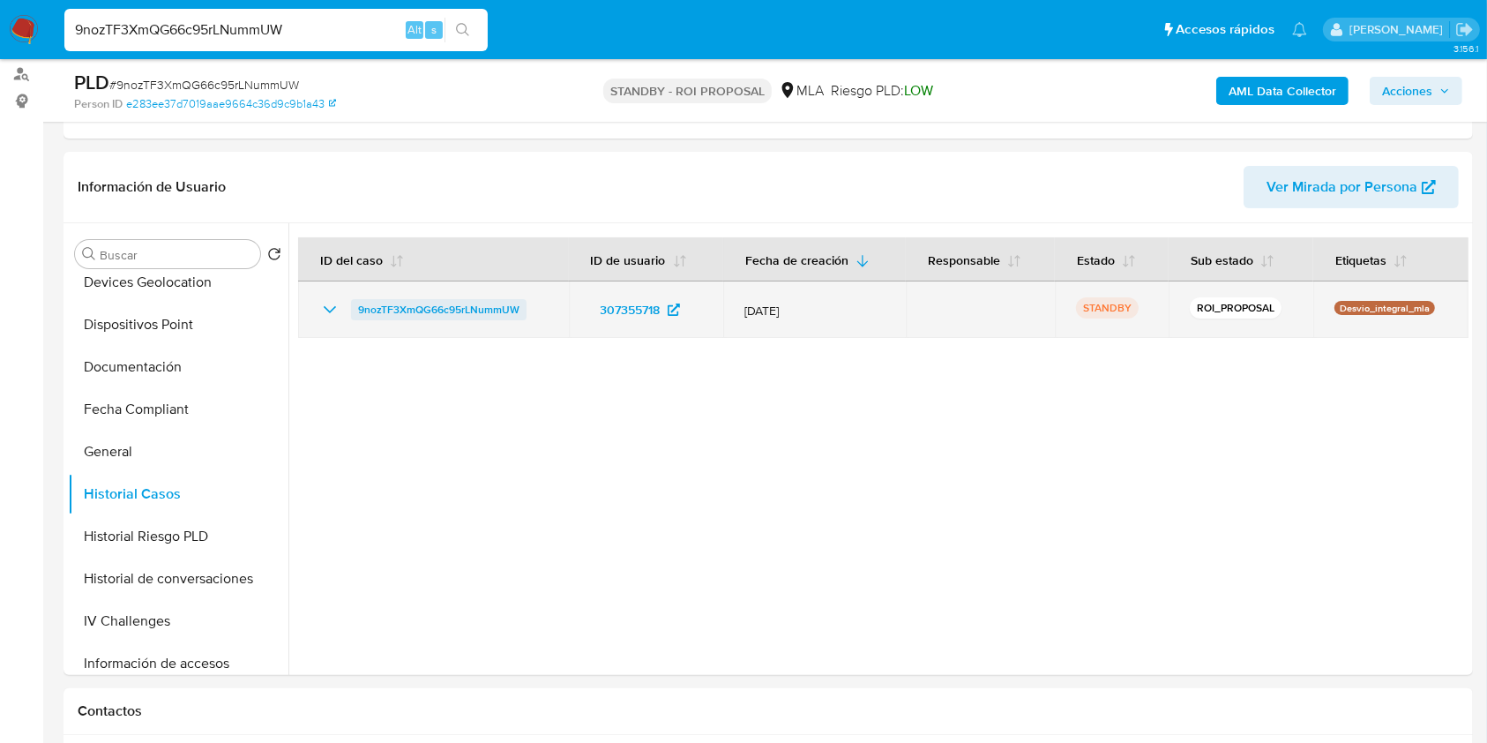
drag, startPoint x: 535, startPoint y: 307, endPoint x: 355, endPoint y: 314, distance: 180.9
click at [355, 314] on div "9nozTF3XmQG66c95rLNummUW" at bounding box center [433, 309] width 228 height 21
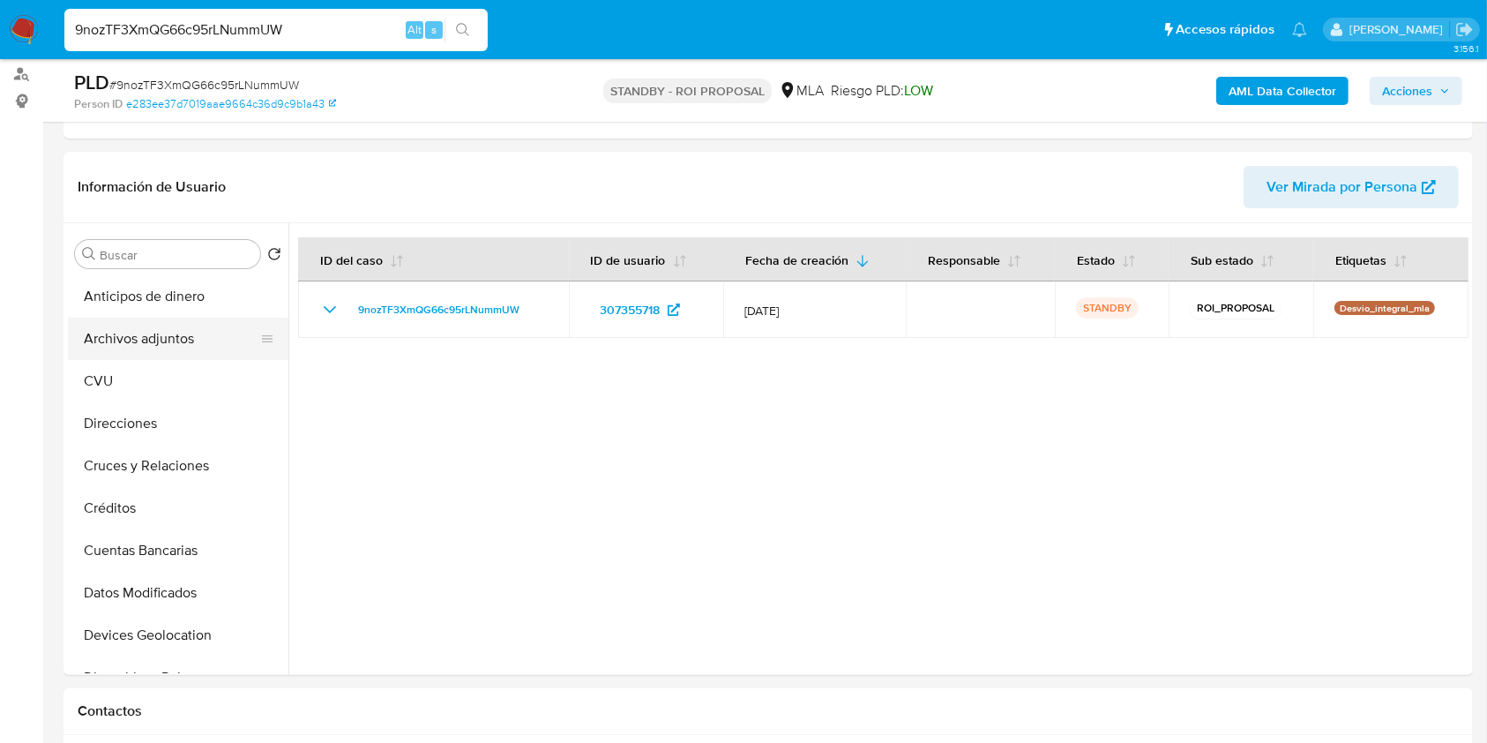
click at [134, 348] on button "Archivos adjuntos" at bounding box center [171, 339] width 206 height 42
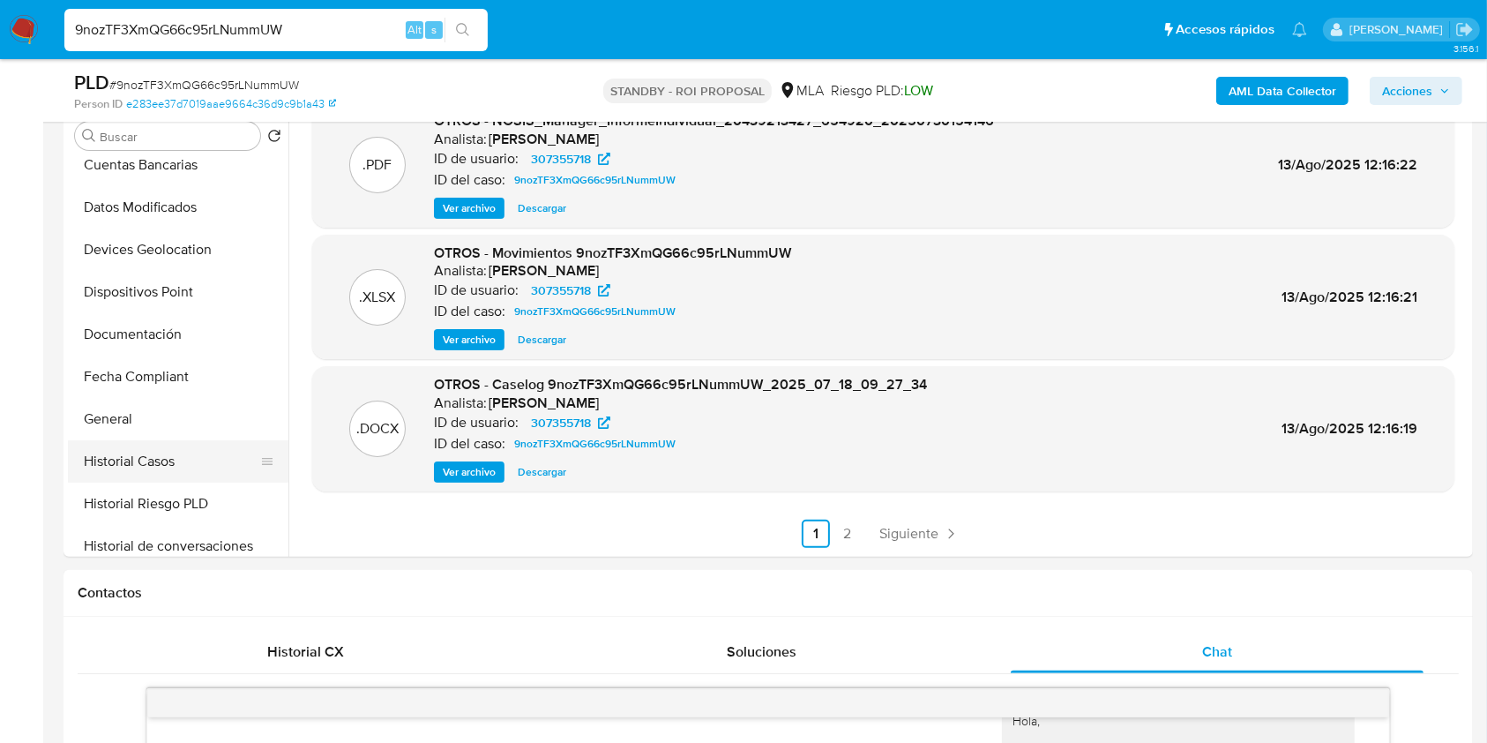
scroll to position [353, 0]
click at [170, 380] on button "Historial Casos" at bounding box center [171, 376] width 206 height 42
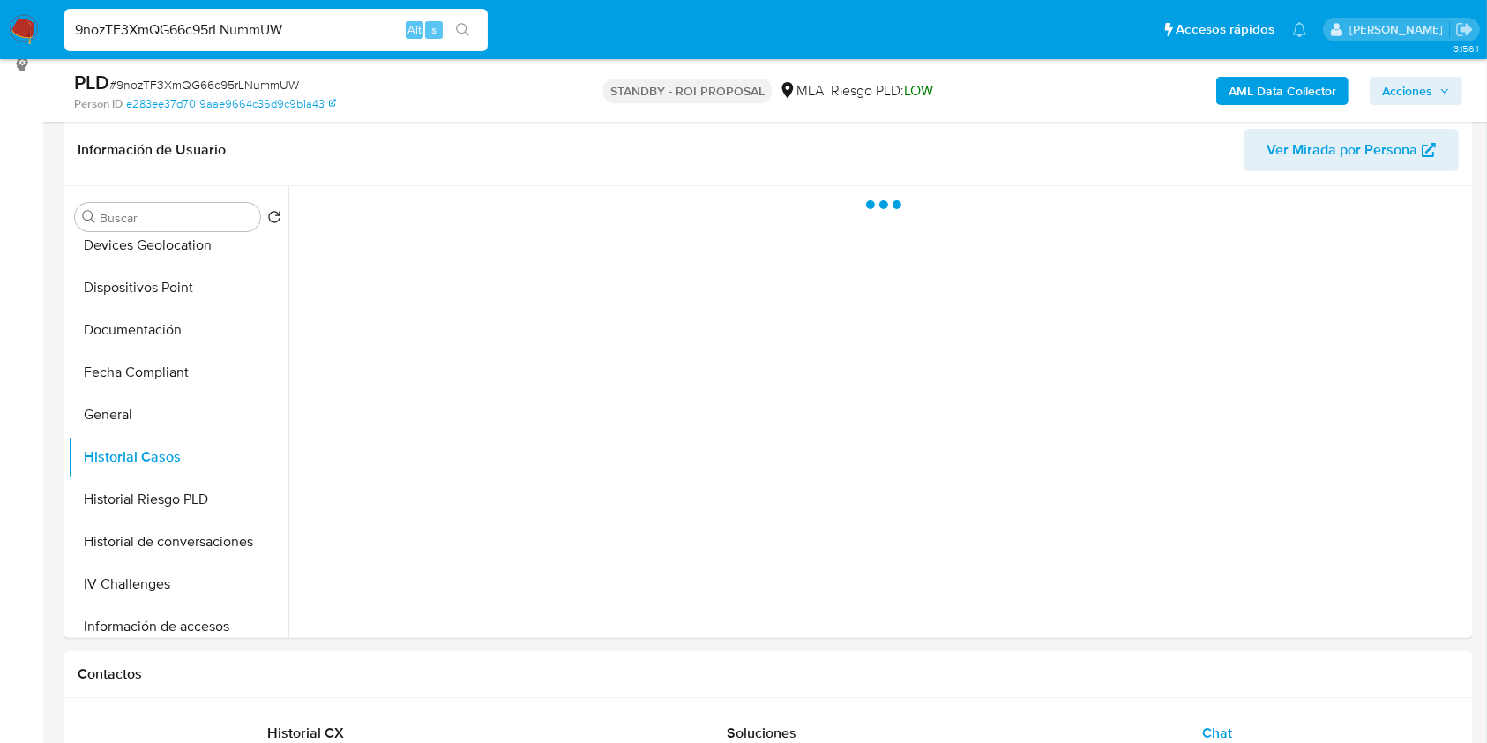
scroll to position [235, 0]
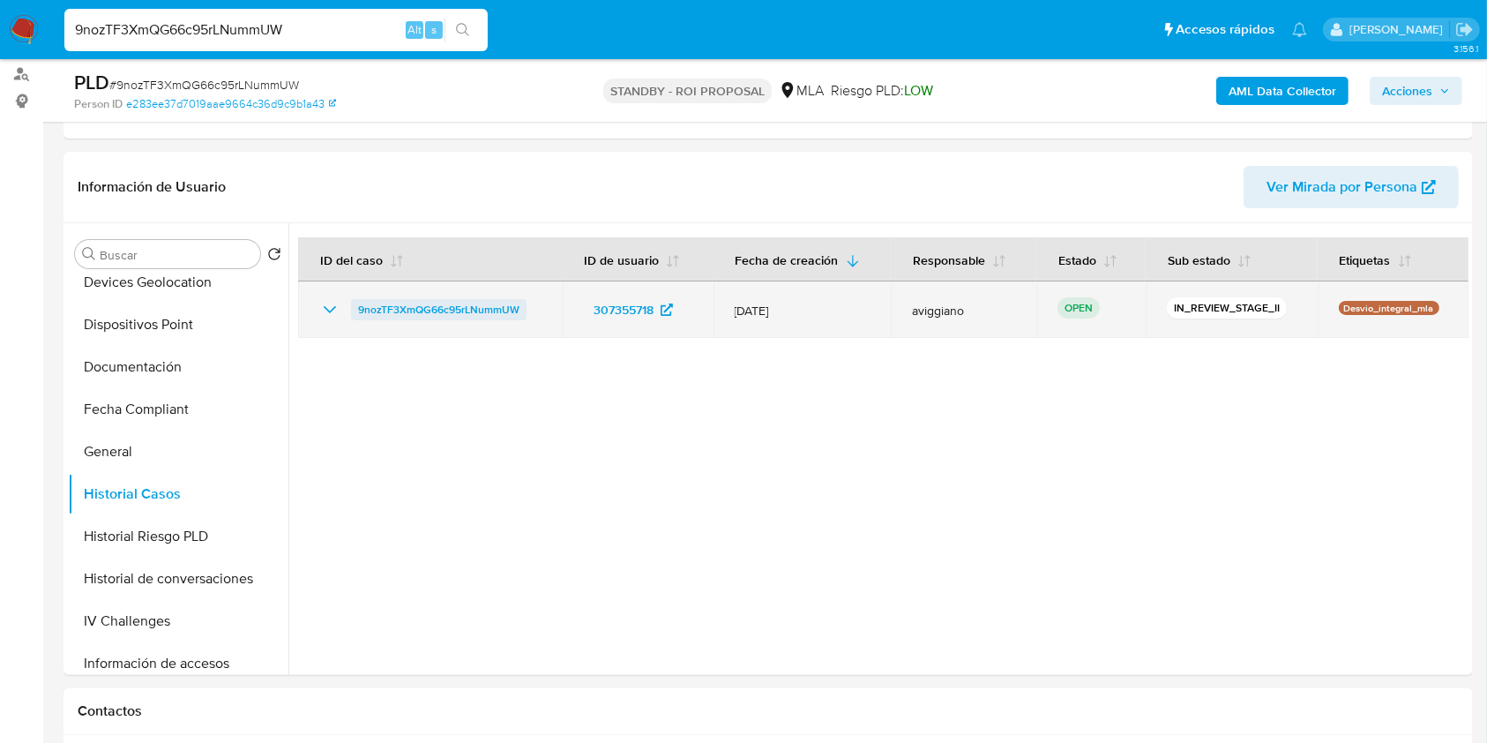
click at [457, 309] on span "9nozTF3XmQG66c95rLNummUW" at bounding box center [438, 309] width 161 height 21
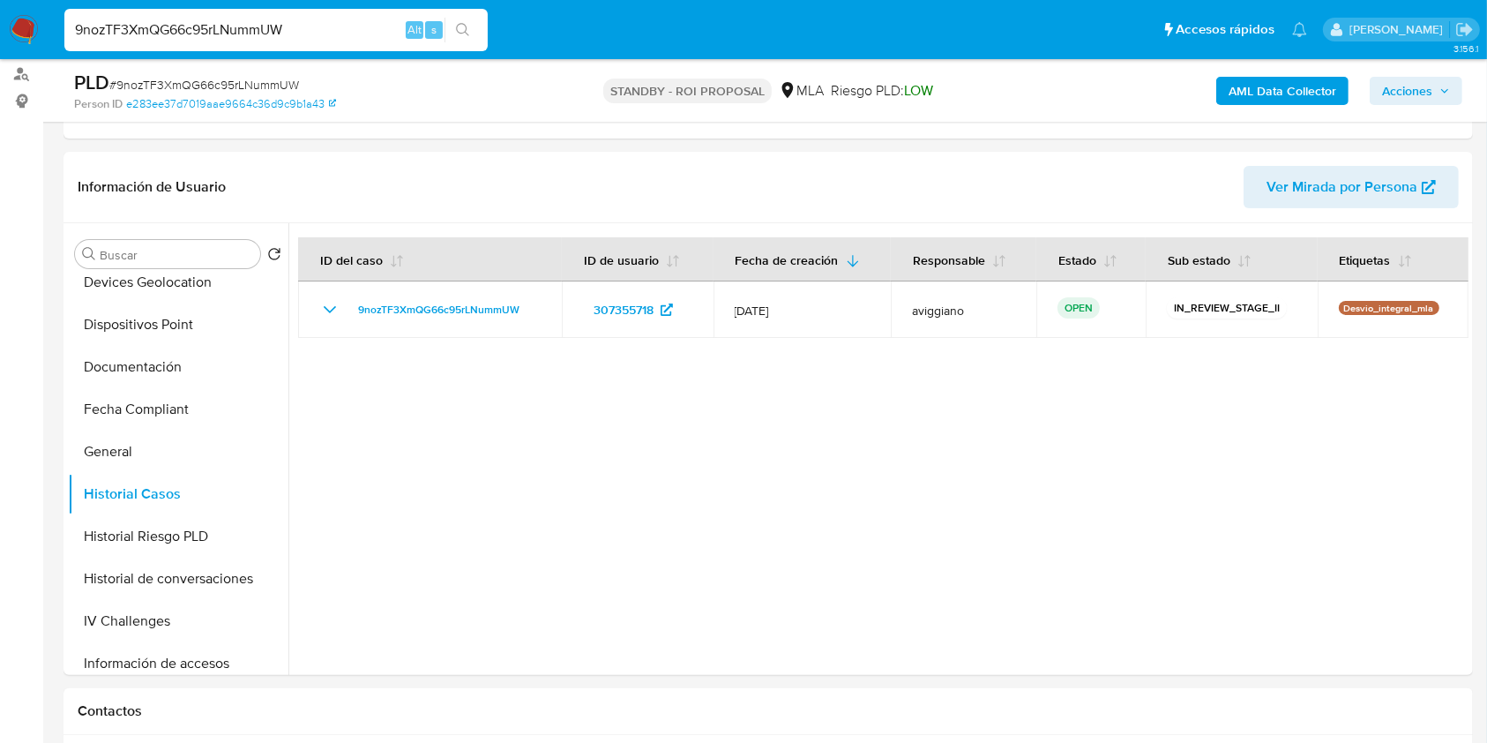
click at [208, 19] on input "9nozTF3XmQG66c95rLNummUW" at bounding box center [275, 30] width 423 height 23
paste input "LmrMOTPogI8vsFB9hklnt0AP"
type input "LmrMOTPogI8vsFB9hklnt0AP"
click at [473, 31] on button "search-icon" at bounding box center [463, 30] width 36 height 25
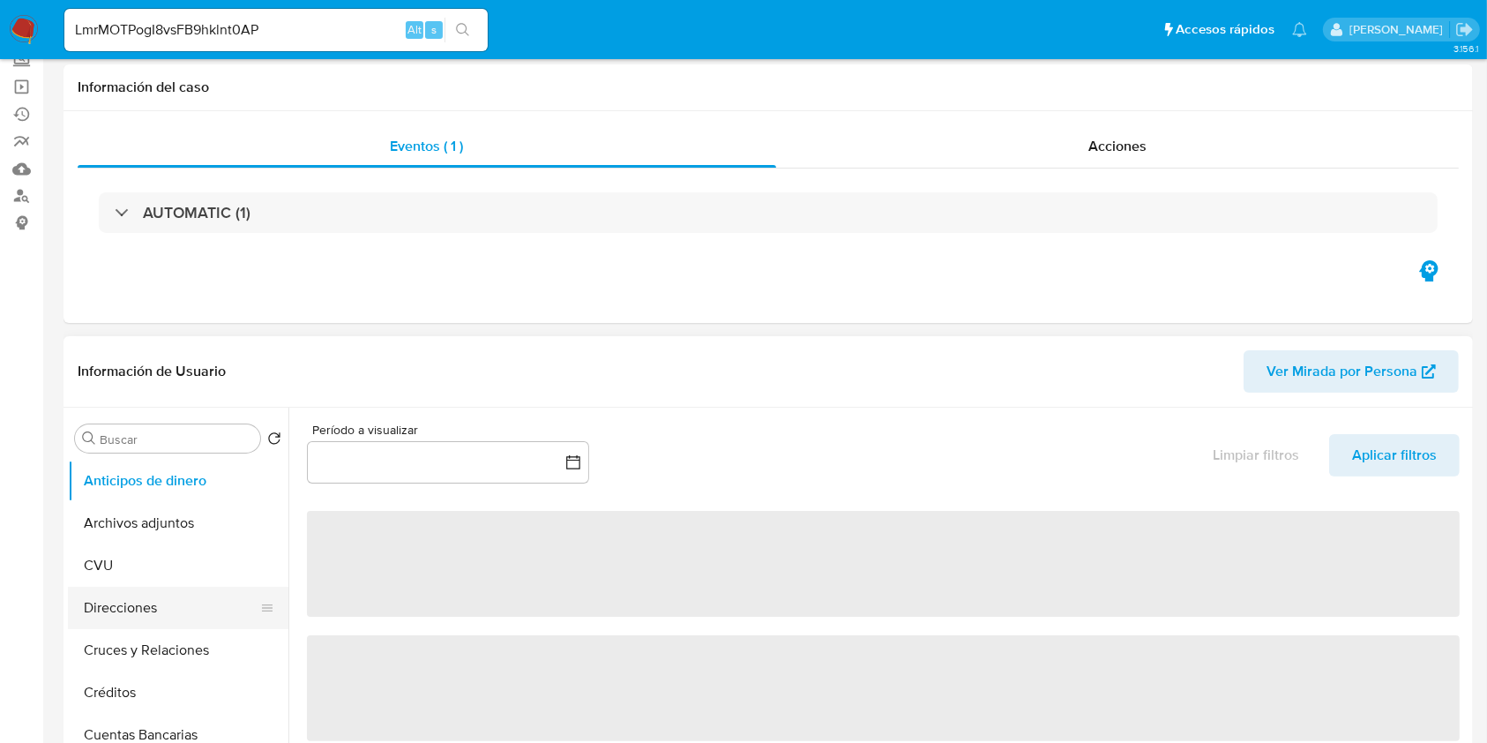
select select "10"
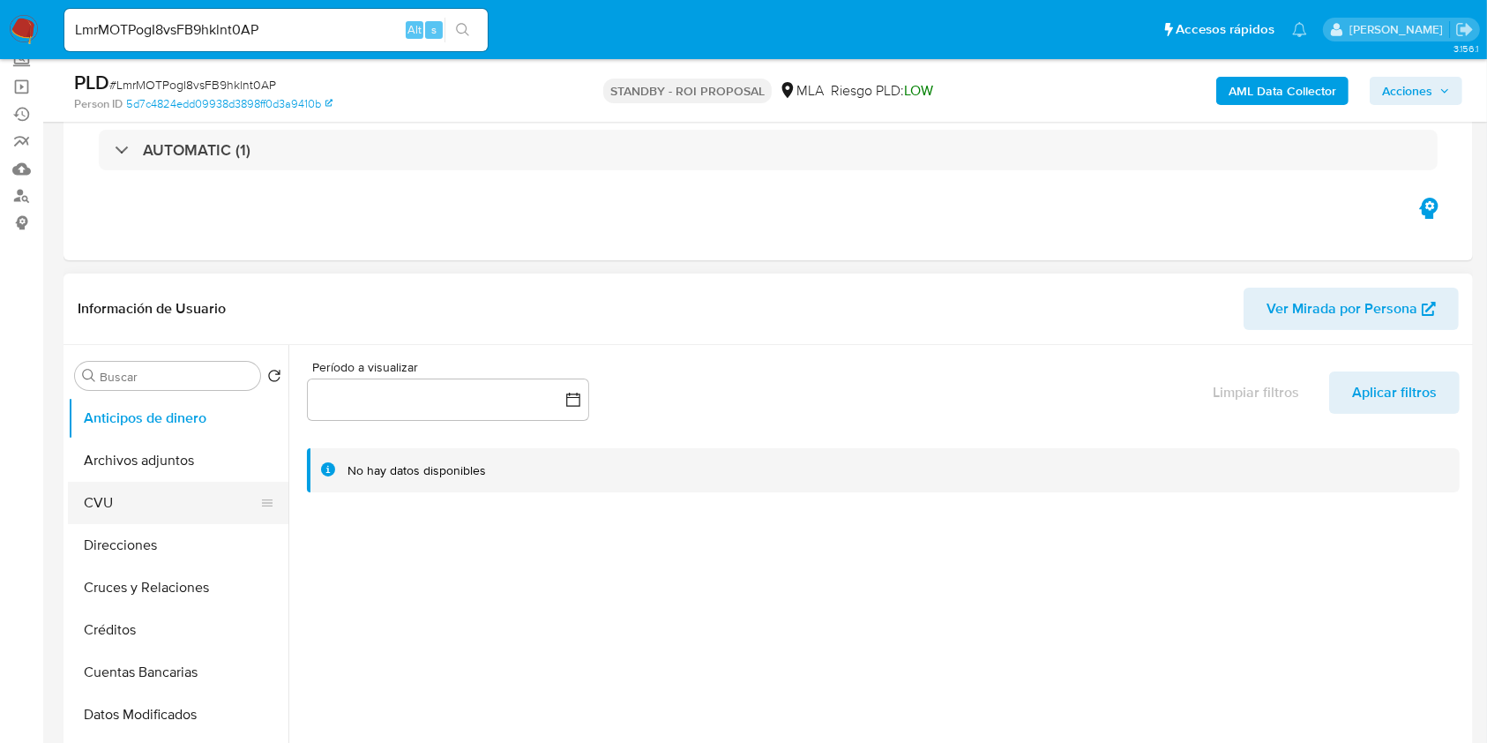
scroll to position [117, 0]
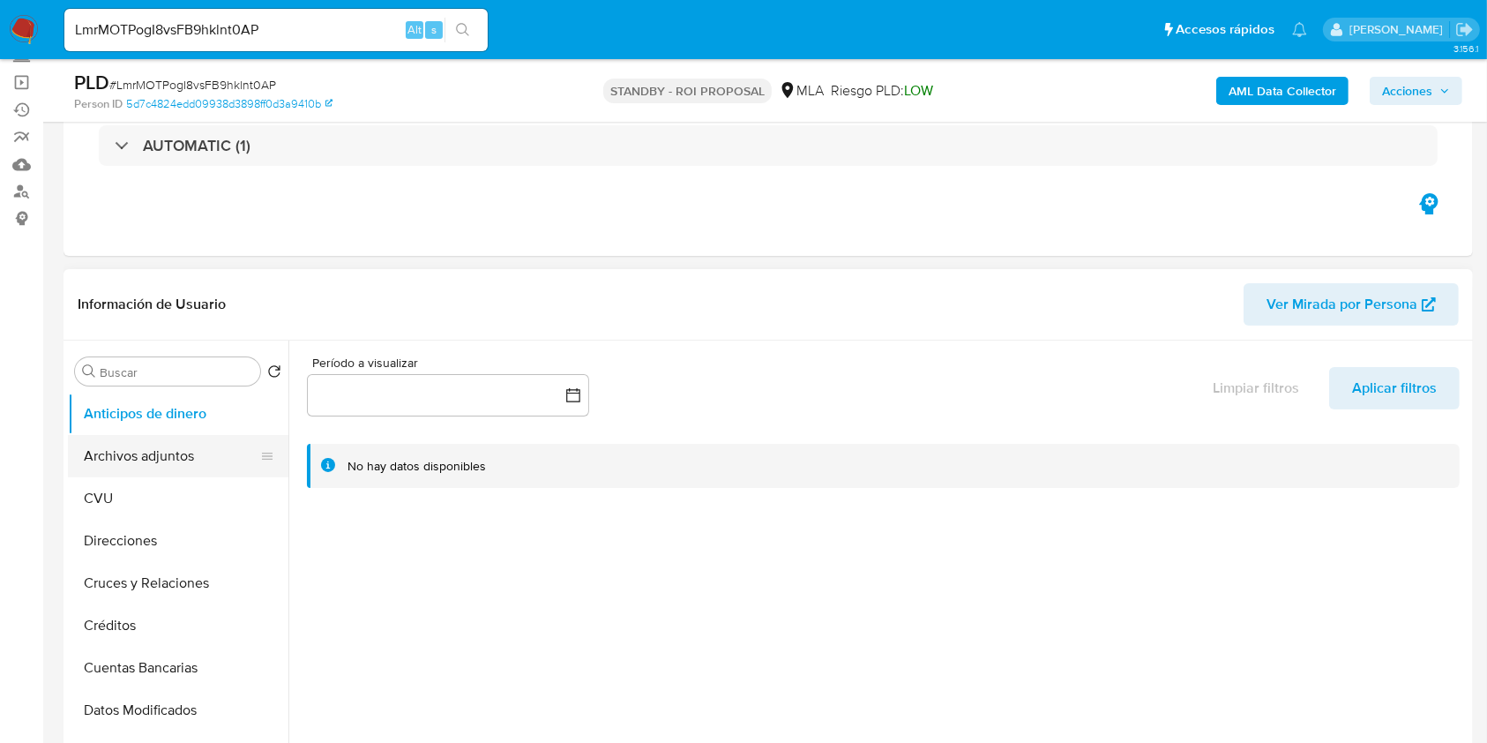
click at [161, 448] on button "Archivos adjuntos" at bounding box center [171, 456] width 206 height 42
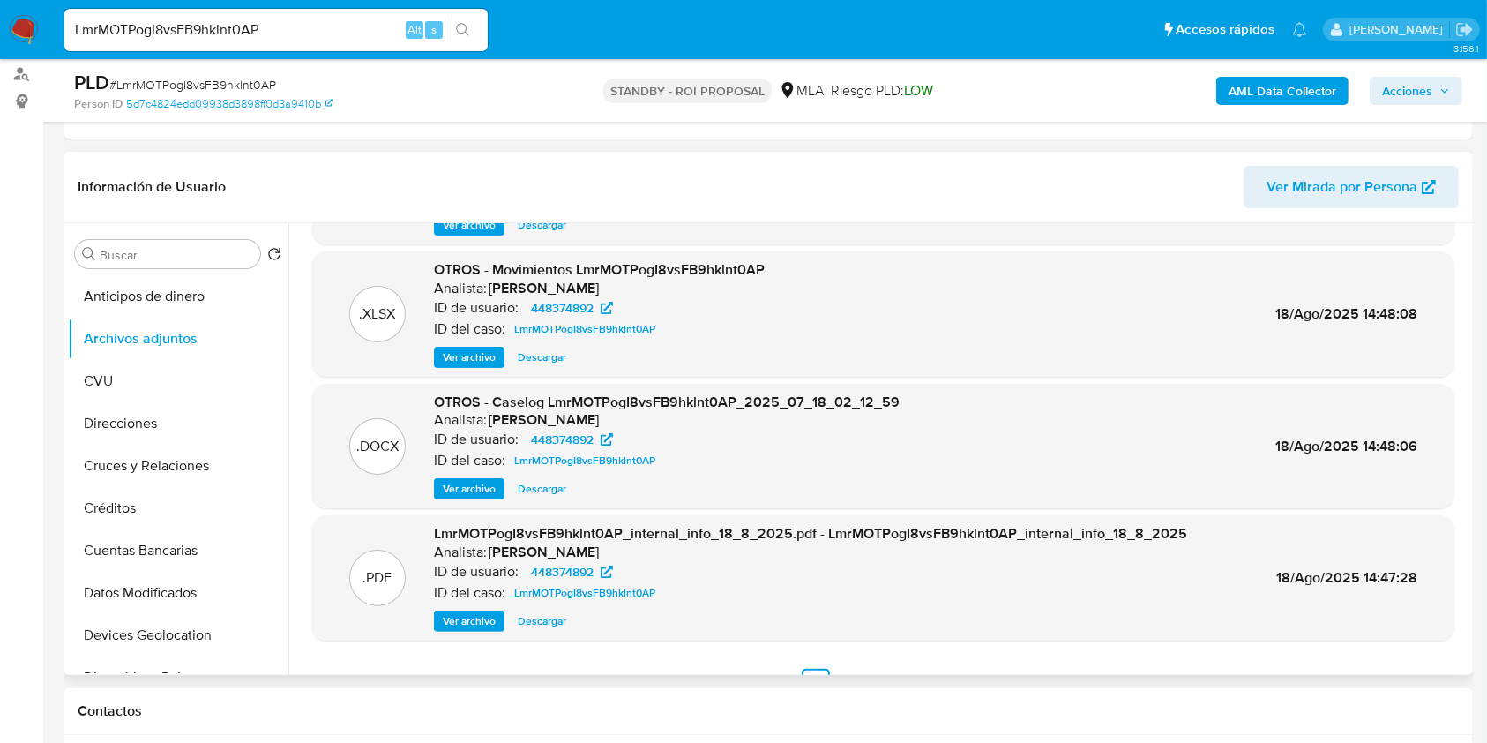
click at [466, 493] on span "Ver archivo" at bounding box center [469, 489] width 53 height 18
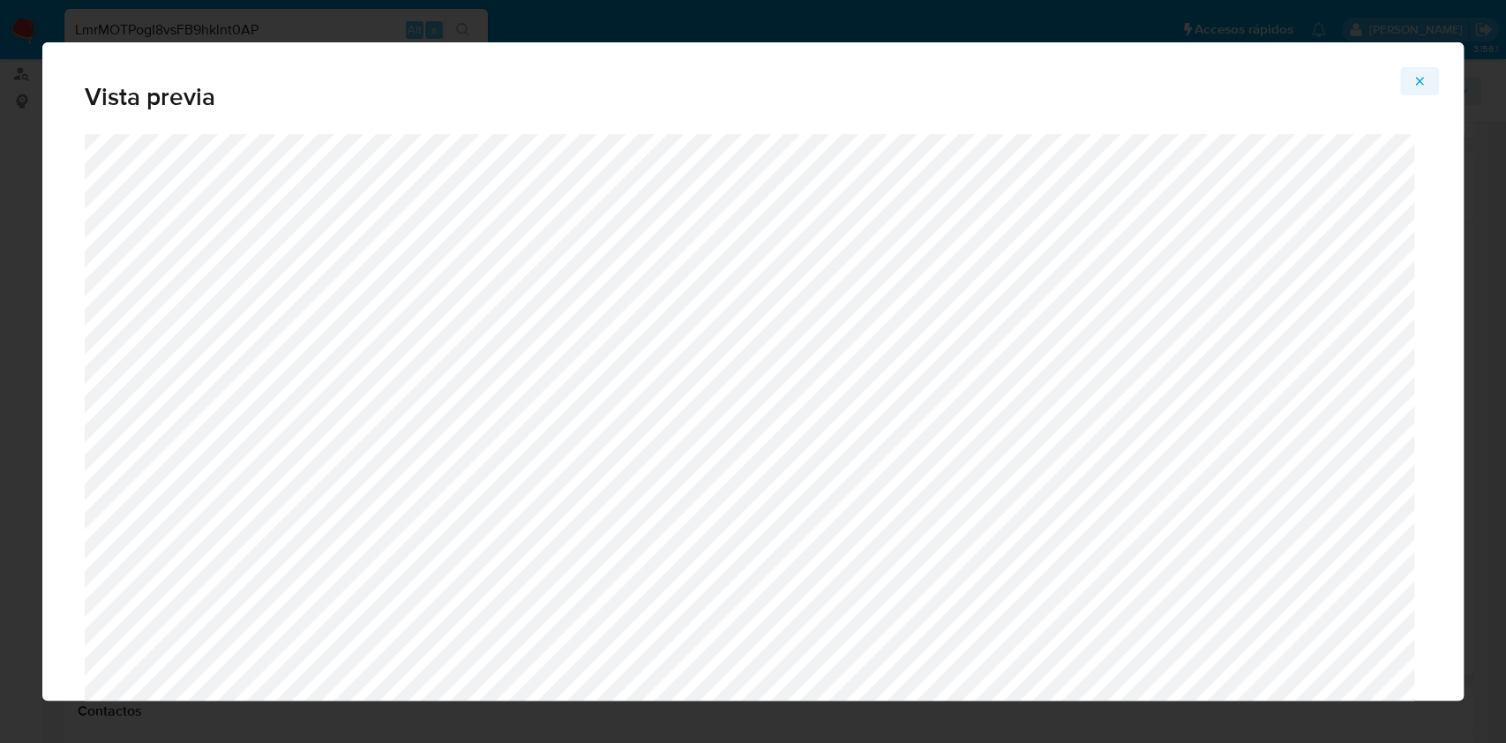
click at [1412, 81] on icon "Attachment preview" at bounding box center [1419, 81] width 14 height 14
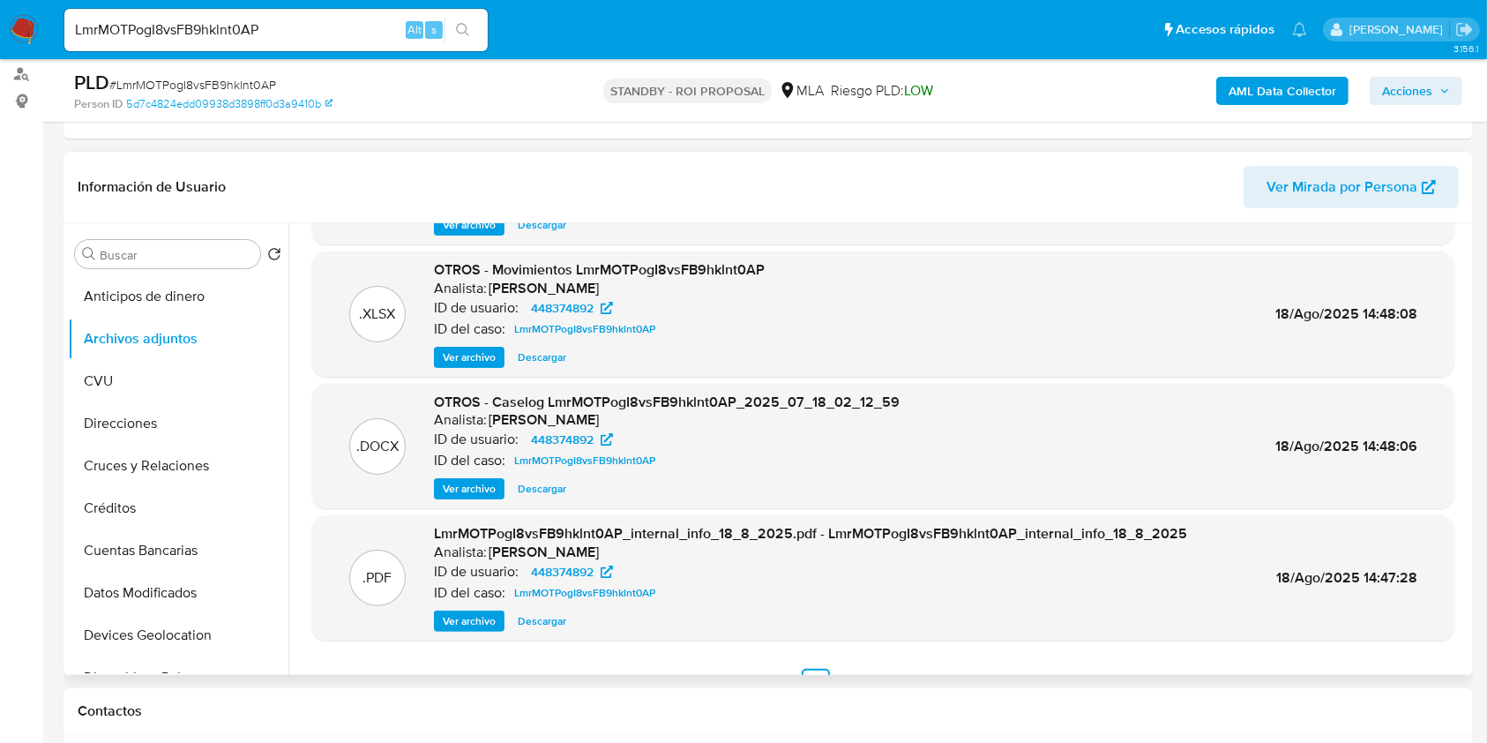
click at [530, 490] on span "Descargar" at bounding box center [542, 489] width 49 height 18
click at [542, 496] on span "Descargar" at bounding box center [542, 489] width 49 height 18
click at [477, 470] on div "OTROS - Caselog LmrMOTPogI8vsFB9hklnt0AP_2025_07_18_02_12_59 Analista: amedzovi…" at bounding box center [667, 446] width 466 height 108
click at [473, 491] on span "Ver archivo" at bounding box center [469, 489] width 53 height 18
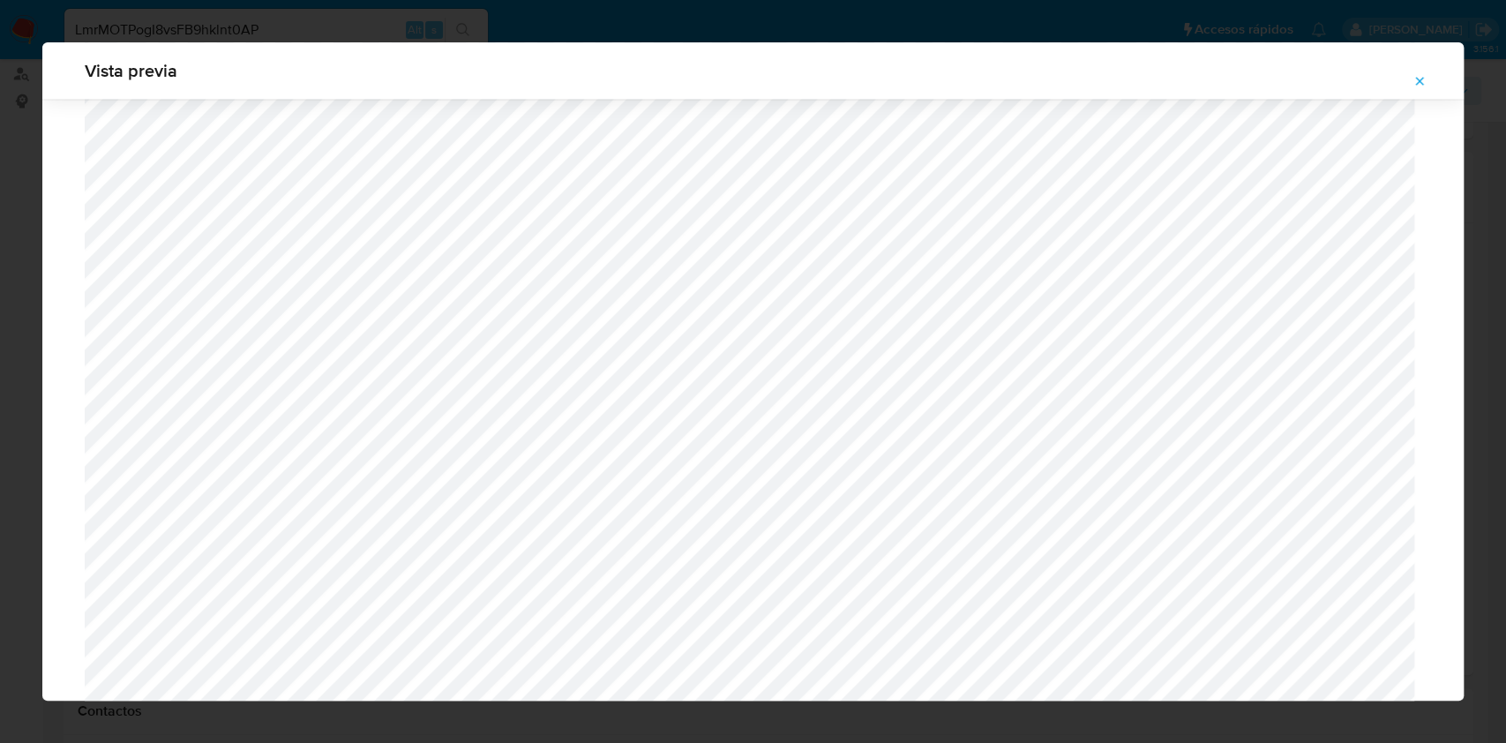
scroll to position [2017, 0]
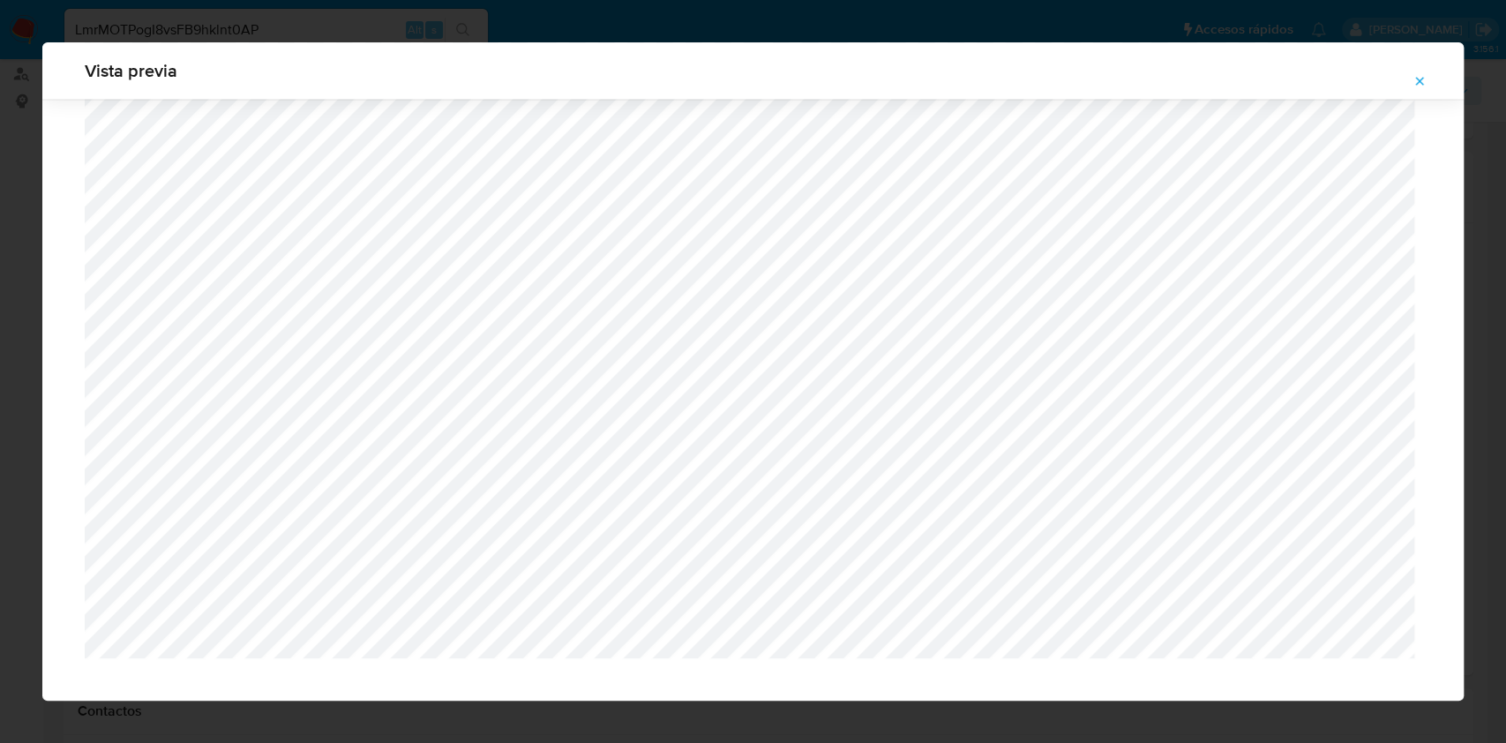
click at [1427, 75] on button "Attachment preview" at bounding box center [1419, 81] width 39 height 28
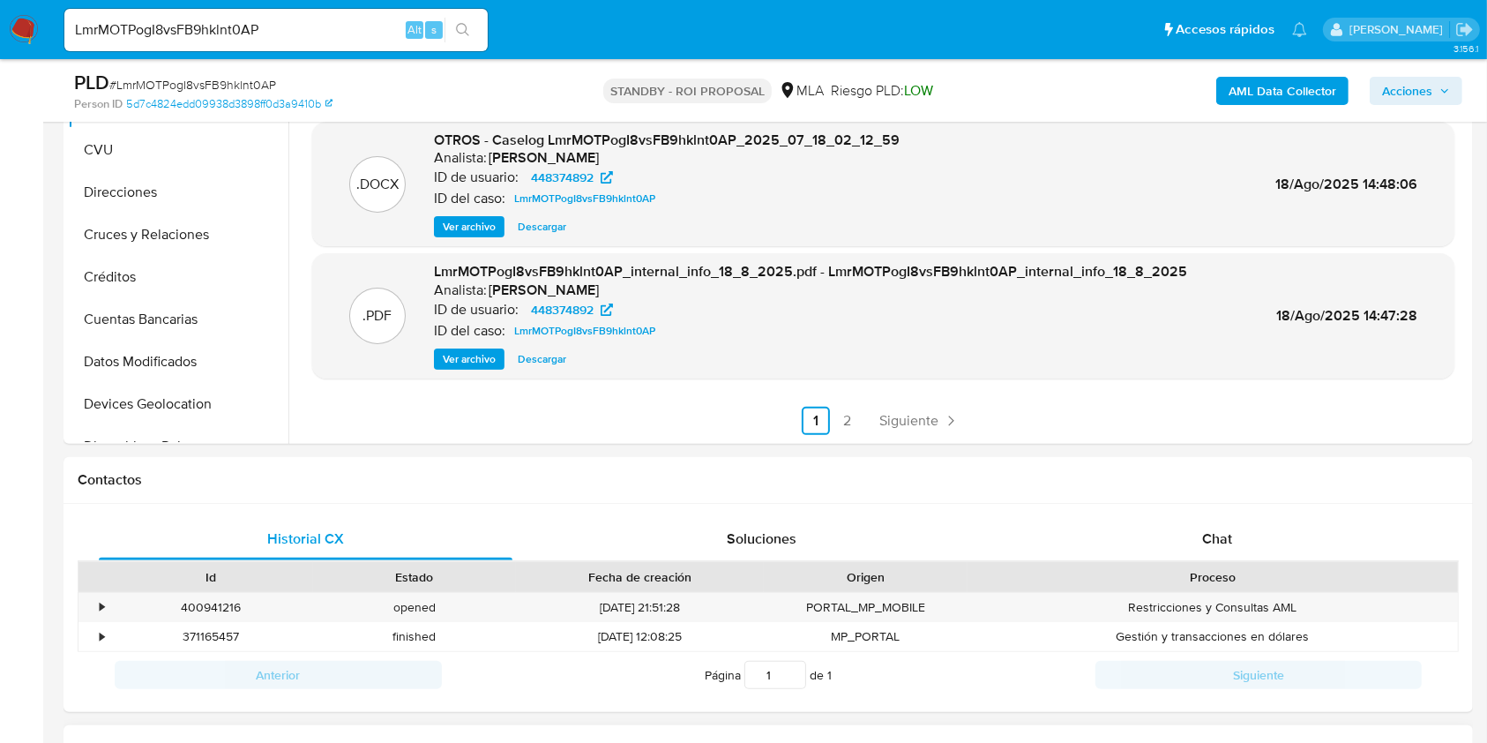
scroll to position [706, 0]
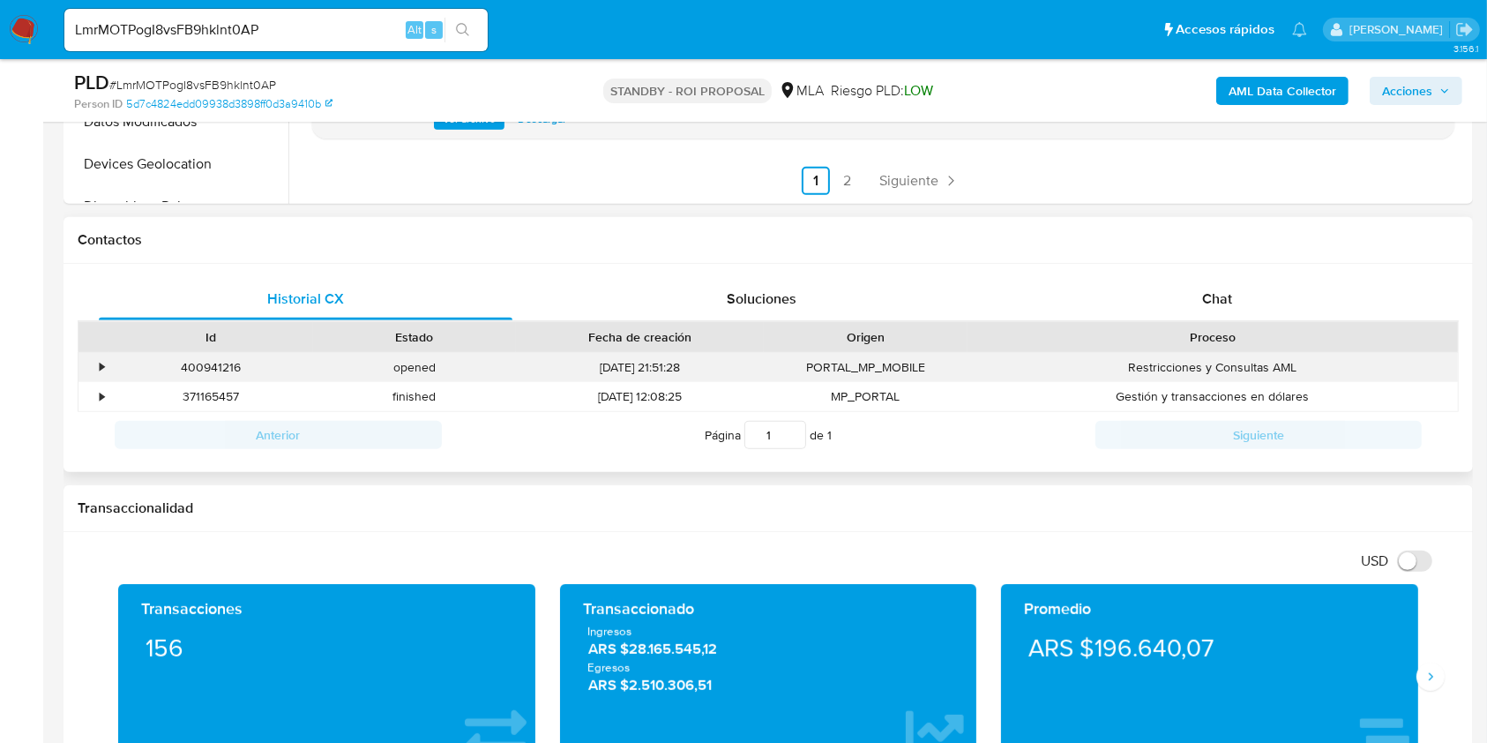
click at [188, 367] on div "400941216" at bounding box center [211, 367] width 204 height 29
copy div "400941216"
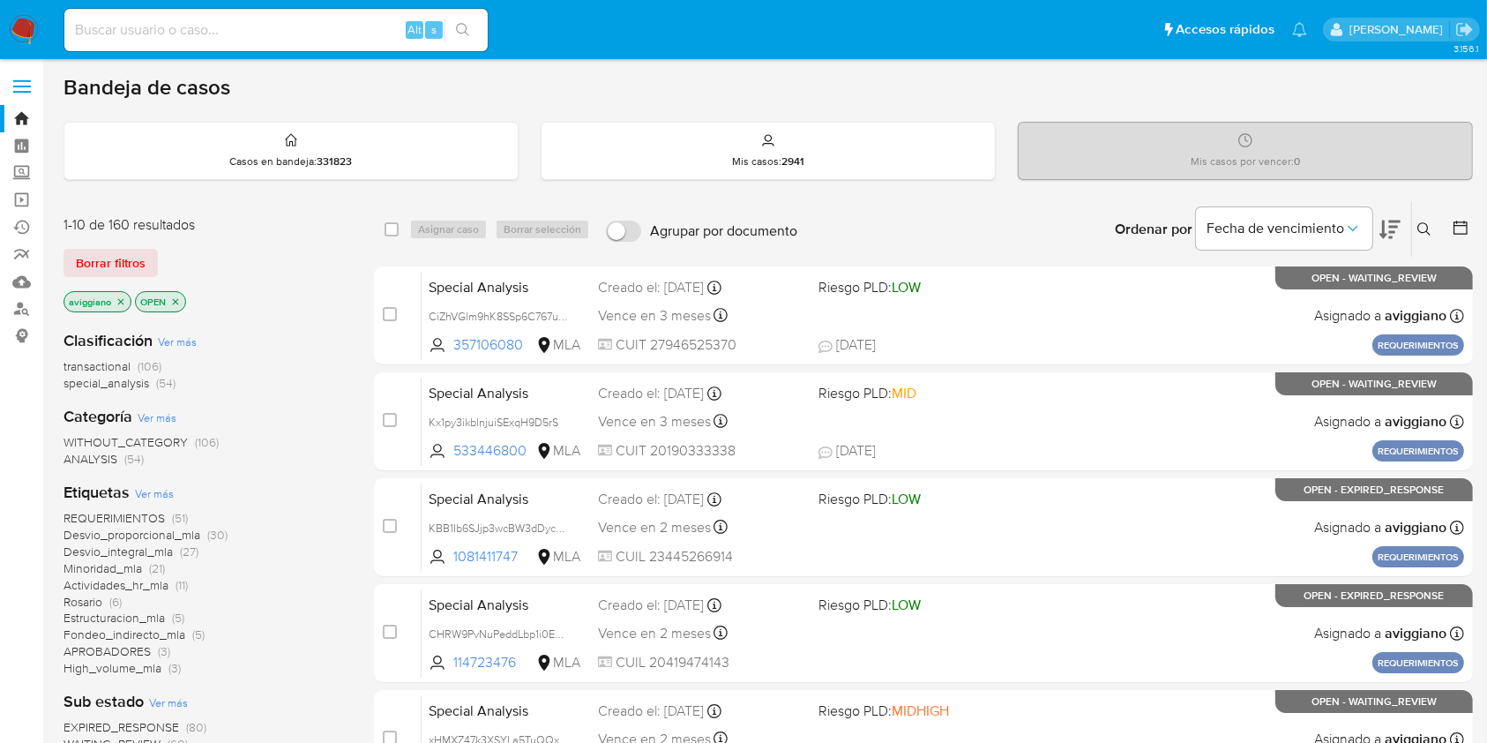
click at [1427, 225] on icon at bounding box center [1424, 229] width 14 height 14
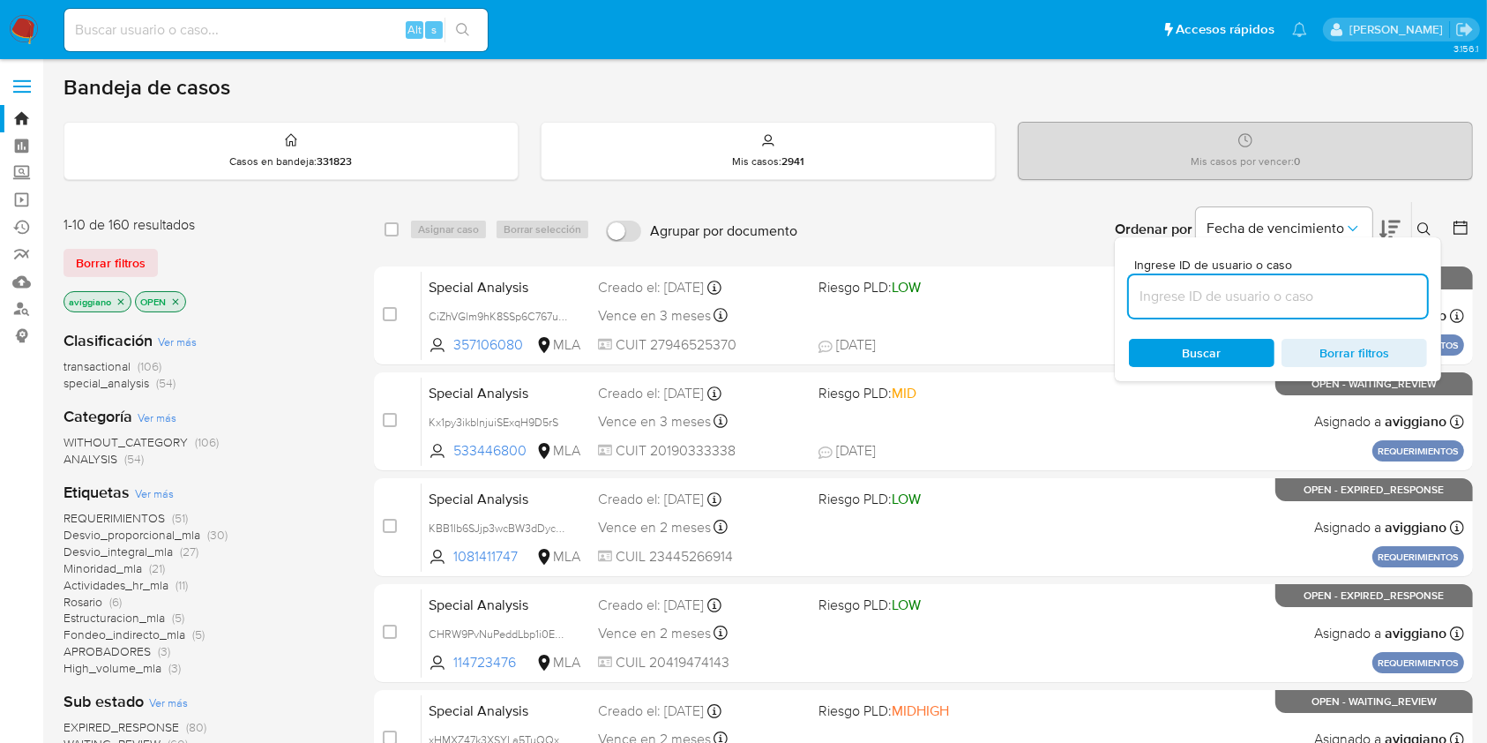
click at [1351, 297] on input at bounding box center [1278, 296] width 298 height 23
type input "9nozTF3XmQG66c95rLNummUW"
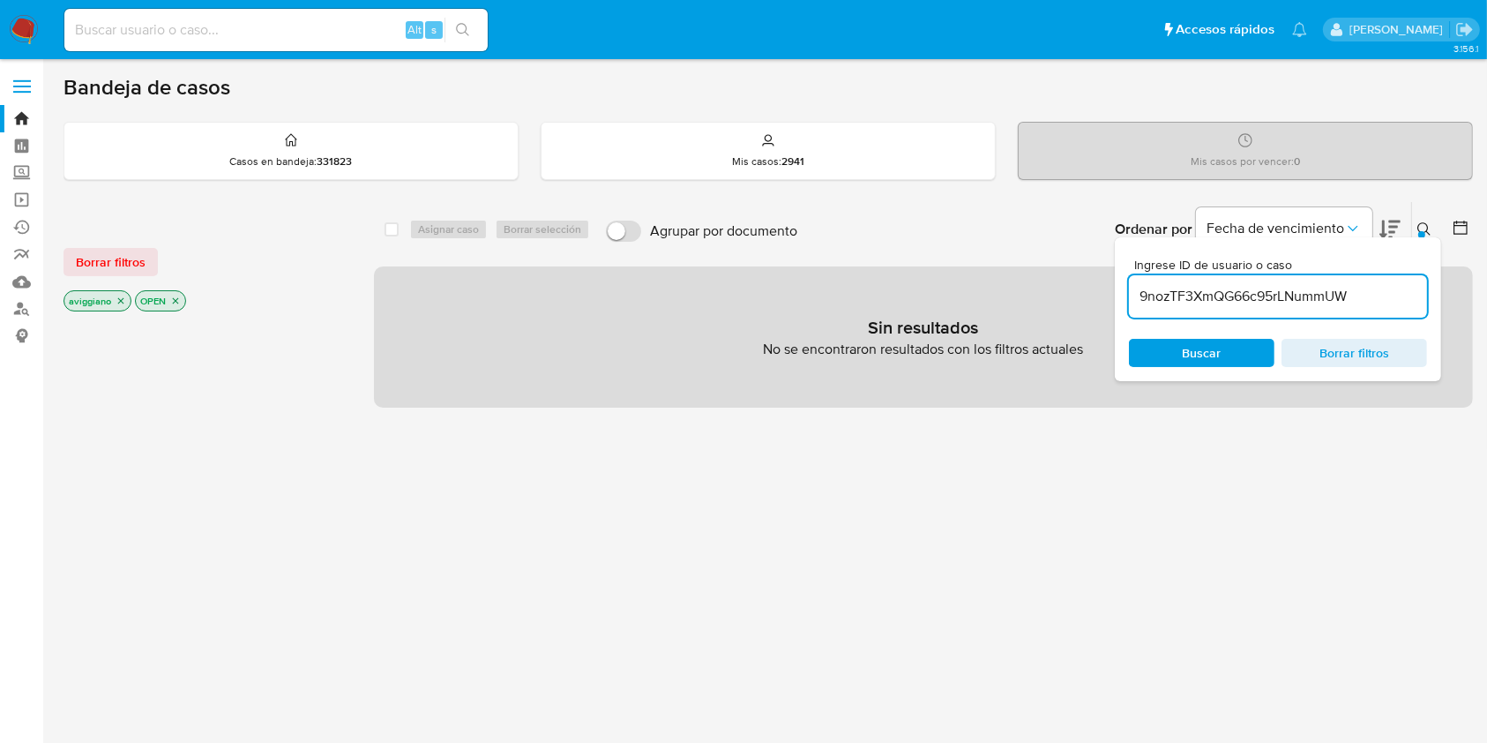
click at [118, 300] on icon "close-filter" at bounding box center [121, 300] width 11 height 11
click at [108, 300] on icon "close-filter" at bounding box center [104, 300] width 11 height 11
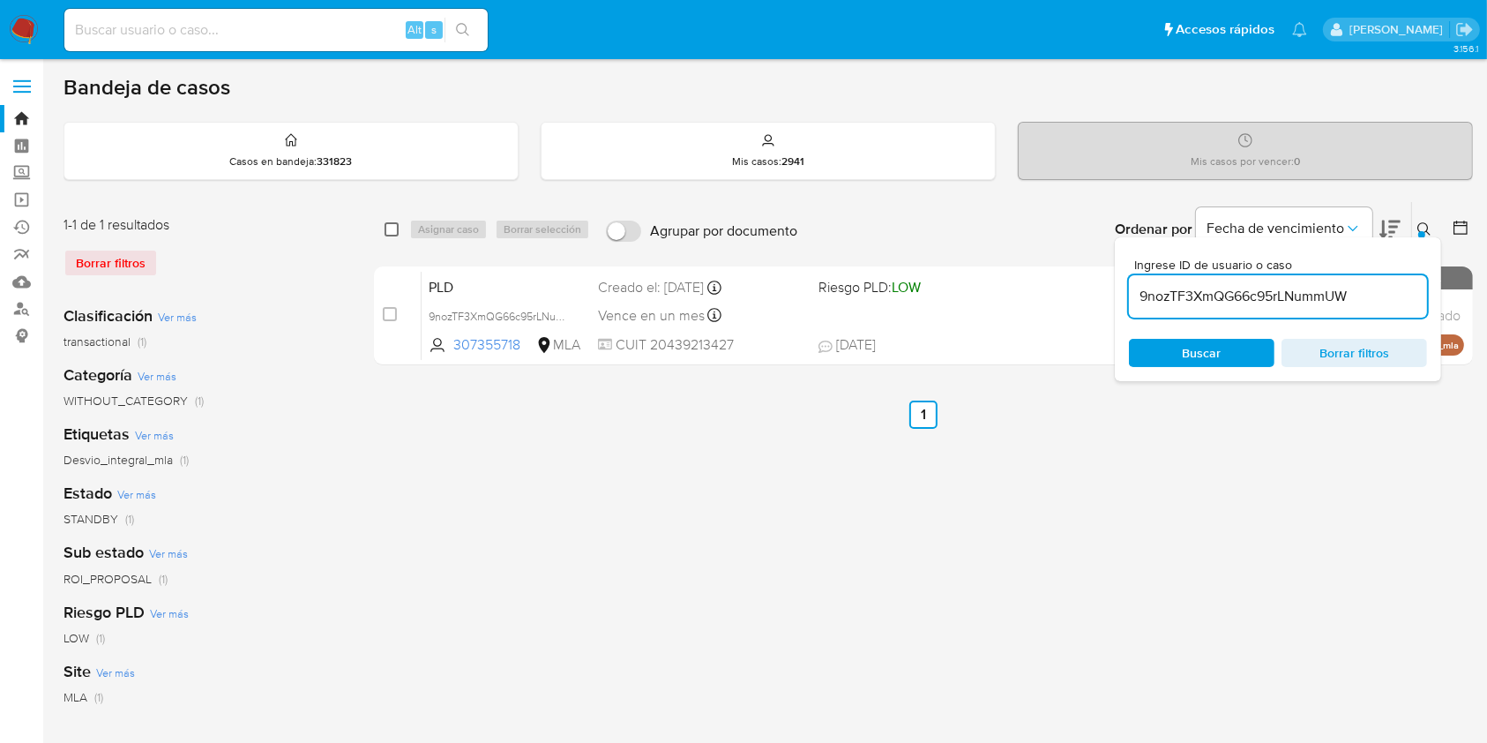
click at [388, 232] on input "checkbox" at bounding box center [392, 229] width 14 height 14
checkbox input "true"
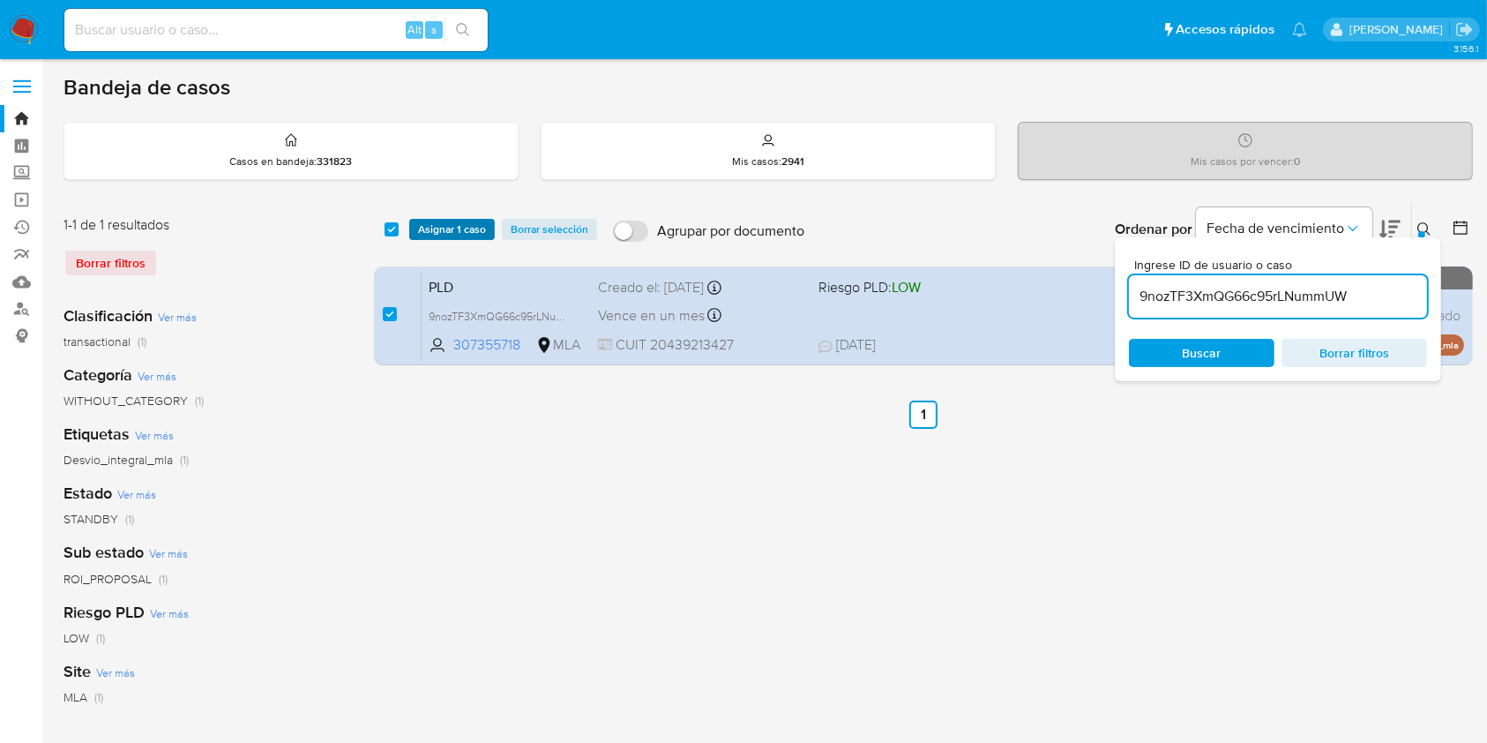
click at [431, 229] on span "Asignar 1 caso" at bounding box center [452, 229] width 68 height 18
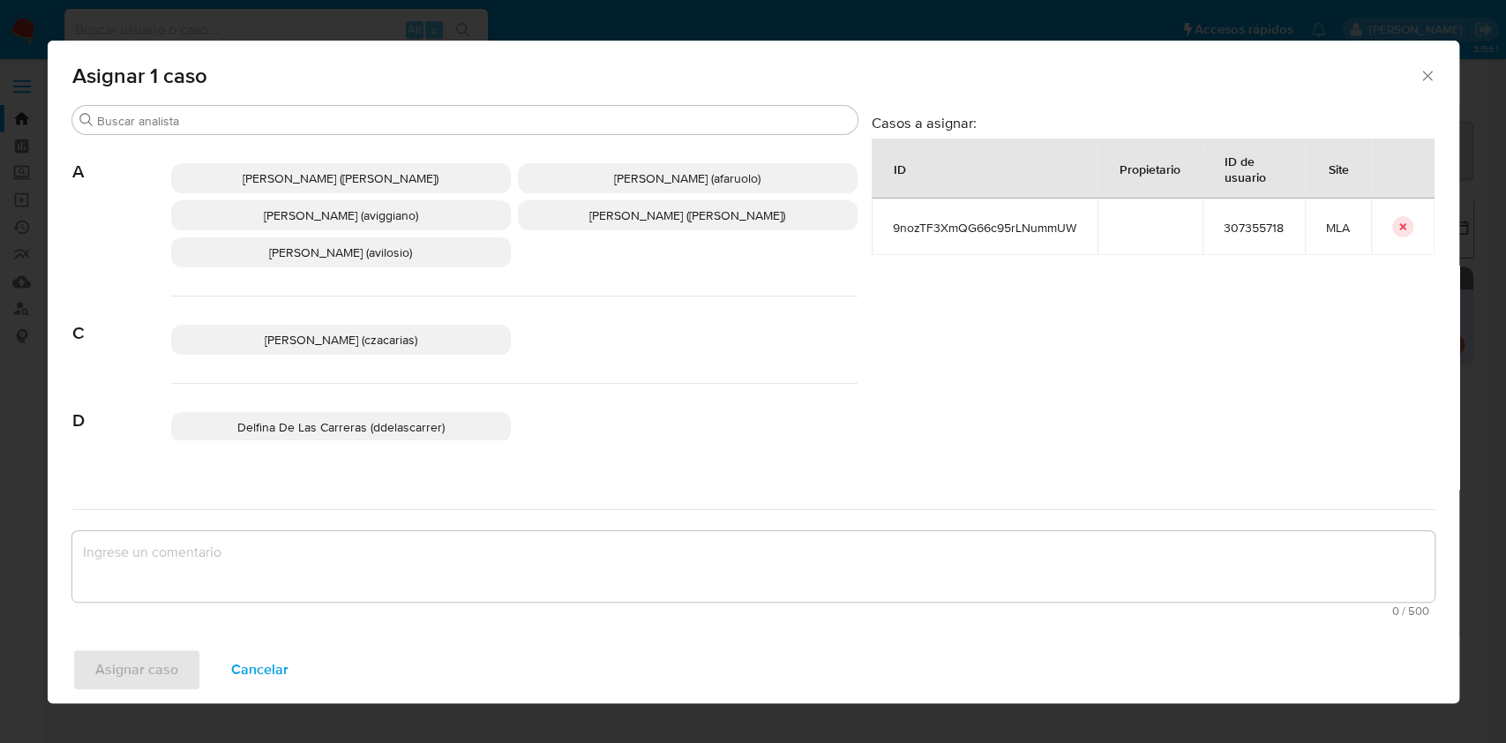
click at [307, 213] on span "[PERSON_NAME] (aviggiano)" at bounding box center [341, 215] width 154 height 18
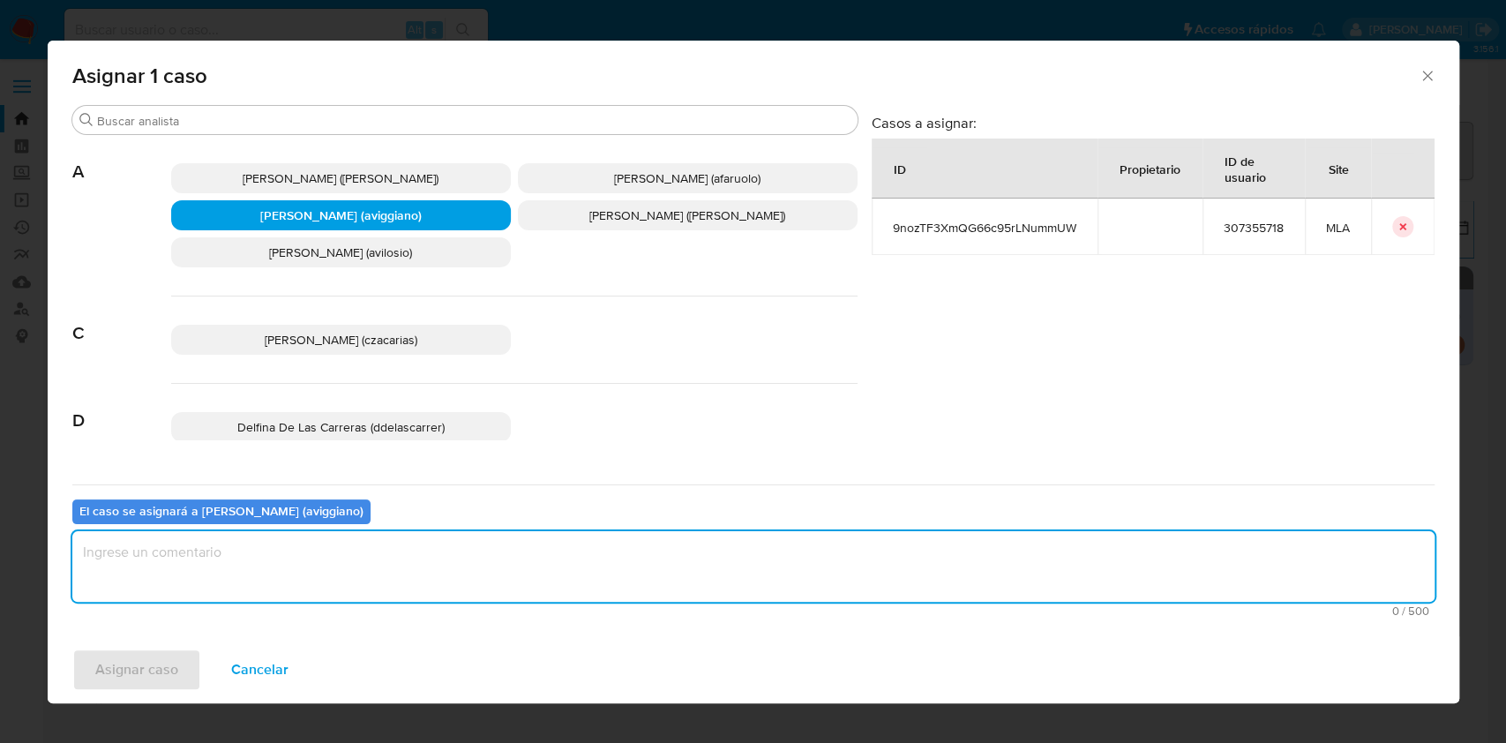
drag, startPoint x: 278, startPoint y: 572, endPoint x: 155, endPoint y: 618, distance: 130.9
click at [277, 573] on textarea "assign-modal" at bounding box center [753, 566] width 1362 height 71
click at [128, 650] on span "Asignar caso" at bounding box center [136, 669] width 83 height 39
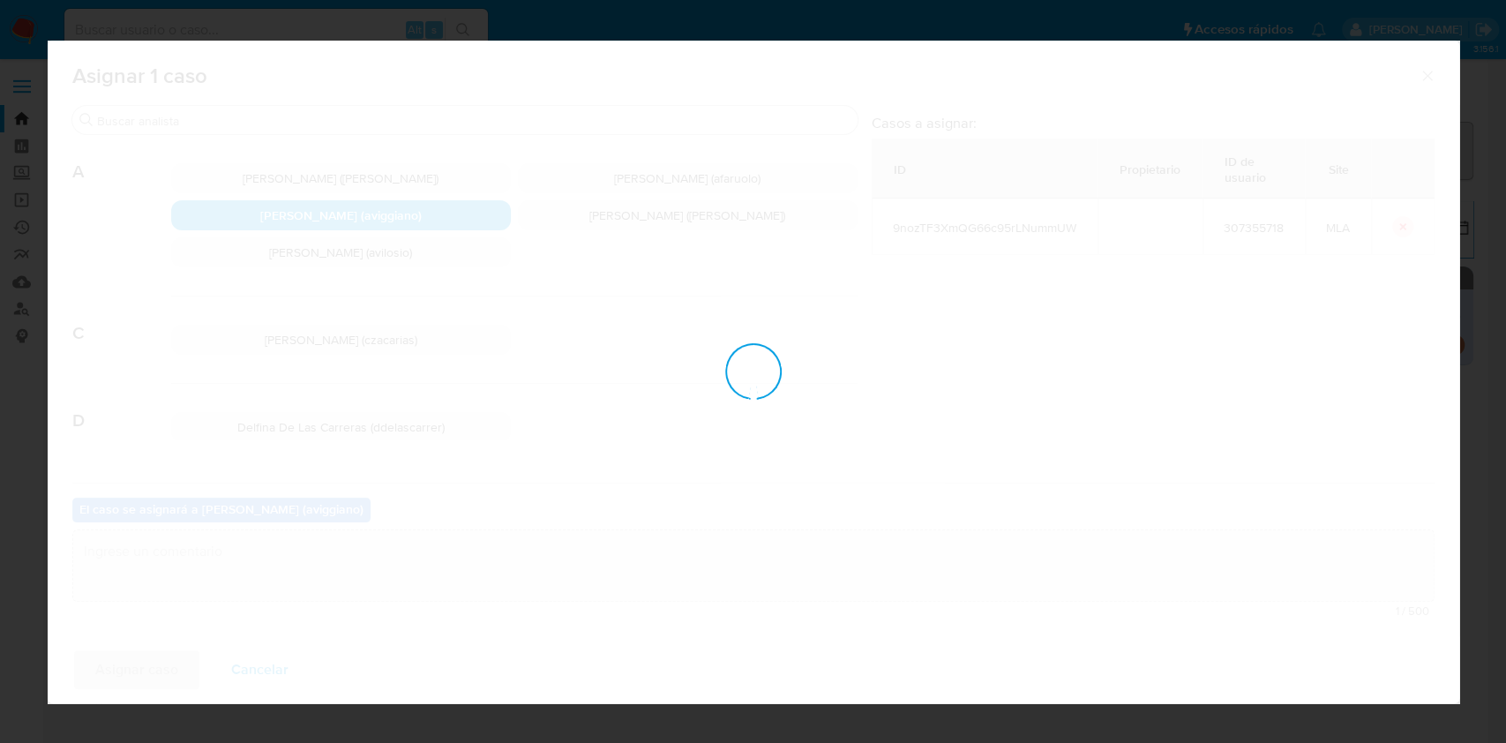
checkbox input "false"
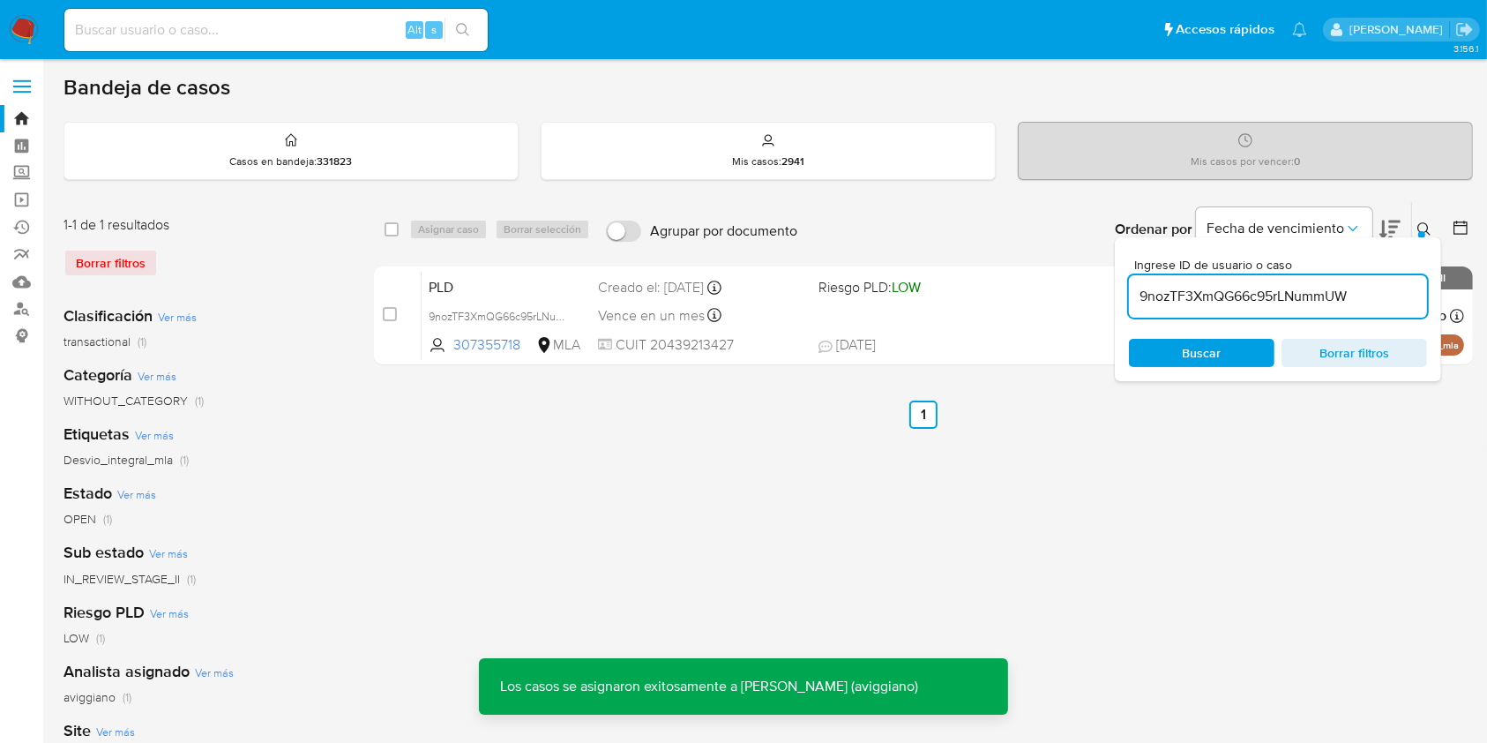
click at [628, 294] on div "Creado el: [DATE] Creado el: [DATE] 03:14:32" at bounding box center [700, 287] width 205 height 19
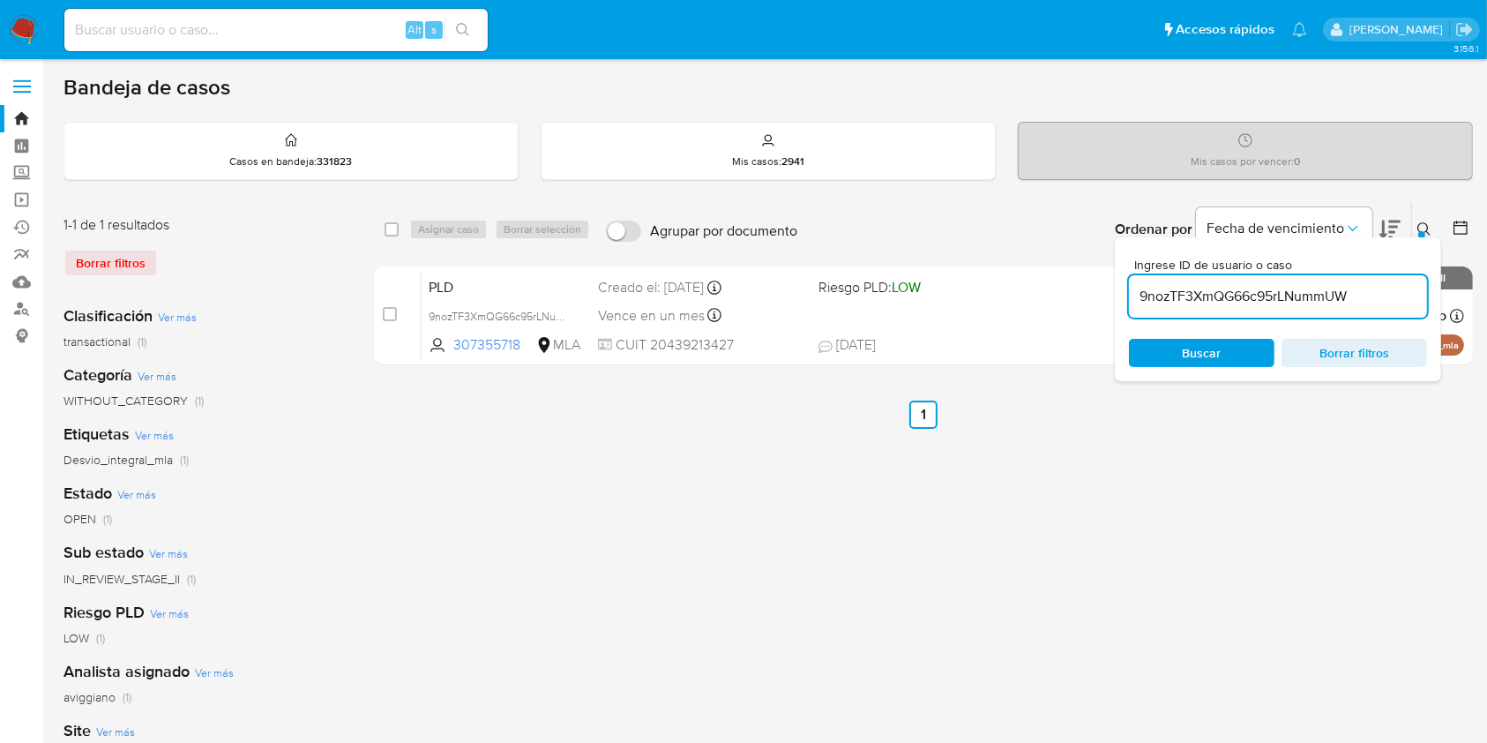
click at [1180, 287] on input "9nozTF3XmQG66c95rLNummUW" at bounding box center [1278, 296] width 298 height 23
click at [1179, 288] on input "9nozTF3XmQG66c95rLNummUW" at bounding box center [1278, 296] width 298 height 23
paste input "T1SYoaM8jxXRRxr1V8WFOpUr"
type input "T1SYoaM8jxXRRxr1V8WFOpUr"
click at [387, 222] on input "checkbox" at bounding box center [392, 229] width 14 height 14
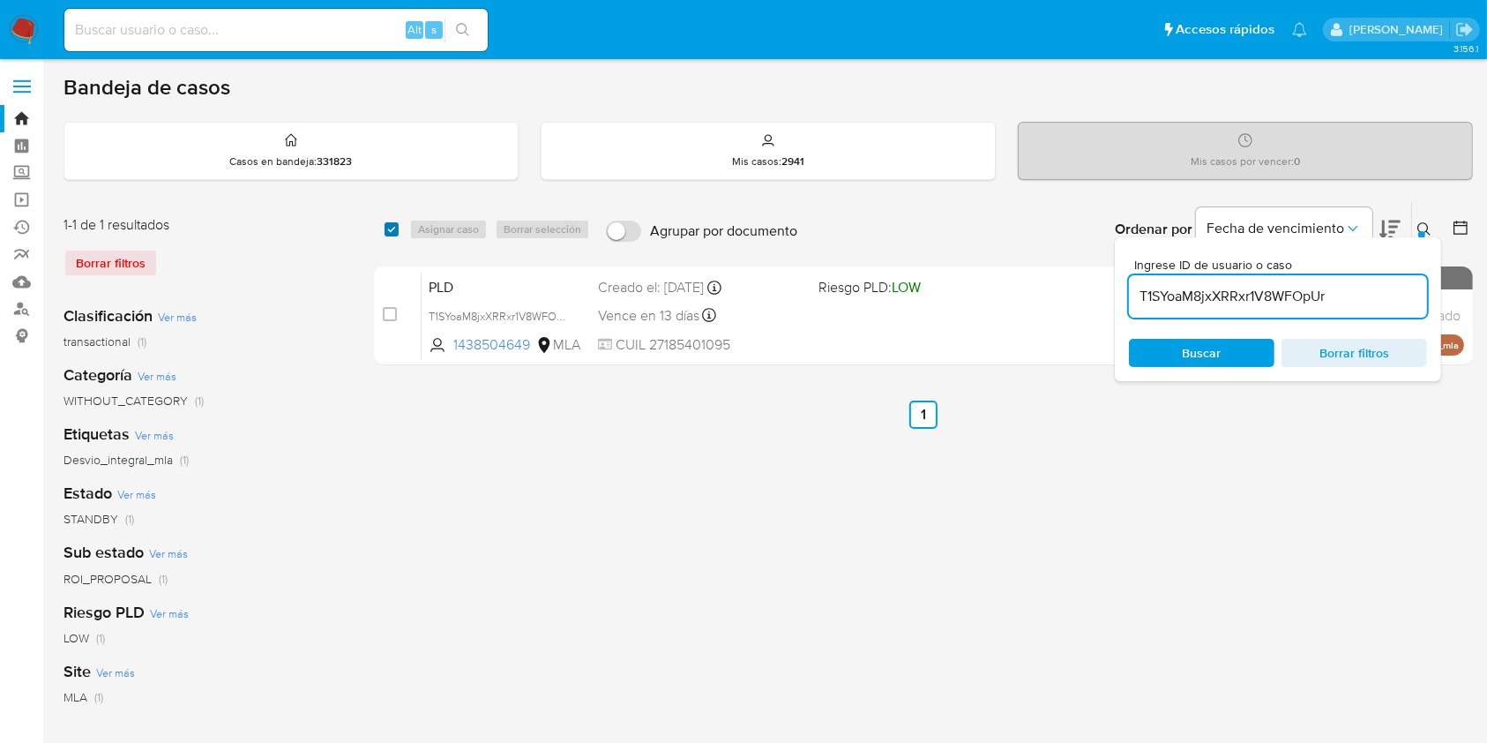
checkbox input "true"
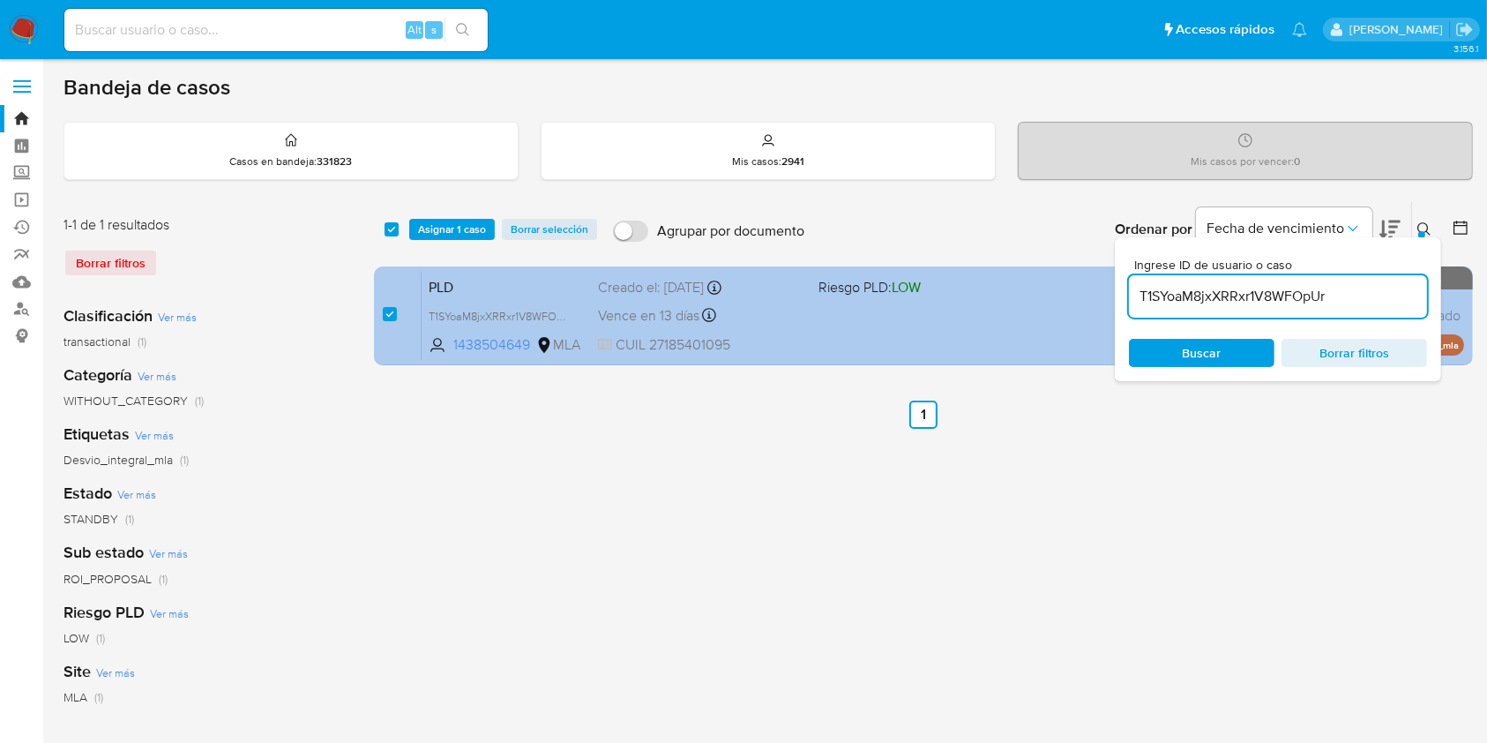
click at [846, 324] on div "PLD T1SYoaM8jxXRRxr1V8WFOpUr 1438504649 MLA Riesgo PLD: LOW Creado el: [DATE] C…" at bounding box center [943, 315] width 1042 height 89
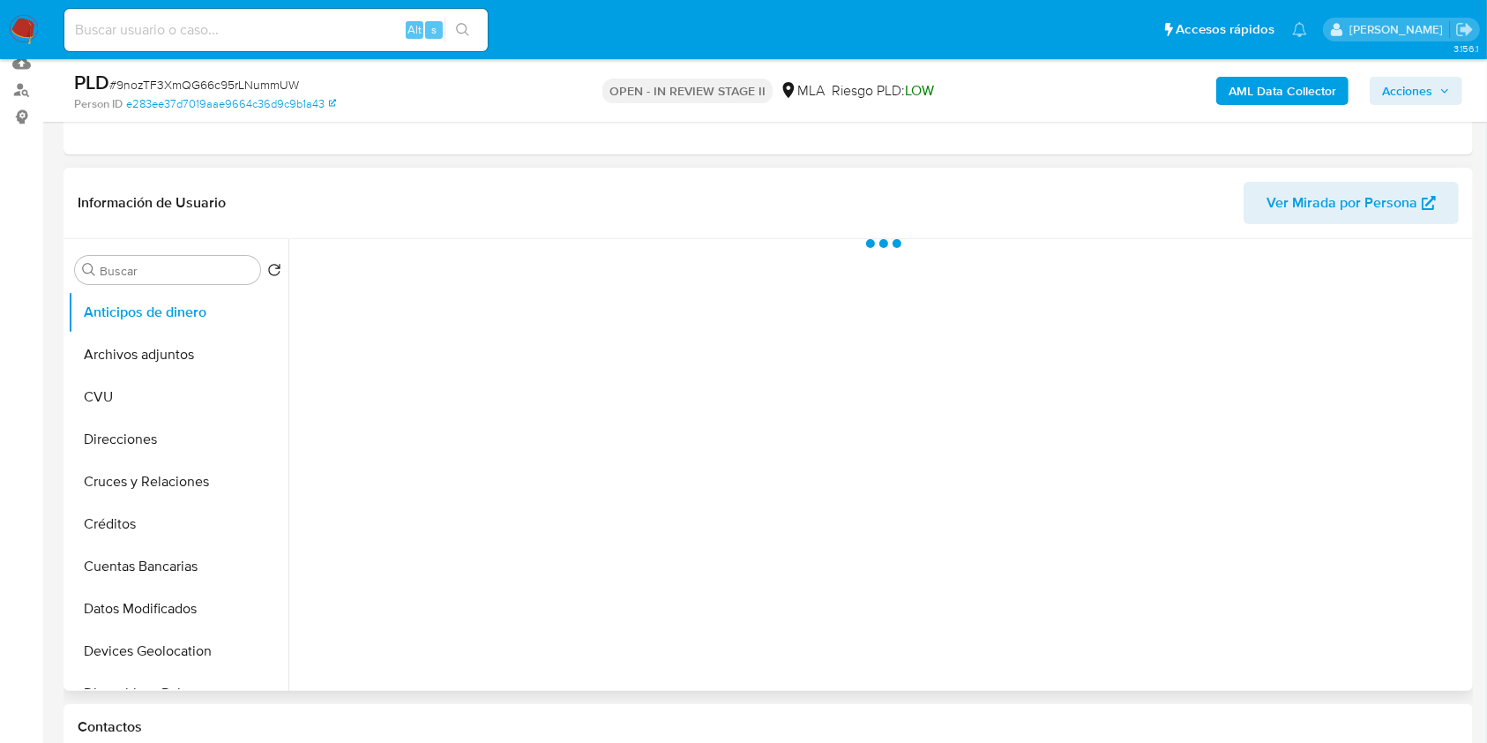
scroll to position [235, 0]
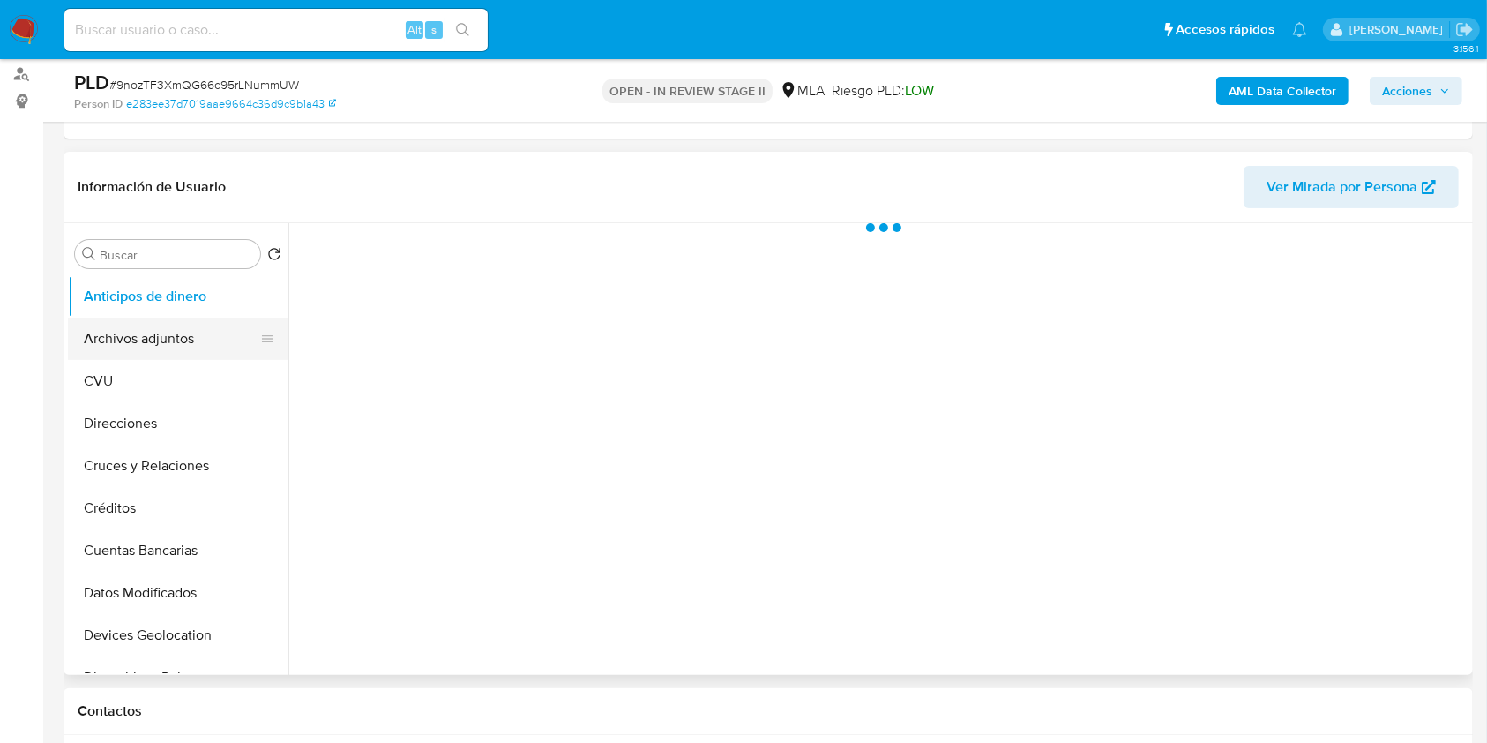
drag, startPoint x: 186, startPoint y: 353, endPoint x: 205, endPoint y: 355, distance: 19.6
click at [185, 353] on button "Archivos adjuntos" at bounding box center [171, 339] width 206 height 42
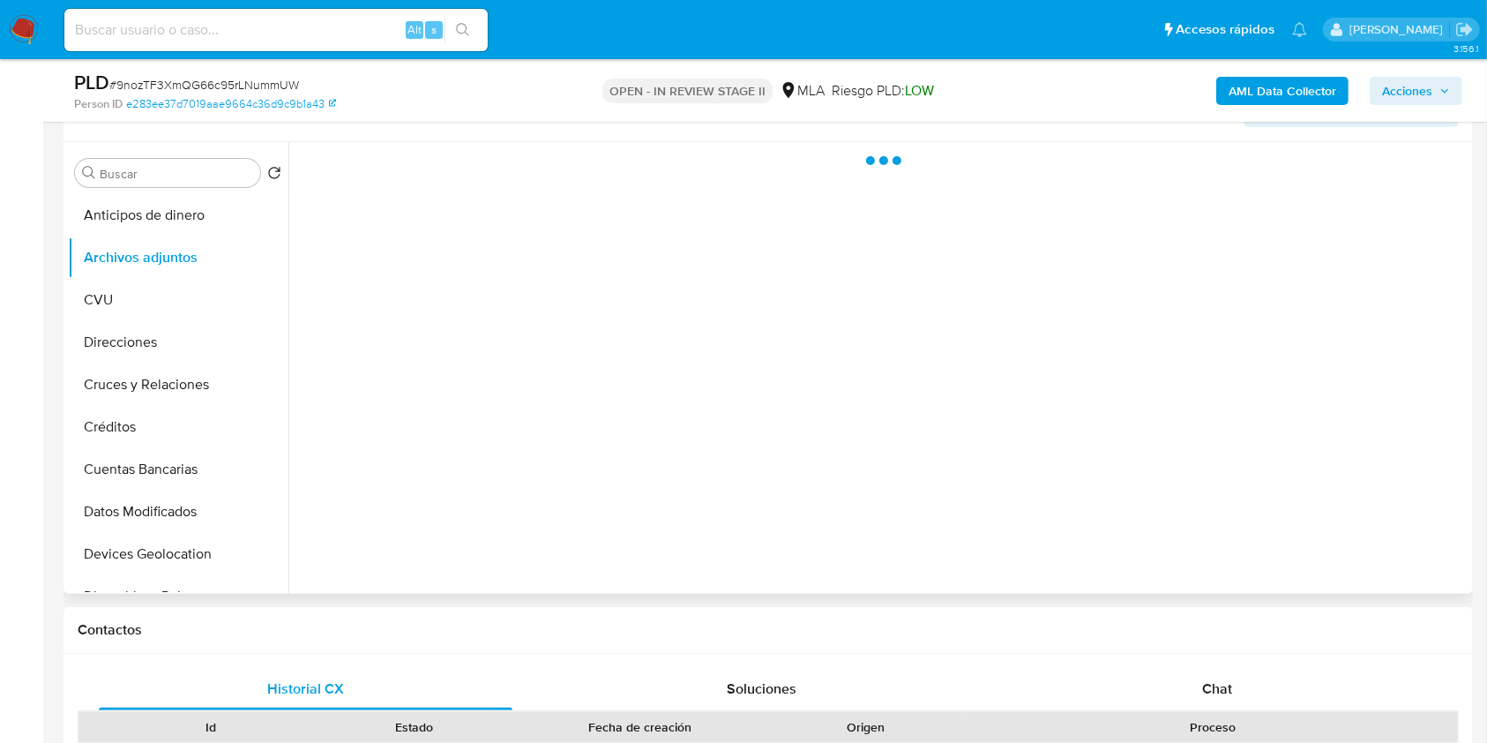
select select "10"
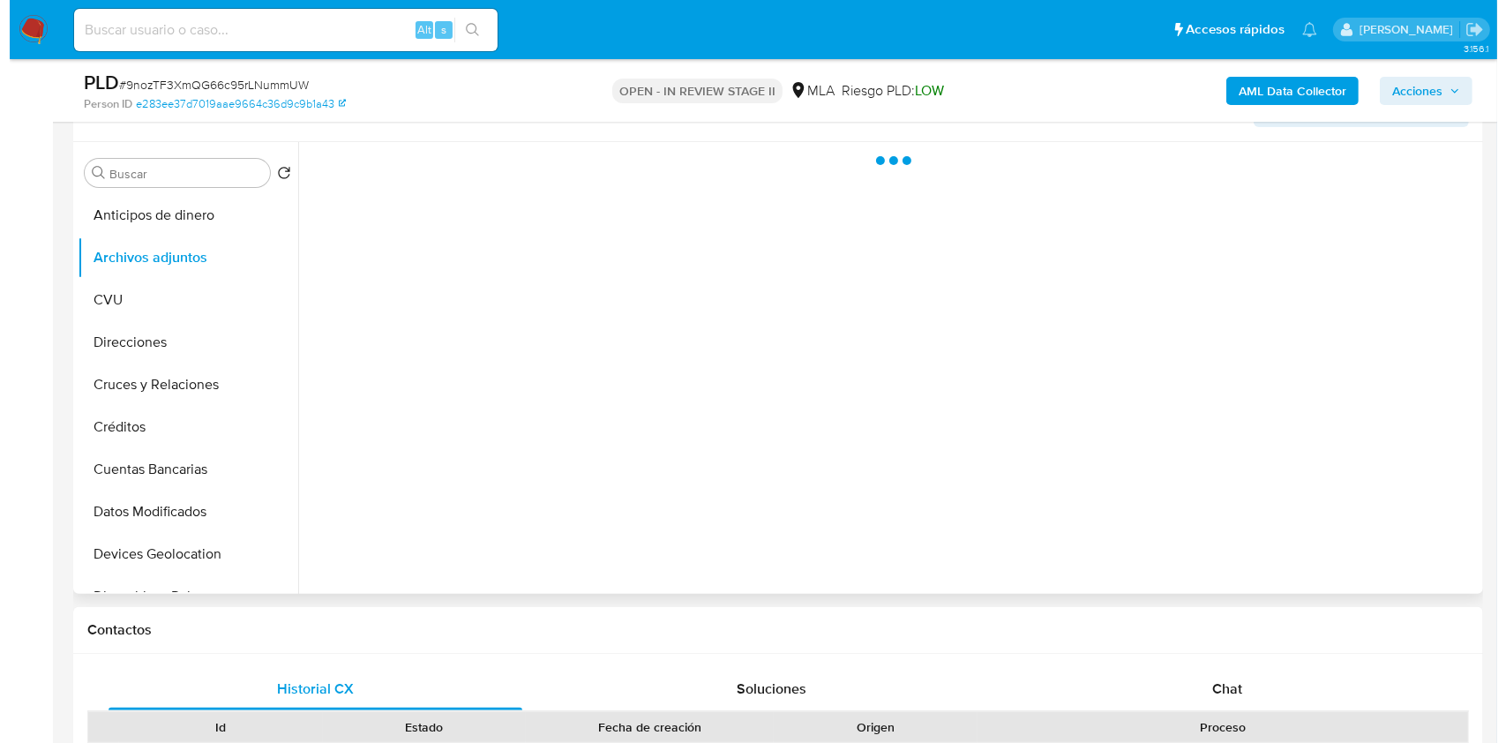
scroll to position [353, 0]
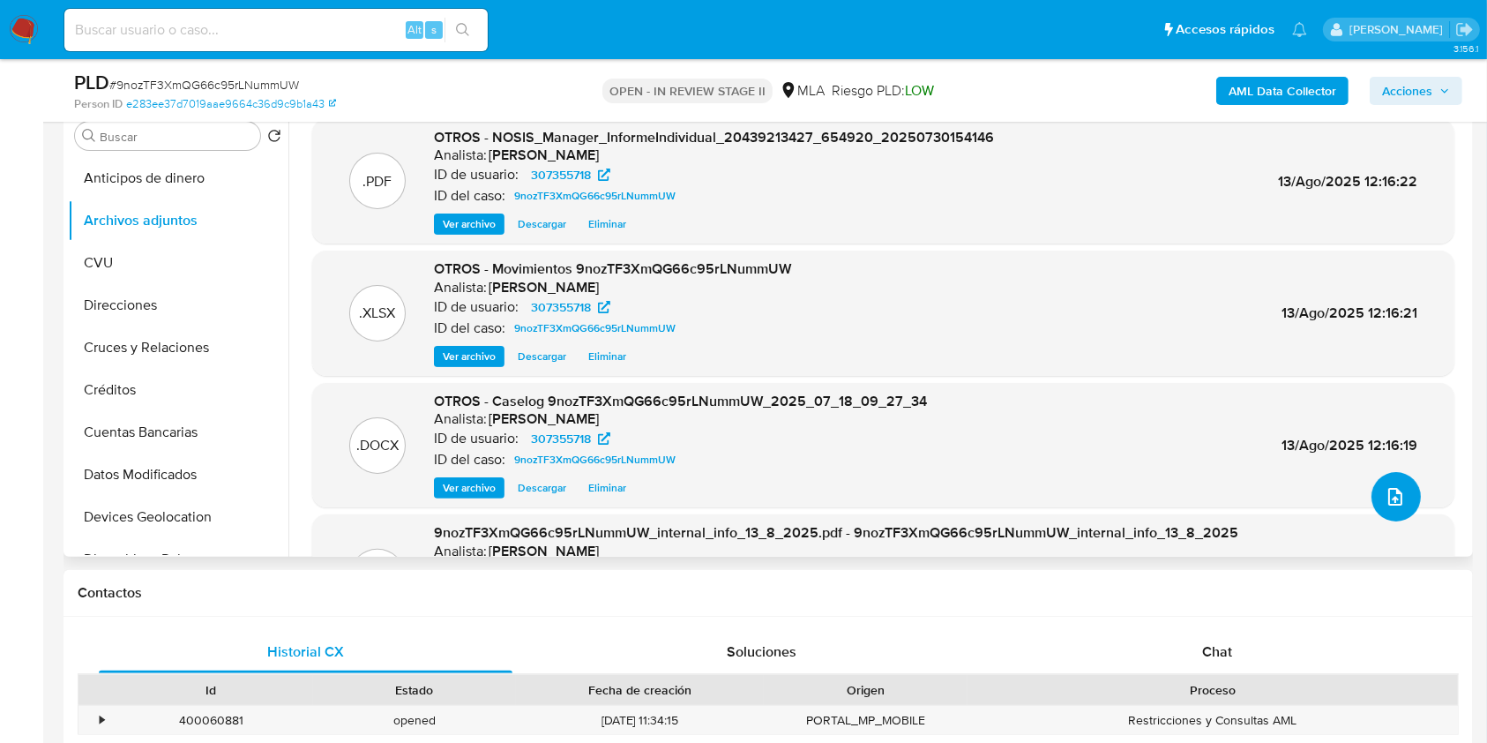
click at [1386, 486] on icon "upload-file" at bounding box center [1395, 496] width 21 height 21
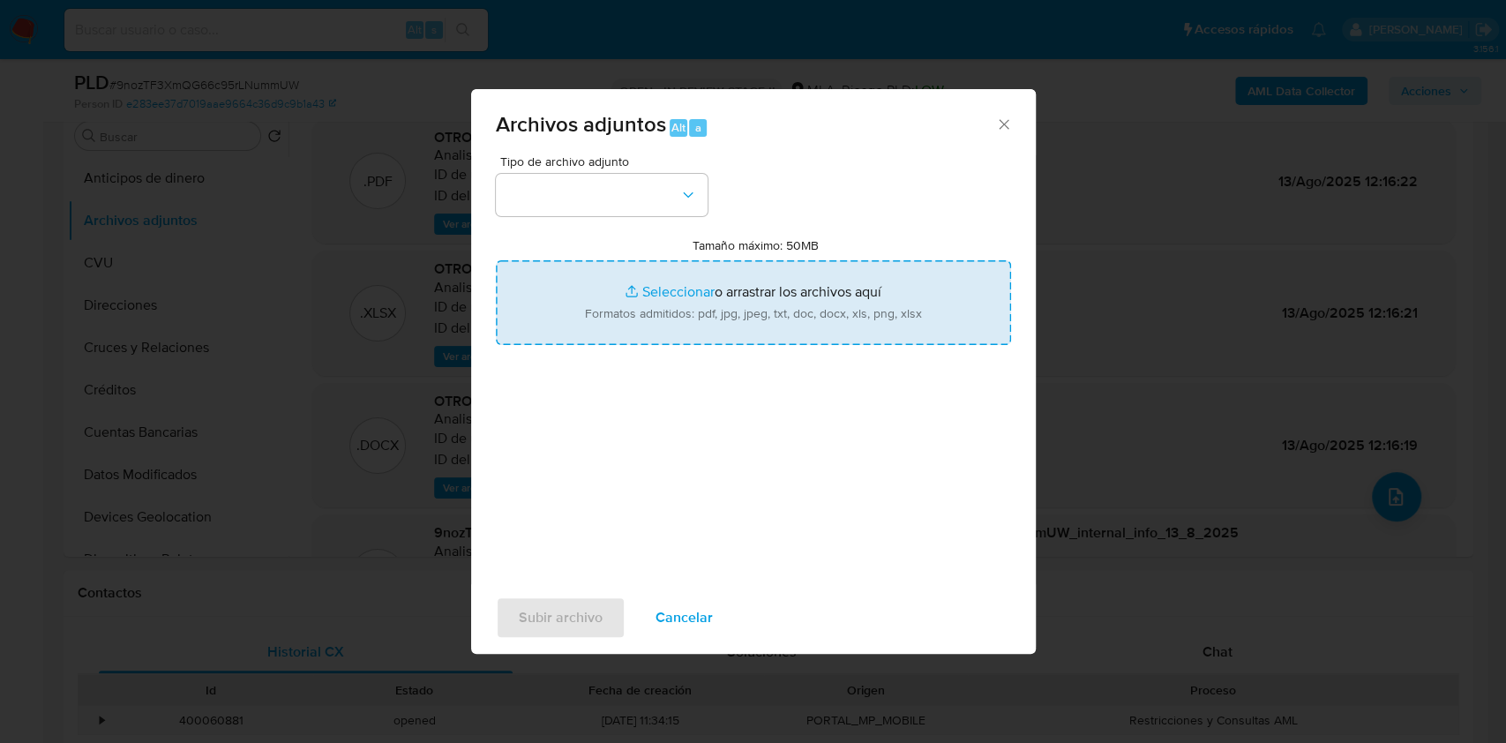
click at [787, 279] on input "Tamaño máximo: 50MB Seleccionar archivos" at bounding box center [753, 302] width 515 height 85
type input "C:\fakepath\CertificacionBrian11.pdf"
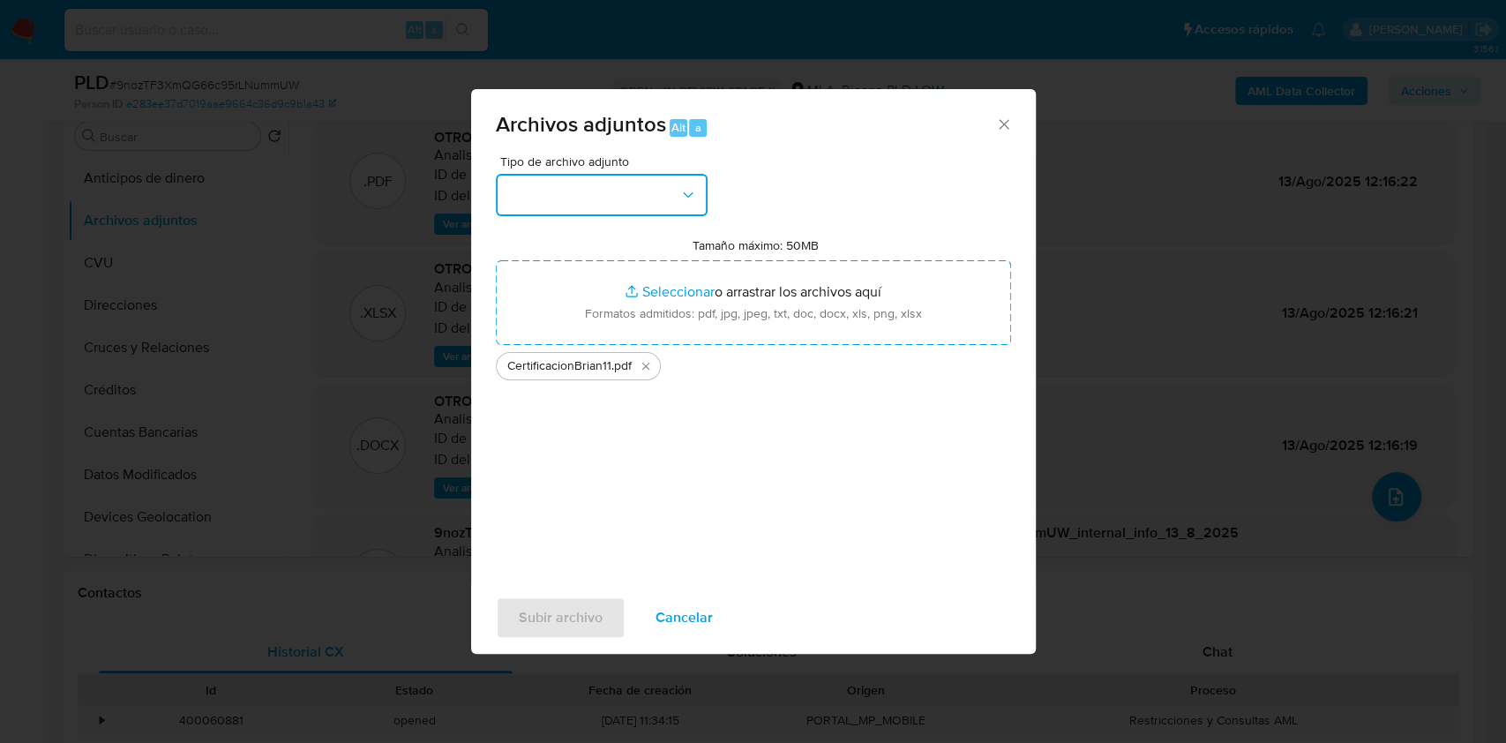
click at [628, 192] on button "button" at bounding box center [602, 195] width 212 height 42
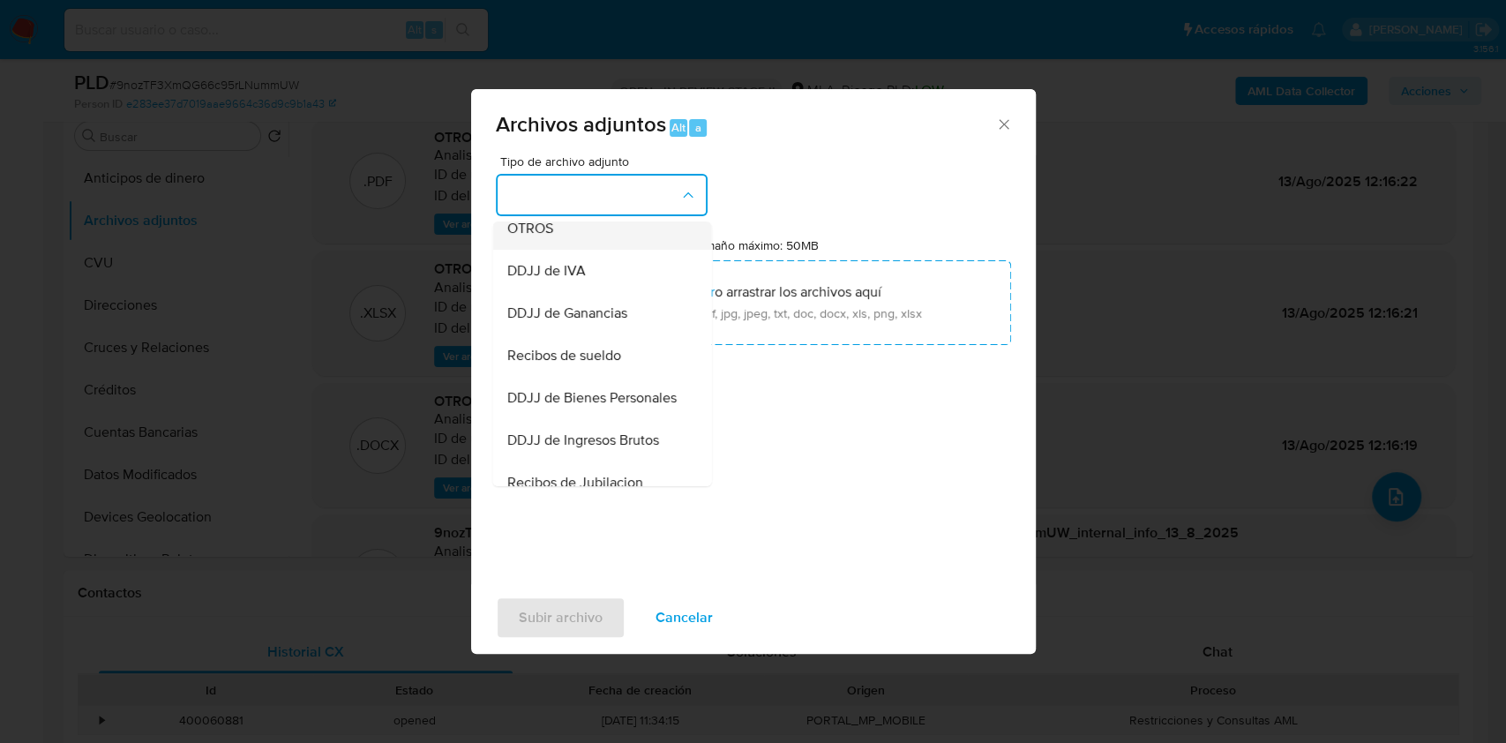
click at [553, 250] on div "OTROS" at bounding box center [596, 228] width 180 height 42
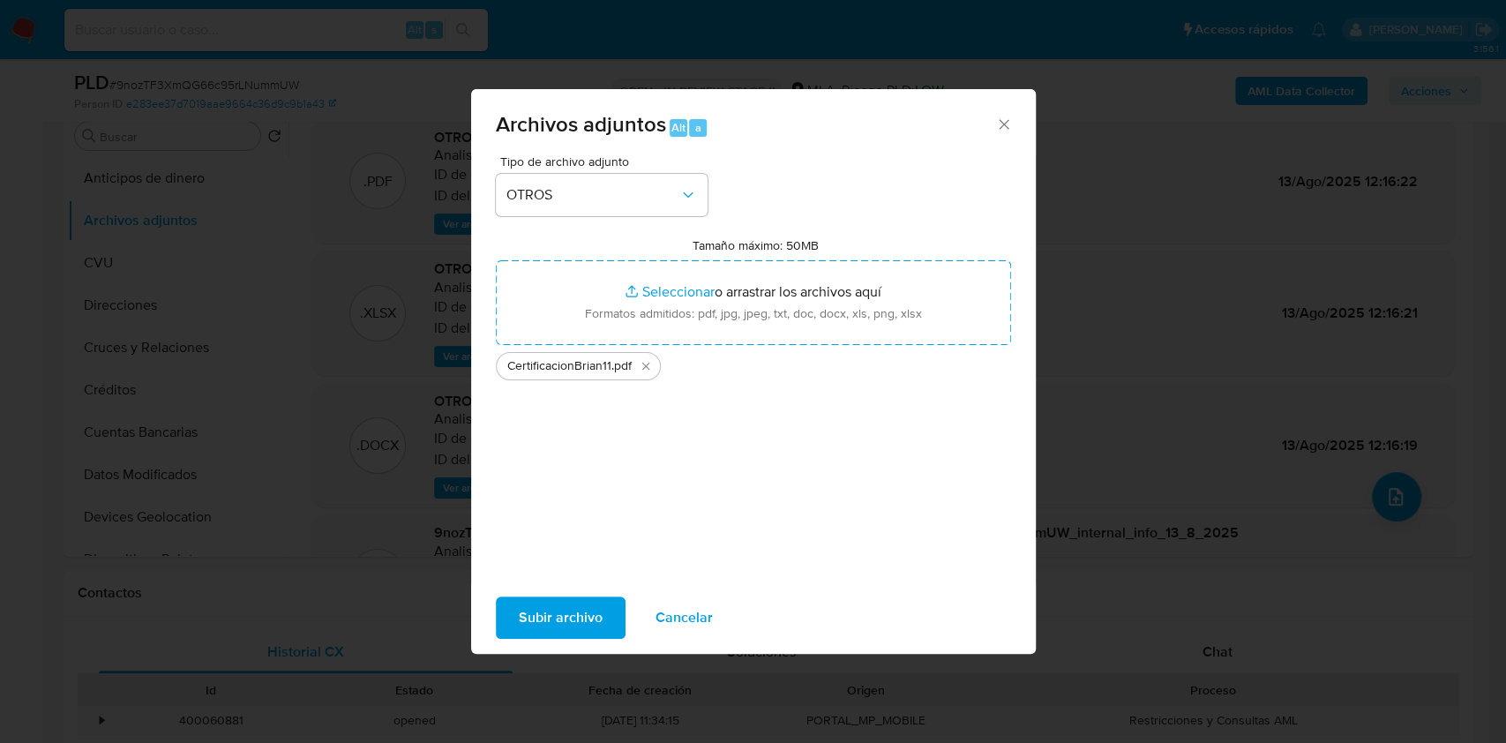
click at [565, 616] on span "Subir archivo" at bounding box center [561, 617] width 84 height 39
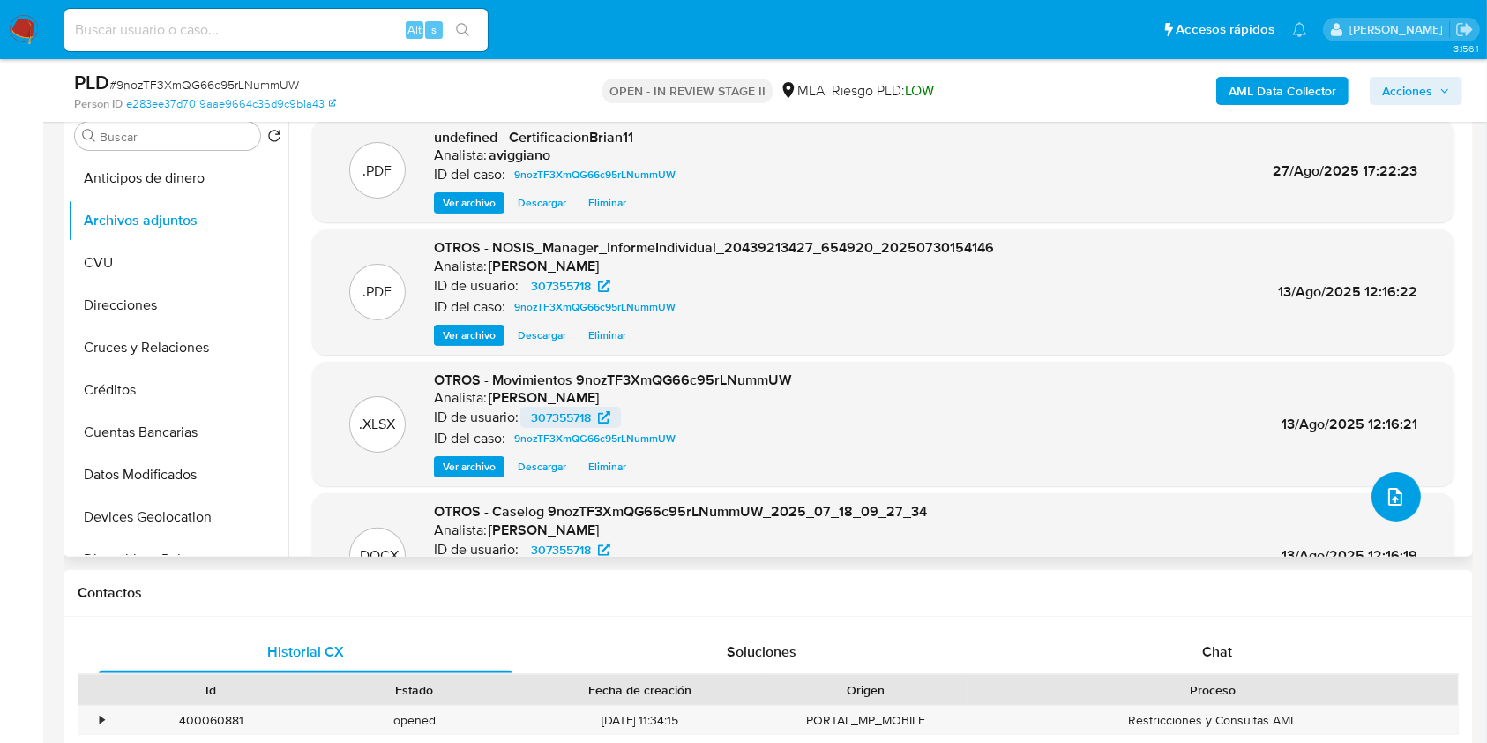
scroll to position [117, 0]
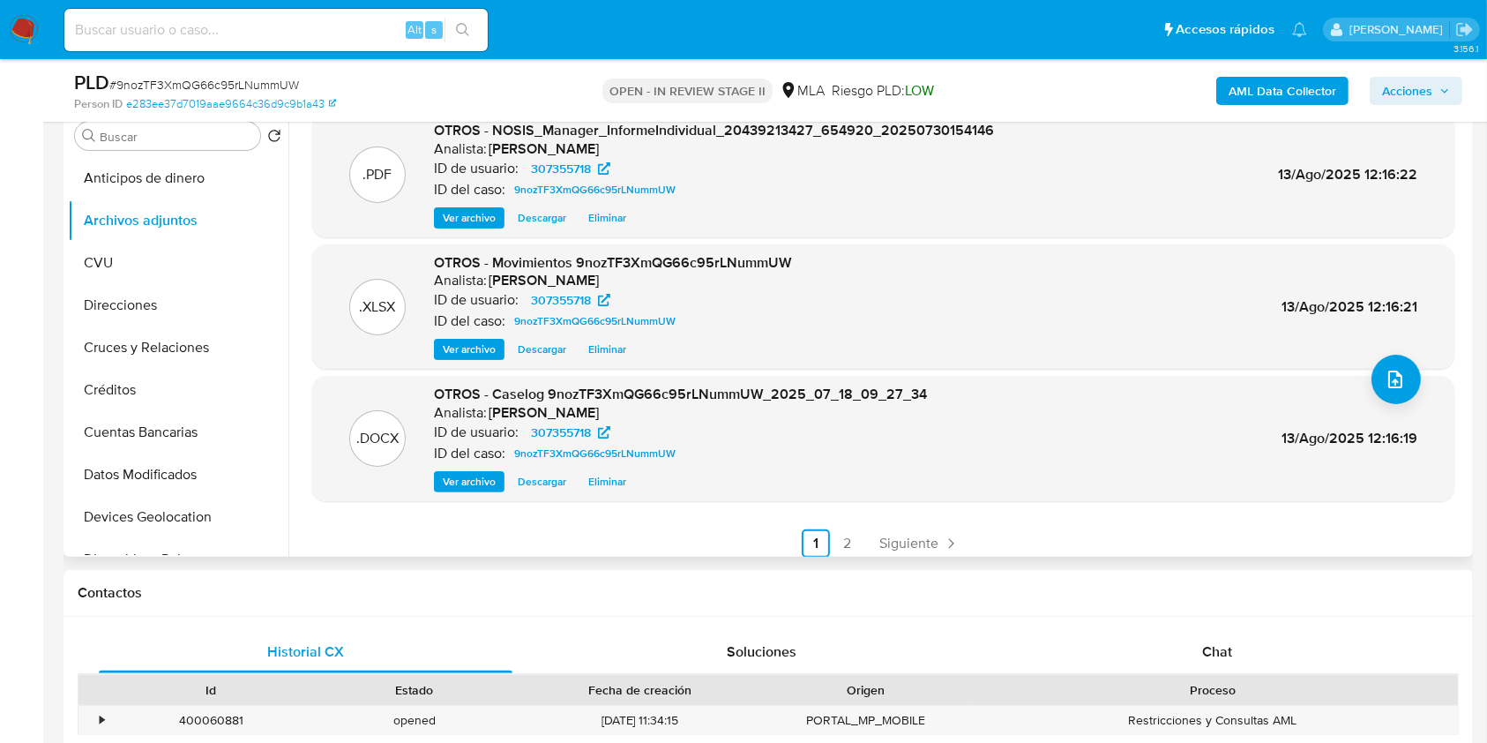
click at [529, 478] on span "Descargar" at bounding box center [542, 482] width 49 height 18
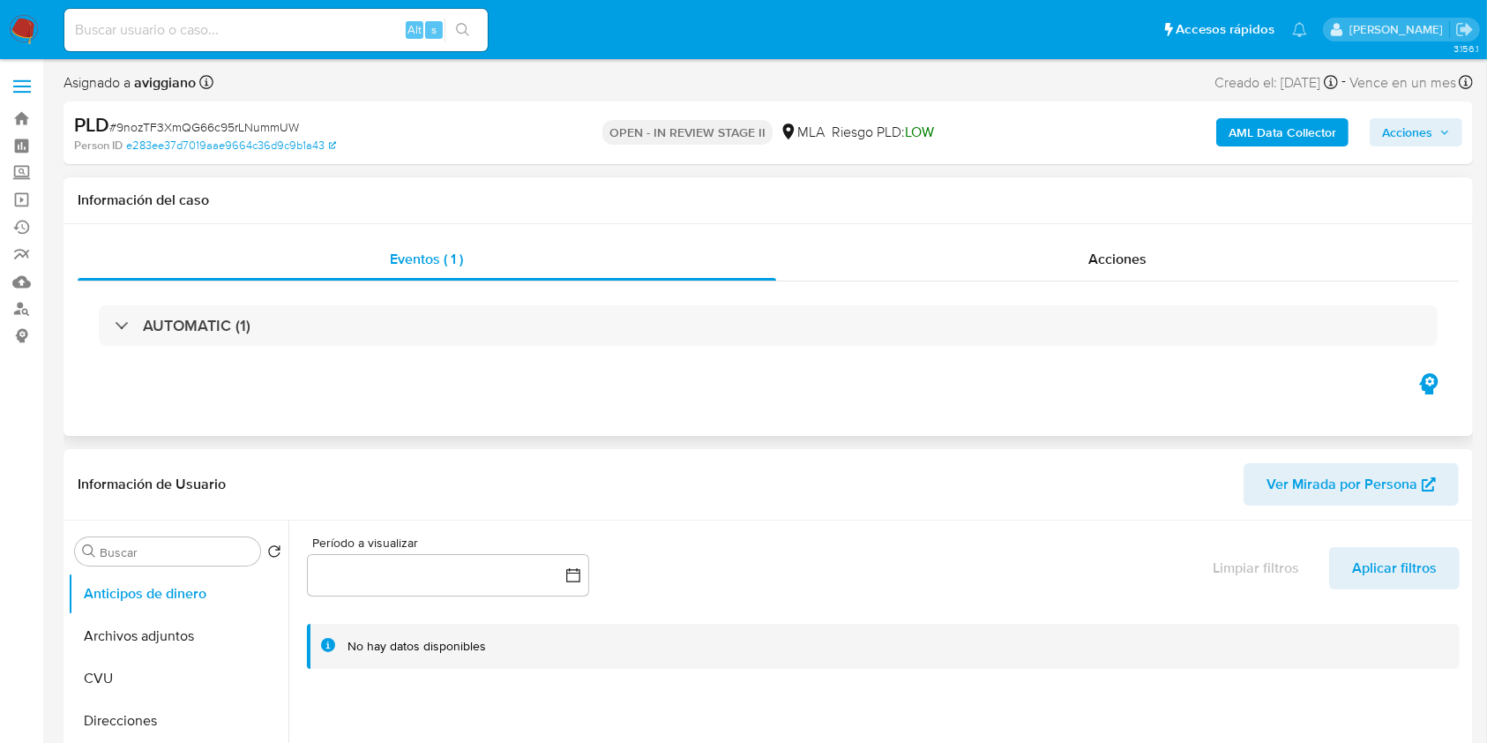
select select "10"
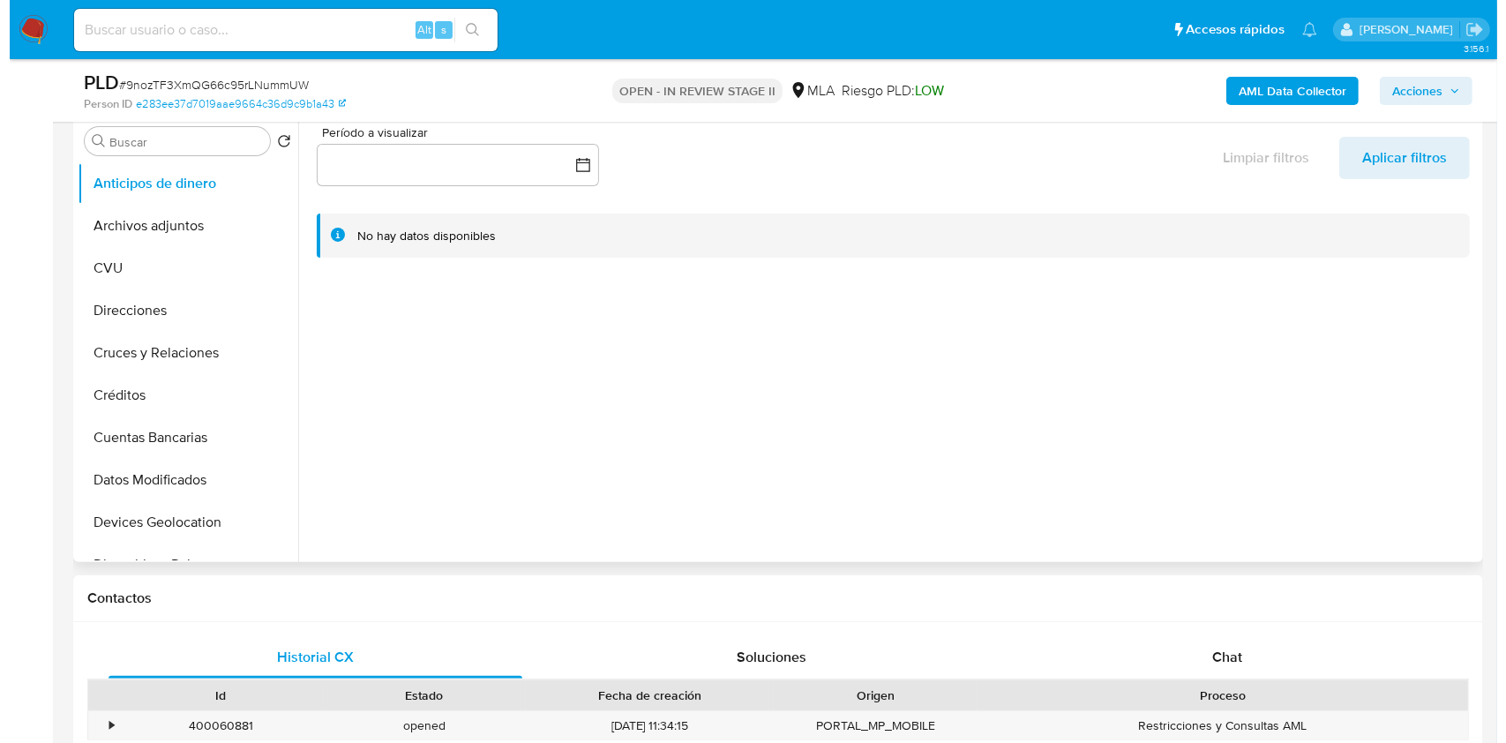
scroll to position [353, 0]
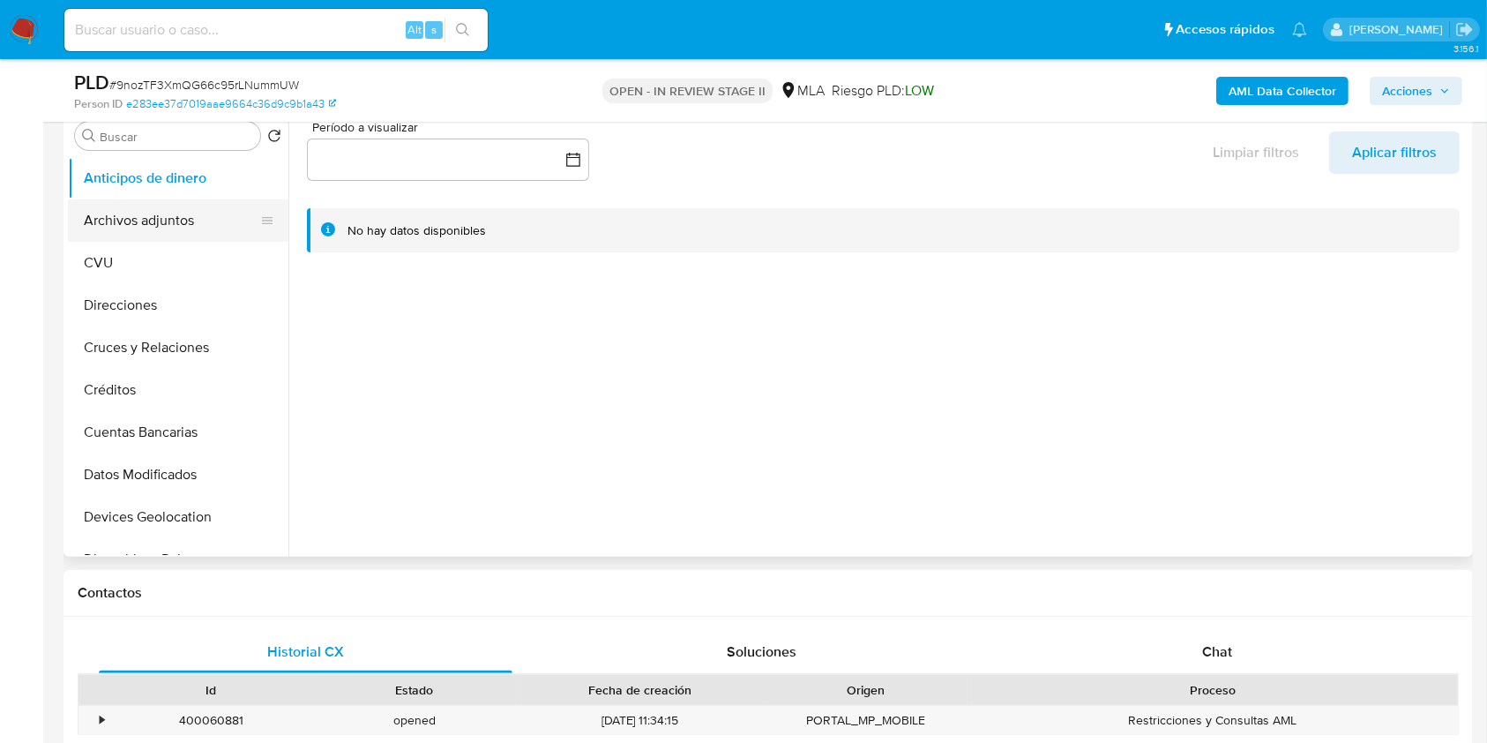
click at [178, 217] on button "Archivos adjuntos" at bounding box center [171, 220] width 206 height 42
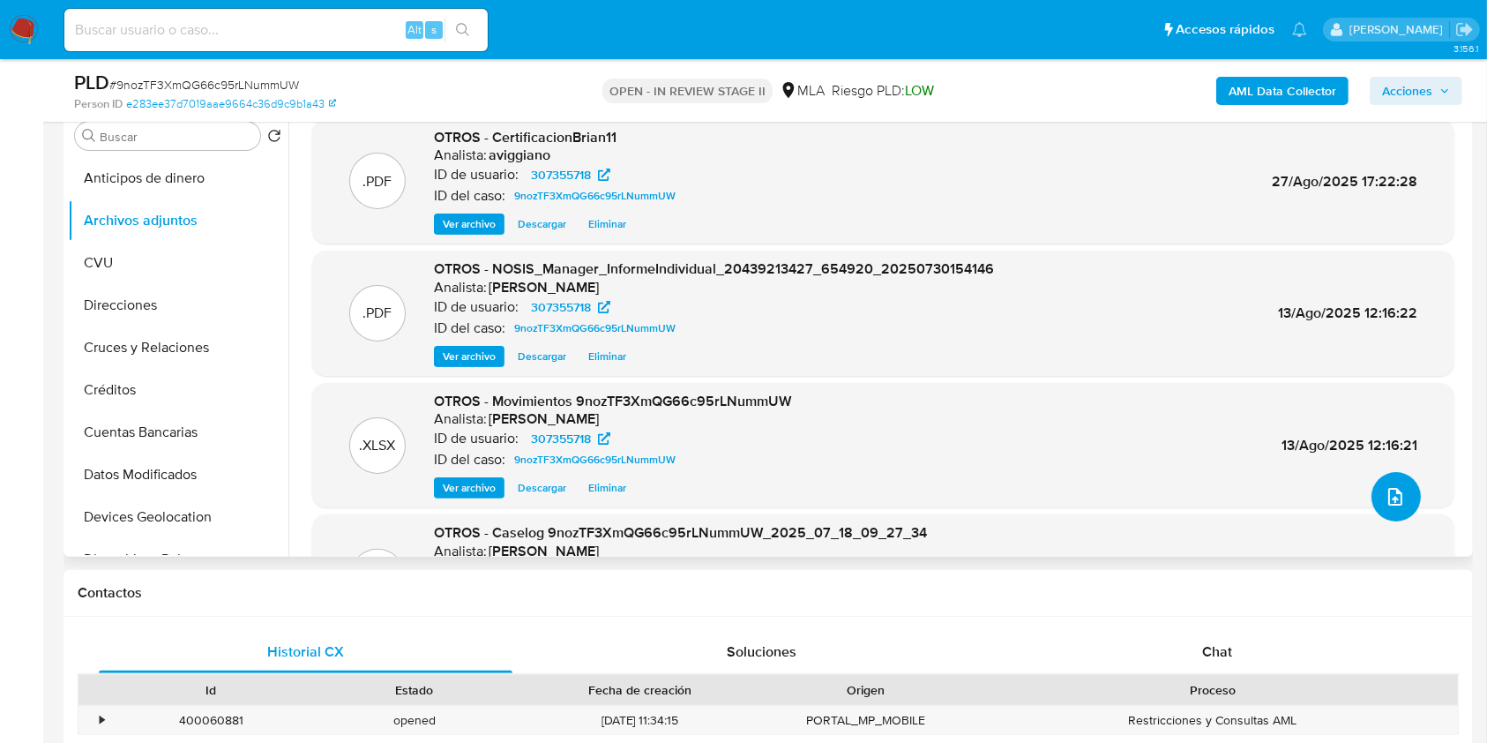
click at [1388, 489] on icon "upload-file" at bounding box center [1395, 496] width 21 height 21
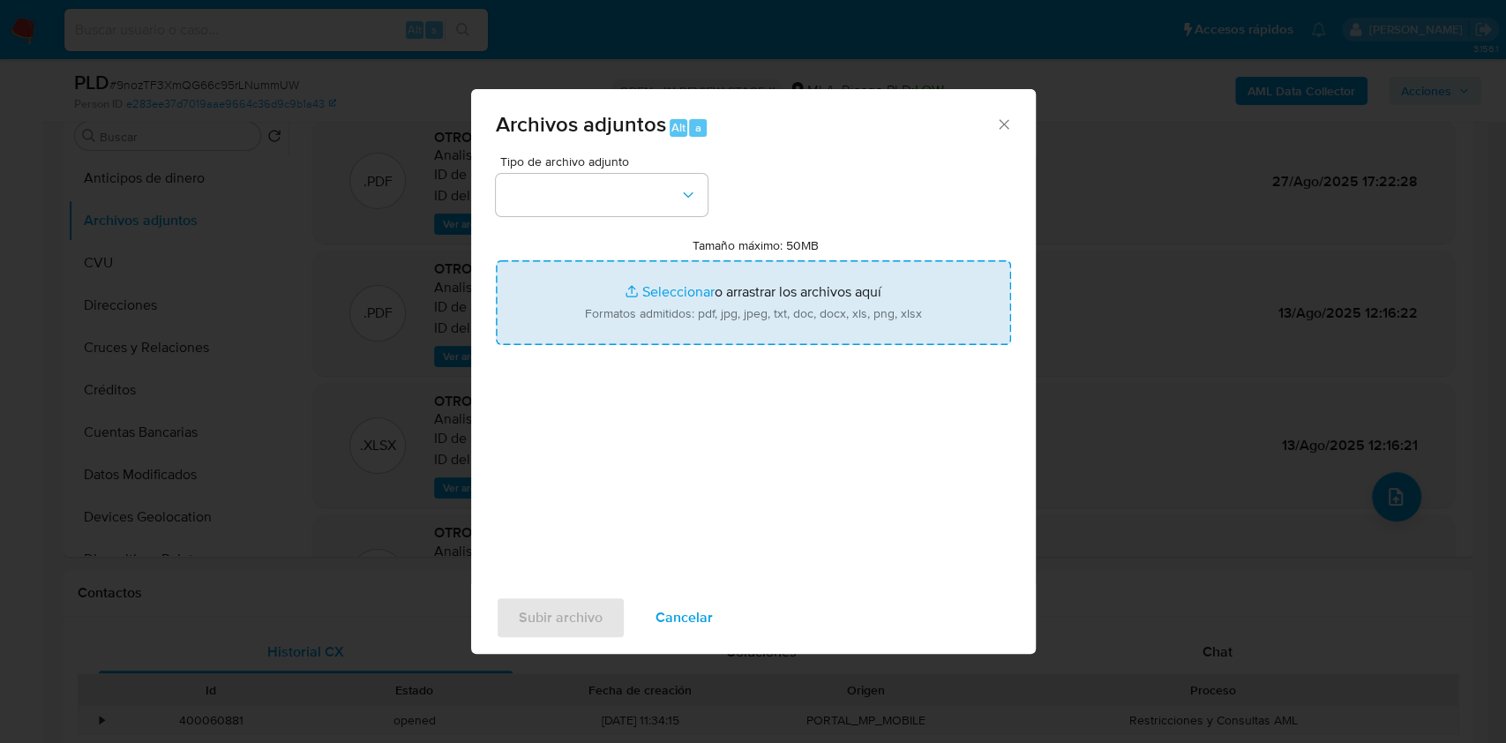
click at [753, 297] on input "Tamaño máximo: 50MB Seleccionar archivos" at bounding box center [753, 302] width 515 height 85
type input "C:\fakepath\Caselog v2 9nozTF3XmQG66c95rLNummUW_2025_07_18_09_27_34.docx"
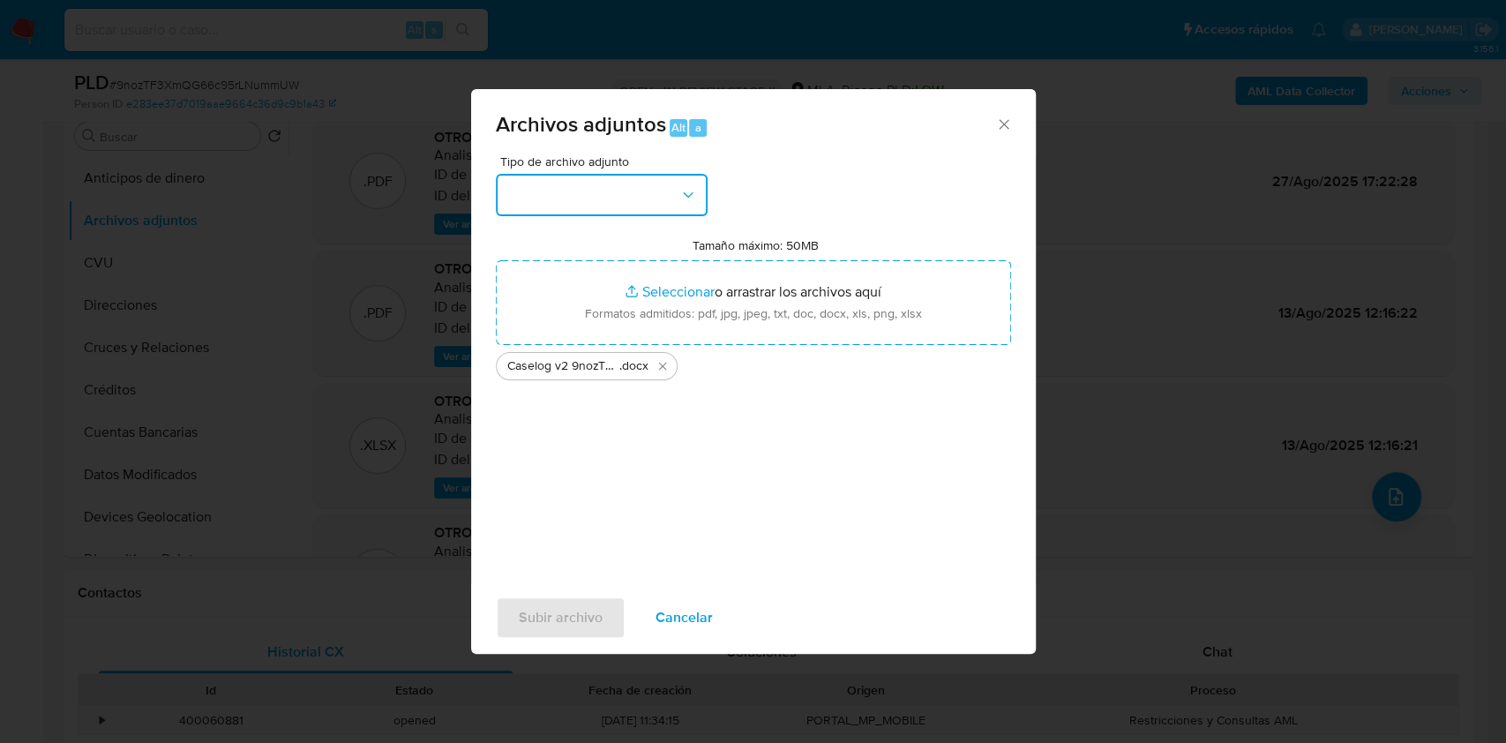
click at [665, 174] on button "button" at bounding box center [602, 195] width 212 height 42
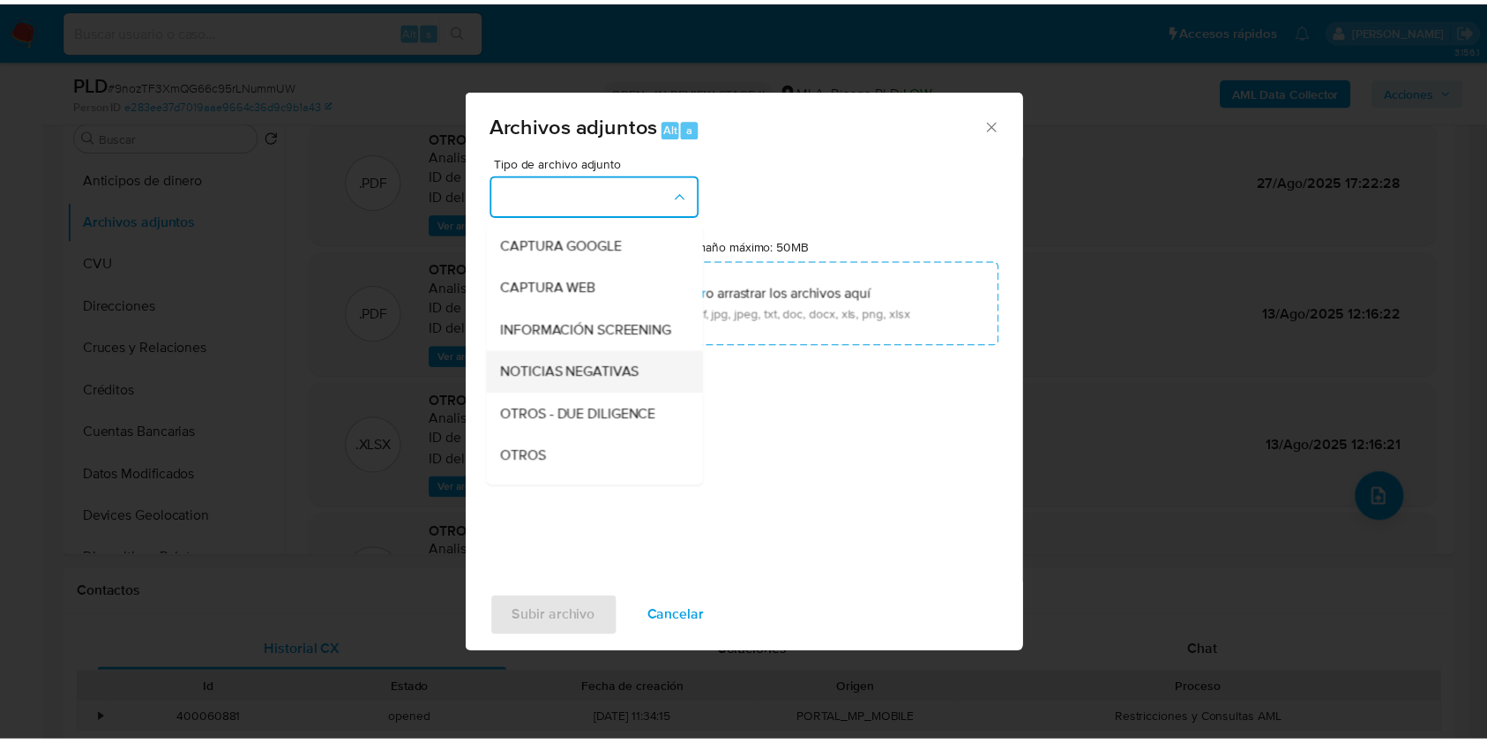
scroll to position [235, 0]
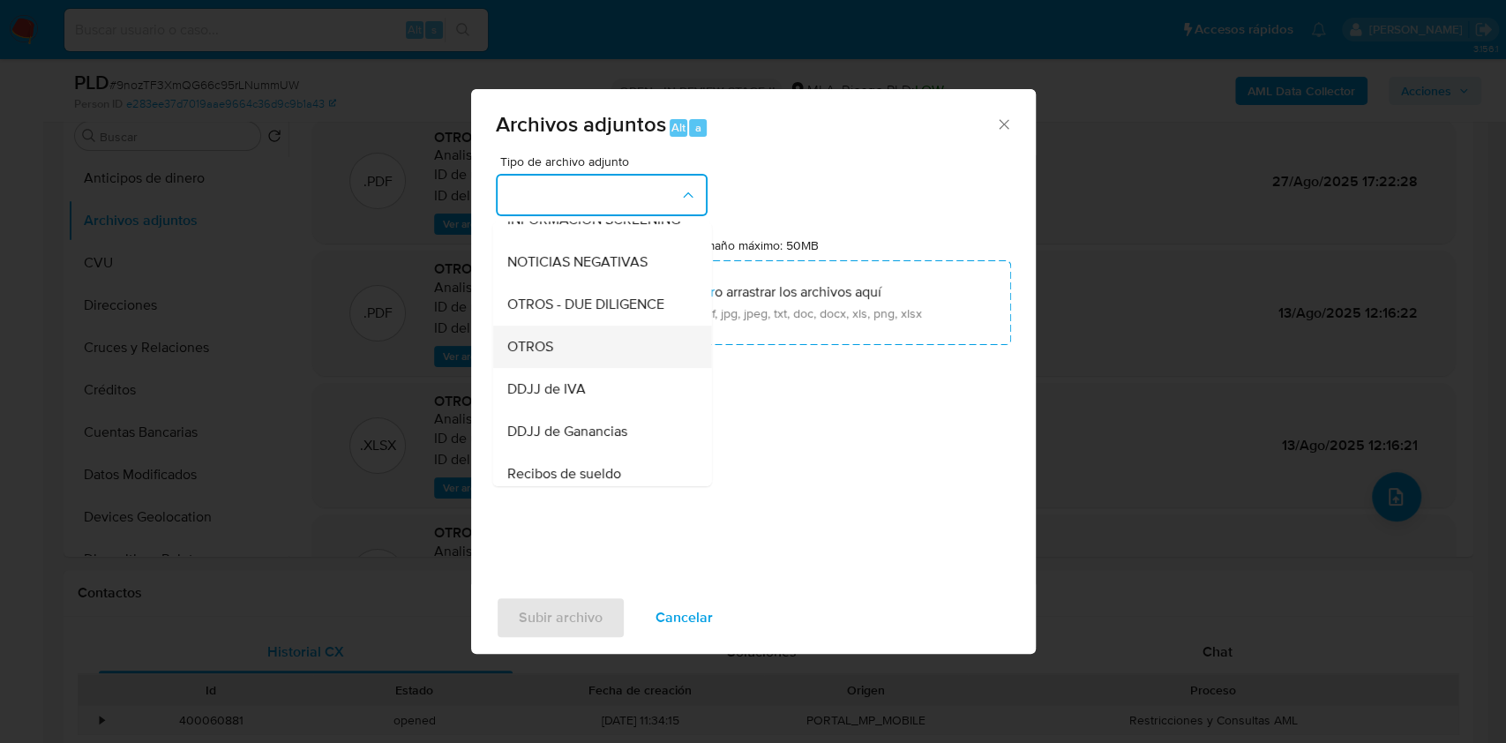
click at [559, 355] on div "OTROS" at bounding box center [596, 346] width 180 height 42
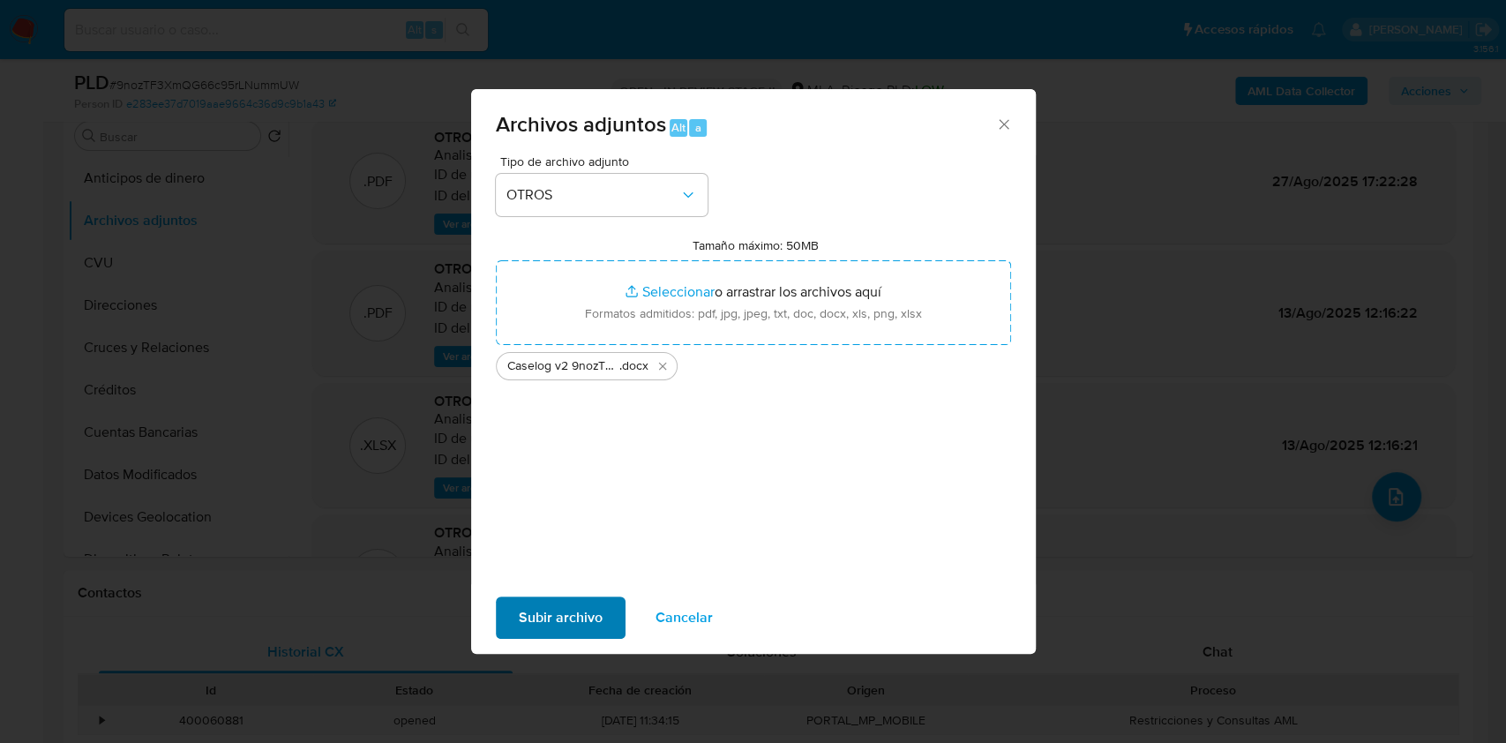
drag, startPoint x: 542, startPoint y: 643, endPoint x: 542, endPoint y: 631, distance: 12.4
click at [542, 639] on div "Subir archivo Cancelar" at bounding box center [753, 617] width 564 height 67
click at [536, 615] on span "Subir archivo" at bounding box center [561, 617] width 84 height 39
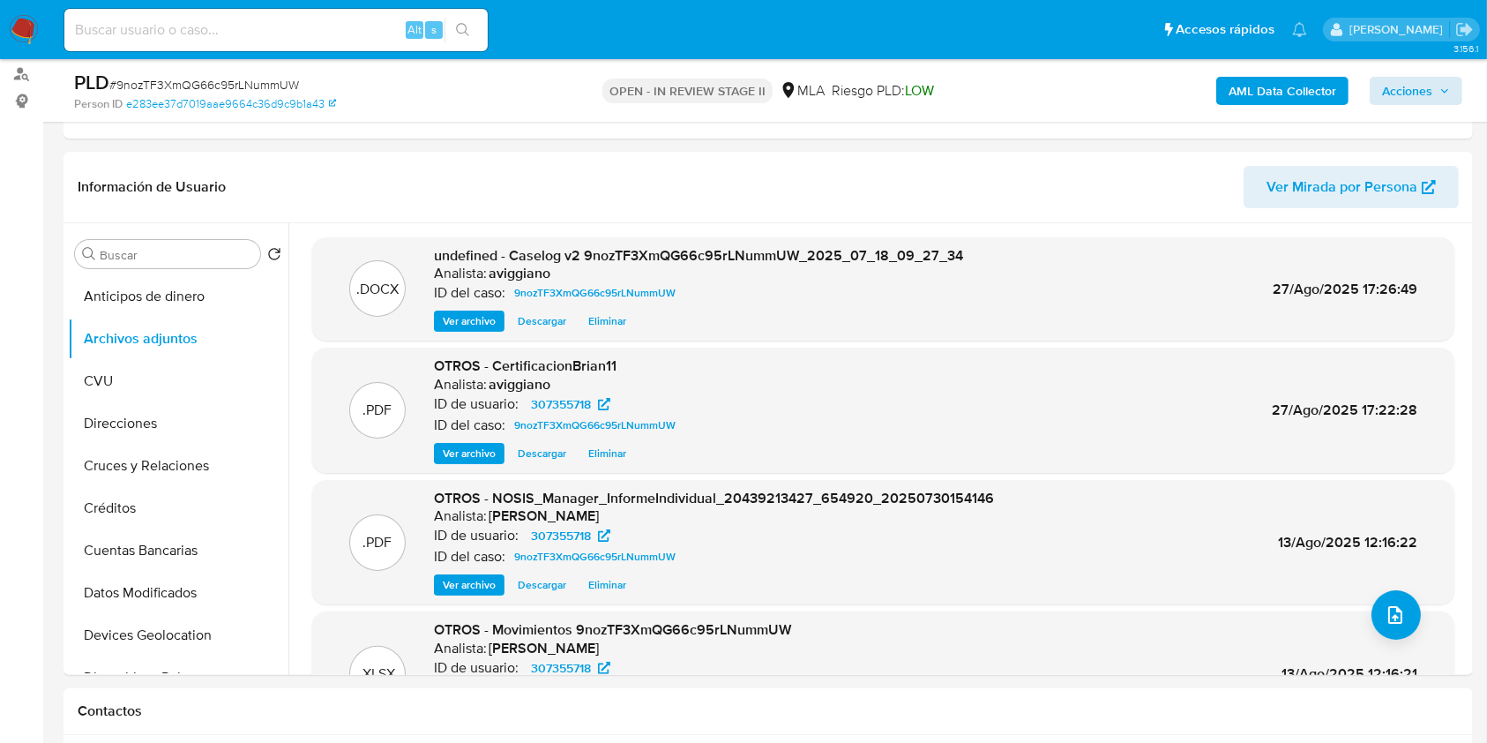
drag, startPoint x: 1423, startPoint y: 105, endPoint x: 1421, endPoint y: 93, distance: 11.6
click at [1422, 98] on div "AML Data Collector Acciones" at bounding box center [1234, 90] width 458 height 41
click at [1421, 93] on span "Acciones" at bounding box center [1407, 91] width 50 height 28
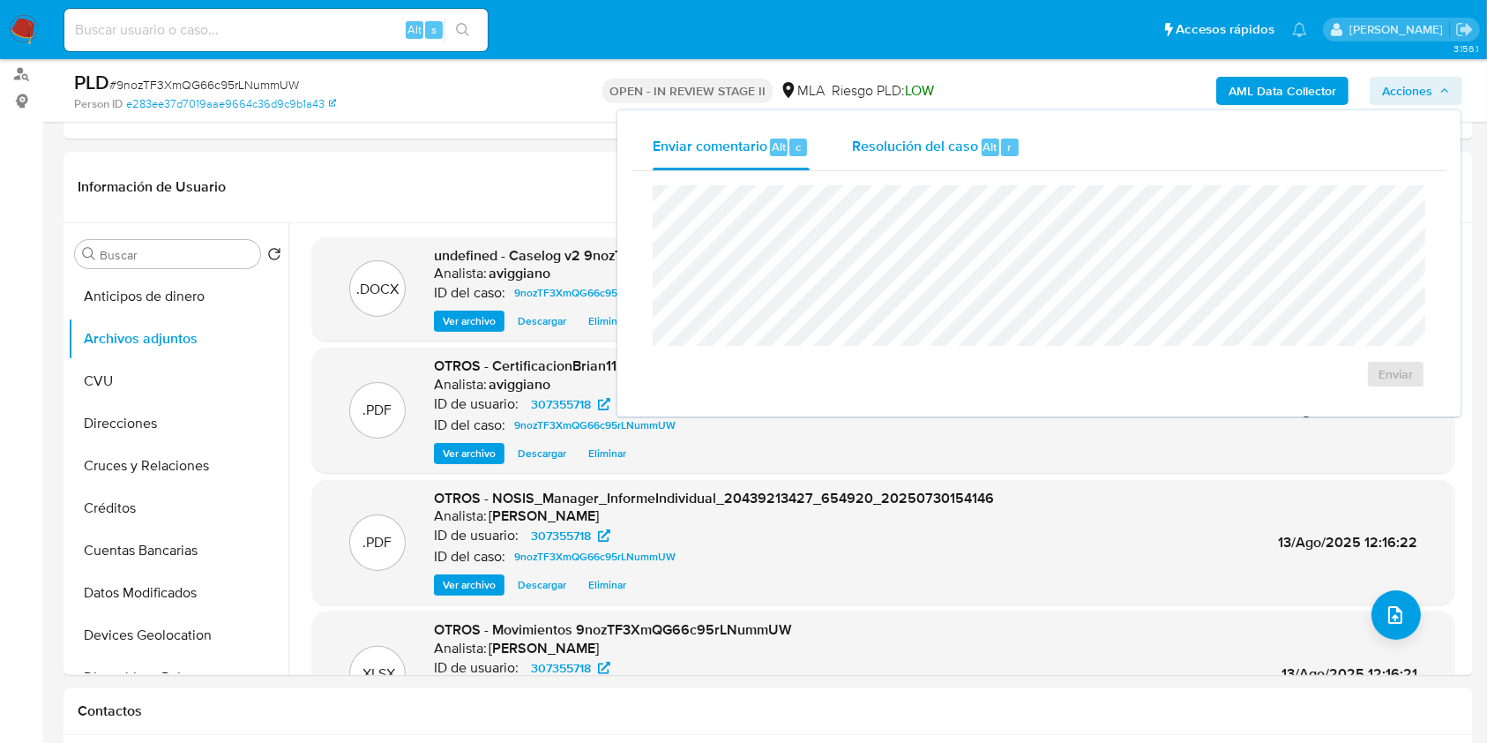
click at [889, 138] on span "Resolución del caso" at bounding box center [915, 146] width 126 height 20
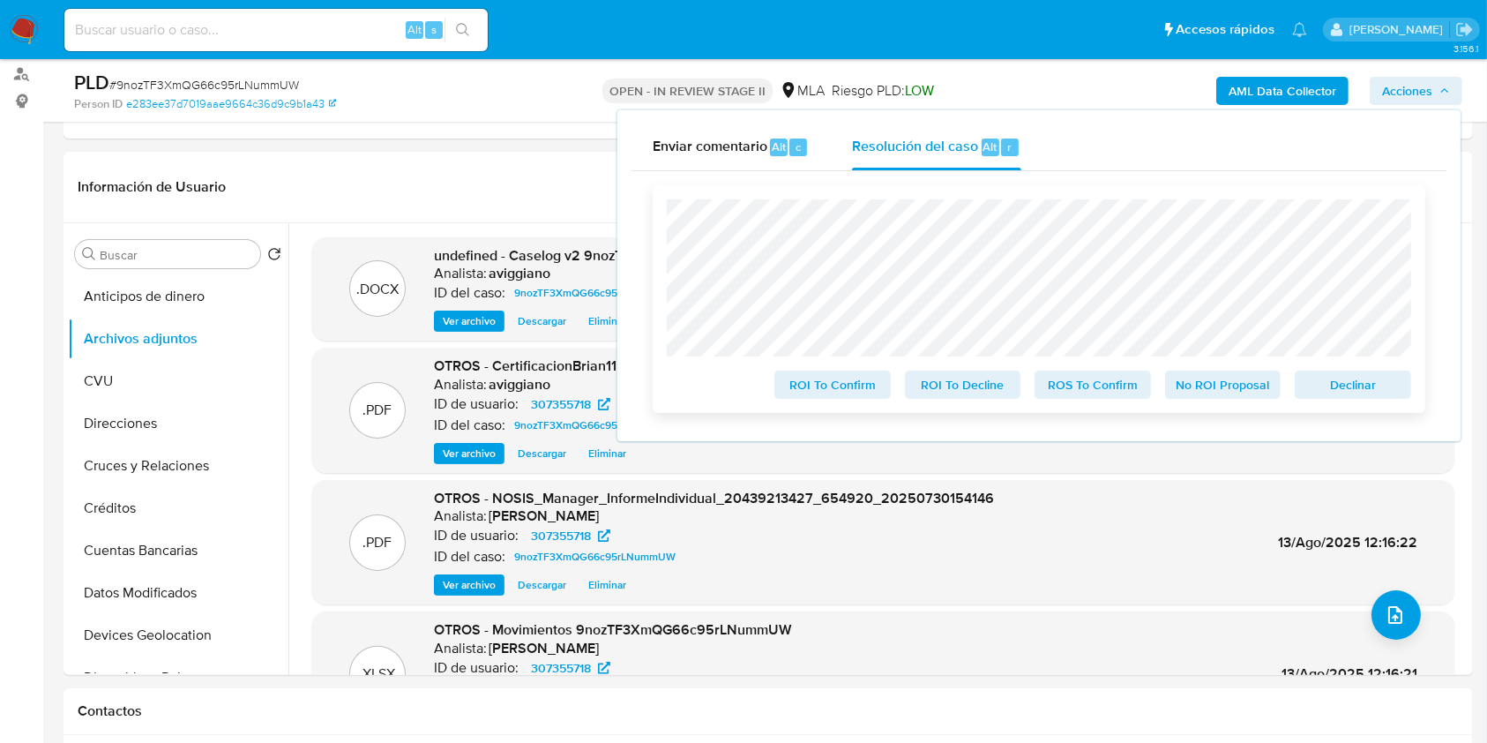
click at [1079, 375] on span "ROS To Confirm" at bounding box center [1093, 384] width 92 height 25
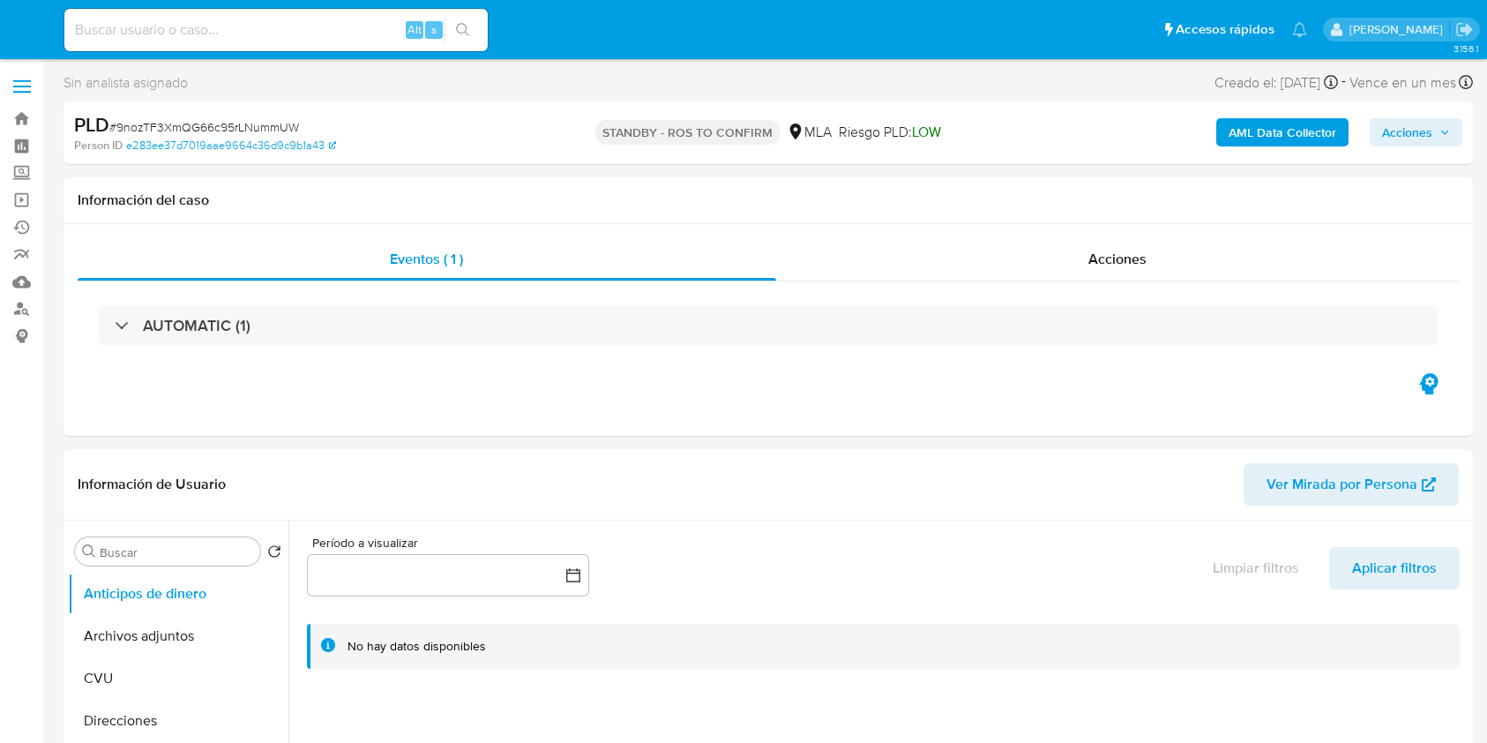
select select "10"
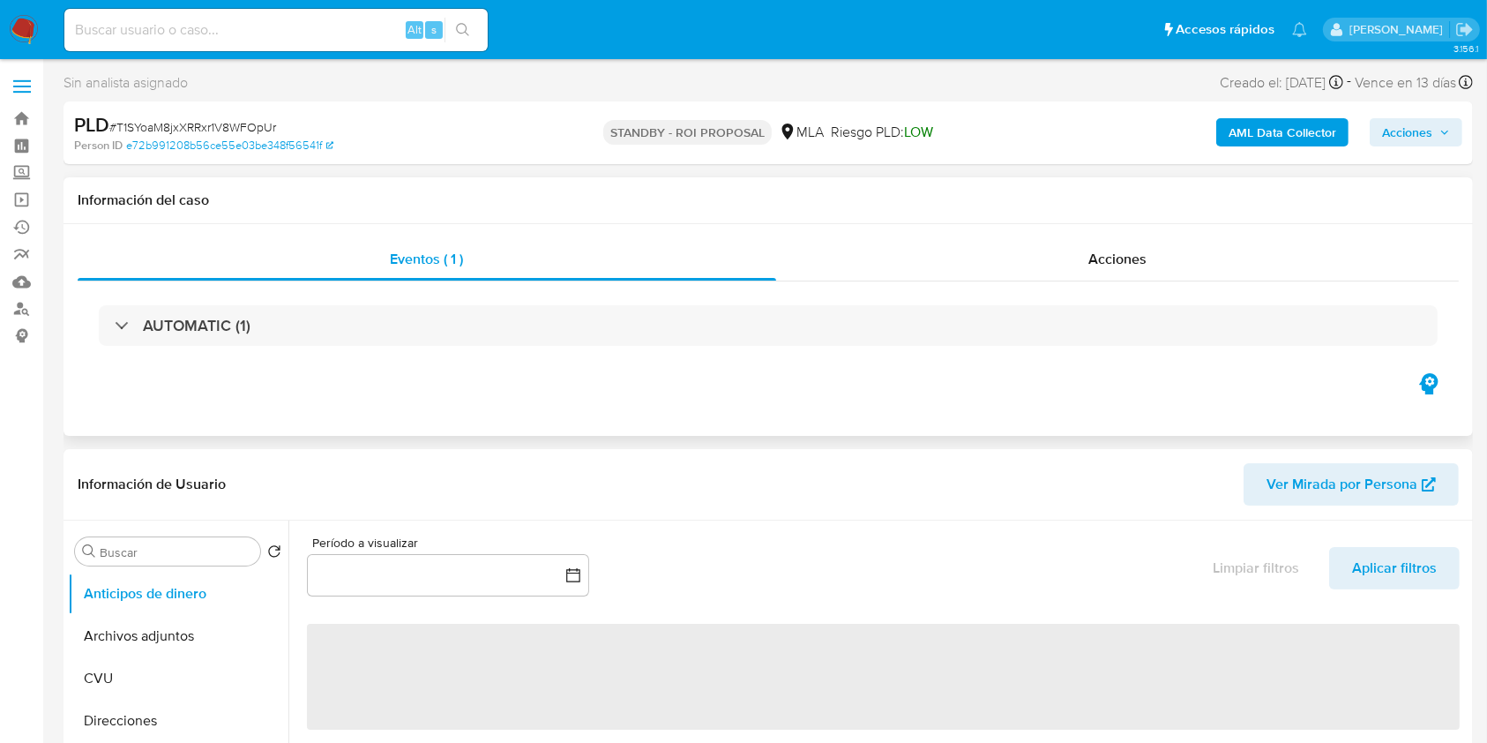
select select "10"
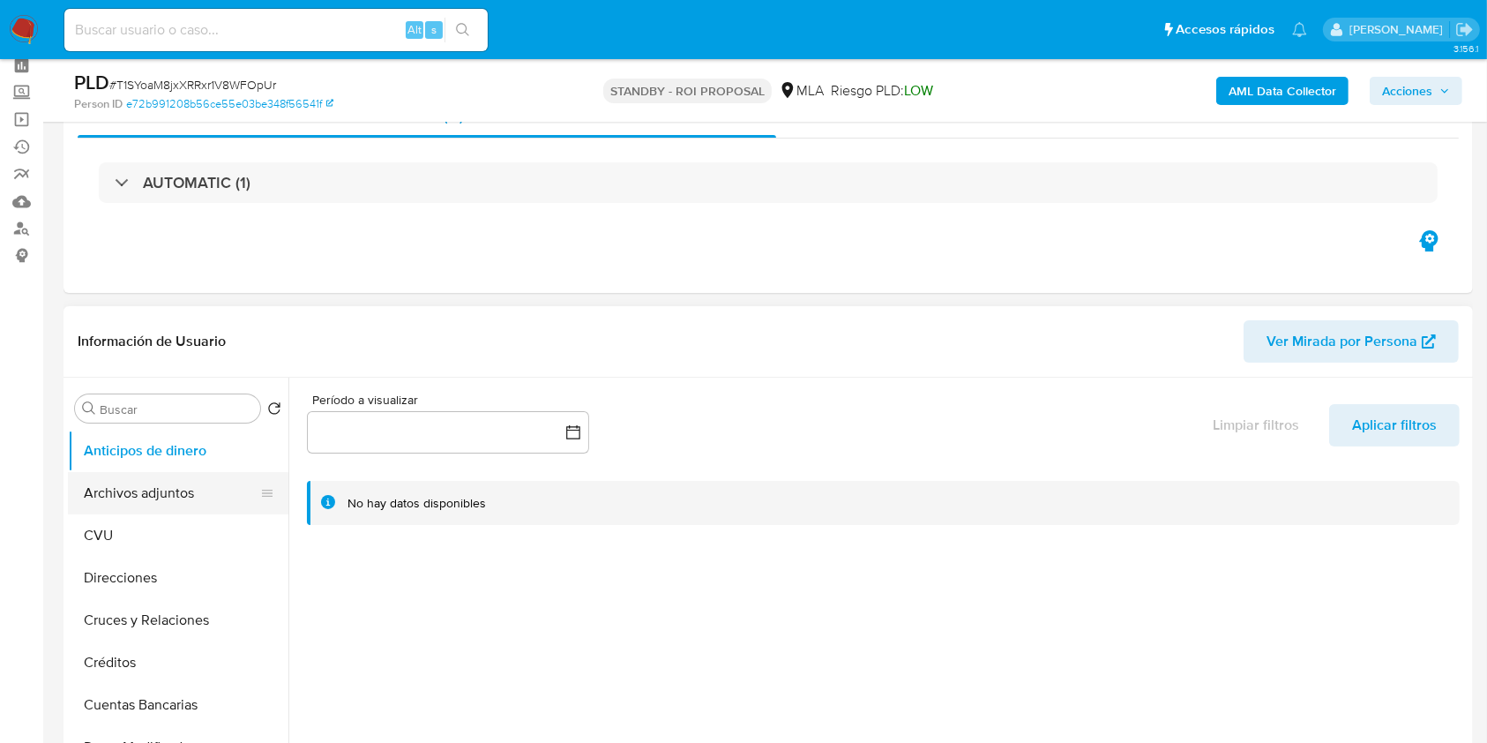
scroll to position [117, 0]
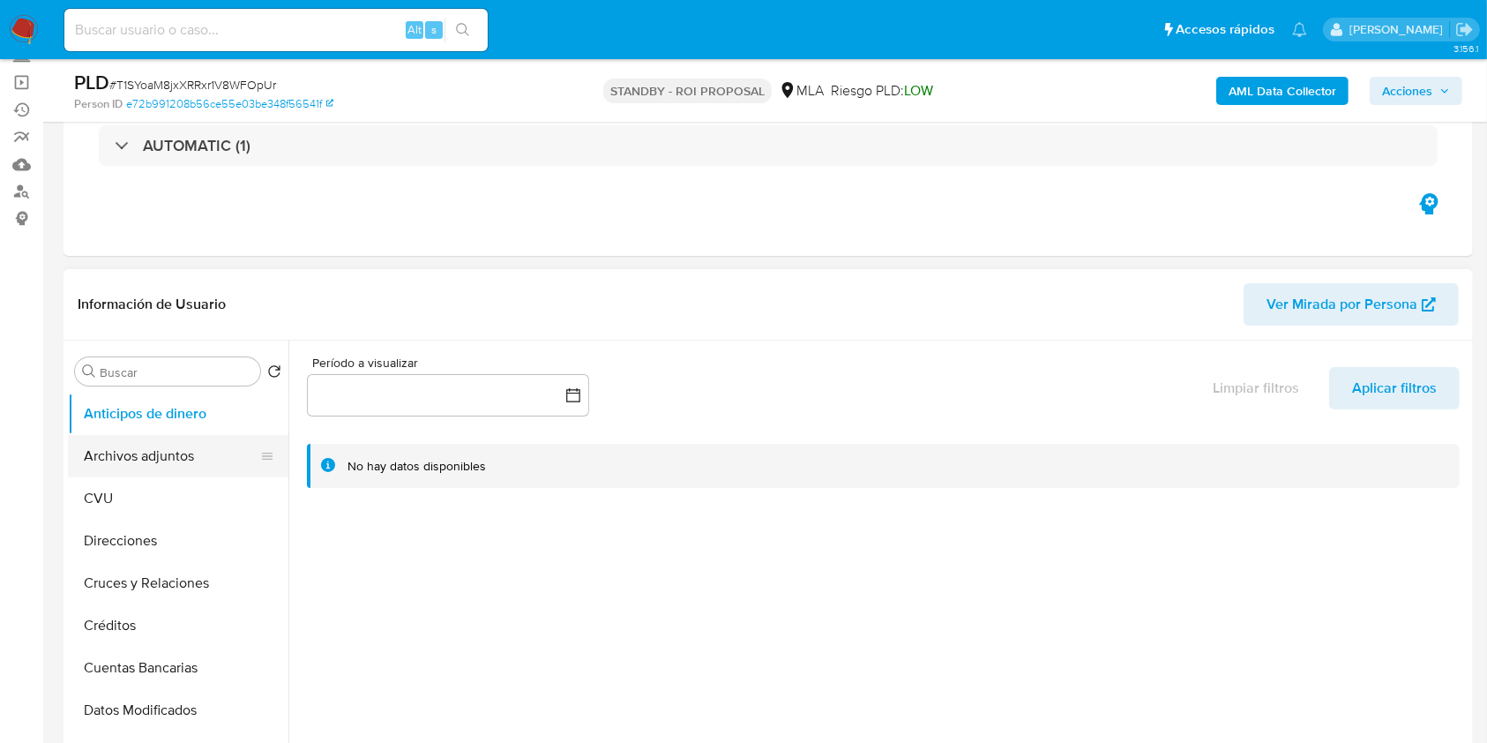
click at [205, 443] on button "Archivos adjuntos" at bounding box center [171, 456] width 206 height 42
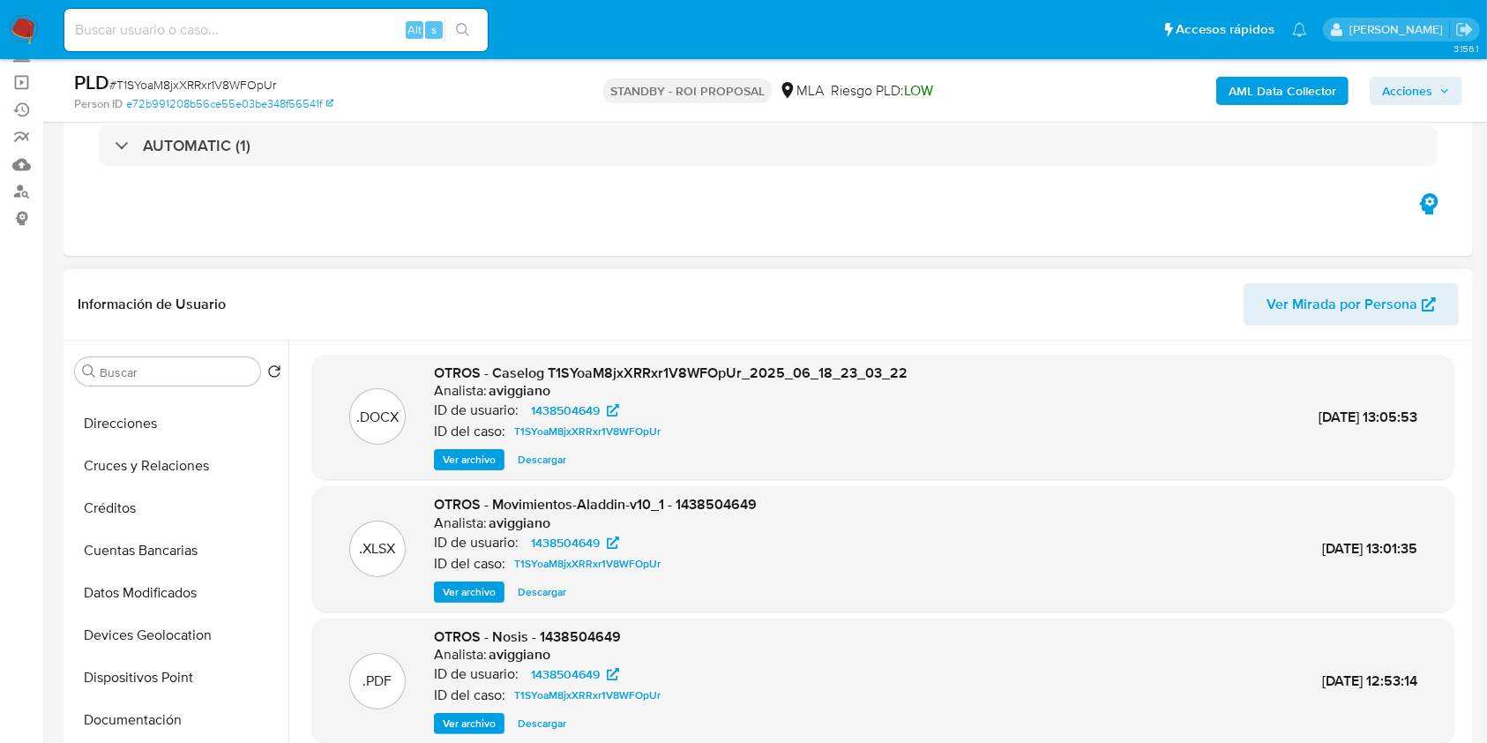
click at [437, 450] on button "Ver archivo" at bounding box center [469, 459] width 71 height 21
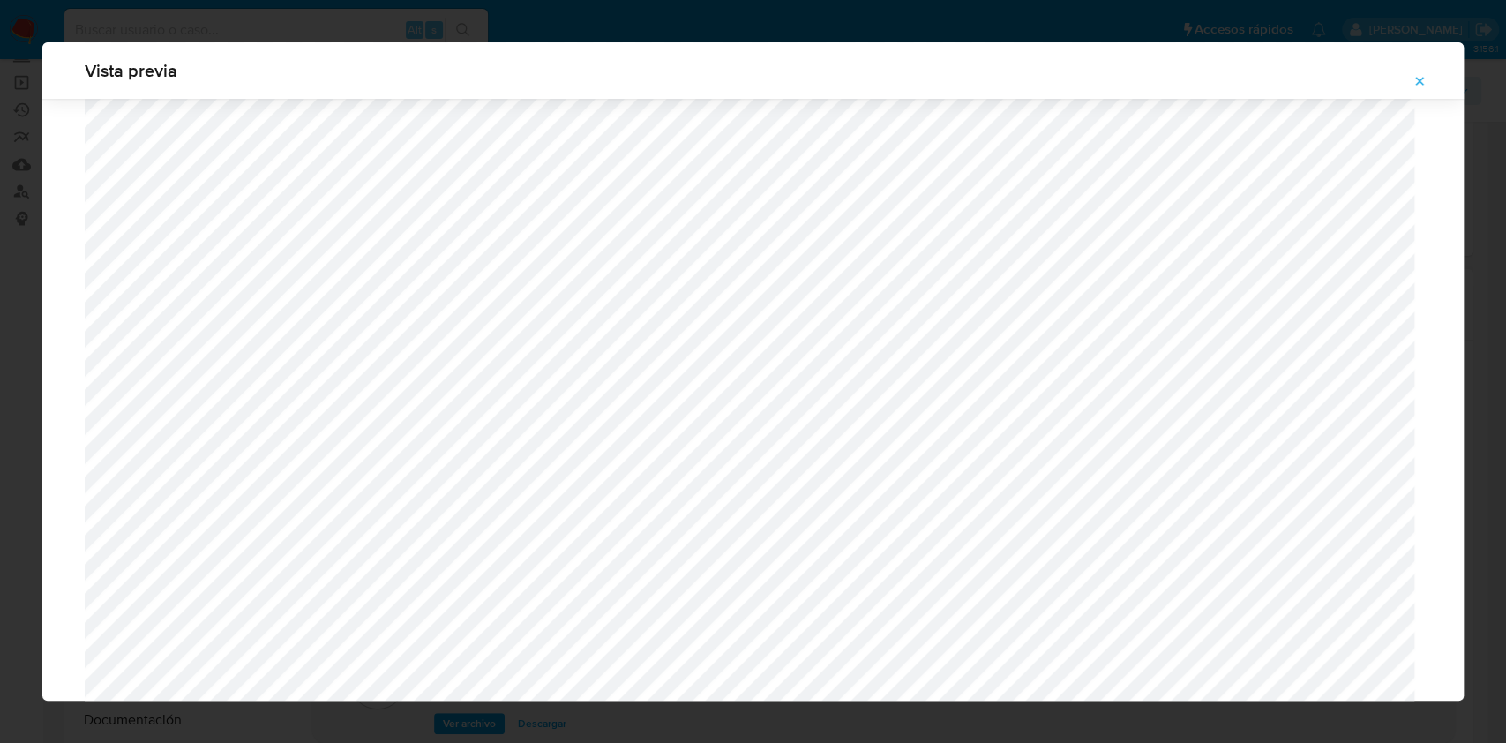
scroll to position [1376, 0]
click at [1423, 88] on span "Attachment preview" at bounding box center [1419, 81] width 14 height 25
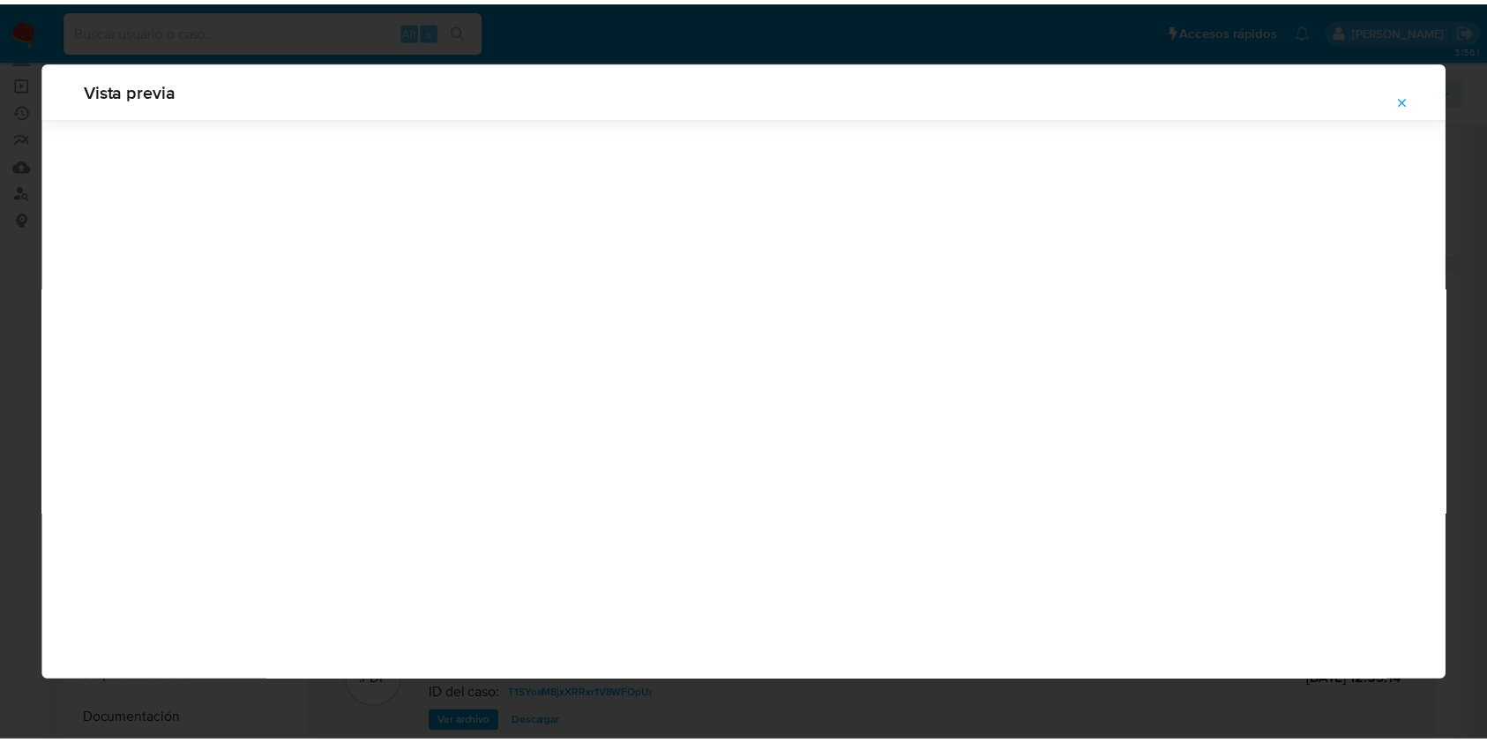
scroll to position [0, 0]
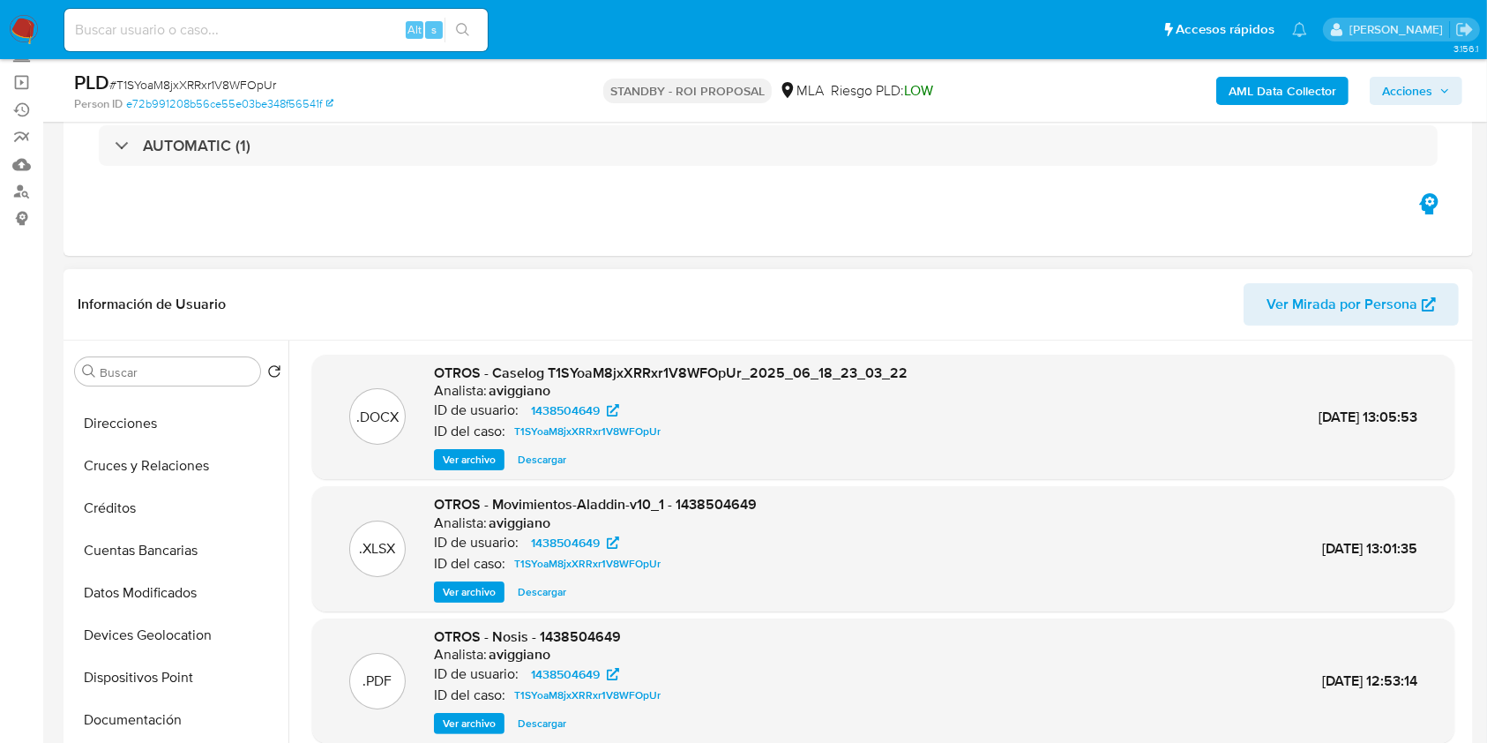
click at [268, 24] on input at bounding box center [275, 30] width 423 height 23
paste input "WAu6VQfOiys5HwbUhWpeoyxG"
type input "WAu6VQfOiys5HwbUhWpeoyxG"
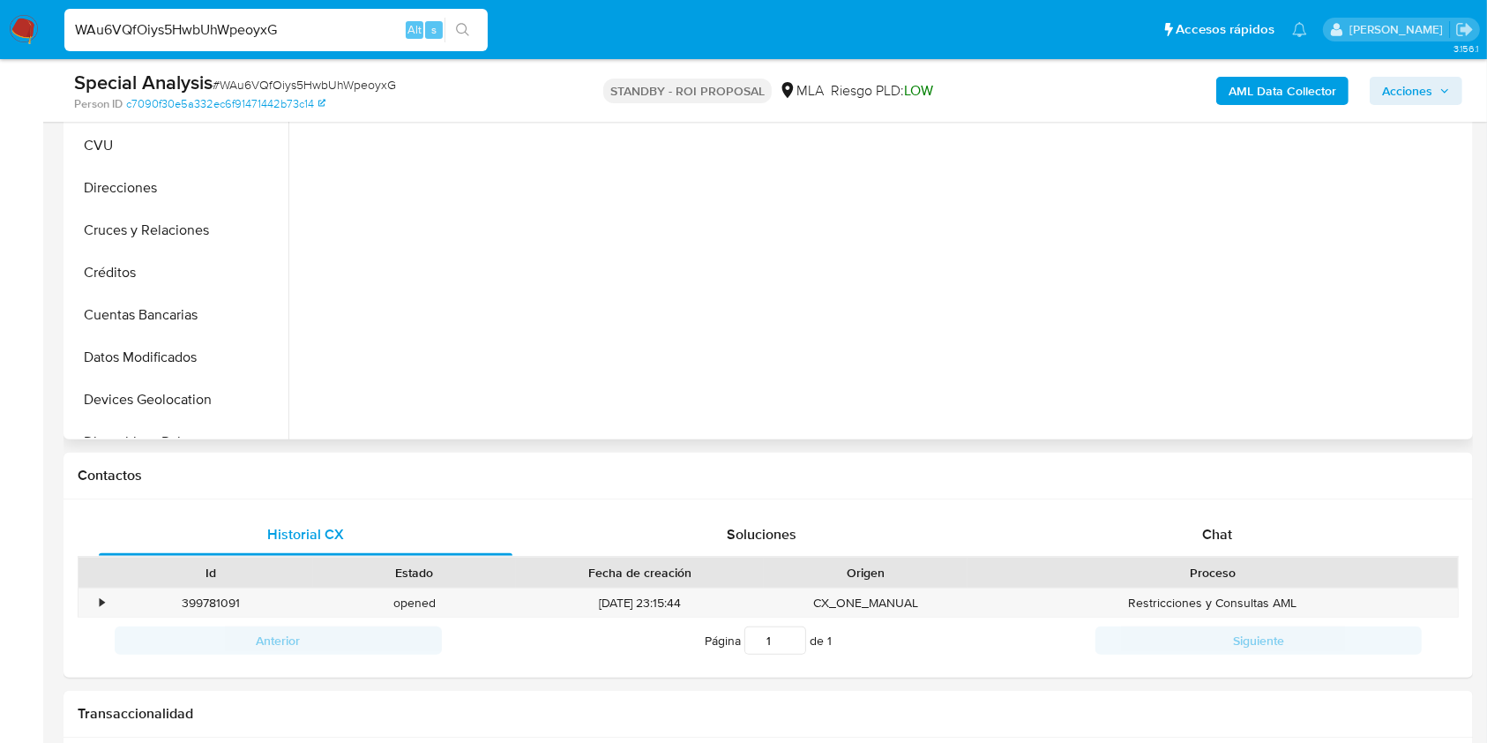
scroll to position [353, 0]
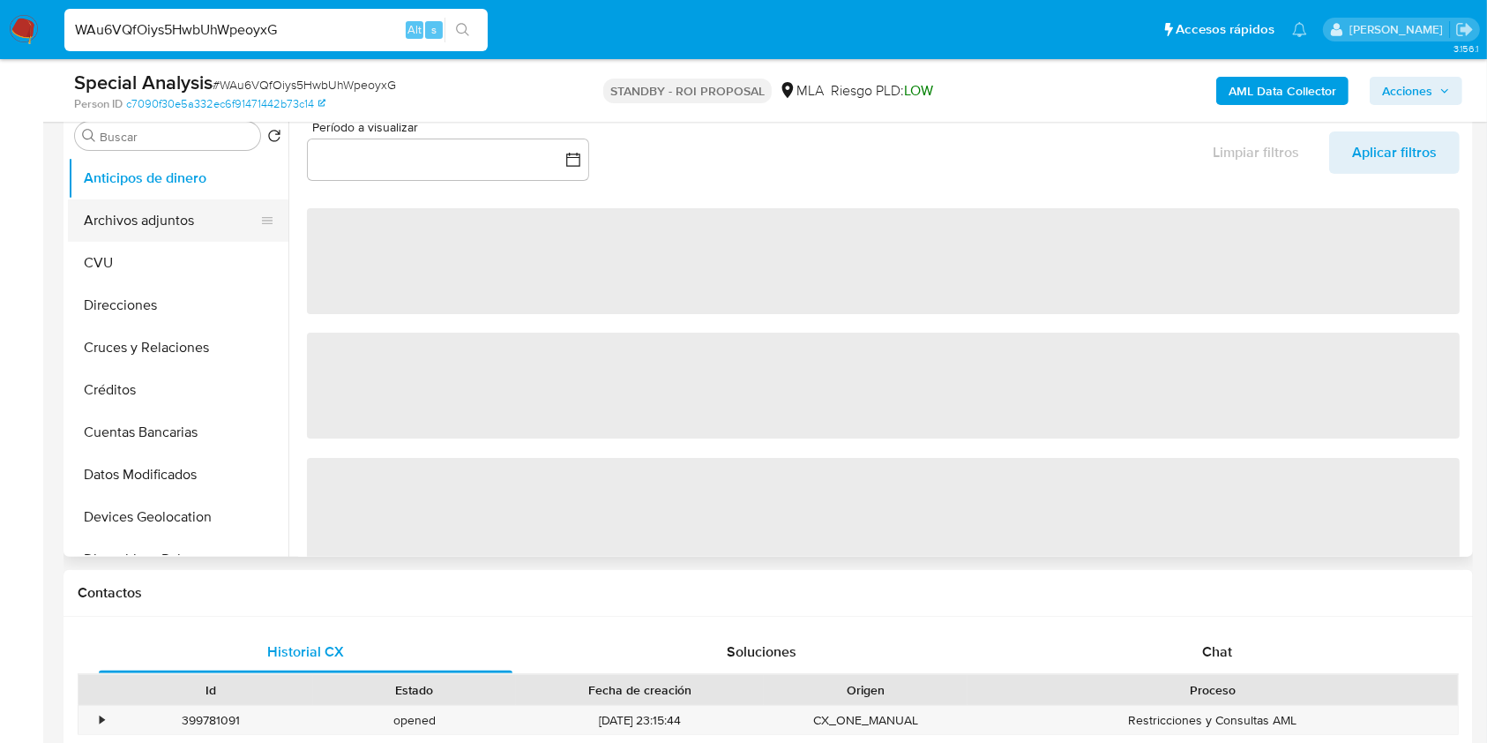
click at [142, 213] on button "Archivos adjuntos" at bounding box center [171, 220] width 206 height 42
select select "10"
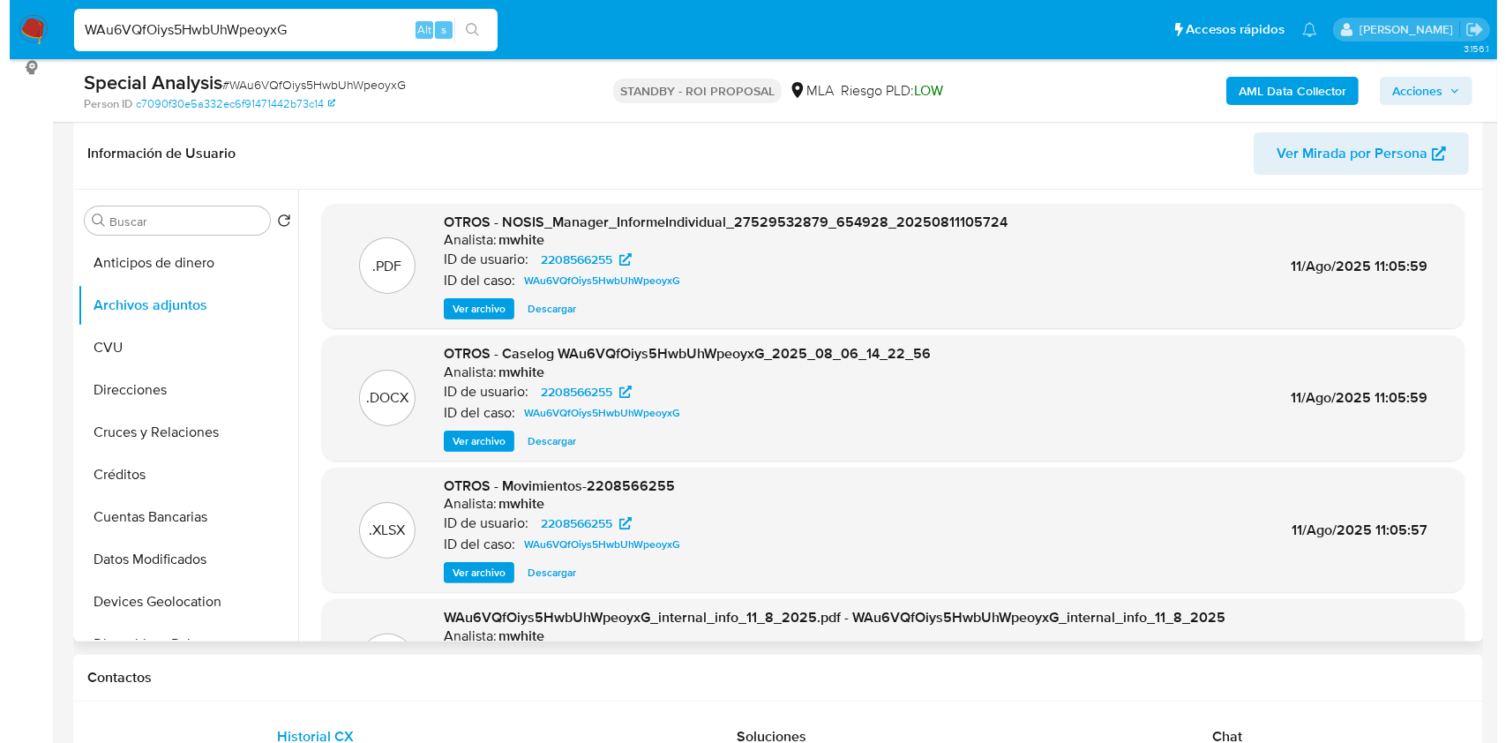
scroll to position [235, 0]
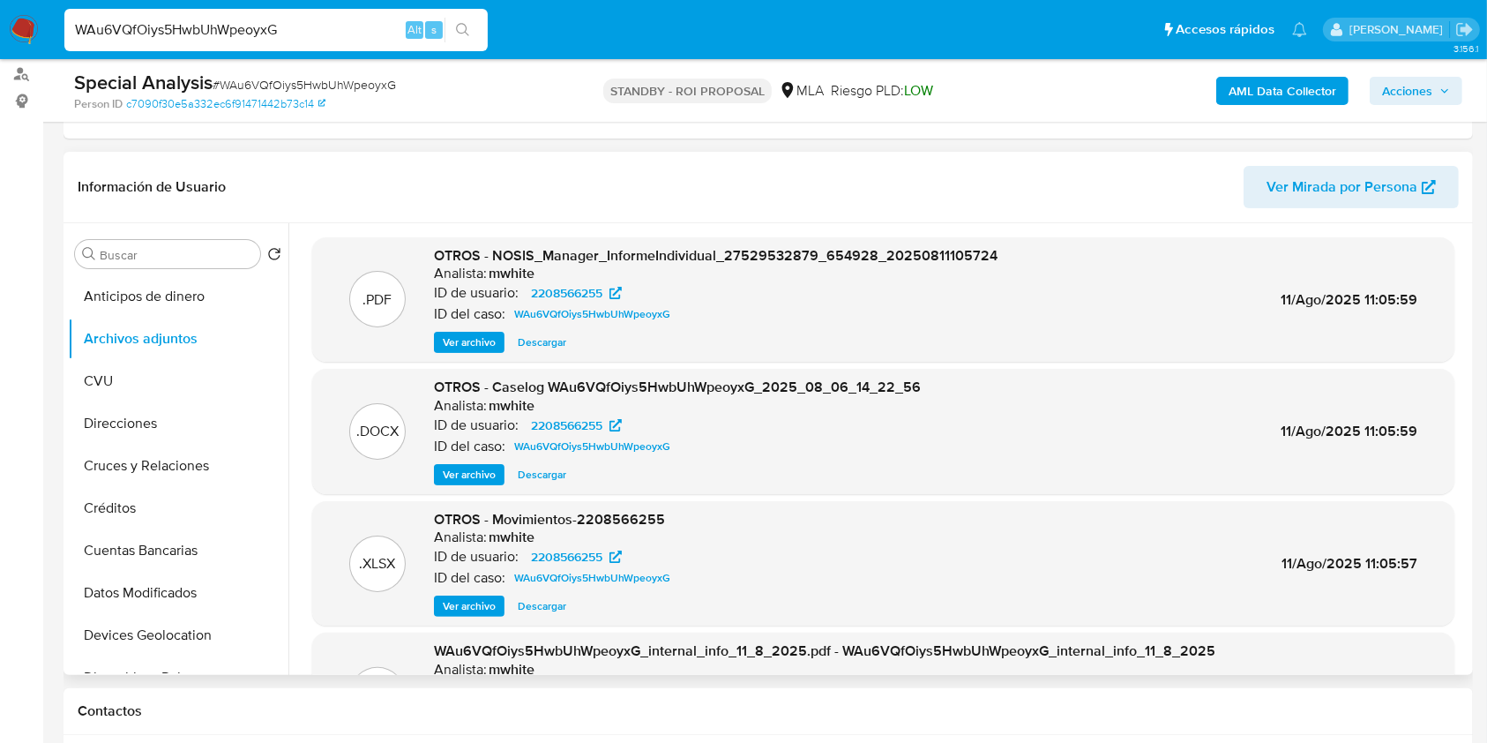
click at [466, 471] on span "Ver archivo" at bounding box center [469, 475] width 53 height 18
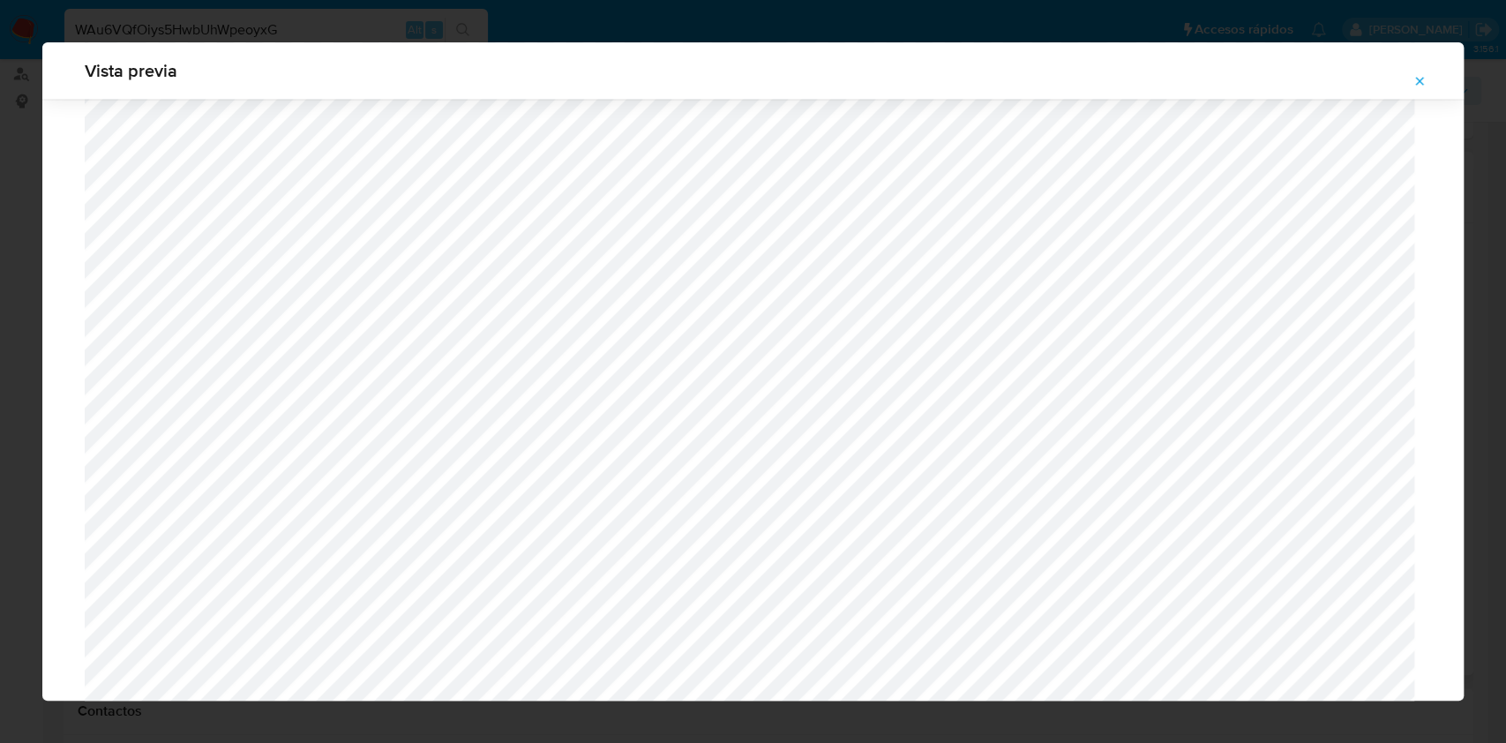
scroll to position [2217, 0]
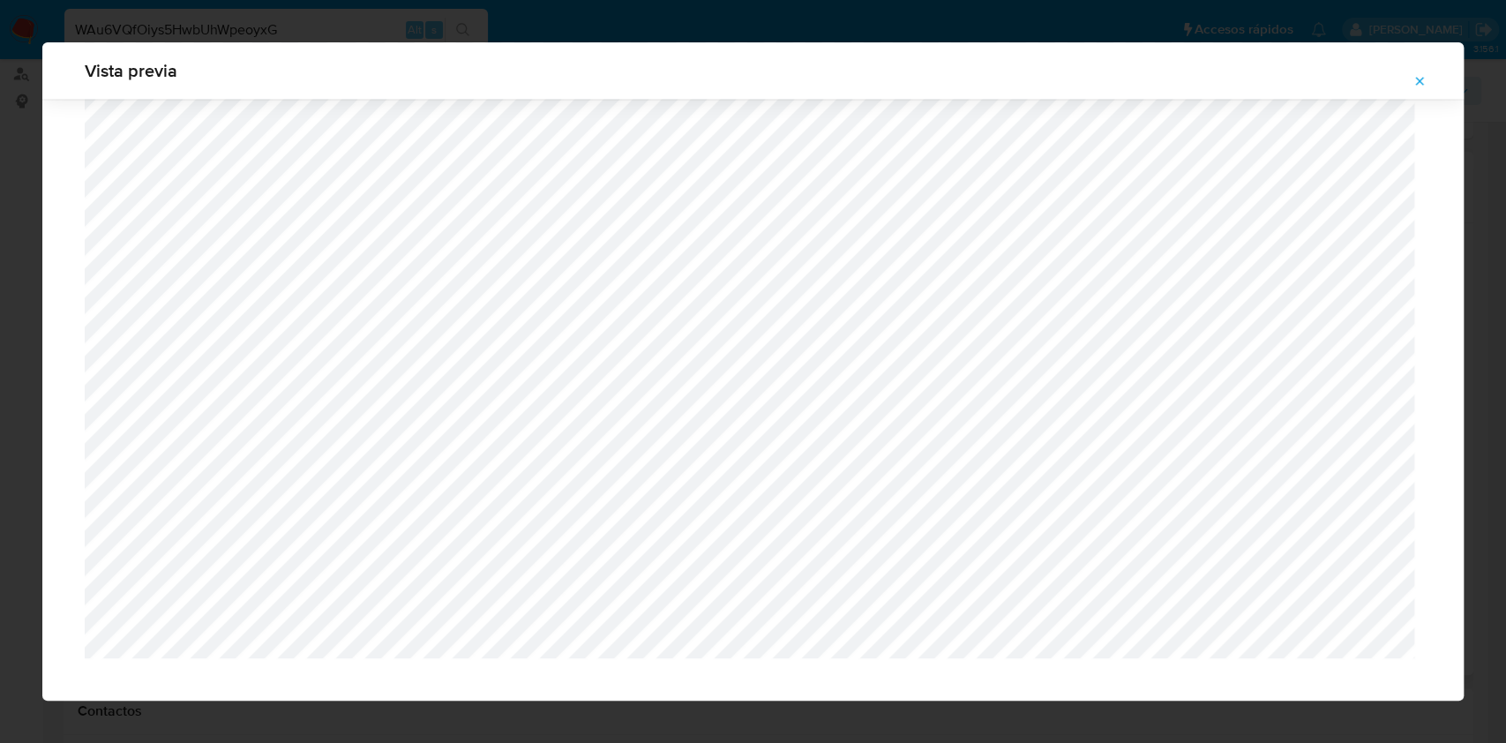
click at [1412, 80] on icon "Attachment preview" at bounding box center [1419, 81] width 14 height 14
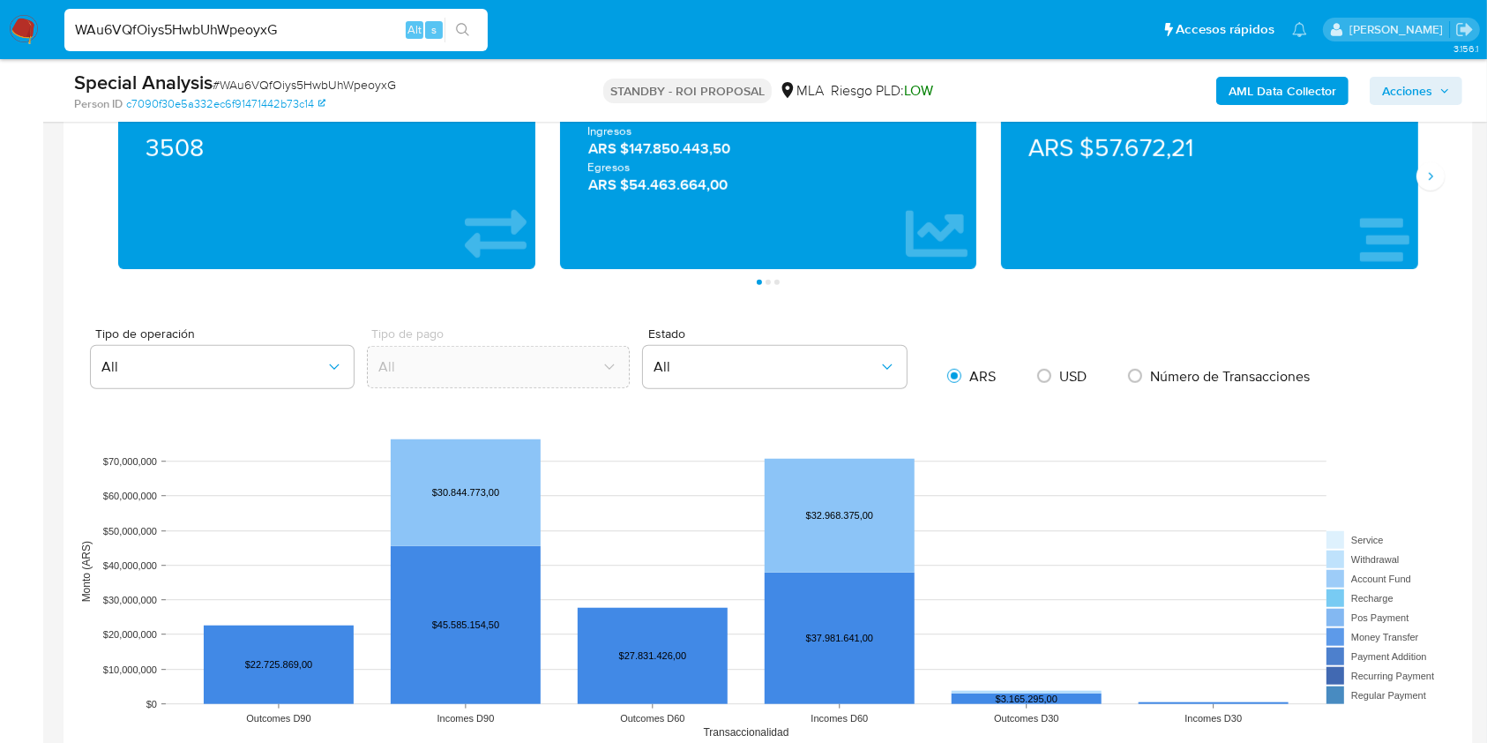
scroll to position [706, 0]
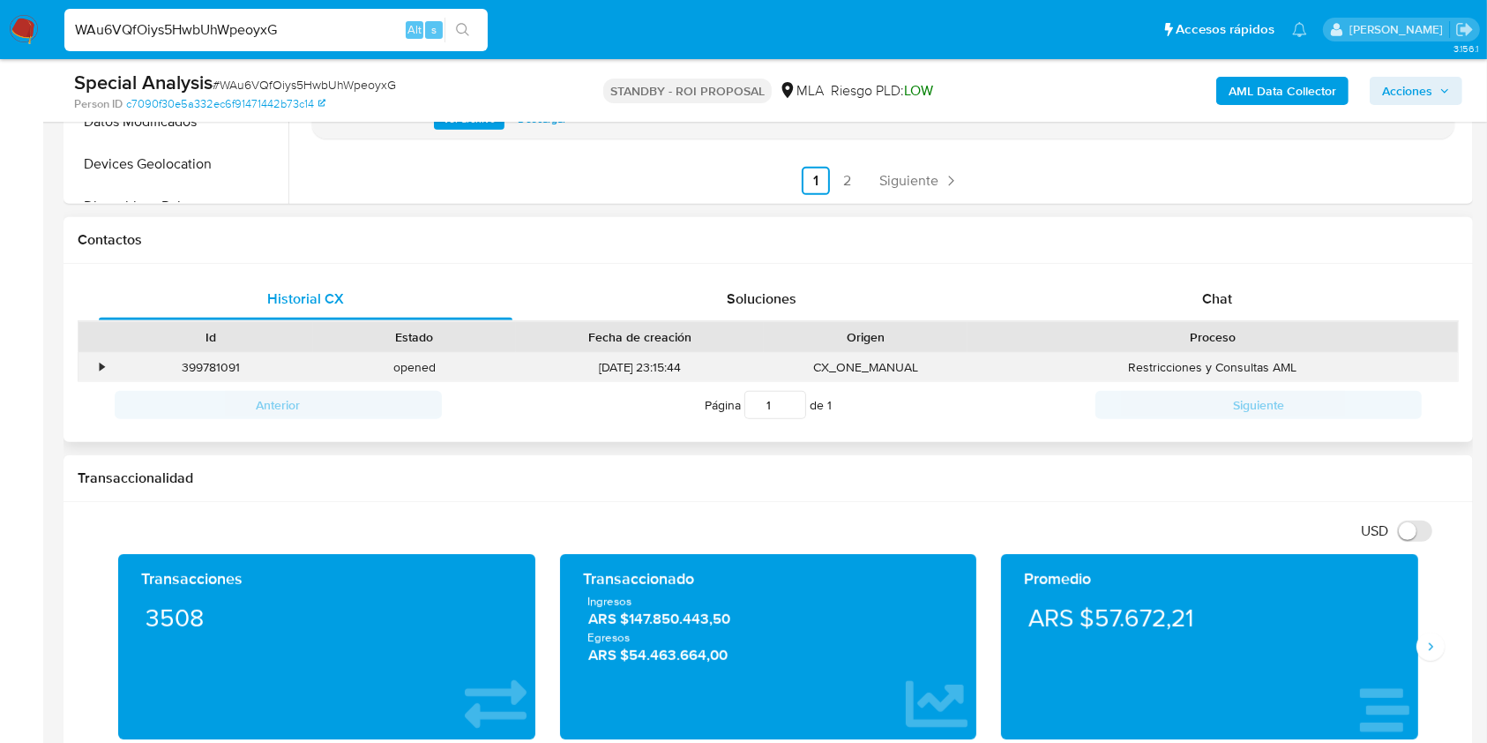
click at [198, 366] on div "399781091" at bounding box center [211, 367] width 204 height 29
drag, startPoint x: 198, startPoint y: 366, endPoint x: 233, endPoint y: 380, distance: 37.2
click at [233, 377] on div "399781091" at bounding box center [211, 367] width 204 height 29
copy div "399781091"
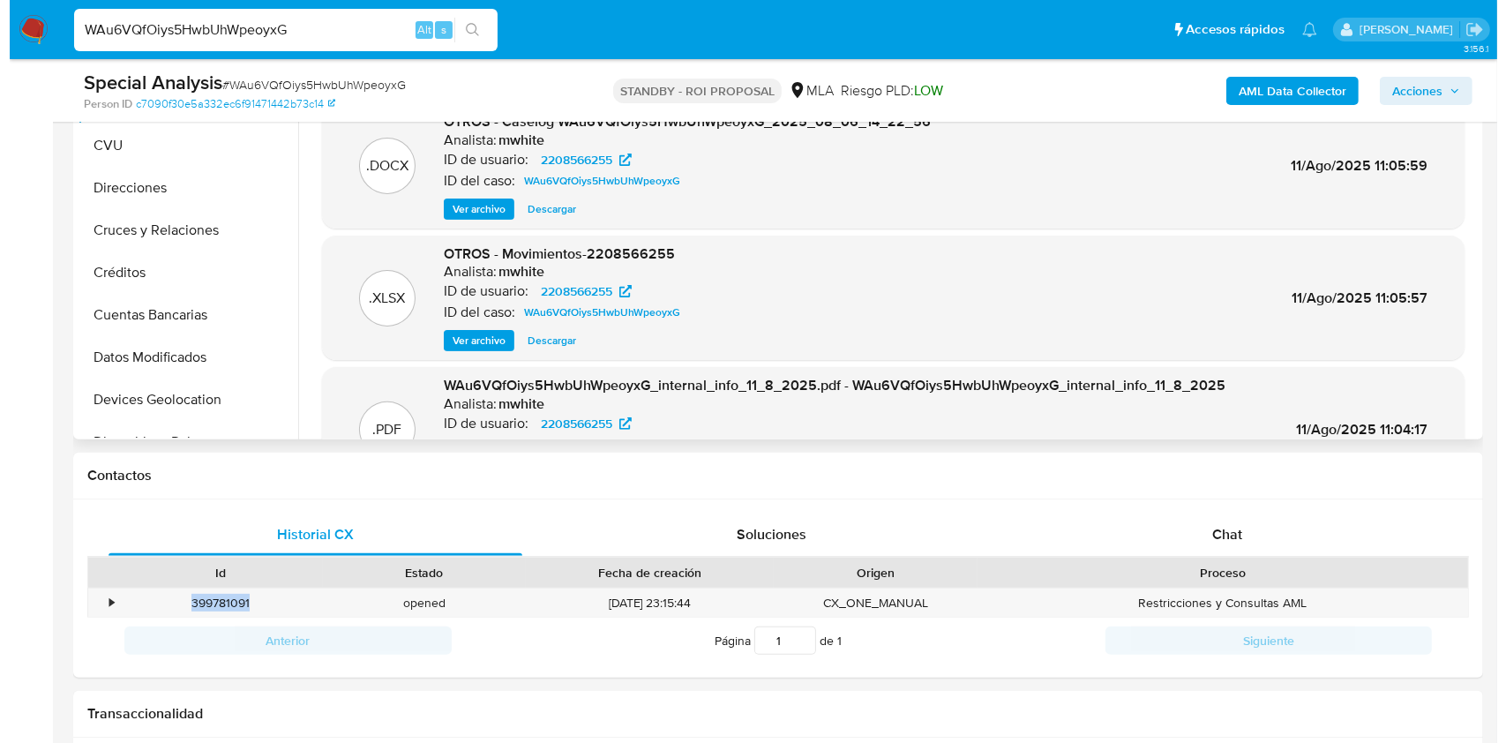
scroll to position [0, 0]
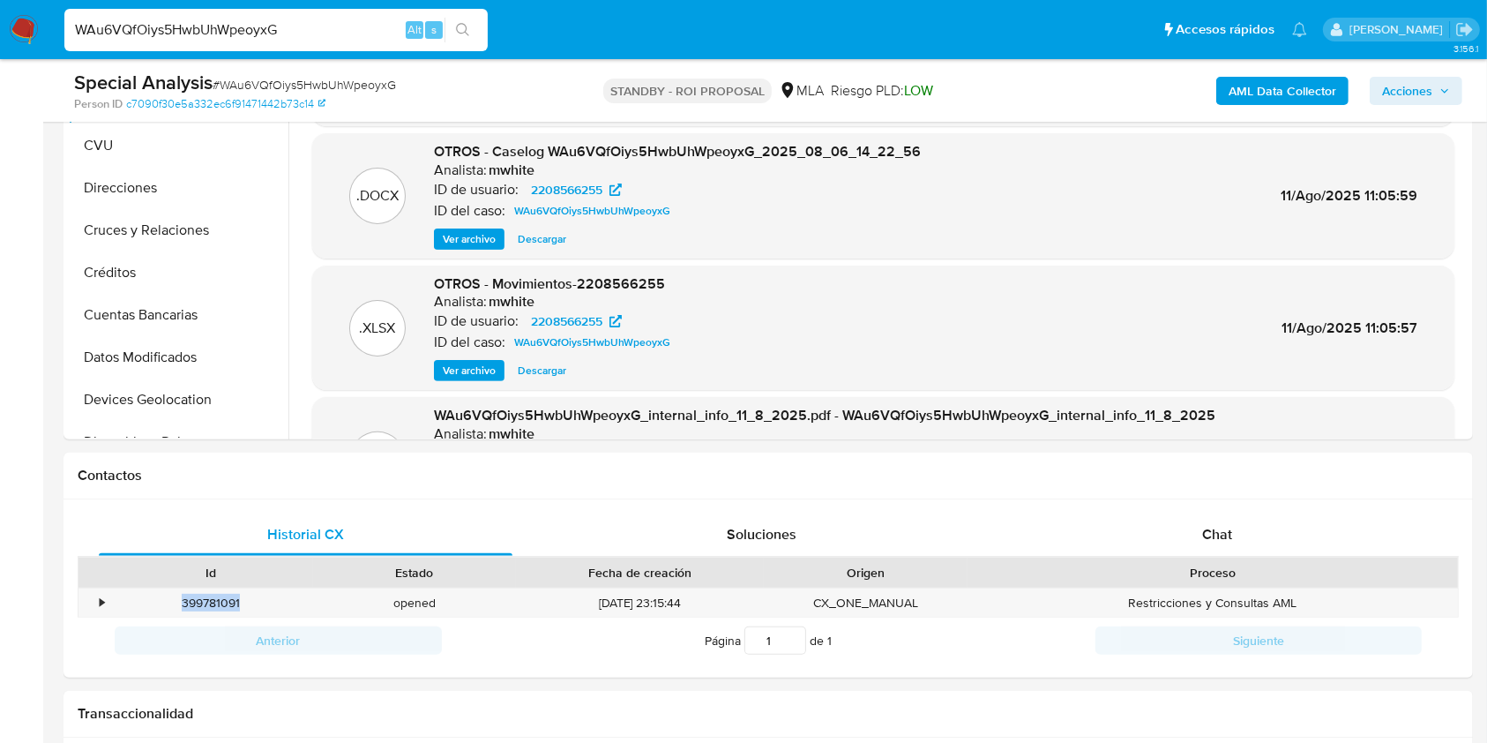
click at [487, 248] on span "Ver archivo" at bounding box center [469, 239] width 53 height 18
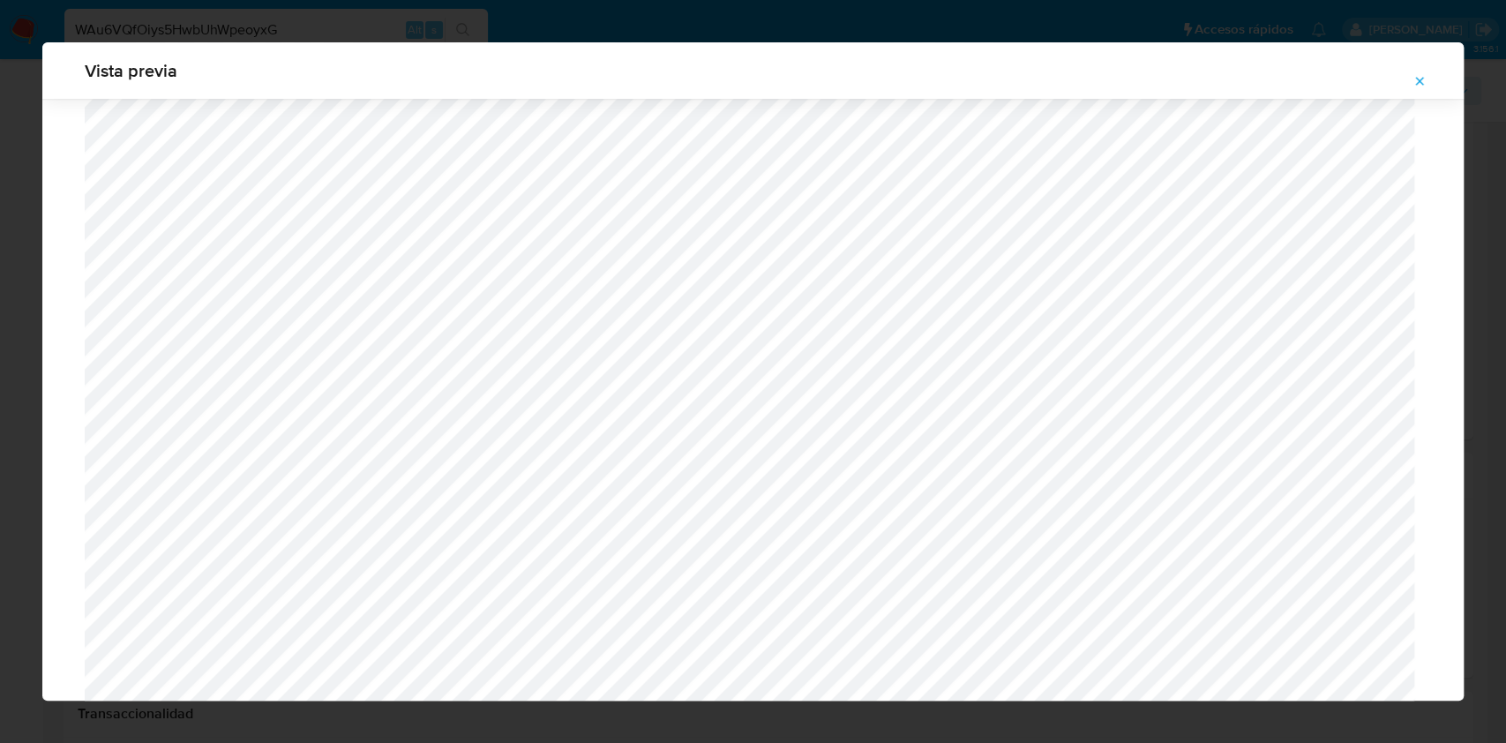
scroll to position [1023, 0]
click at [1416, 72] on span "Attachment preview" at bounding box center [1419, 81] width 14 height 25
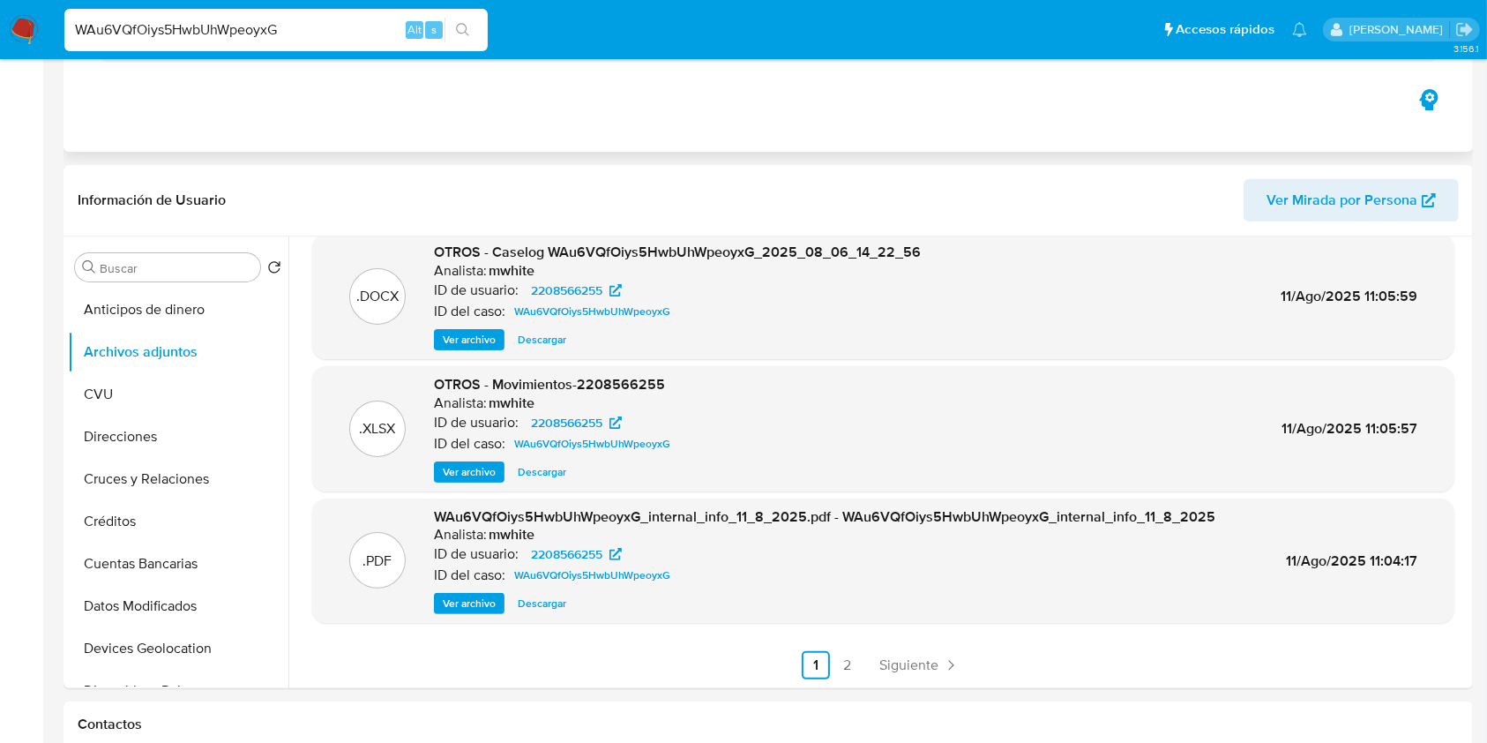
scroll to position [0, 0]
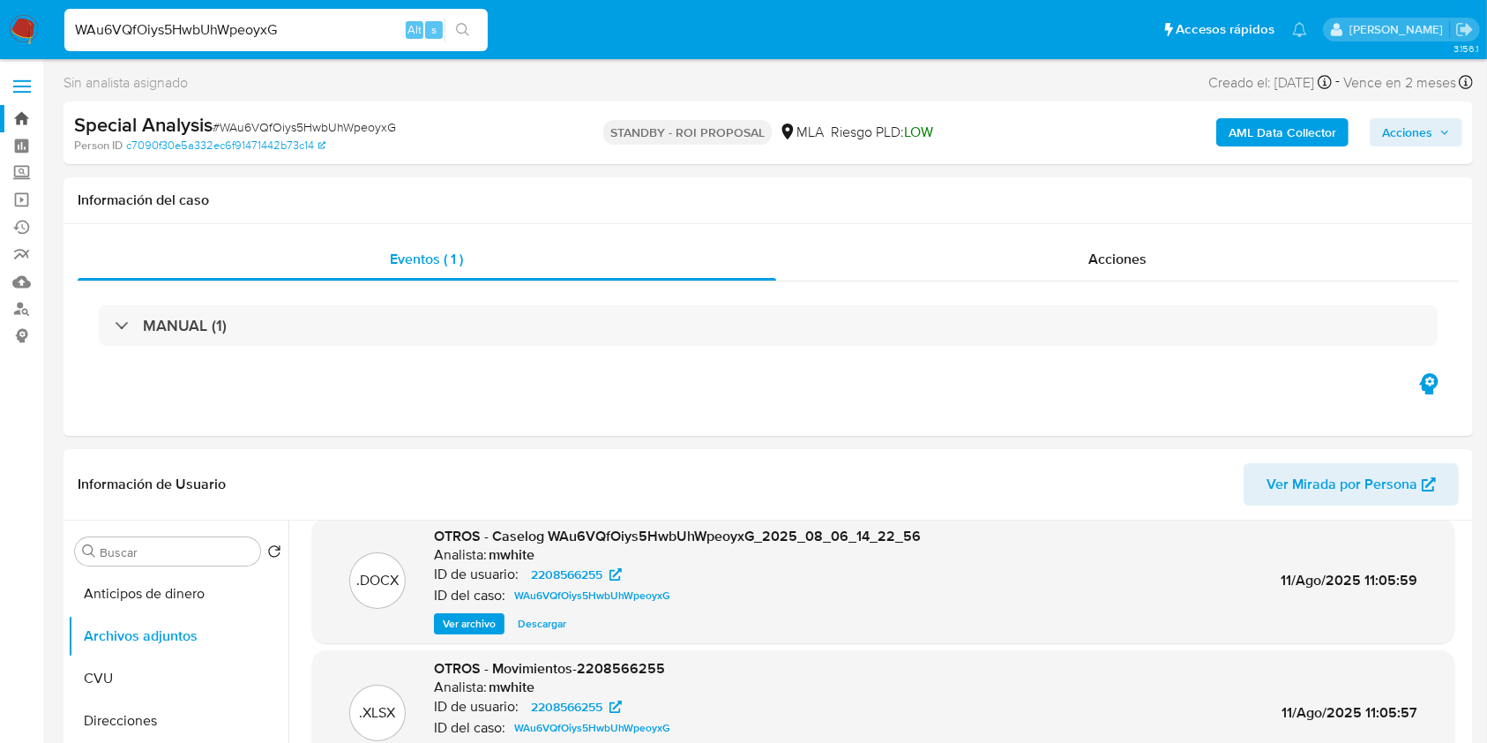
click at [22, 123] on link "Bandeja" at bounding box center [105, 118] width 210 height 27
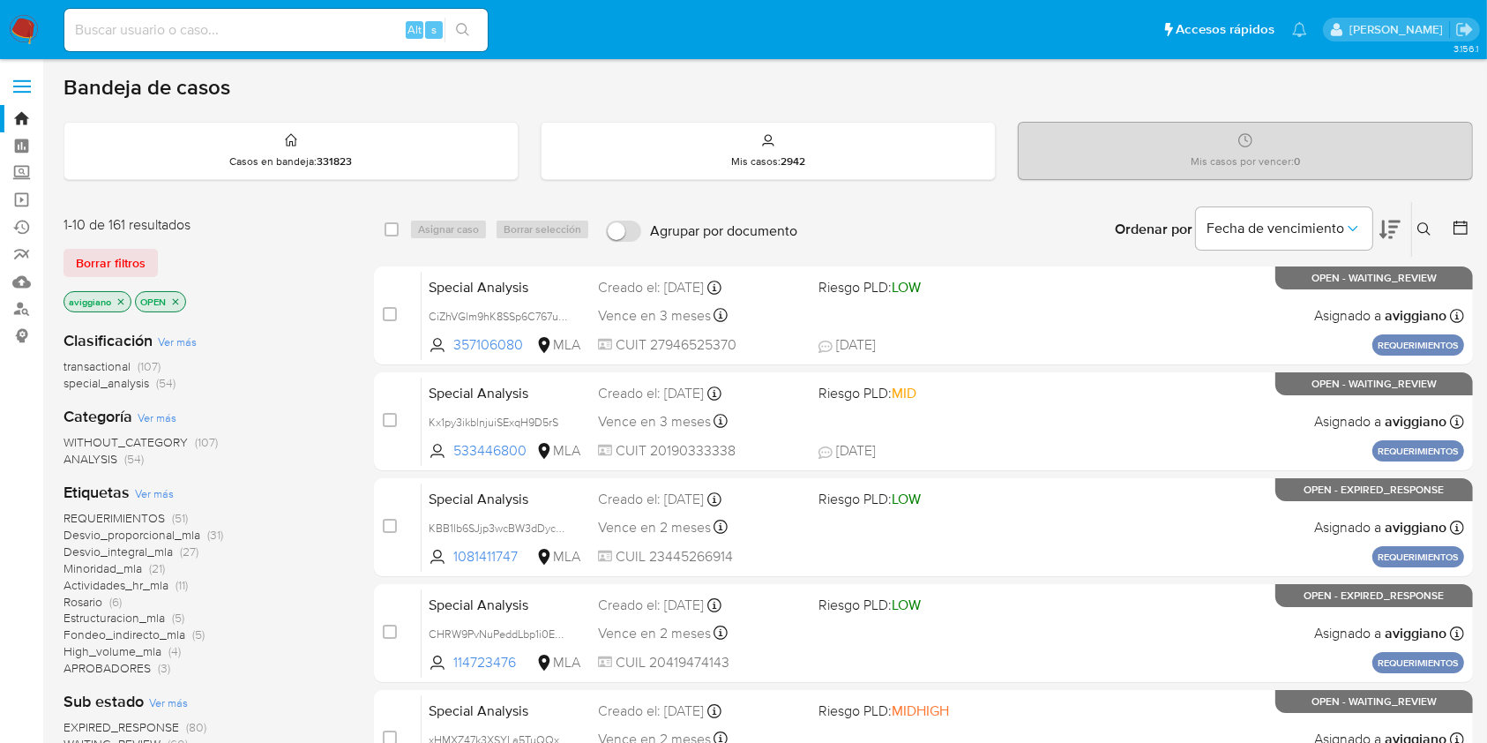
click at [119, 292] on p "aviggiano" at bounding box center [97, 301] width 66 height 19
click at [119, 296] on icon "close-filter" at bounding box center [121, 301] width 11 height 11
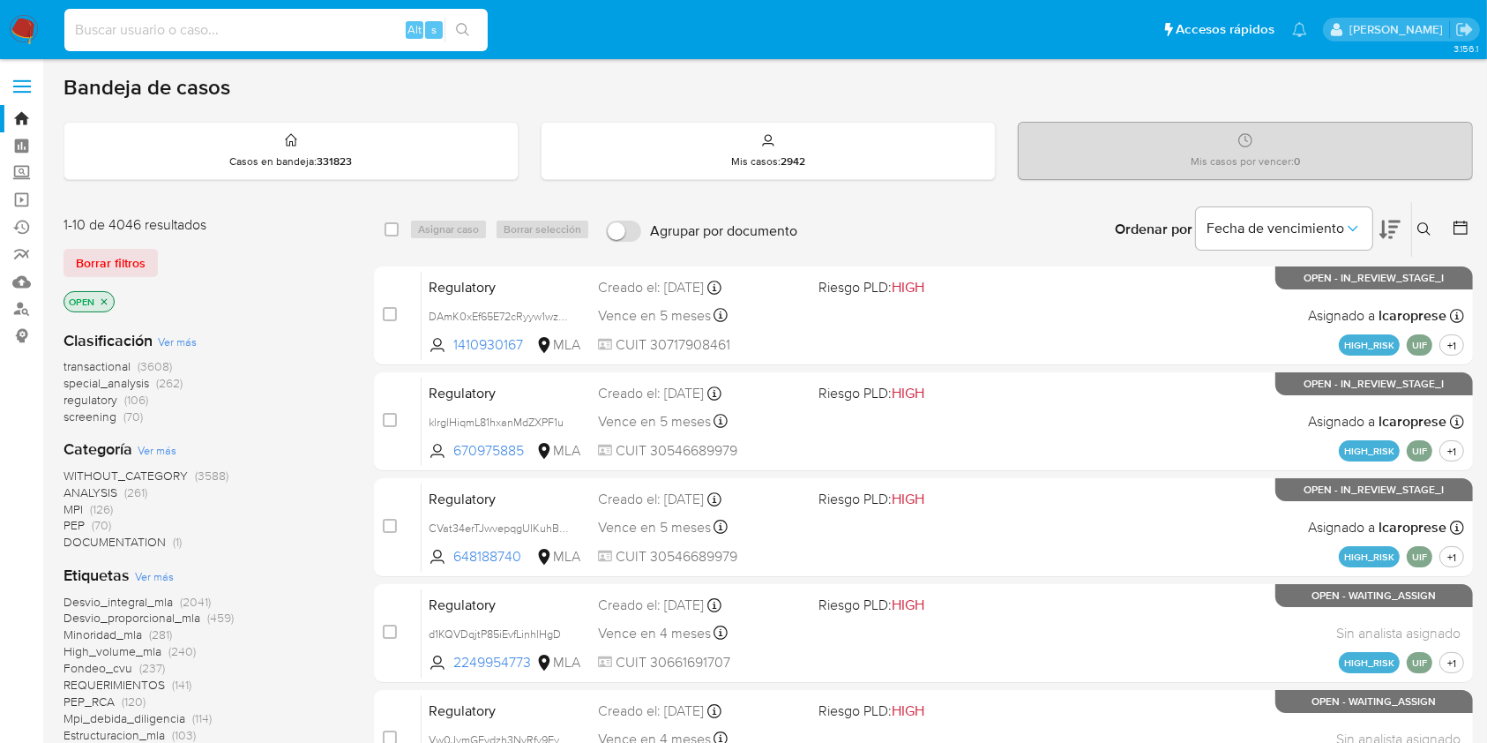
paste input "1003796143"
type input "1003796143"
click at [460, 19] on button "search-icon" at bounding box center [463, 30] width 36 height 25
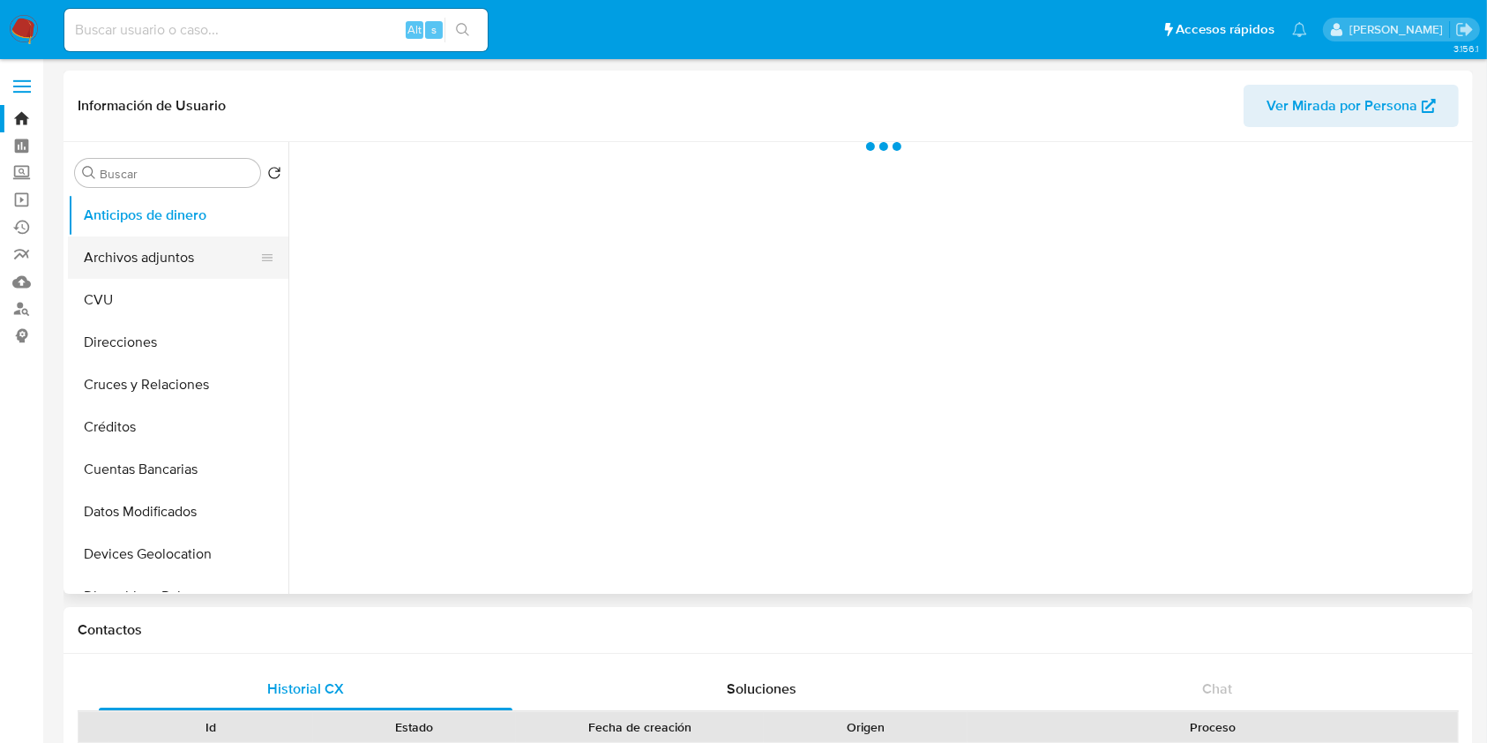
click at [106, 265] on button "Archivos adjuntos" at bounding box center [171, 257] width 206 height 42
select select "10"
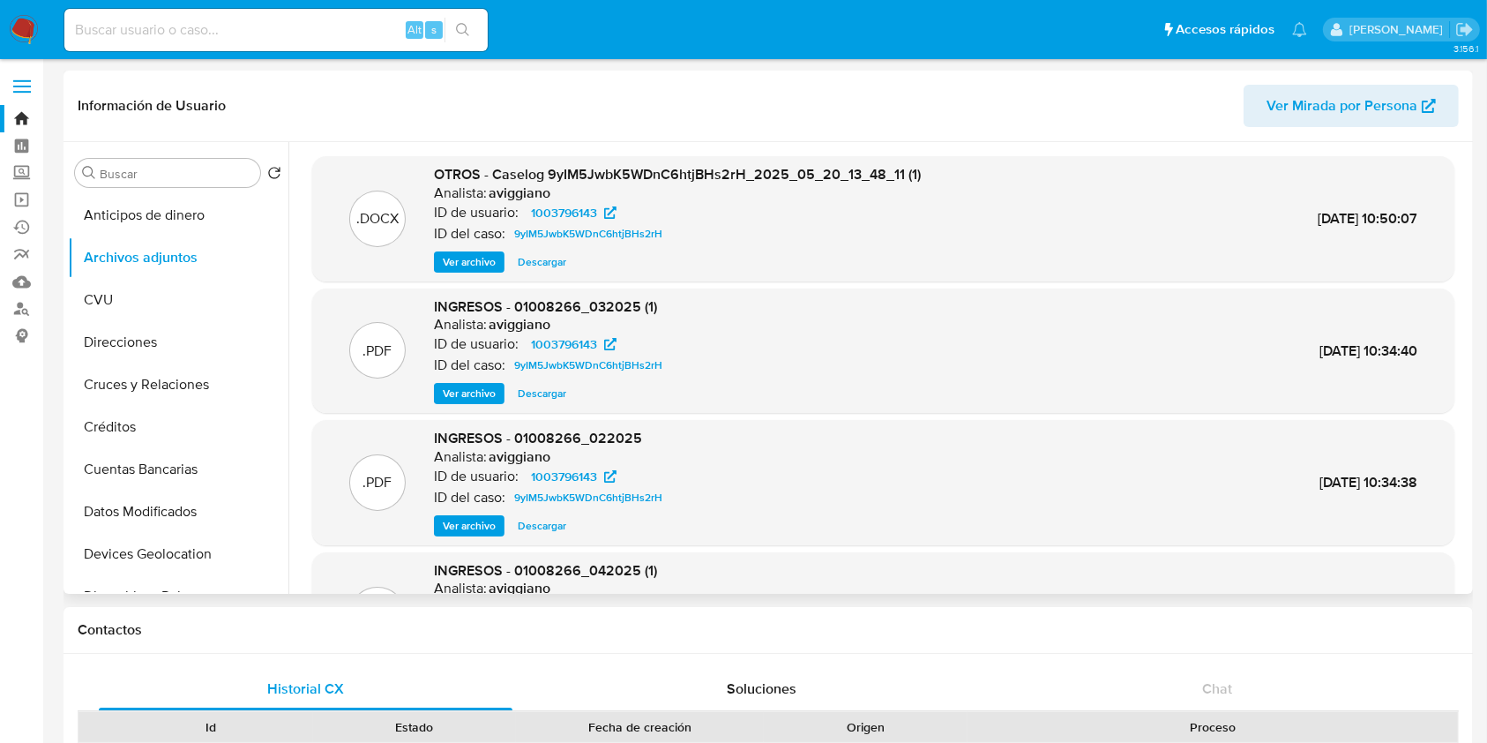
click at [488, 271] on span "Ver archivo" at bounding box center [469, 262] width 53 height 18
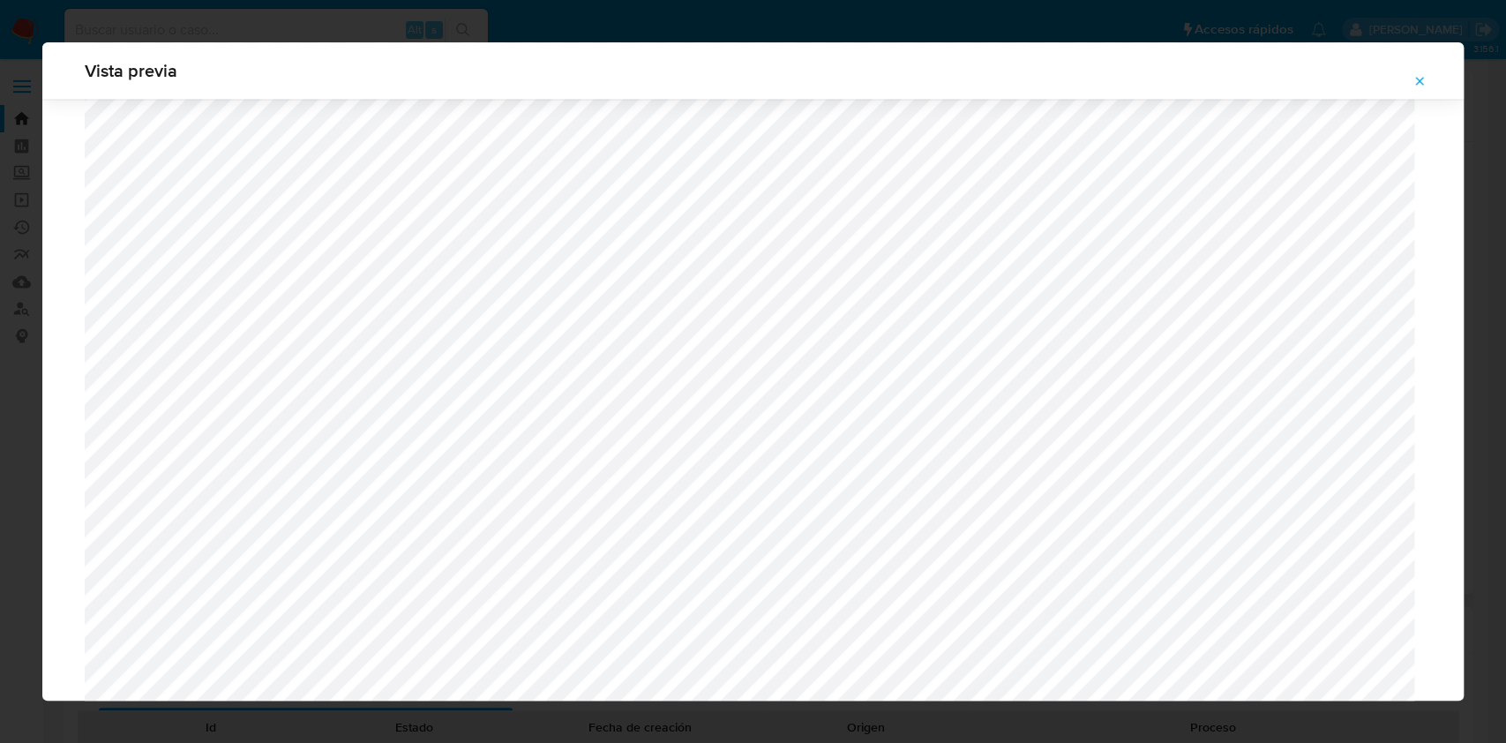
scroll to position [1963, 0]
click at [1424, 76] on icon "Attachment preview" at bounding box center [1419, 81] width 14 height 14
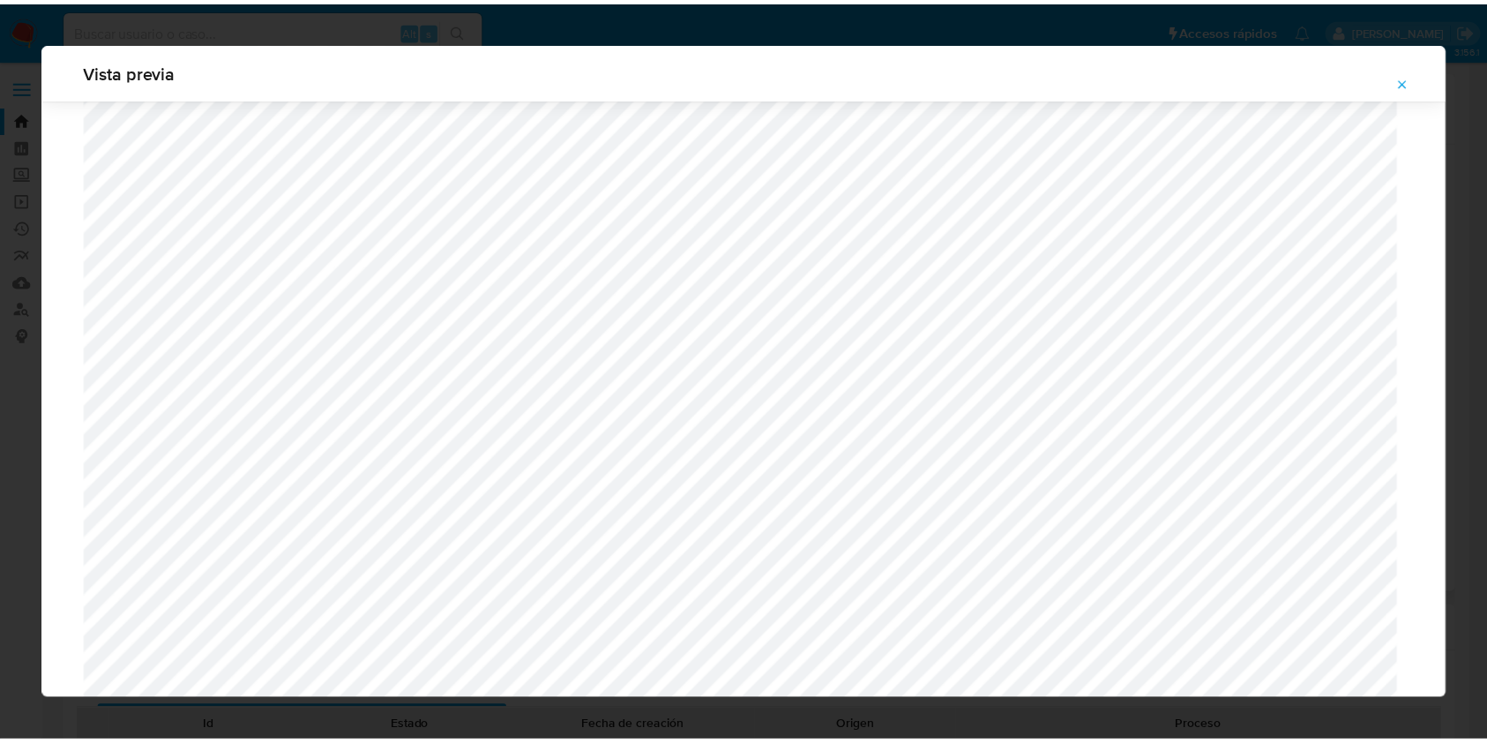
scroll to position [0, 0]
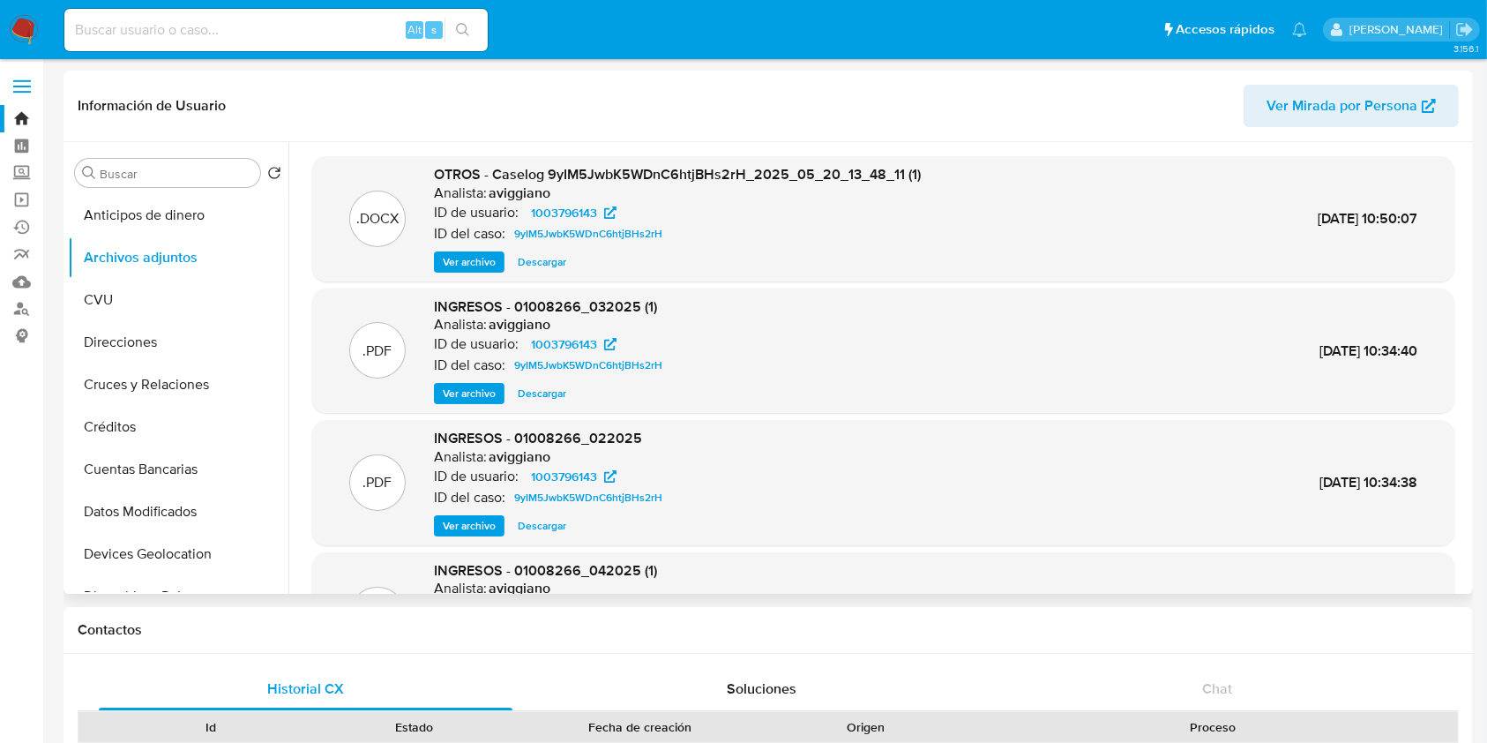
click at [236, 33] on input at bounding box center [275, 30] width 423 height 23
paste input "396773586"
type input "396773586"
click at [459, 31] on icon "search-icon" at bounding box center [463, 30] width 14 height 14
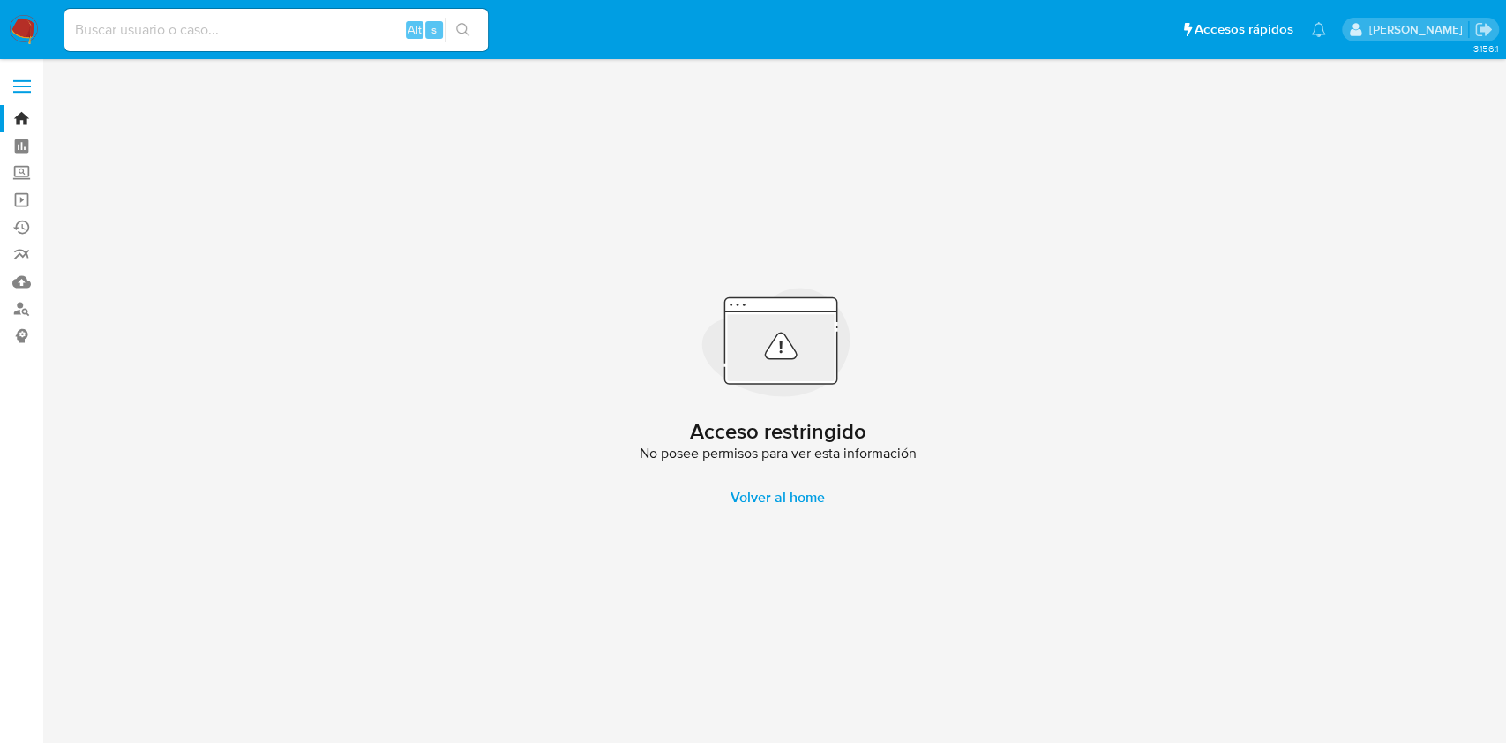
click at [158, 46] on div "Alt s" at bounding box center [275, 30] width 423 height 42
click at [163, 30] on input at bounding box center [275, 30] width 423 height 23
paste input "156809005"
type input "156809005"
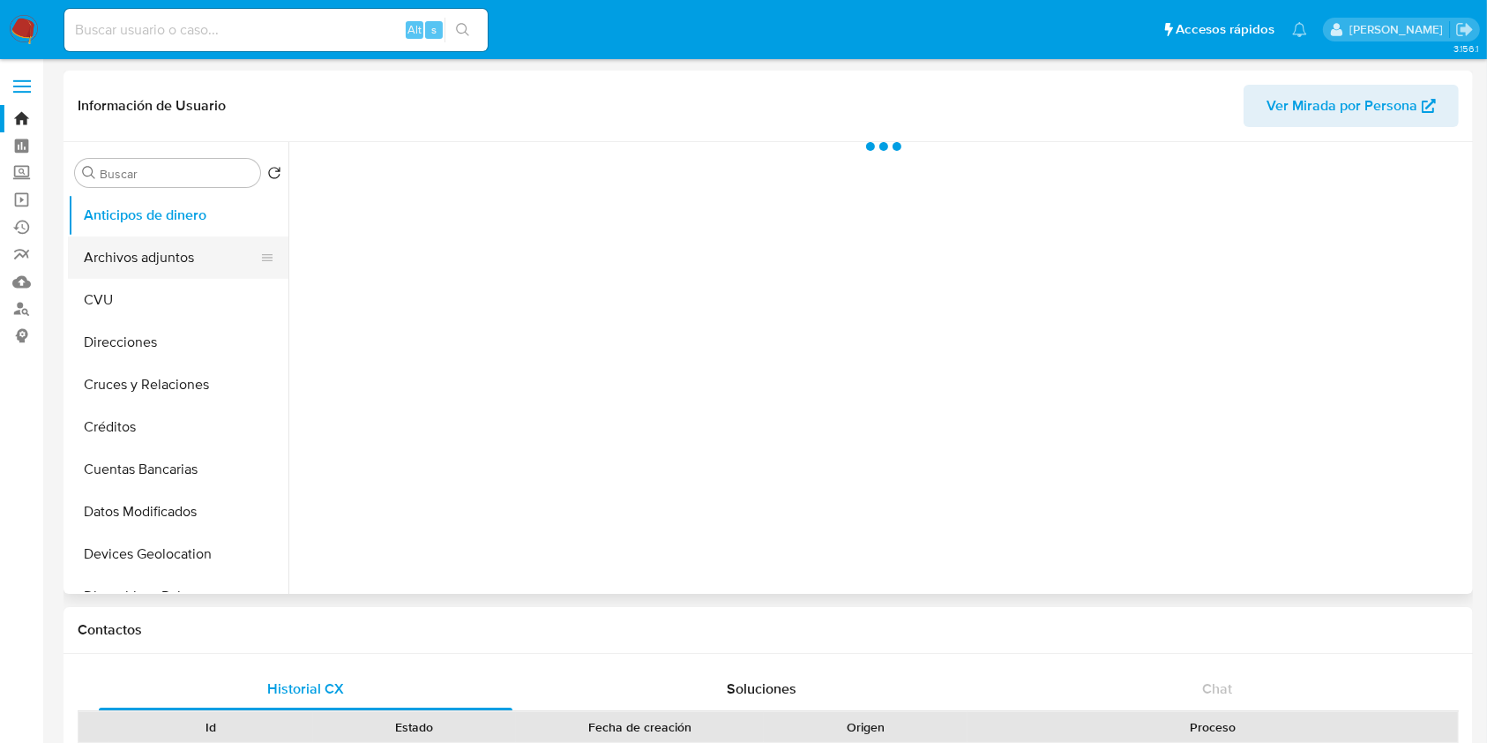
click at [161, 239] on button "Archivos adjuntos" at bounding box center [171, 257] width 206 height 42
select select "10"
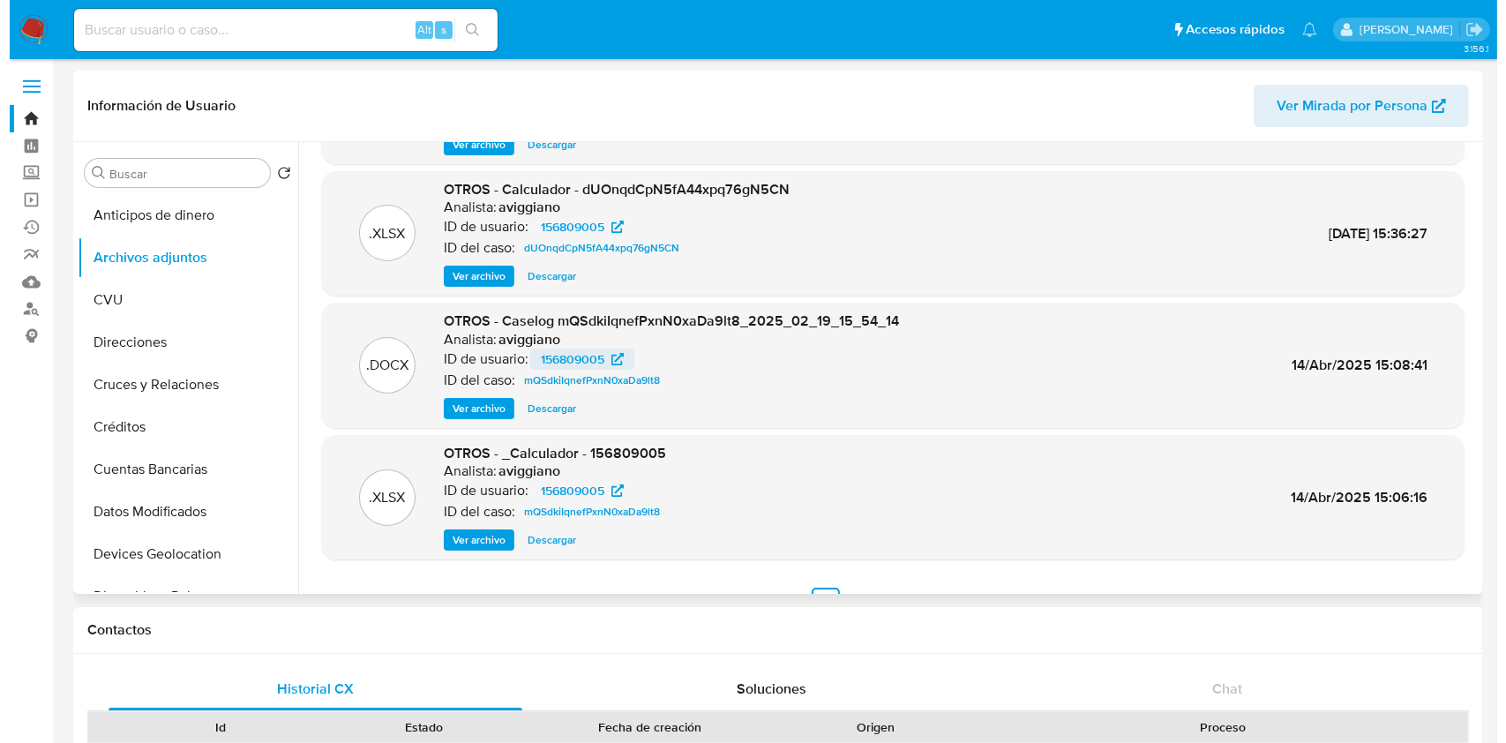
scroll to position [148, 0]
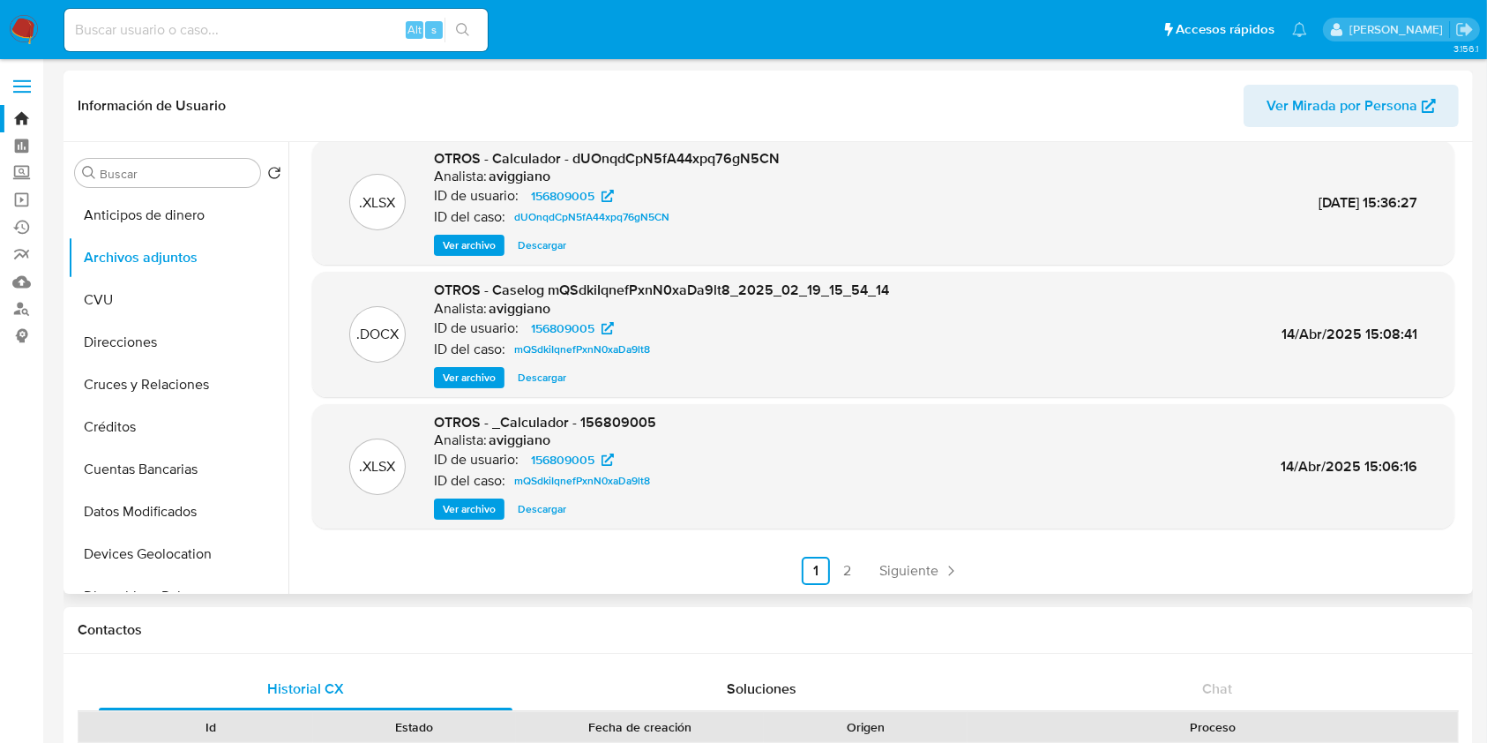
click at [473, 389] on div ".DOCX OTROS - Caselog mQSdkiIqnefPxnN0xaDa9lt8_2025_02_19_15_54_14 Analista: av…" at bounding box center [883, 334] width 1142 height 125
click at [473, 381] on span "Ver archivo" at bounding box center [469, 378] width 53 height 18
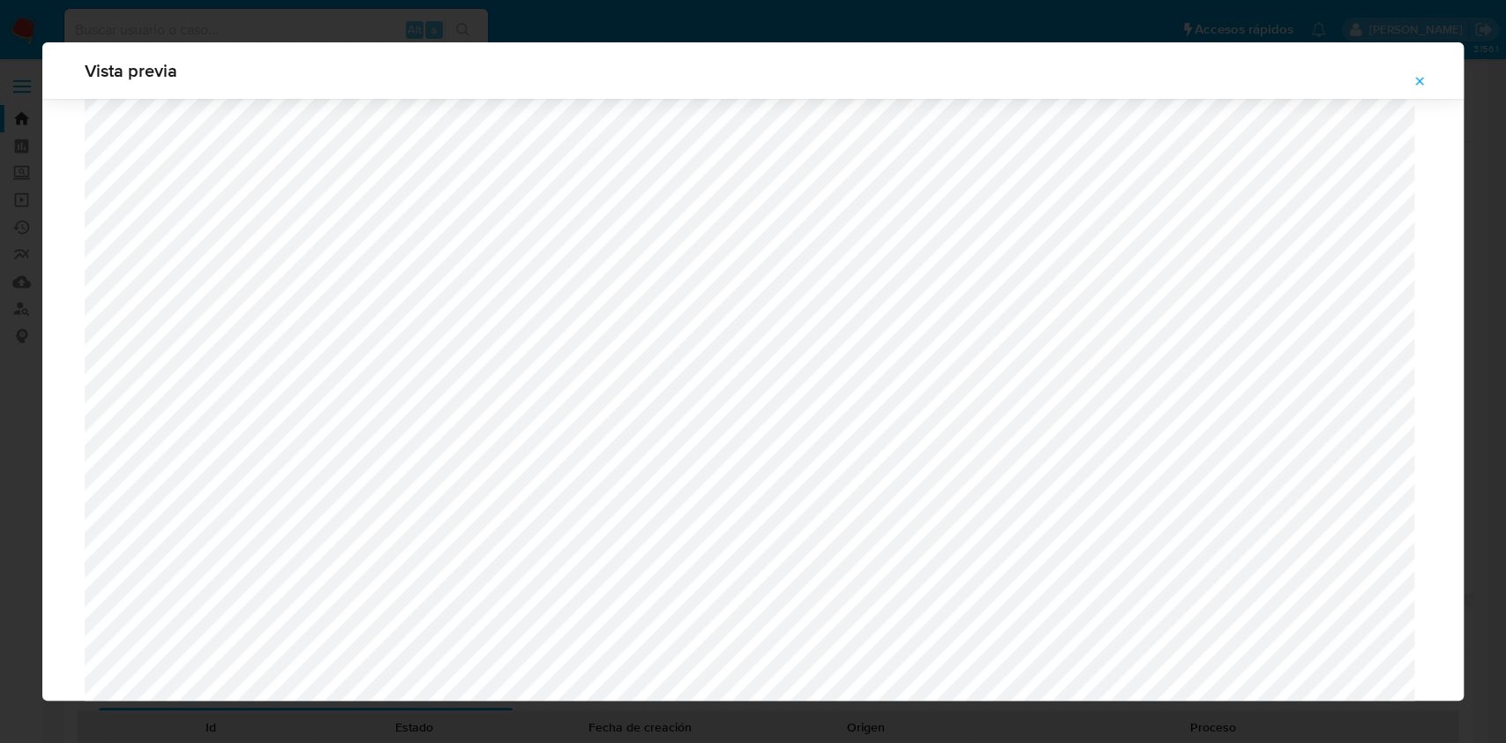
scroll to position [1493, 0]
click at [1419, 78] on icon "Attachment preview" at bounding box center [1419, 81] width 14 height 14
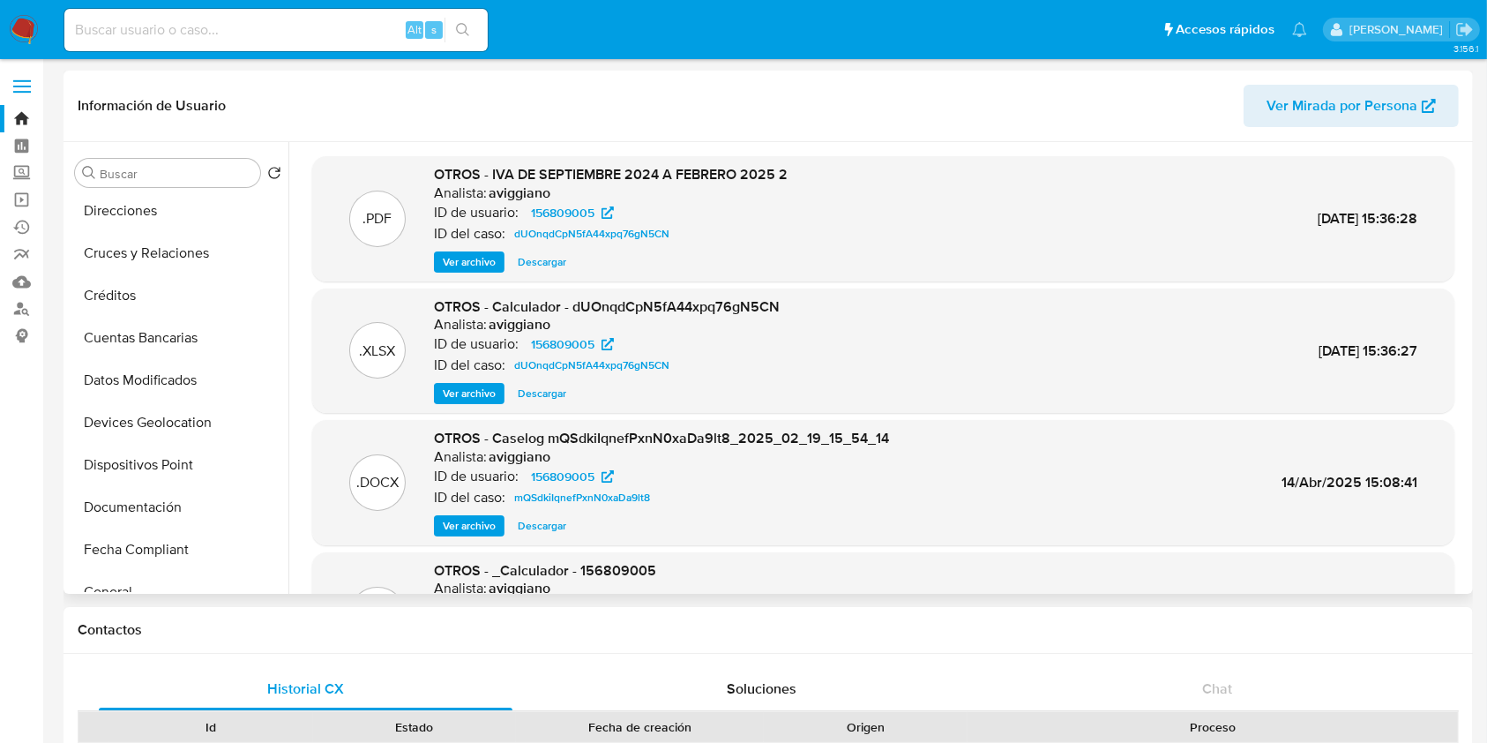
scroll to position [353, 0]
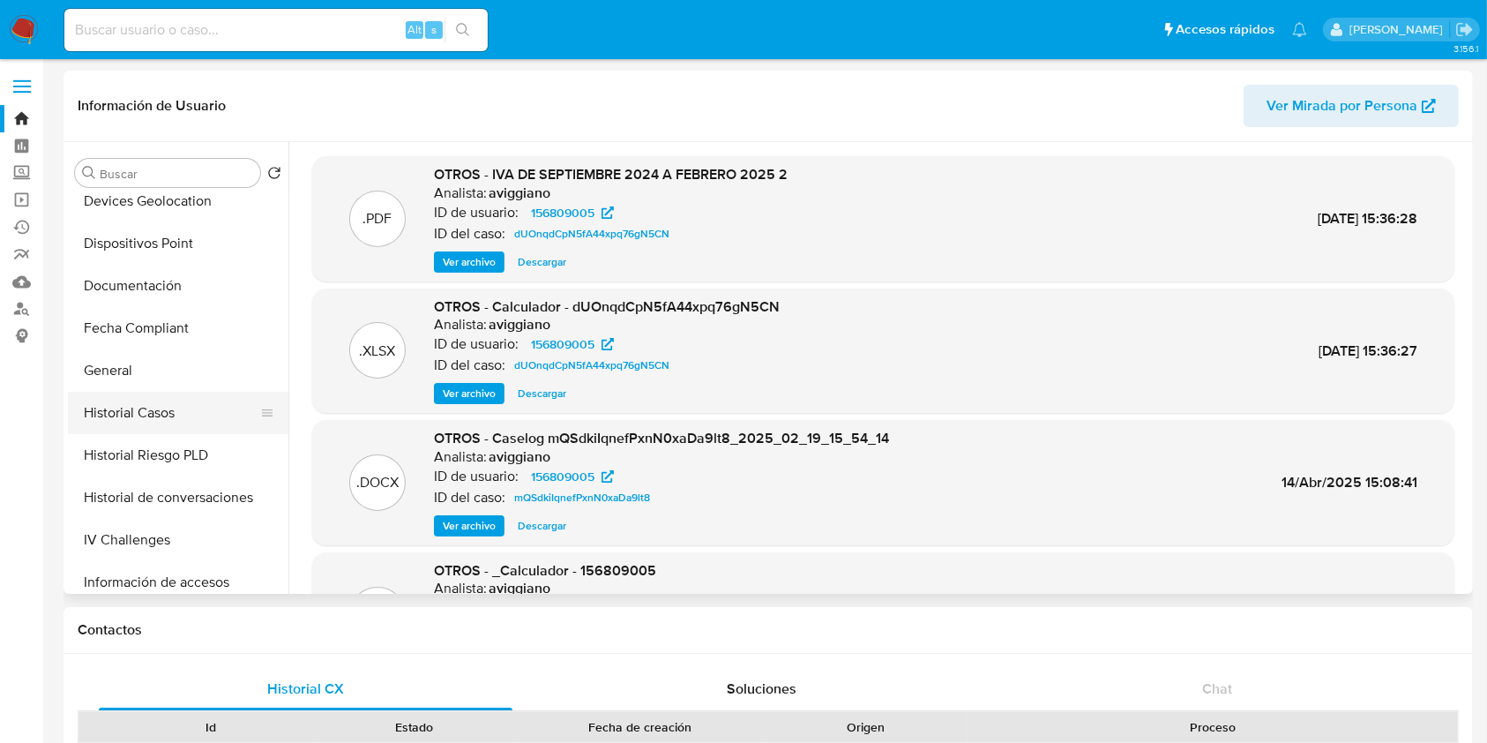
click at [159, 415] on button "Historial Casos" at bounding box center [171, 413] width 206 height 42
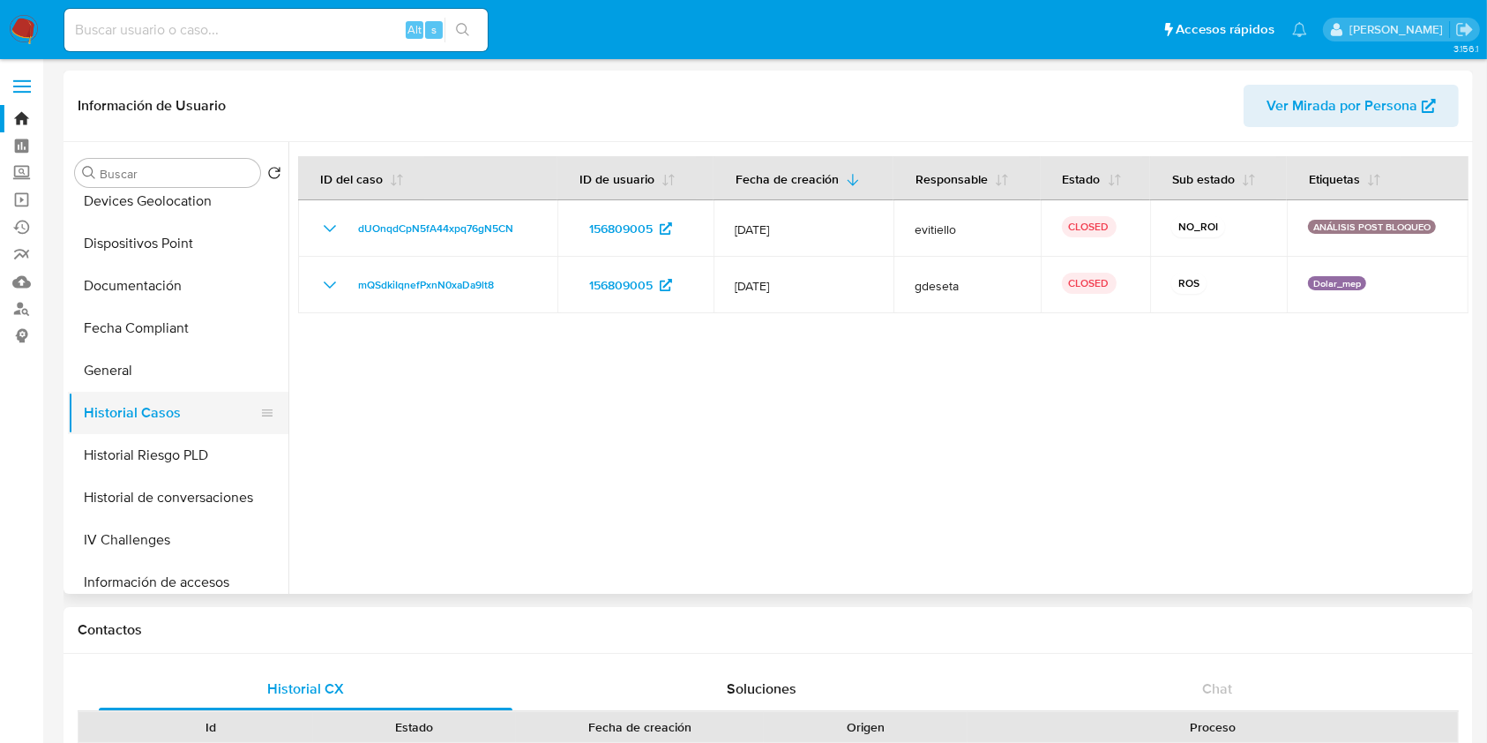
scroll to position [0, 0]
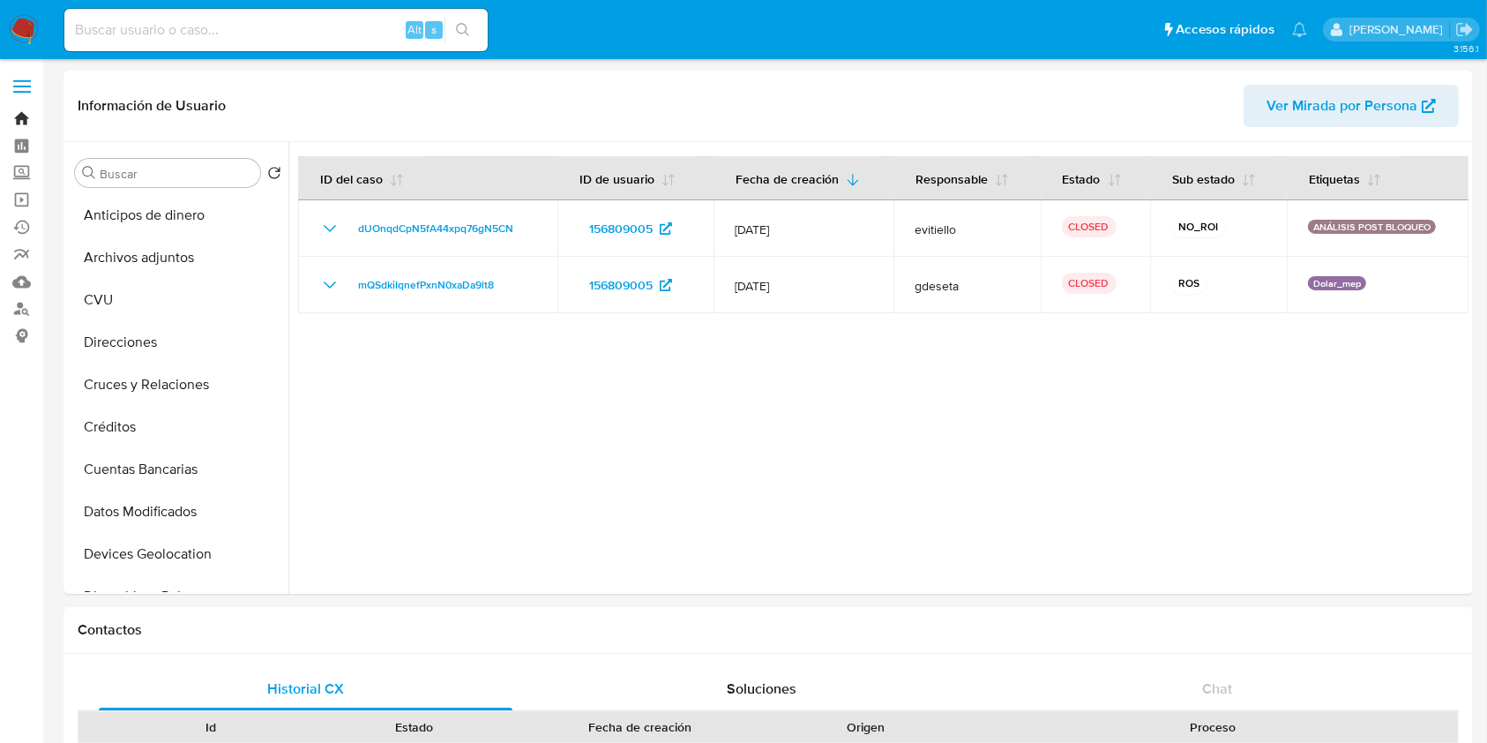
click at [14, 111] on link "Bandeja" at bounding box center [105, 118] width 210 height 27
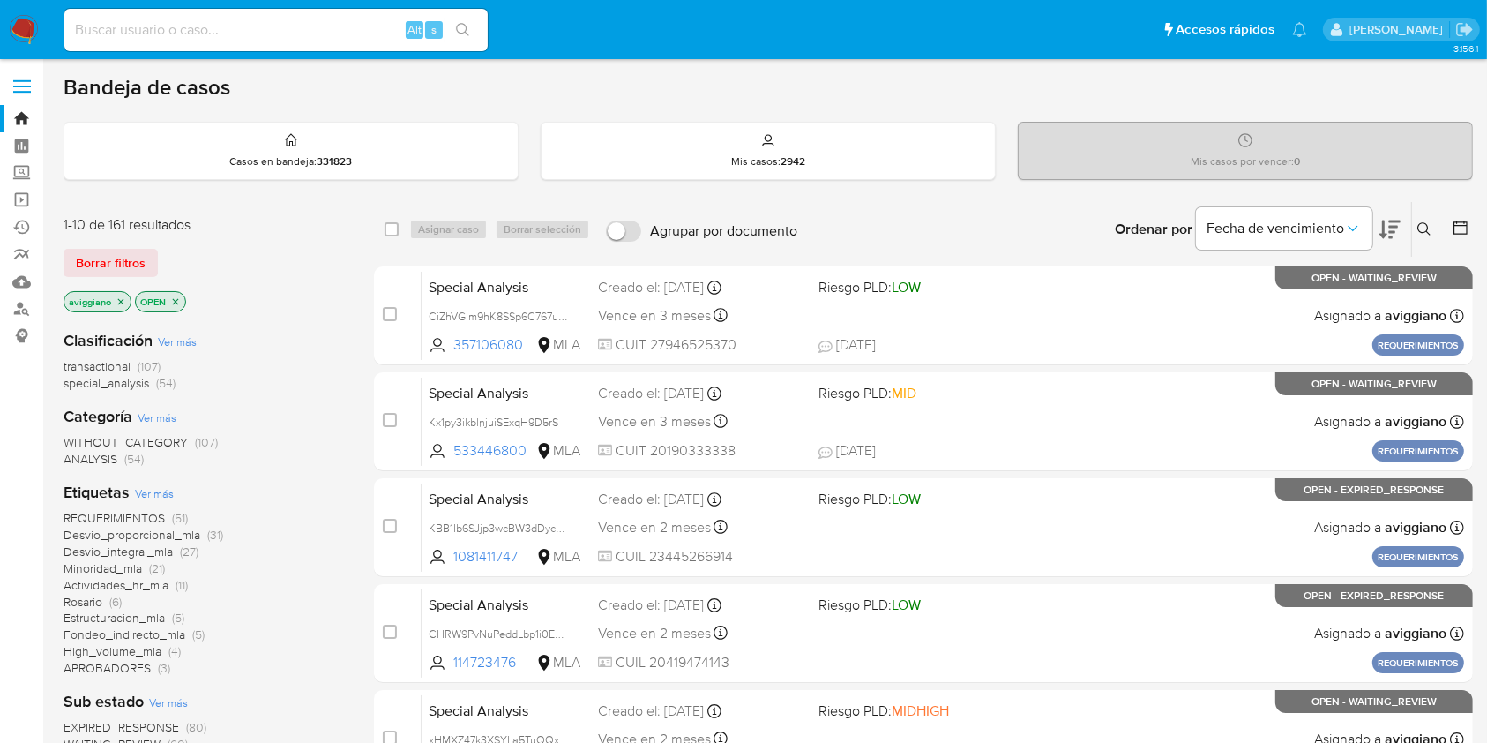
click at [308, 39] on input at bounding box center [275, 30] width 423 height 23
paste input "dH245LlufdnUtCTR4qC6OSyy"
type input "dH245LlufdnUtCTR4qC6OSyy"
click at [470, 40] on button "search-icon" at bounding box center [463, 30] width 36 height 25
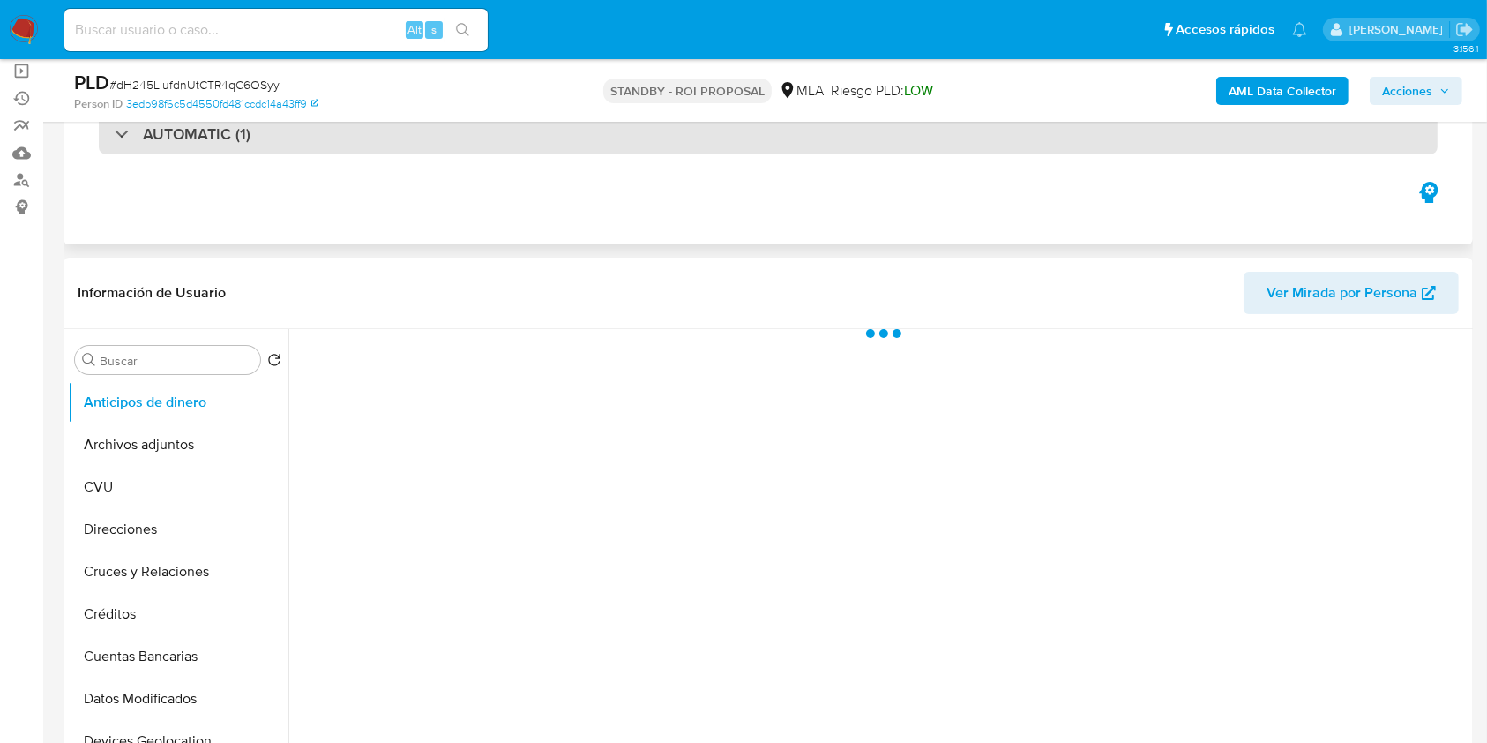
scroll to position [235, 0]
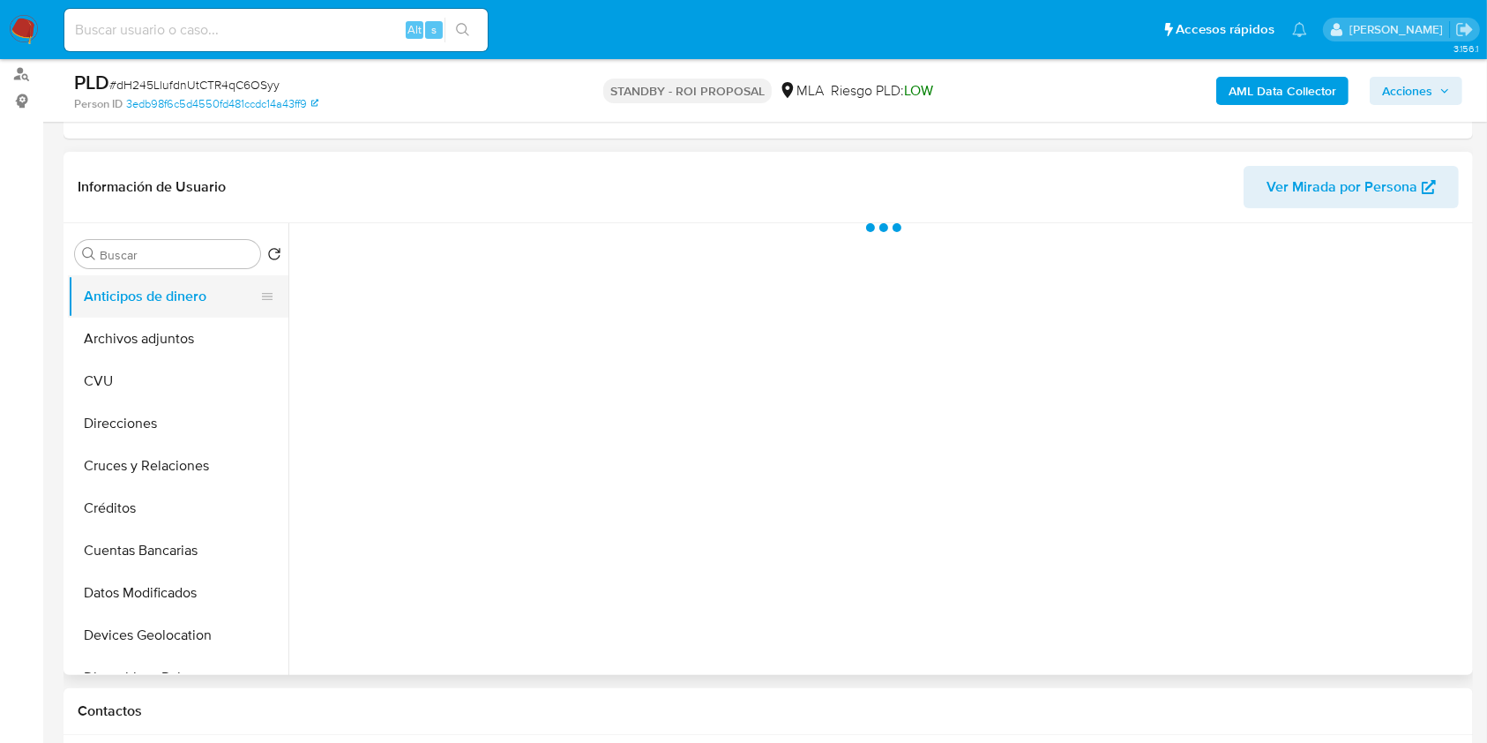
click at [185, 315] on button "Anticipos de dinero" at bounding box center [171, 296] width 206 height 42
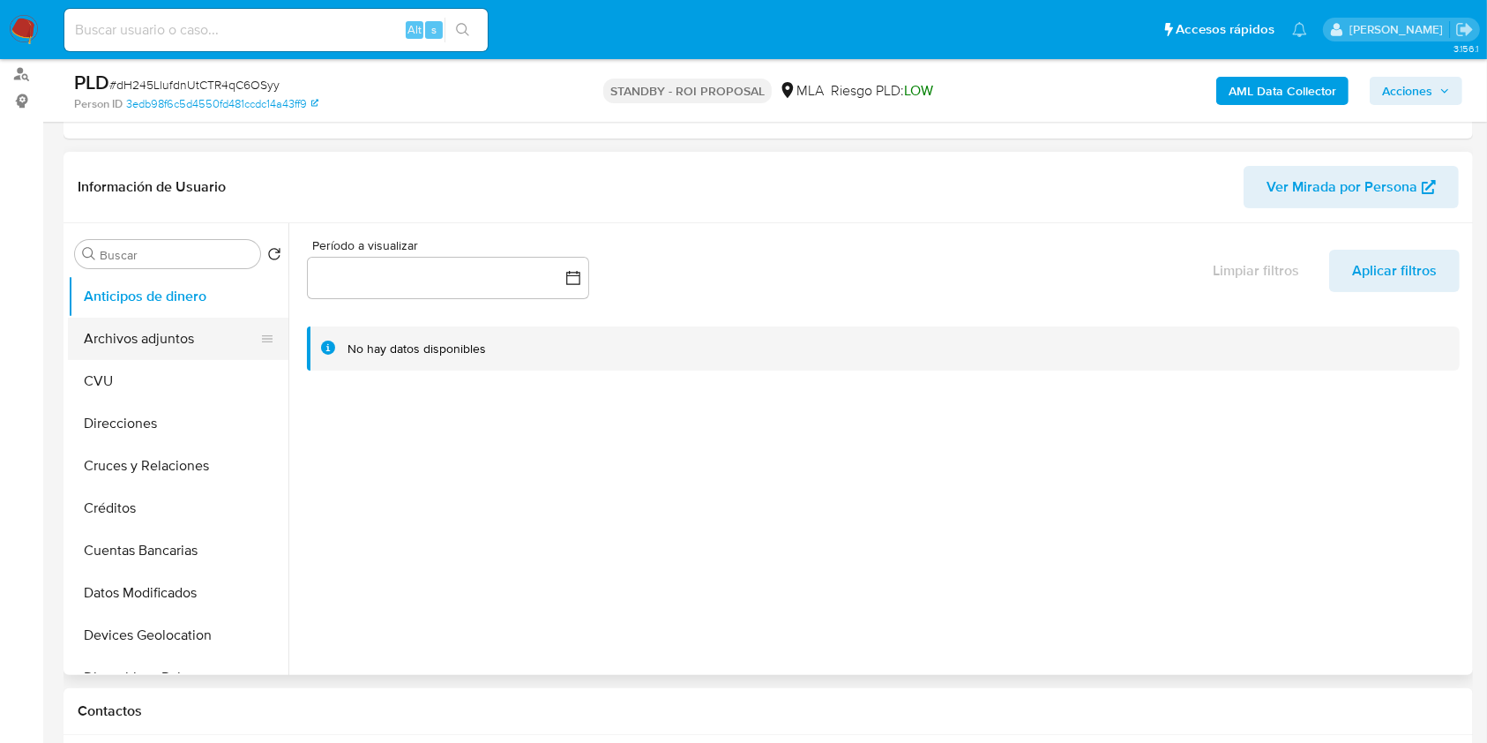
click at [192, 339] on button "Archivos adjuntos" at bounding box center [171, 339] width 206 height 42
select select "10"
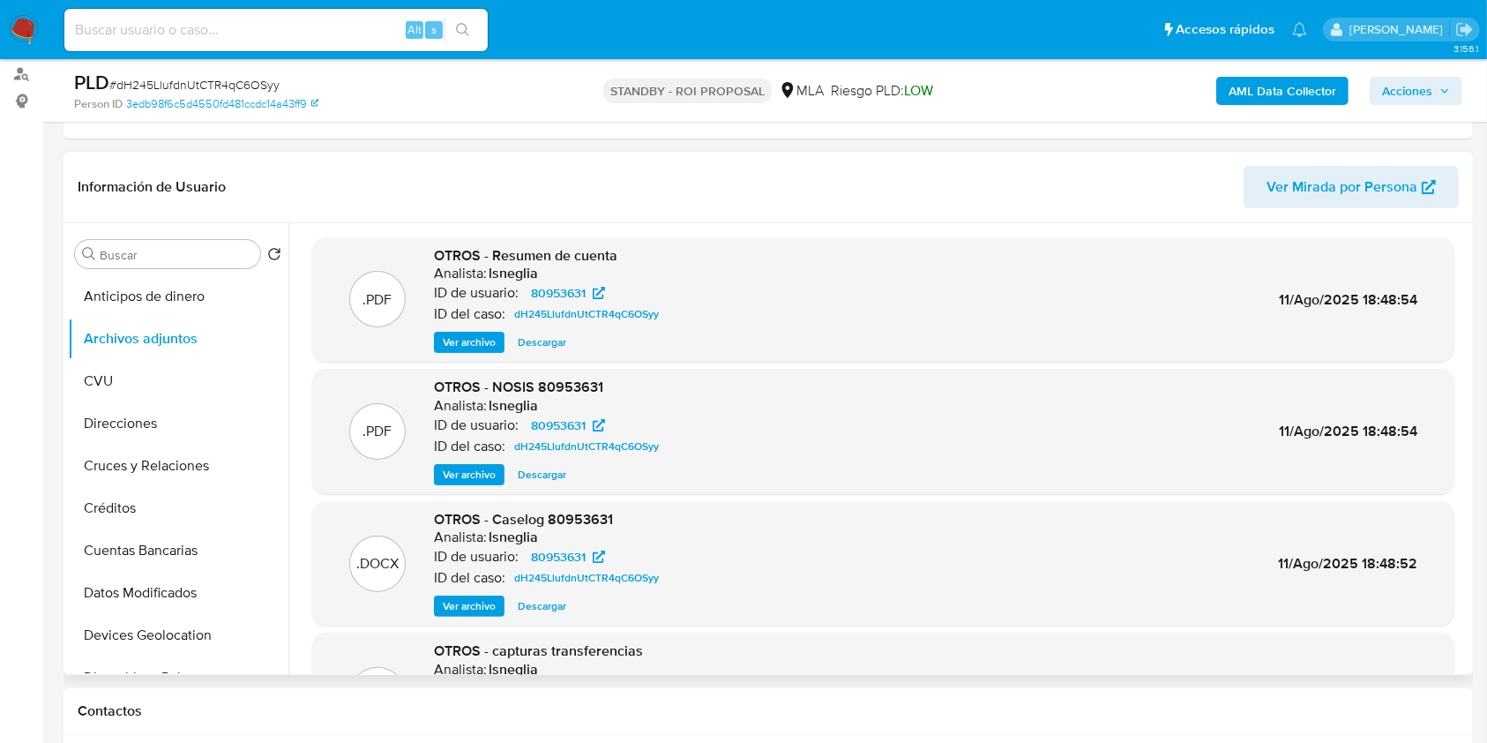
scroll to position [117, 0]
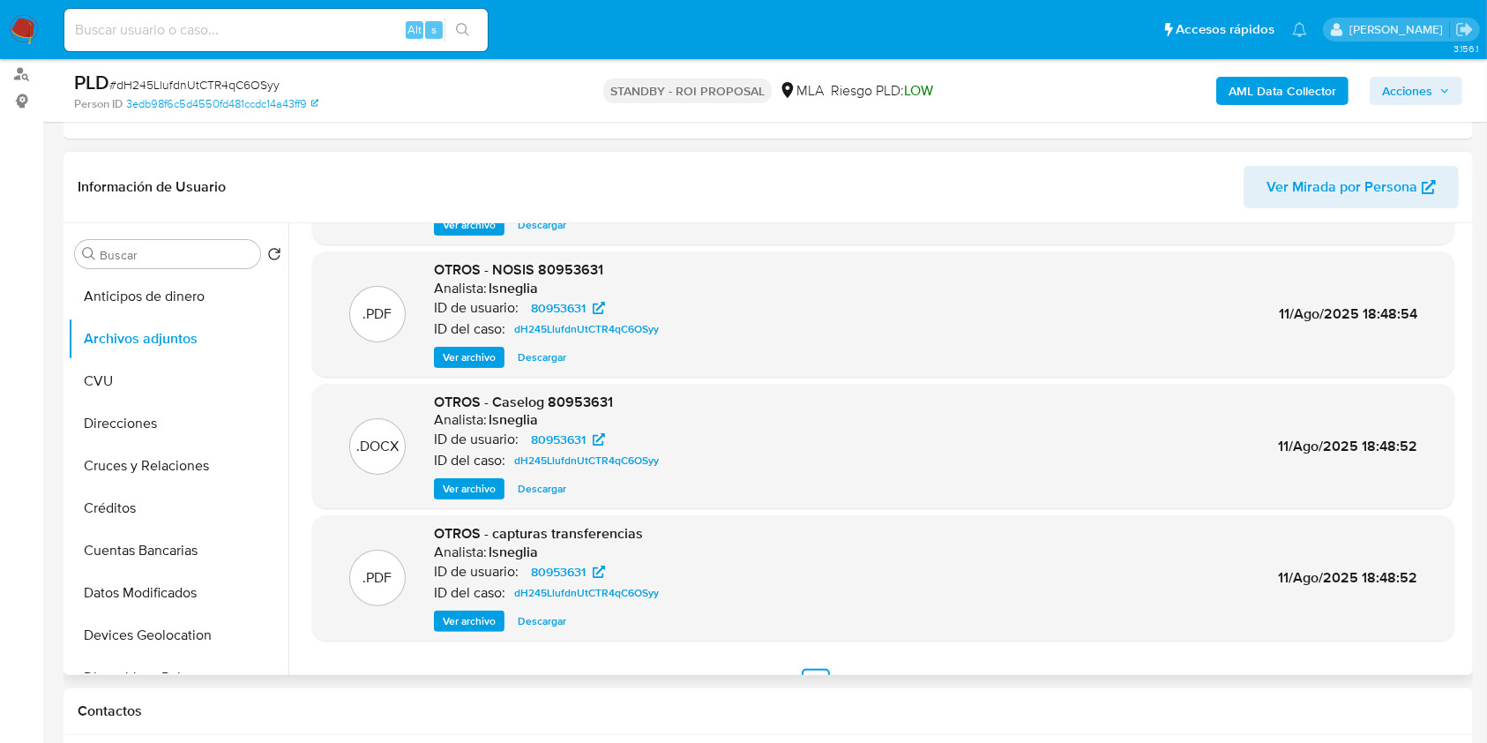
click at [548, 497] on span "Descargar" at bounding box center [542, 489] width 49 height 18
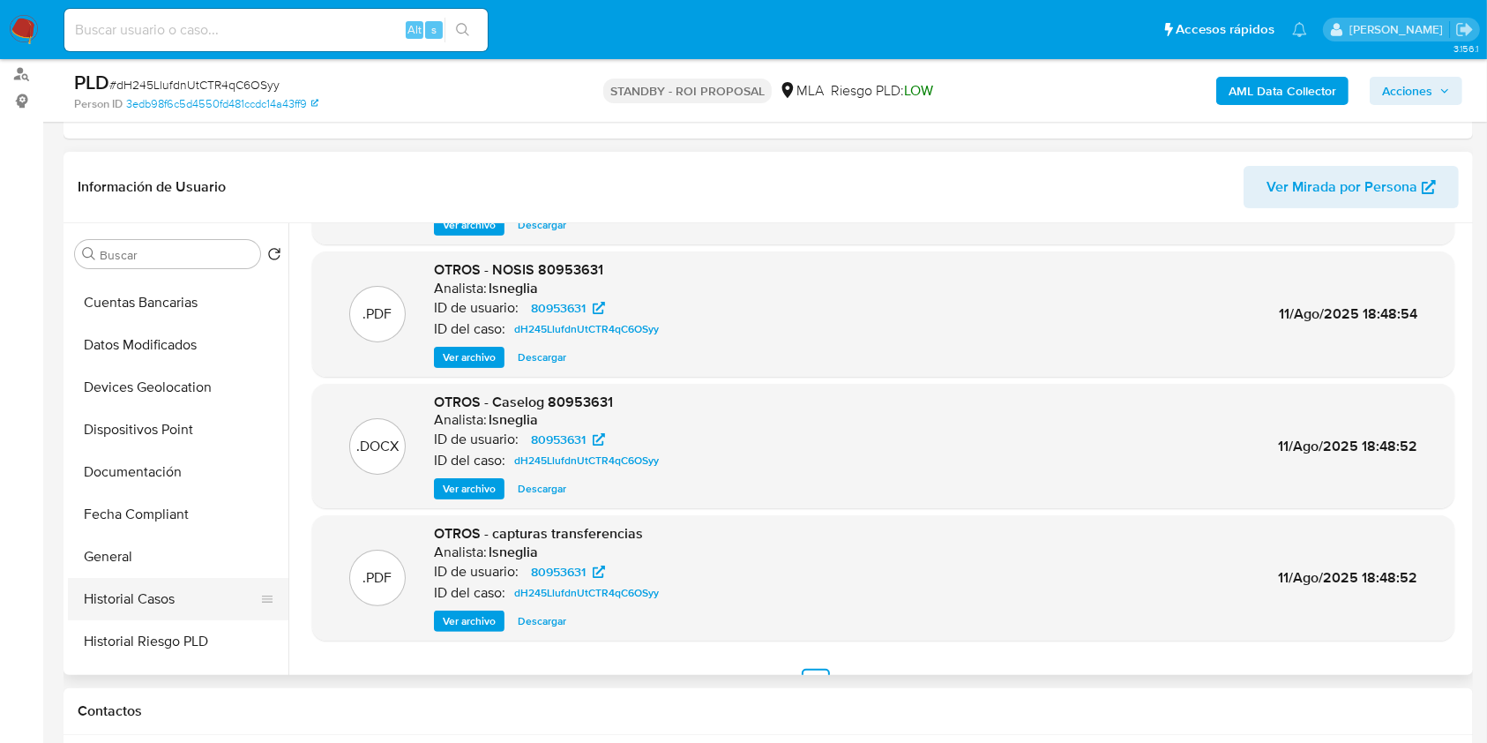
scroll to position [353, 0]
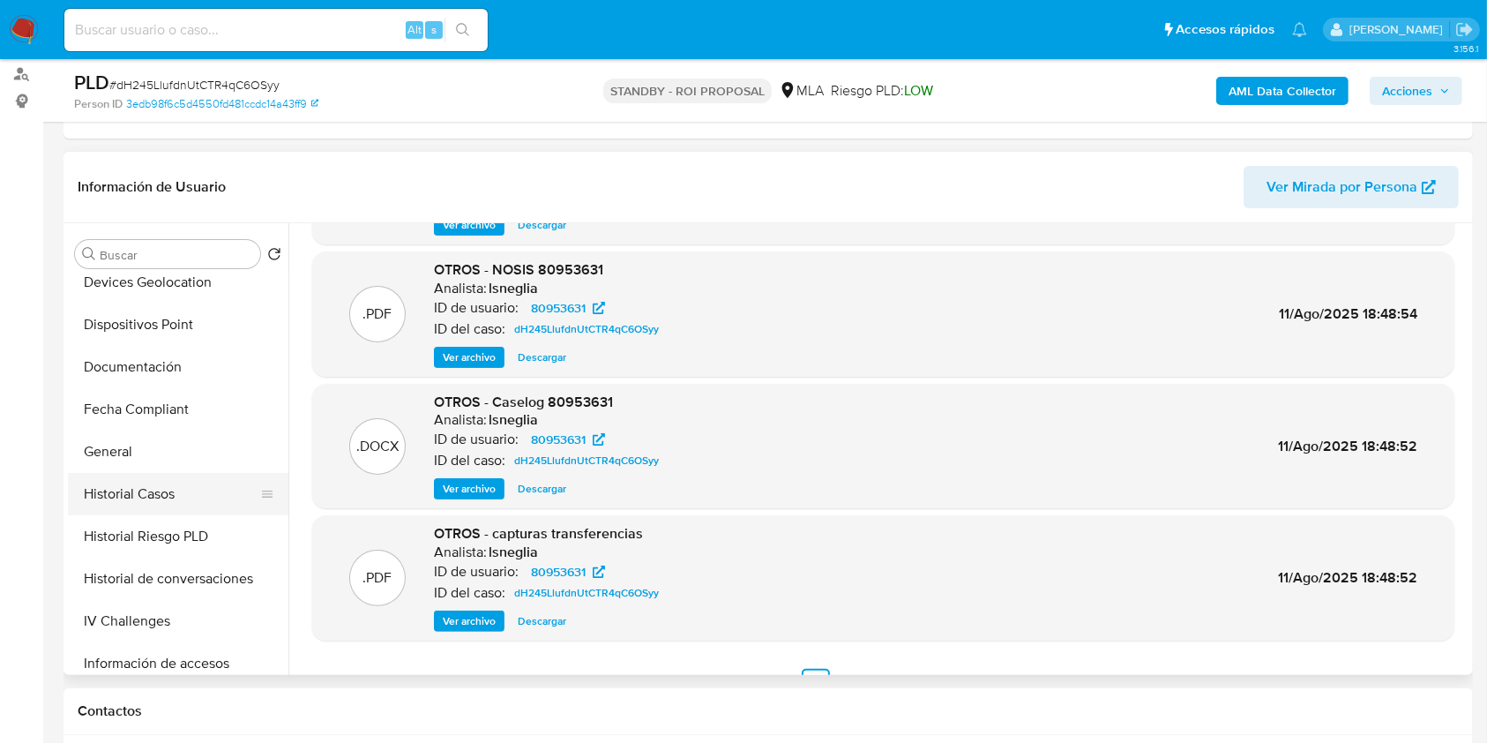
click at [164, 480] on button "Historial Casos" at bounding box center [171, 494] width 206 height 42
